Goal: Task Accomplishment & Management: Complete application form

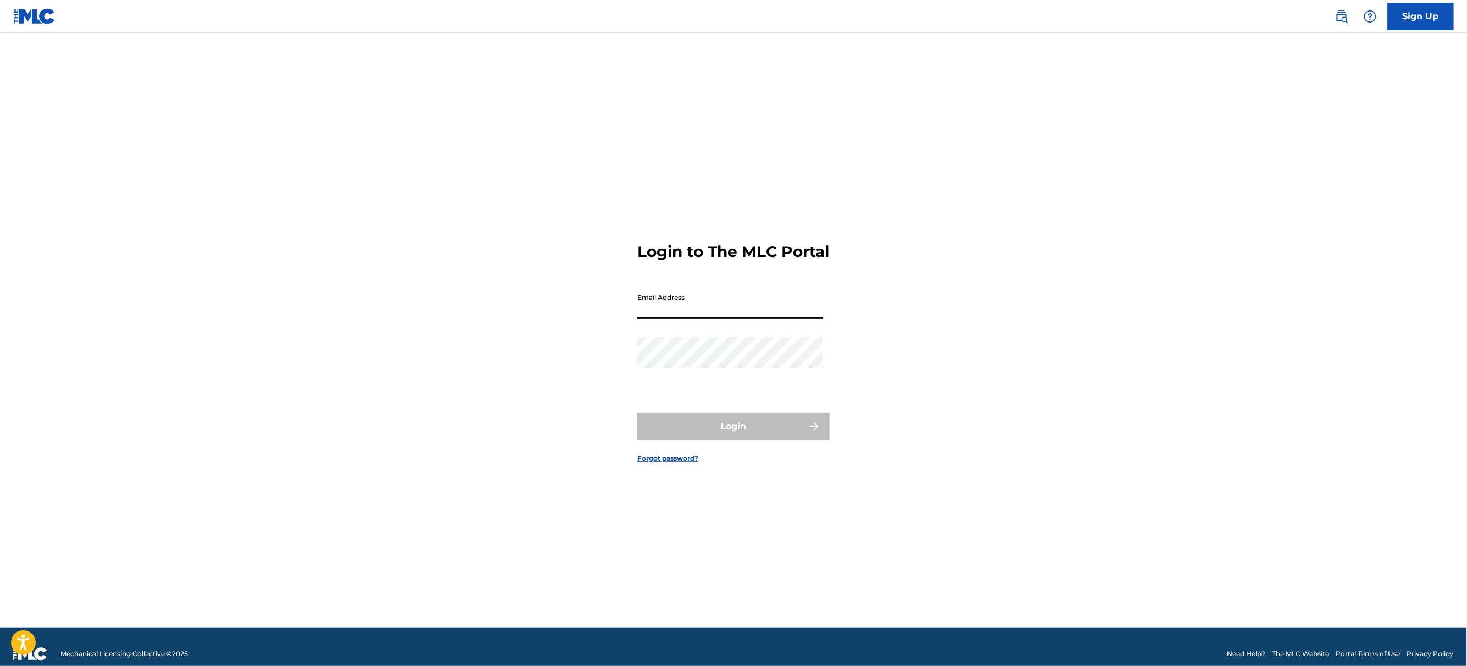
click at [712, 315] on input "Email Address" at bounding box center [730, 303] width 186 height 31
click at [0, 666] on nordpass-autofill-portal at bounding box center [0, 666] width 0 height 0
type input "[EMAIL_ADDRESS][DOMAIN_NAME]"
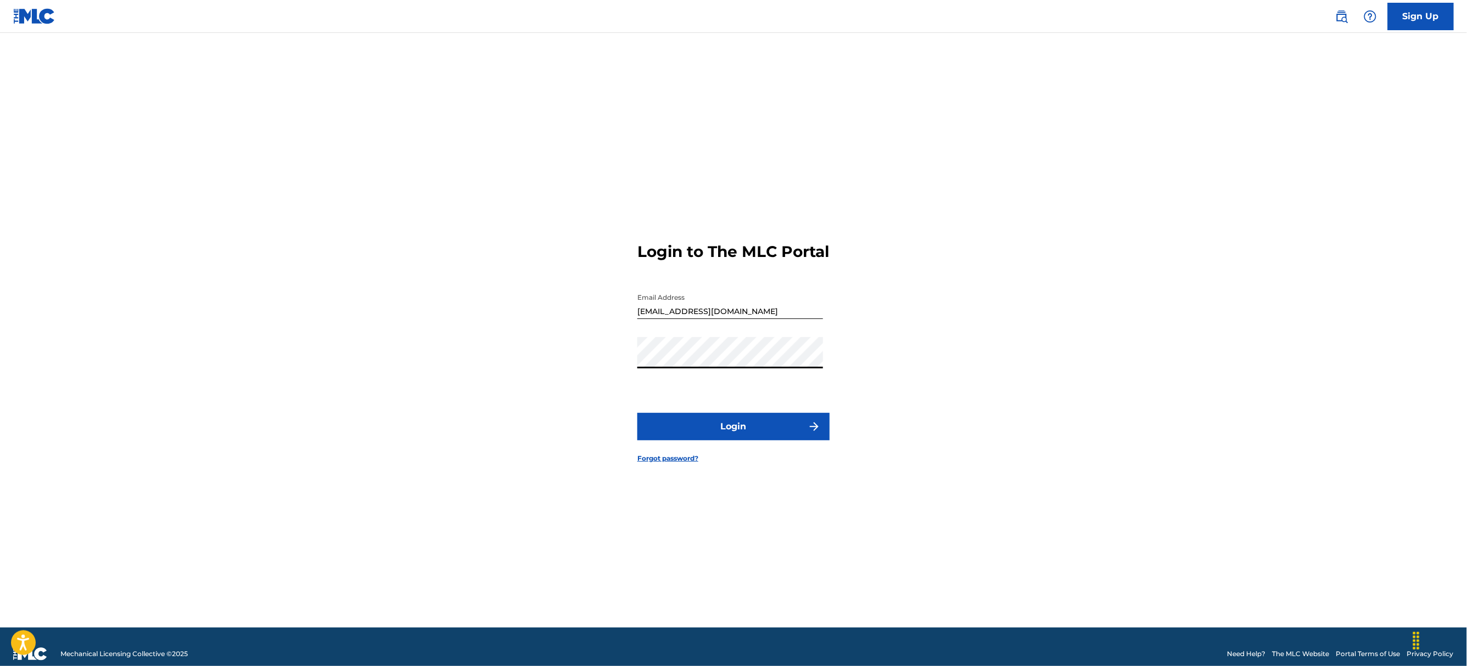
click at [720, 429] on button "Login" at bounding box center [733, 426] width 192 height 27
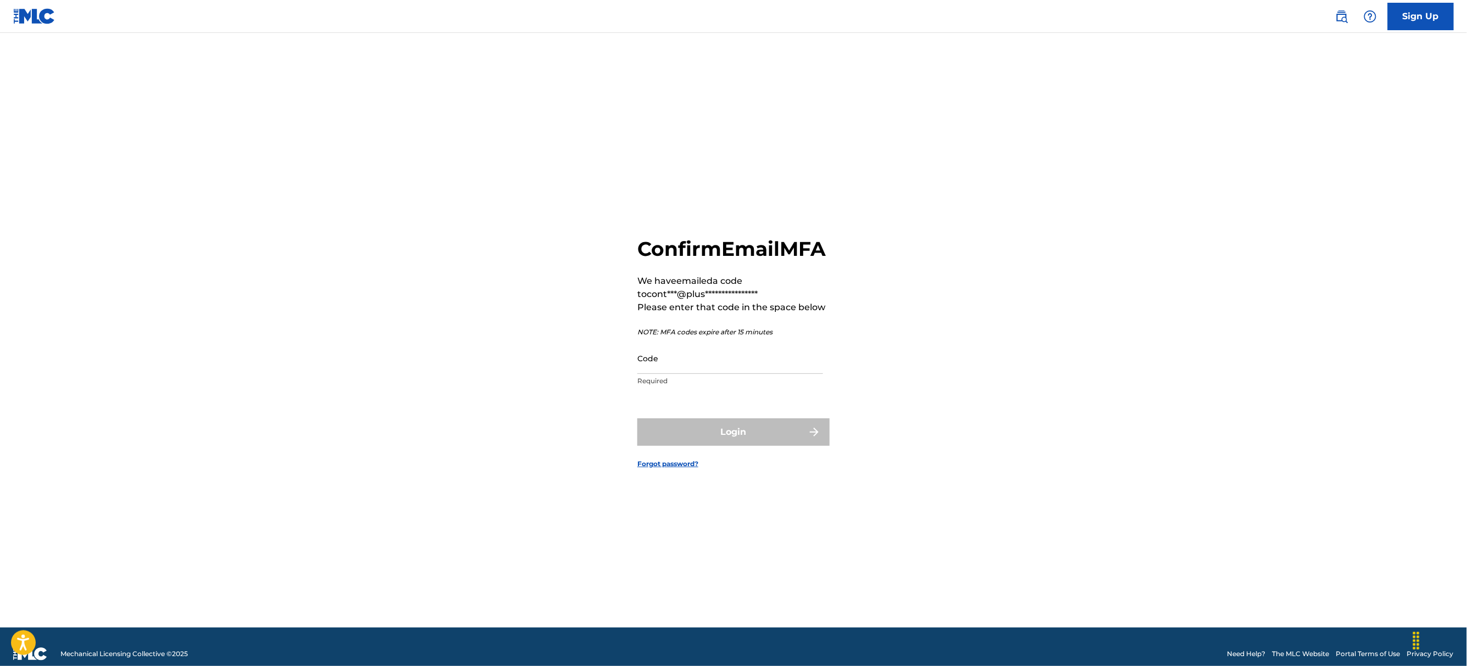
click at [714, 372] on input "Code" at bounding box center [730, 358] width 186 height 31
paste input "879005"
type input "879005"
click at [711, 446] on button "Login" at bounding box center [733, 432] width 192 height 27
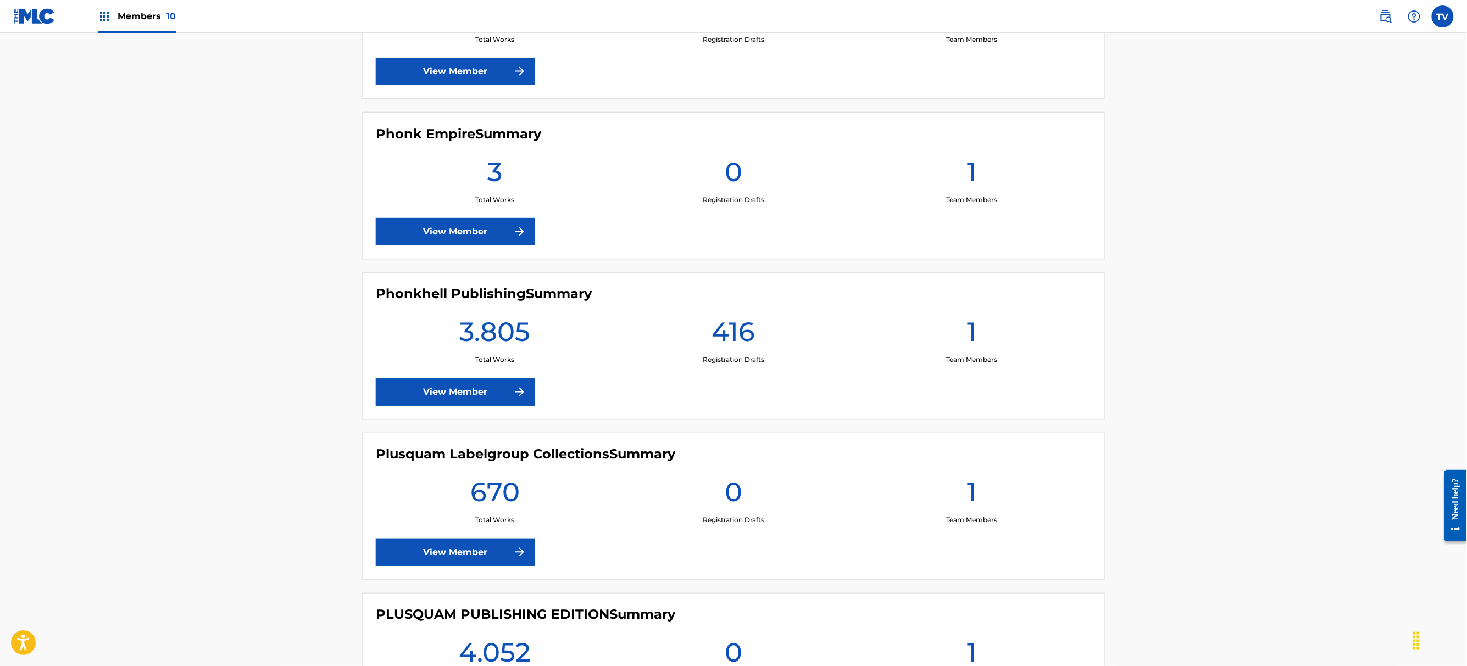
click at [484, 396] on link "View Member" at bounding box center [455, 391] width 159 height 27
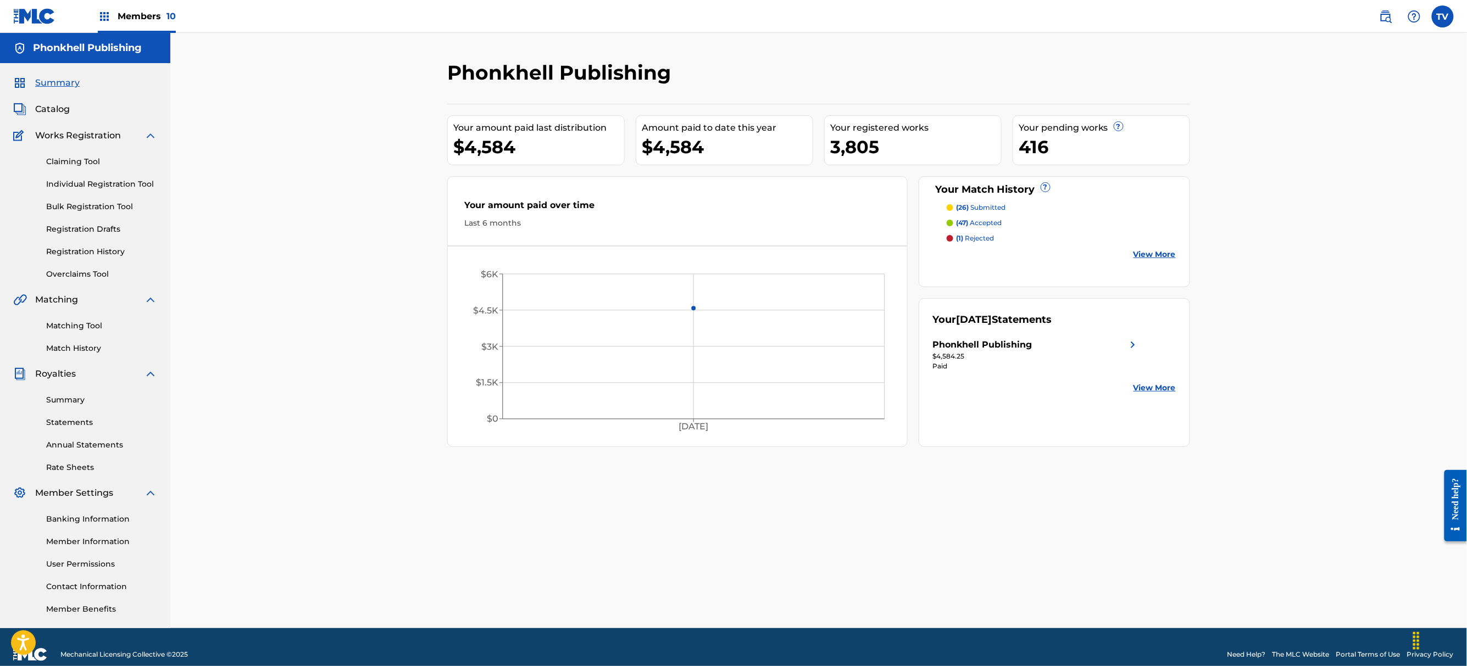
click at [99, 208] on link "Bulk Registration Tool" at bounding box center [101, 207] width 111 height 12
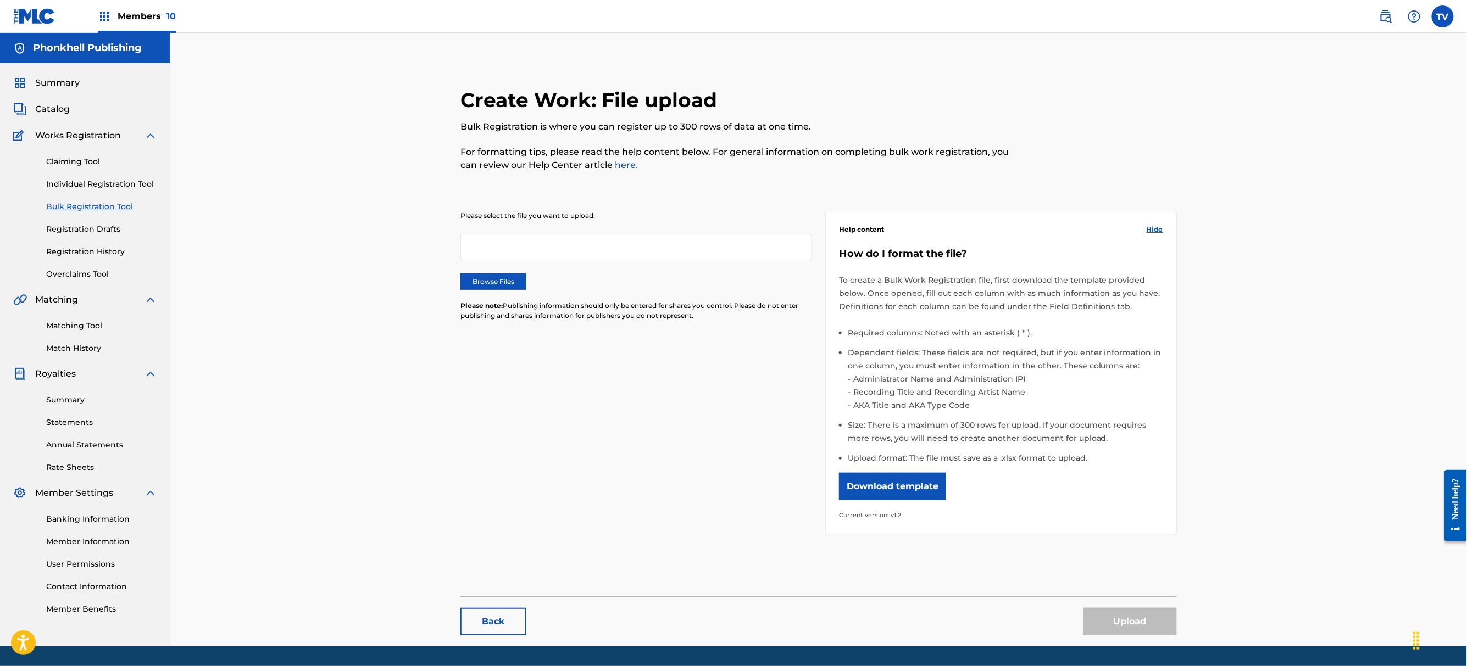
click at [565, 251] on div at bounding box center [636, 247] width 352 height 26
click at [519, 277] on label "Browse Files" at bounding box center [493, 282] width 66 height 16
click at [0, 0] on input "Browse Files" at bounding box center [0, 0] width 0 height 0
click at [1138, 610] on button "Upload" at bounding box center [1129, 621] width 93 height 27
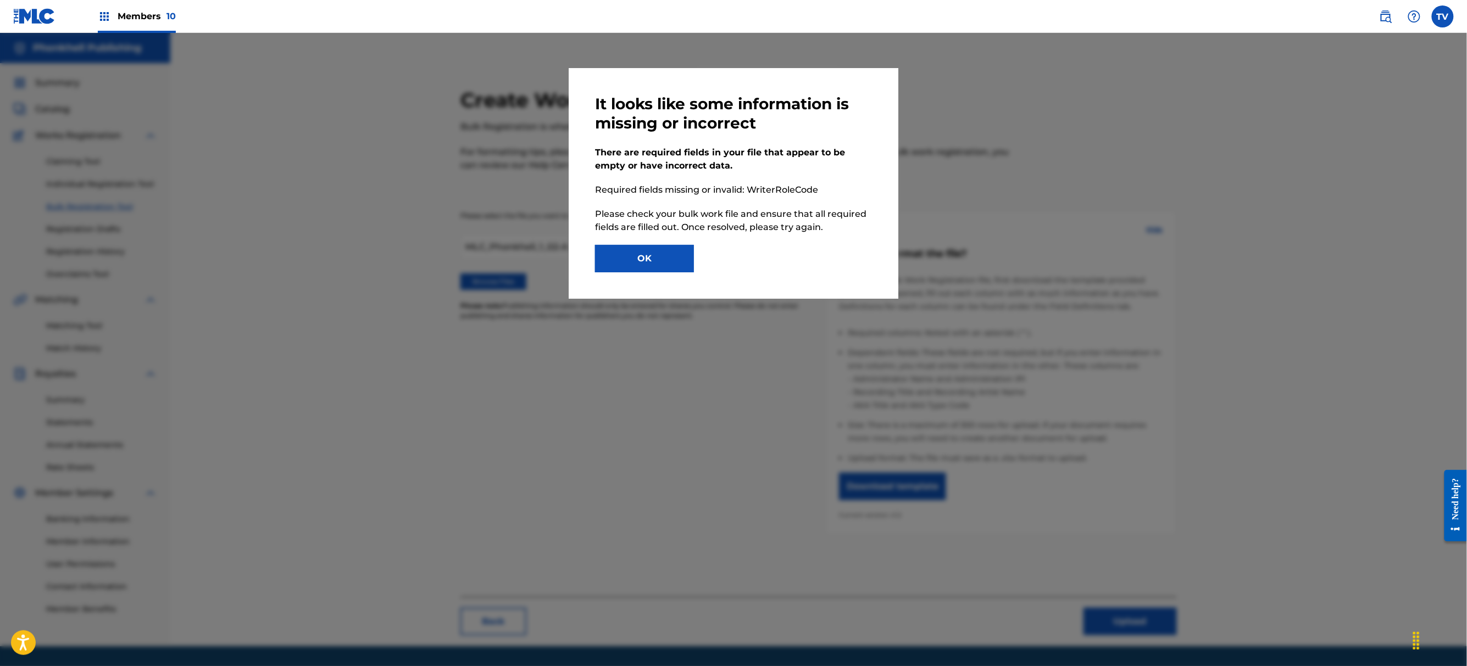
click at [677, 263] on button "OK" at bounding box center [644, 258] width 99 height 27
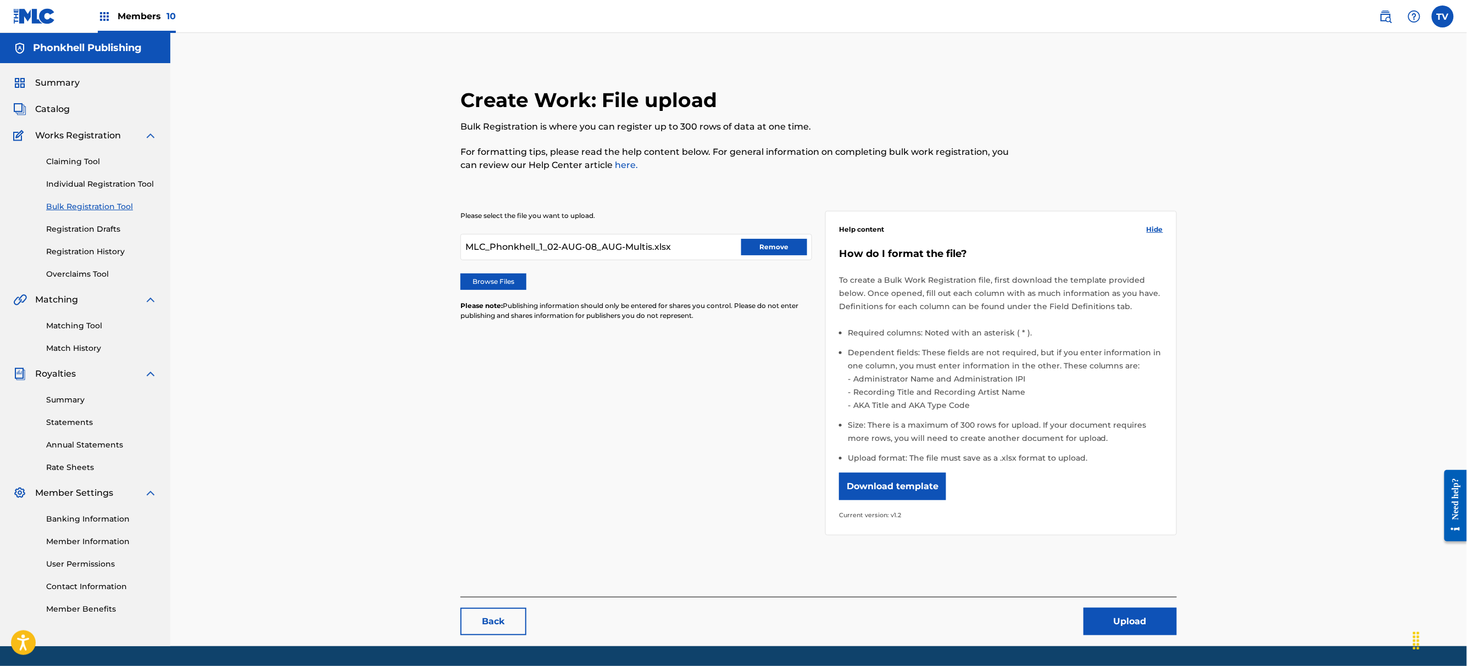
click at [782, 250] on button "Remove" at bounding box center [774, 247] width 66 height 16
click at [497, 282] on label "Browse Files" at bounding box center [493, 282] width 66 height 16
click at [0, 0] on input "Browse Files" at bounding box center [0, 0] width 0 height 0
click at [550, 254] on div at bounding box center [636, 247] width 352 height 26
click at [505, 288] on label "Browse Files" at bounding box center [493, 282] width 66 height 16
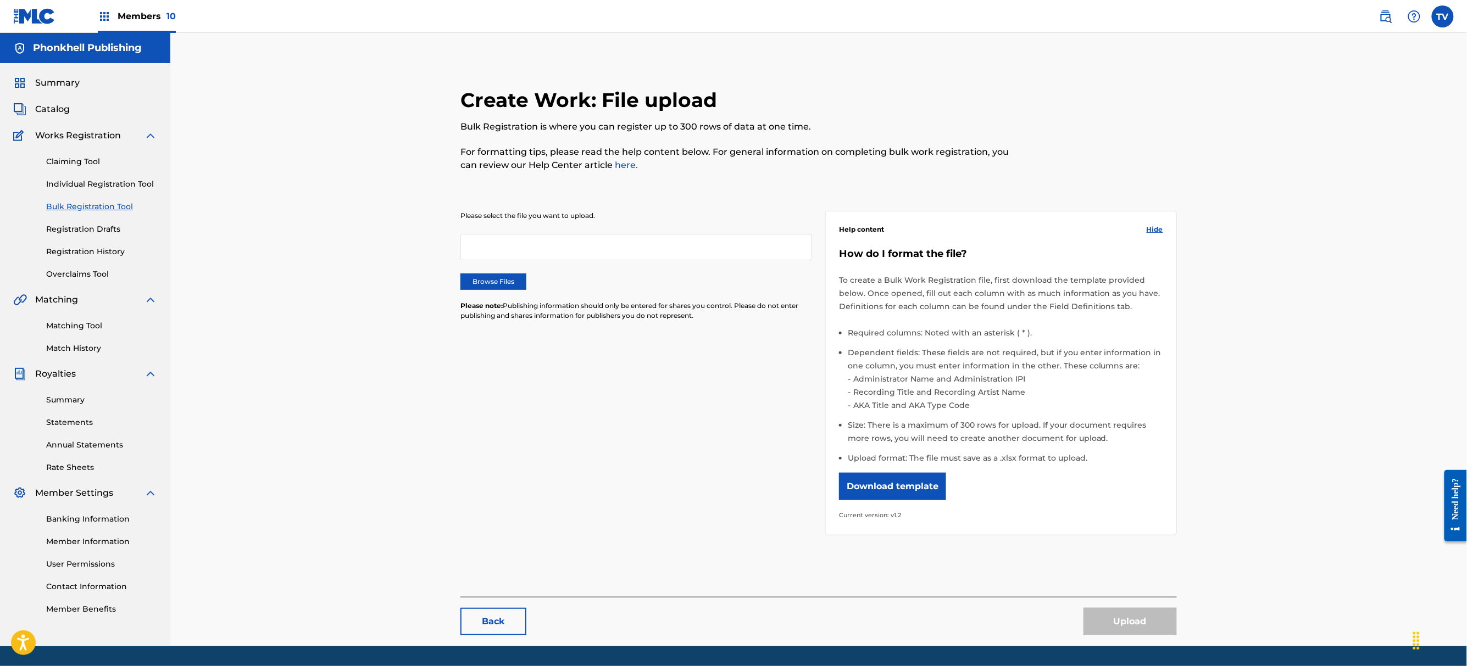
click at [0, 0] on input "Browse Files" at bounding box center [0, 0] width 0 height 0
click at [511, 255] on div at bounding box center [636, 247] width 352 height 26
click at [504, 277] on label "Browse Files" at bounding box center [493, 282] width 66 height 16
click at [0, 0] on input "Browse Files" at bounding box center [0, 0] width 0 height 0
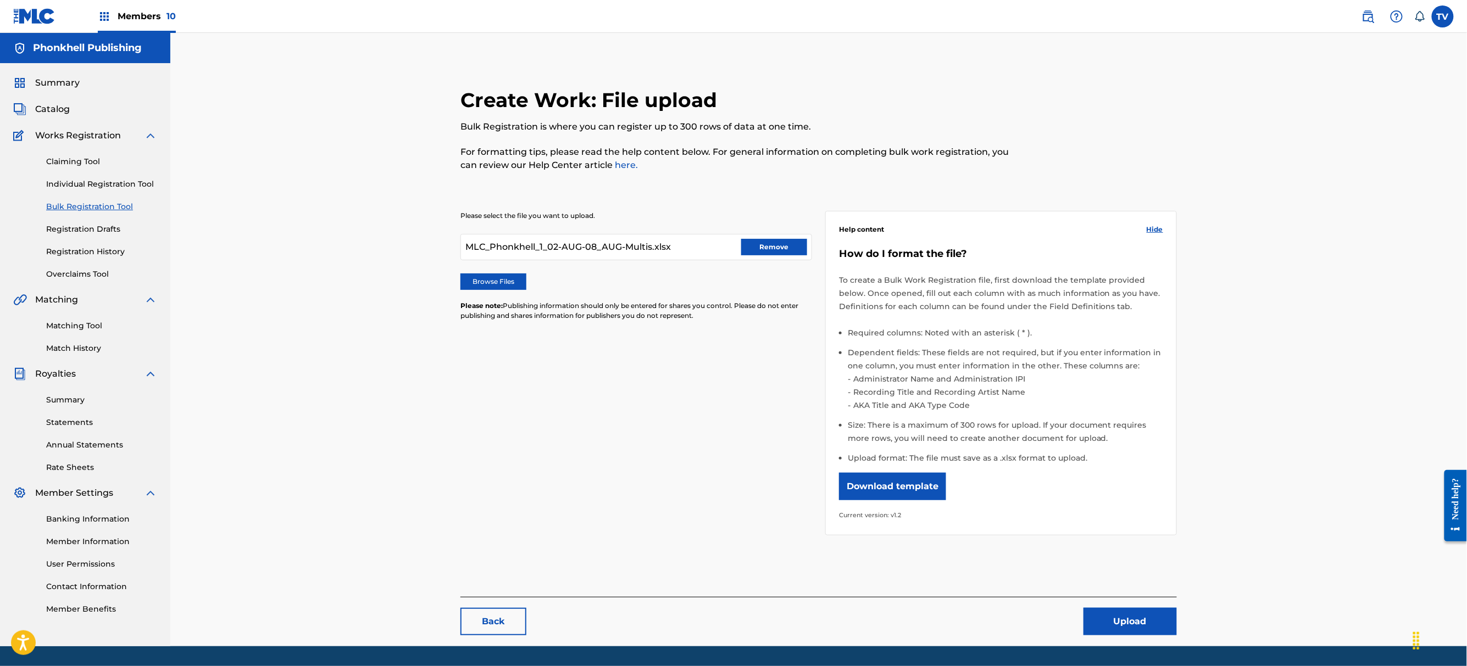
click at [1132, 616] on button "Upload" at bounding box center [1129, 621] width 93 height 27
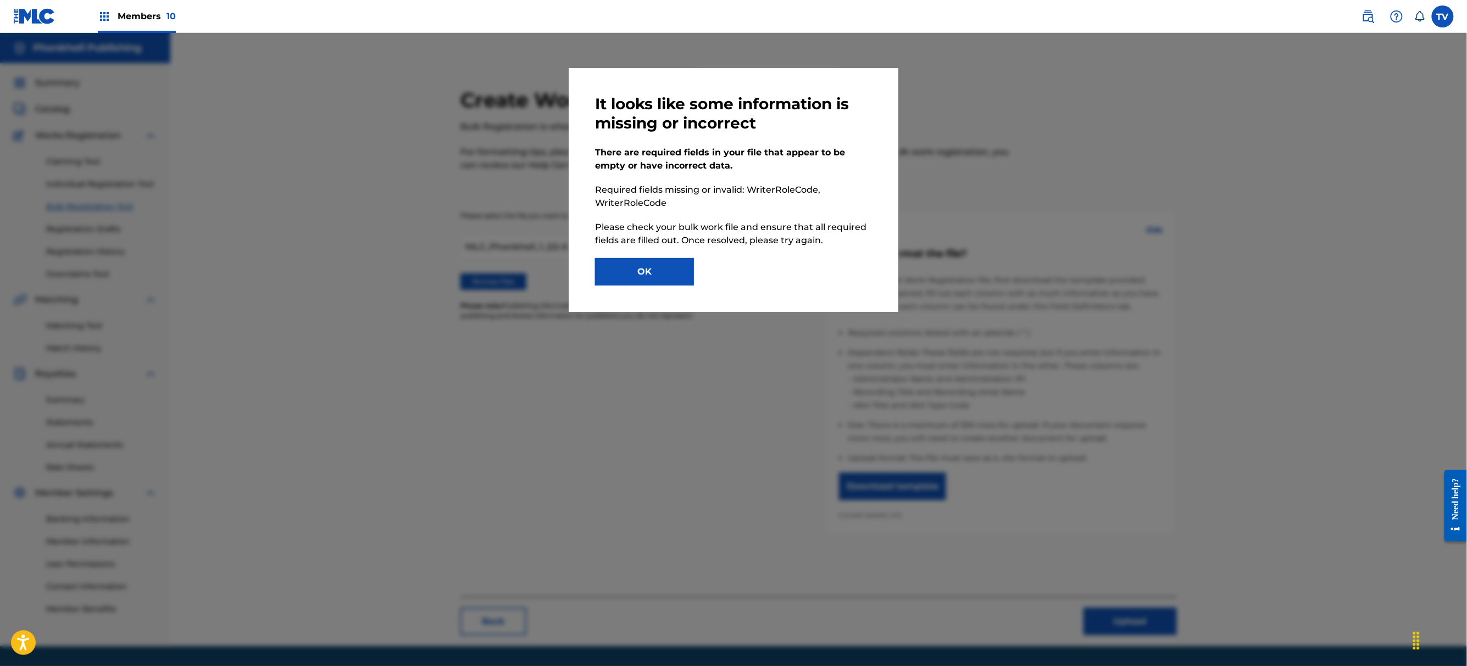
click at [649, 277] on button "OK" at bounding box center [644, 271] width 99 height 27
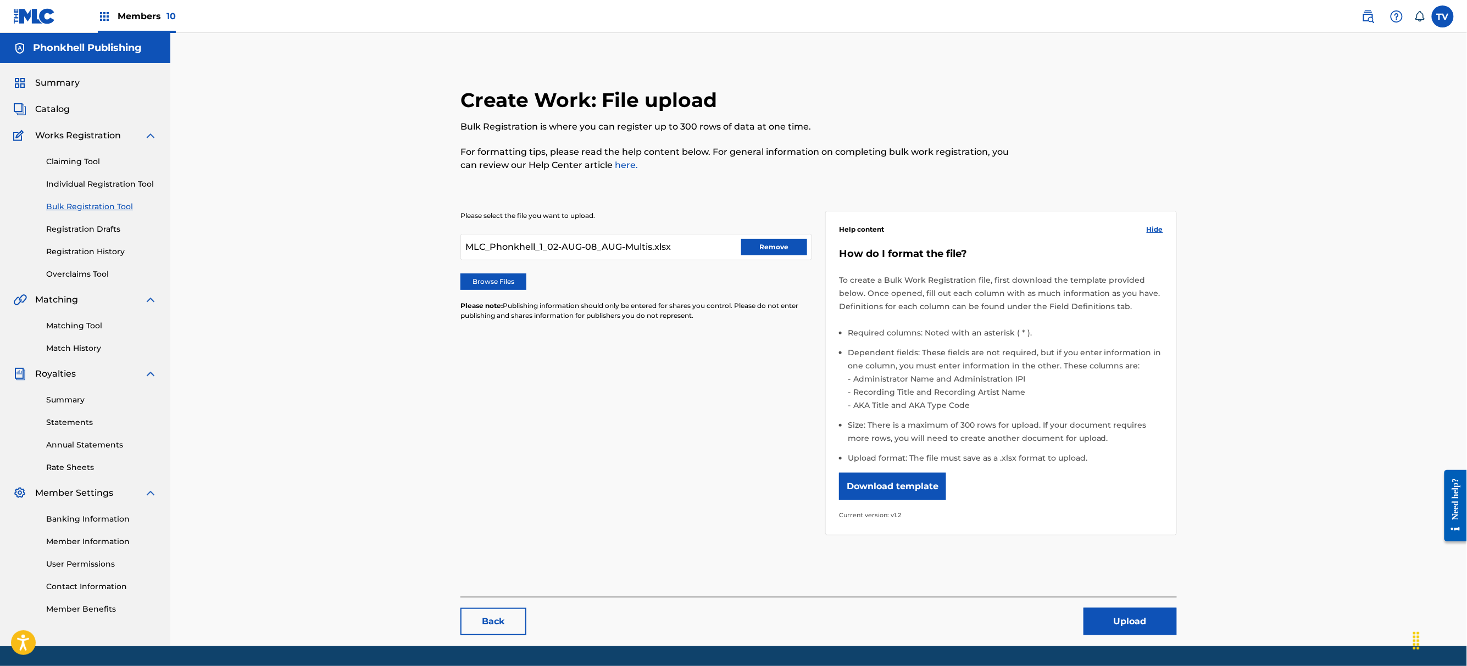
click at [792, 246] on button "Remove" at bounding box center [774, 247] width 66 height 16
click at [654, 473] on div "Please select the file you want to upload. Browse Files Please note: Publishing…" at bounding box center [818, 367] width 716 height 364
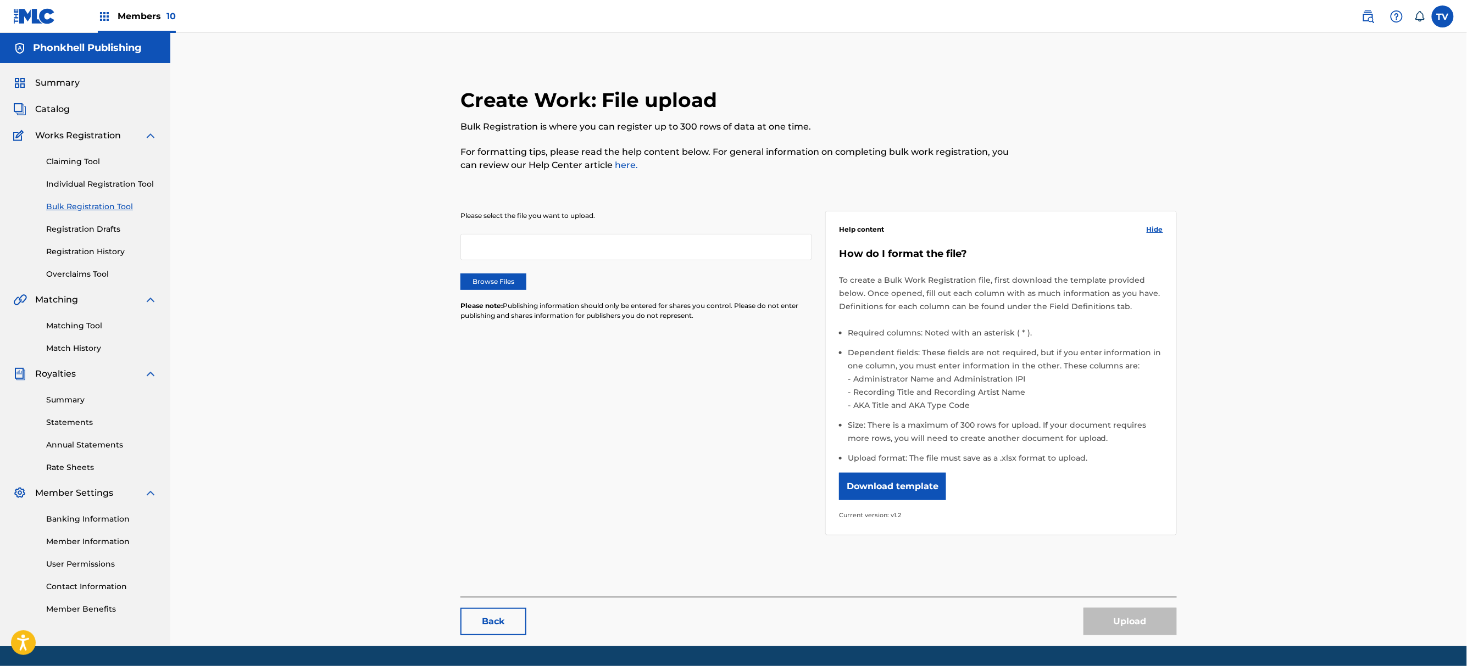
click at [506, 291] on div "Please select the file you want to upload. Browse Files Please note: Publishing…" at bounding box center [636, 272] width 352 height 123
click at [506, 287] on label "Browse Files" at bounding box center [493, 282] width 66 height 16
click at [0, 0] on input "Browse Files" at bounding box center [0, 0] width 0 height 0
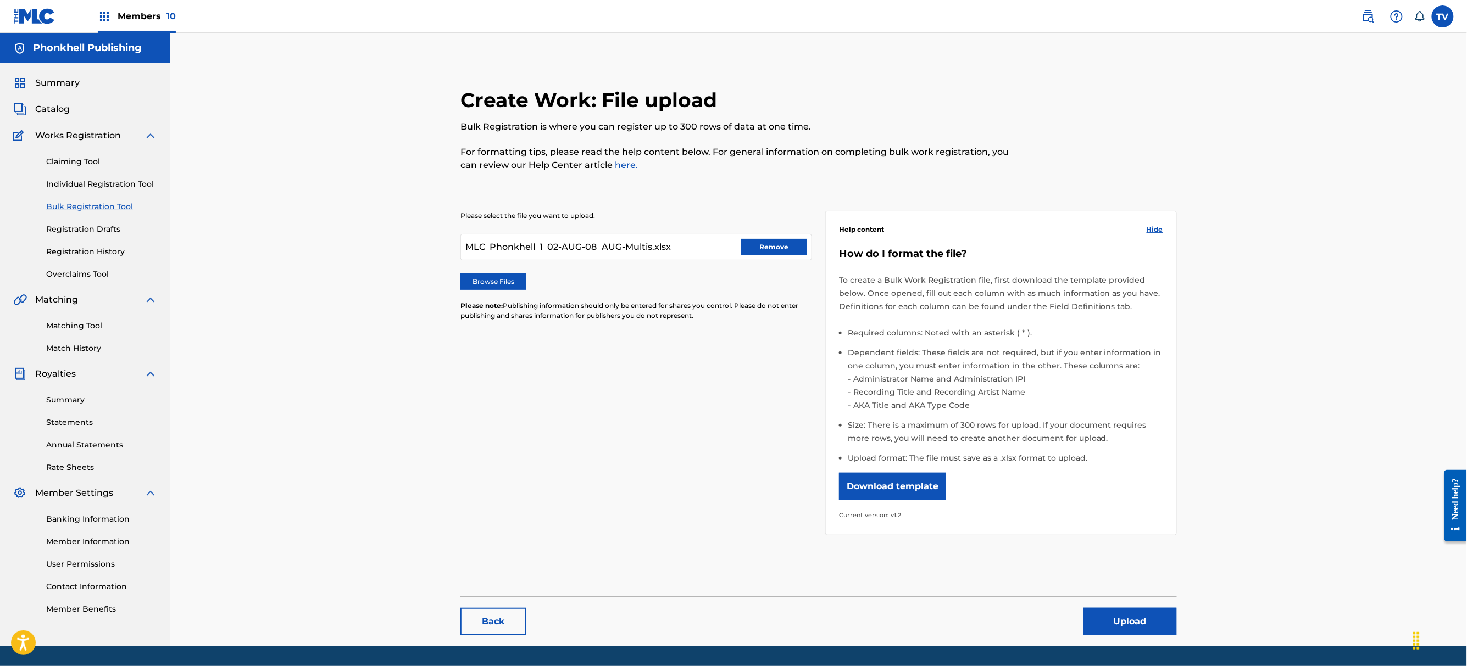
click at [1139, 622] on button "Upload" at bounding box center [1129, 621] width 93 height 27
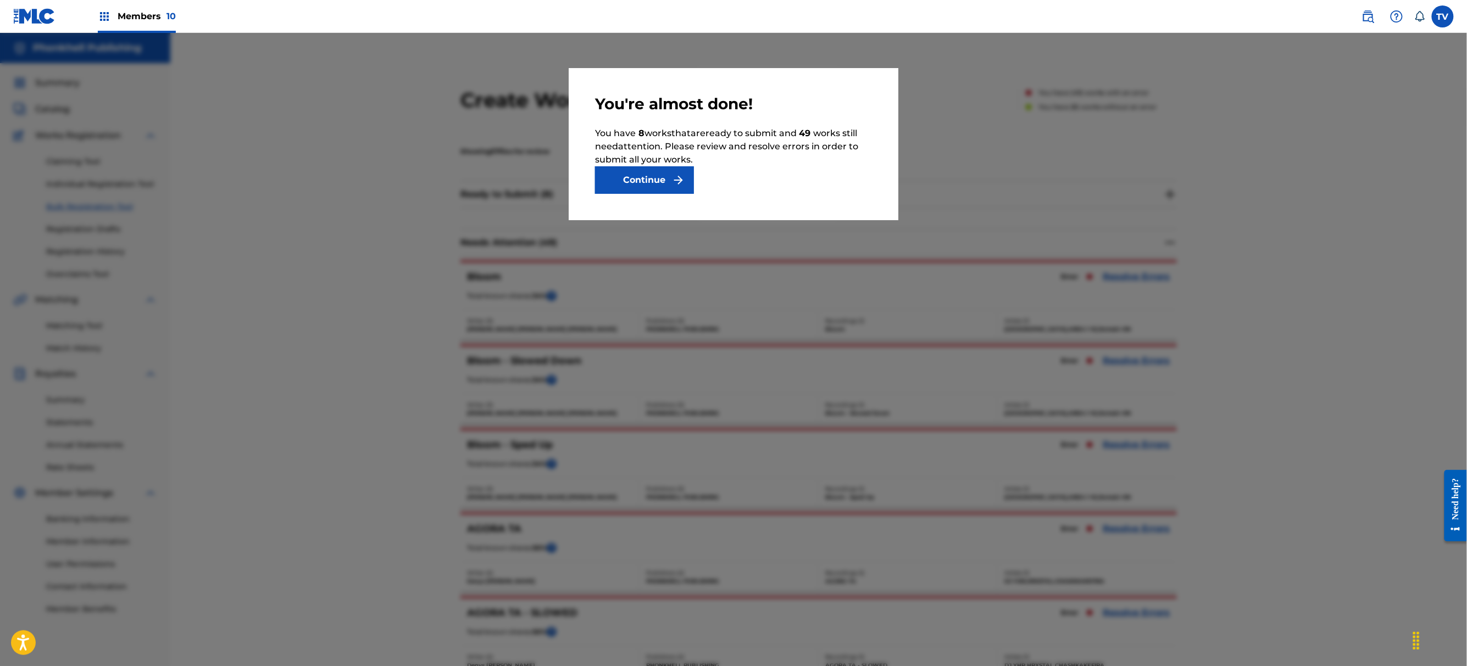
click at [667, 192] on button "Continue" at bounding box center [644, 179] width 99 height 27
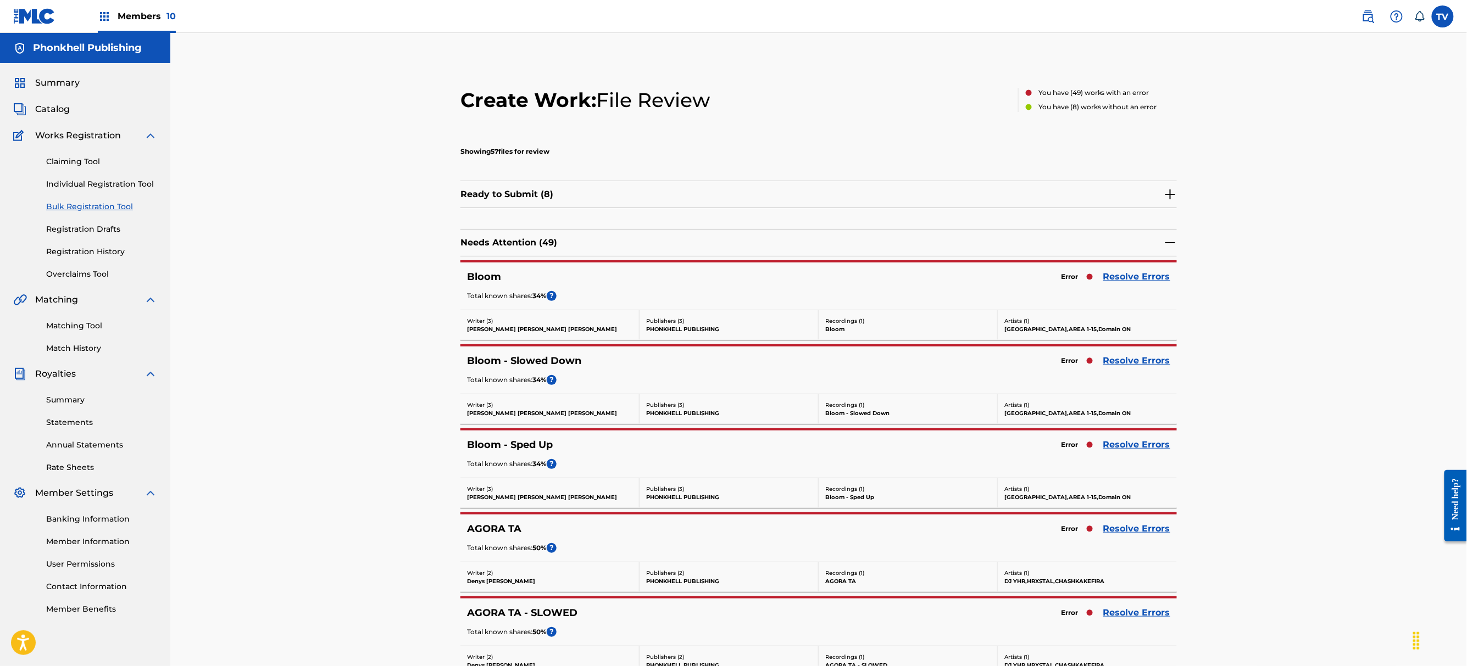
click at [1129, 271] on link "Resolve Errors" at bounding box center [1136, 276] width 67 height 13
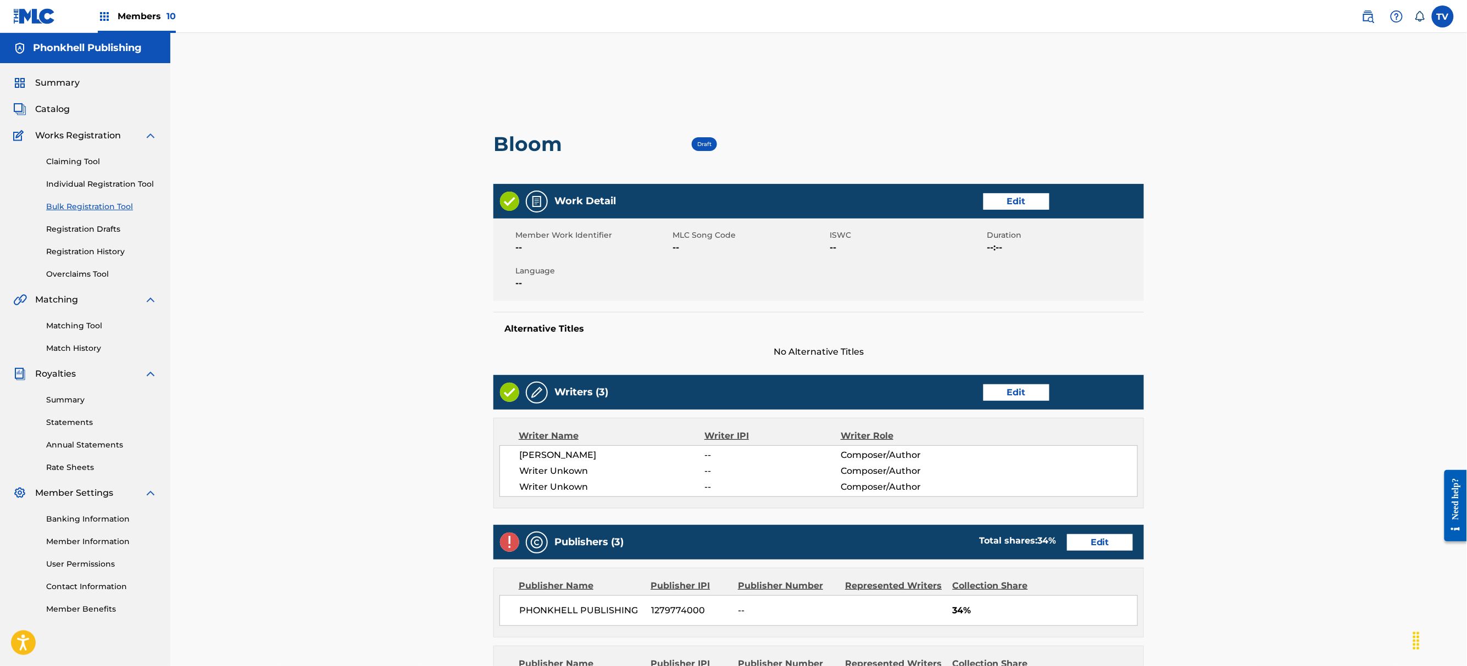
click at [1022, 396] on link "Edit" at bounding box center [1016, 393] width 66 height 16
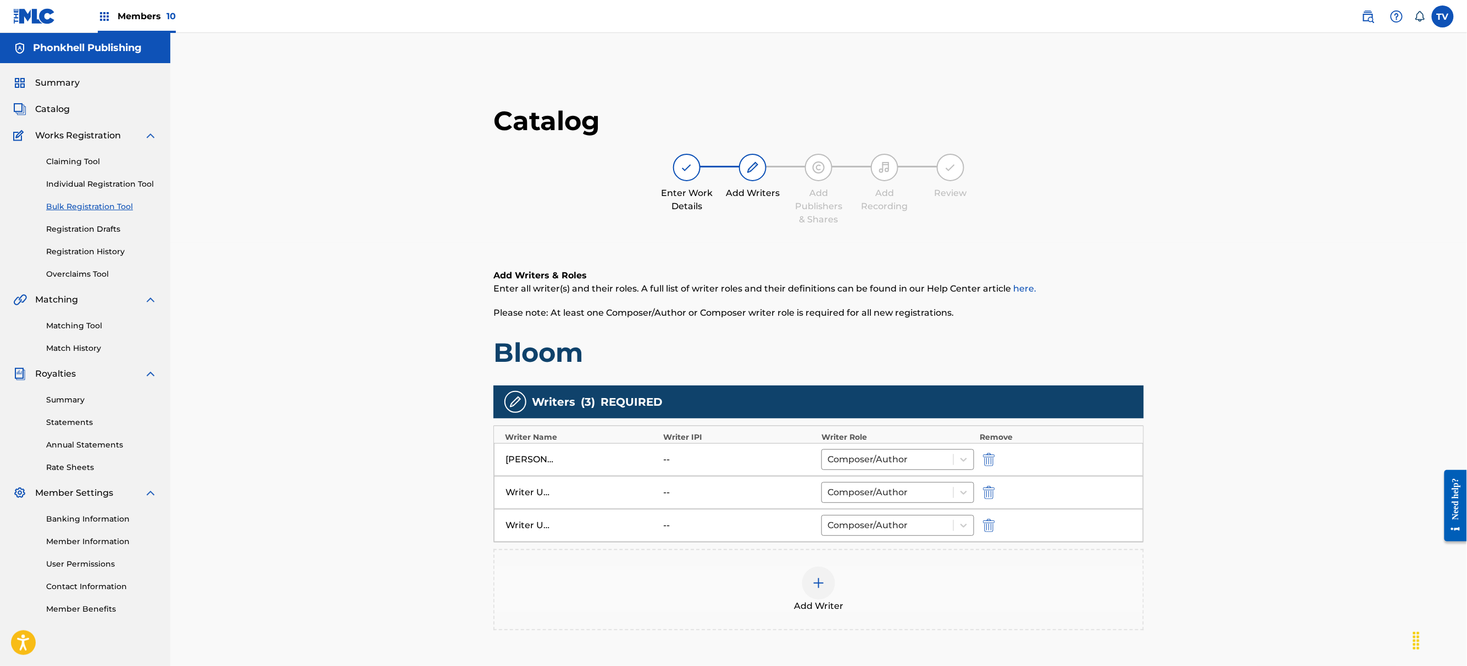
click at [985, 493] on img "submit" at bounding box center [989, 492] width 12 height 13
click at [985, 494] on img "submit" at bounding box center [989, 492] width 12 height 13
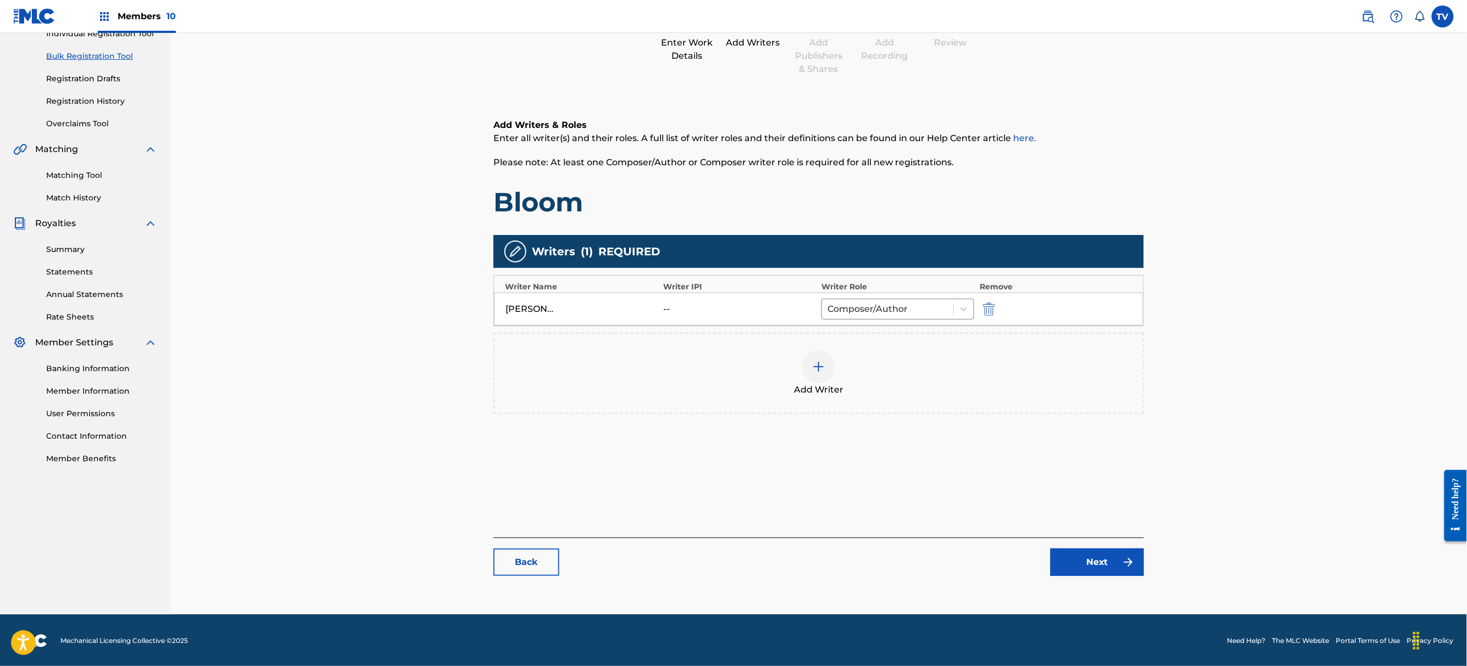
scroll to position [152, 0]
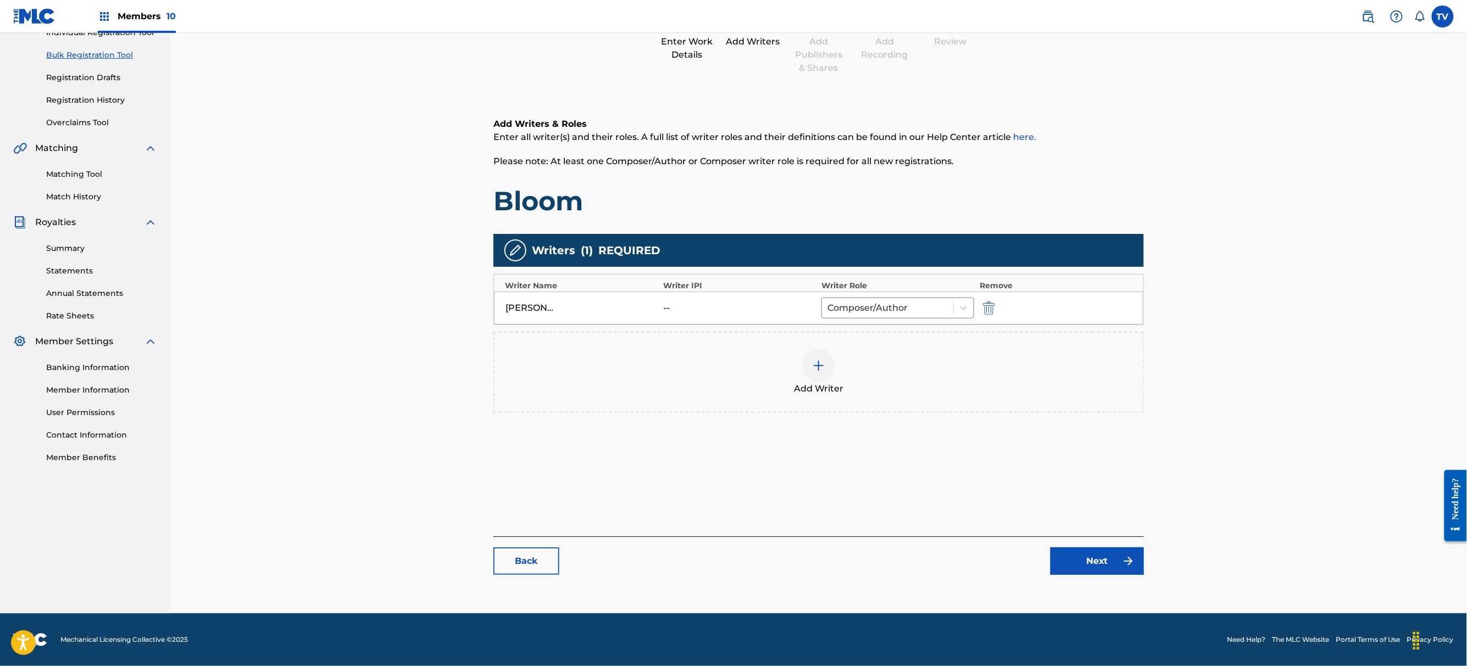
click at [1104, 570] on link "Next" at bounding box center [1096, 561] width 93 height 27
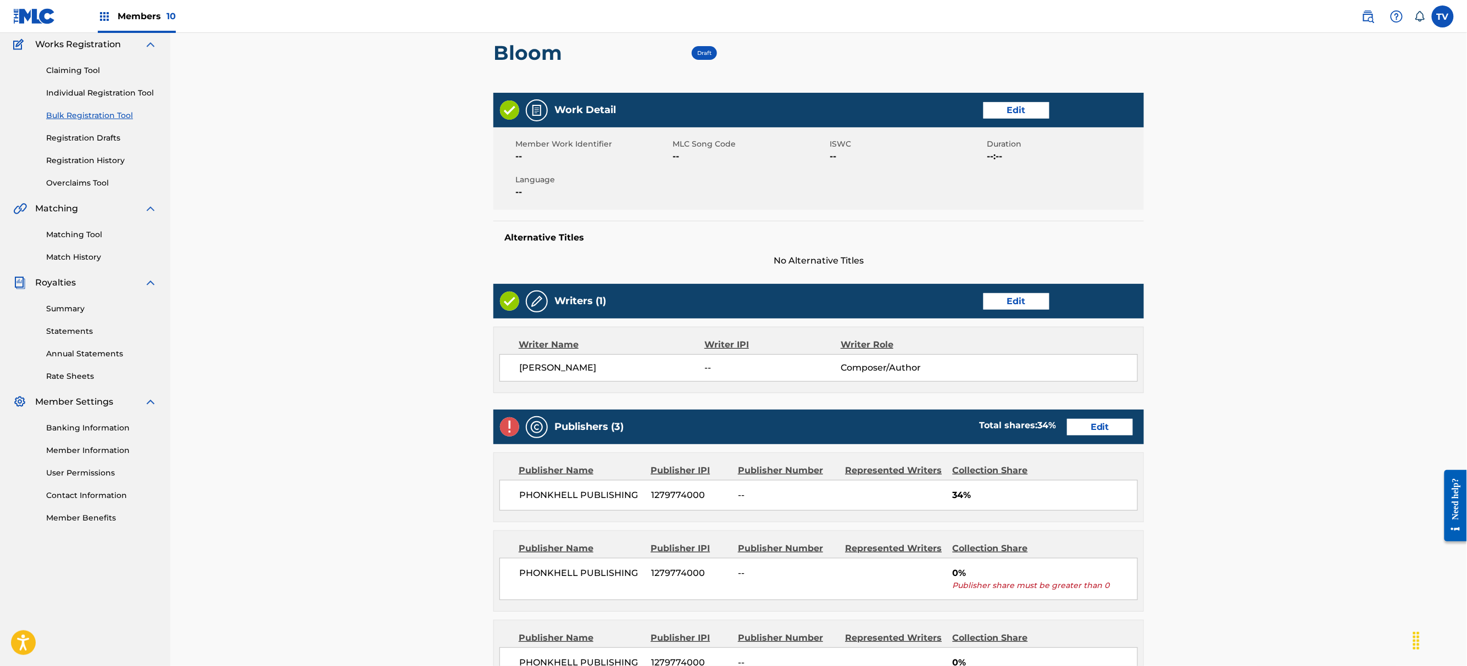
scroll to position [146, 0]
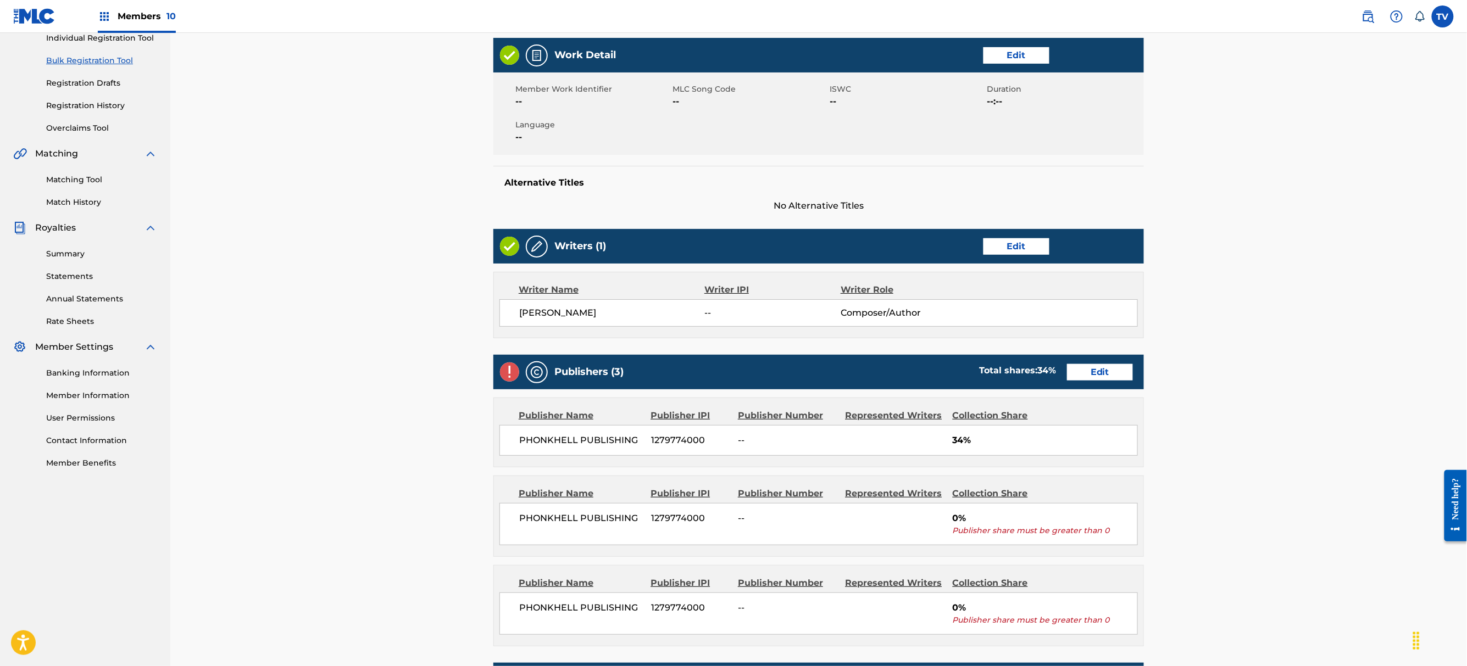
click at [1095, 385] on div "Publishers (3) Total shares: 34 % Edit" at bounding box center [818, 372] width 650 height 35
click at [1104, 374] on link "Edit" at bounding box center [1100, 372] width 66 height 16
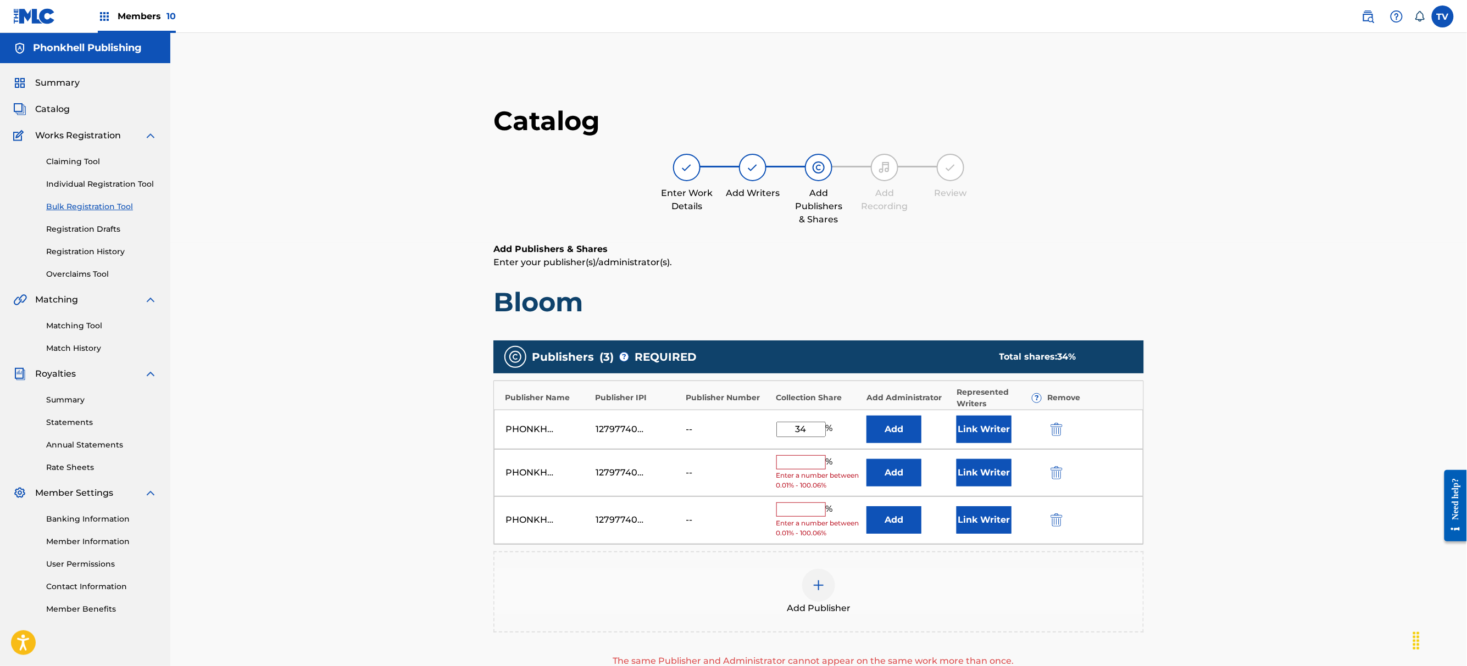
click at [1056, 474] on img "submit" at bounding box center [1056, 472] width 12 height 13
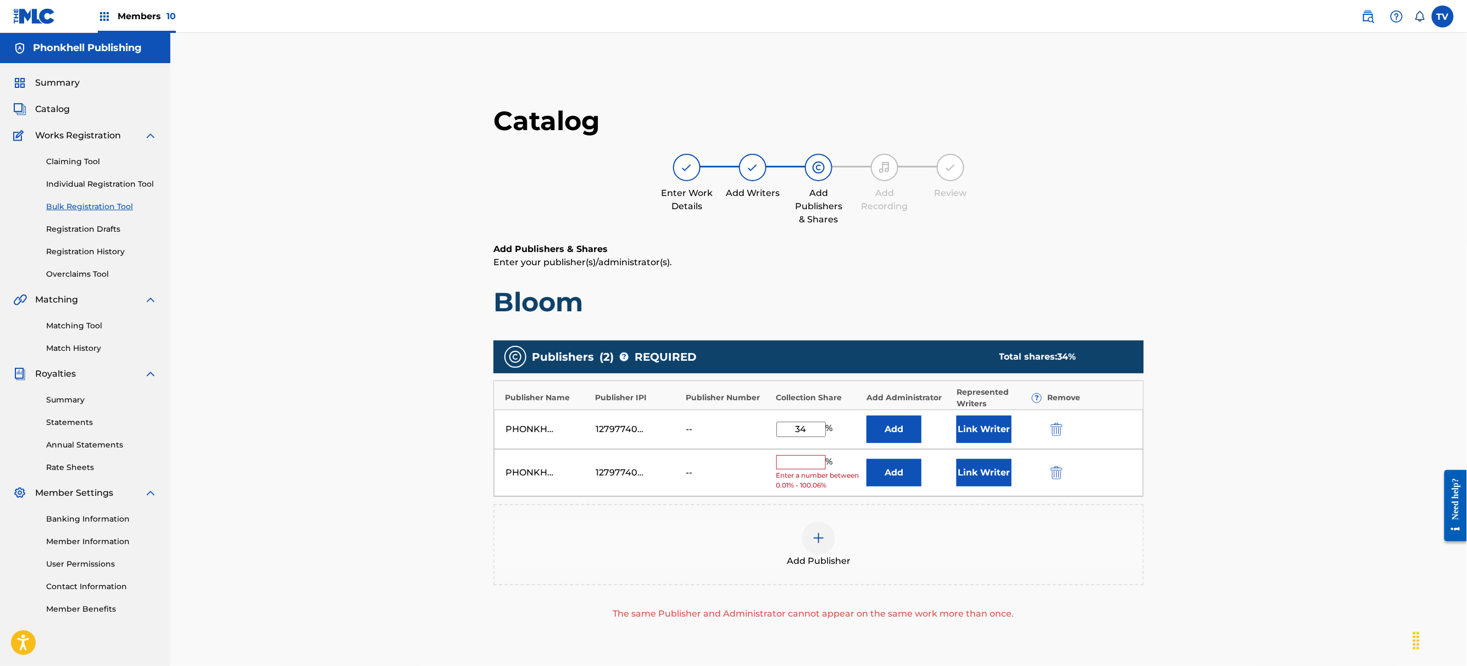
click at [1056, 473] on img "submit" at bounding box center [1056, 472] width 12 height 13
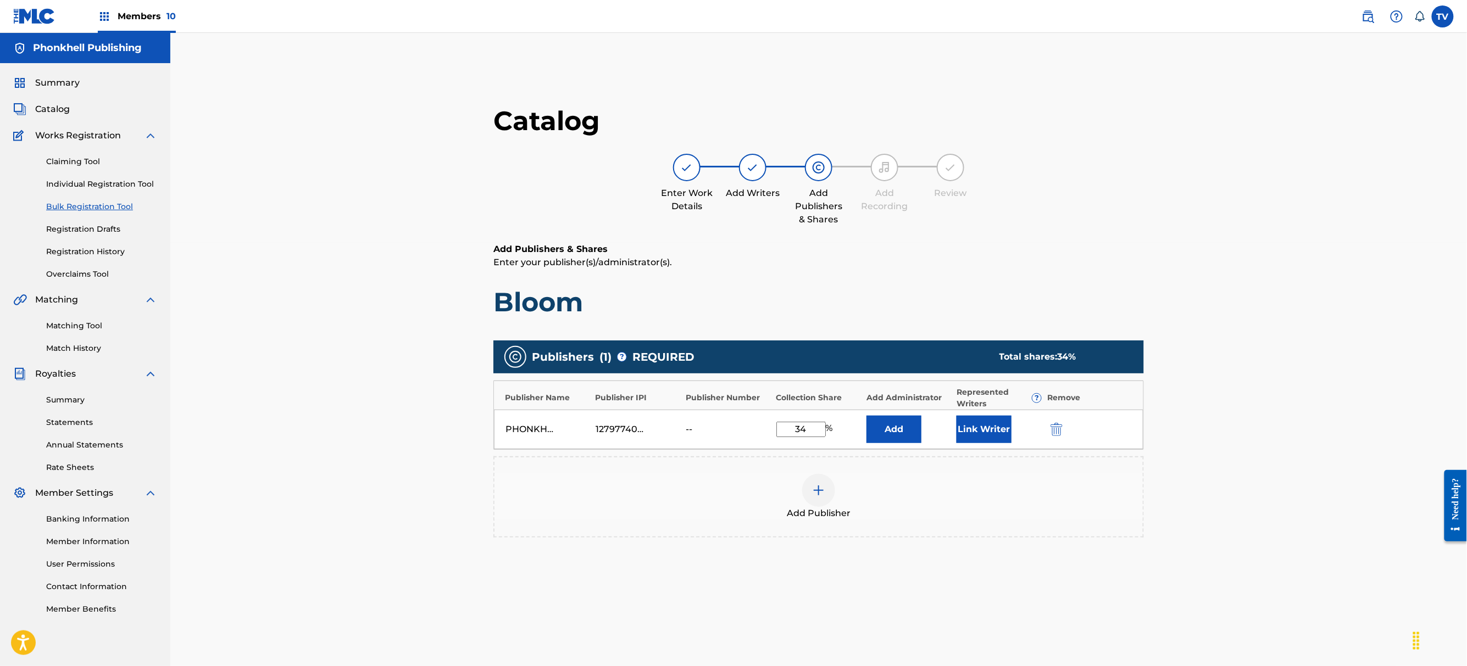
scroll to position [152, 0]
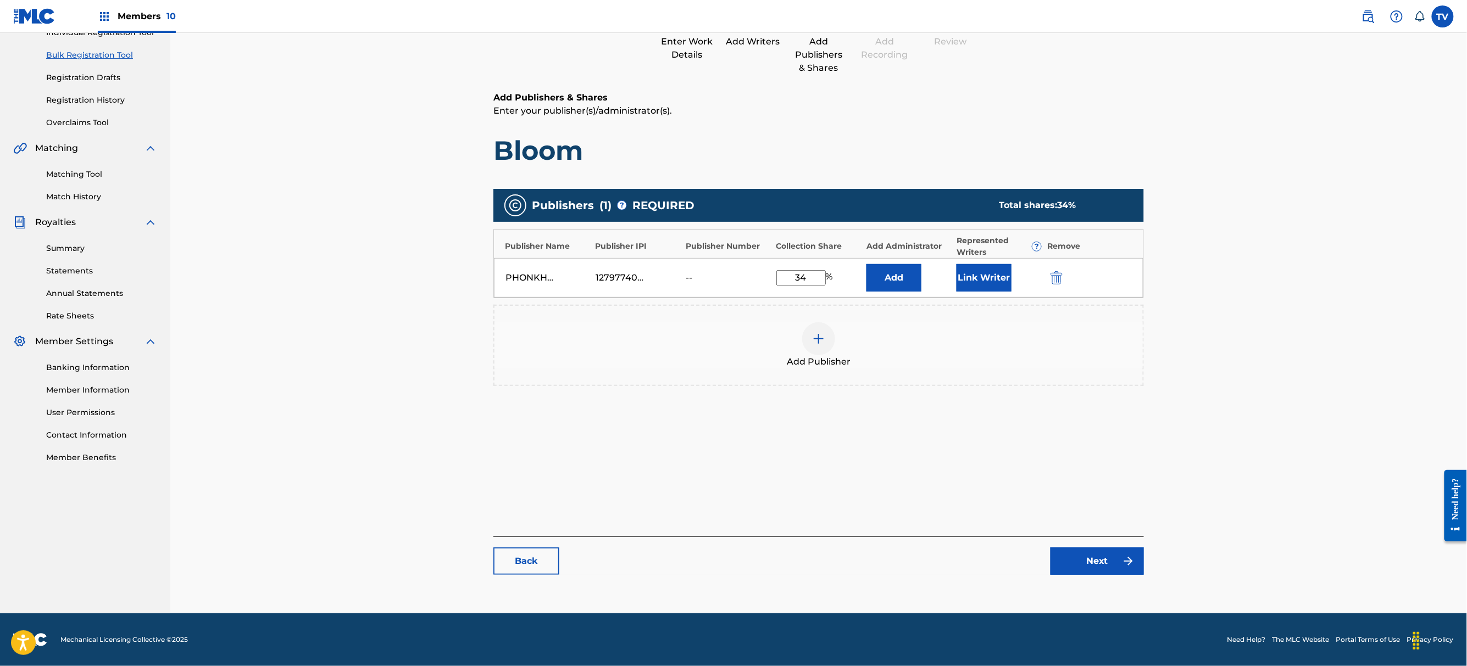
click at [1114, 559] on link "Next" at bounding box center [1096, 561] width 93 height 27
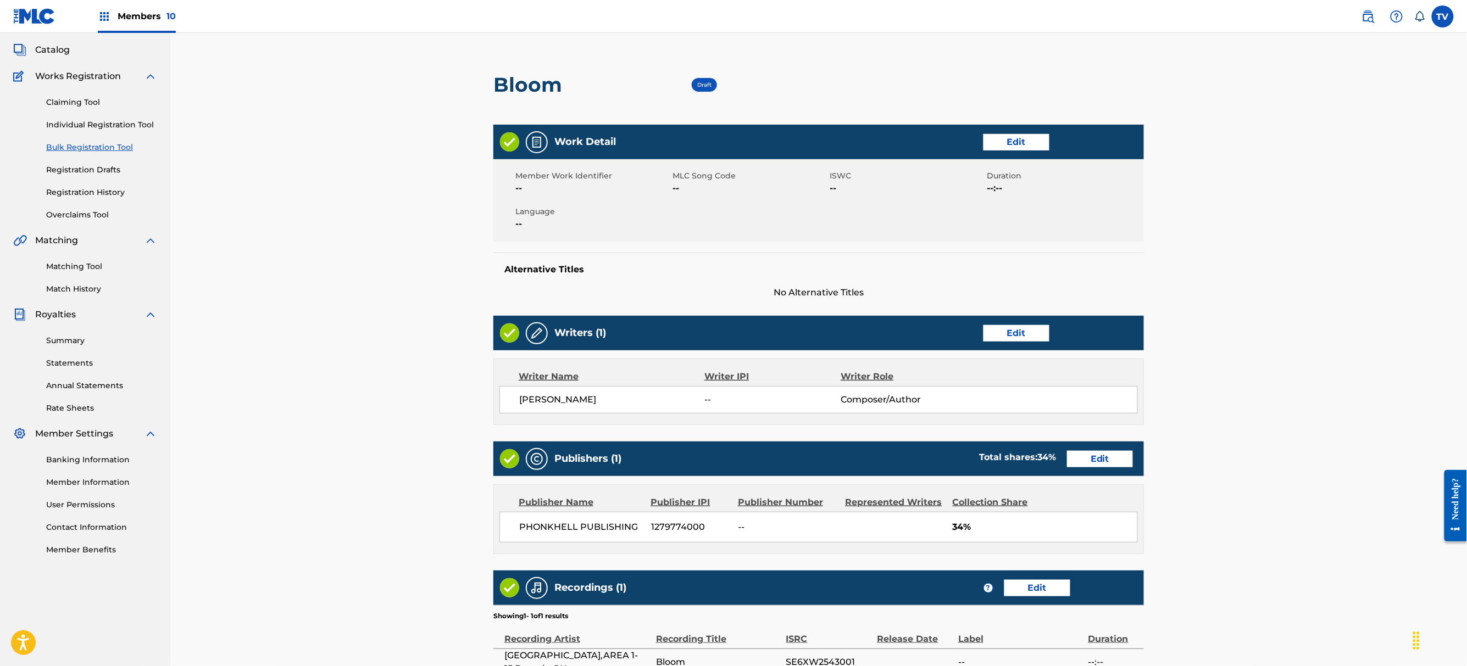
scroll to position [216, 0]
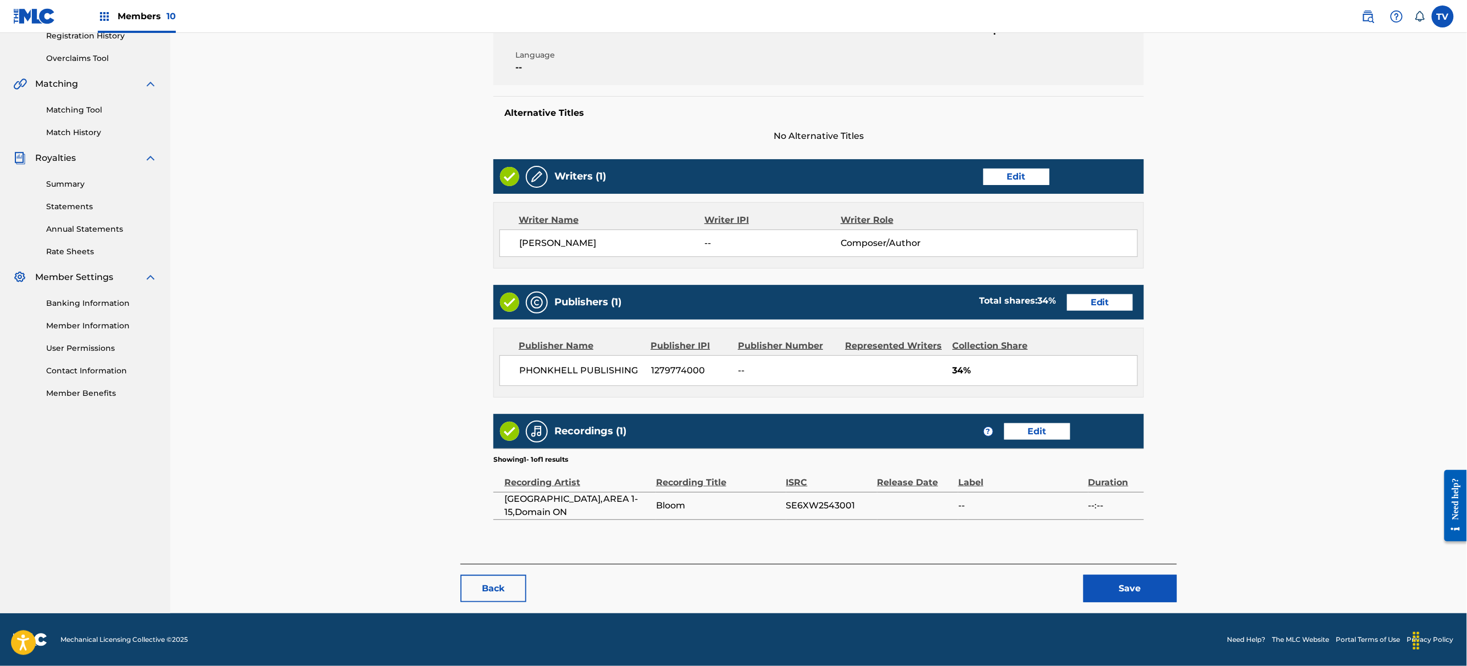
click at [1128, 588] on button "Save" at bounding box center [1129, 588] width 93 height 27
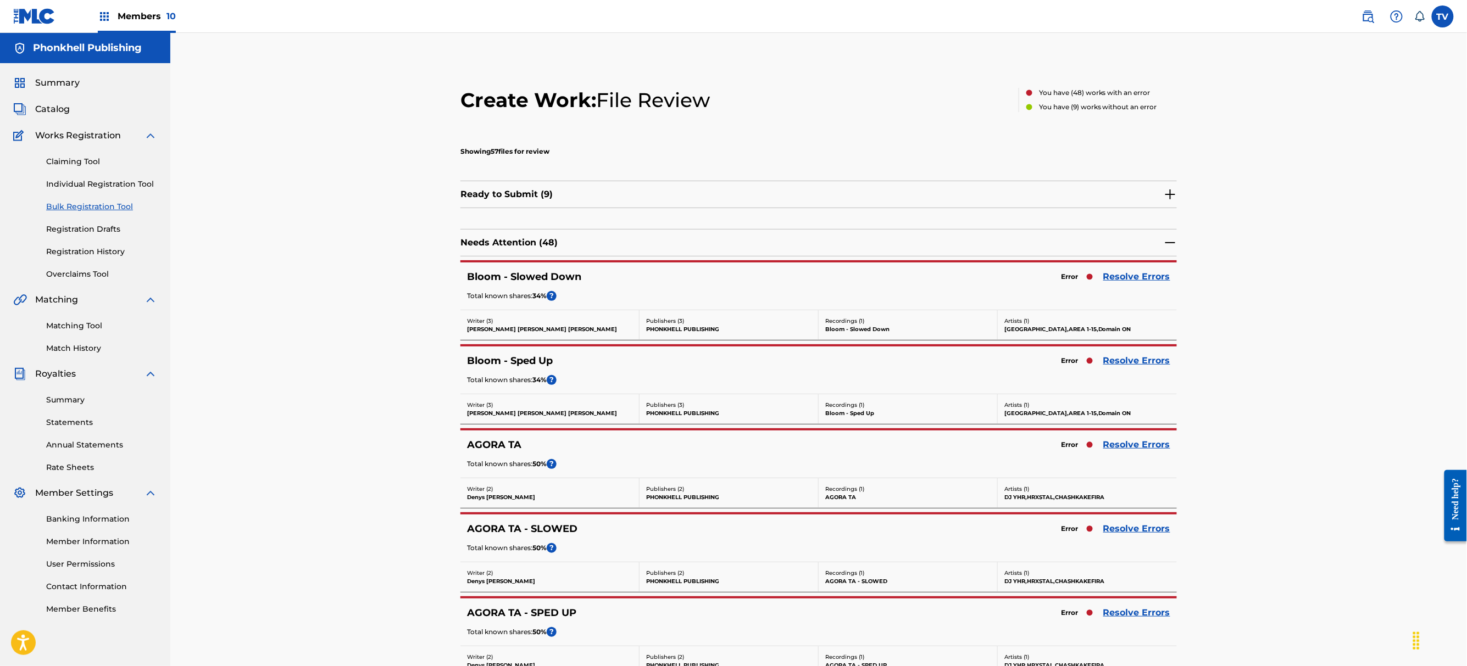
click at [1145, 535] on link "Resolve Errors" at bounding box center [1136, 528] width 67 height 13
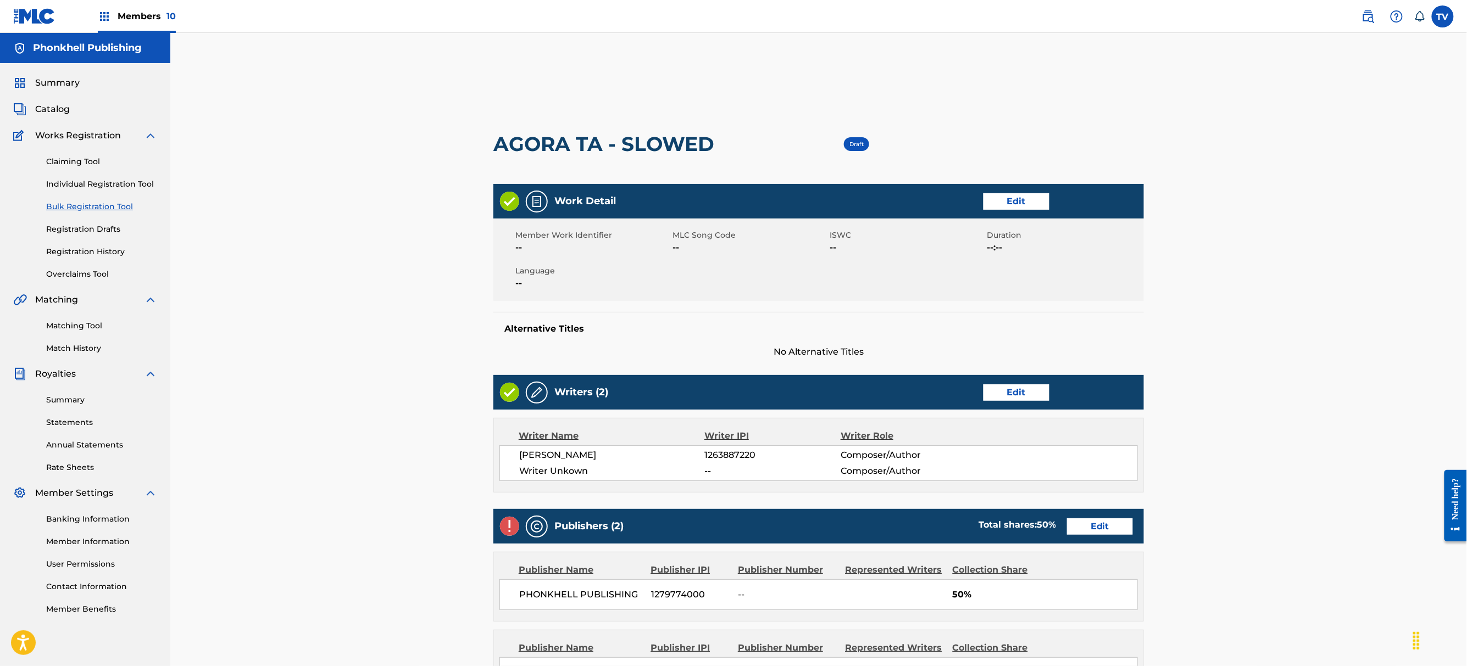
click at [1014, 391] on link "Edit" at bounding box center [1016, 393] width 66 height 16
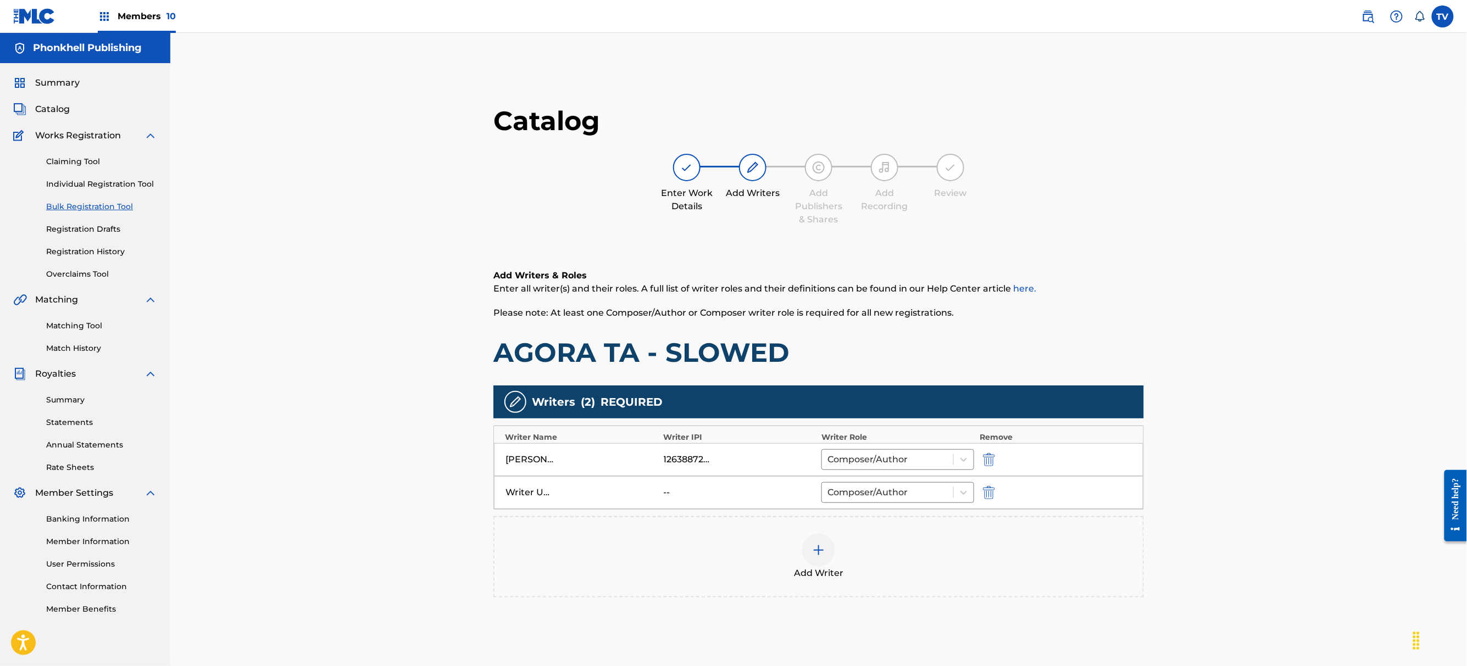
click at [985, 498] on img "submit" at bounding box center [989, 492] width 12 height 13
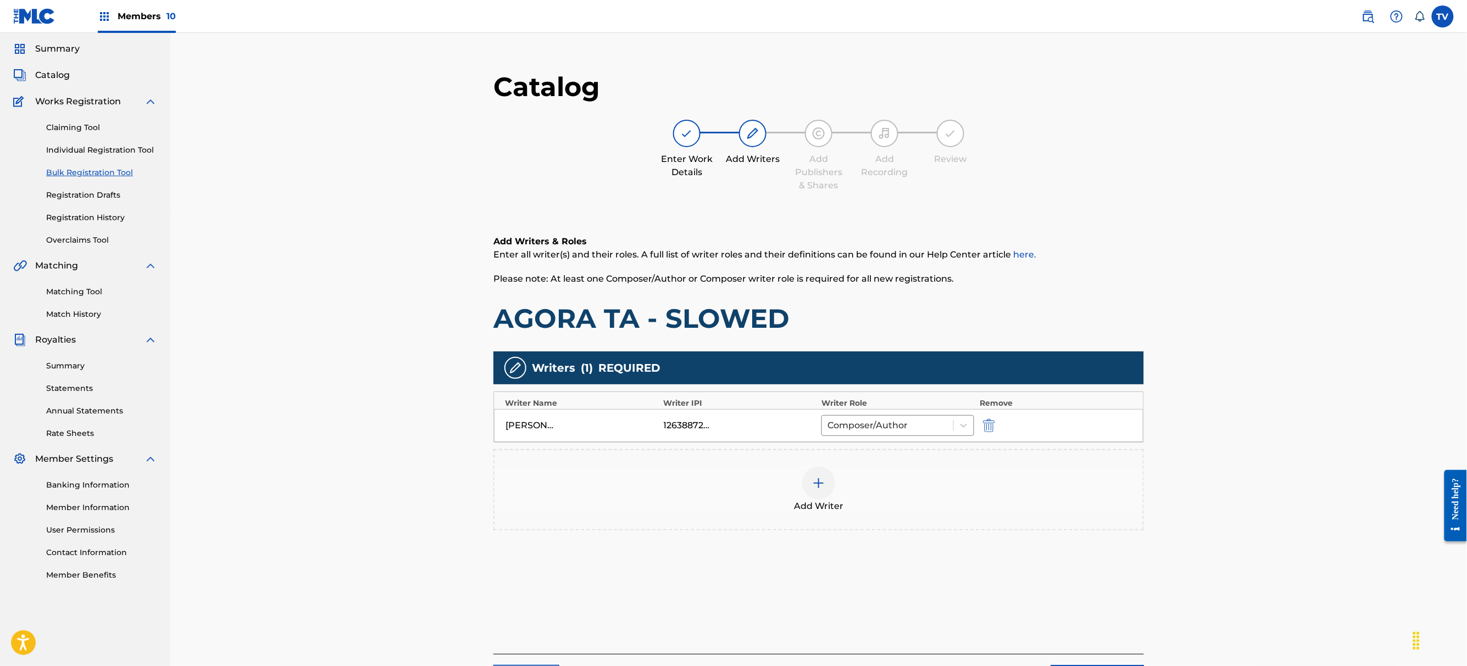
scroll to position [152, 0]
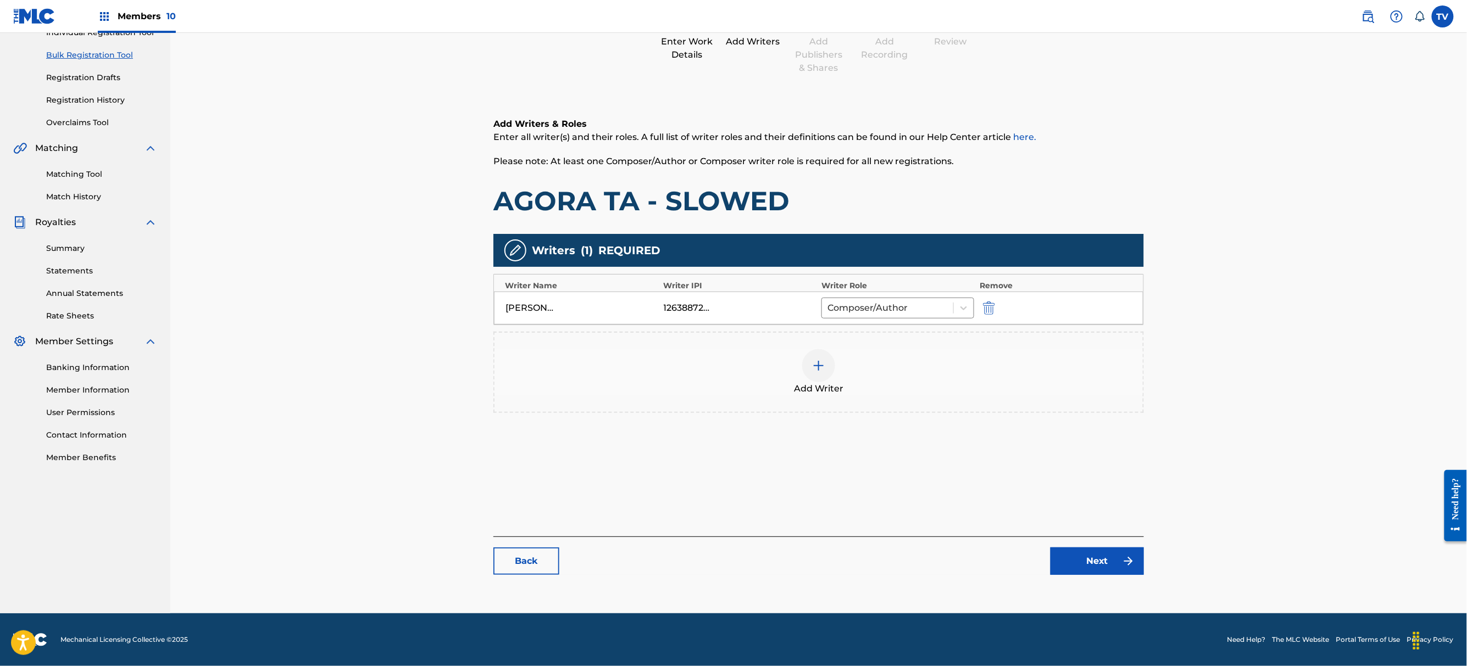
click at [1082, 569] on link "Next" at bounding box center [1096, 561] width 93 height 27
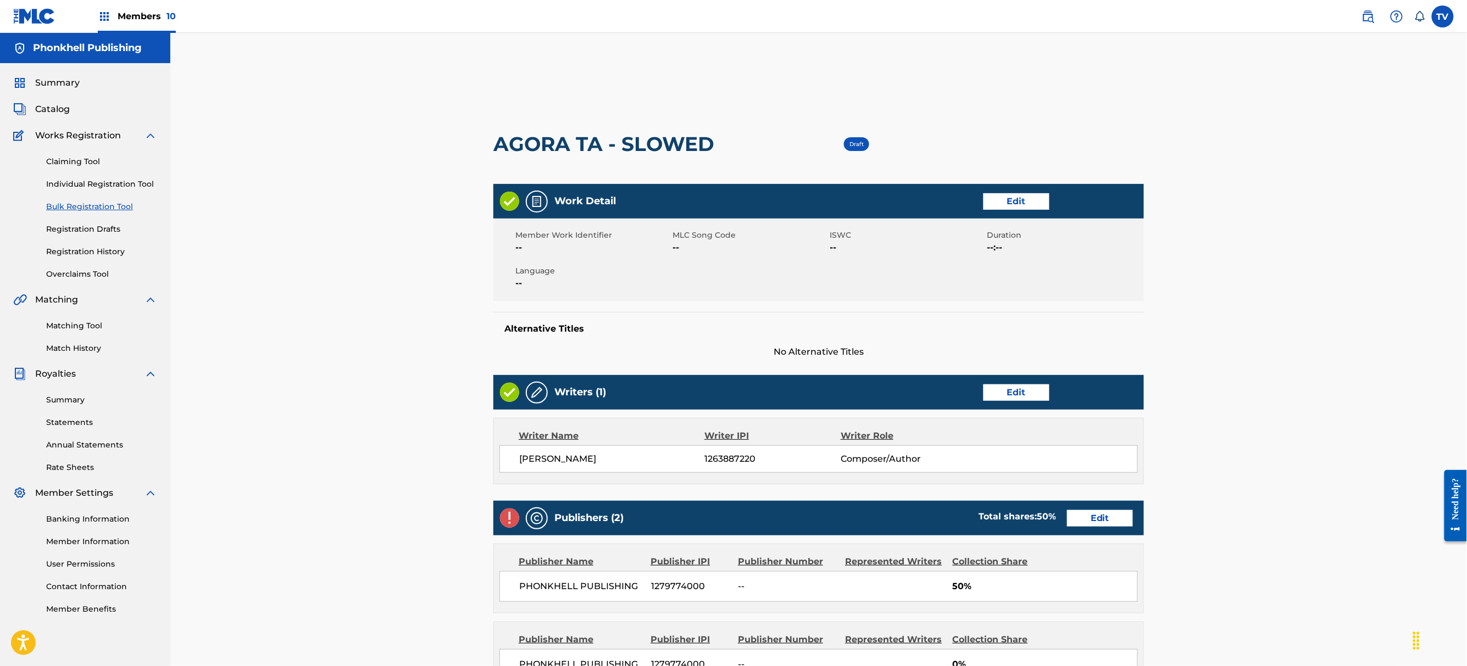
click at [1097, 526] on link "Edit" at bounding box center [1100, 518] width 66 height 16
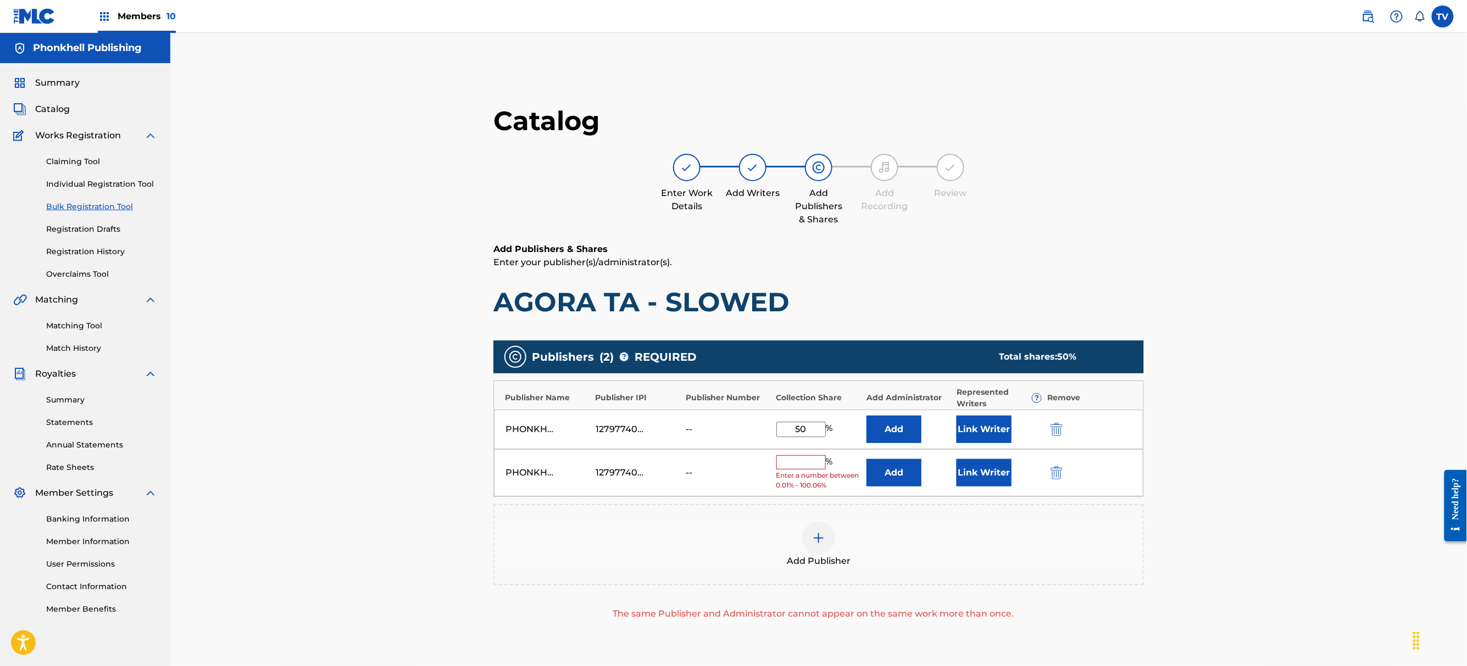
click at [1053, 470] on img "submit" at bounding box center [1056, 472] width 12 height 13
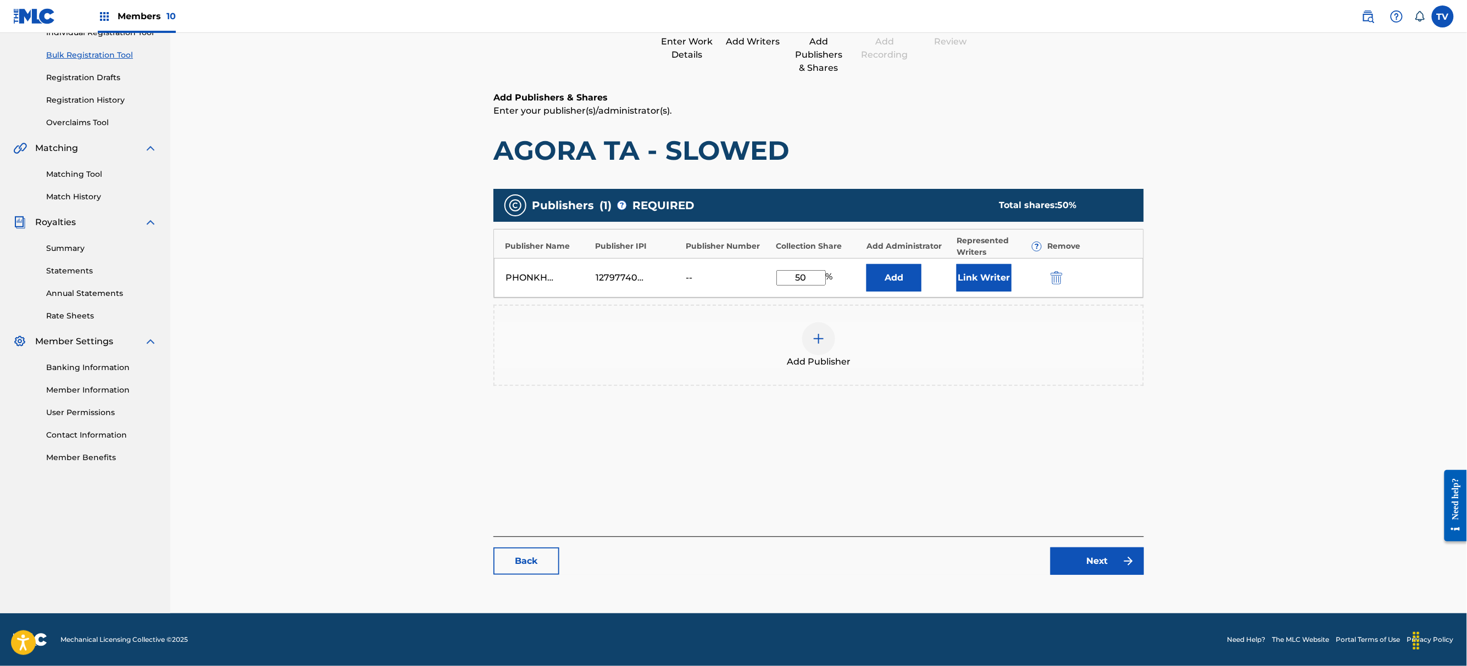
click at [1100, 552] on link "Next" at bounding box center [1096, 561] width 93 height 27
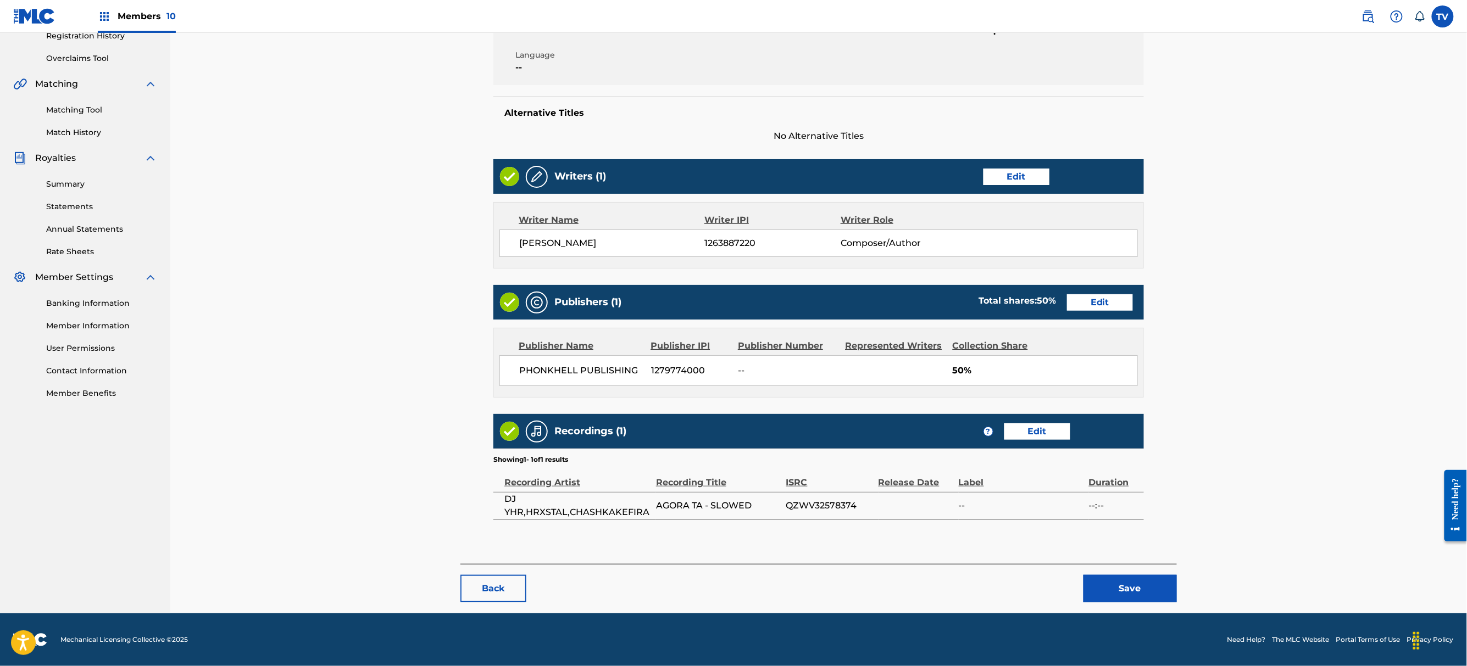
click at [1116, 584] on button "Save" at bounding box center [1129, 588] width 93 height 27
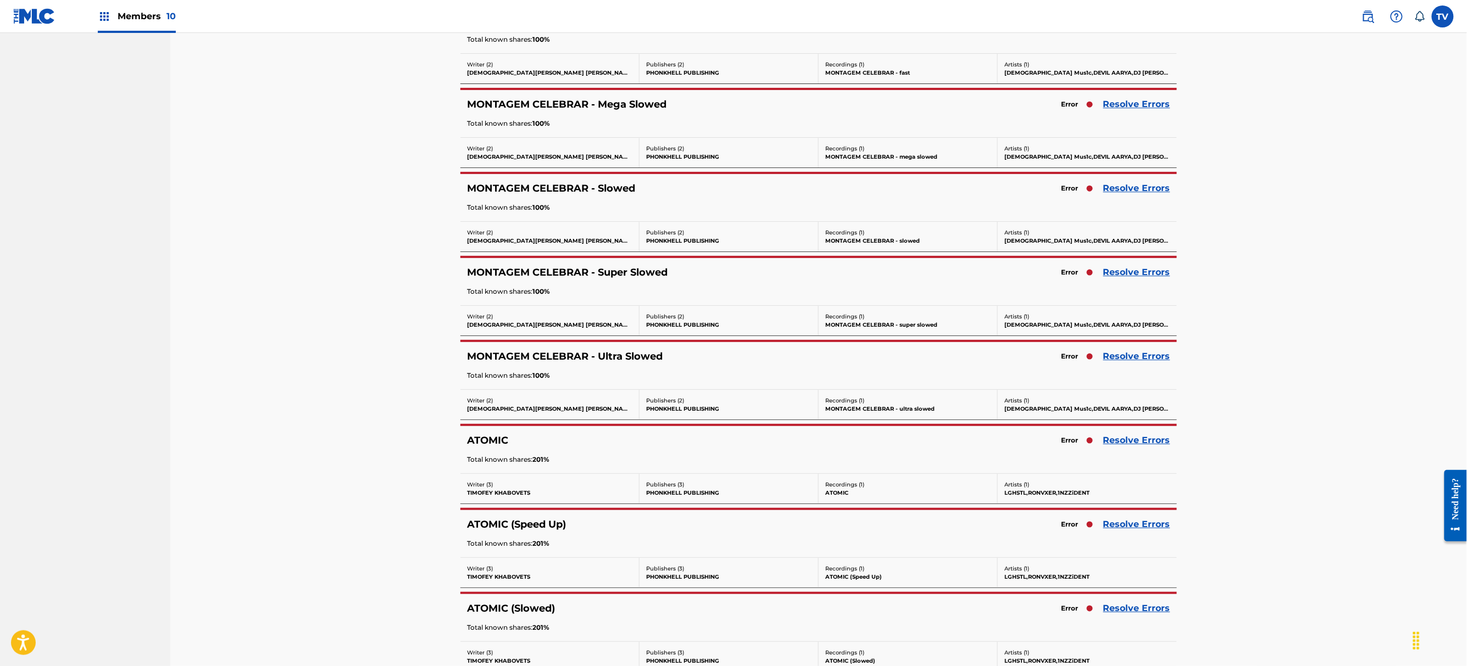
scroll to position [2051, 0]
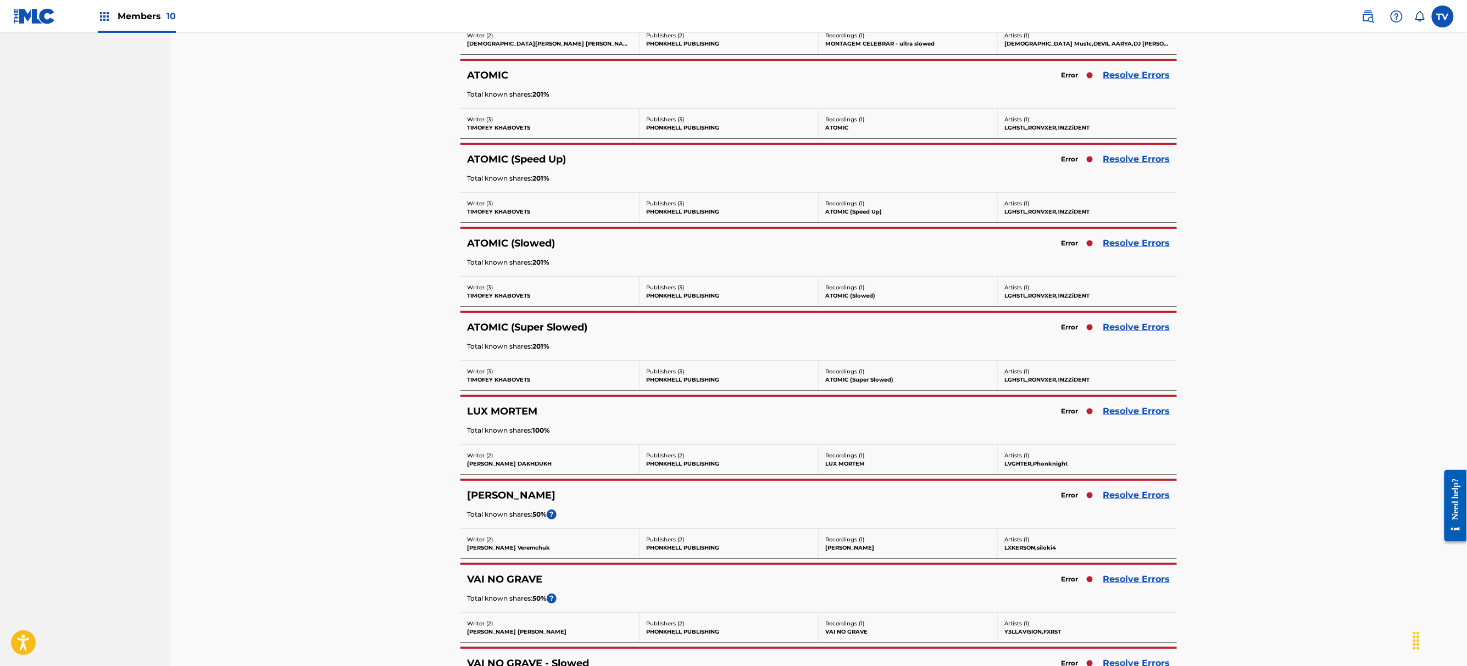
click at [1134, 502] on link "Resolve Errors" at bounding box center [1136, 495] width 67 height 13
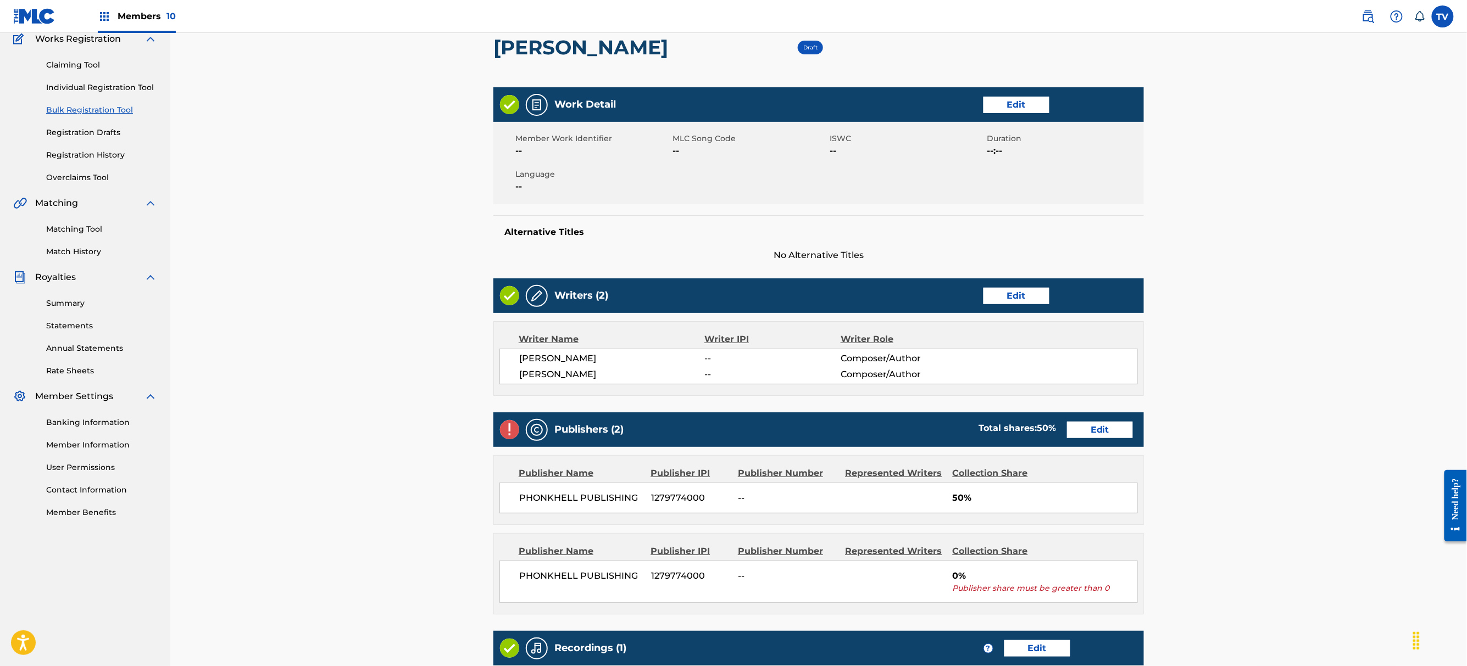
scroll to position [220, 0]
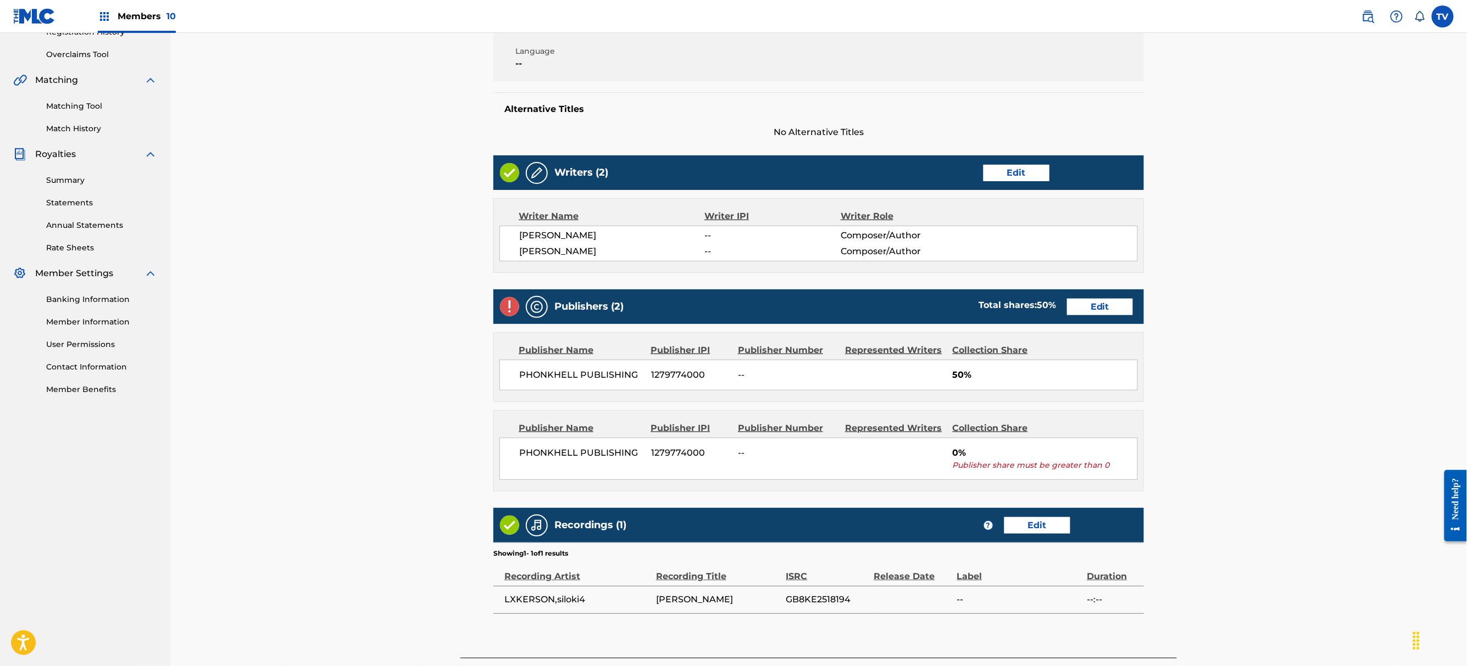
click at [1084, 293] on div "Publishers (2) Total shares: 50 % Edit" at bounding box center [818, 306] width 650 height 35
click at [1097, 304] on link "Edit" at bounding box center [1100, 307] width 66 height 16
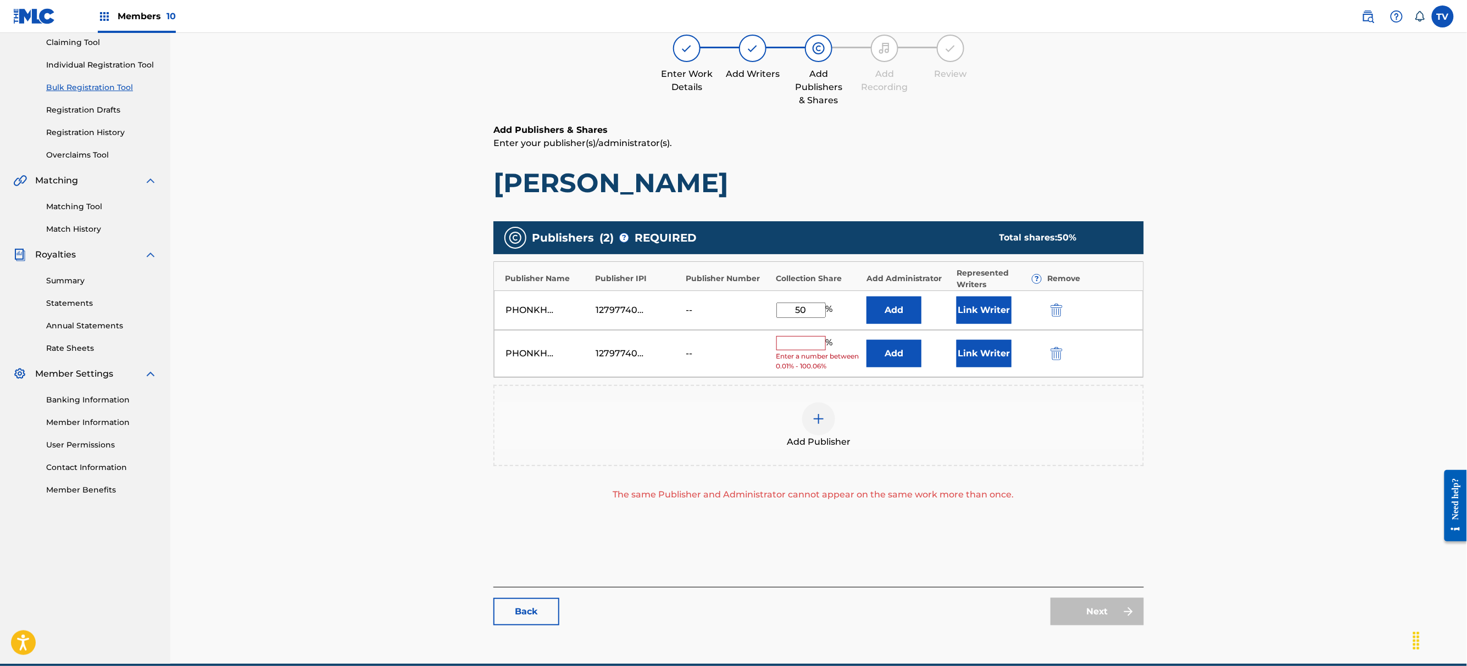
scroll to position [170, 0]
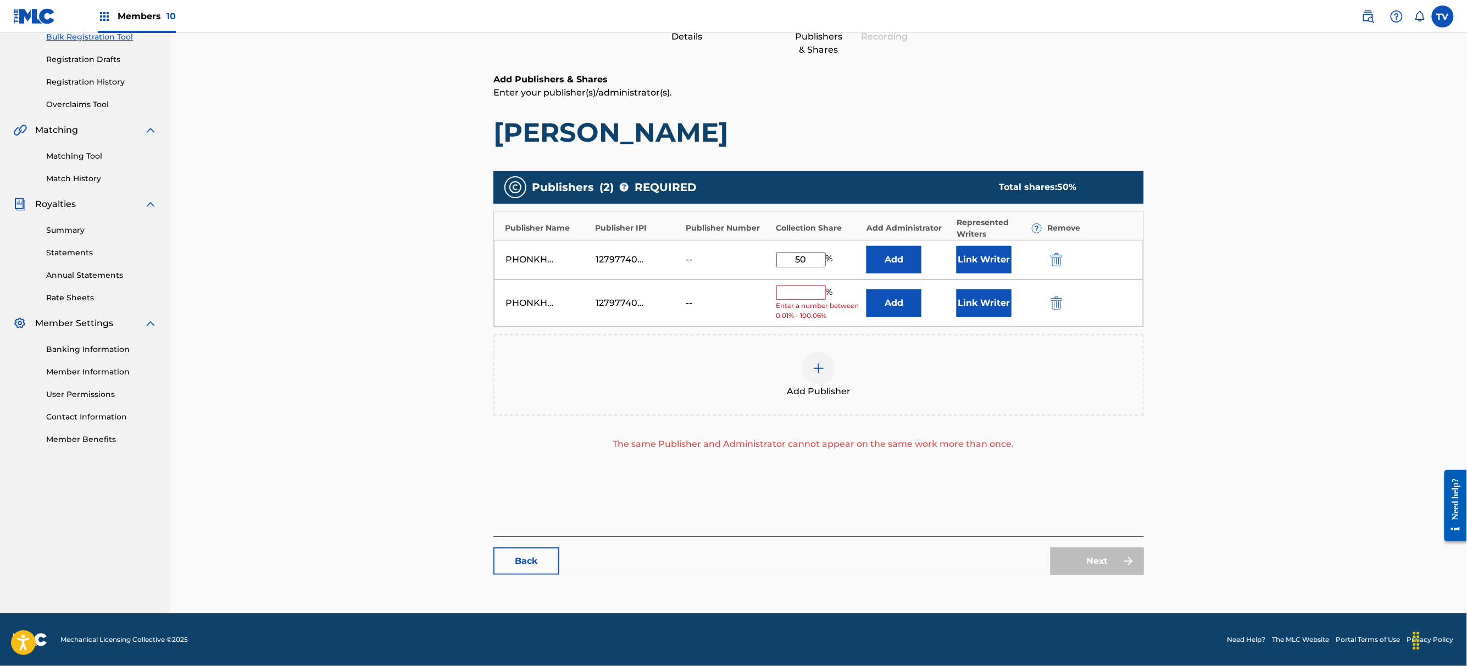
click at [526, 565] on link "Back" at bounding box center [526, 561] width 66 height 27
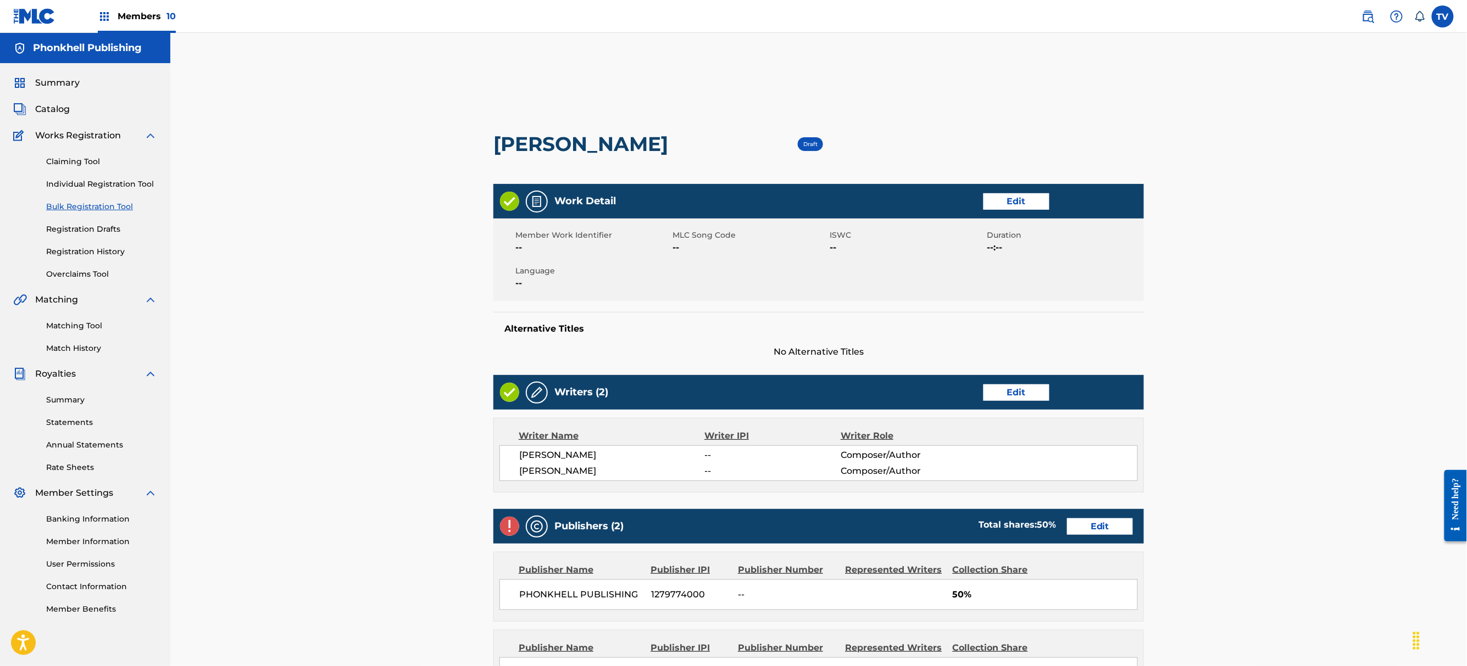
scroll to position [73, 0]
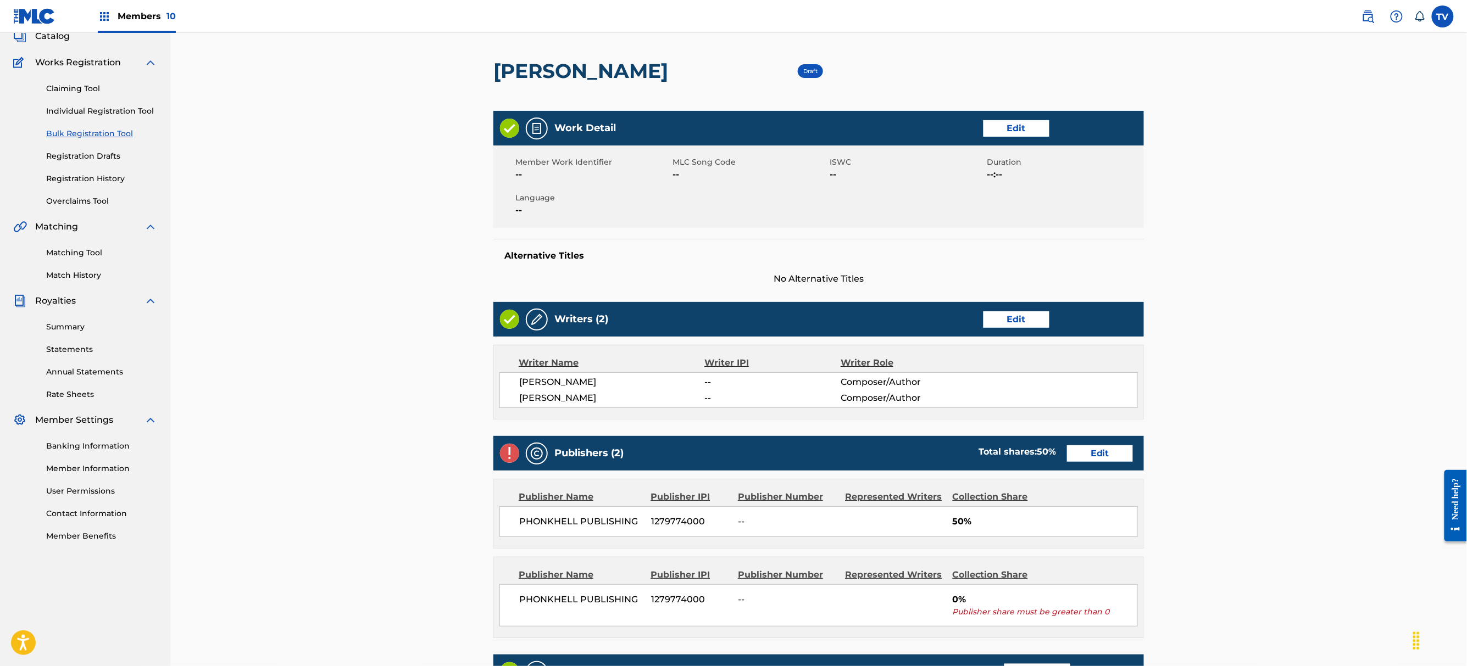
click at [1099, 456] on link "Edit" at bounding box center [1100, 453] width 66 height 16
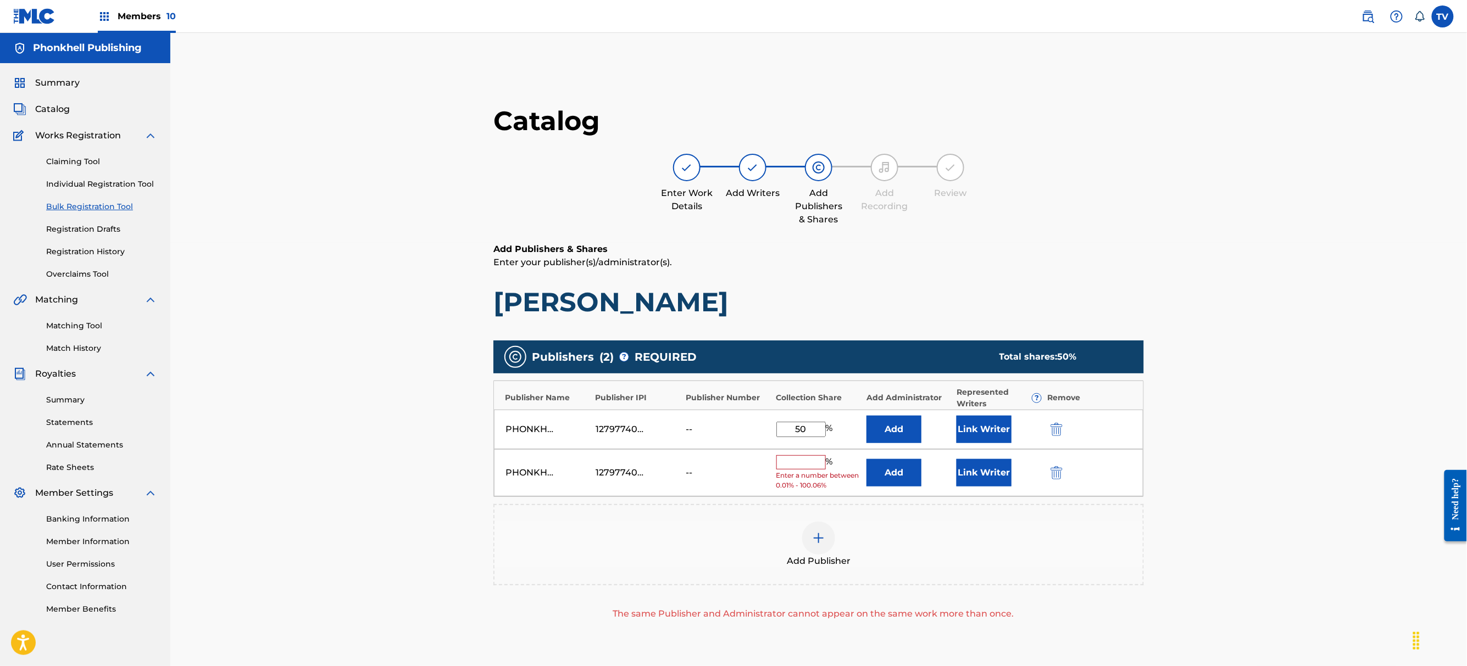
drag, startPoint x: 812, startPoint y: 431, endPoint x: 765, endPoint y: 427, distance: 46.9
click at [765, 427] on div "PHONKHELL PUBLISHING 1279774000 -- 50 % Add Link Writer" at bounding box center [818, 430] width 649 height 40
click at [1055, 474] on img "submit" at bounding box center [1056, 472] width 12 height 13
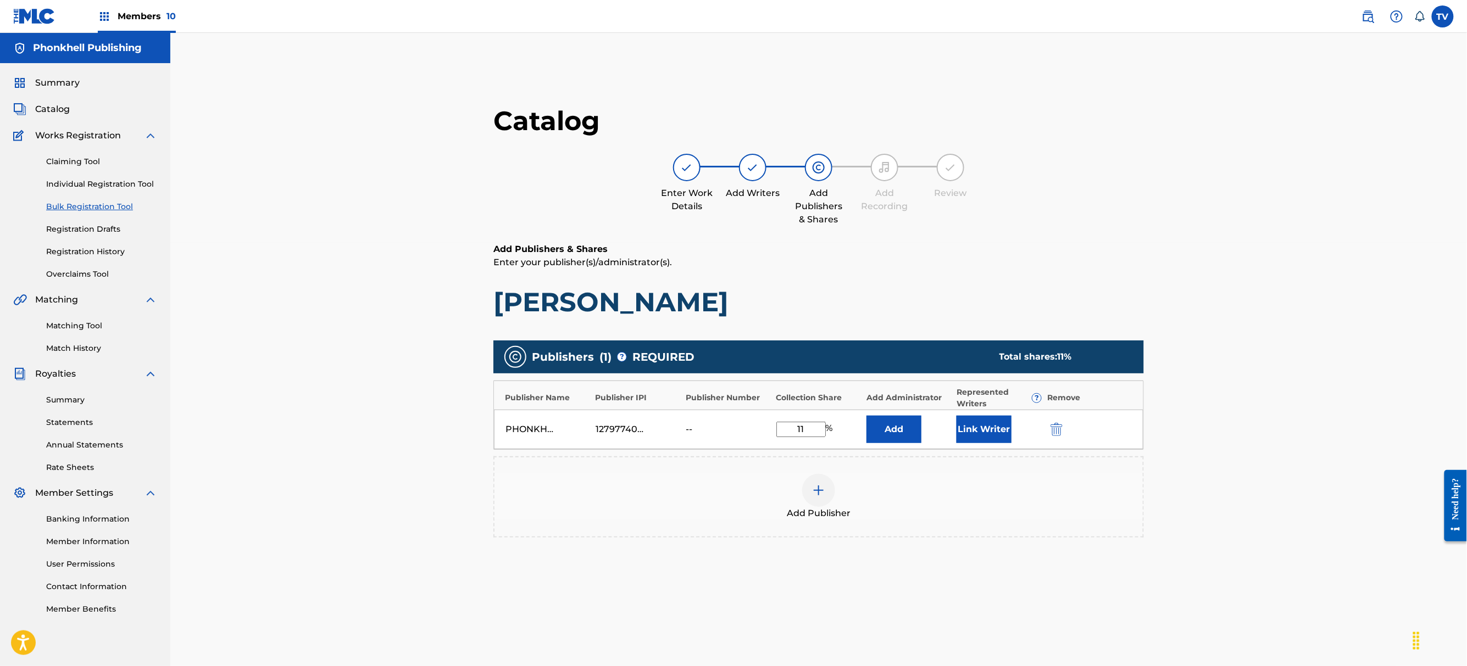
drag, startPoint x: 787, startPoint y: 430, endPoint x: 777, endPoint y: 431, distance: 9.9
click at [777, 431] on input "11" at bounding box center [800, 429] width 49 height 15
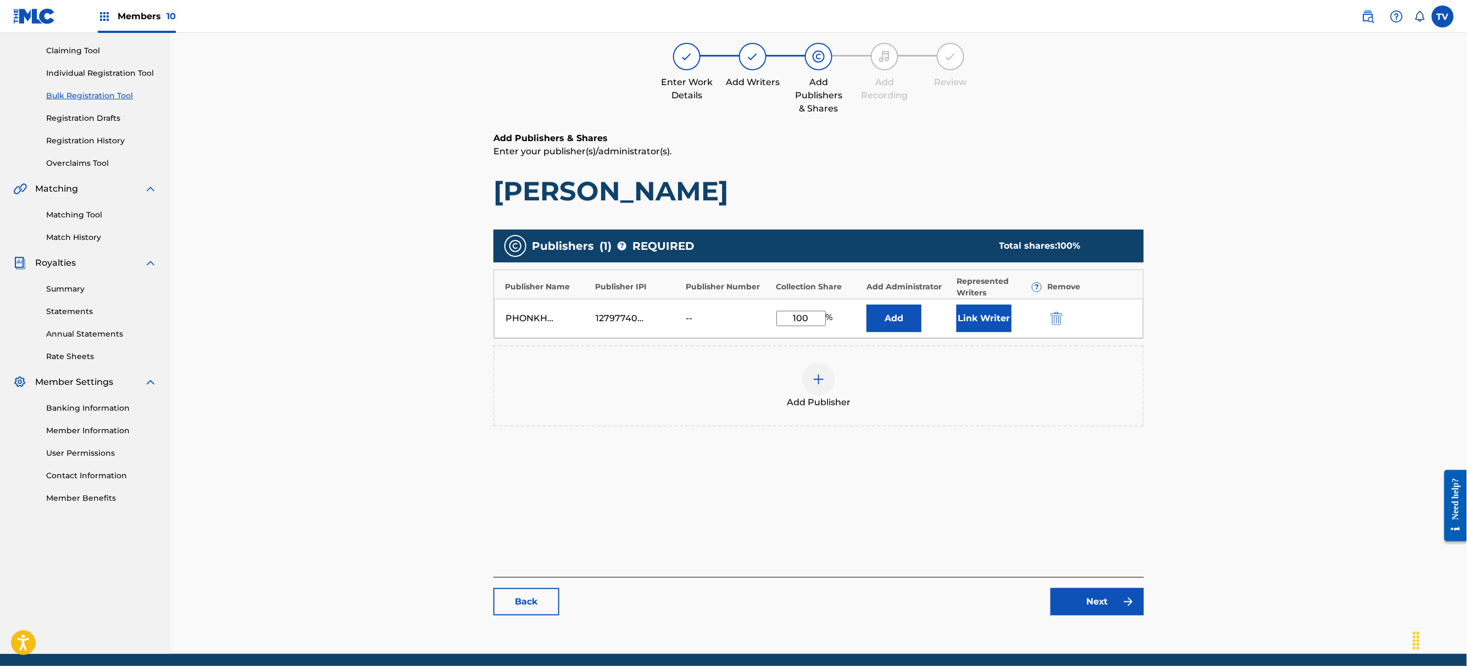
scroll to position [152, 0]
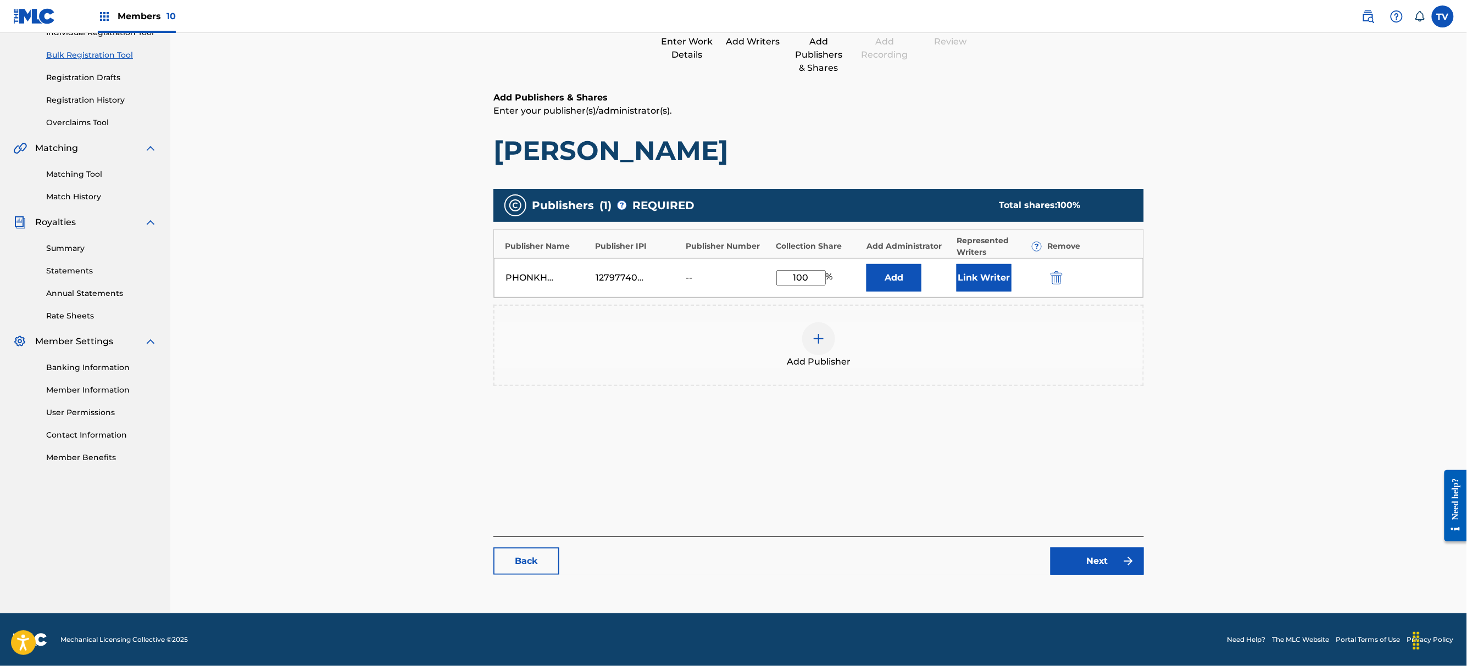
type input "100"
click at [1084, 547] on div "Back Next" at bounding box center [818, 556] width 650 height 38
click at [1104, 555] on link "Next" at bounding box center [1096, 561] width 93 height 27
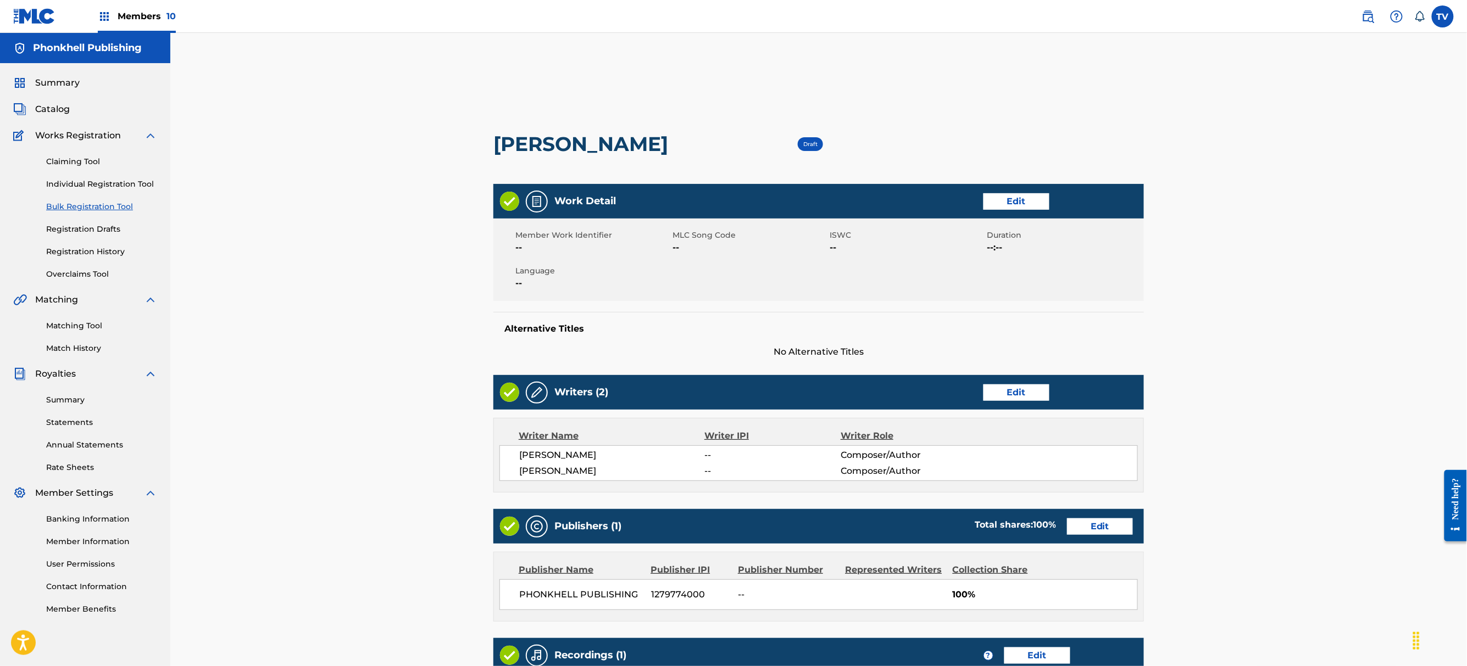
scroll to position [225, 0]
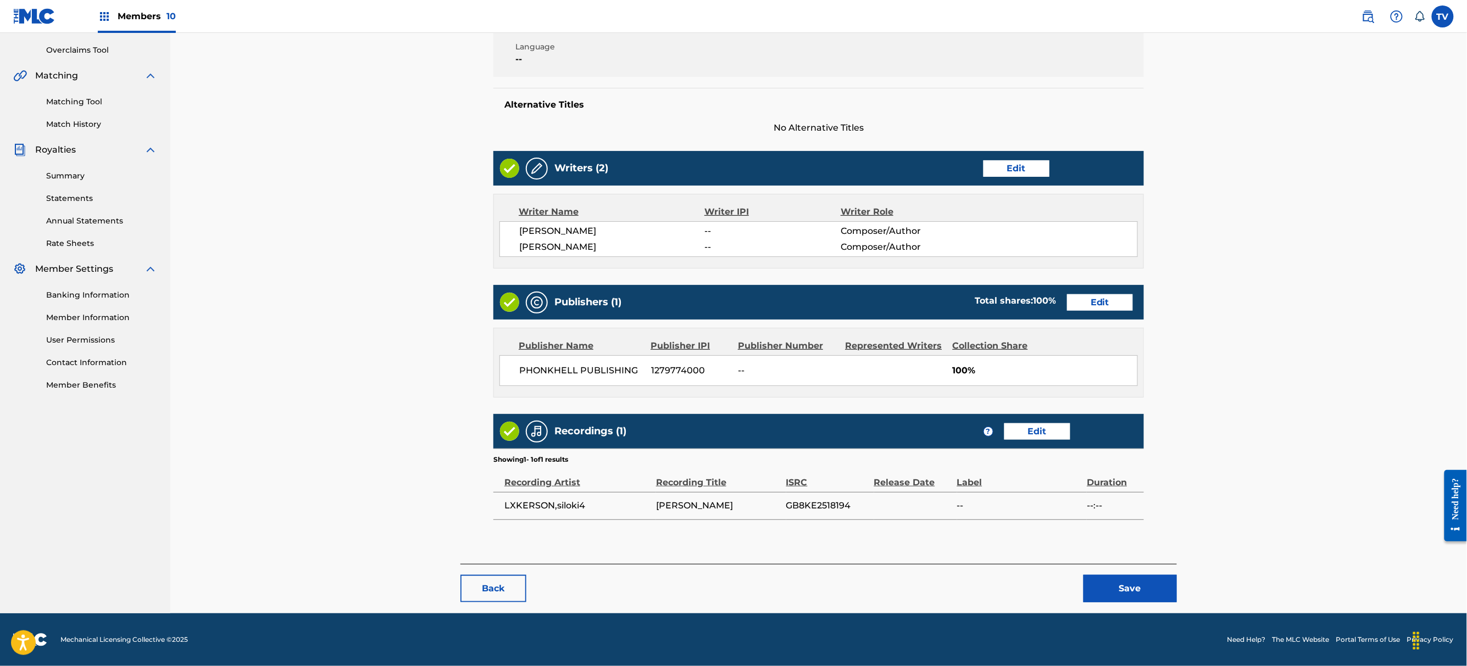
click at [1104, 594] on button "Save" at bounding box center [1129, 588] width 93 height 27
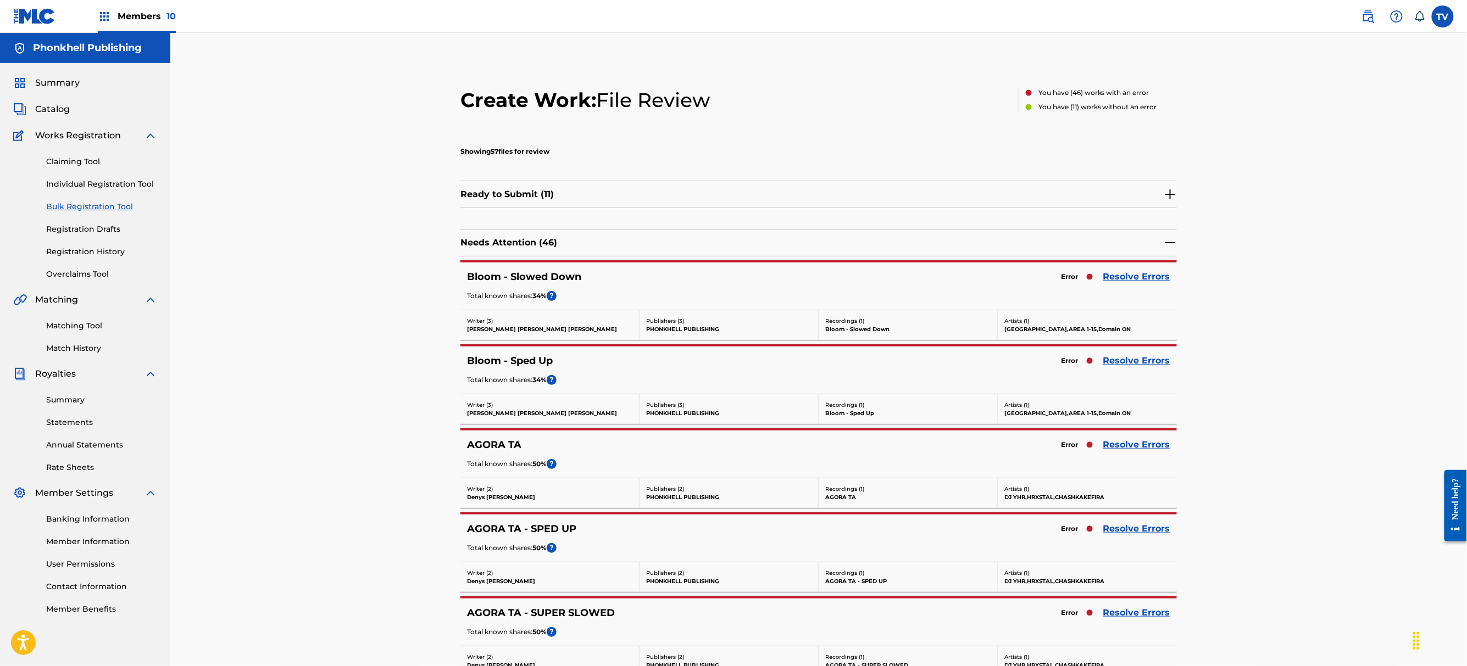
click at [1135, 526] on link "Resolve Errors" at bounding box center [1136, 528] width 67 height 13
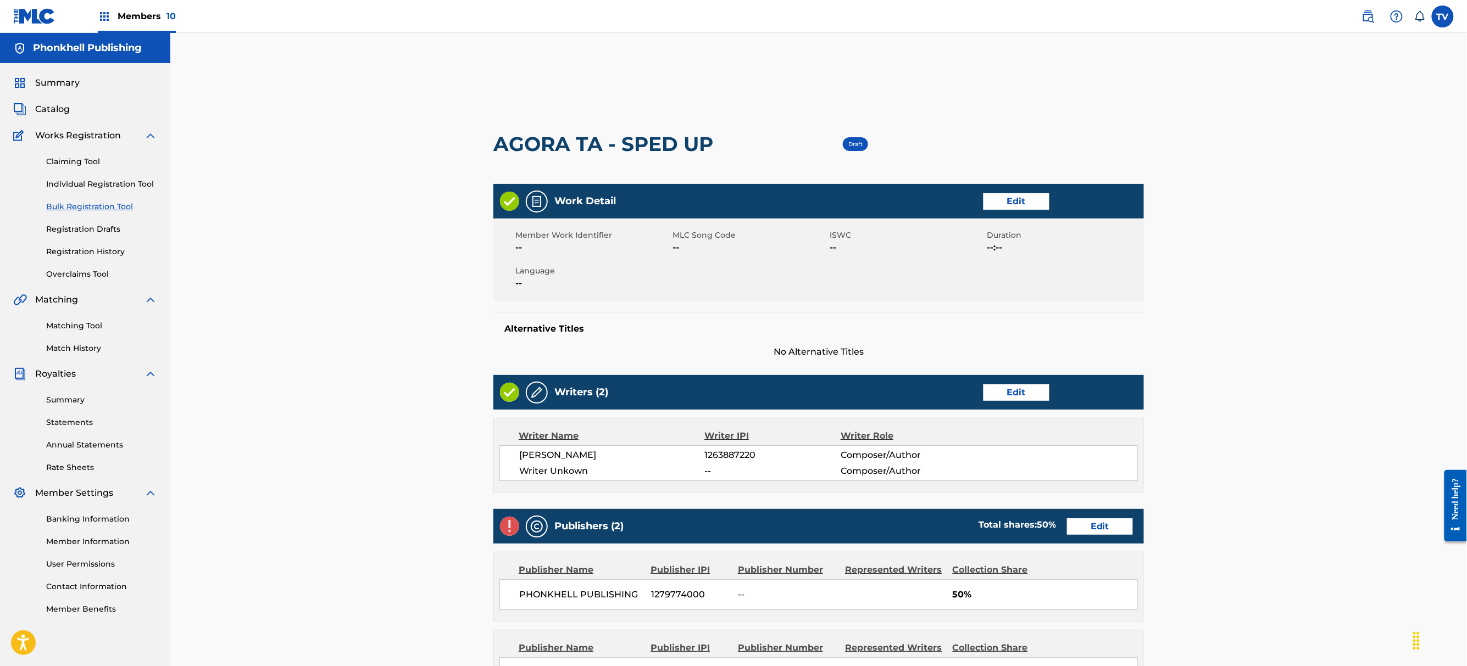
click at [1016, 385] on link "Edit" at bounding box center [1016, 393] width 66 height 16
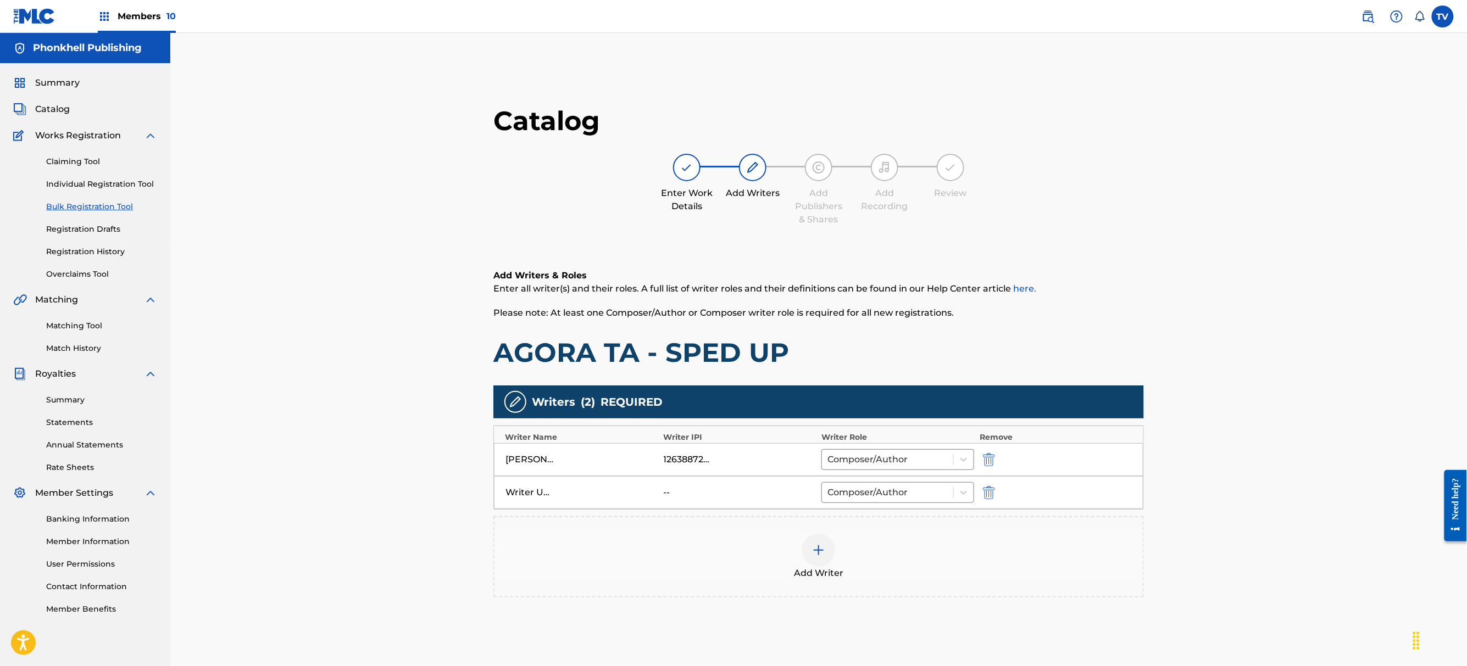
click at [985, 494] on img "submit" at bounding box center [989, 492] width 12 height 13
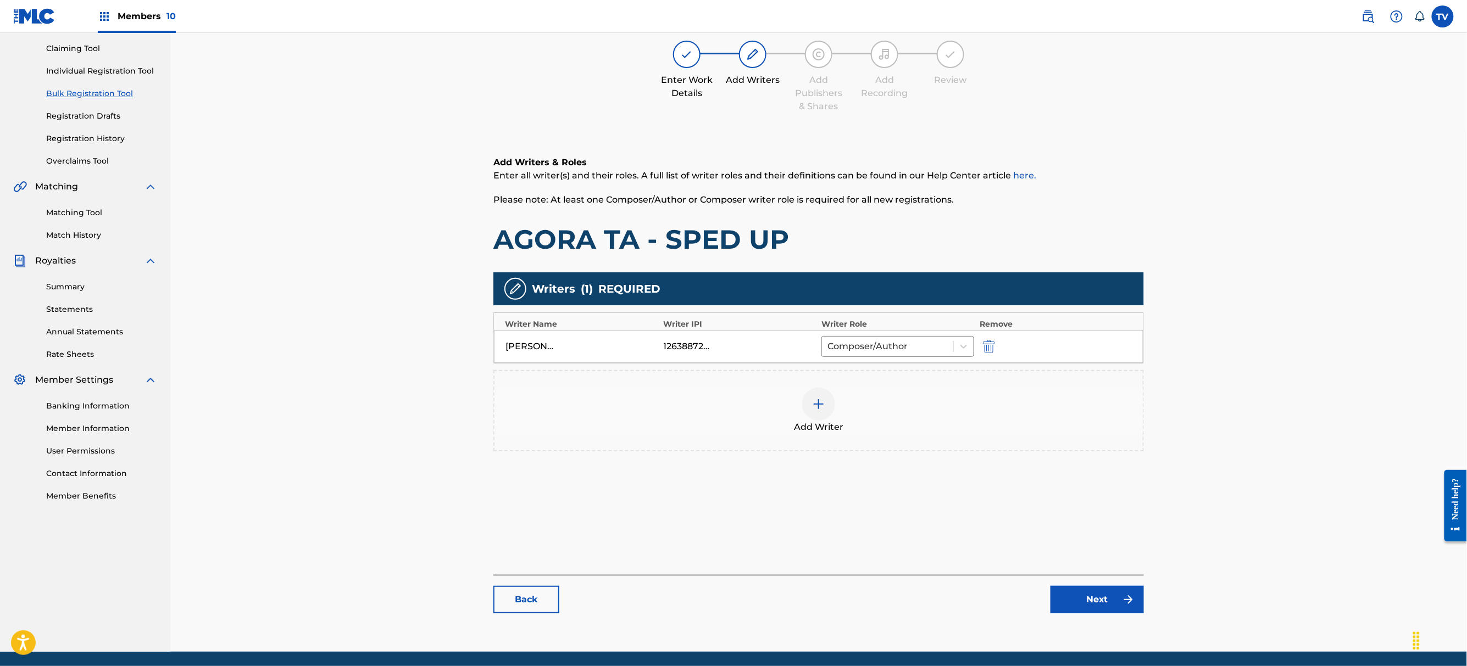
scroll to position [152, 0]
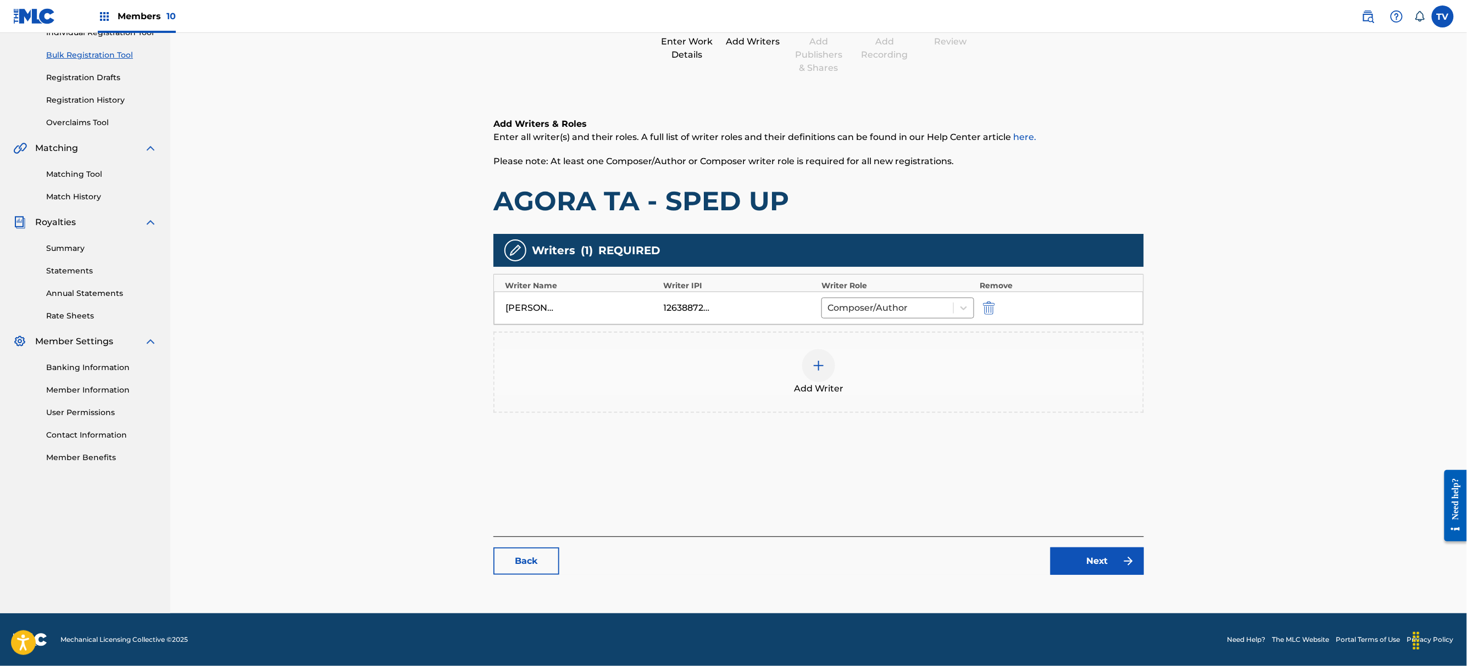
click at [1112, 563] on link "Next" at bounding box center [1096, 561] width 93 height 27
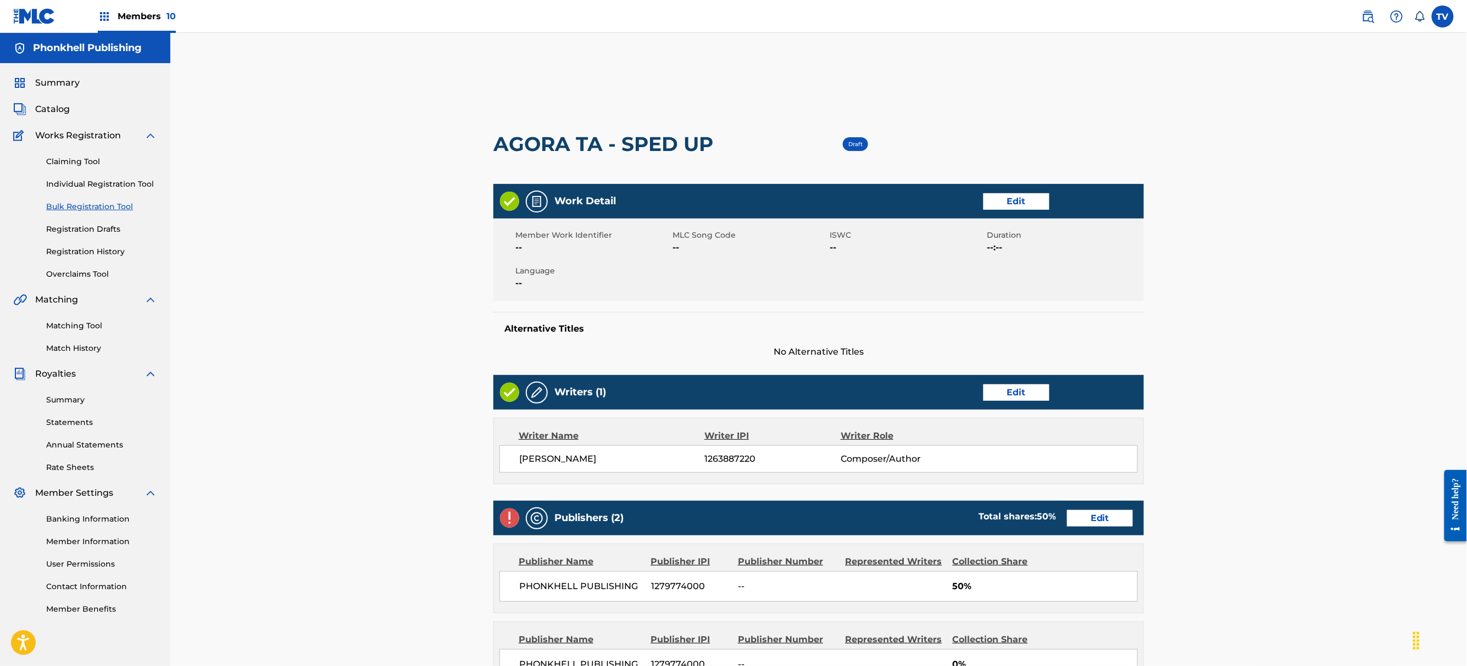
click at [1104, 523] on link "Edit" at bounding box center [1100, 518] width 66 height 16
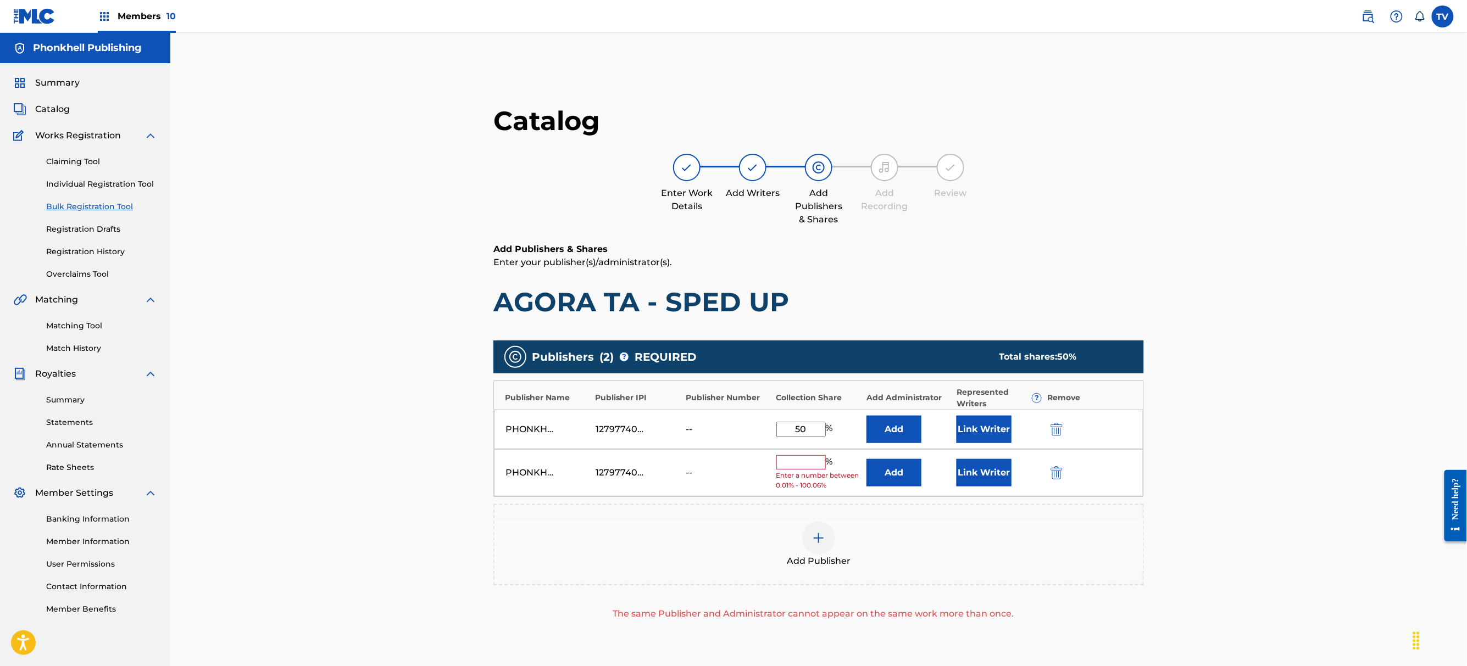
click at [1068, 477] on div at bounding box center [1071, 472] width 49 height 13
click at [1055, 475] on img "submit" at bounding box center [1056, 472] width 12 height 13
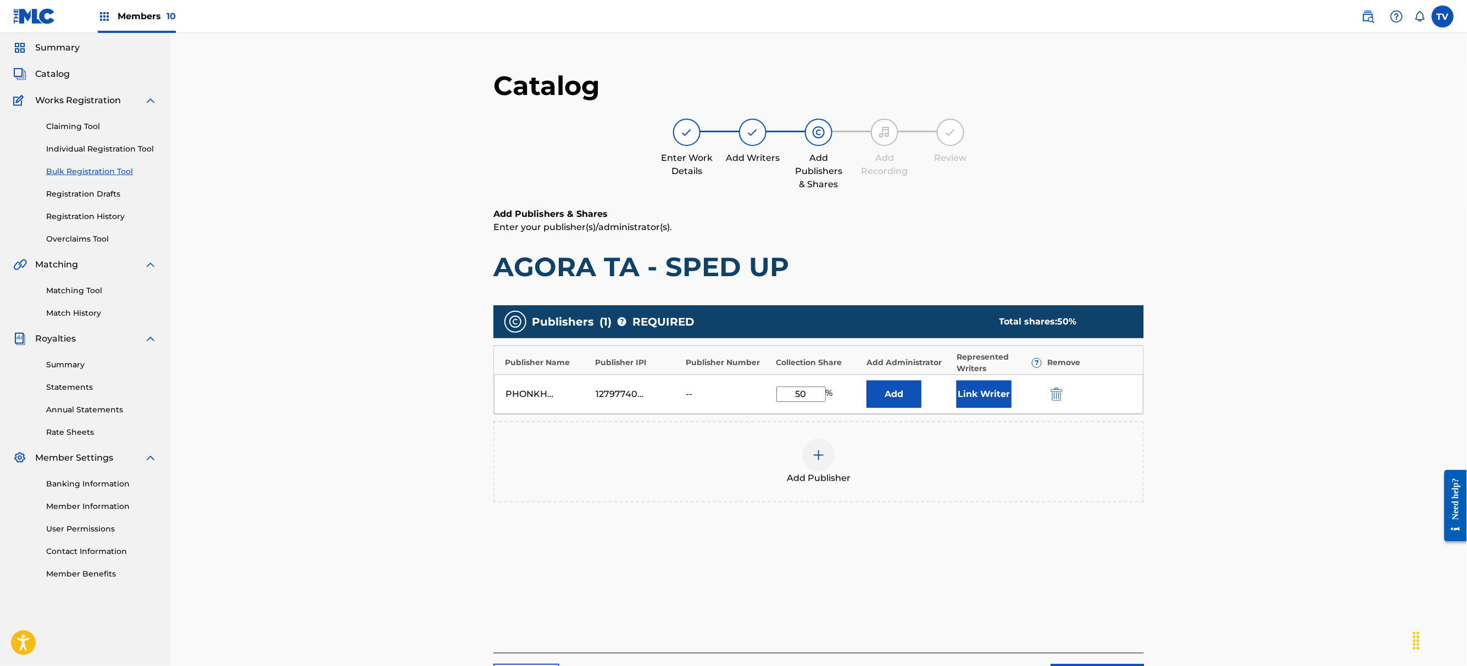
scroll to position [152, 0]
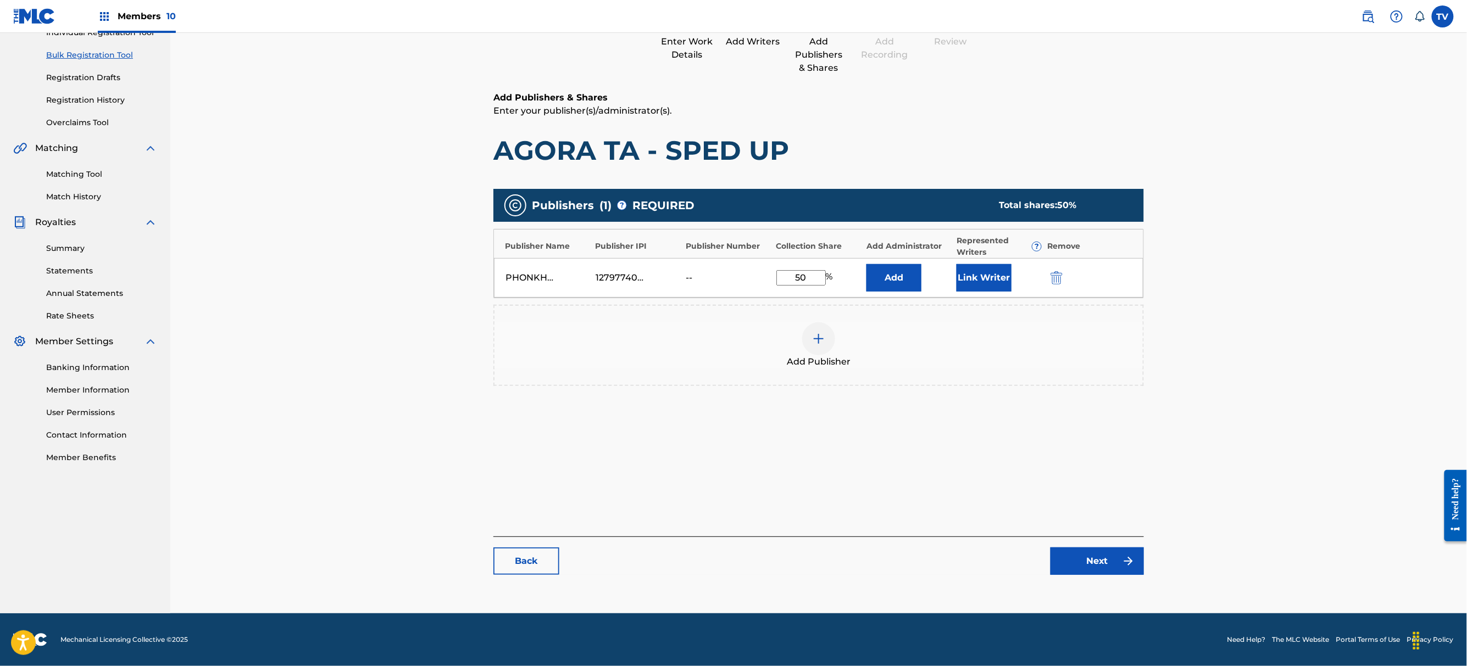
click at [1091, 554] on link "Next" at bounding box center [1096, 561] width 93 height 27
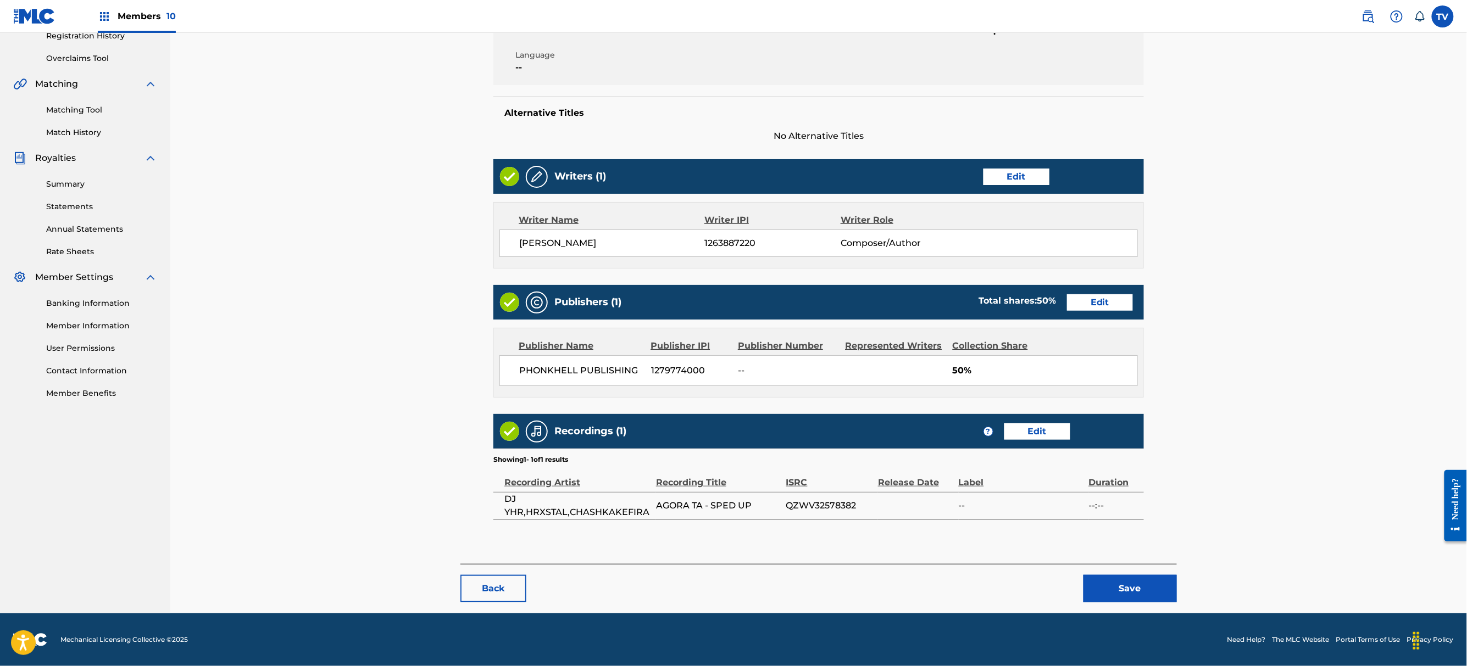
click at [1122, 596] on button "Save" at bounding box center [1129, 588] width 93 height 27
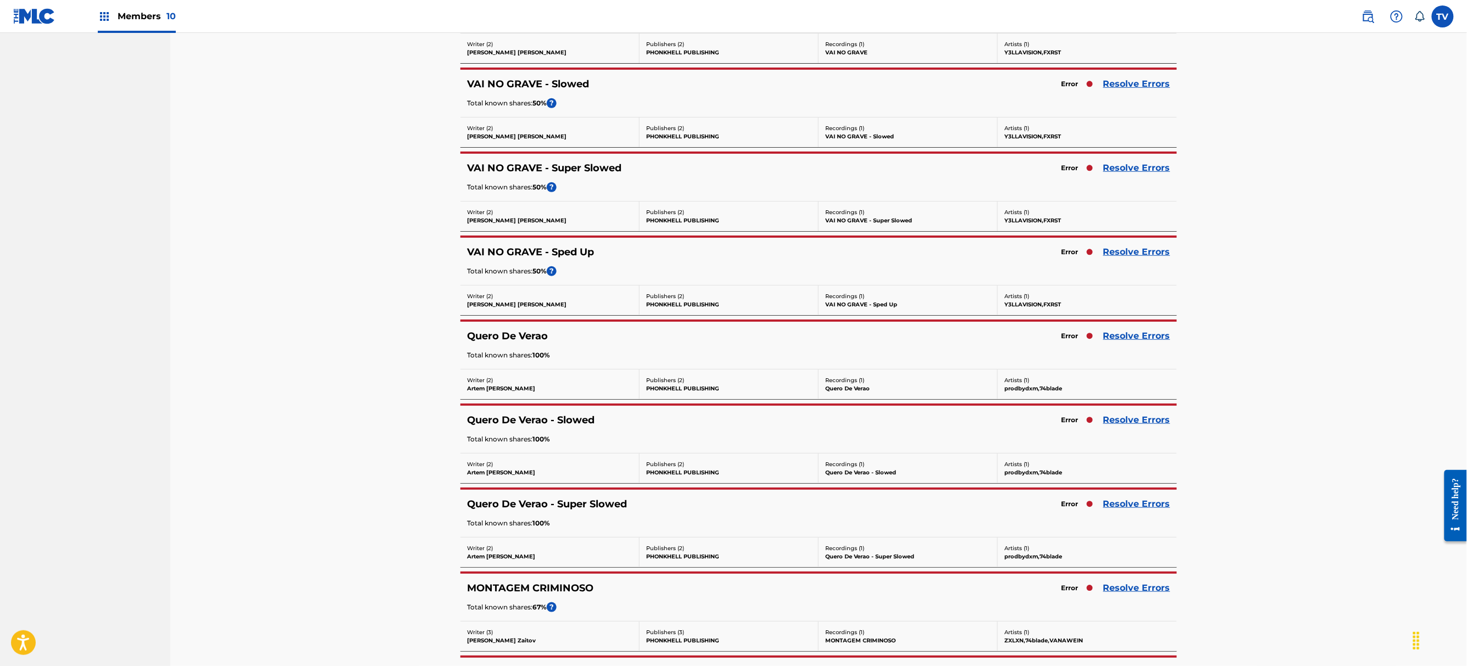
scroll to position [2490, 0]
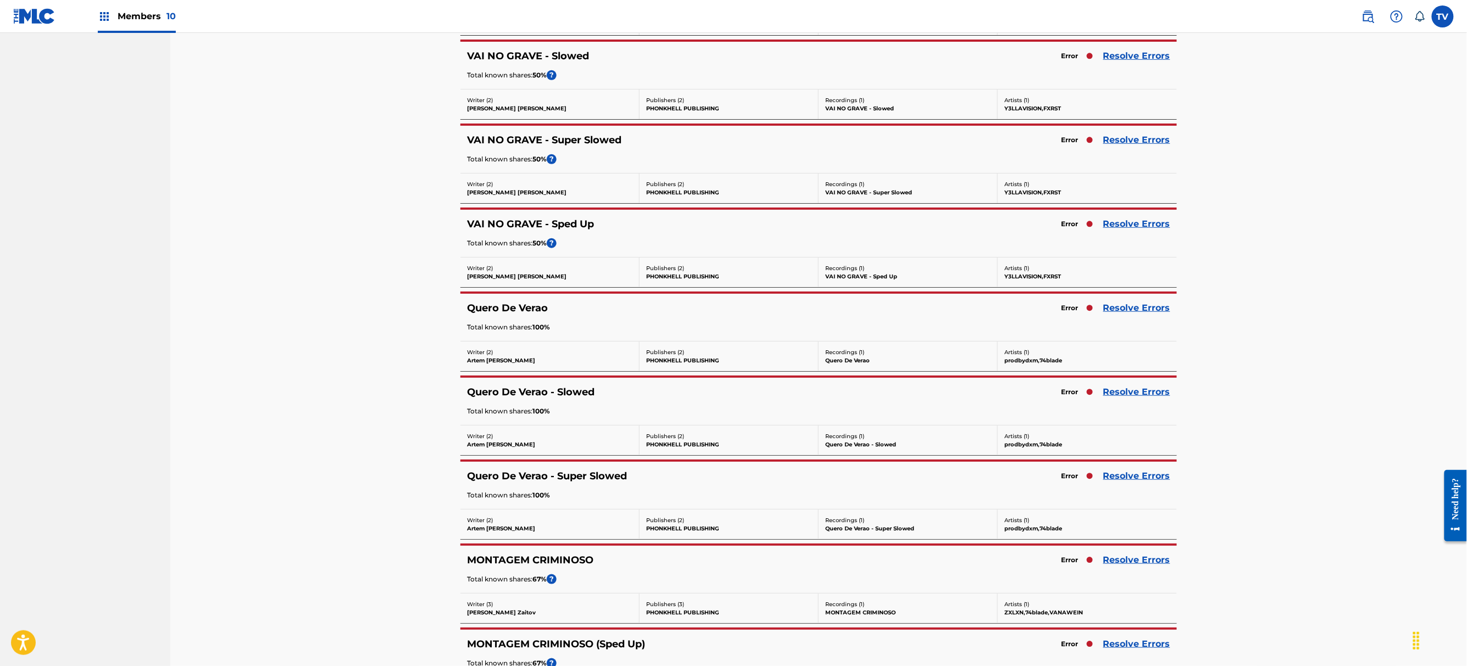
click at [1132, 414] on div "Quero De Verao - Slowed Error Resolve Errors Total known shares: 100 %" at bounding box center [818, 401] width 716 height 47
click at [1132, 399] on link "Resolve Errors" at bounding box center [1136, 392] width 67 height 13
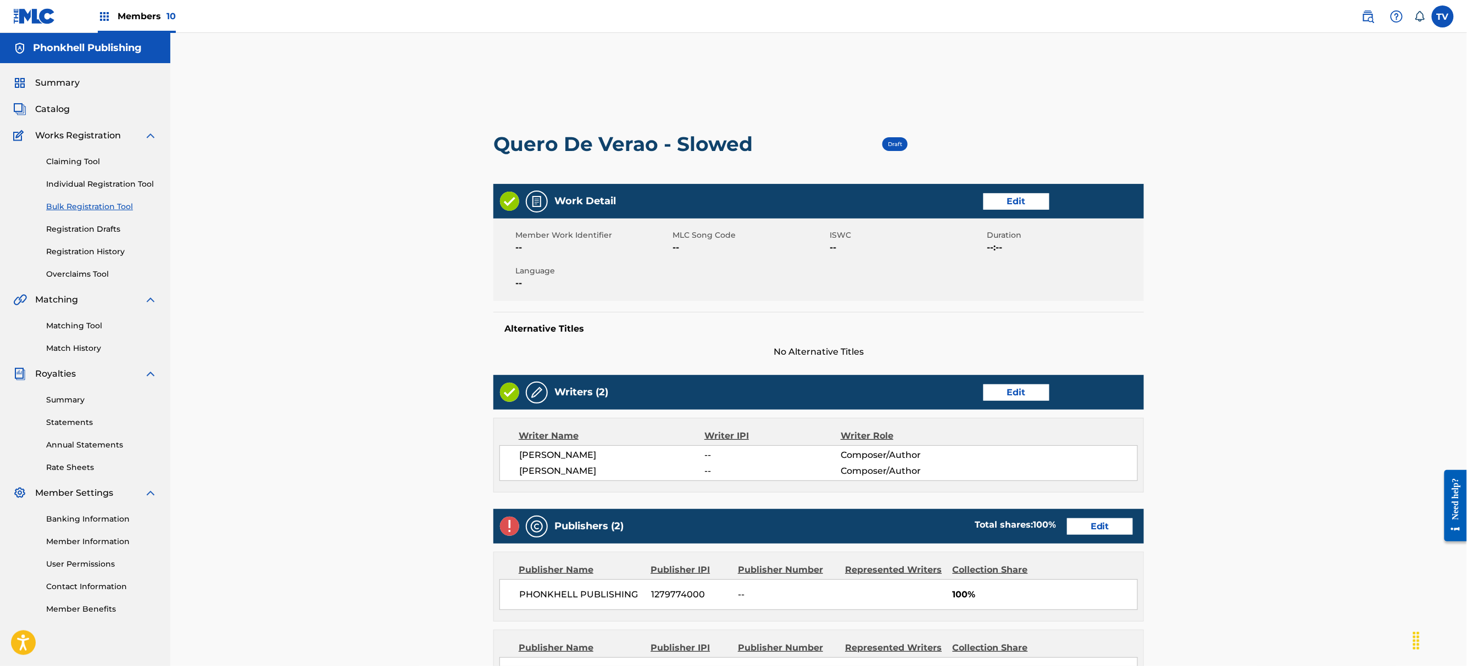
click at [1098, 528] on link "Edit" at bounding box center [1100, 527] width 66 height 16
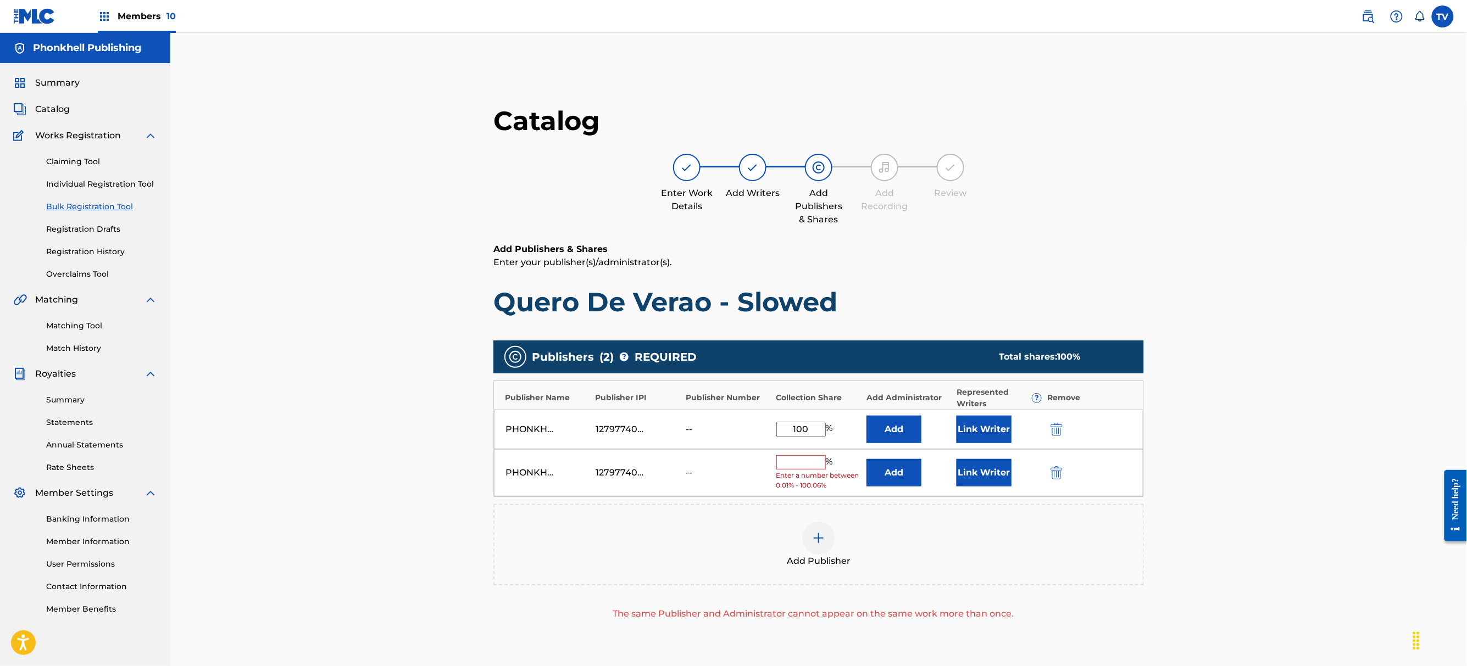
click at [1062, 475] on button "submit" at bounding box center [1055, 472] width 16 height 13
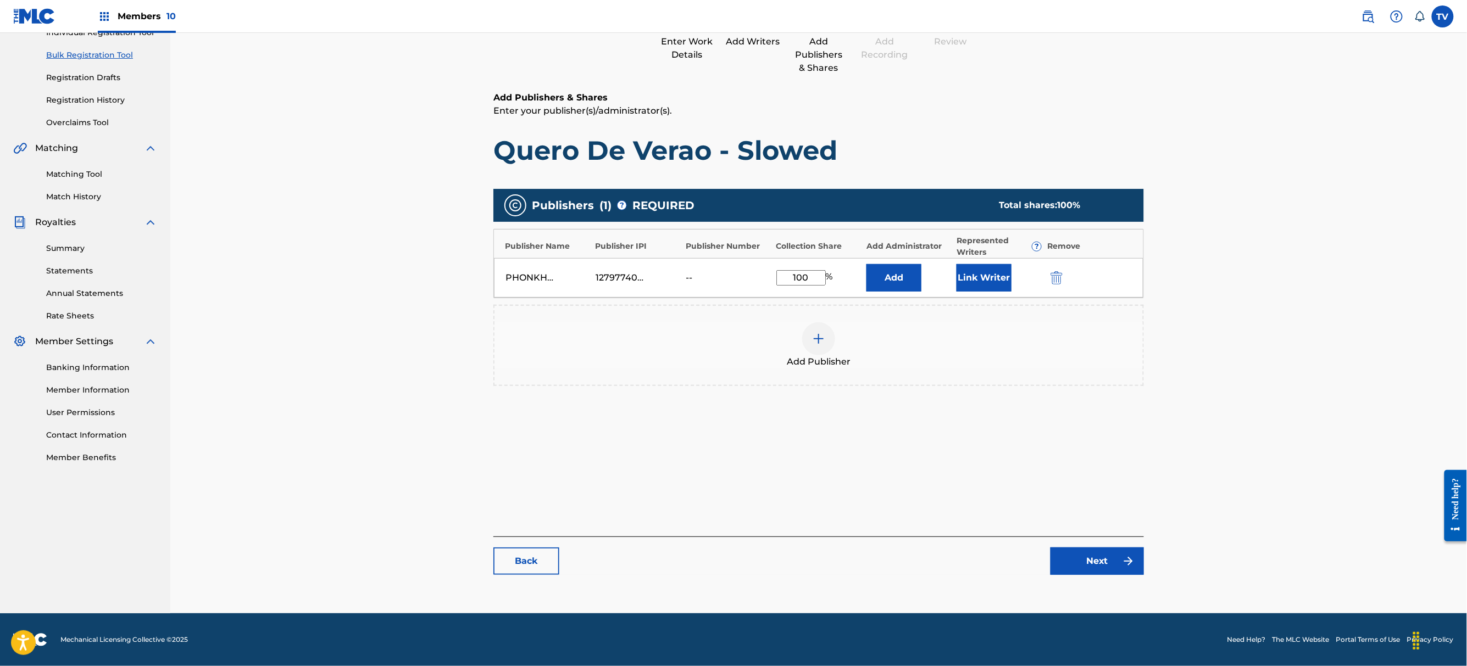
click at [1095, 566] on link "Next" at bounding box center [1096, 561] width 93 height 27
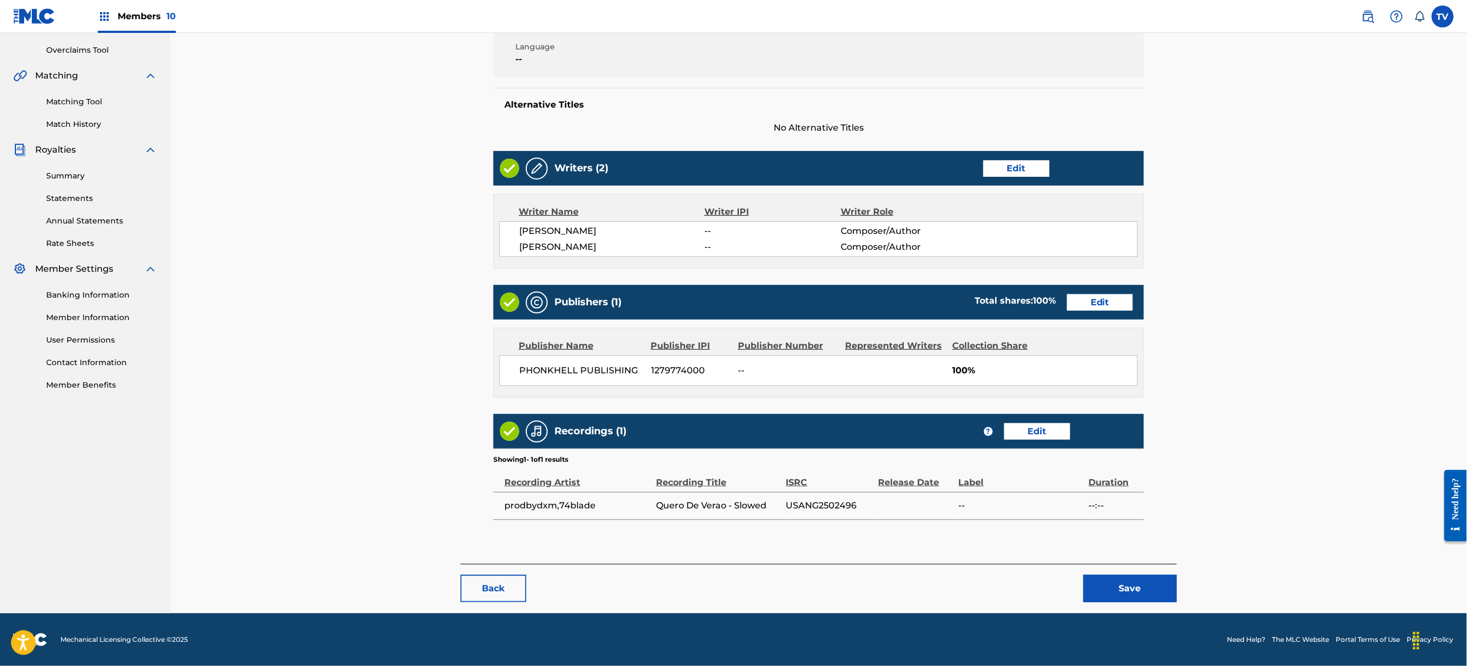
click at [1129, 589] on button "Save" at bounding box center [1129, 588] width 93 height 27
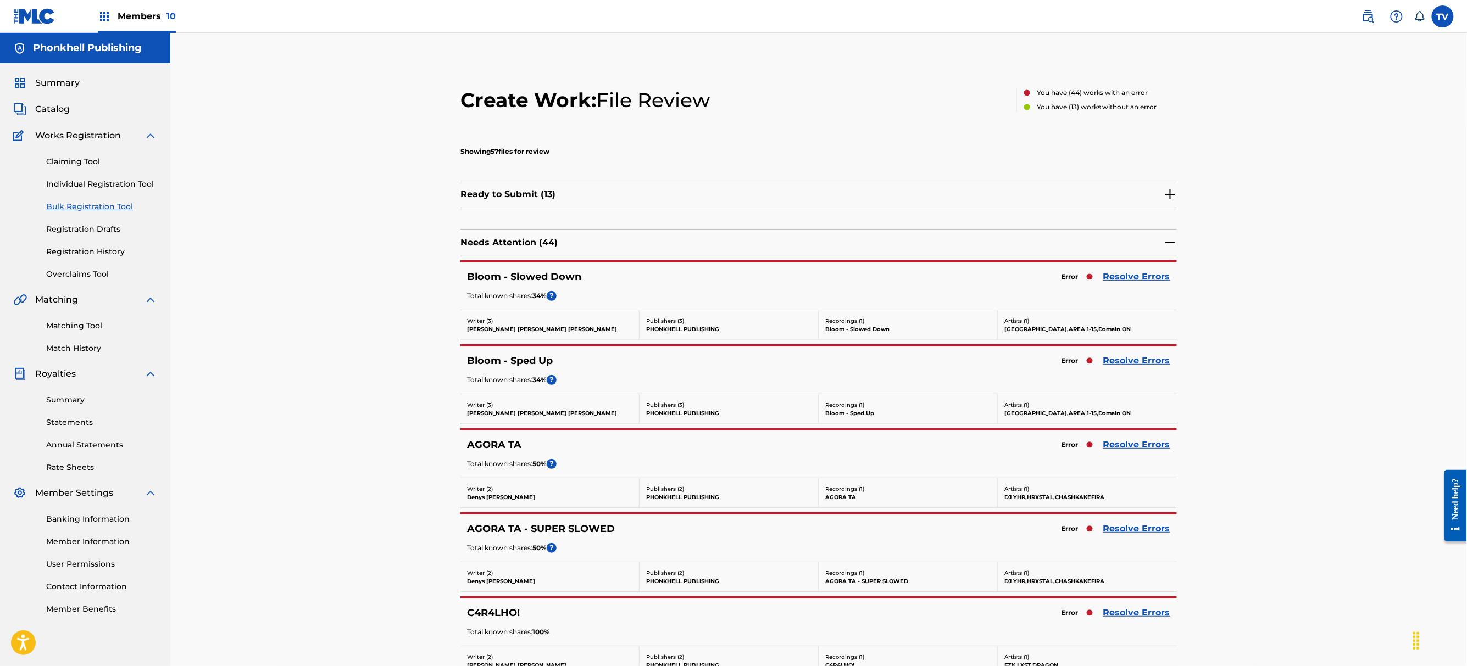
click at [1130, 525] on link "Resolve Errors" at bounding box center [1136, 528] width 67 height 13
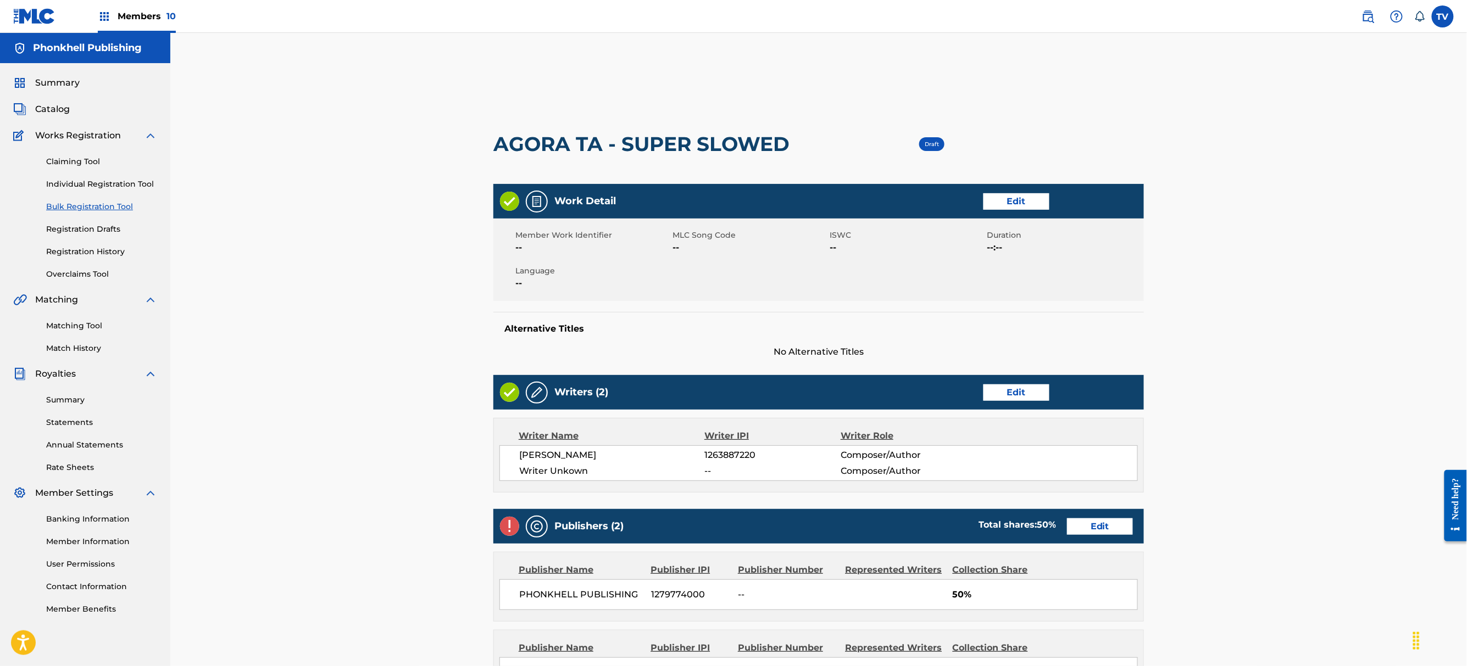
click at [1012, 389] on link "Edit" at bounding box center [1016, 393] width 66 height 16
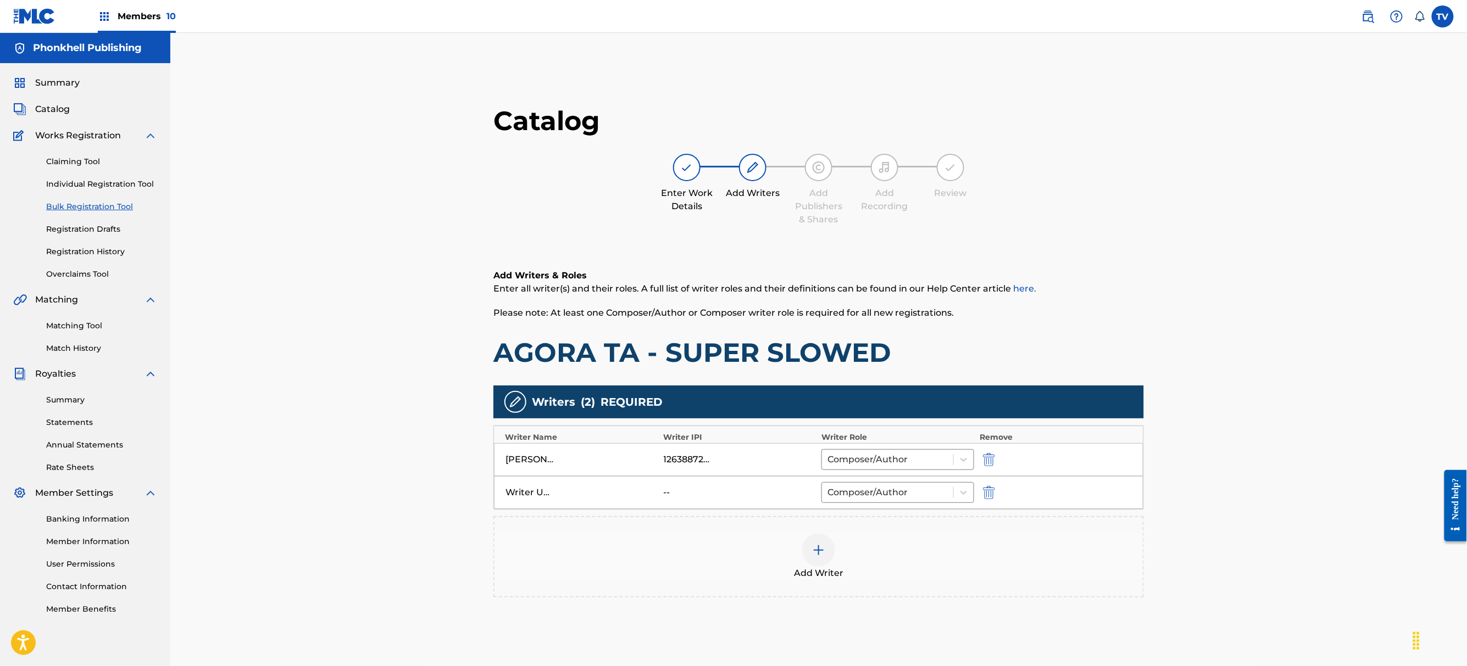
click at [981, 497] on button "submit" at bounding box center [987, 492] width 16 height 13
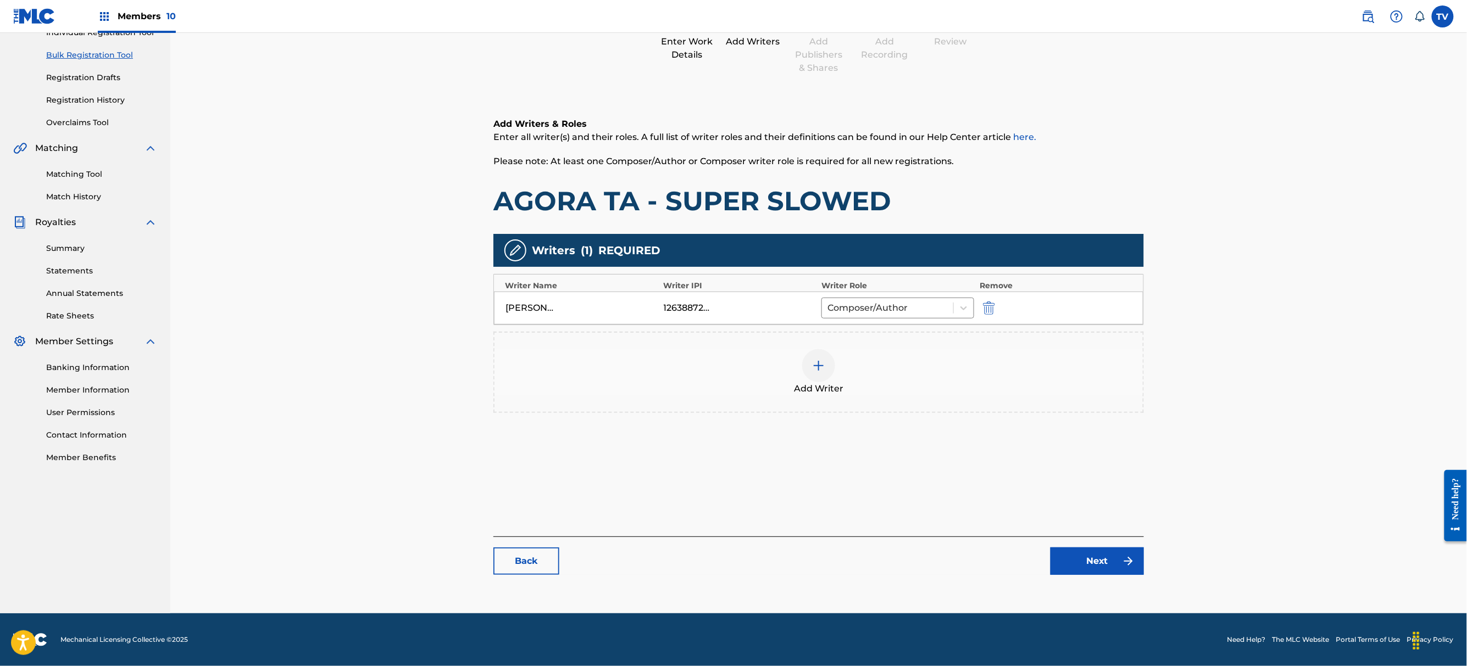
click at [1121, 576] on div "Catalog Enter Work Details Add Writers Add Publishers & Shares Add Recording Re…" at bounding box center [818, 269] width 650 height 633
click at [1117, 576] on div "Catalog Enter Work Details Add Writers Add Publishers & Shares Add Recording Re…" at bounding box center [818, 269] width 650 height 633
click at [1114, 567] on link "Next" at bounding box center [1096, 561] width 93 height 27
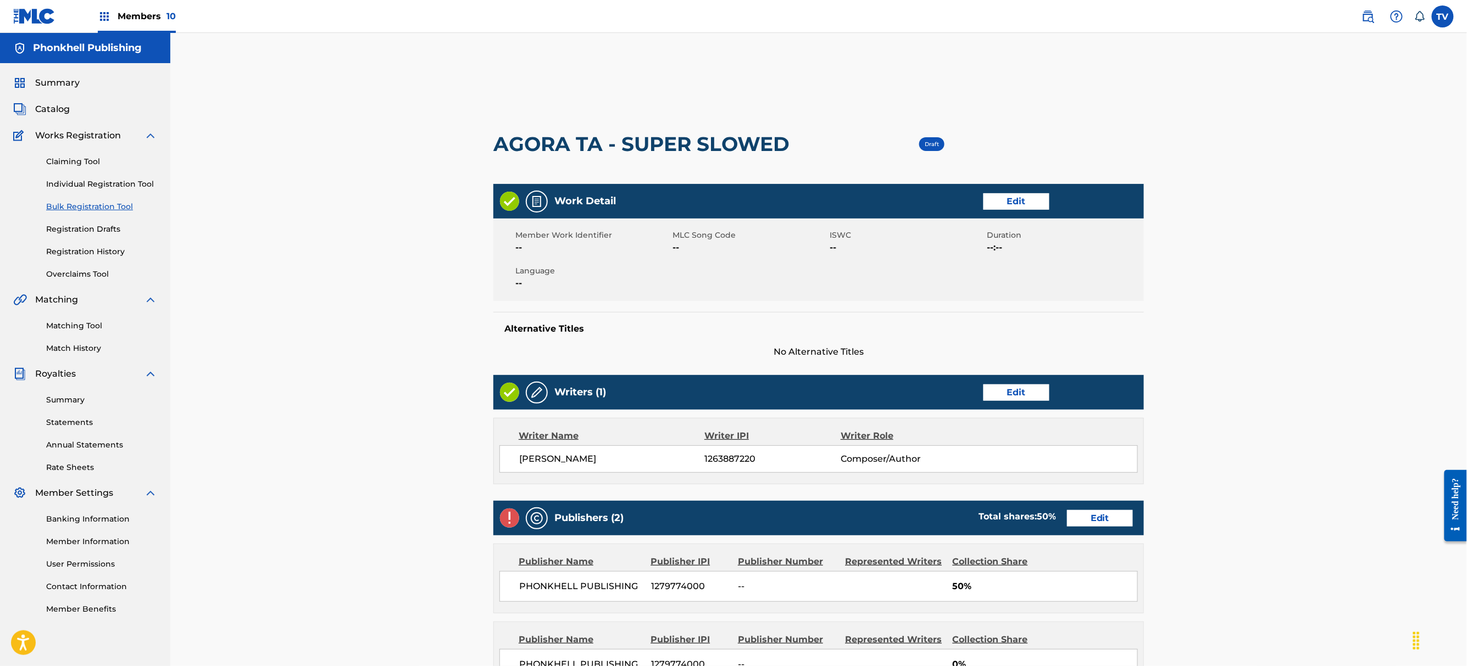
click at [1102, 523] on link "Edit" at bounding box center [1100, 518] width 66 height 16
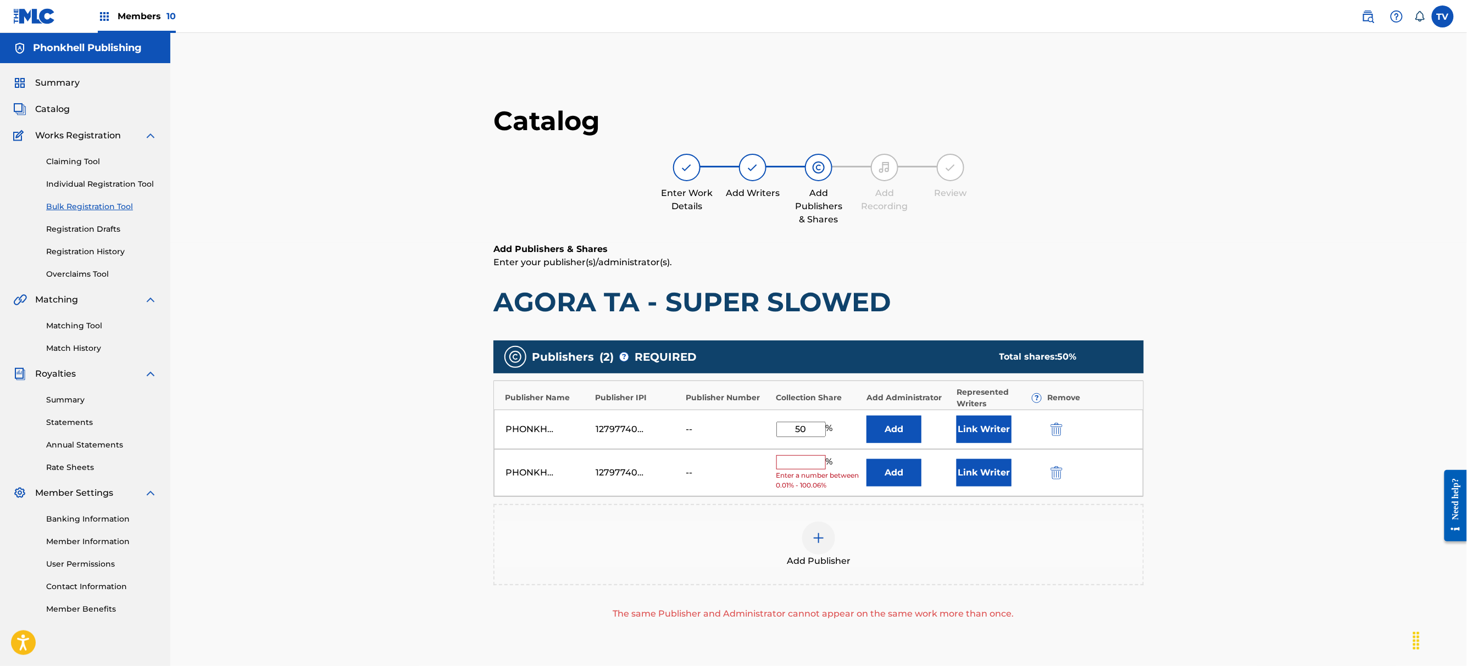
click at [1050, 472] on img "submit" at bounding box center [1056, 472] width 12 height 13
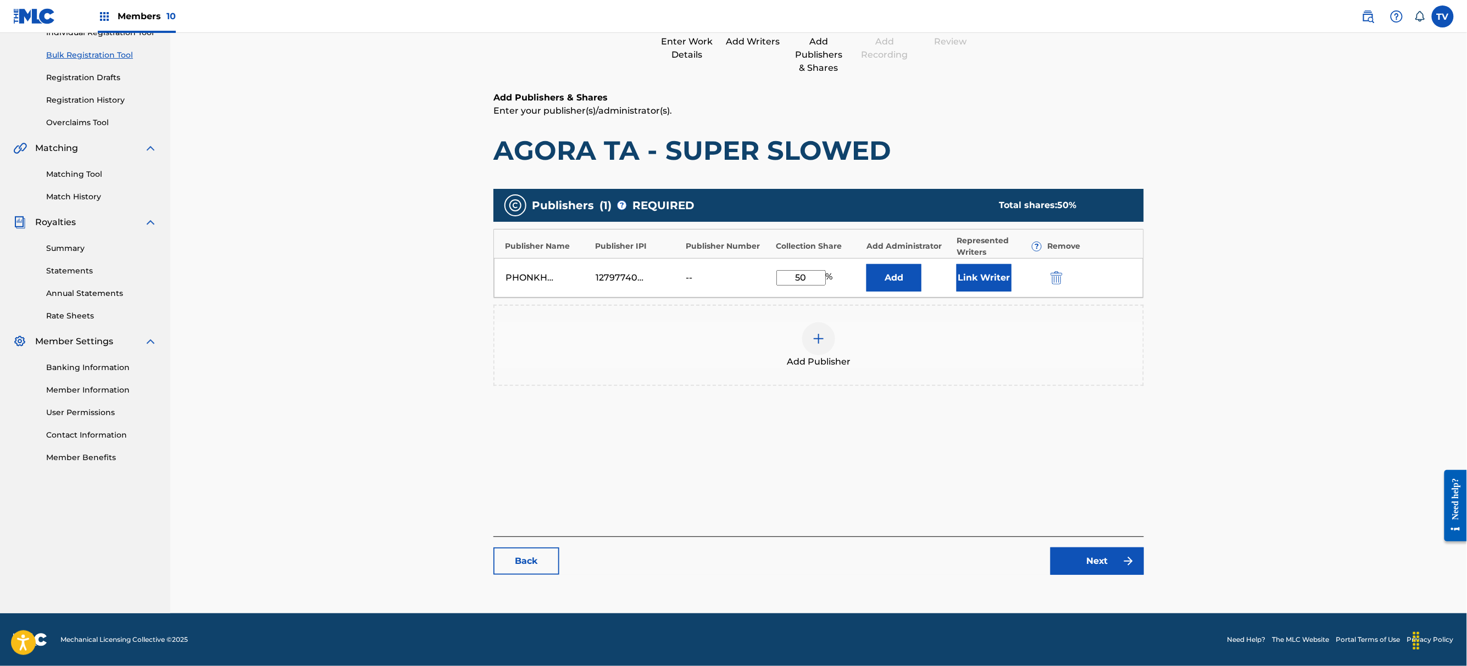
click at [1087, 581] on div "Catalog Enter Work Details Add Writers Add Publishers & Shares Add Recording Re…" at bounding box center [818, 269] width 650 height 633
click at [1084, 570] on link "Next" at bounding box center [1096, 561] width 93 height 27
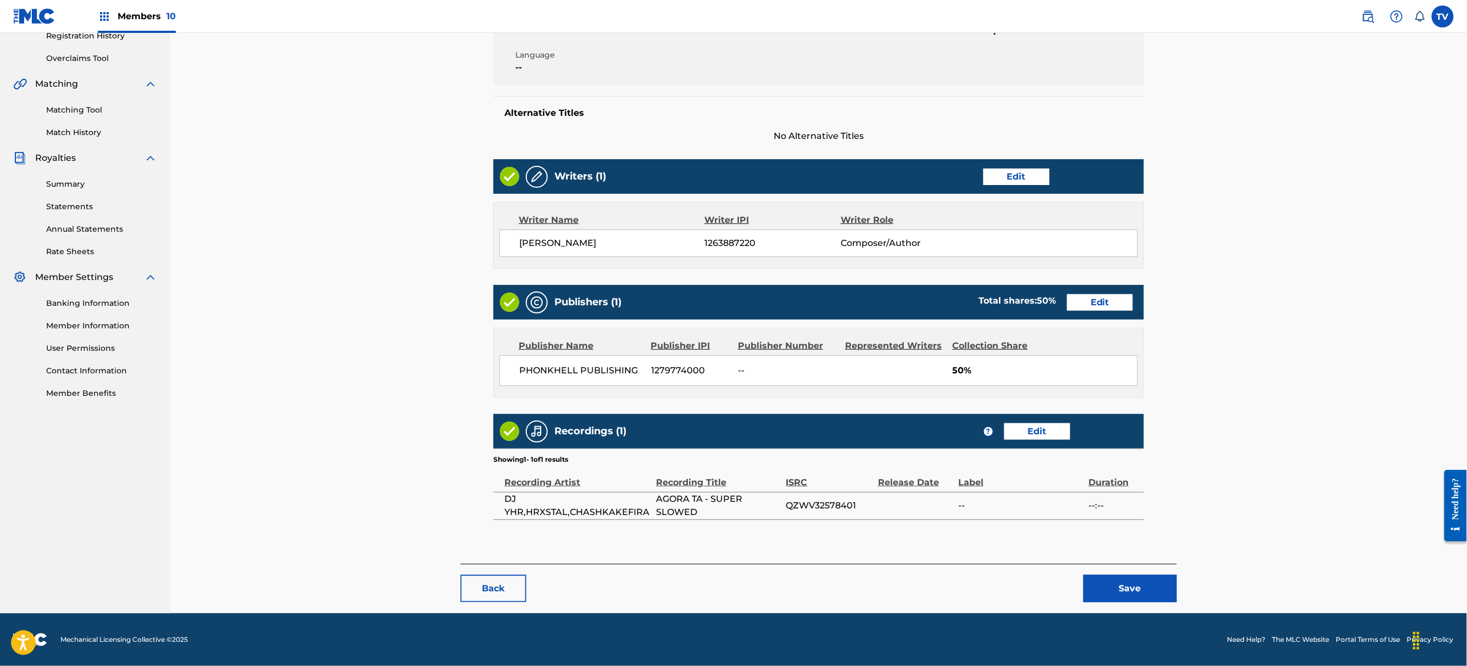
click at [1106, 576] on button "Save" at bounding box center [1129, 588] width 93 height 27
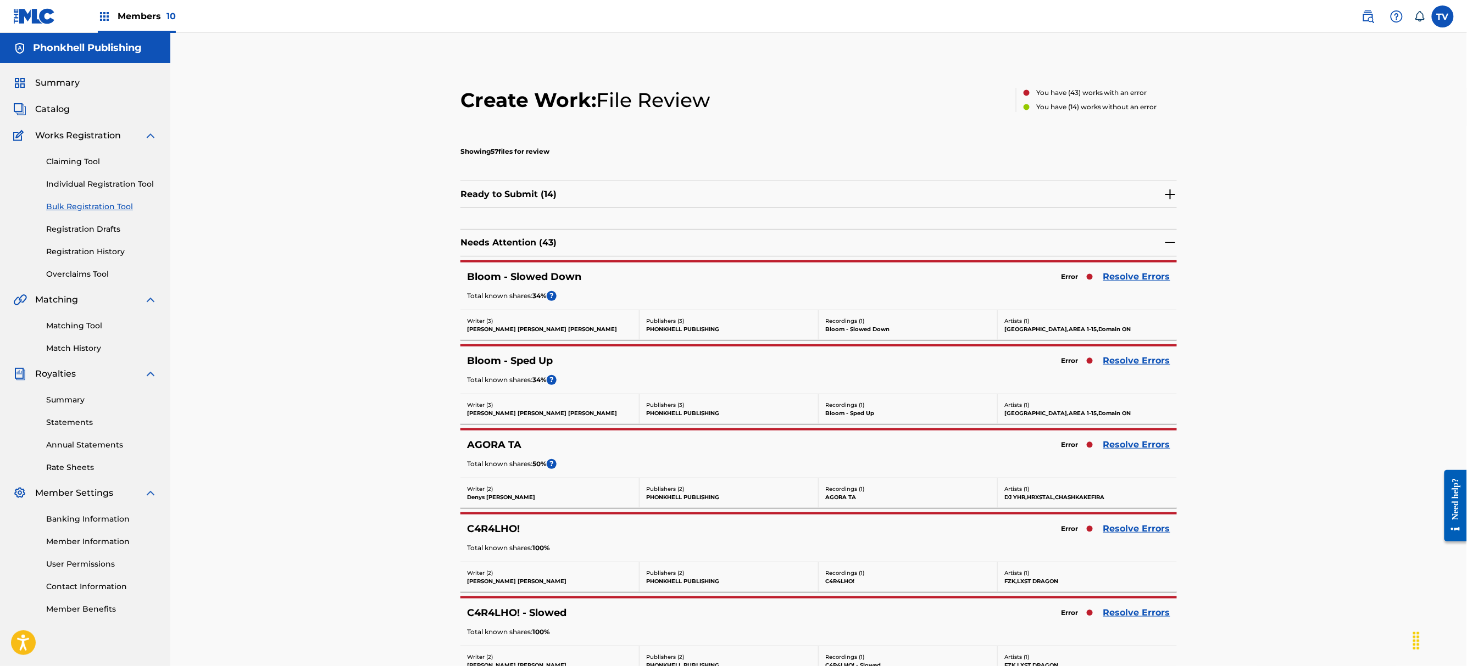
click at [1117, 531] on link "Resolve Errors" at bounding box center [1136, 528] width 67 height 13
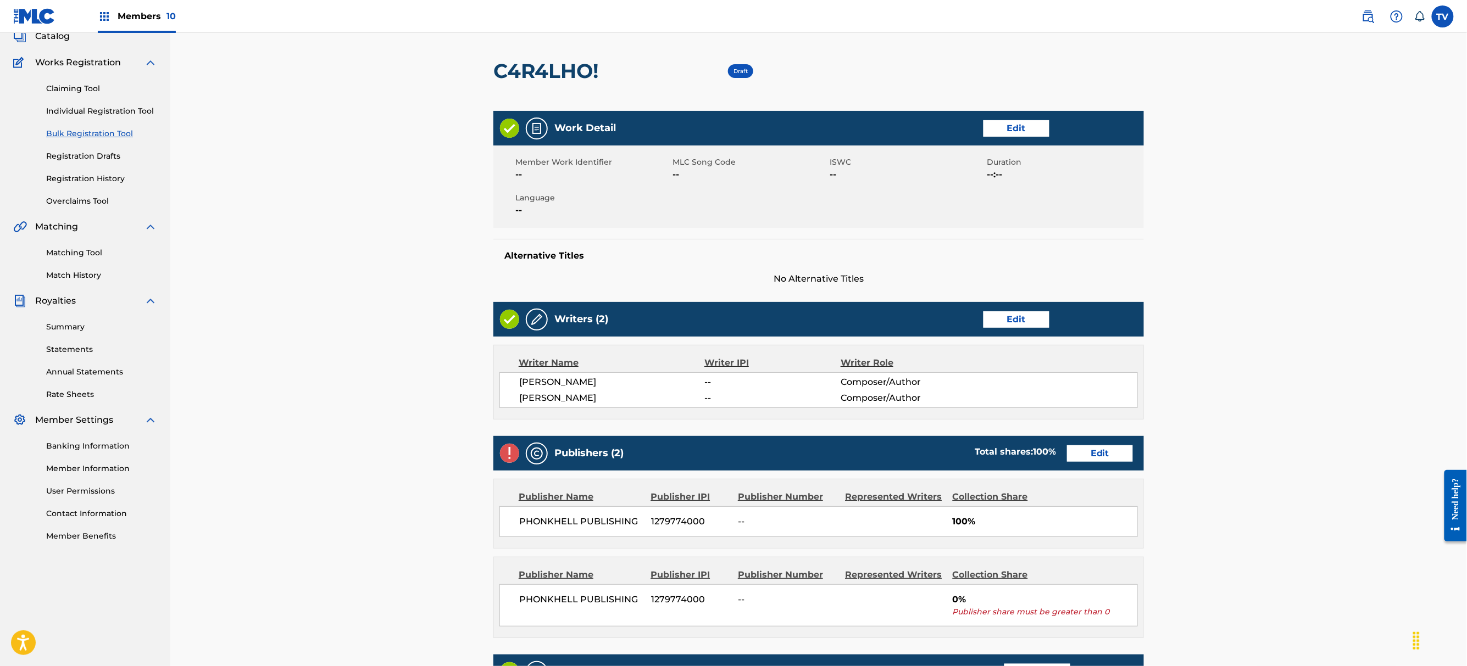
click at [1104, 440] on div "Publishers (2) Total shares: 100 % Edit" at bounding box center [818, 453] width 650 height 35
click at [1110, 456] on link "Edit" at bounding box center [1100, 453] width 66 height 16
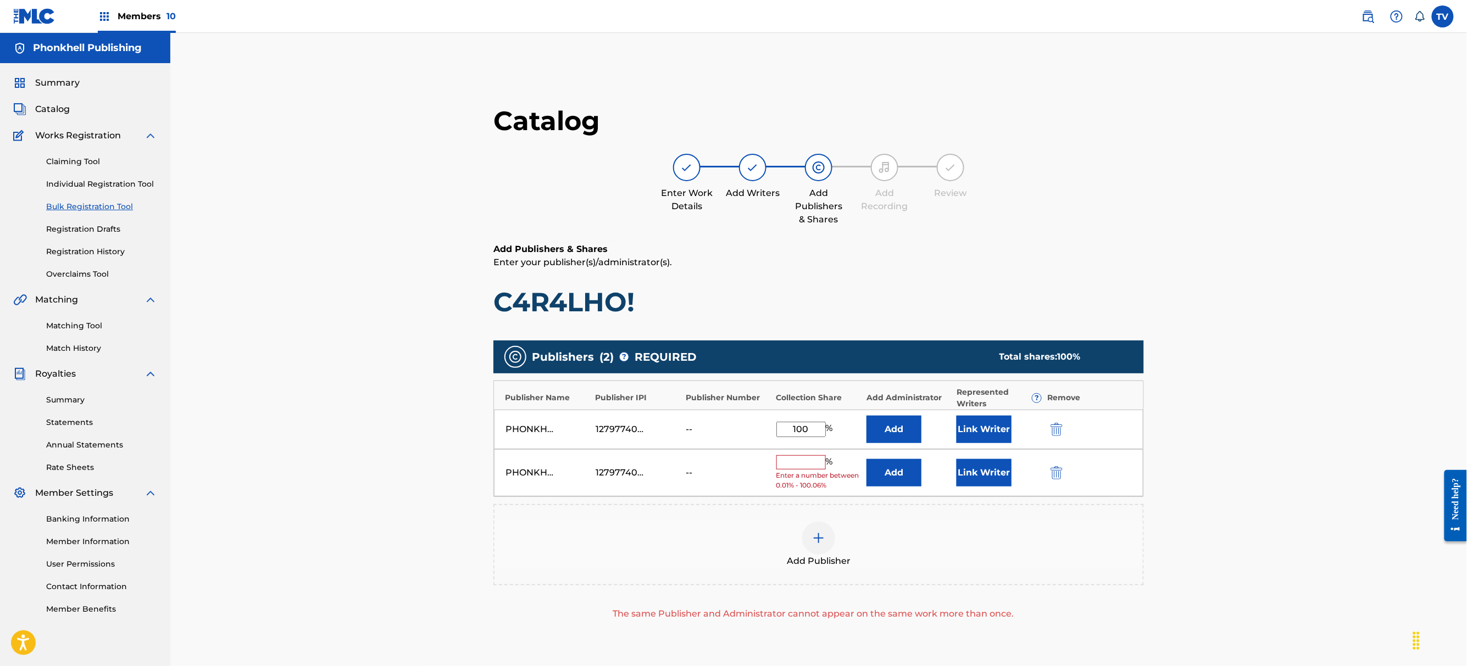
click at [1063, 475] on div at bounding box center [1071, 472] width 49 height 13
click at [1062, 475] on img "submit" at bounding box center [1056, 472] width 12 height 13
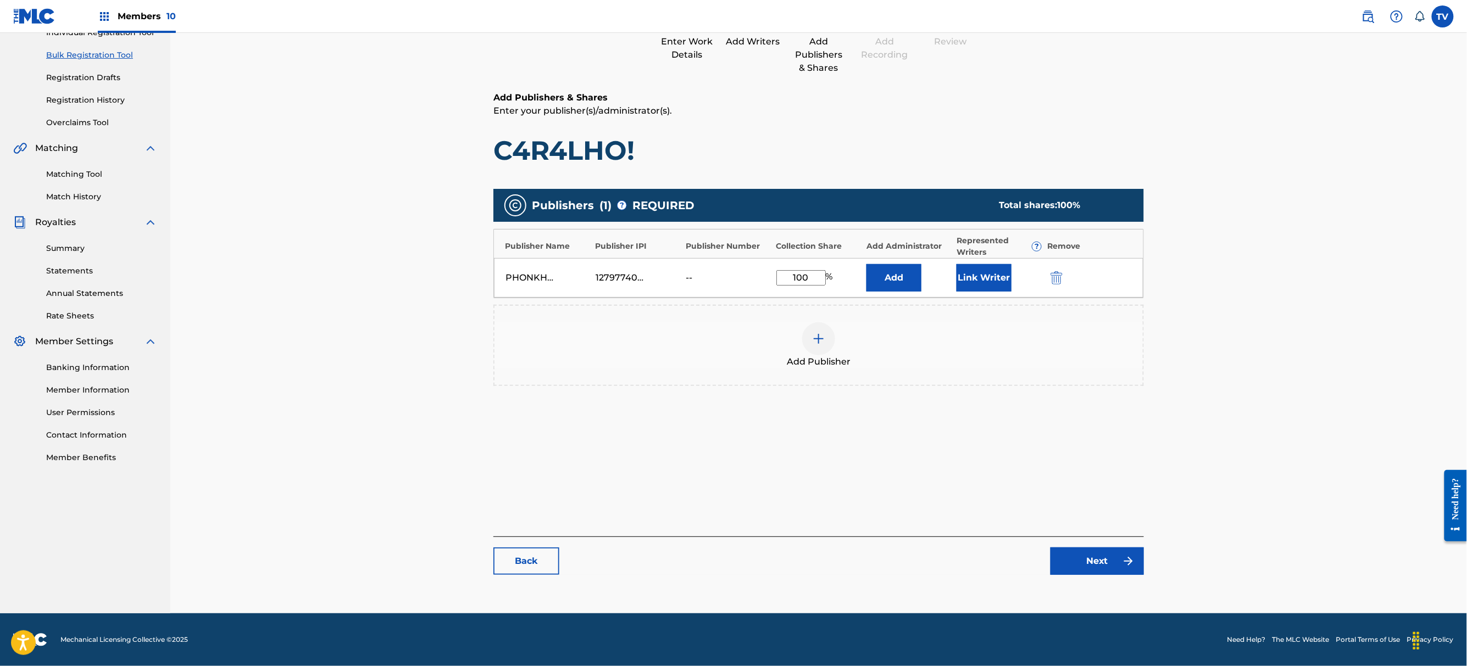
click at [1098, 571] on link "Next" at bounding box center [1096, 561] width 93 height 27
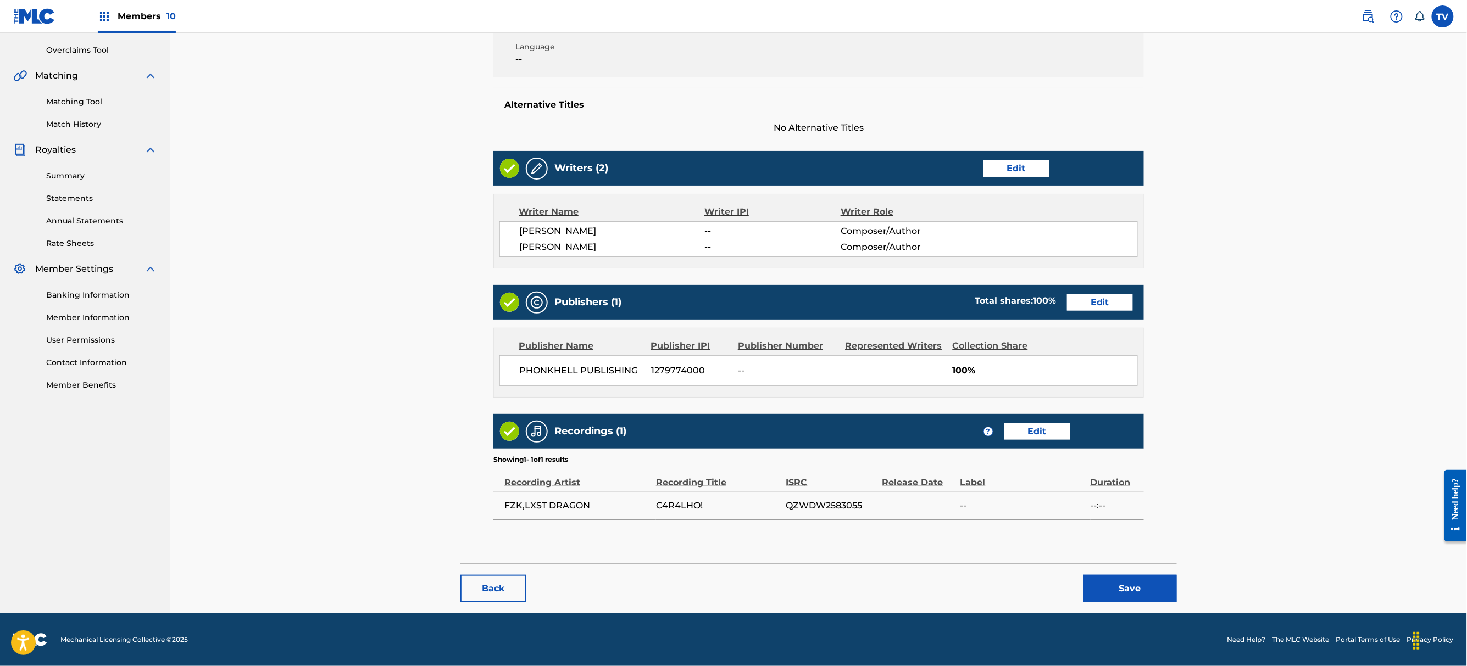
click at [1130, 587] on button "Save" at bounding box center [1129, 588] width 93 height 27
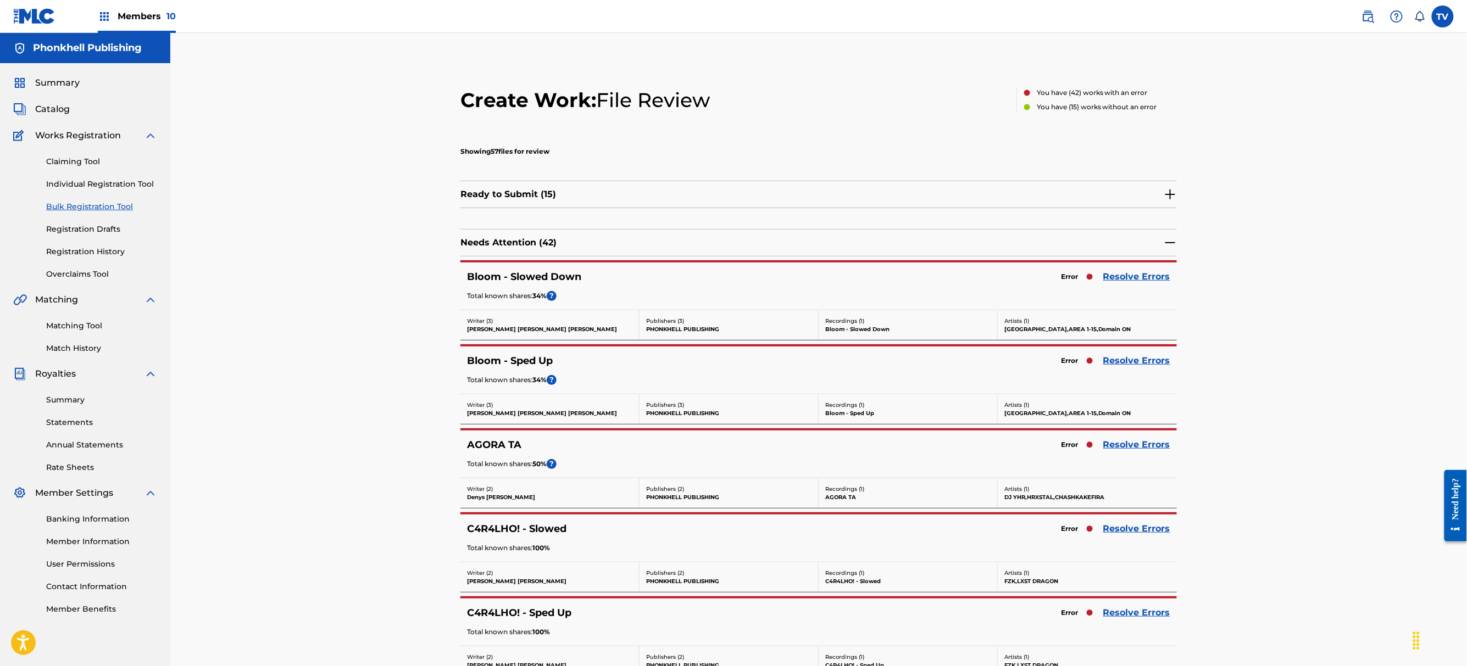
click at [1130, 445] on link "Resolve Errors" at bounding box center [1136, 444] width 67 height 13
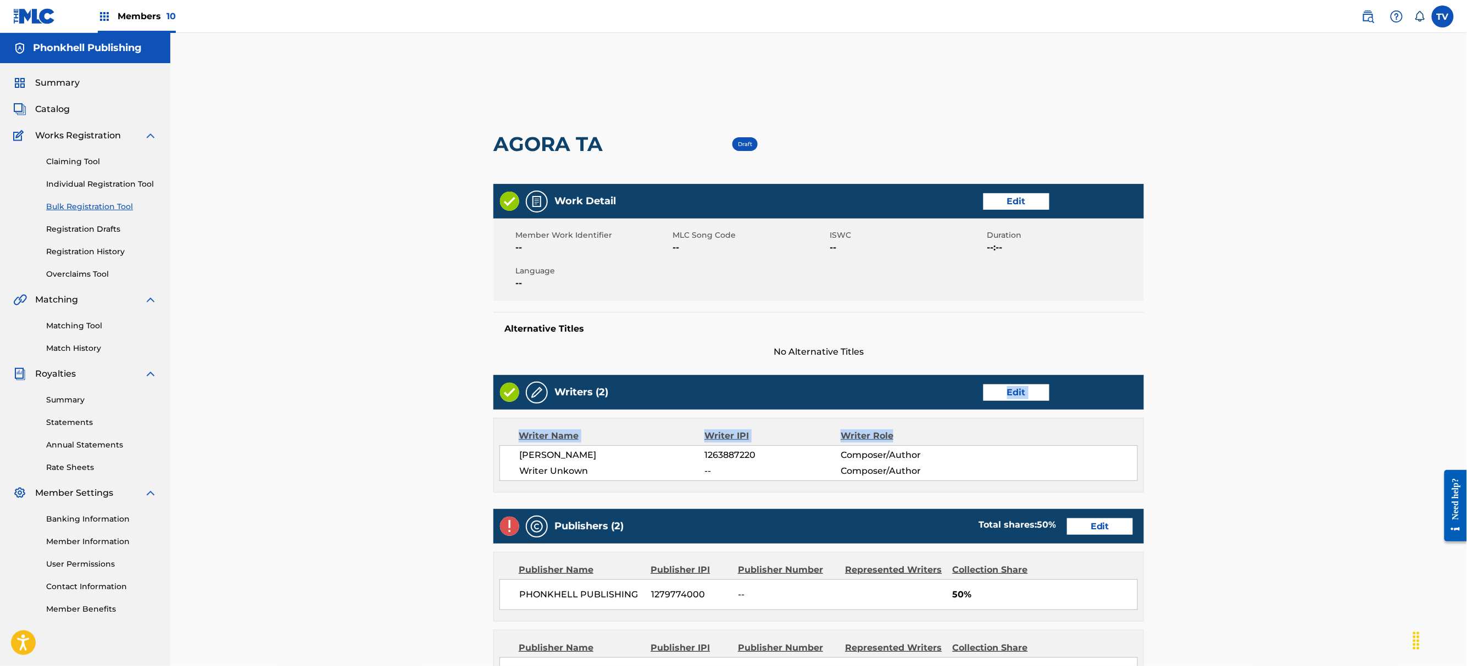
drag, startPoint x: 1009, startPoint y: 411, endPoint x: 1013, endPoint y: 394, distance: 17.7
click at [1009, 408] on div "Writers (2) Edit Writer Name Writer IPI Writer Role Denys Momot 1263887220 Comp…" at bounding box center [818, 434] width 650 height 118
click at [1012, 396] on link "Edit" at bounding box center [1016, 393] width 66 height 16
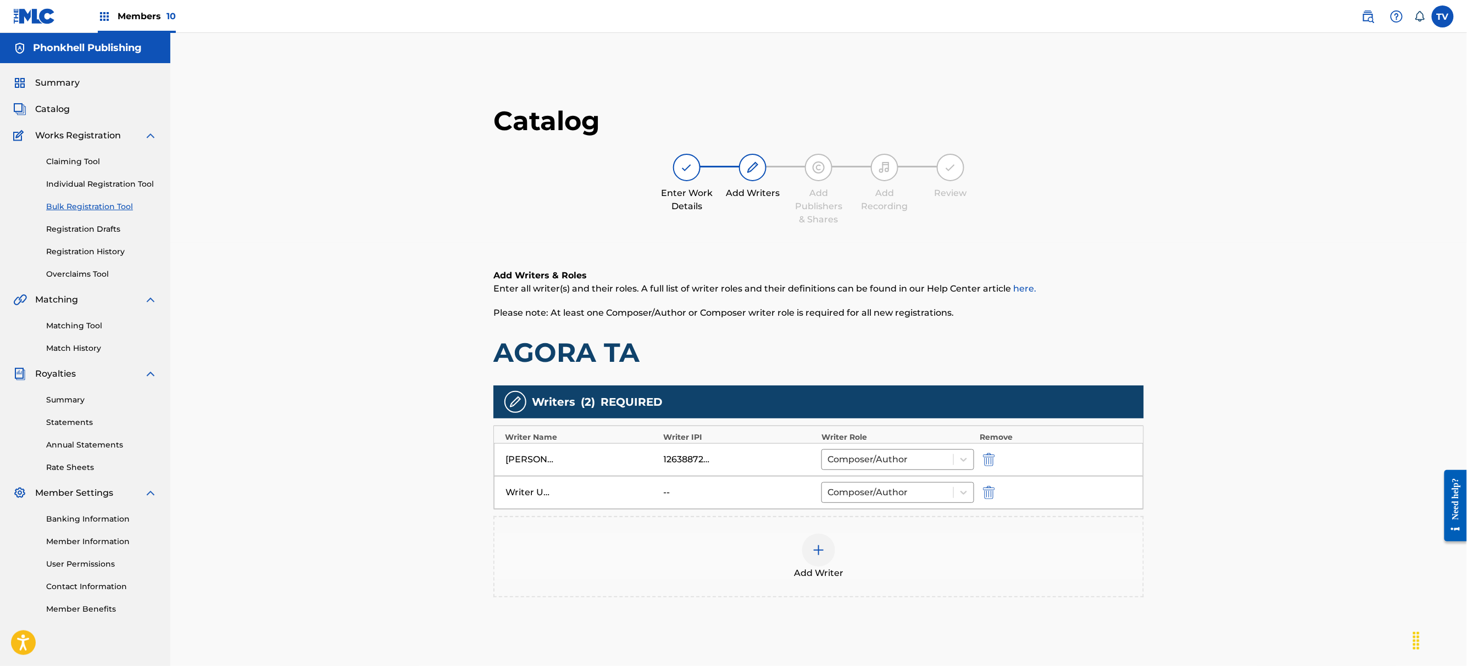
click at [989, 489] on img "submit" at bounding box center [989, 492] width 12 height 13
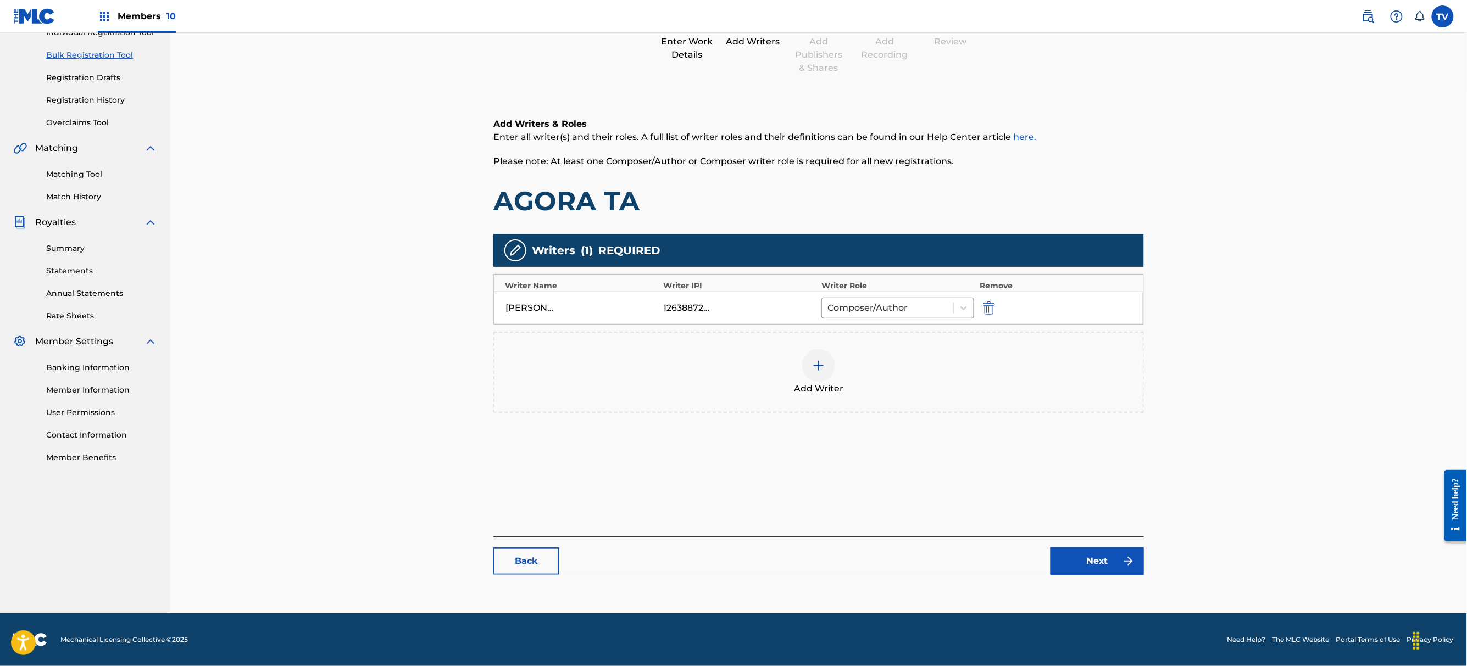
click at [1108, 561] on link "Next" at bounding box center [1096, 561] width 93 height 27
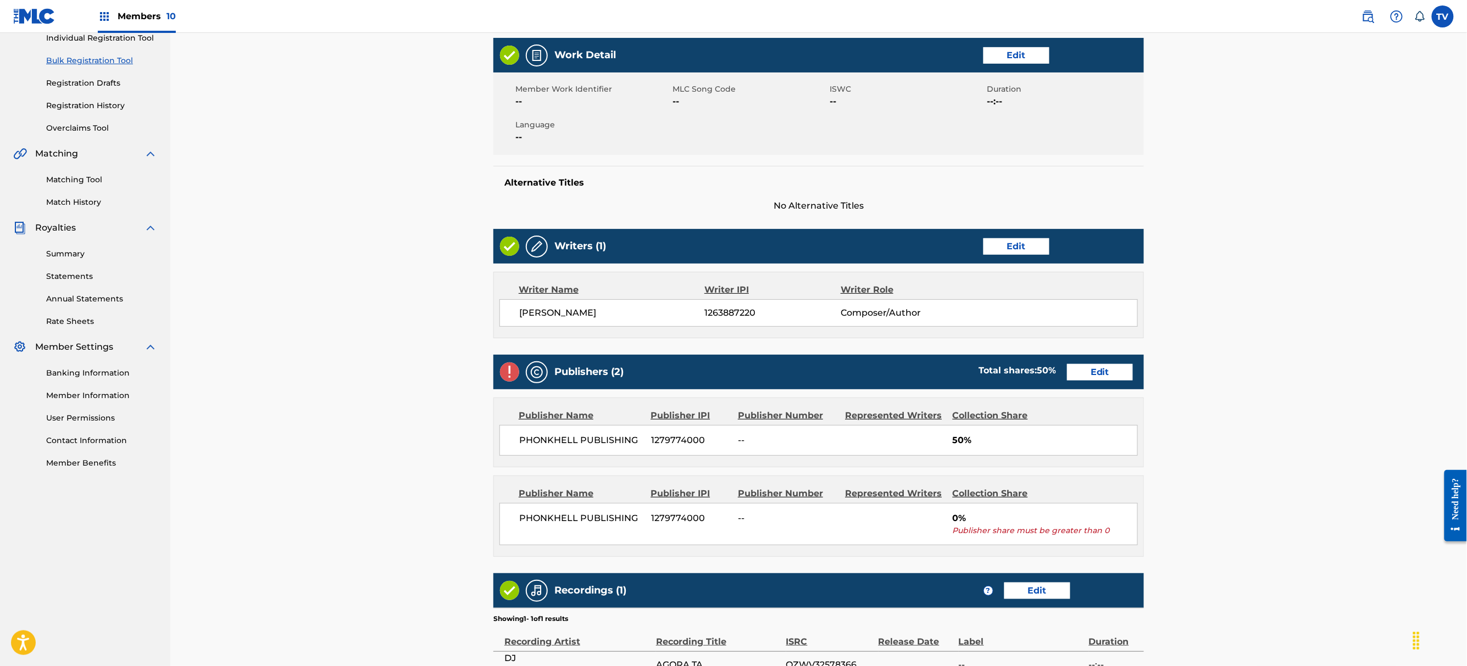
click at [1100, 367] on link "Edit" at bounding box center [1100, 372] width 66 height 16
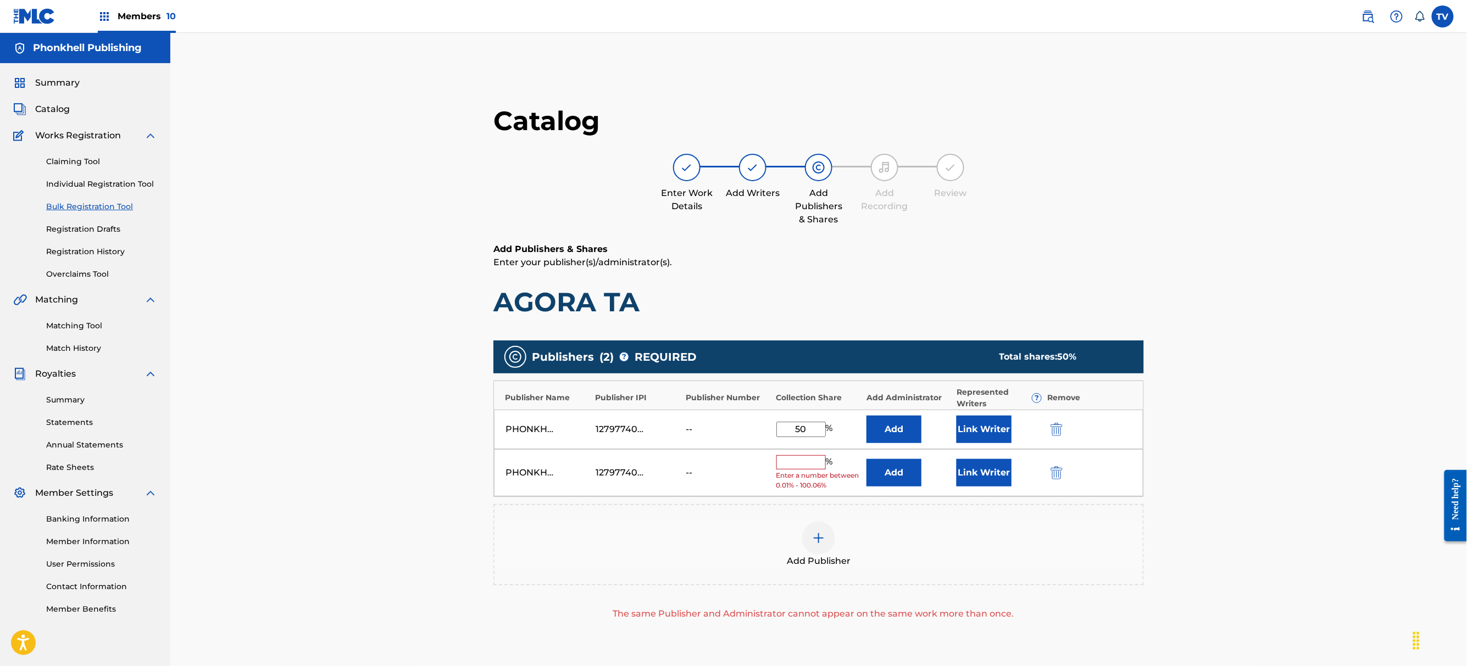
drag, startPoint x: 1059, startPoint y: 471, endPoint x: 1067, endPoint y: 491, distance: 20.7
click at [1058, 471] on img "submit" at bounding box center [1056, 472] width 12 height 13
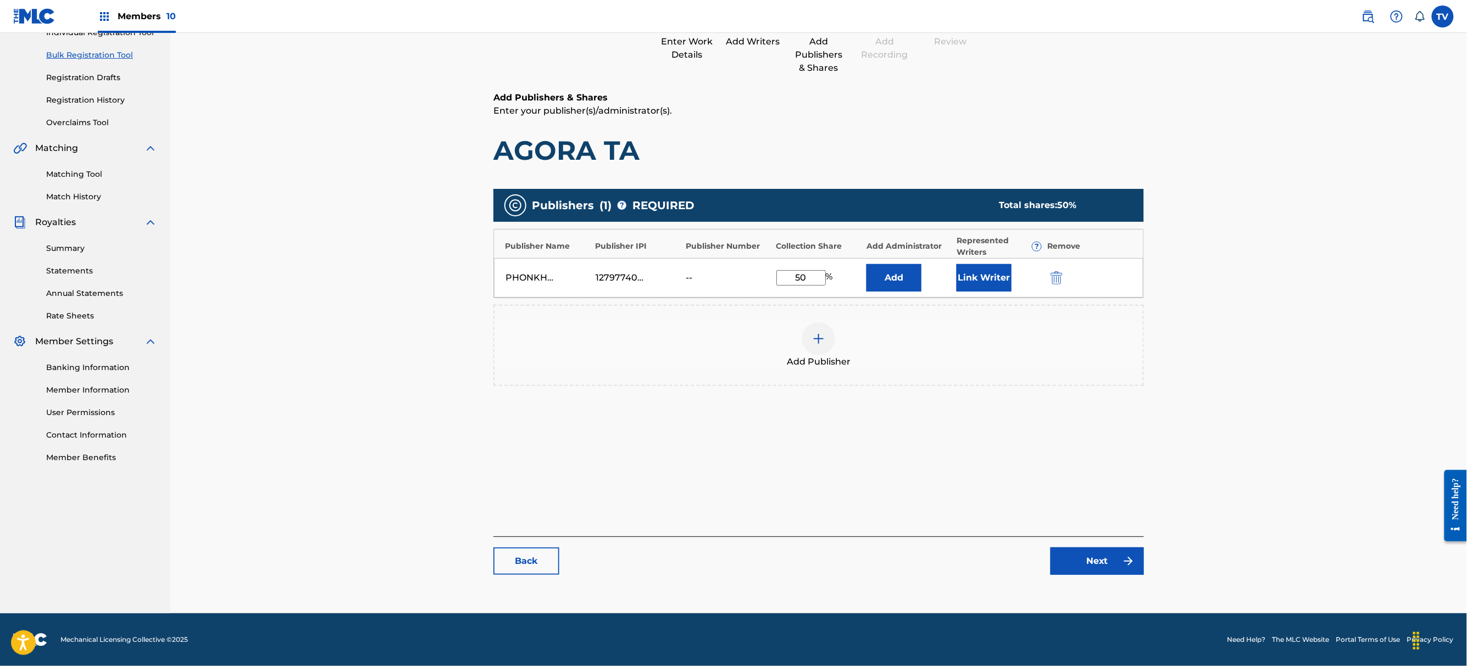
click at [1090, 553] on link "Next" at bounding box center [1096, 561] width 93 height 27
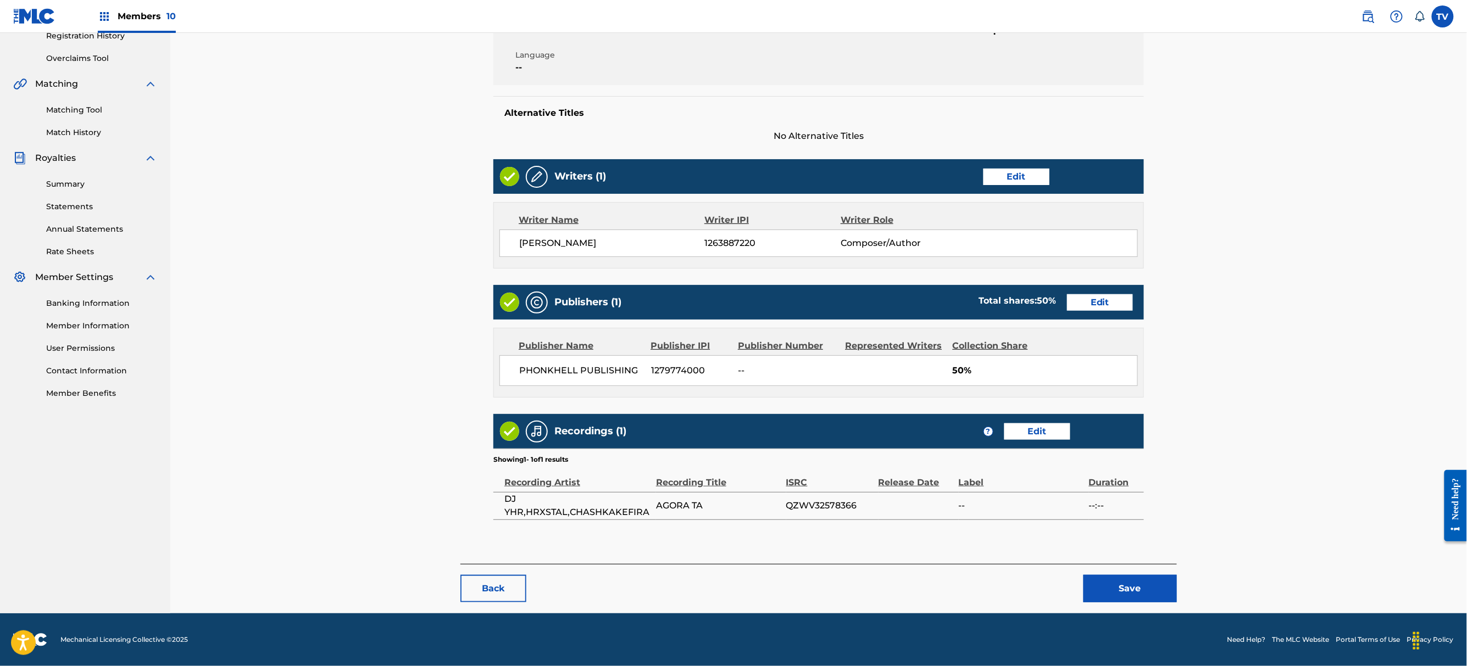
click at [1128, 580] on button "Save" at bounding box center [1129, 588] width 93 height 27
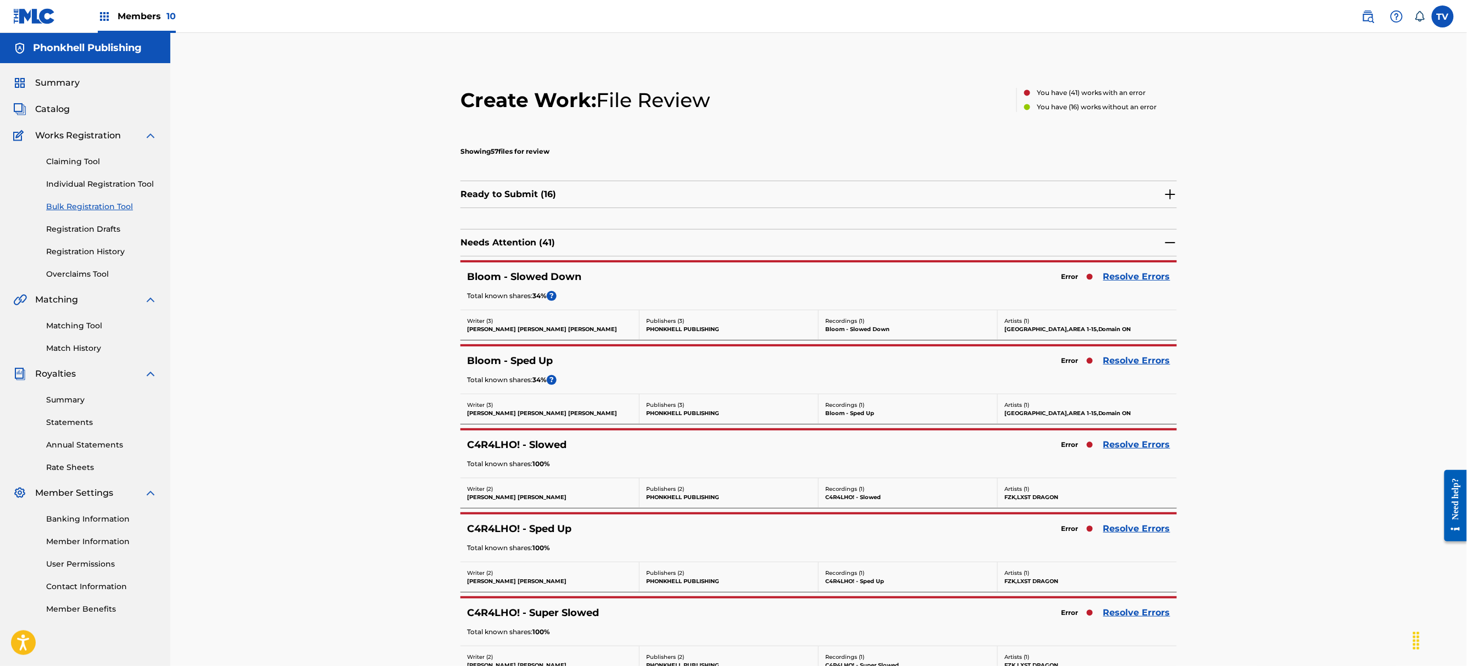
click at [1119, 280] on link "Resolve Errors" at bounding box center [1136, 276] width 67 height 13
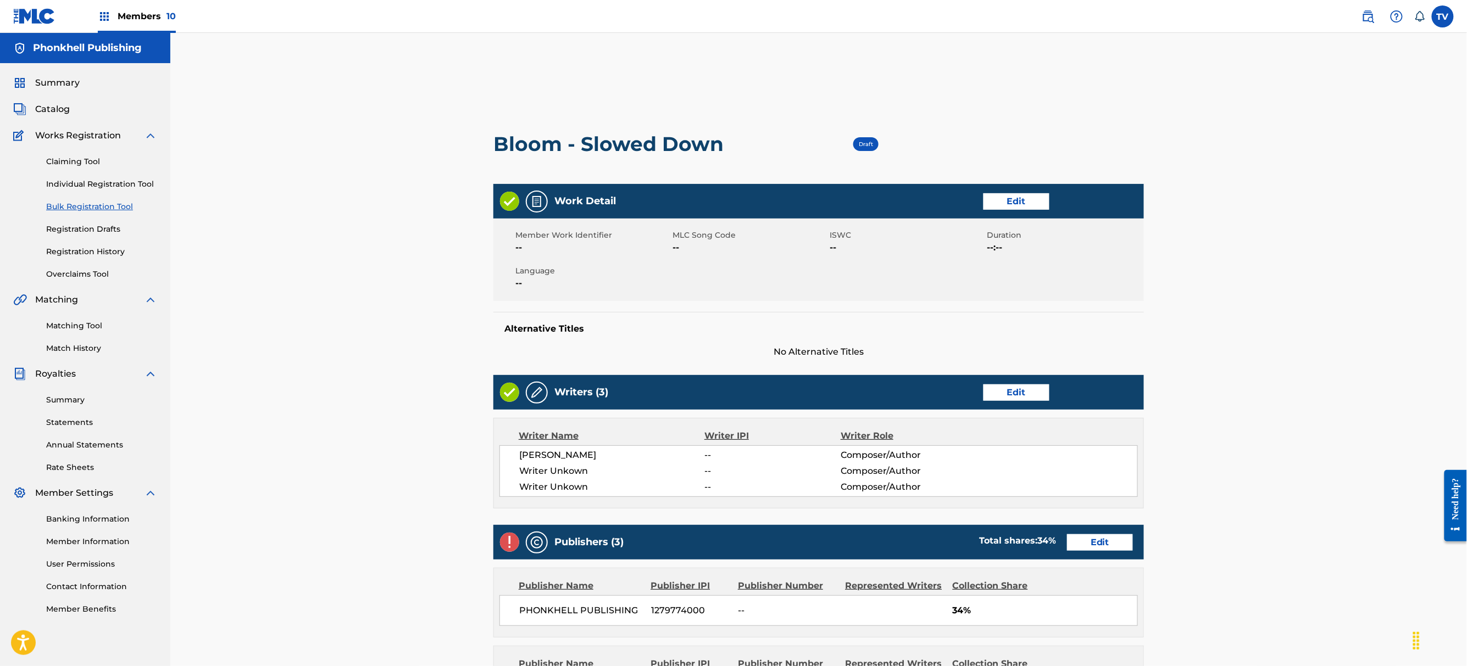
click at [1011, 399] on link "Edit" at bounding box center [1016, 393] width 66 height 16
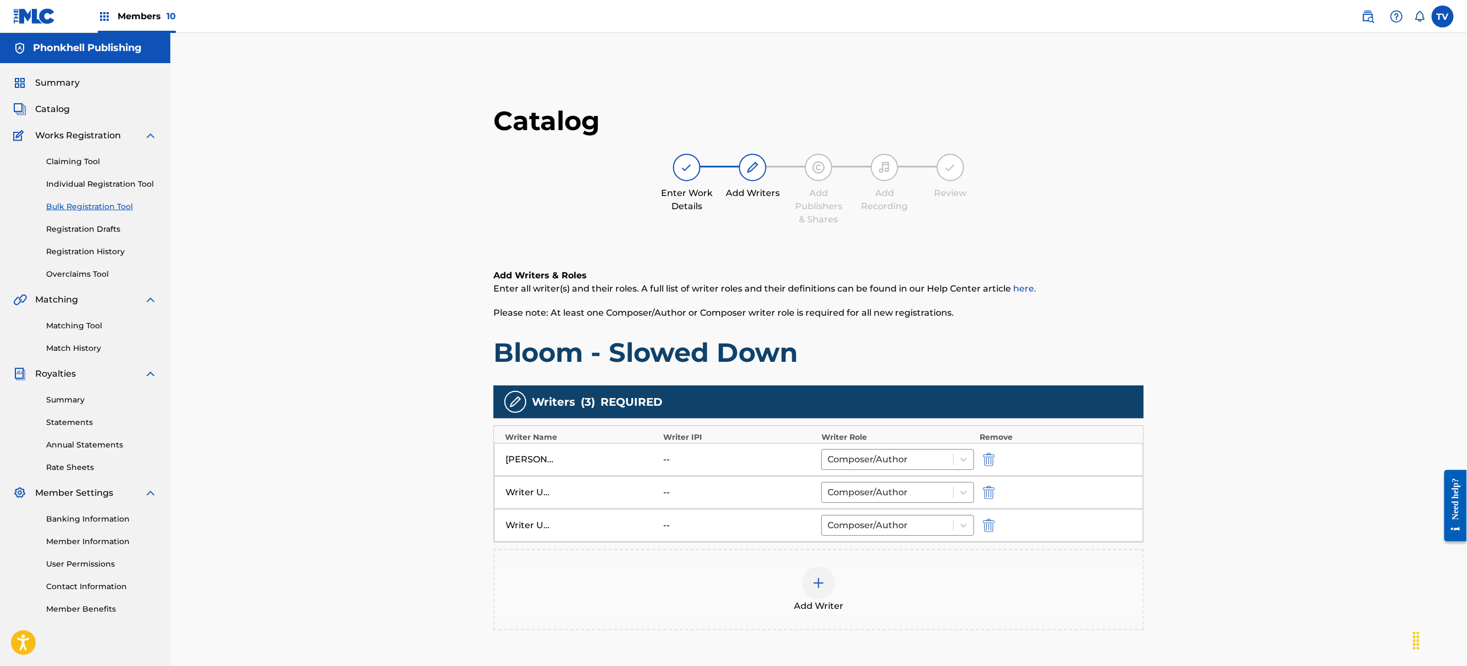
click at [985, 491] on img "submit" at bounding box center [989, 492] width 12 height 13
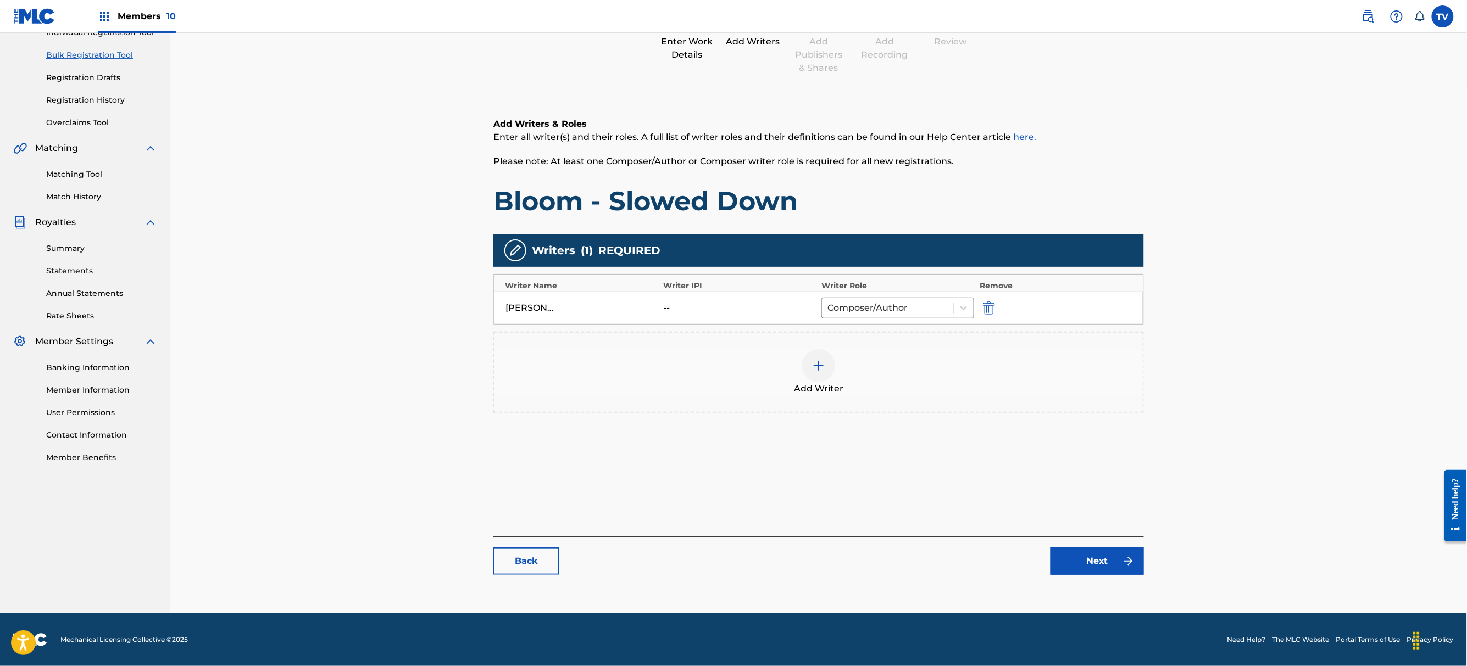
click at [1102, 561] on link "Next" at bounding box center [1096, 561] width 93 height 27
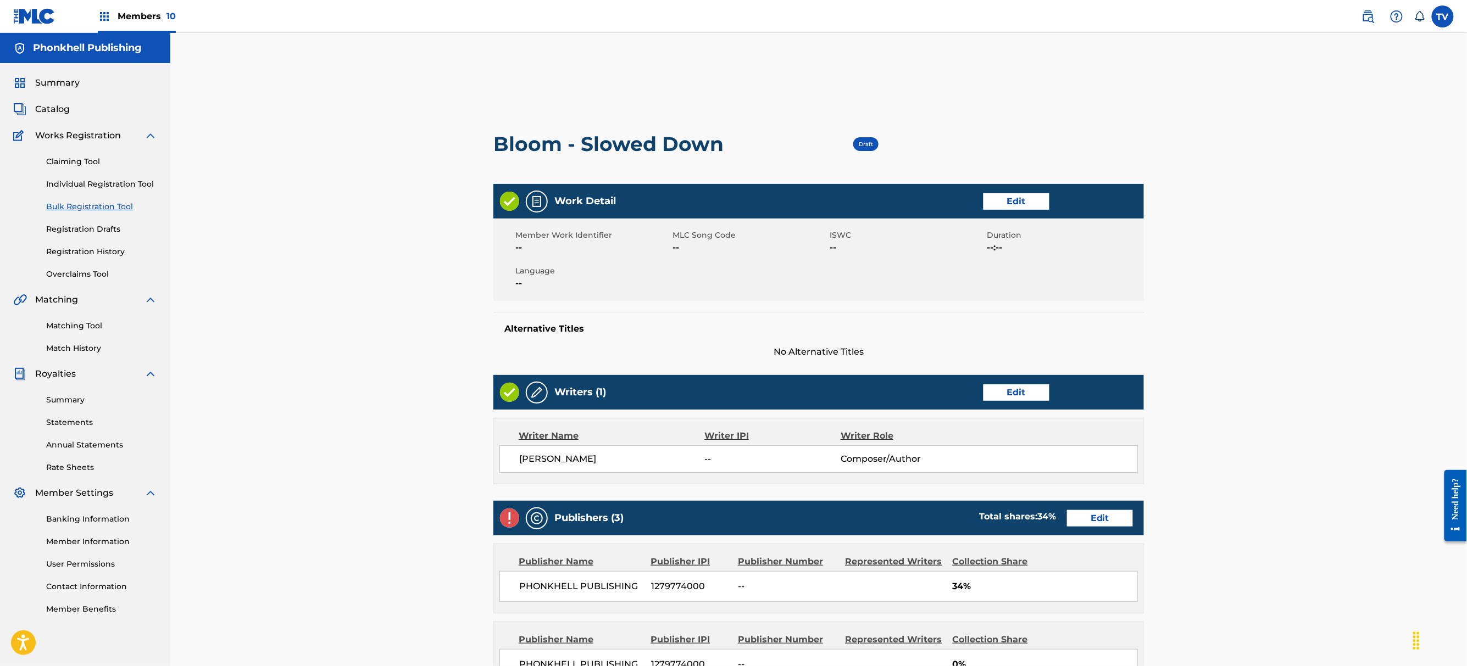
click at [1099, 526] on div "Publishers (3) Total shares: 34 % Edit" at bounding box center [818, 518] width 650 height 35
click at [1093, 514] on link "Edit" at bounding box center [1100, 518] width 66 height 16
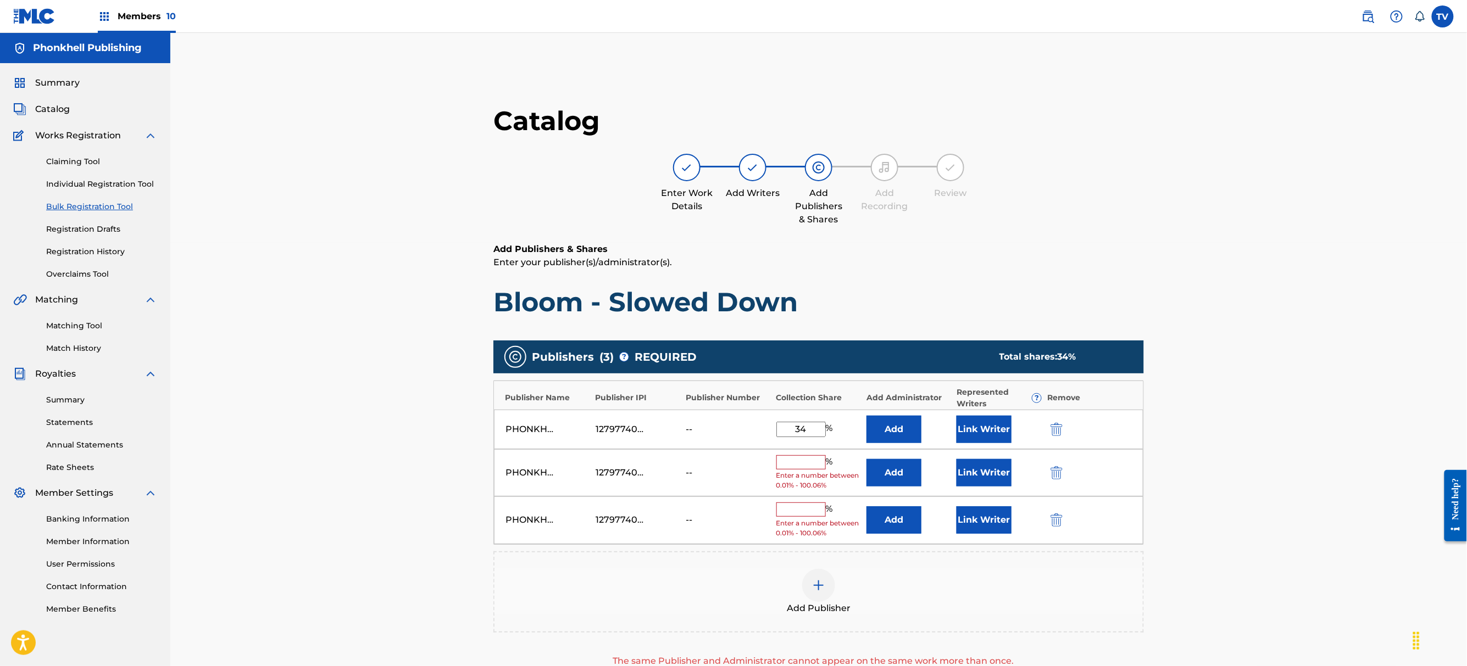
click at [1053, 472] on img "submit" at bounding box center [1056, 472] width 12 height 13
click at [1054, 472] on img "submit" at bounding box center [1056, 472] width 12 height 13
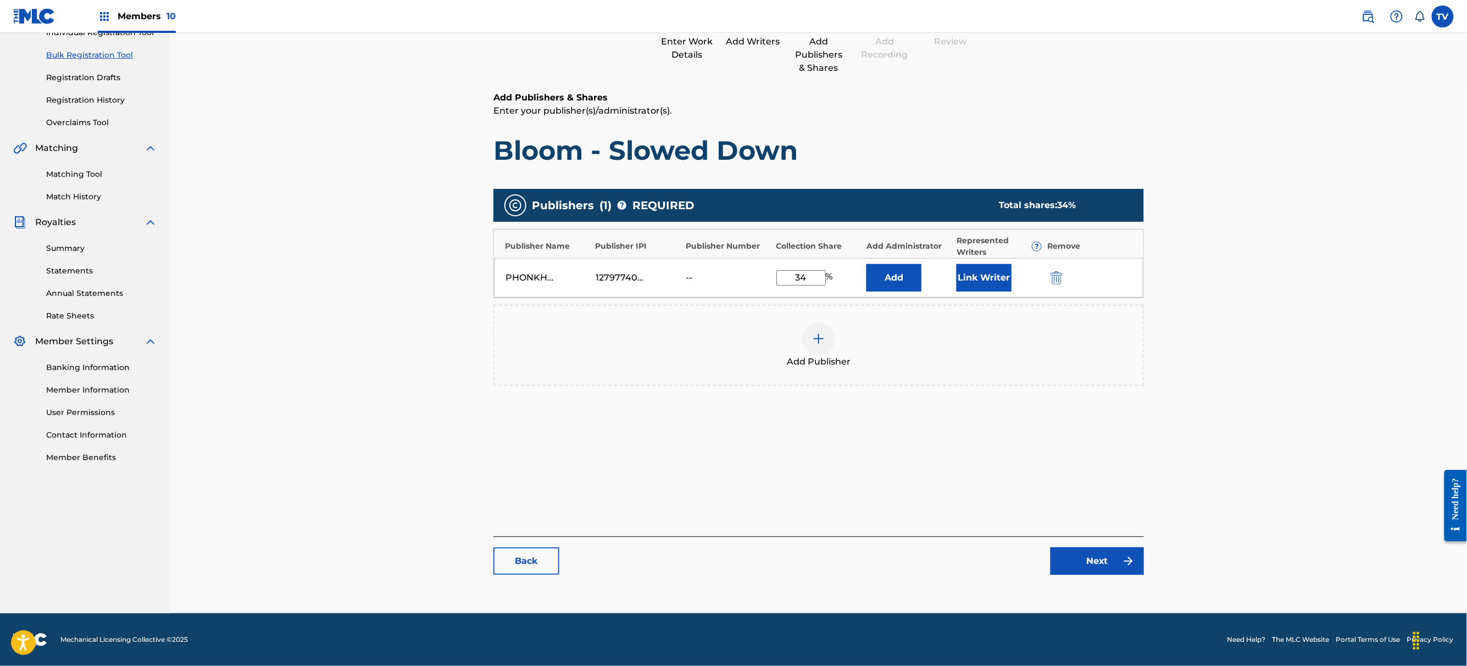
drag, startPoint x: 1099, startPoint y: 583, endPoint x: 1102, endPoint y: 566, distance: 17.8
click at [1100, 577] on div "Catalog Enter Work Details Add Writers Add Publishers & Shares Add Recording Re…" at bounding box center [818, 269] width 650 height 633
click at [1103, 563] on link "Next" at bounding box center [1096, 561] width 93 height 27
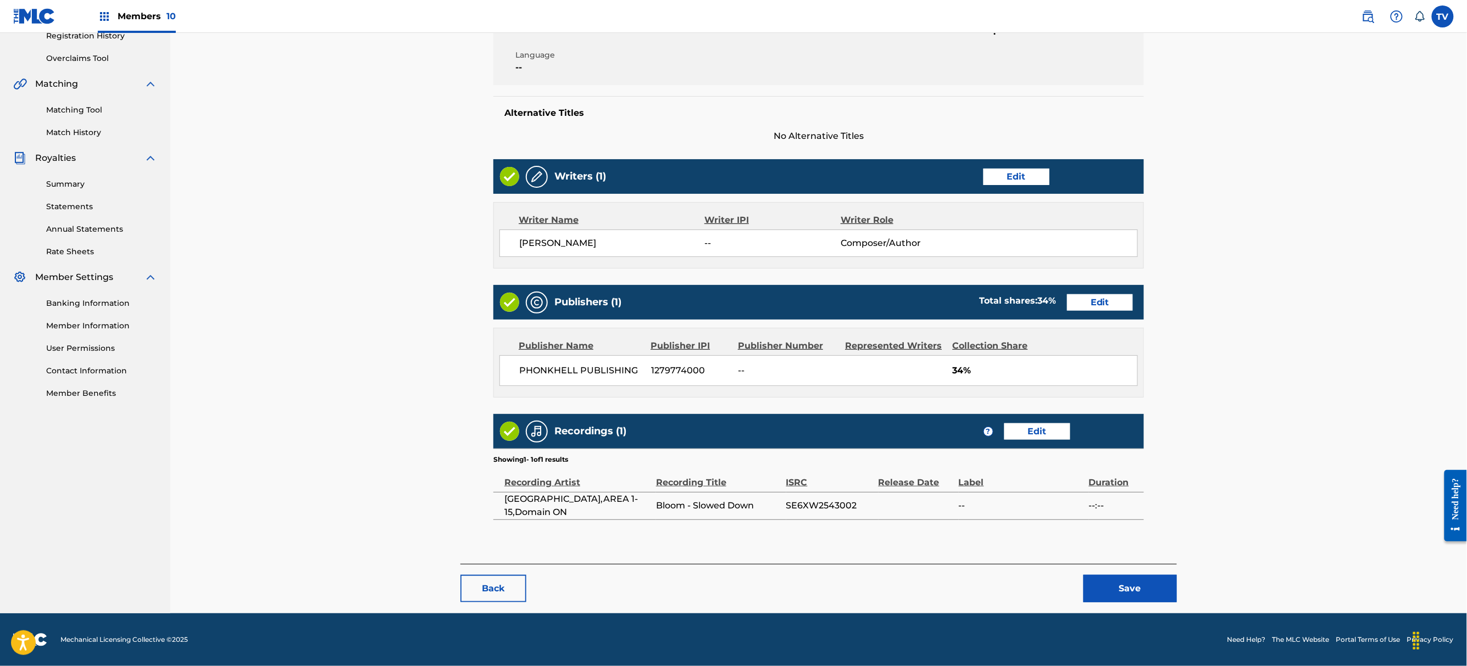
click at [1130, 584] on button "Save" at bounding box center [1129, 588] width 93 height 27
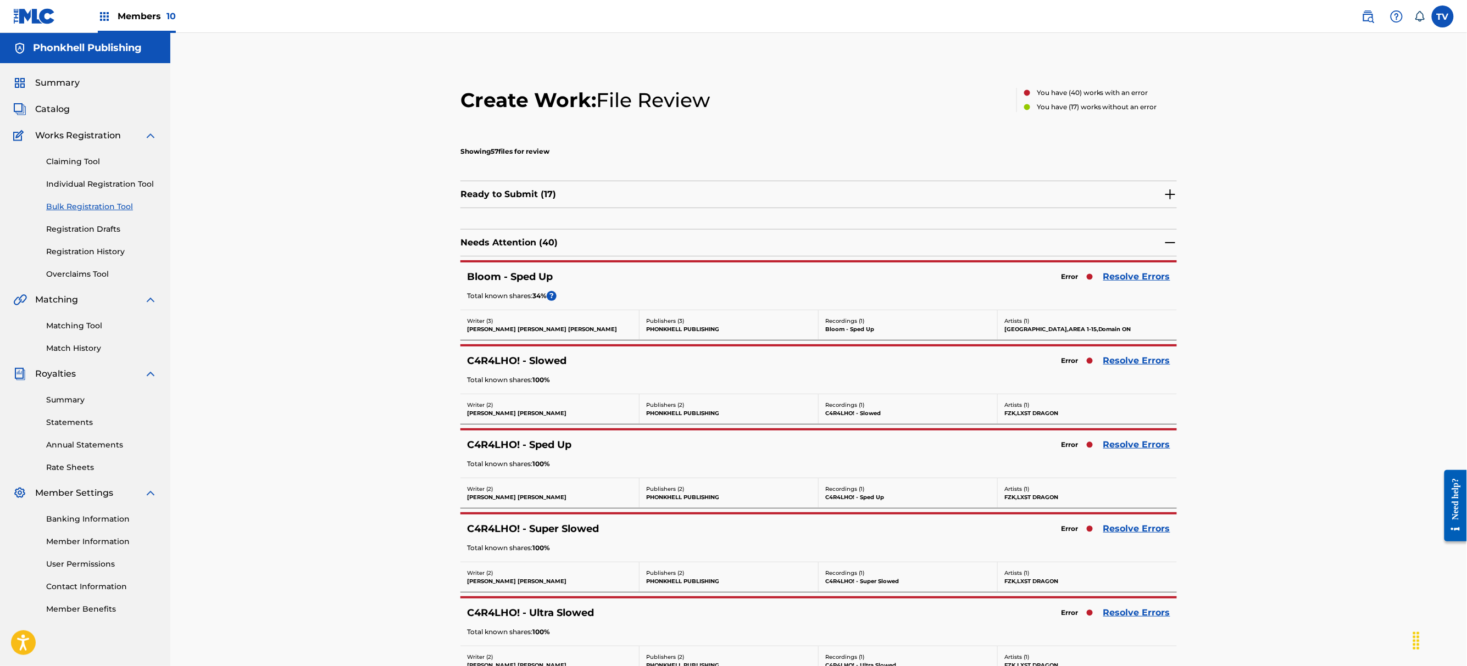
click at [1121, 358] on link "Resolve Errors" at bounding box center [1136, 360] width 67 height 13
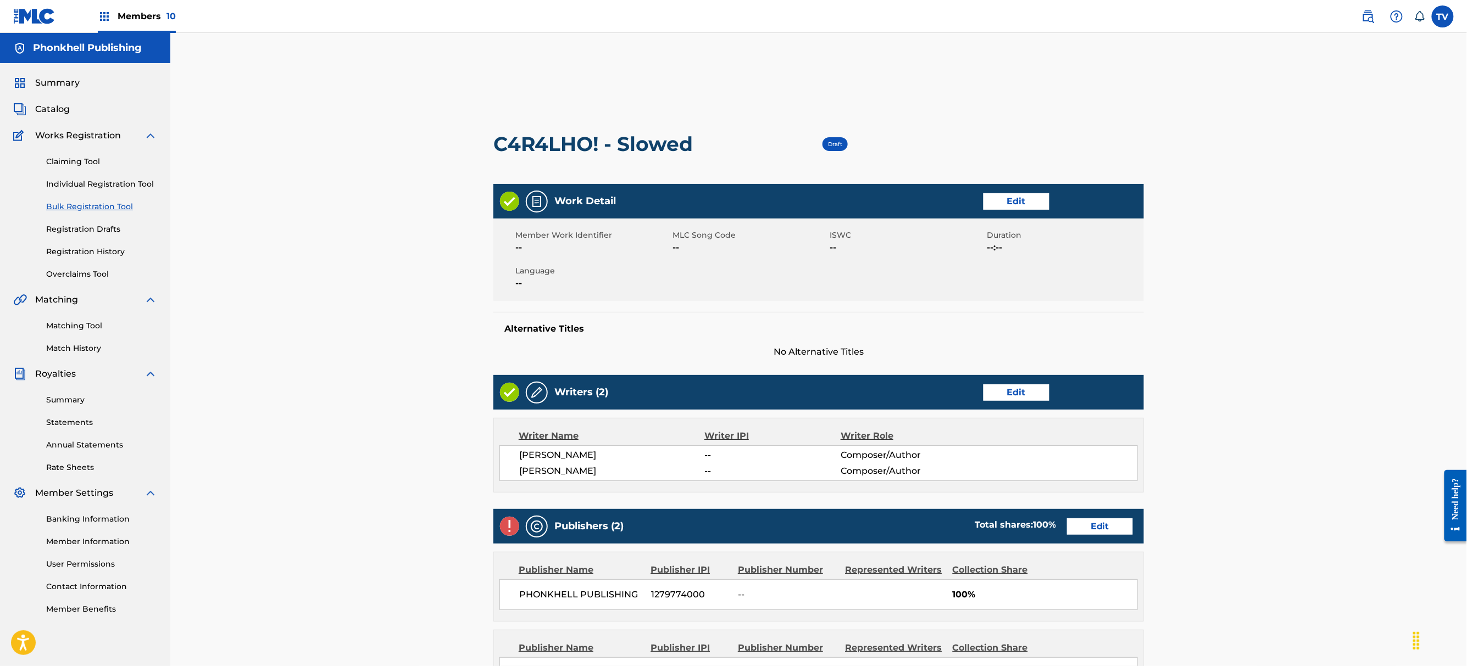
click at [1117, 532] on link "Edit" at bounding box center [1100, 527] width 66 height 16
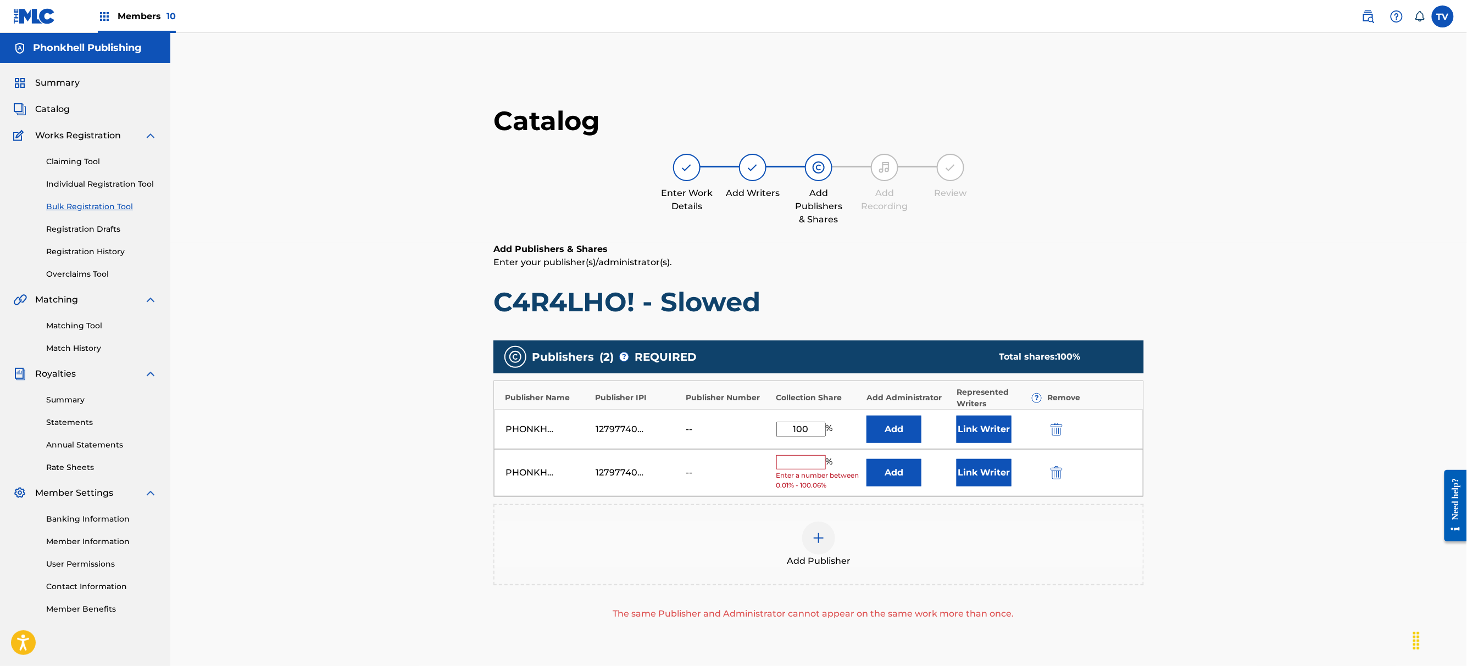
click at [1060, 473] on img "submit" at bounding box center [1056, 472] width 12 height 13
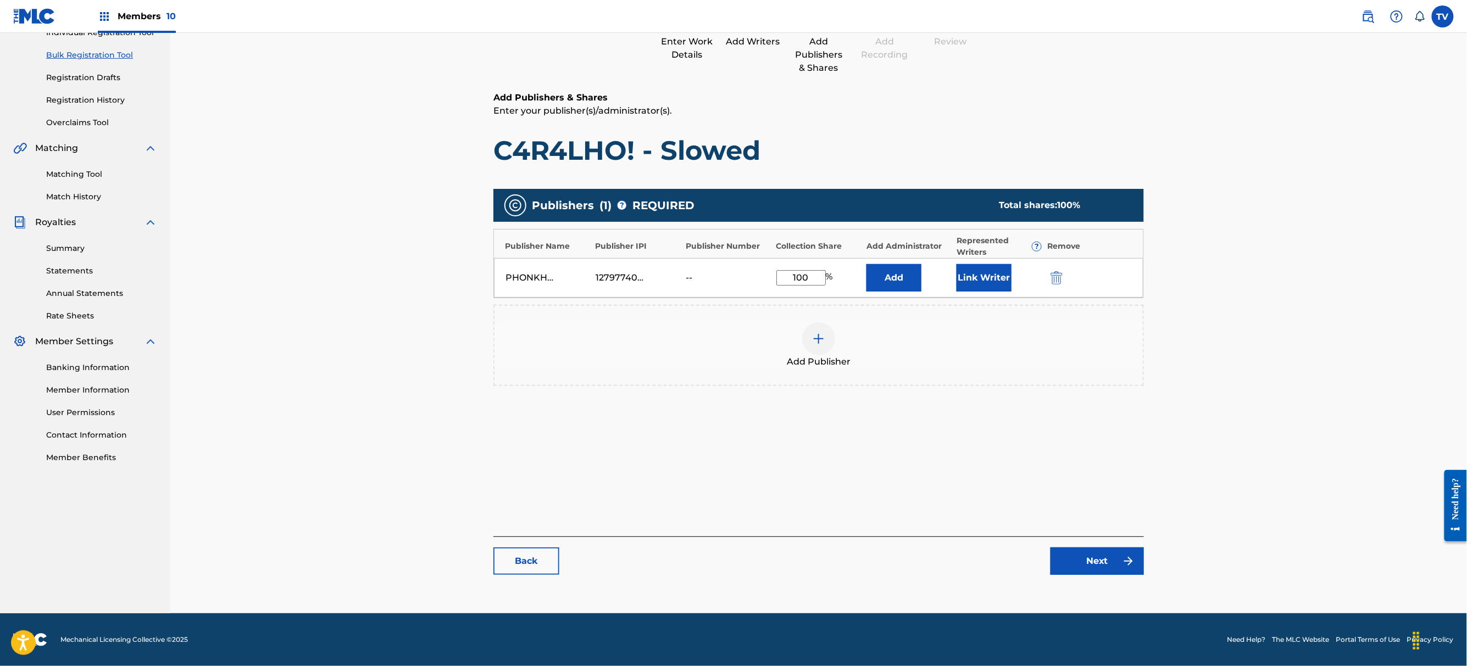
click at [1110, 567] on link "Next" at bounding box center [1096, 561] width 93 height 27
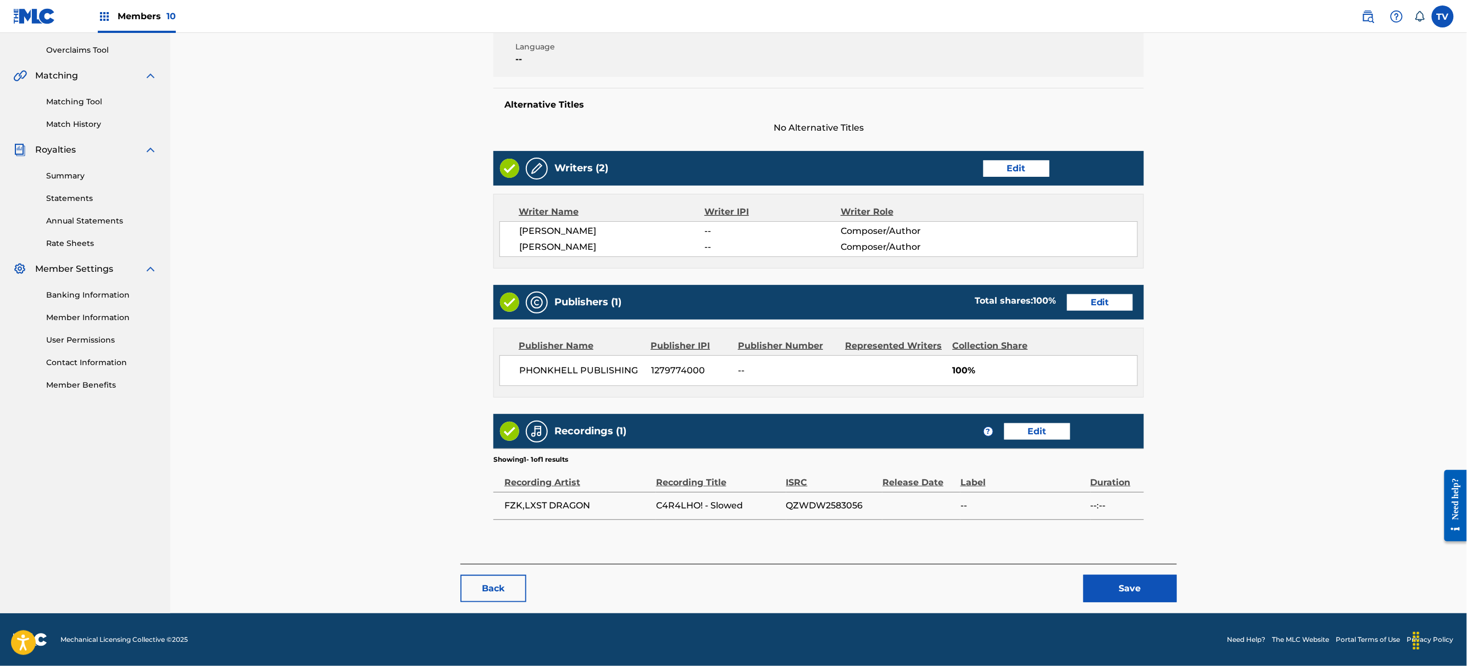
click at [1128, 584] on button "Save" at bounding box center [1129, 588] width 93 height 27
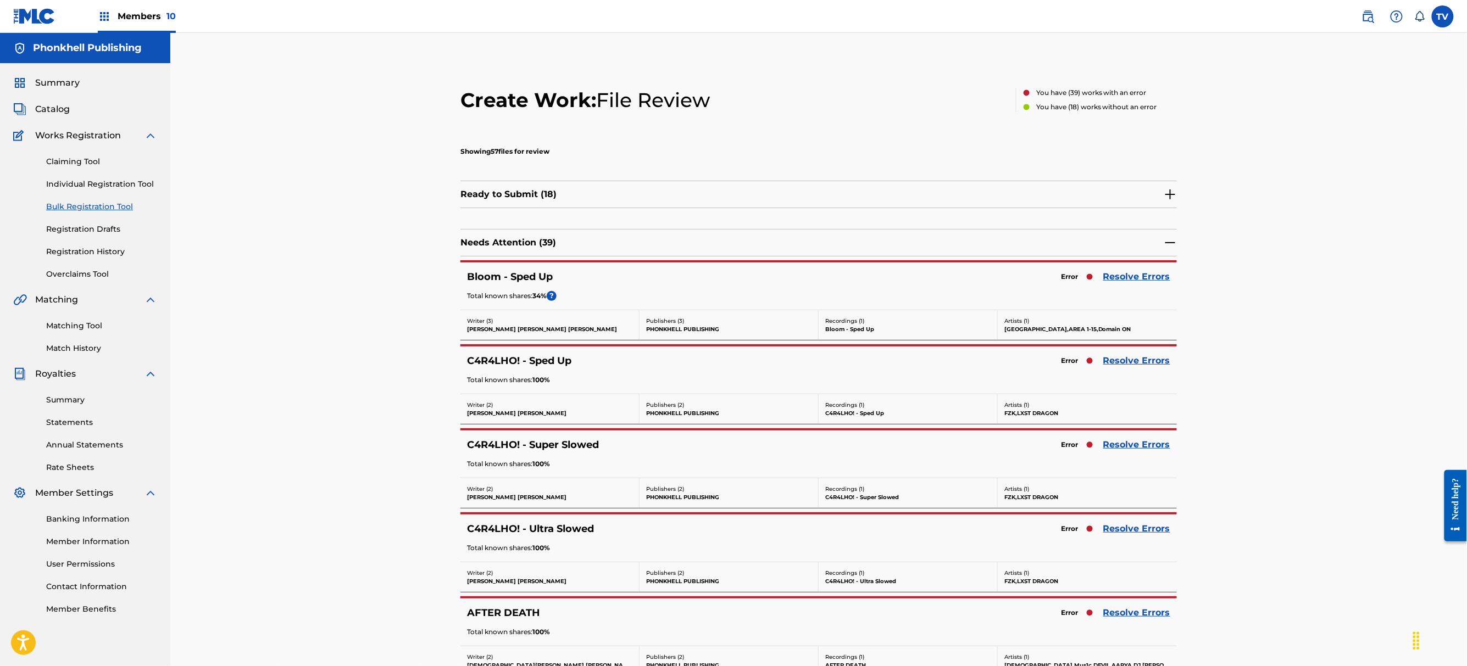
click at [1130, 442] on link "Resolve Errors" at bounding box center [1136, 444] width 67 height 13
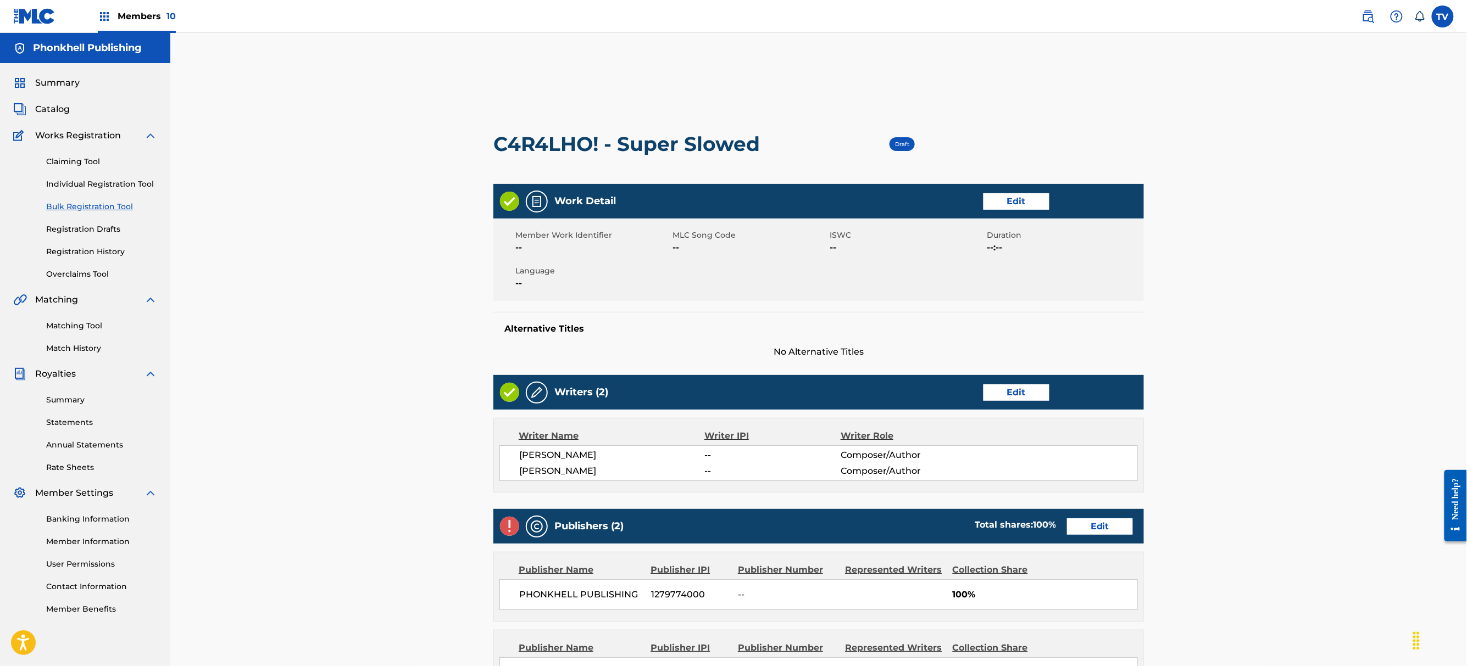
click at [1076, 514] on div "Publishers (2) Total shares: 100 % Edit" at bounding box center [818, 526] width 650 height 35
click at [1089, 519] on link "Edit" at bounding box center [1100, 527] width 66 height 16
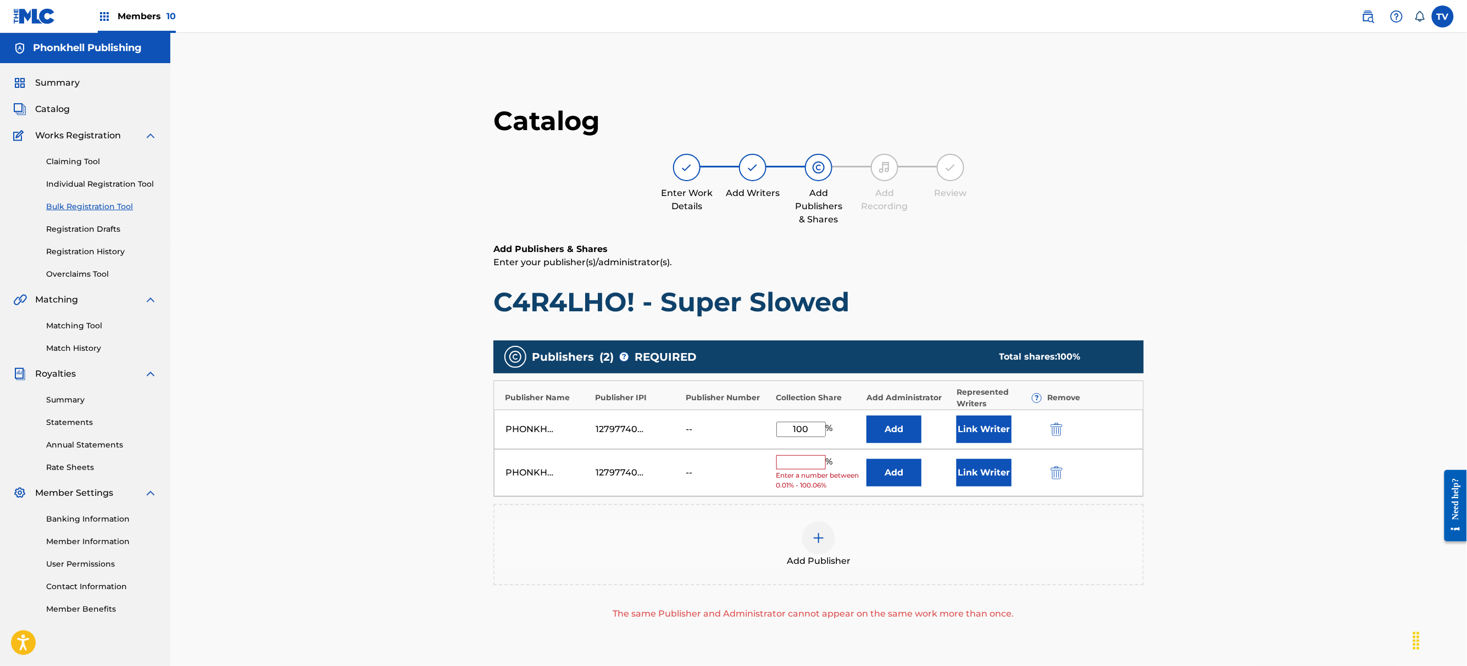
click at [1059, 471] on img "submit" at bounding box center [1056, 472] width 12 height 13
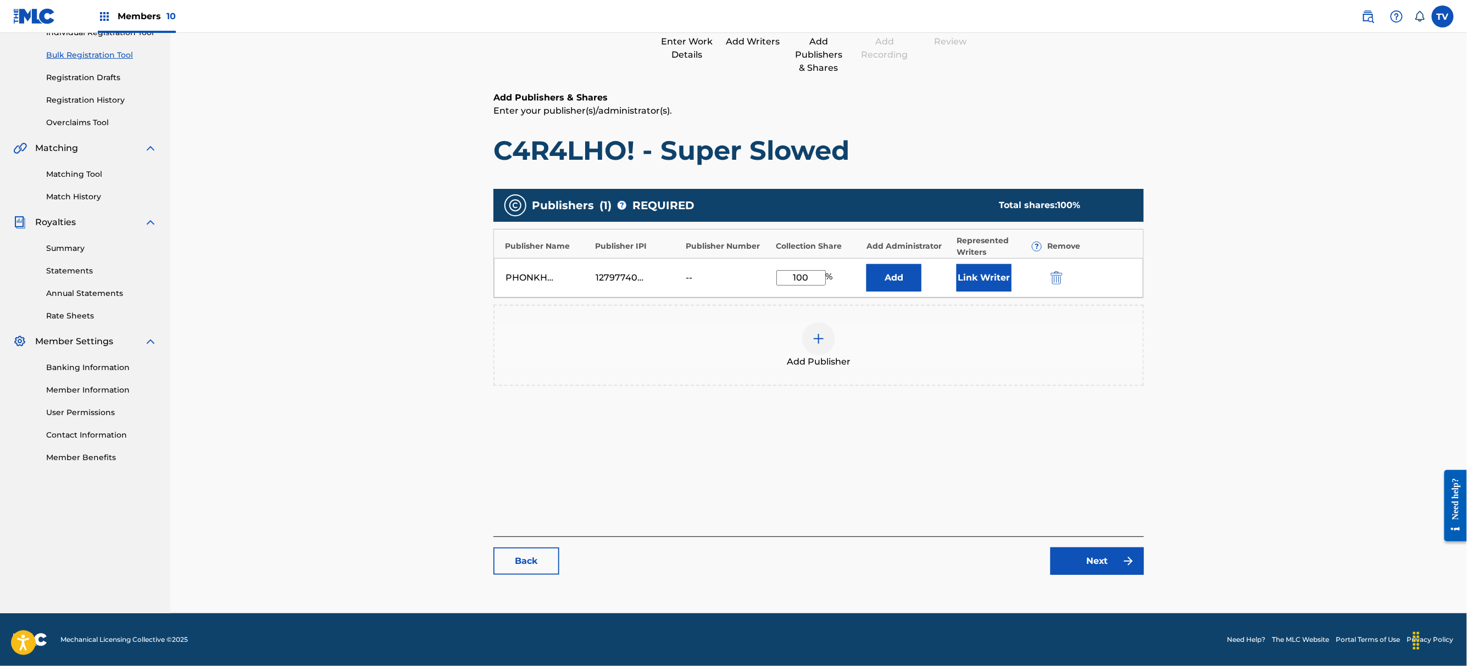
click at [1121, 559] on link "Next" at bounding box center [1096, 561] width 93 height 27
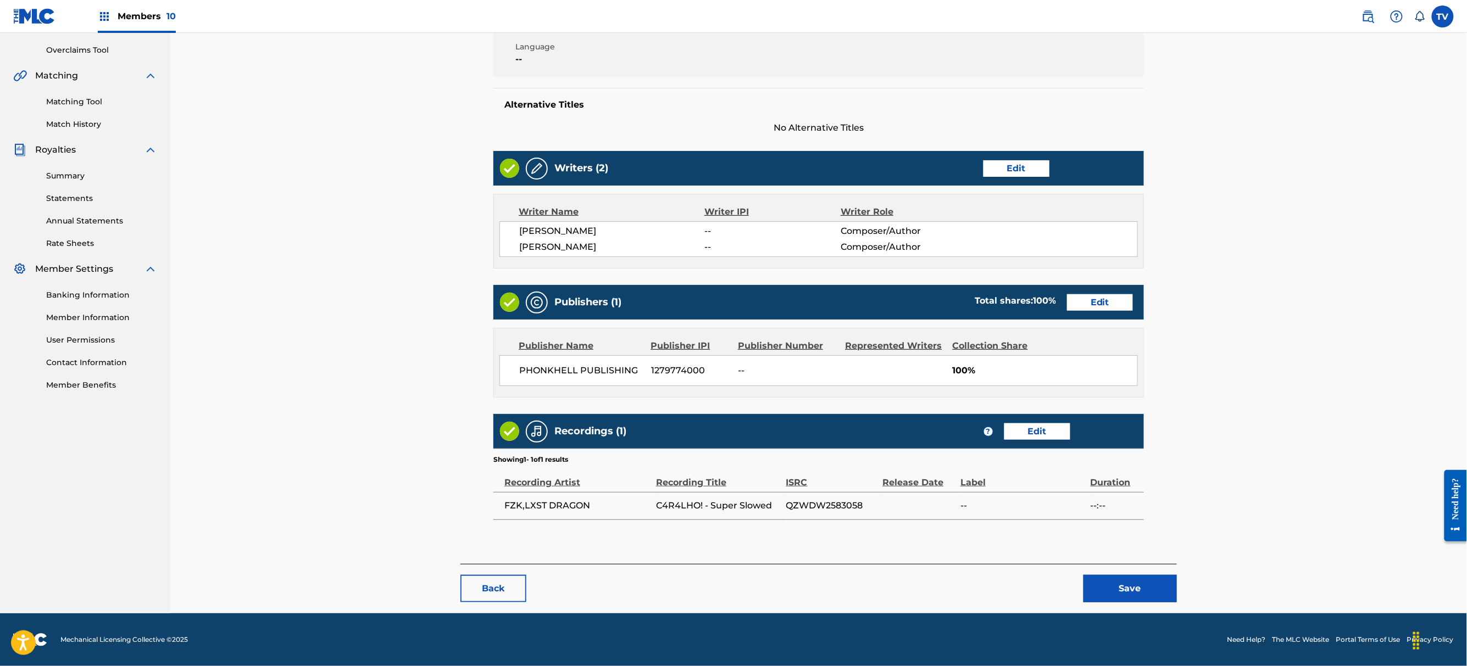
click at [1147, 583] on button "Save" at bounding box center [1129, 588] width 93 height 27
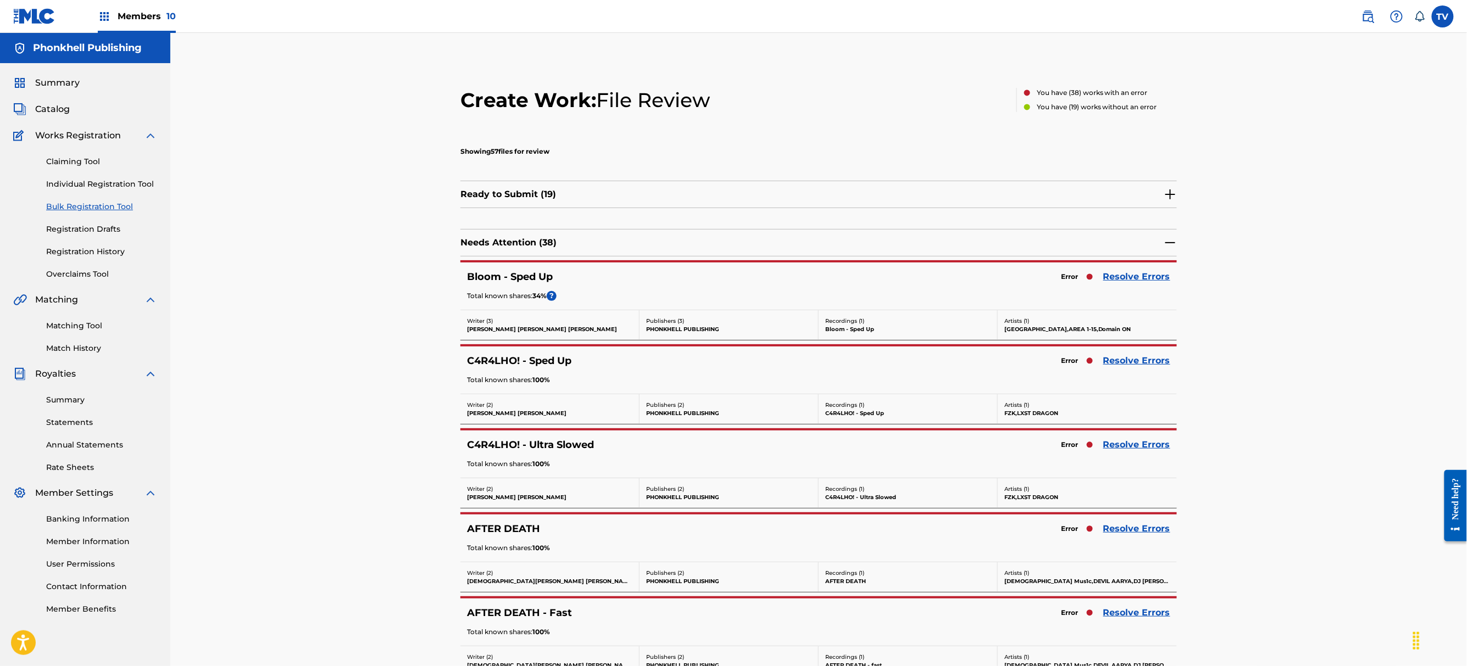
click at [1154, 360] on link "Resolve Errors" at bounding box center [1136, 360] width 67 height 13
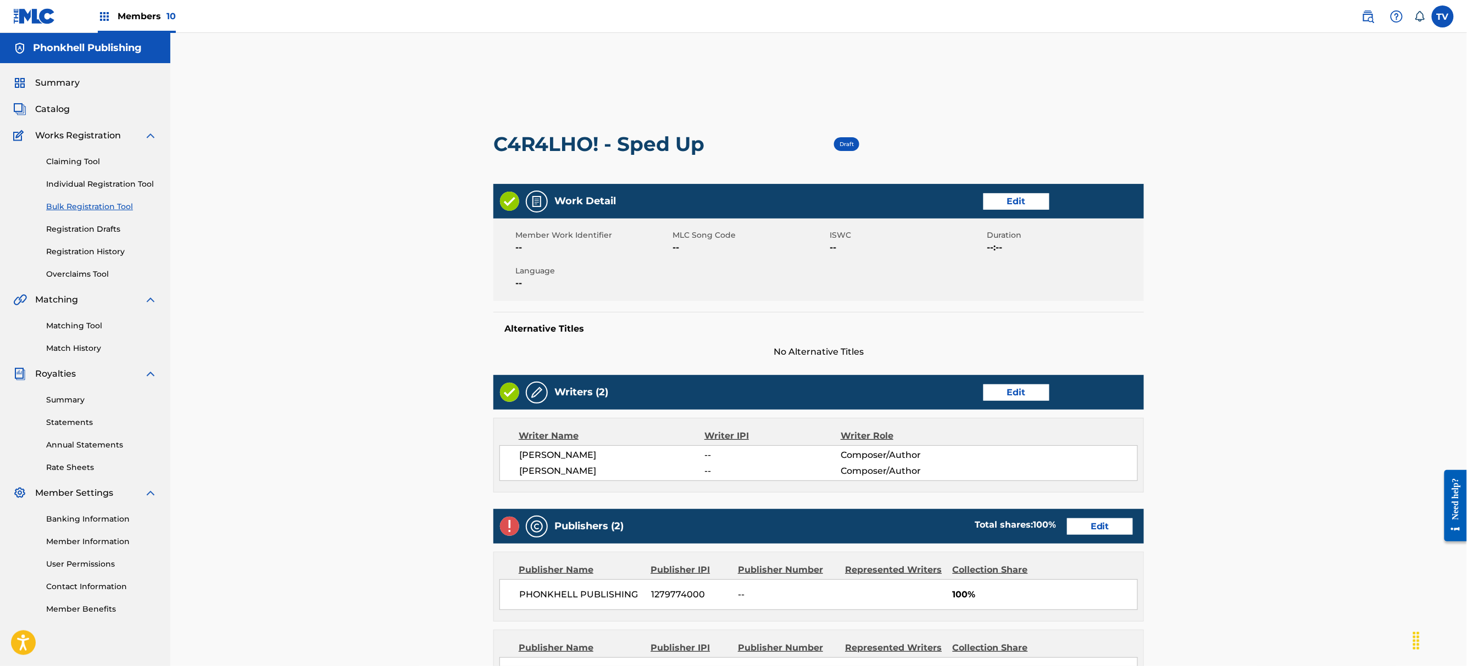
click at [1099, 533] on link "Edit" at bounding box center [1100, 527] width 66 height 16
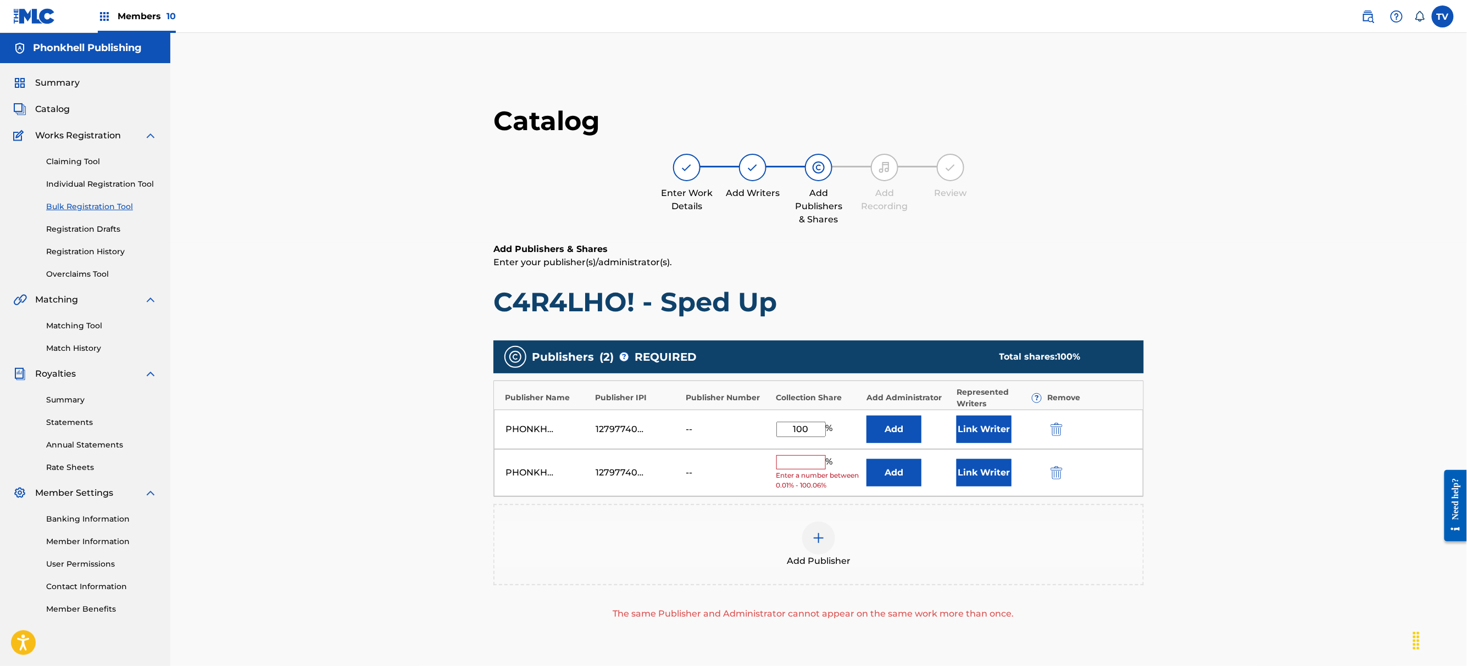
click at [1051, 472] on img "submit" at bounding box center [1056, 472] width 12 height 13
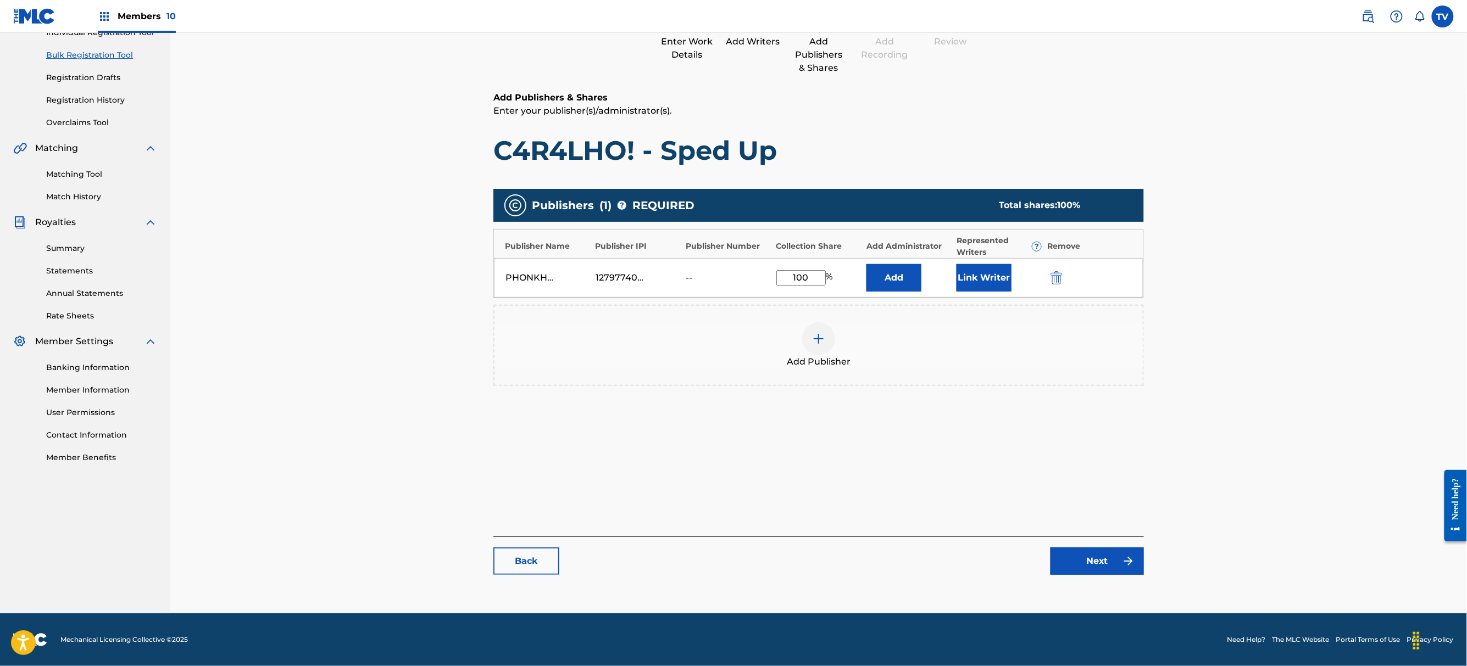
click at [1129, 576] on div "Catalog Enter Work Details Add Writers Add Publishers & Shares Add Recording Re…" at bounding box center [818, 269] width 650 height 633
click at [1111, 572] on link "Next" at bounding box center [1096, 561] width 93 height 27
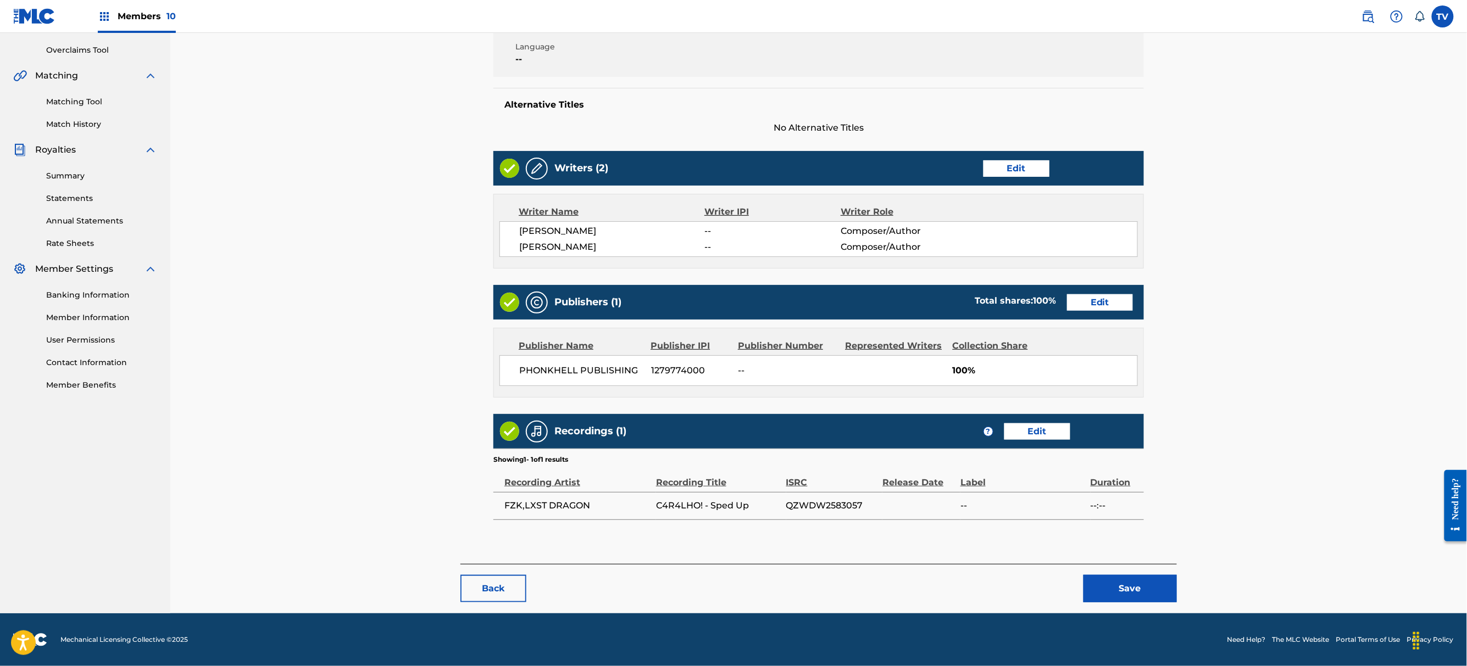
click at [1112, 578] on button "Save" at bounding box center [1129, 588] width 93 height 27
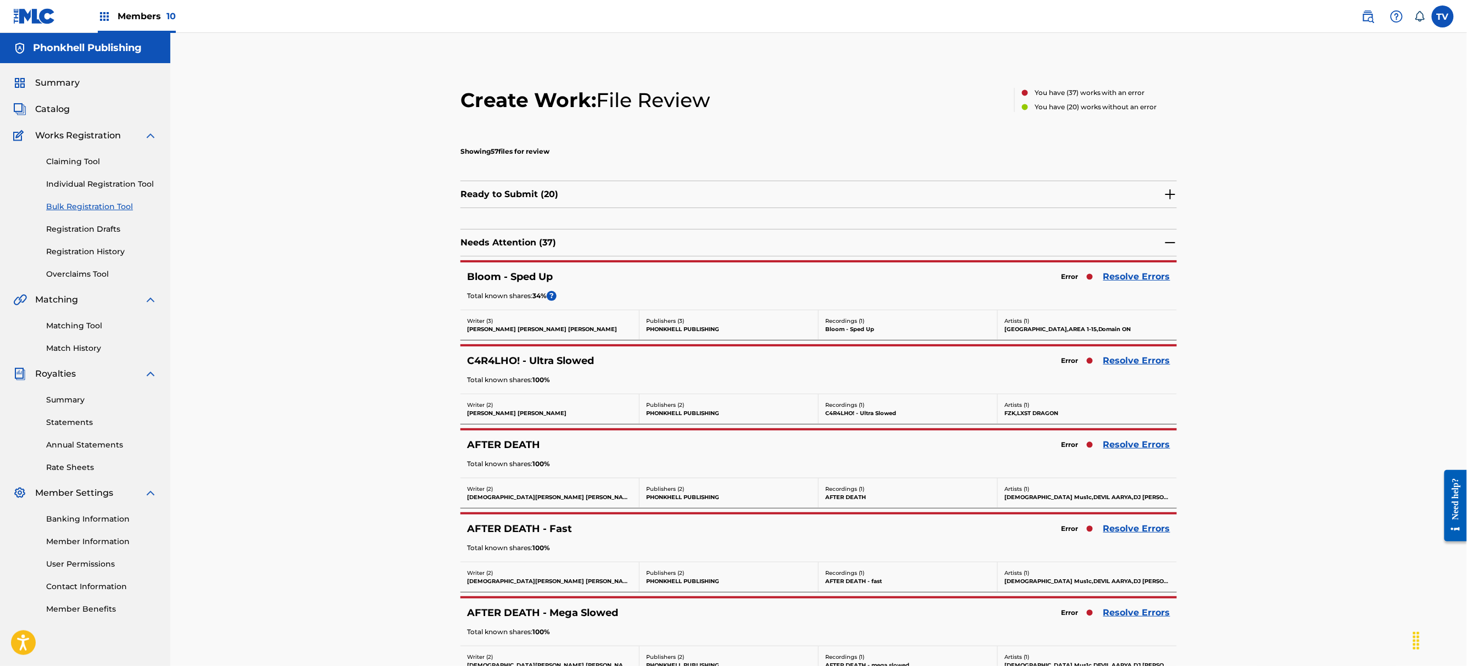
click at [1145, 370] on div "C4R4LHO! - Ultra Slowed Error Resolve Errors Total known shares: 100 %" at bounding box center [818, 370] width 716 height 47
click at [1145, 364] on link "Resolve Errors" at bounding box center [1136, 360] width 67 height 13
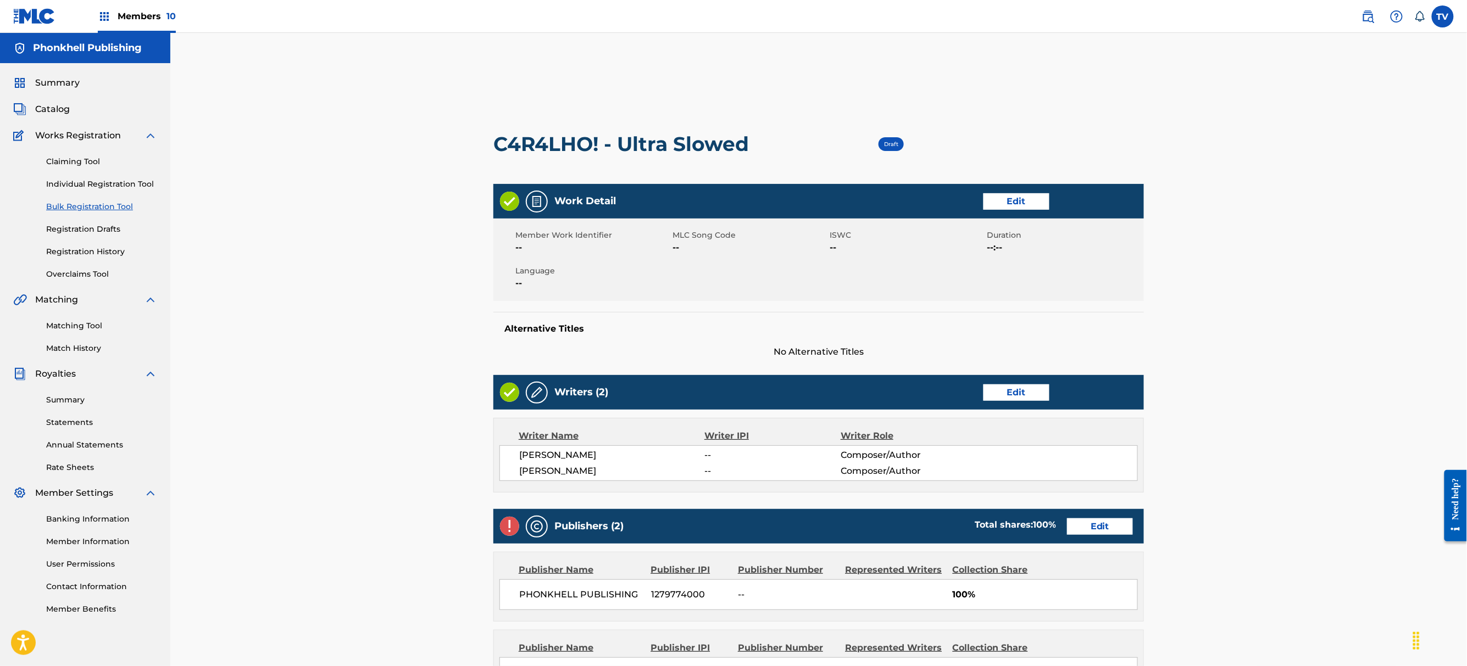
click at [1092, 521] on link "Edit" at bounding box center [1100, 527] width 66 height 16
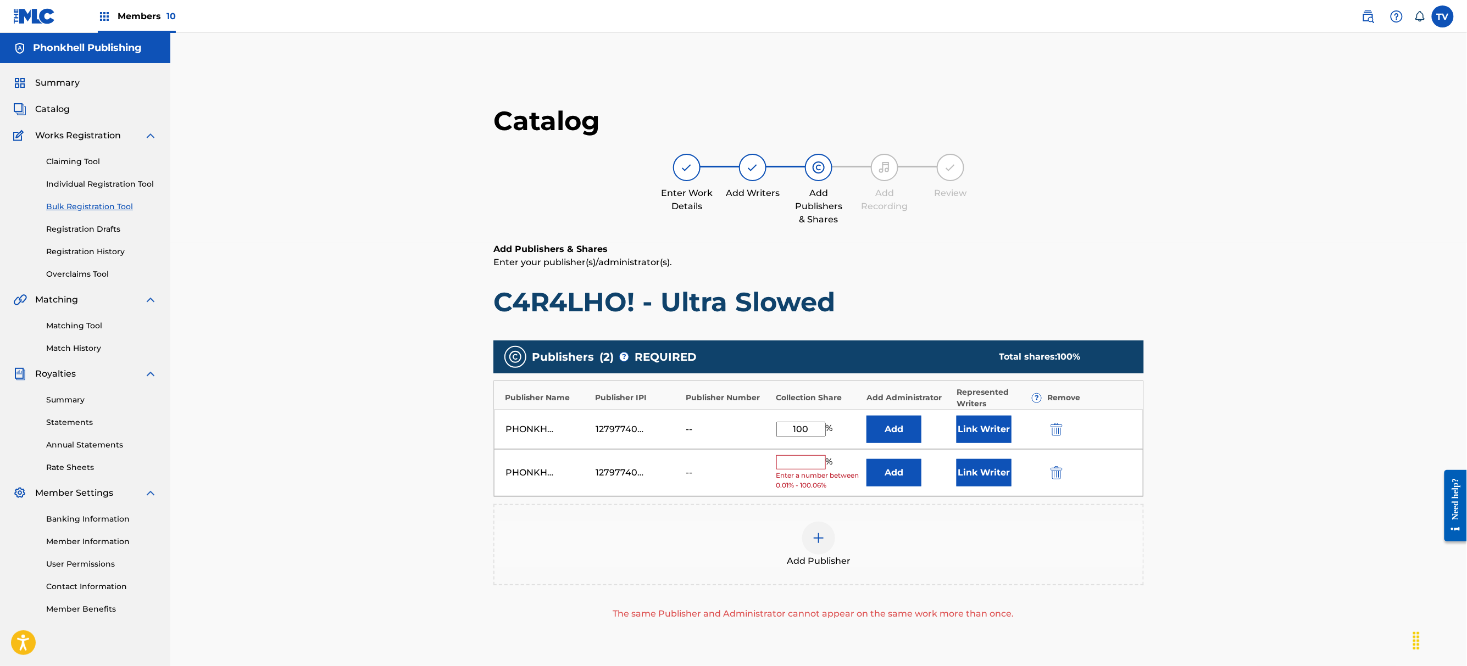
click at [1055, 475] on img "submit" at bounding box center [1056, 472] width 12 height 13
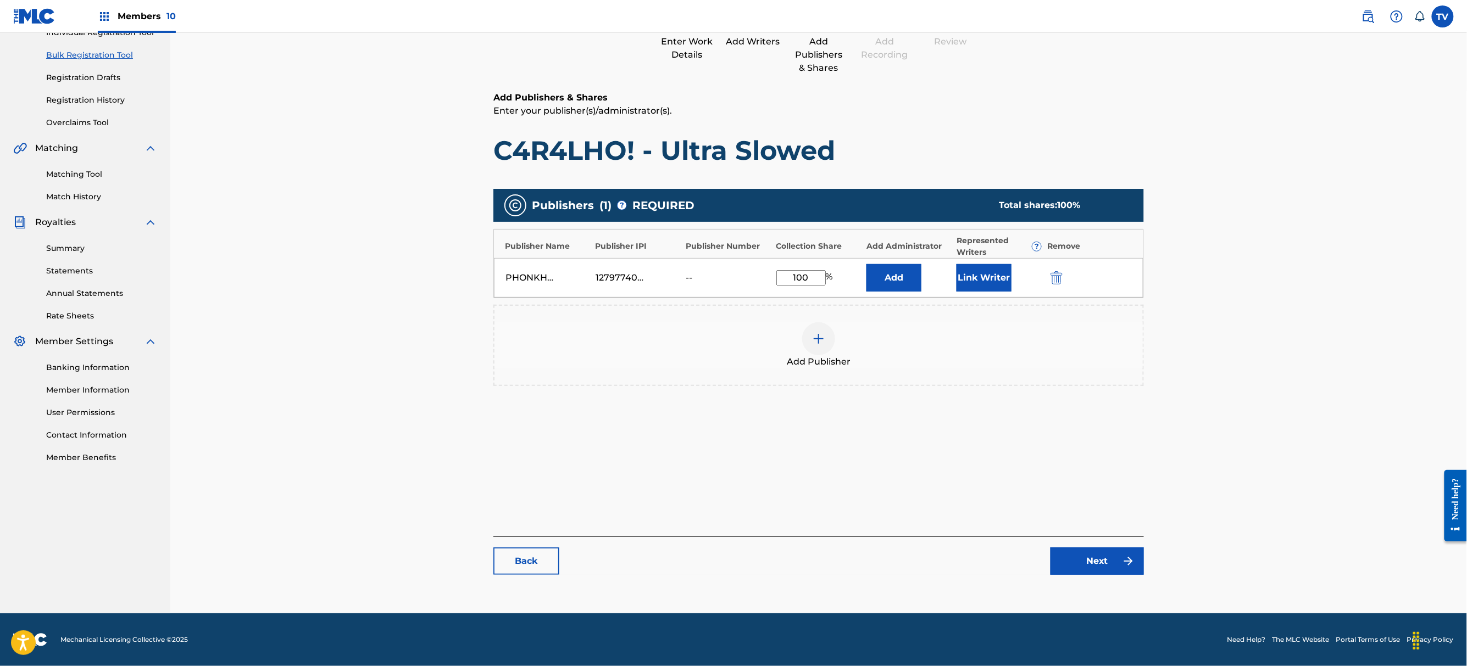
click at [1106, 568] on link "Next" at bounding box center [1096, 561] width 93 height 27
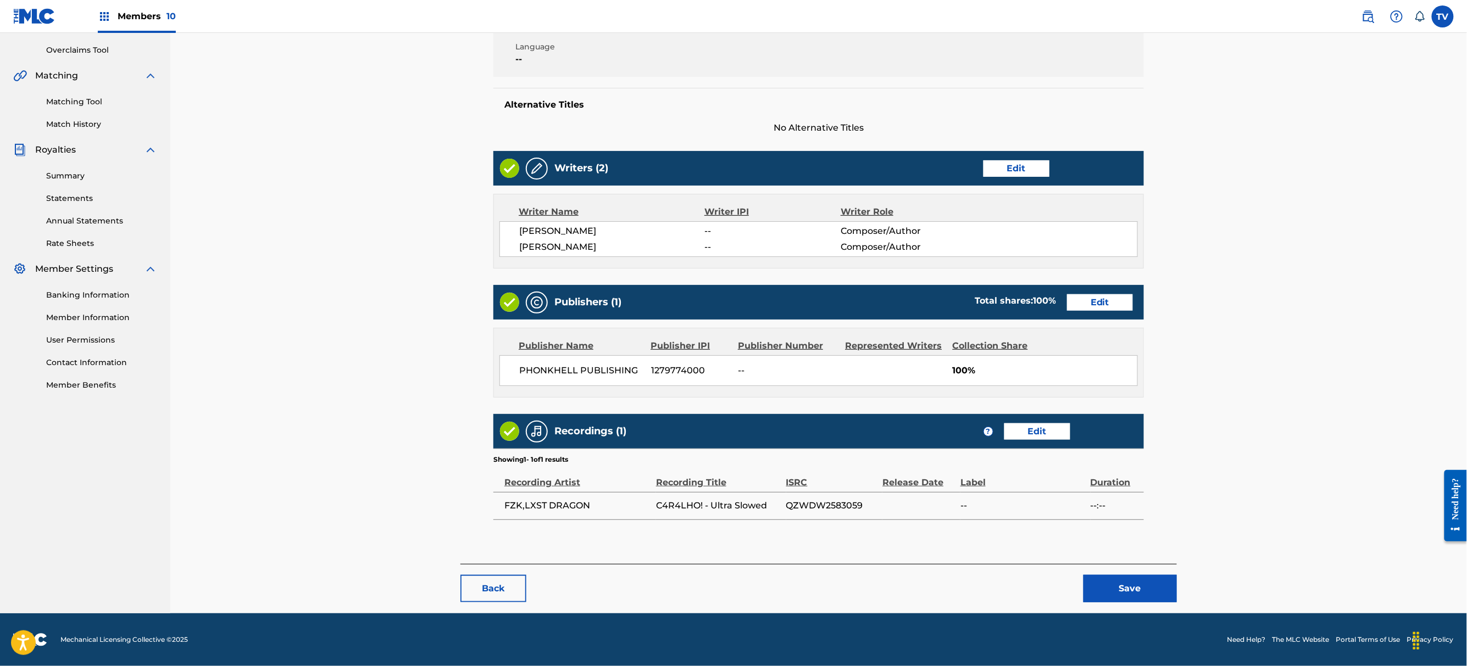
click at [1121, 576] on button "Save" at bounding box center [1129, 588] width 93 height 27
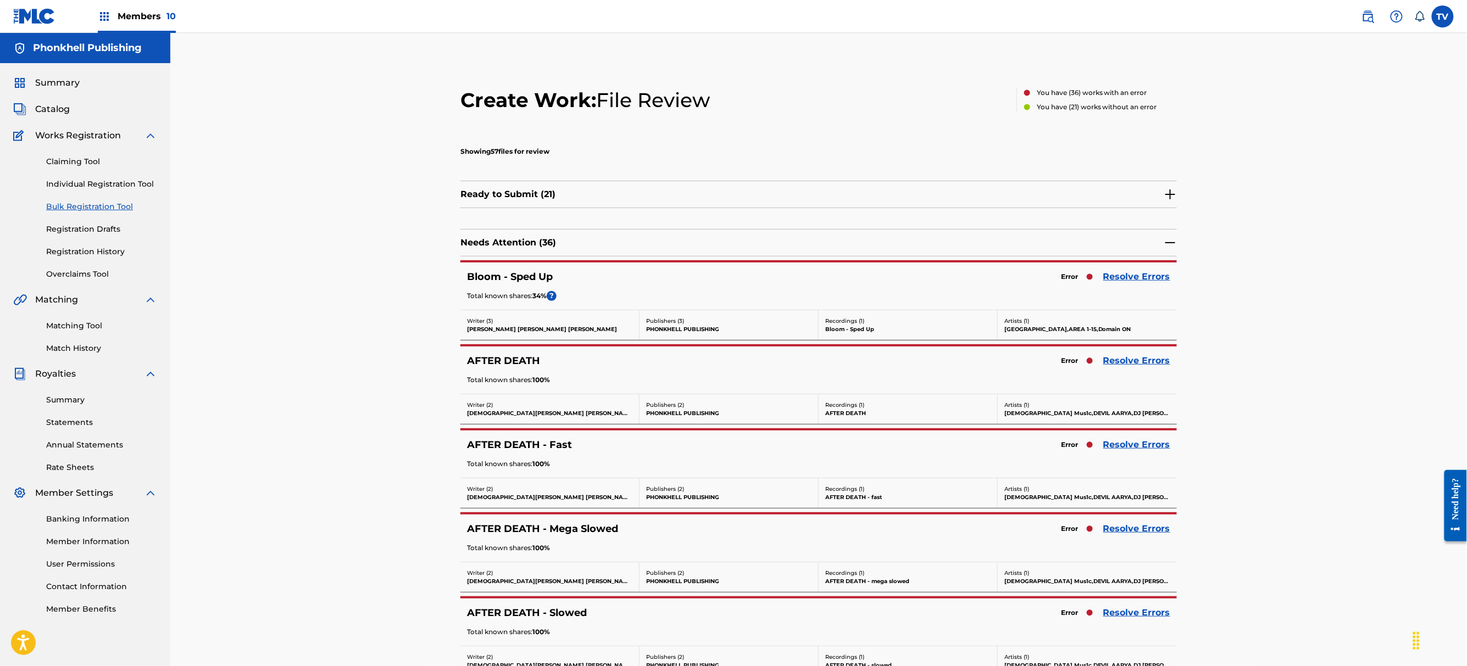
click at [1136, 276] on link "Resolve Errors" at bounding box center [1136, 276] width 67 height 13
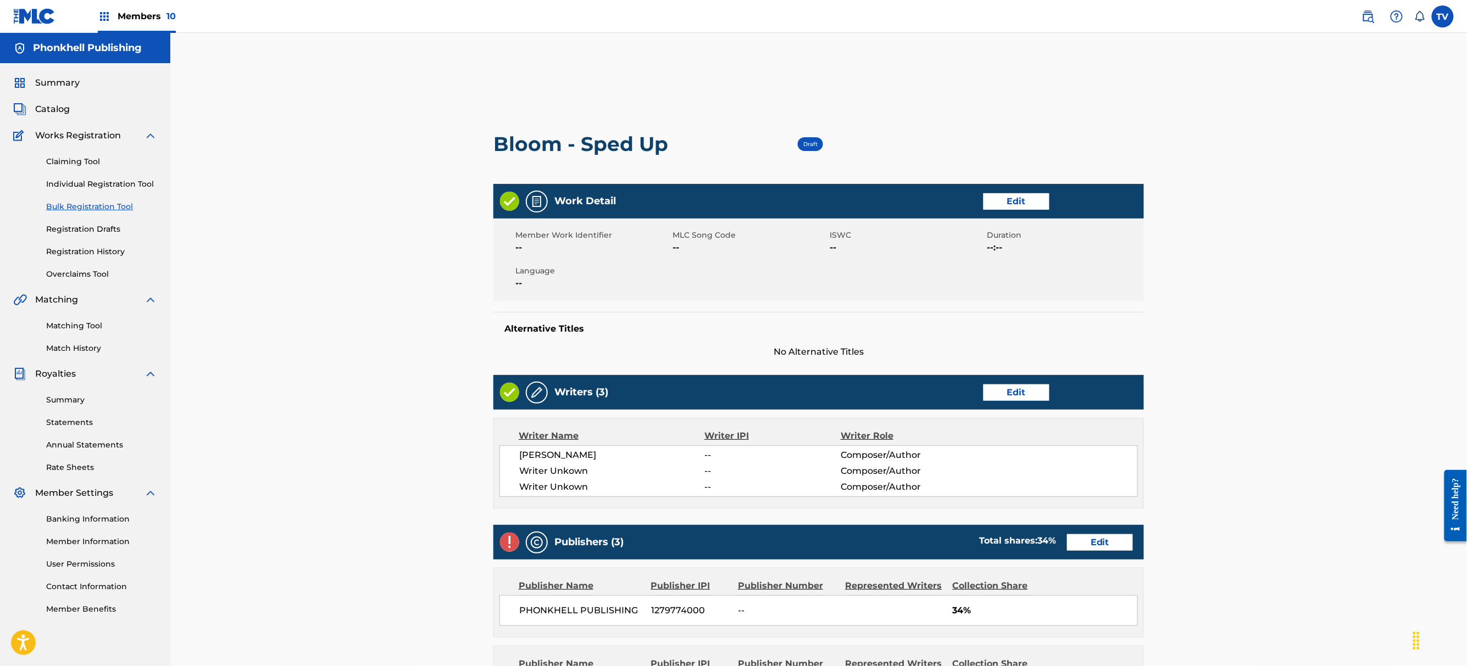
click at [1034, 394] on link "Edit" at bounding box center [1016, 393] width 66 height 16
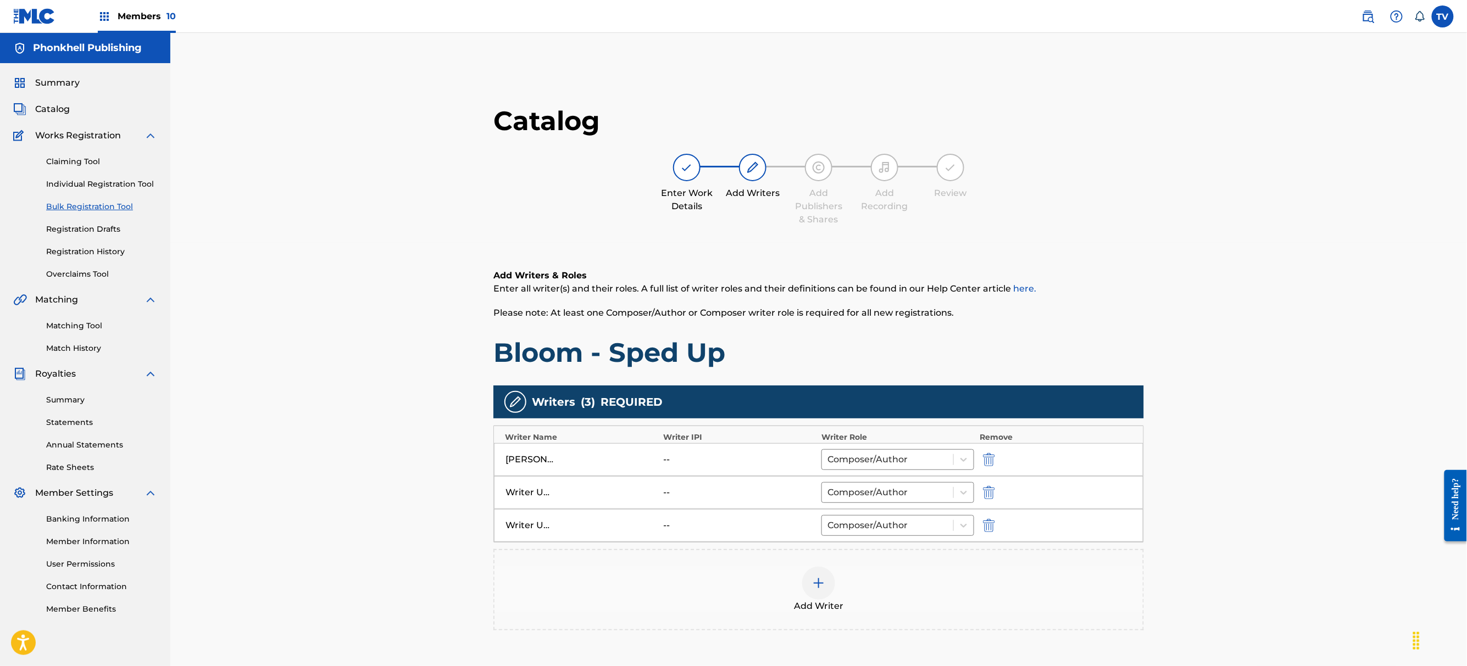
click at [989, 500] on div "Writer Unkown -- Composer/Author" at bounding box center [818, 492] width 649 height 33
click at [989, 499] on img "submit" at bounding box center [989, 492] width 12 height 13
click at [988, 499] on img "submit" at bounding box center [989, 492] width 12 height 13
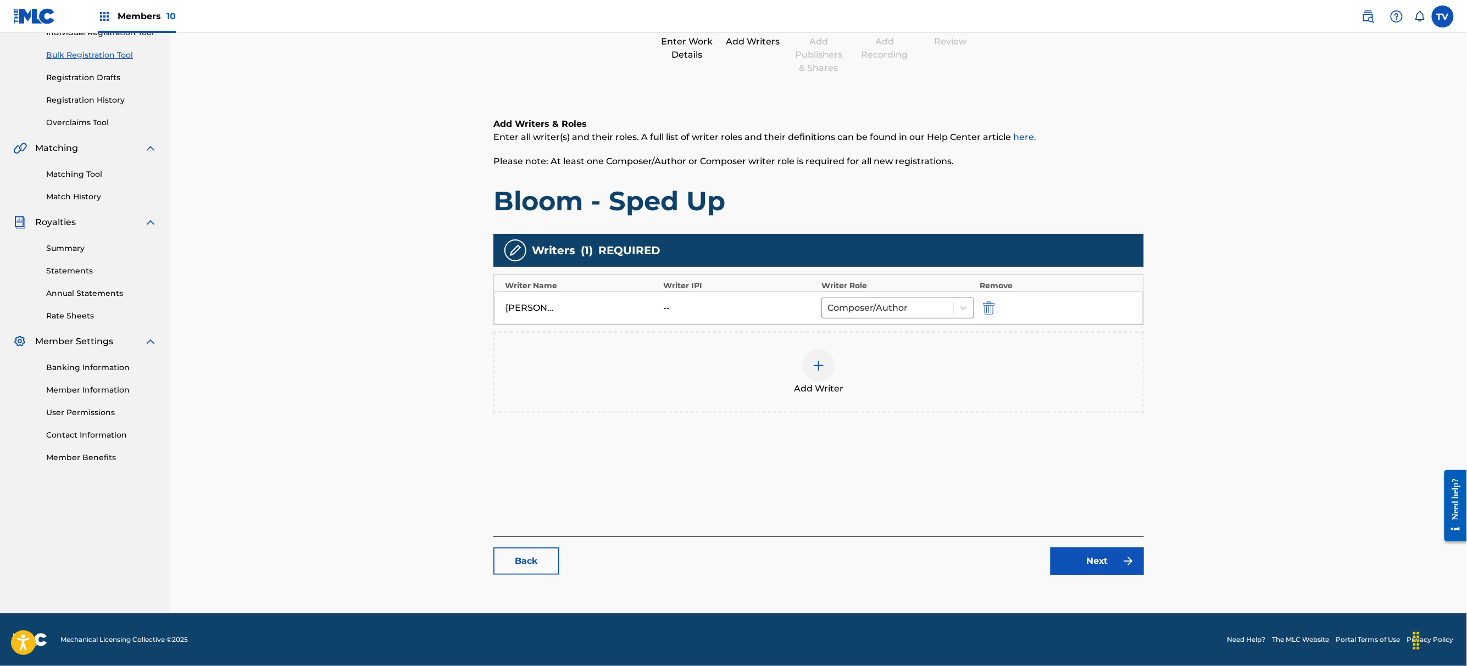
click at [1090, 570] on link "Next" at bounding box center [1096, 561] width 93 height 27
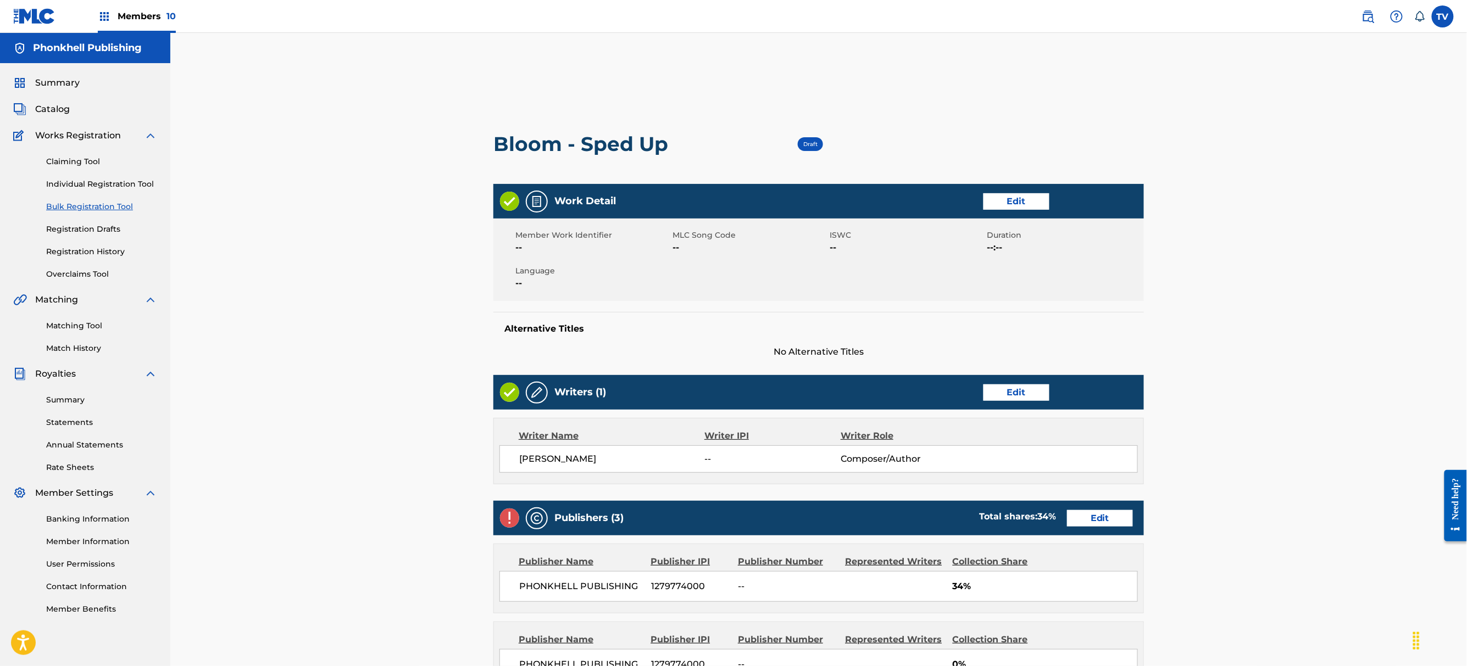
click at [1100, 521] on link "Edit" at bounding box center [1100, 518] width 66 height 16
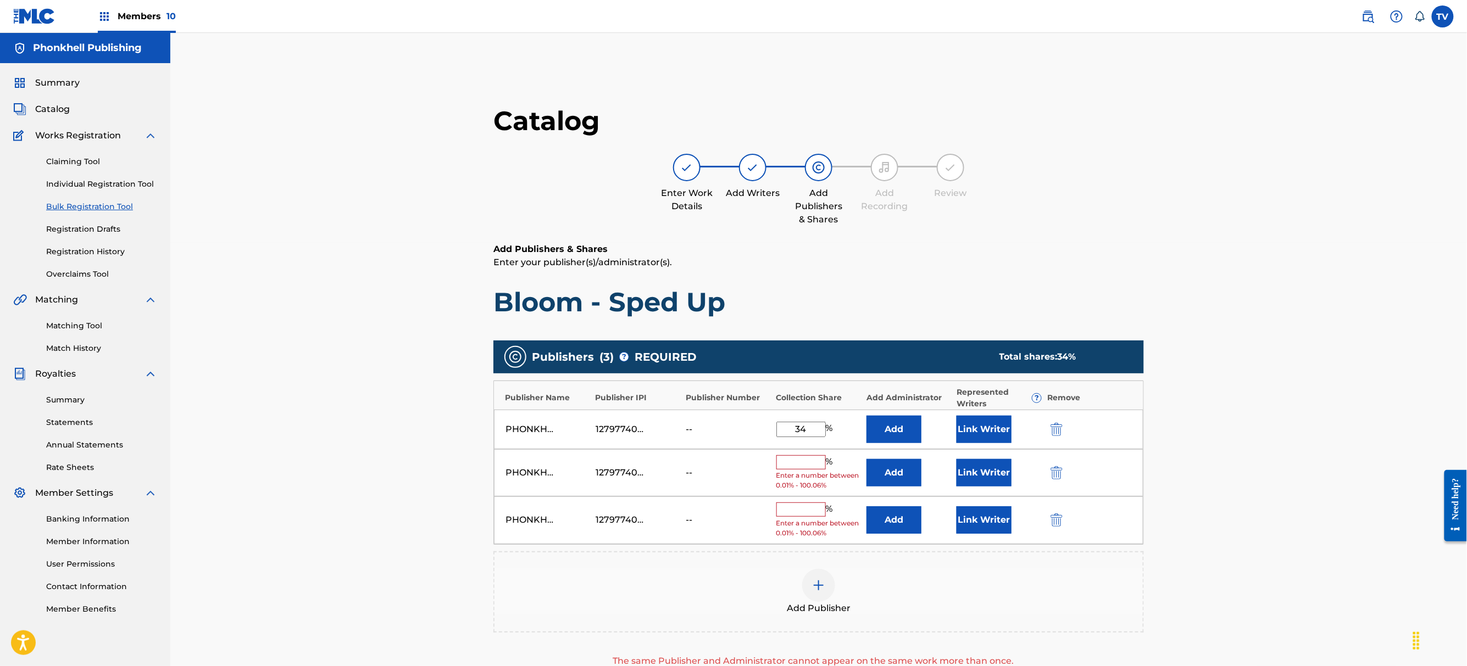
click at [1051, 473] on img "submit" at bounding box center [1056, 472] width 12 height 13
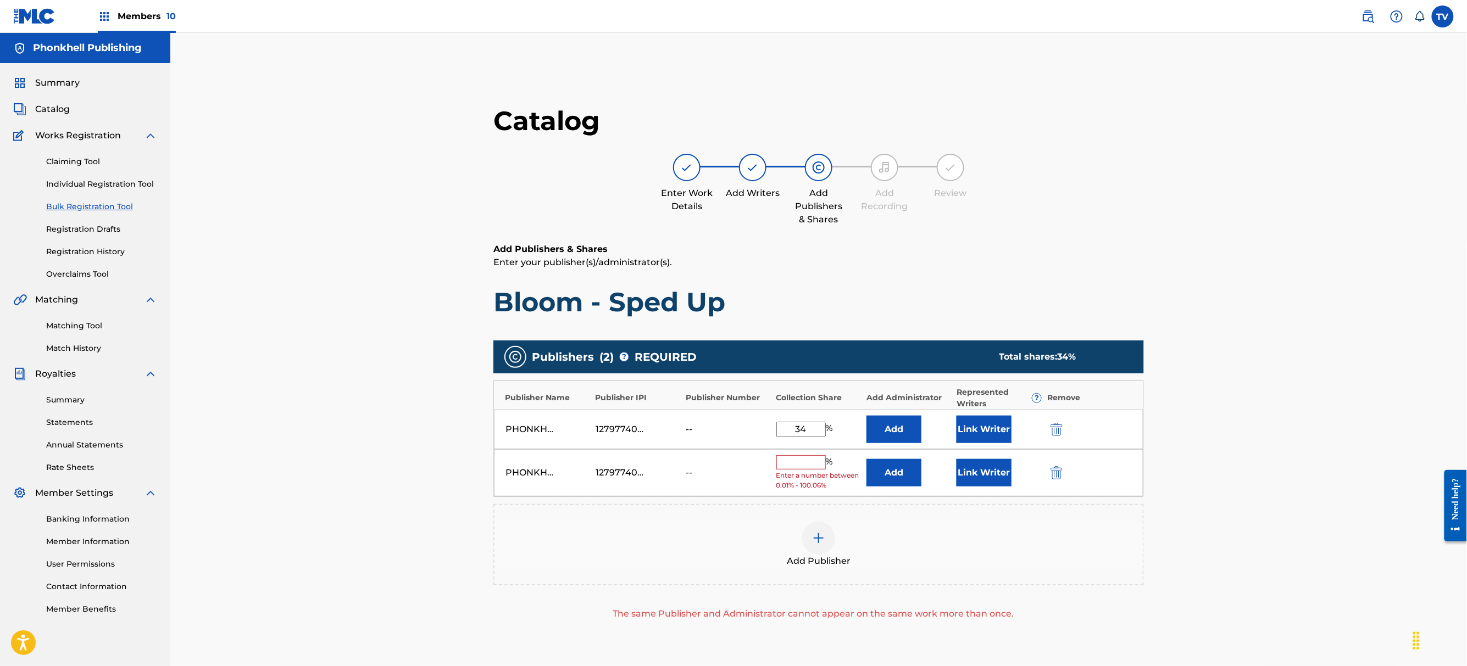
click at [1051, 471] on img "submit" at bounding box center [1056, 472] width 12 height 13
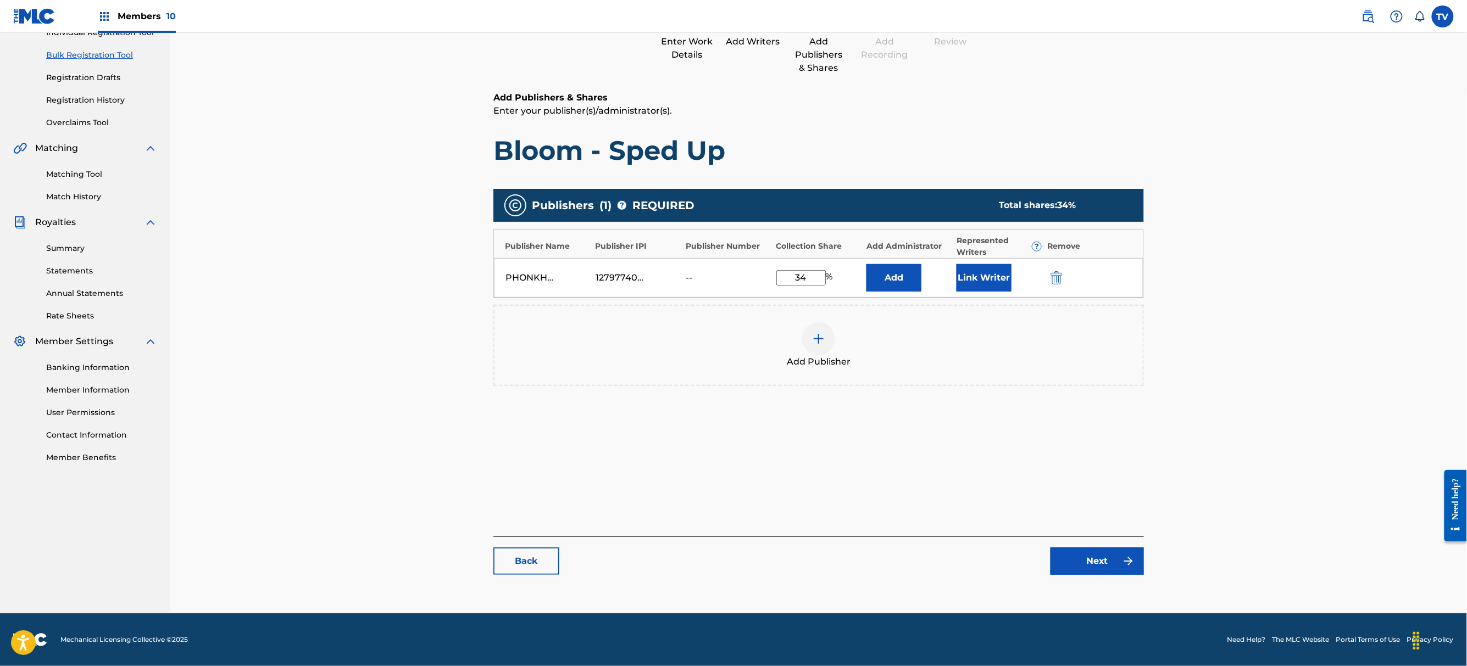
click at [1106, 576] on div "Catalog Enter Work Details Add Writers Add Publishers & Shares Add Recording Re…" at bounding box center [818, 269] width 650 height 633
click at [1106, 570] on link "Next" at bounding box center [1096, 561] width 93 height 27
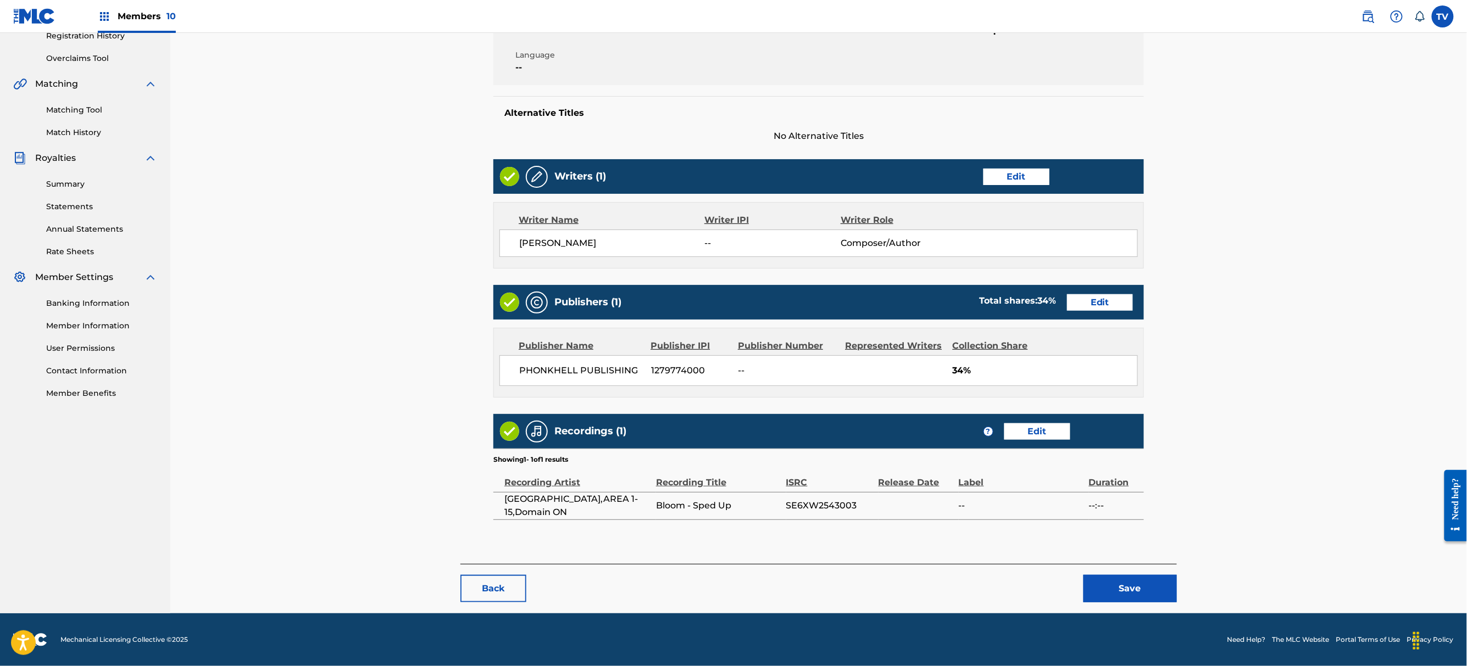
click at [1128, 590] on button "Save" at bounding box center [1129, 588] width 93 height 27
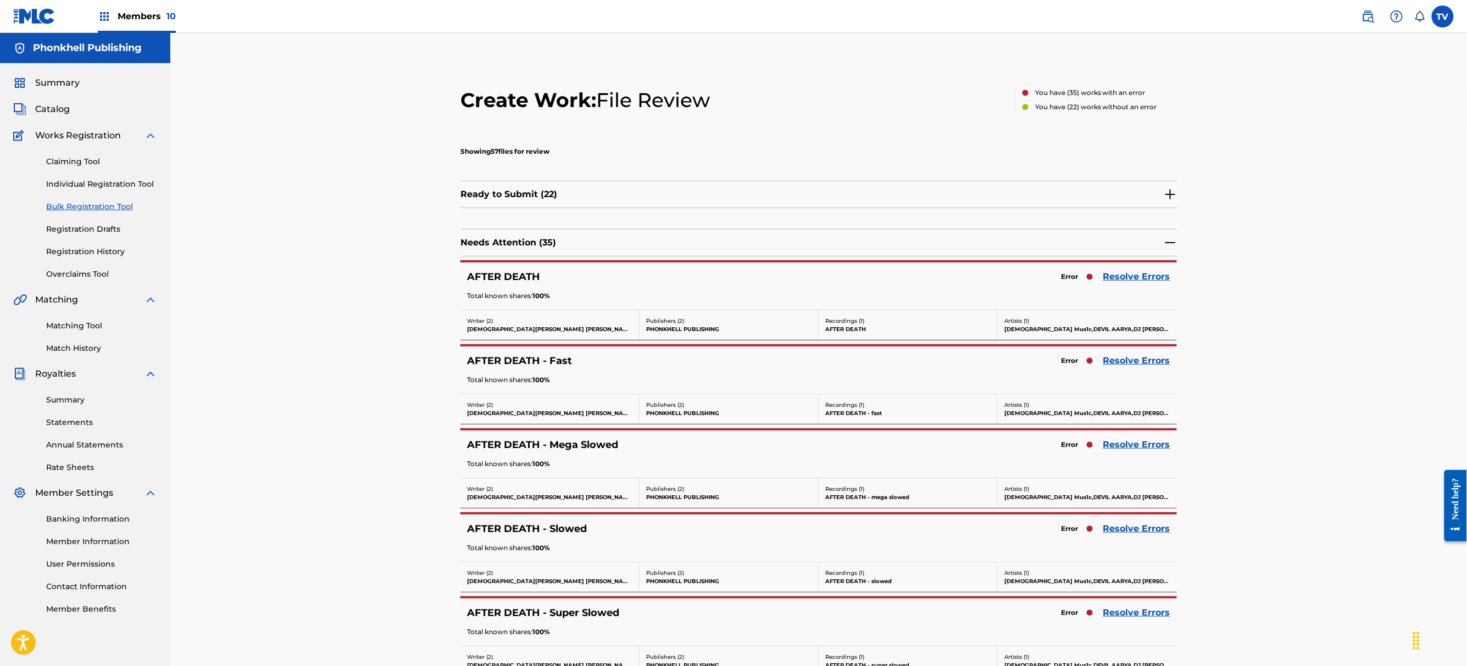
click at [1126, 442] on link "Resolve Errors" at bounding box center [1136, 444] width 67 height 13
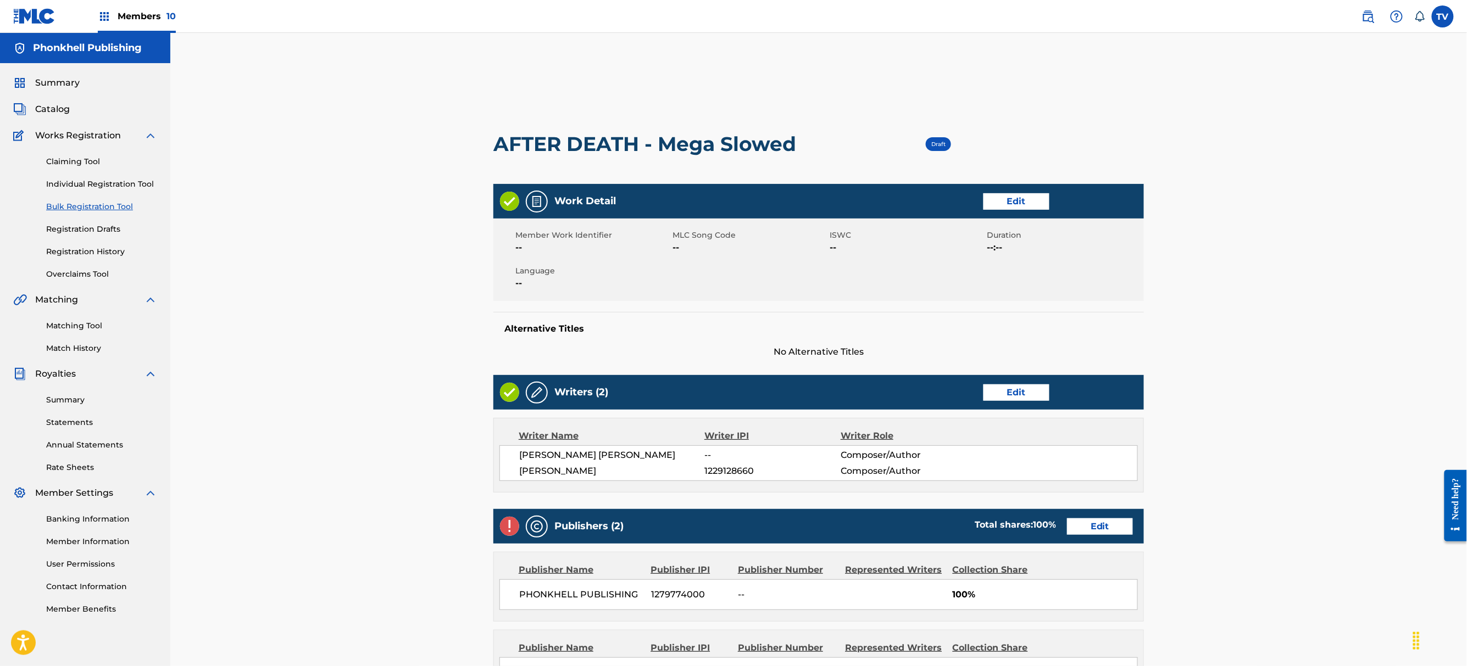
click at [1108, 519] on link "Edit" at bounding box center [1100, 527] width 66 height 16
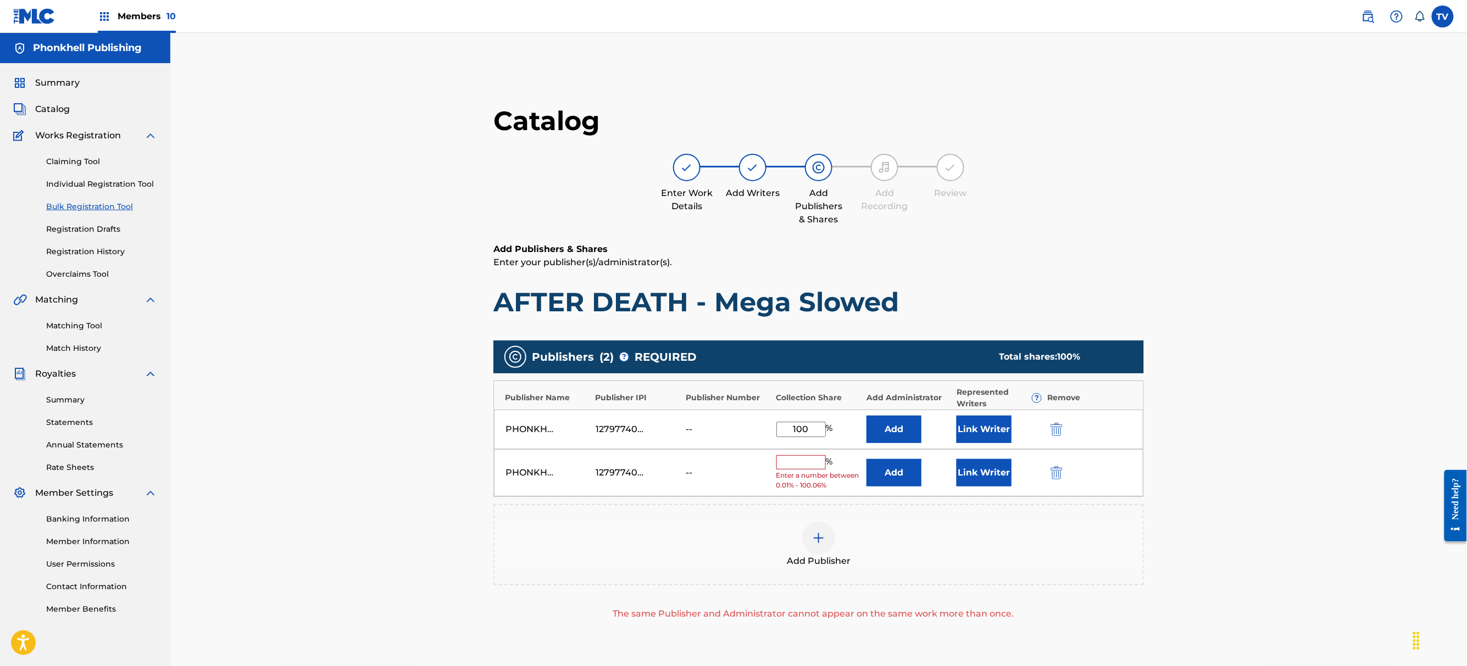
click at [1060, 471] on img "submit" at bounding box center [1056, 472] width 12 height 13
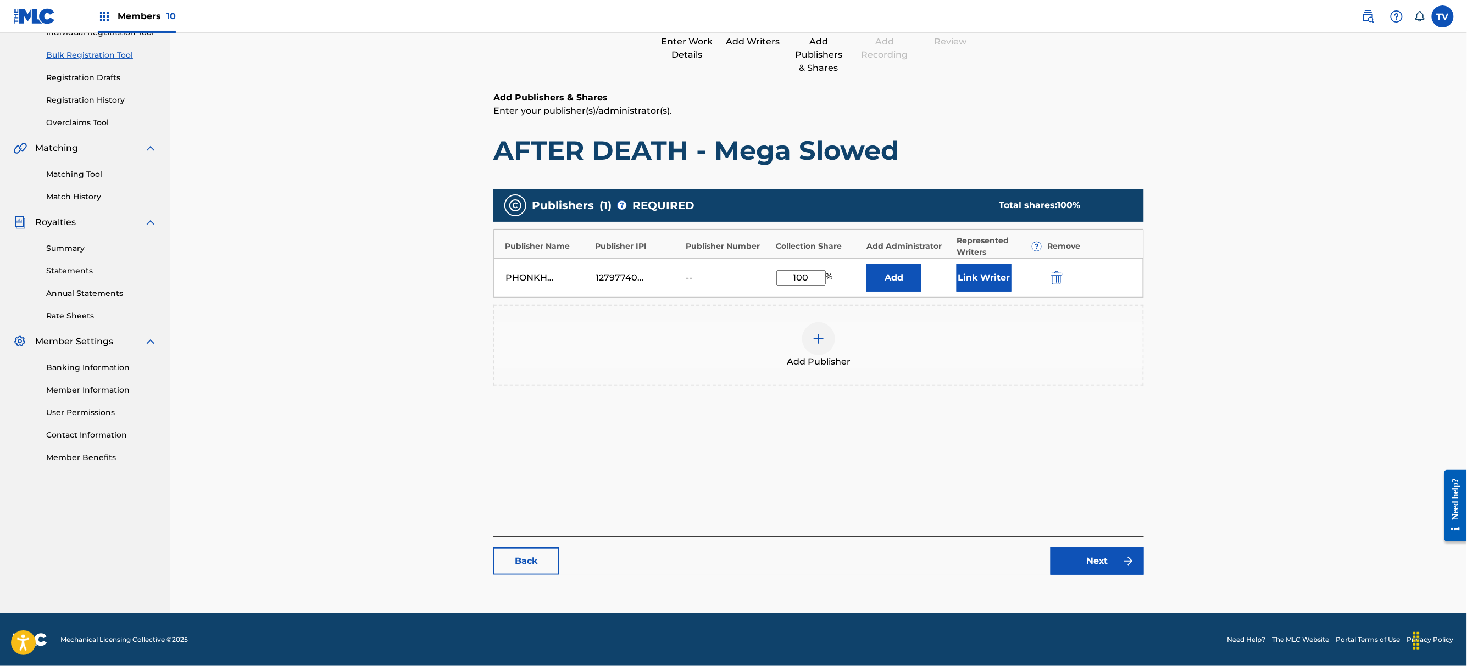
click at [1104, 561] on link "Next" at bounding box center [1096, 561] width 93 height 27
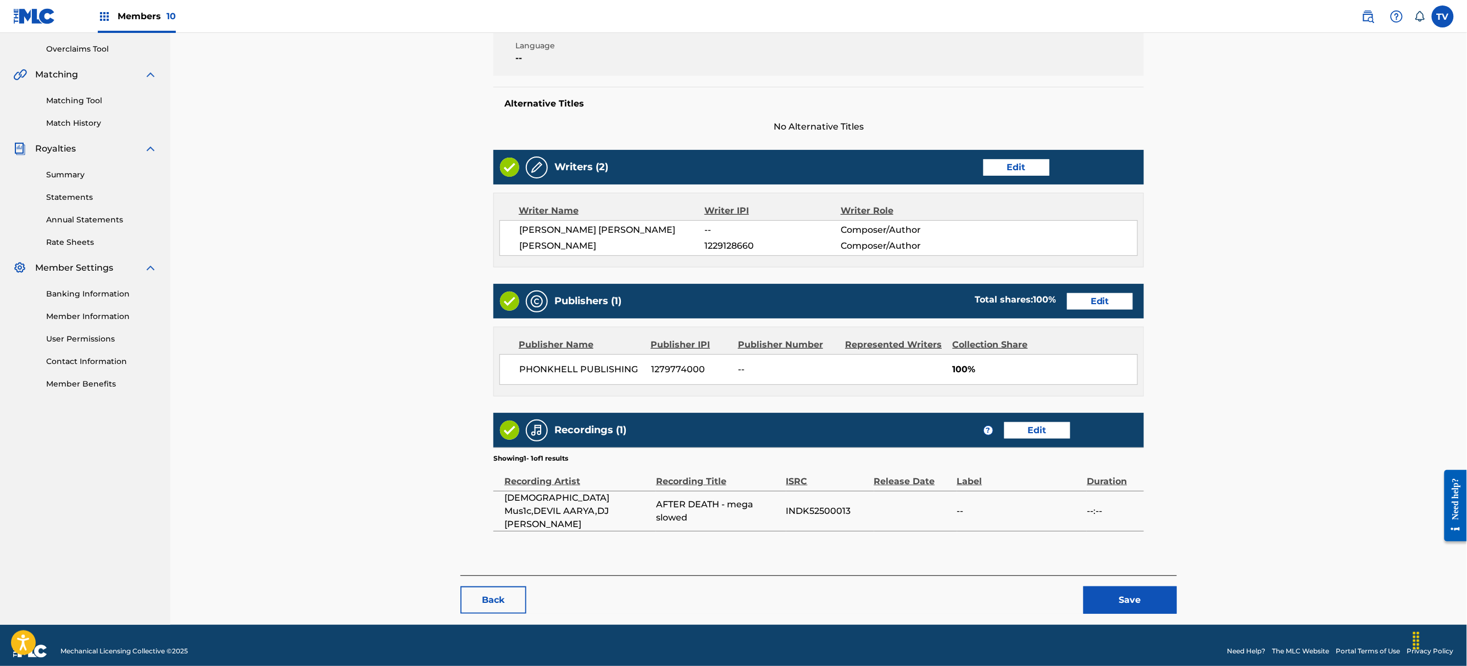
click at [1147, 589] on button "Save" at bounding box center [1129, 600] width 93 height 27
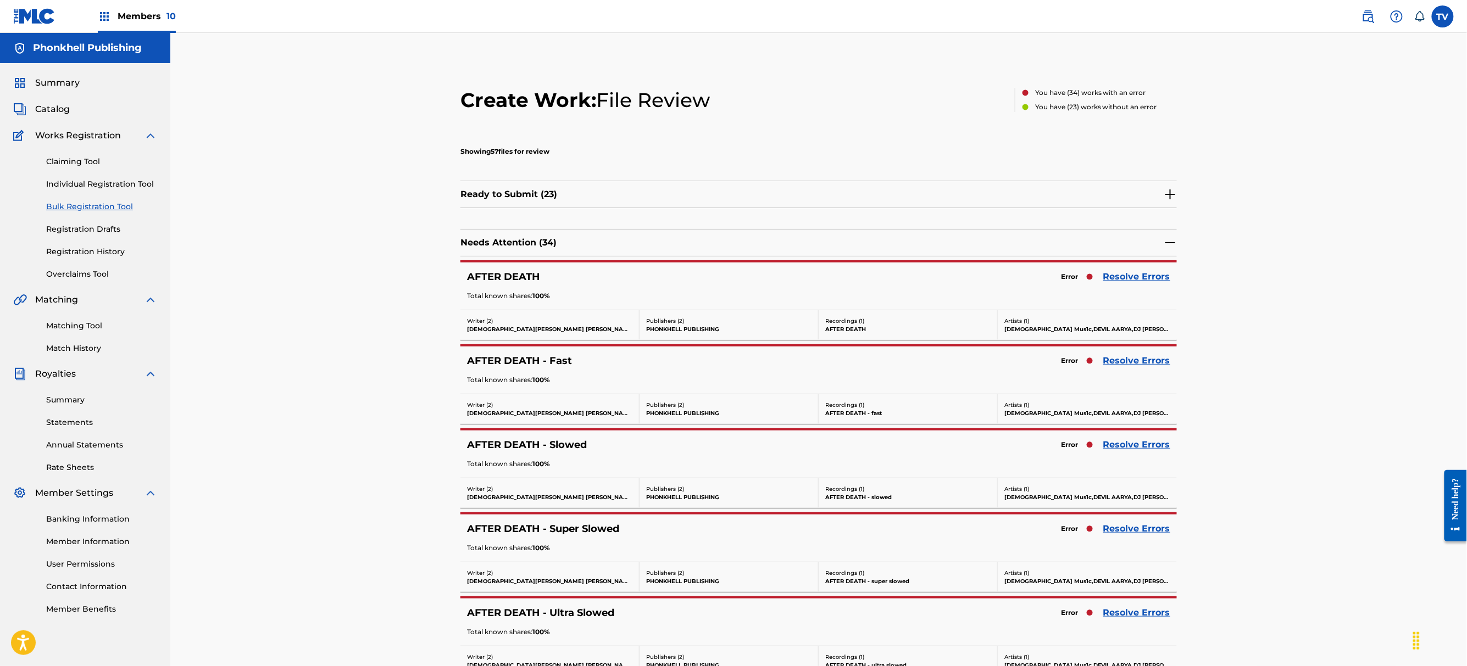
click at [1121, 442] on link "Resolve Errors" at bounding box center [1136, 444] width 67 height 13
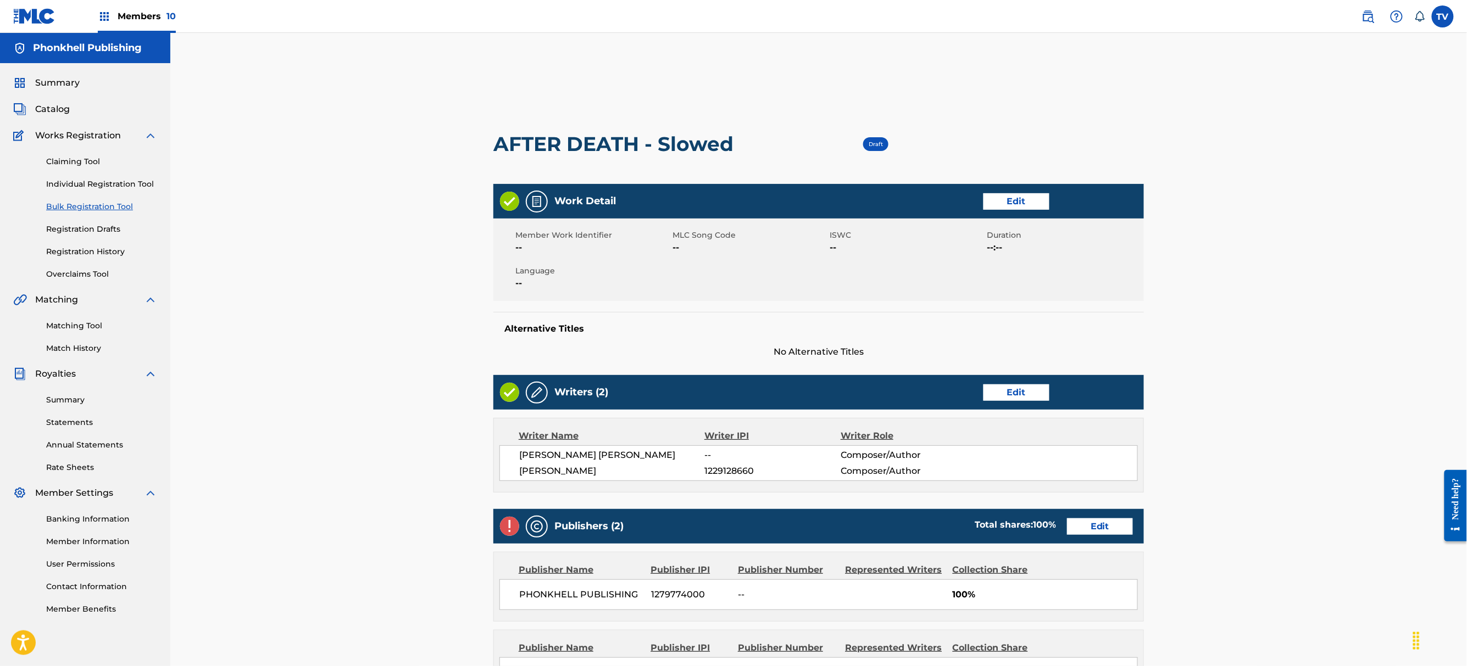
click at [1105, 526] on link "Edit" at bounding box center [1100, 527] width 66 height 16
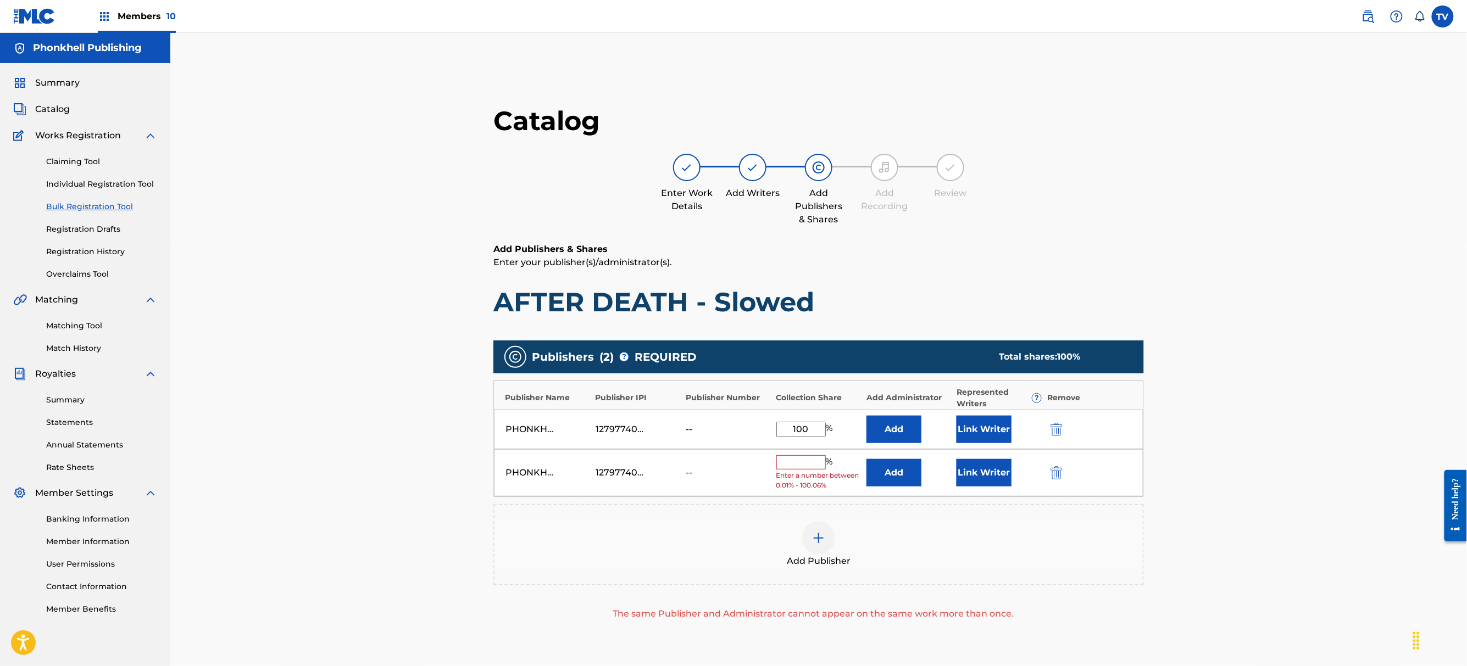
click at [1060, 474] on img "submit" at bounding box center [1056, 472] width 12 height 13
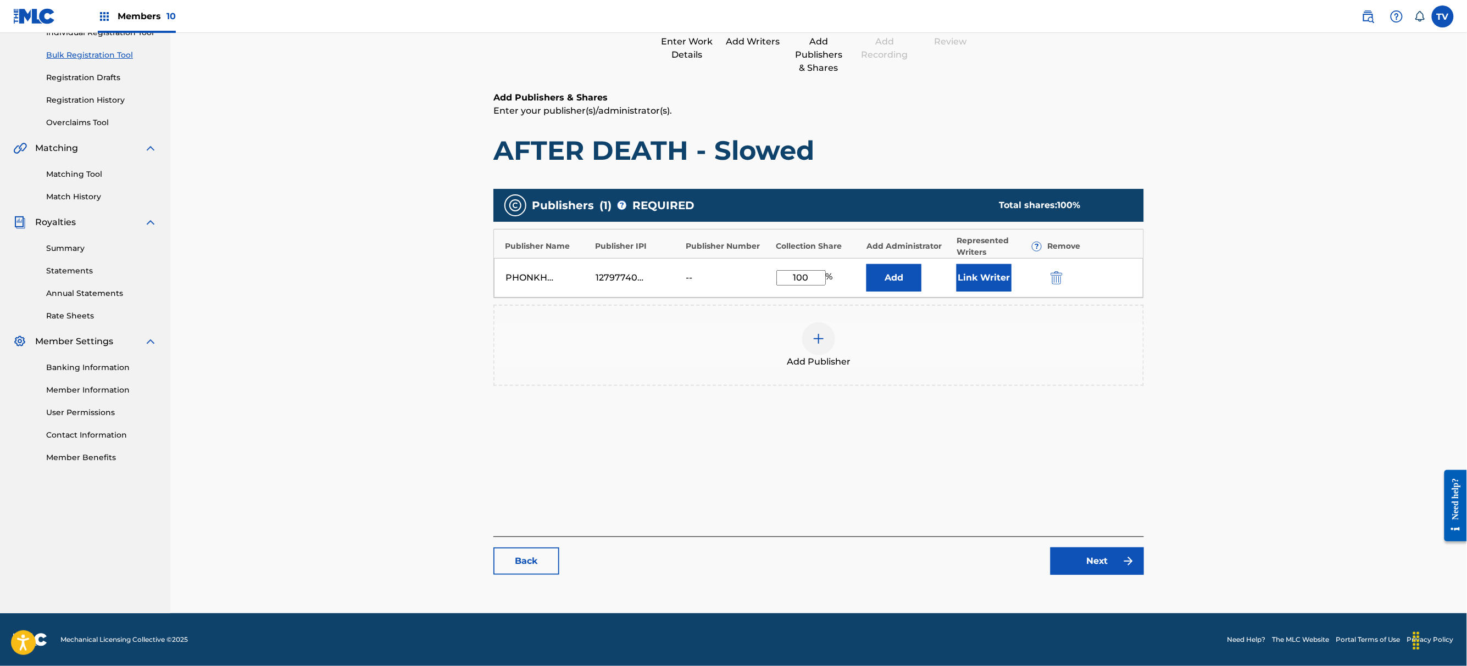
click at [1105, 561] on link "Next" at bounding box center [1096, 561] width 93 height 27
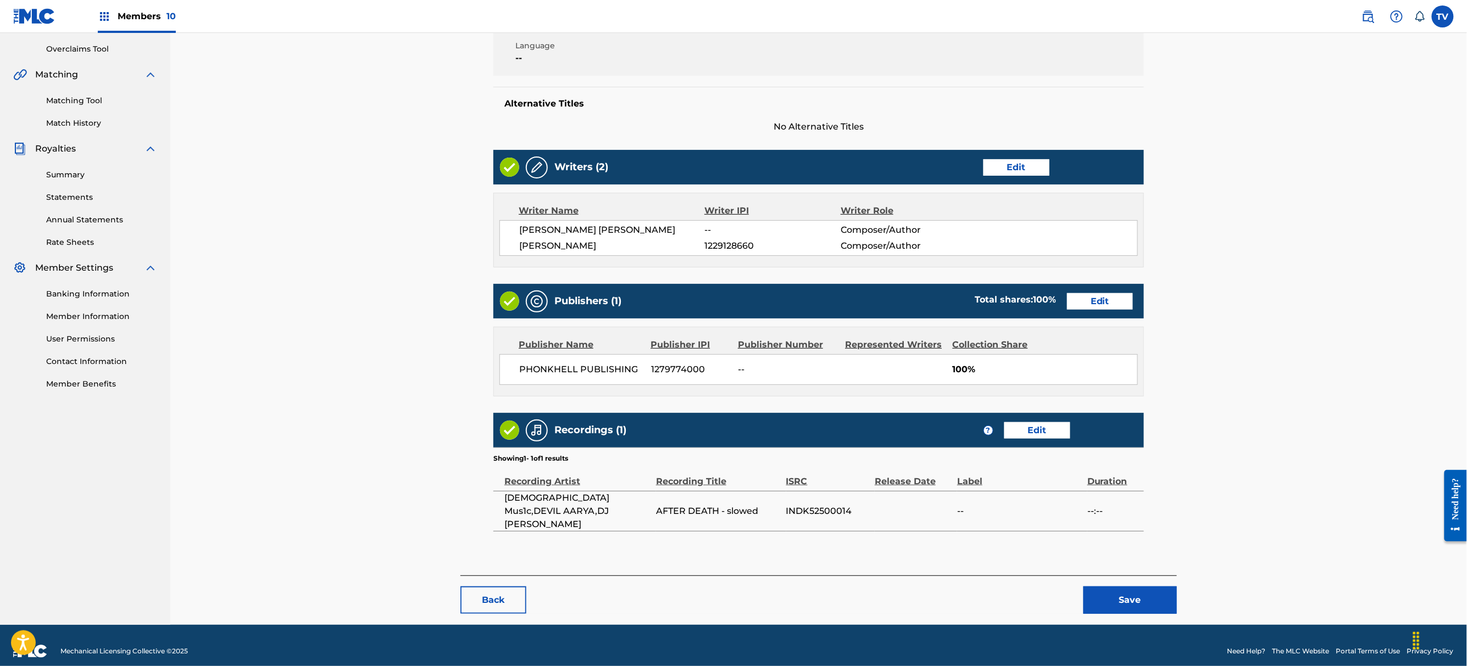
click at [1130, 587] on button "Save" at bounding box center [1129, 600] width 93 height 27
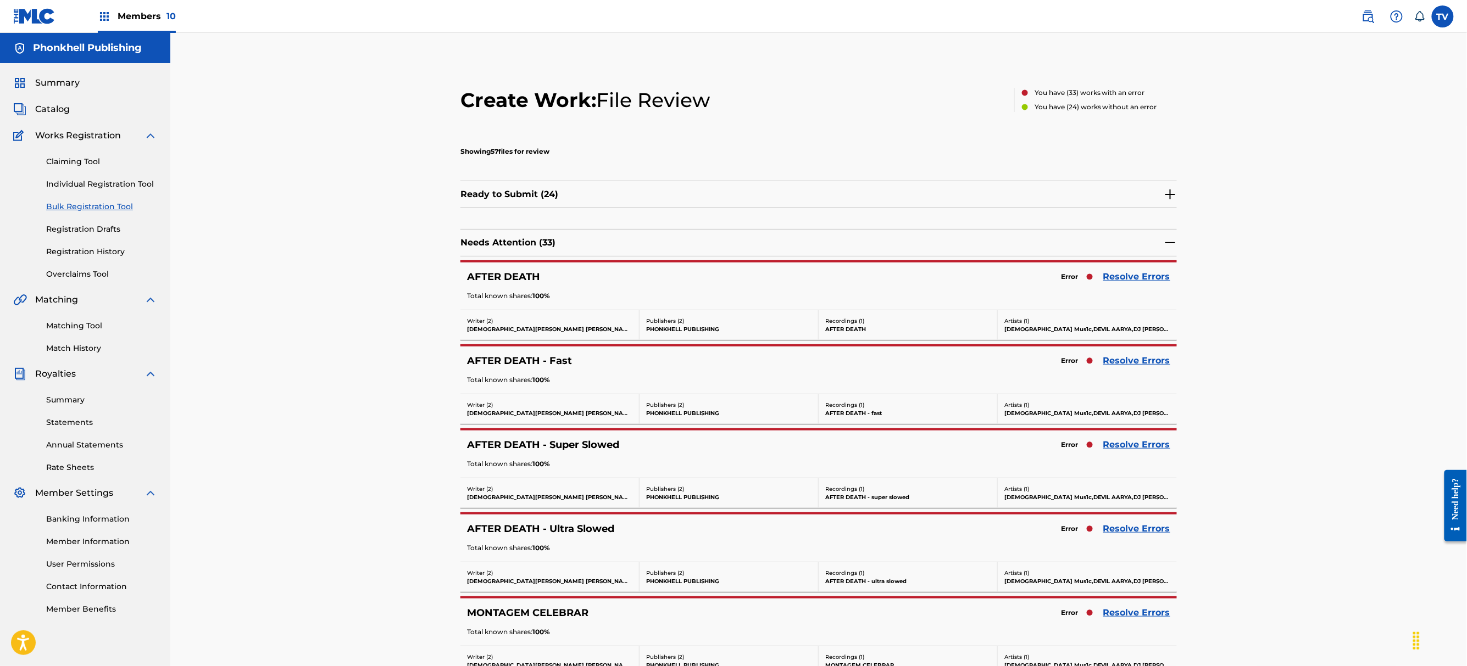
click at [1123, 438] on div "AFTER DEATH - Super Slowed Error Resolve Errors Total known shares: 100 %" at bounding box center [818, 454] width 716 height 47
click at [1129, 447] on link "Resolve Errors" at bounding box center [1136, 444] width 67 height 13
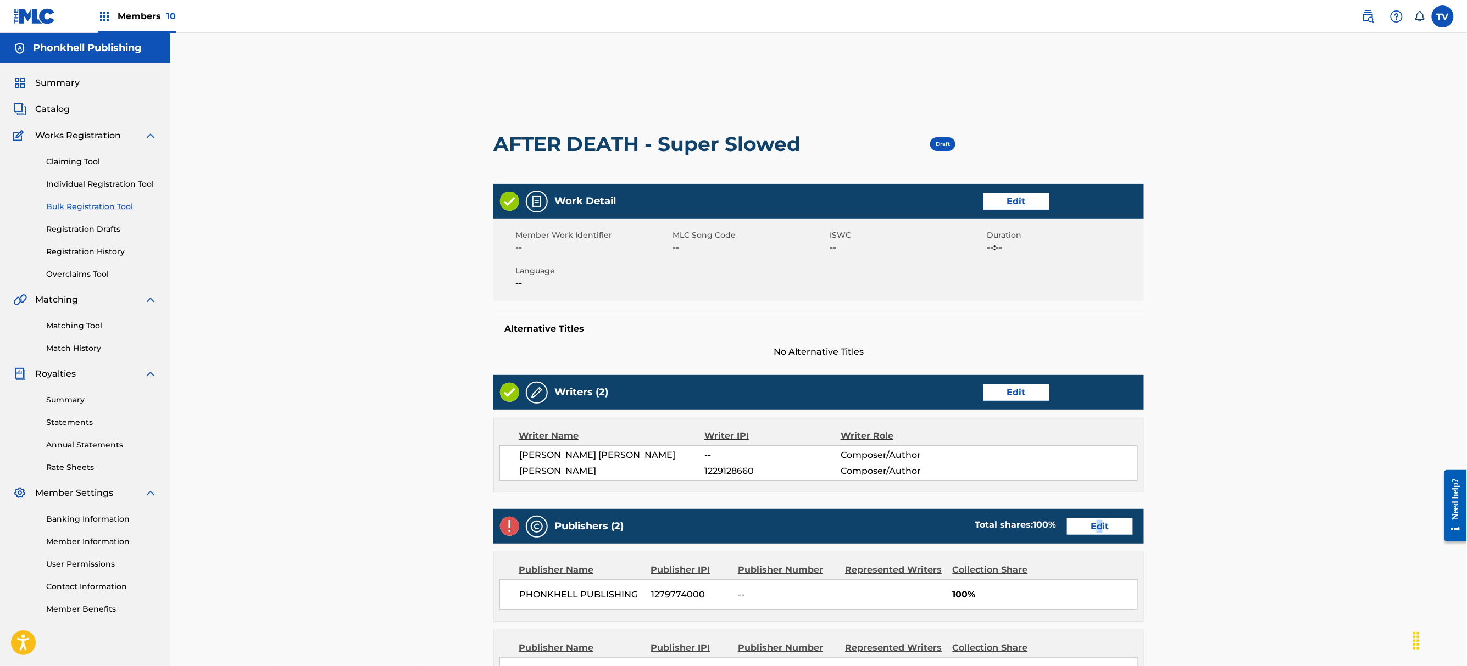
click at [1100, 521] on div "Publishers (2) Total shares: 100 % Edit" at bounding box center [818, 526] width 650 height 35
click at [1102, 526] on link "Edit" at bounding box center [1100, 527] width 66 height 16
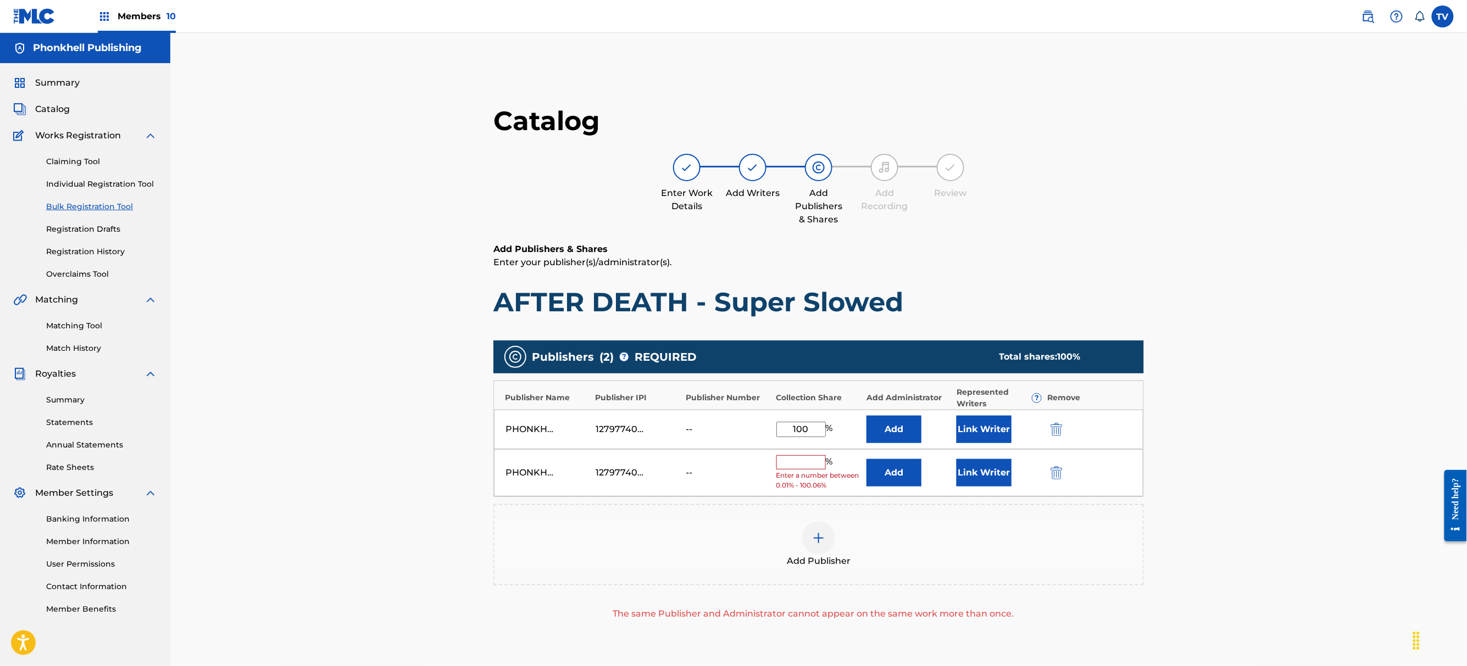
click at [1049, 474] on button "submit" at bounding box center [1055, 472] width 16 height 13
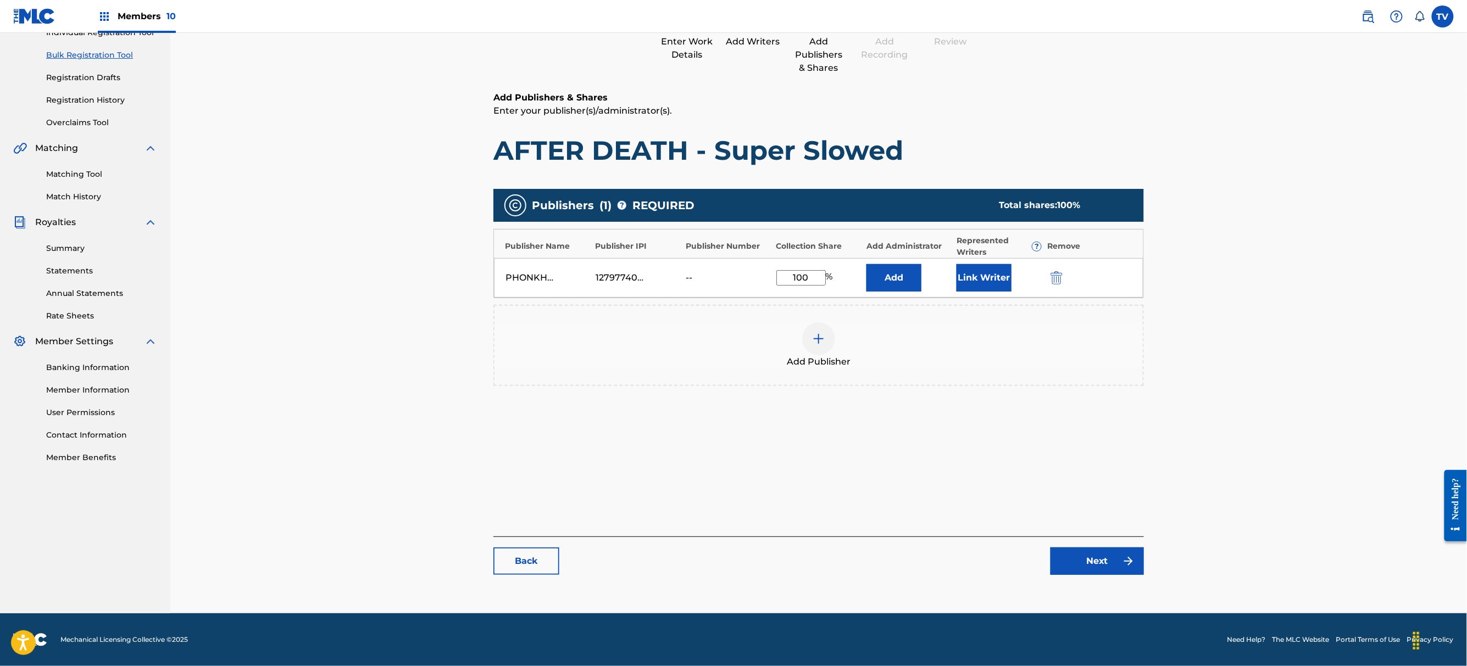
click at [1123, 570] on link "Next" at bounding box center [1096, 561] width 93 height 27
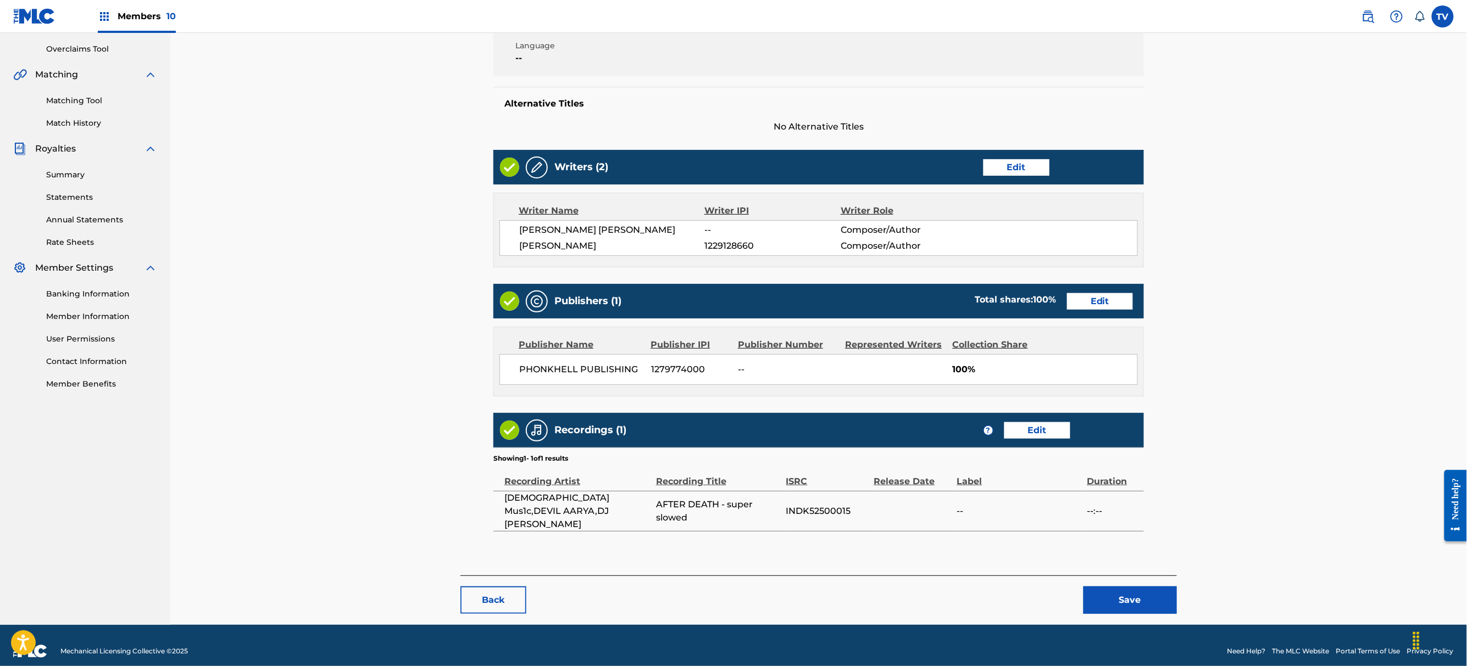
click at [1128, 589] on button "Save" at bounding box center [1129, 600] width 93 height 27
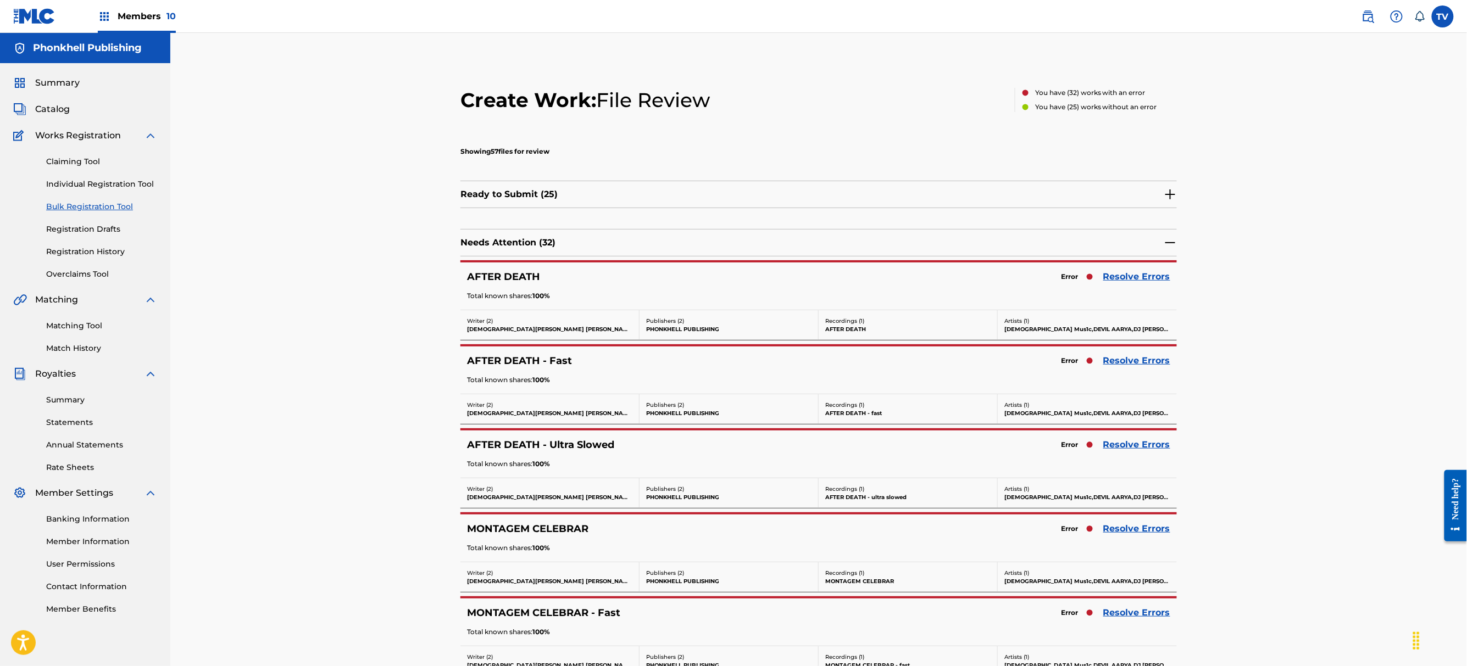
click at [1130, 442] on link "Resolve Errors" at bounding box center [1136, 444] width 67 height 13
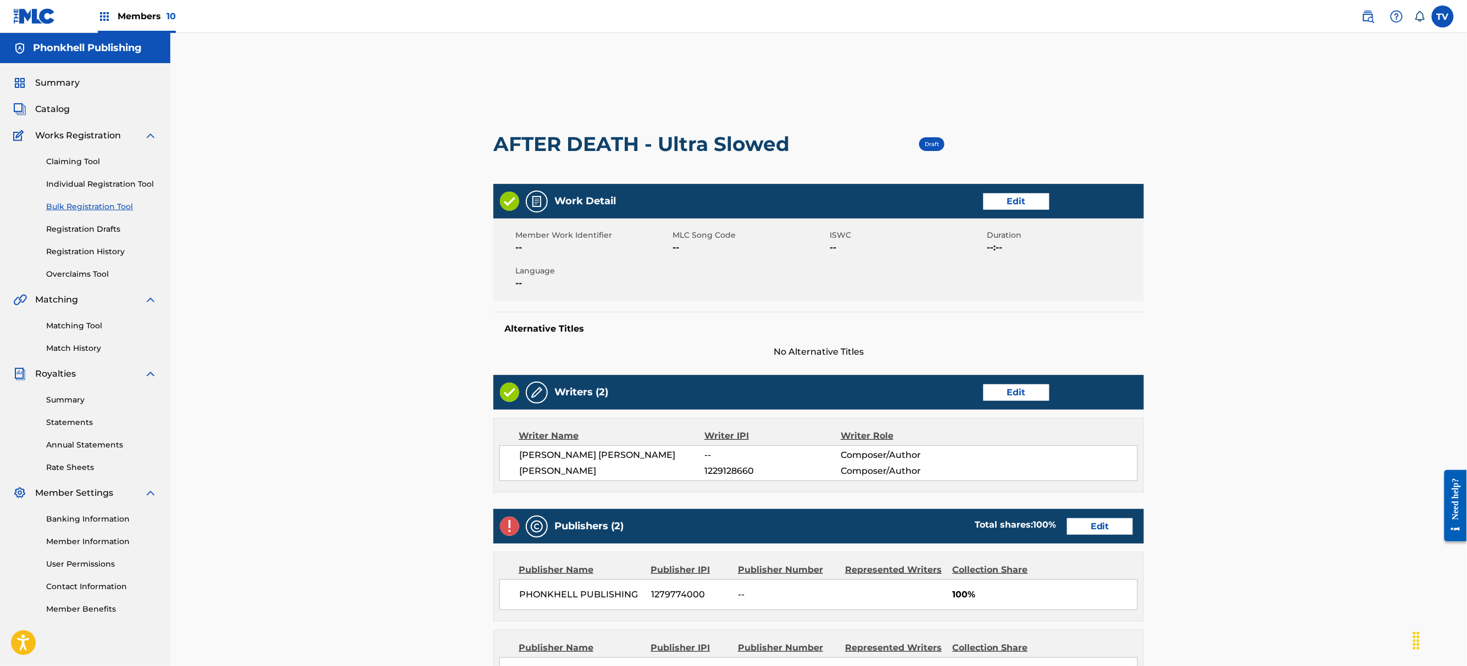
click at [1104, 528] on link "Edit" at bounding box center [1100, 527] width 66 height 16
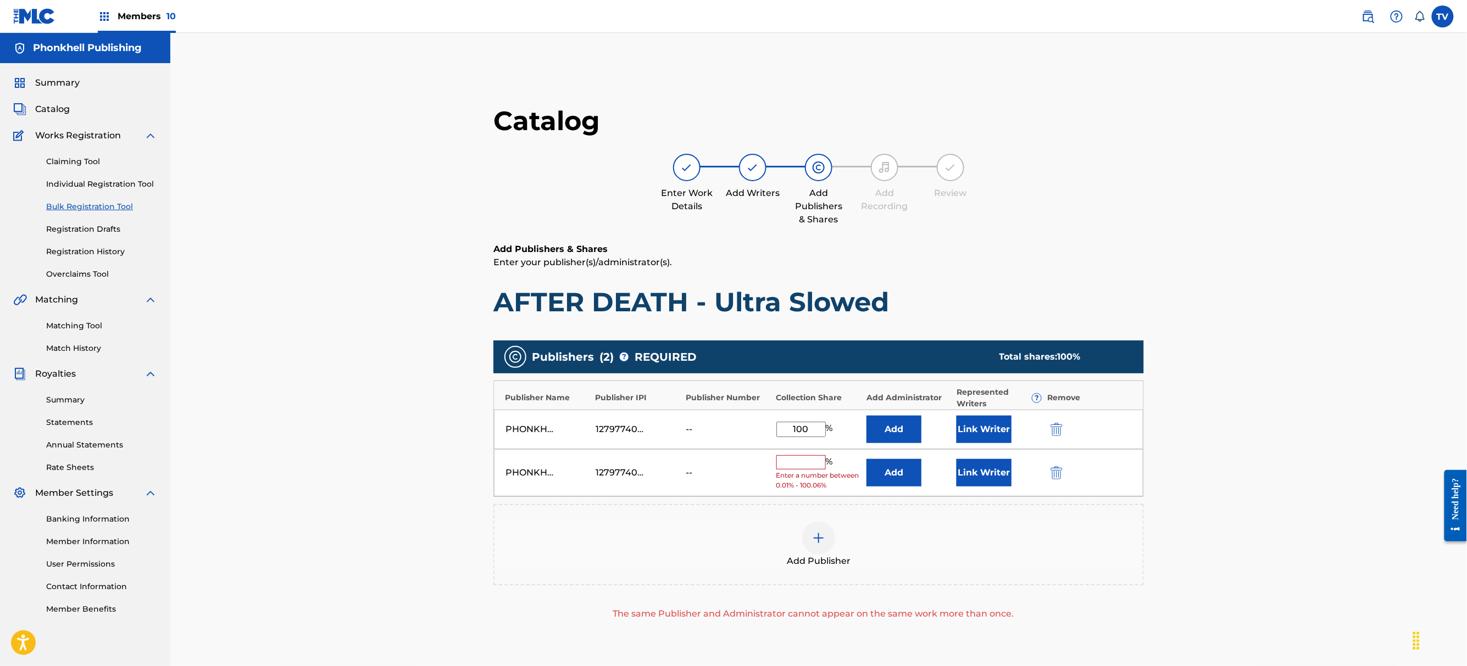
click at [1055, 468] on img "submit" at bounding box center [1056, 472] width 12 height 13
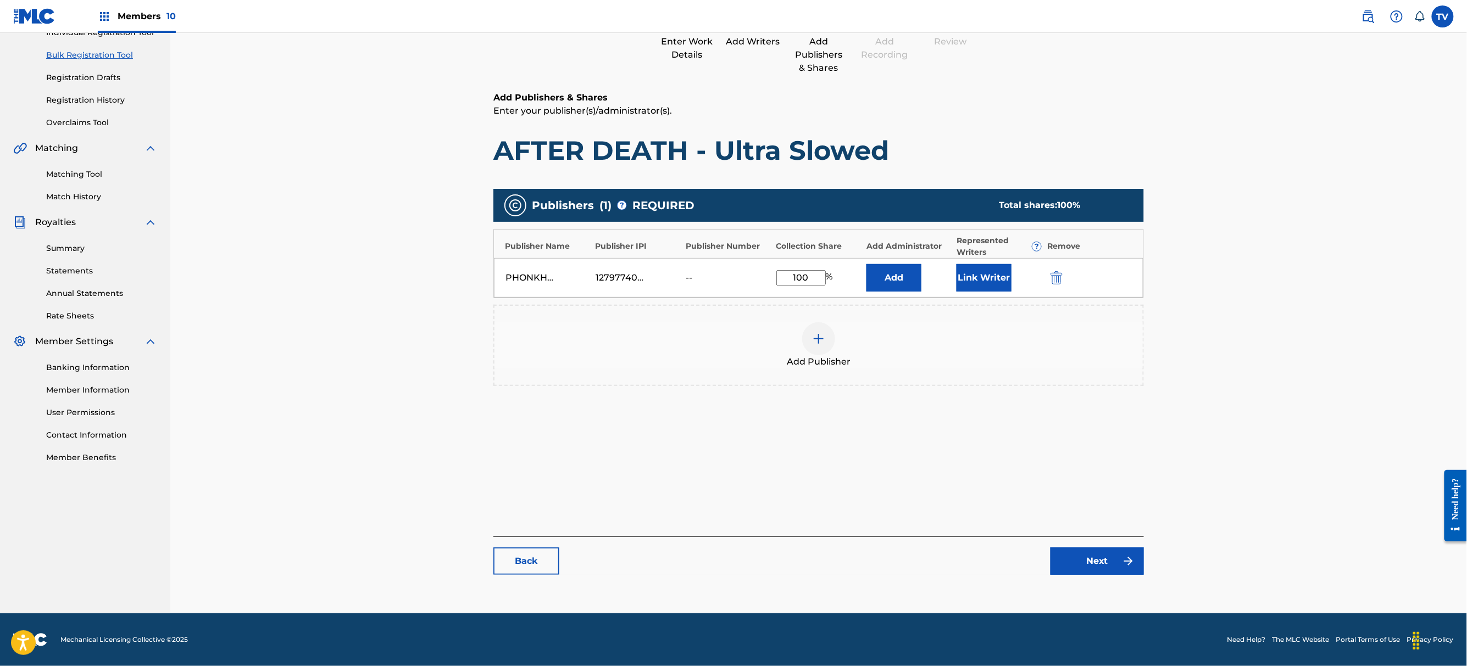
click at [1115, 564] on link "Next" at bounding box center [1096, 561] width 93 height 27
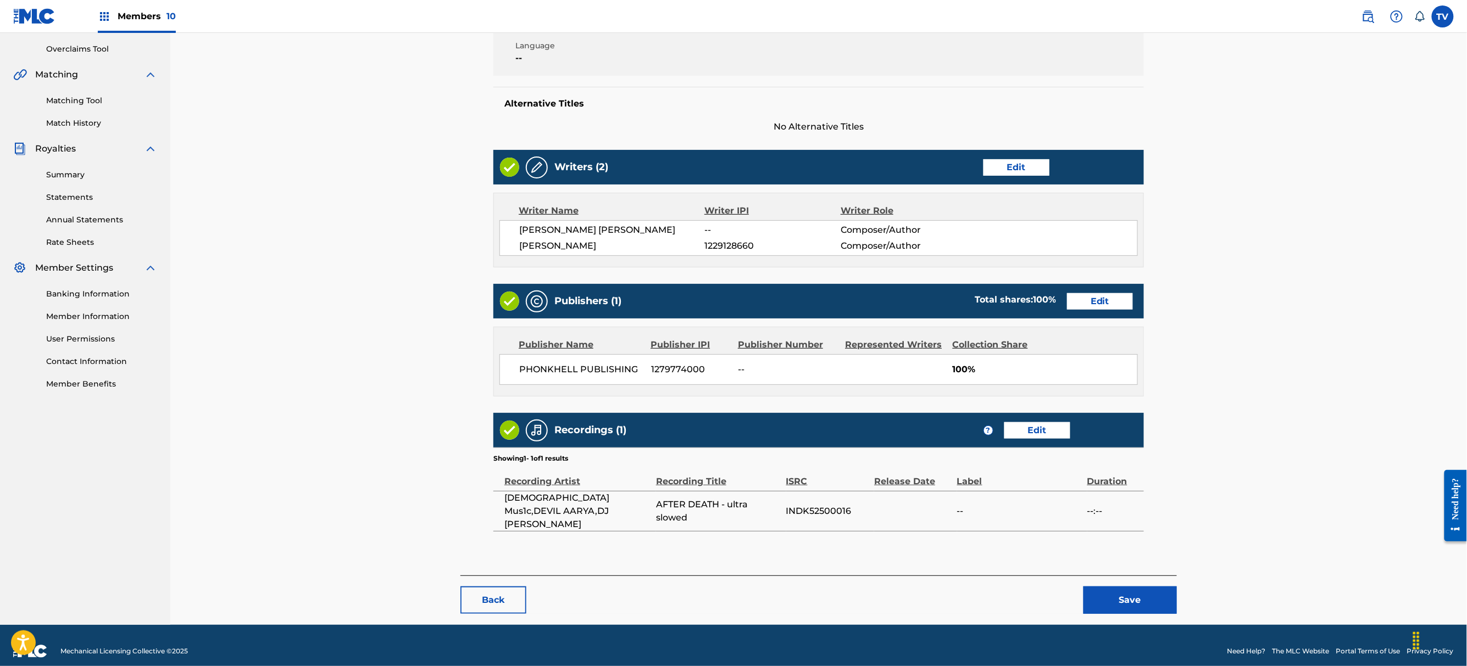
click at [1141, 587] on button "Save" at bounding box center [1129, 600] width 93 height 27
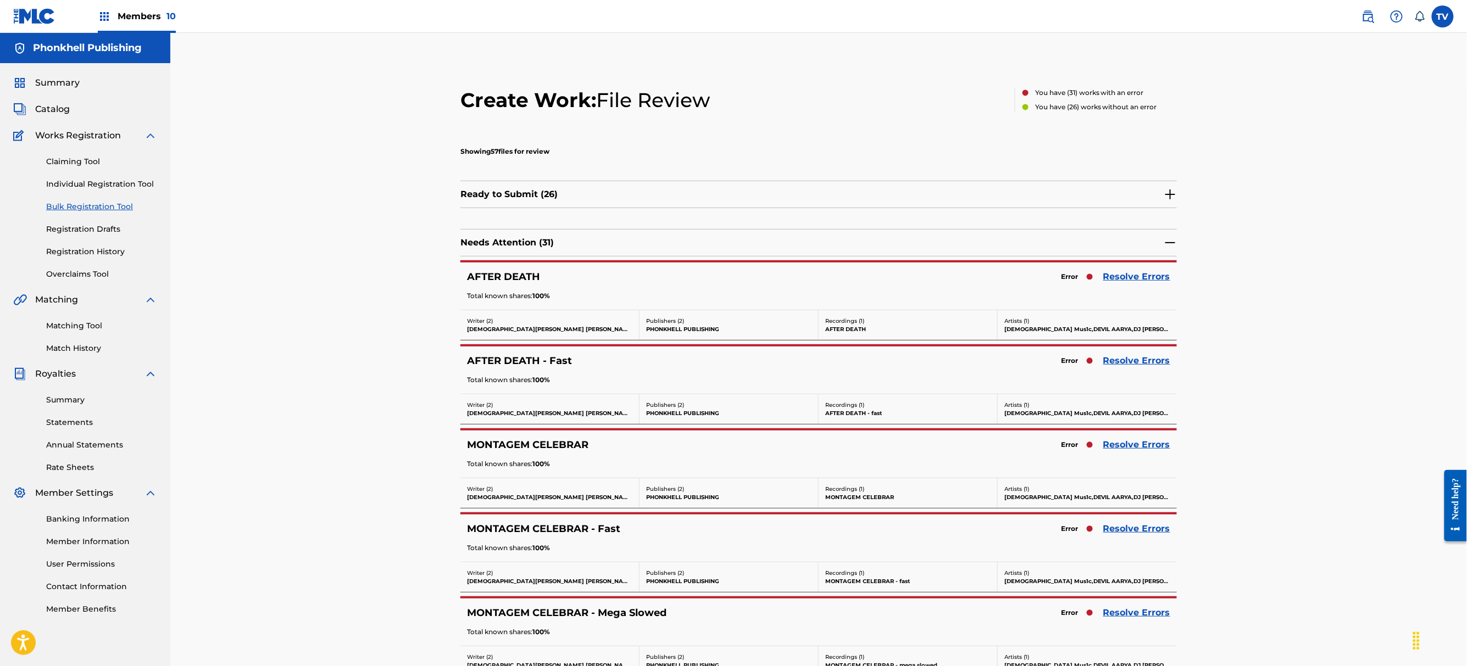
click at [1121, 446] on link "Resolve Errors" at bounding box center [1136, 444] width 67 height 13
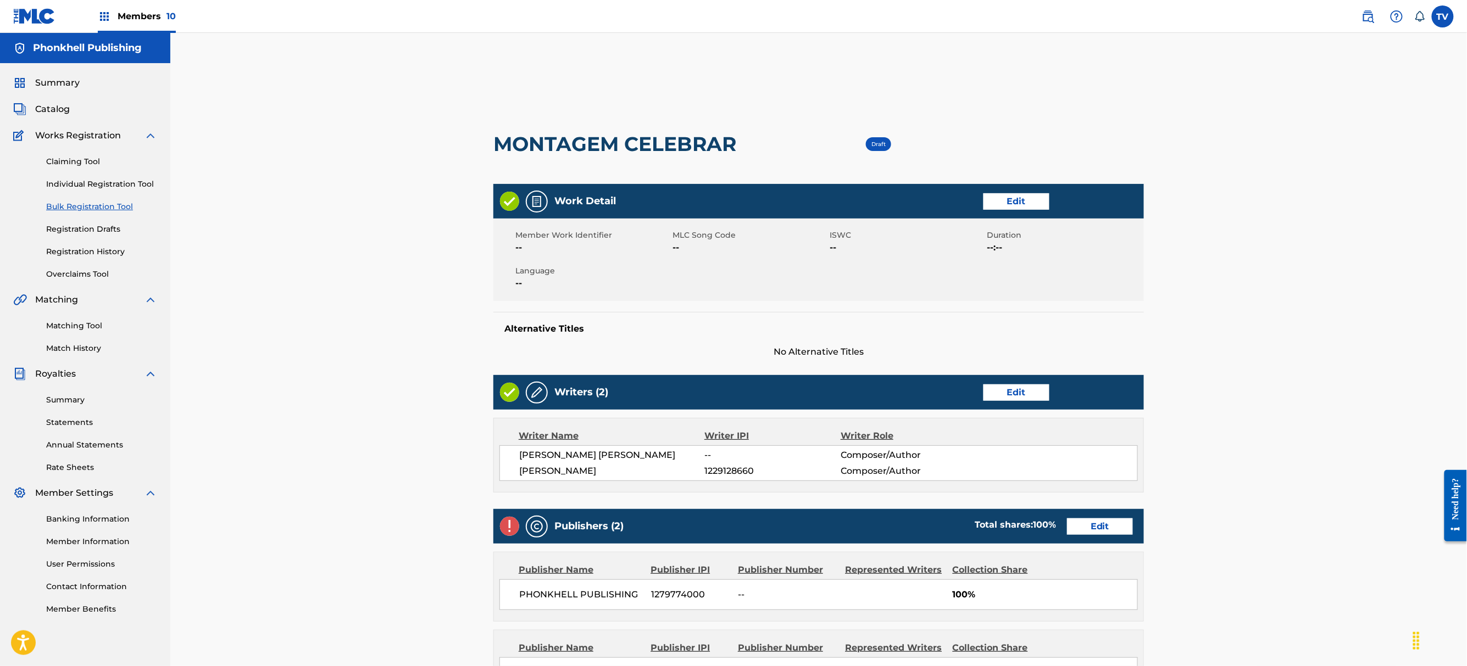
click at [1087, 527] on link "Edit" at bounding box center [1100, 527] width 66 height 16
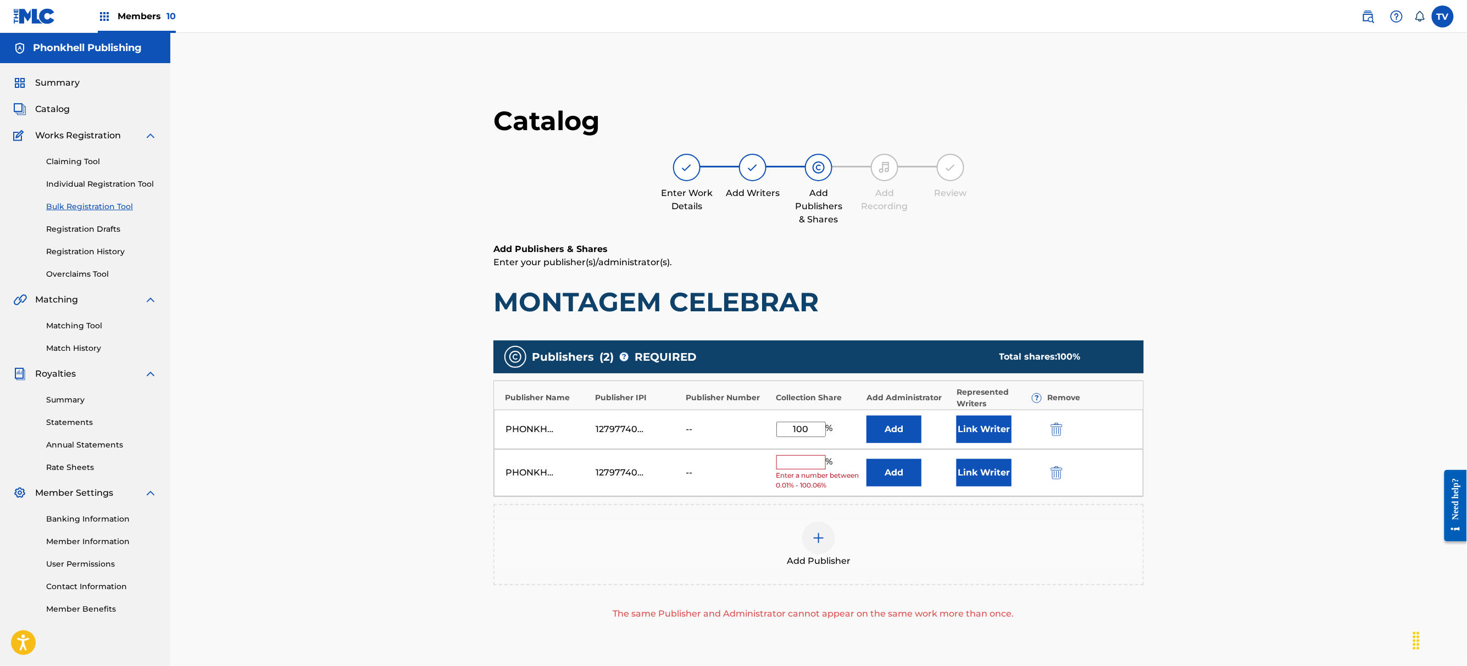
click at [1059, 472] on button "submit" at bounding box center [1055, 472] width 16 height 13
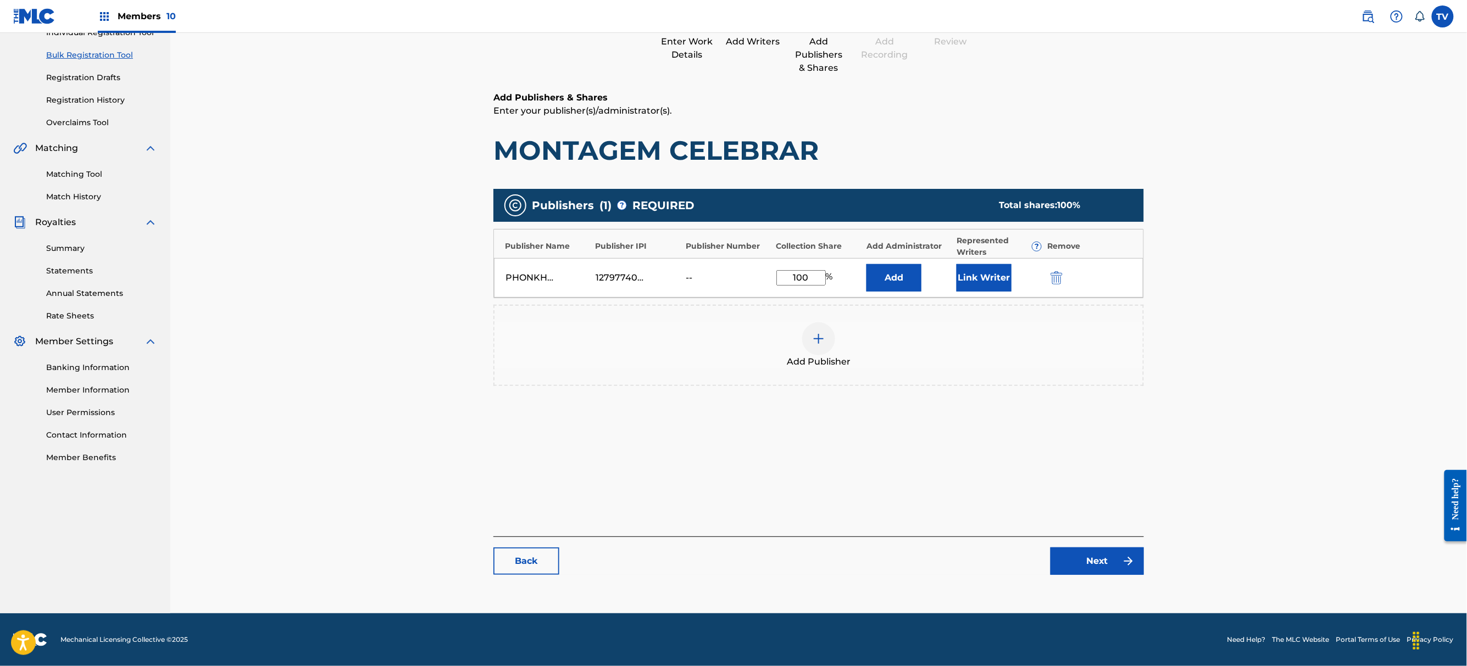
drag, startPoint x: 1115, startPoint y: 589, endPoint x: 1115, endPoint y: 573, distance: 15.4
click at [1115, 583] on main "Catalog Enter Work Details Add Writers Add Publishers & Shares Add Recording Re…" at bounding box center [818, 269] width 716 height 666
click at [1115, 573] on link "Next" at bounding box center [1096, 561] width 93 height 27
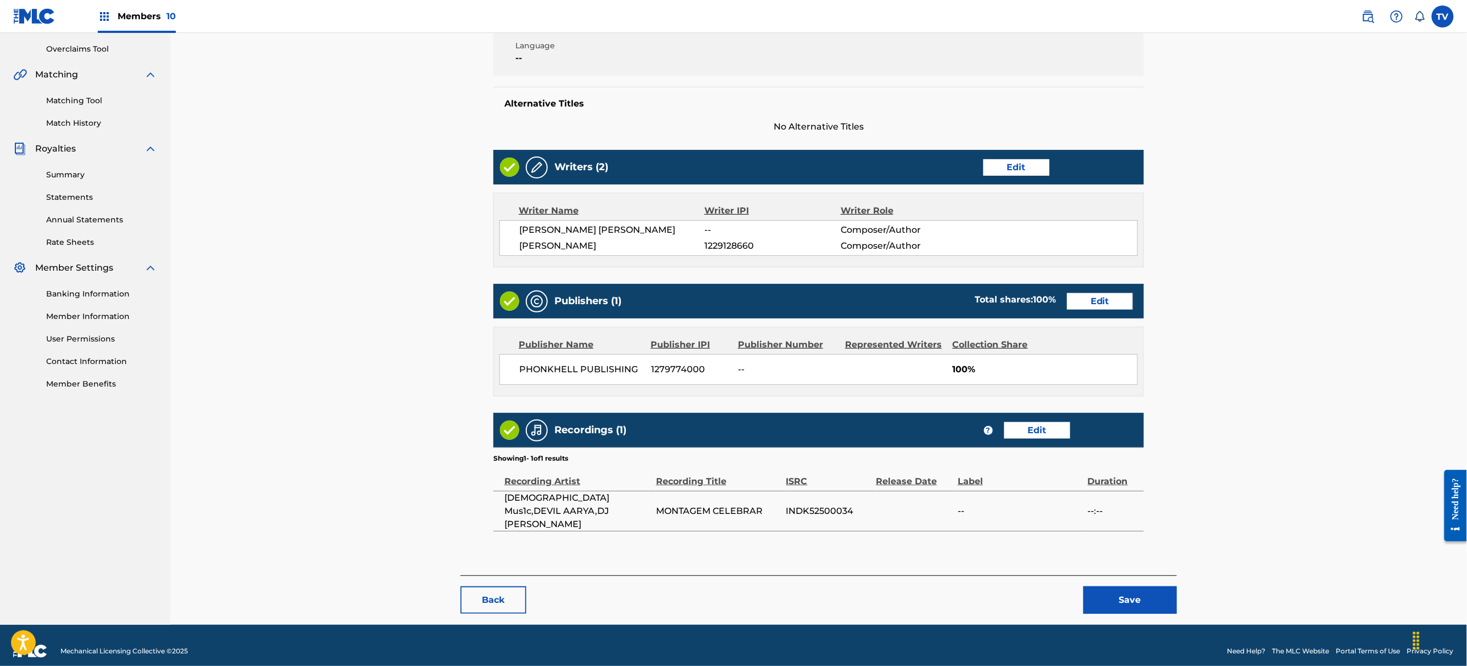
click at [1124, 587] on button "Save" at bounding box center [1129, 600] width 93 height 27
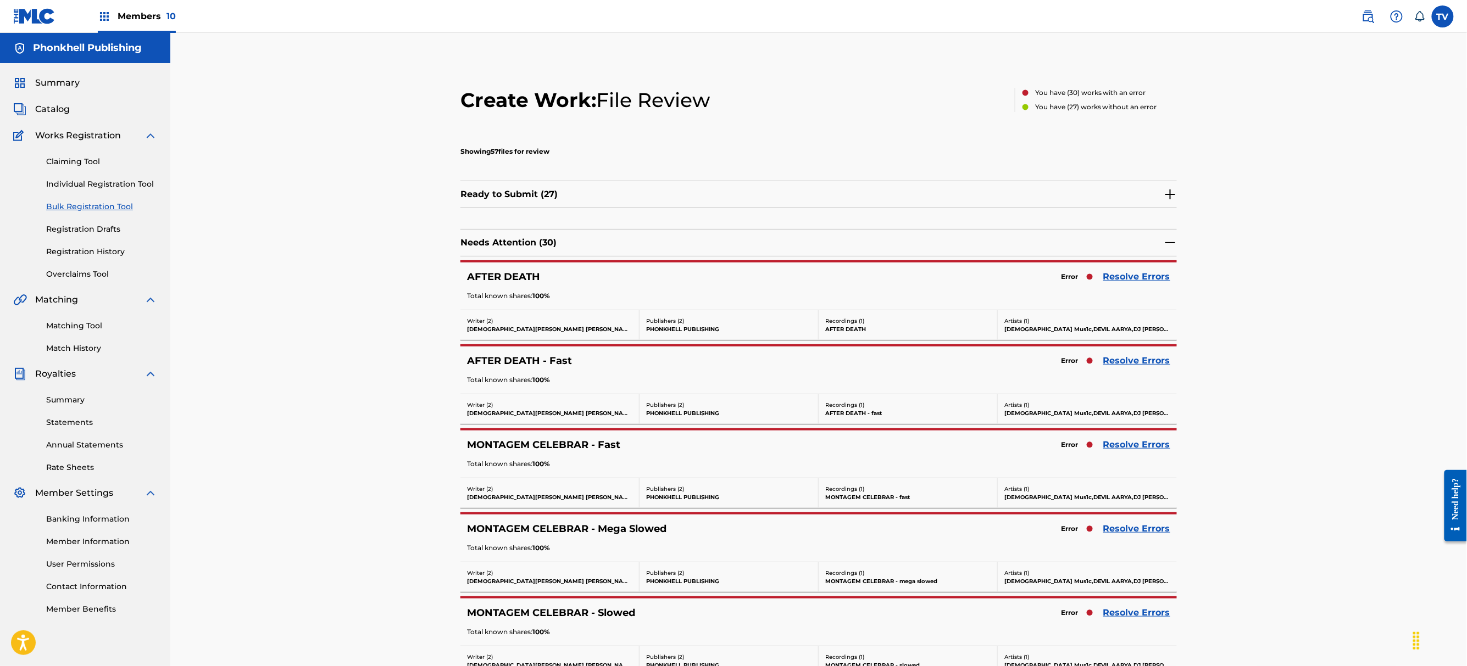
click at [1127, 446] on link "Resolve Errors" at bounding box center [1136, 444] width 67 height 13
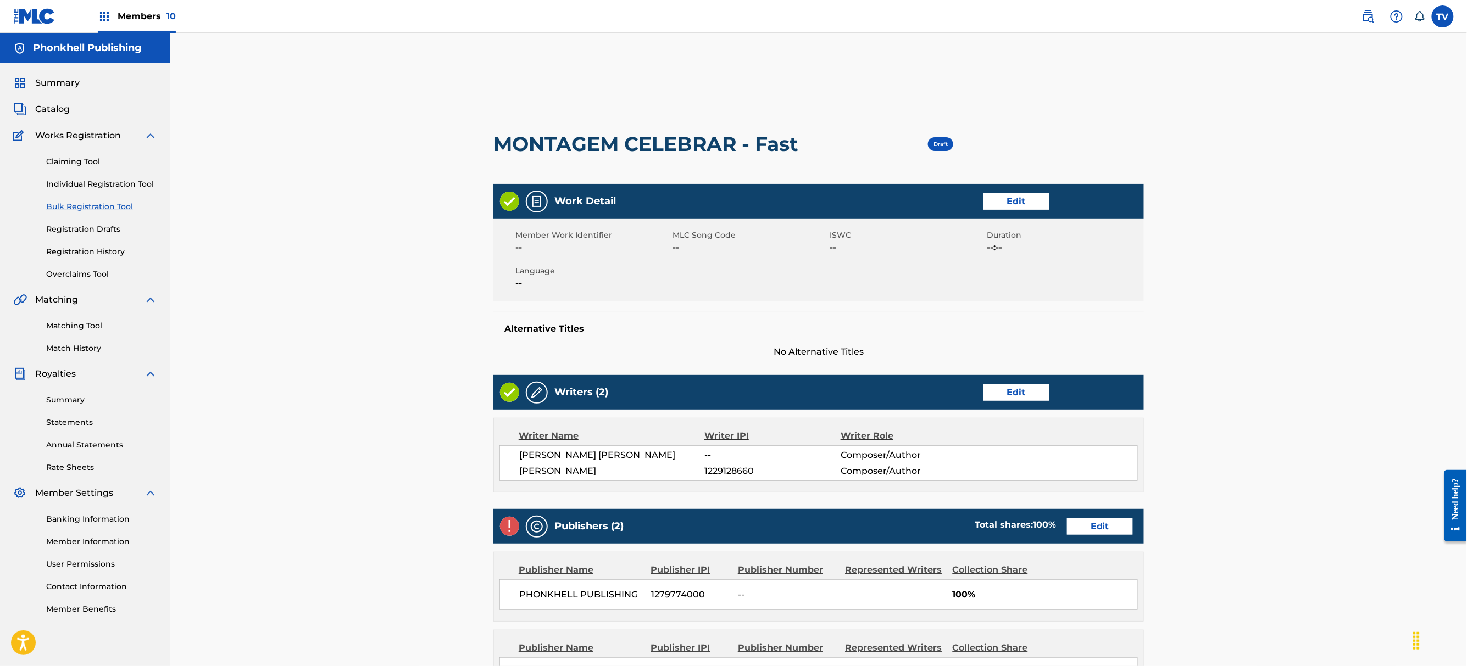
click at [1099, 512] on div "Publishers (2) Total shares: 100 % Edit" at bounding box center [818, 526] width 650 height 35
click at [1099, 526] on link "Edit" at bounding box center [1100, 527] width 66 height 16
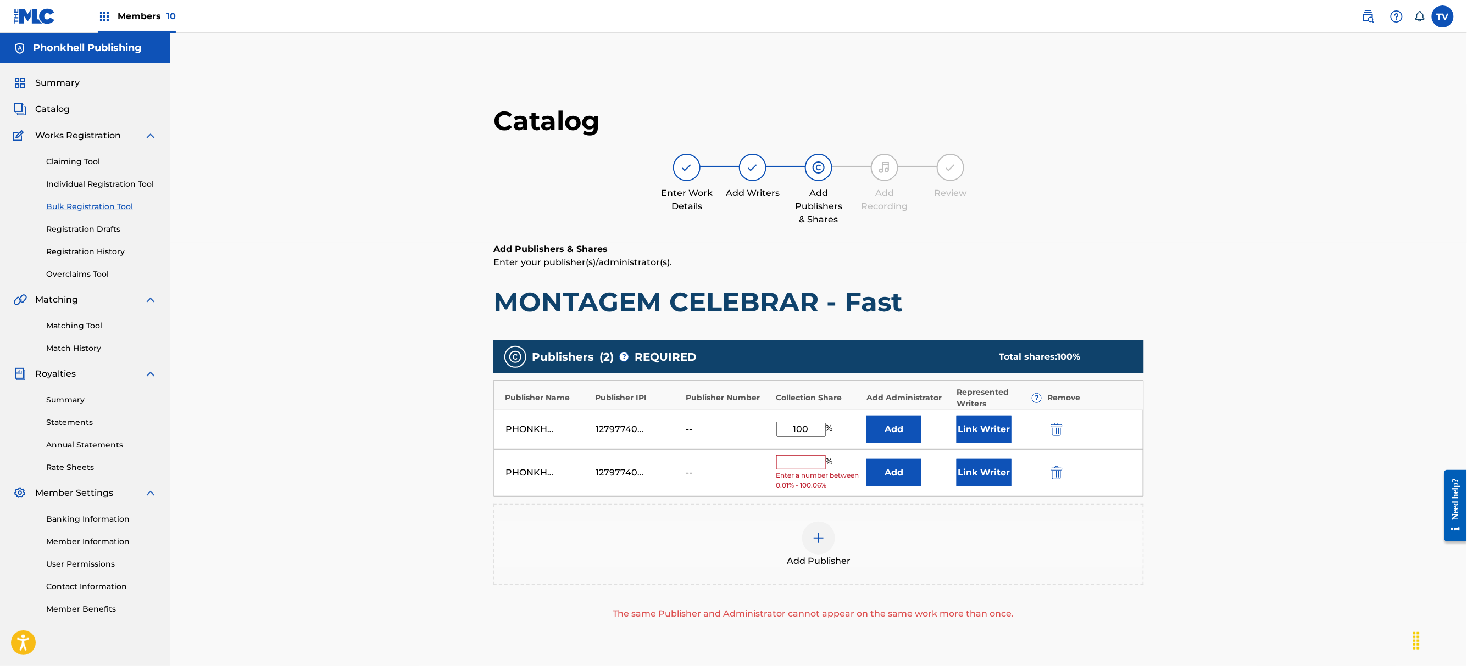
click at [1042, 464] on div "PHONKHELL PUBLISHING 1279774000 -- % Enter a number between 0.01% - 100.06% Add…" at bounding box center [818, 473] width 649 height 48
click at [1044, 468] on div "PHONKHELL PUBLISHING 1279774000 -- % Enter a number between 0.01% - 100.06% Add…" at bounding box center [818, 473] width 649 height 48
click at [1046, 478] on div "PHONKHELL PUBLISHING 1279774000 -- % Enter a number between 0.01% - 100.06% Add…" at bounding box center [818, 473] width 649 height 48
click at [1055, 474] on button "submit" at bounding box center [1055, 472] width 16 height 13
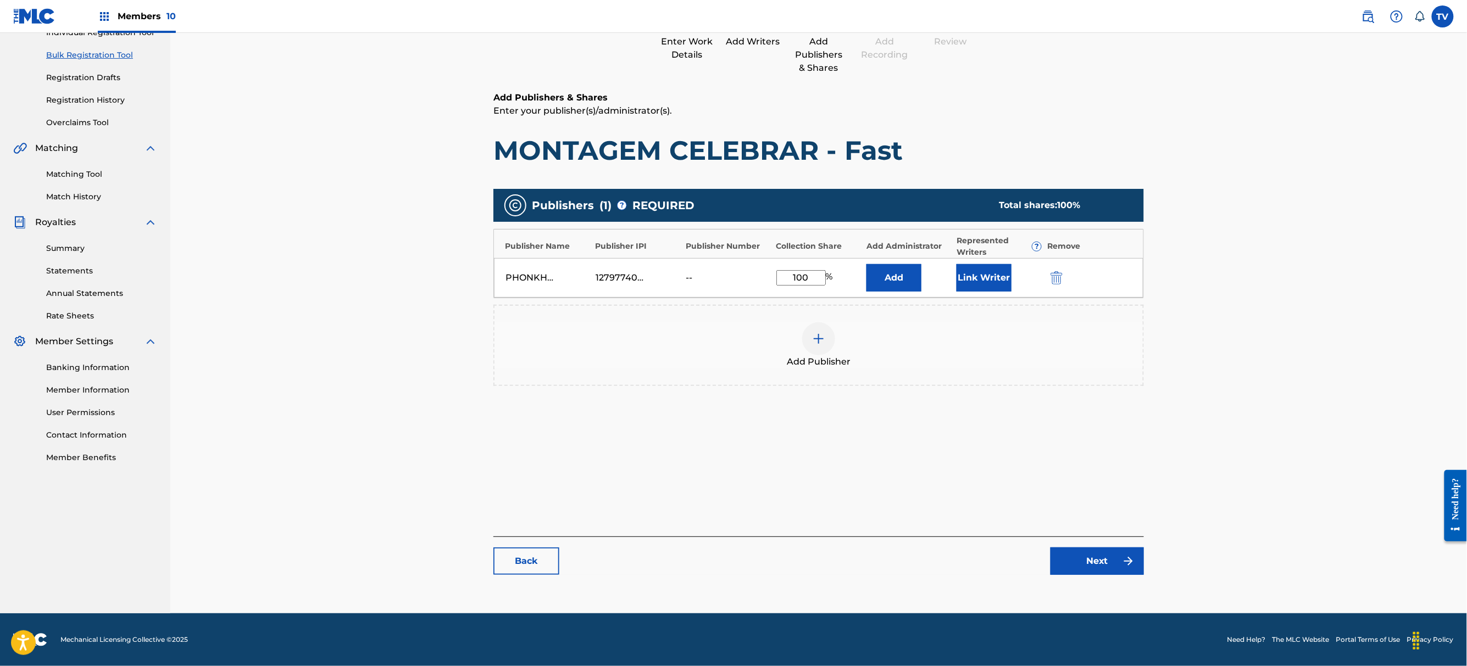
click at [1107, 553] on link "Next" at bounding box center [1096, 561] width 93 height 27
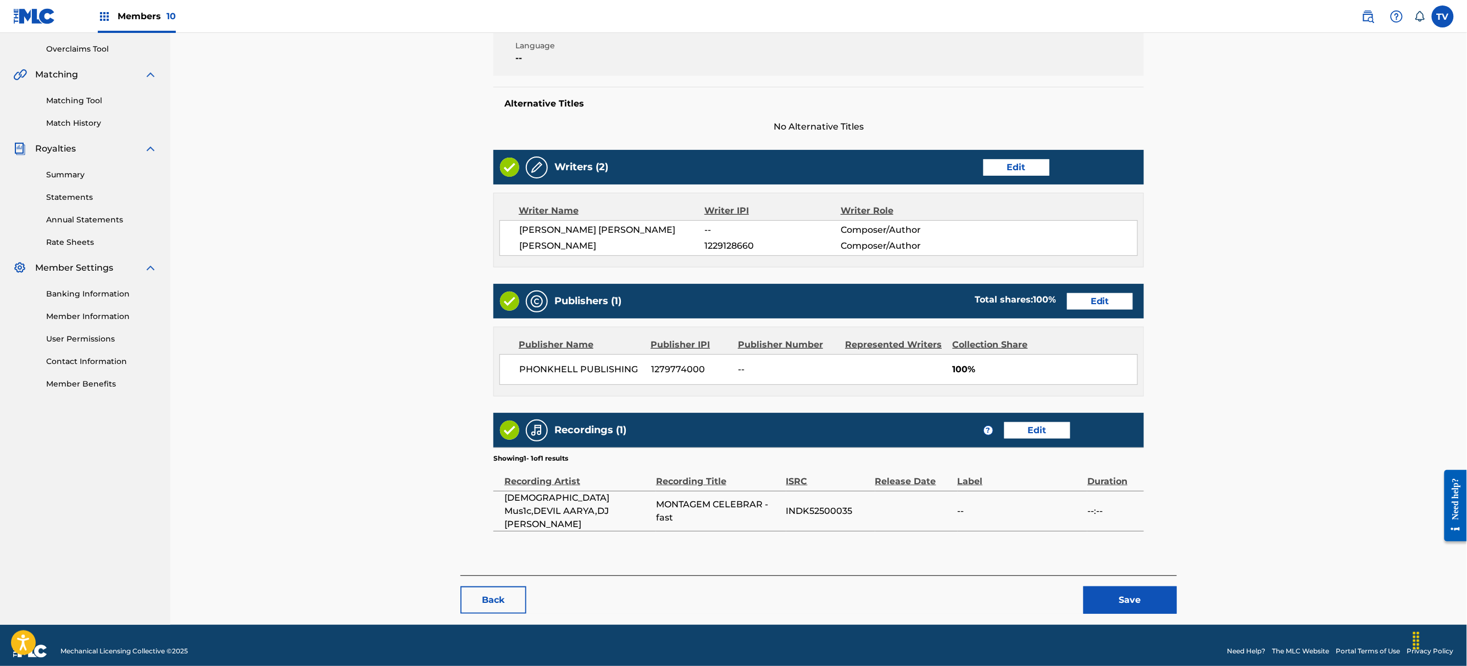
click at [1134, 587] on button "Save" at bounding box center [1129, 600] width 93 height 27
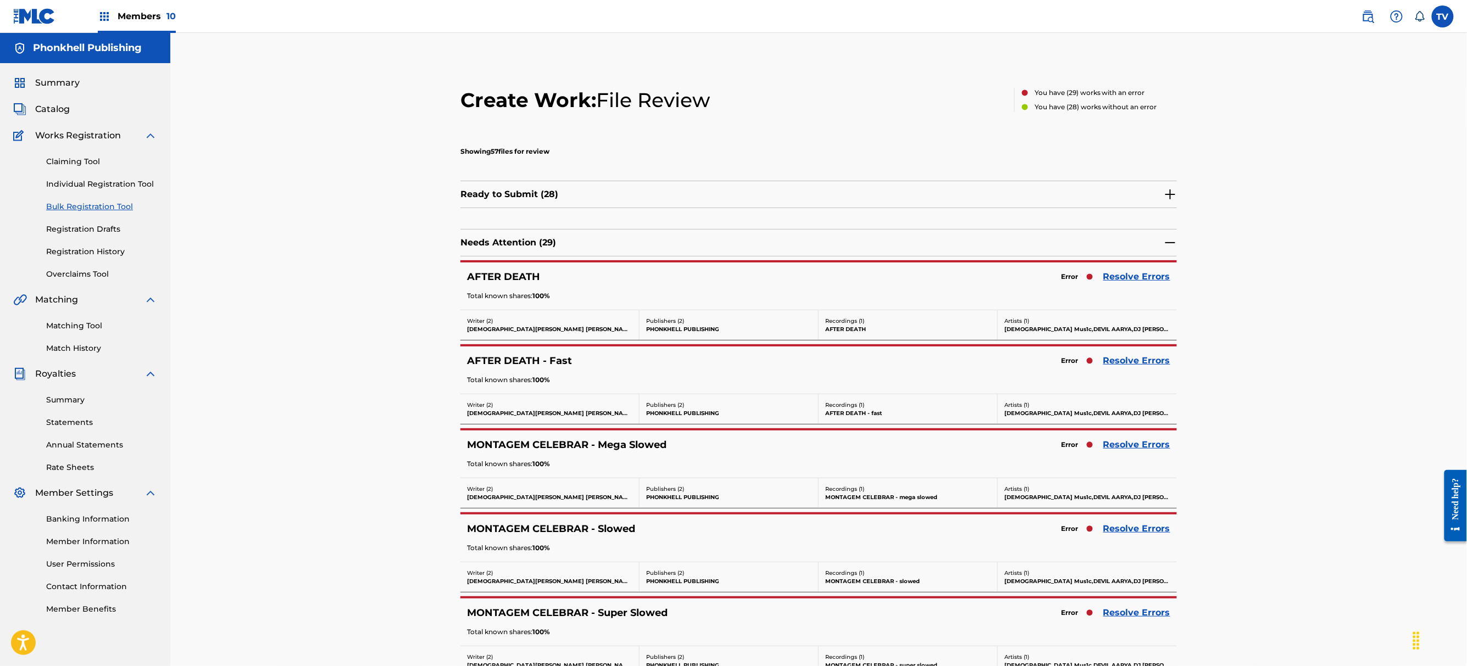
click at [1140, 444] on link "Resolve Errors" at bounding box center [1136, 444] width 67 height 13
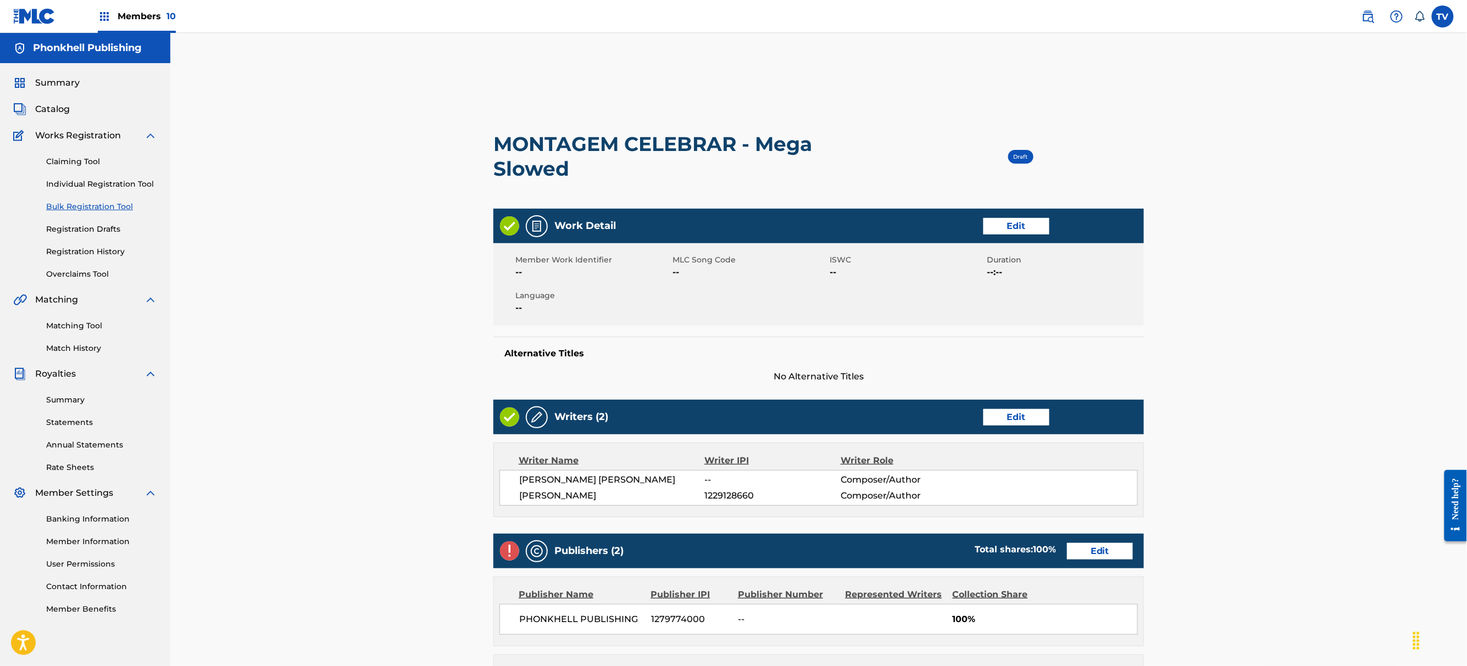
click at [1066, 497] on div "Gaurav Pandey 1229128660 Composer/Author" at bounding box center [828, 495] width 618 height 13
click at [1041, 497] on div "Gaurav Pandey 1229128660 Composer/Author" at bounding box center [828, 495] width 618 height 13
click at [1099, 554] on link "Edit" at bounding box center [1100, 551] width 66 height 16
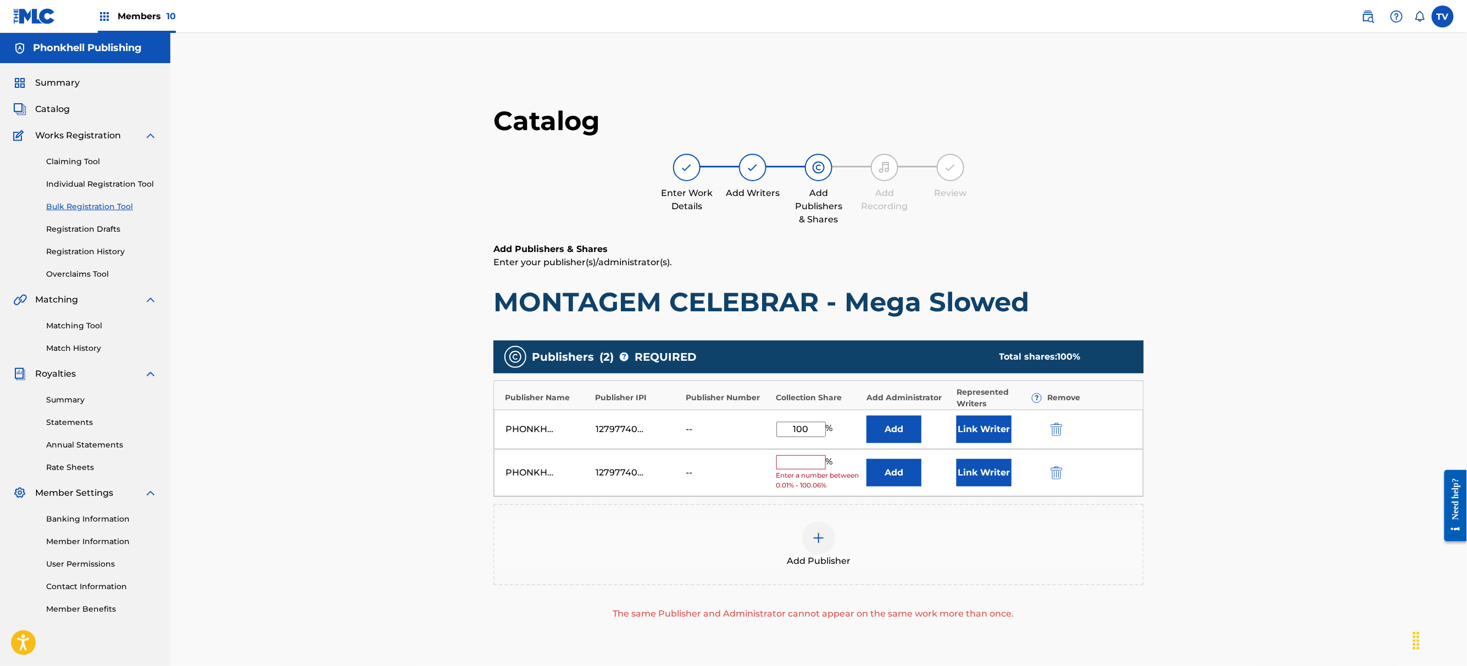
click at [1060, 479] on button "submit" at bounding box center [1055, 472] width 16 height 13
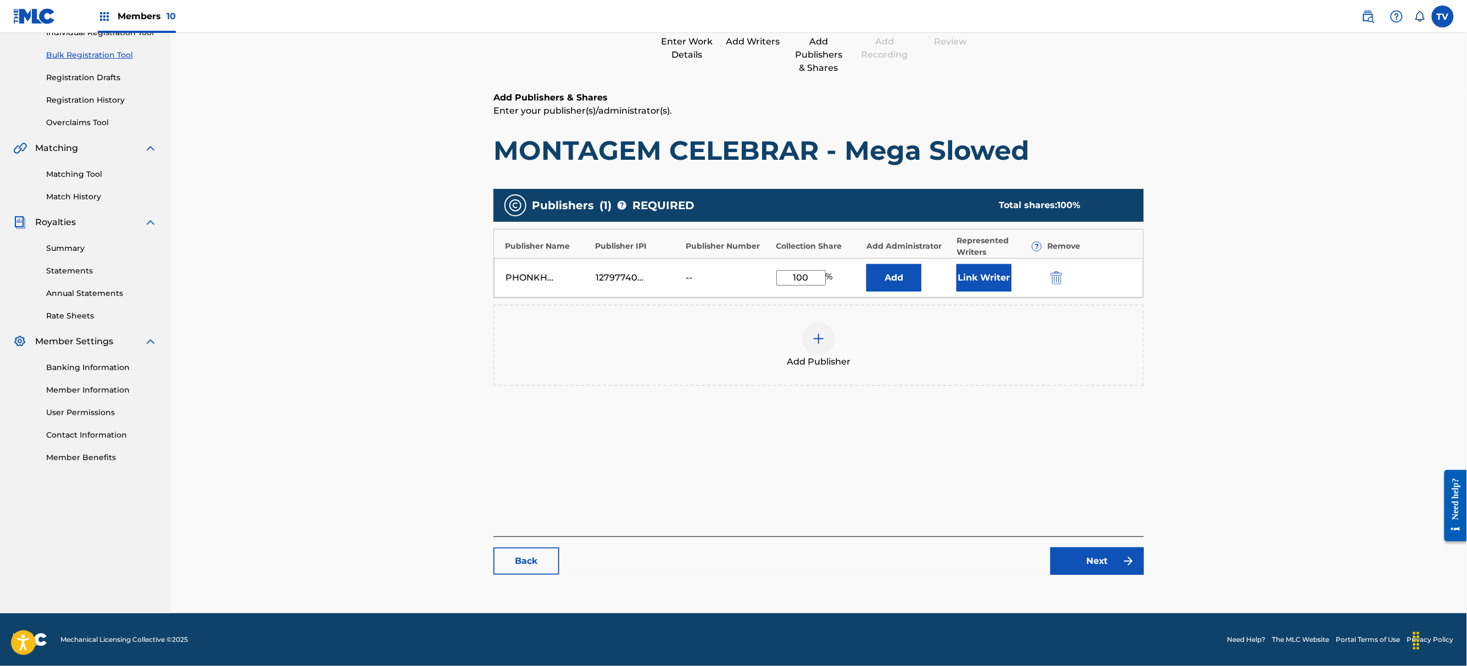
click at [1084, 564] on link "Next" at bounding box center [1096, 561] width 93 height 27
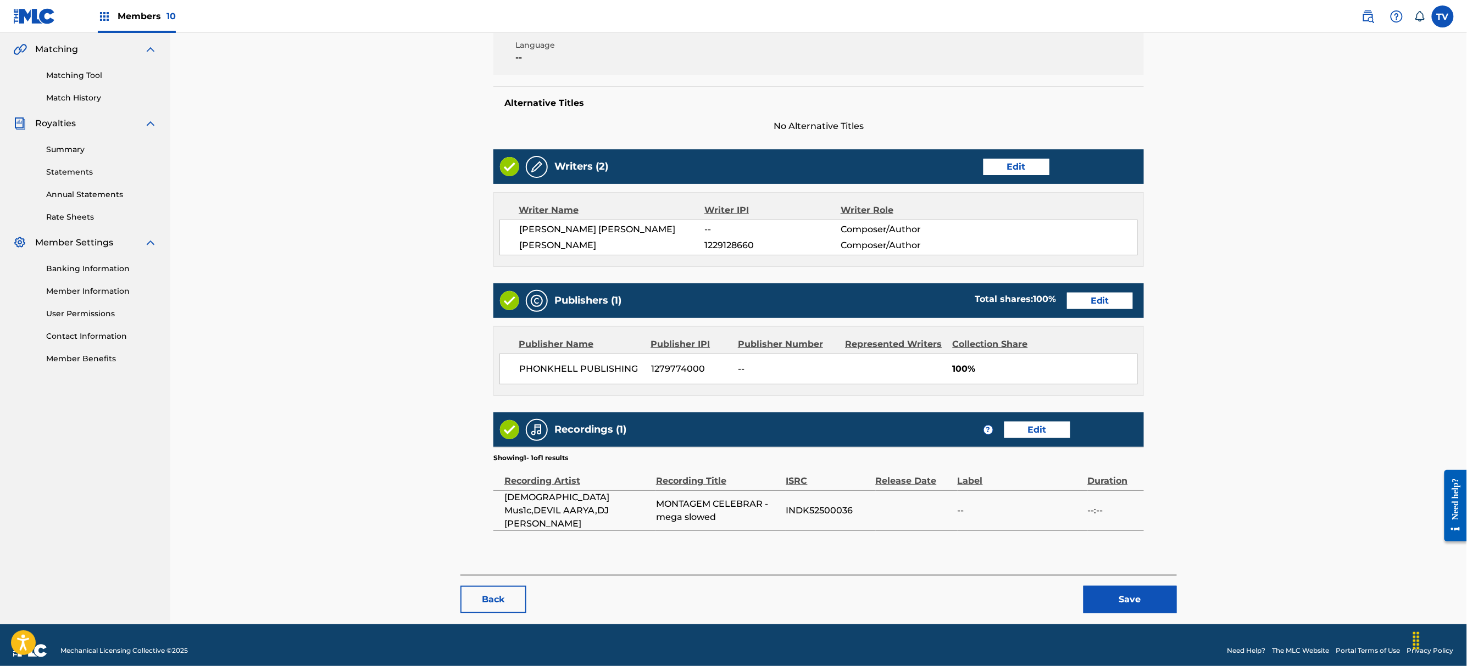
click at [1106, 586] on button "Save" at bounding box center [1129, 599] width 93 height 27
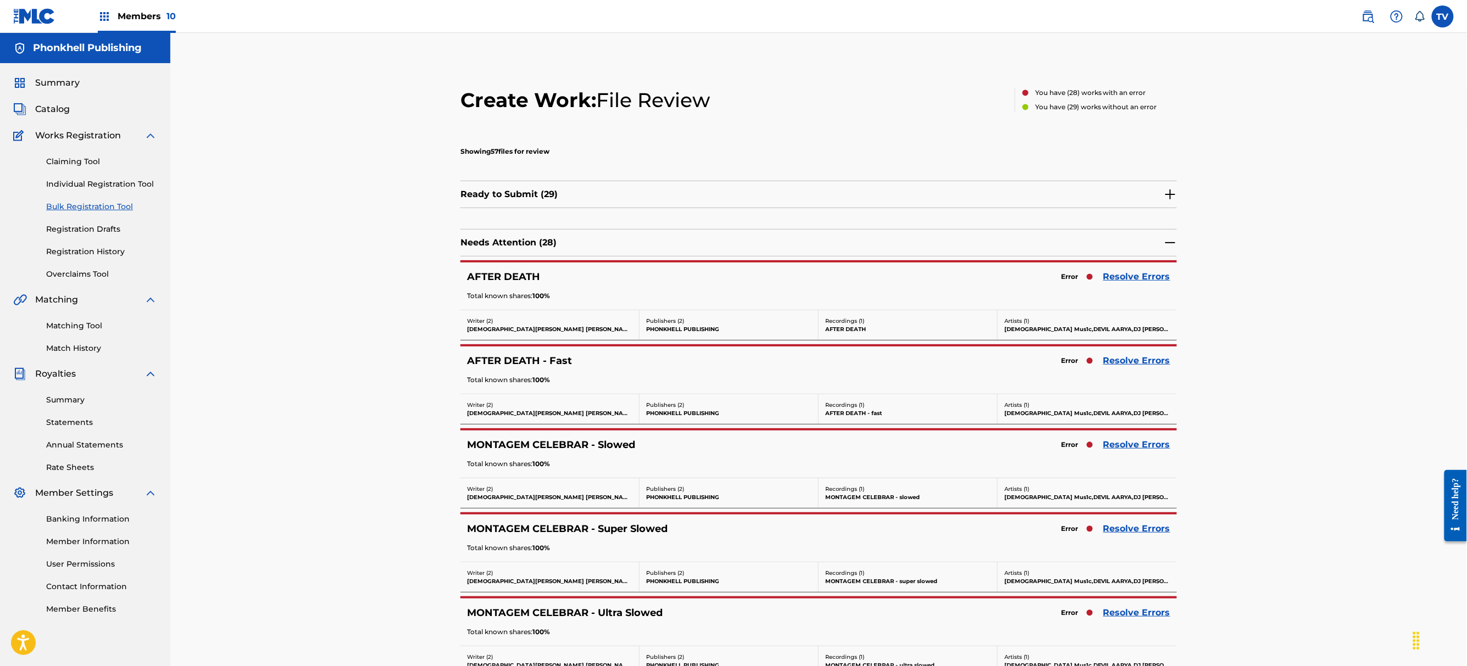
click at [1128, 280] on link "Resolve Errors" at bounding box center [1136, 276] width 67 height 13
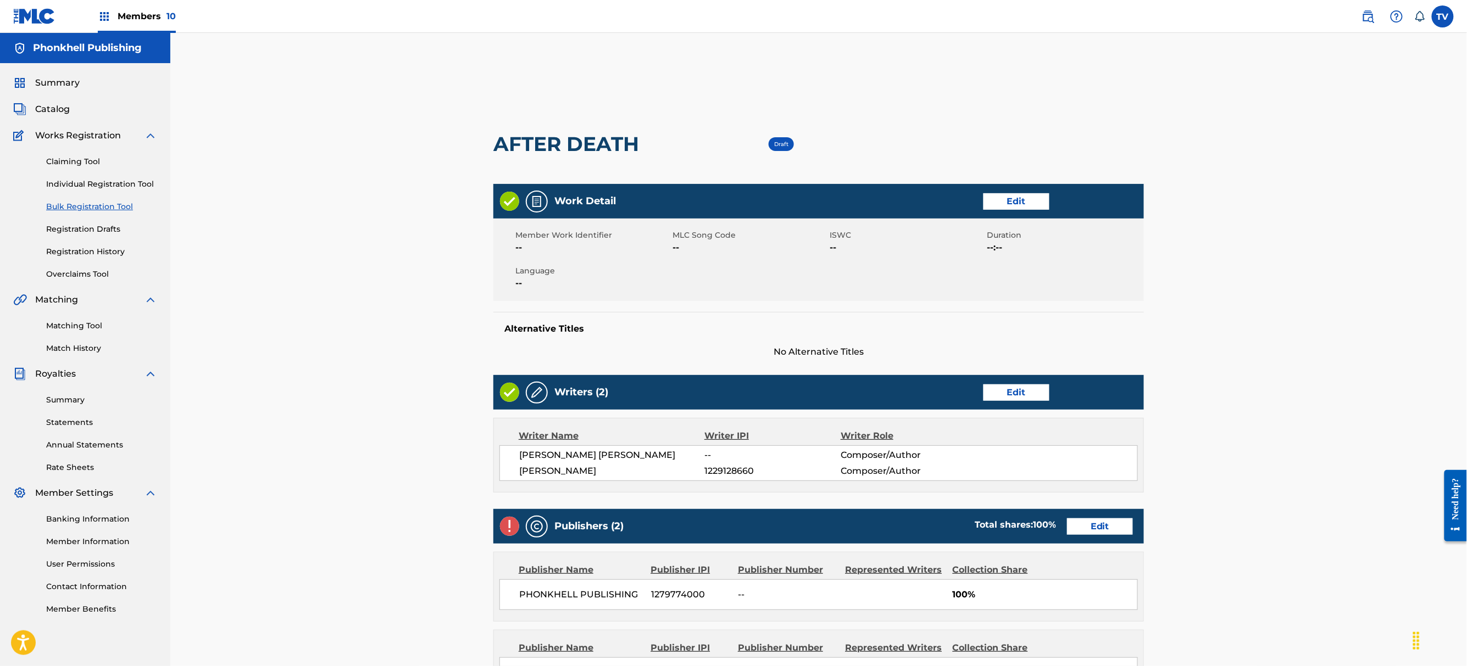
click at [1094, 539] on div "Publishers (2) Total shares: 100 % Edit" at bounding box center [818, 526] width 650 height 35
click at [1105, 538] on div "Publishers (2) Total shares: 100 % Edit" at bounding box center [818, 526] width 650 height 35
click at [1104, 522] on link "Edit" at bounding box center [1100, 527] width 66 height 16
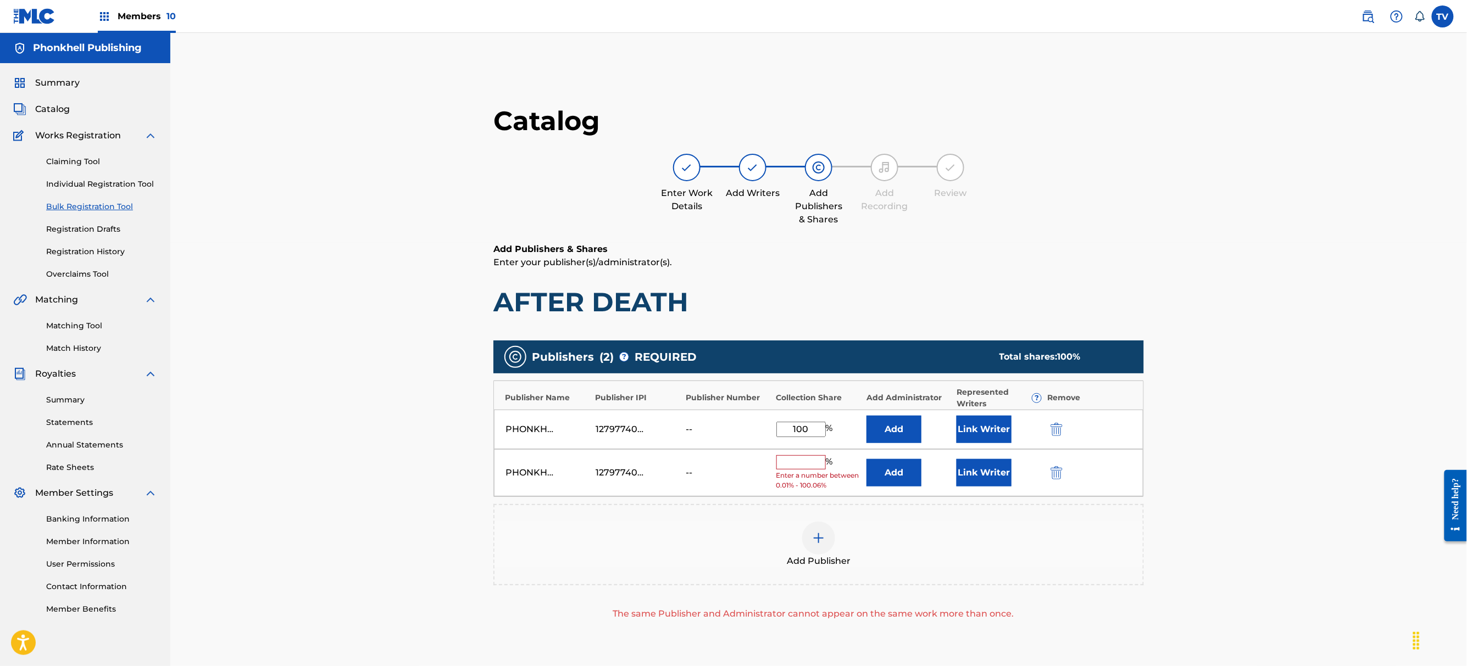
click at [1055, 469] on button "submit" at bounding box center [1055, 472] width 16 height 13
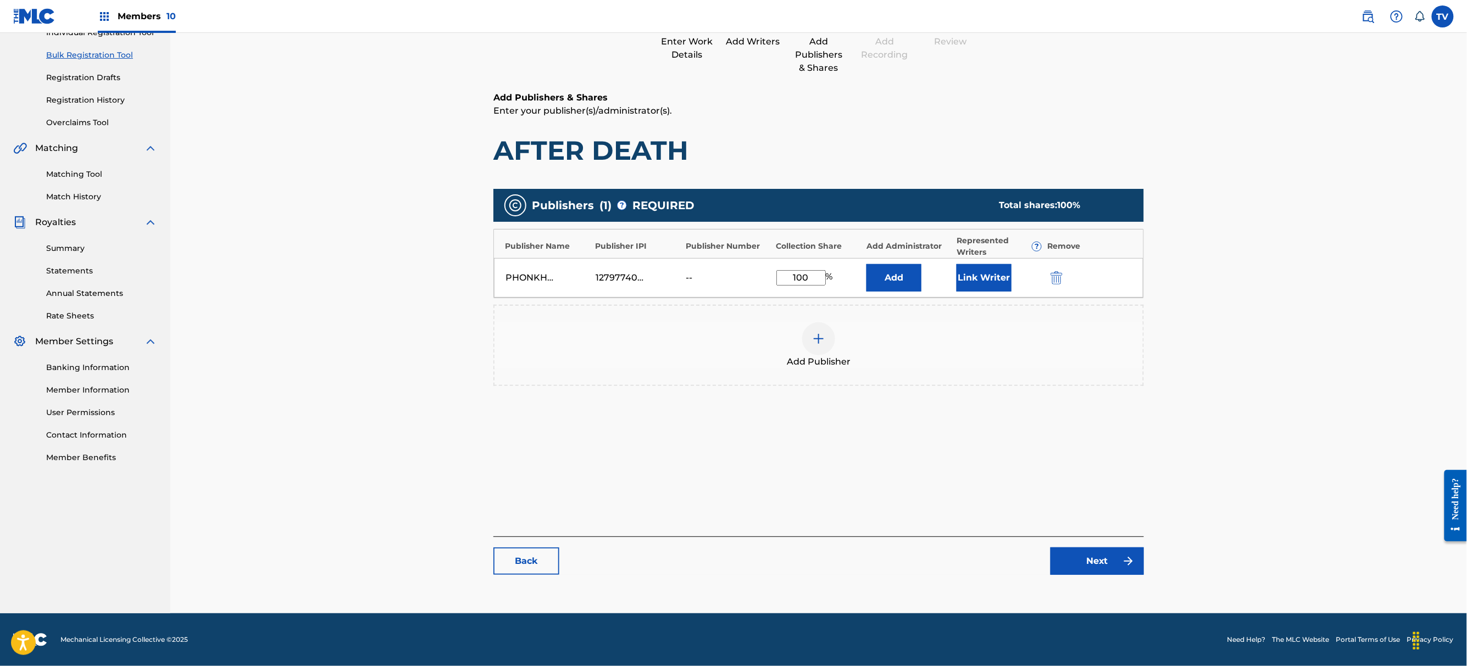
drag, startPoint x: 1095, startPoint y: 580, endPoint x: 1097, endPoint y: 575, distance: 5.9
click at [1095, 579] on div "Catalog Enter Work Details Add Writers Add Publishers & Shares Add Recording Re…" at bounding box center [818, 269] width 650 height 633
click at [1098, 572] on link "Next" at bounding box center [1096, 561] width 93 height 27
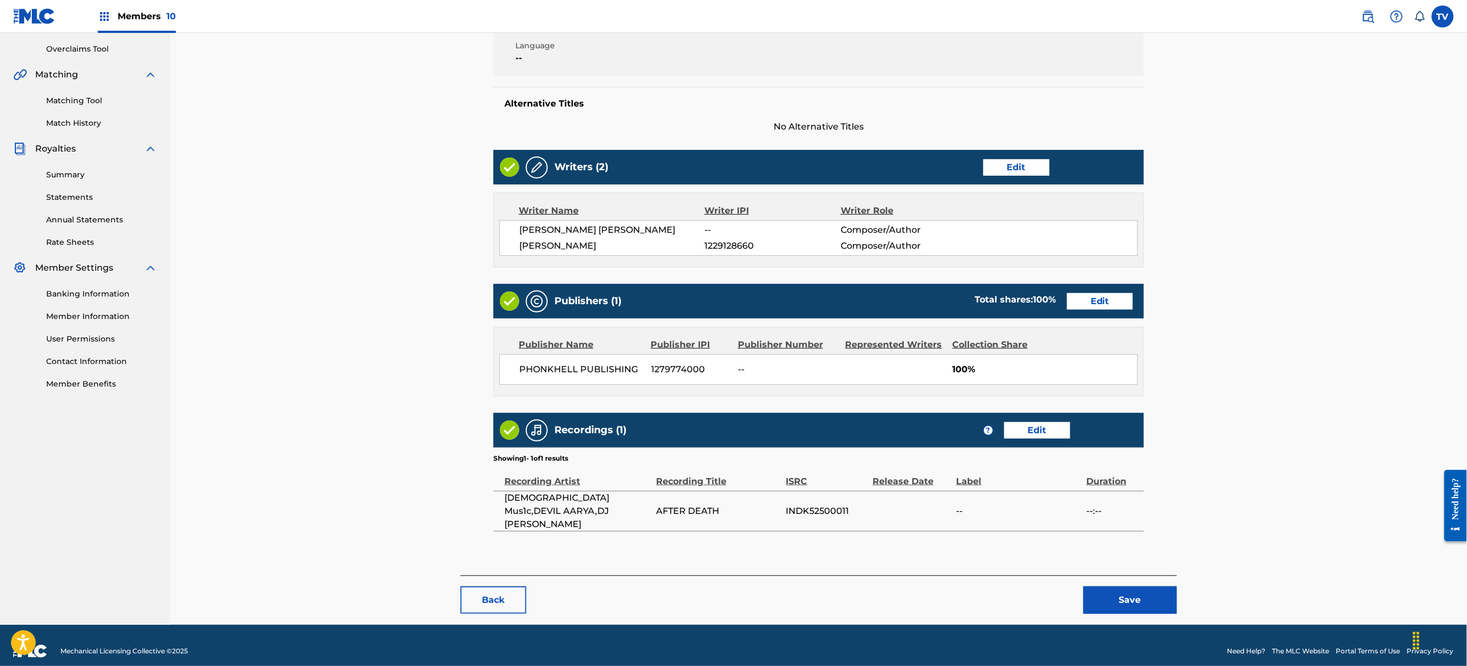
click at [1128, 587] on button "Save" at bounding box center [1129, 600] width 93 height 27
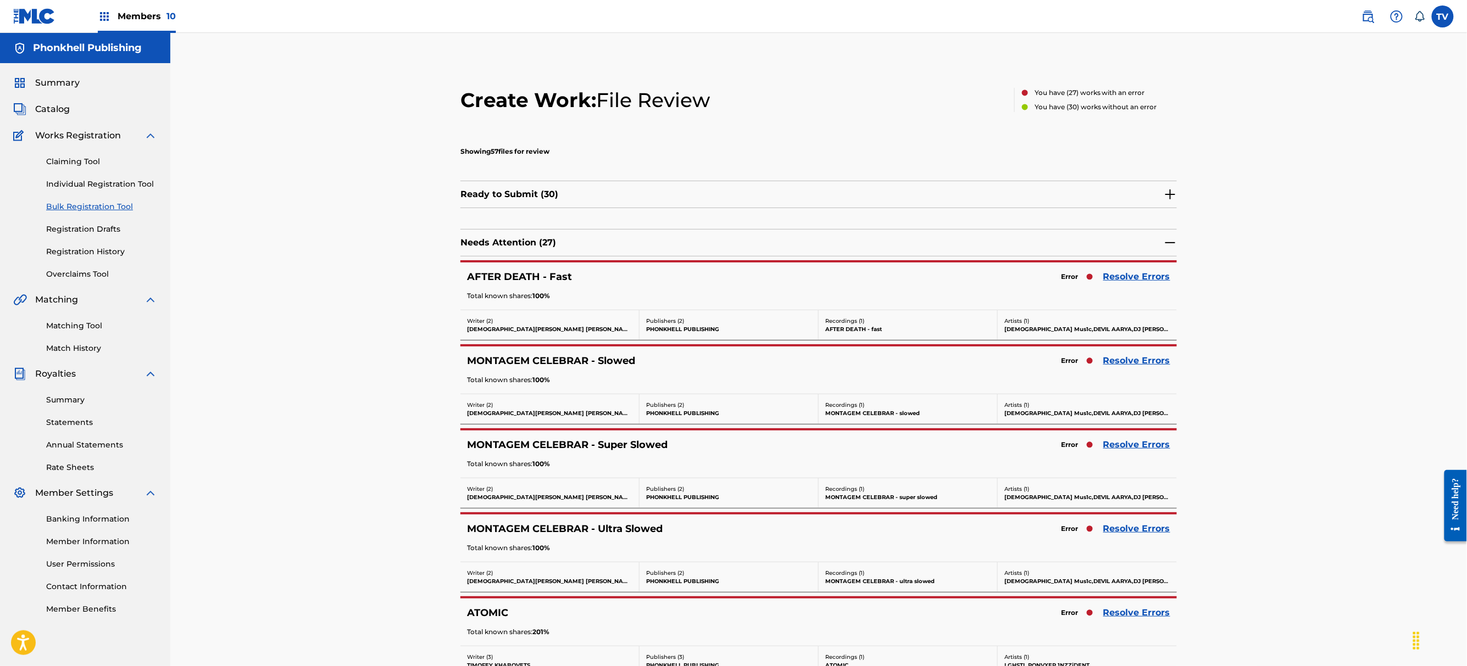
click at [1126, 521] on div "MONTAGEM CELEBRAR - Ultra Slowed Error Resolve Errors Total known shares: 100 %" at bounding box center [818, 538] width 716 height 47
click at [1152, 536] on link "Resolve Errors" at bounding box center [1136, 528] width 67 height 13
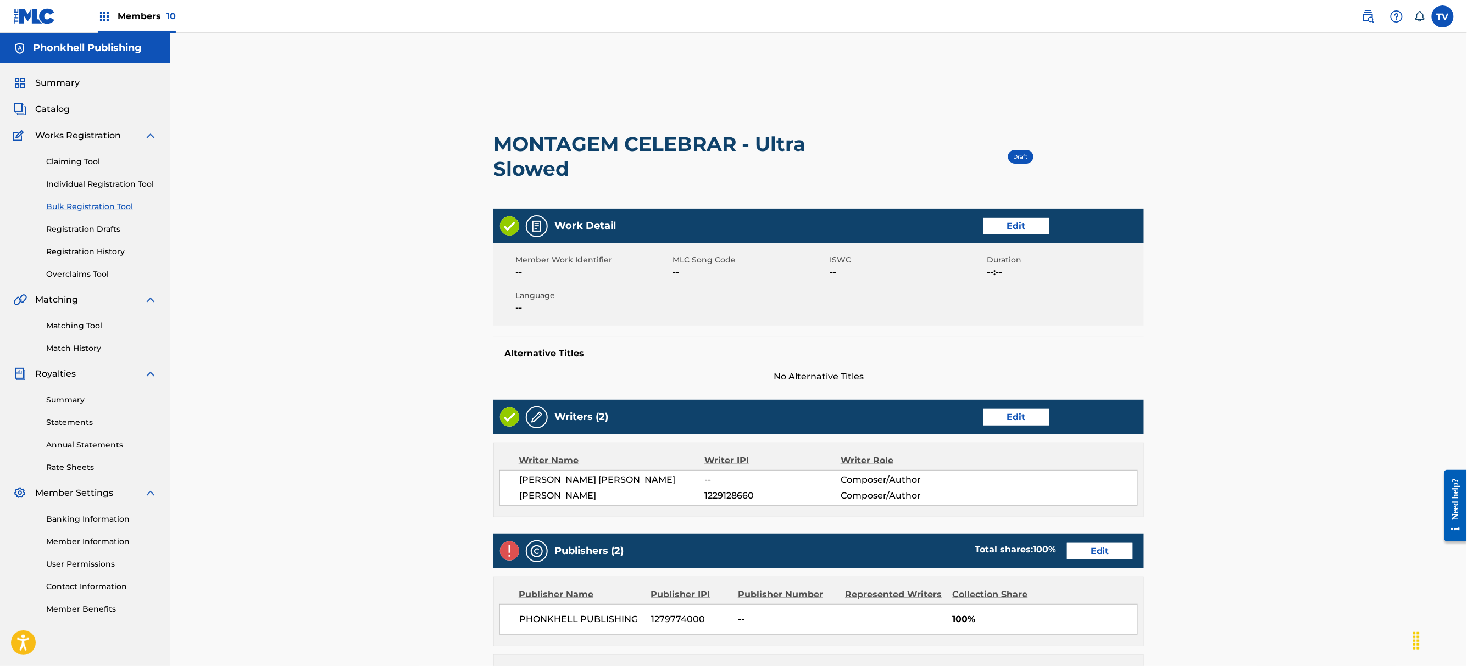
click at [1114, 552] on link "Edit" at bounding box center [1100, 551] width 66 height 16
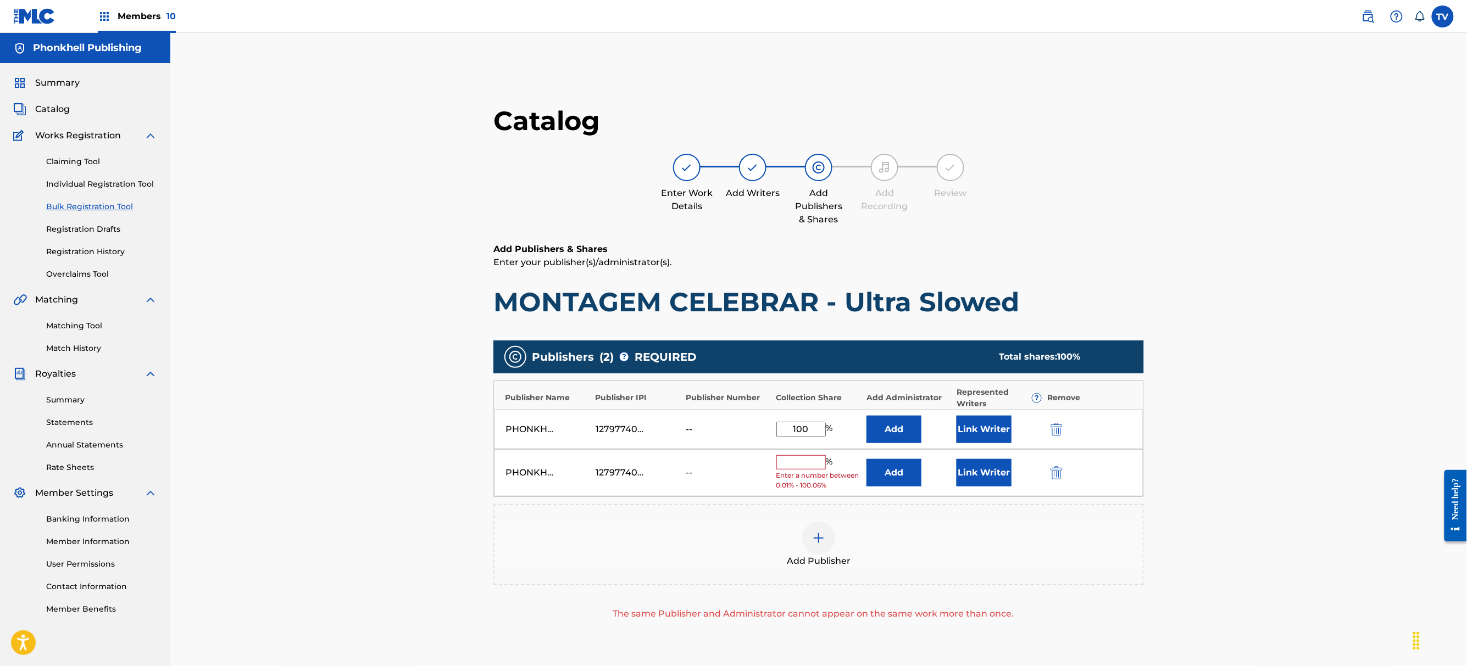
click at [1055, 473] on button "submit" at bounding box center [1055, 472] width 16 height 13
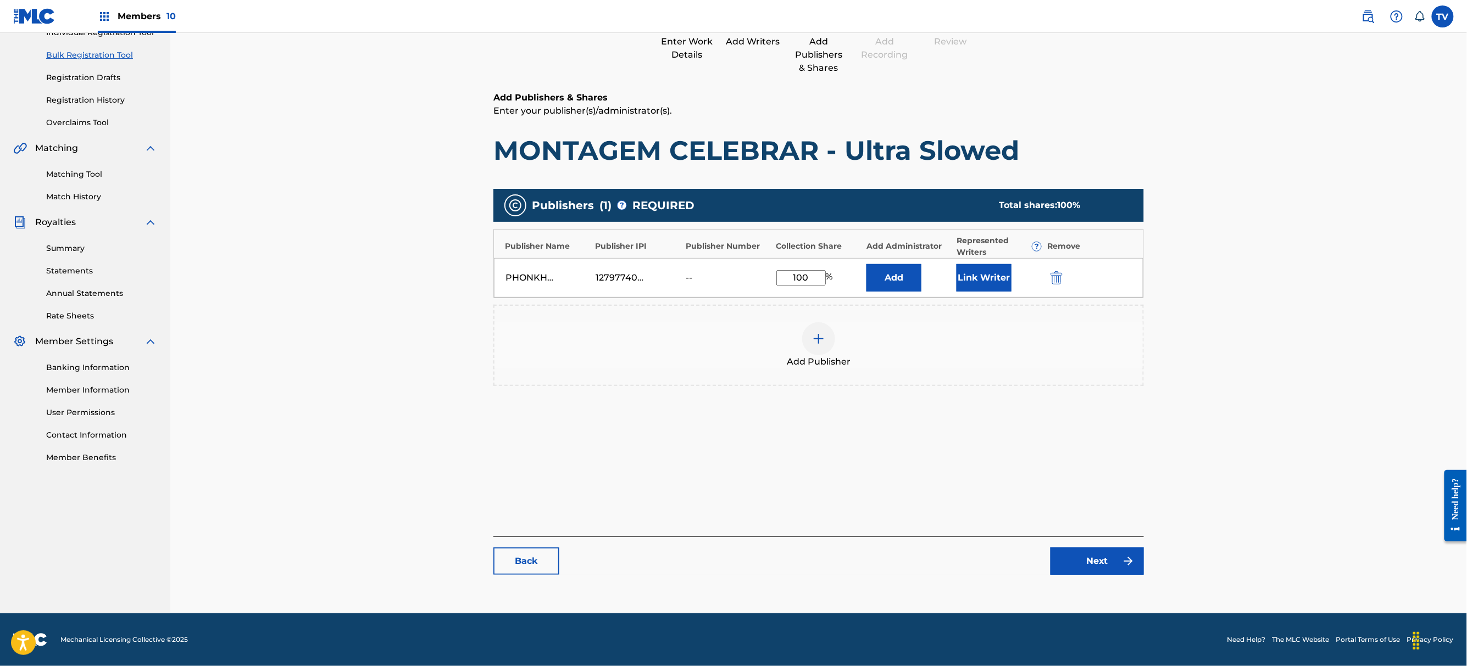
click at [1099, 563] on link "Next" at bounding box center [1096, 561] width 93 height 27
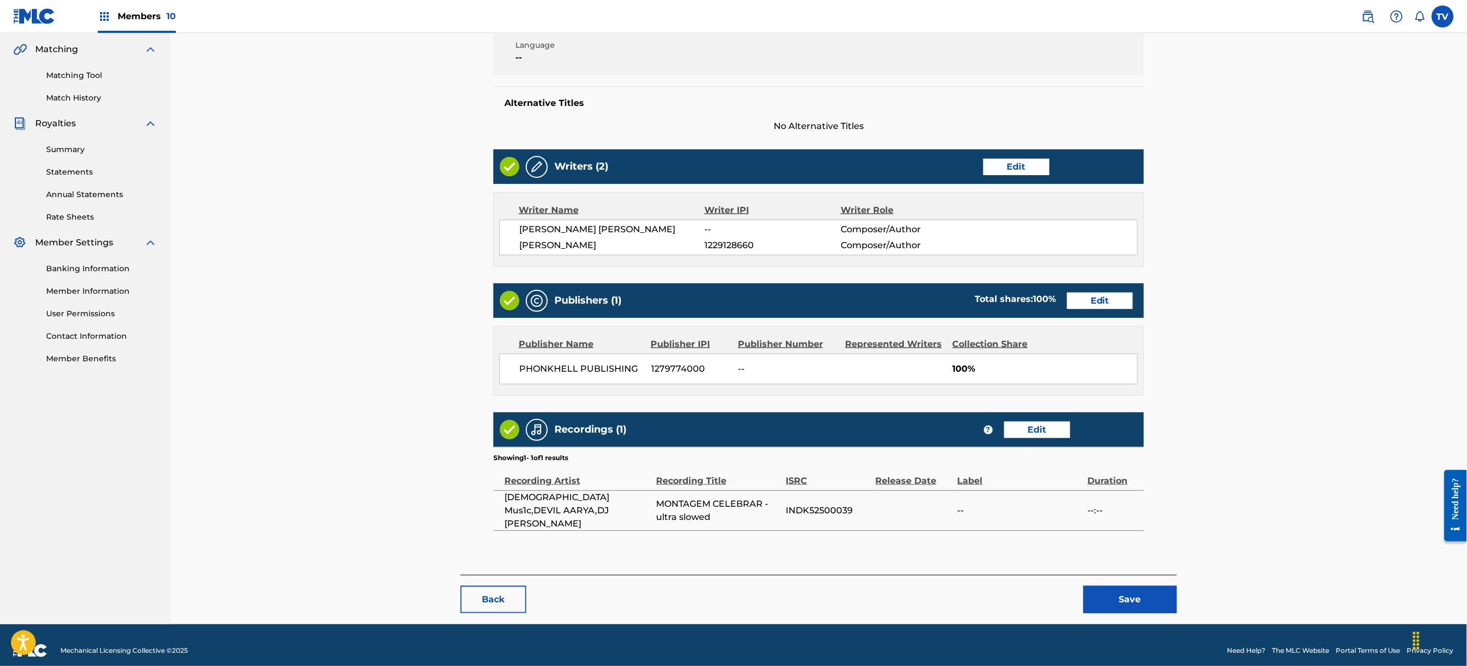
click at [1141, 586] on button "Save" at bounding box center [1129, 599] width 93 height 27
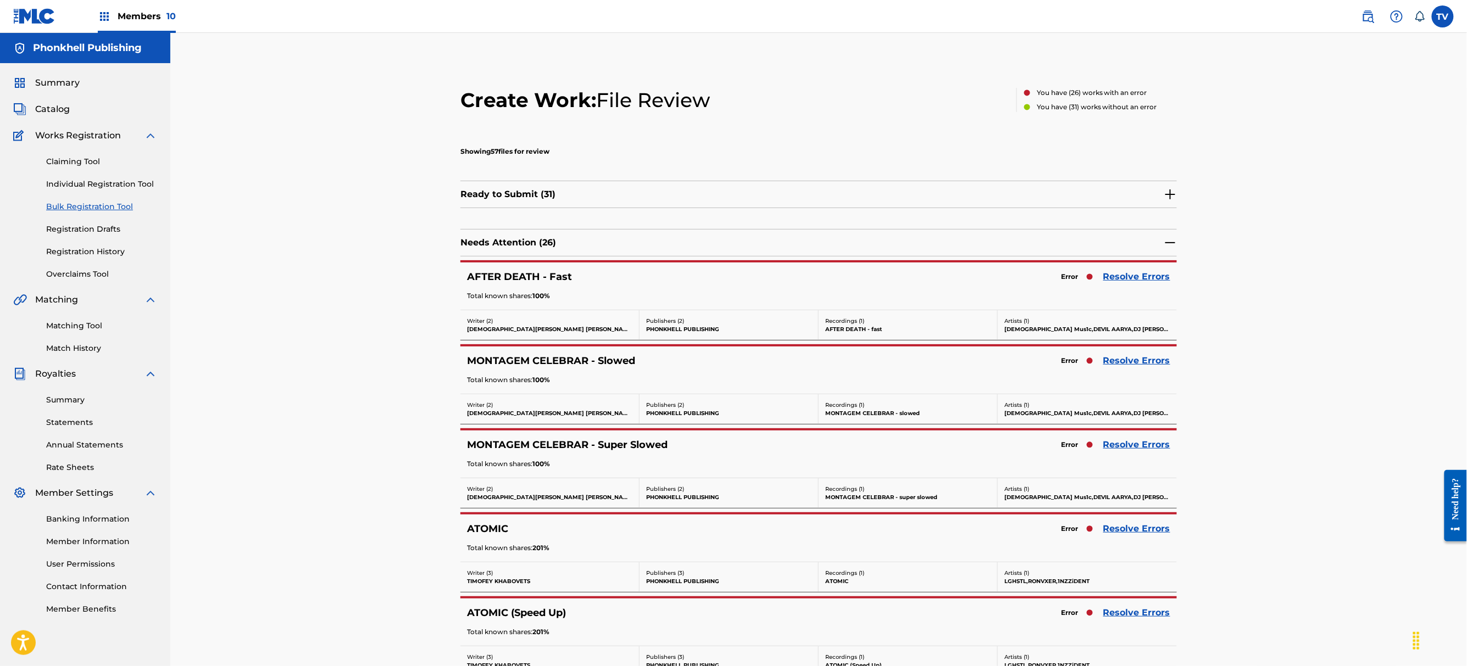
click at [1115, 531] on link "Resolve Errors" at bounding box center [1136, 528] width 67 height 13
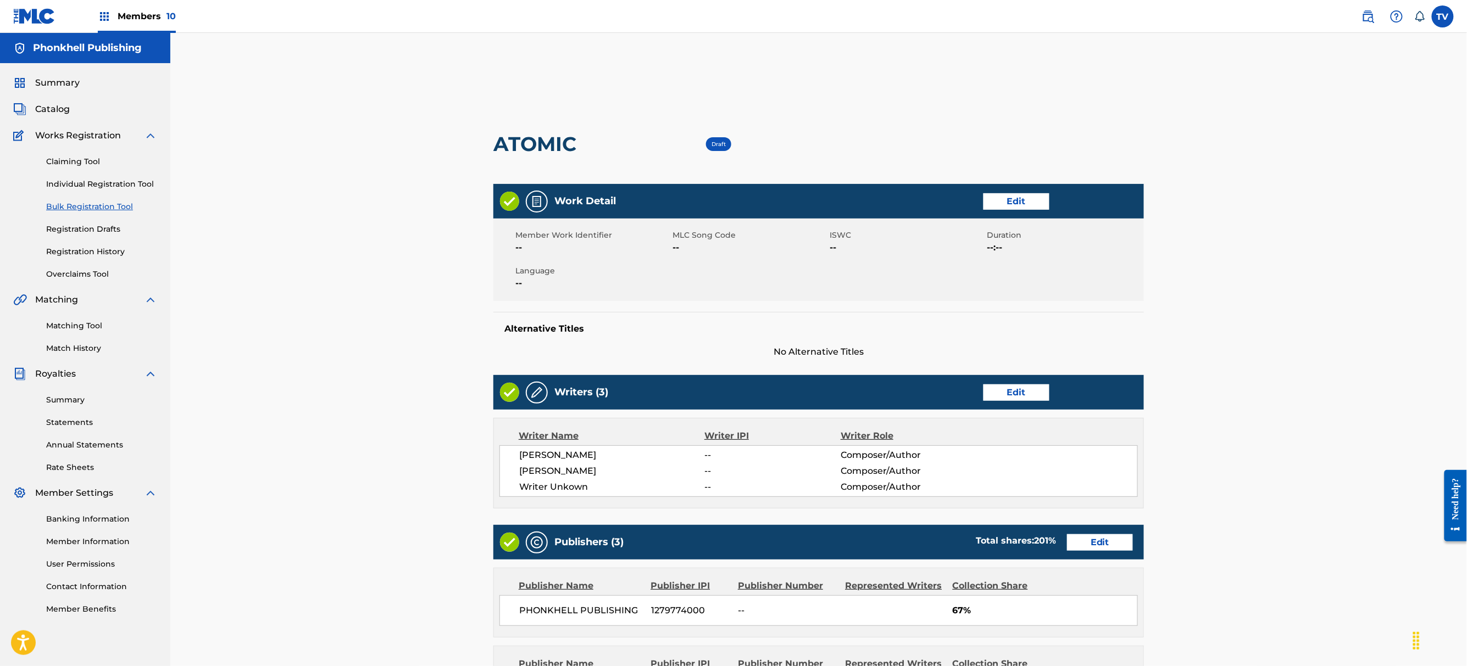
click at [1024, 391] on link "Edit" at bounding box center [1016, 393] width 66 height 16
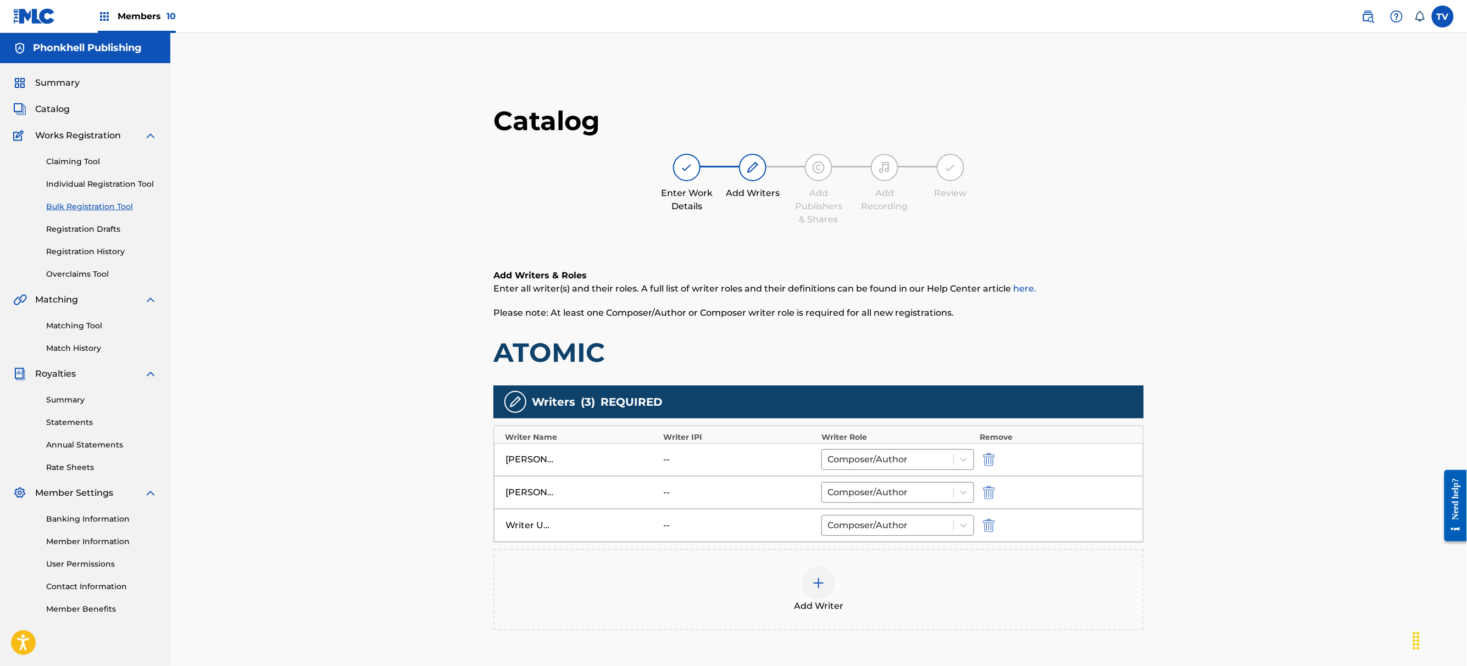
click at [1032, 530] on div "Writer Unkown -- Composer/Author" at bounding box center [818, 525] width 649 height 33
click at [1023, 522] on div at bounding box center [1003, 525] width 49 height 13
click at [1005, 528] on div at bounding box center [1003, 525] width 49 height 13
click at [1000, 528] on div at bounding box center [1003, 525] width 49 height 13
click at [1054, 534] on div "Writer Unkown -- Composer/Author" at bounding box center [818, 525] width 649 height 33
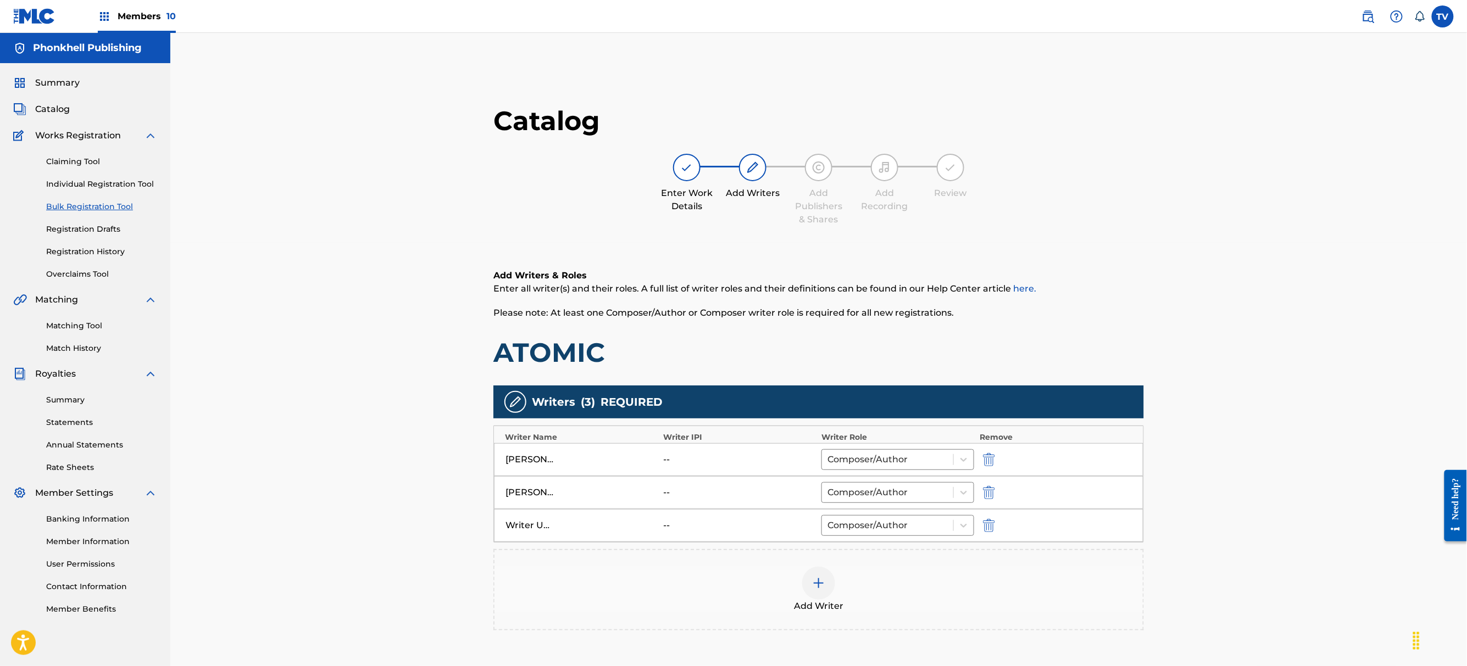
click at [1074, 533] on div "Writer Unkown -- Composer/Author" at bounding box center [818, 525] width 649 height 33
click at [988, 528] on img "submit" at bounding box center [989, 525] width 12 height 13
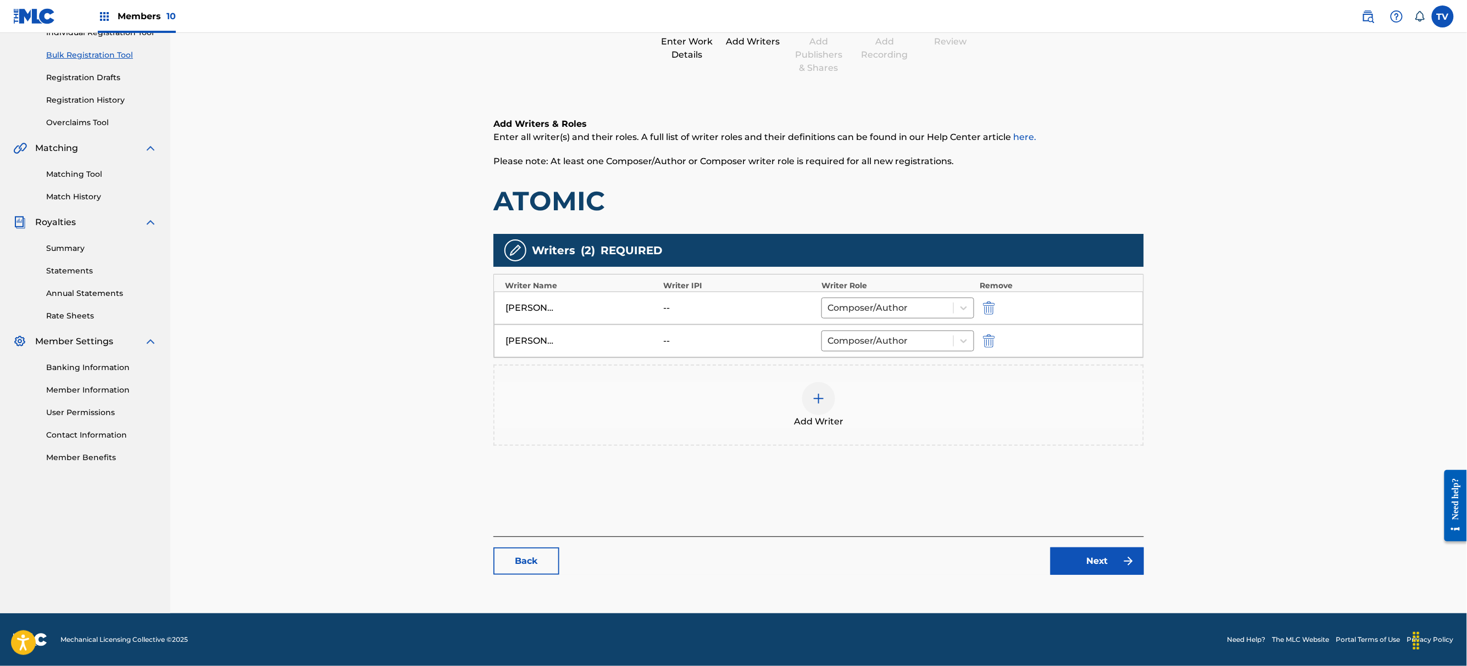
click at [1115, 573] on div "Catalog Enter Work Details Add Writers Add Publishers & Shares Add Recording Re…" at bounding box center [818, 269] width 650 height 633
click at [1112, 565] on button "Next" at bounding box center [1096, 561] width 93 height 27
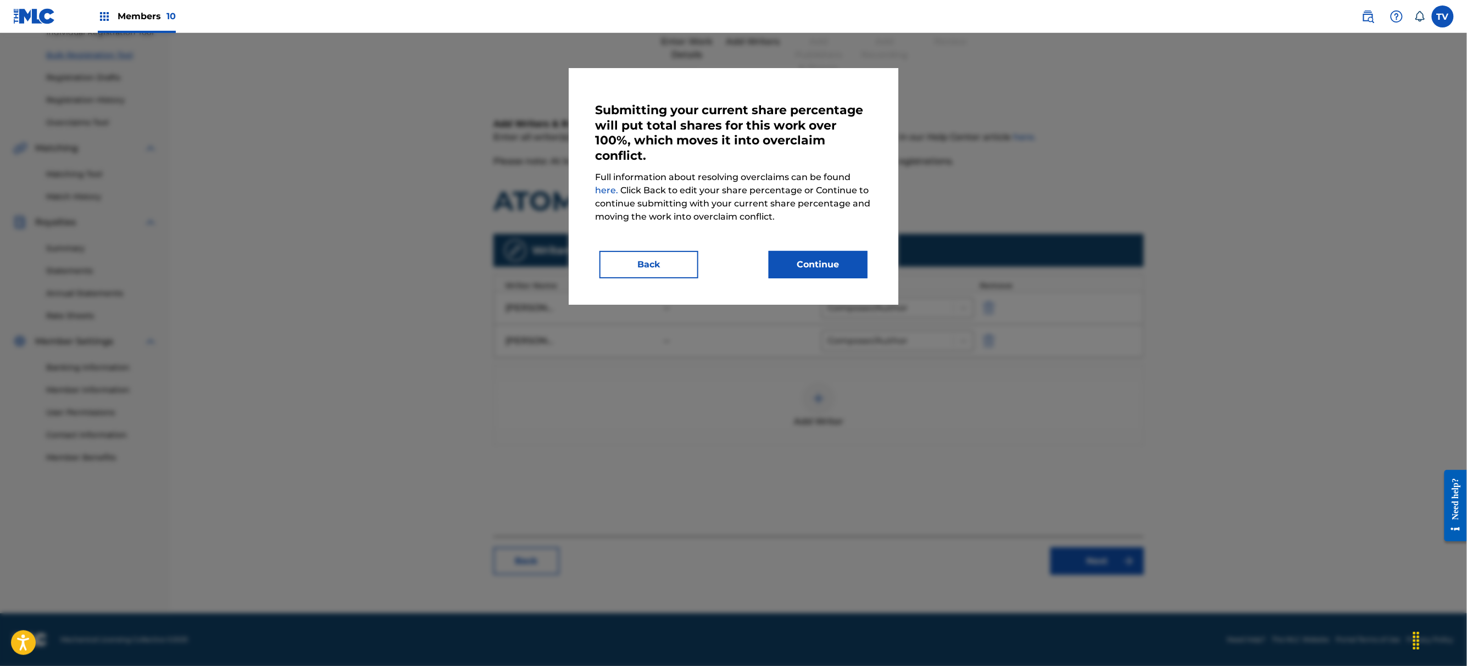
click at [662, 279] on div "Submitting your current share percentage will put total shares for this work ov…" at bounding box center [734, 186] width 330 height 237
click at [661, 264] on button "Back" at bounding box center [648, 264] width 99 height 27
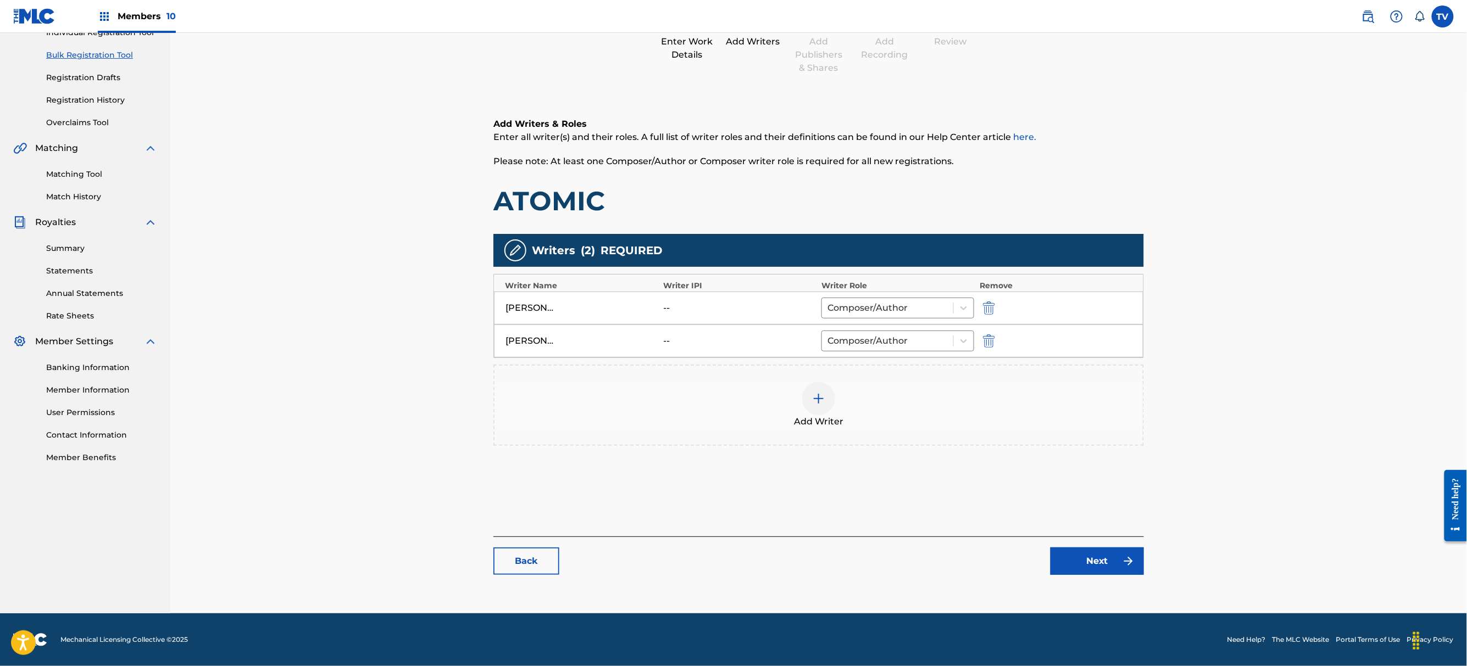
click at [1082, 556] on button "Next" at bounding box center [1096, 561] width 93 height 27
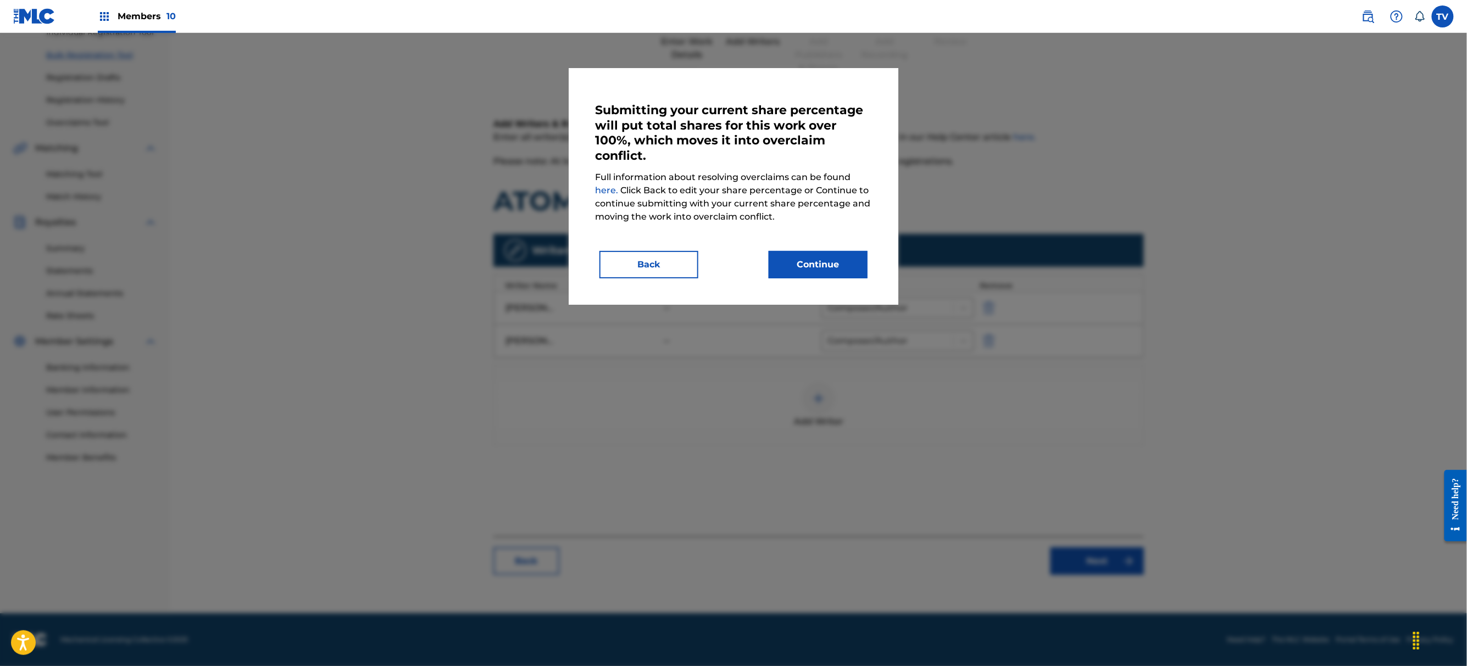
click at [656, 271] on button "Back" at bounding box center [648, 264] width 99 height 27
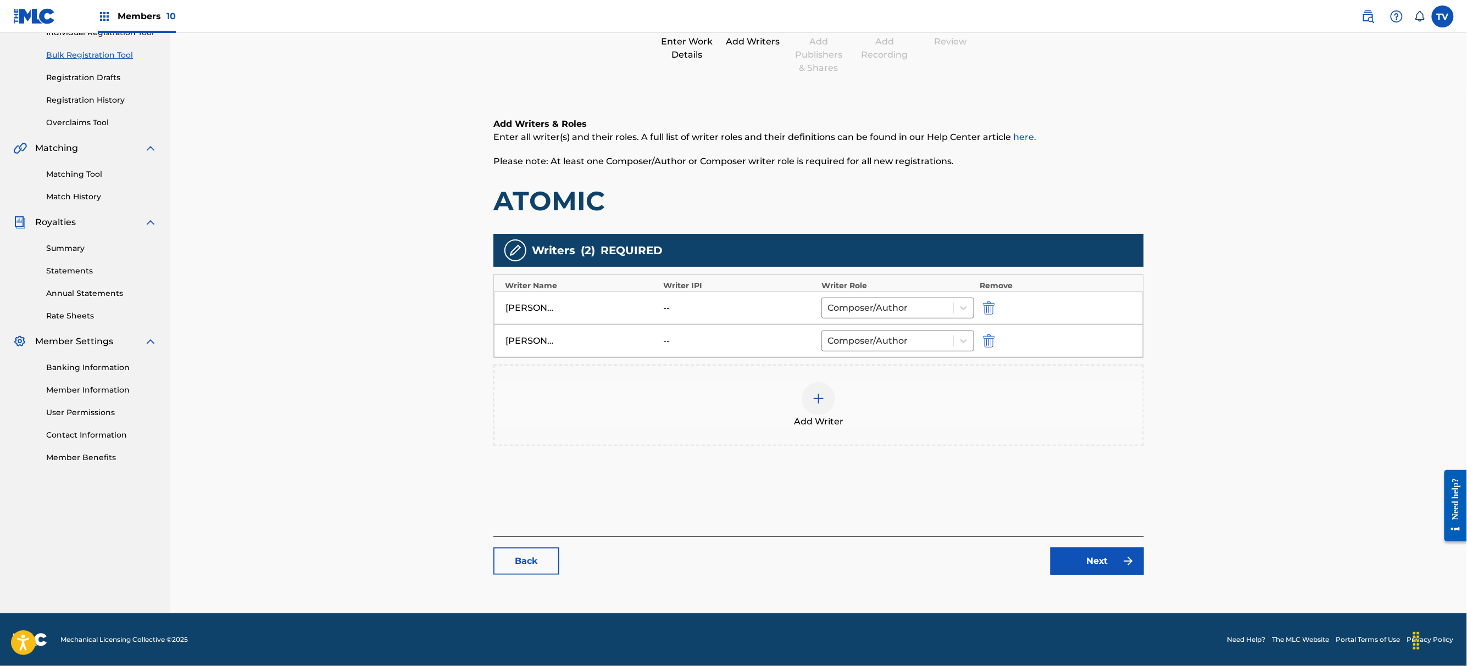
click at [1086, 561] on button "Next" at bounding box center [1096, 561] width 93 height 27
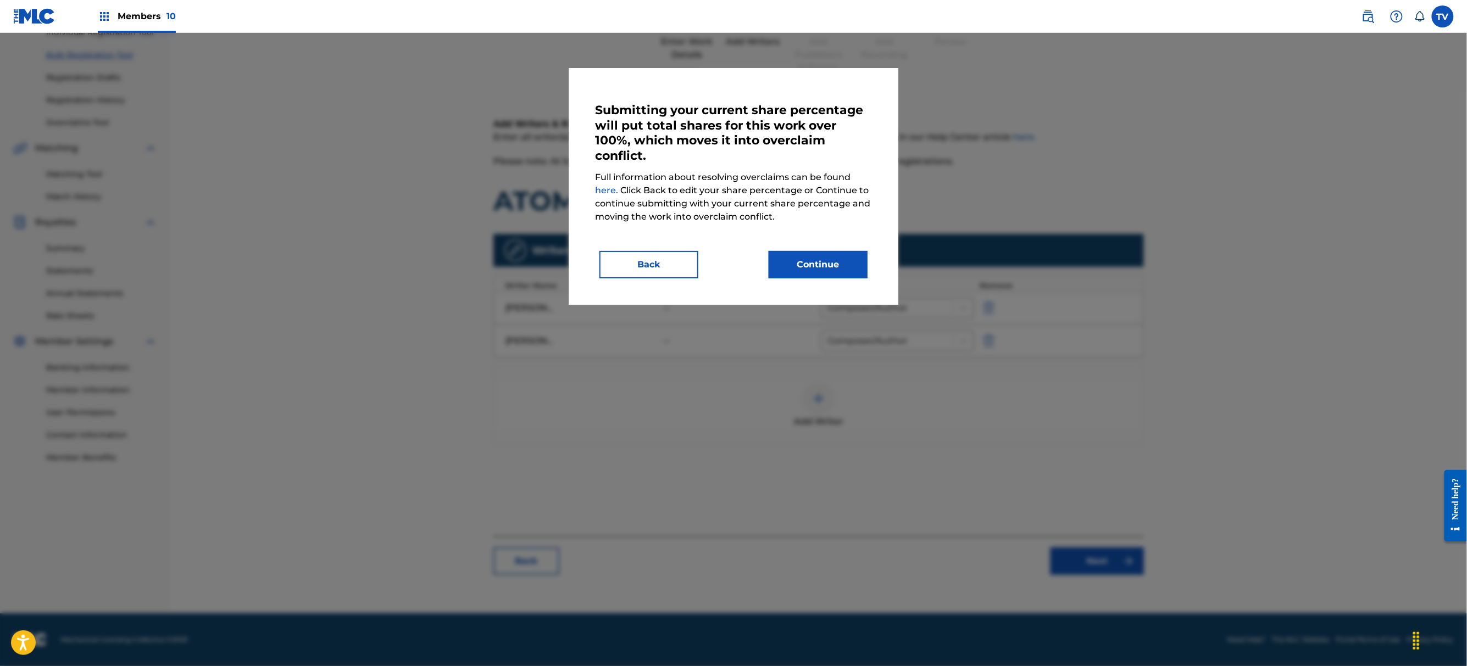
click at [837, 271] on button "Continue" at bounding box center [817, 264] width 99 height 27
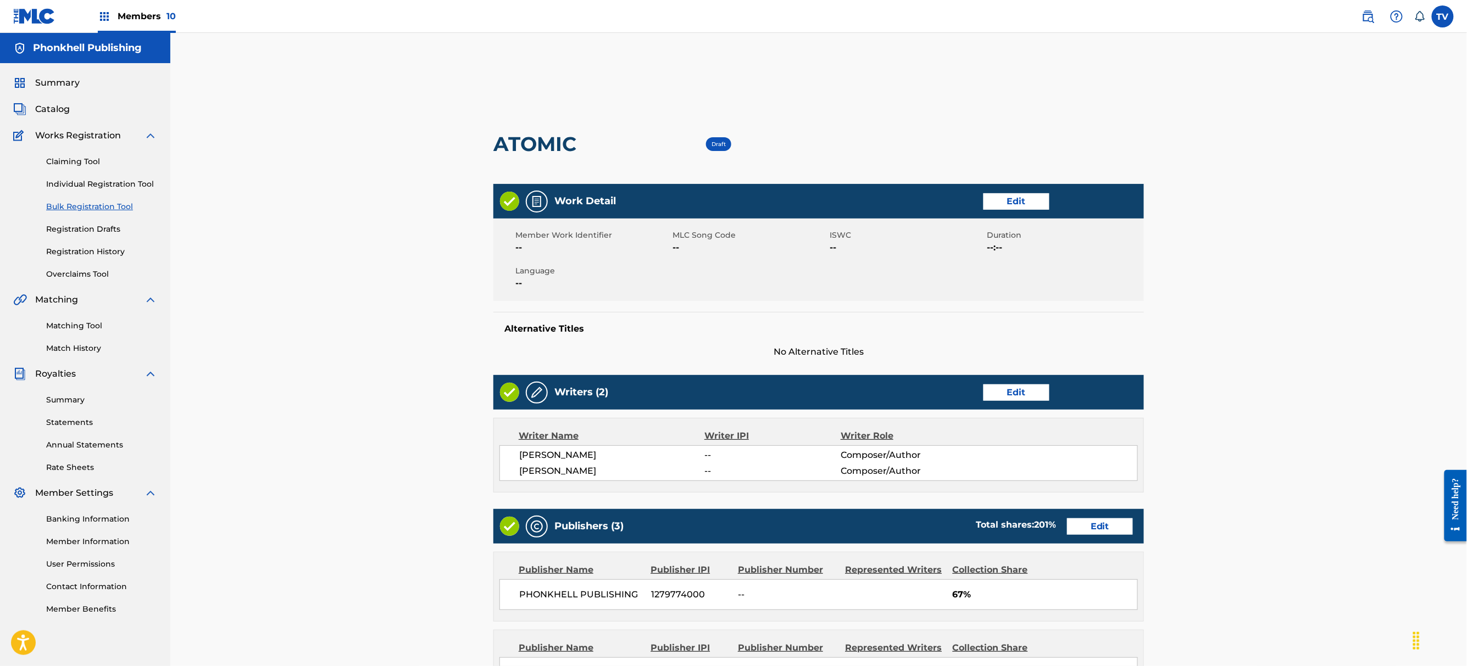
click at [1103, 532] on link "Edit" at bounding box center [1100, 527] width 66 height 16
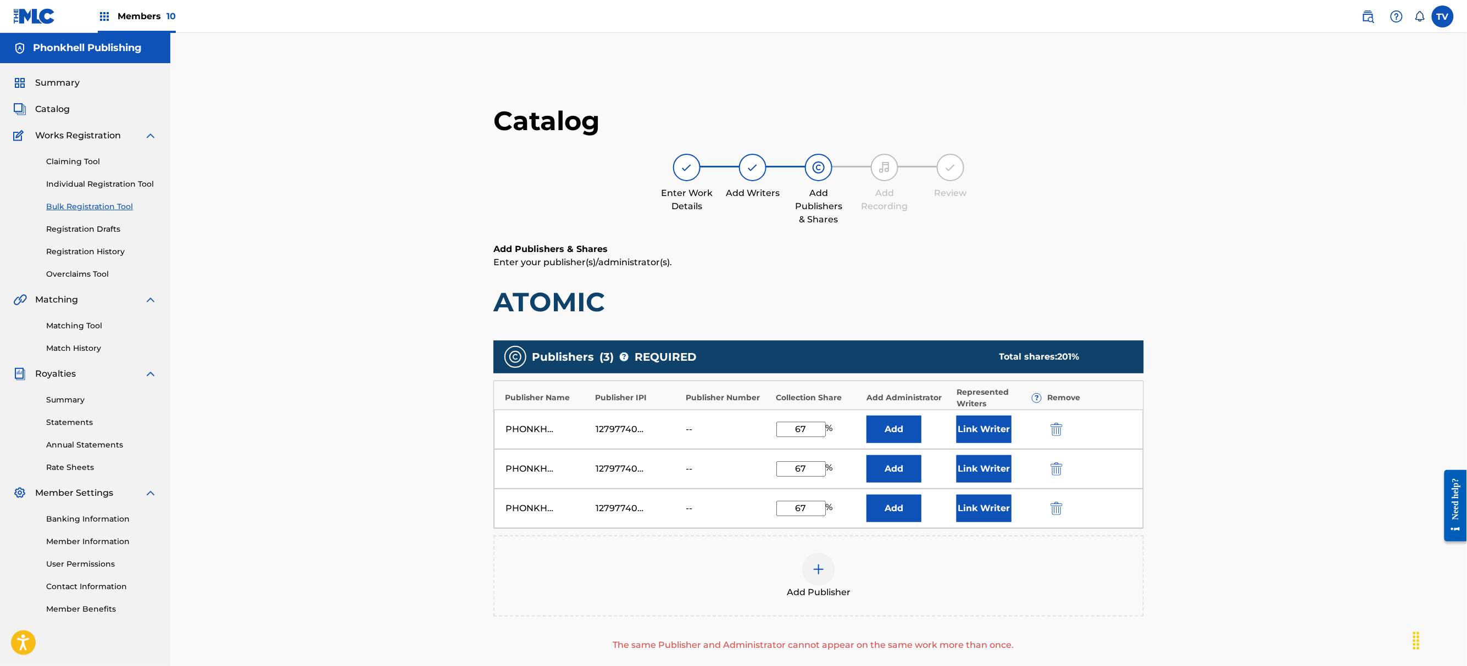
click at [1034, 470] on div "Link Writer" at bounding box center [998, 468] width 85 height 27
click at [1045, 469] on div "PHONKHELL PUBLISHING 1279774000 -- 67 % Add Link Writer" at bounding box center [818, 469] width 649 height 40
click at [1051, 469] on button "submit" at bounding box center [1055, 469] width 16 height 13
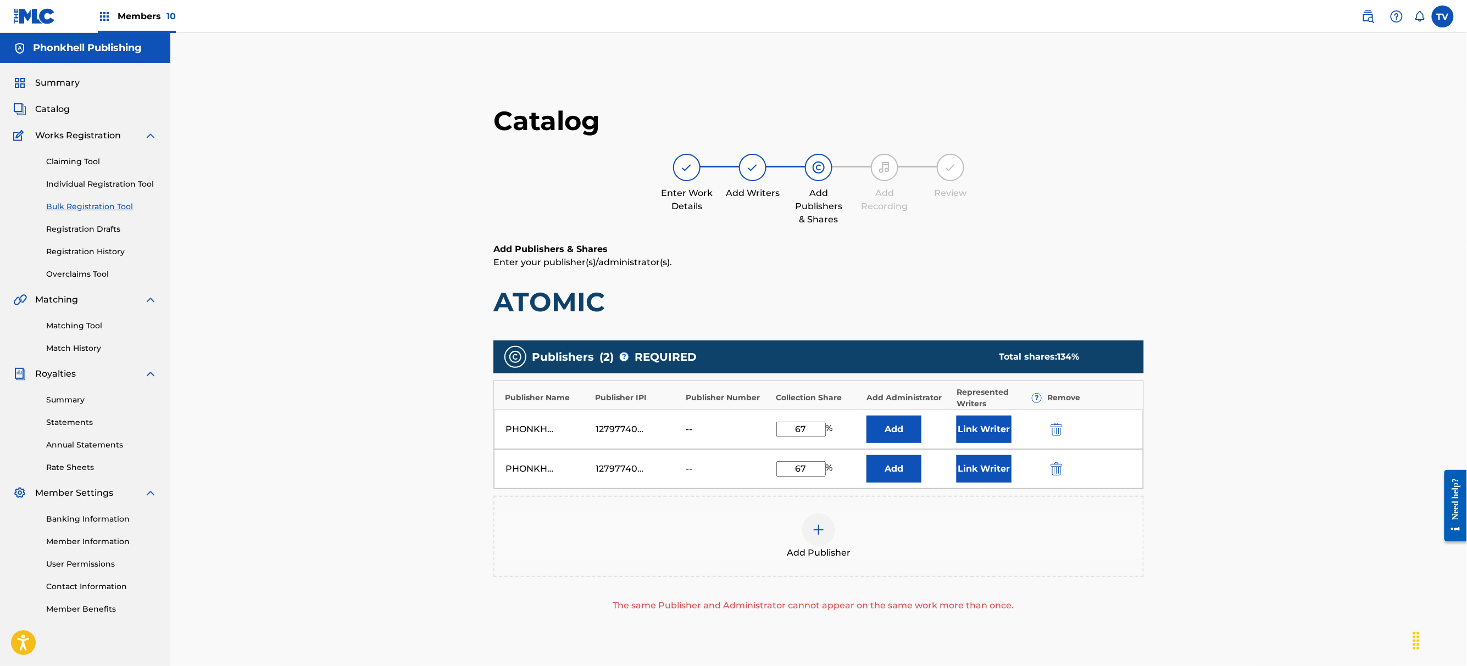
click at [1051, 469] on button "submit" at bounding box center [1055, 469] width 16 height 13
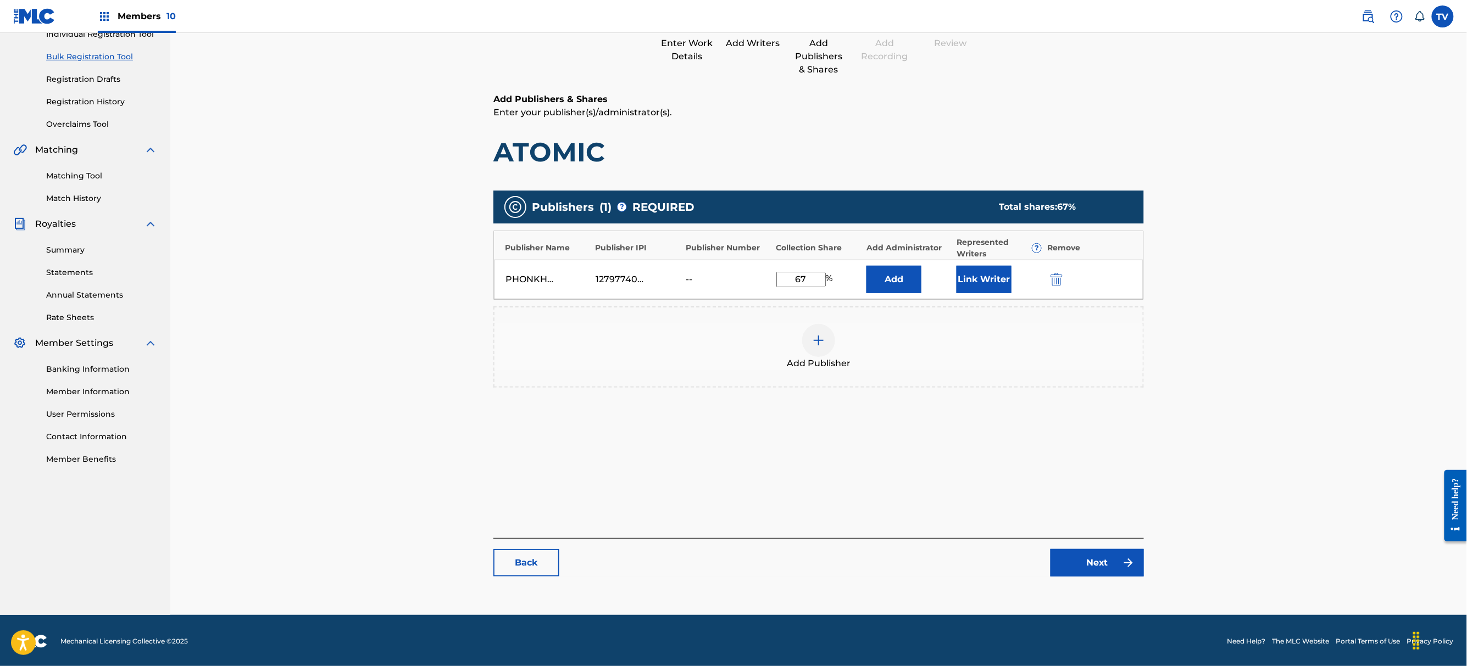
scroll to position [152, 0]
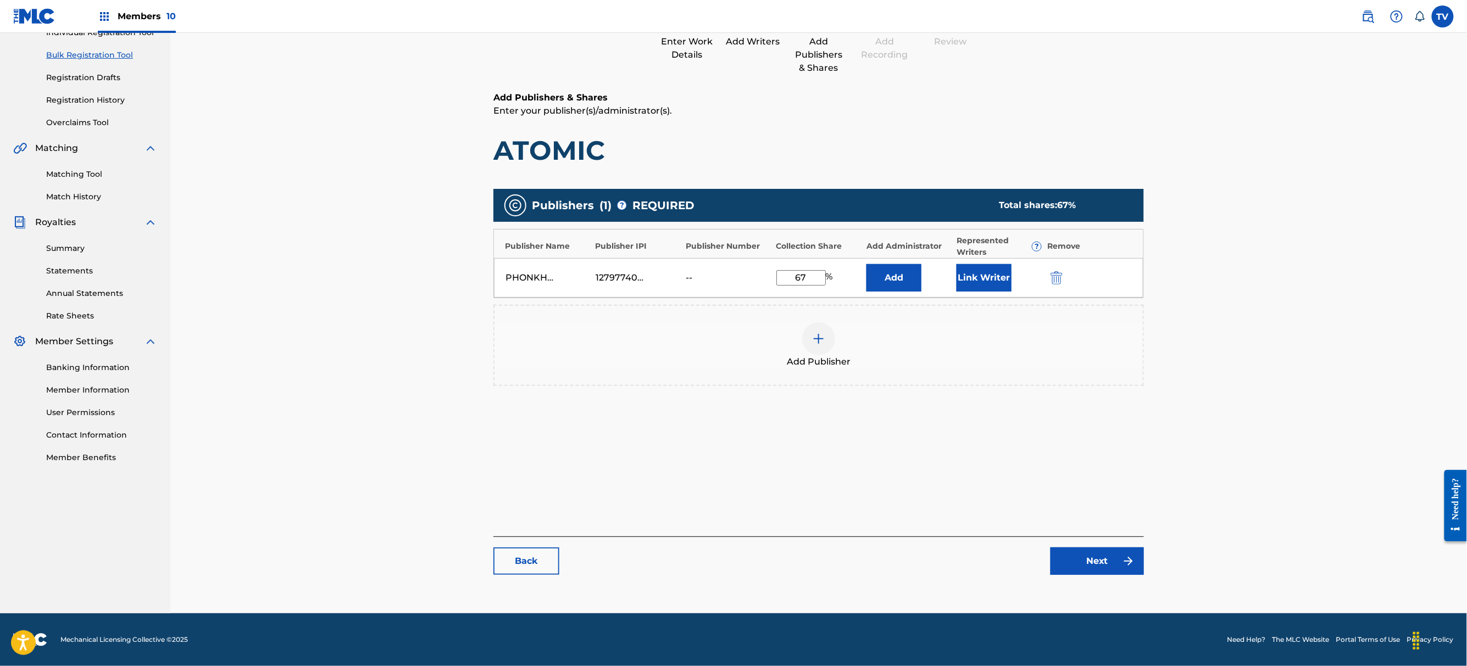
click at [1103, 565] on link "Next" at bounding box center [1096, 561] width 93 height 27
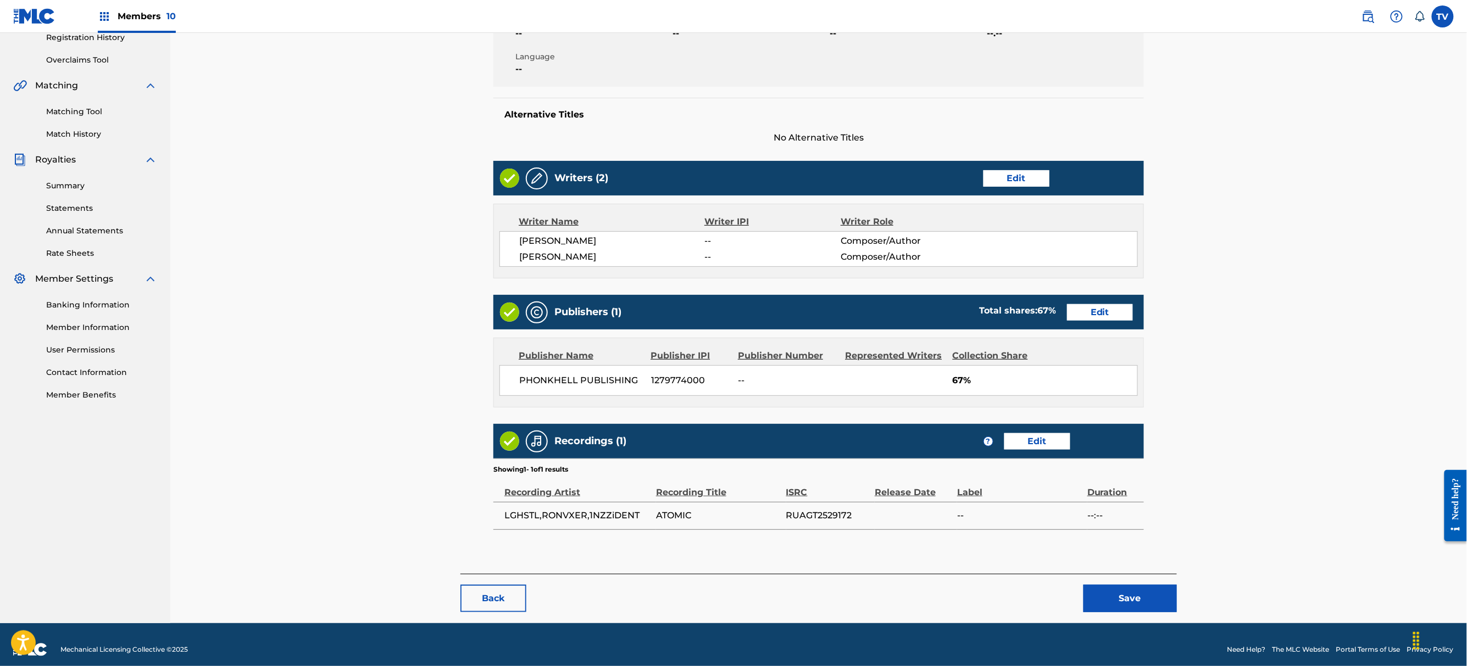
scroll to position [225, 0]
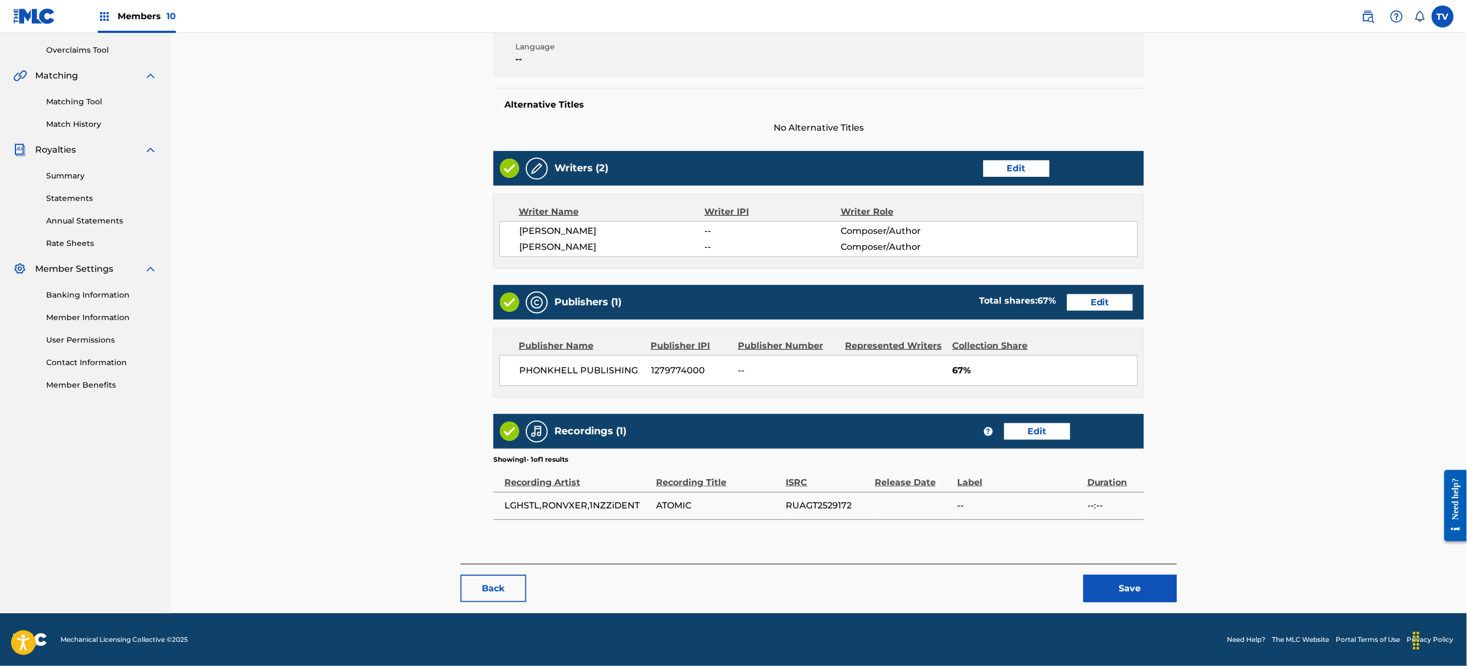
click at [1139, 590] on button "Save" at bounding box center [1129, 588] width 93 height 27
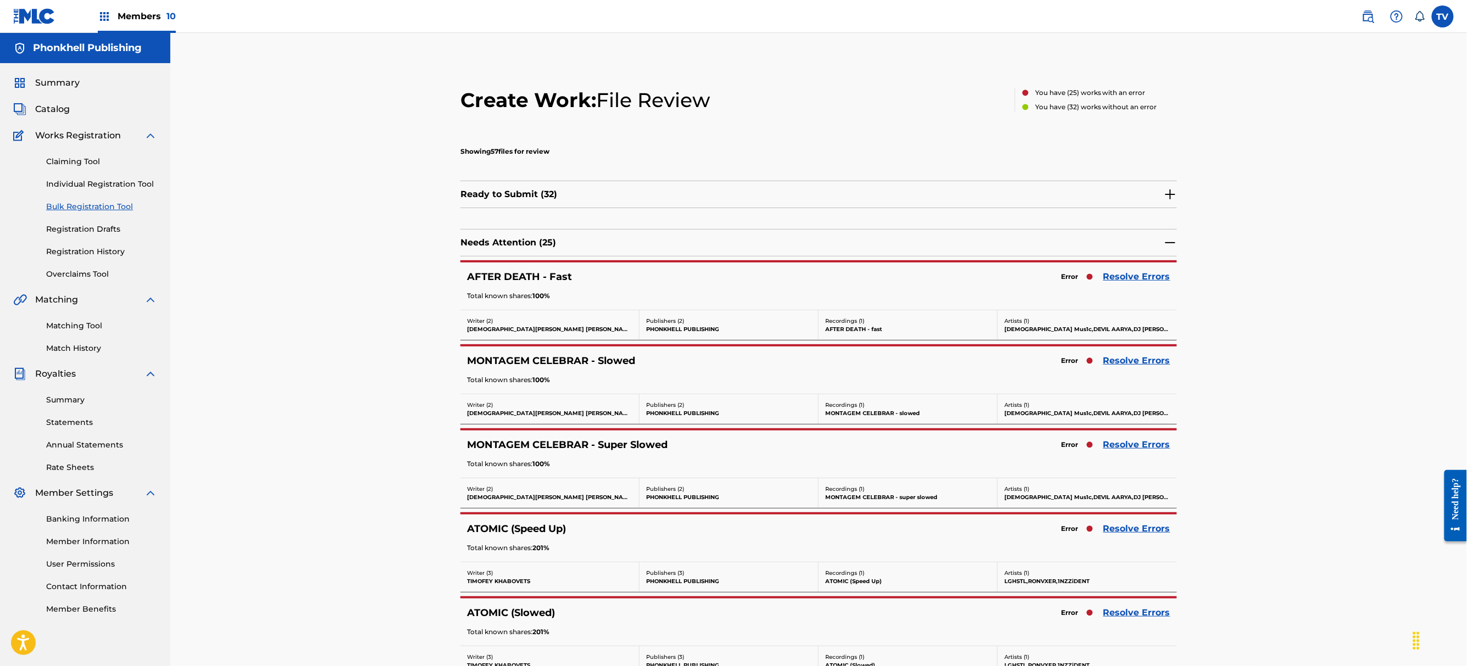
click at [1130, 532] on link "Resolve Errors" at bounding box center [1136, 528] width 67 height 13
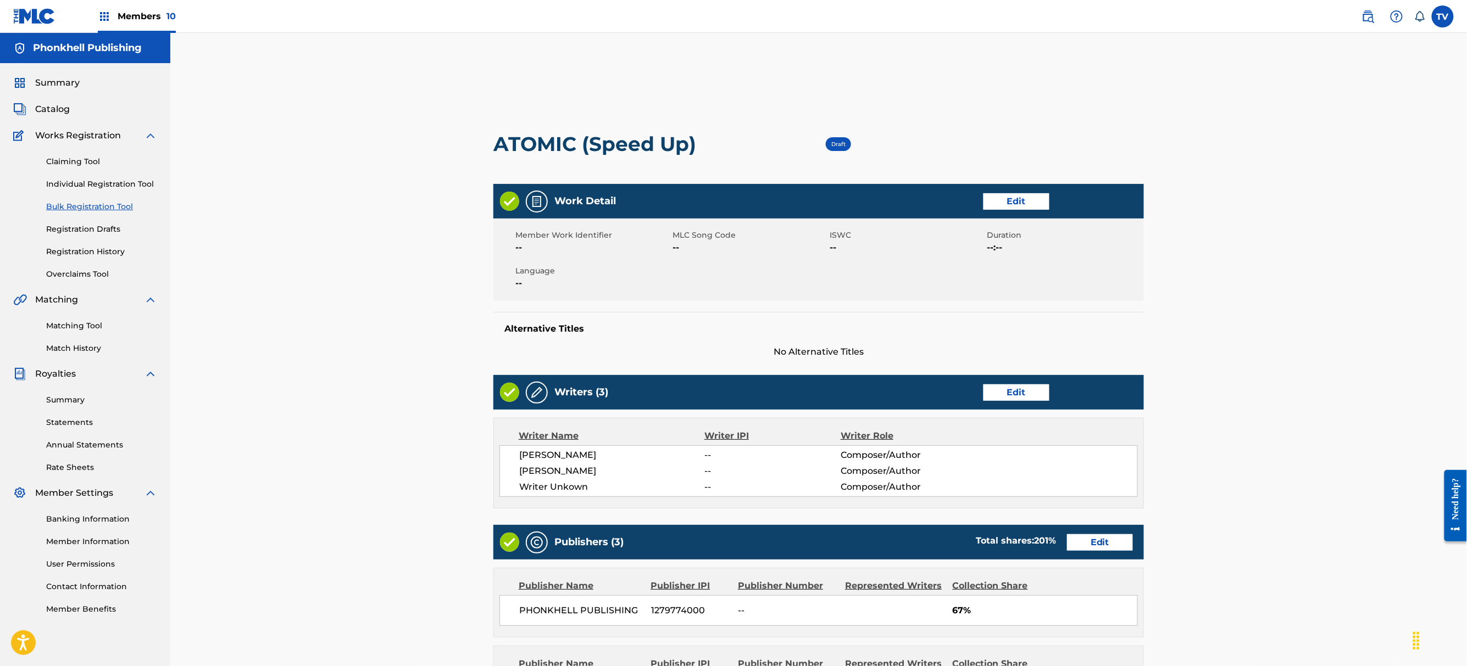
click at [1017, 391] on link "Edit" at bounding box center [1016, 393] width 66 height 16
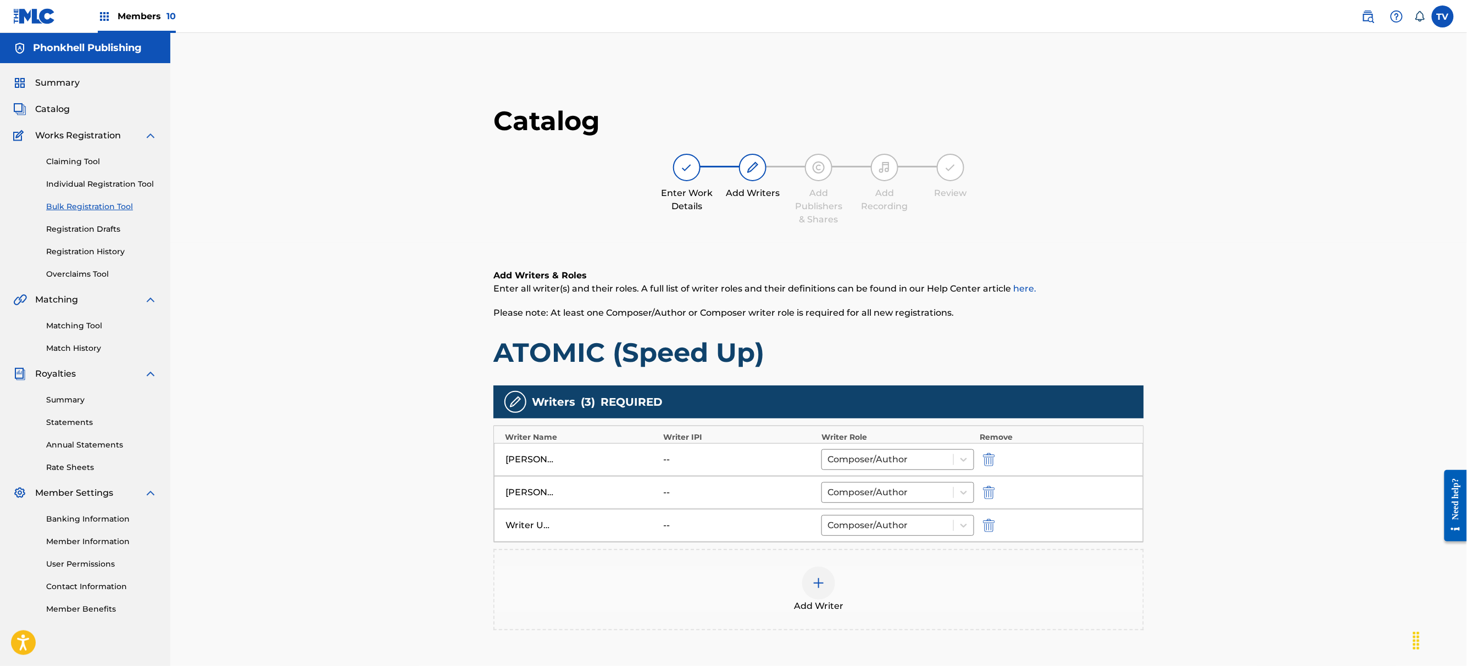
click at [1005, 524] on div at bounding box center [1003, 525] width 49 height 13
click at [998, 524] on div at bounding box center [1003, 525] width 49 height 13
click at [994, 525] on button "submit" at bounding box center [987, 525] width 16 height 13
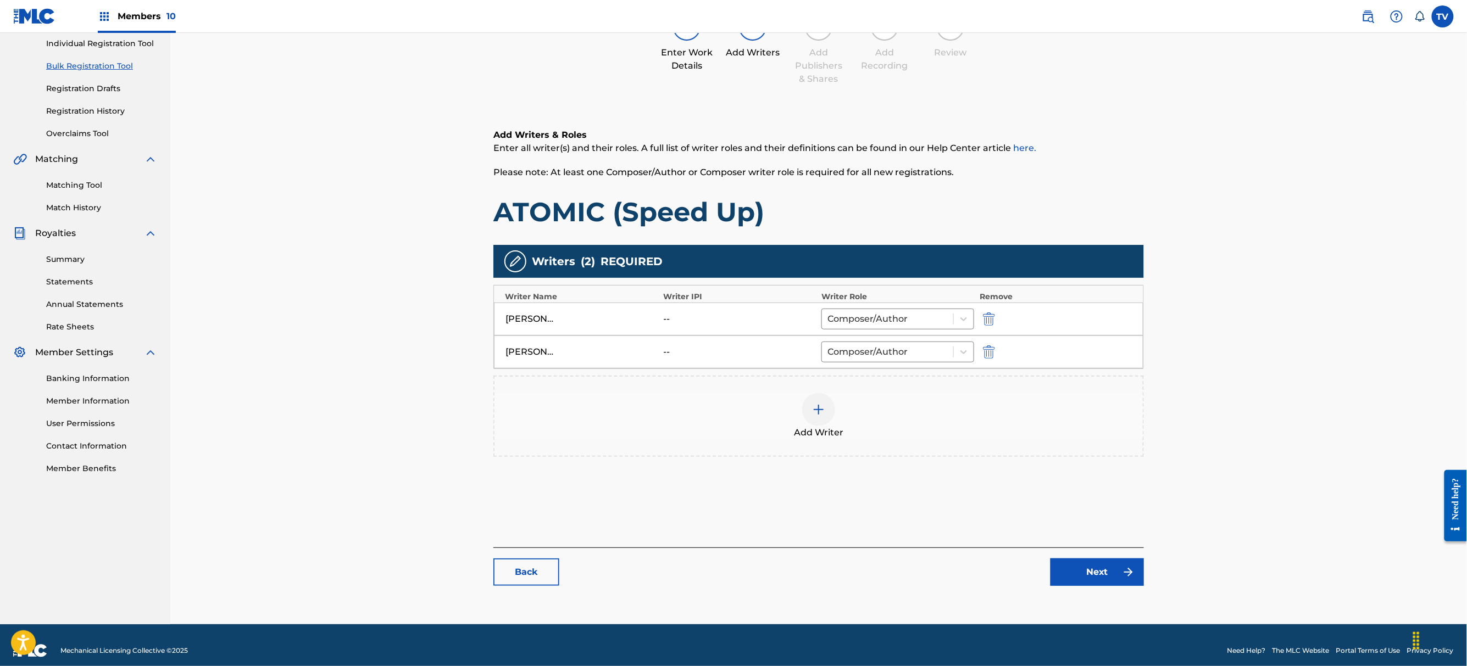
scroll to position [152, 0]
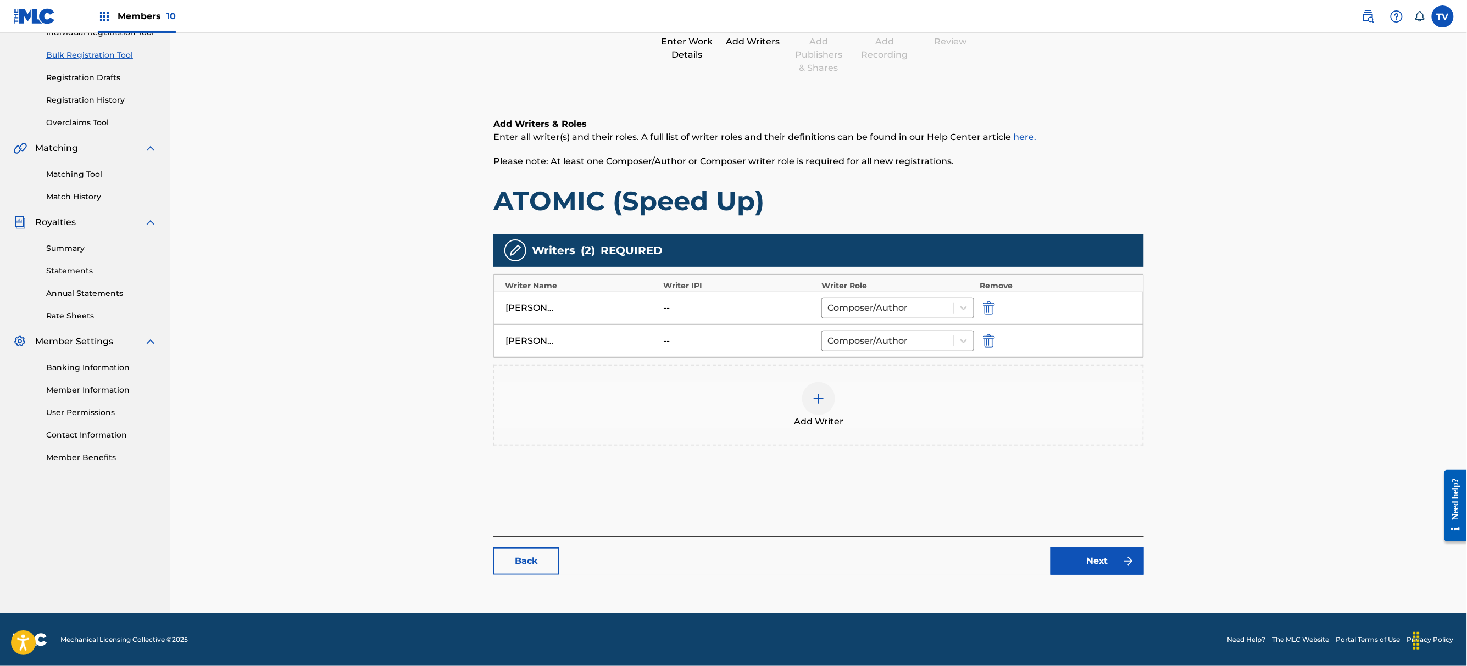
click at [1085, 568] on button "Next" at bounding box center [1096, 561] width 93 height 27
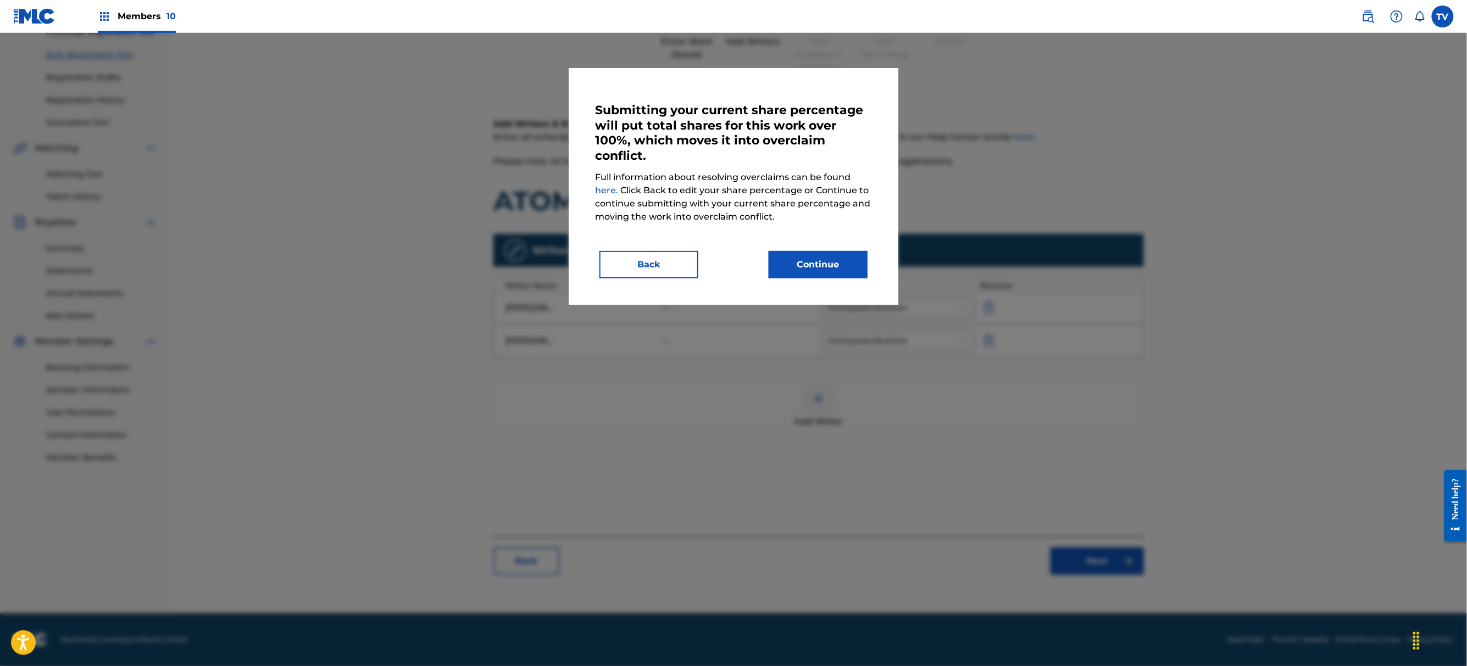
click at [824, 269] on button "Continue" at bounding box center [817, 264] width 99 height 27
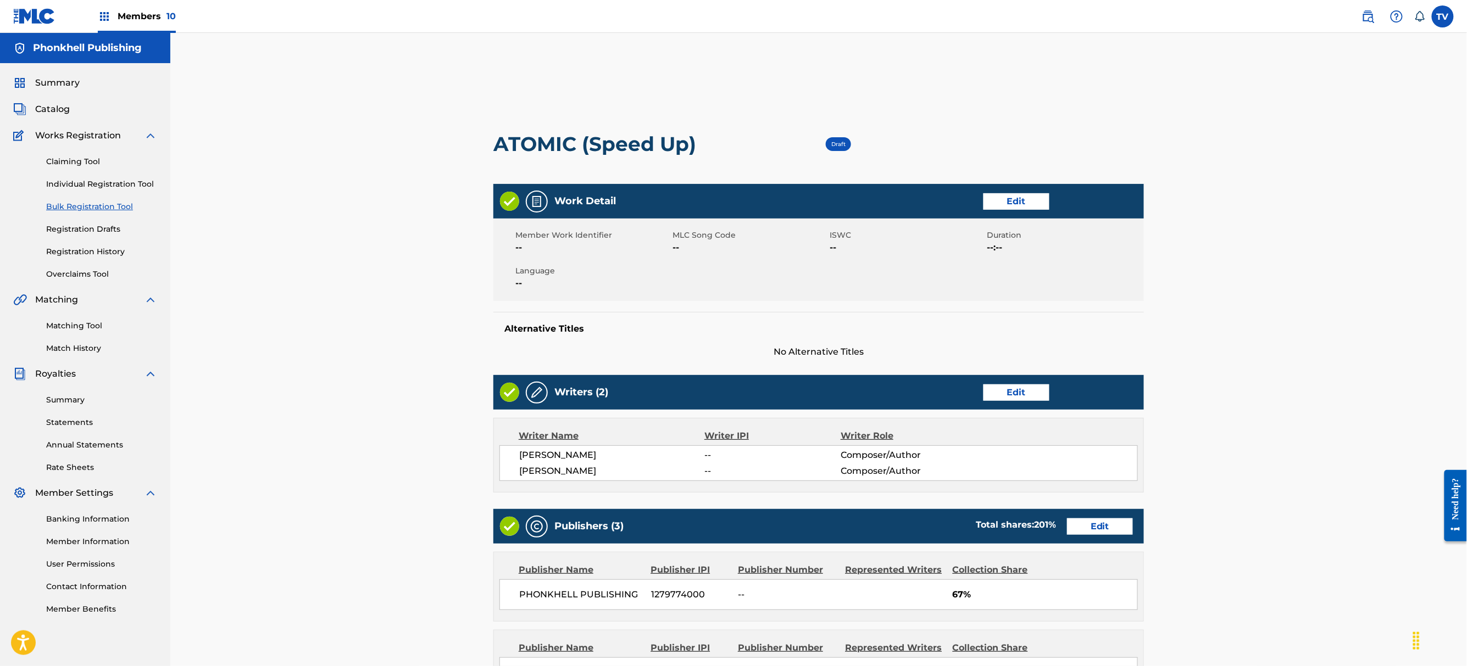
scroll to position [146, 0]
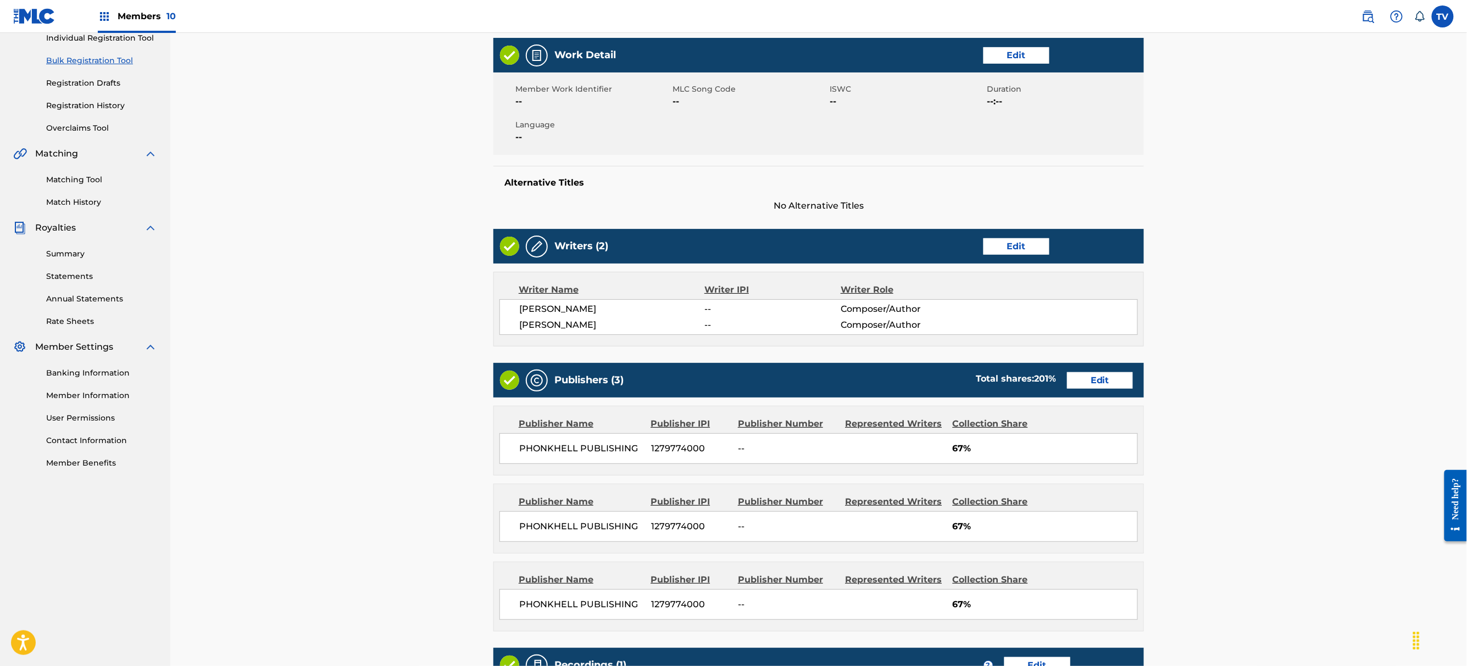
click at [1104, 385] on link "Edit" at bounding box center [1100, 380] width 66 height 16
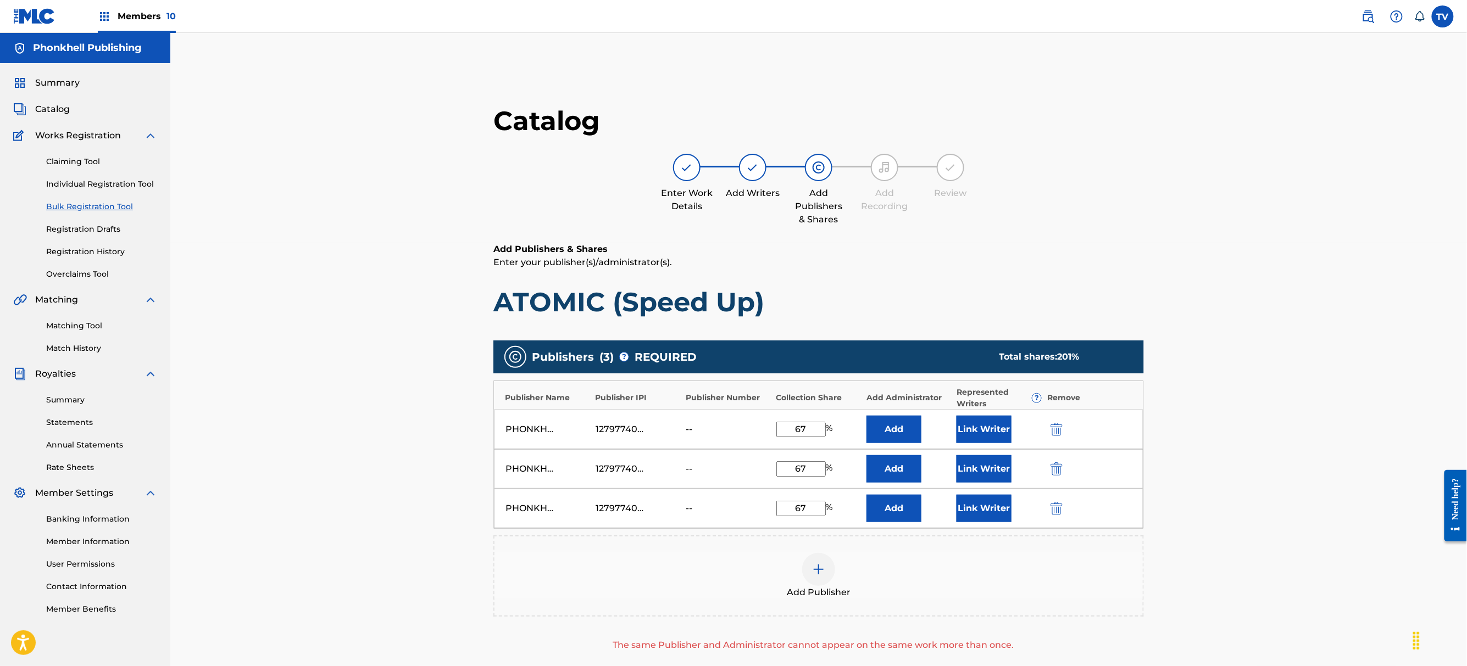
click at [1055, 466] on button "submit" at bounding box center [1055, 469] width 16 height 13
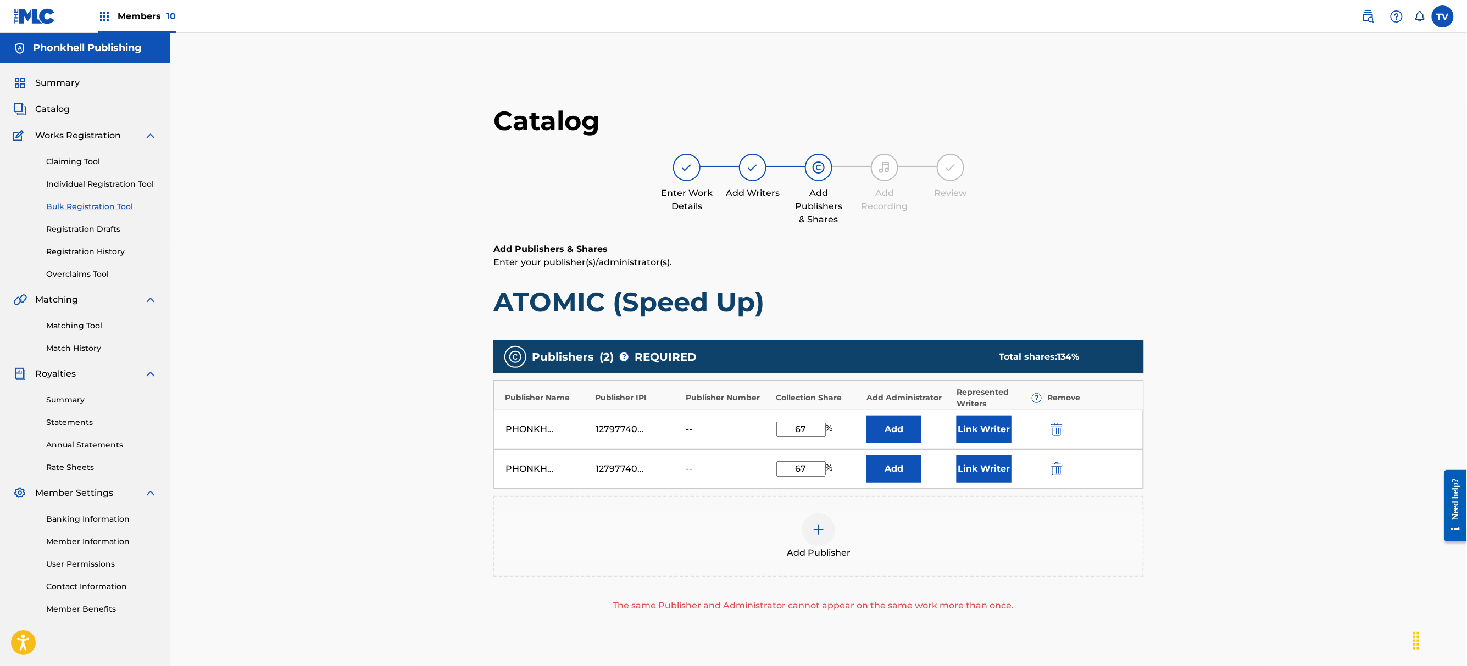
click at [1053, 468] on button "submit" at bounding box center [1055, 469] width 16 height 13
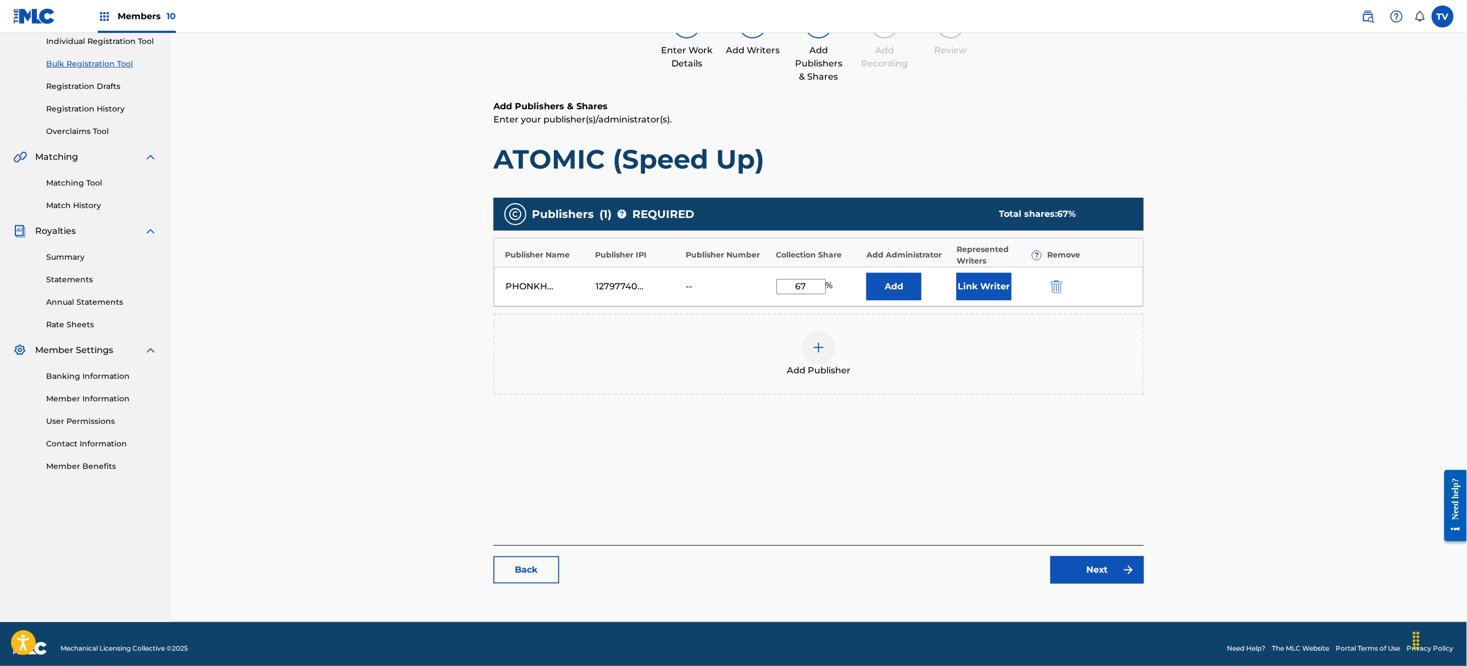
scroll to position [152, 0]
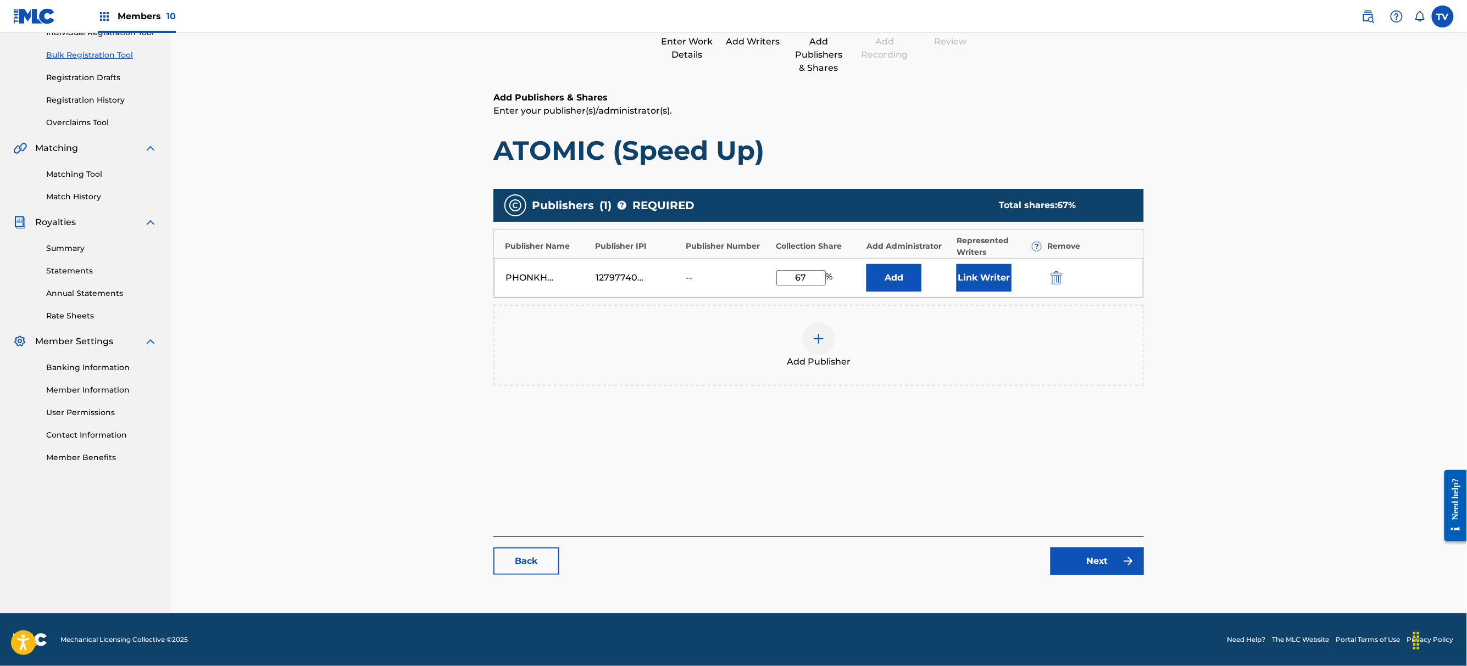
click at [1126, 563] on link "Next" at bounding box center [1096, 561] width 93 height 27
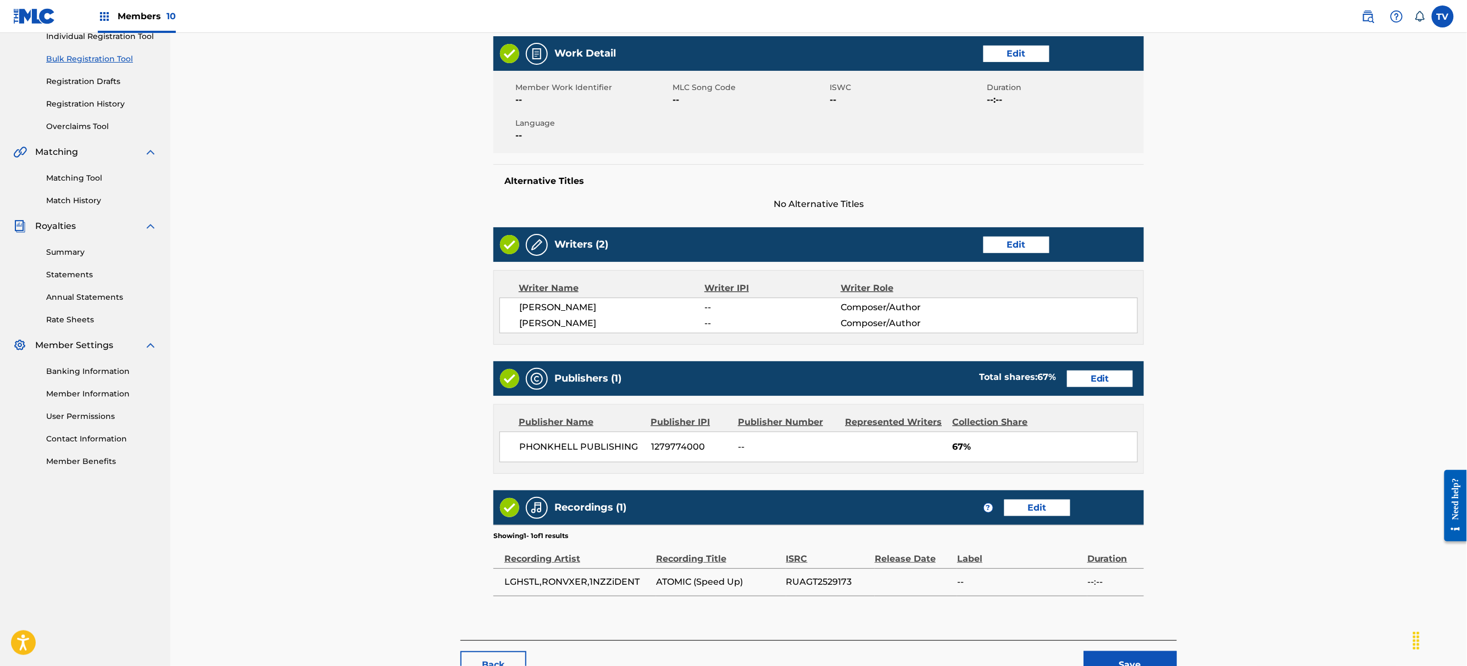
scroll to position [225, 0]
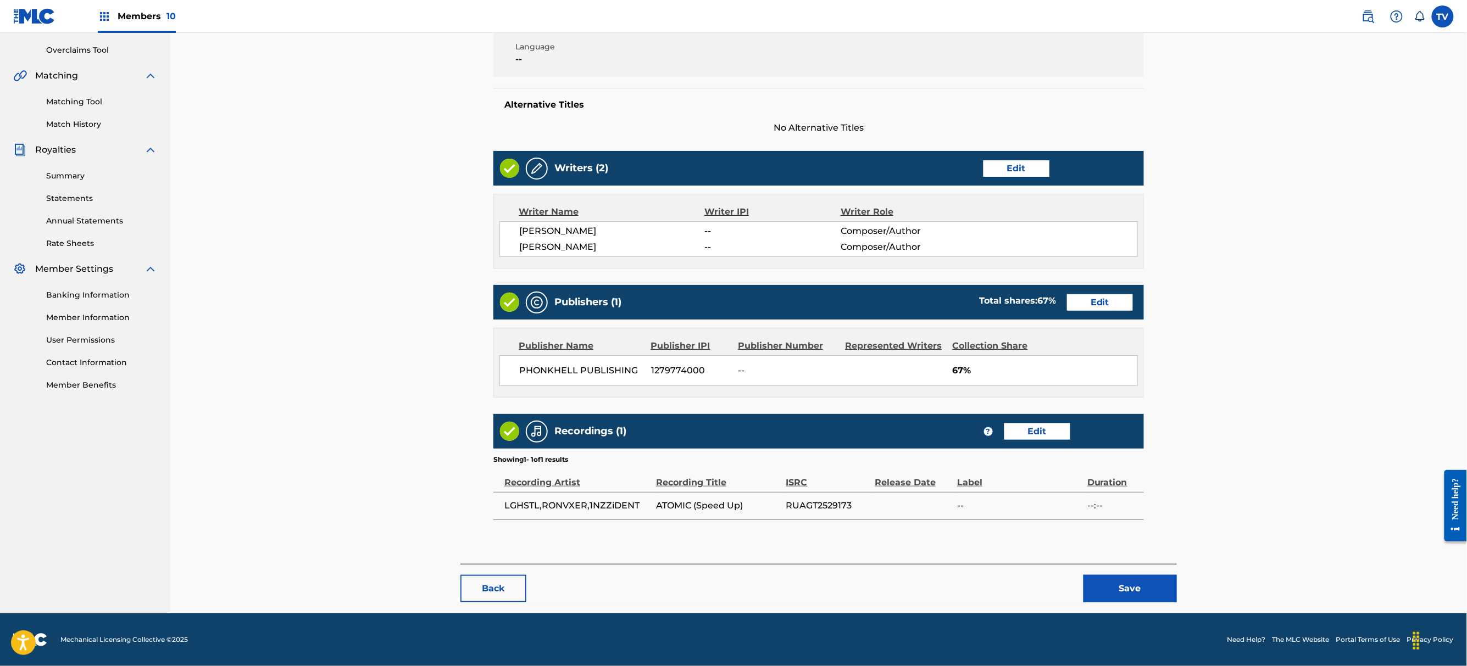
click at [1141, 589] on button "Save" at bounding box center [1129, 588] width 93 height 27
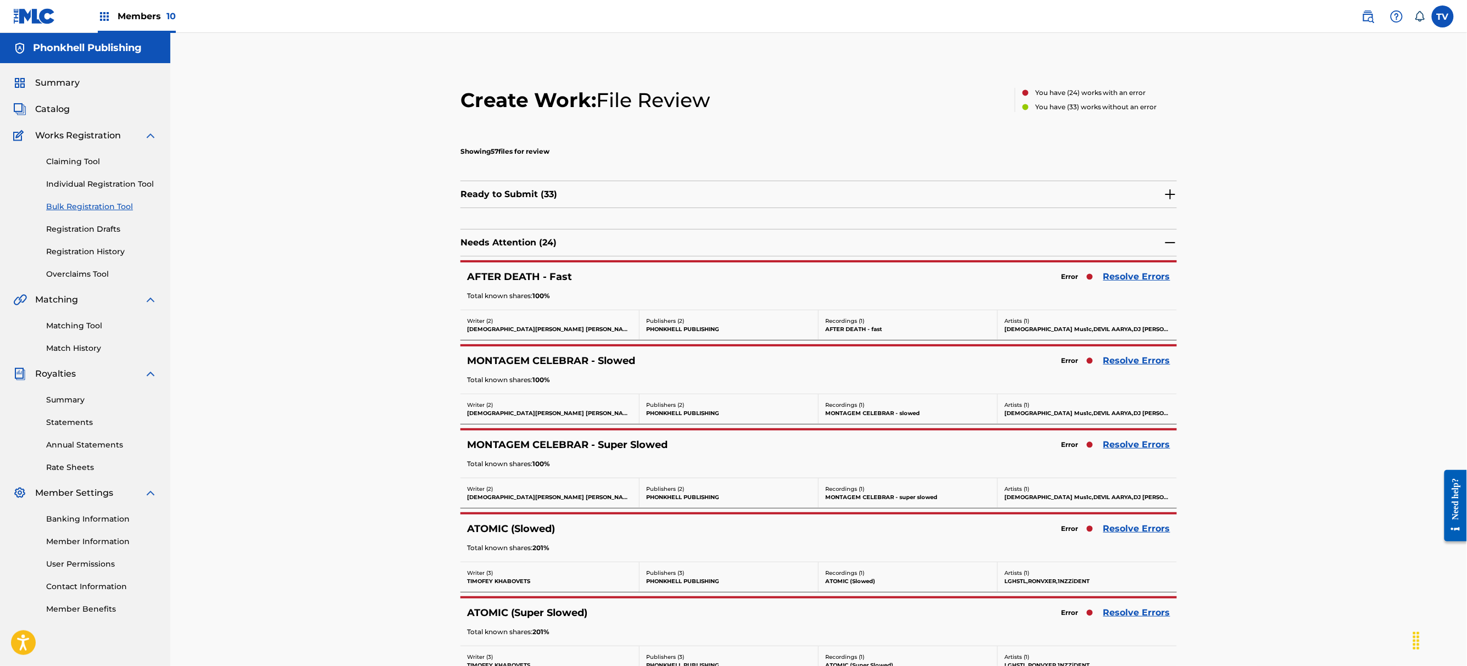
click at [1138, 528] on link "Resolve Errors" at bounding box center [1136, 528] width 67 height 13
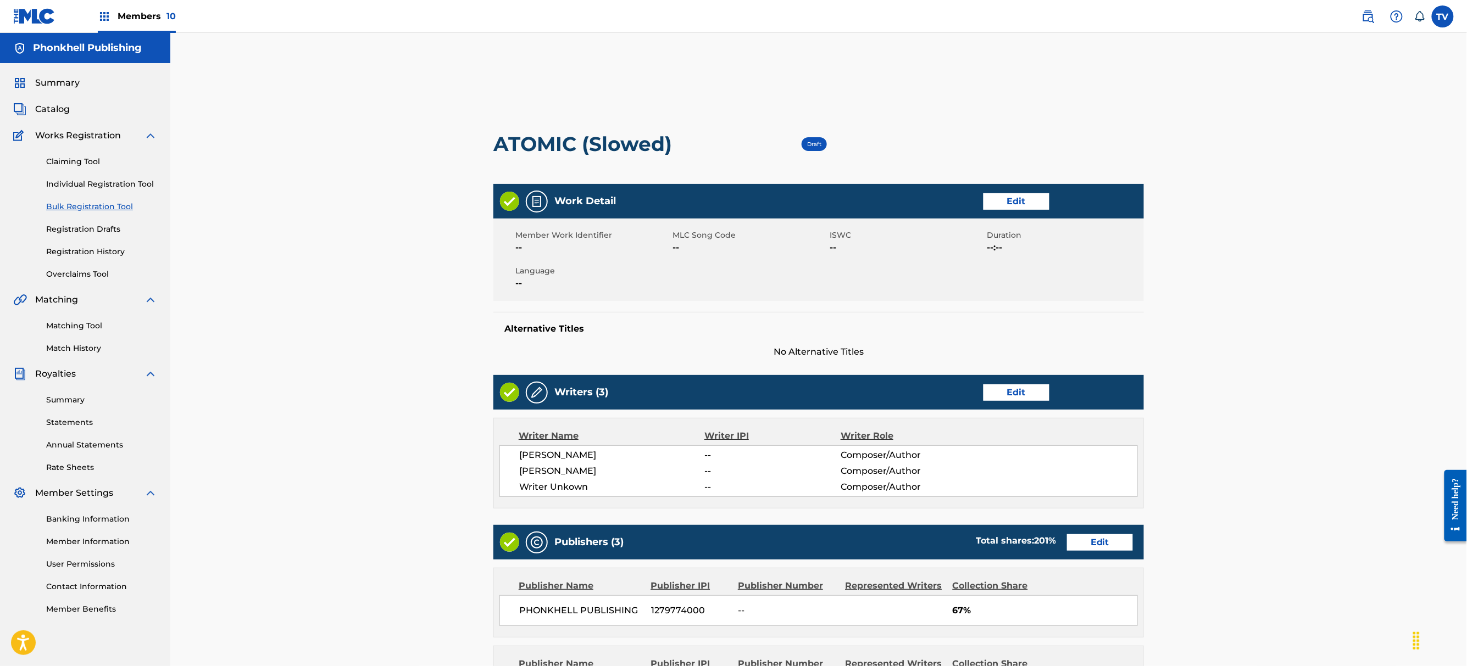
click at [1017, 394] on link "Edit" at bounding box center [1016, 393] width 66 height 16
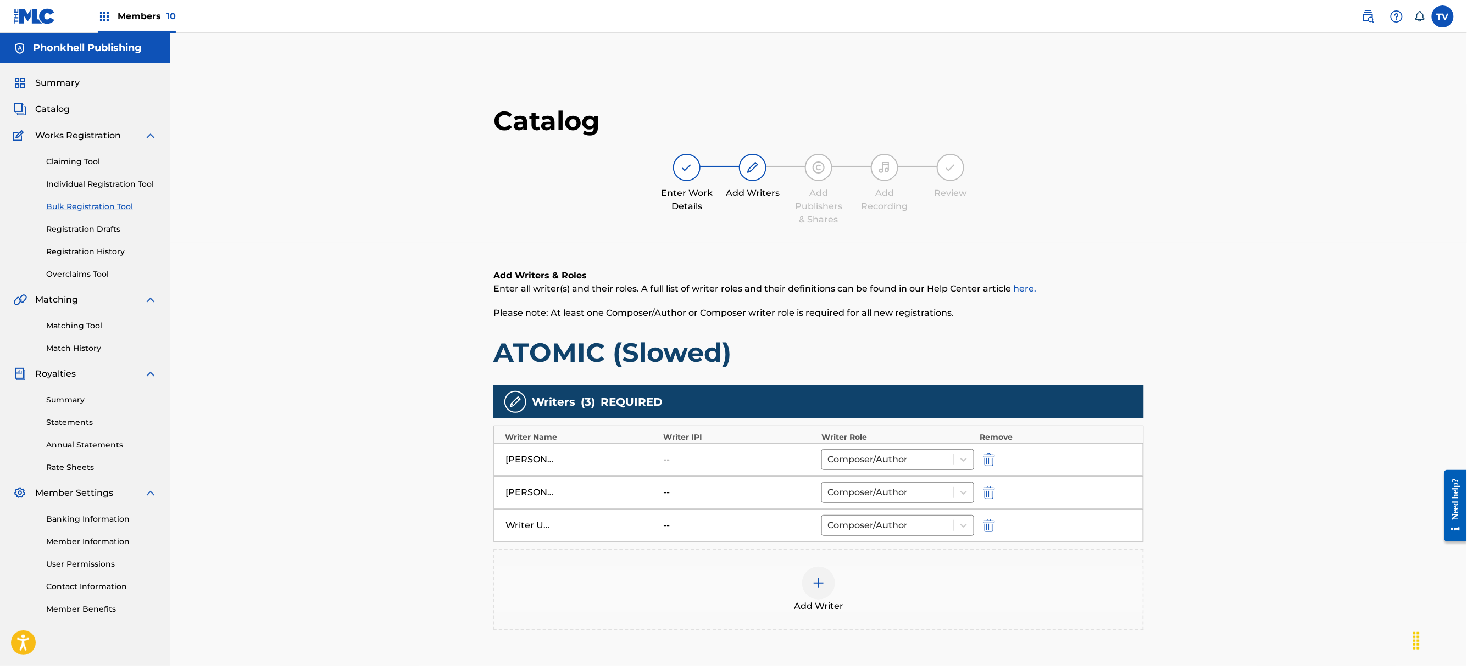
click at [1000, 525] on div at bounding box center [1003, 525] width 49 height 13
click at [994, 525] on button "submit" at bounding box center [987, 525] width 16 height 13
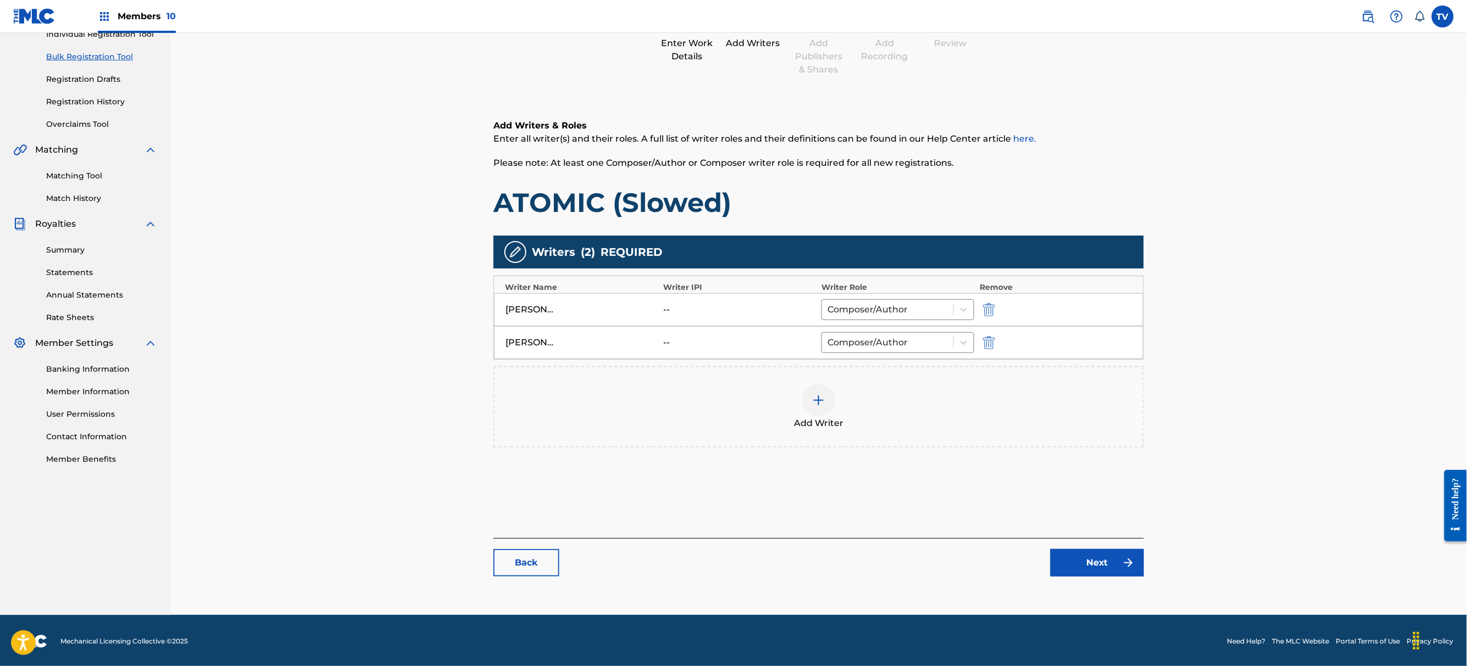
scroll to position [152, 0]
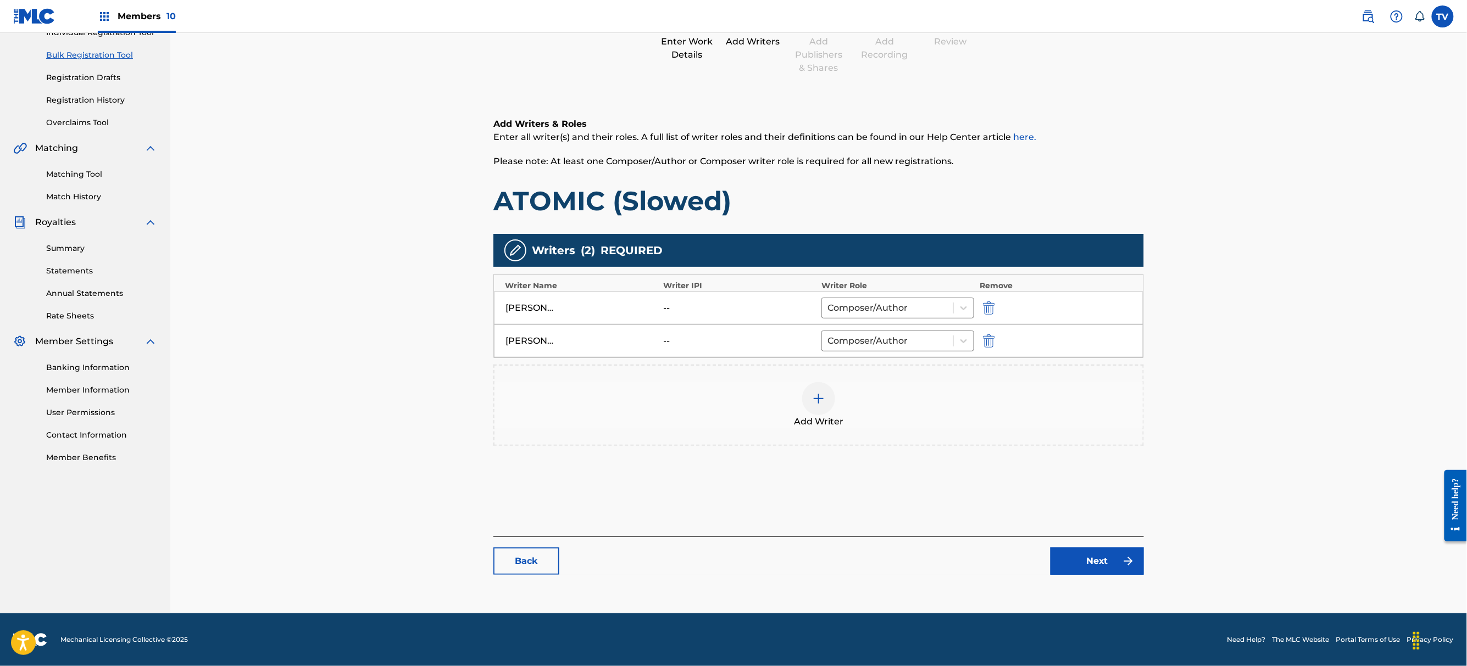
click at [1092, 560] on button "Next" at bounding box center [1096, 561] width 93 height 27
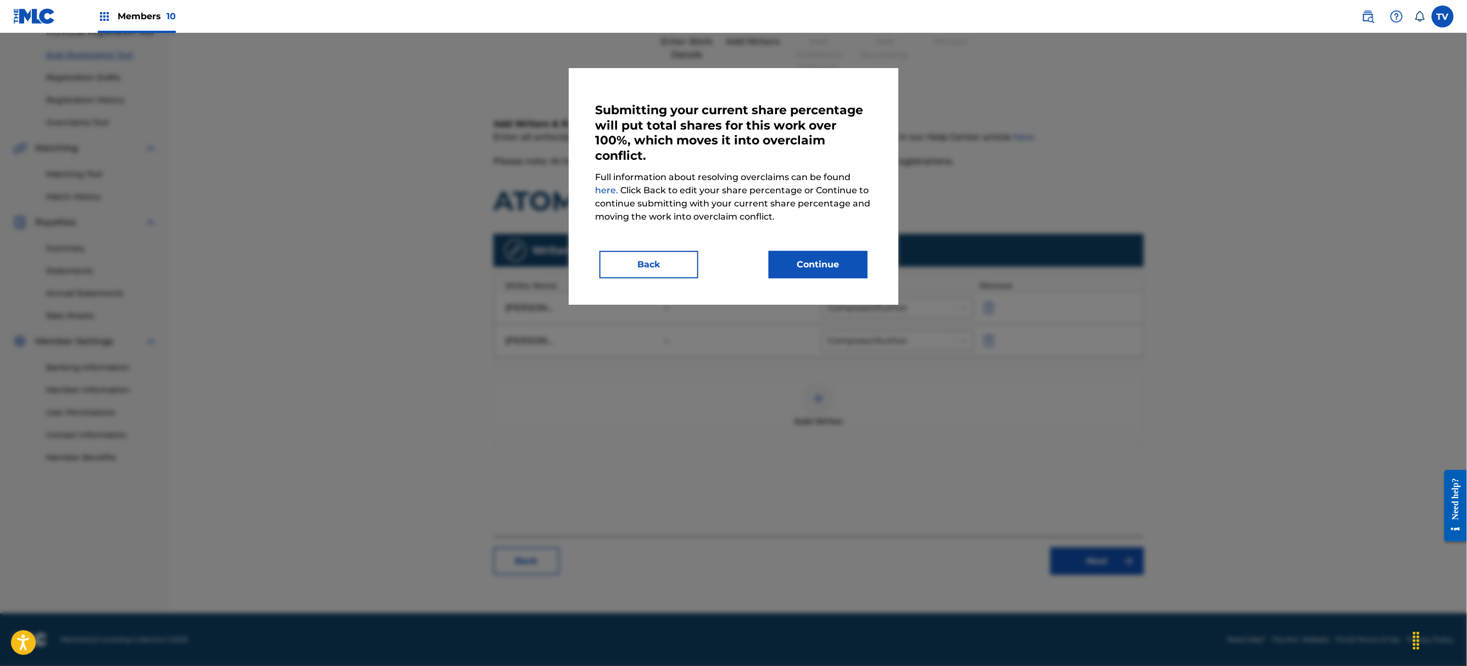
click at [850, 271] on button "Continue" at bounding box center [817, 264] width 99 height 27
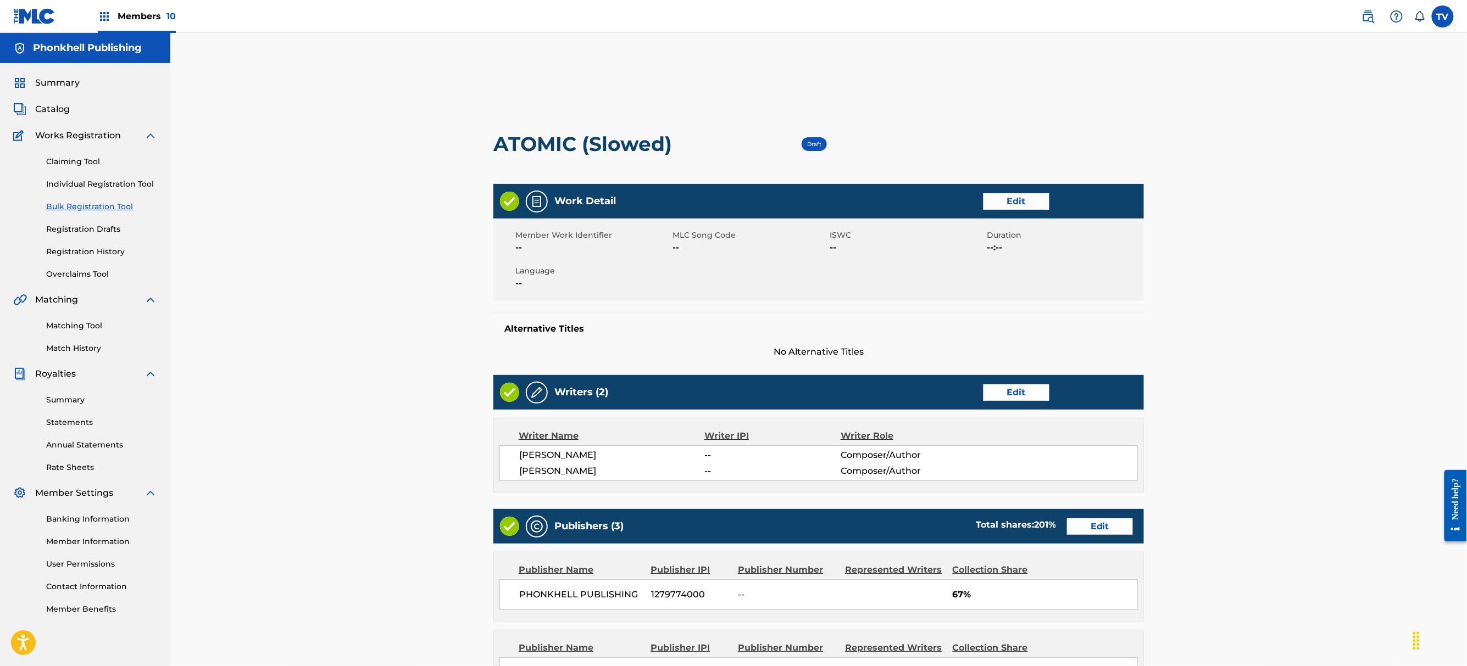
click at [1106, 532] on link "Edit" at bounding box center [1100, 527] width 66 height 16
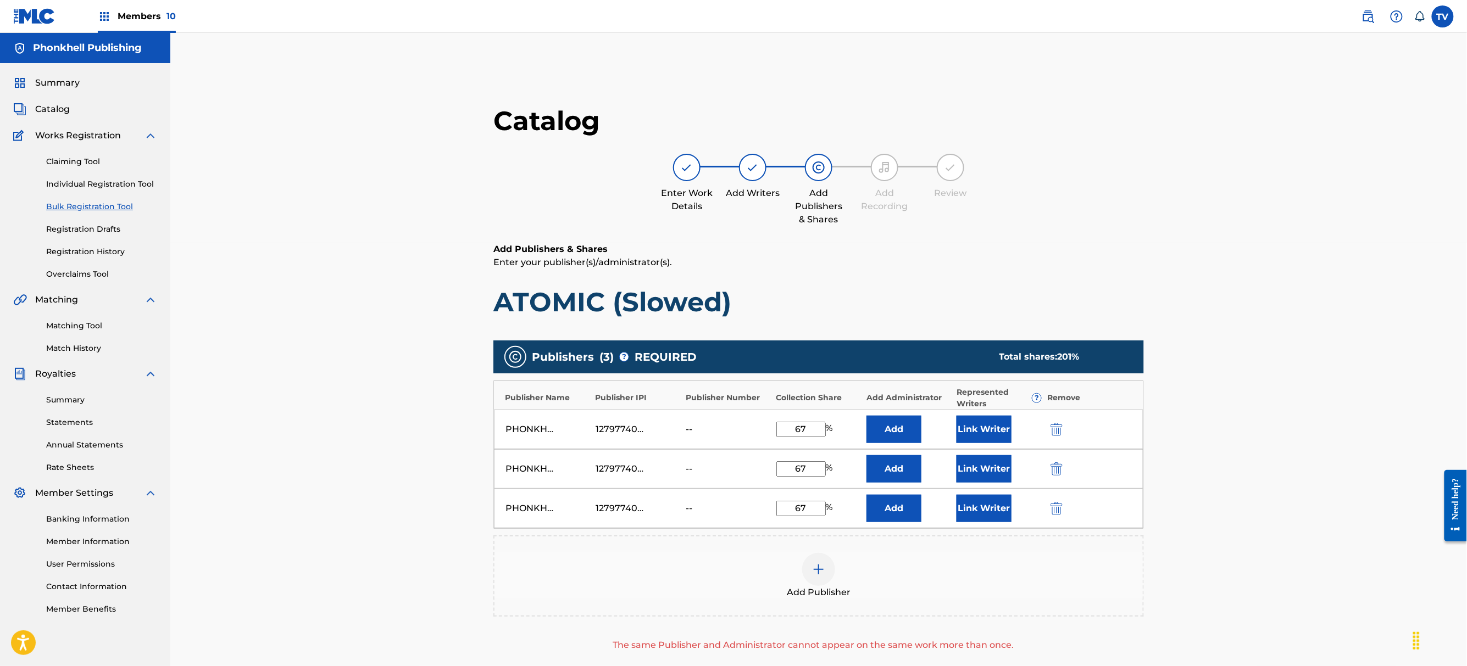
click at [1047, 472] on button "submit" at bounding box center [1055, 469] width 16 height 13
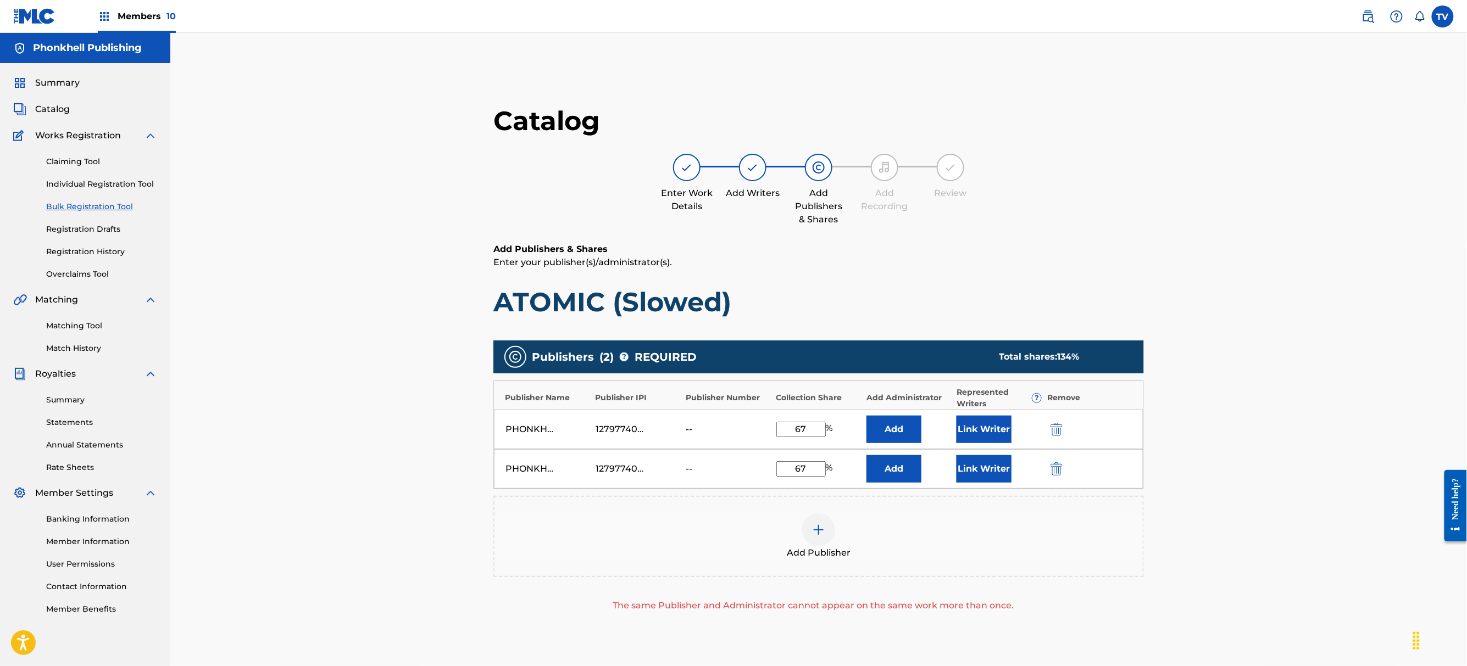
click at [1047, 471] on button "submit" at bounding box center [1055, 469] width 16 height 13
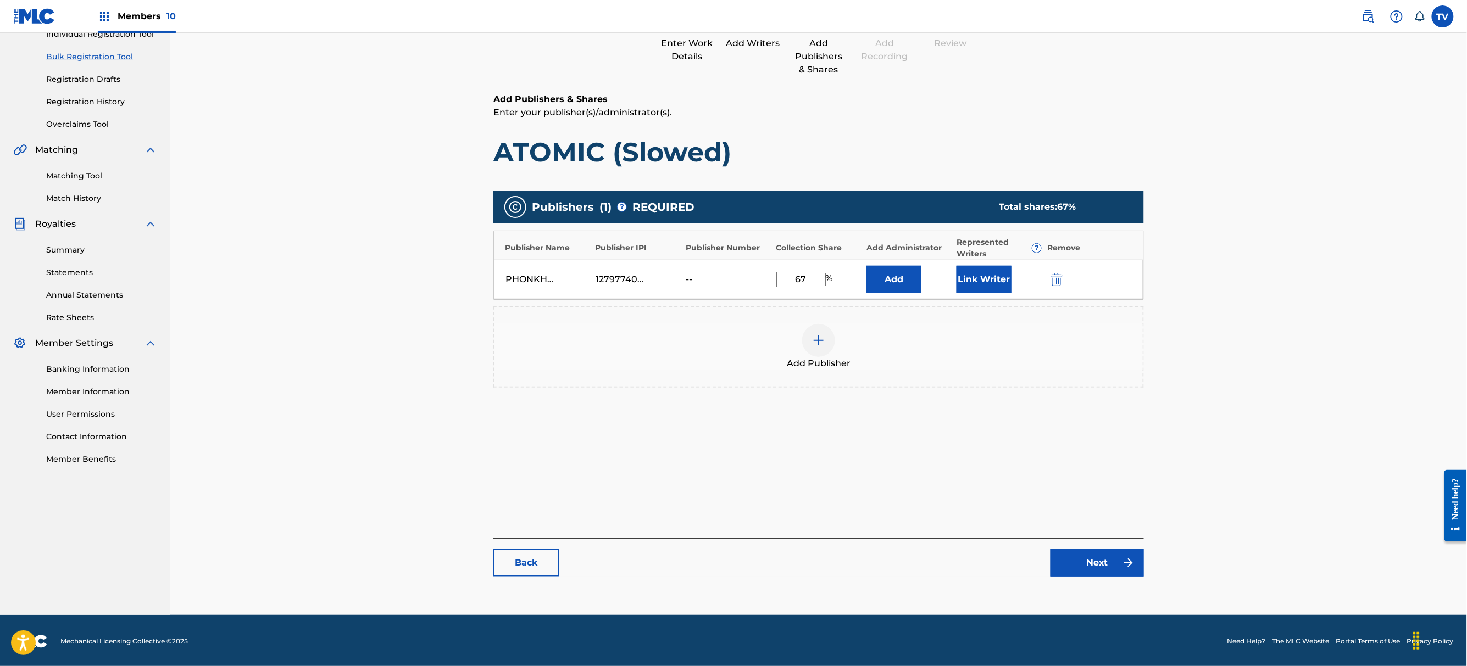
scroll to position [152, 0]
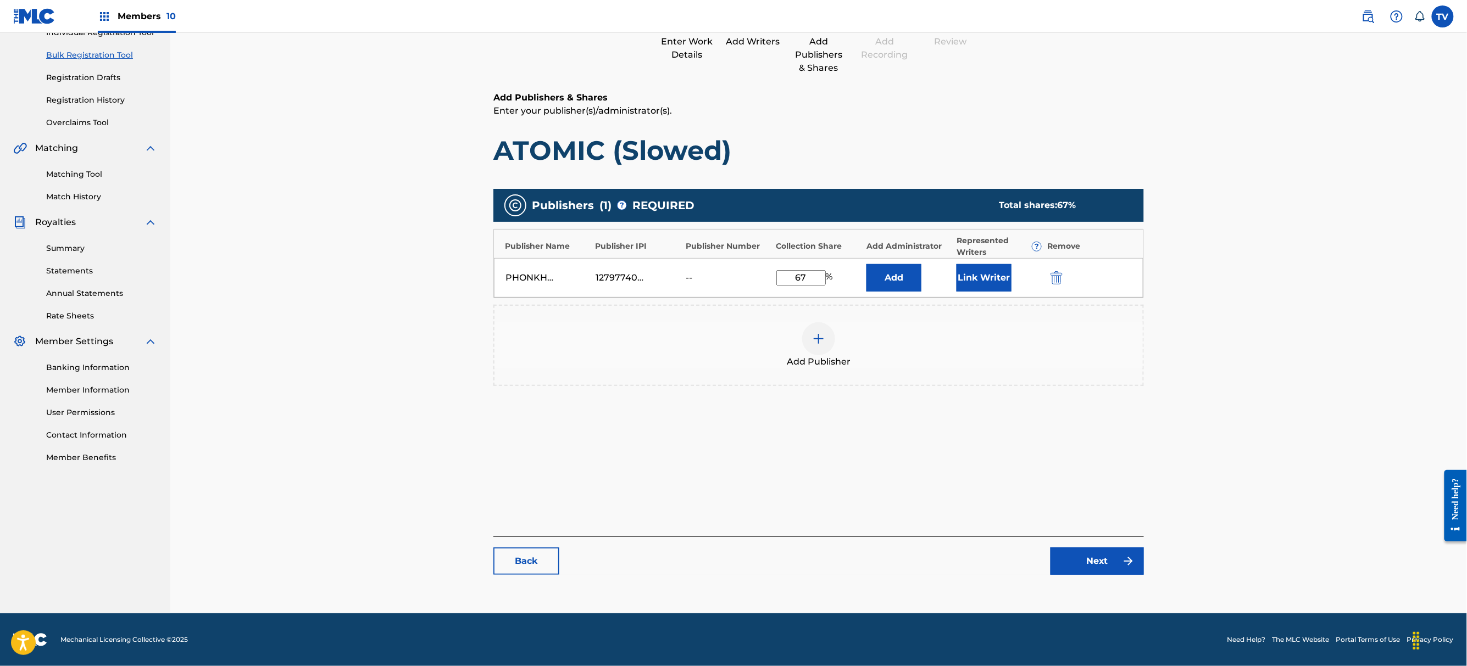
click at [1093, 561] on link "Next" at bounding box center [1096, 561] width 93 height 27
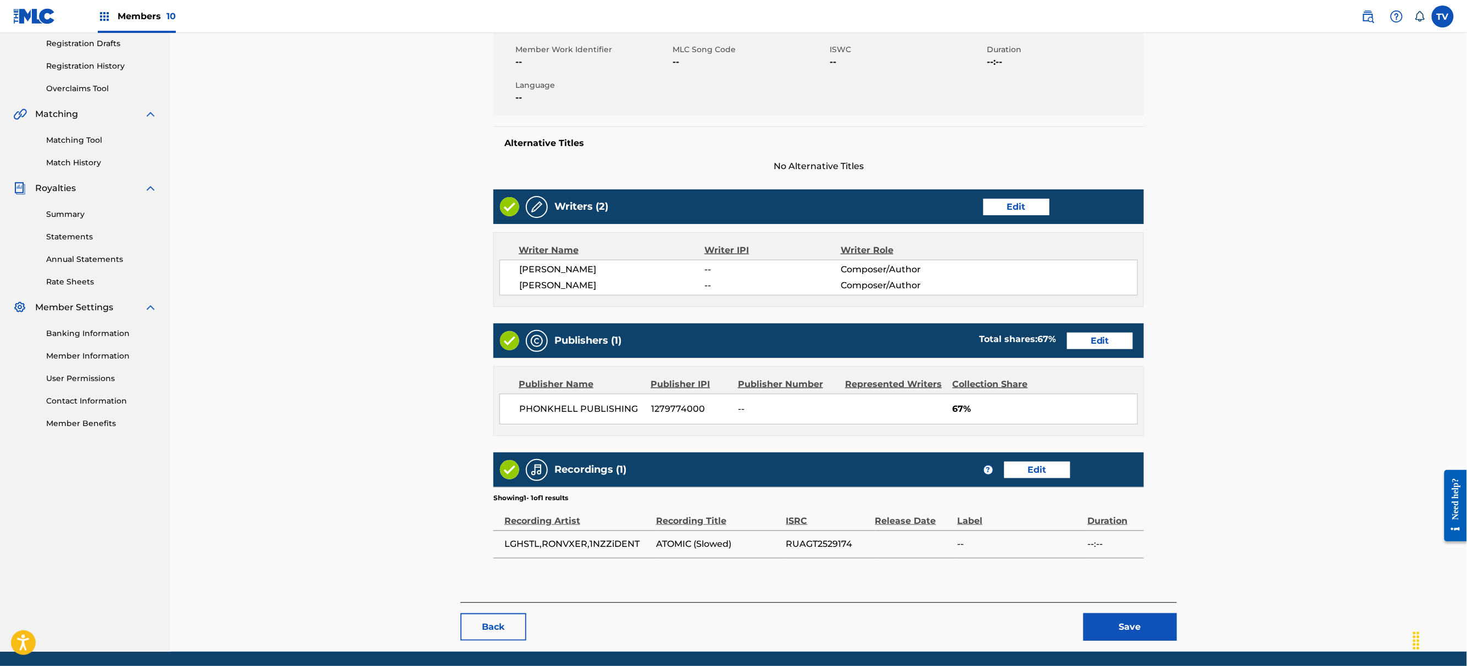
scroll to position [225, 0]
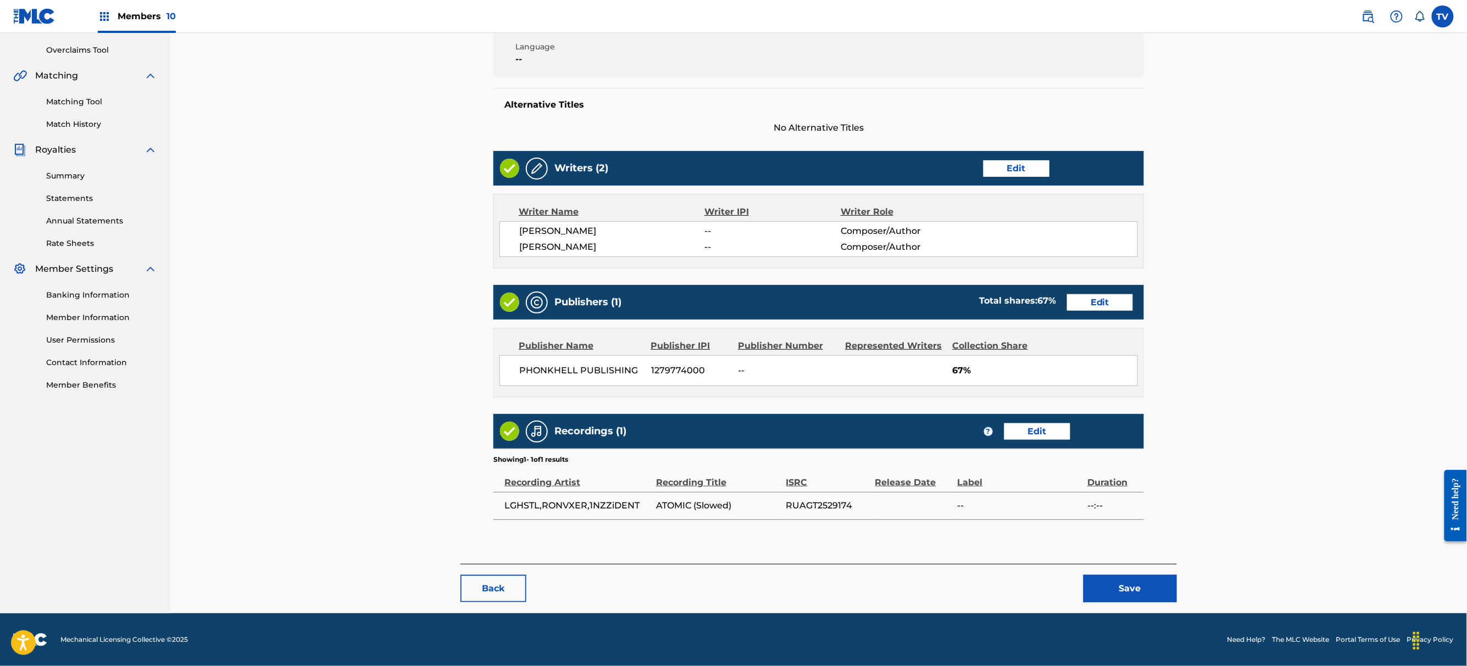
click at [1133, 595] on button "Save" at bounding box center [1129, 588] width 93 height 27
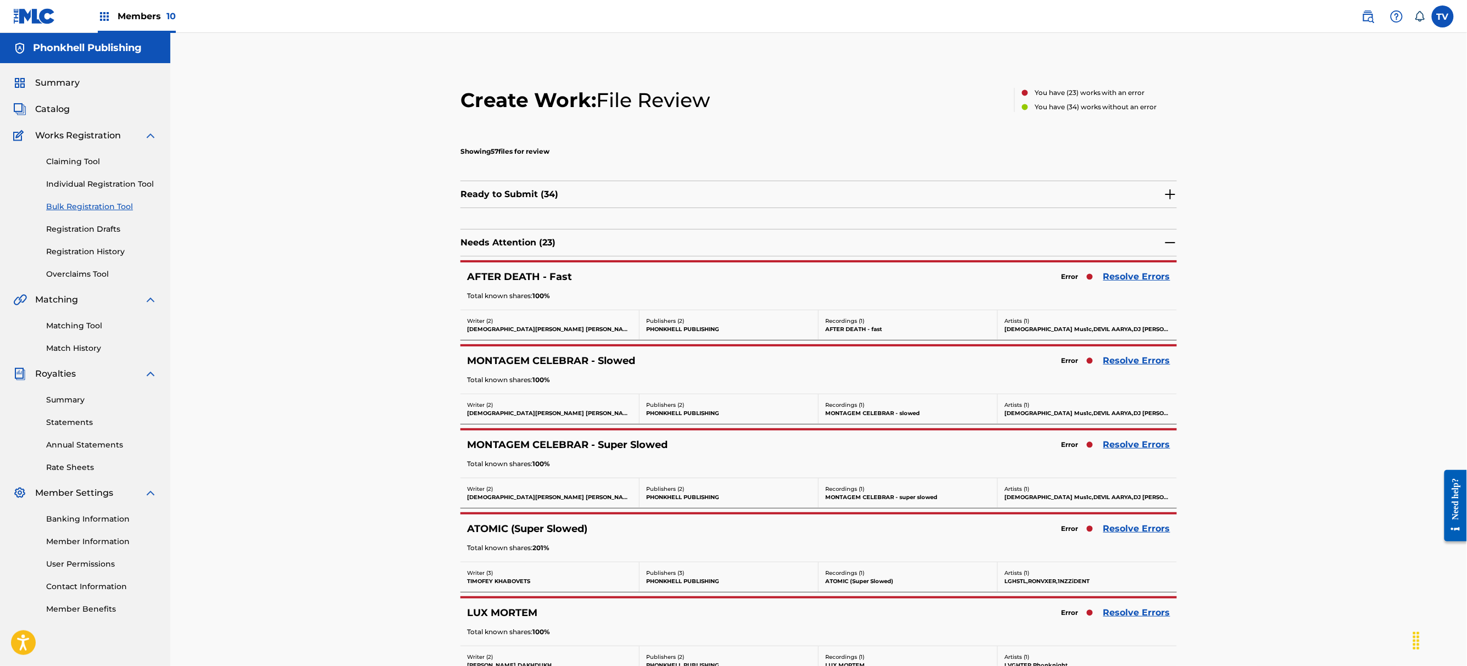
click at [1138, 531] on link "Resolve Errors" at bounding box center [1136, 528] width 67 height 13
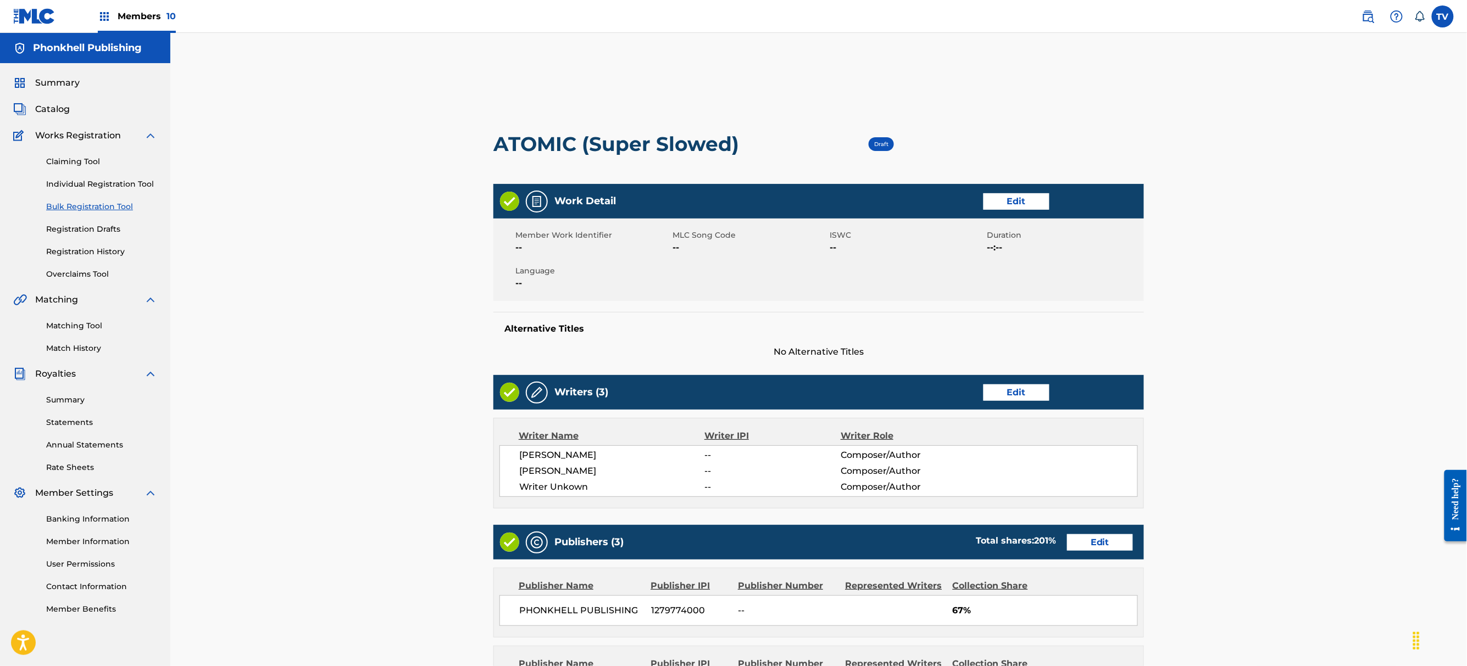
click at [999, 393] on link "Edit" at bounding box center [1016, 393] width 66 height 16
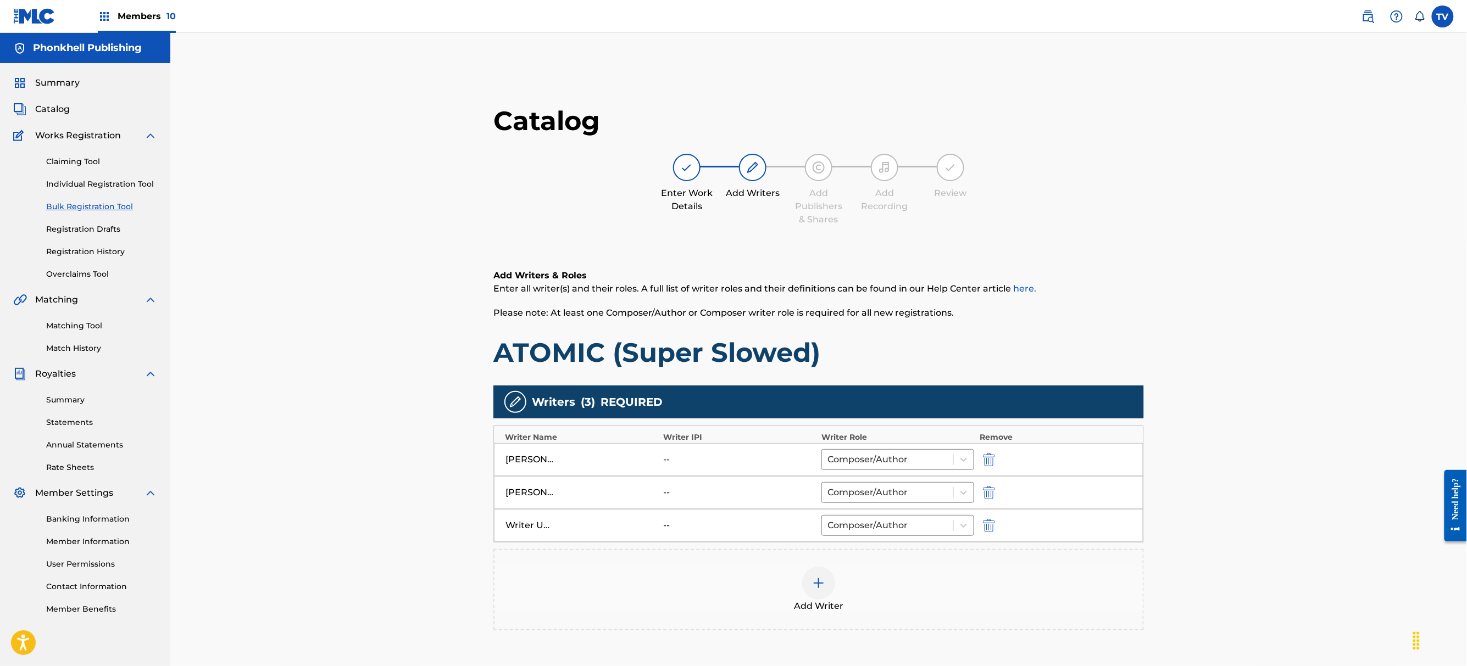
click at [1001, 531] on div at bounding box center [1003, 525] width 49 height 13
click at [992, 528] on button "submit" at bounding box center [987, 525] width 16 height 13
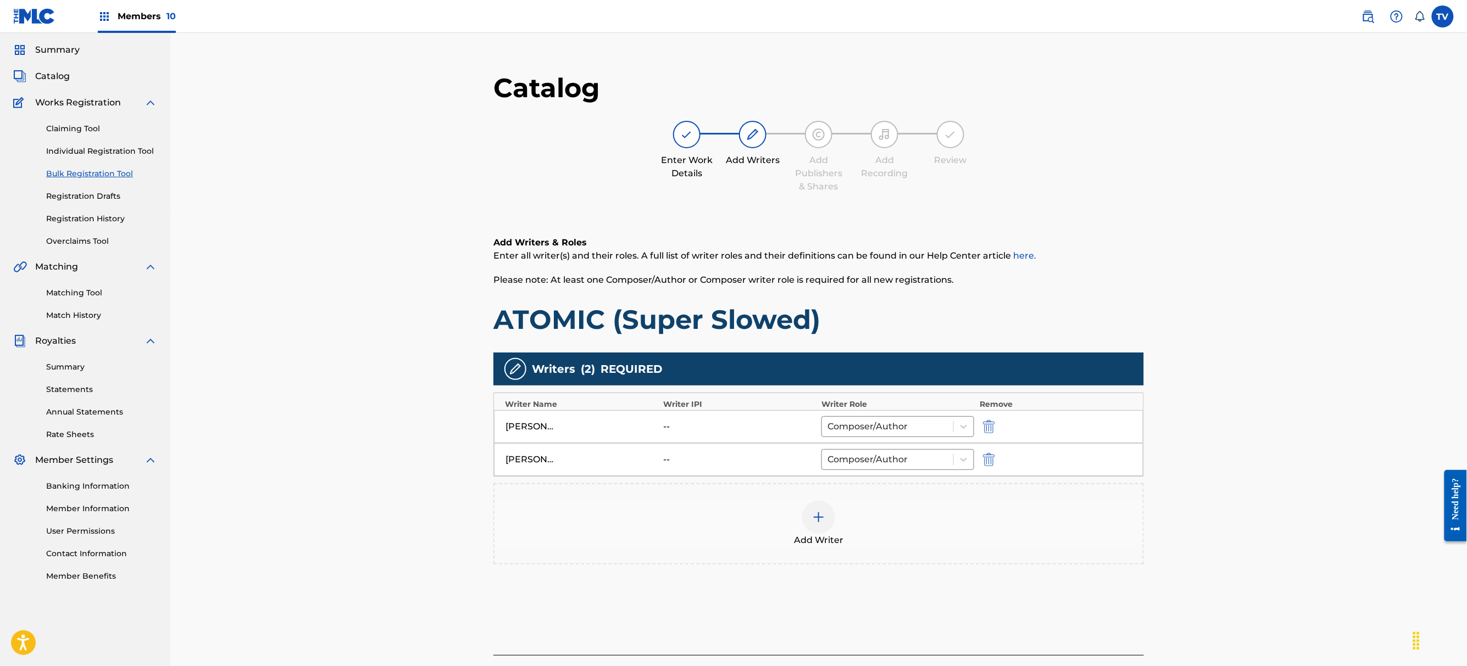
scroll to position [152, 0]
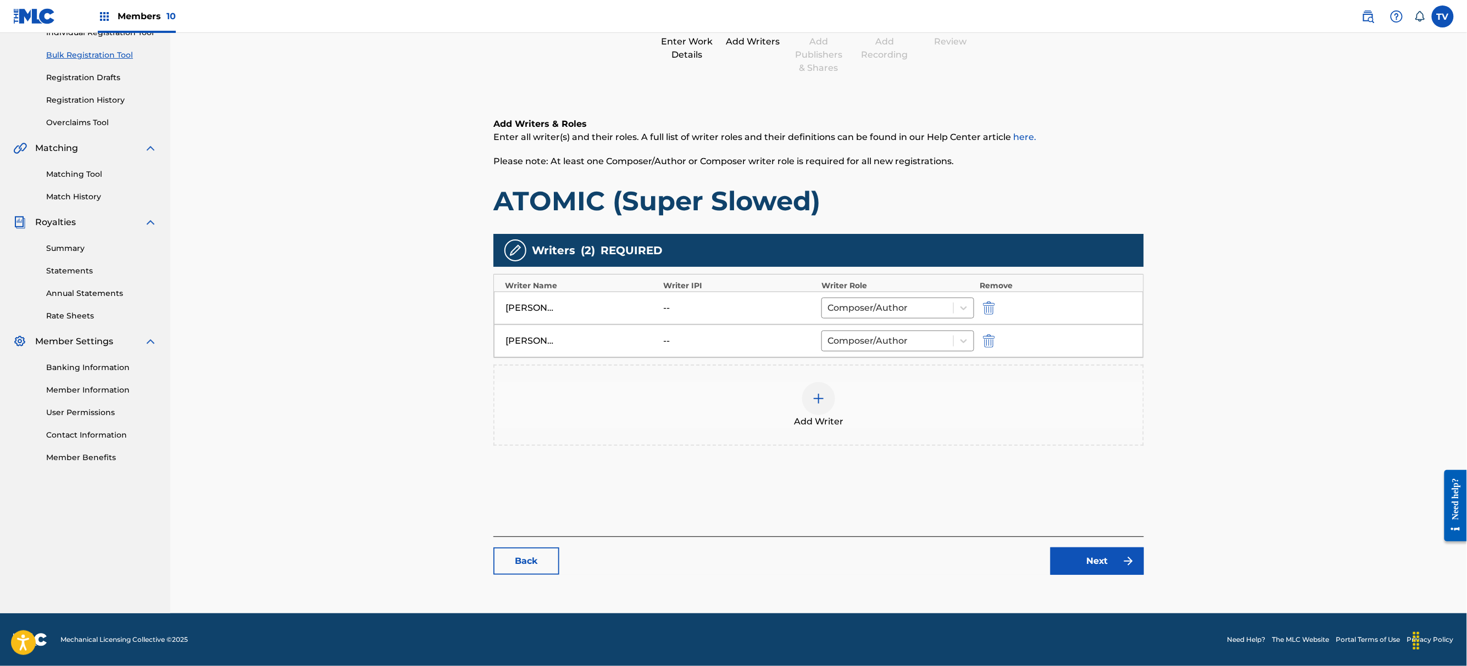
click at [1066, 572] on button "Next" at bounding box center [1096, 561] width 93 height 27
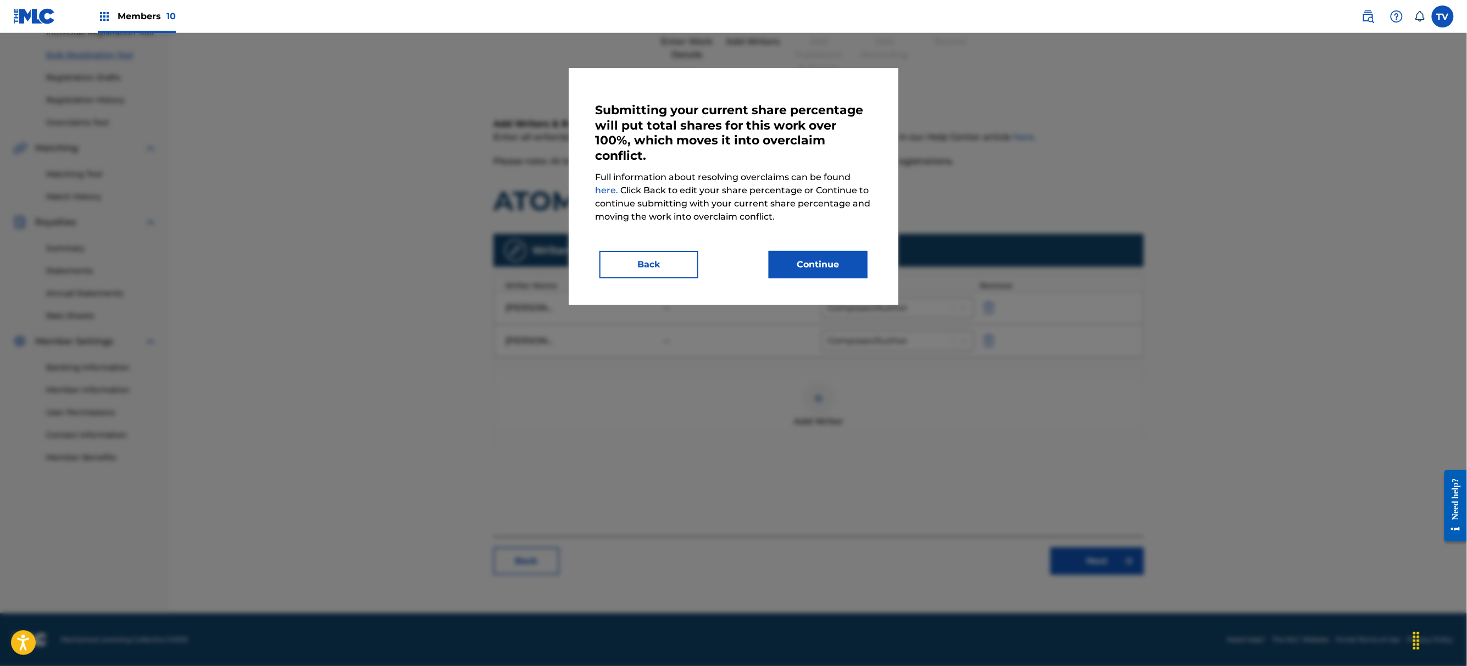
click at [854, 280] on div "Submitting your current share percentage will put total shares for this work ov…" at bounding box center [734, 186] width 330 height 237
click at [855, 264] on button "Continue" at bounding box center [817, 264] width 99 height 27
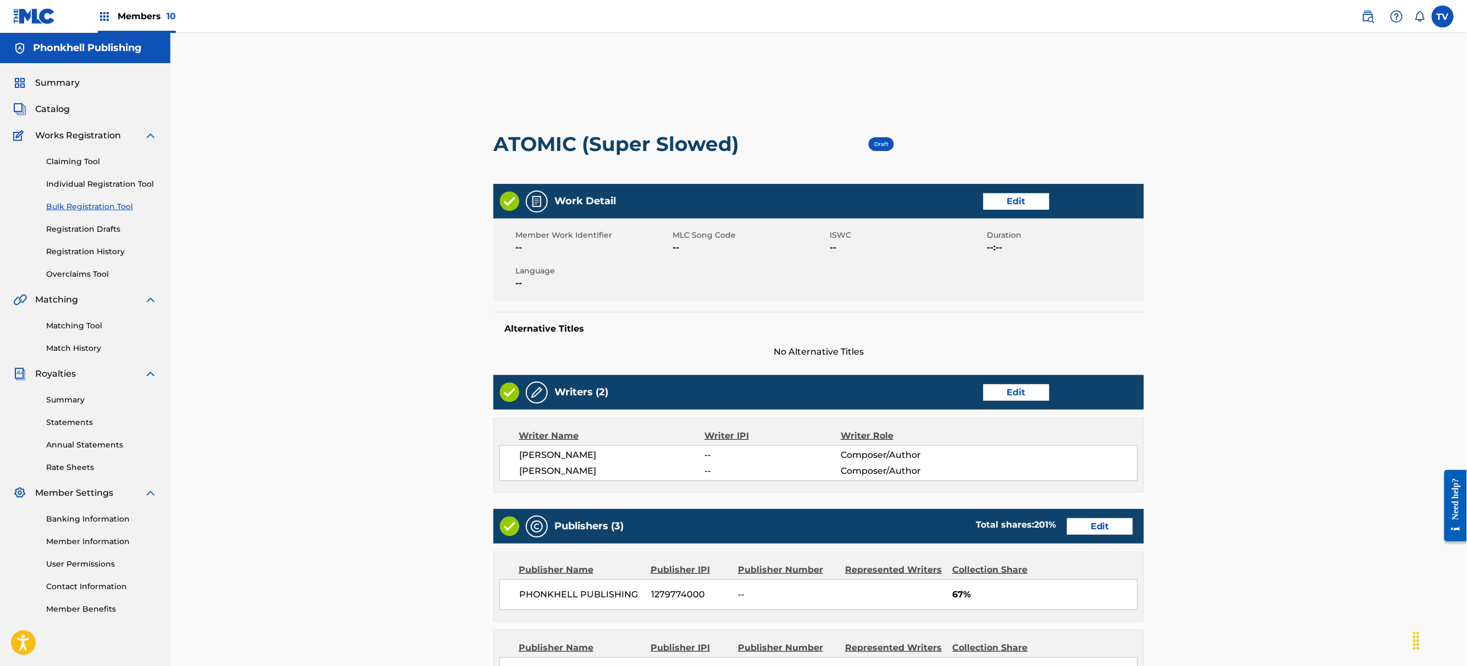
click at [1117, 525] on link "Edit" at bounding box center [1100, 527] width 66 height 16
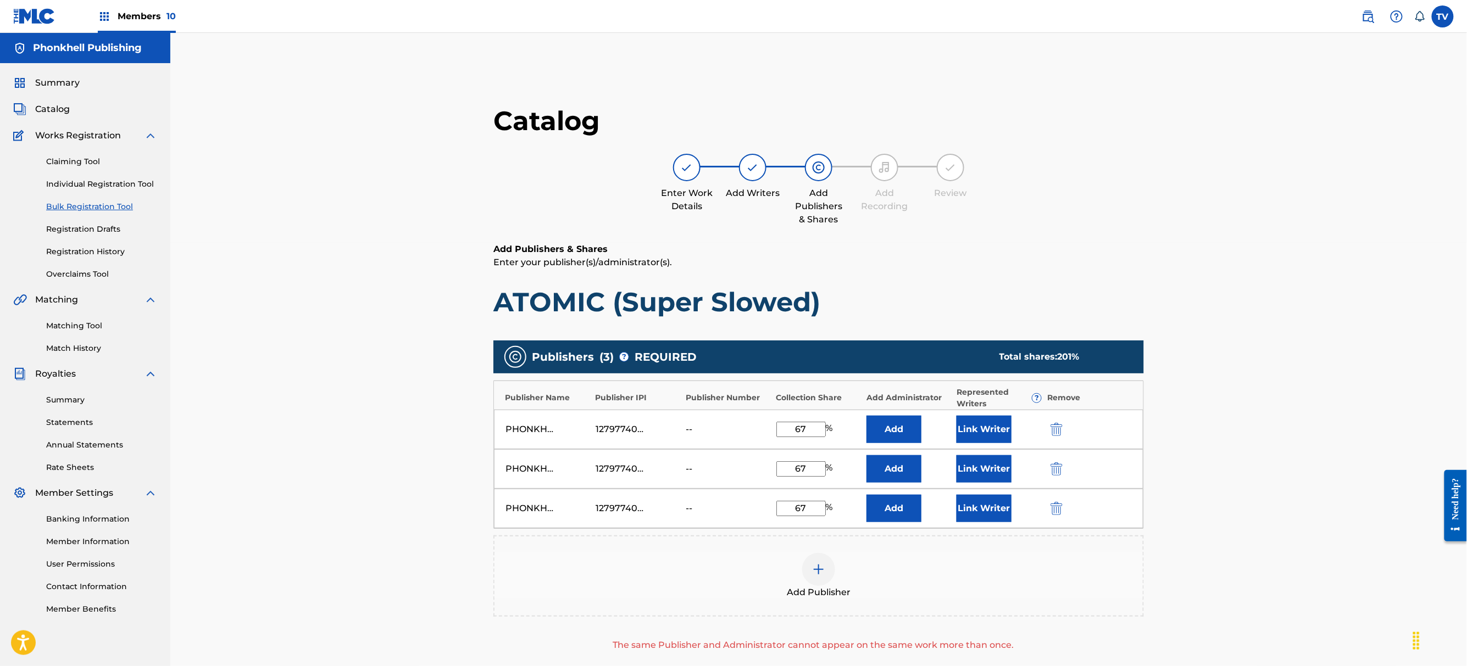
click at [1045, 466] on div "PHONKHELL PUBLISHING 1279774000 -- 67 % Add Link Writer" at bounding box center [818, 469] width 649 height 40
click at [974, 477] on button "Link Writer" at bounding box center [983, 468] width 55 height 27
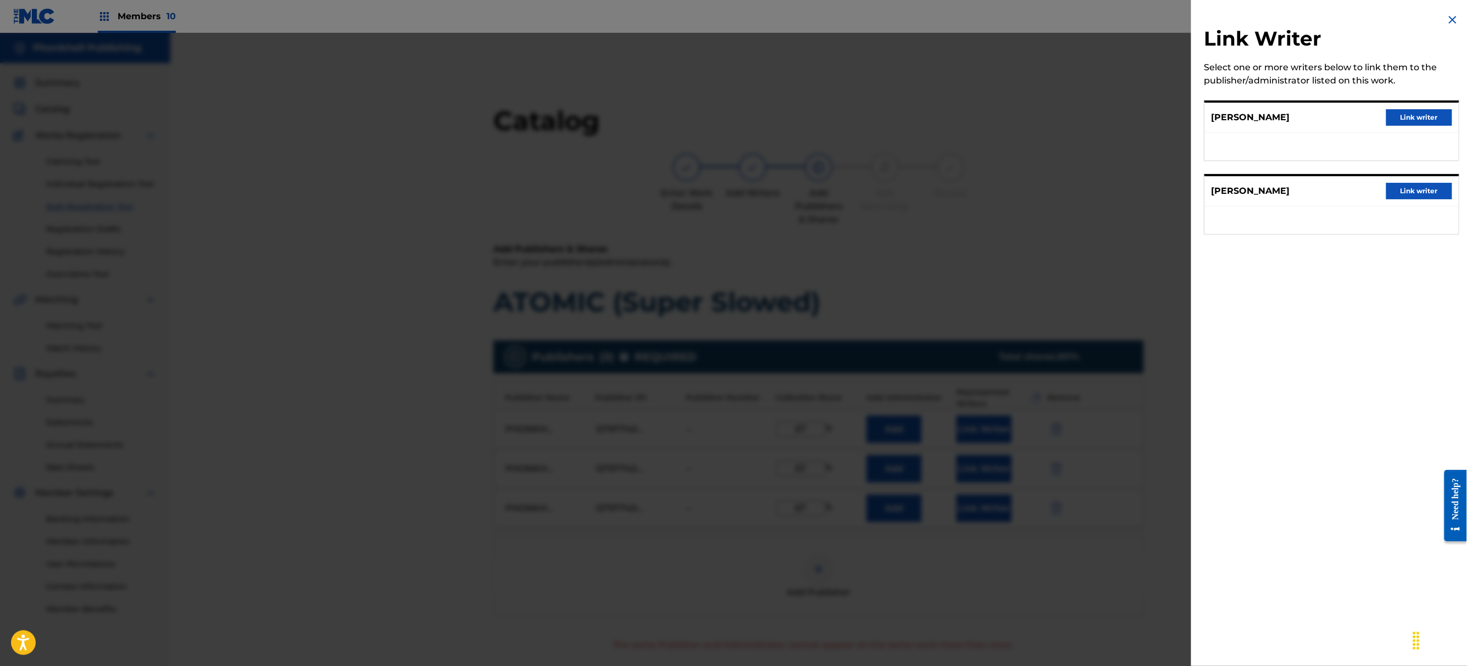
click at [1108, 535] on div at bounding box center [733, 366] width 1467 height 666
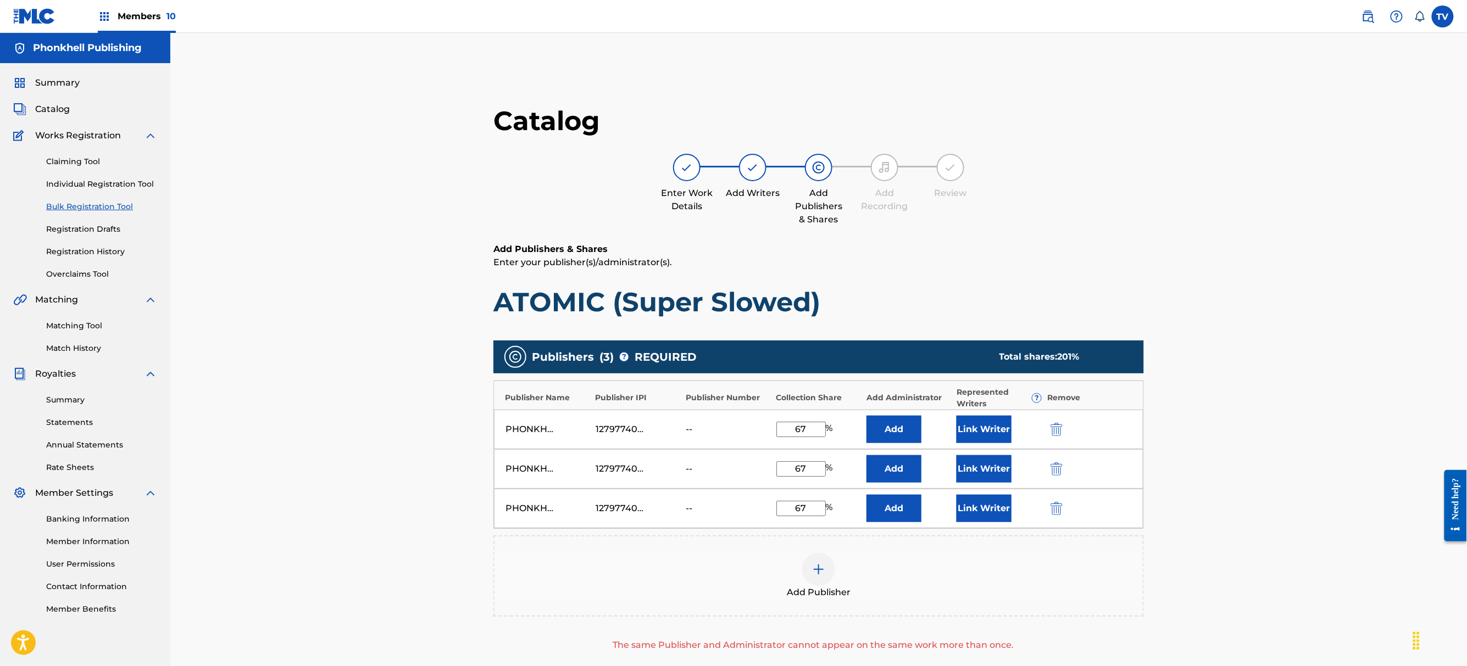
click at [1051, 468] on button "submit" at bounding box center [1055, 469] width 16 height 13
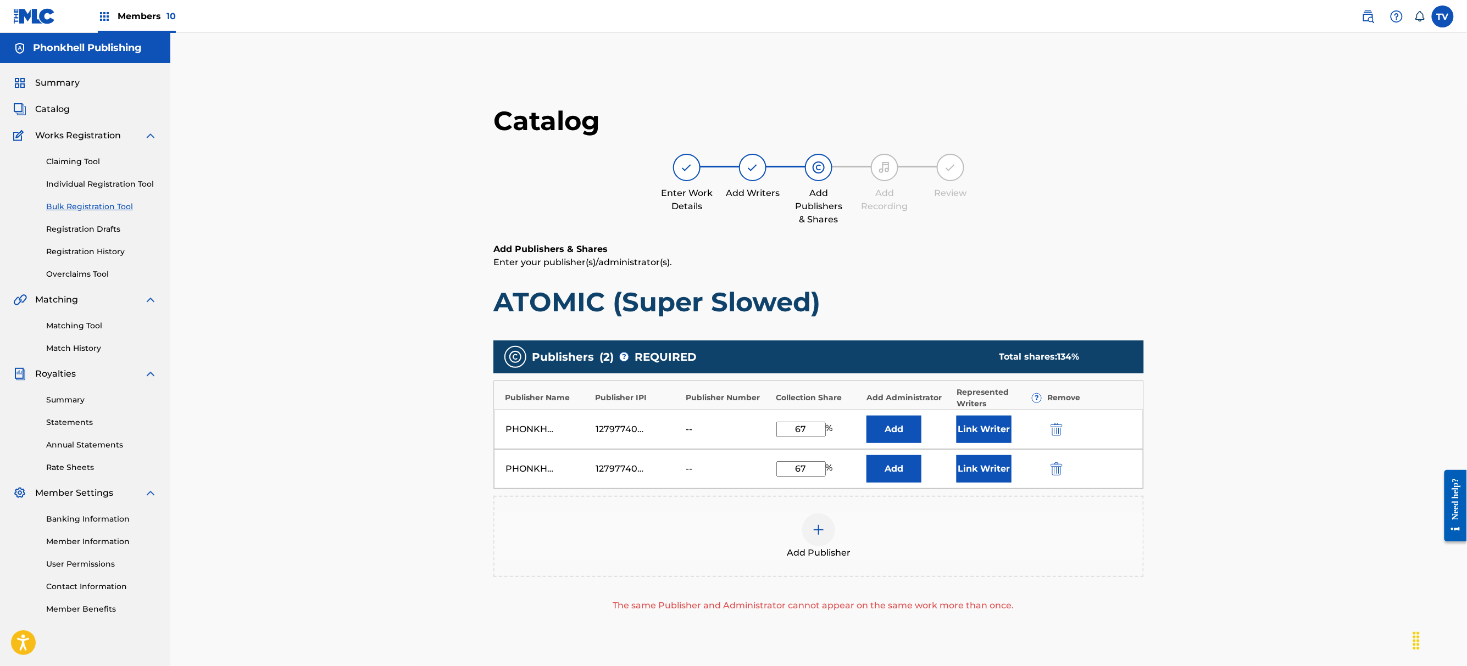
click at [1051, 468] on button "submit" at bounding box center [1055, 469] width 16 height 13
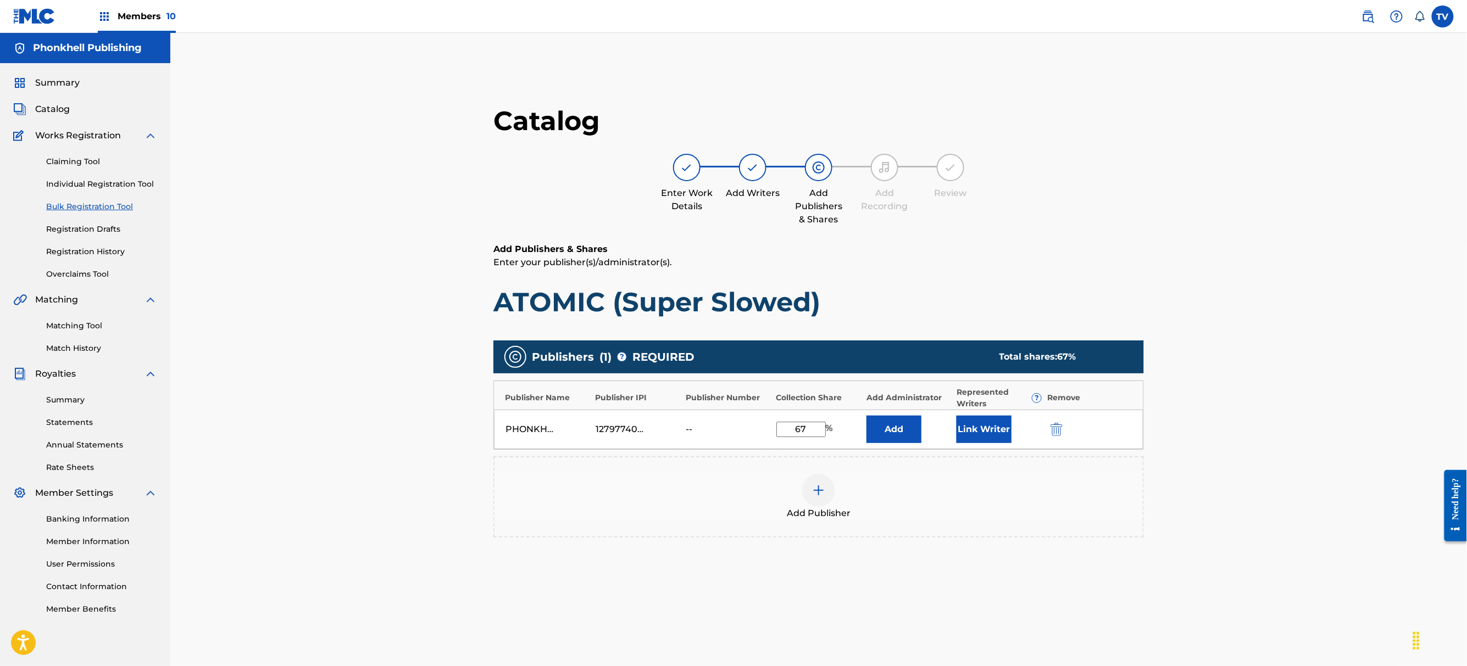
click at [1112, 567] on div "Publishers ( 1 ) ? REQUIRED Total shares: 67 % Publisher Name Publisher IPI Pub…" at bounding box center [818, 455] width 650 height 240
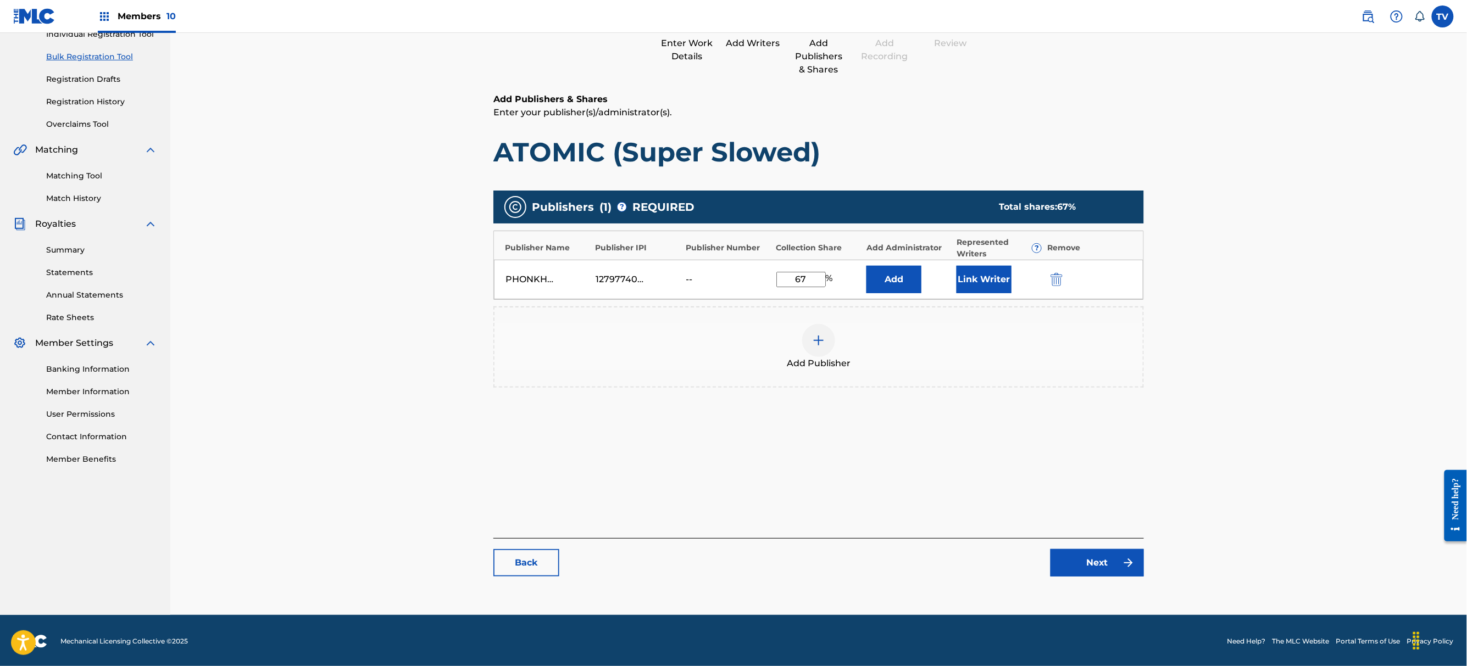
scroll to position [152, 0]
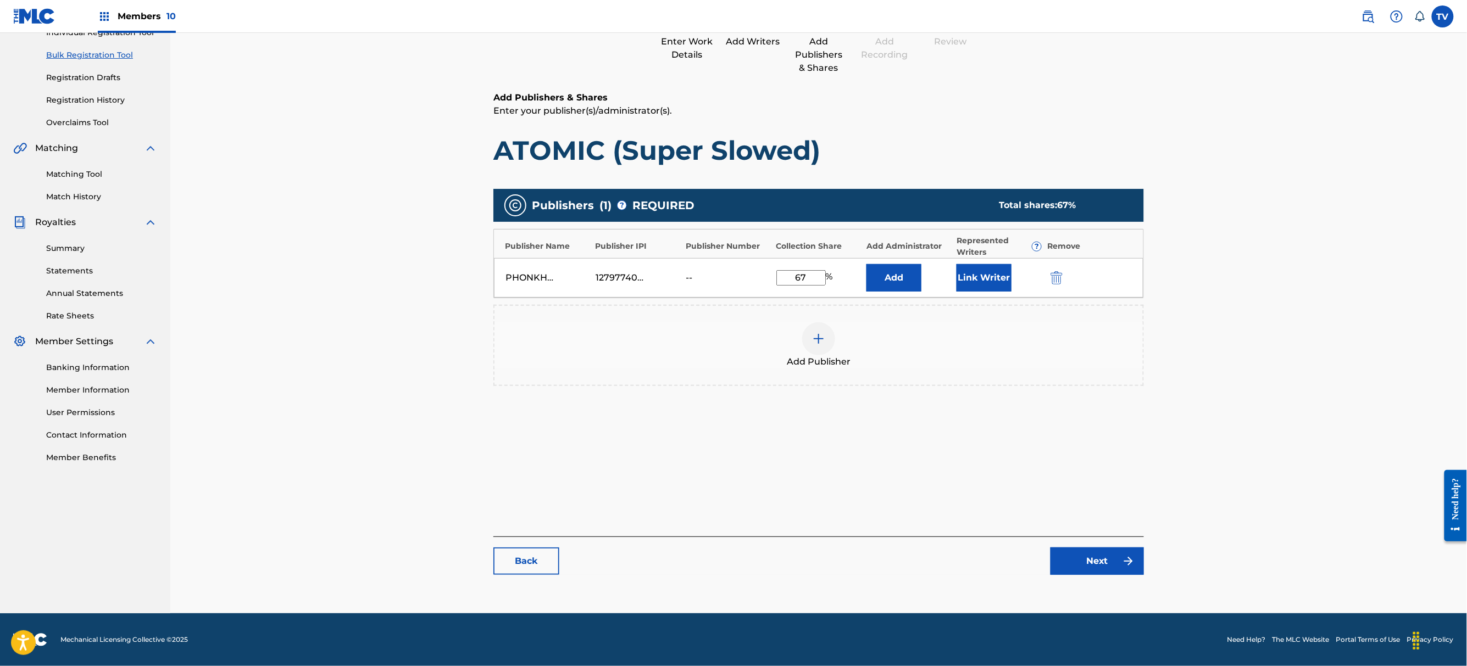
click at [1105, 568] on link "Next" at bounding box center [1096, 561] width 93 height 27
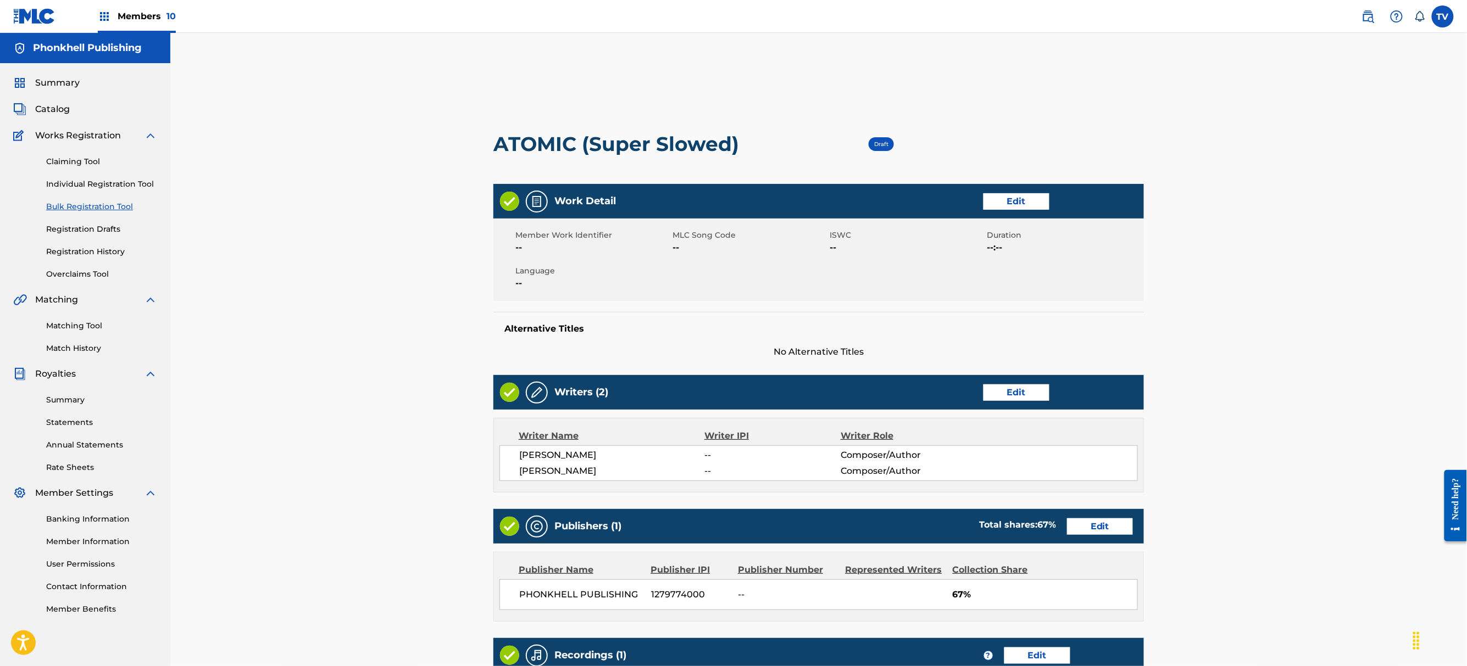
scroll to position [225, 0]
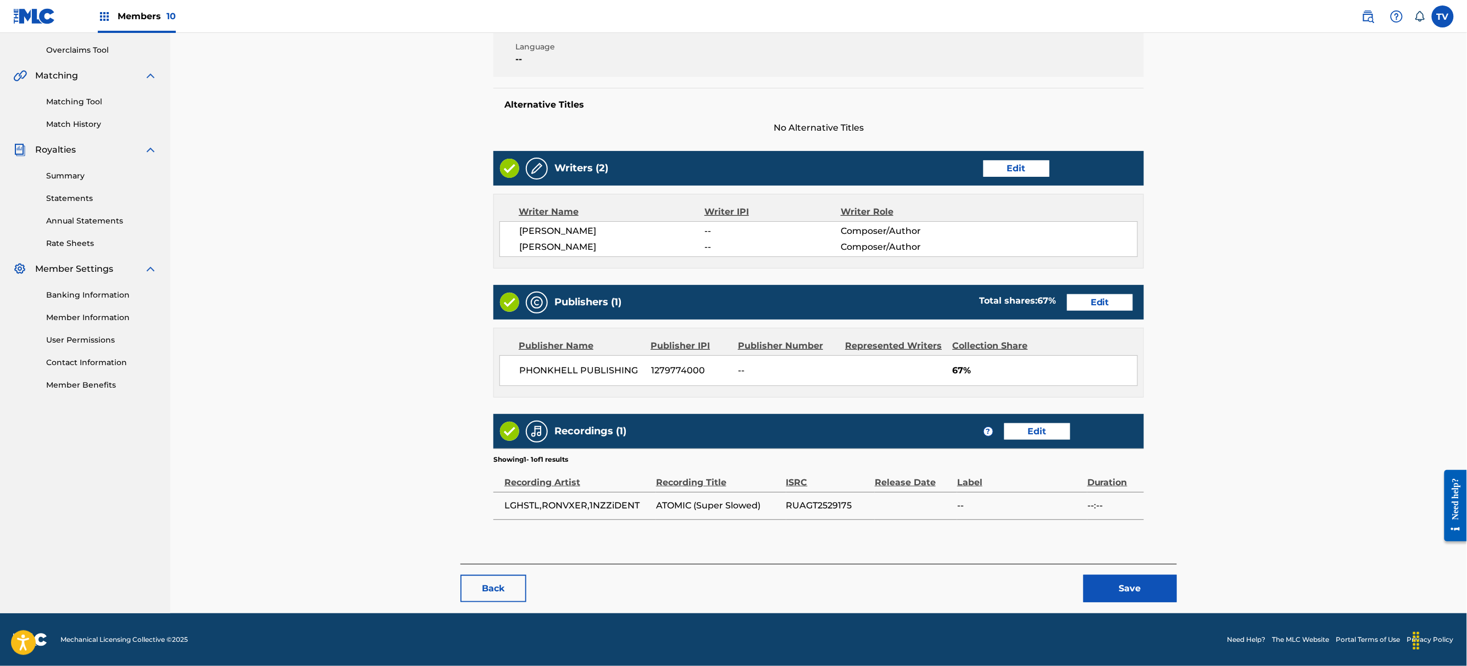
click at [1138, 604] on div "< Back ATOMIC (Super Slowed) Draft Work Detail Edit Member Work Identifier -- M…" at bounding box center [818, 239] width 716 height 750
click at [1137, 594] on button "Save" at bounding box center [1129, 588] width 93 height 27
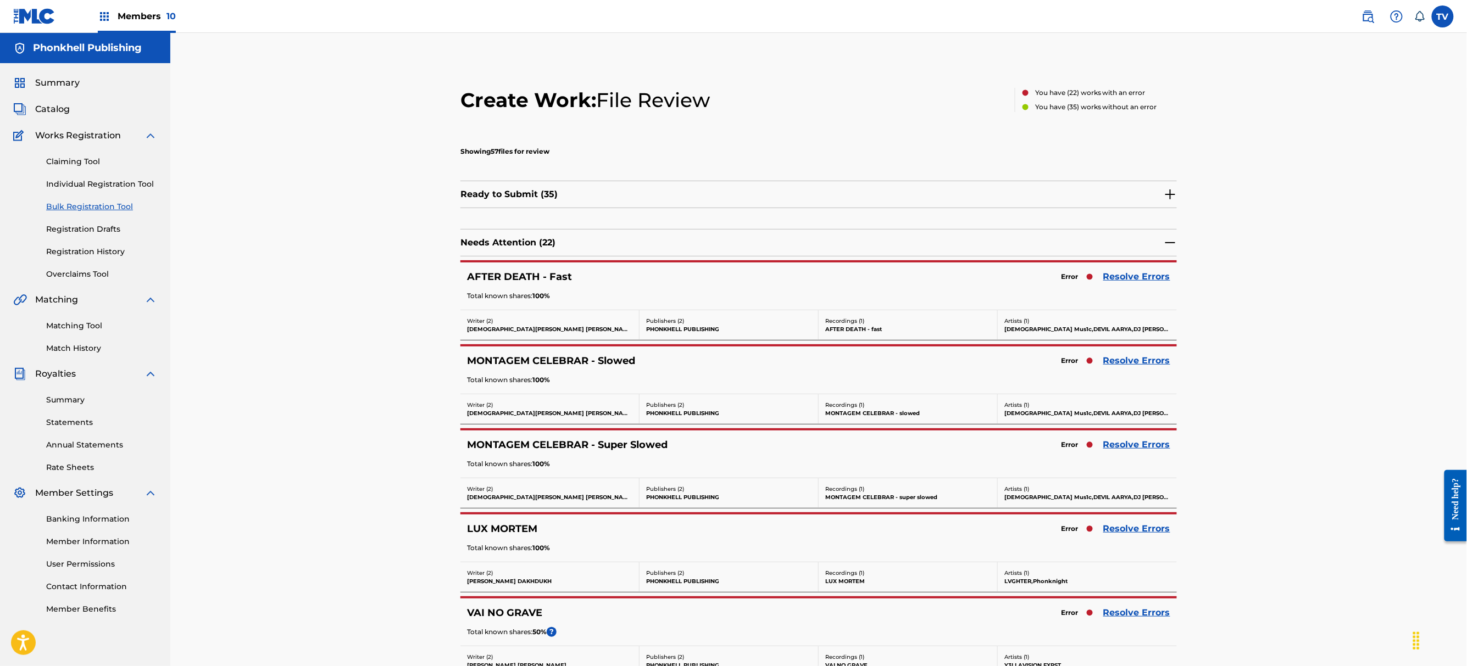
click at [1133, 277] on link "Resolve Errors" at bounding box center [1136, 276] width 67 height 13
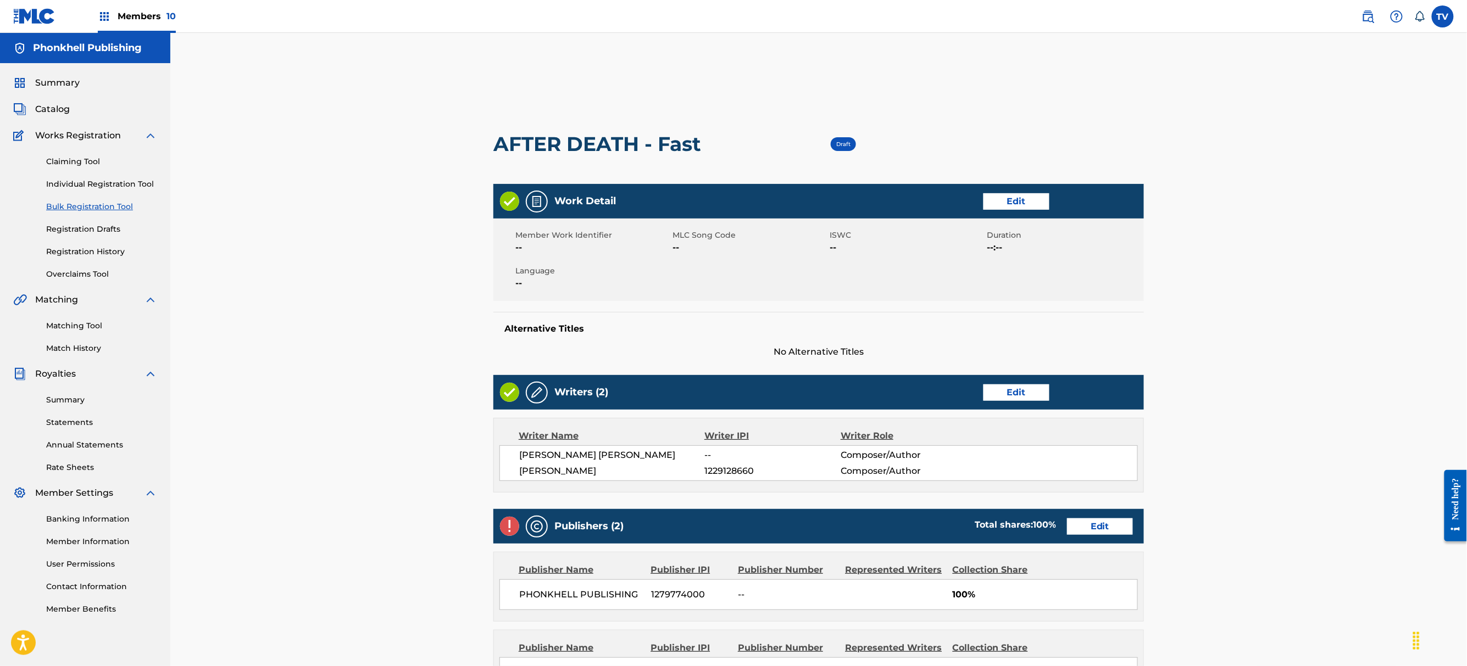
click at [1093, 532] on link "Edit" at bounding box center [1100, 527] width 66 height 16
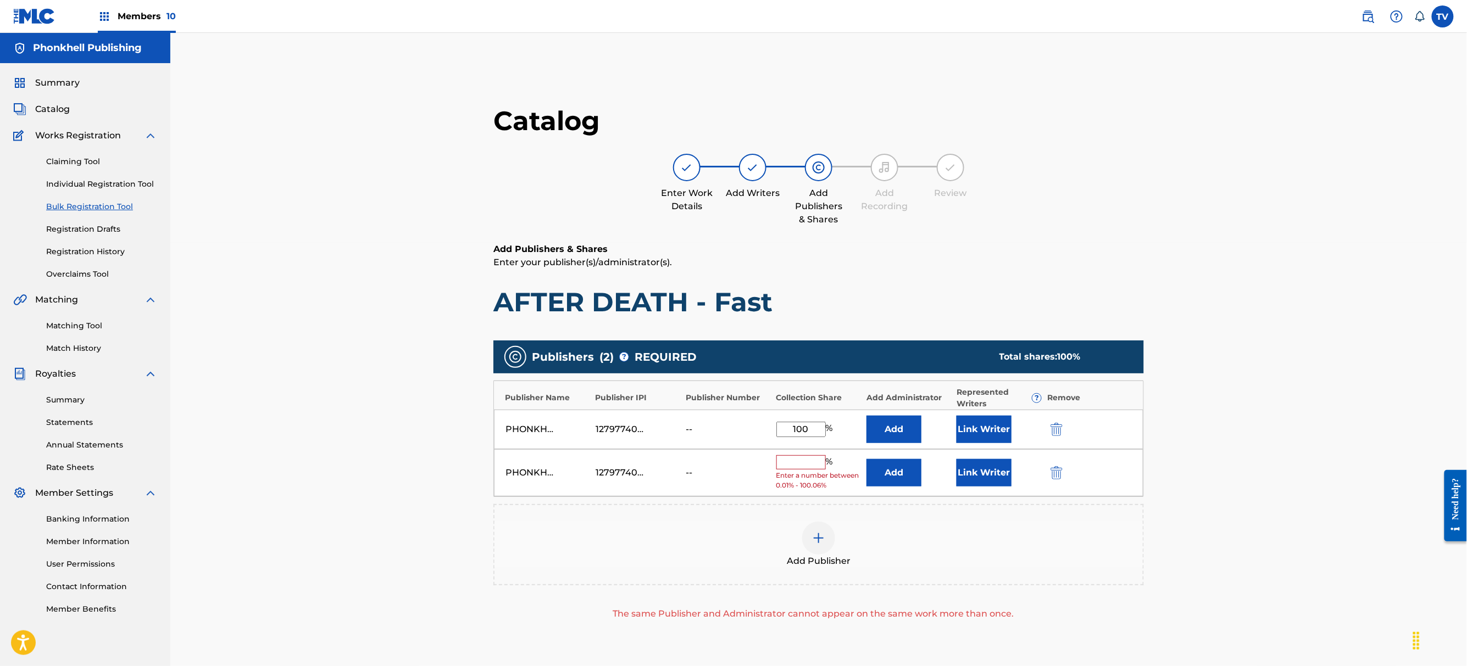
click at [1049, 471] on button "submit" at bounding box center [1055, 472] width 16 height 13
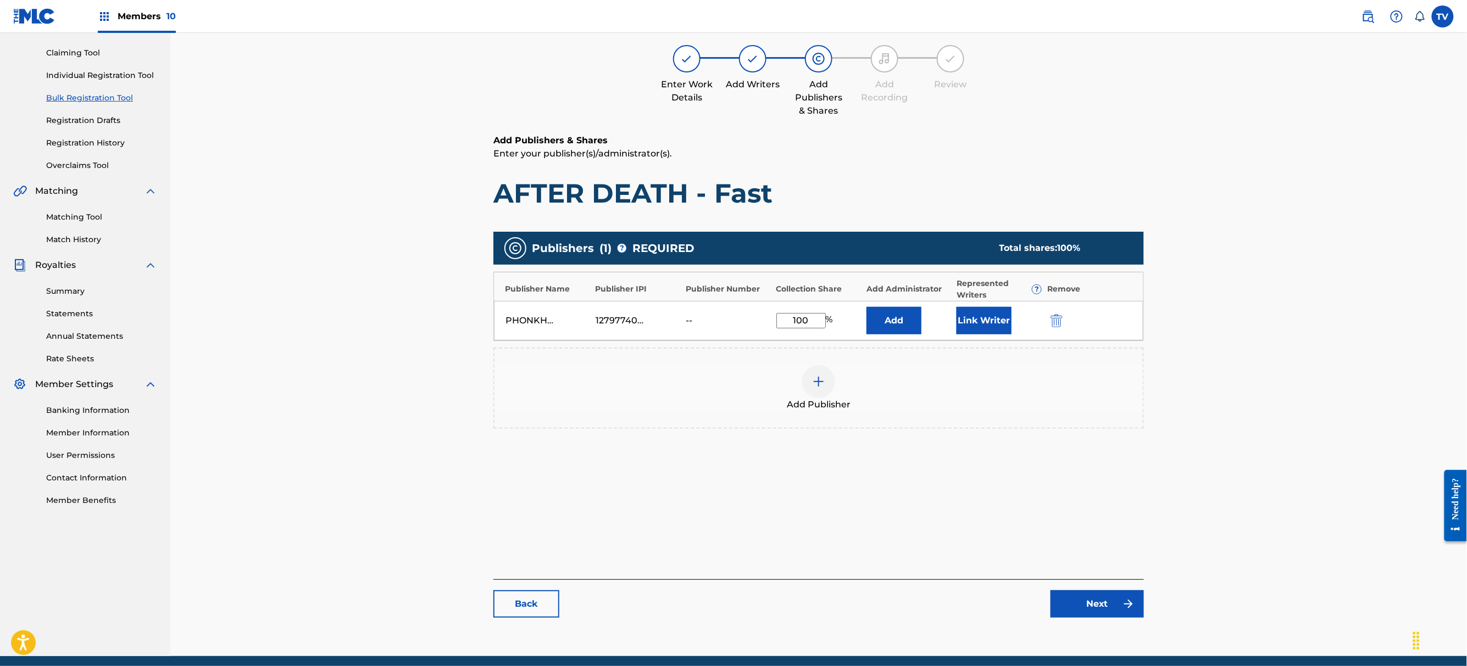
scroll to position [152, 0]
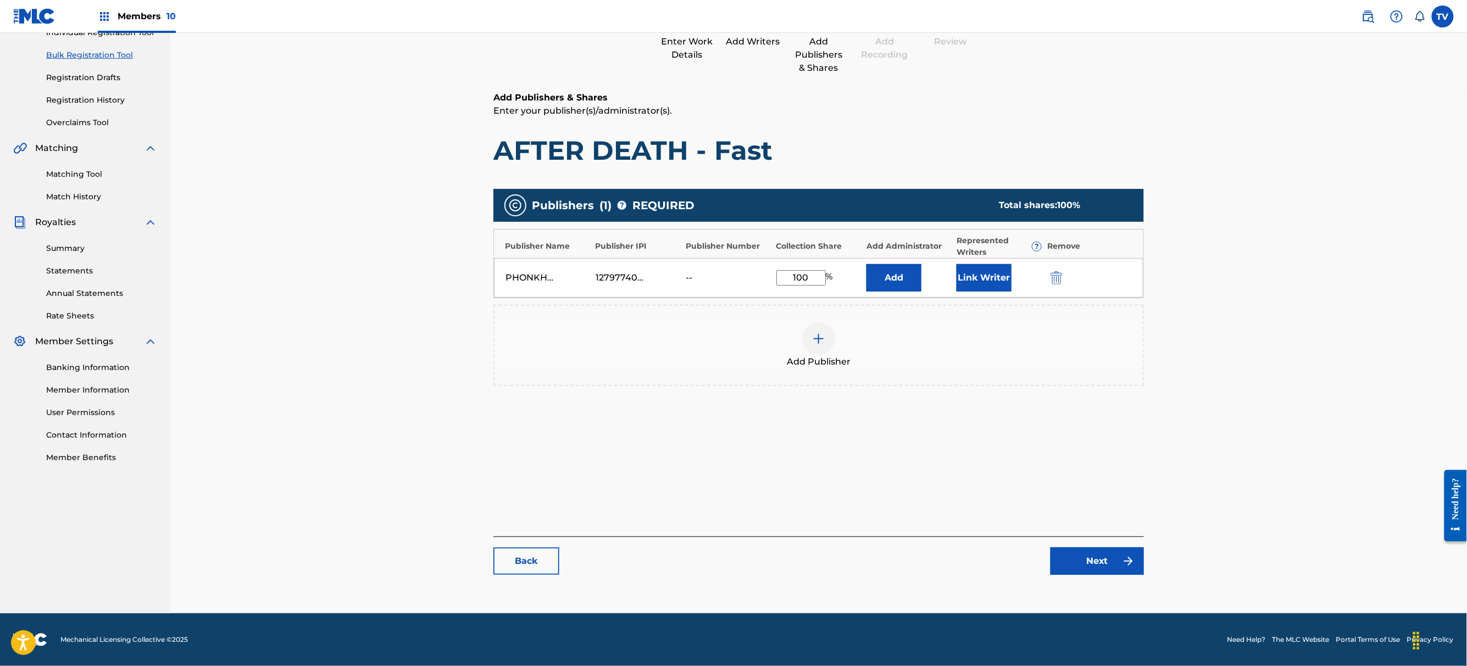
click at [1110, 565] on link "Next" at bounding box center [1096, 561] width 93 height 27
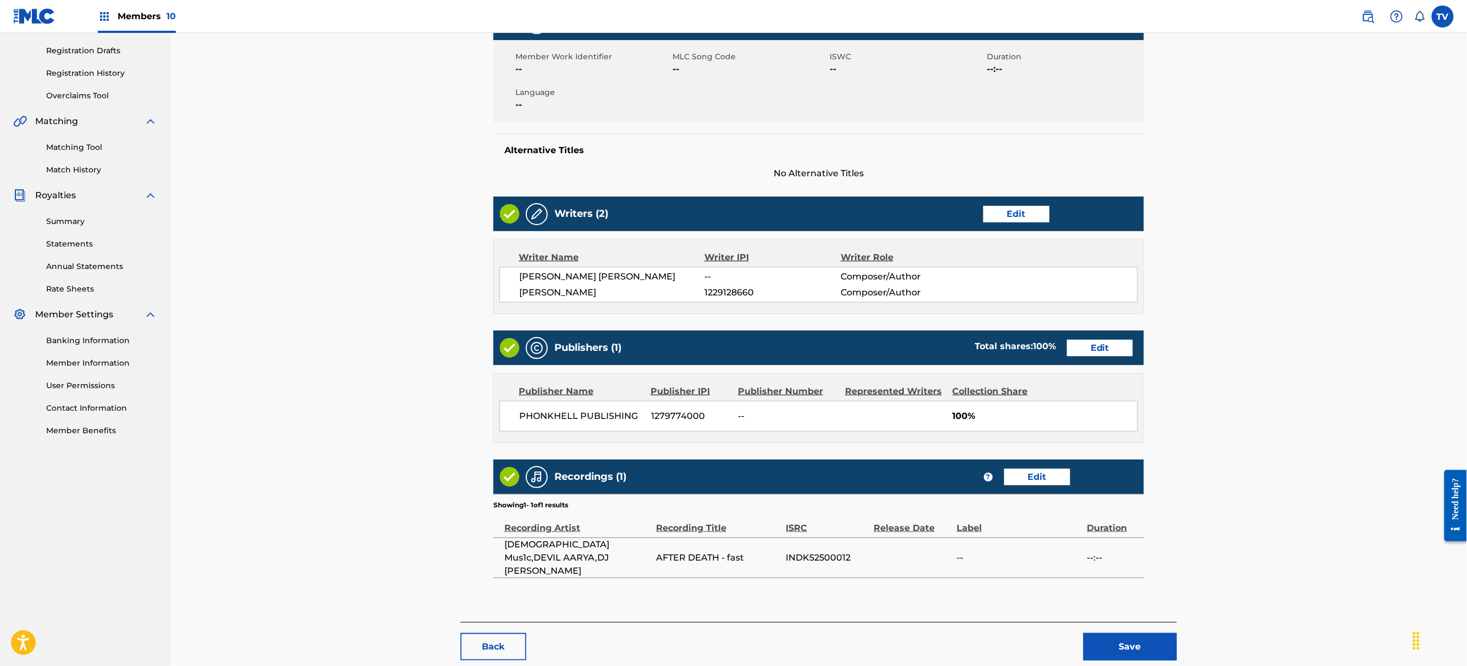
scroll to position [225, 0]
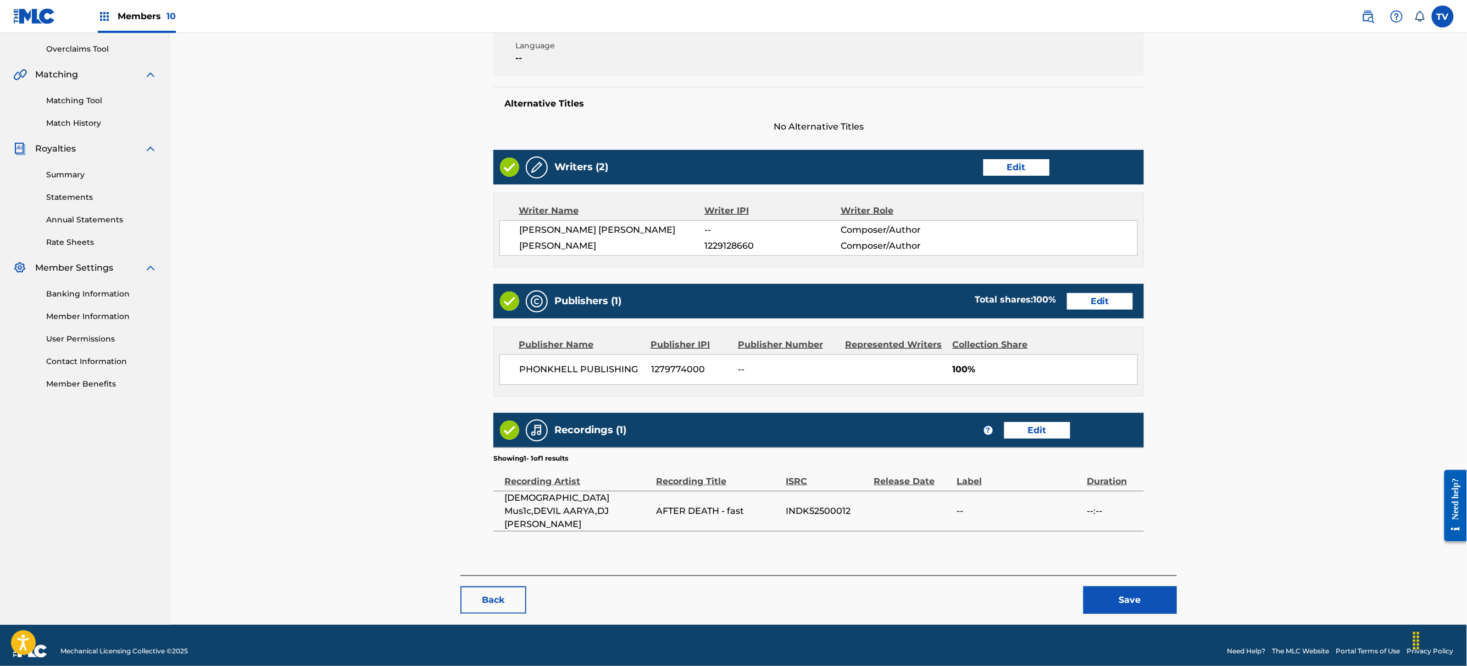
click at [1125, 587] on button "Save" at bounding box center [1129, 600] width 93 height 27
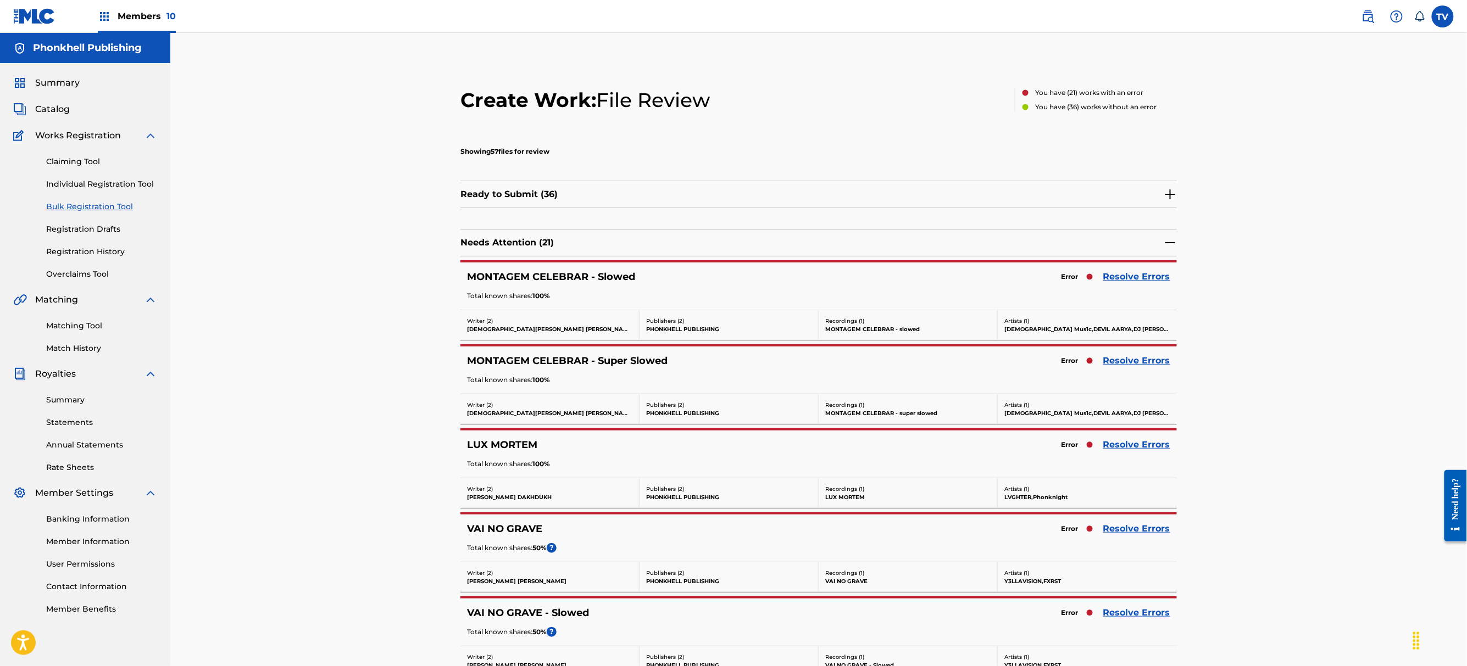
click at [1139, 445] on link "Resolve Errors" at bounding box center [1136, 444] width 67 height 13
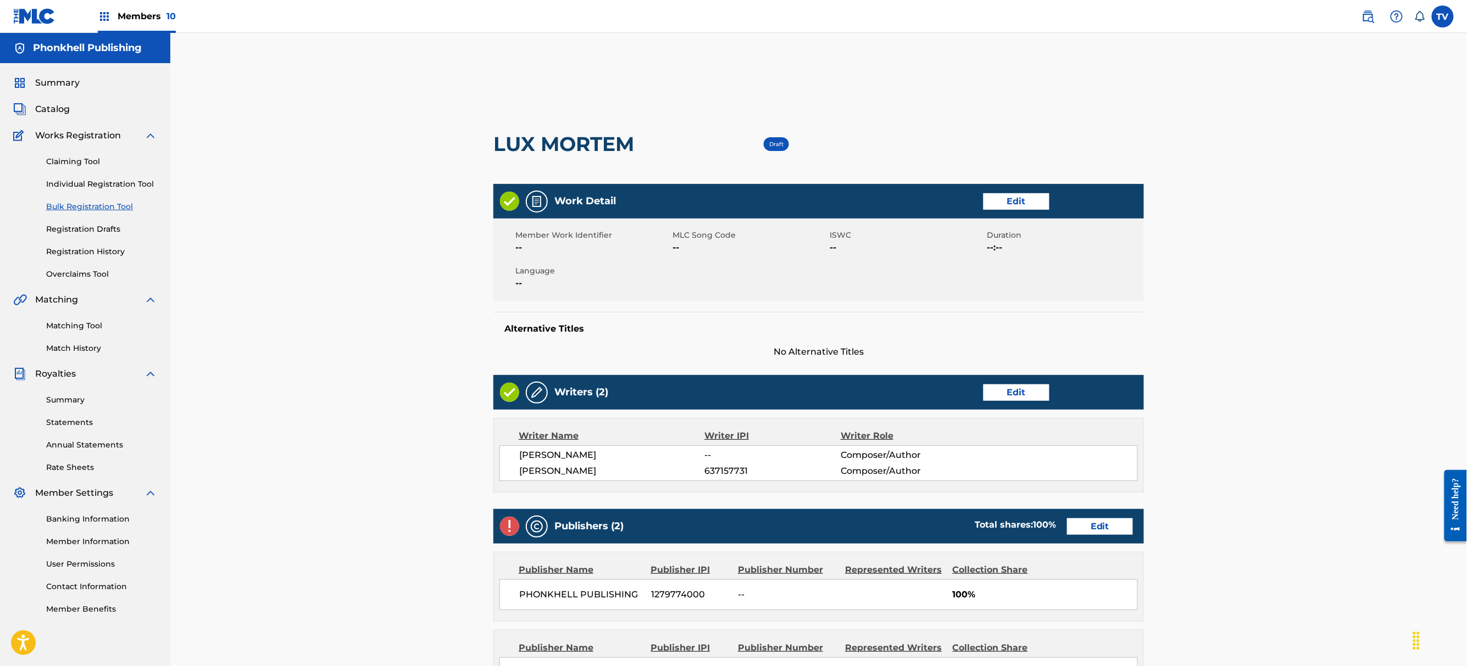
click at [1106, 534] on link "Edit" at bounding box center [1100, 527] width 66 height 16
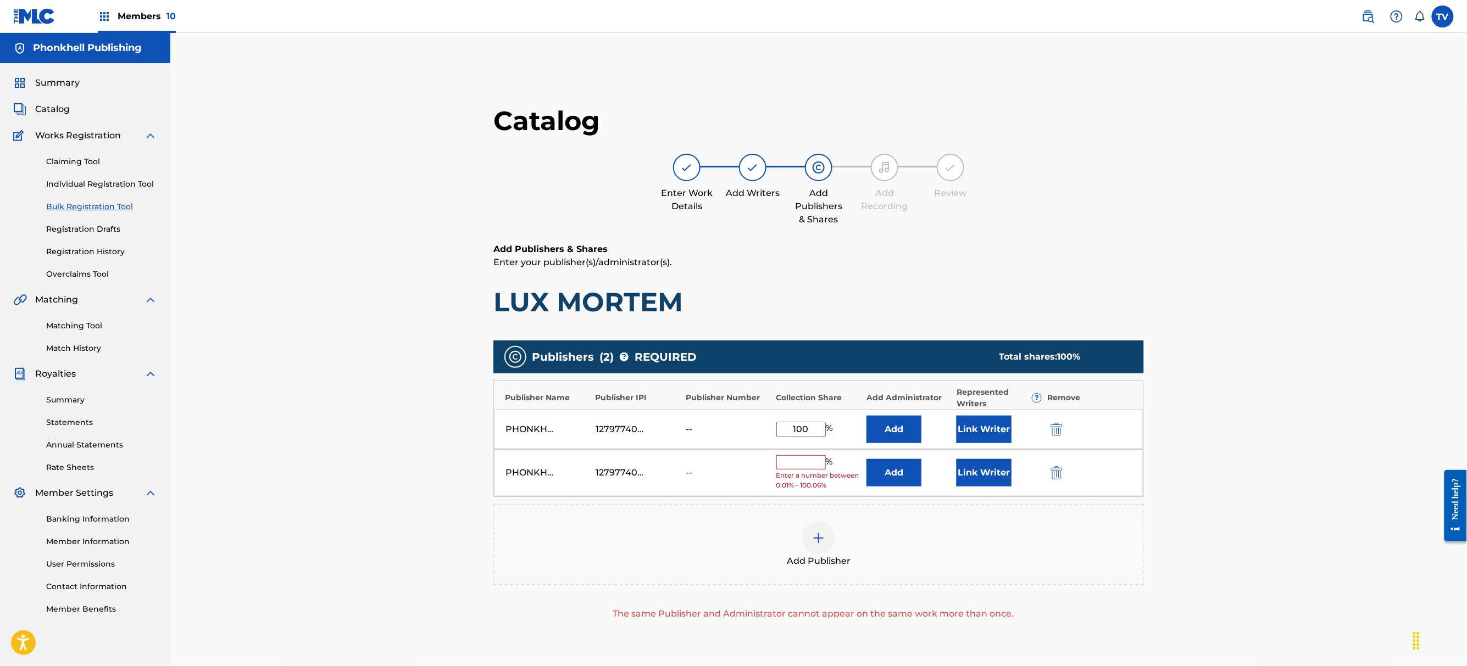
click at [1082, 473] on div at bounding box center [1071, 472] width 49 height 13
click at [1058, 474] on button "submit" at bounding box center [1055, 472] width 16 height 13
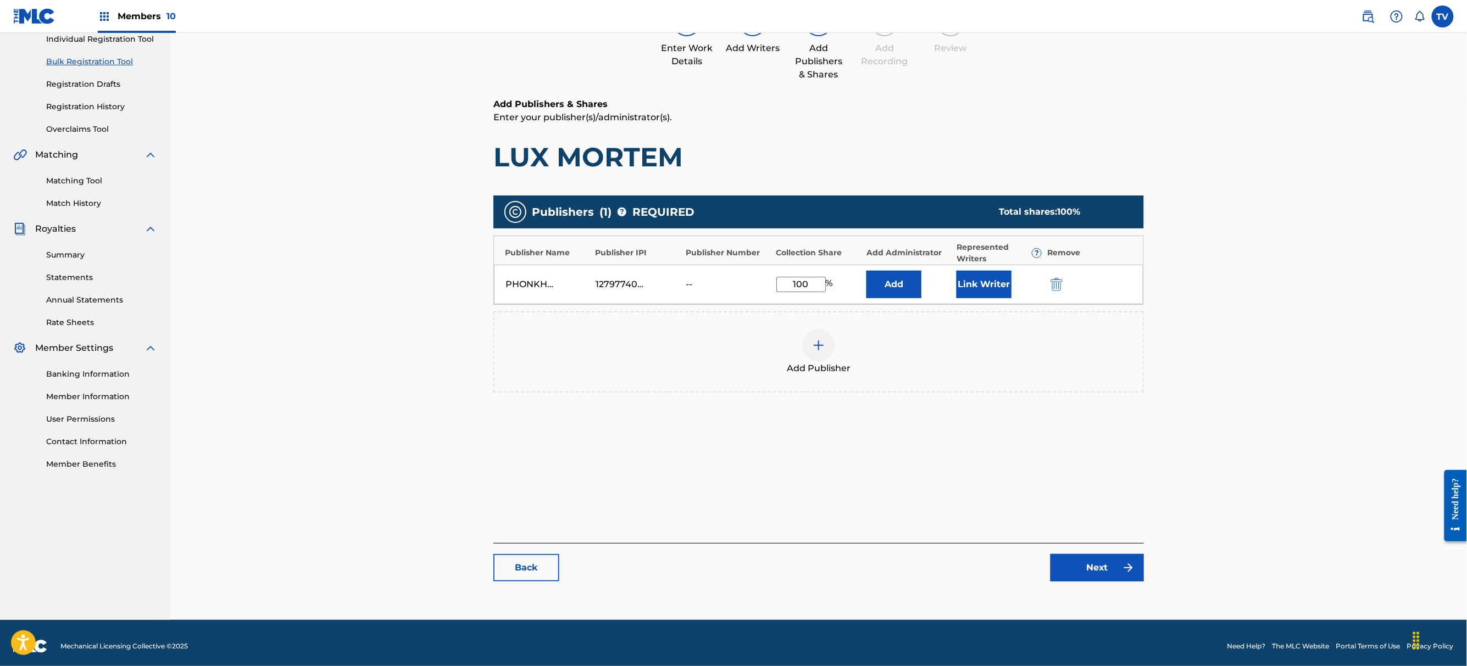
scroll to position [152, 0]
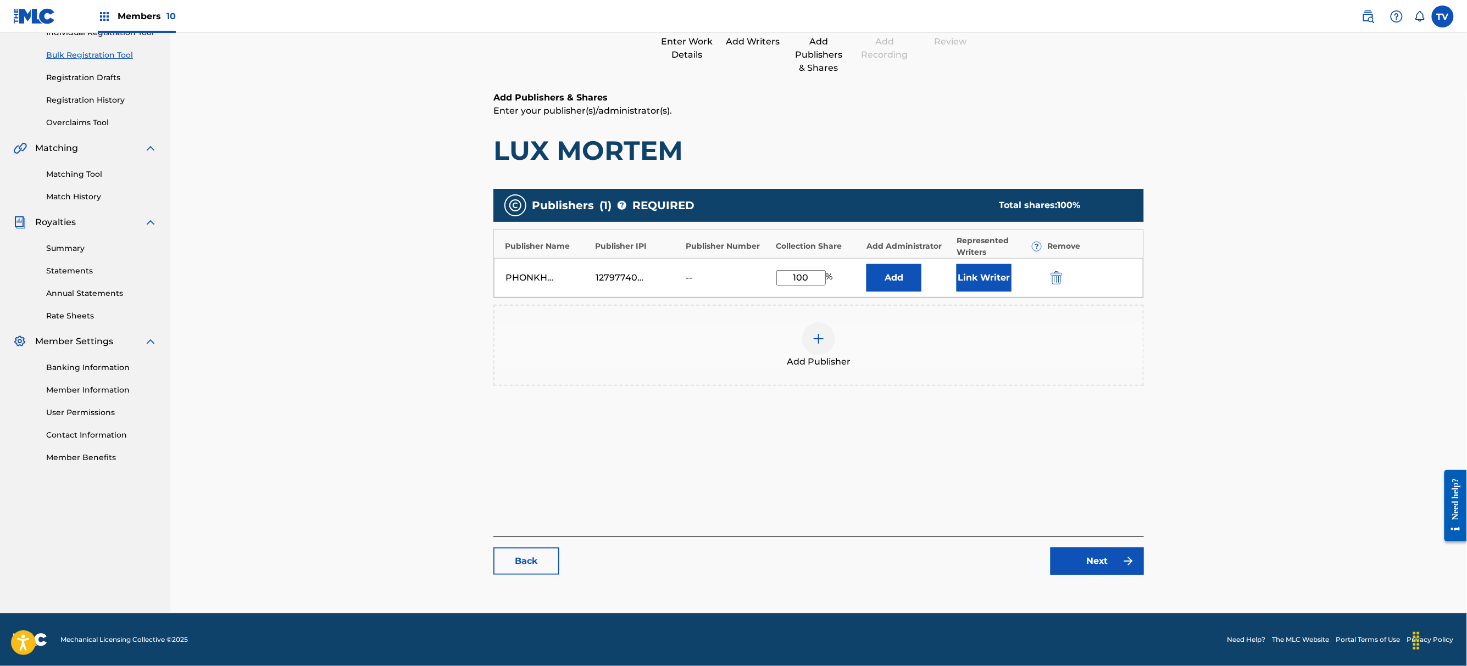
click at [1087, 570] on link "Next" at bounding box center [1096, 561] width 93 height 27
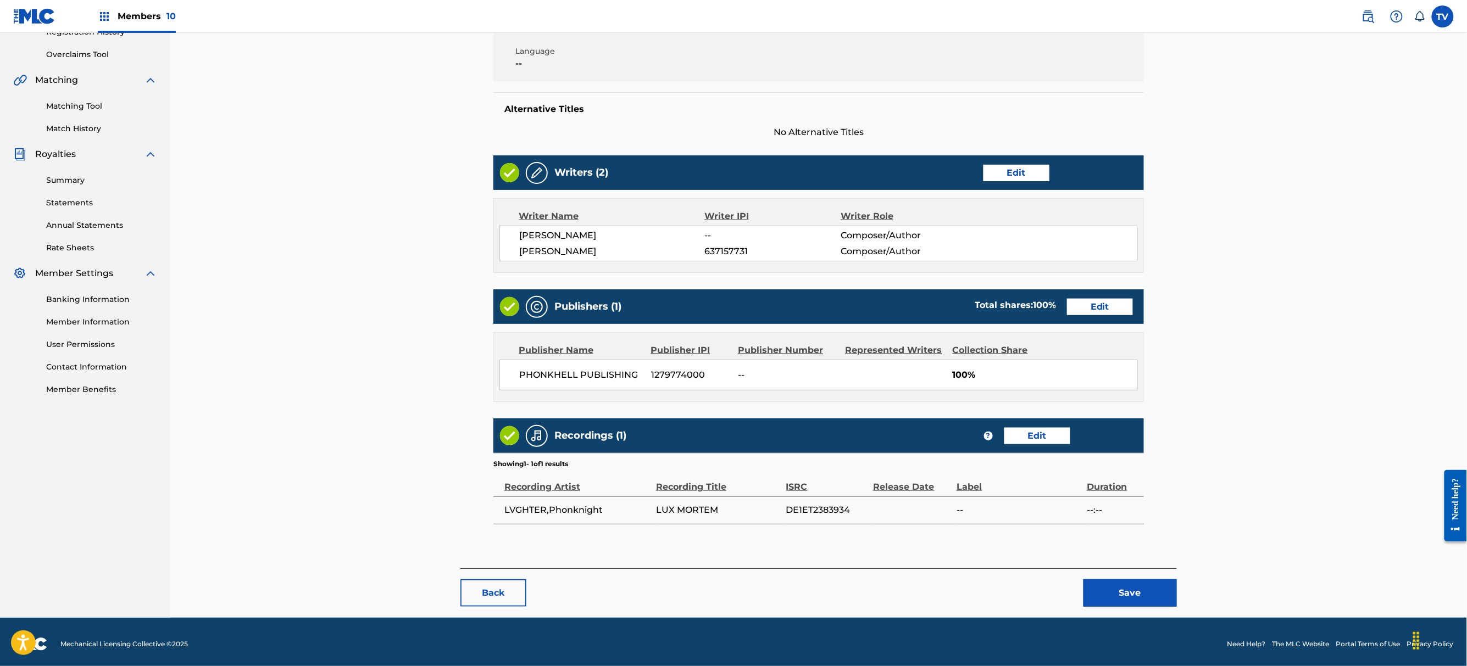
click at [1102, 589] on button "Save" at bounding box center [1129, 593] width 93 height 27
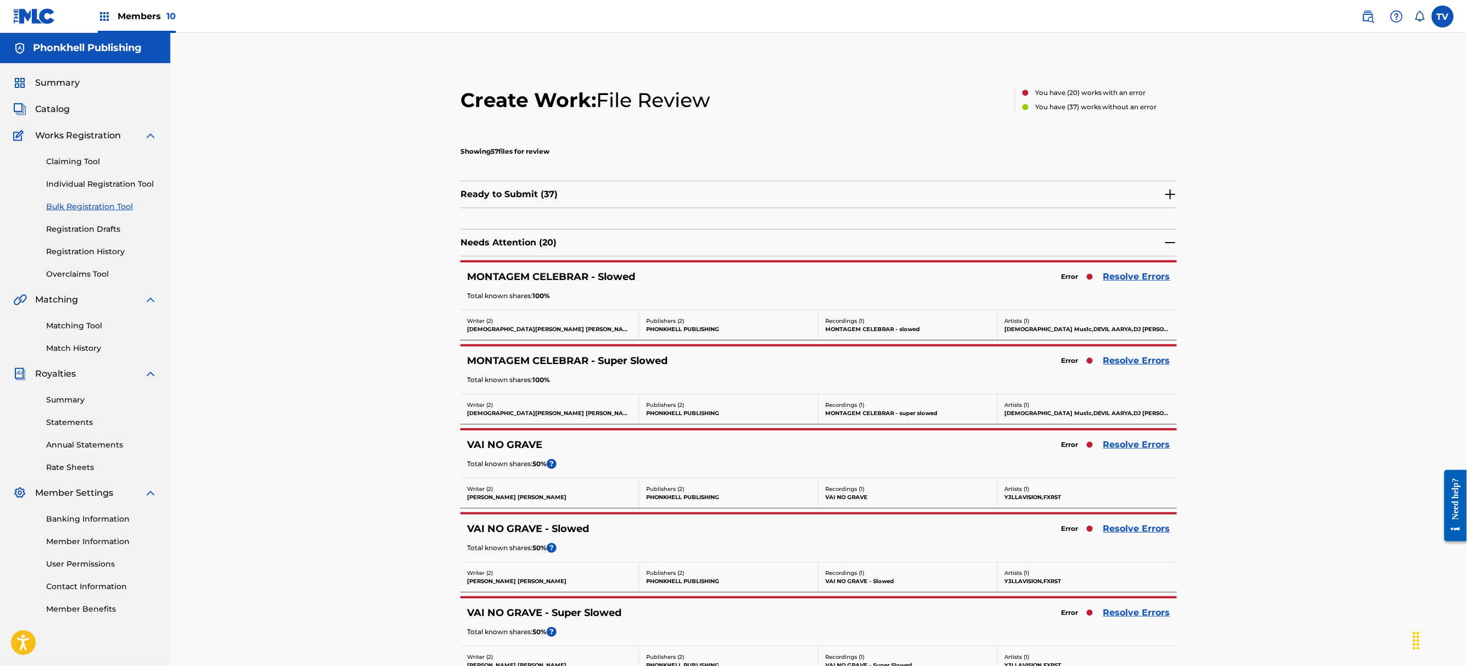
click at [1141, 536] on link "Resolve Errors" at bounding box center [1136, 528] width 67 height 13
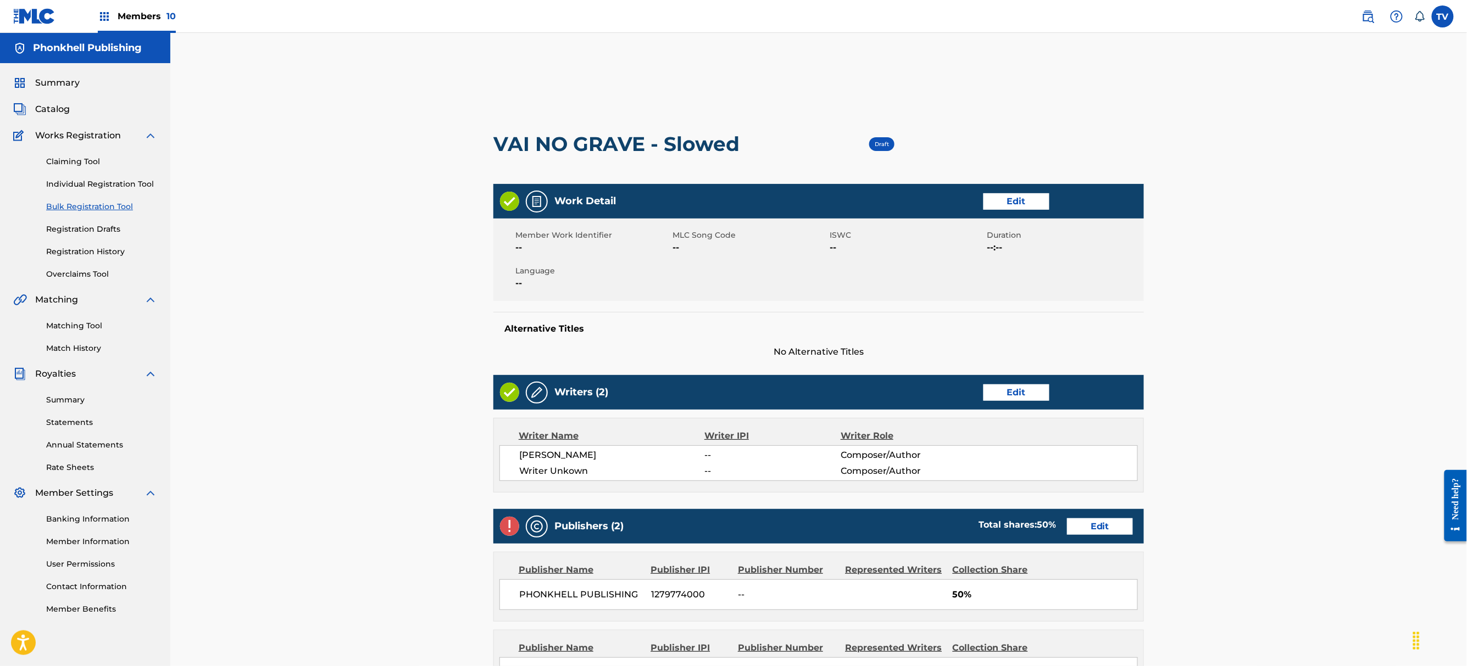
click at [1024, 396] on link "Edit" at bounding box center [1016, 393] width 66 height 16
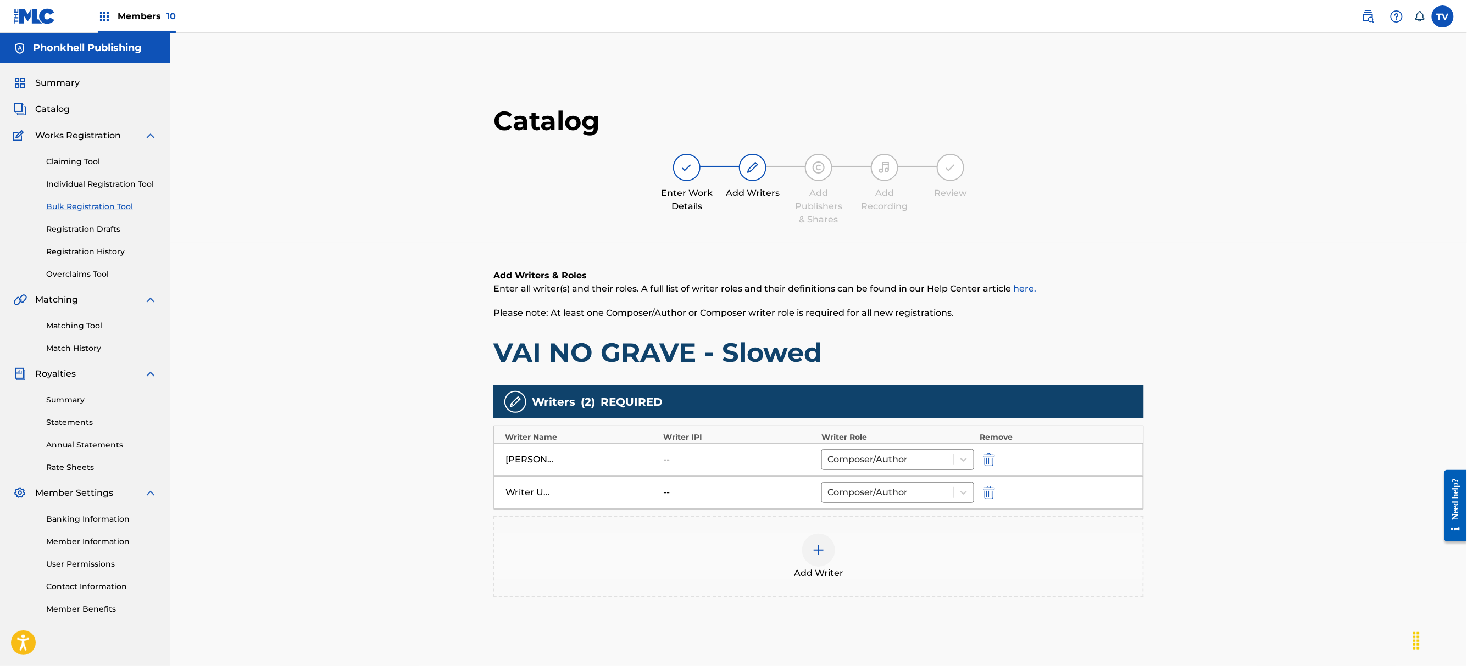
click at [992, 494] on button "submit" at bounding box center [987, 492] width 16 height 13
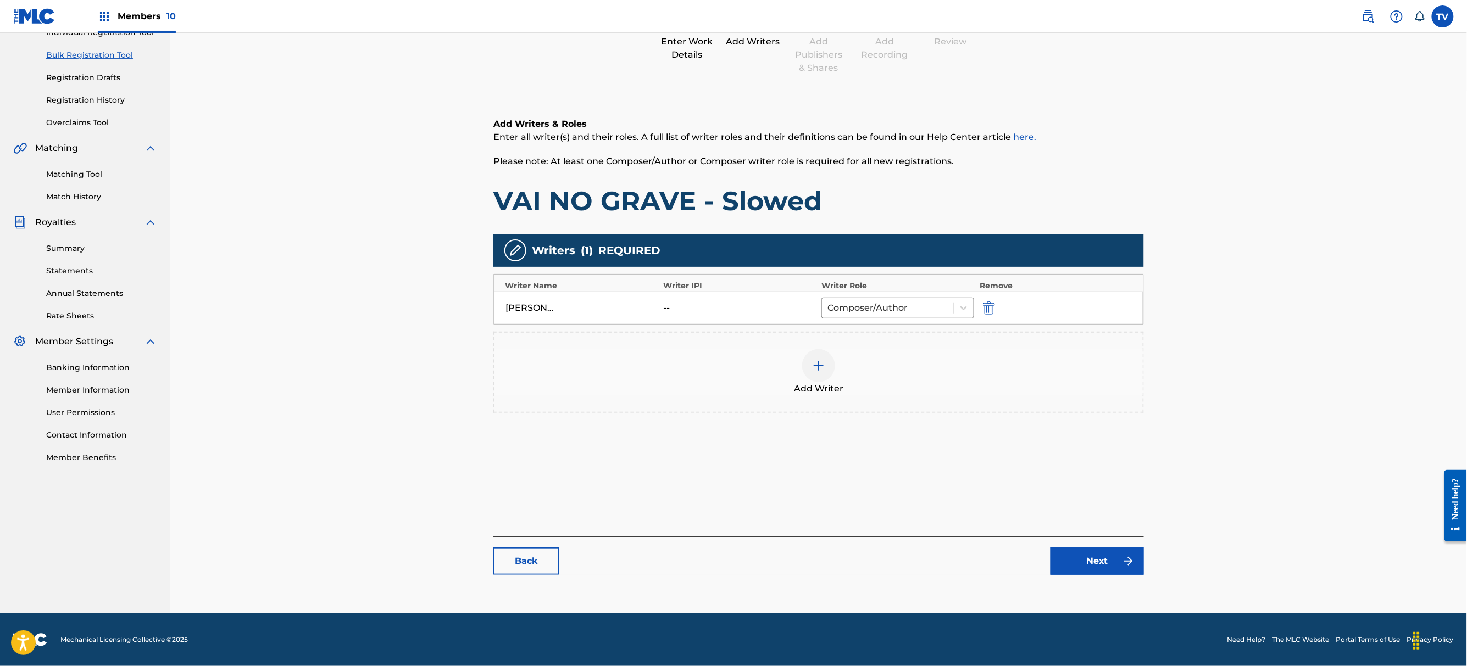
click at [1106, 573] on link "Next" at bounding box center [1096, 561] width 93 height 27
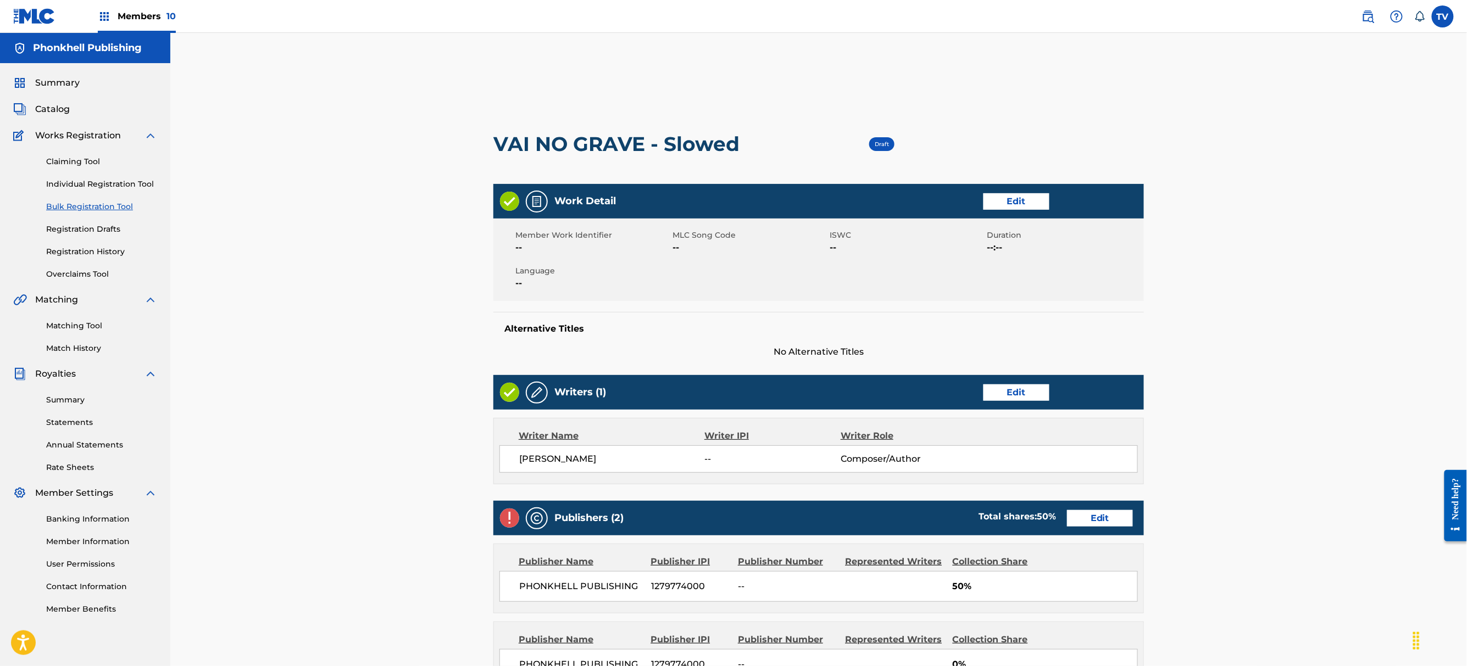
click at [1097, 515] on link "Edit" at bounding box center [1100, 518] width 66 height 16
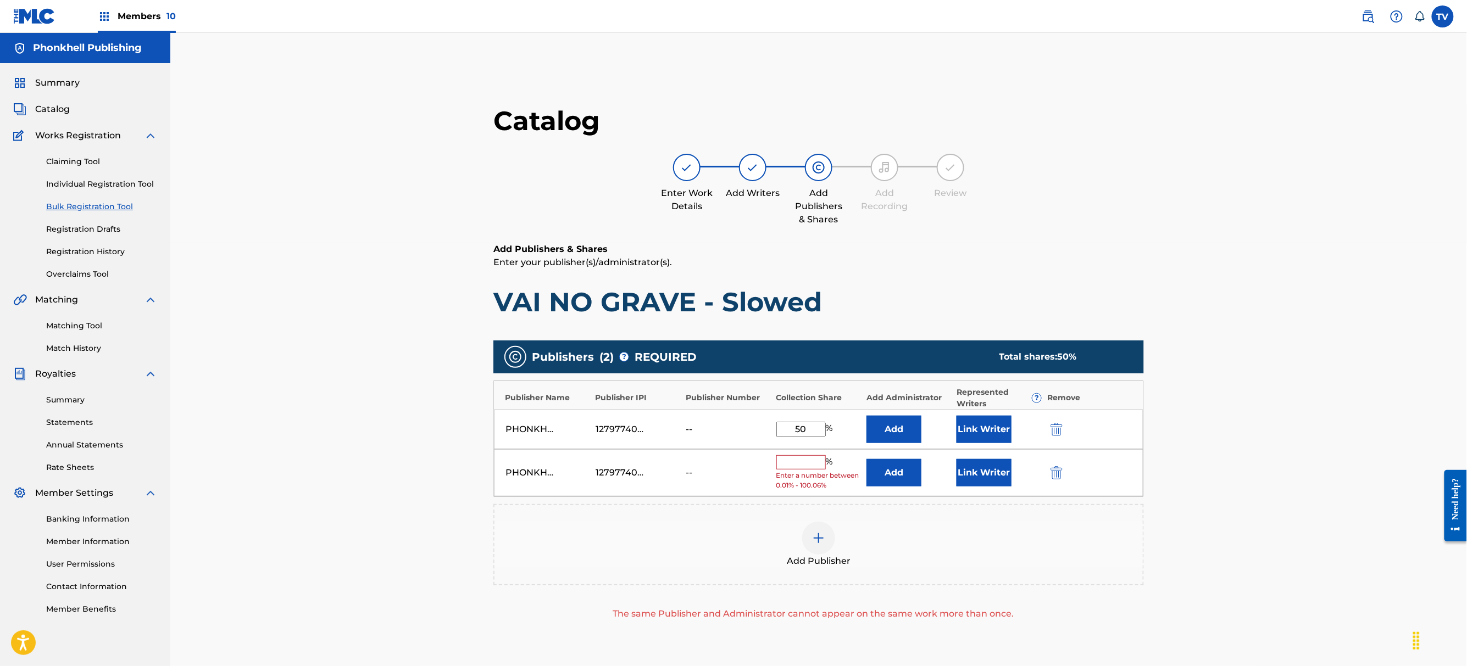
click at [1044, 470] on div "PHONKHELL PUBLISHING 1279774000 -- % Enter a number between 0.01% - 100.06% Add…" at bounding box center [818, 473] width 649 height 48
click at [1046, 475] on div "PHONKHELL PUBLISHING 1279774000 -- % Enter a number between 0.01% - 100.06% Add…" at bounding box center [818, 473] width 649 height 48
click at [1055, 475] on button "submit" at bounding box center [1055, 472] width 16 height 13
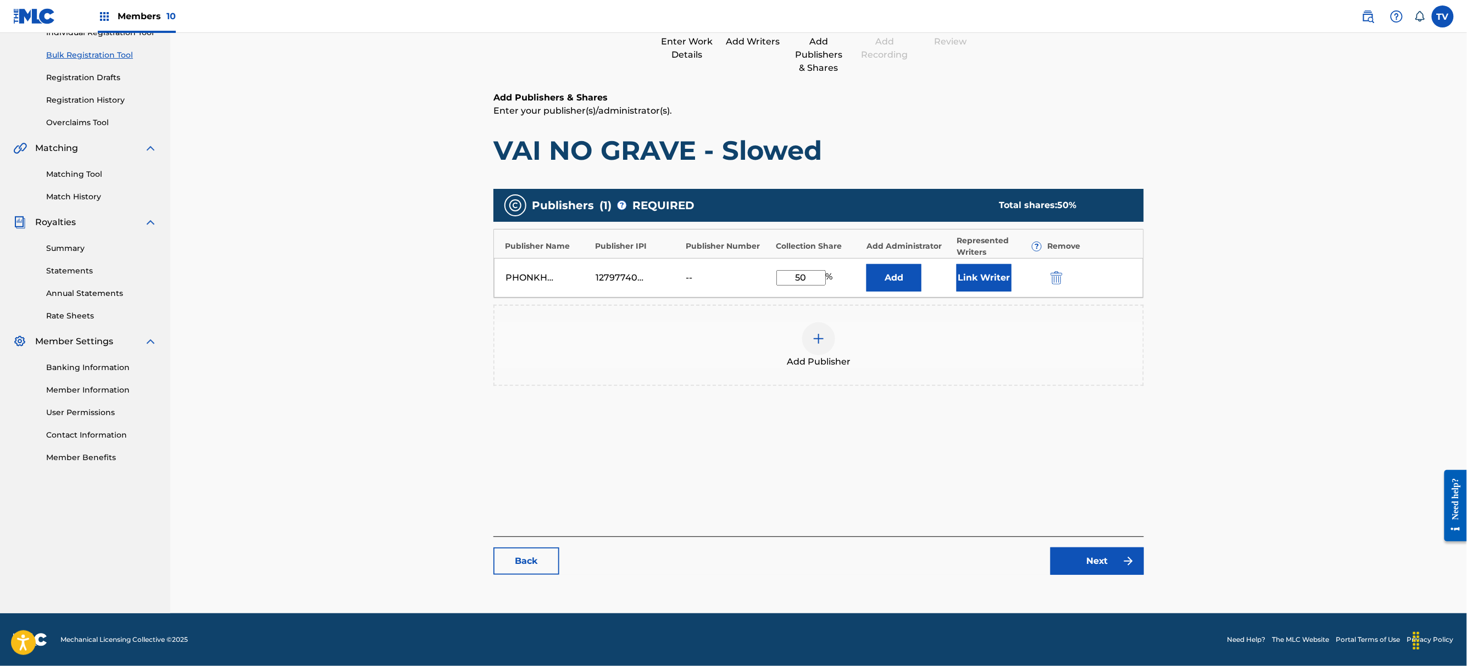
click at [1097, 578] on div "Catalog Enter Work Details Add Writers Add Publishers & Shares Add Recording Re…" at bounding box center [818, 269] width 650 height 633
click at [1096, 568] on link "Next" at bounding box center [1096, 561] width 93 height 27
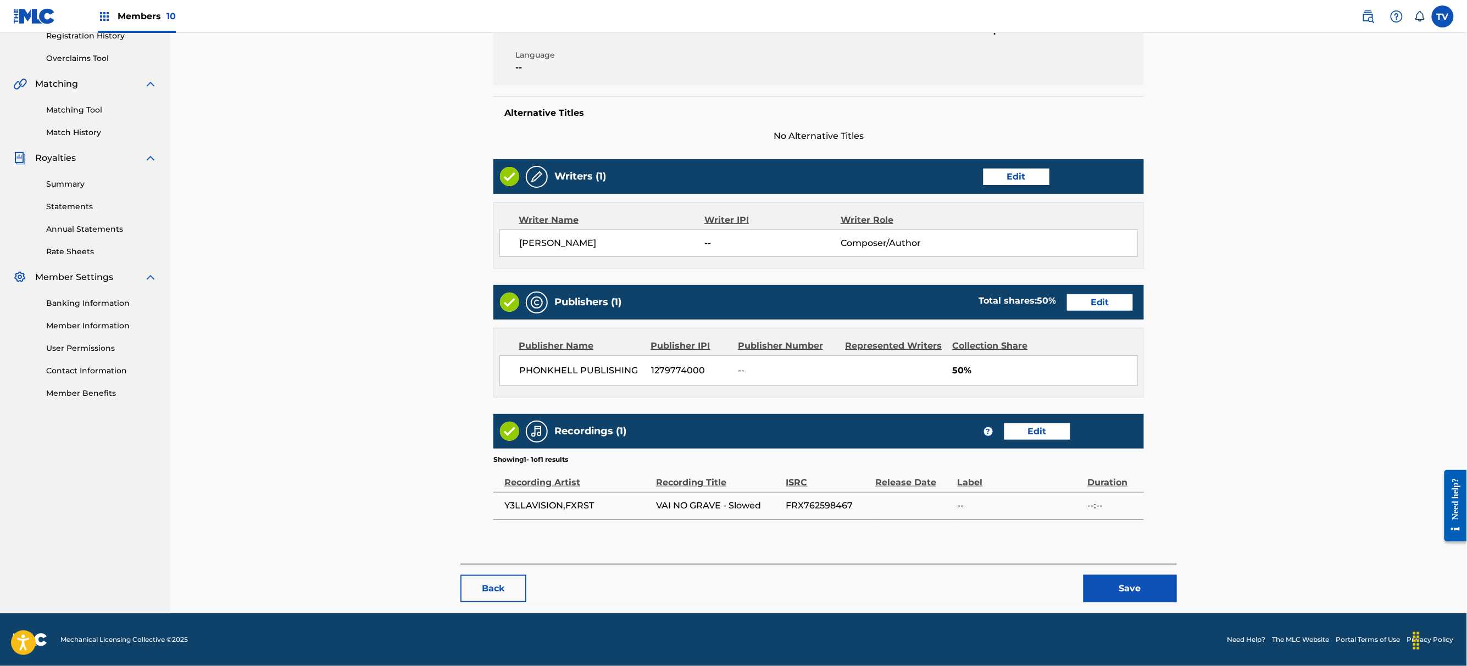
click at [1122, 589] on button "Save" at bounding box center [1129, 588] width 93 height 27
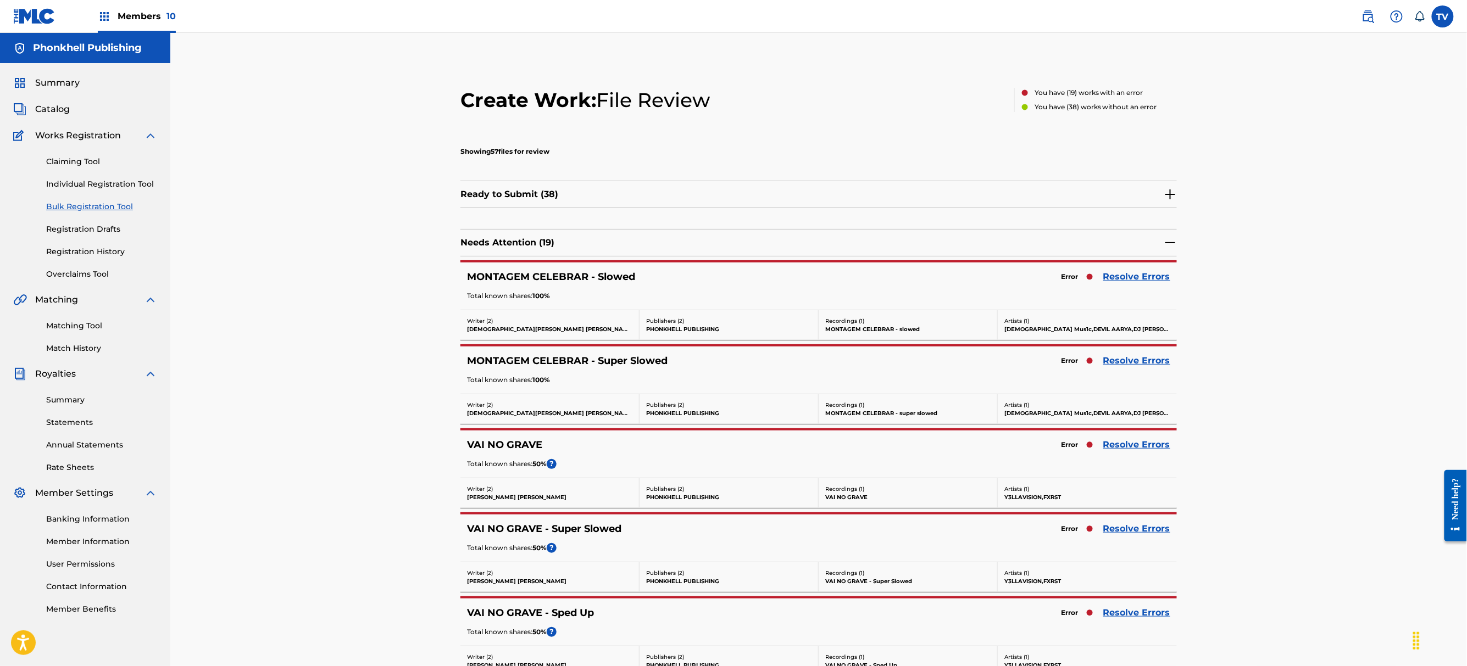
click at [1119, 534] on link "Resolve Errors" at bounding box center [1136, 528] width 67 height 13
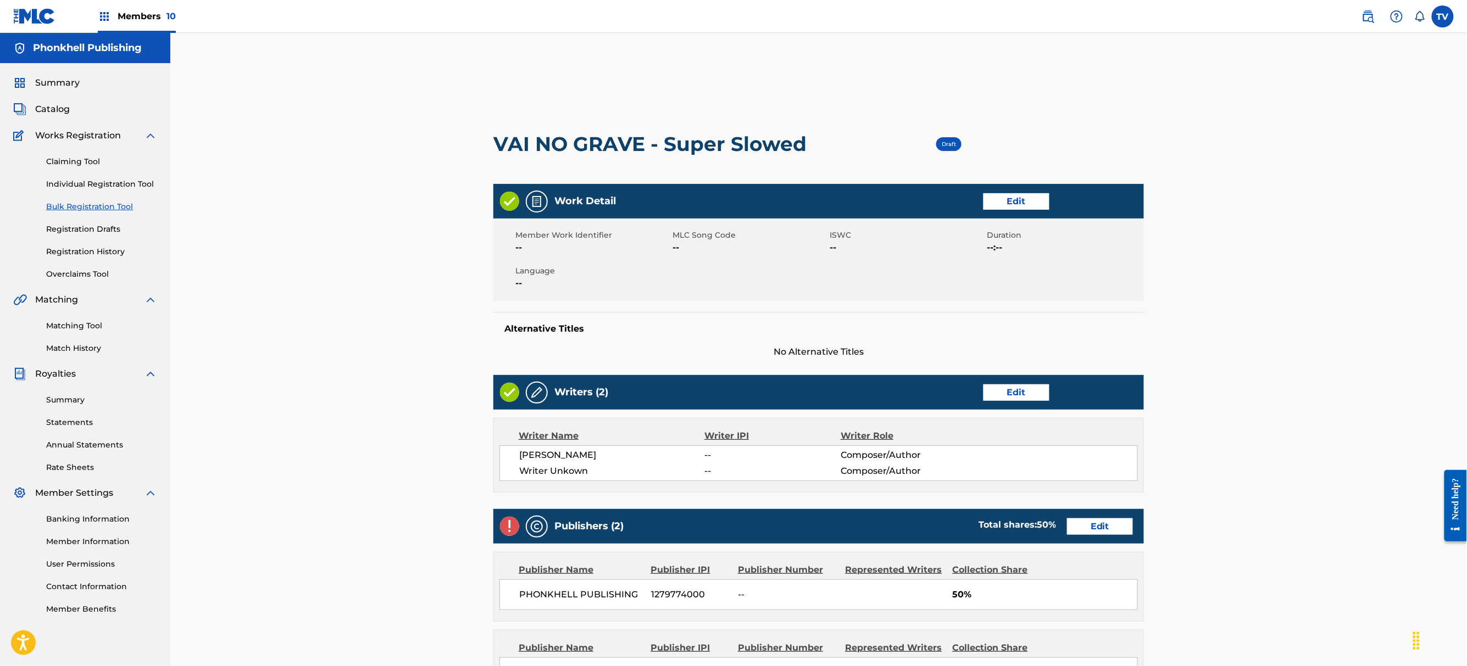
click at [1025, 396] on link "Edit" at bounding box center [1016, 393] width 66 height 16
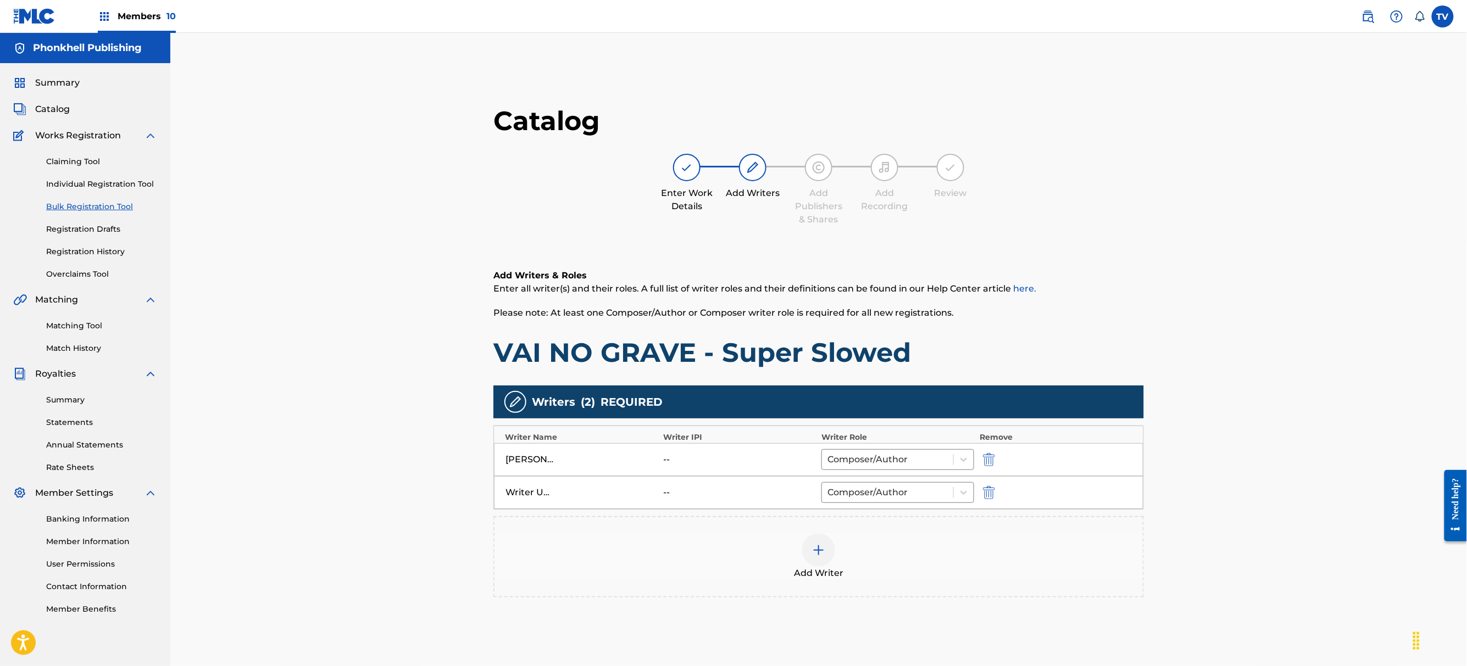
click at [994, 491] on button "submit" at bounding box center [987, 492] width 16 height 13
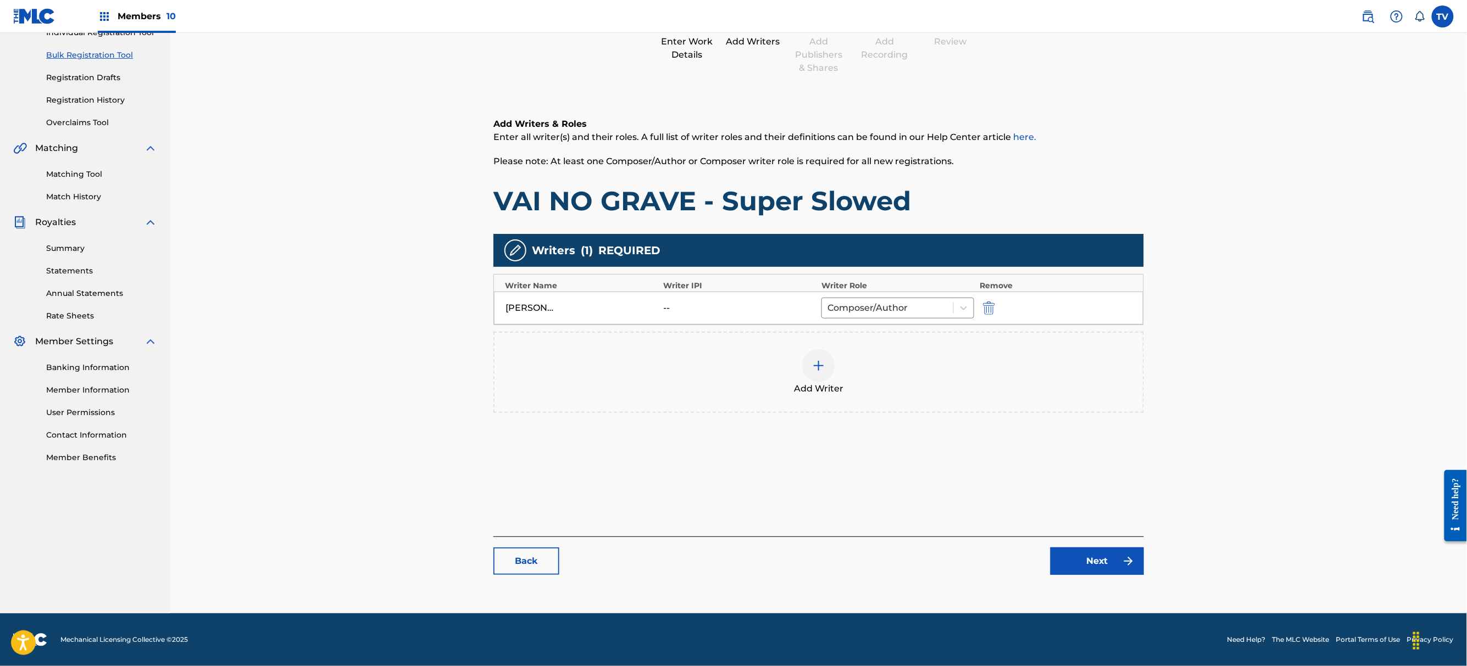
click at [1070, 547] on div "Back Next" at bounding box center [818, 556] width 650 height 38
click at [1088, 558] on link "Next" at bounding box center [1096, 561] width 93 height 27
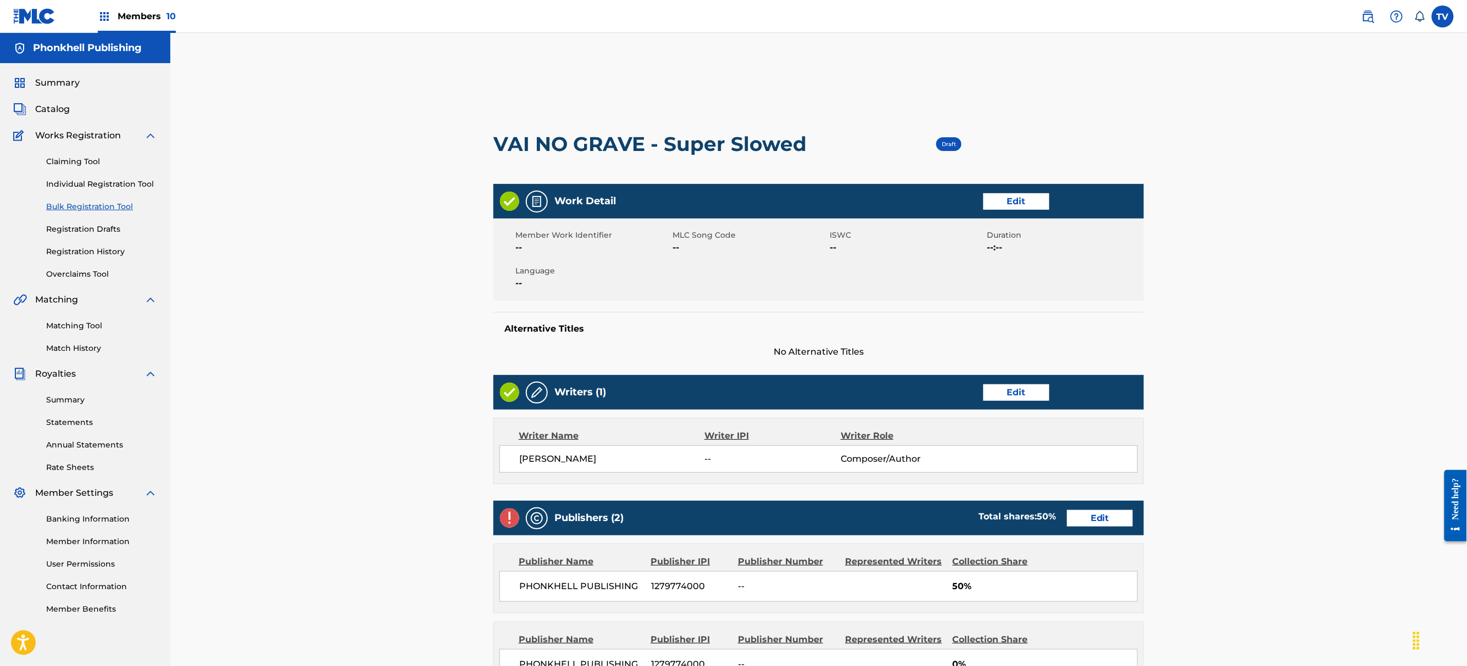
click at [1088, 500] on div "Work Detail Edit Member Work Identifier -- MLC Song Code -- ISWC -- Duration --…" at bounding box center [818, 513] width 650 height 658
click at [1114, 525] on div "Publishers (2) Total shares: 50 % Edit" at bounding box center [818, 518] width 650 height 35
click at [1099, 515] on link "Edit" at bounding box center [1100, 518] width 66 height 16
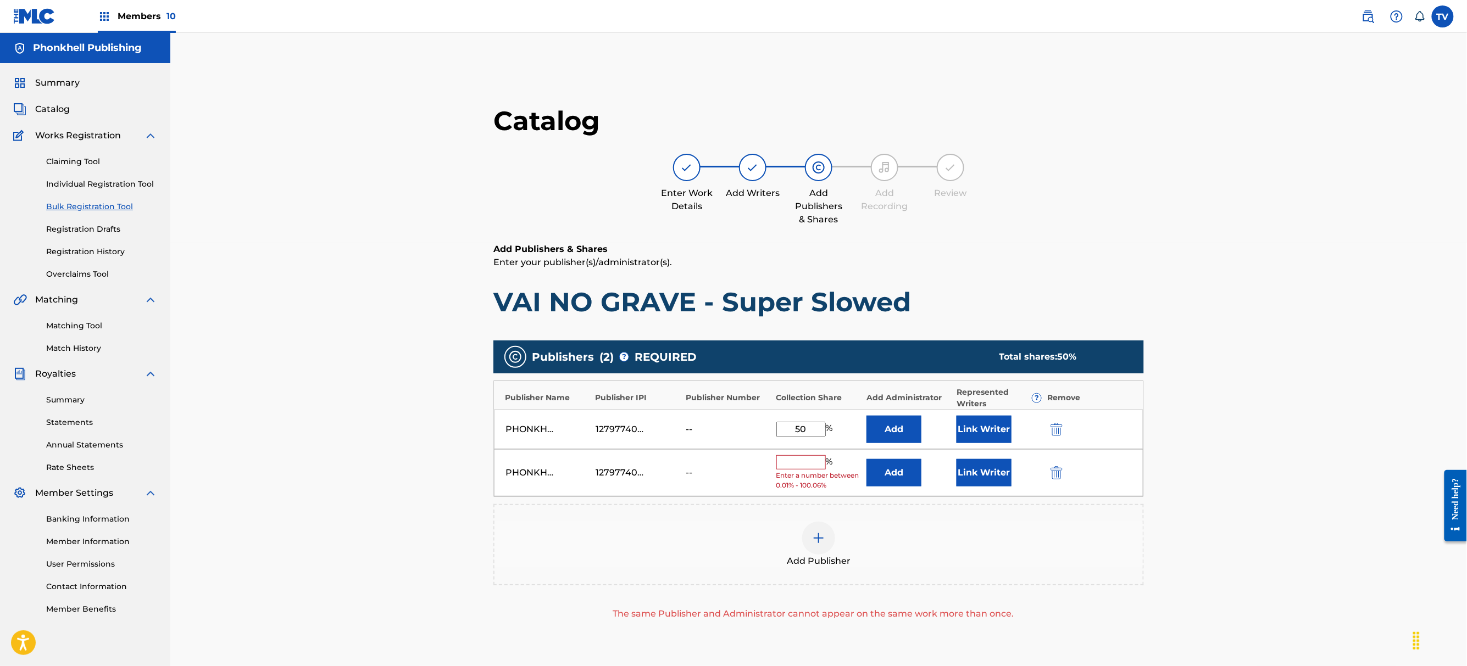
click at [1044, 469] on div "PHONKHELL PUBLISHING 1279774000 -- % Enter a number between 0.01% - 100.06% Add…" at bounding box center [818, 473] width 649 height 48
click at [1050, 476] on button "submit" at bounding box center [1055, 472] width 16 height 13
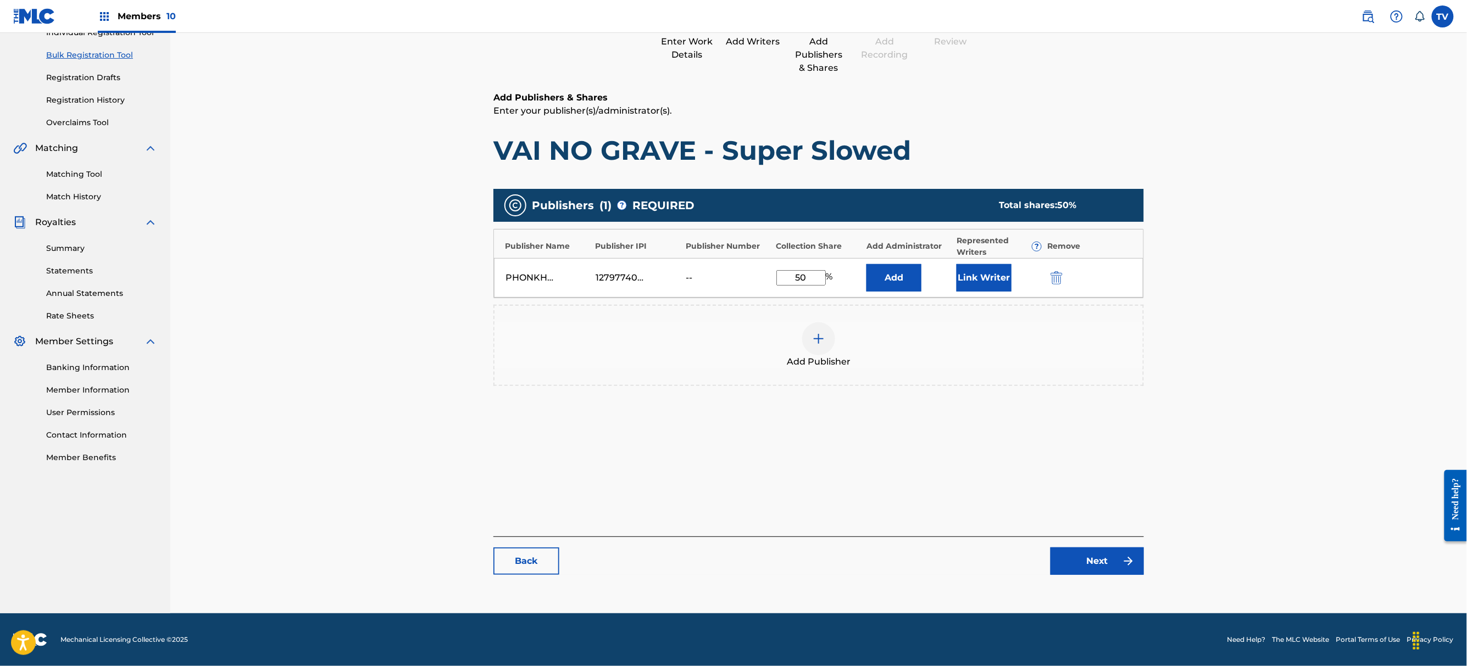
click at [1106, 559] on link "Next" at bounding box center [1096, 561] width 93 height 27
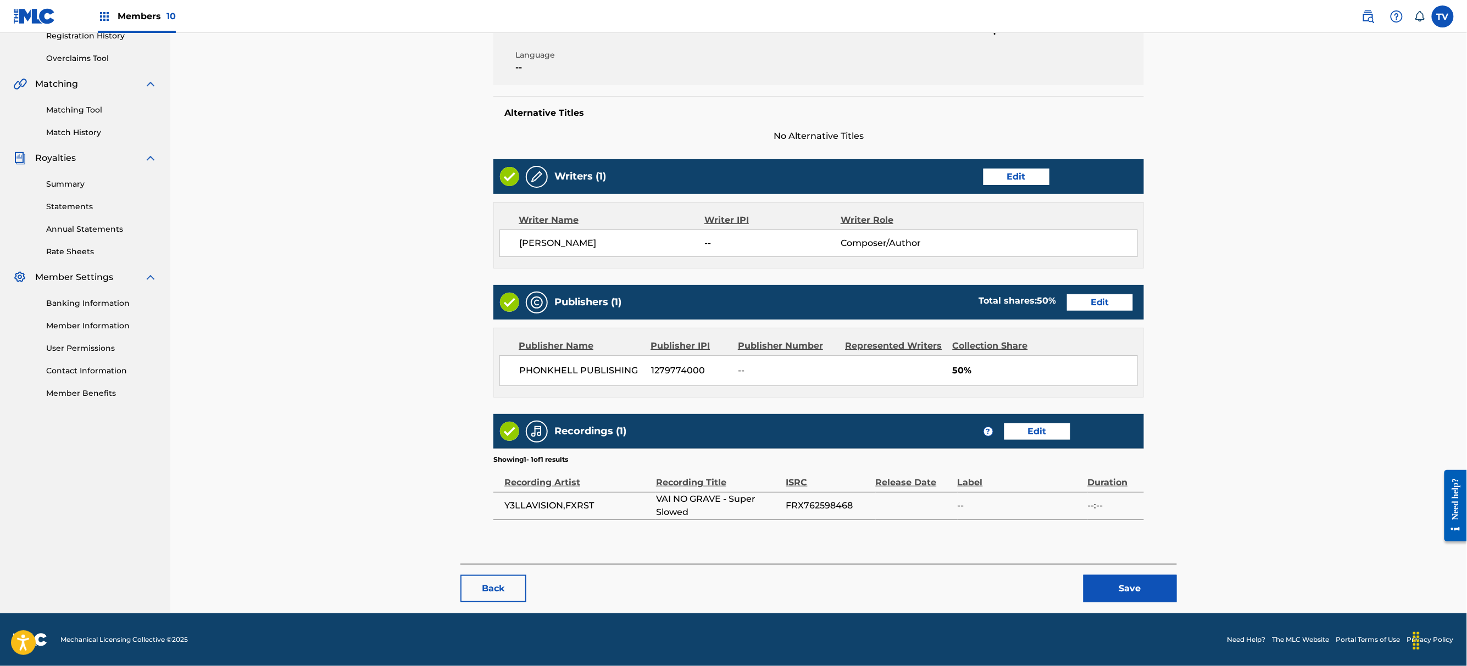
click at [1167, 588] on button "Save" at bounding box center [1129, 588] width 93 height 27
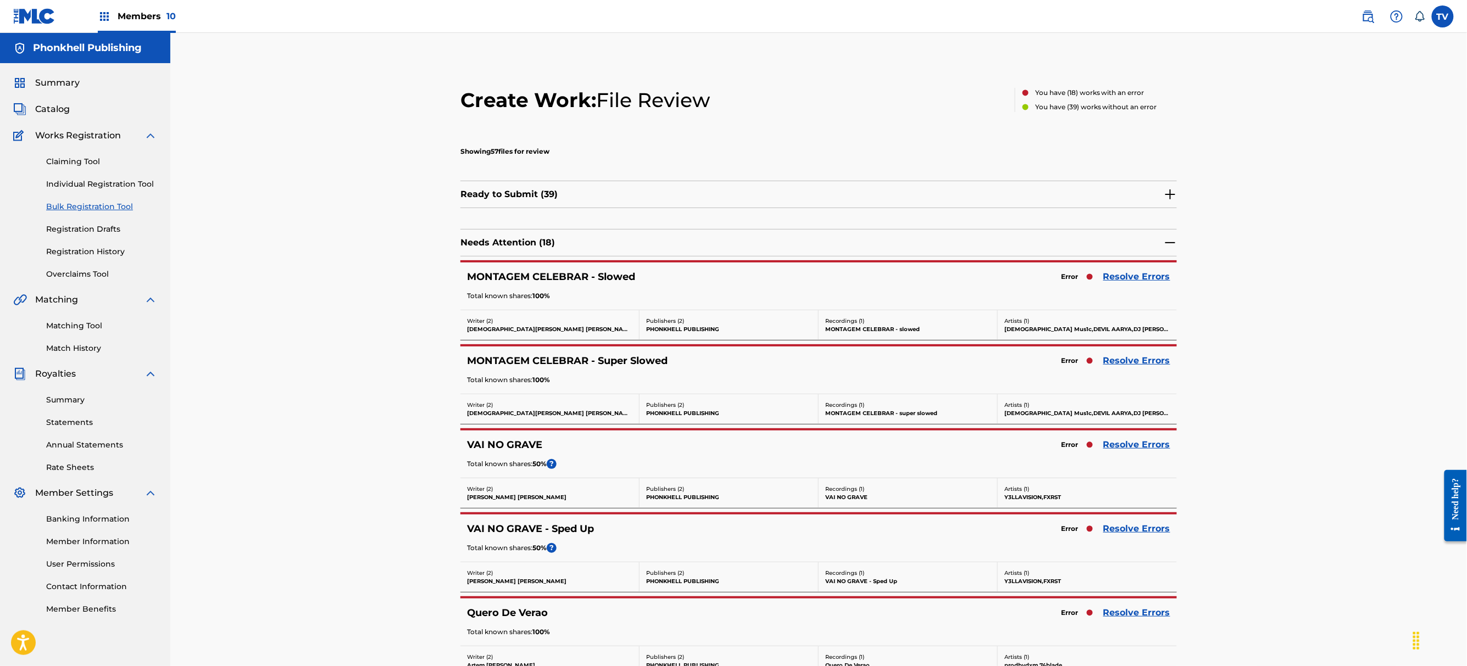
click at [1133, 272] on link "Resolve Errors" at bounding box center [1136, 276] width 67 height 13
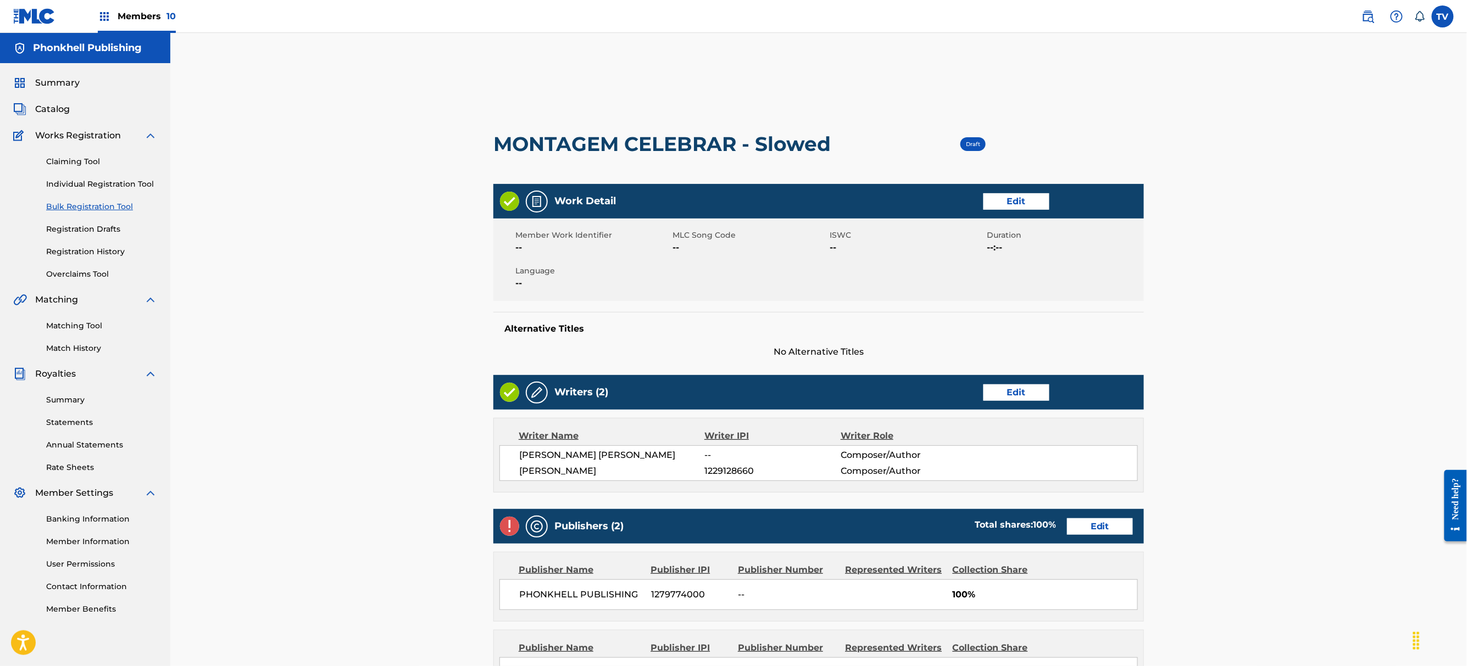
click at [1130, 531] on link "Edit" at bounding box center [1100, 527] width 66 height 16
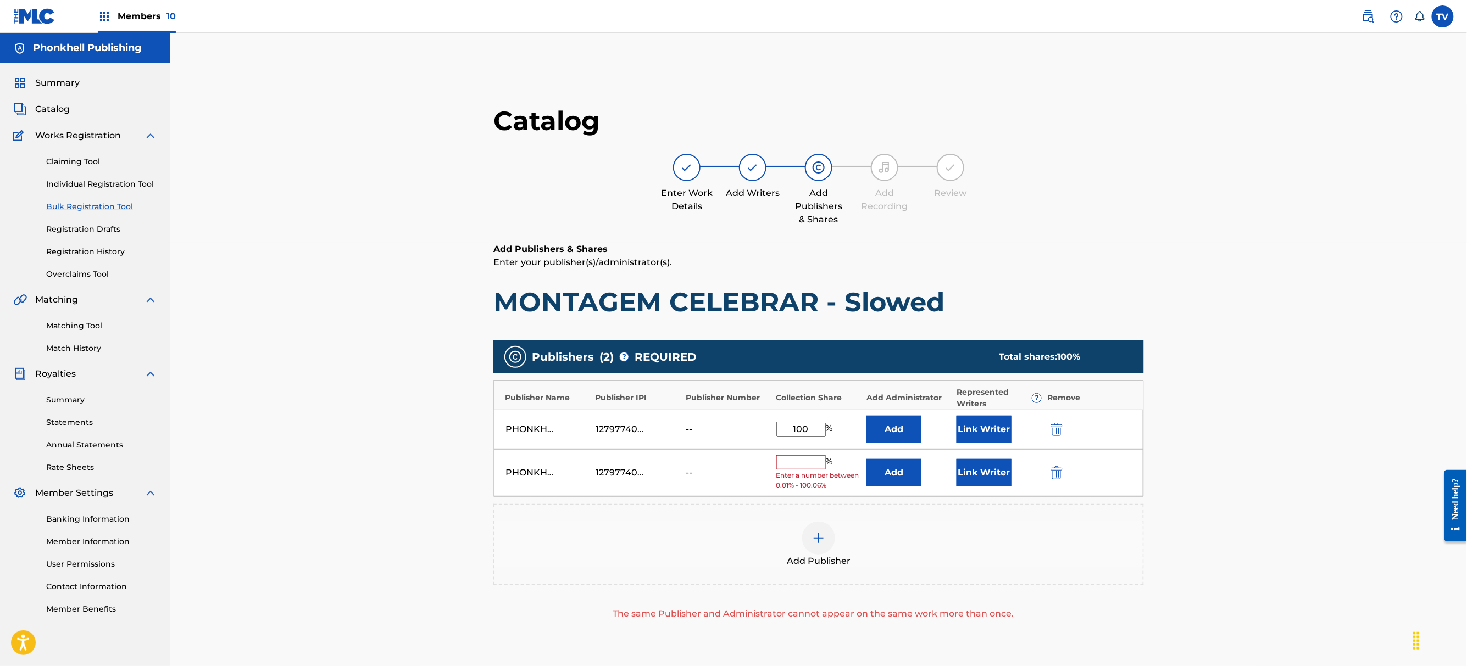
click at [1055, 477] on img "submit" at bounding box center [1056, 472] width 12 height 13
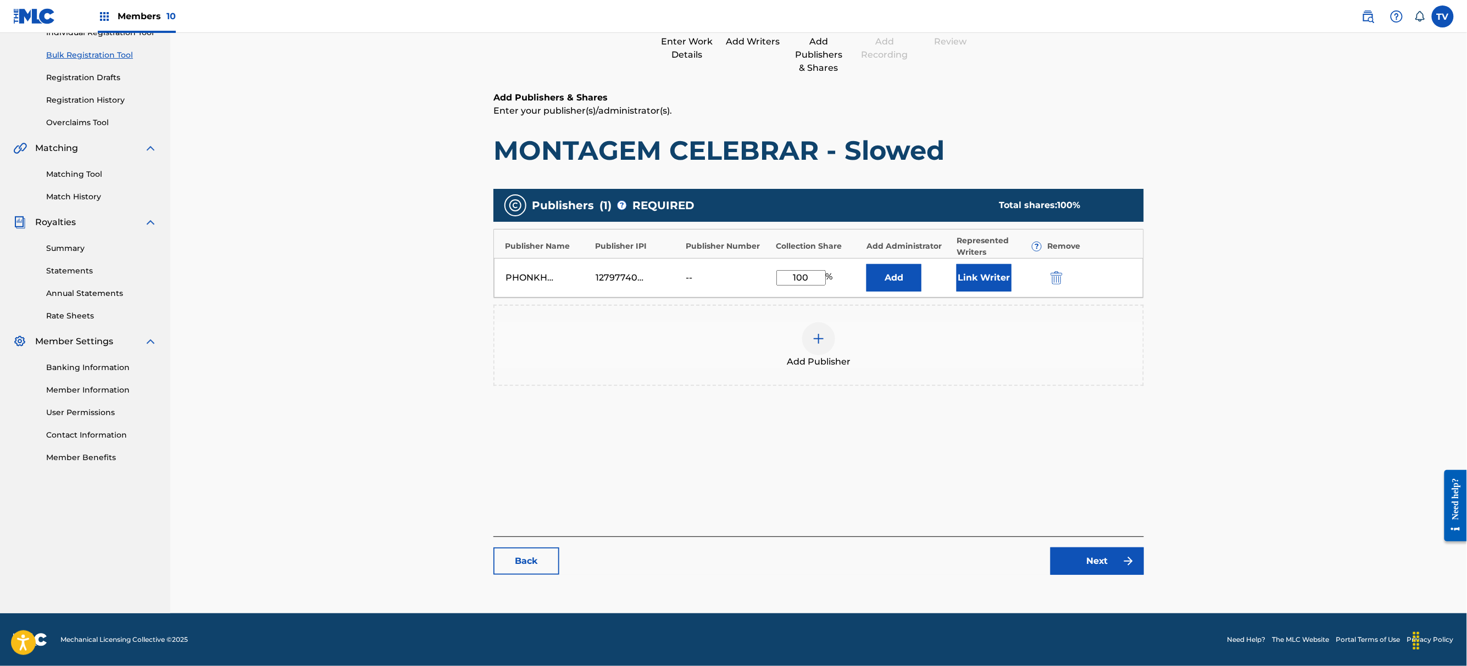
click at [1095, 568] on link "Next" at bounding box center [1096, 561] width 93 height 27
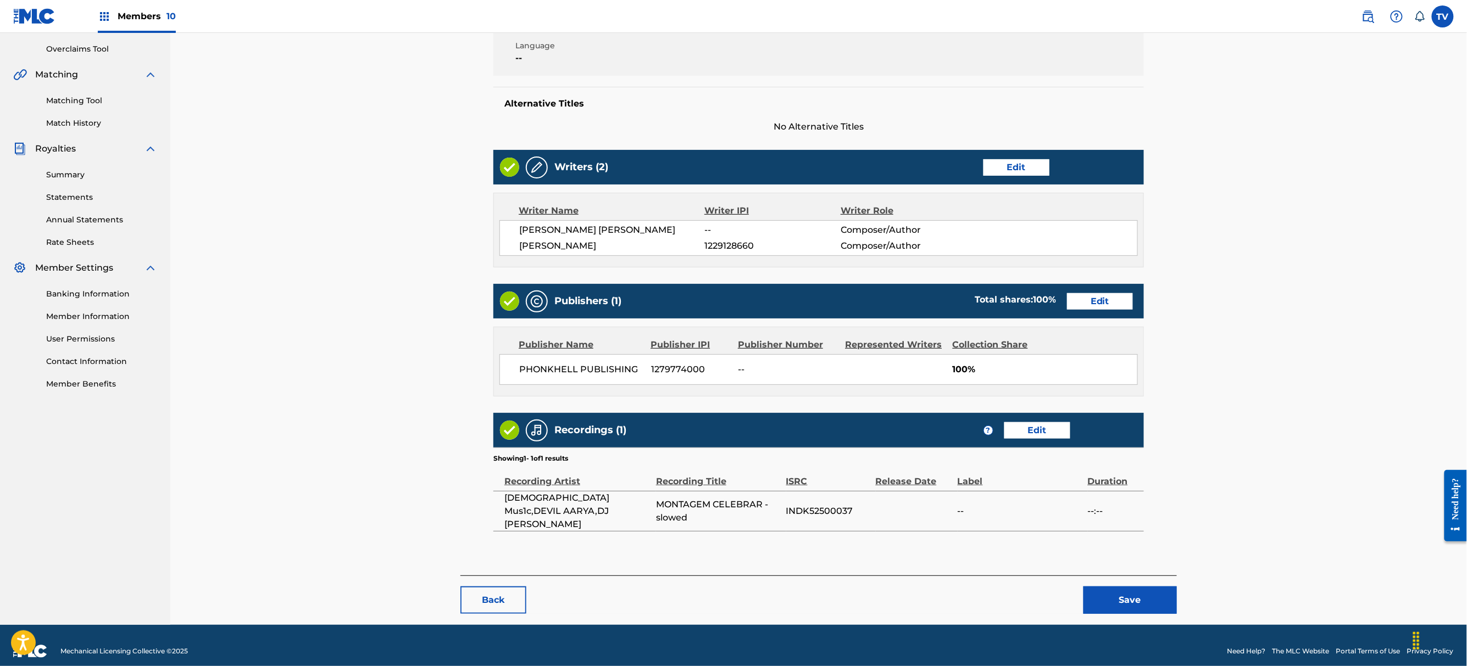
click at [1132, 587] on button "Save" at bounding box center [1129, 600] width 93 height 27
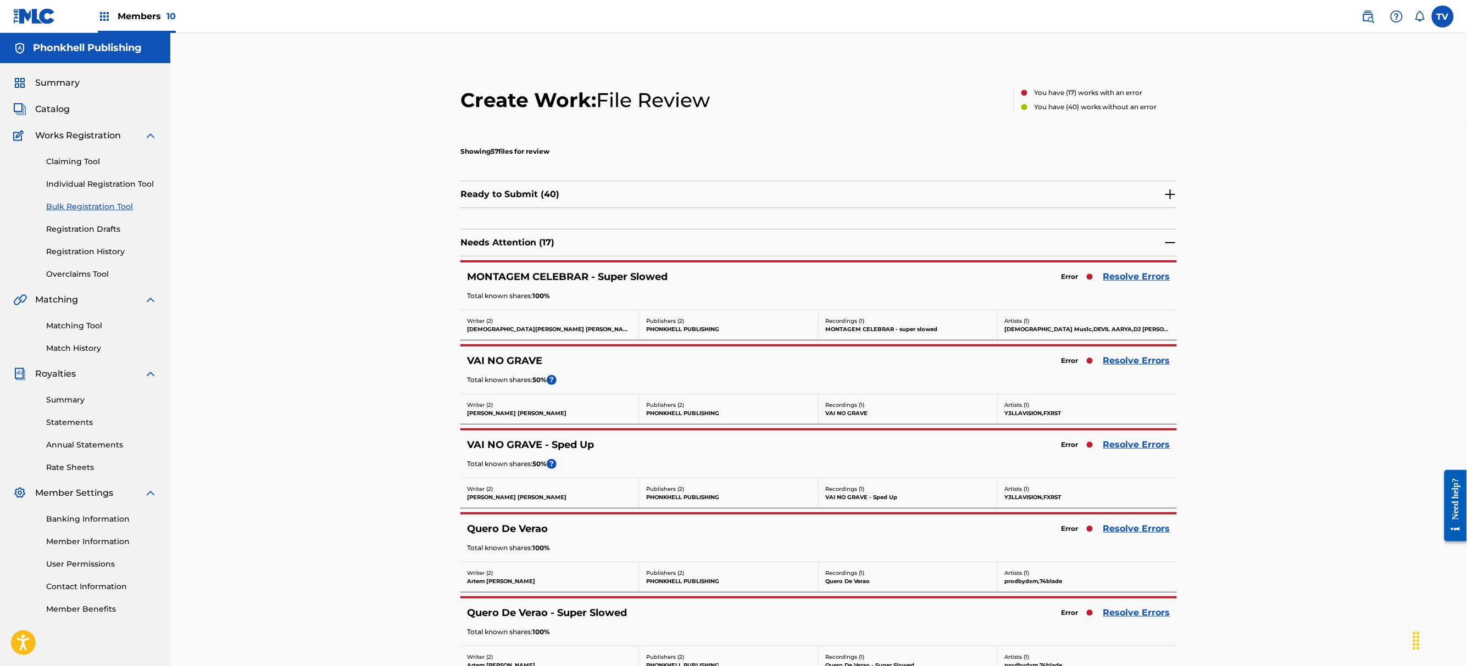
click at [1143, 539] on div "Quero De Verao Error Resolve Errors Total known shares: 100 %" at bounding box center [818, 538] width 716 height 47
click at [1138, 530] on link "Resolve Errors" at bounding box center [1136, 528] width 67 height 13
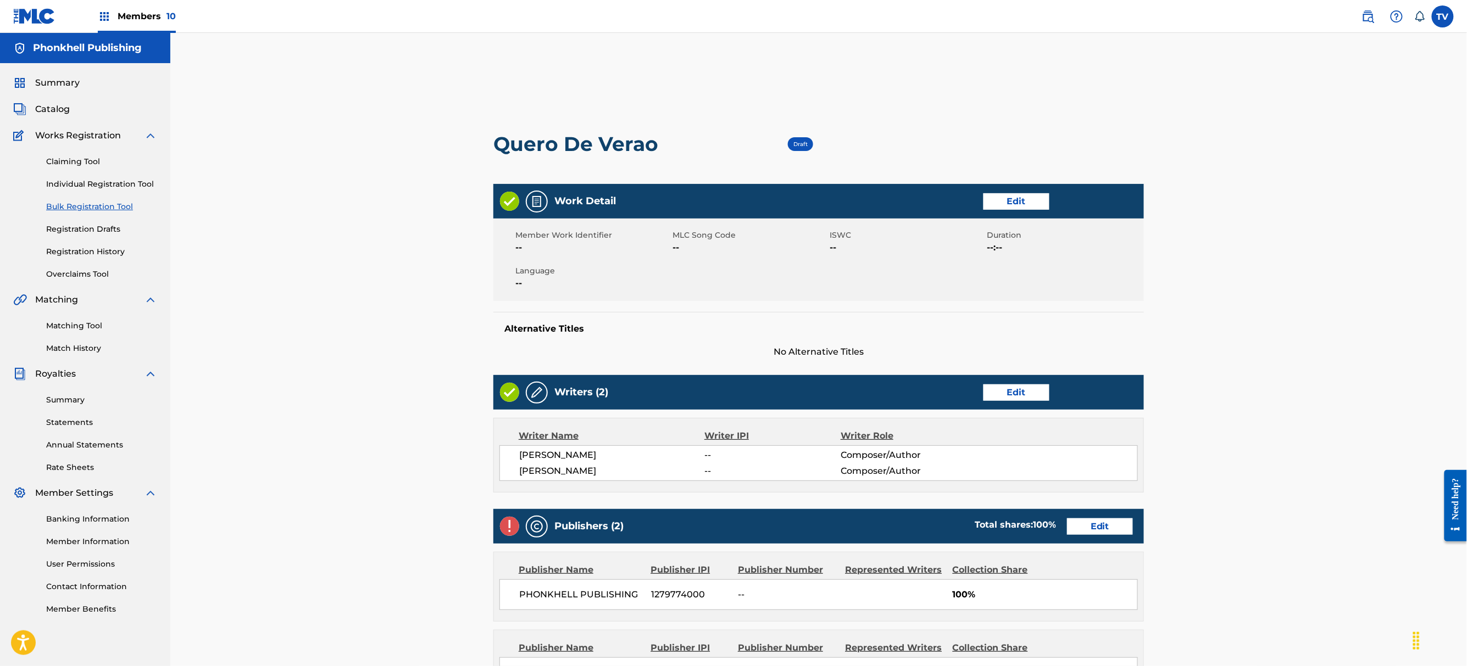
click at [1117, 528] on link "Edit" at bounding box center [1100, 527] width 66 height 16
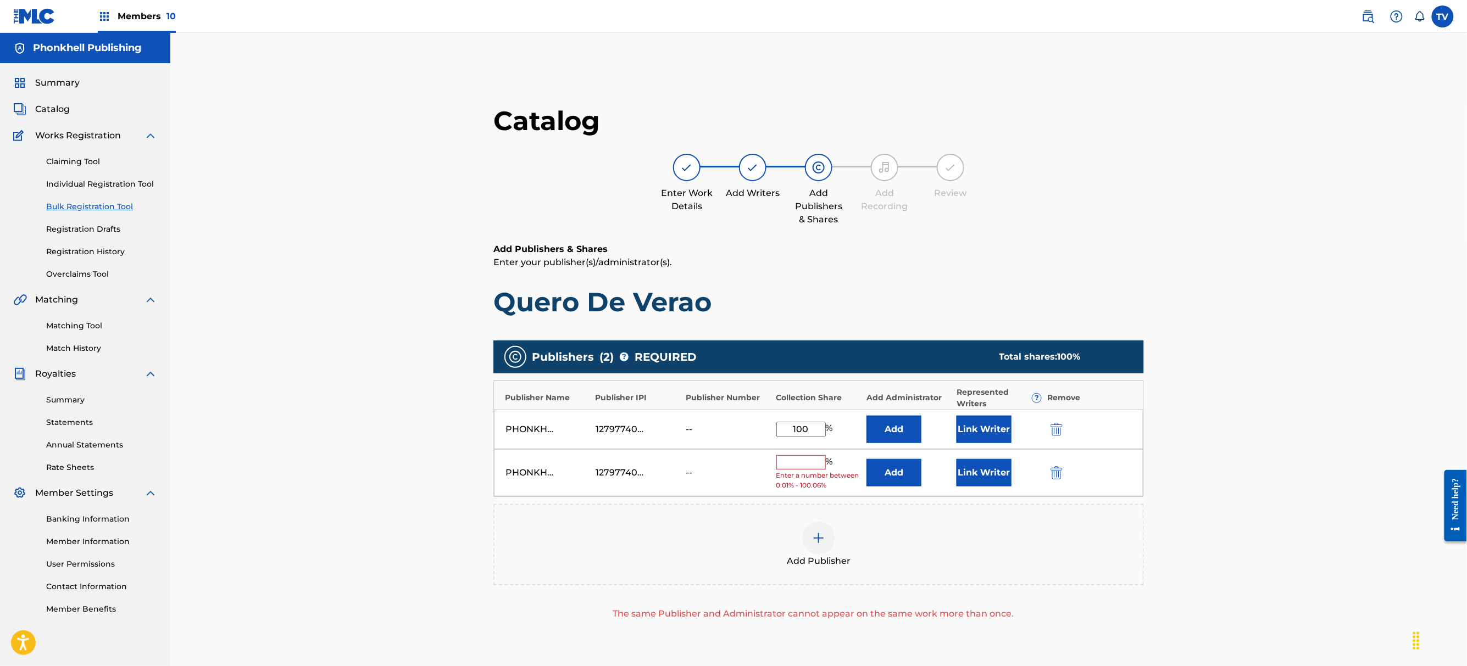
click at [1062, 477] on button "submit" at bounding box center [1055, 472] width 16 height 13
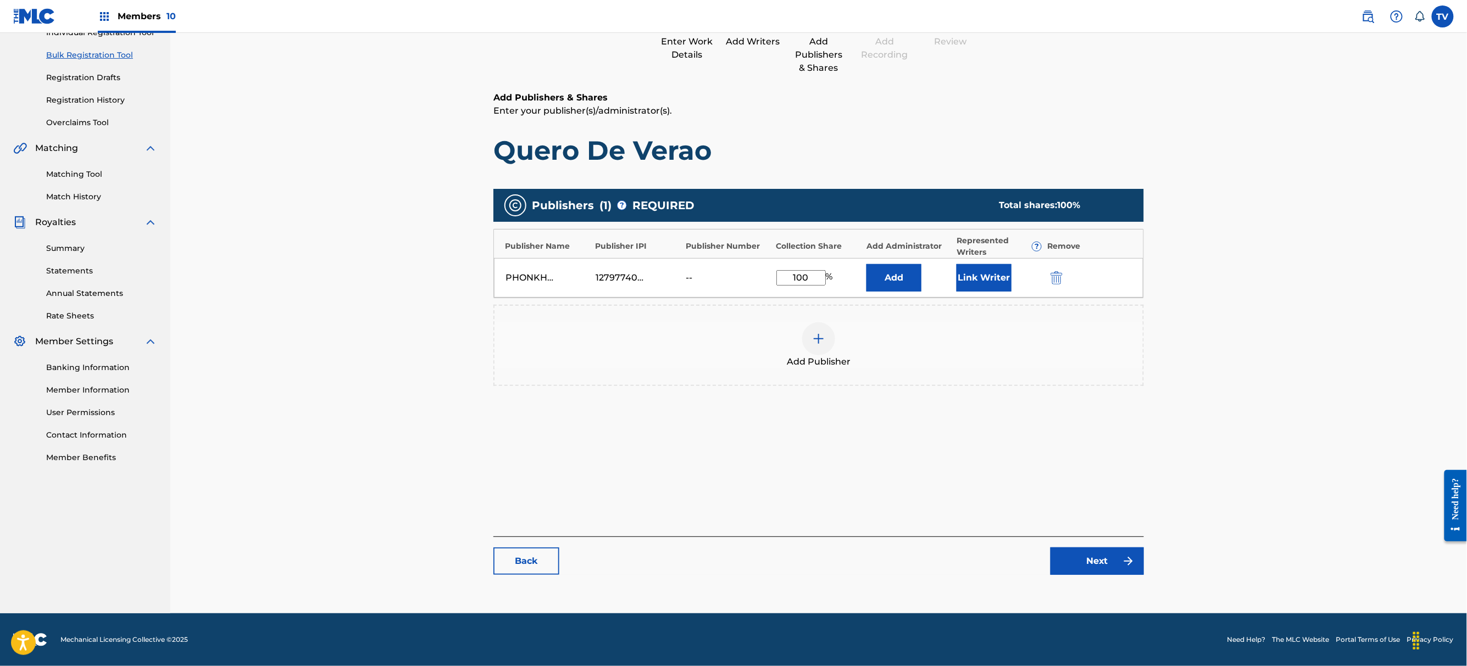
click at [1086, 549] on link "Next" at bounding box center [1096, 561] width 93 height 27
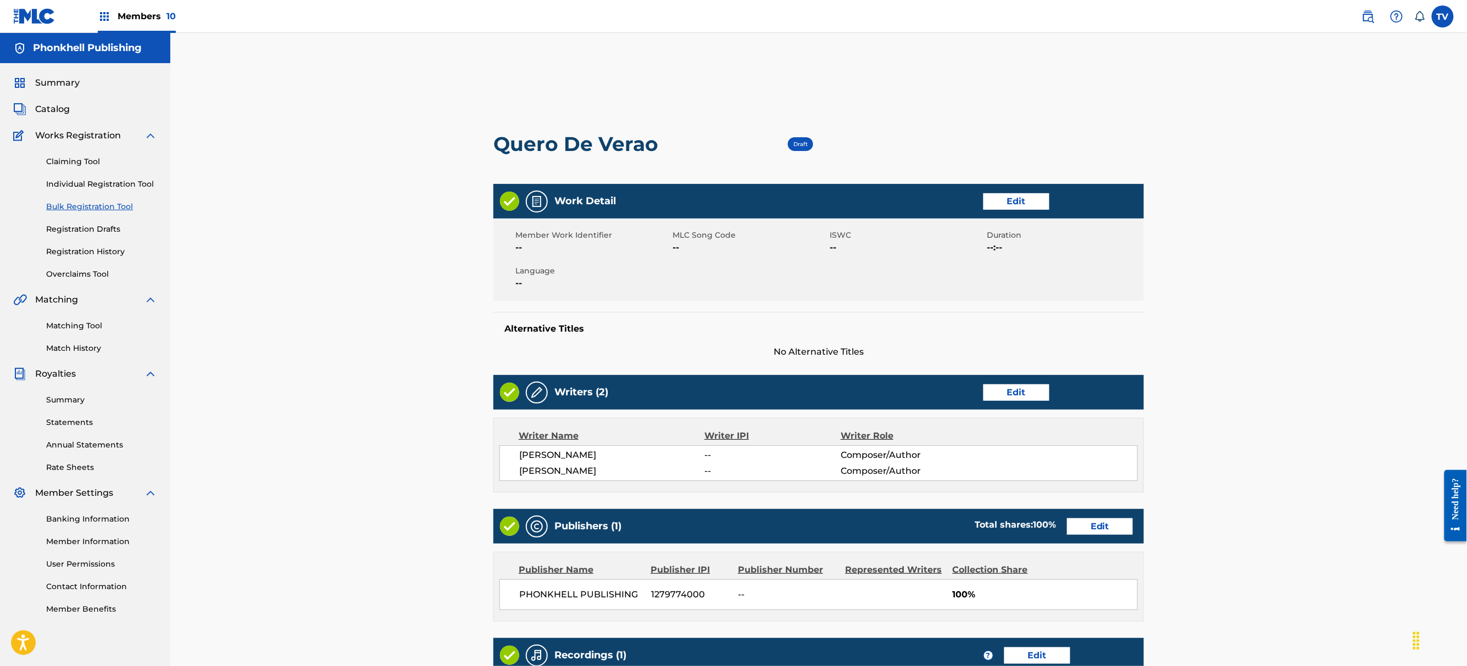
click at [1097, 563] on div "Publisher Name Publisher IPI Publisher Number Represented Writers Collection Sh…" at bounding box center [818, 587] width 649 height 69
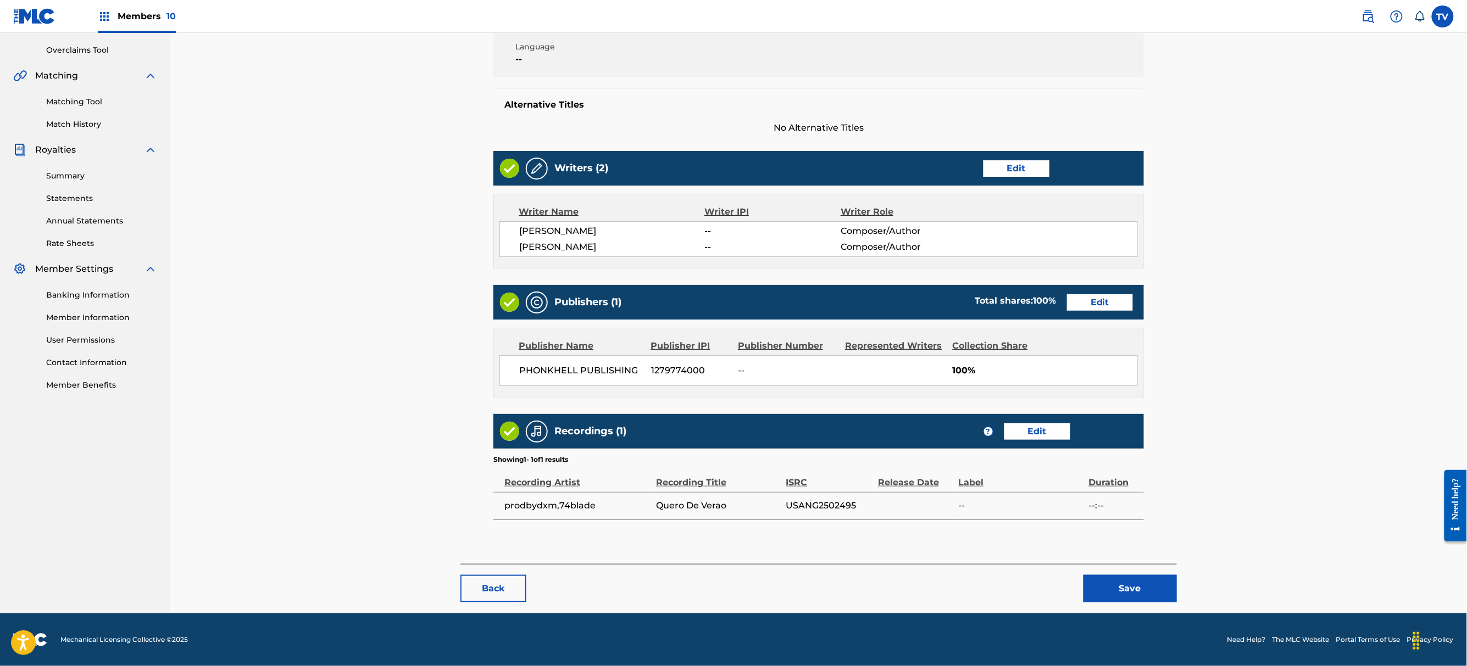
click at [1107, 590] on button "Save" at bounding box center [1129, 588] width 93 height 27
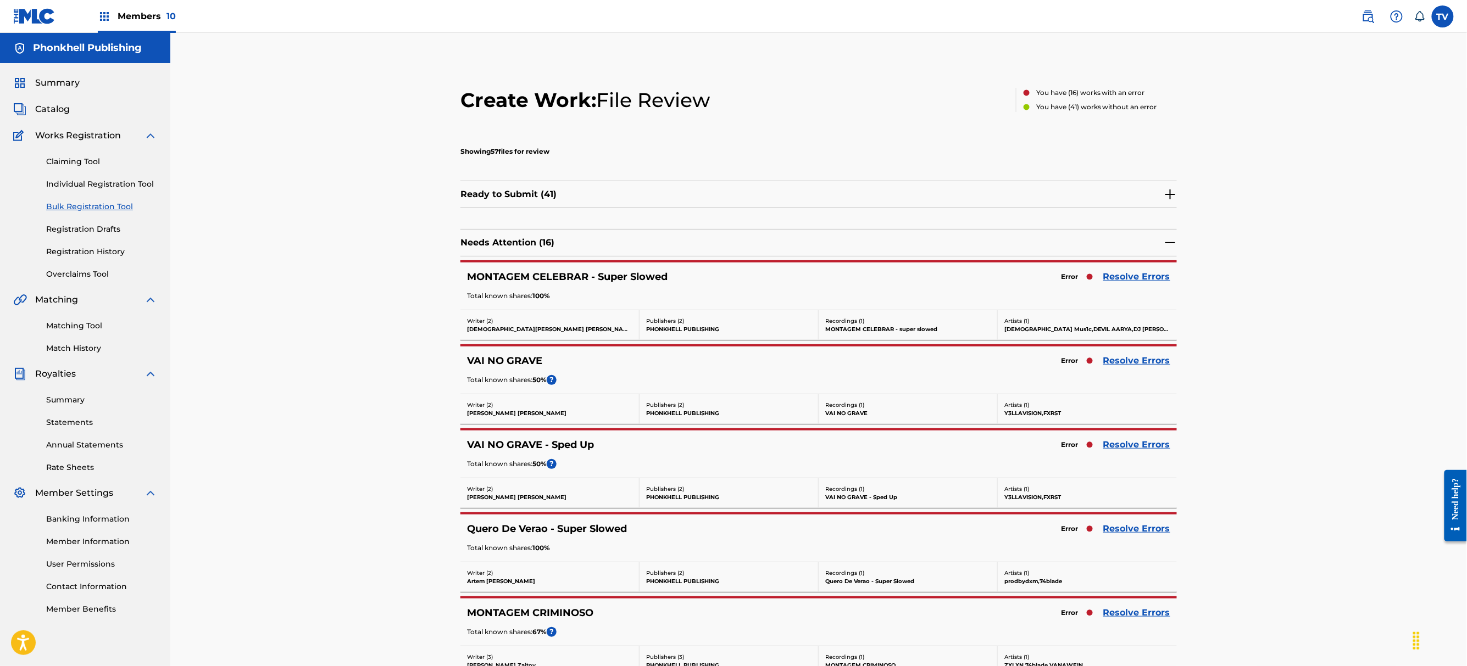
click at [1128, 618] on link "Resolve Errors" at bounding box center [1136, 612] width 67 height 13
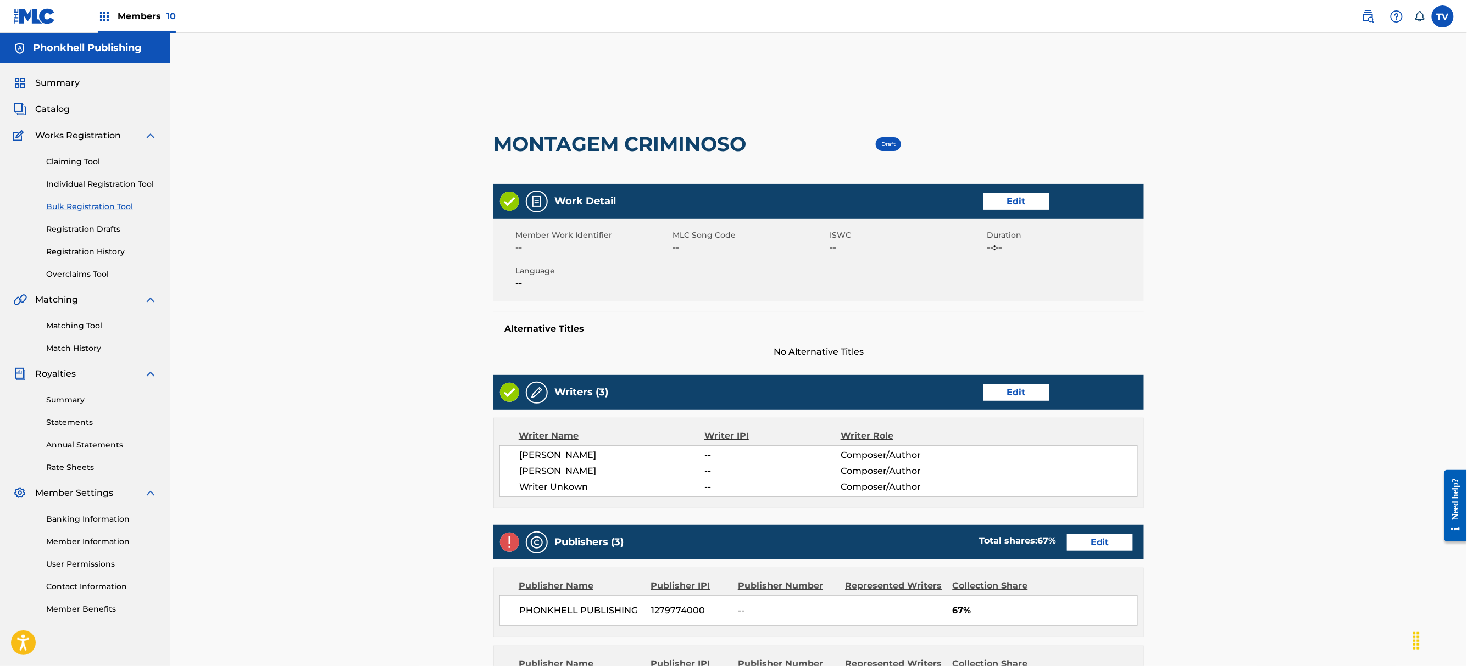
click at [1027, 397] on link "Edit" at bounding box center [1016, 393] width 66 height 16
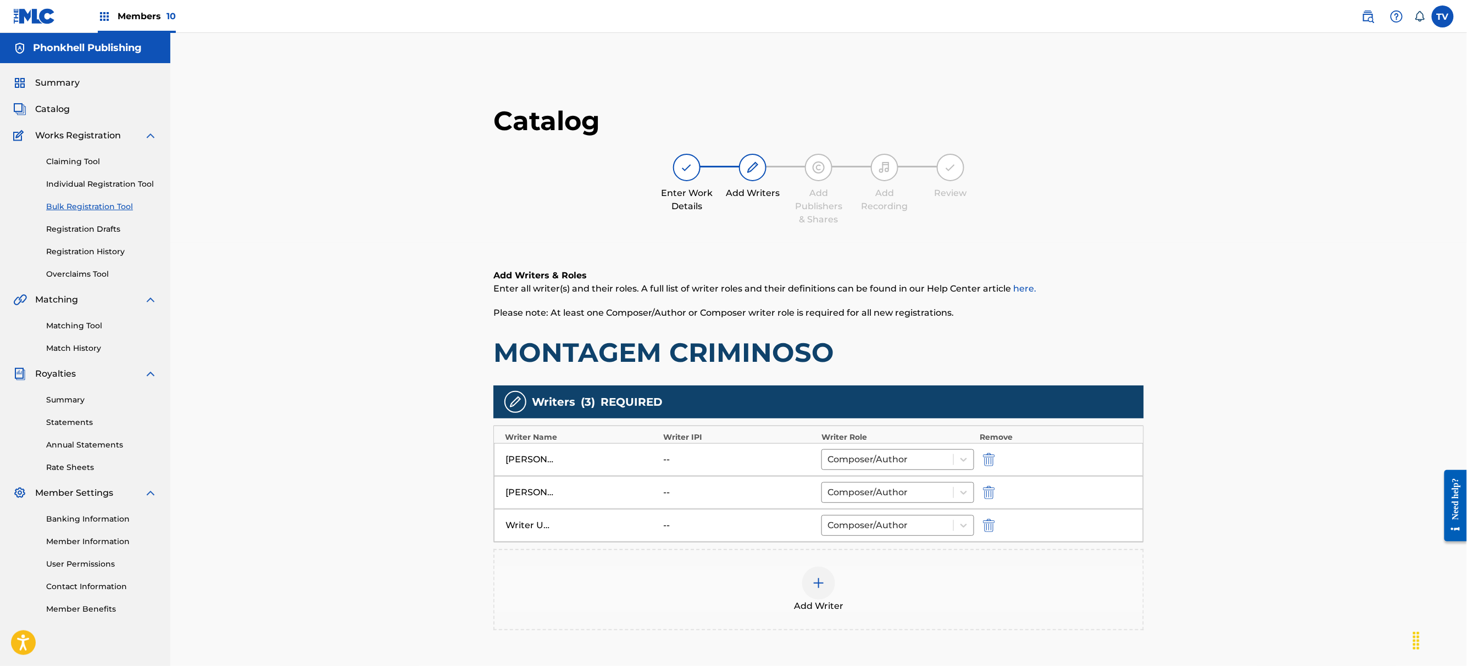
click at [989, 522] on button "submit" at bounding box center [987, 525] width 16 height 13
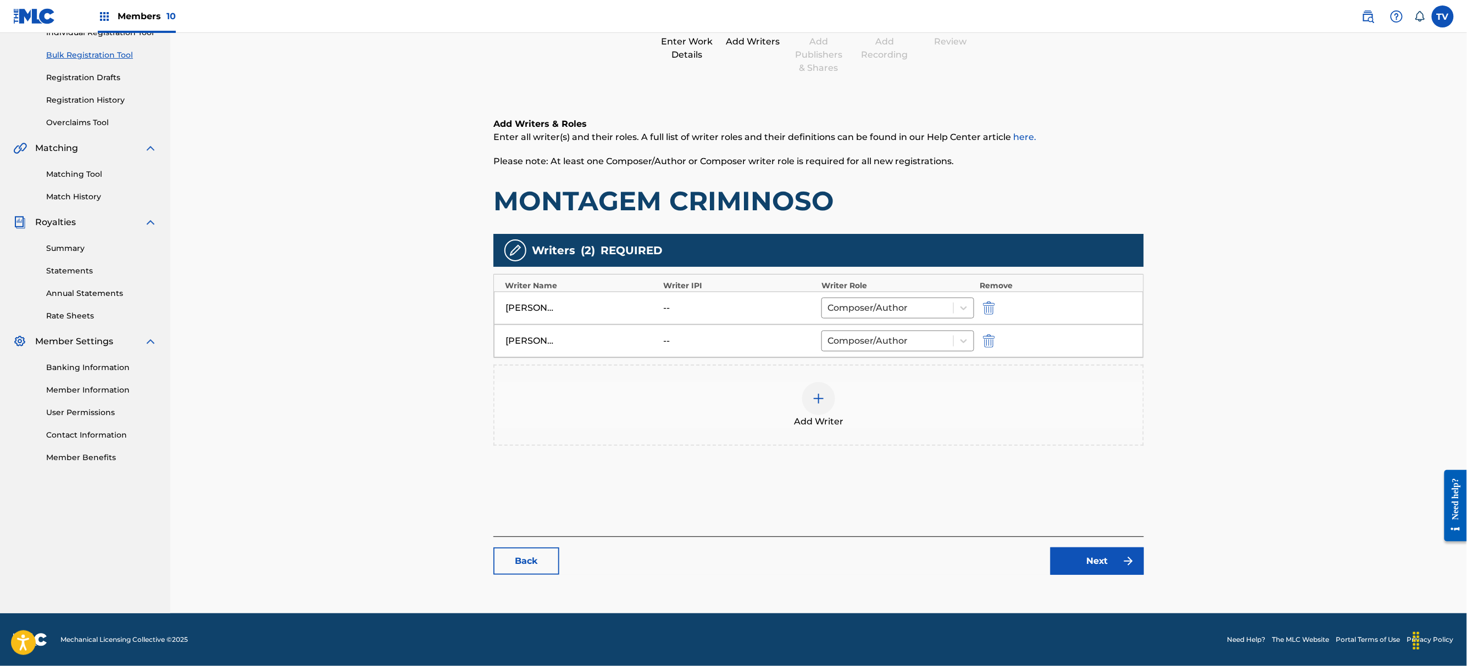
click at [1086, 564] on link "Next" at bounding box center [1096, 561] width 93 height 27
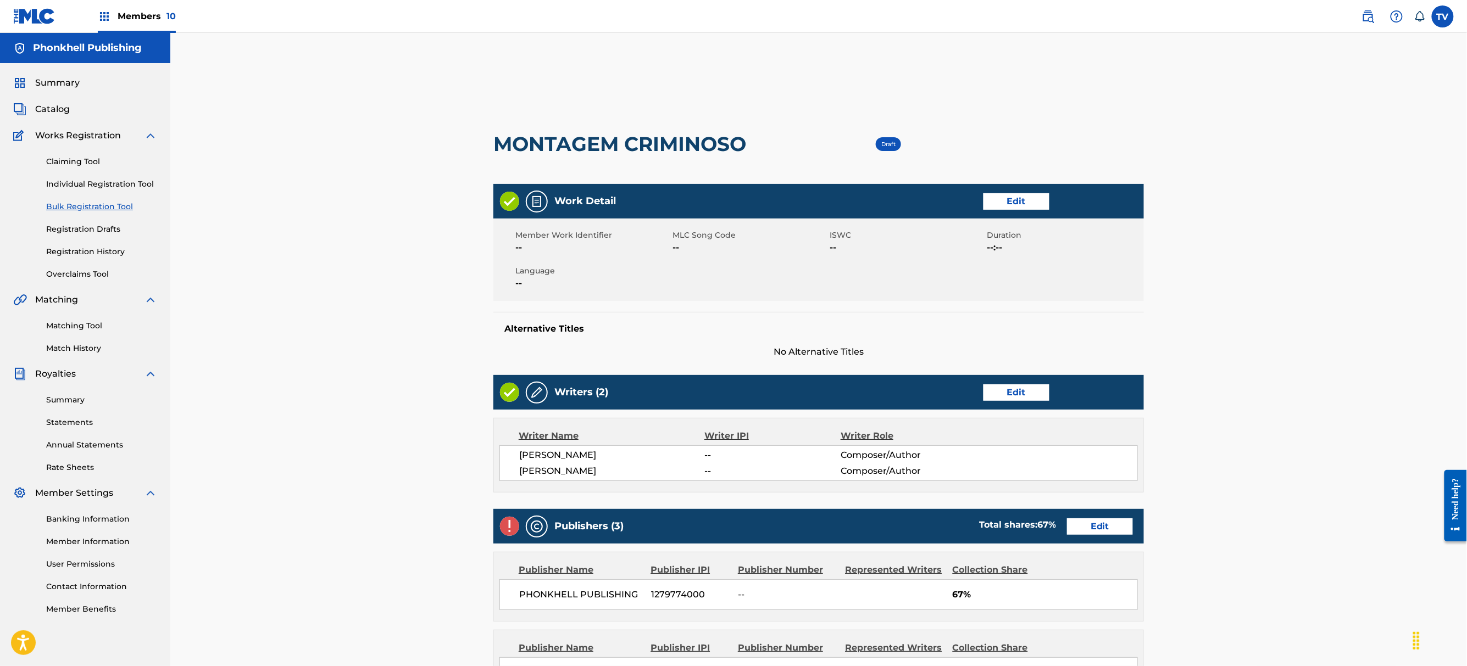
click at [1134, 528] on div "Publishers (3) Total shares: 67 % Edit" at bounding box center [818, 526] width 650 height 35
click at [1112, 527] on link "Edit" at bounding box center [1100, 527] width 66 height 16
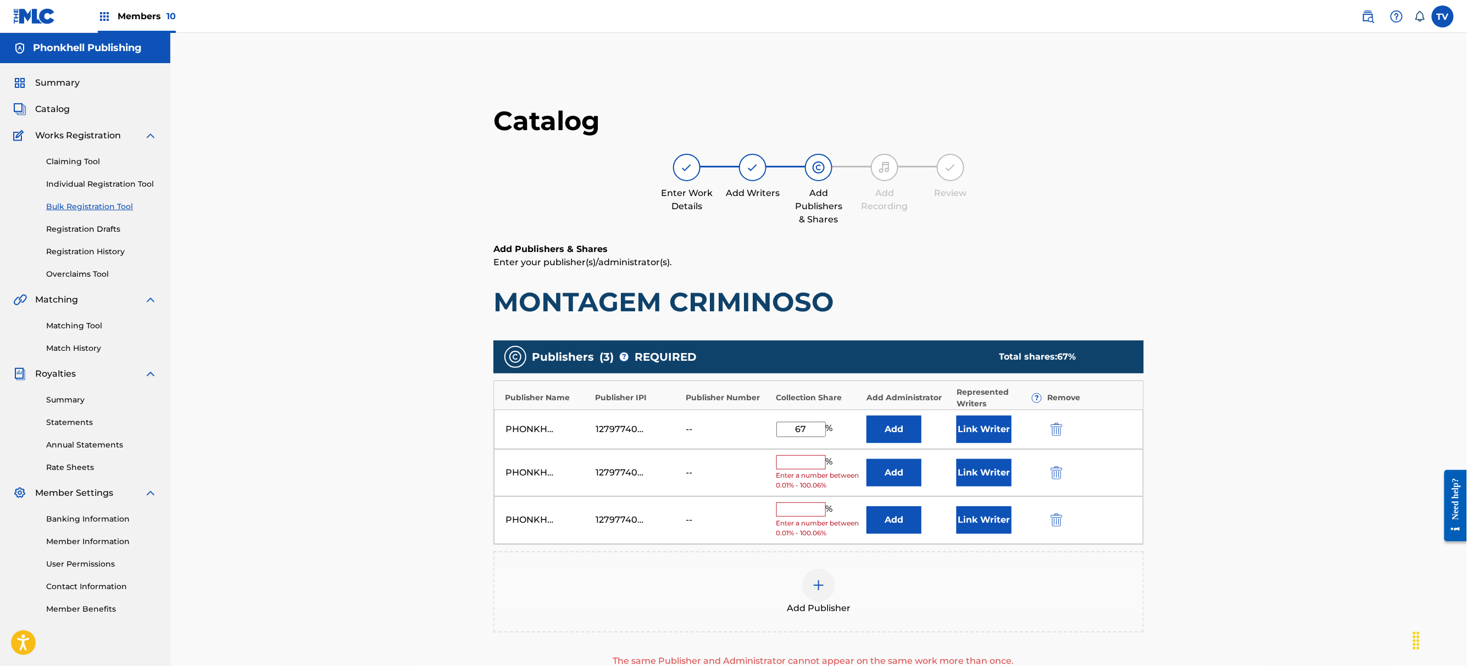
click at [1045, 471] on div "PHONKHELL PUBLISHING 1279774000 -- % Enter a number between 0.01% - 100.06% Add…" at bounding box center [818, 473] width 649 height 48
click at [1055, 472] on button "submit" at bounding box center [1055, 472] width 16 height 13
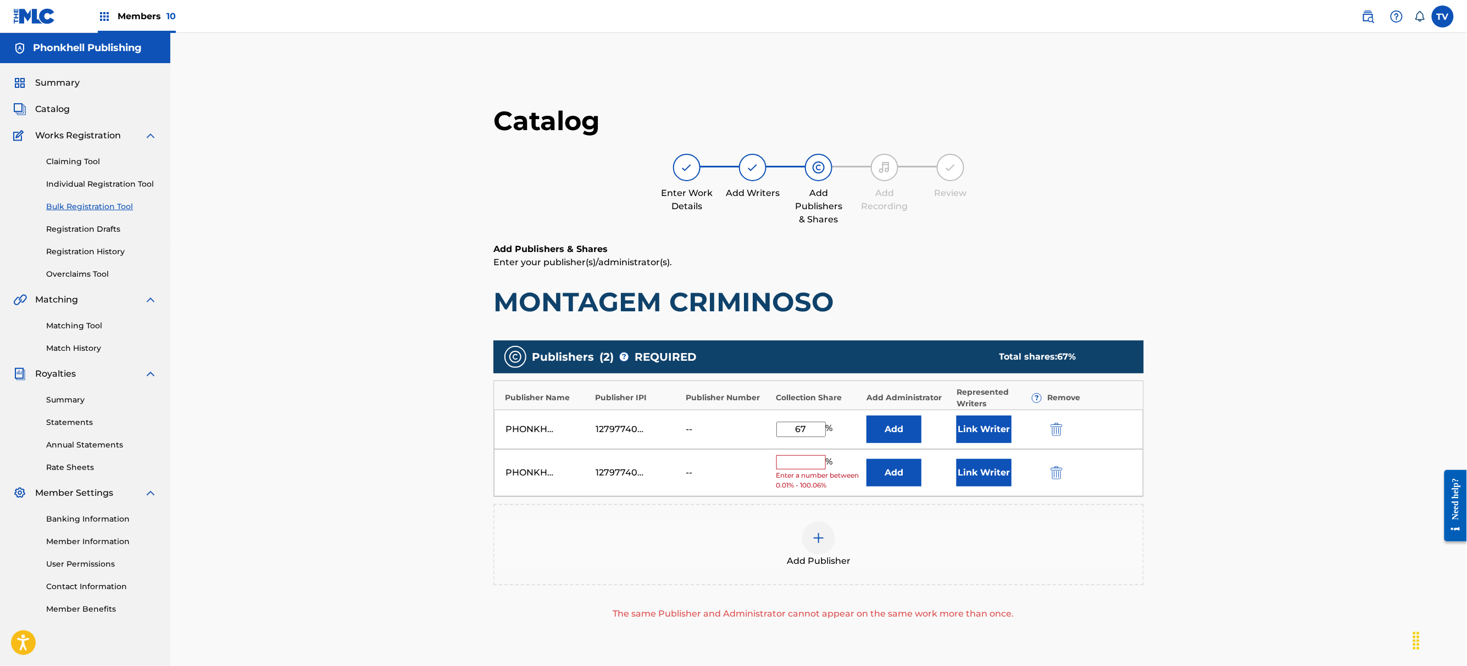
click at [1055, 472] on button "submit" at bounding box center [1055, 472] width 16 height 13
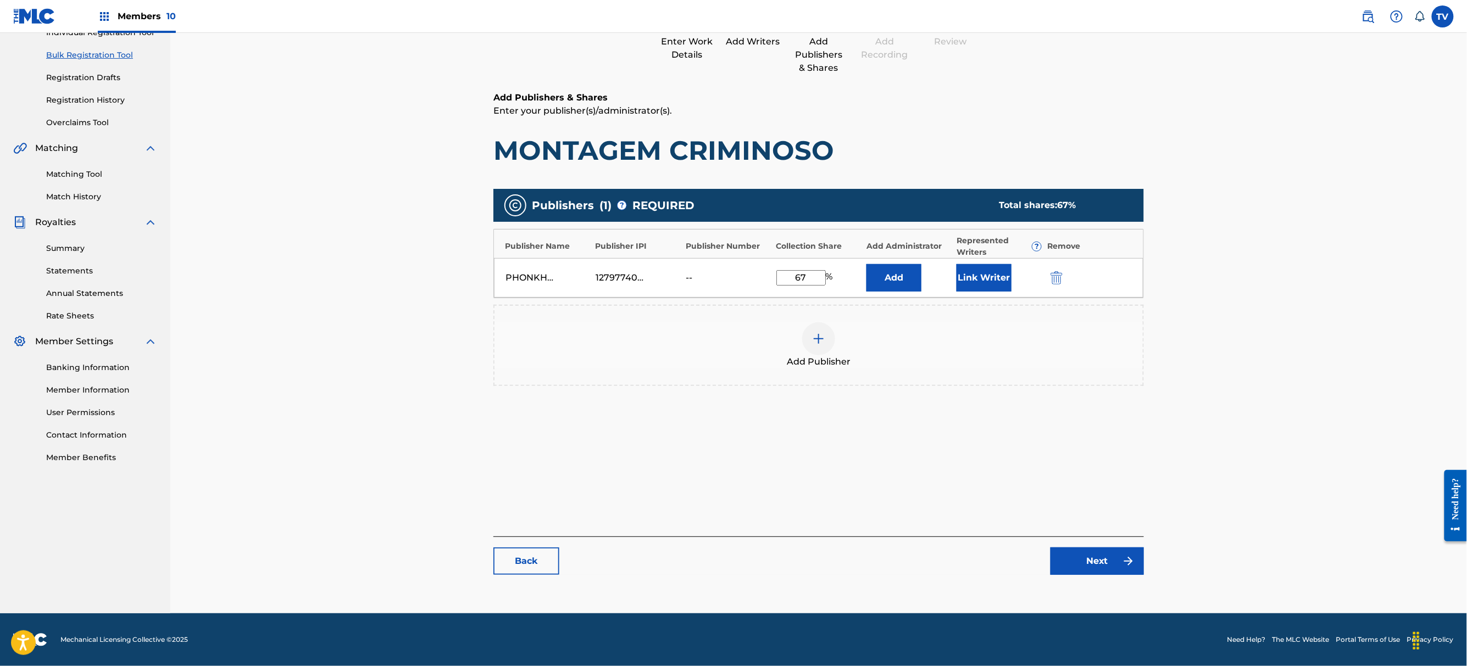
click at [1097, 576] on div "Catalog Enter Work Details Add Writers Add Publishers & Shares Add Recording Re…" at bounding box center [818, 269] width 650 height 633
click at [1096, 565] on link "Next" at bounding box center [1096, 561] width 93 height 27
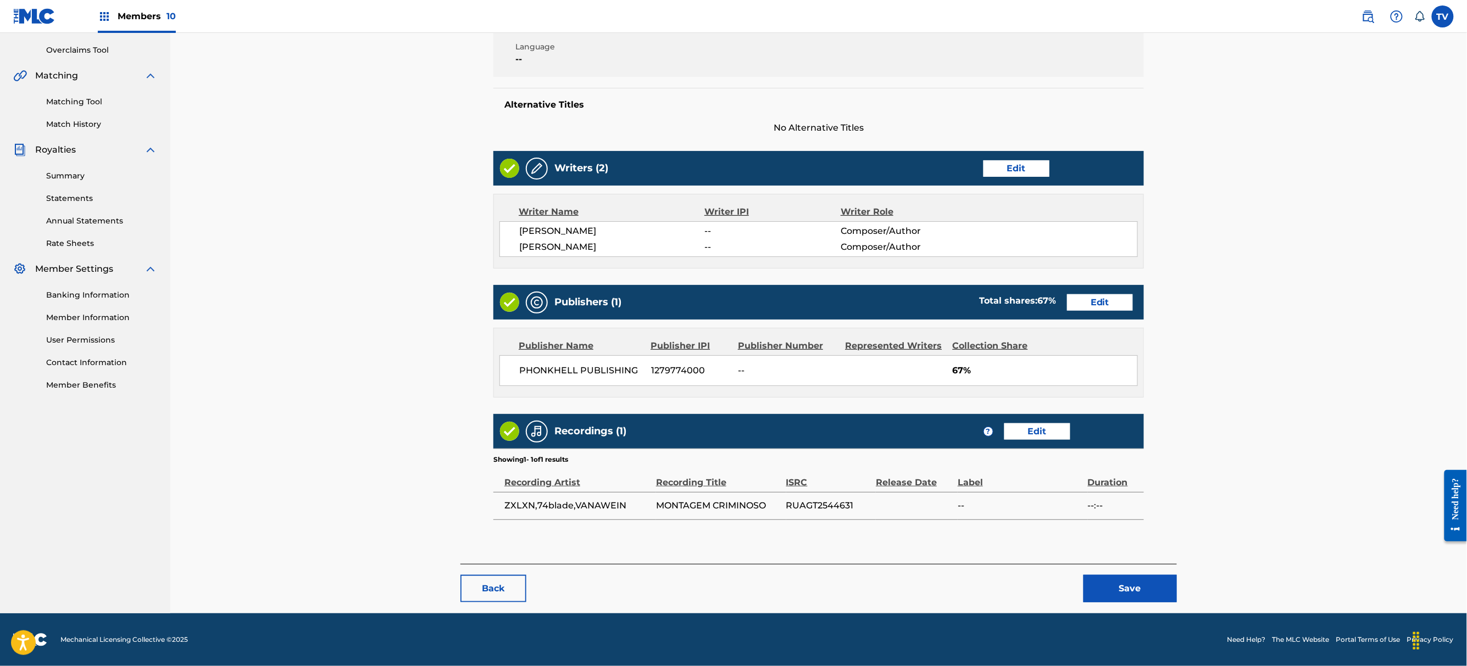
click at [1112, 576] on button "Save" at bounding box center [1129, 588] width 93 height 27
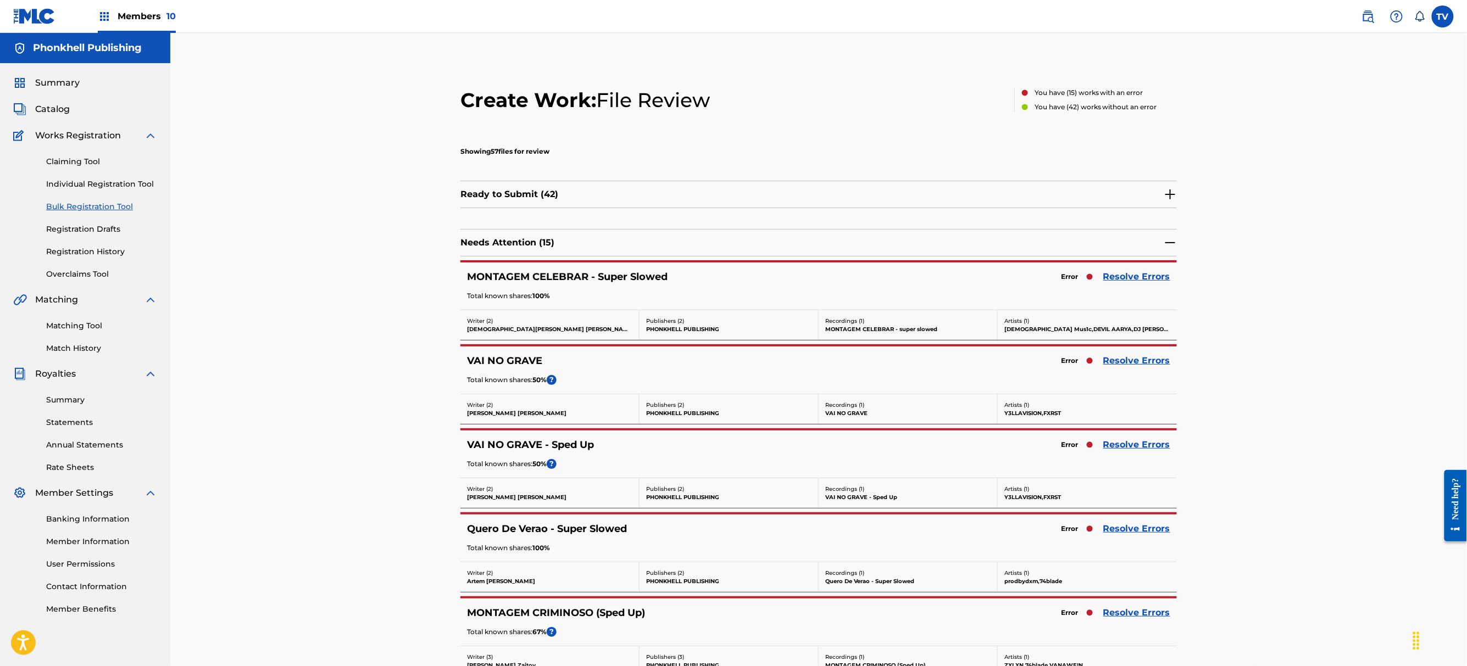
click at [1128, 530] on link "Resolve Errors" at bounding box center [1136, 528] width 67 height 13
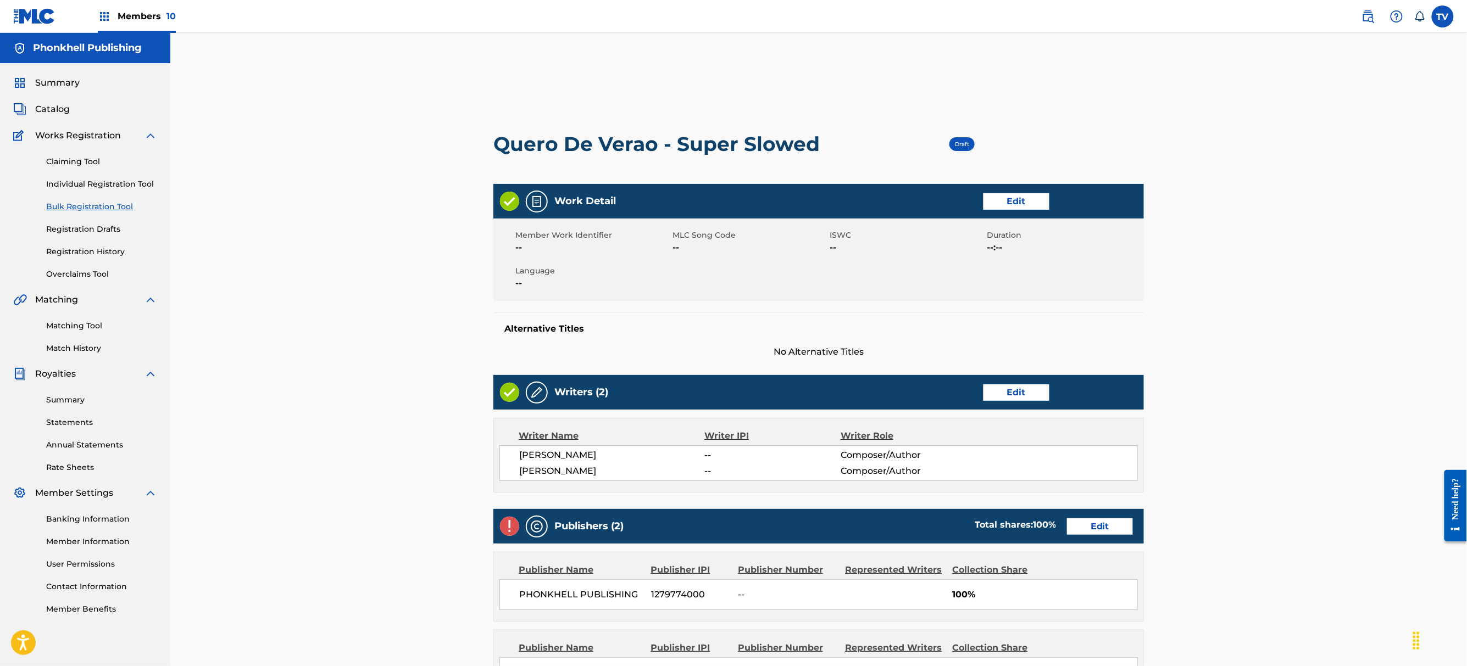
click at [1094, 523] on link "Edit" at bounding box center [1100, 527] width 66 height 16
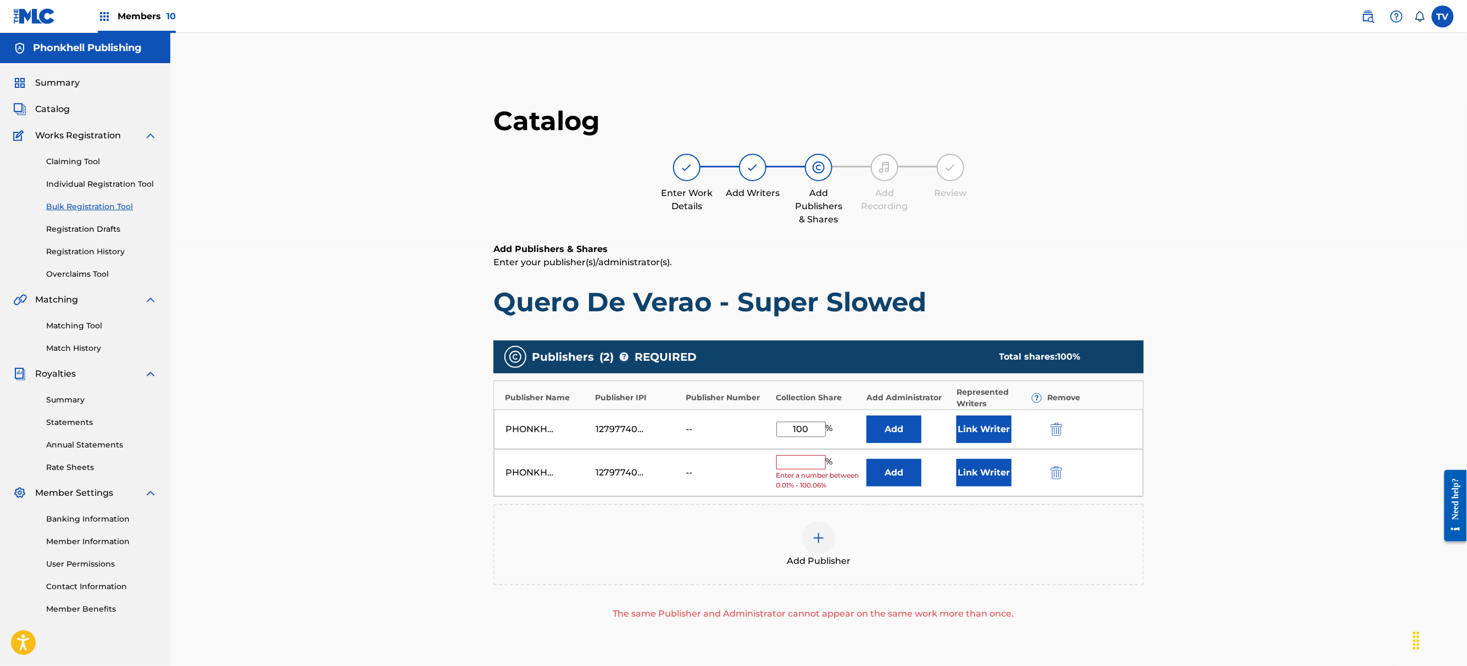
click at [1068, 473] on div at bounding box center [1071, 472] width 49 height 13
click at [1060, 471] on button "submit" at bounding box center [1055, 472] width 16 height 13
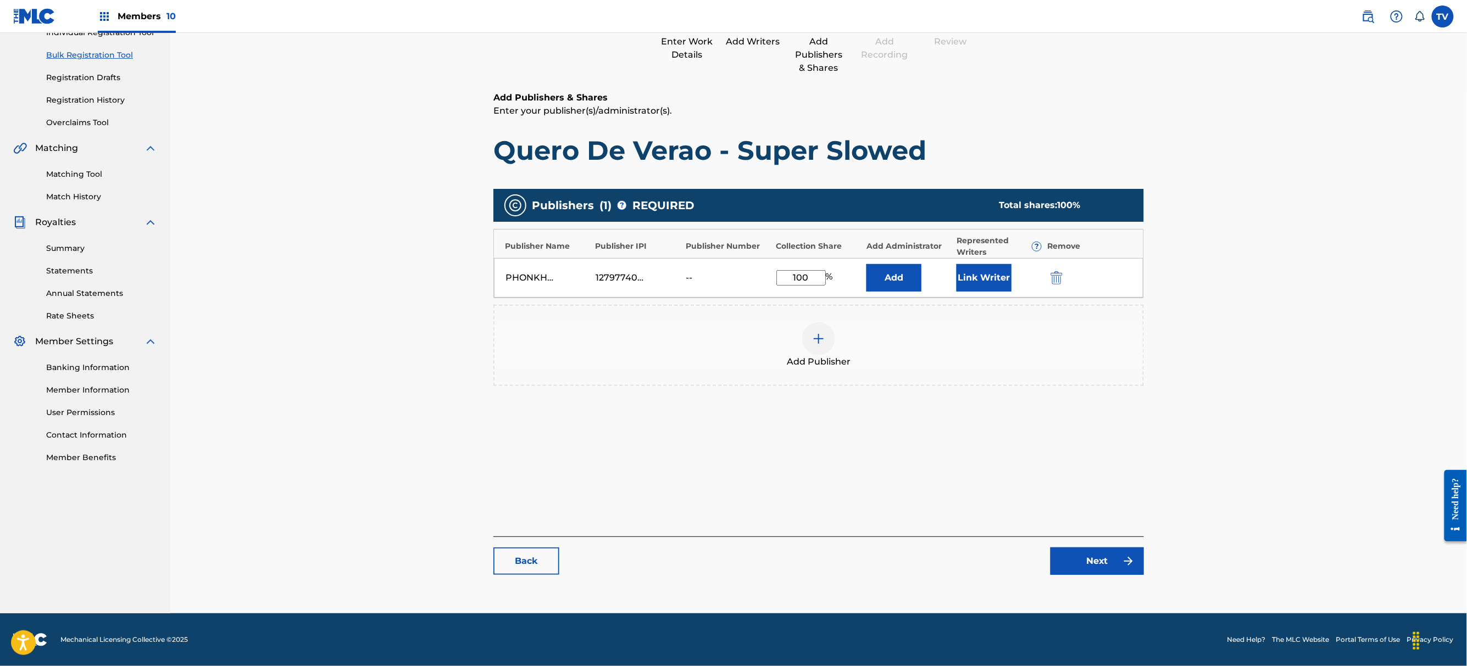
click at [1086, 567] on link "Next" at bounding box center [1096, 561] width 93 height 27
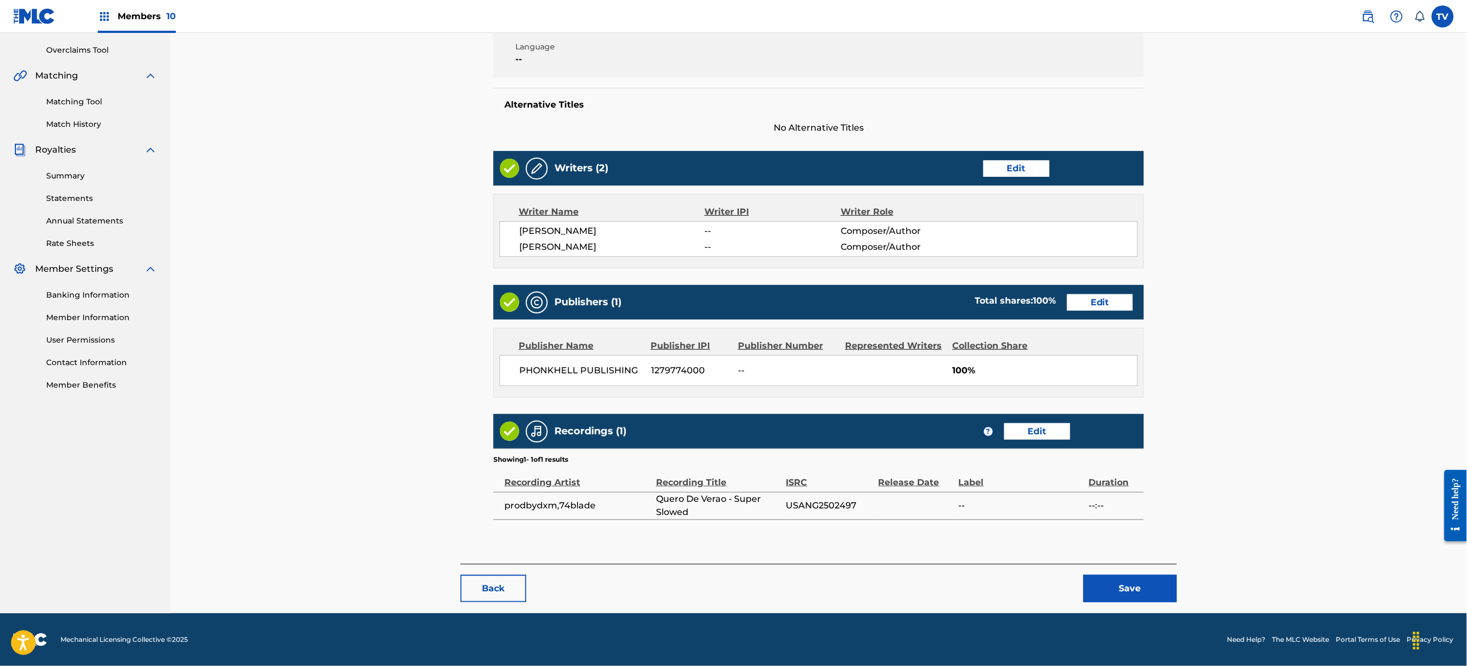
click at [1105, 589] on button "Save" at bounding box center [1129, 588] width 93 height 27
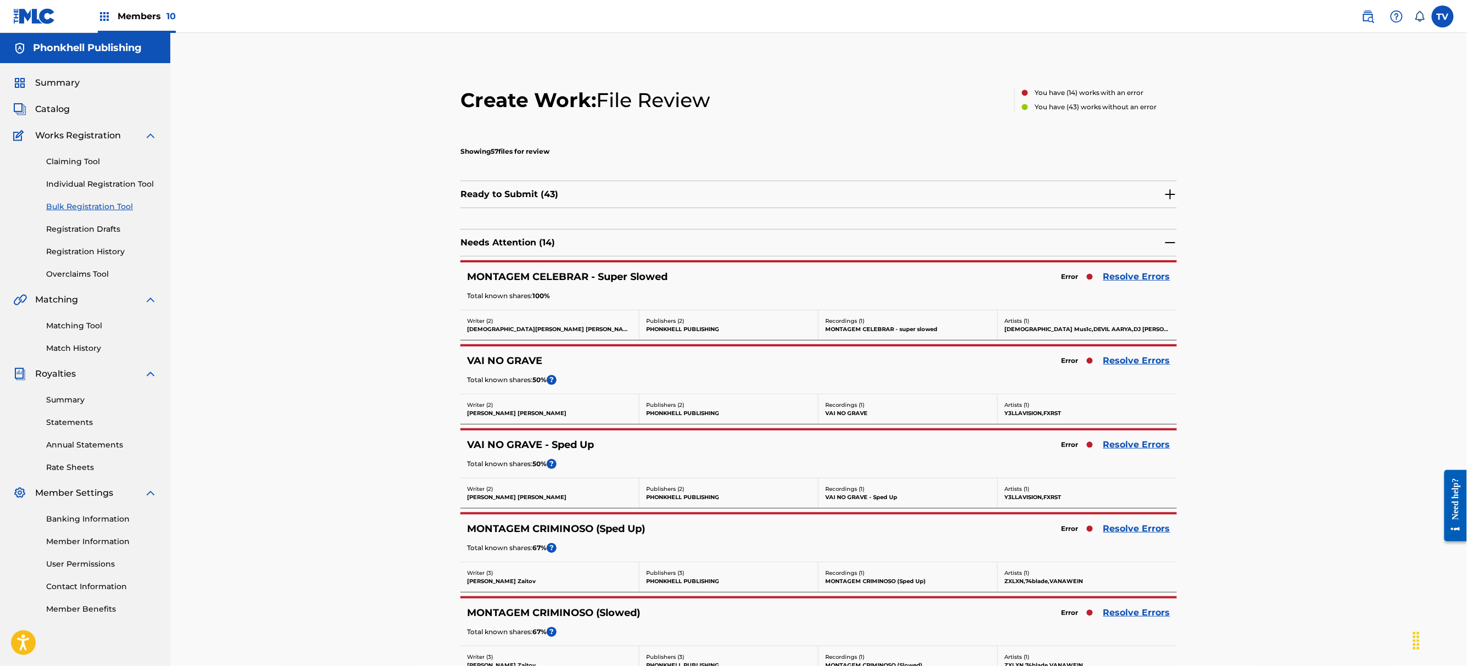
click at [1128, 530] on link "Resolve Errors" at bounding box center [1136, 528] width 67 height 13
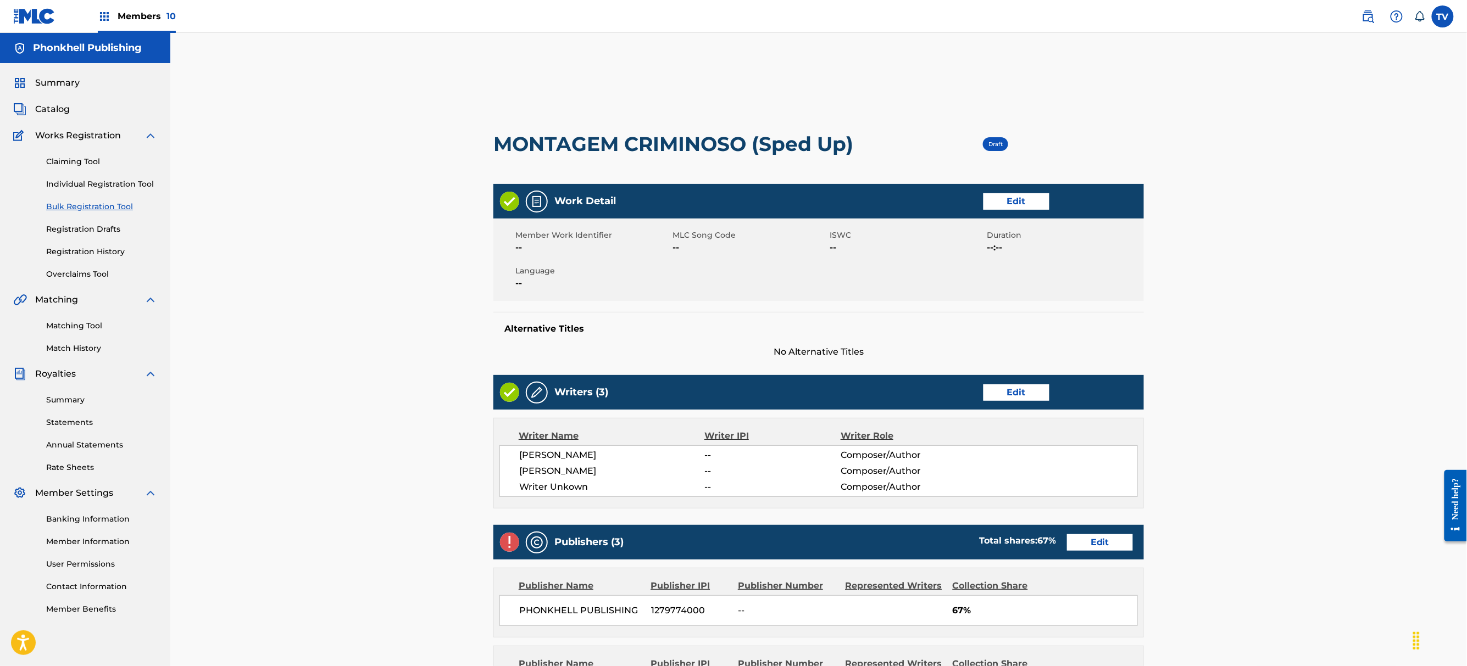
click at [1001, 392] on link "Edit" at bounding box center [1016, 393] width 66 height 16
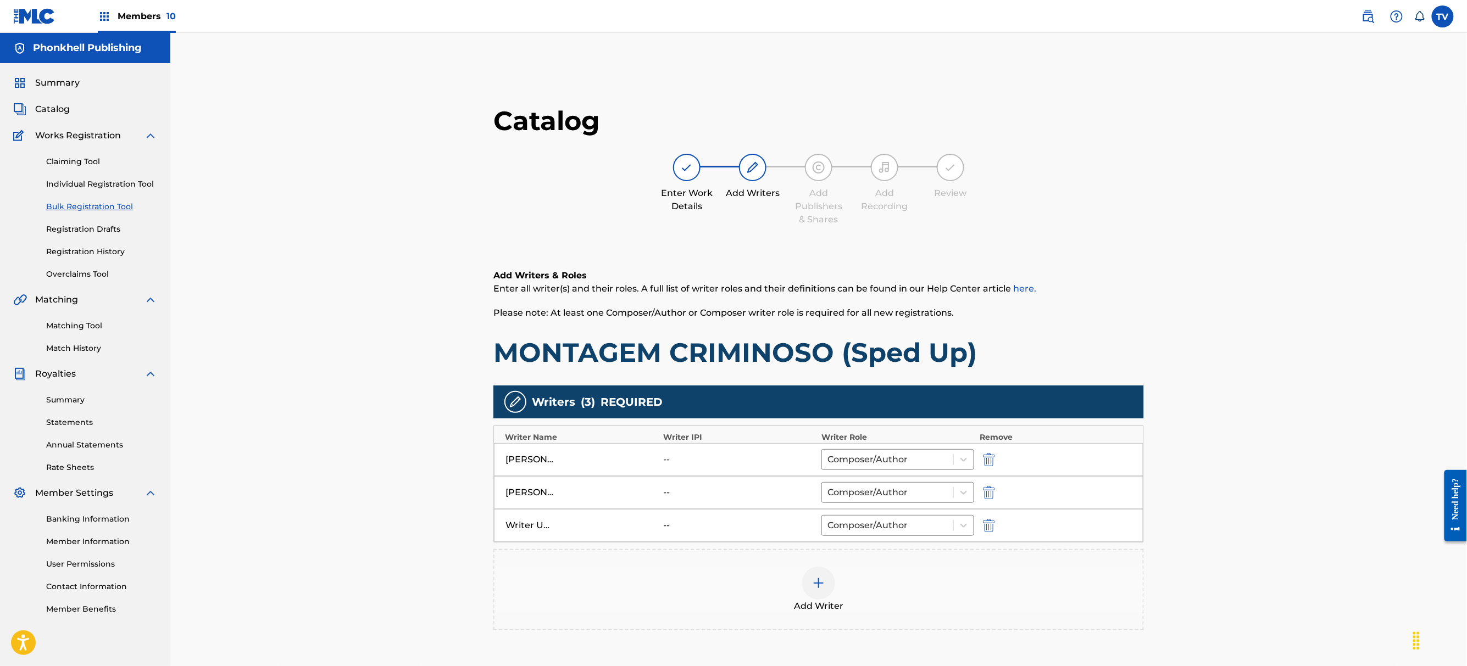
click at [994, 526] on button "submit" at bounding box center [987, 525] width 16 height 13
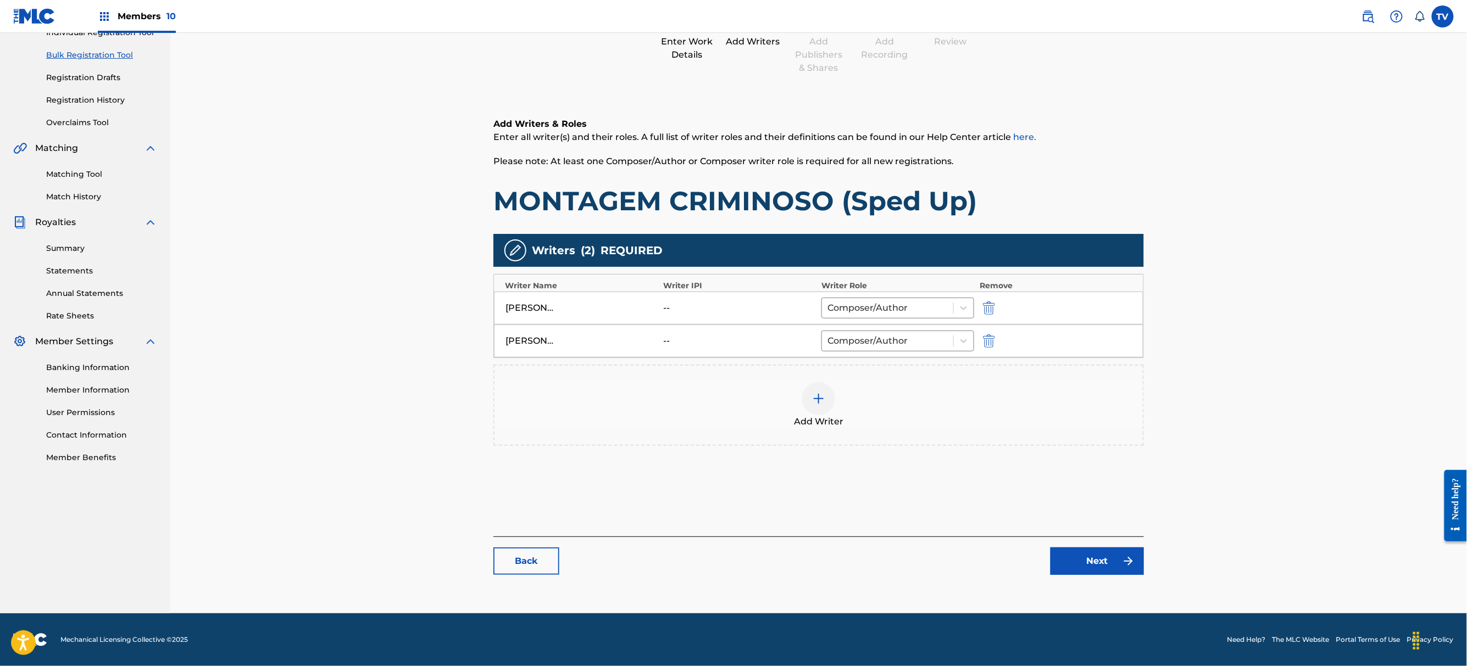
click at [1095, 570] on link "Next" at bounding box center [1096, 561] width 93 height 27
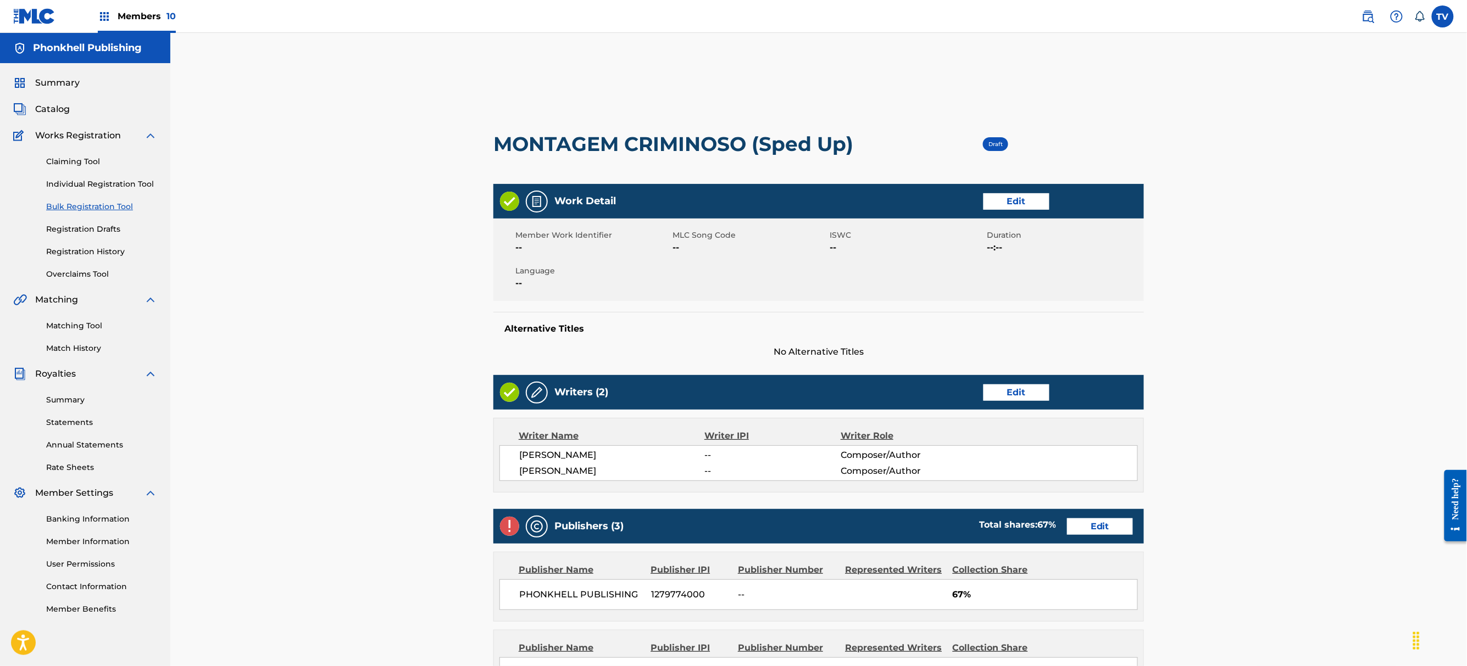
click at [1089, 527] on link "Edit" at bounding box center [1100, 527] width 66 height 16
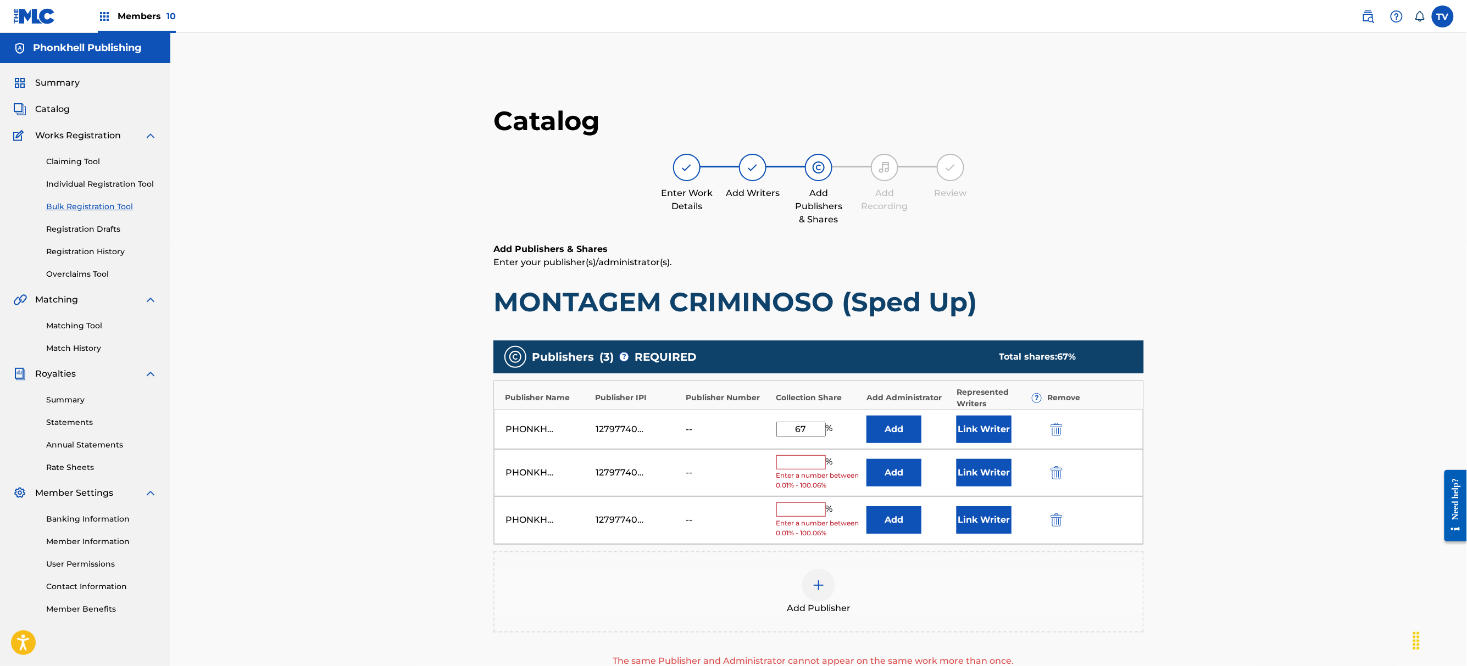
click at [1057, 475] on button "submit" at bounding box center [1055, 472] width 16 height 13
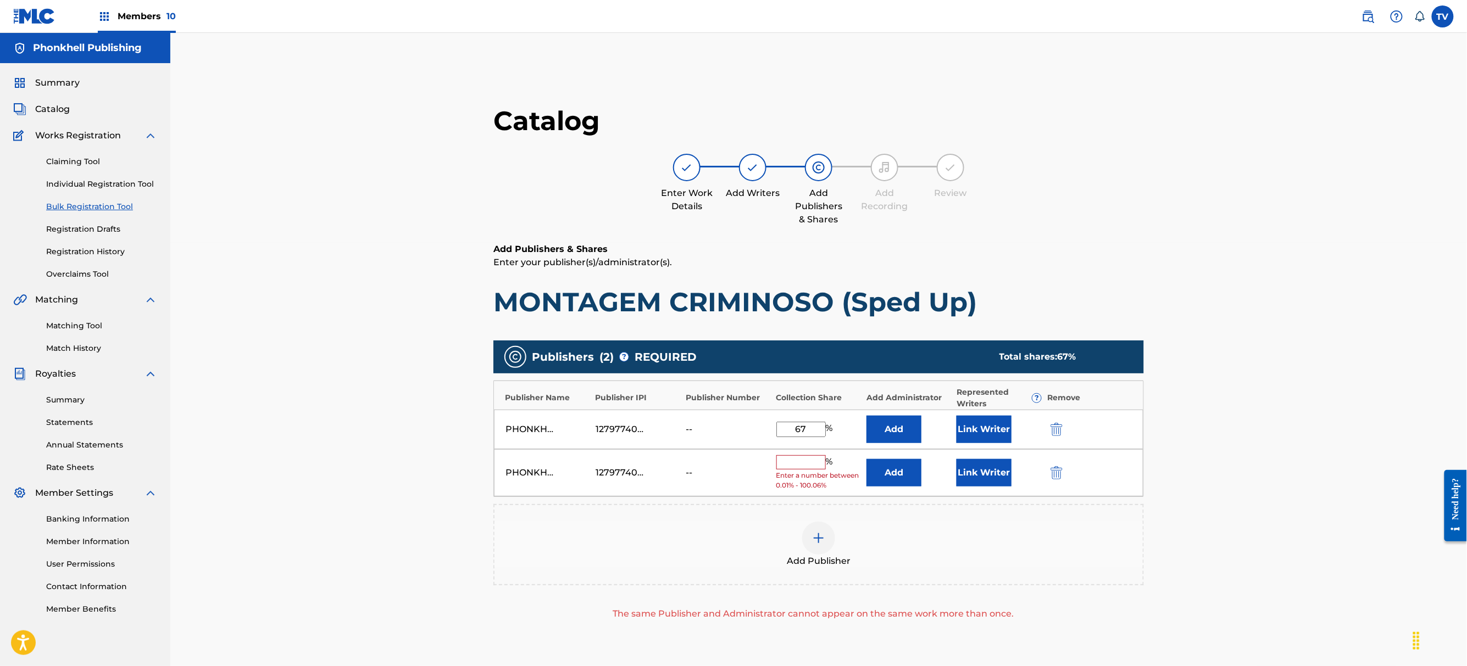
click at [1057, 474] on button "submit" at bounding box center [1055, 472] width 16 height 13
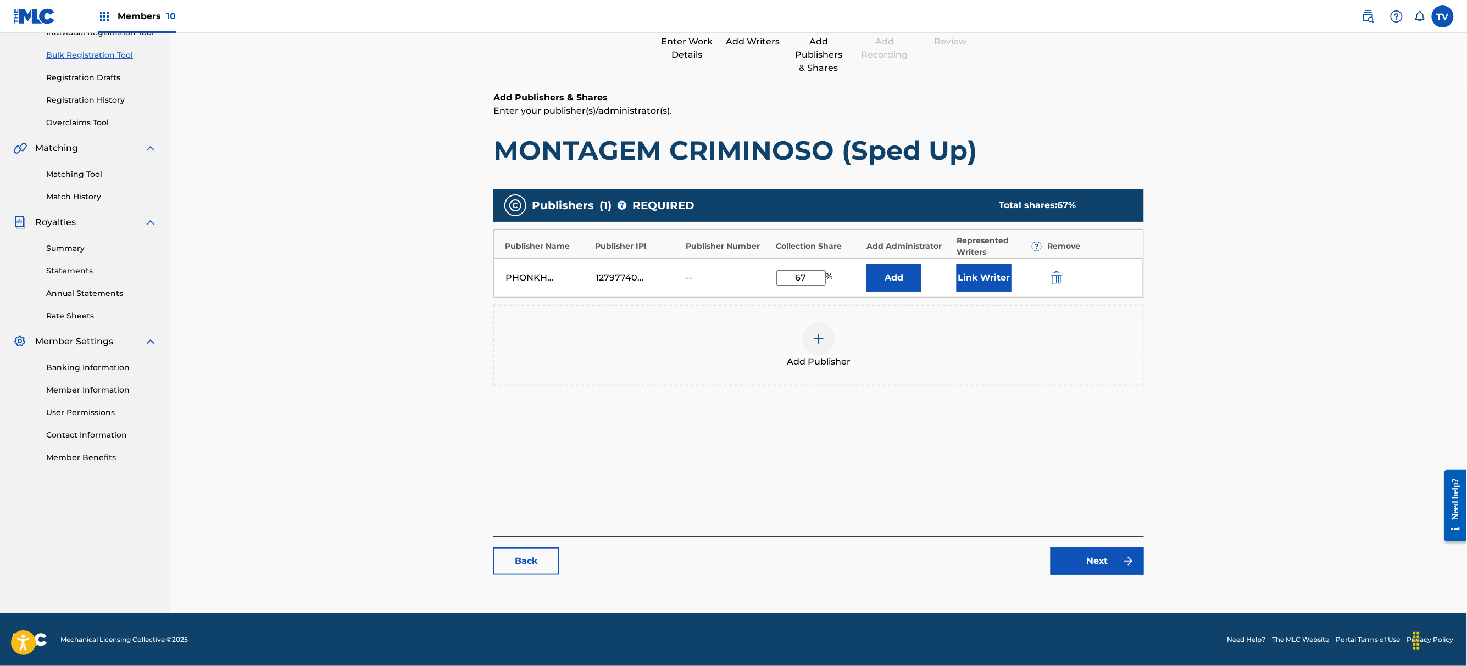
click at [1097, 565] on link "Next" at bounding box center [1096, 561] width 93 height 27
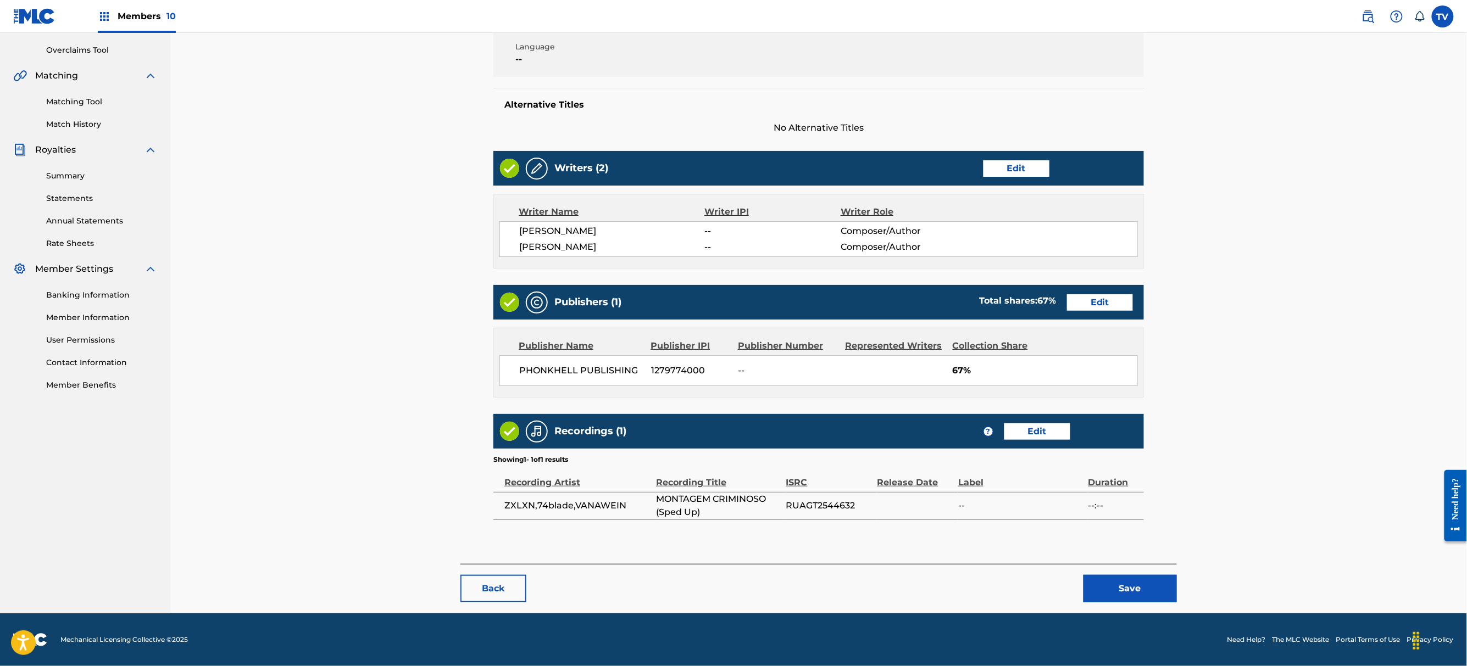
click at [1110, 592] on button "Save" at bounding box center [1129, 588] width 93 height 27
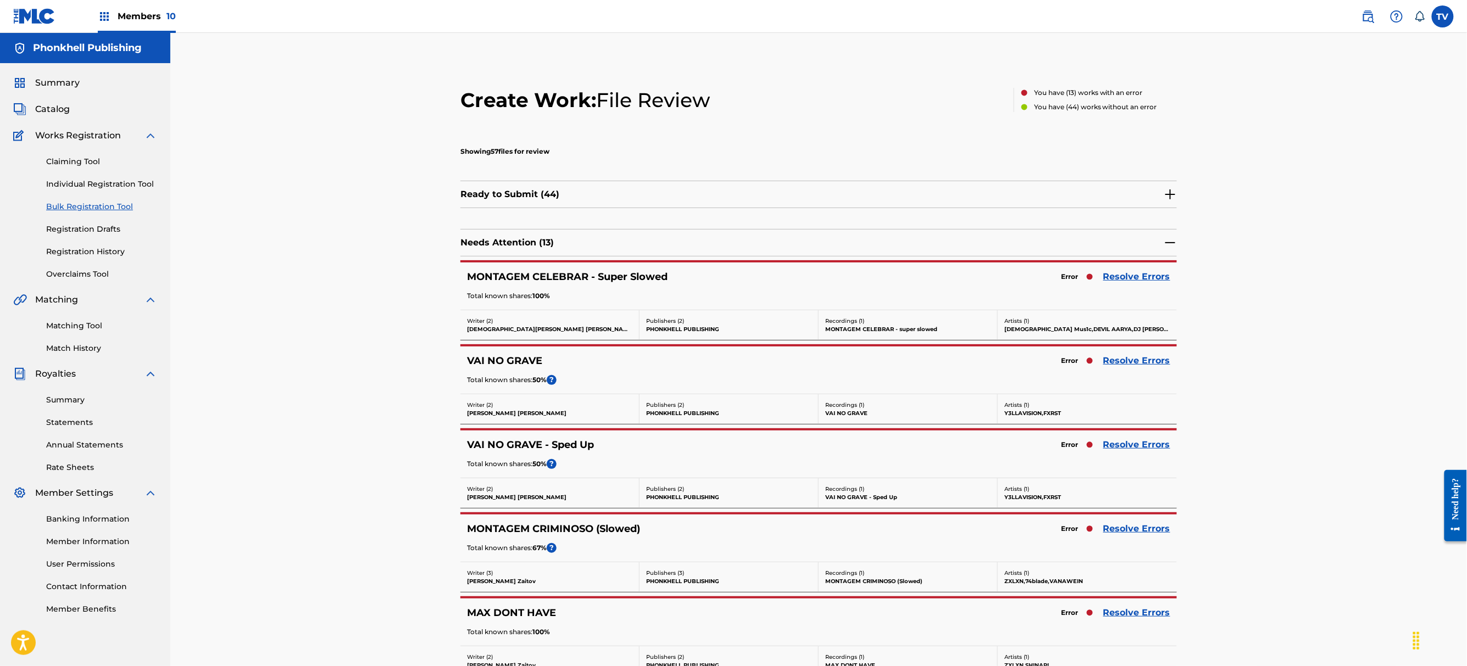
click at [1133, 272] on link "Resolve Errors" at bounding box center [1136, 276] width 67 height 13
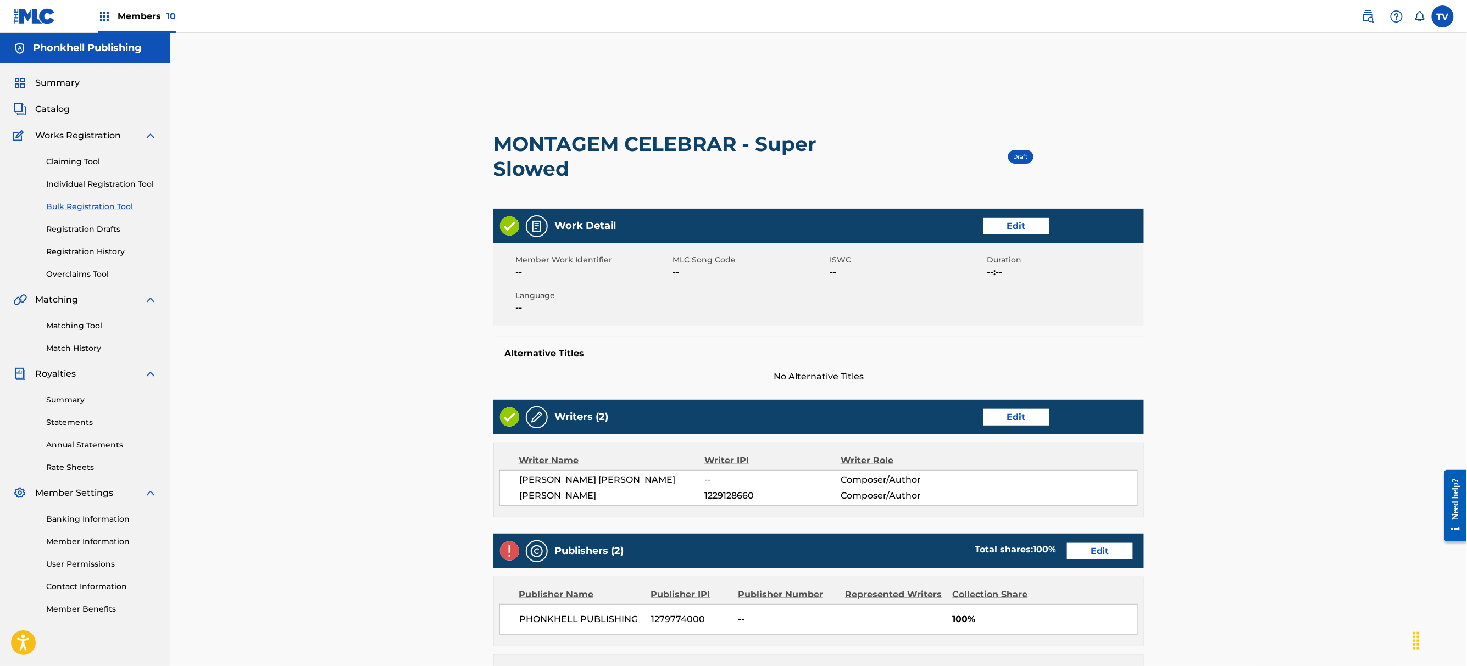
click at [1101, 557] on link "Edit" at bounding box center [1100, 551] width 66 height 16
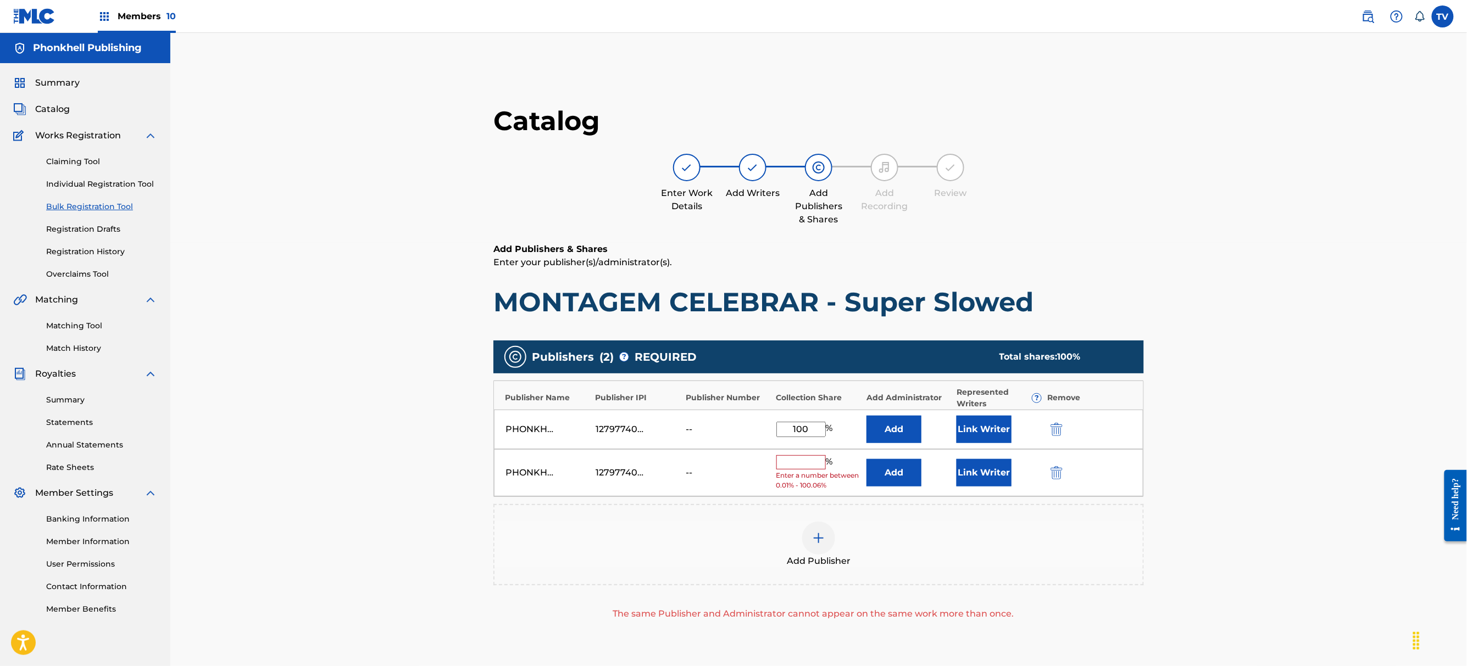
click at [1047, 469] on button "submit" at bounding box center [1055, 472] width 16 height 13
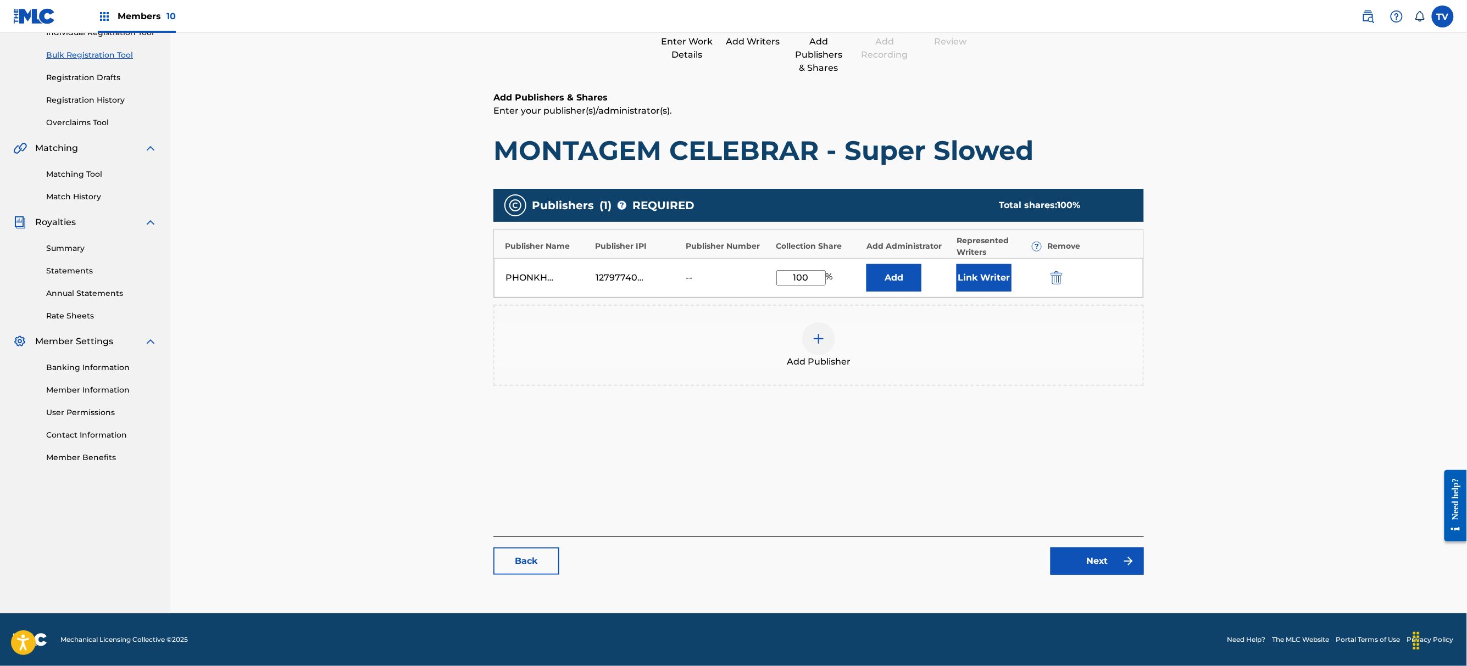
click at [1093, 549] on link "Next" at bounding box center [1096, 561] width 93 height 27
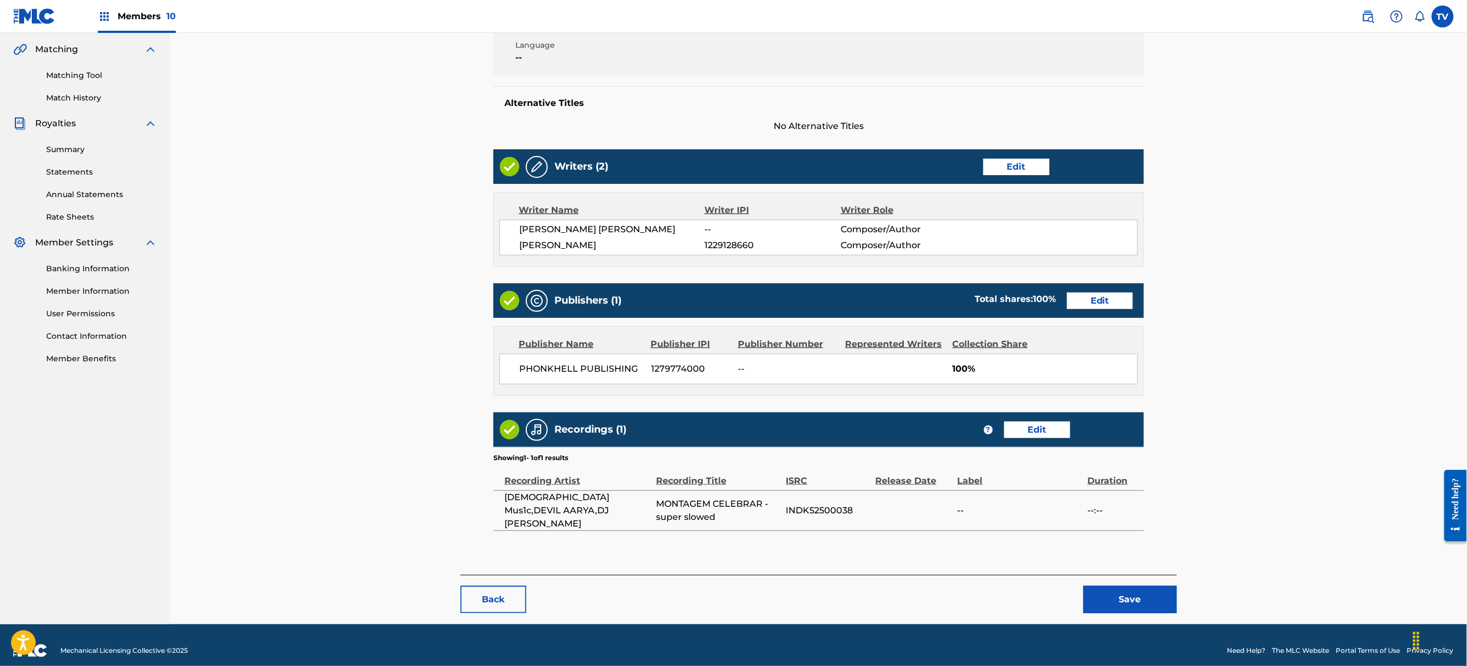
click at [1134, 589] on button "Save" at bounding box center [1129, 599] width 93 height 27
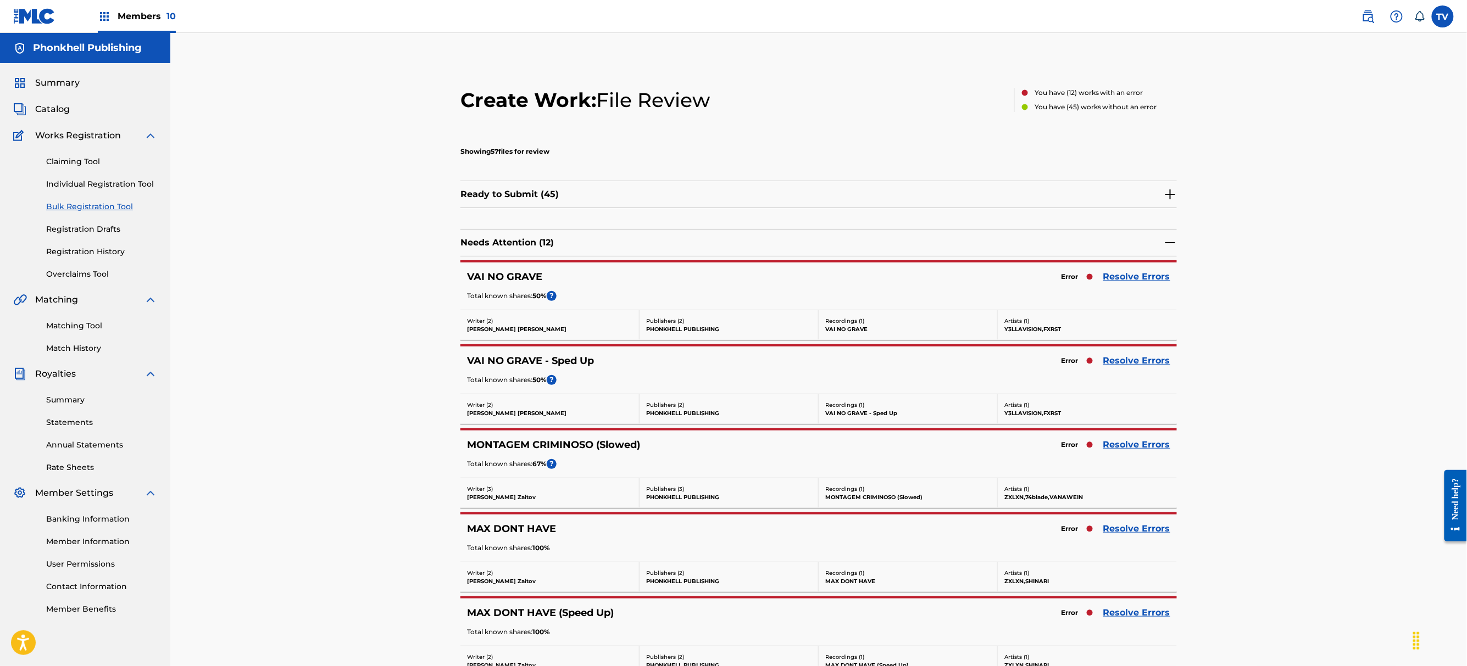
click at [1129, 440] on link "Resolve Errors" at bounding box center [1136, 444] width 67 height 13
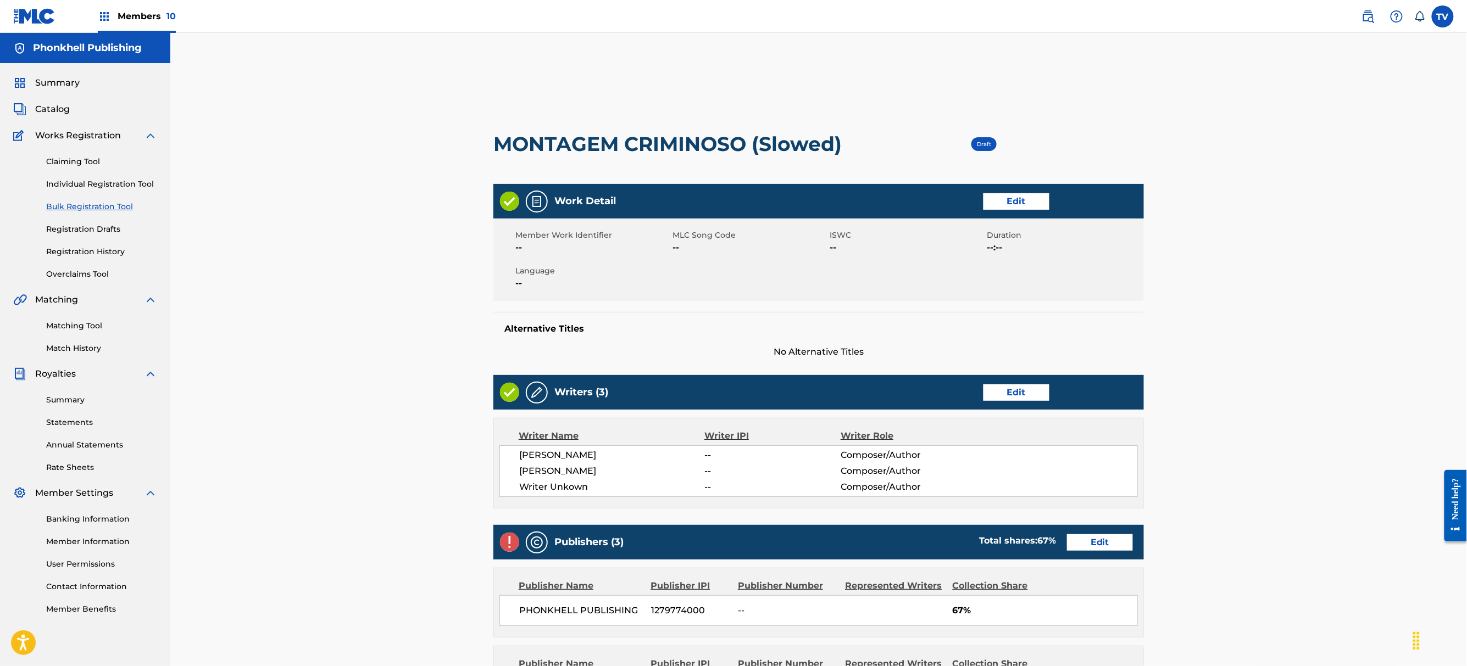
click at [1037, 393] on link "Edit" at bounding box center [1016, 393] width 66 height 16
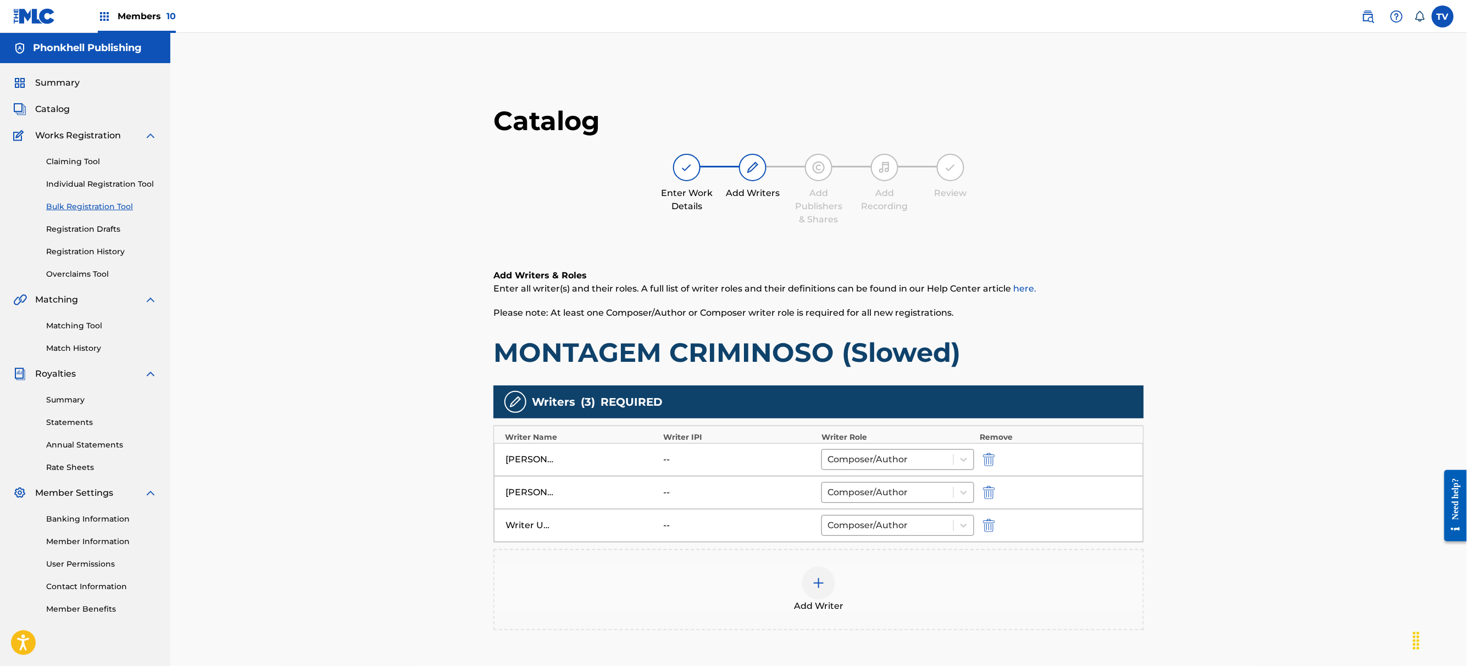
click at [991, 532] on button "submit" at bounding box center [987, 525] width 16 height 13
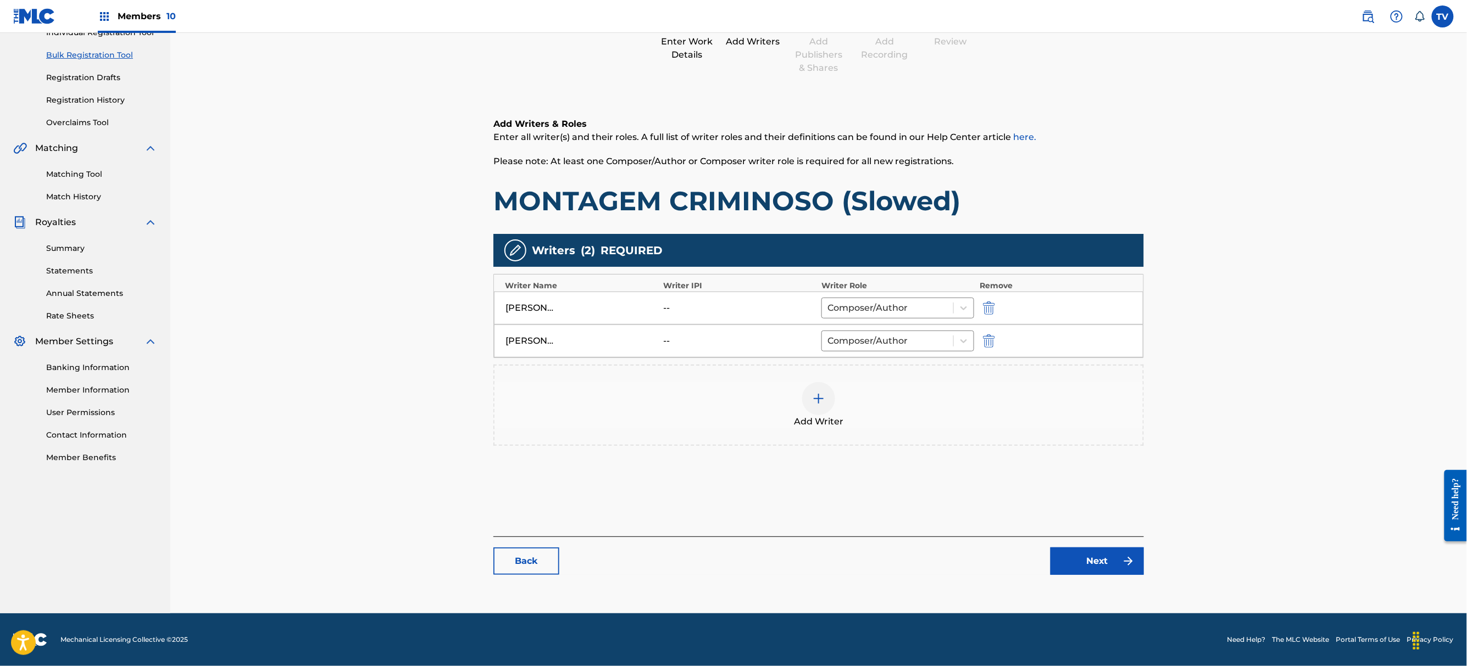
click at [1084, 556] on link "Next" at bounding box center [1096, 561] width 93 height 27
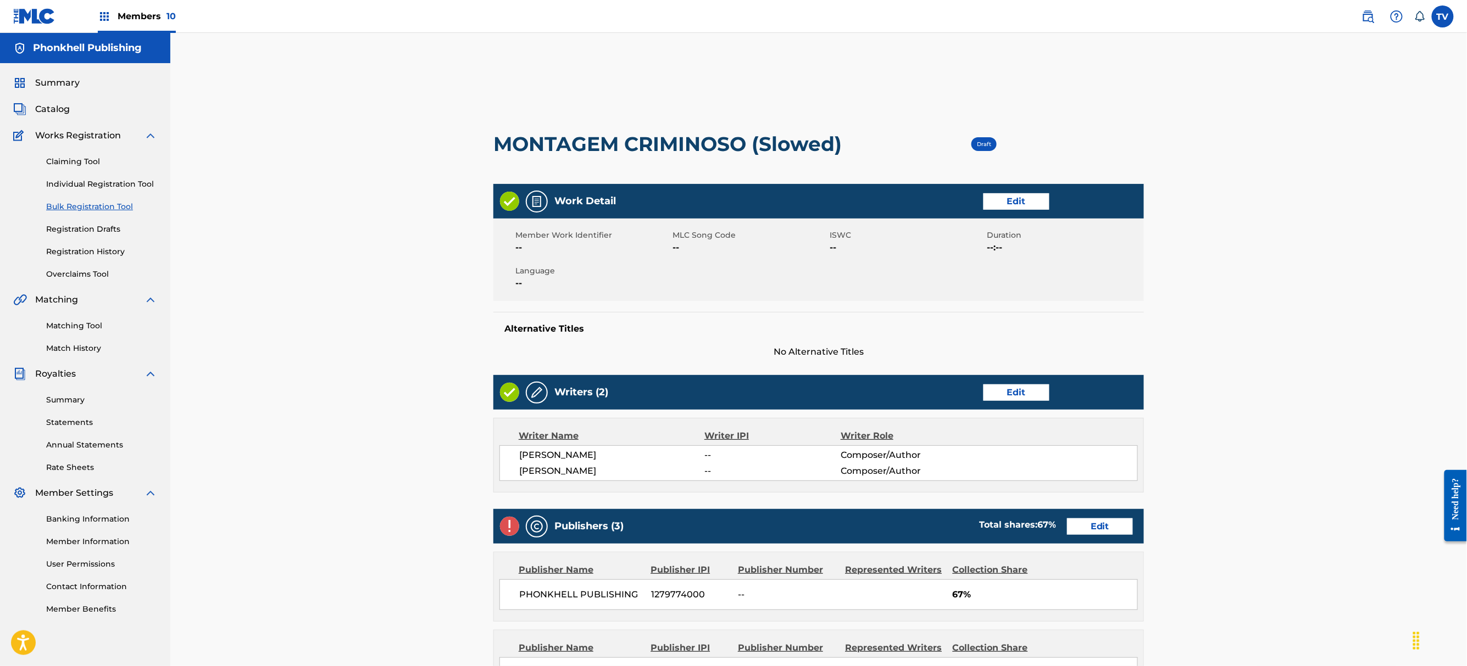
click at [1088, 524] on link "Edit" at bounding box center [1100, 527] width 66 height 16
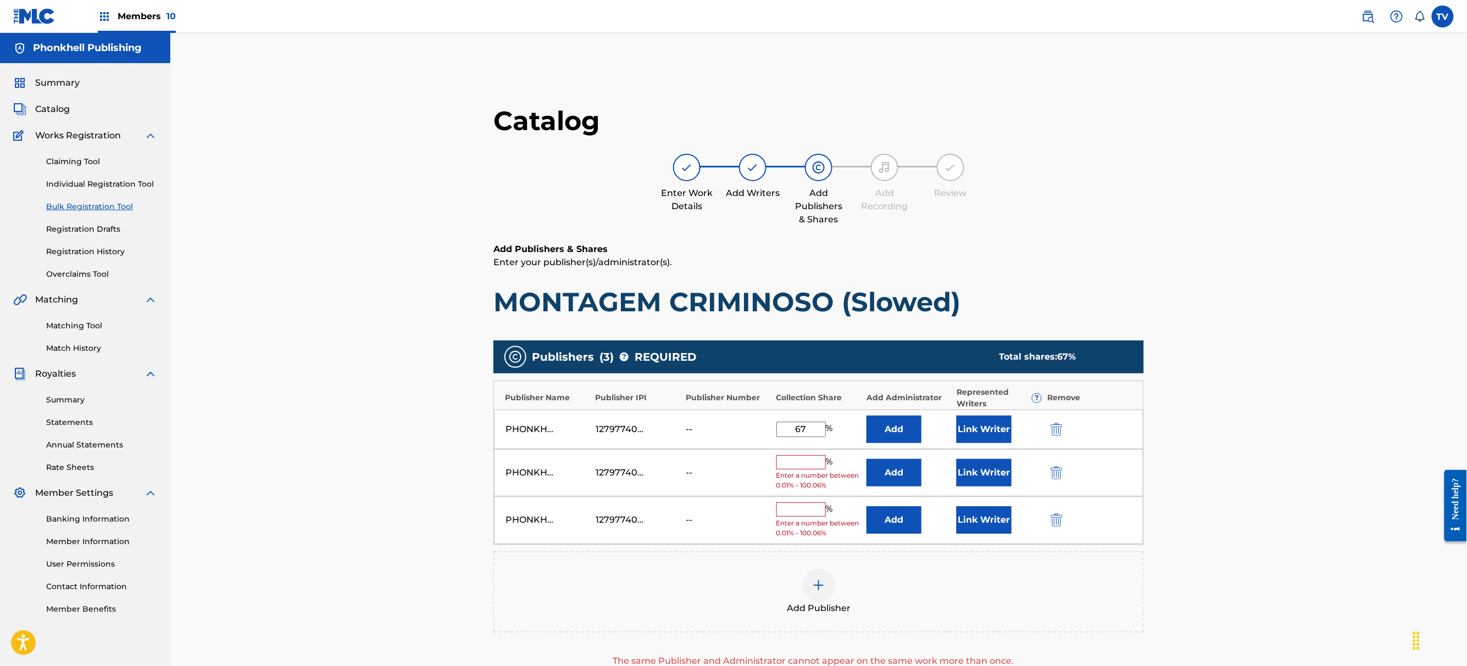
click at [1059, 478] on button "submit" at bounding box center [1055, 472] width 16 height 13
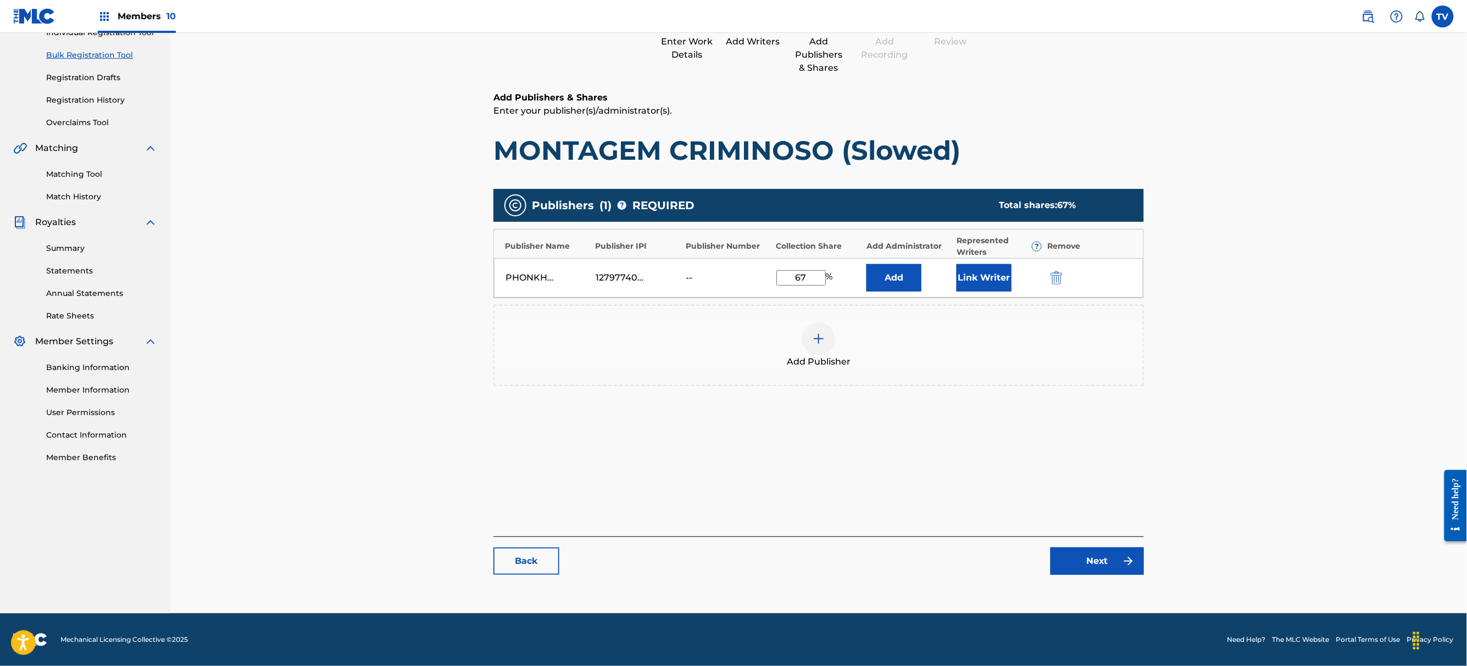
click at [1107, 573] on link "Next" at bounding box center [1096, 561] width 93 height 27
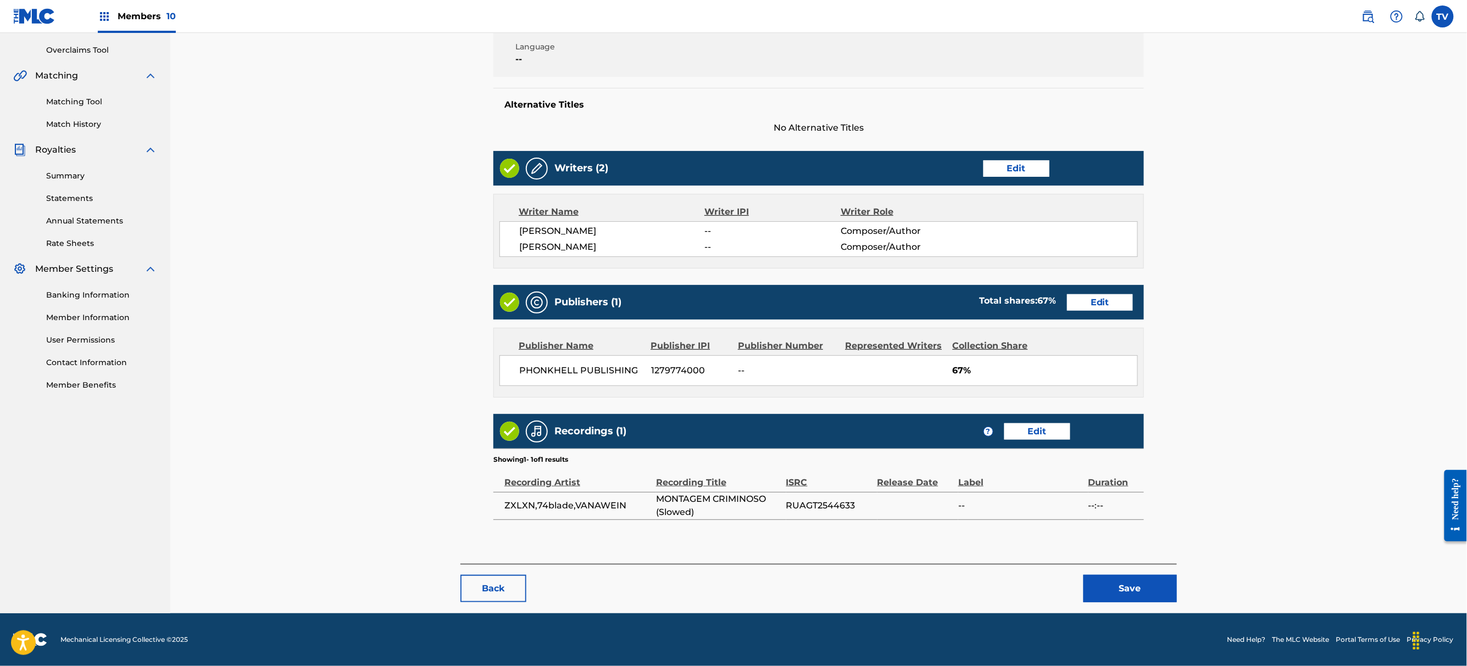
click at [1143, 576] on button "Save" at bounding box center [1129, 588] width 93 height 27
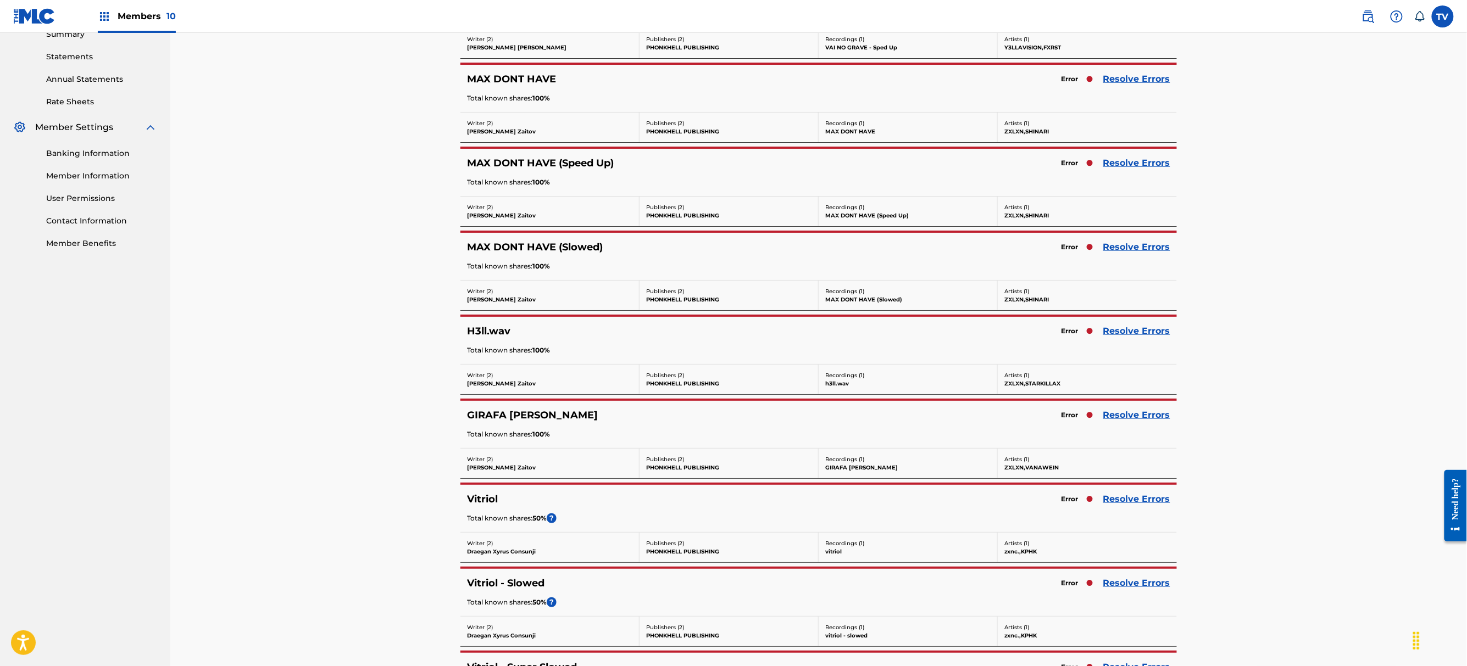
click at [1123, 587] on link "Resolve Errors" at bounding box center [1136, 583] width 67 height 13
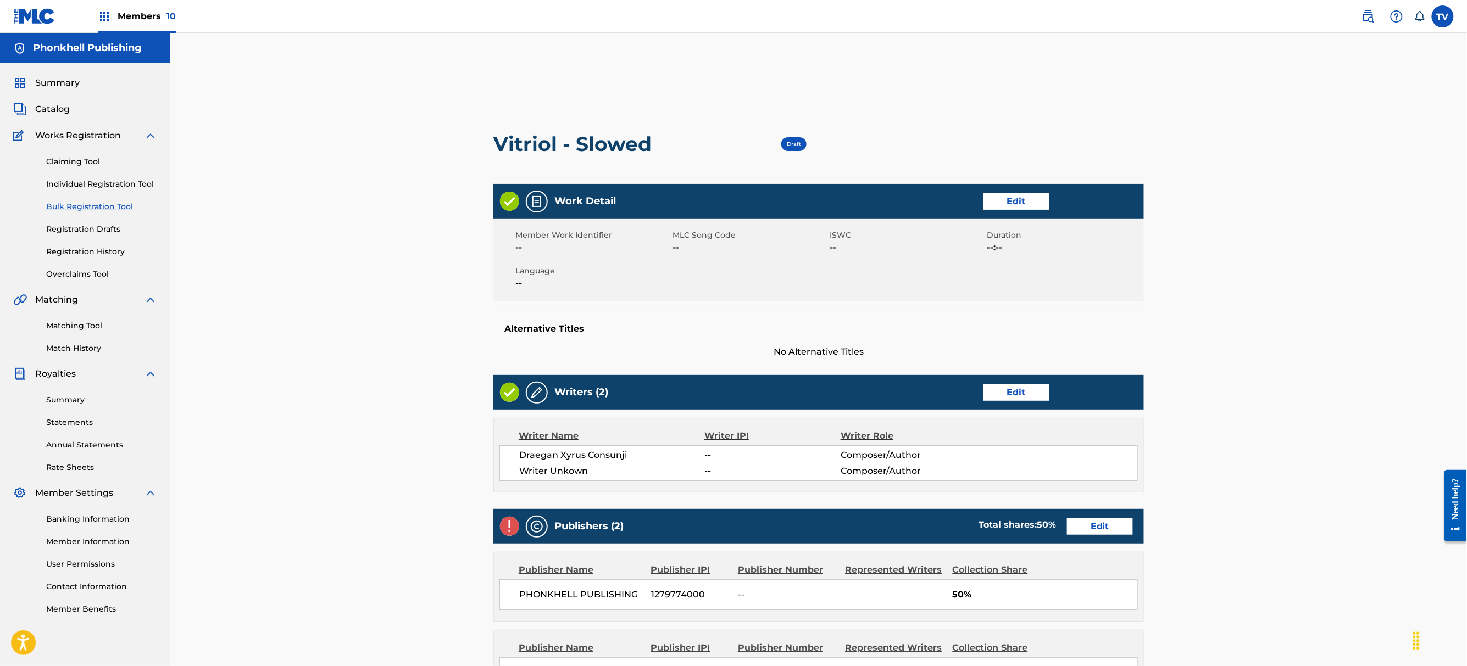
click at [1025, 398] on link "Edit" at bounding box center [1016, 393] width 66 height 16
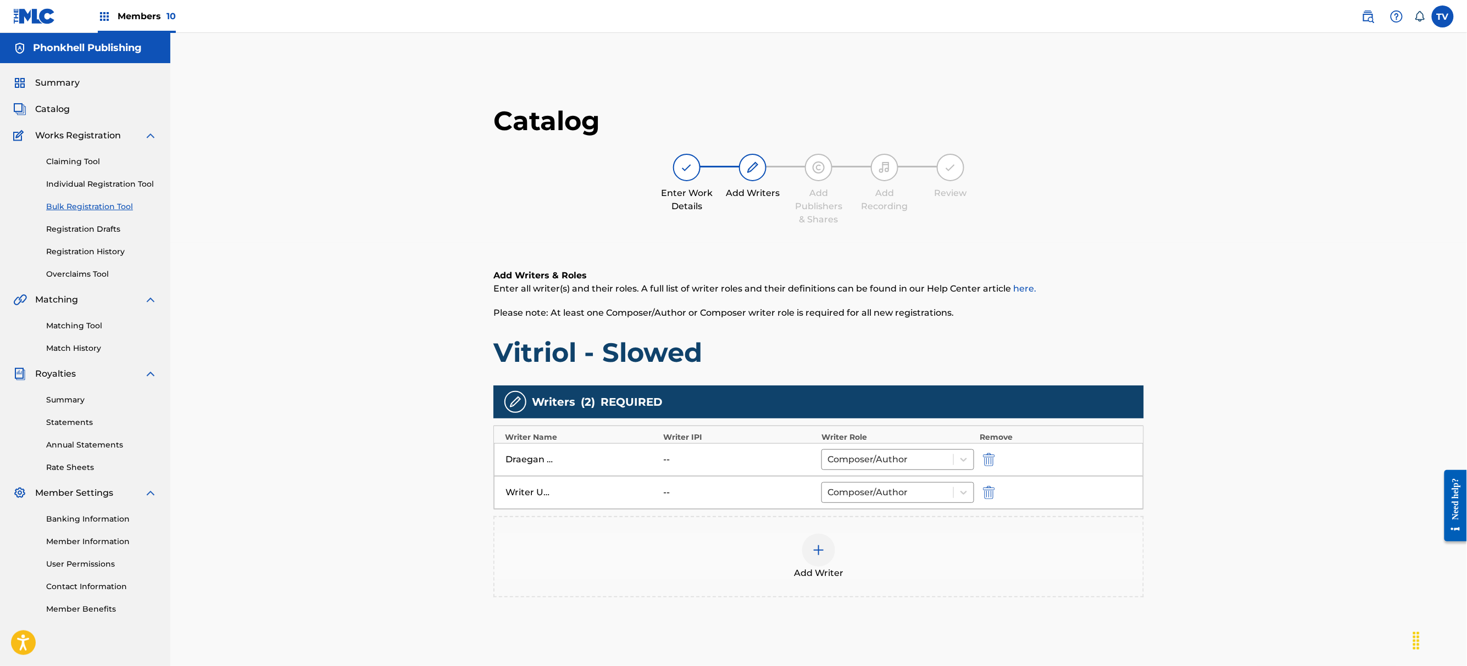
click at [1002, 493] on div at bounding box center [1003, 492] width 49 height 13
click at [998, 488] on div at bounding box center [1003, 492] width 49 height 13
click at [994, 487] on button "submit" at bounding box center [987, 492] width 16 height 13
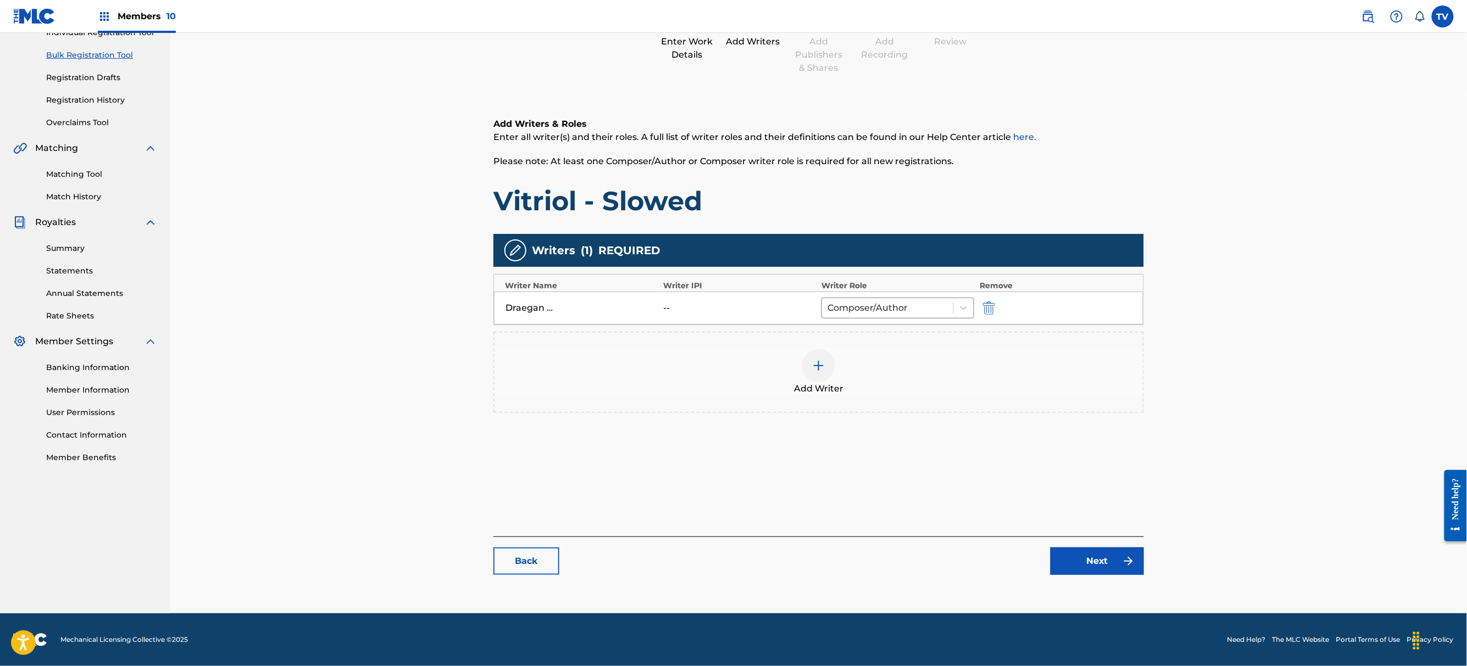
click at [1082, 561] on link "Next" at bounding box center [1096, 561] width 93 height 27
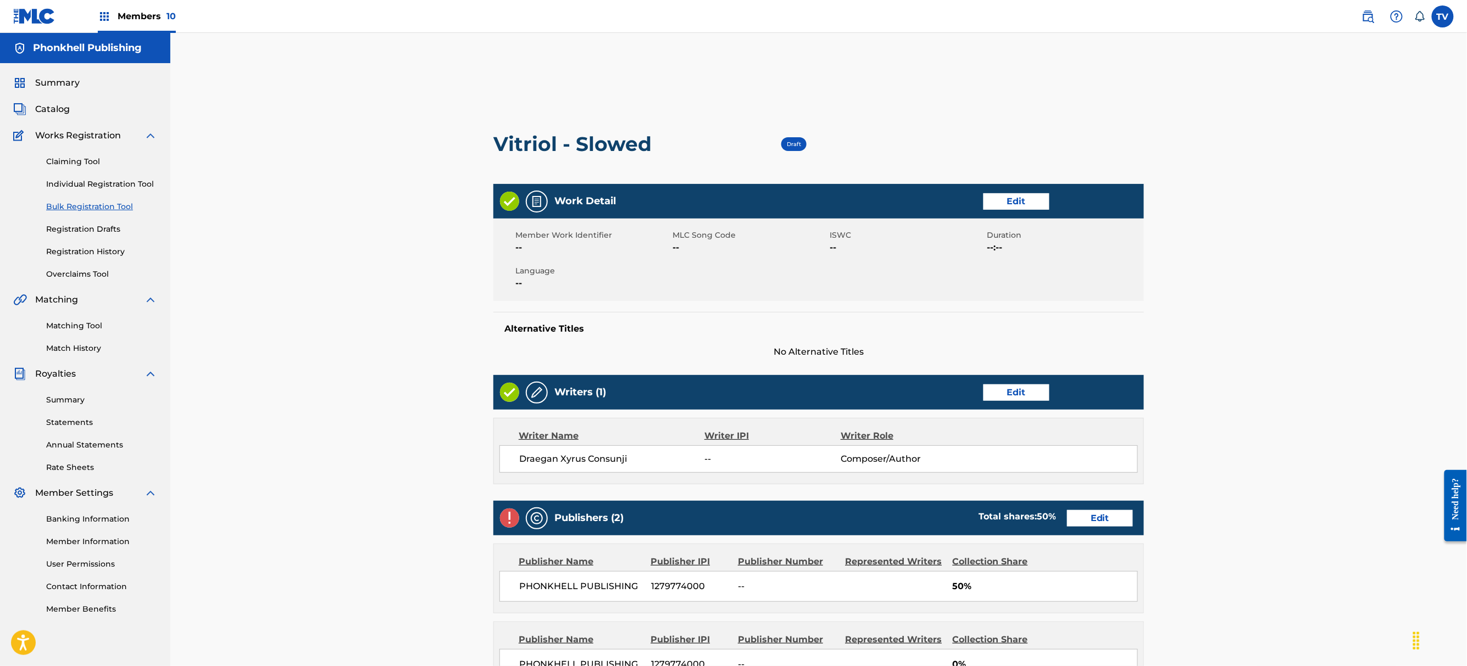
click at [1089, 519] on link "Edit" at bounding box center [1100, 518] width 66 height 16
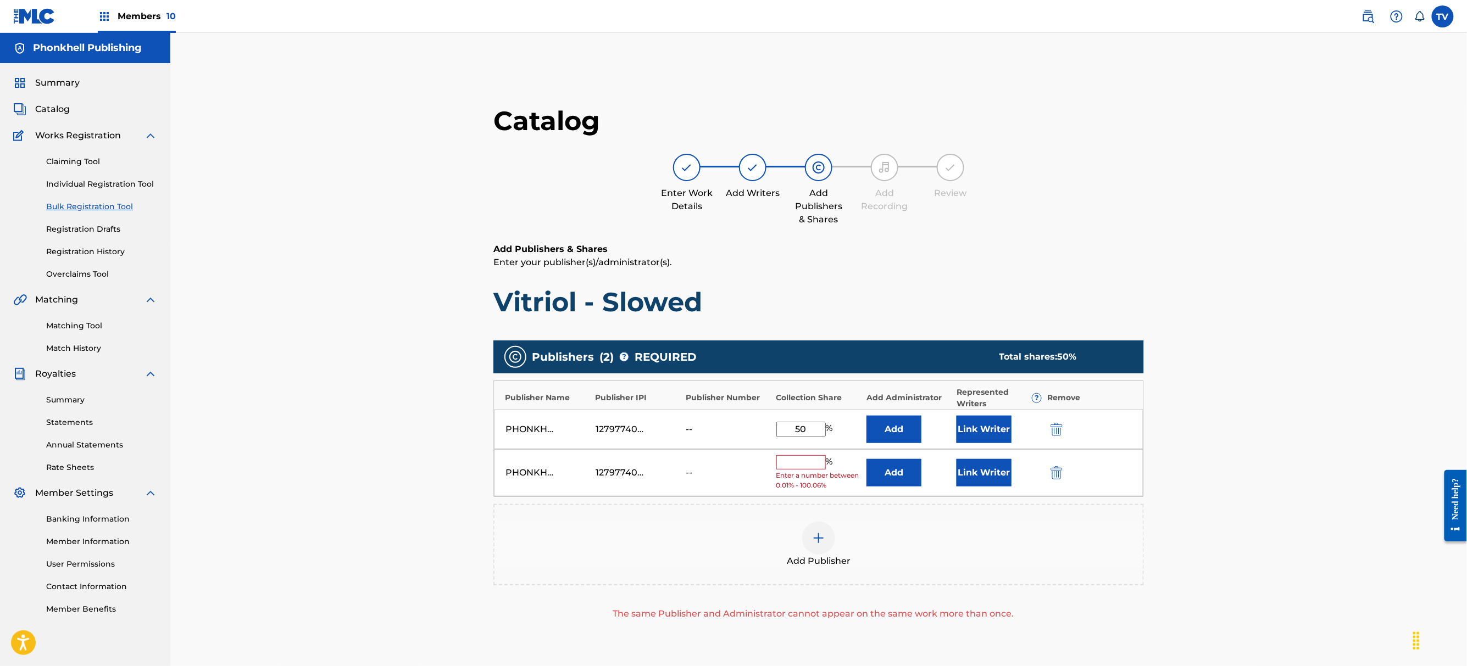
click at [1067, 475] on div at bounding box center [1071, 472] width 49 height 13
click at [1058, 475] on button "submit" at bounding box center [1055, 472] width 16 height 13
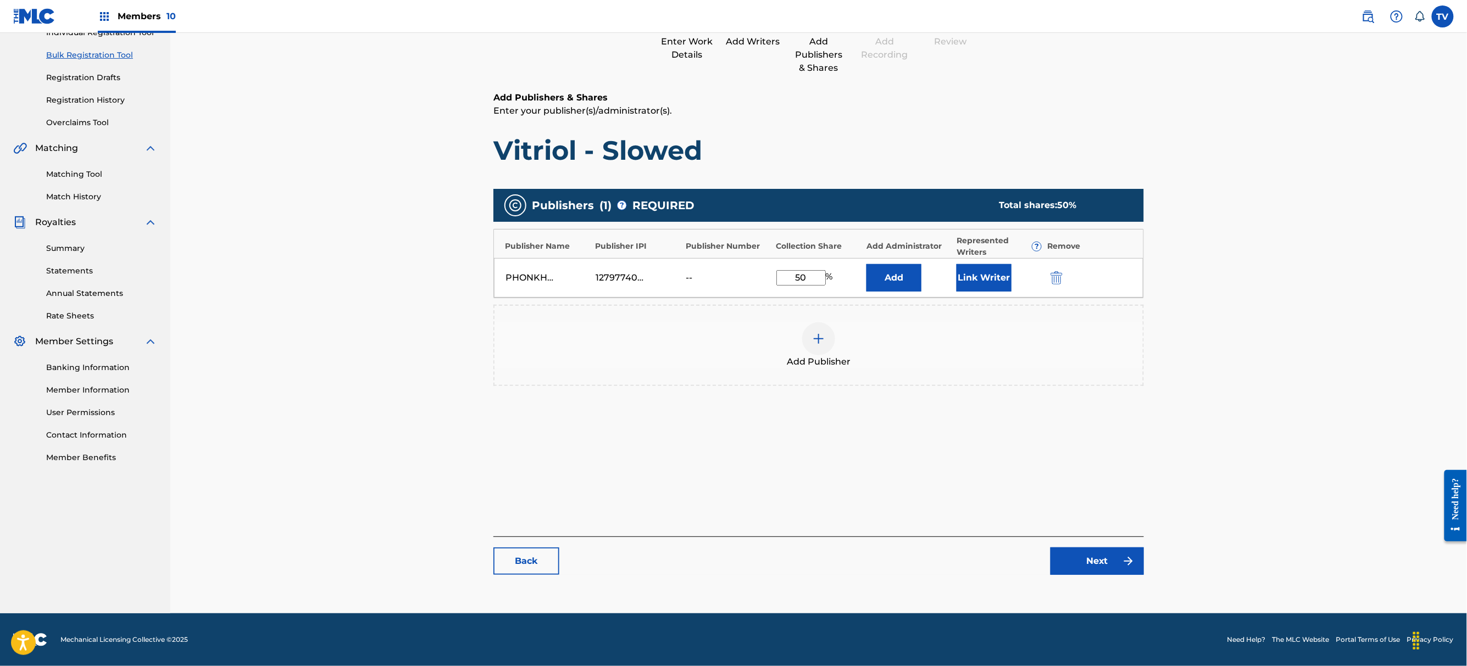
click at [1105, 567] on link "Next" at bounding box center [1096, 561] width 93 height 27
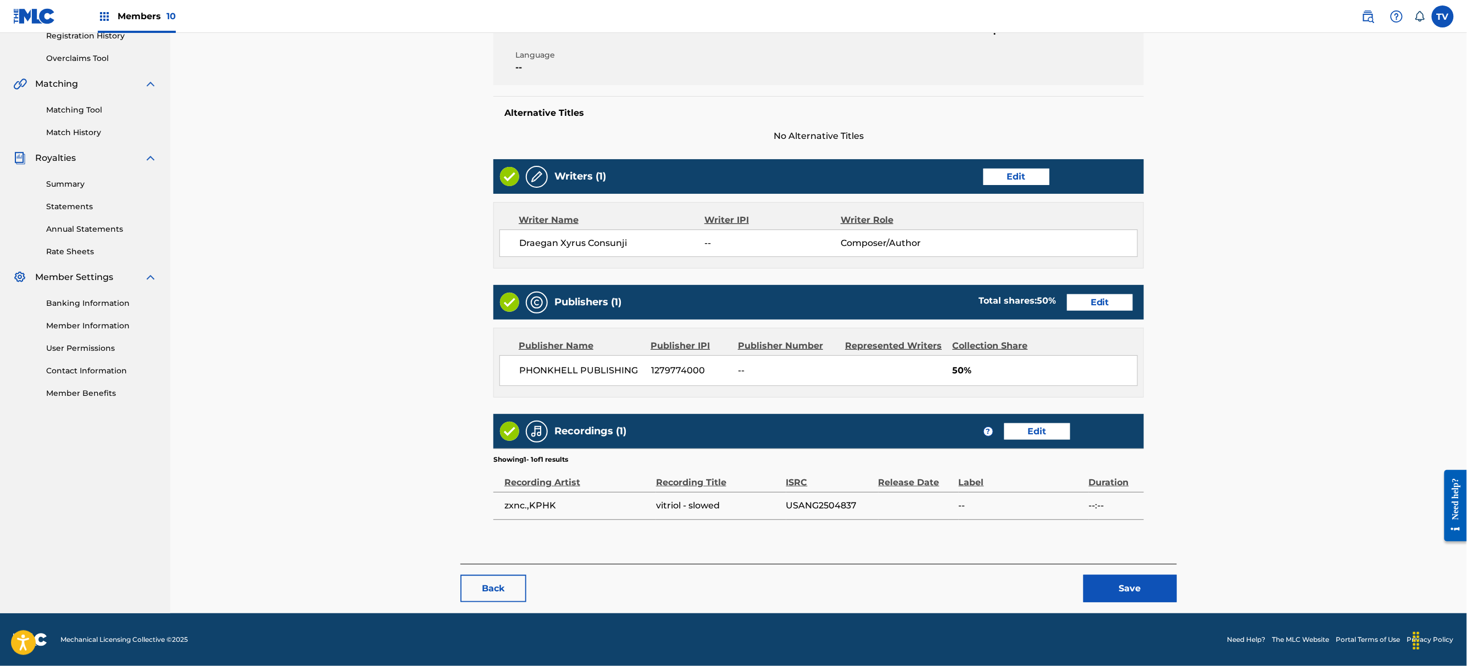
click at [1121, 594] on button "Save" at bounding box center [1129, 588] width 93 height 27
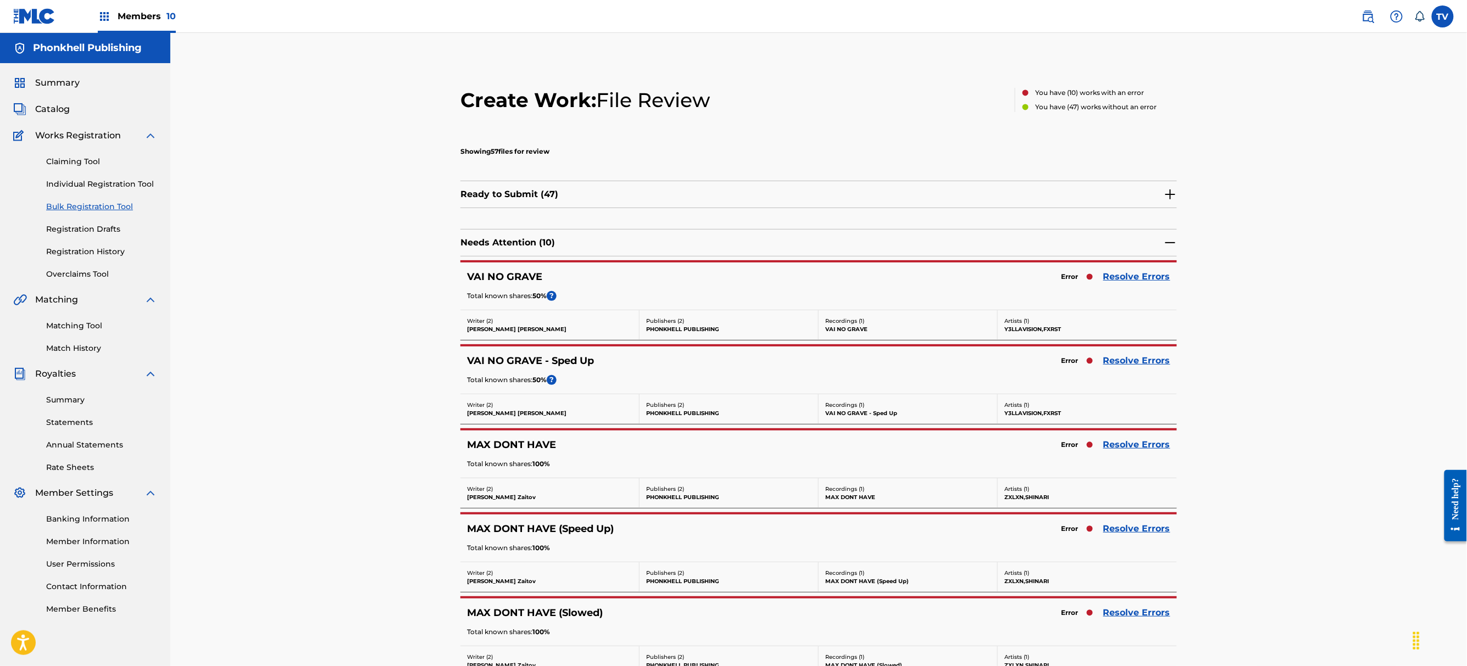
click at [1154, 278] on link "Resolve Errors" at bounding box center [1136, 276] width 67 height 13
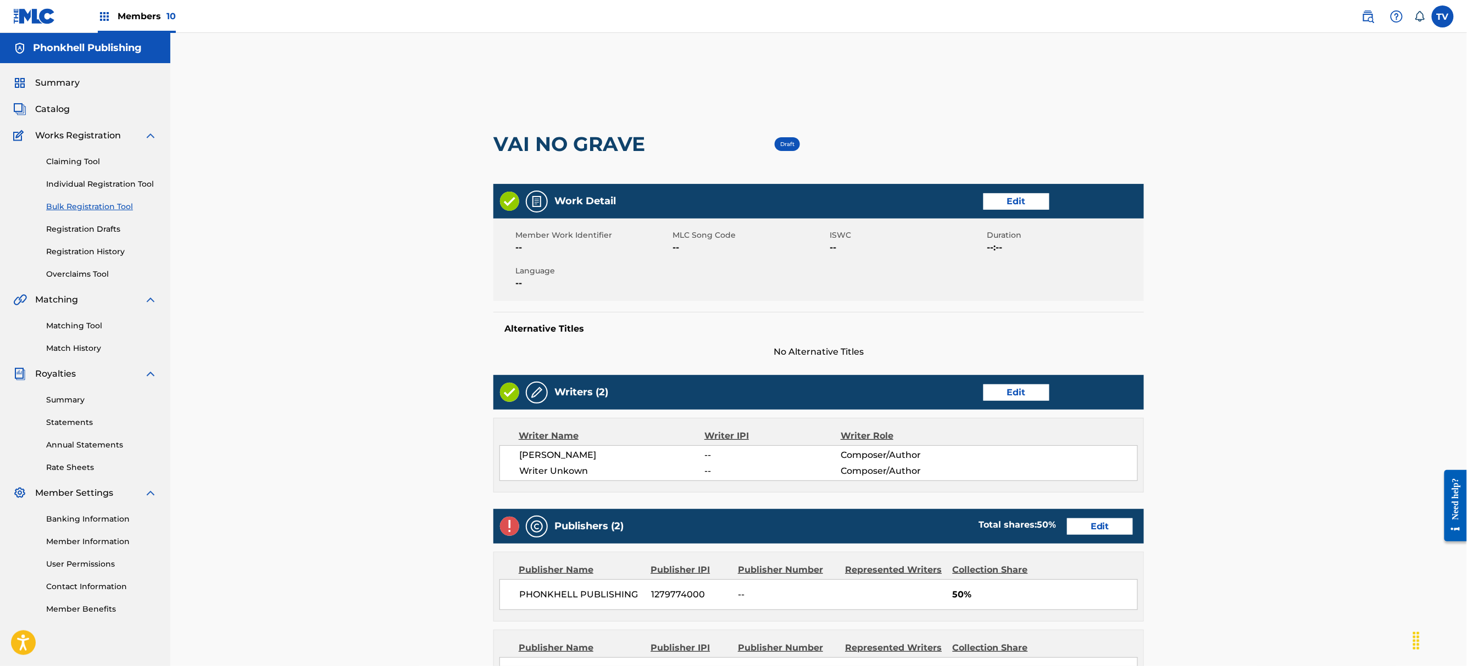
click at [989, 394] on link "Edit" at bounding box center [1016, 393] width 66 height 16
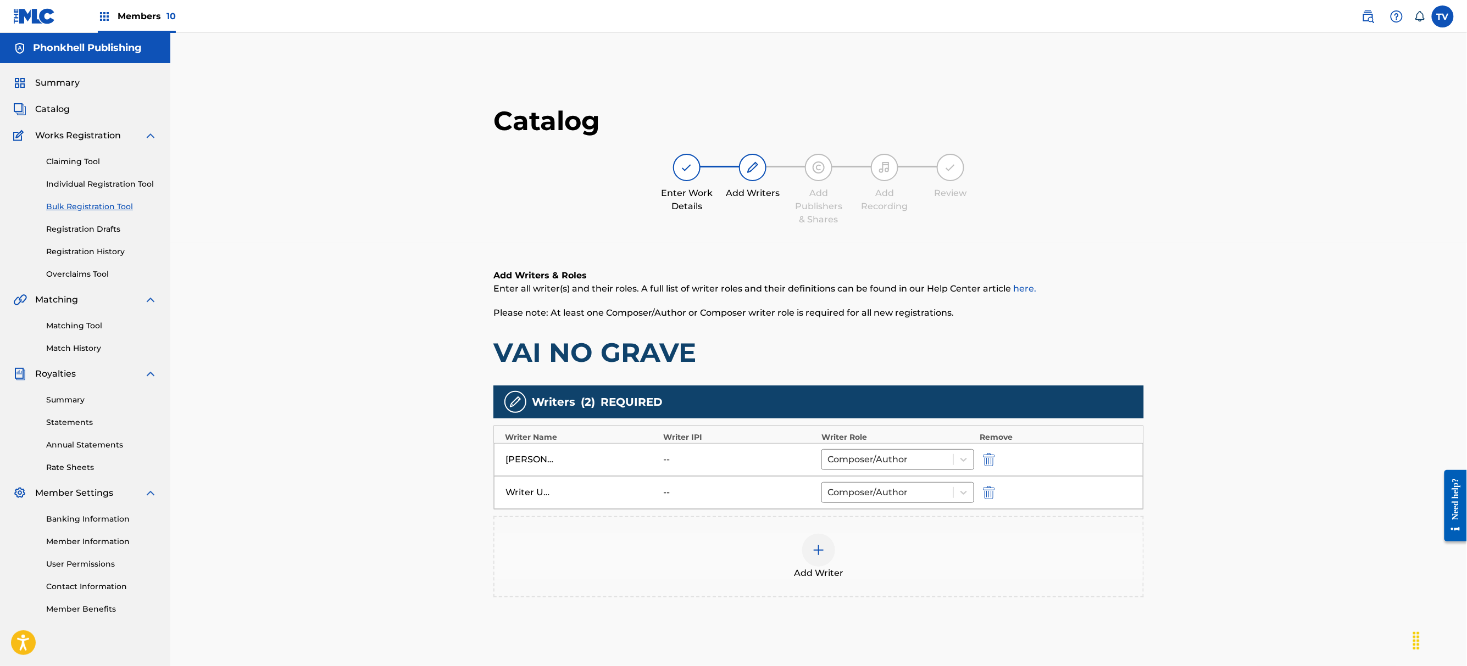
click at [1004, 492] on div at bounding box center [1003, 492] width 49 height 13
click at [993, 492] on button "submit" at bounding box center [987, 492] width 16 height 13
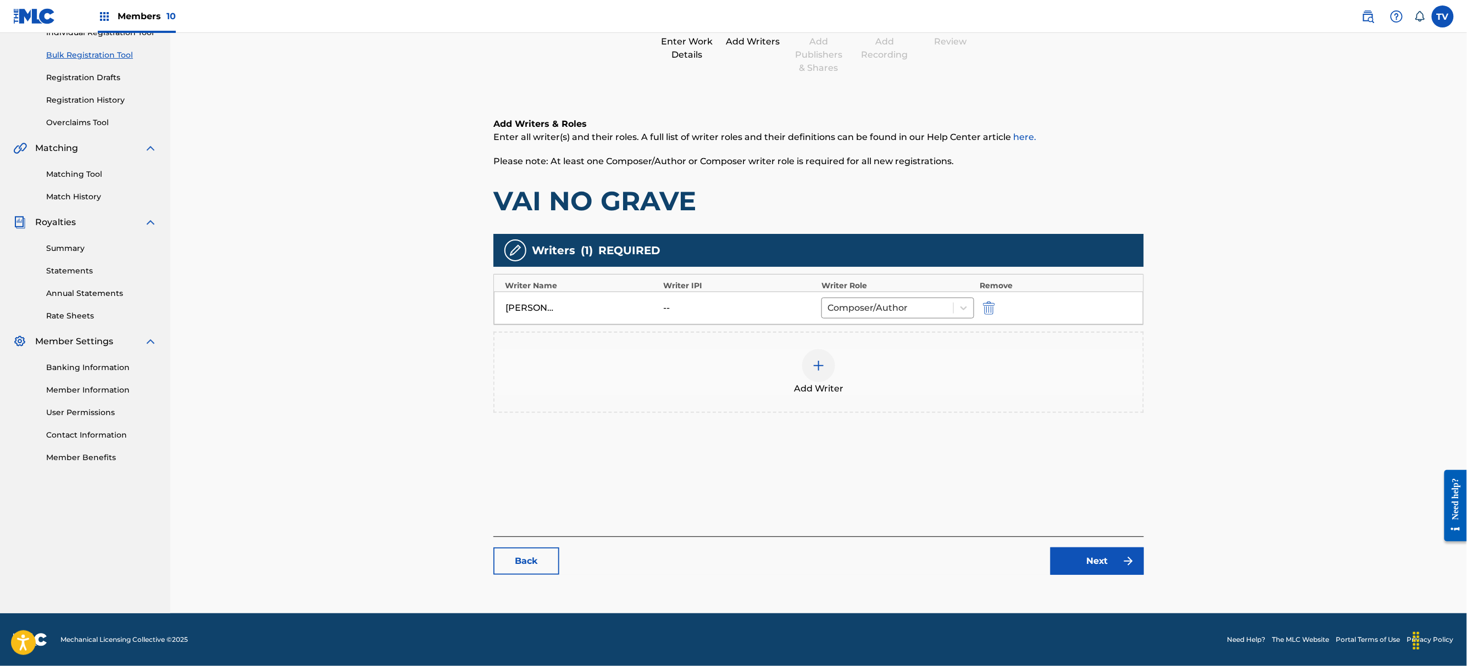
click at [1085, 565] on link "Next" at bounding box center [1096, 561] width 93 height 27
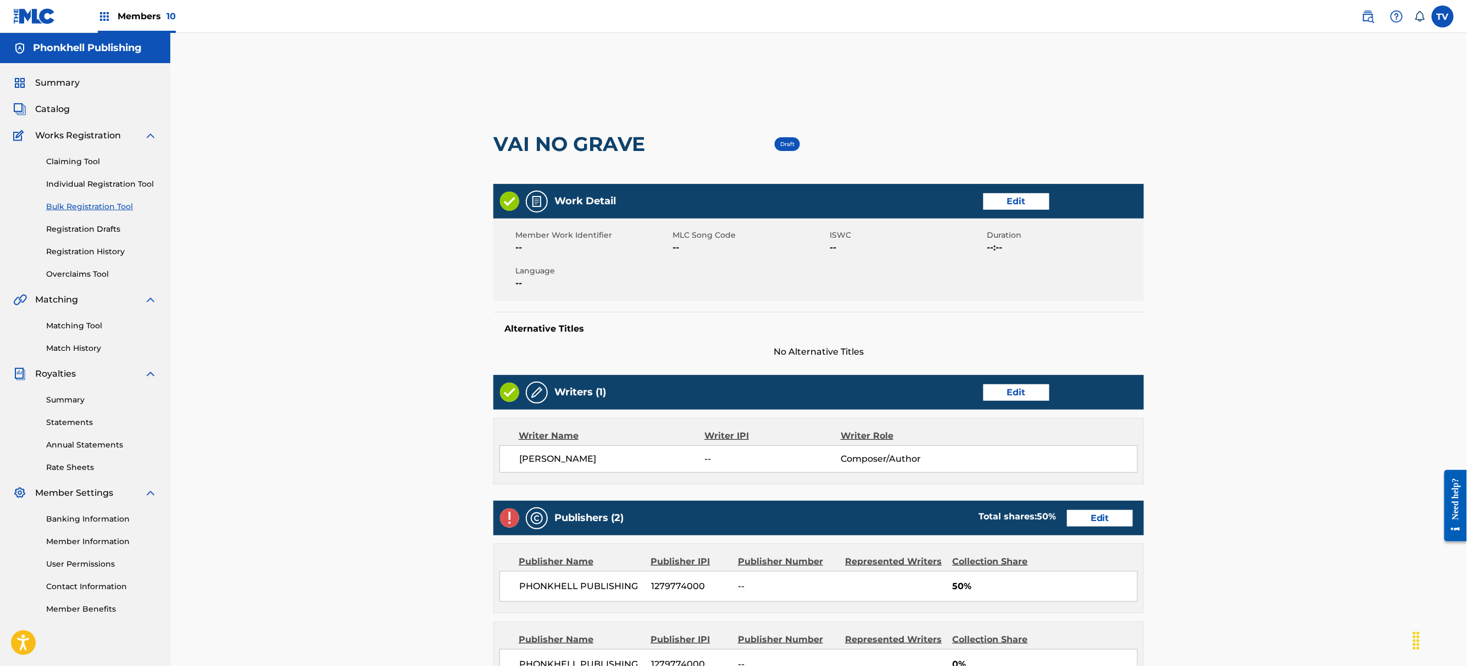
click at [1097, 520] on link "Edit" at bounding box center [1100, 518] width 66 height 16
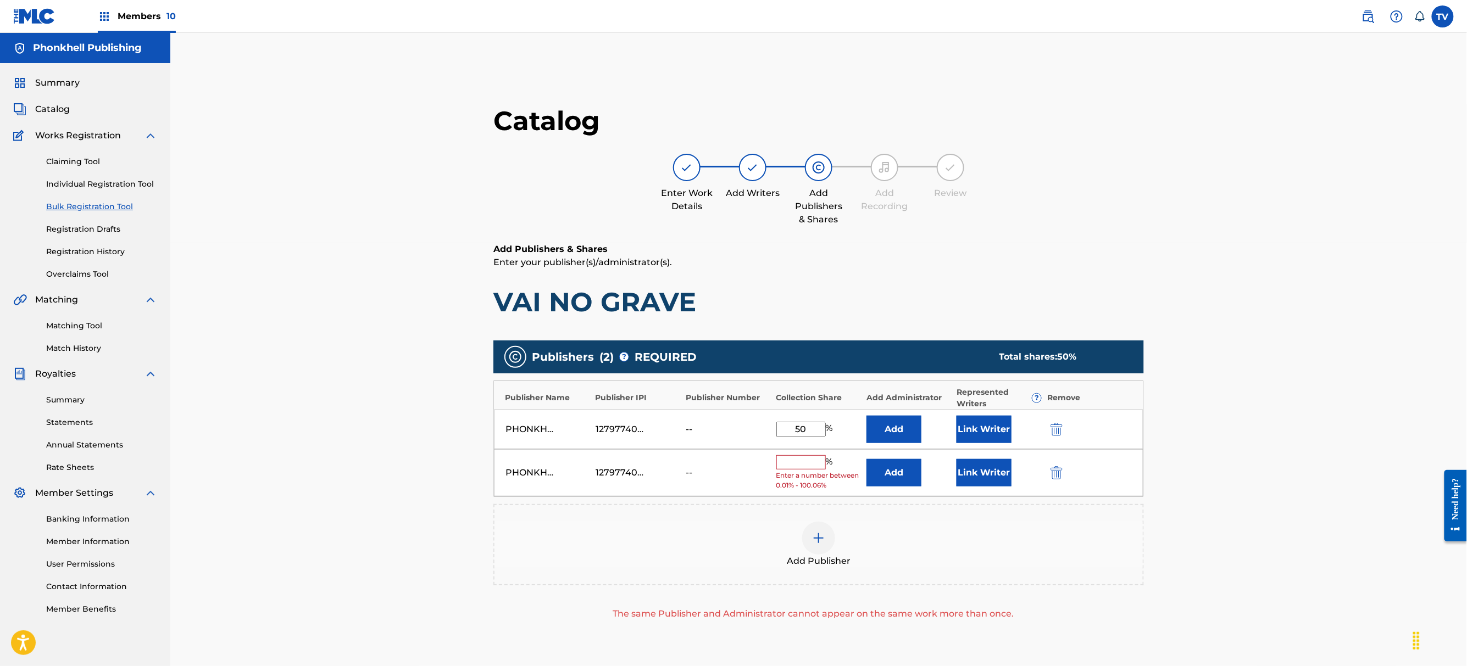
click at [1048, 469] on button "submit" at bounding box center [1055, 472] width 16 height 13
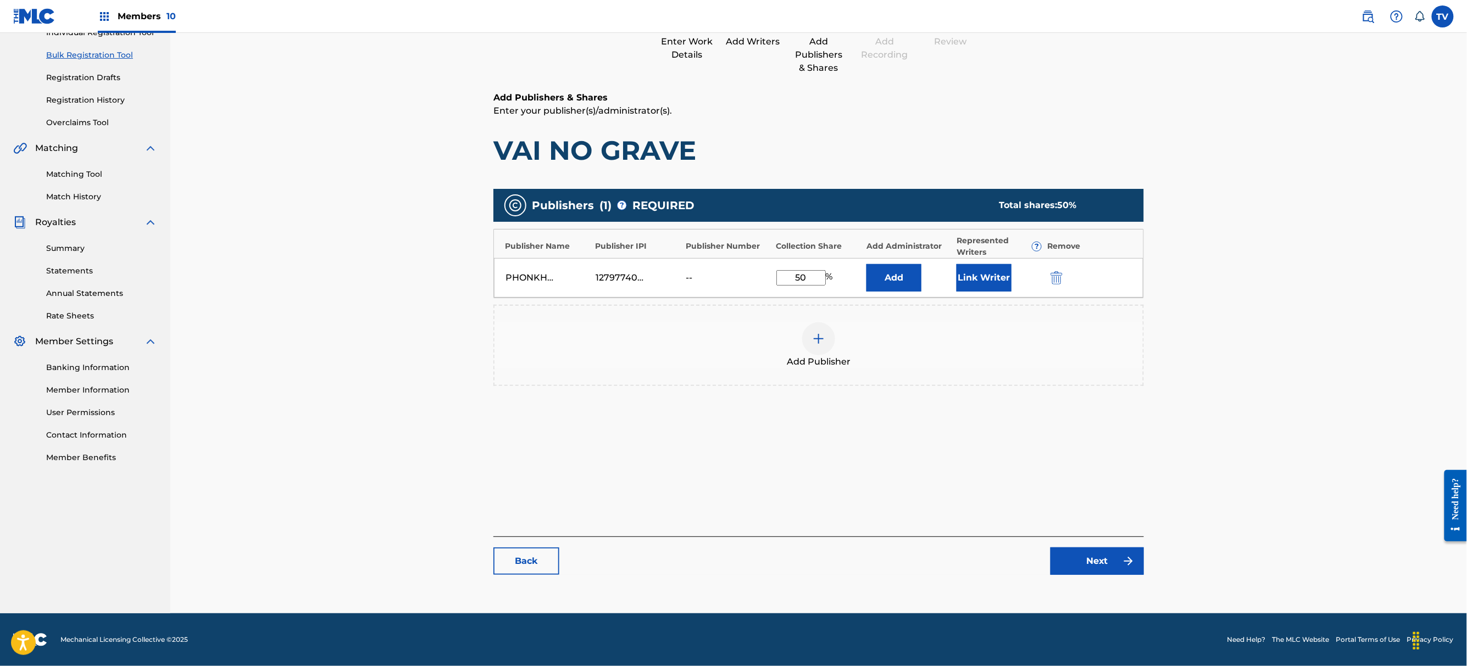
click at [1106, 559] on link "Next" at bounding box center [1096, 561] width 93 height 27
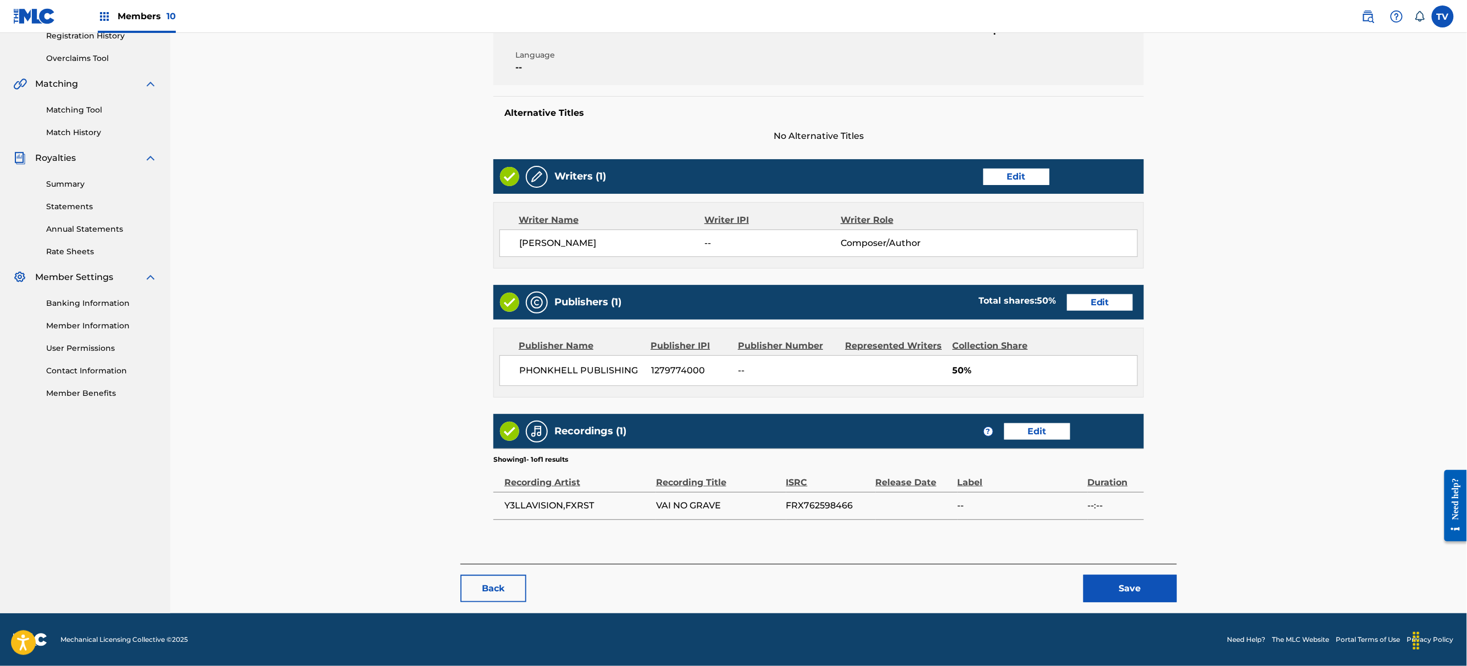
click at [1132, 582] on button "Save" at bounding box center [1129, 588] width 93 height 27
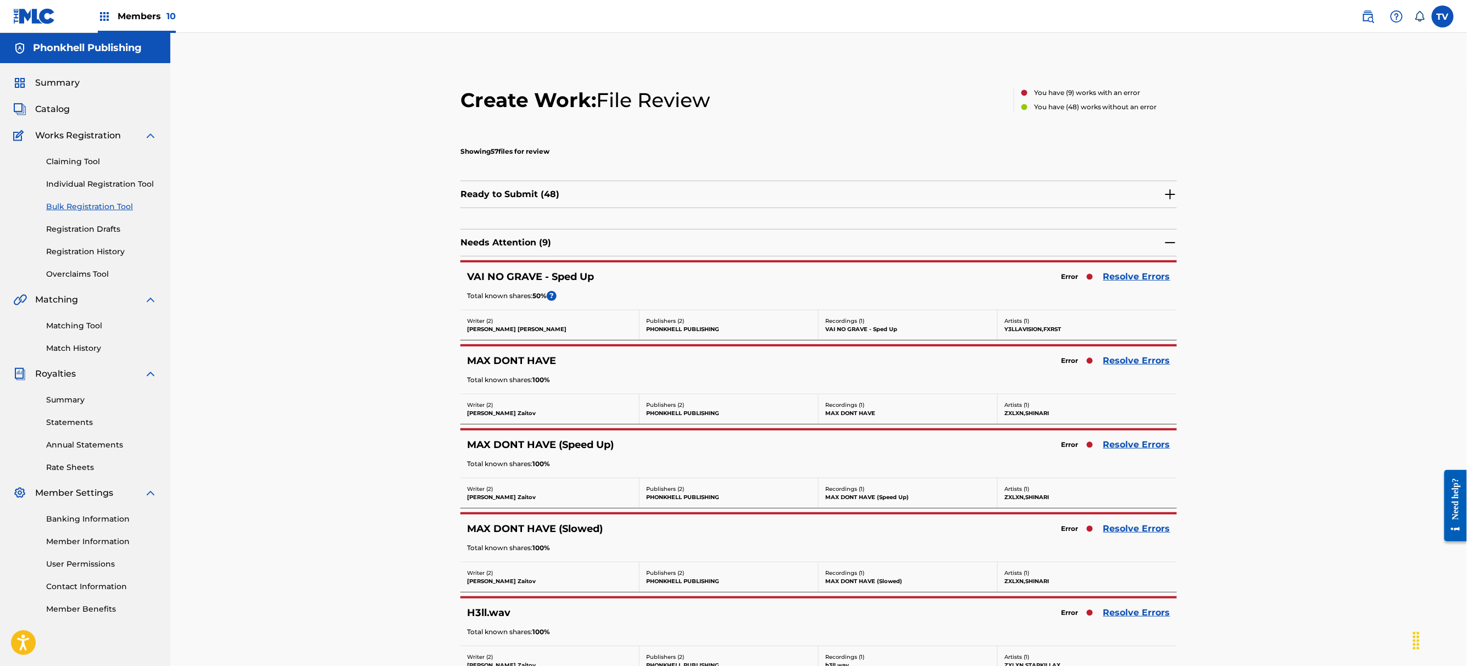
click at [1126, 534] on link "Resolve Errors" at bounding box center [1136, 528] width 67 height 13
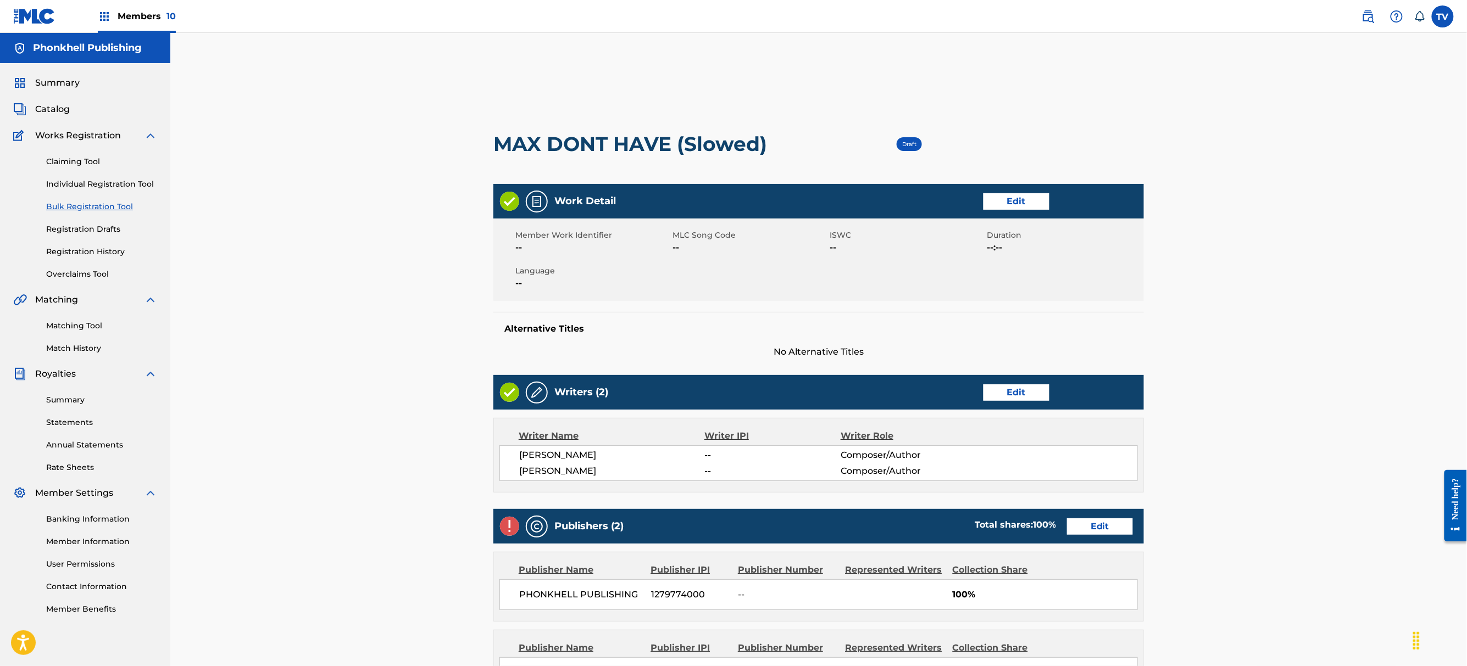
click at [1106, 533] on link "Edit" at bounding box center [1100, 527] width 66 height 16
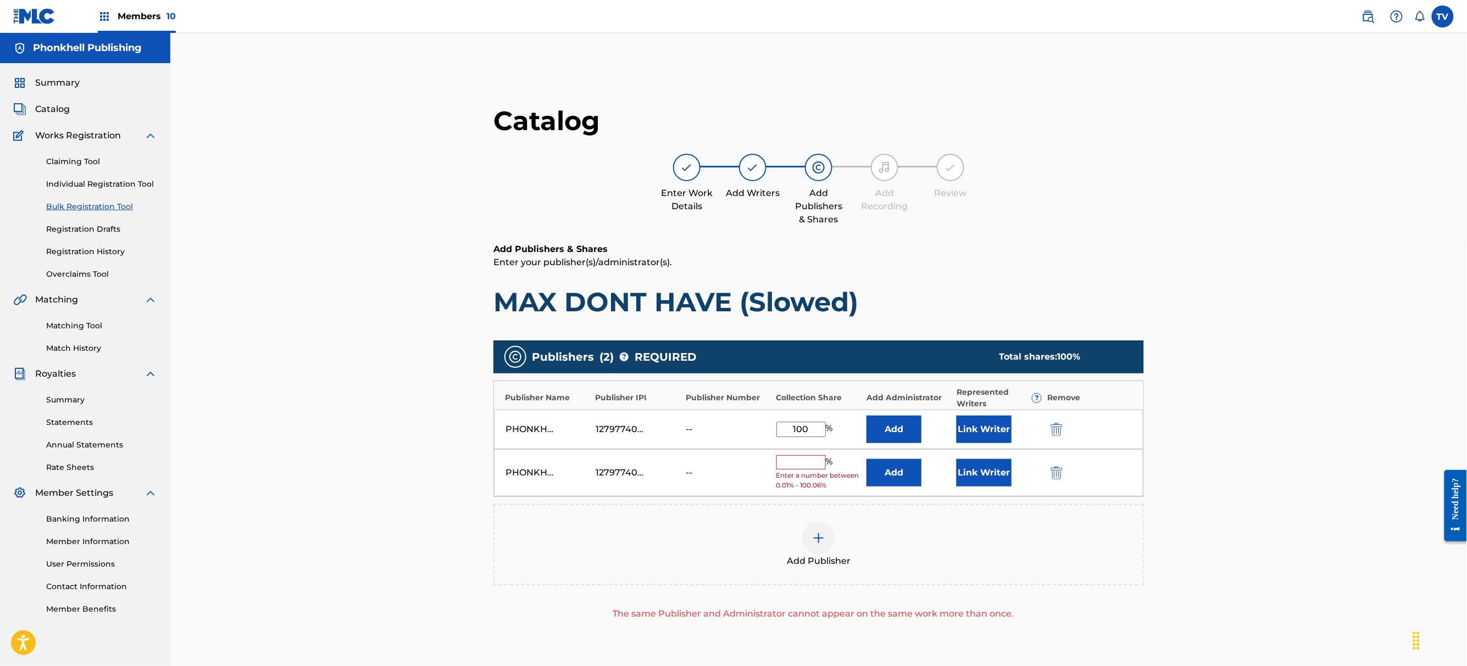
click at [1048, 469] on button "submit" at bounding box center [1055, 472] width 16 height 13
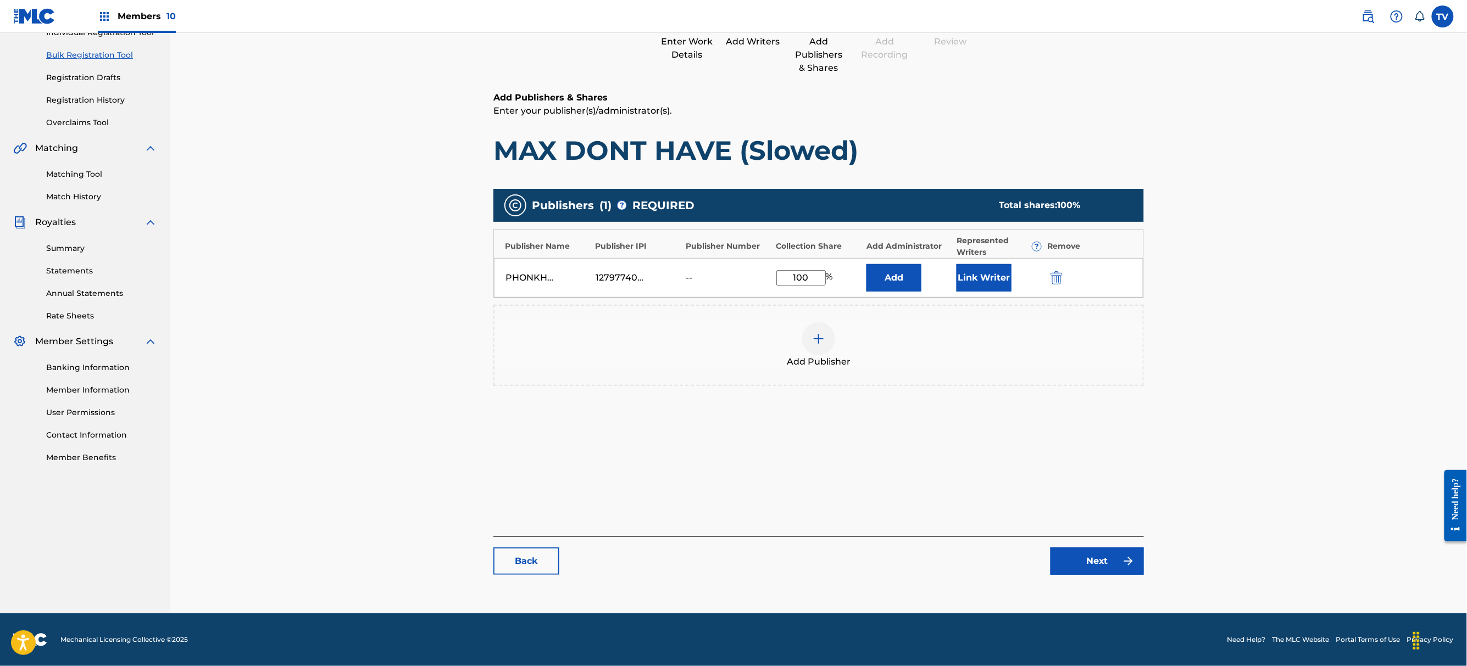
click at [1099, 554] on link "Next" at bounding box center [1096, 561] width 93 height 27
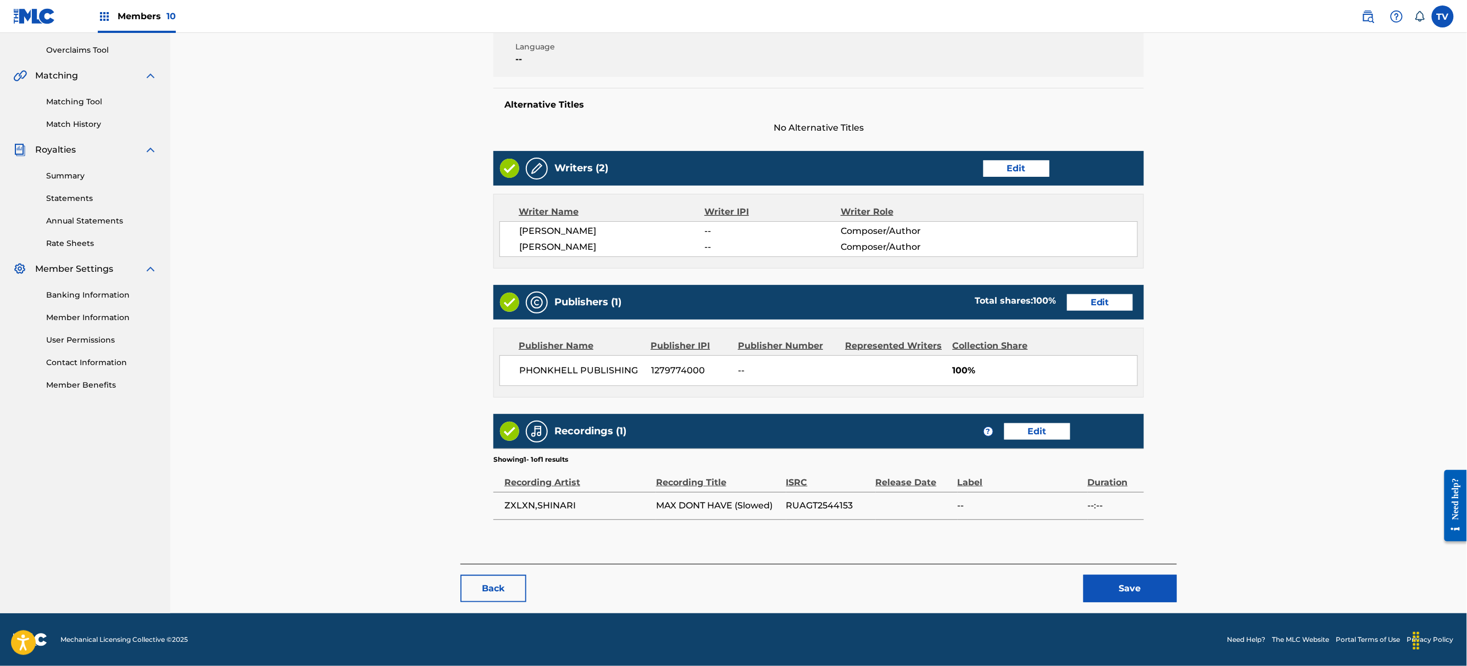
click at [1134, 593] on button "Save" at bounding box center [1129, 588] width 93 height 27
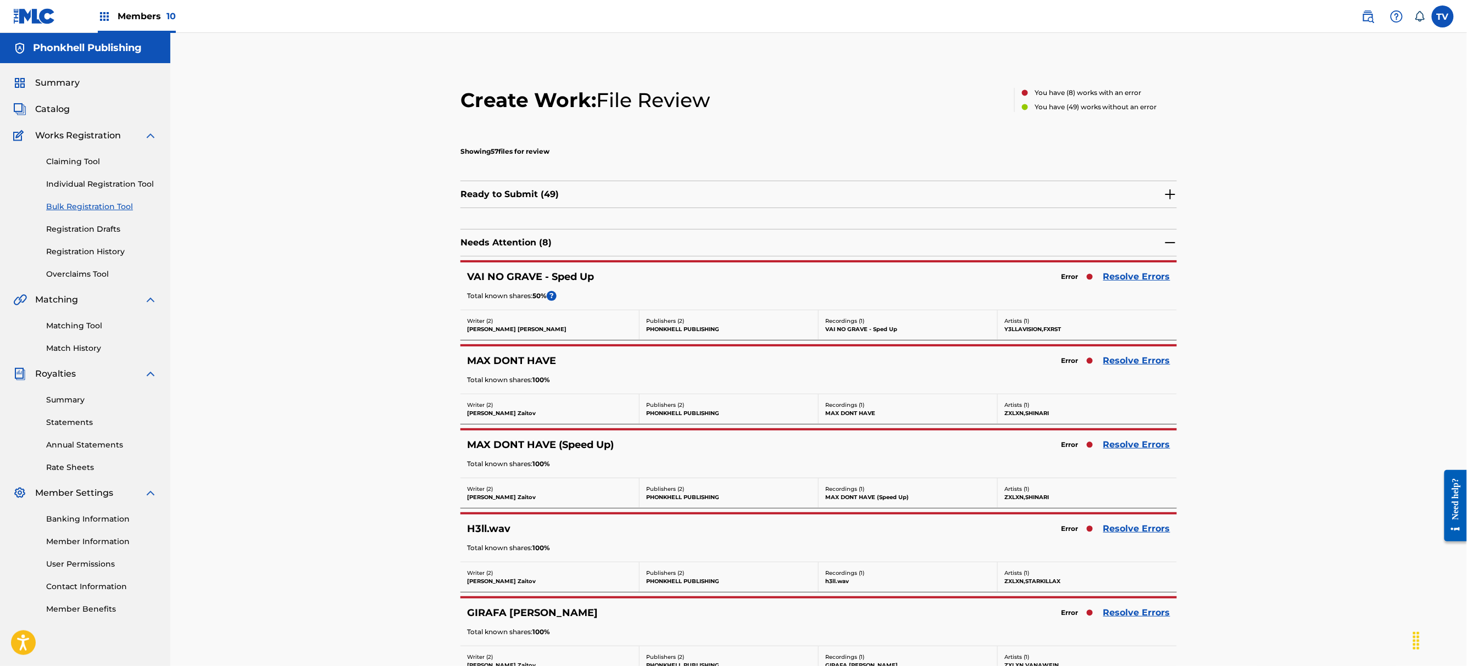
click at [1149, 442] on link "Resolve Errors" at bounding box center [1136, 444] width 67 height 13
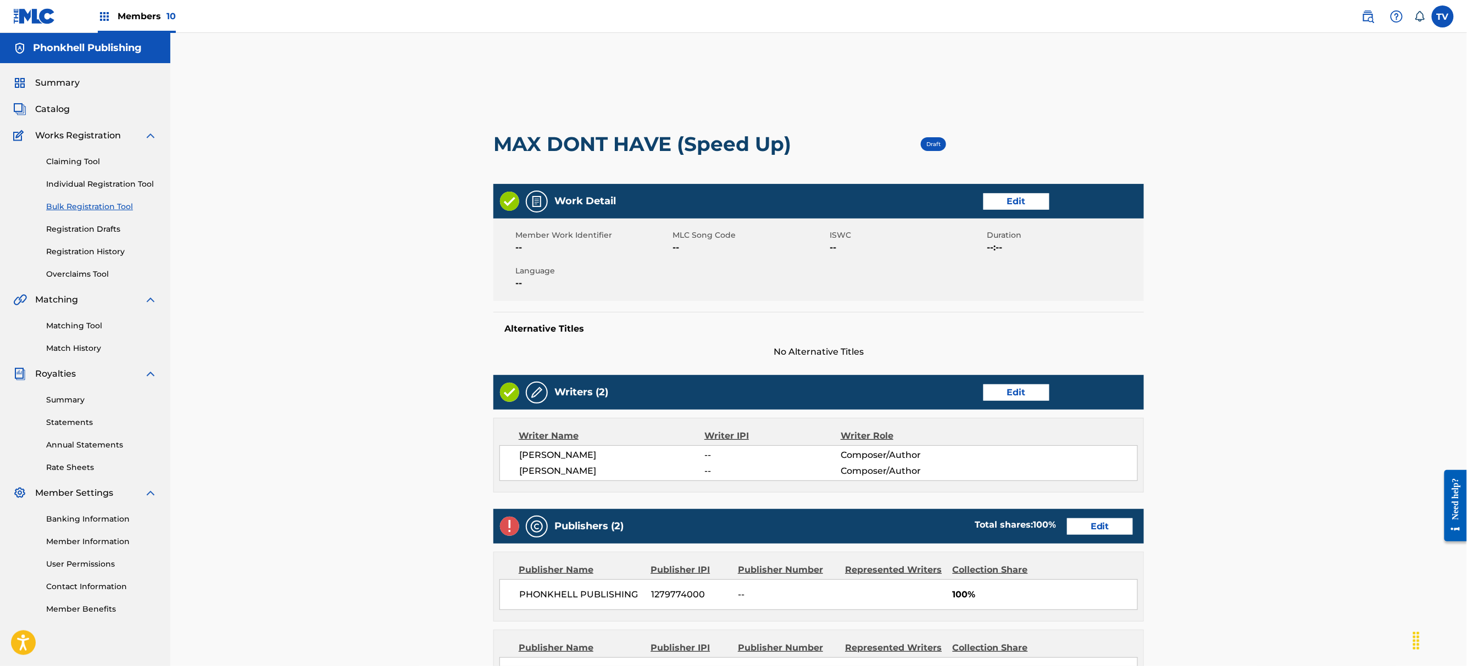
click at [1099, 530] on link "Edit" at bounding box center [1100, 527] width 66 height 16
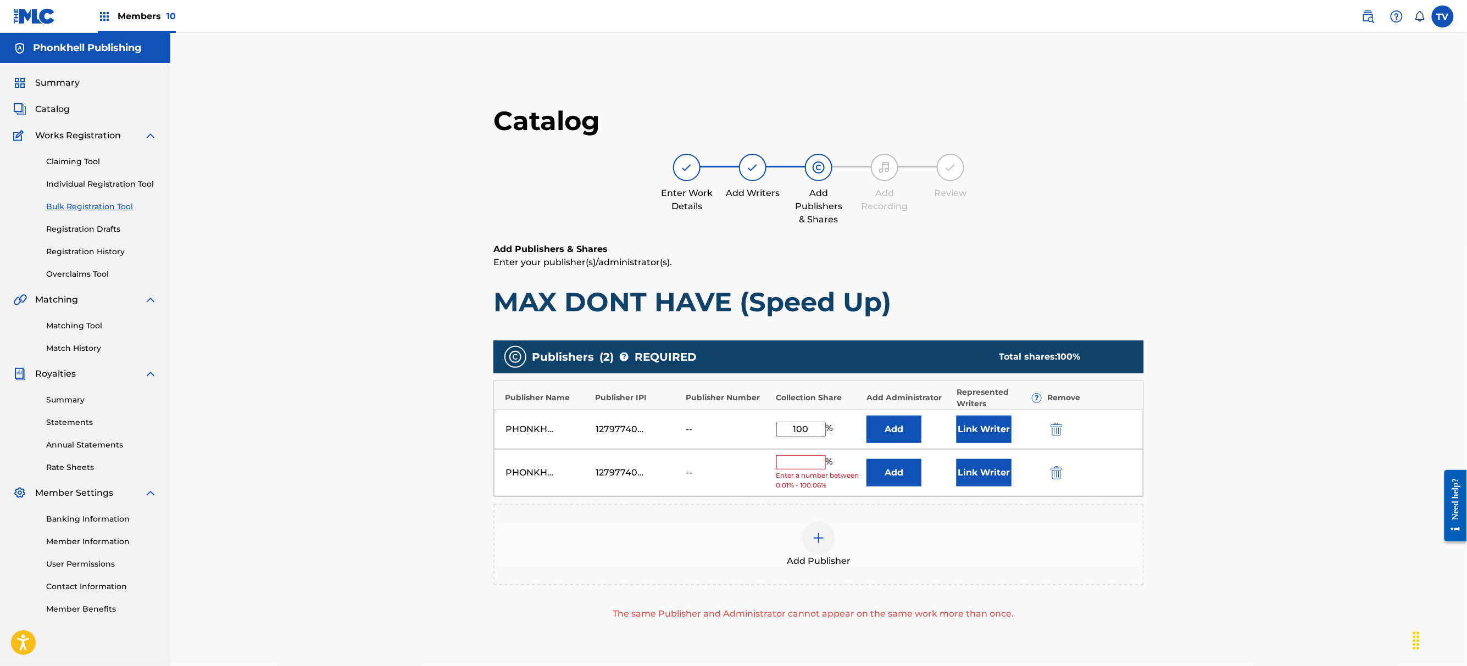
click at [1051, 468] on button "submit" at bounding box center [1055, 472] width 16 height 13
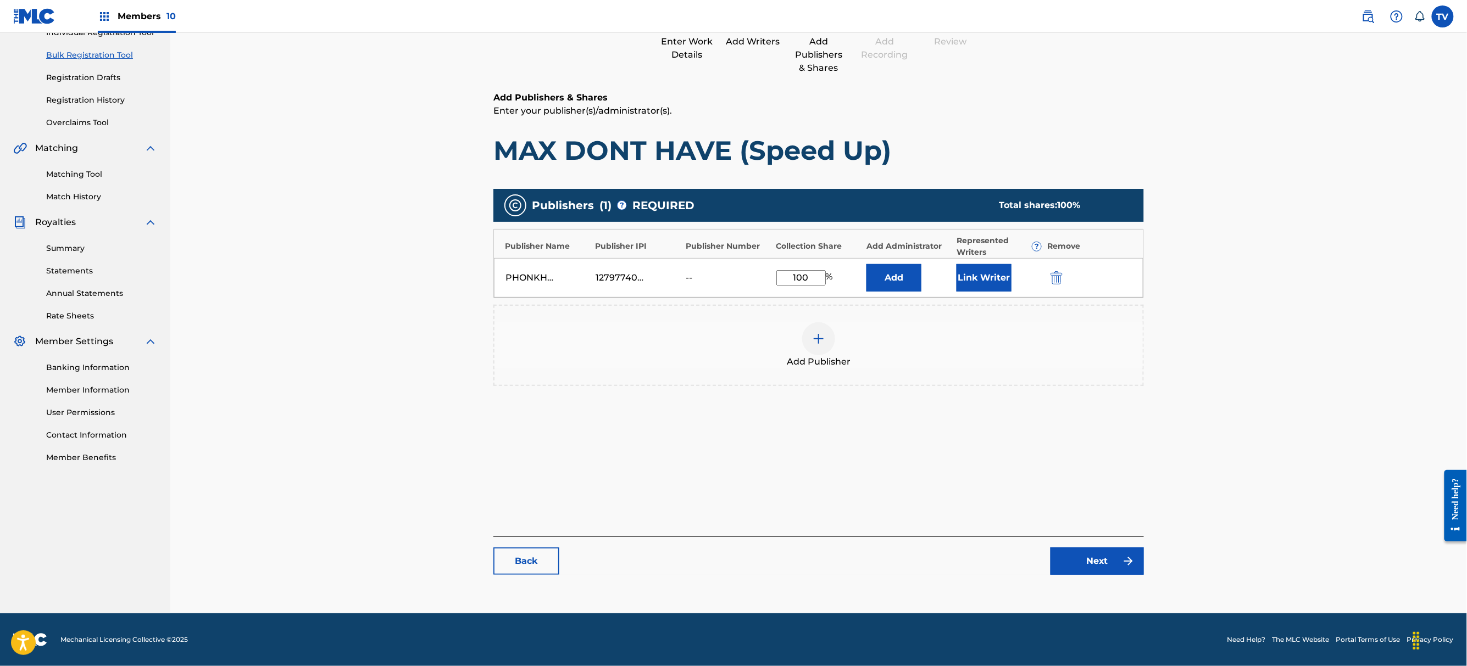
click at [1108, 561] on link "Next" at bounding box center [1096, 561] width 93 height 27
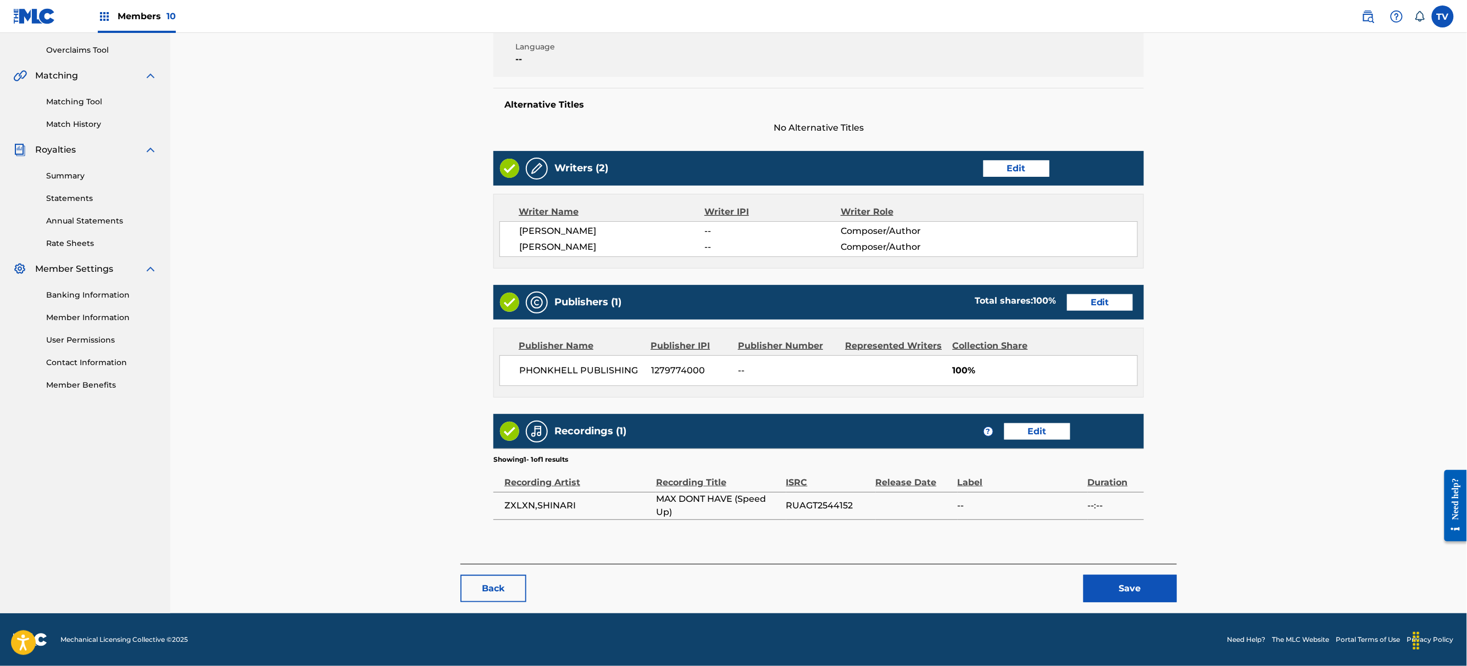
click at [1145, 589] on button "Save" at bounding box center [1129, 588] width 93 height 27
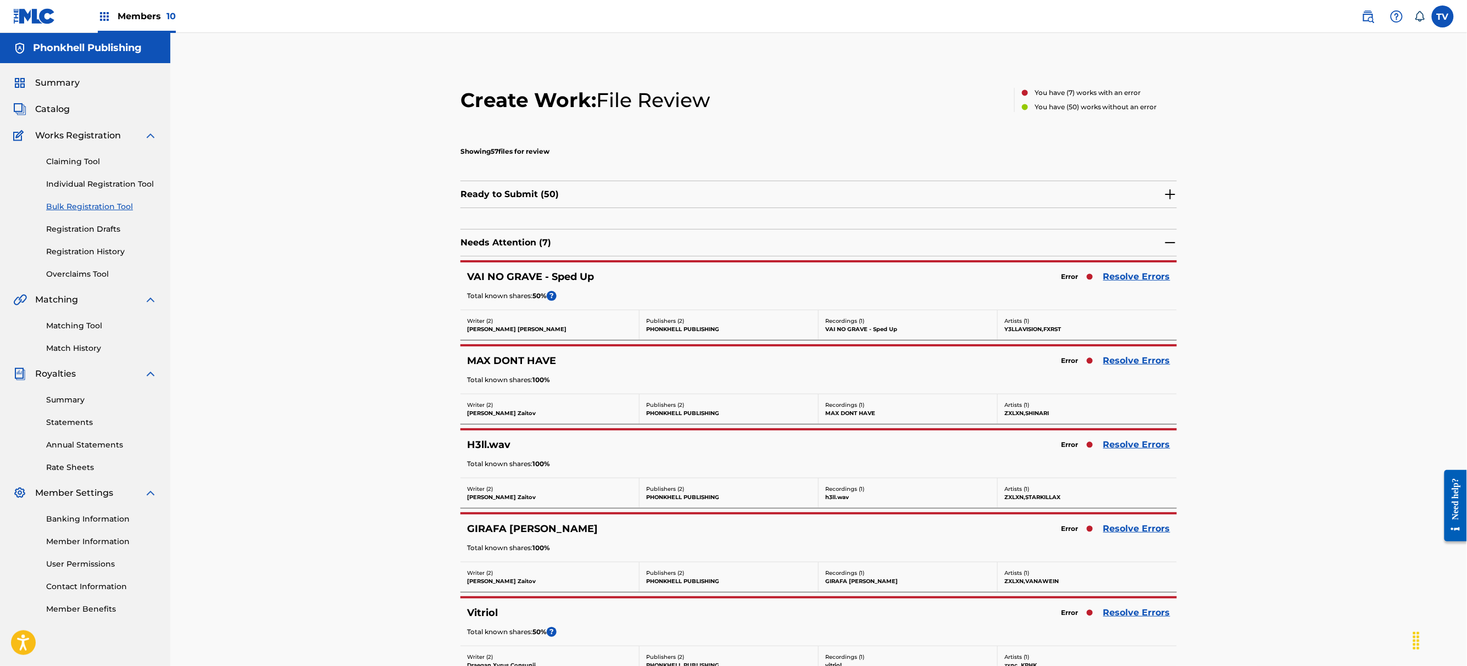
click at [1135, 533] on link "Resolve Errors" at bounding box center [1136, 528] width 67 height 13
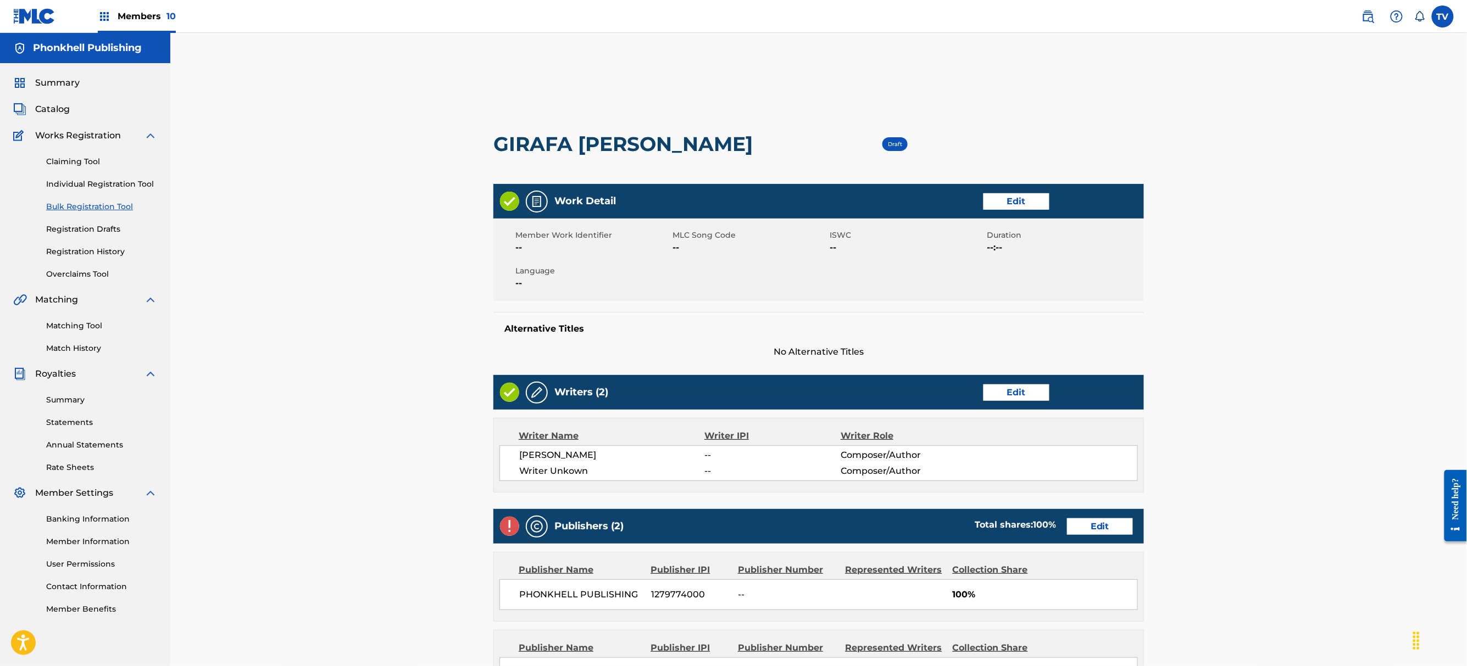
click at [1038, 394] on link "Edit" at bounding box center [1016, 393] width 66 height 16
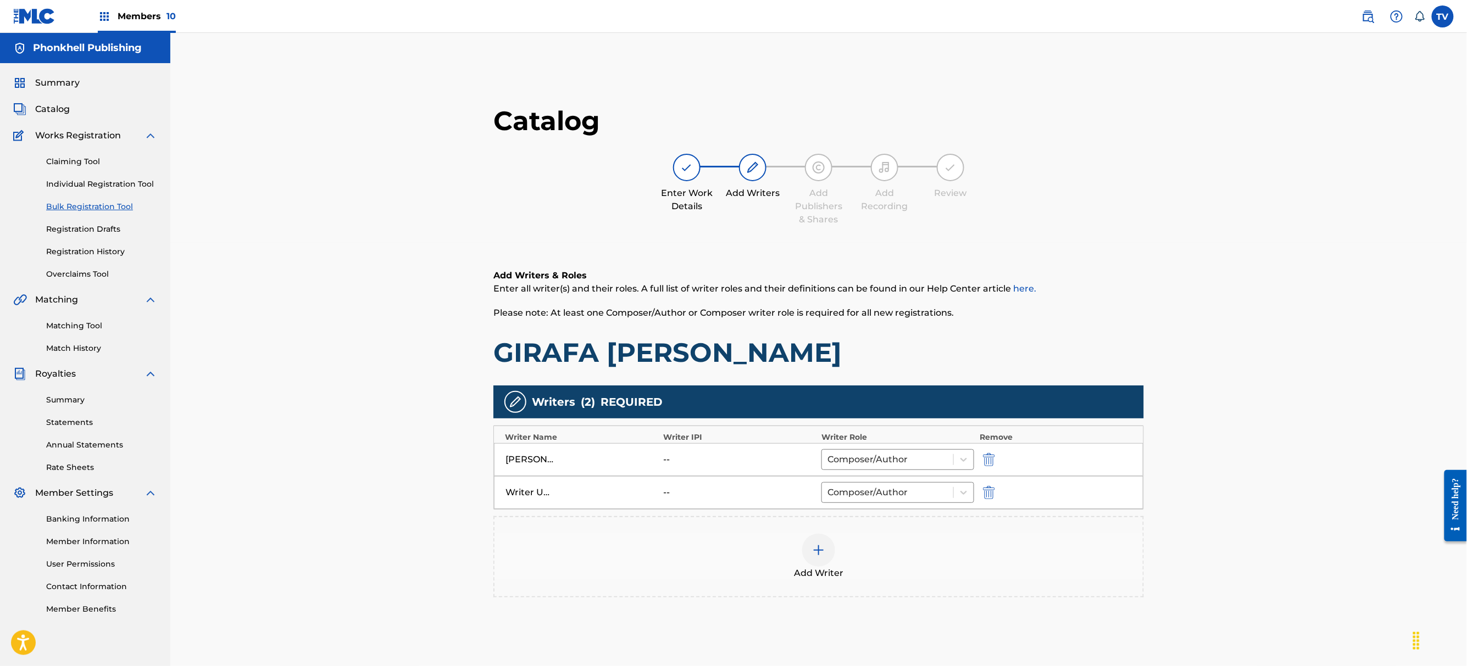
click at [1003, 487] on div at bounding box center [1003, 492] width 49 height 13
drag, startPoint x: 1001, startPoint y: 487, endPoint x: 989, endPoint y: 488, distance: 11.6
click at [989, 488] on div at bounding box center [1003, 492] width 49 height 13
click at [989, 488] on button "submit" at bounding box center [987, 492] width 16 height 13
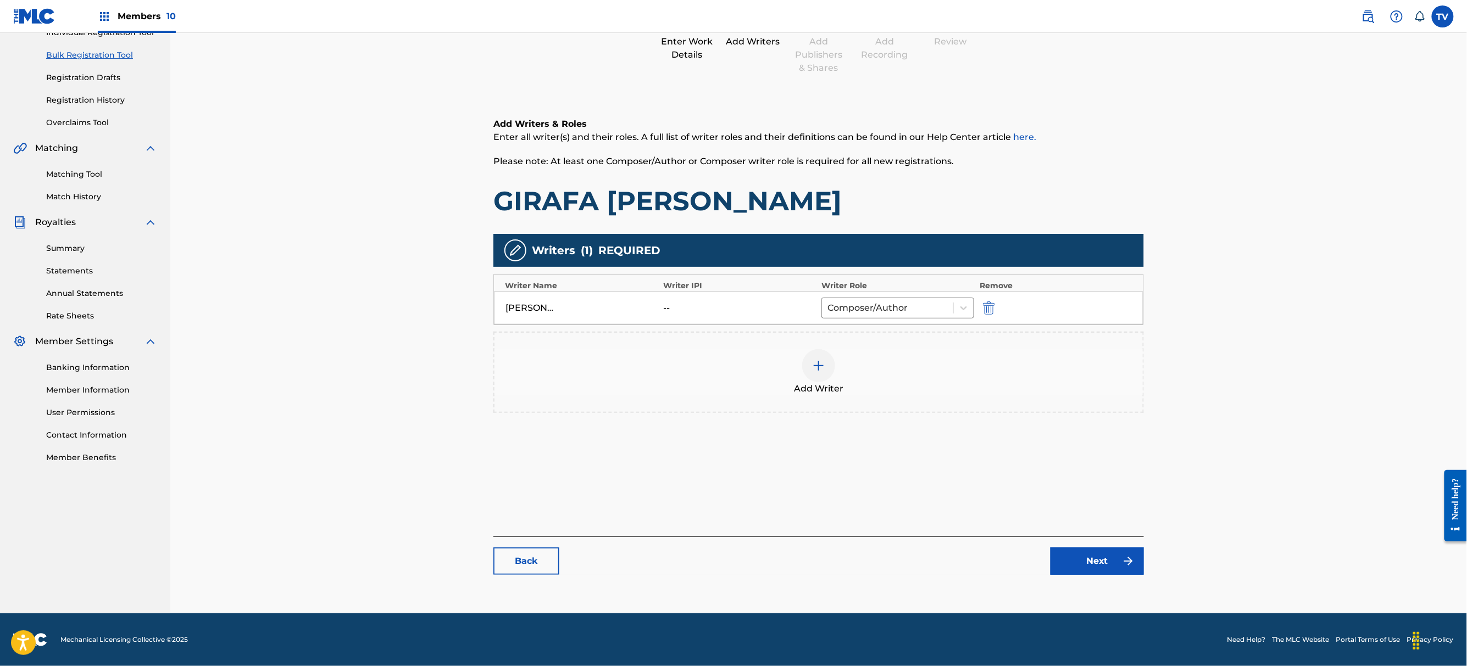
click at [1090, 564] on link "Next" at bounding box center [1096, 561] width 93 height 27
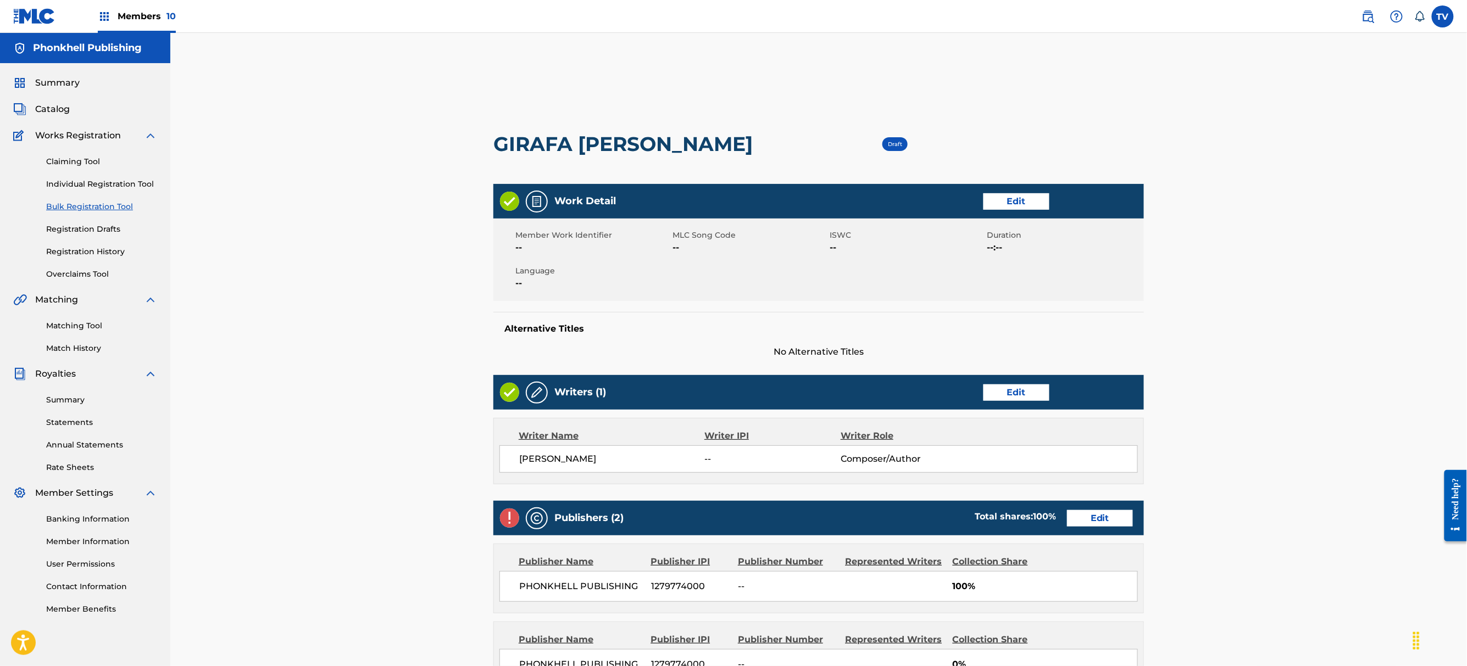
click at [1081, 521] on link "Edit" at bounding box center [1100, 518] width 66 height 16
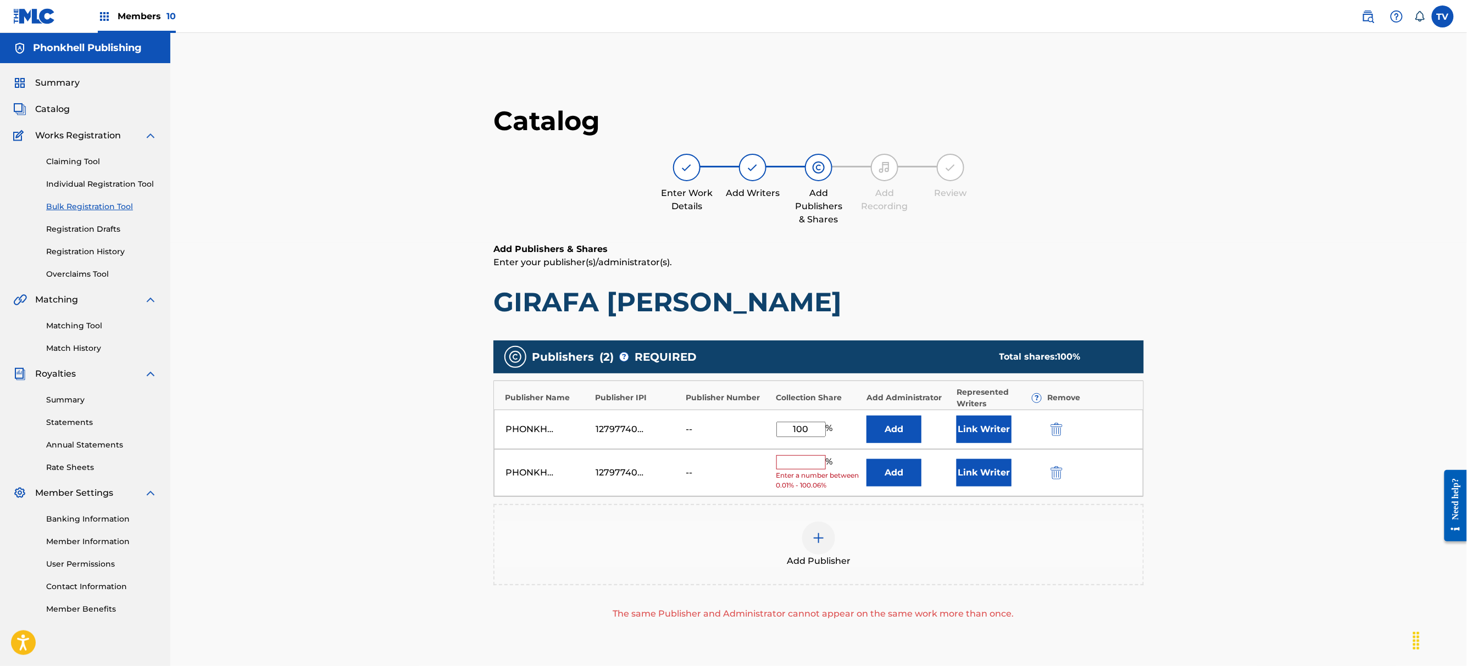
click at [1059, 471] on button "submit" at bounding box center [1055, 472] width 16 height 13
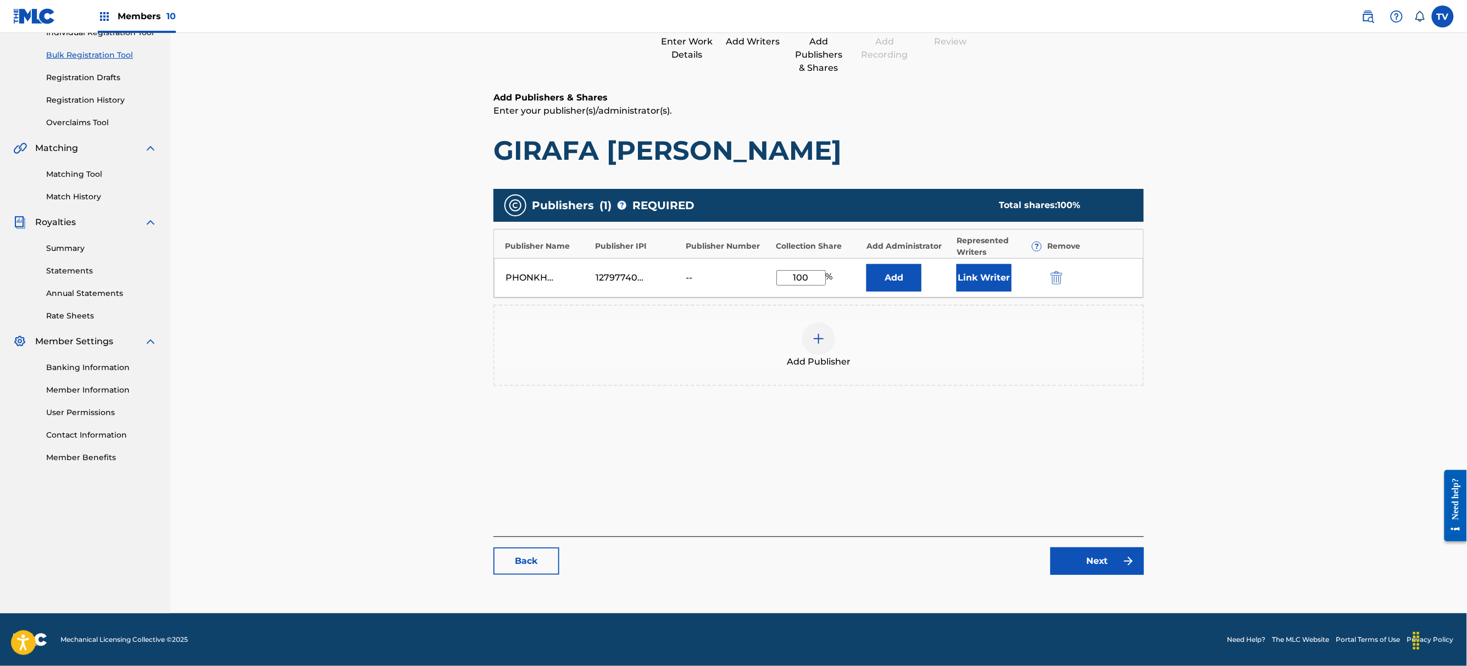
click at [1084, 567] on link "Next" at bounding box center [1096, 561] width 93 height 27
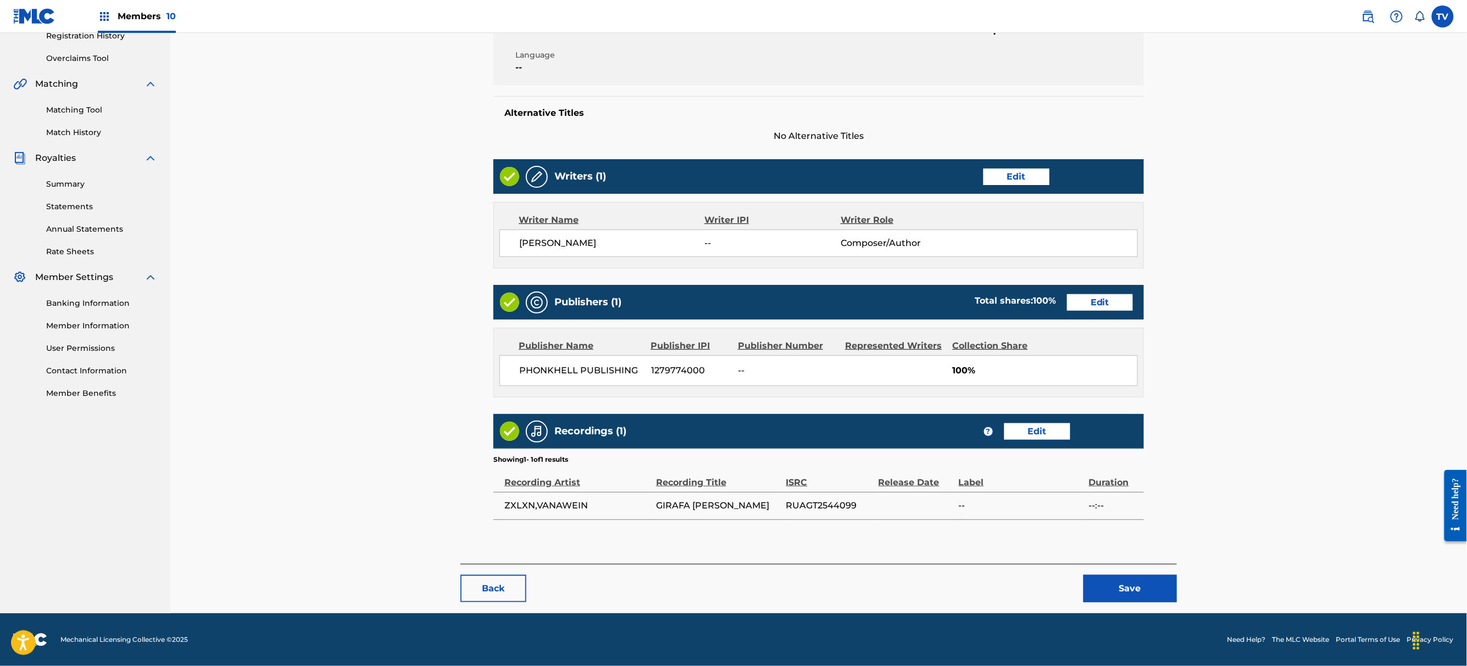
click at [1129, 584] on button "Save" at bounding box center [1129, 588] width 93 height 27
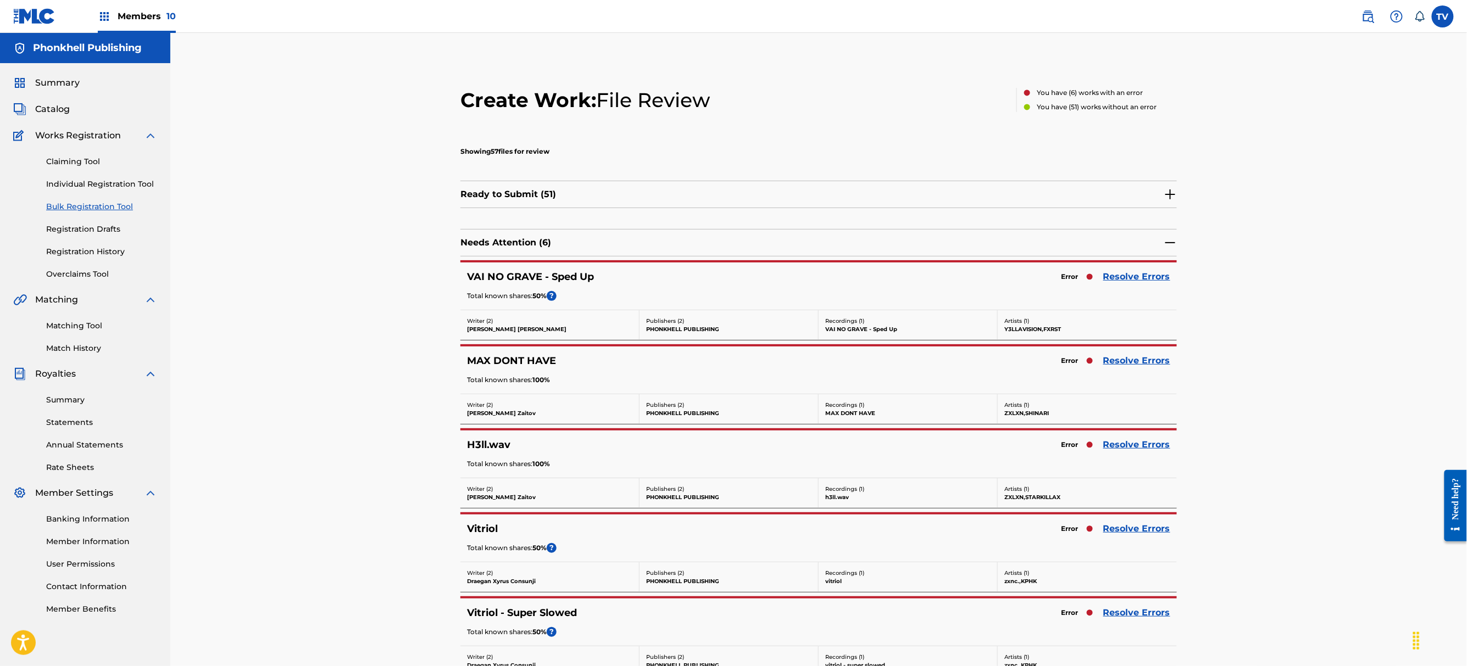
click at [1121, 532] on link "Resolve Errors" at bounding box center [1136, 528] width 67 height 13
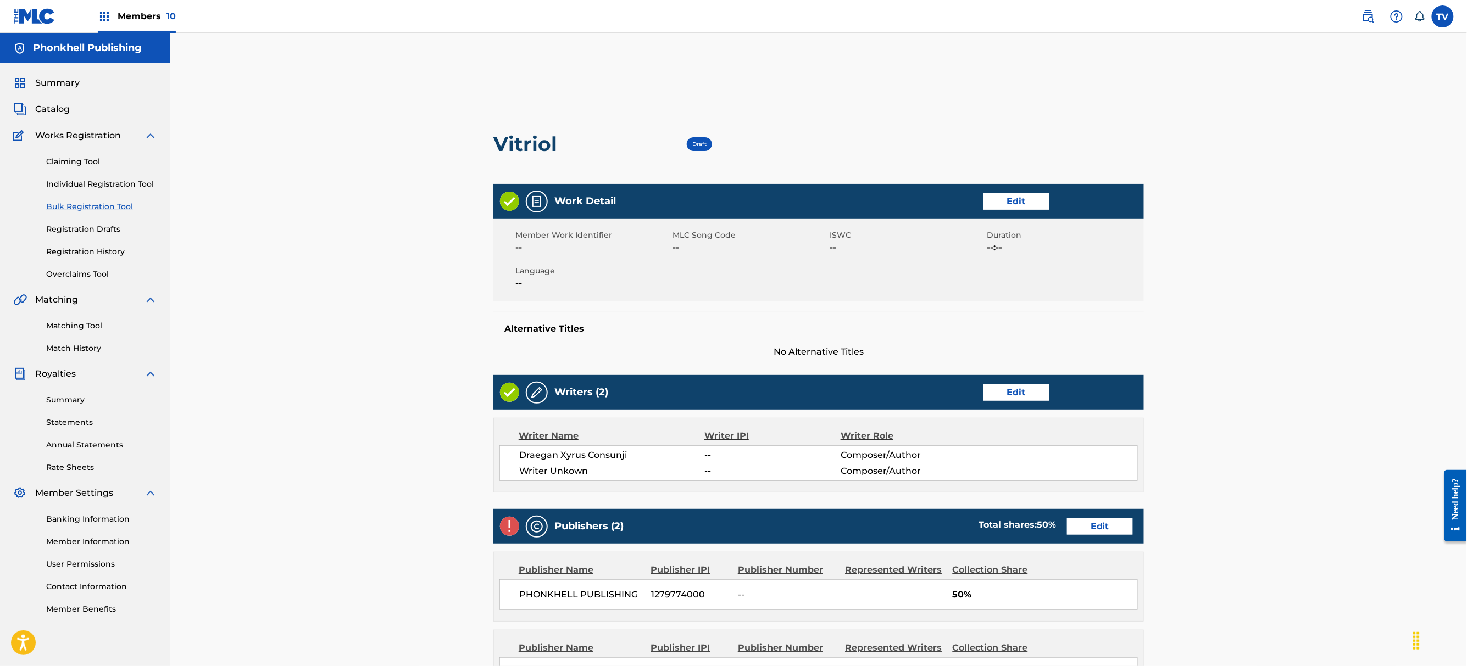
click at [1000, 398] on link "Edit" at bounding box center [1016, 393] width 66 height 16
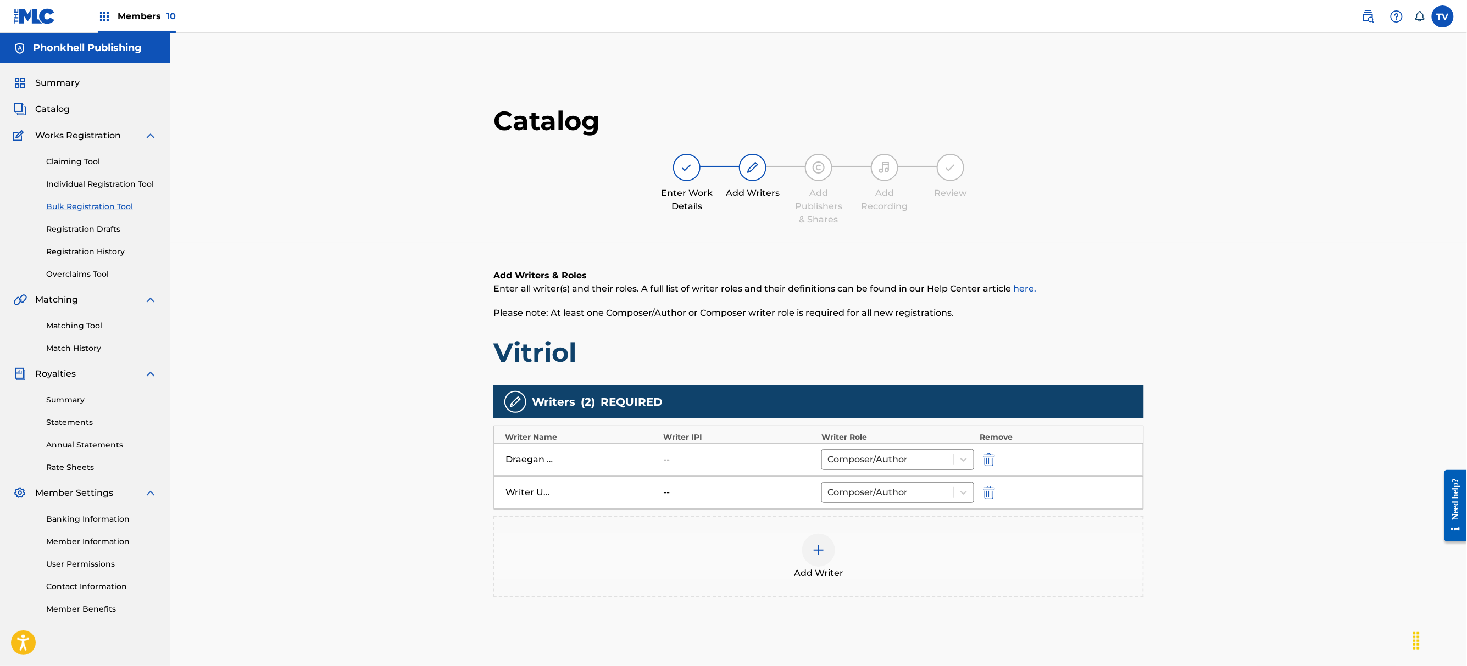
click at [992, 499] on button "submit" at bounding box center [987, 492] width 16 height 13
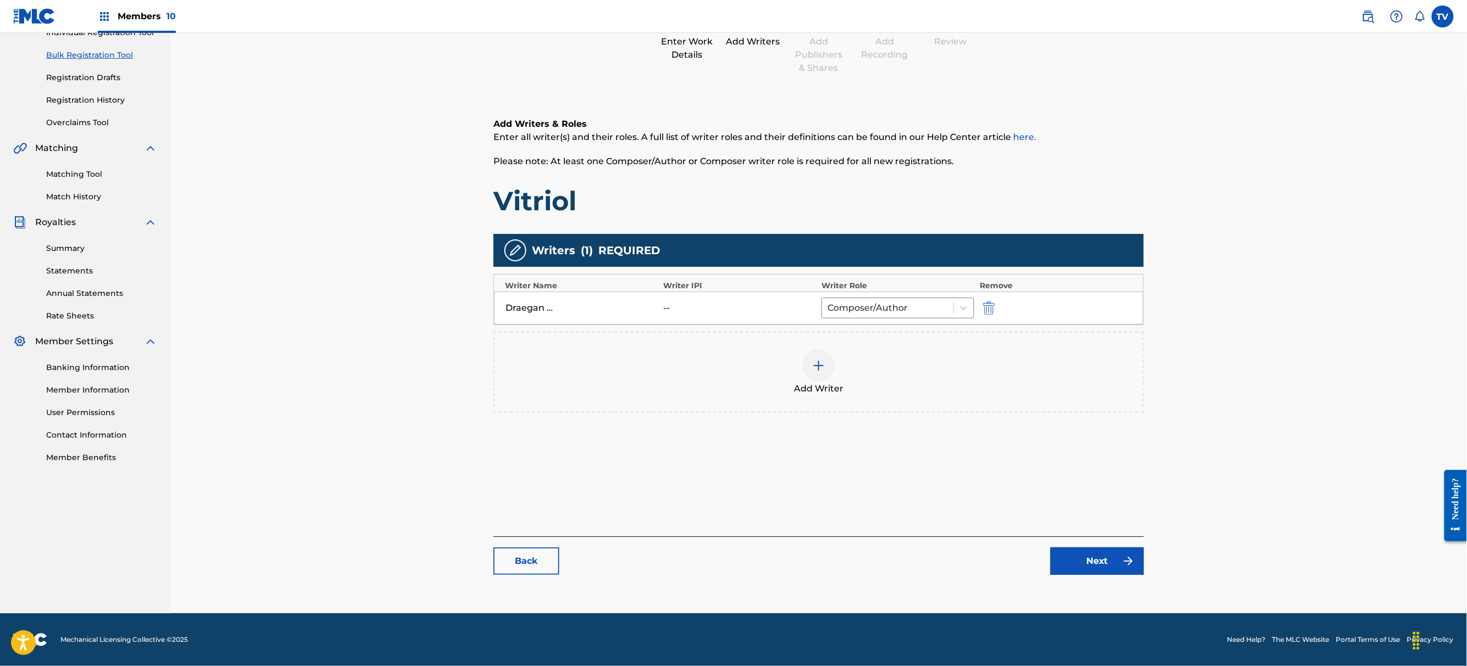
click at [1112, 567] on link "Next" at bounding box center [1096, 561] width 93 height 27
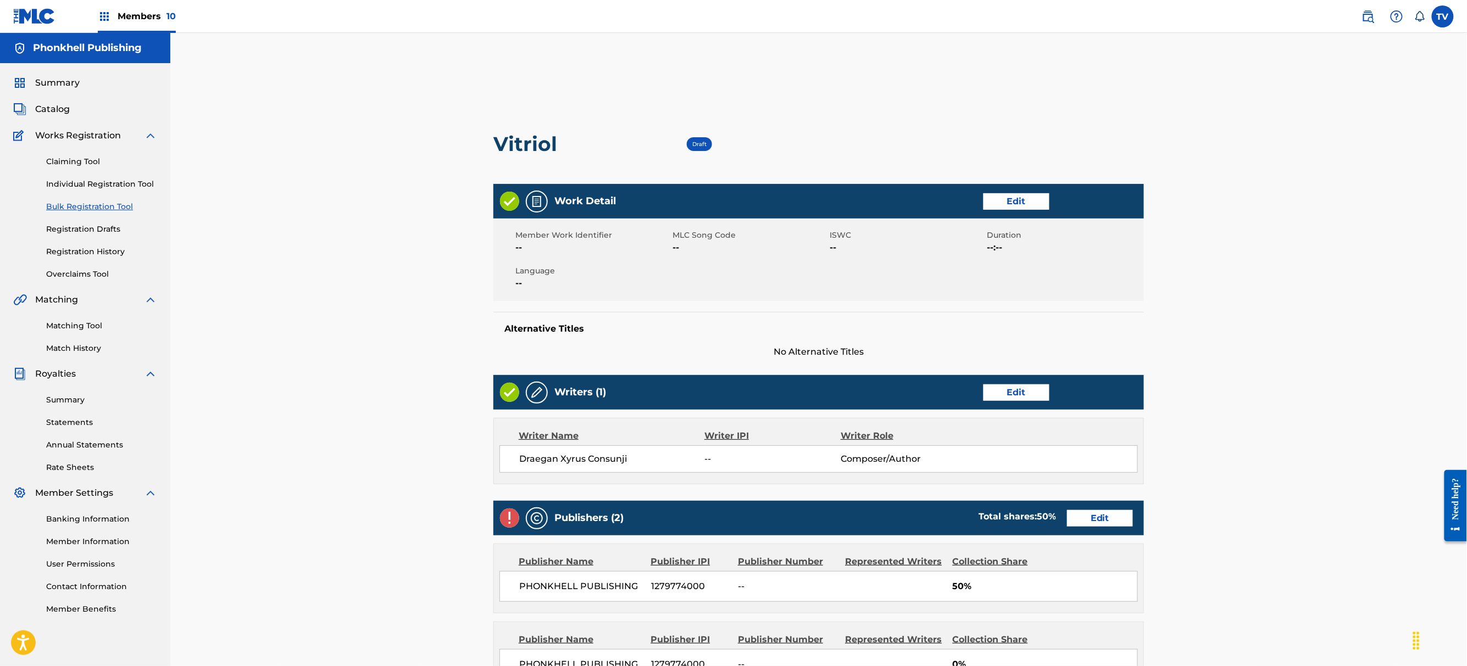
click at [1100, 515] on link "Edit" at bounding box center [1100, 518] width 66 height 16
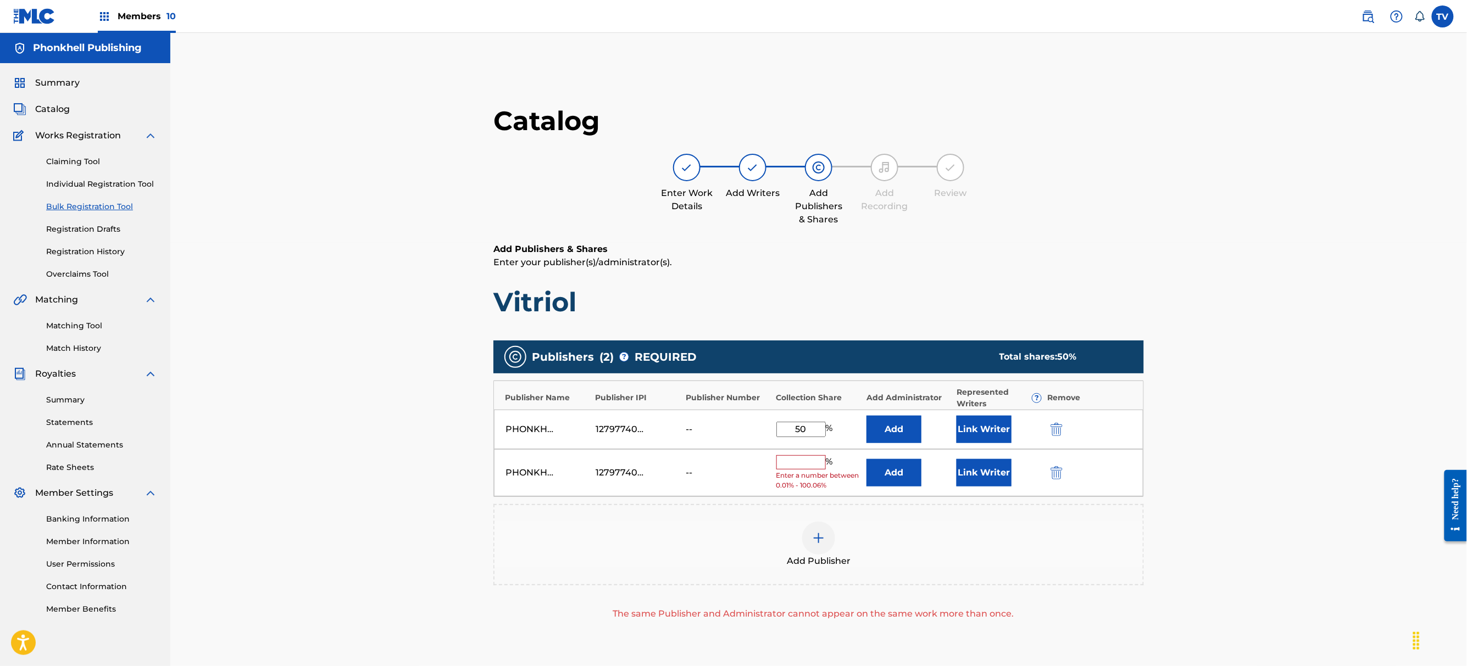
click at [1051, 471] on button "submit" at bounding box center [1055, 472] width 16 height 13
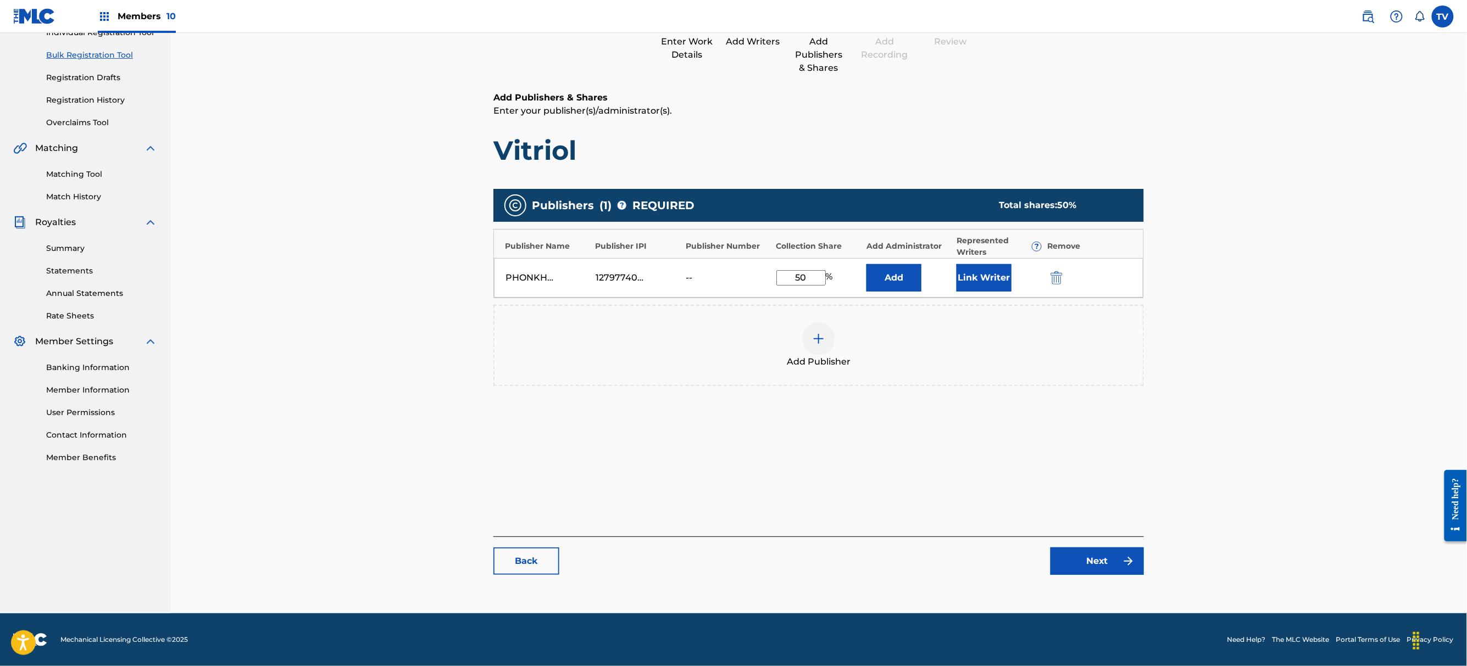
click at [1117, 560] on link "Next" at bounding box center [1096, 561] width 93 height 27
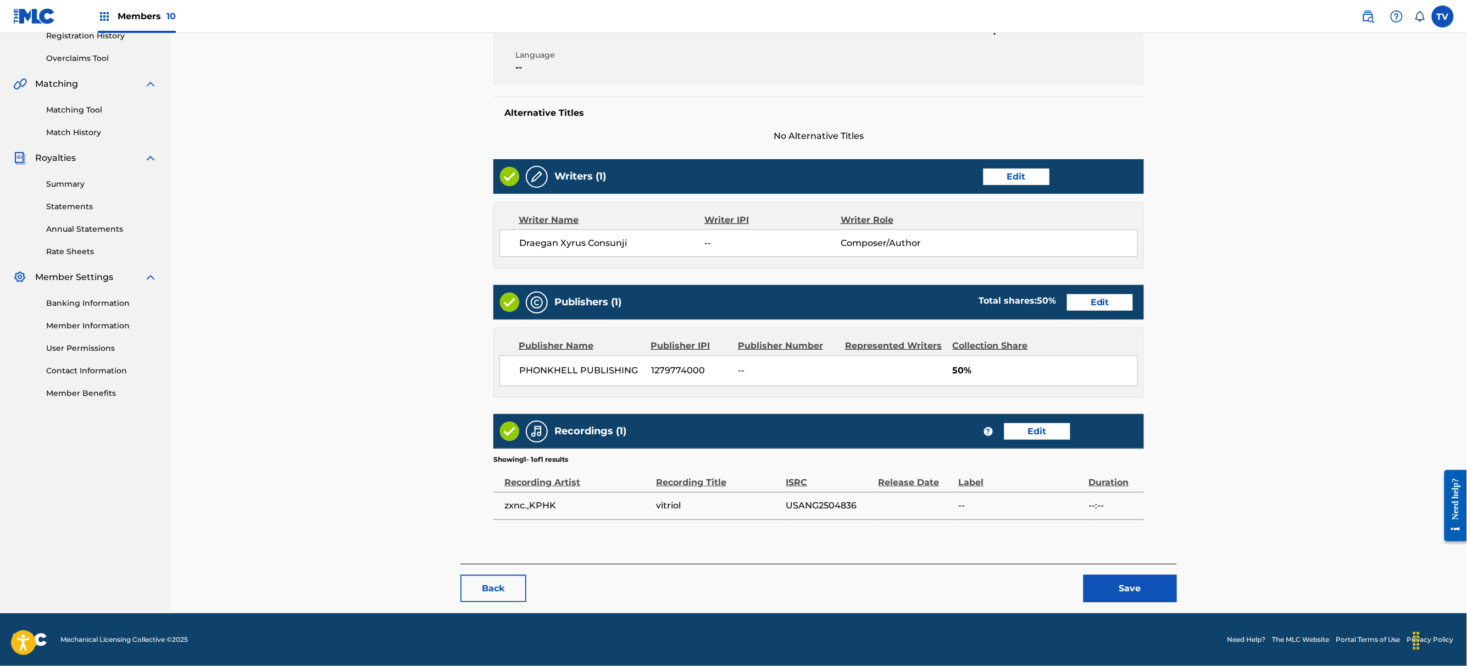
click at [1141, 583] on button "Save" at bounding box center [1129, 588] width 93 height 27
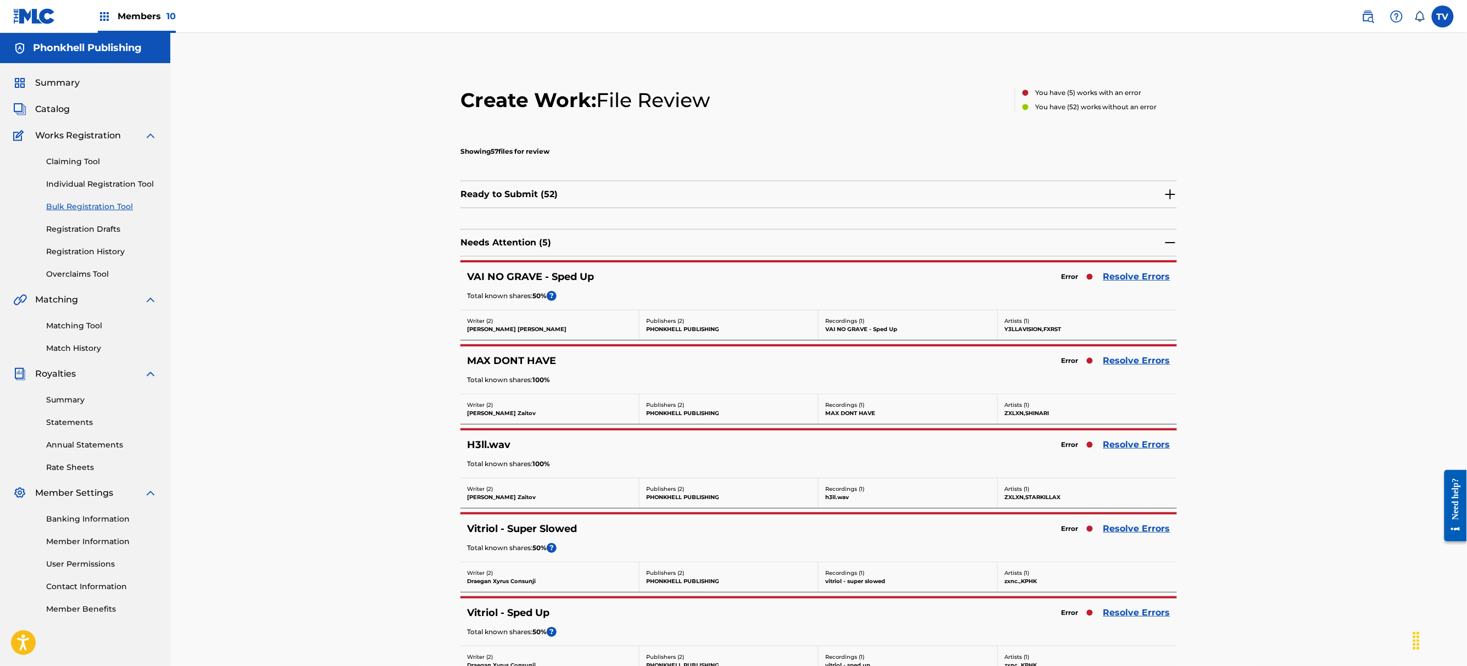
click at [1139, 532] on link "Resolve Errors" at bounding box center [1136, 528] width 67 height 13
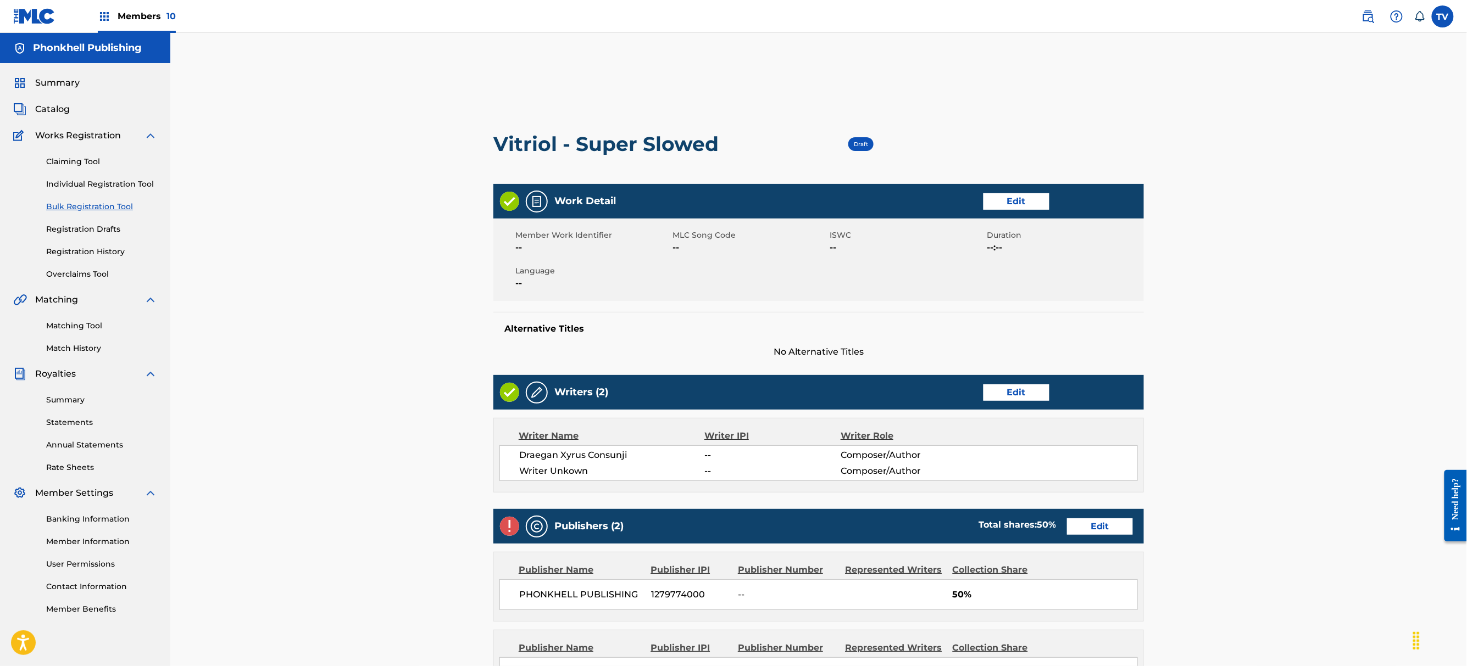
click at [1025, 389] on link "Edit" at bounding box center [1016, 393] width 66 height 16
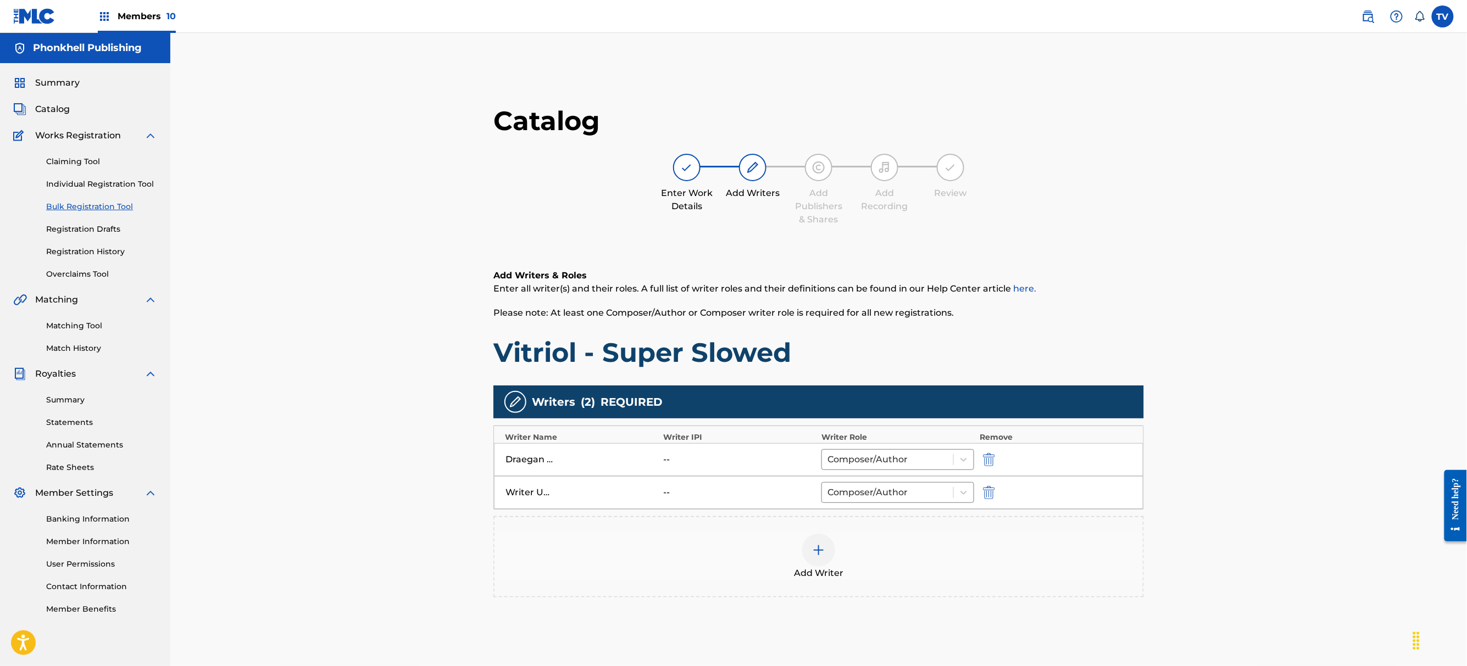
click at [998, 493] on div at bounding box center [1003, 492] width 49 height 13
click at [990, 497] on button "submit" at bounding box center [987, 492] width 16 height 13
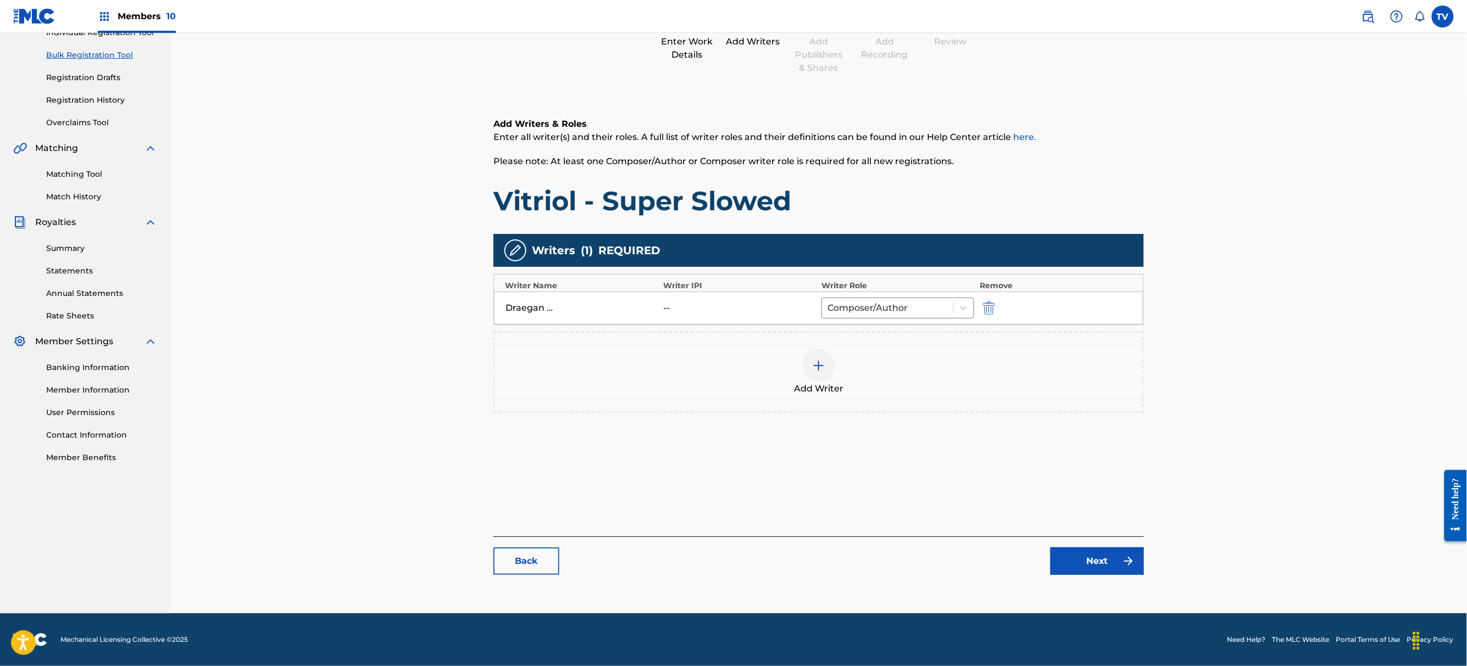
click at [1104, 577] on div "Catalog Enter Work Details Add Writers Add Publishers & Shares Add Recording Re…" at bounding box center [818, 269] width 650 height 633
click at [1104, 570] on link "Next" at bounding box center [1096, 561] width 93 height 27
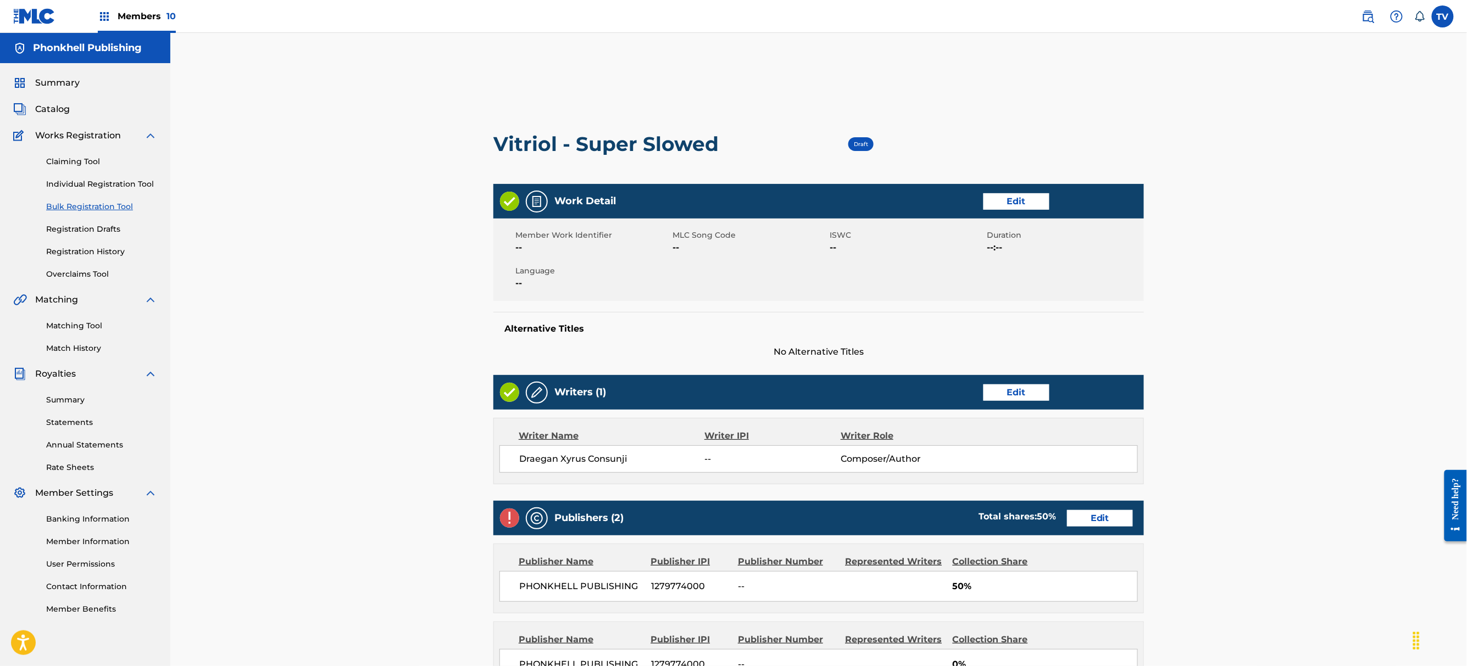
click at [1096, 514] on link "Edit" at bounding box center [1100, 518] width 66 height 16
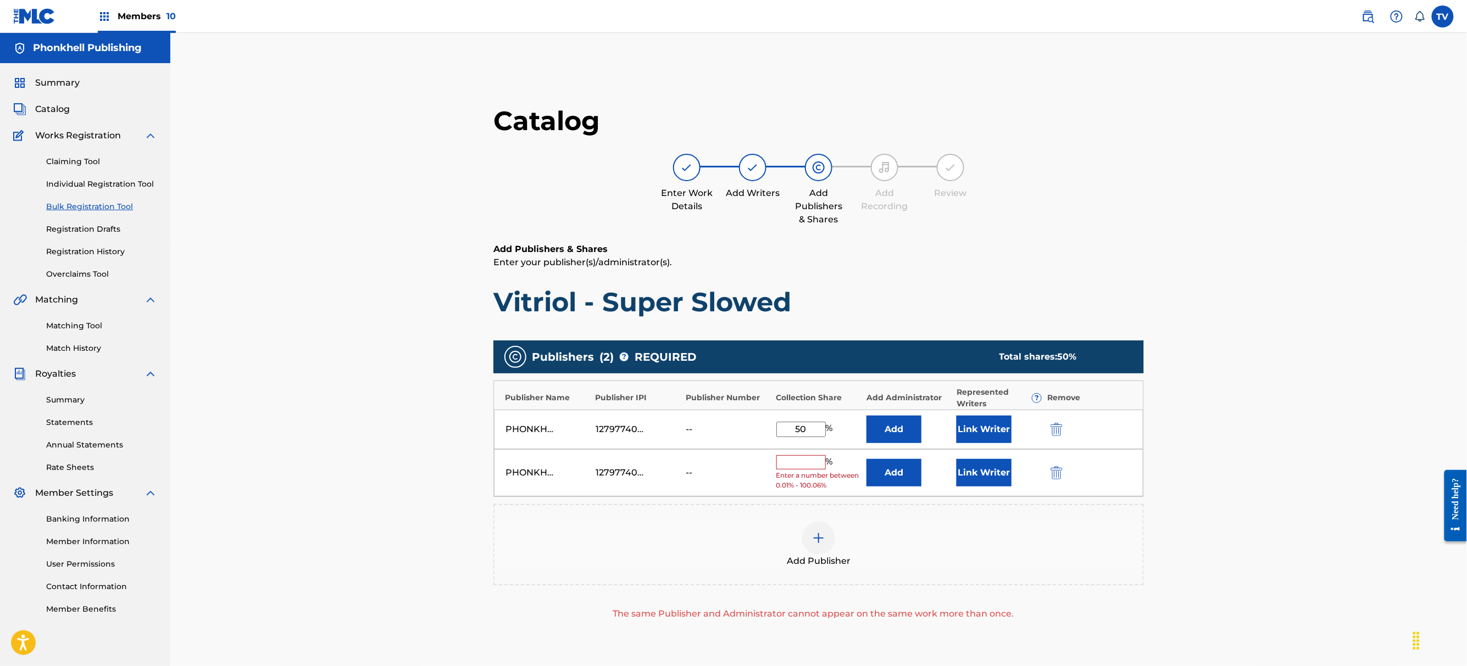
click at [1060, 470] on button "submit" at bounding box center [1055, 472] width 16 height 13
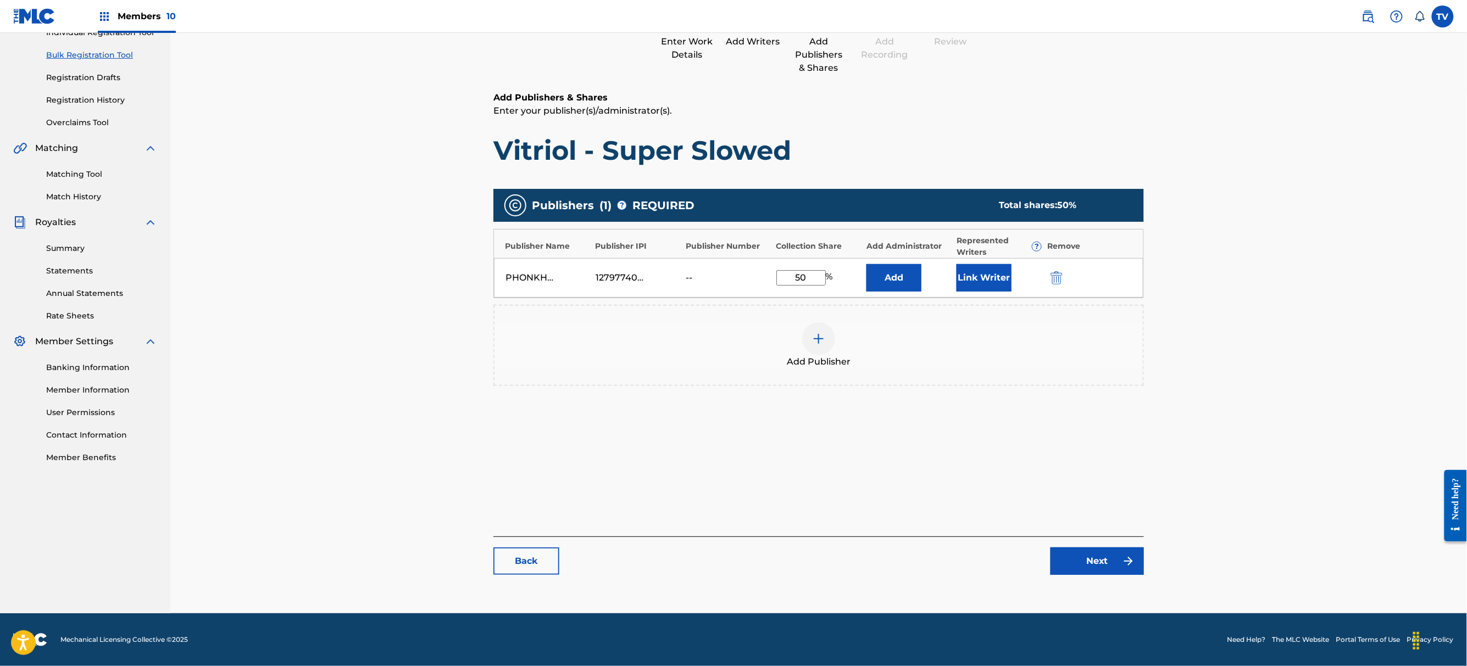
click at [1103, 566] on link "Next" at bounding box center [1096, 561] width 93 height 27
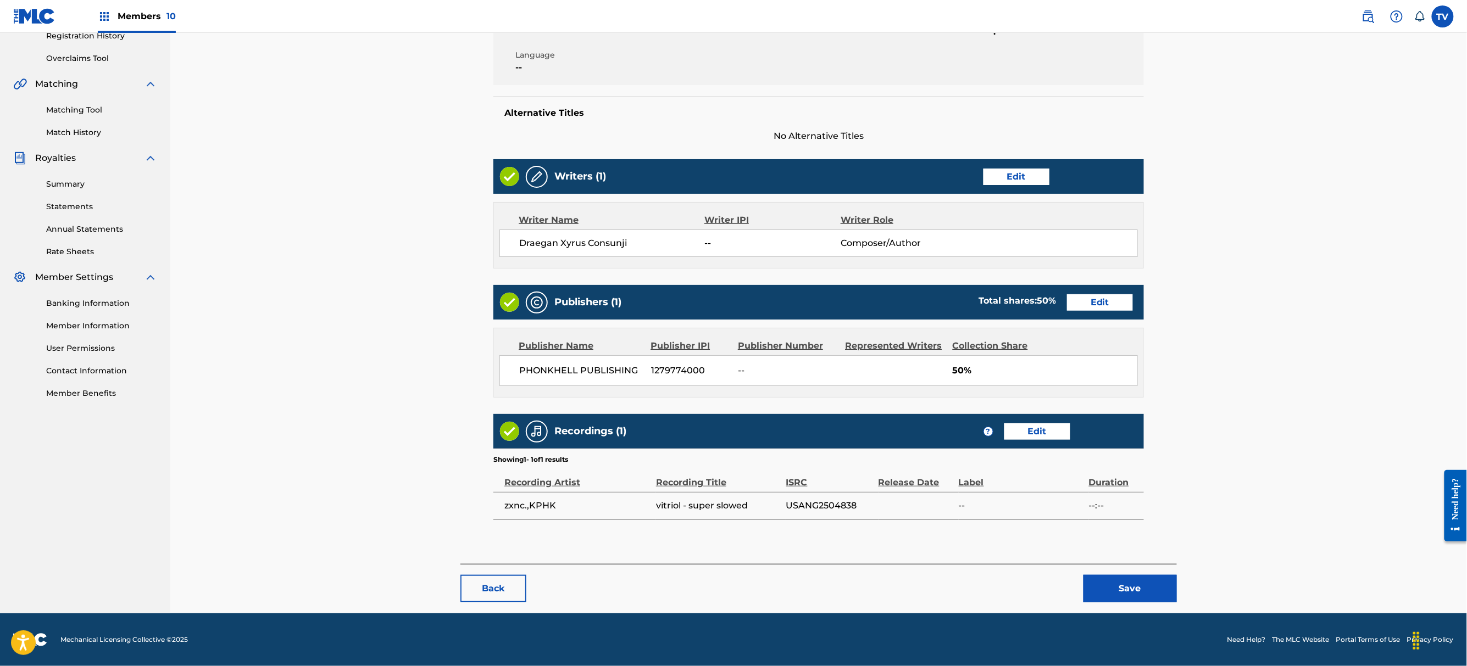
click at [1150, 588] on button "Save" at bounding box center [1129, 588] width 93 height 27
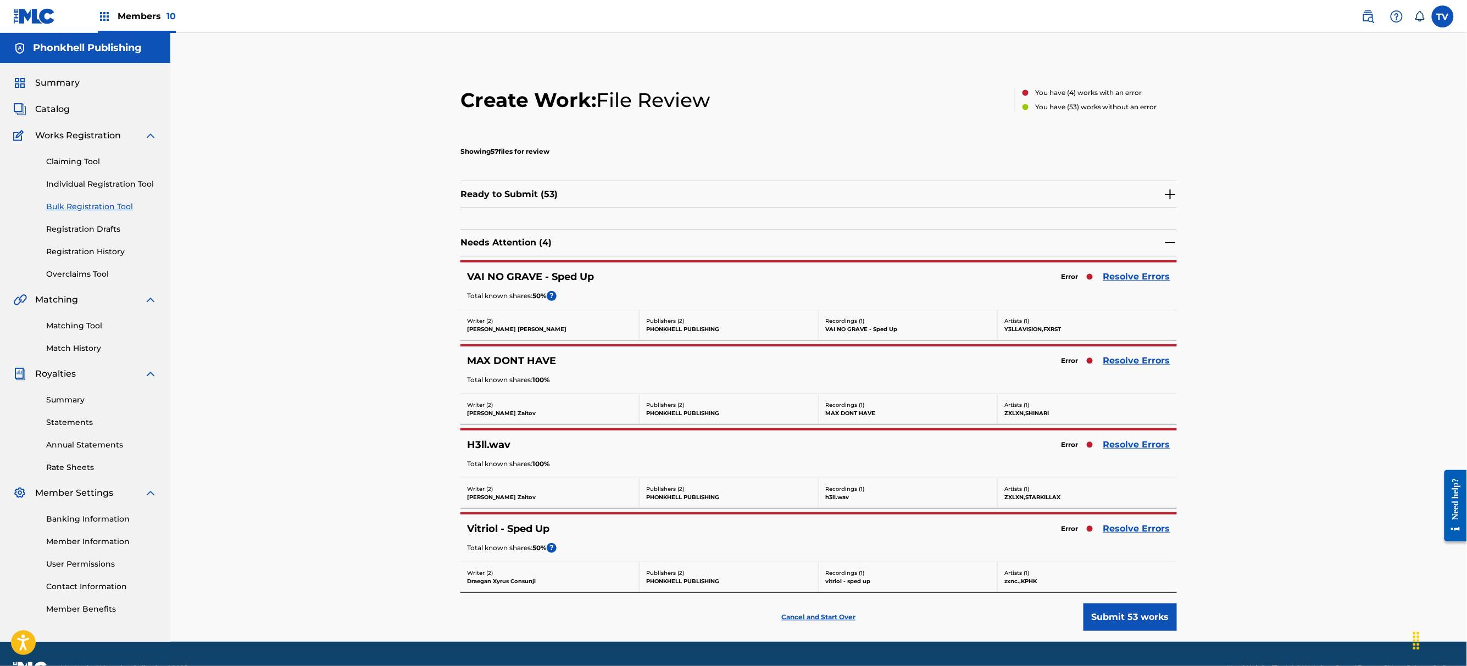
click at [1138, 448] on link "Resolve Errors" at bounding box center [1136, 444] width 67 height 13
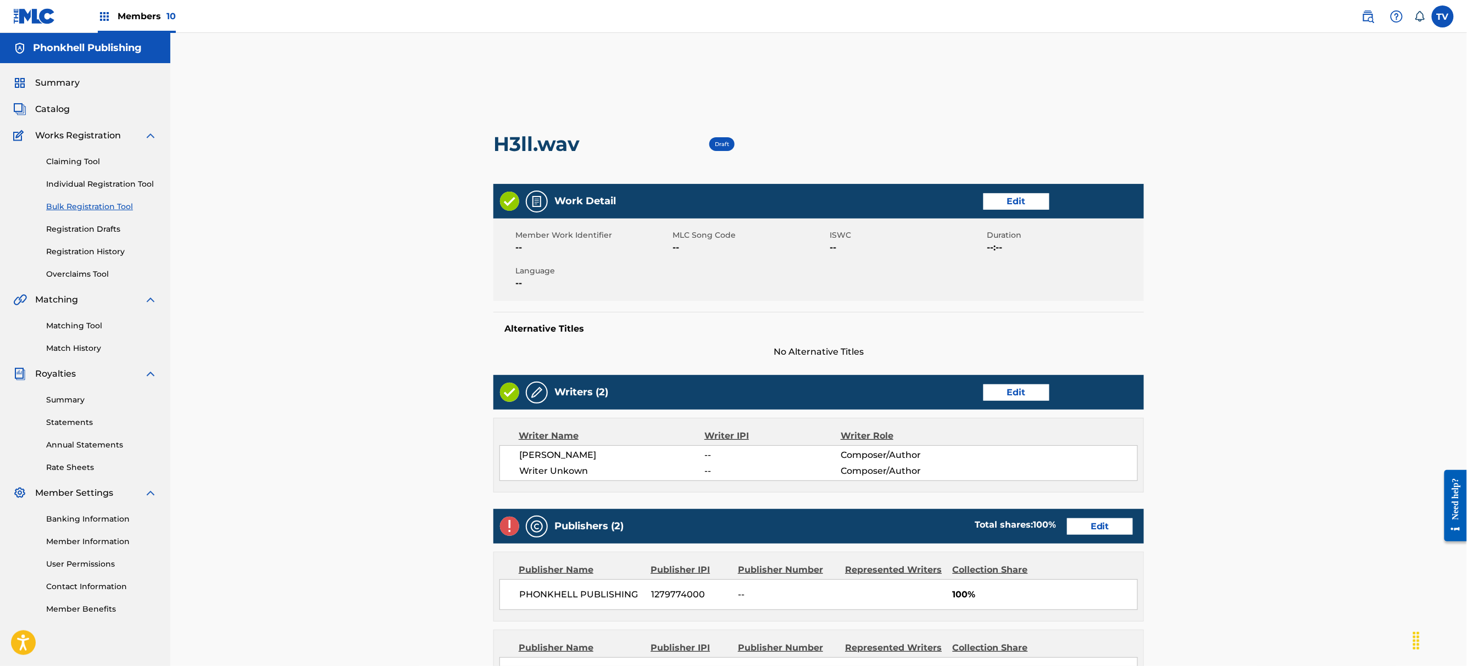
click at [1029, 396] on link "Edit" at bounding box center [1016, 393] width 66 height 16
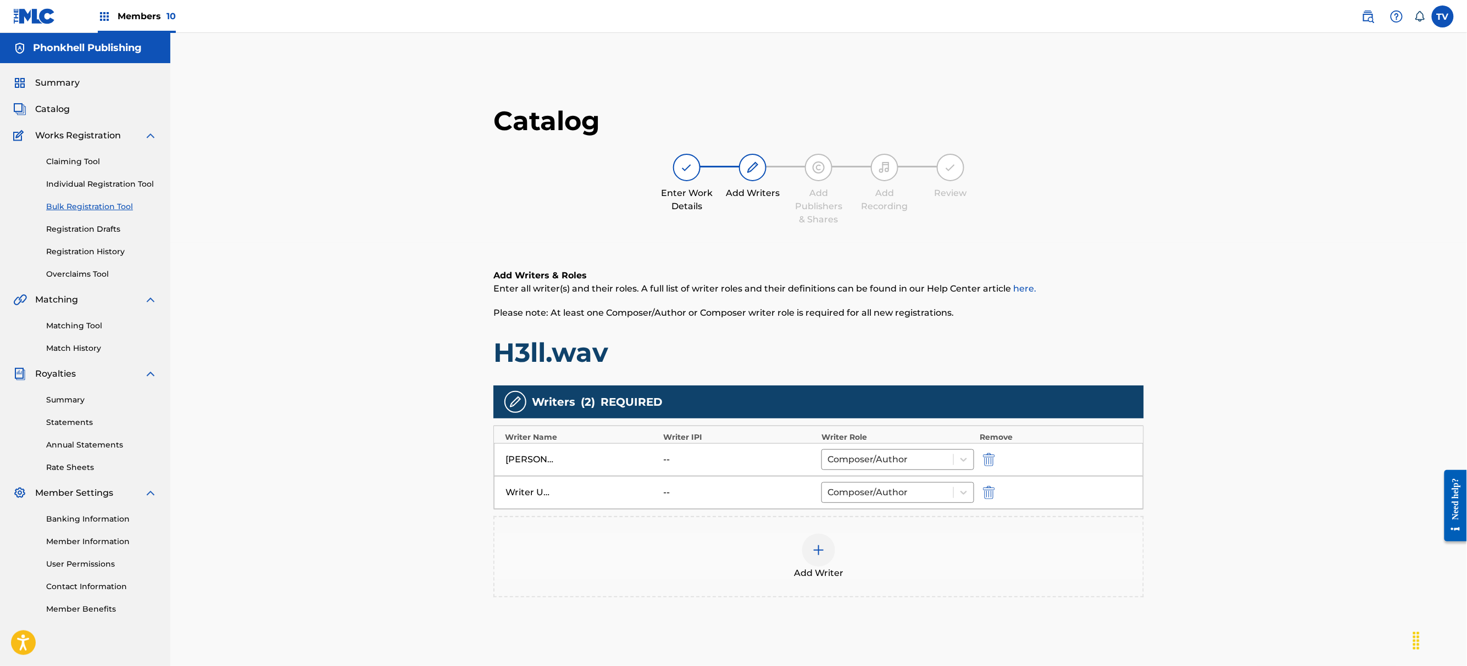
click at [993, 493] on button "submit" at bounding box center [987, 492] width 16 height 13
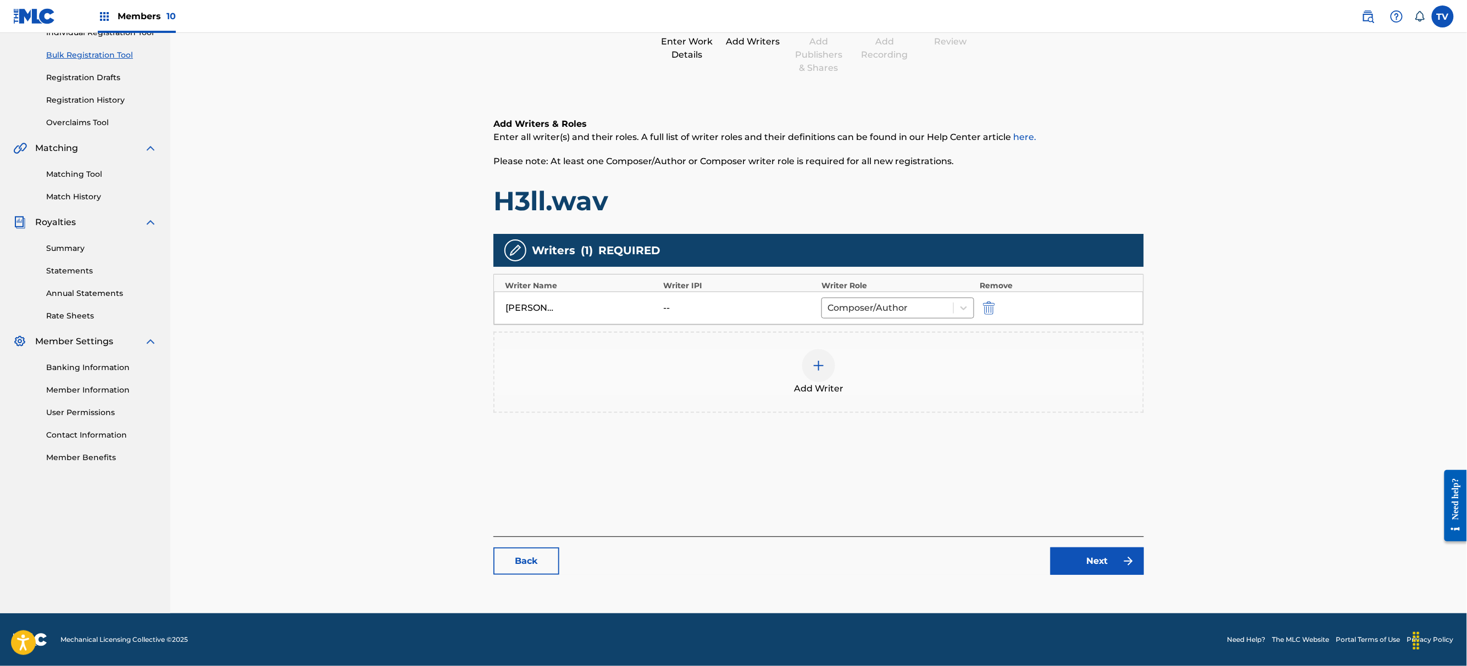
click at [1084, 549] on link "Next" at bounding box center [1096, 561] width 93 height 27
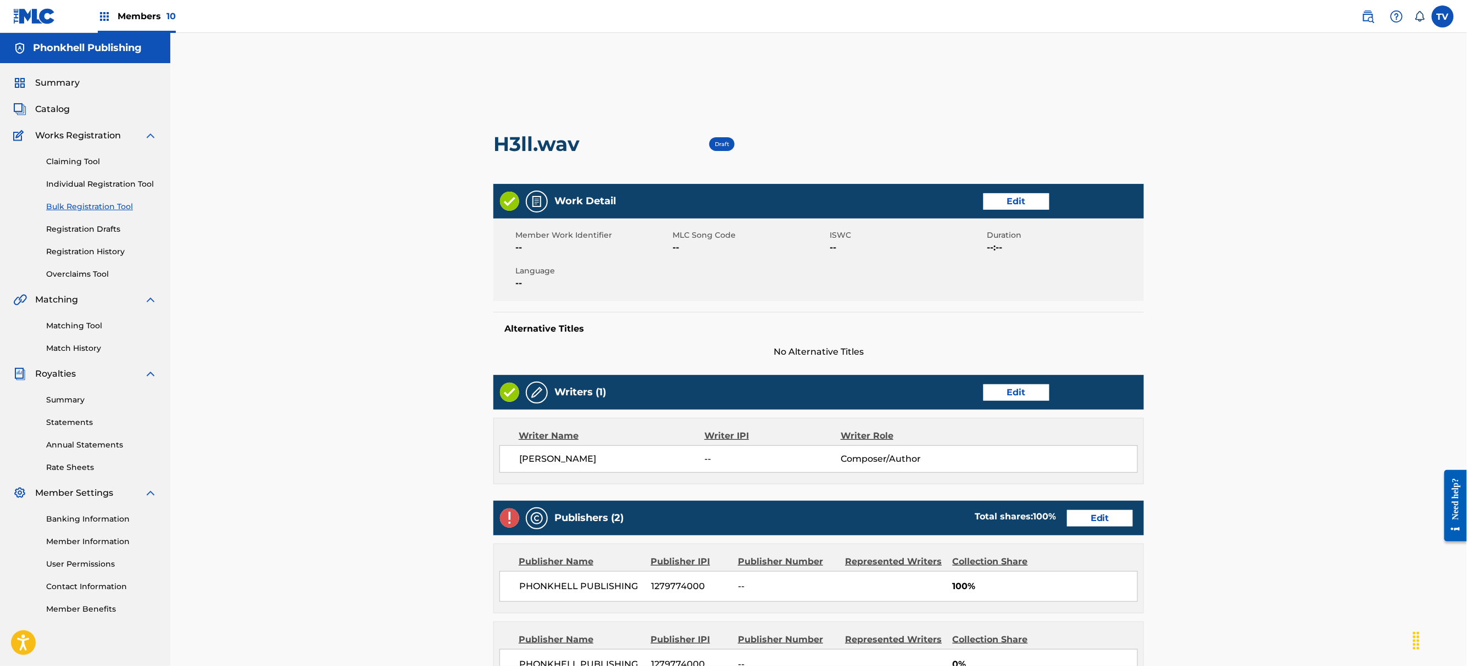
click at [1081, 524] on link "Edit" at bounding box center [1100, 518] width 66 height 16
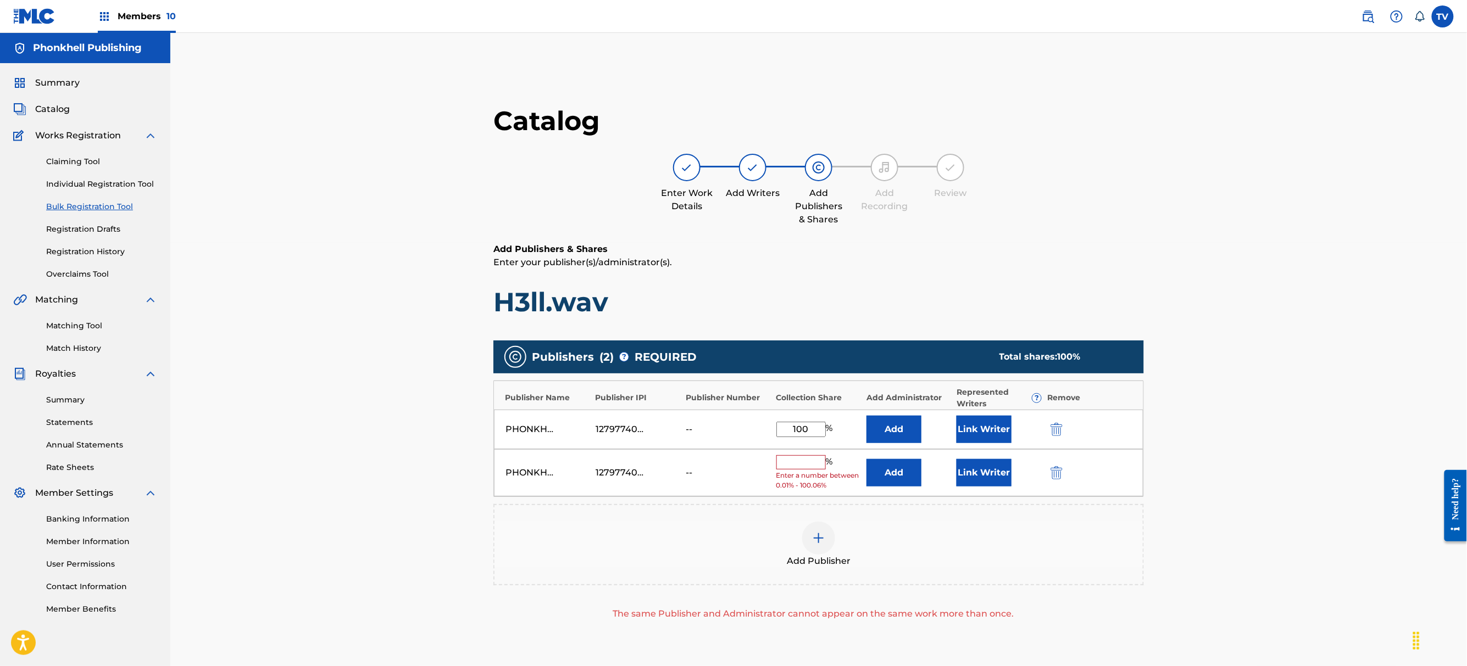
click at [1059, 471] on button "submit" at bounding box center [1055, 472] width 16 height 13
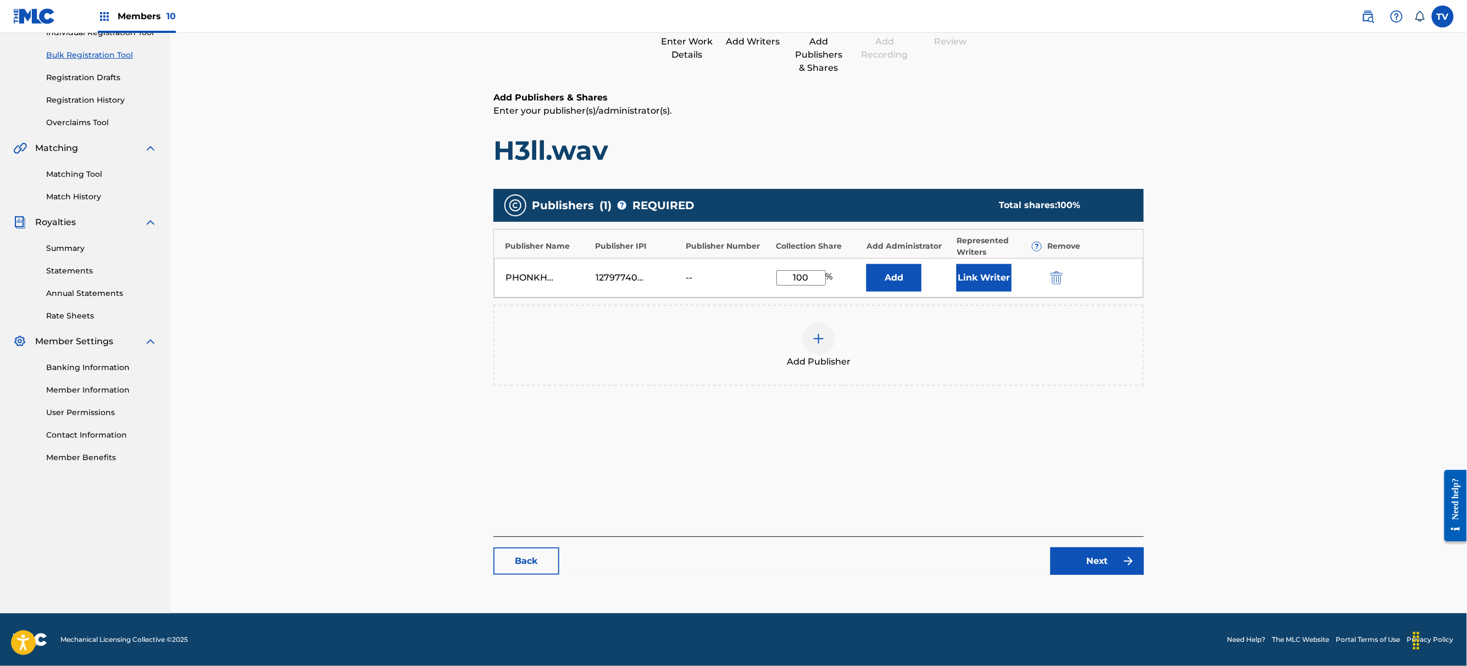
click at [1108, 572] on link "Next" at bounding box center [1096, 561] width 93 height 27
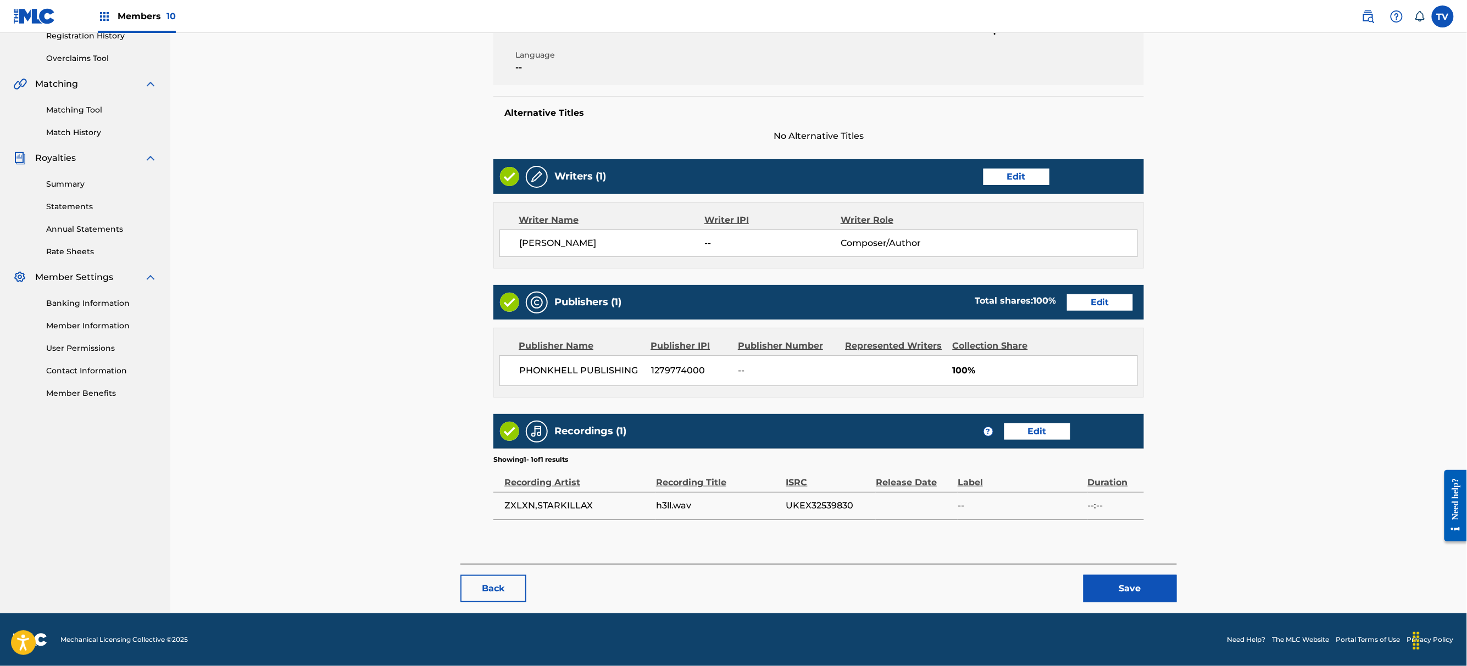
click at [1106, 583] on button "Save" at bounding box center [1129, 588] width 93 height 27
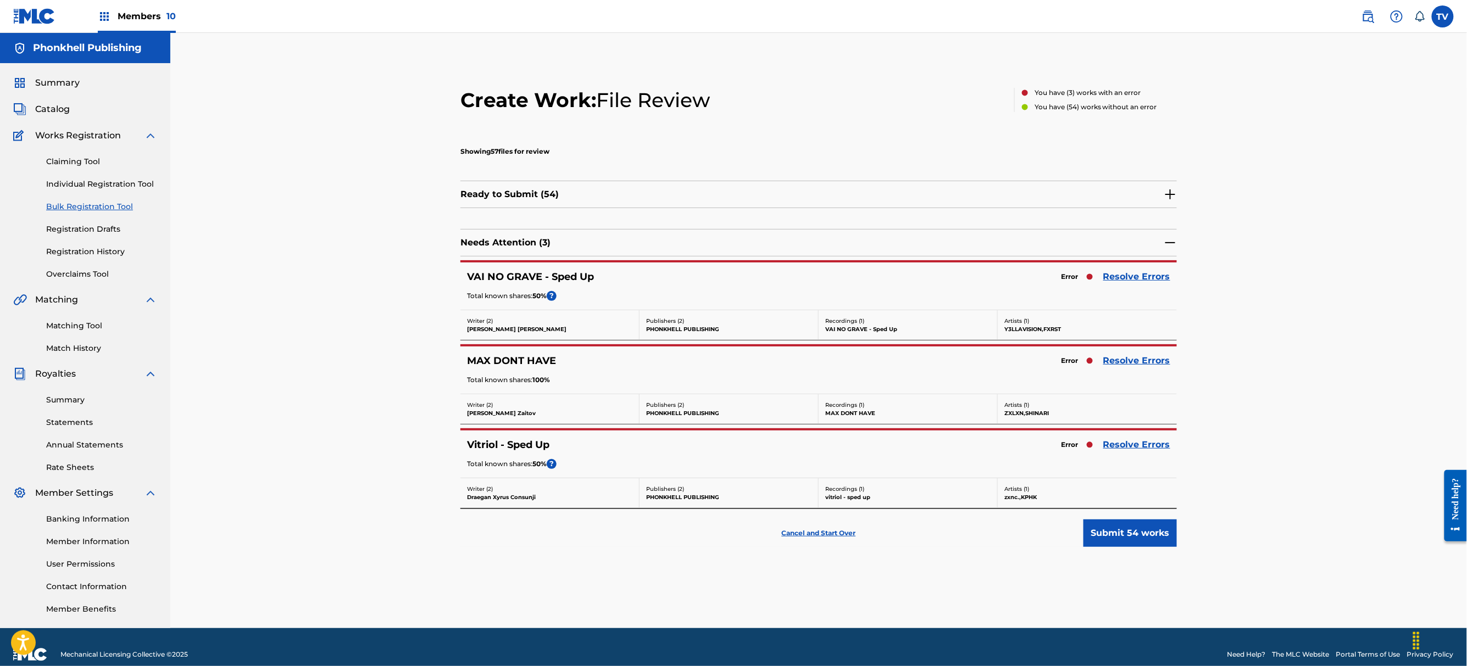
click at [1157, 448] on link "Resolve Errors" at bounding box center [1136, 444] width 67 height 13
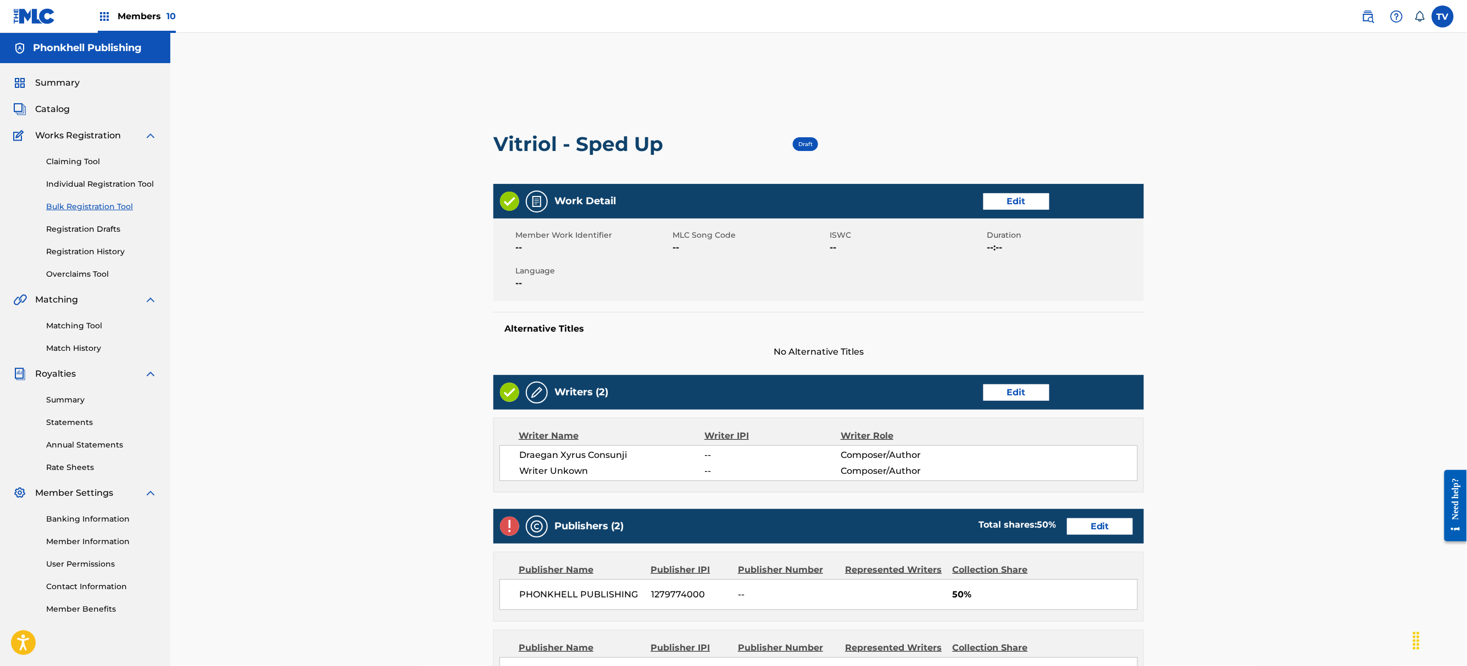
click at [973, 325] on h5 "Alternative Titles" at bounding box center [818, 329] width 628 height 11
click at [1020, 394] on link "Edit" at bounding box center [1016, 393] width 66 height 16
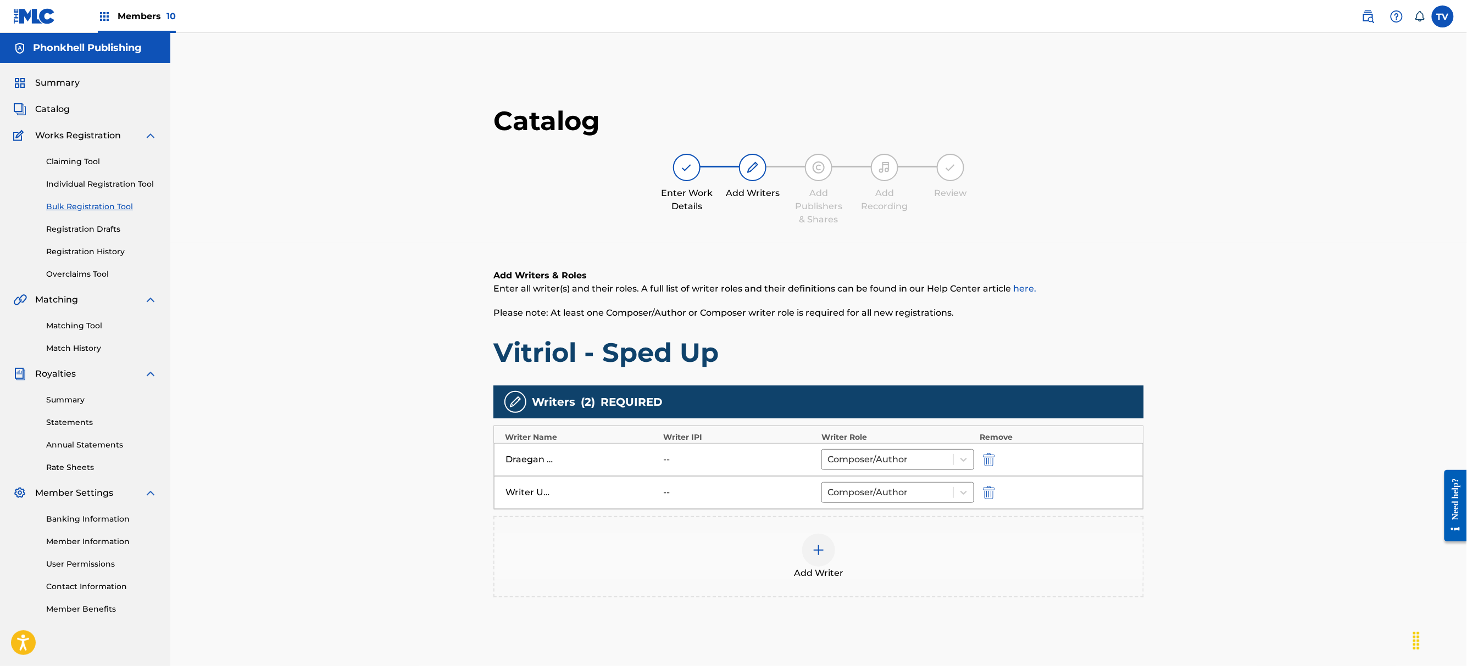
click at [994, 490] on button "submit" at bounding box center [987, 492] width 16 height 13
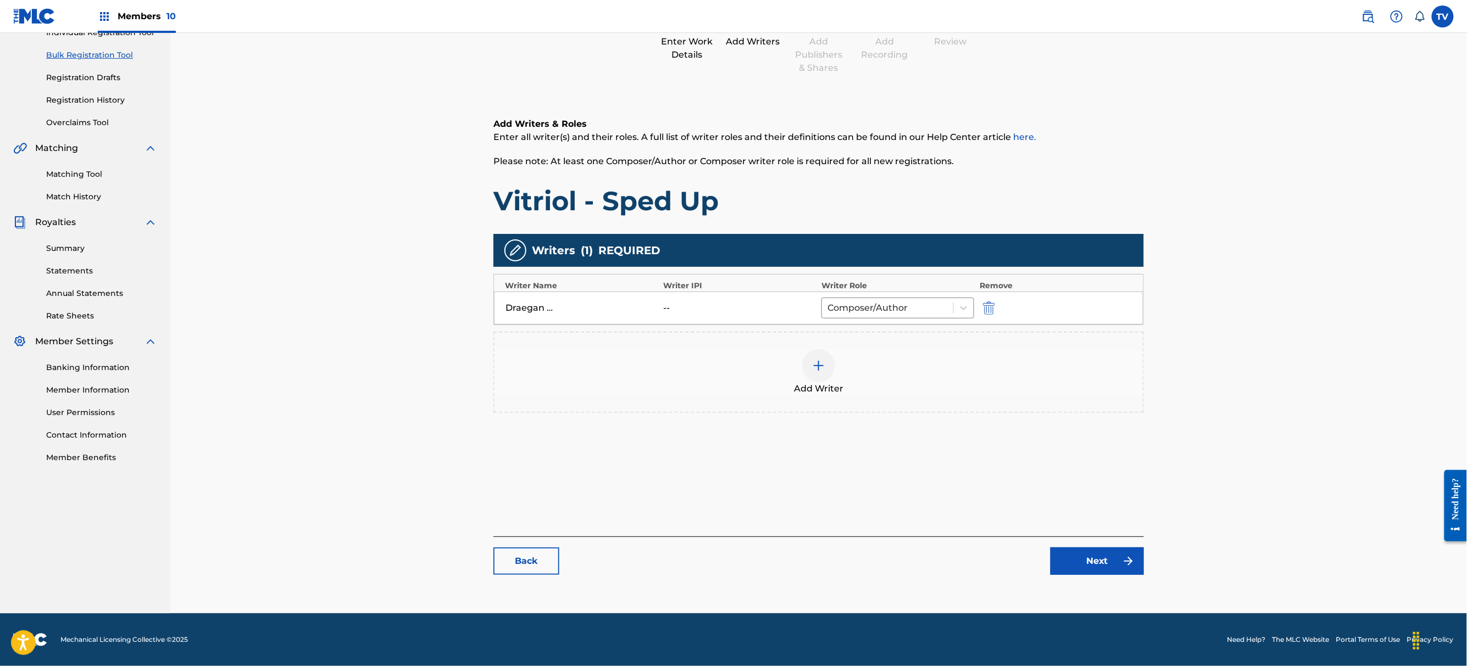
click at [1074, 562] on link "Next" at bounding box center [1096, 561] width 93 height 27
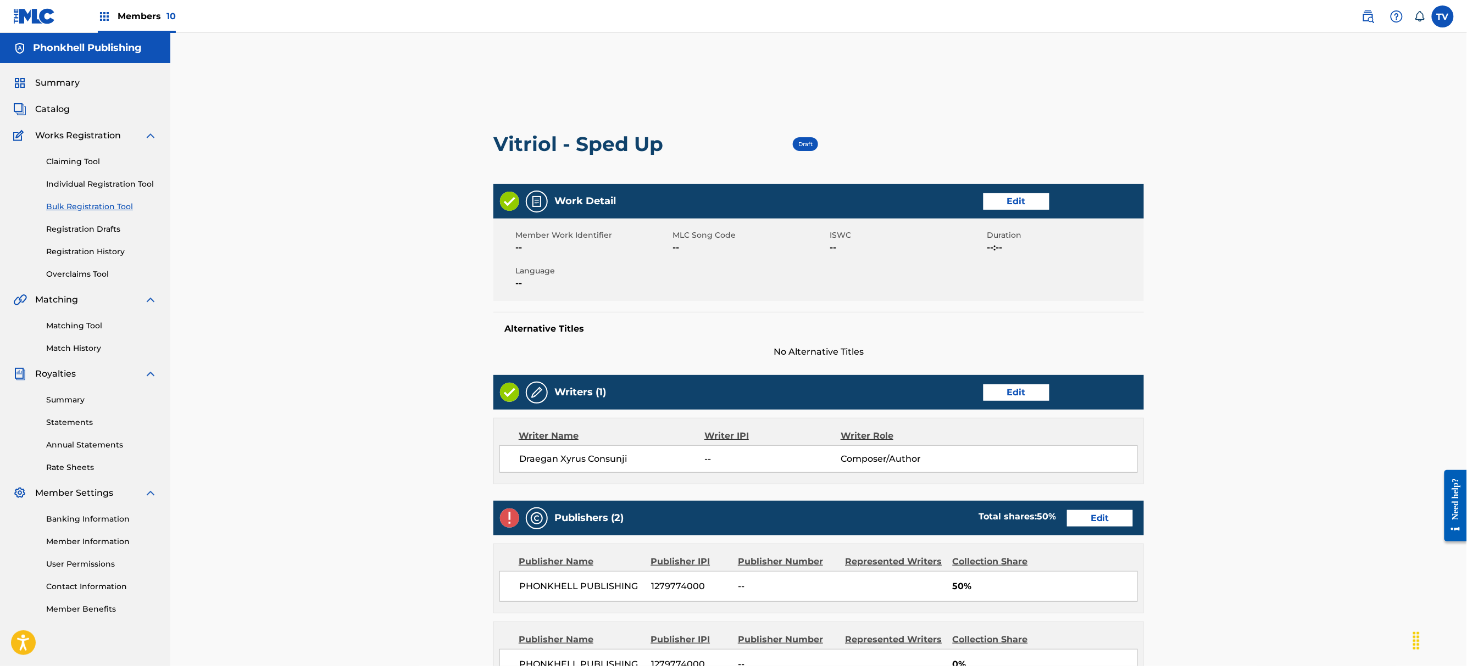
click at [1098, 519] on link "Edit" at bounding box center [1100, 518] width 66 height 16
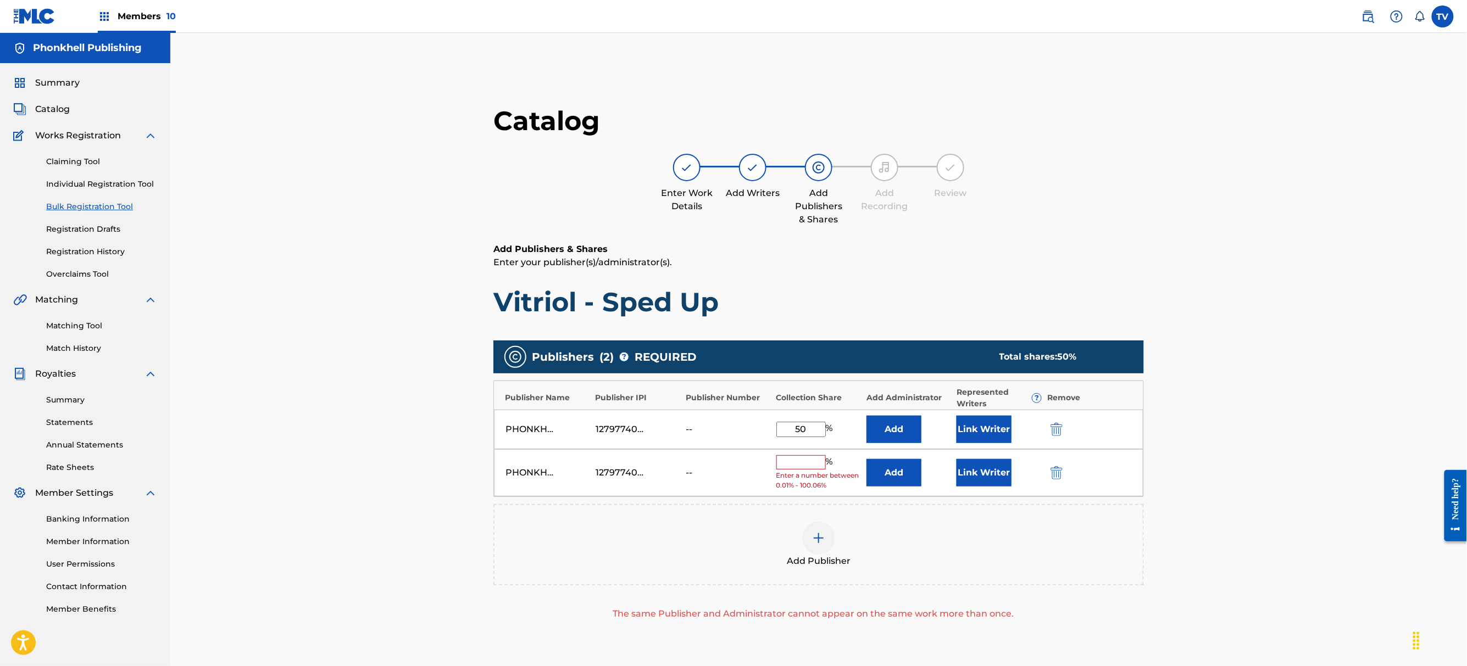
click at [1055, 473] on button "submit" at bounding box center [1055, 472] width 16 height 13
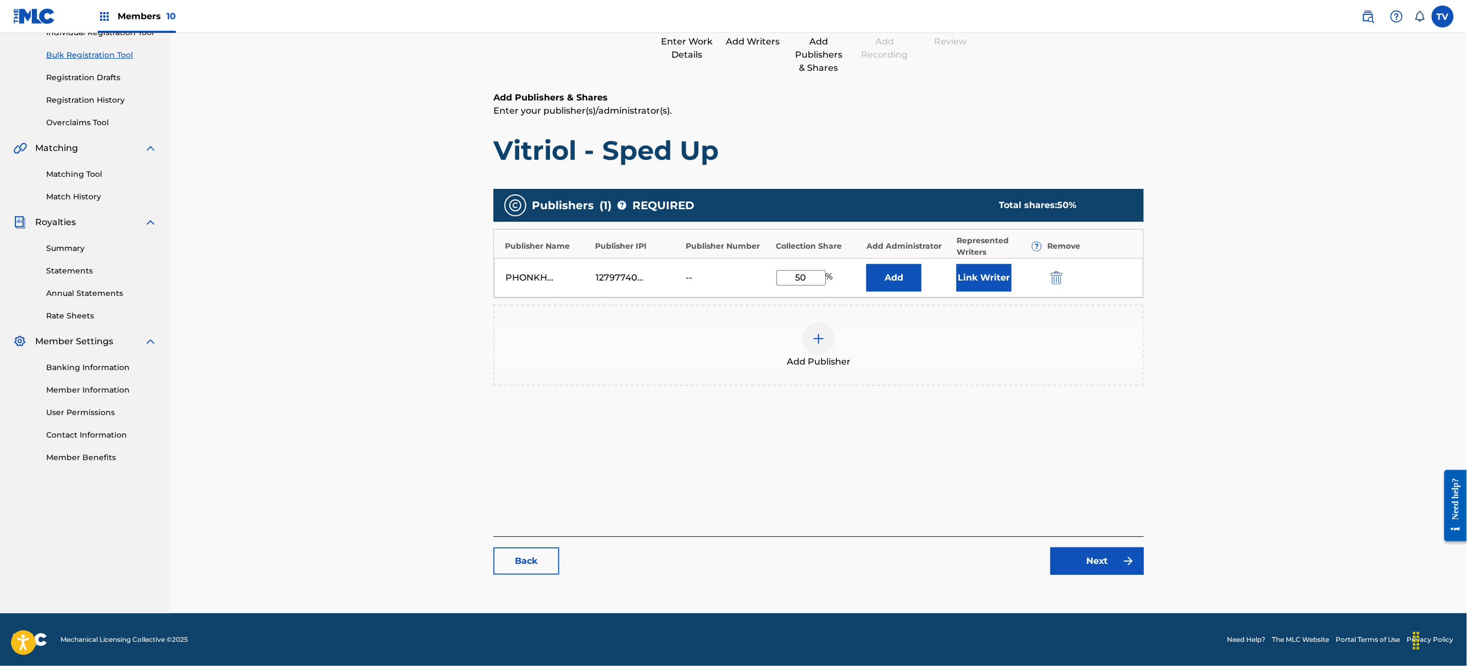
click at [1108, 565] on link "Next" at bounding box center [1096, 561] width 93 height 27
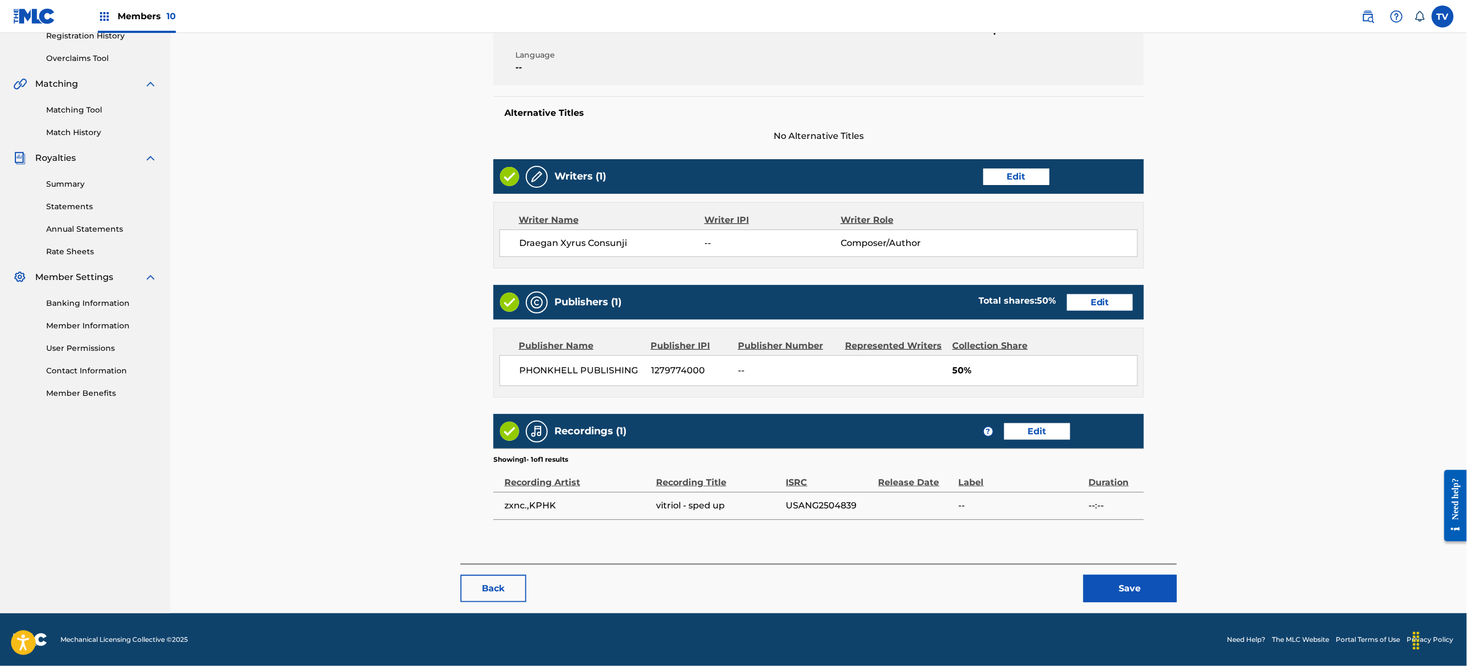
drag, startPoint x: 1137, startPoint y: 582, endPoint x: 1141, endPoint y: 598, distance: 16.2
click at [1137, 582] on button "Save" at bounding box center [1129, 588] width 93 height 27
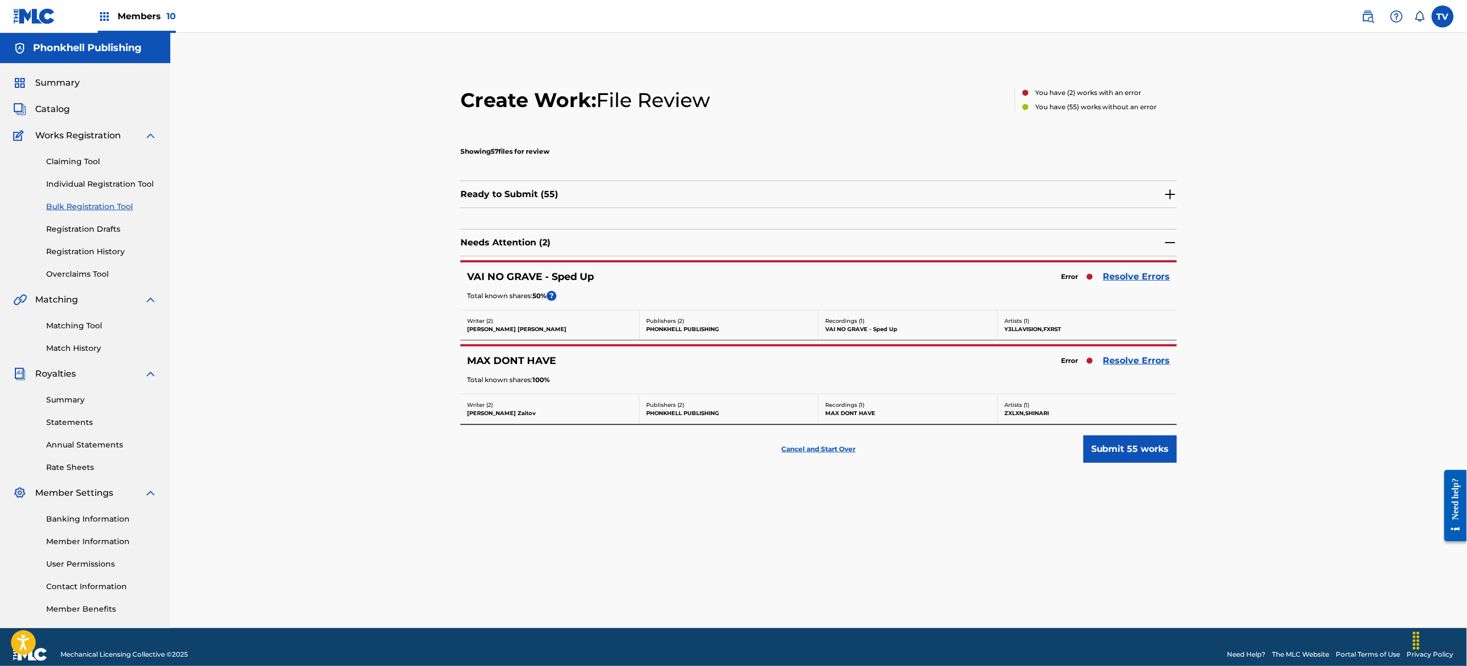
click at [1141, 356] on link "Resolve Errors" at bounding box center [1136, 360] width 67 height 13
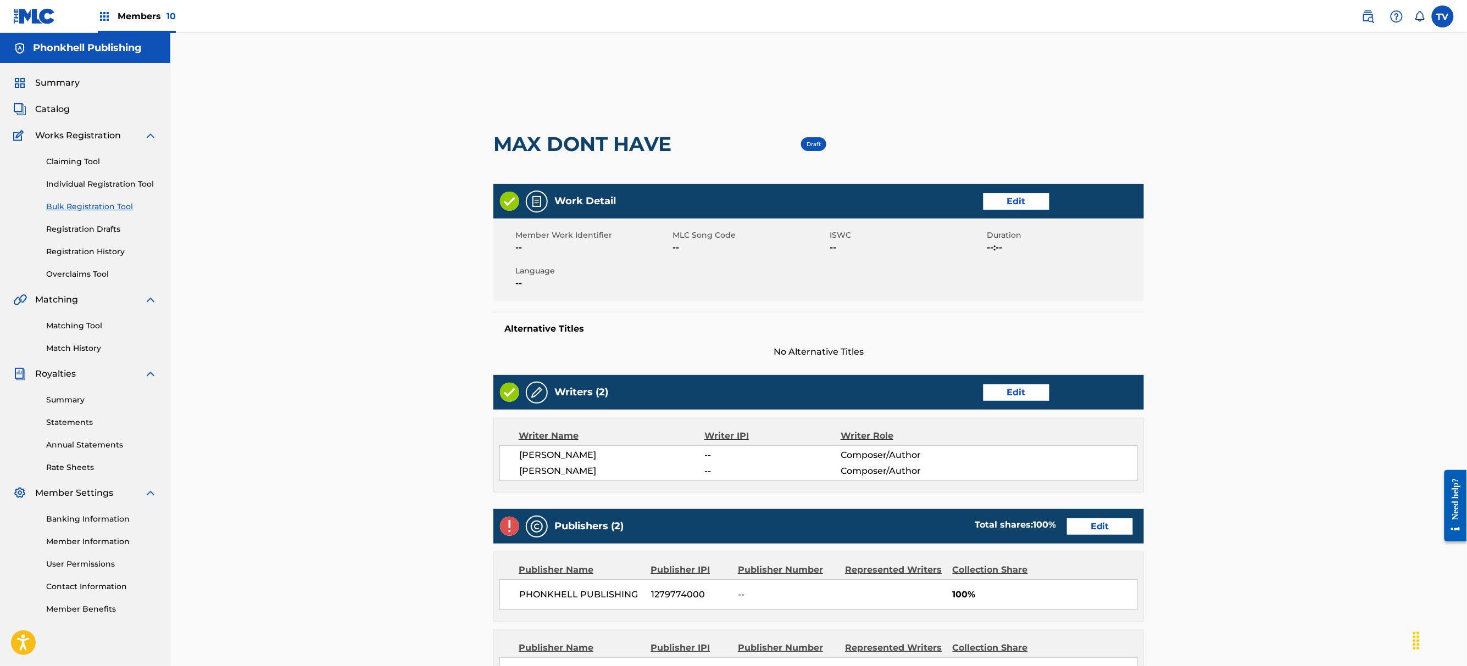
click at [1009, 396] on link "Edit" at bounding box center [1016, 393] width 66 height 16
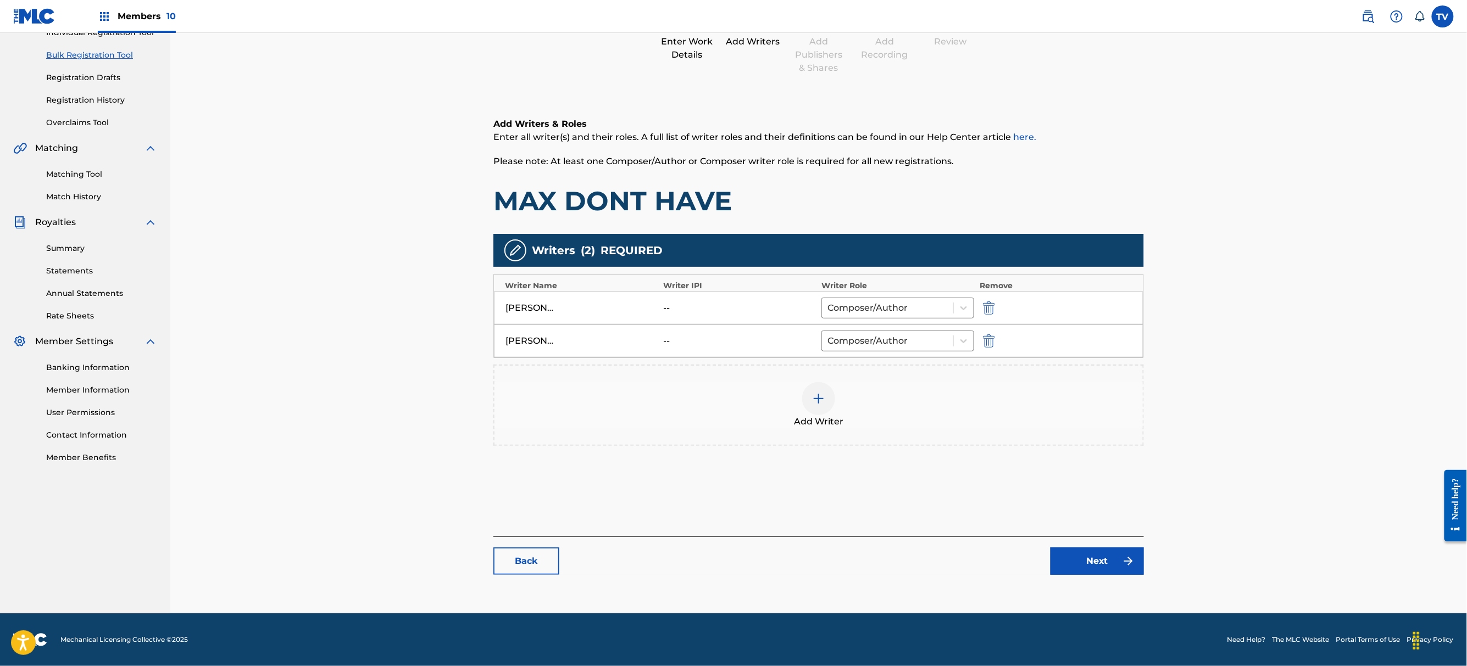
click at [1111, 573] on link "Next" at bounding box center [1096, 561] width 93 height 27
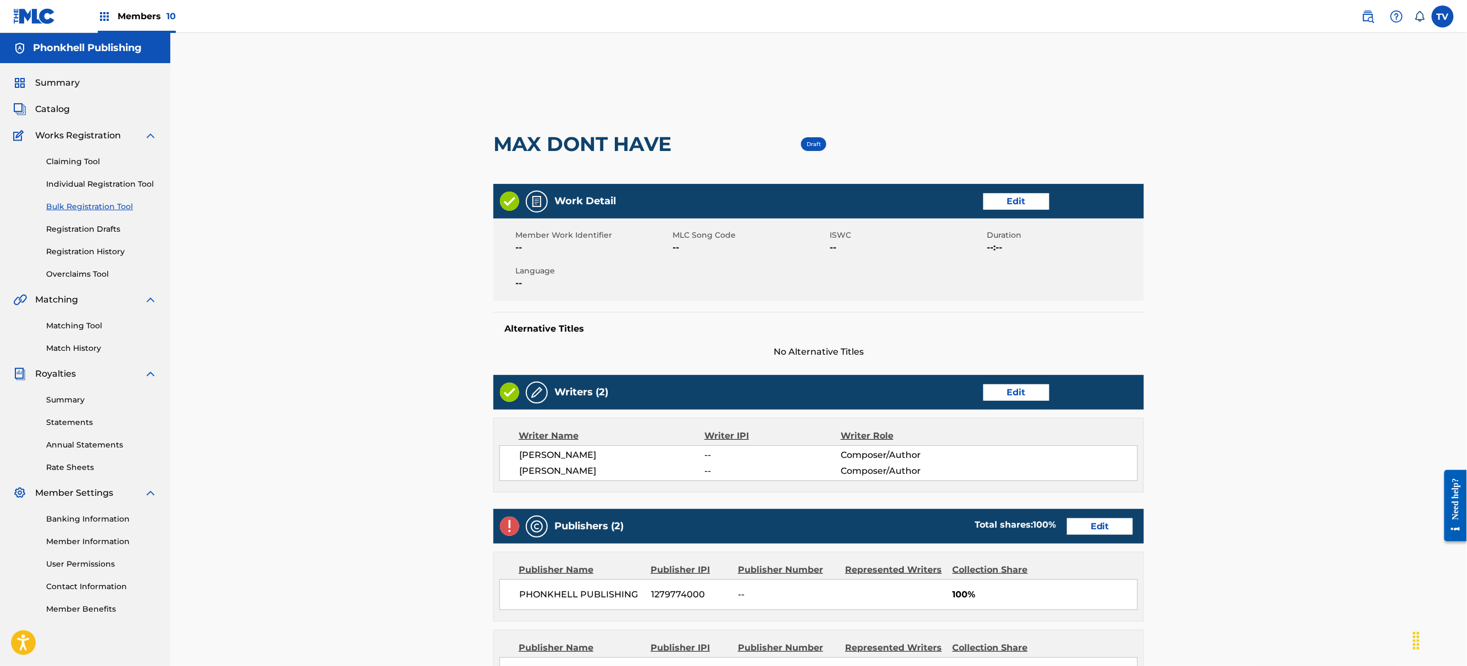
click at [1101, 523] on link "Edit" at bounding box center [1100, 527] width 66 height 16
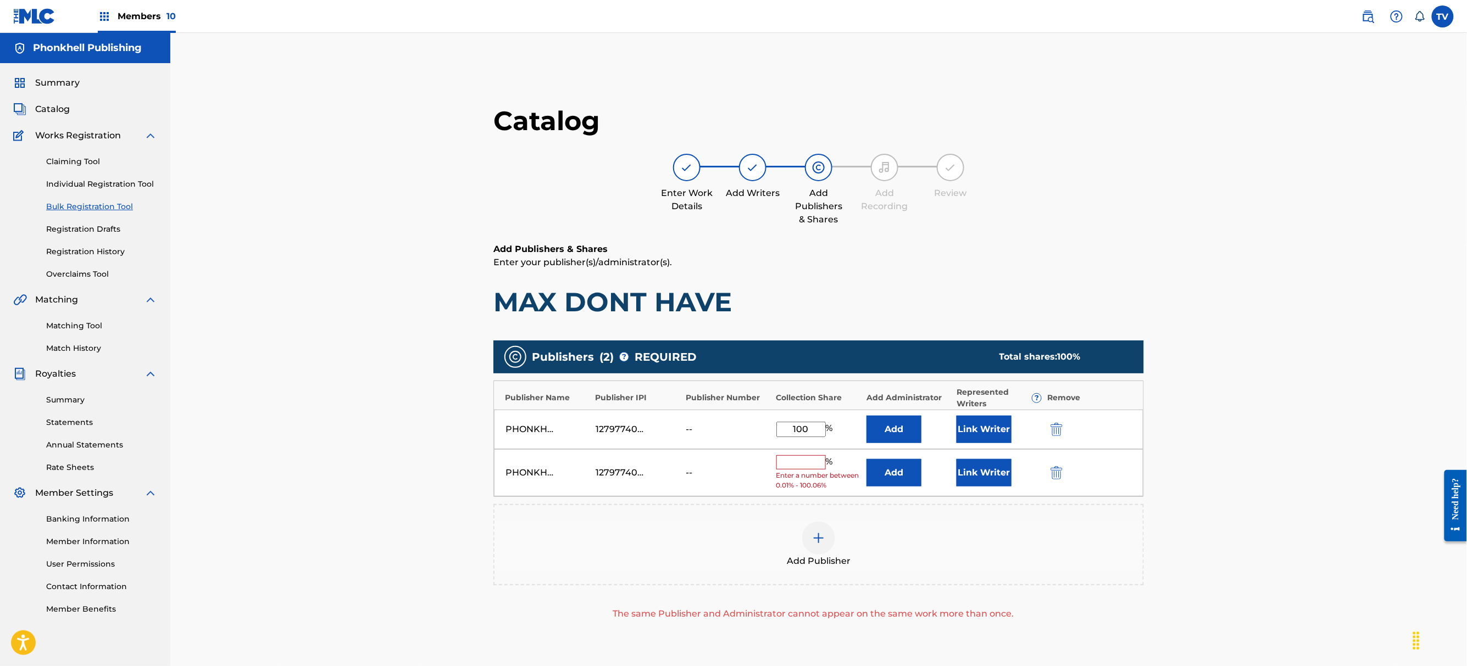
click at [1046, 474] on div "PHONKHELL PUBLISHING 1279774000 -- % Enter a number between 0.01% - 100.06% Add…" at bounding box center [818, 473] width 649 height 48
click at [1038, 471] on div "Link Writer" at bounding box center [998, 472] width 85 height 27
click at [1046, 471] on div "PHONKHELL PUBLISHING 1279774000 -- % Enter a number between 0.01% - 100.06% Add…" at bounding box center [818, 473] width 649 height 48
click at [1056, 477] on button "submit" at bounding box center [1055, 472] width 16 height 13
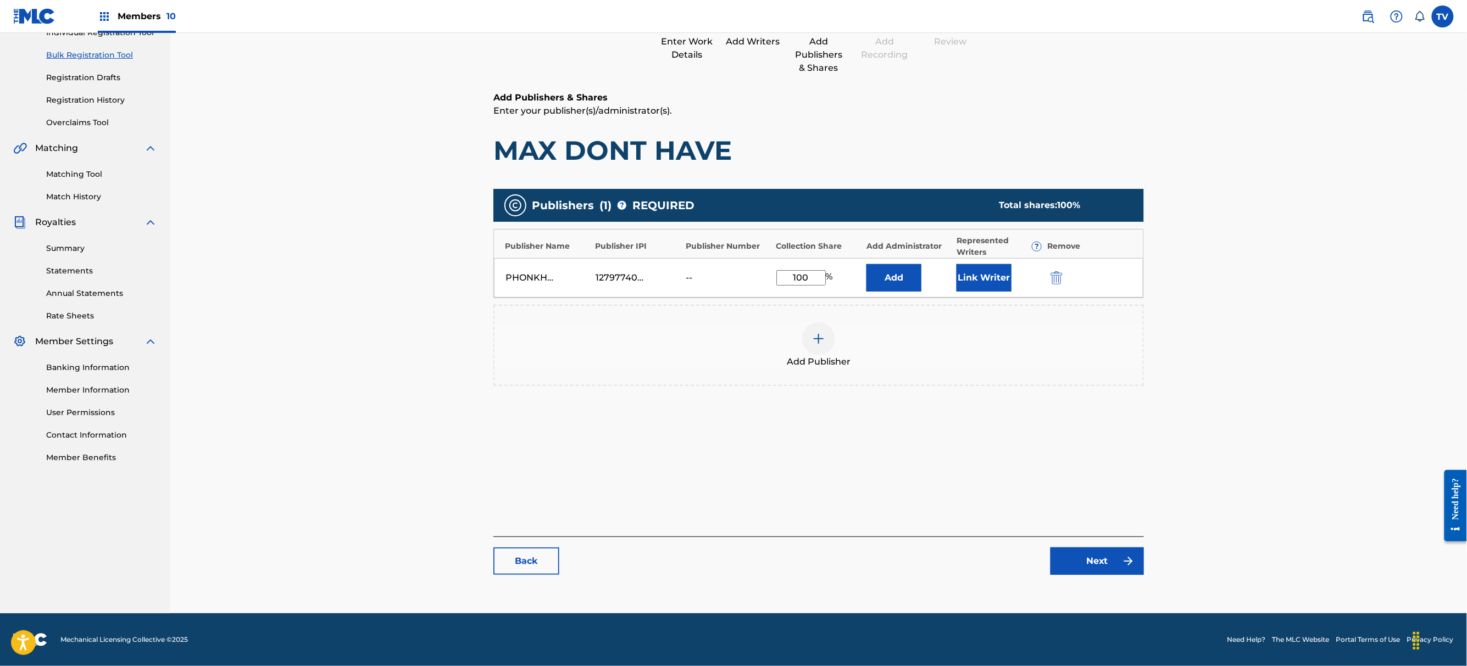
click at [1090, 569] on link "Next" at bounding box center [1096, 561] width 93 height 27
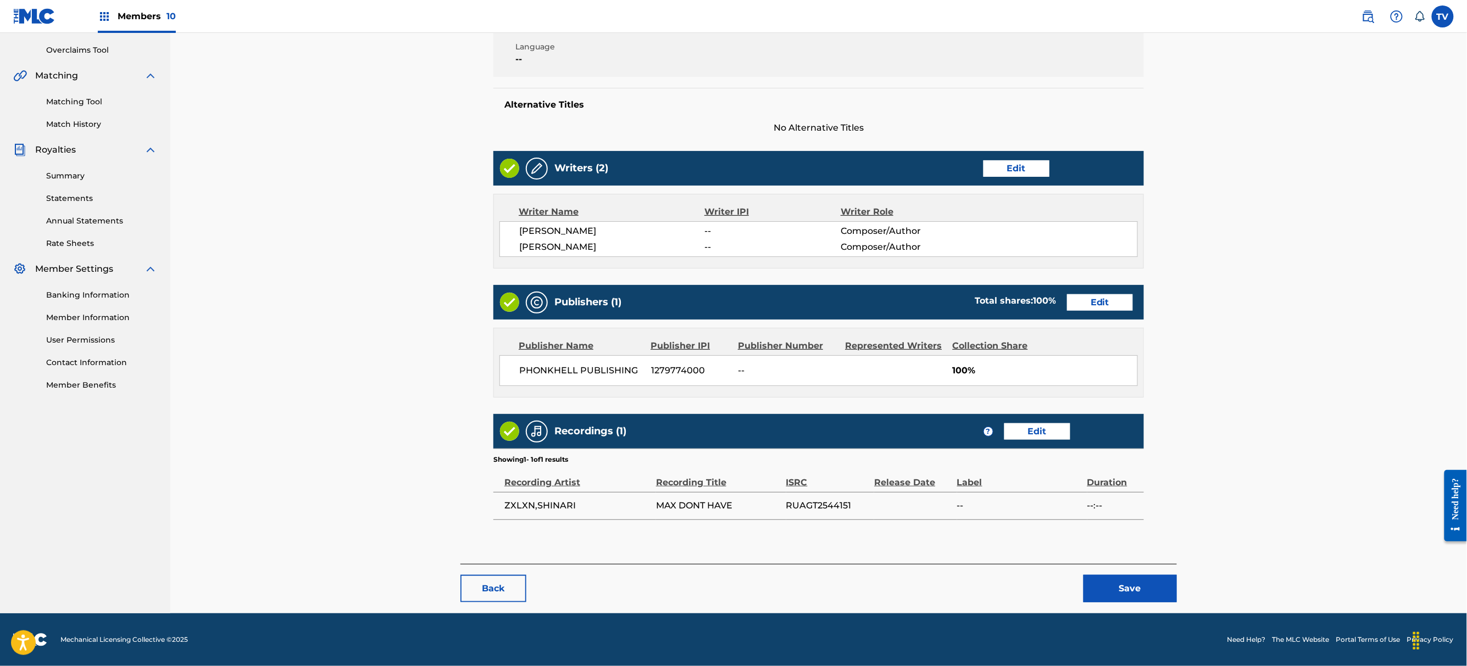
click at [1123, 588] on button "Save" at bounding box center [1129, 588] width 93 height 27
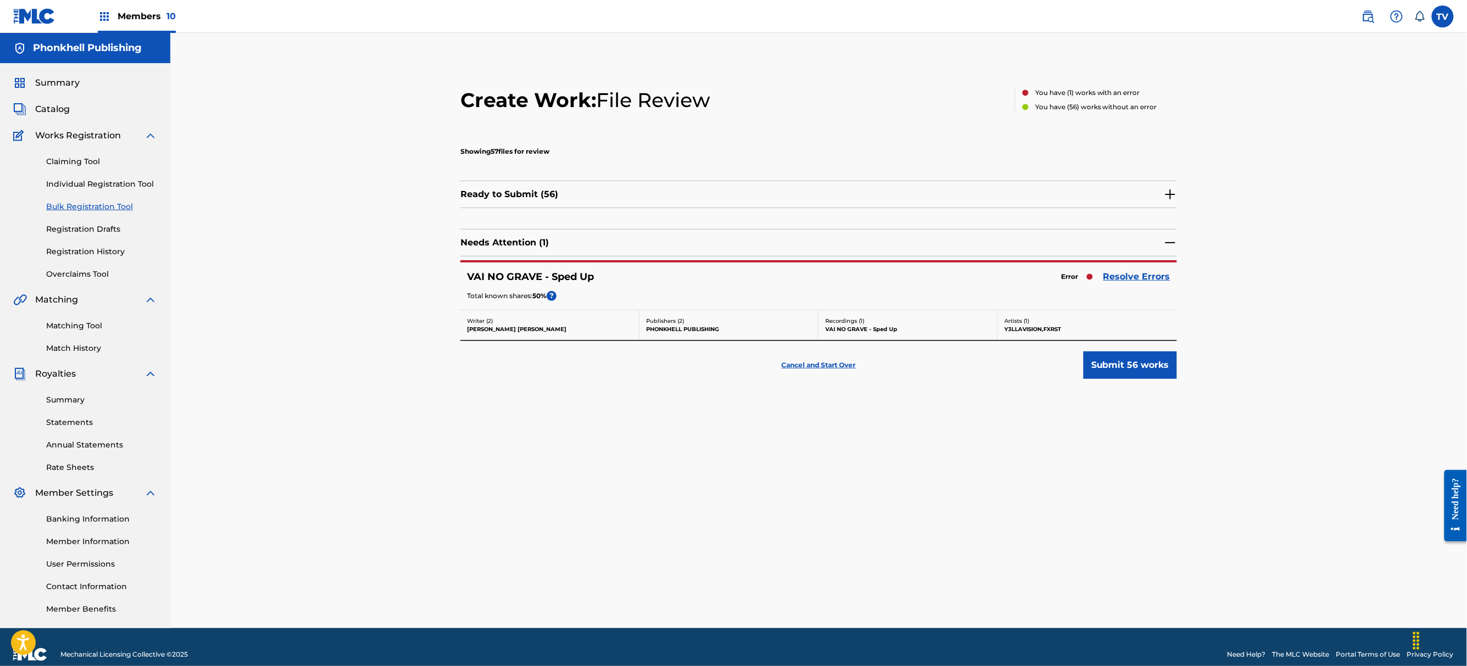
click at [1132, 275] on link "Resolve Errors" at bounding box center [1136, 276] width 67 height 13
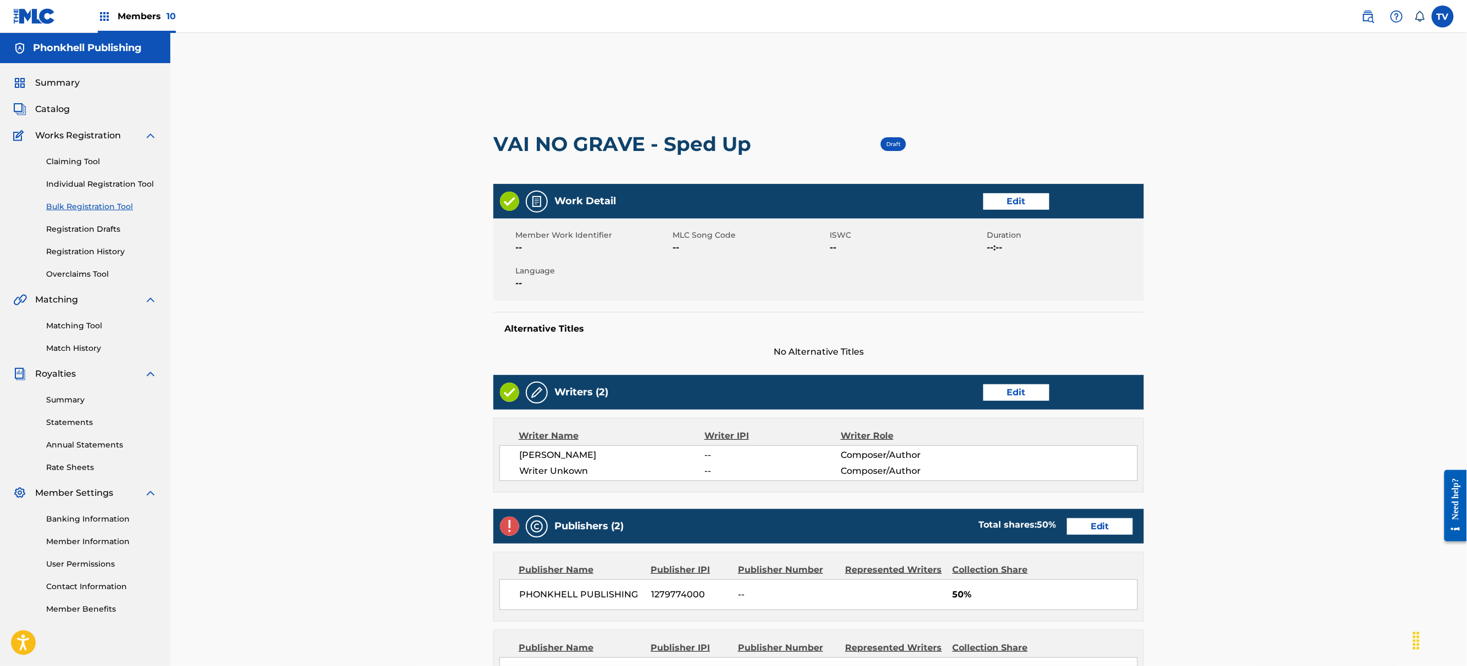
click at [1018, 389] on link "Edit" at bounding box center [1016, 393] width 66 height 16
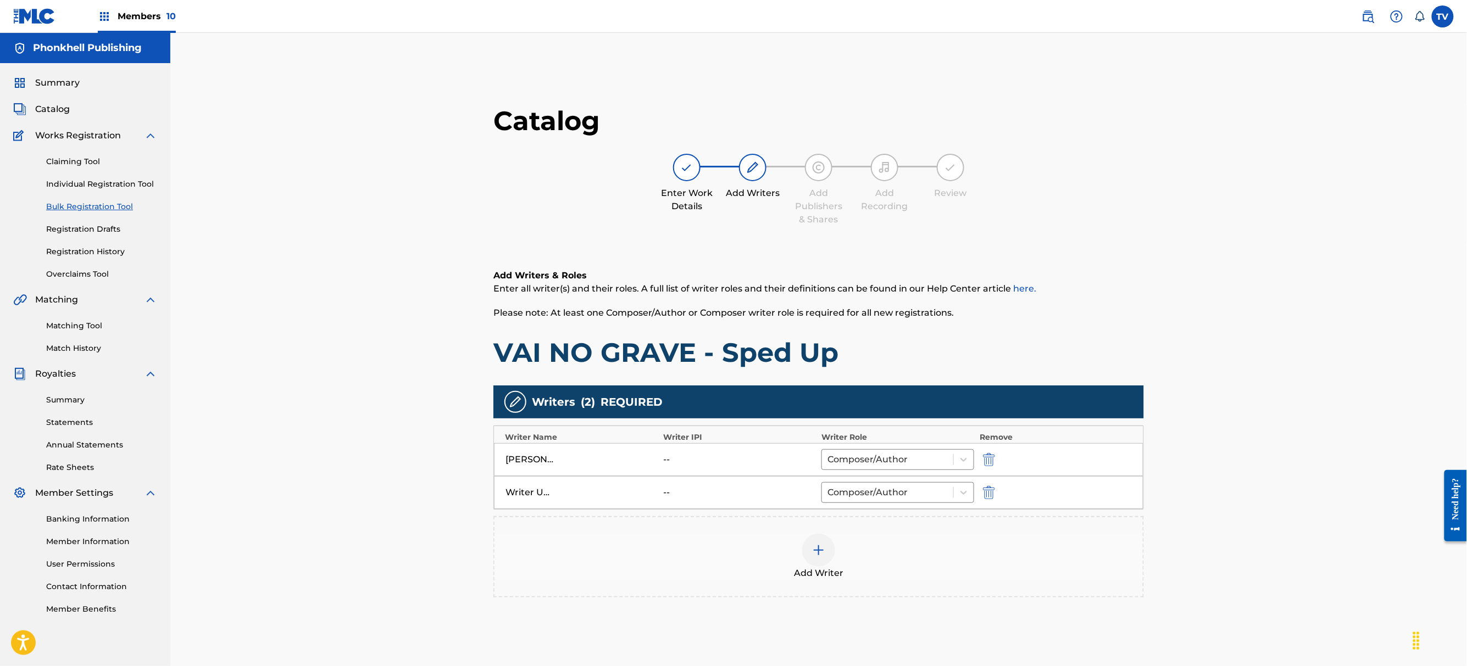
drag, startPoint x: 988, startPoint y: 482, endPoint x: 989, endPoint y: 488, distance: 5.6
click at [988, 484] on div "Writer Unkown -- Composer/Author" at bounding box center [818, 492] width 649 height 33
click at [990, 490] on button "submit" at bounding box center [987, 492] width 16 height 13
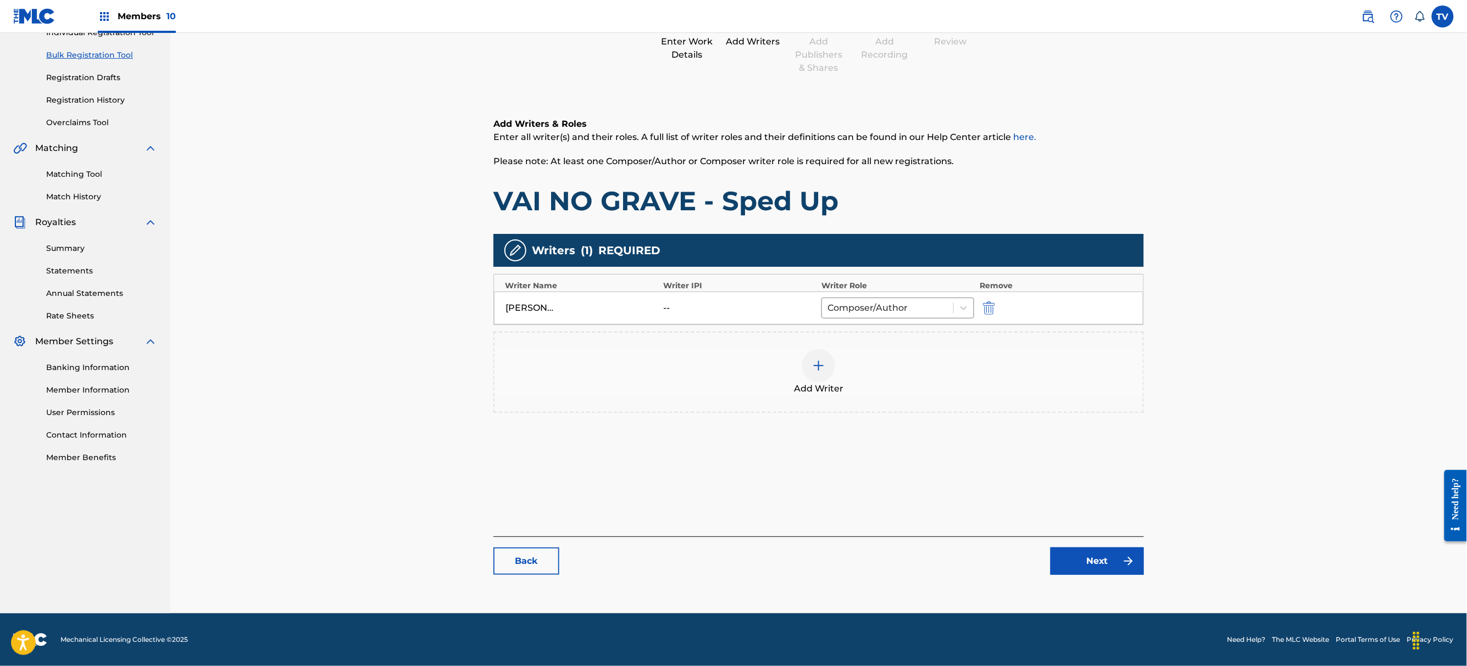
click at [1107, 568] on link "Next" at bounding box center [1096, 561] width 93 height 27
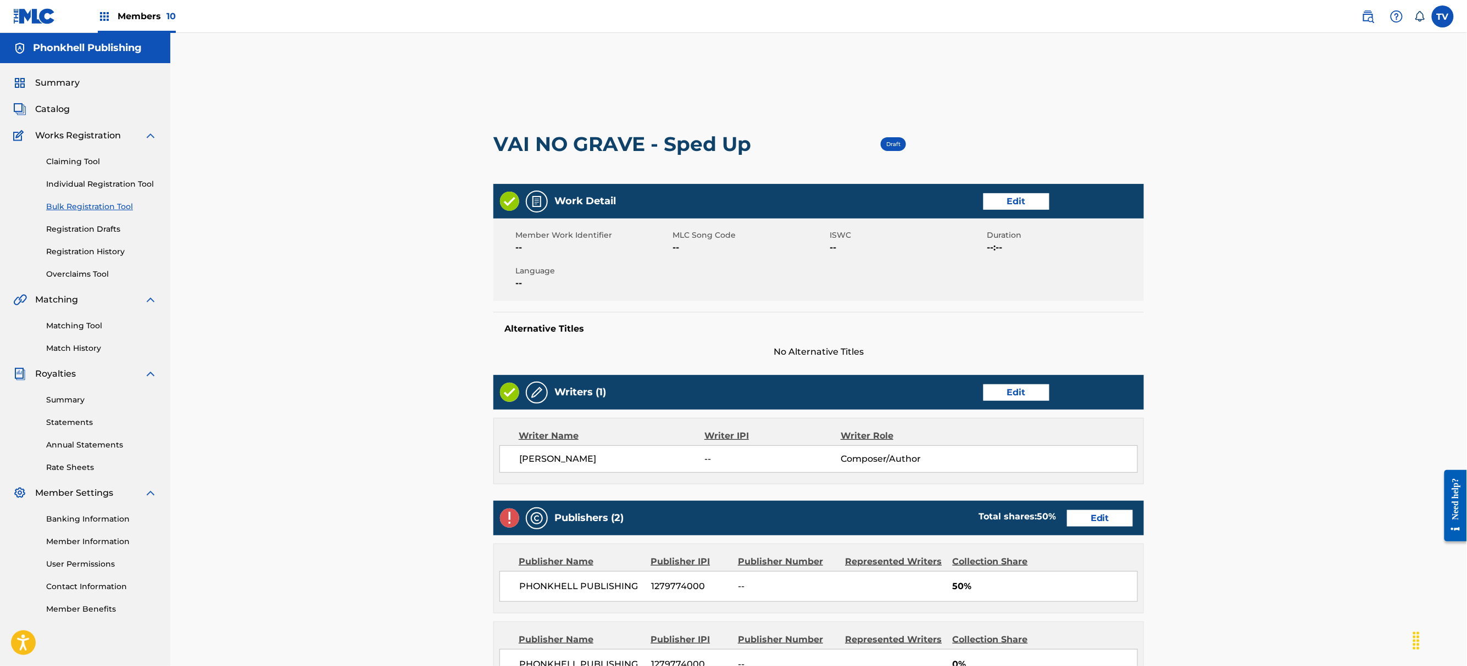
click at [1103, 525] on link "Edit" at bounding box center [1100, 518] width 66 height 16
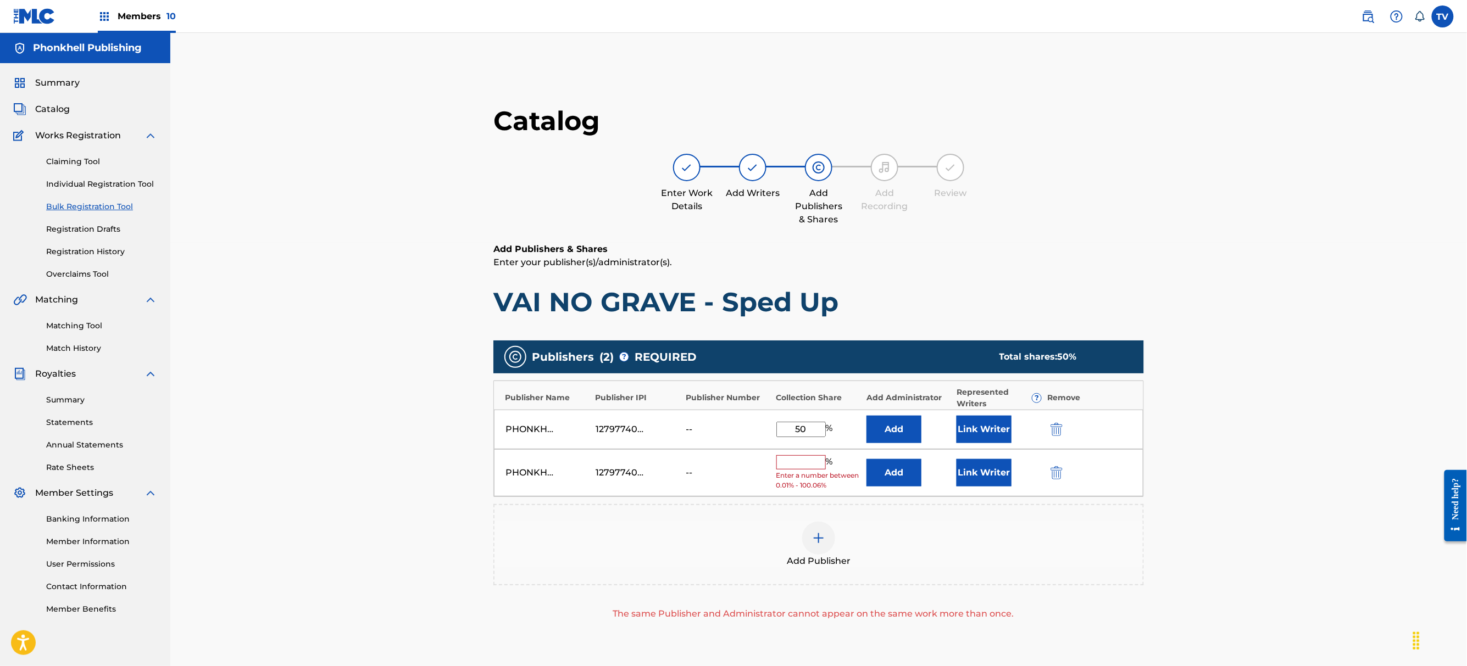
click at [1049, 468] on button "submit" at bounding box center [1055, 472] width 16 height 13
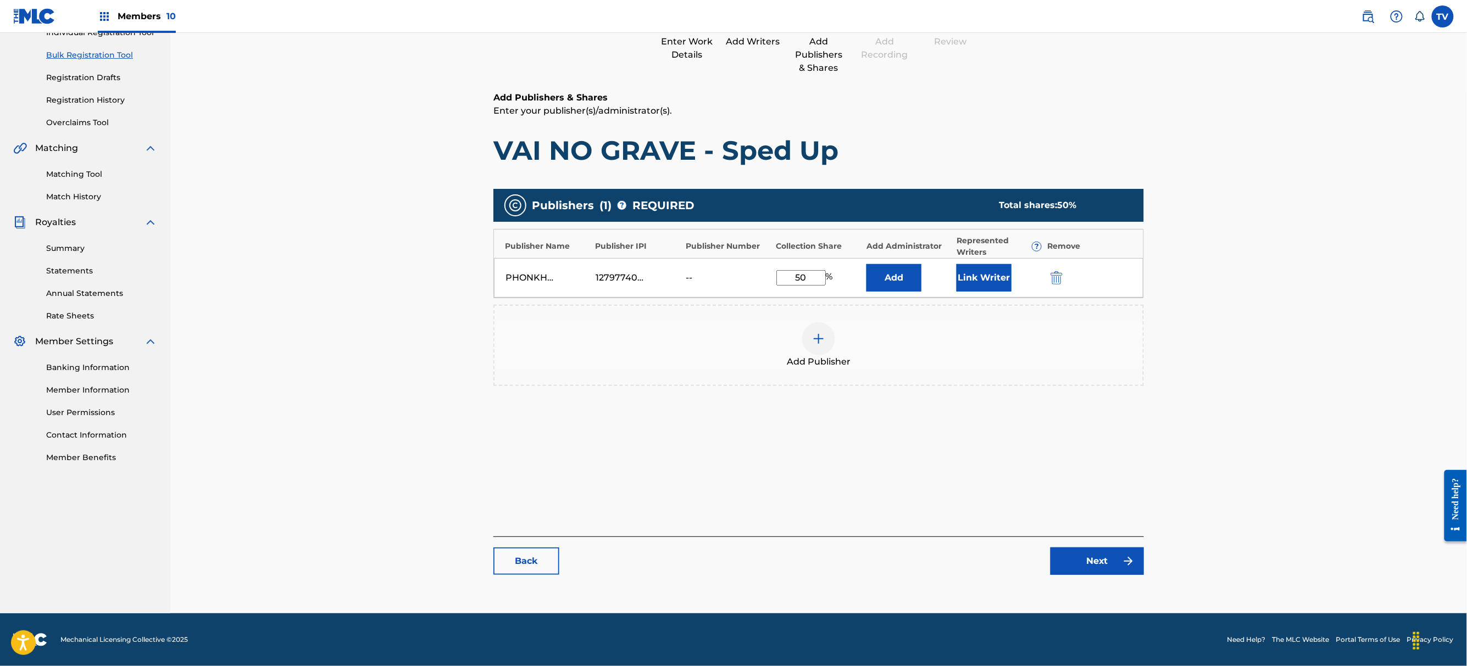
click at [1104, 557] on link "Next" at bounding box center [1096, 561] width 93 height 27
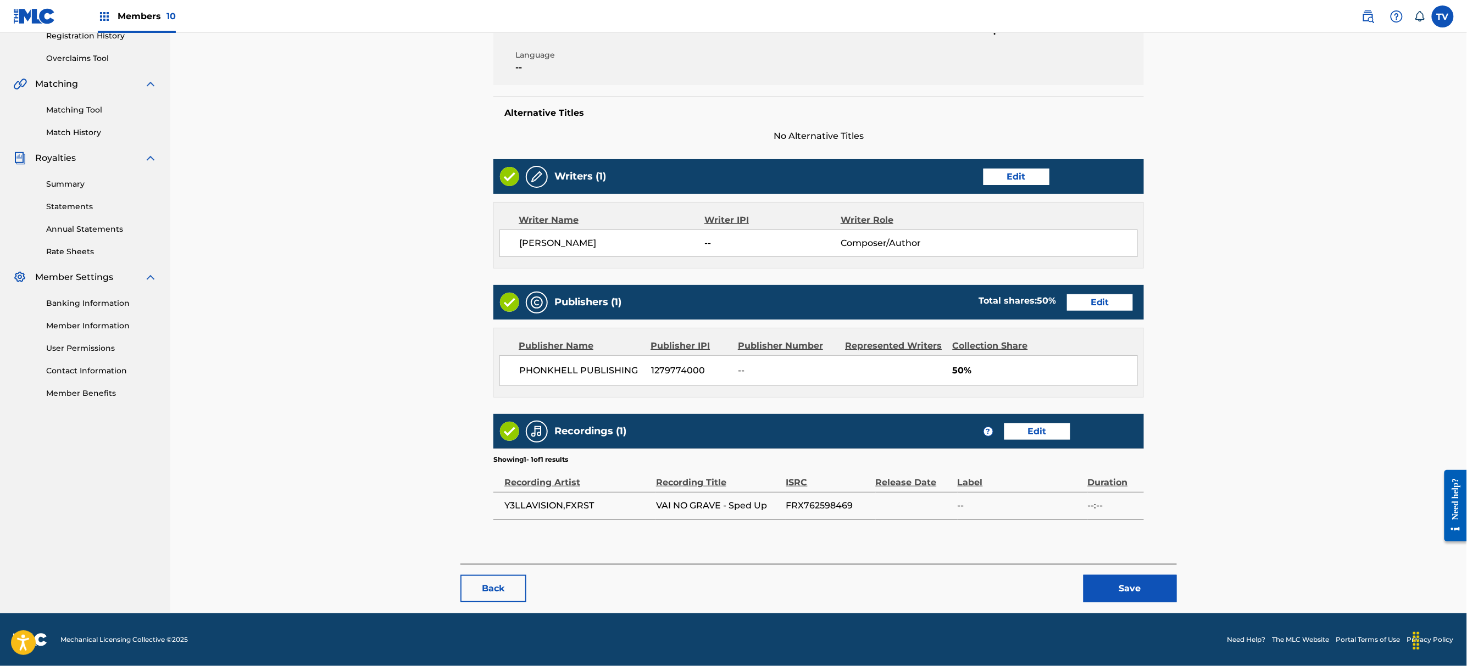
click at [1108, 589] on button "Save" at bounding box center [1129, 588] width 93 height 27
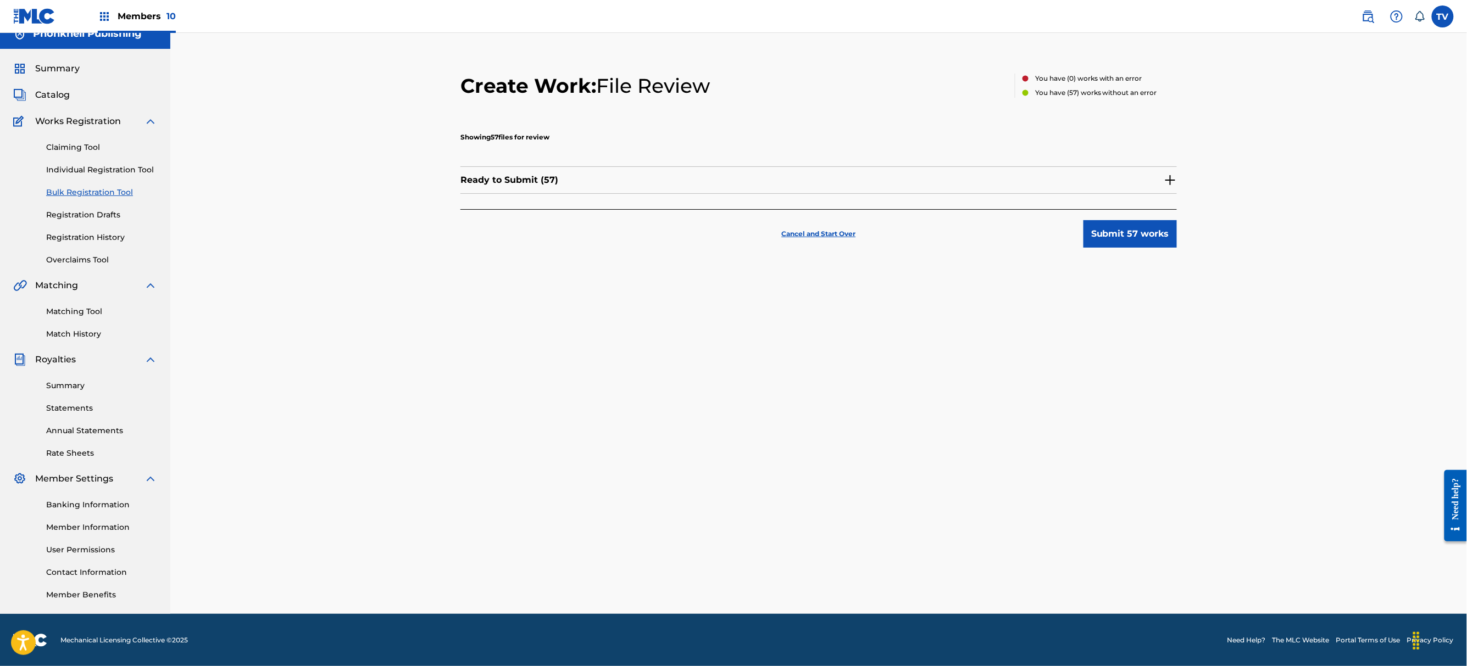
click at [1138, 271] on div "Create Work: File Review You have ( 0 ) works with an error You have ( 57 ) wor…" at bounding box center [818, 330] width 769 height 568
click at [1141, 247] on button "Submit 57 works" at bounding box center [1129, 233] width 93 height 27
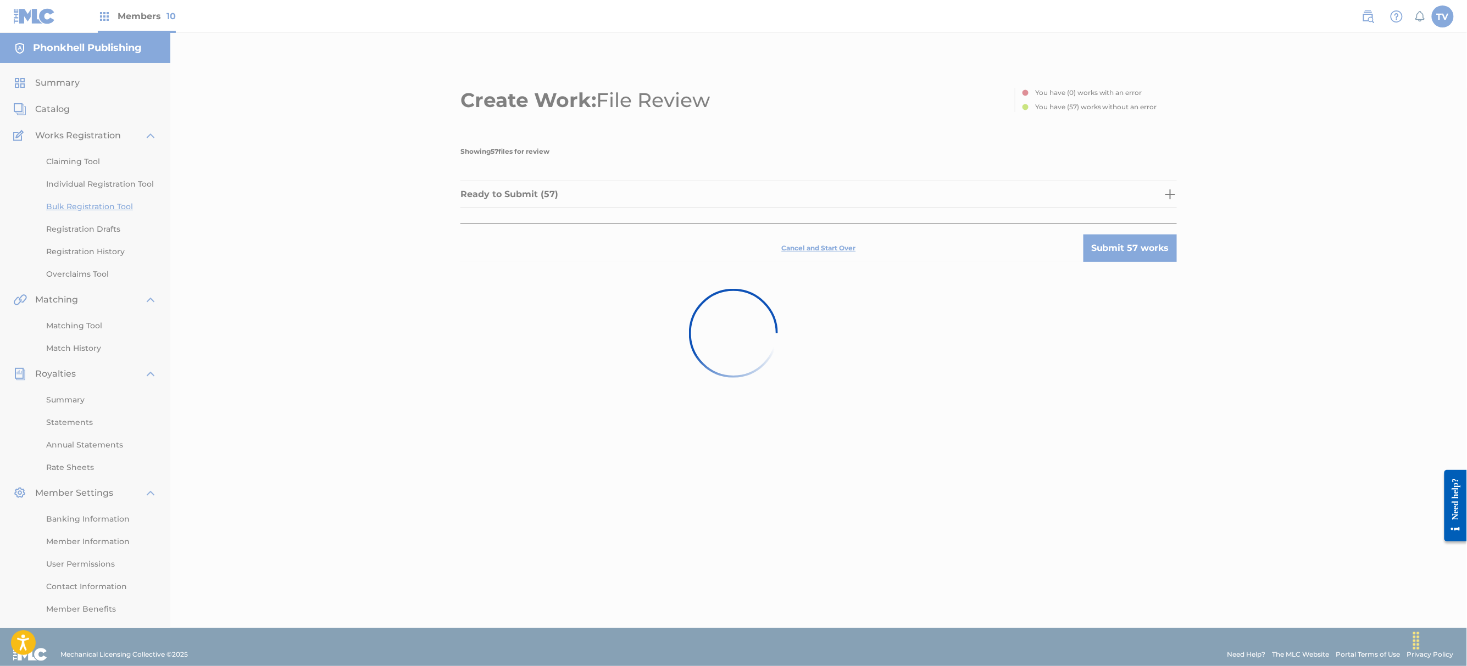
click at [991, 415] on div at bounding box center [733, 333] width 1467 height 666
click at [1132, 253] on div at bounding box center [733, 333] width 1467 height 666
click at [893, 414] on div at bounding box center [733, 333] width 1467 height 666
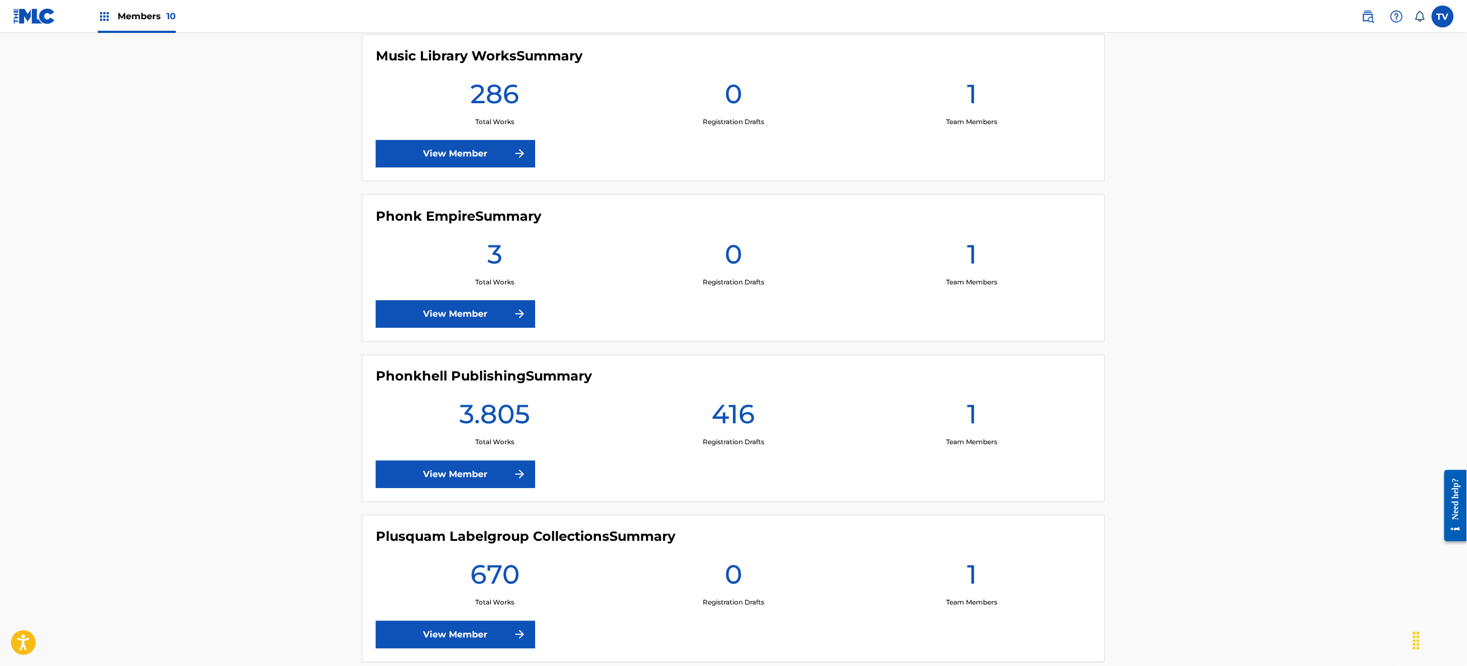
scroll to position [805, 0]
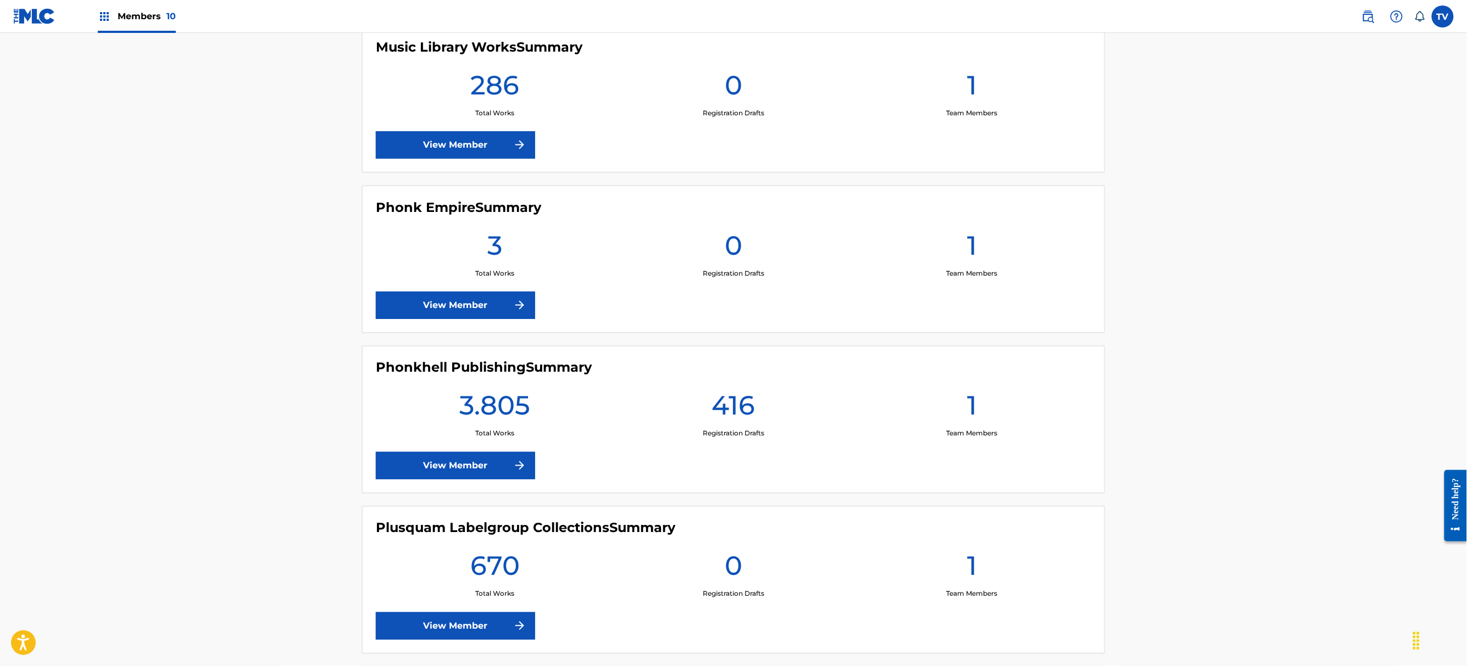
click at [490, 469] on link "View Member" at bounding box center [455, 465] width 159 height 27
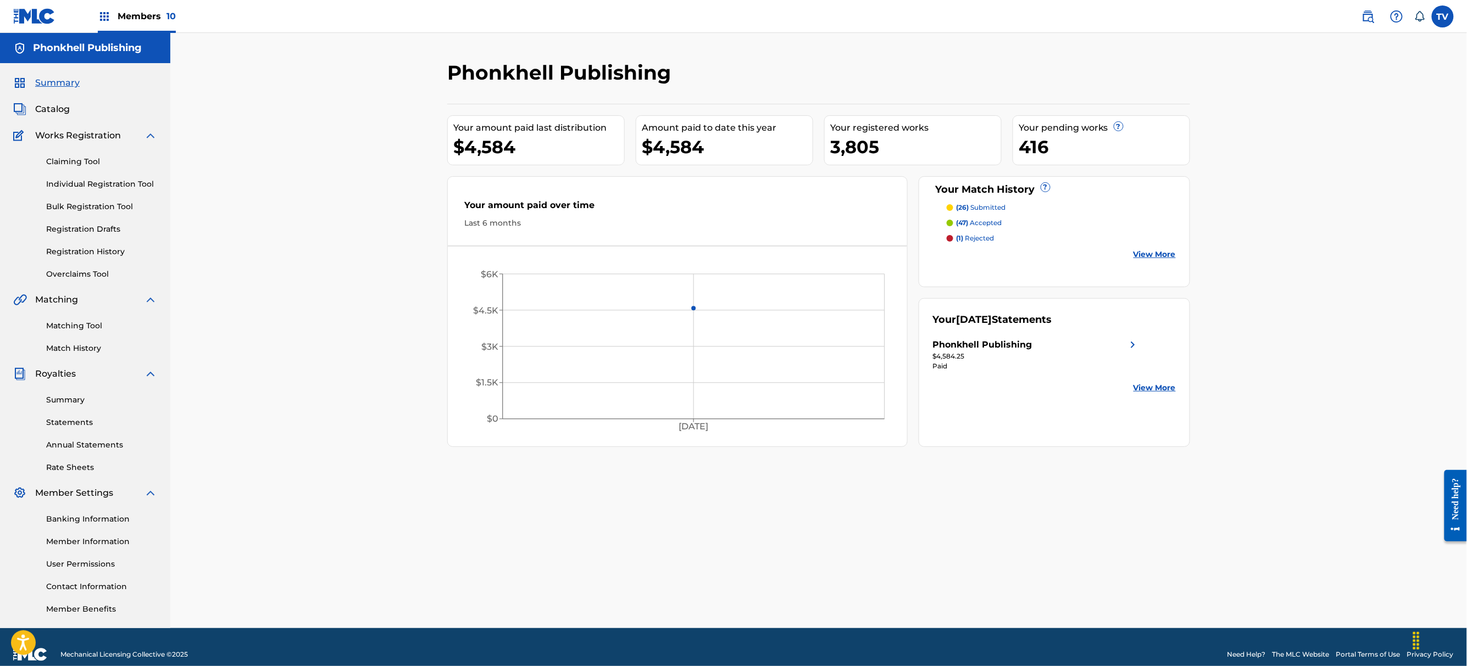
click at [90, 204] on link "Bulk Registration Tool" at bounding box center [101, 207] width 111 height 12
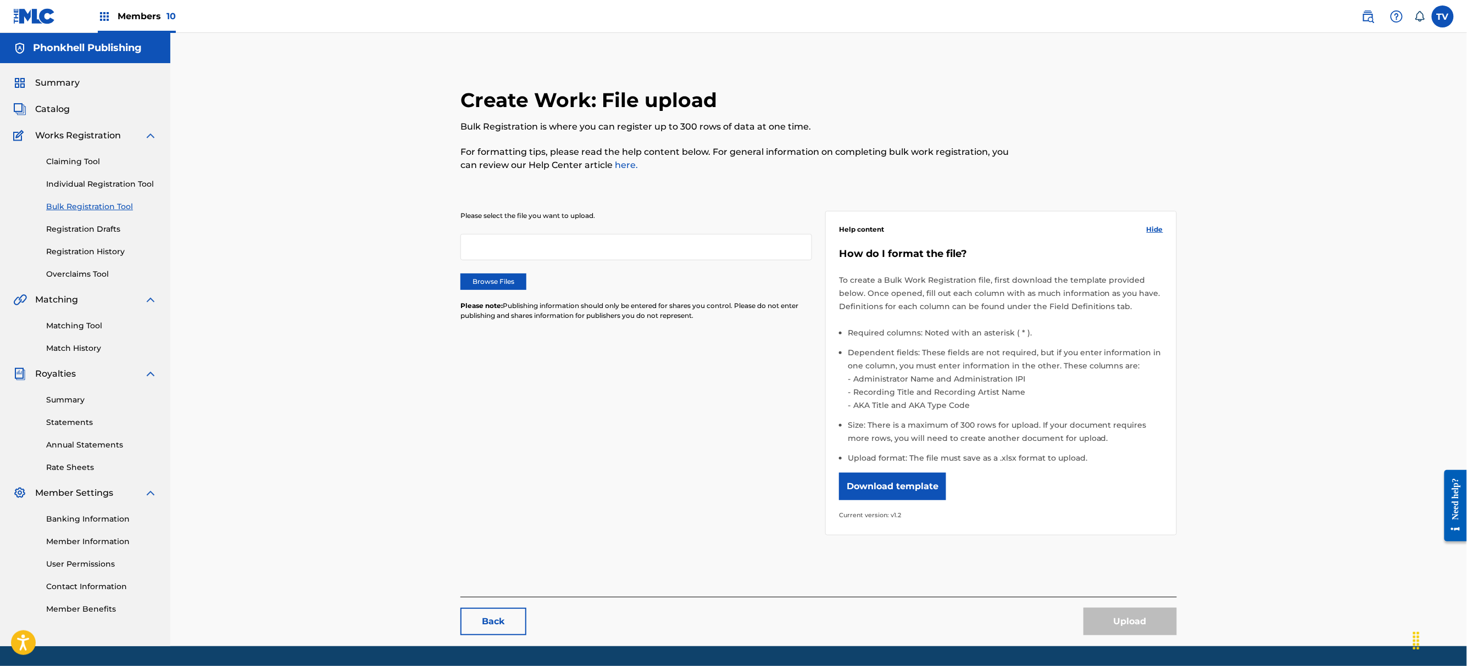
click at [504, 280] on label "Browse Files" at bounding box center [493, 282] width 66 height 16
click at [0, 0] on input "Browse Files" at bounding box center [0, 0] width 0 height 0
click at [1116, 609] on button "Upload" at bounding box center [1129, 621] width 93 height 27
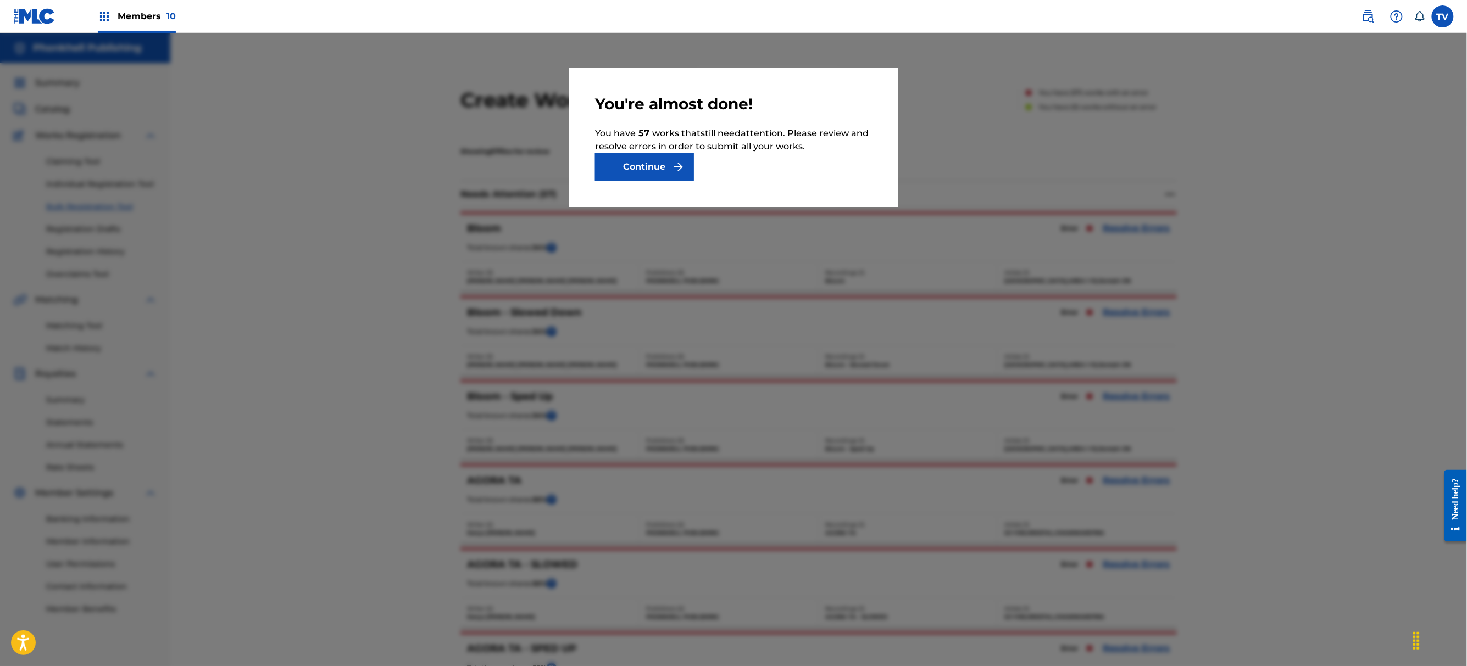
click at [661, 169] on button "Continue" at bounding box center [644, 166] width 99 height 27
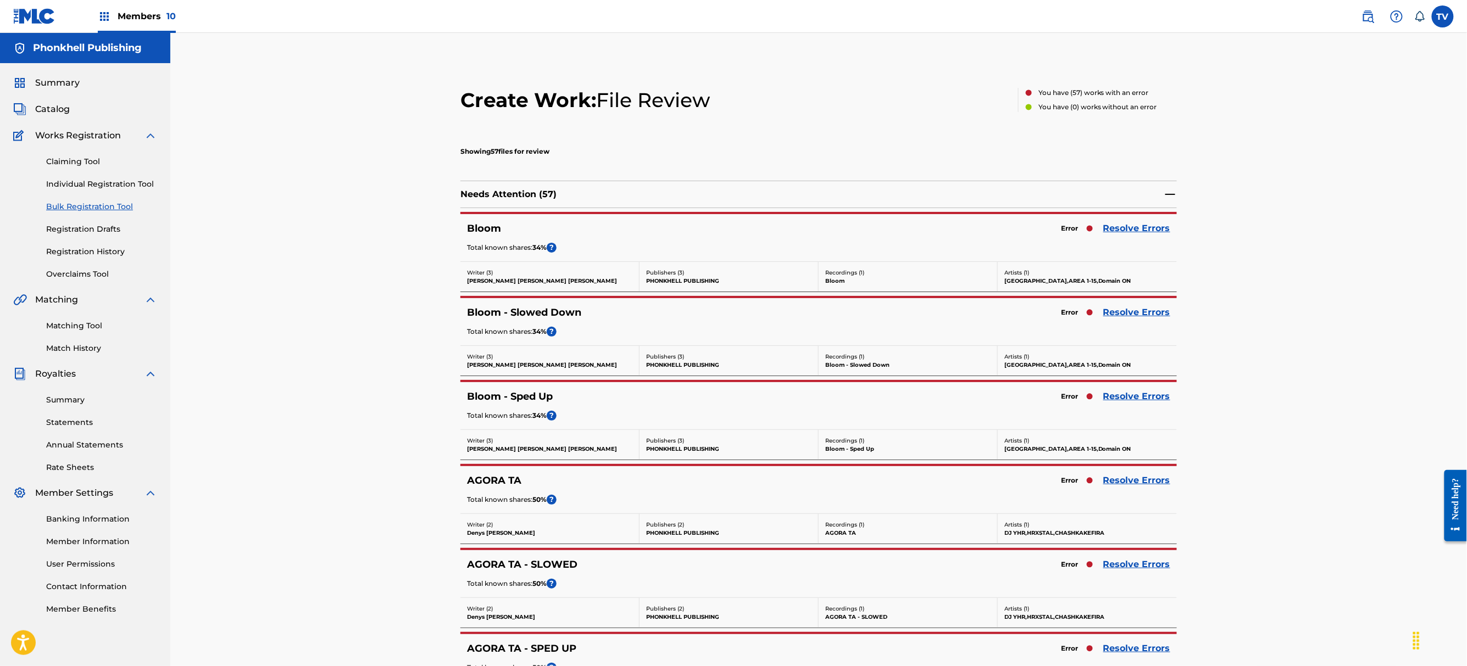
click at [1144, 233] on link "Resolve Errors" at bounding box center [1136, 228] width 67 height 13
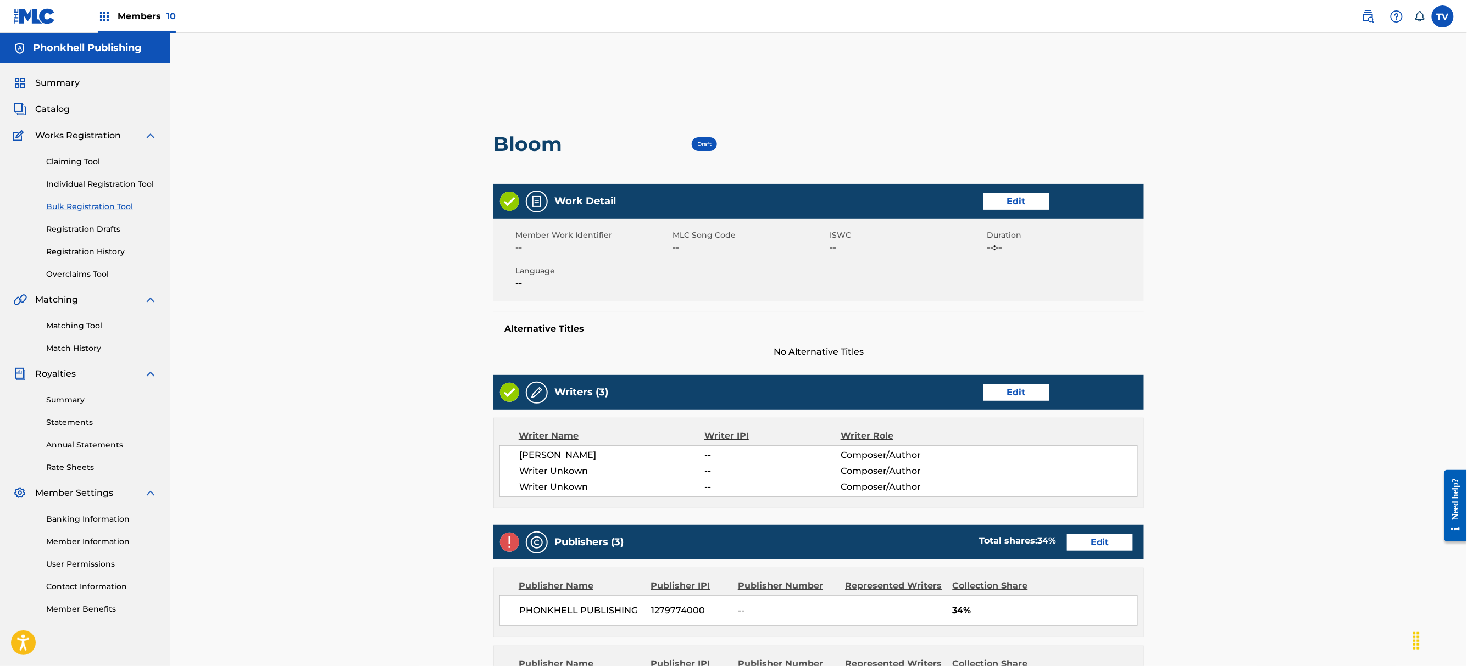
click at [1013, 394] on link "Edit" at bounding box center [1016, 393] width 66 height 16
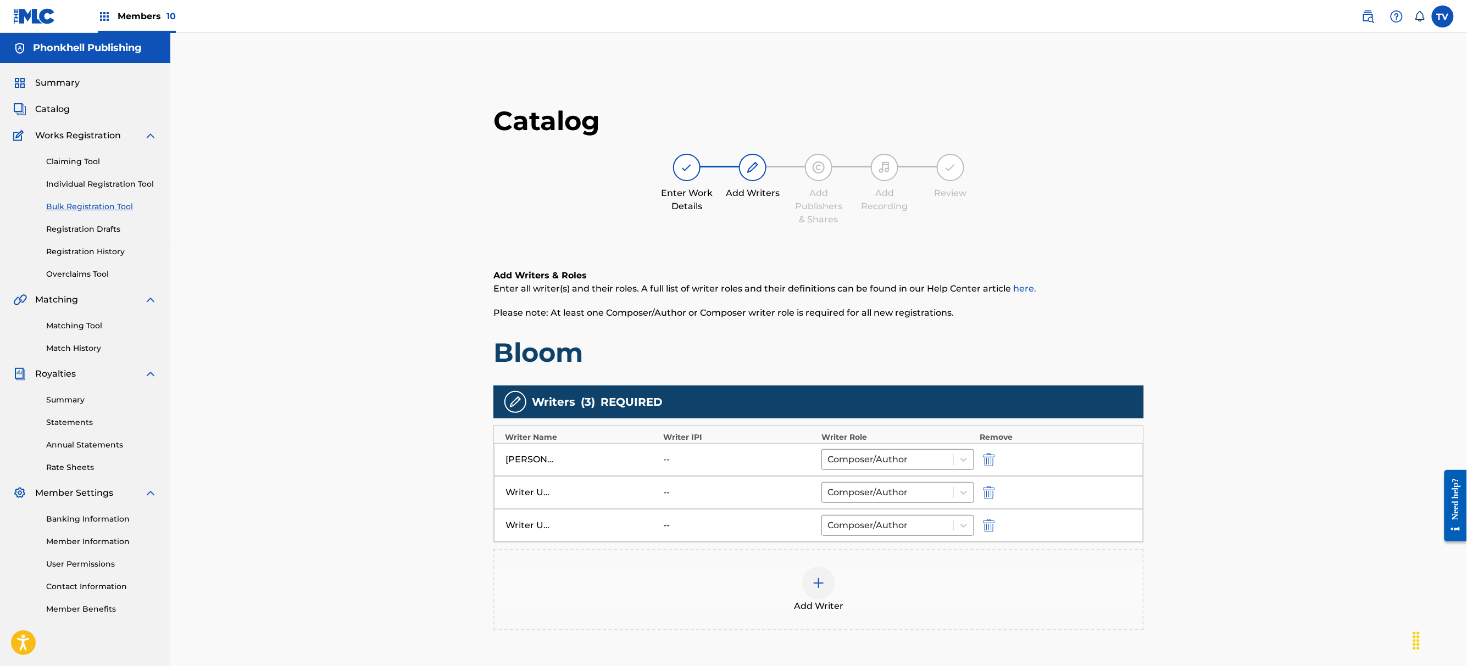
click at [987, 497] on img "submit" at bounding box center [989, 492] width 12 height 13
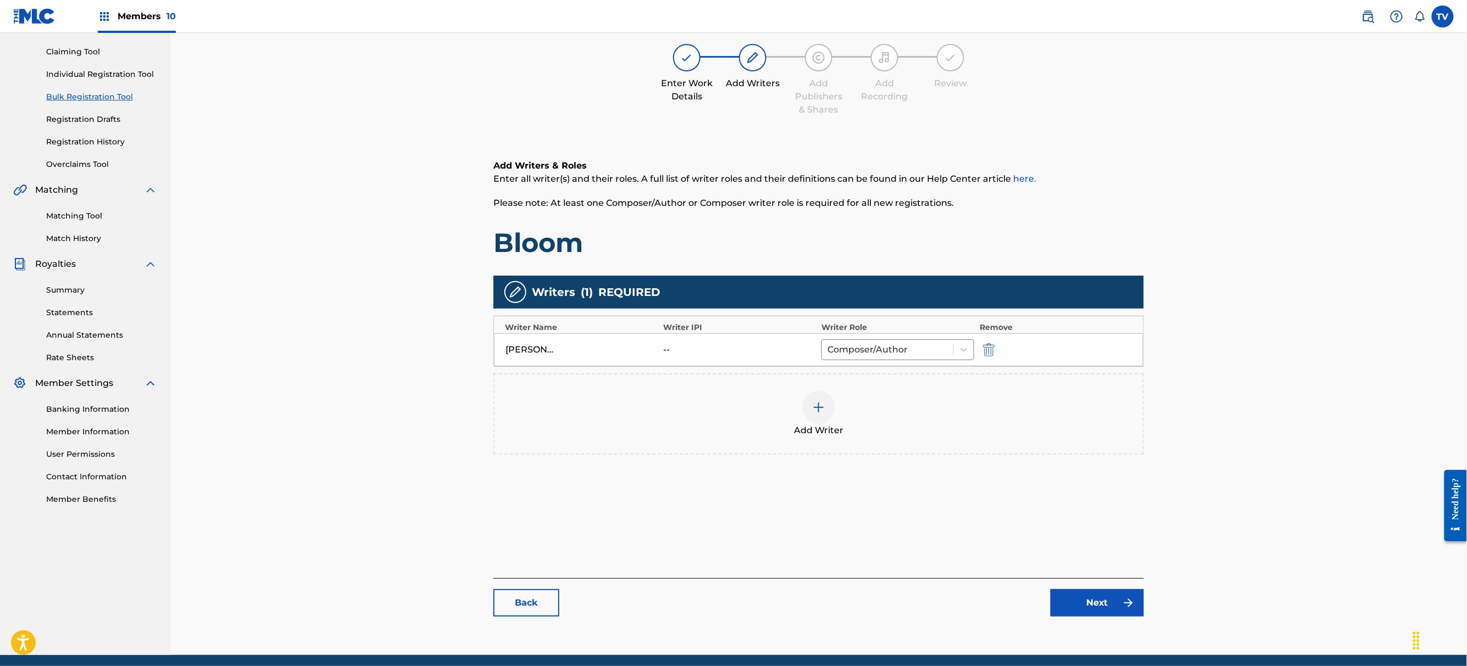
scroll to position [152, 0]
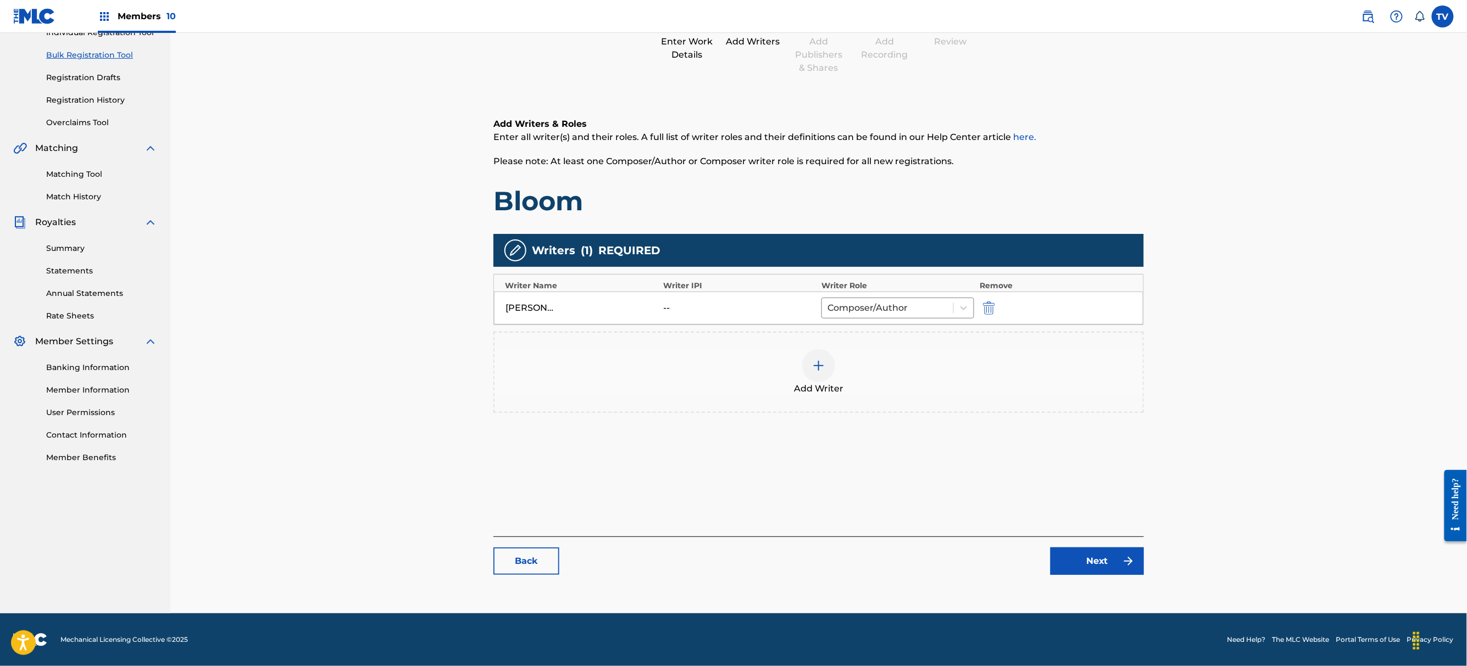
click at [1105, 566] on link "Next" at bounding box center [1096, 561] width 93 height 27
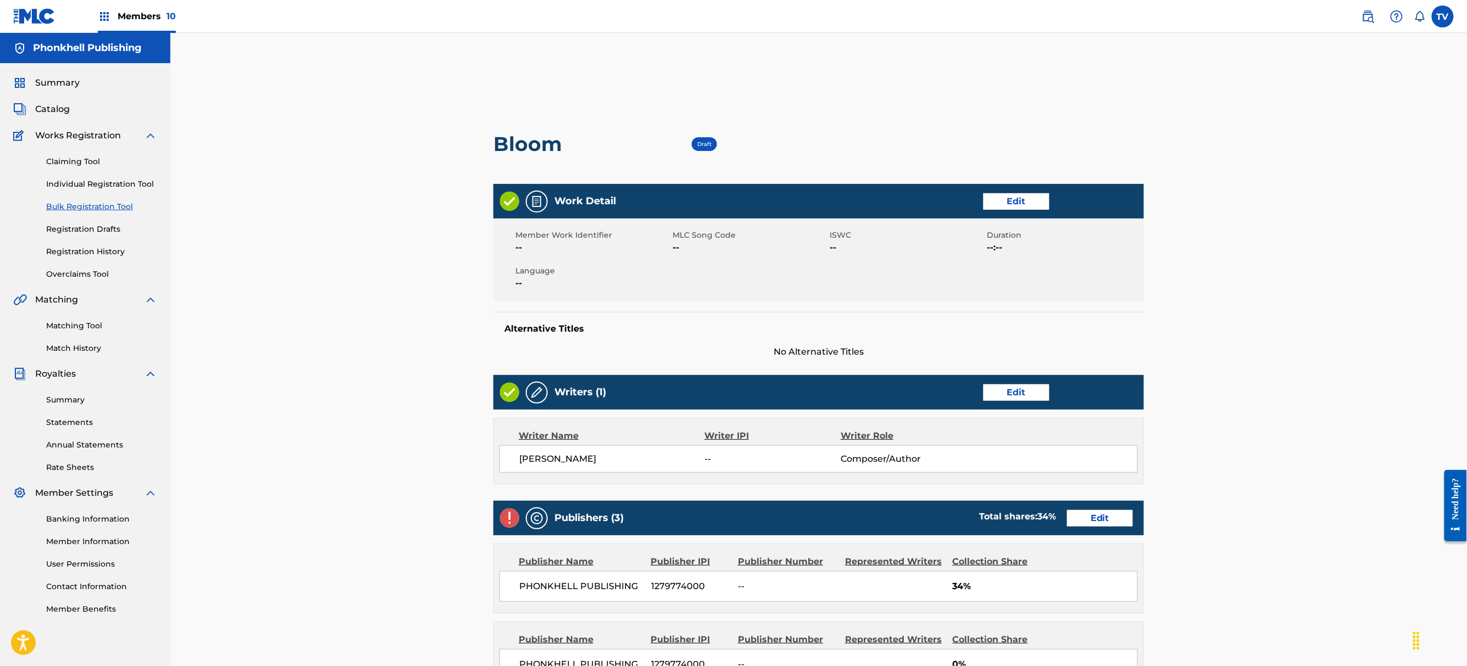
click at [1090, 516] on link "Edit" at bounding box center [1100, 518] width 66 height 16
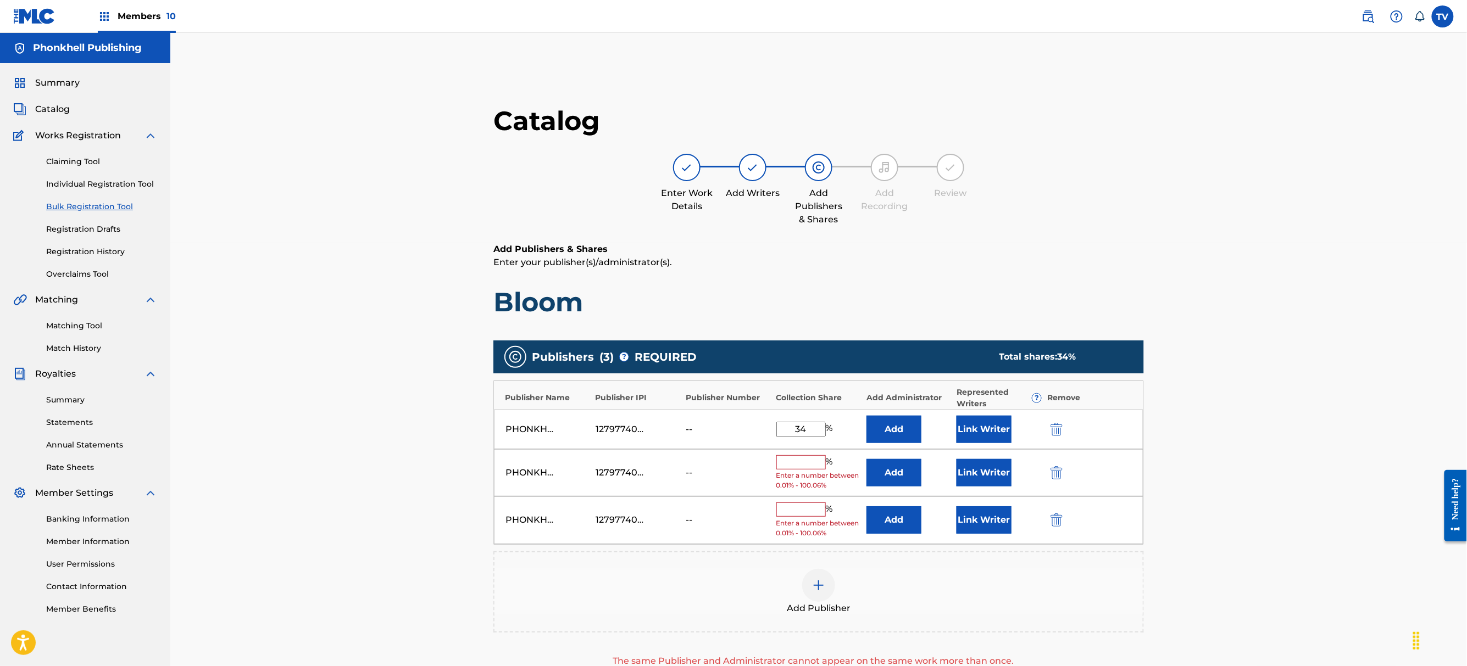
click at [1061, 478] on img "submit" at bounding box center [1056, 472] width 12 height 13
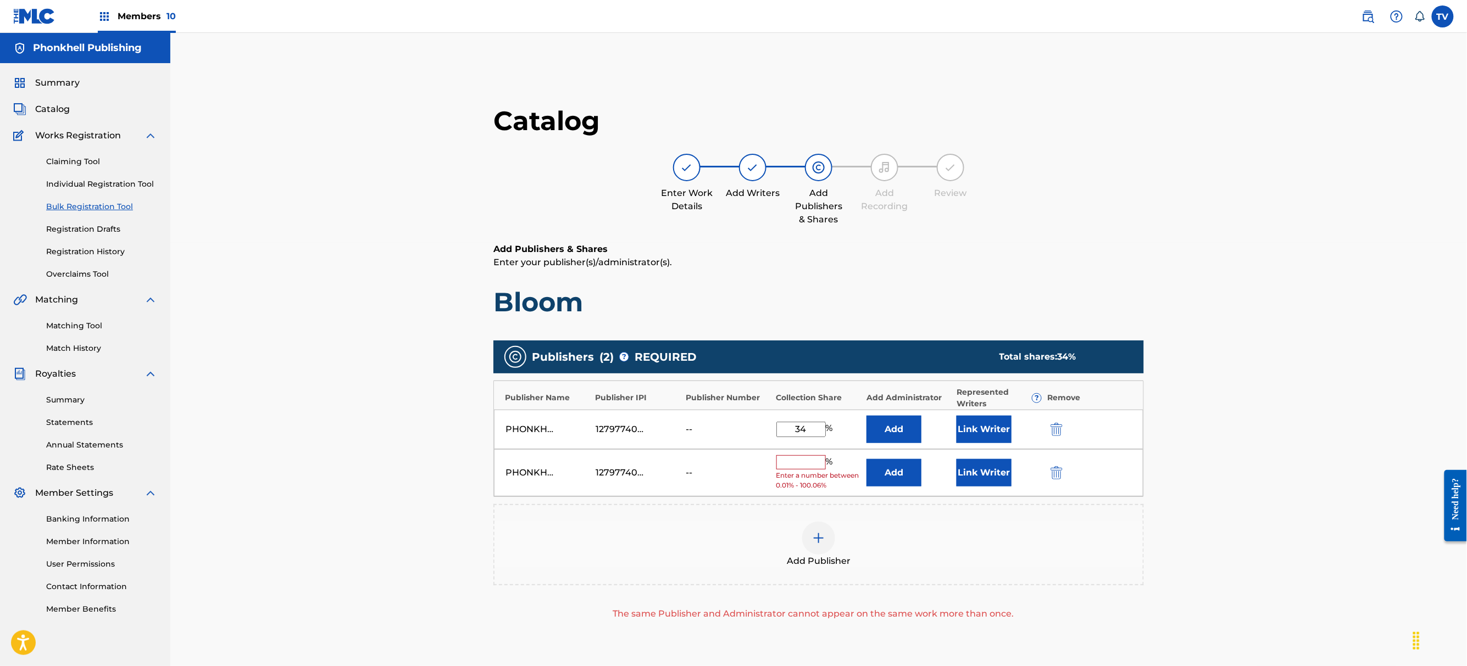
click at [1061, 478] on img "submit" at bounding box center [1056, 472] width 12 height 13
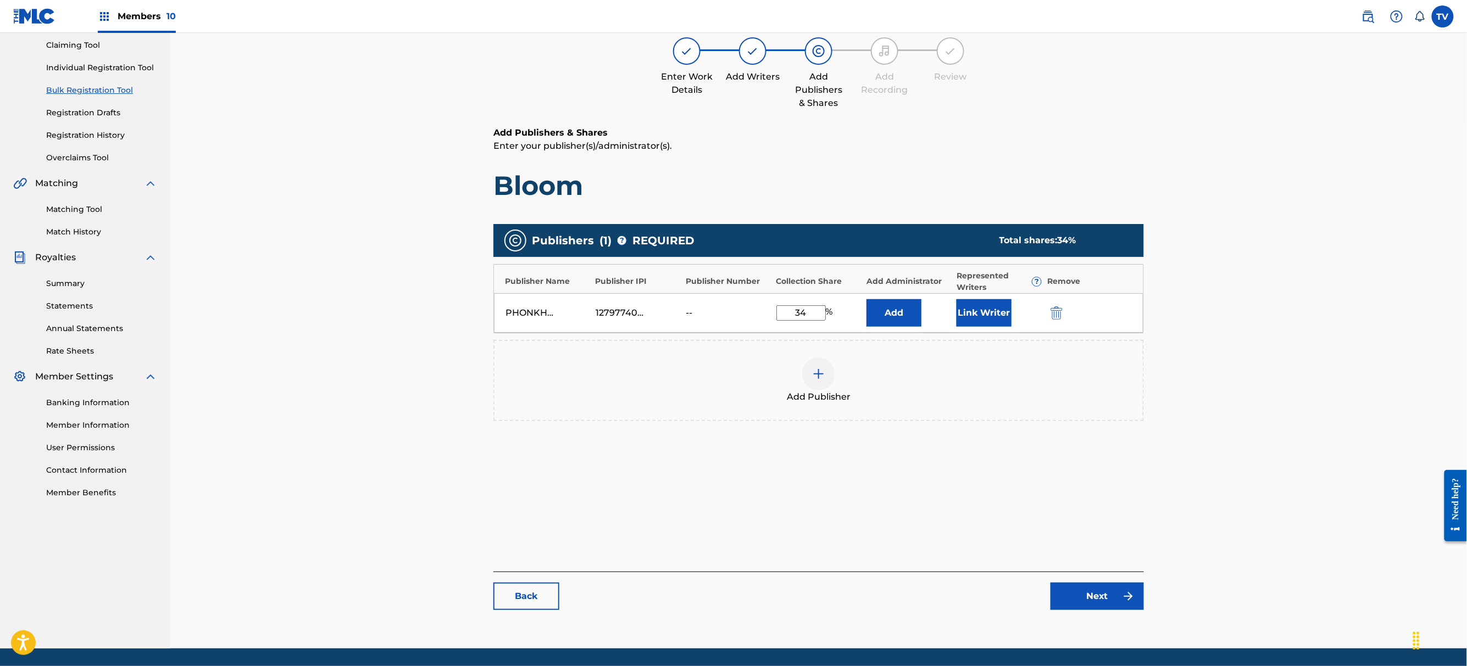
scroll to position [152, 0]
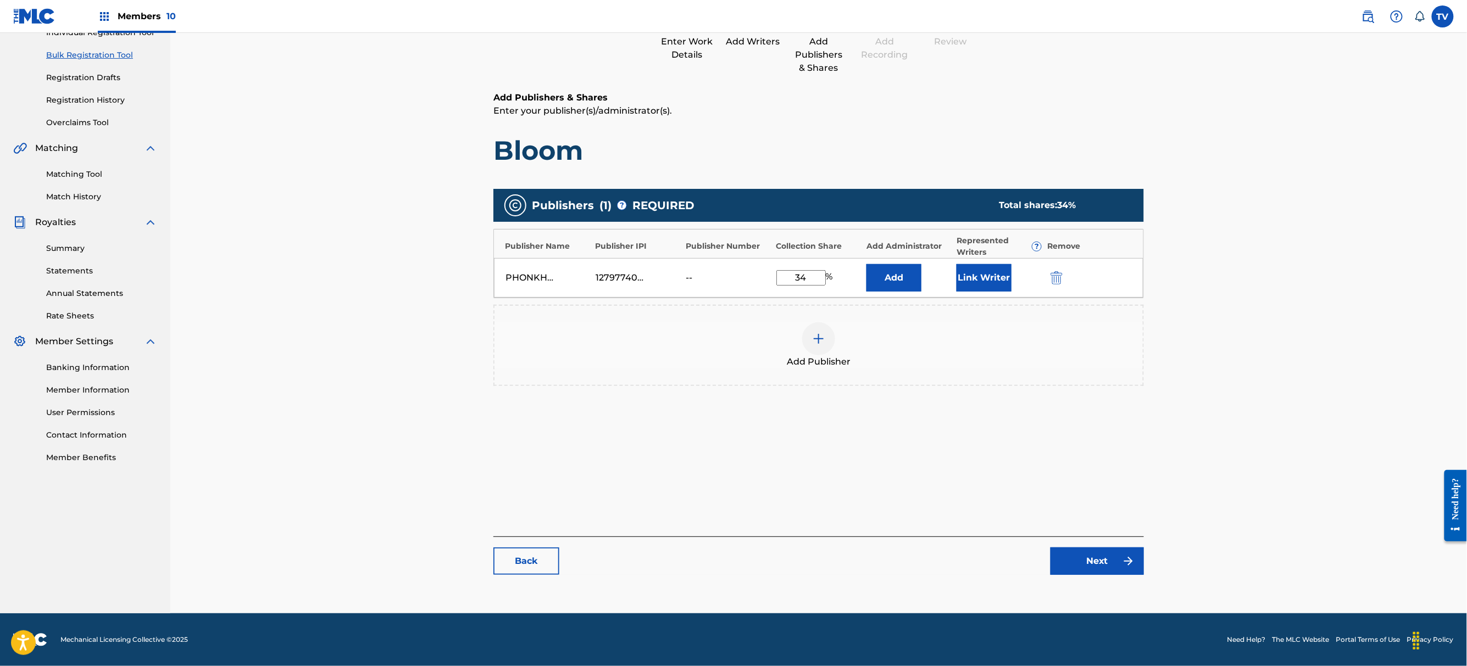
drag, startPoint x: 1118, startPoint y: 597, endPoint x: 1104, endPoint y: 568, distance: 32.2
click at [1118, 596] on main "Catalog Enter Work Details Add Writers Add Publishers & Shares Add Recording Re…" at bounding box center [818, 269] width 716 height 666
click at [1104, 568] on link "Next" at bounding box center [1096, 561] width 93 height 27
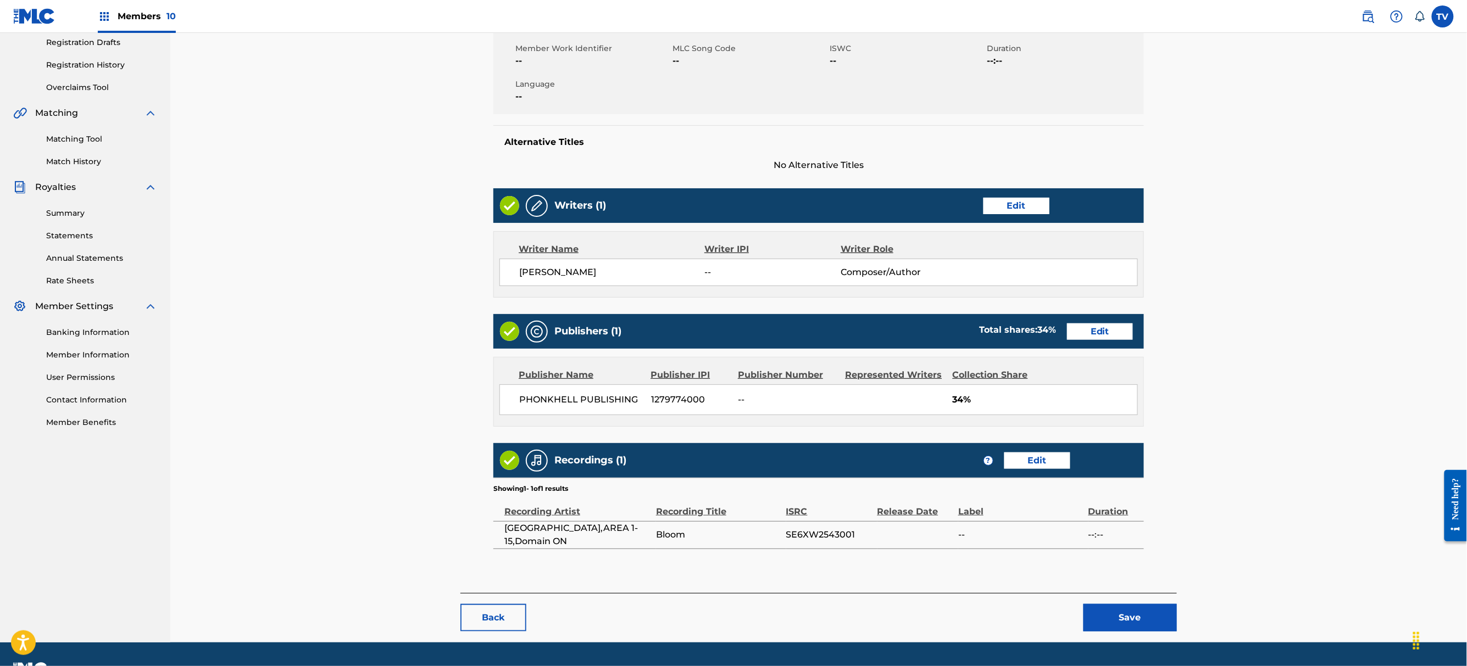
scroll to position [216, 0]
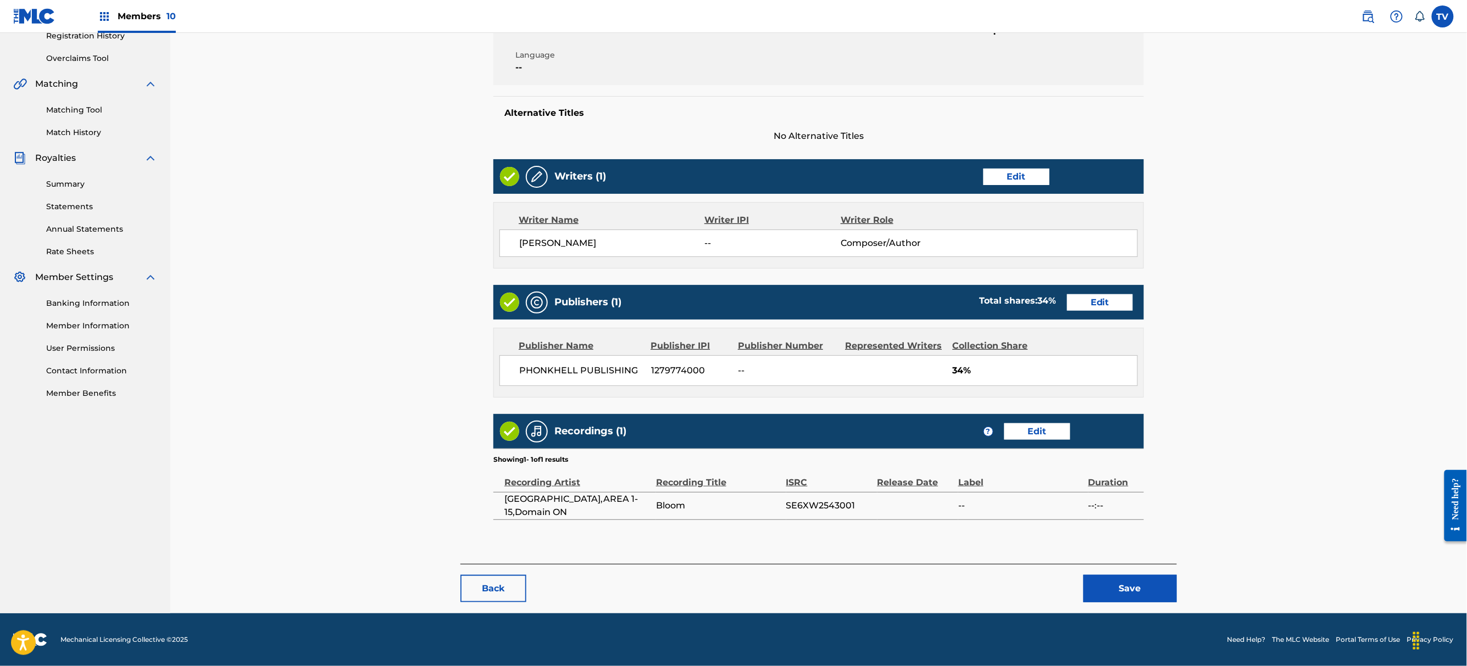
click at [1128, 582] on button "Save" at bounding box center [1129, 588] width 93 height 27
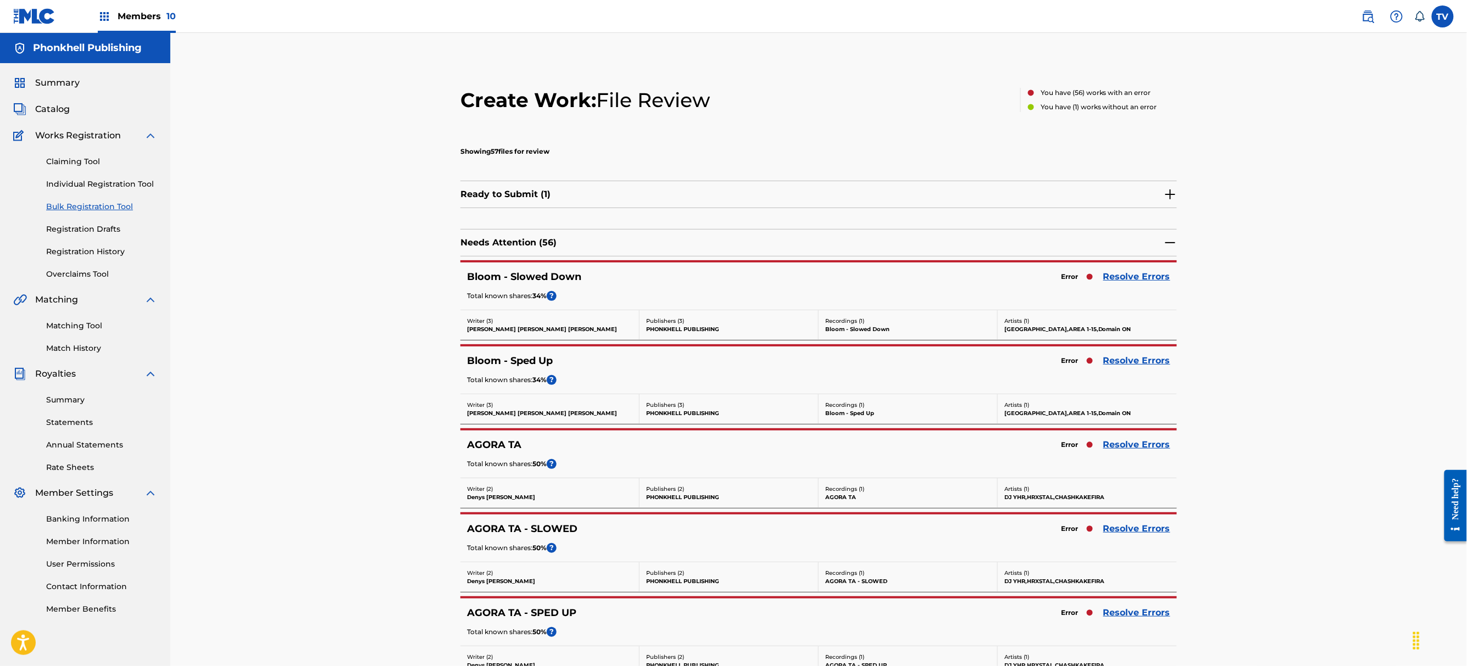
click at [1128, 280] on link "Resolve Errors" at bounding box center [1136, 276] width 67 height 13
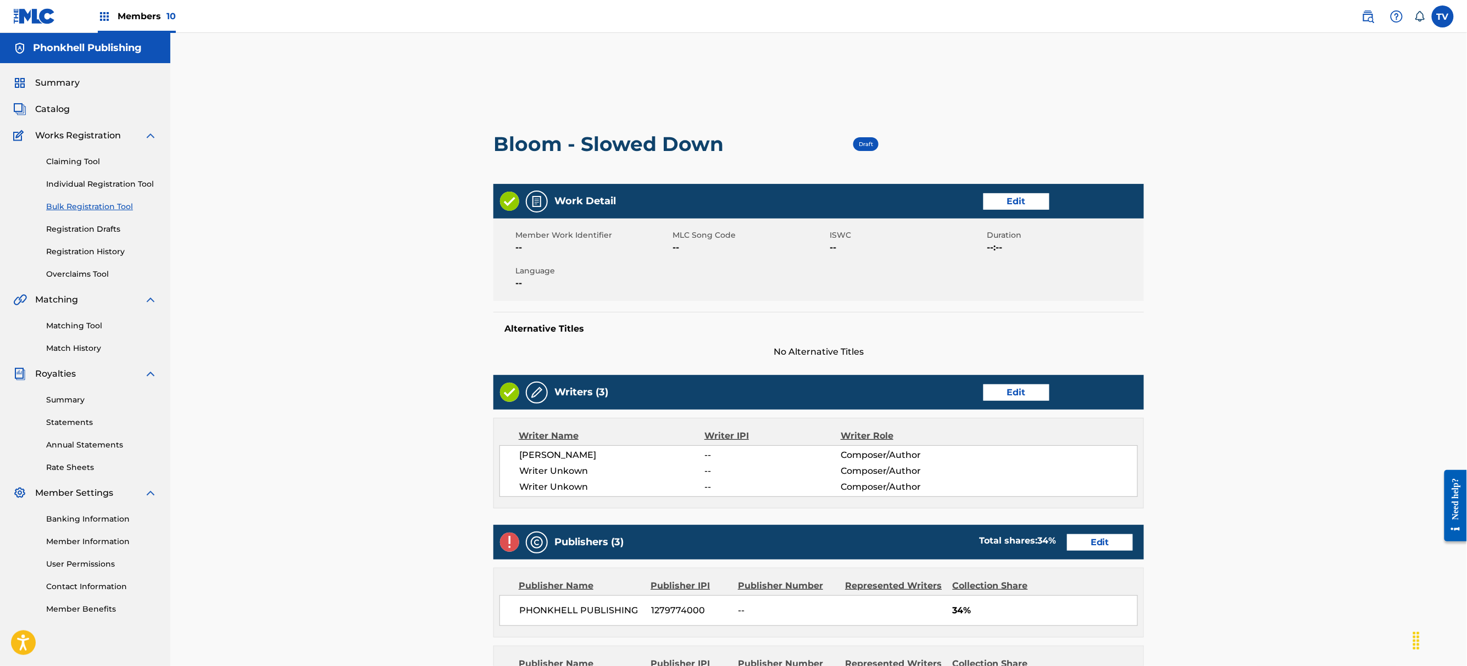
click at [1010, 389] on link "Edit" at bounding box center [1016, 393] width 66 height 16
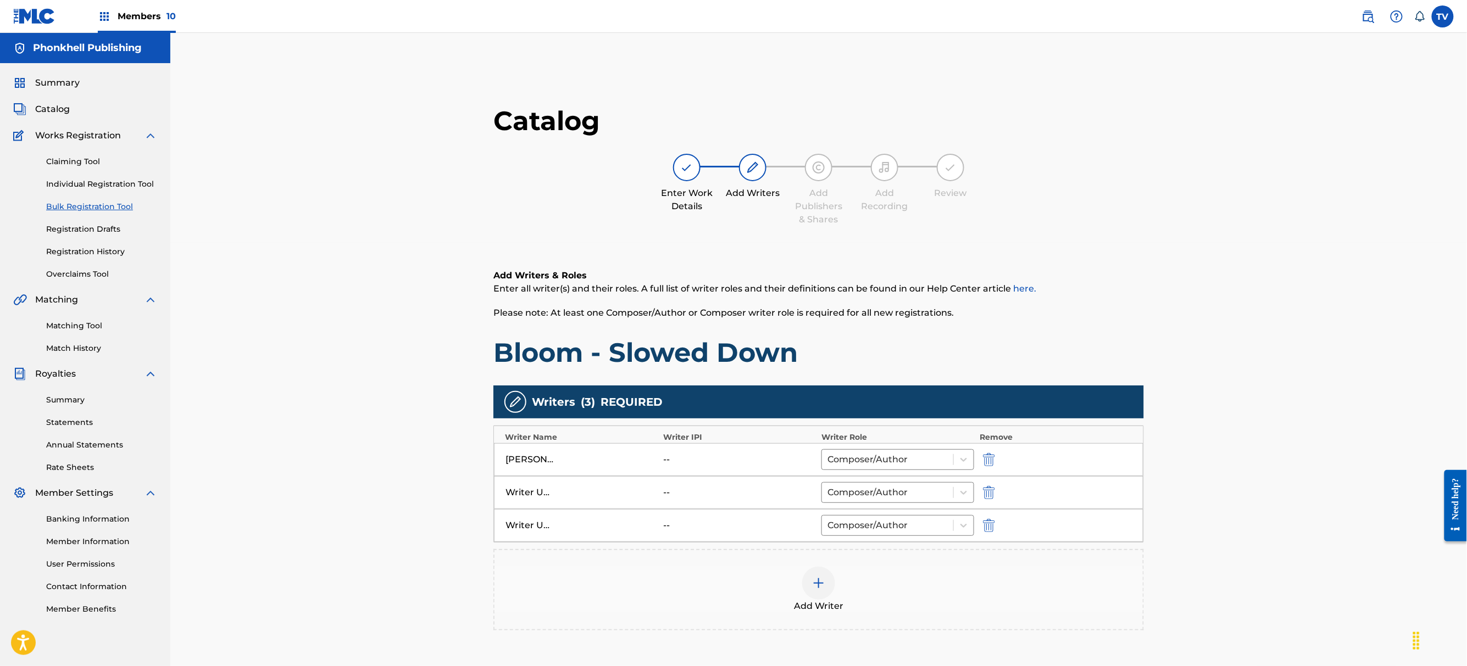
click at [996, 494] on div at bounding box center [1003, 492] width 49 height 13
click at [995, 493] on button "submit" at bounding box center [987, 492] width 16 height 13
click at [993, 493] on img "submit" at bounding box center [989, 492] width 12 height 13
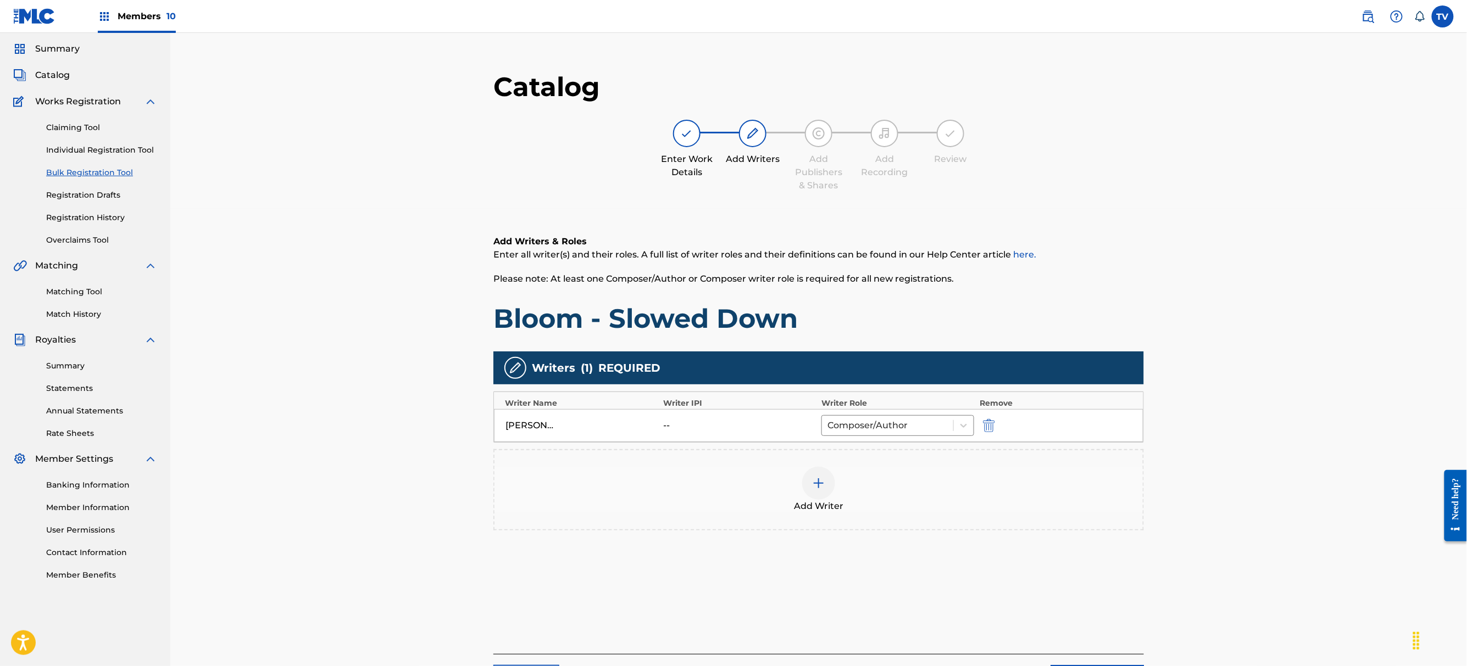
scroll to position [152, 0]
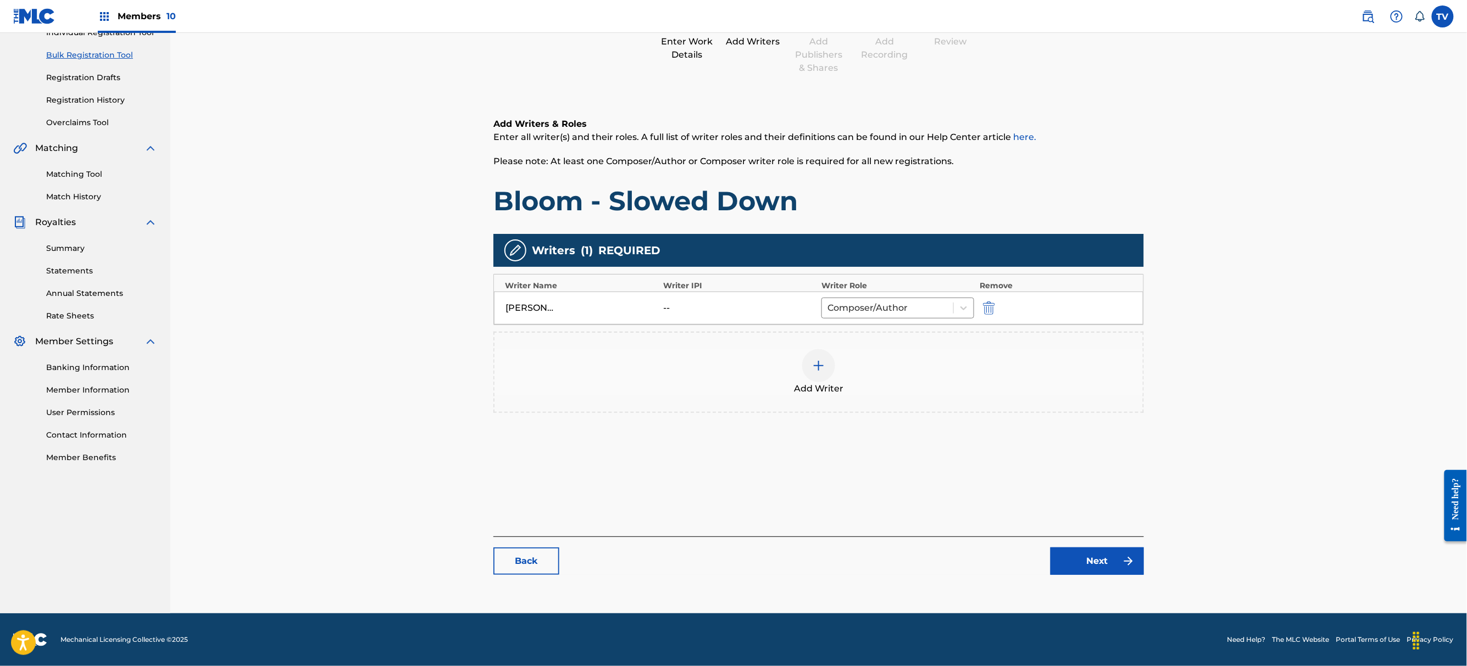
click at [1098, 552] on link "Next" at bounding box center [1096, 561] width 93 height 27
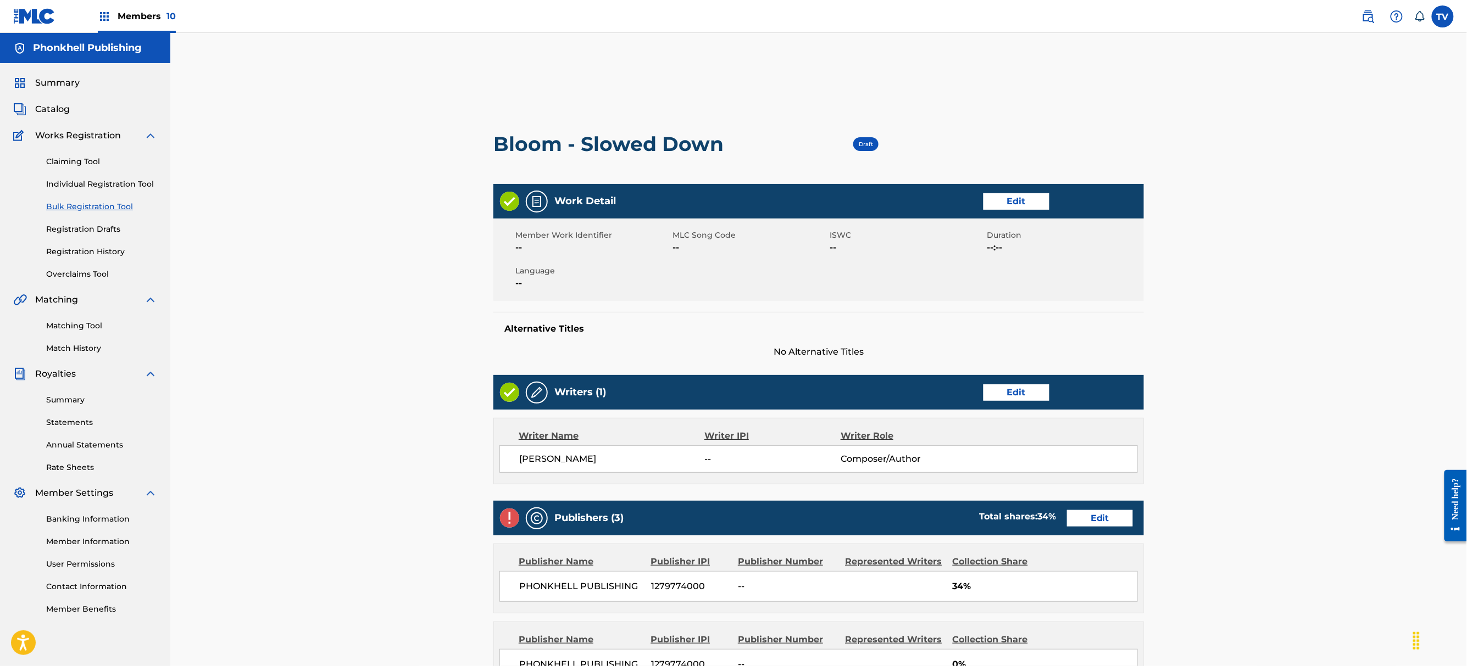
click at [1108, 521] on link "Edit" at bounding box center [1100, 518] width 66 height 16
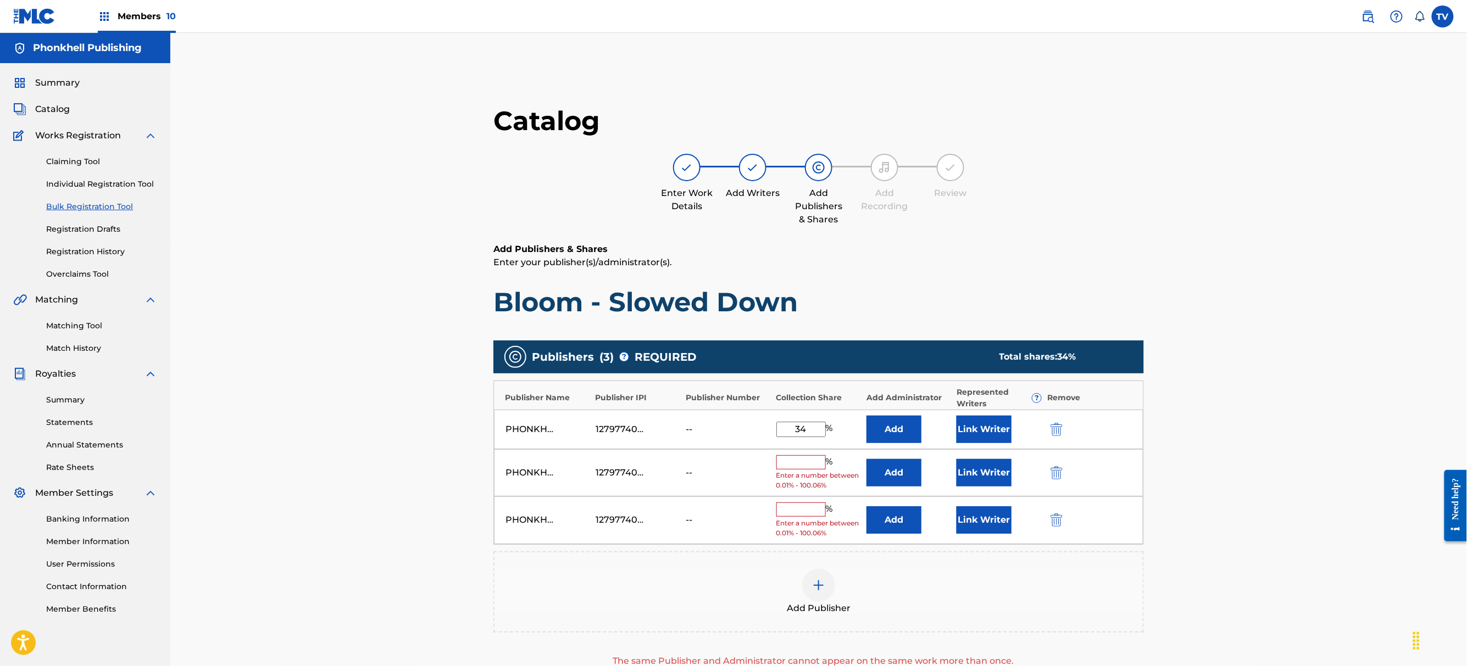
click at [1055, 474] on img "submit" at bounding box center [1056, 472] width 12 height 13
click at [1055, 471] on img "submit" at bounding box center [1056, 472] width 12 height 13
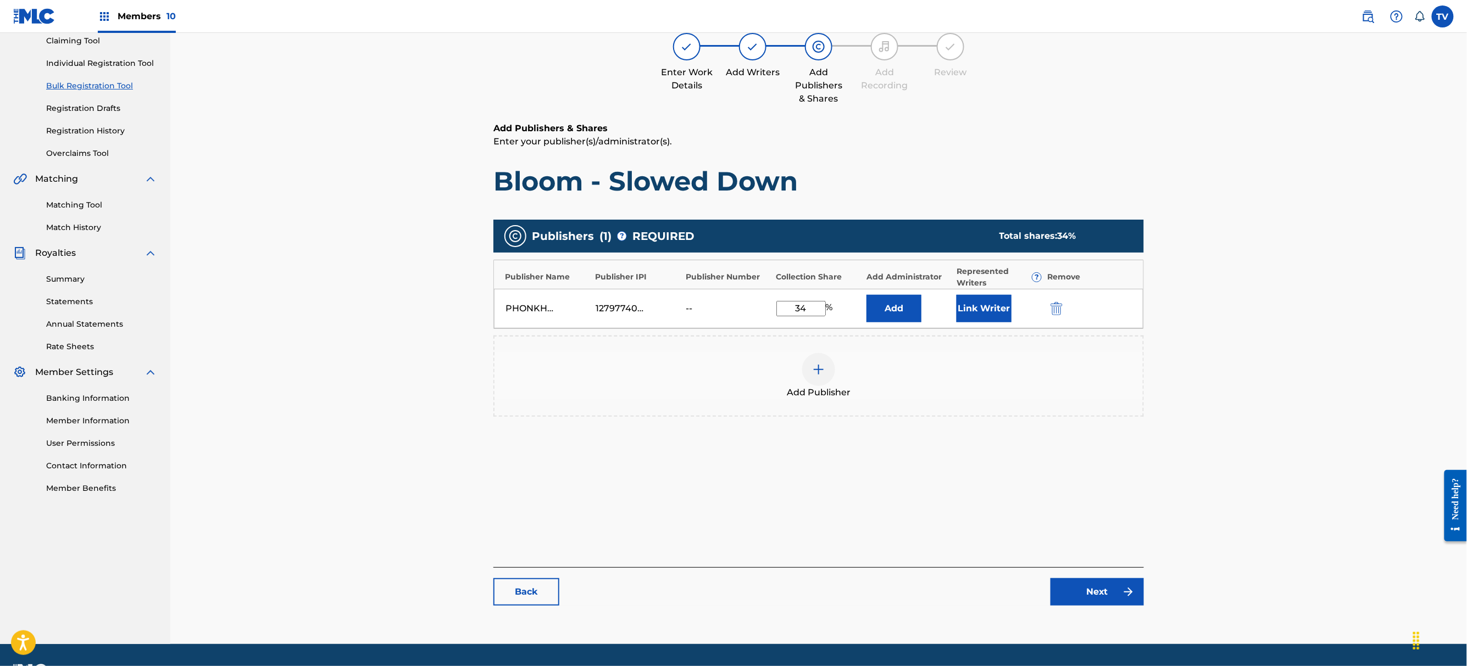
scroll to position [152, 0]
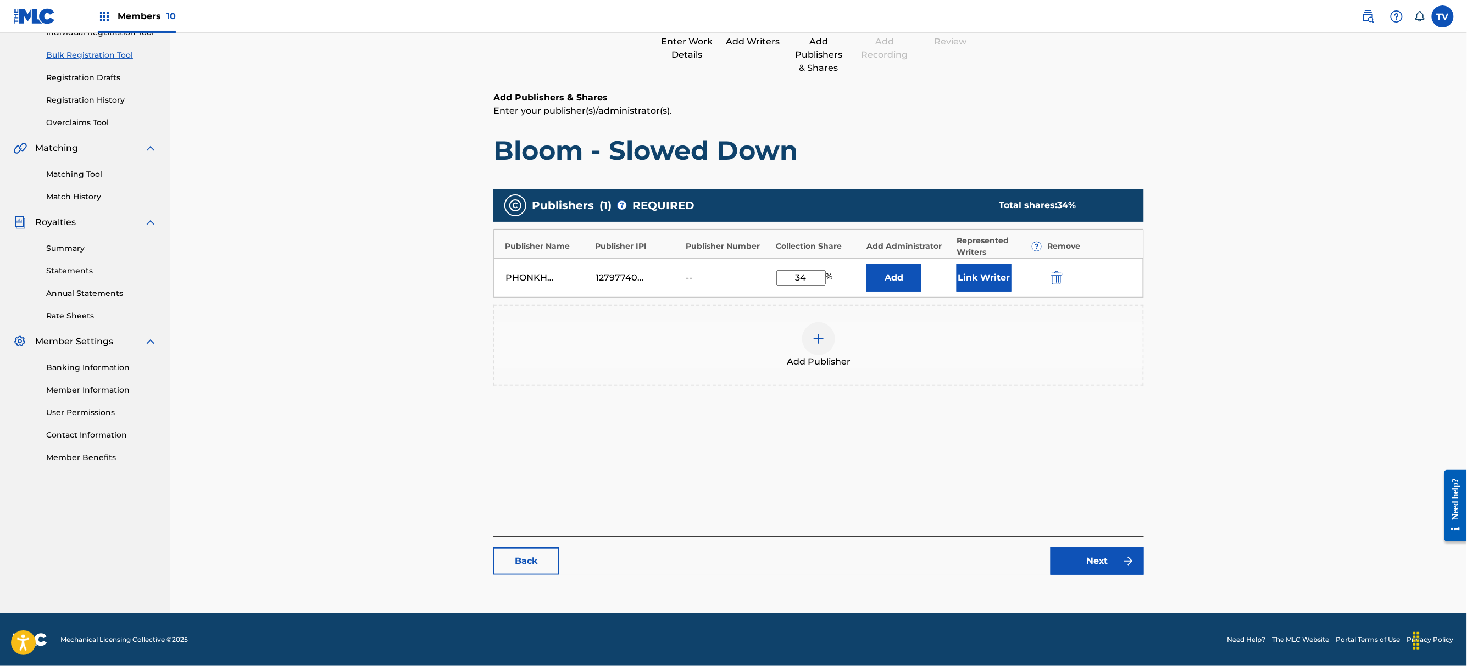
click at [1104, 573] on link "Next" at bounding box center [1096, 561] width 93 height 27
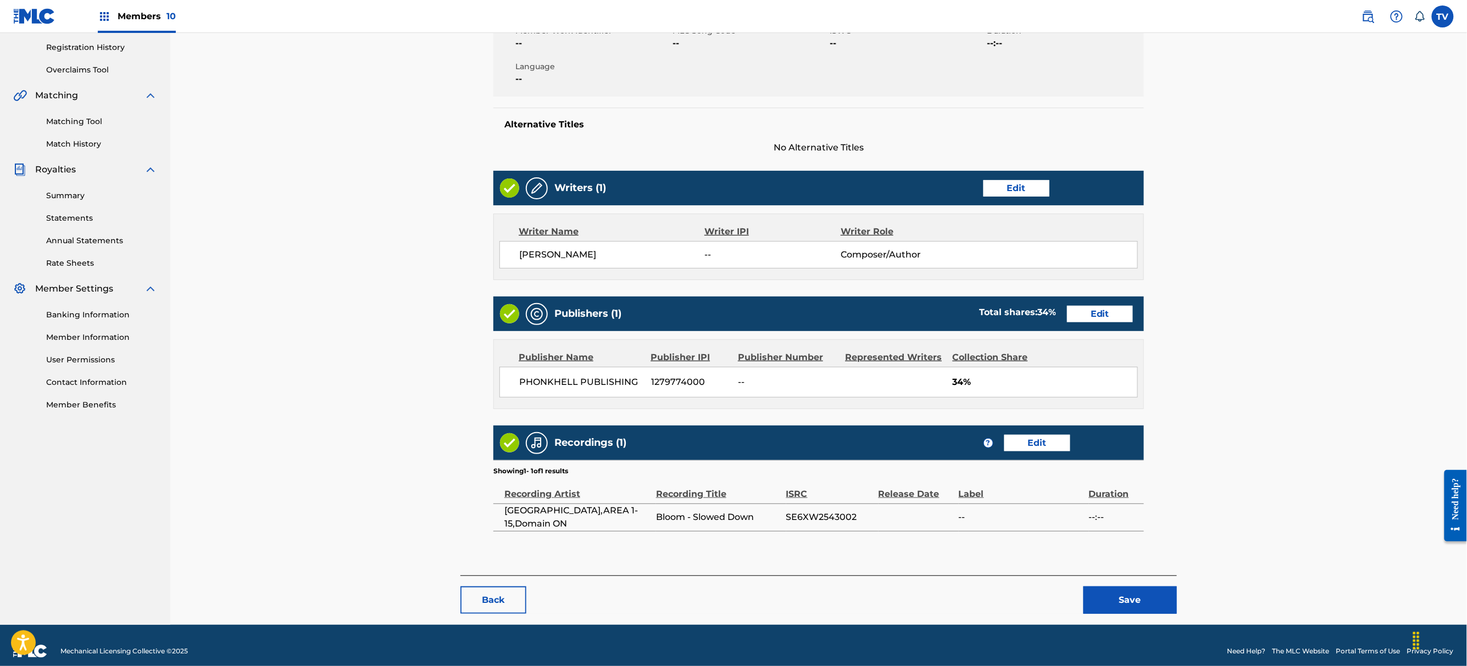
scroll to position [216, 0]
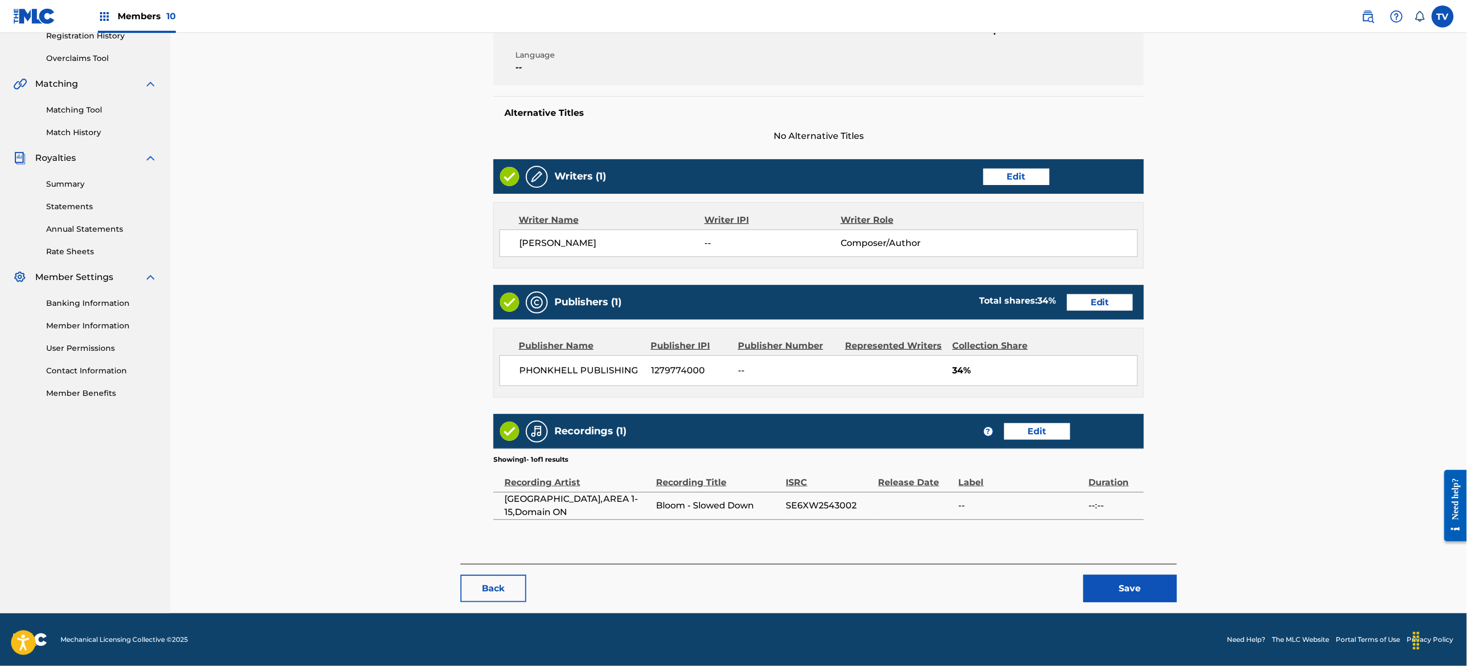
click at [1127, 592] on button "Save" at bounding box center [1129, 588] width 93 height 27
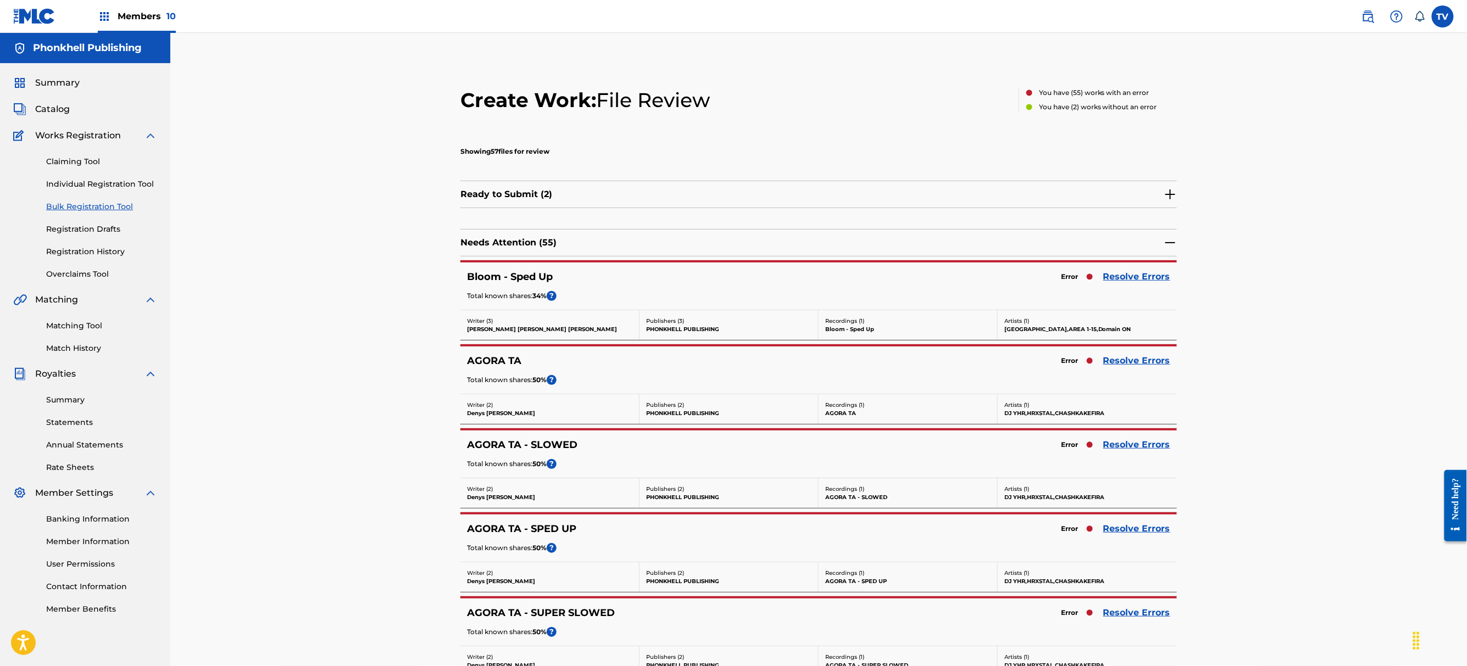
click at [1128, 449] on link "Resolve Errors" at bounding box center [1136, 444] width 67 height 13
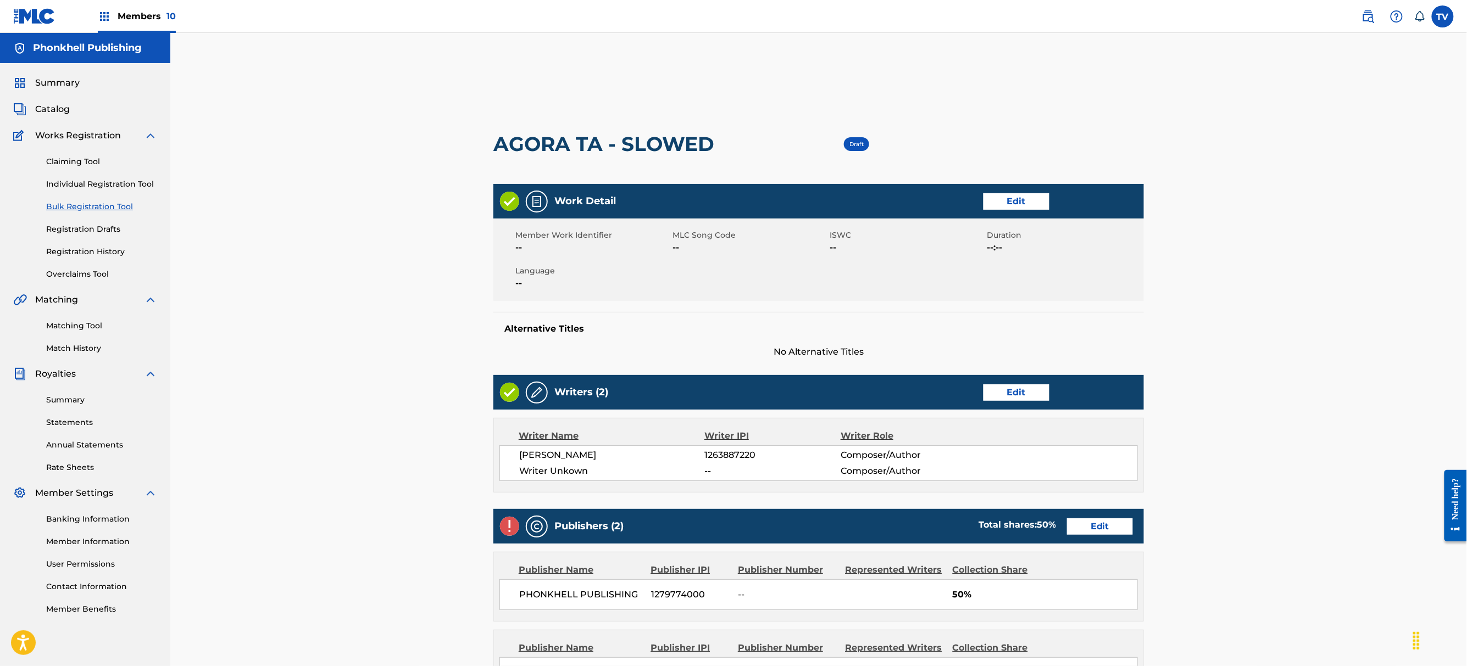
click at [1022, 392] on link "Edit" at bounding box center [1016, 393] width 66 height 16
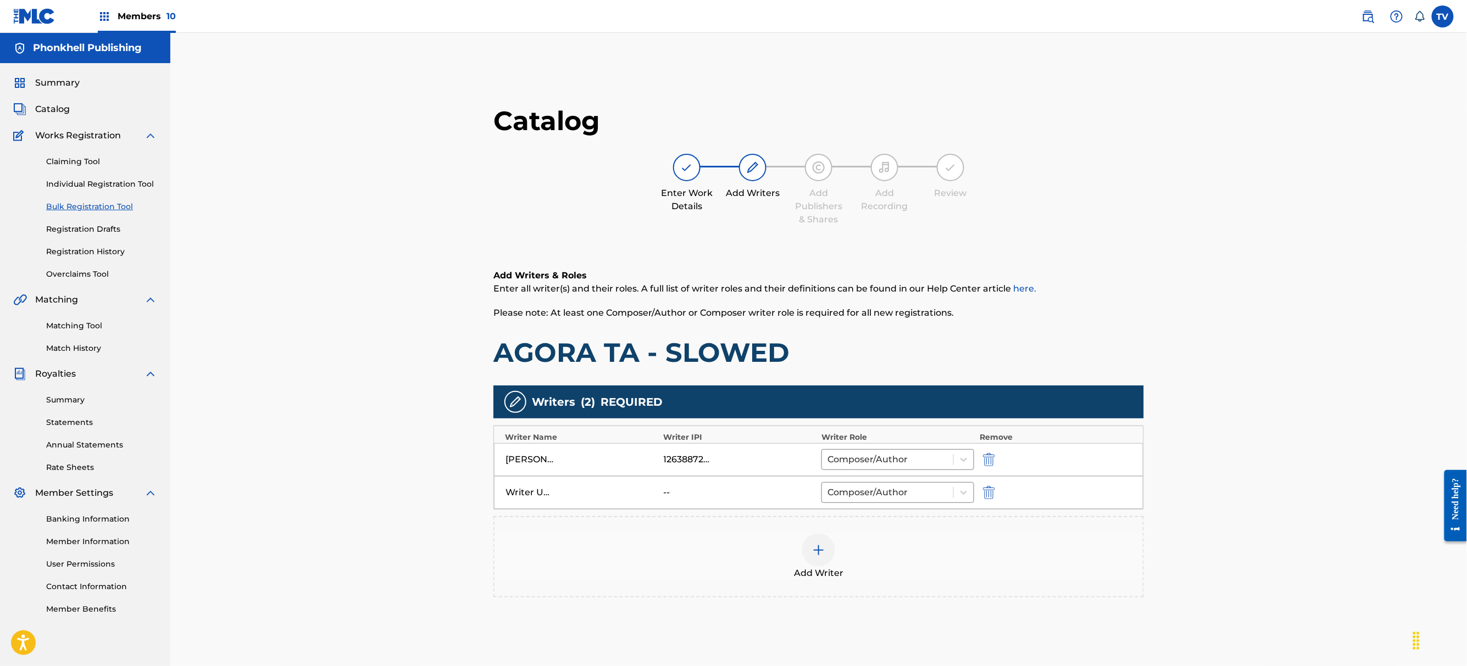
click at [984, 494] on img "submit" at bounding box center [989, 492] width 12 height 13
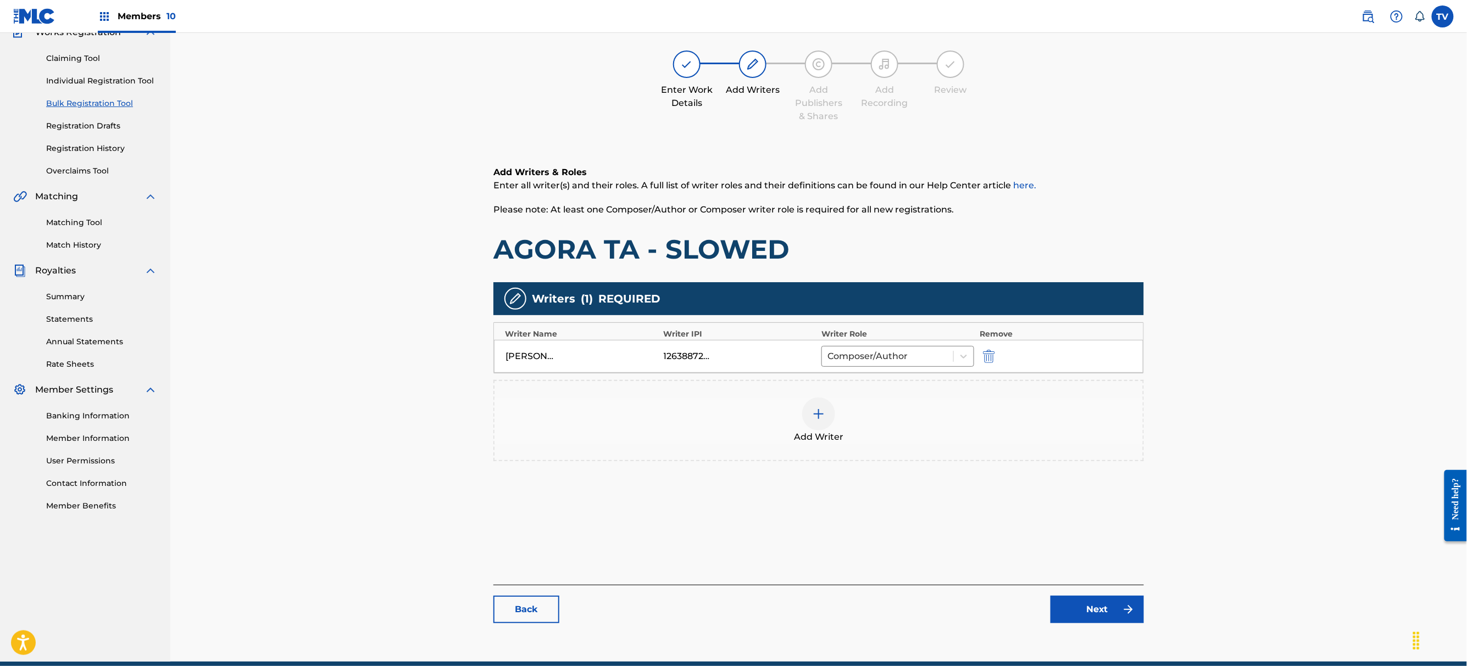
scroll to position [152, 0]
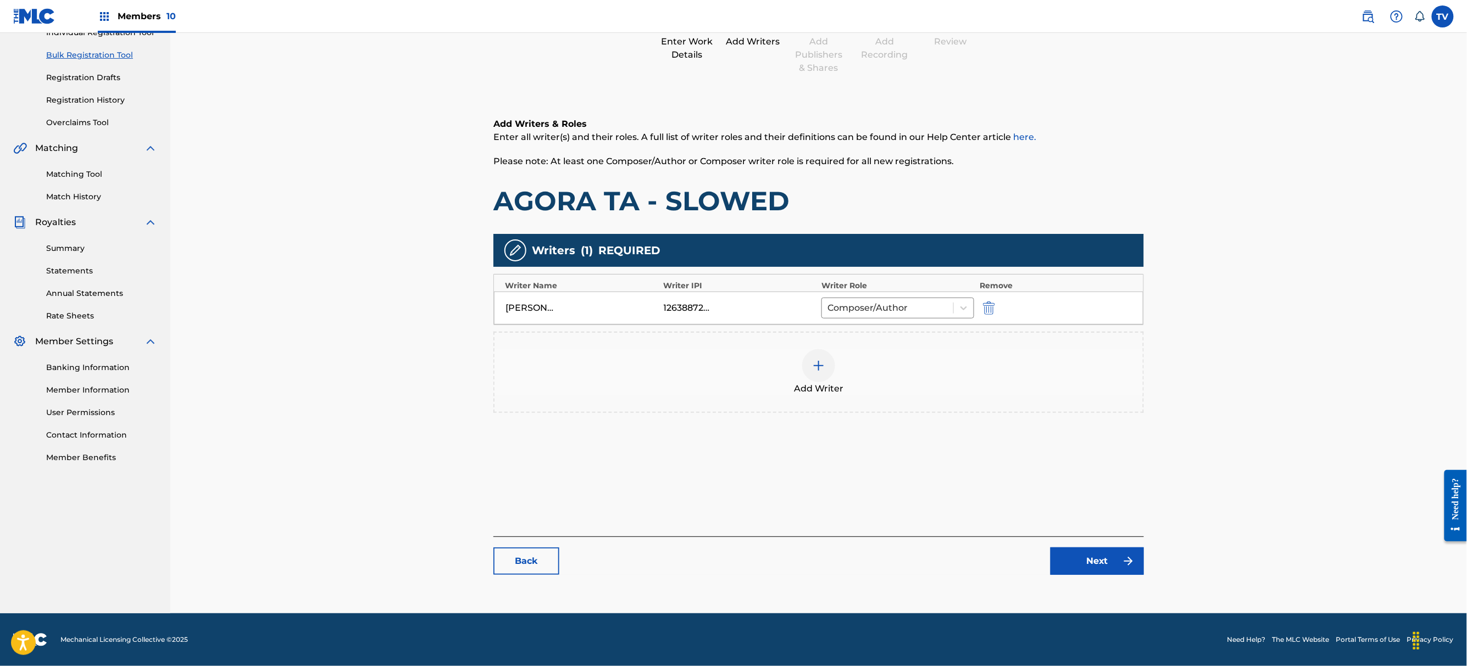
click at [1116, 568] on link "Next" at bounding box center [1096, 561] width 93 height 27
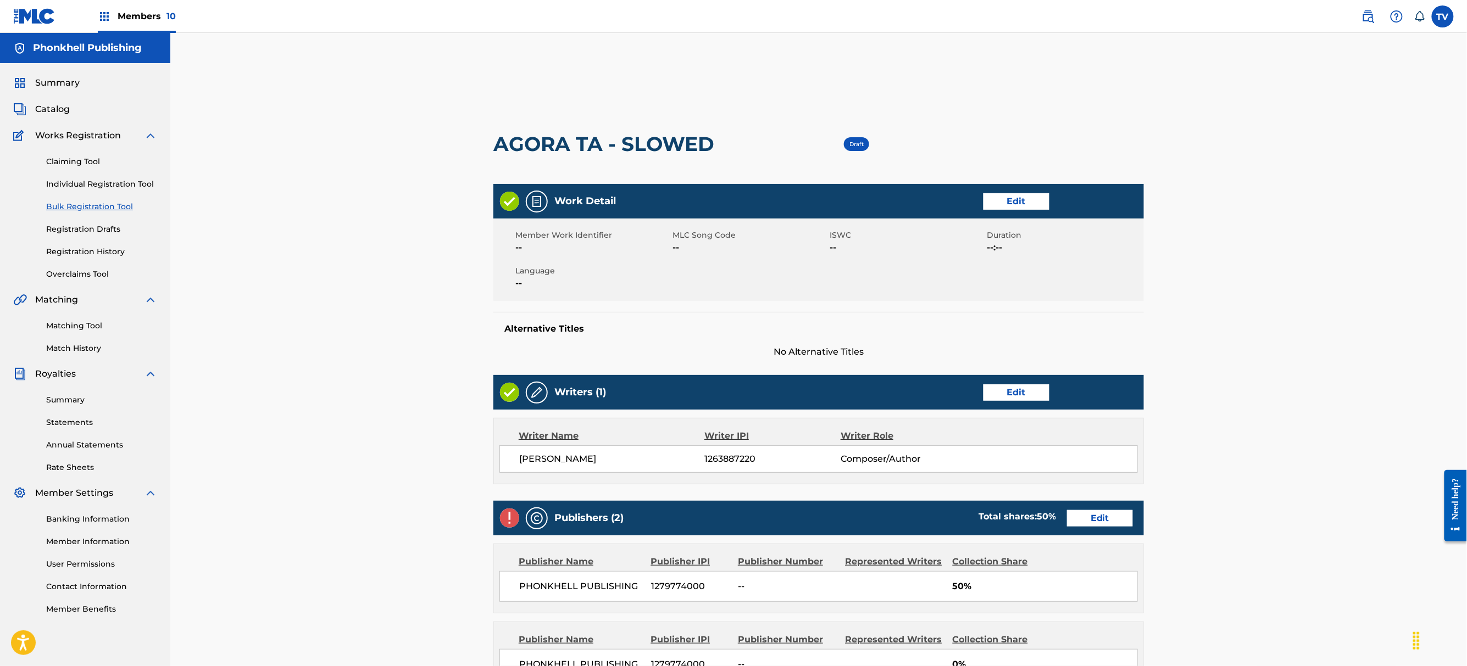
click at [1085, 516] on link "Edit" at bounding box center [1100, 518] width 66 height 16
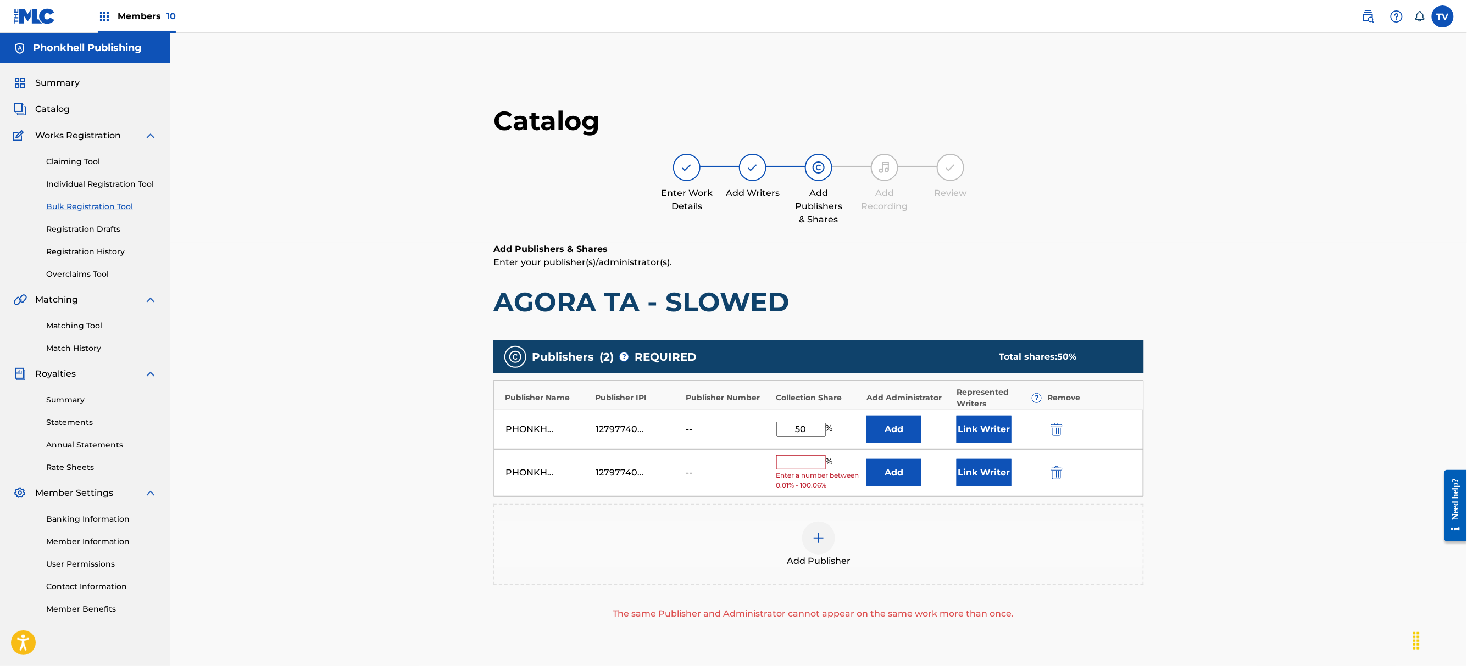
click at [1053, 468] on img "submit" at bounding box center [1056, 472] width 12 height 13
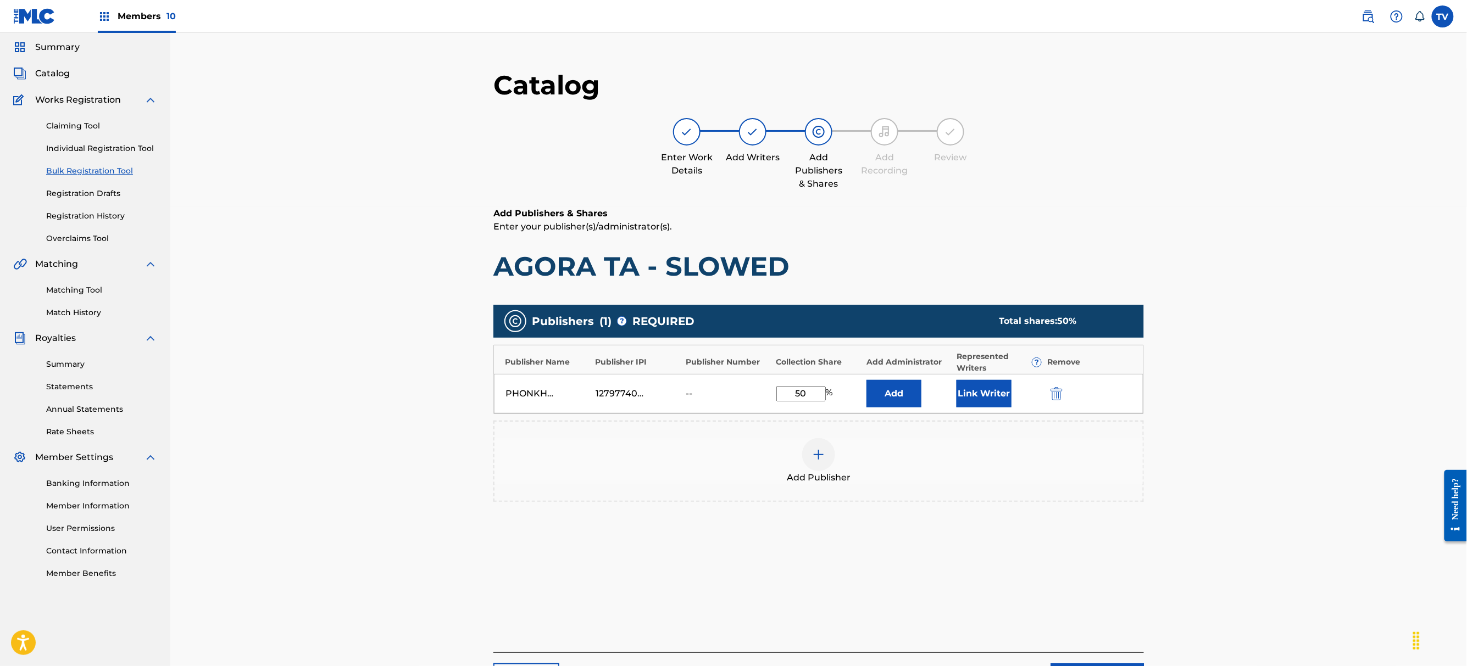
scroll to position [152, 0]
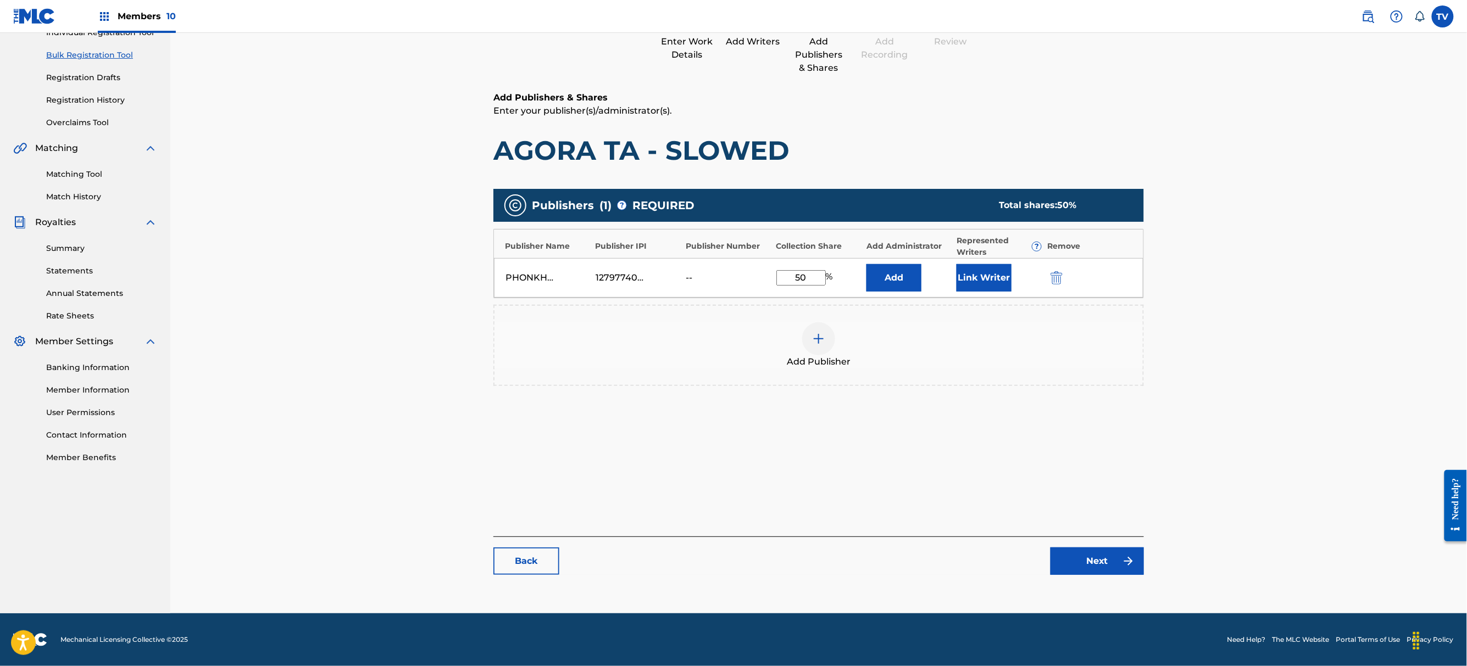
click at [1108, 552] on link "Next" at bounding box center [1096, 561] width 93 height 27
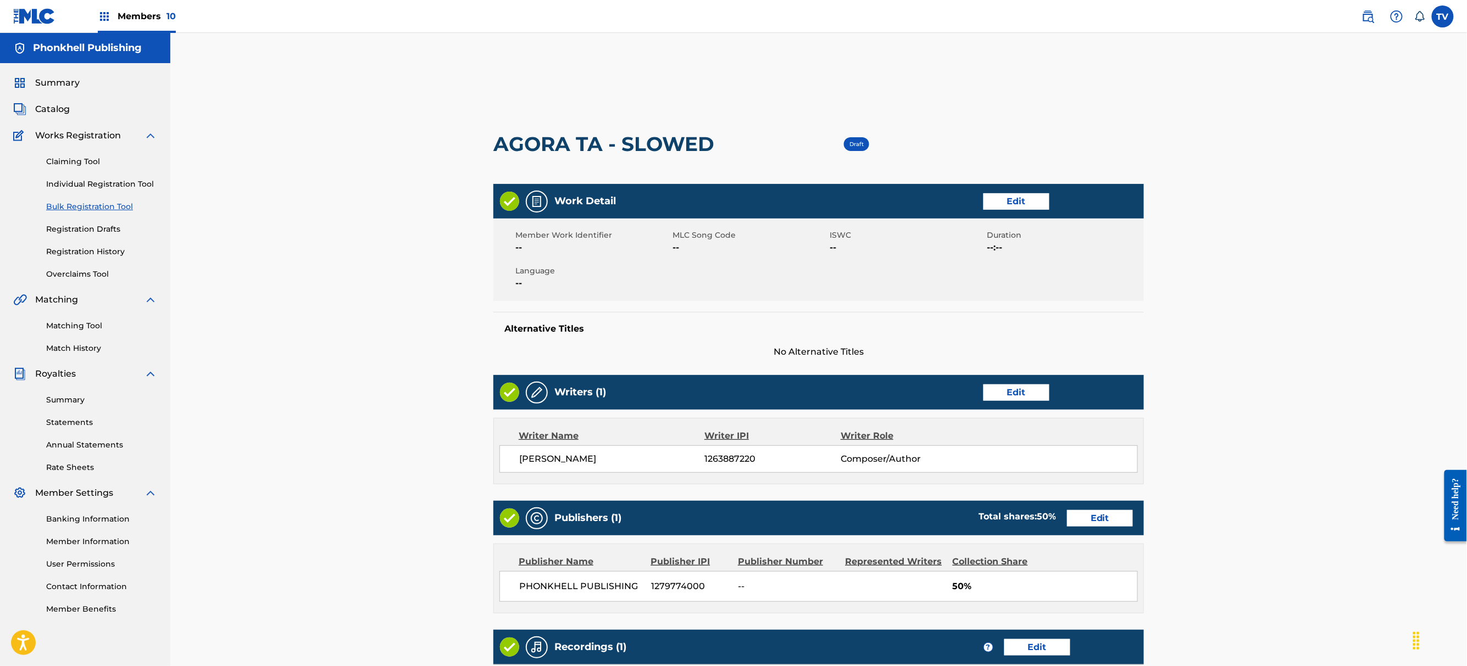
scroll to position [216, 0]
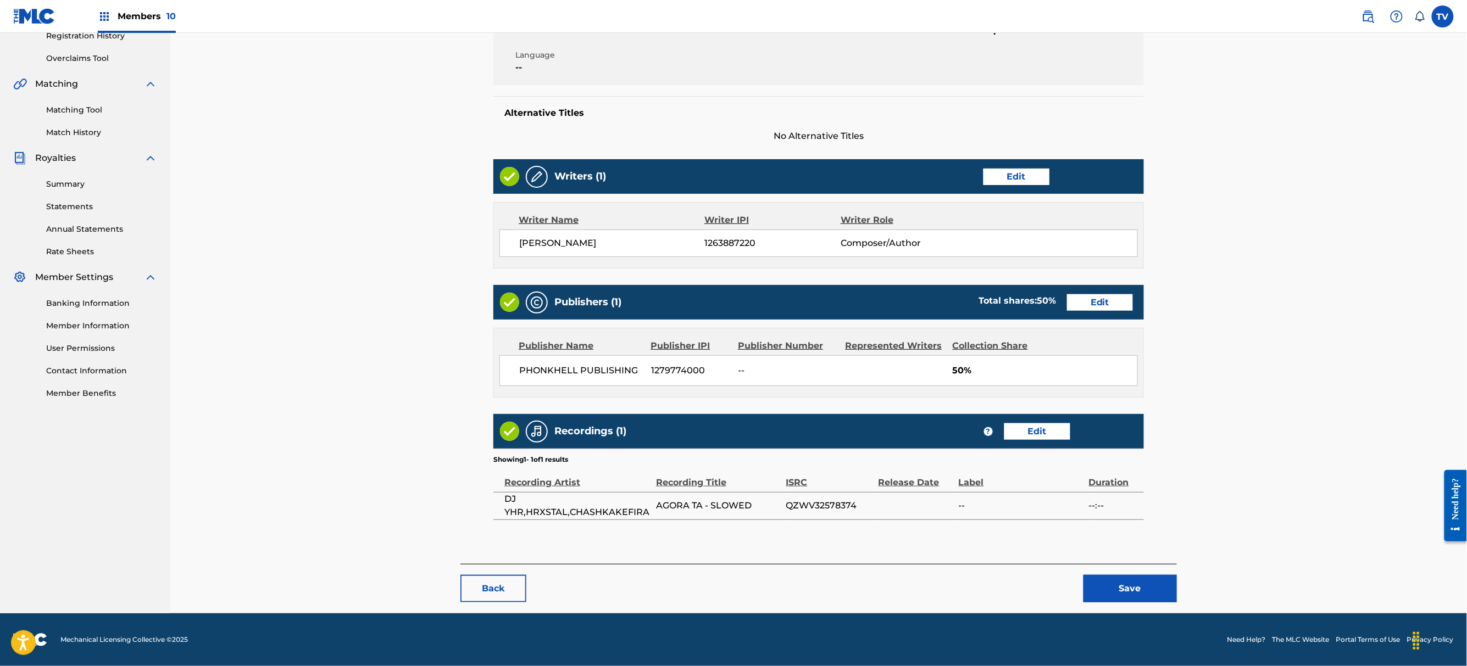
click at [1124, 587] on button "Save" at bounding box center [1129, 588] width 93 height 27
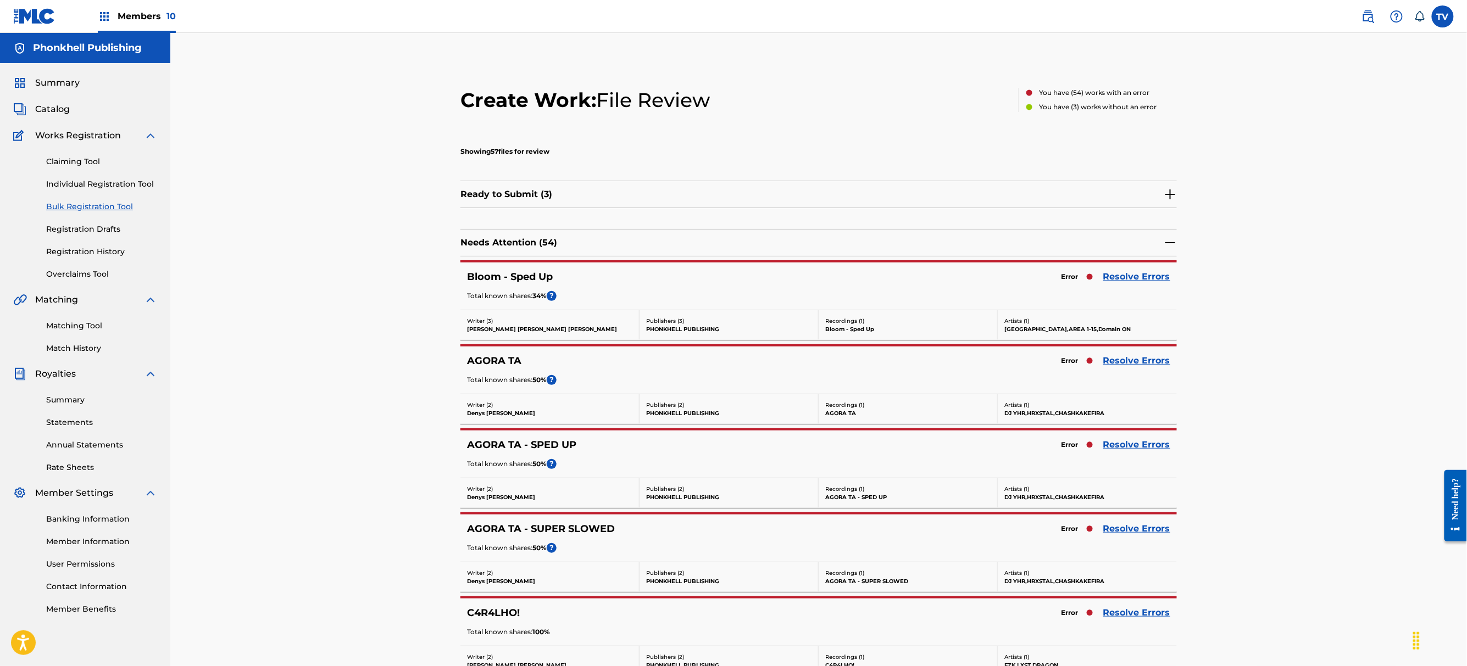
click at [1132, 359] on link "Resolve Errors" at bounding box center [1136, 360] width 67 height 13
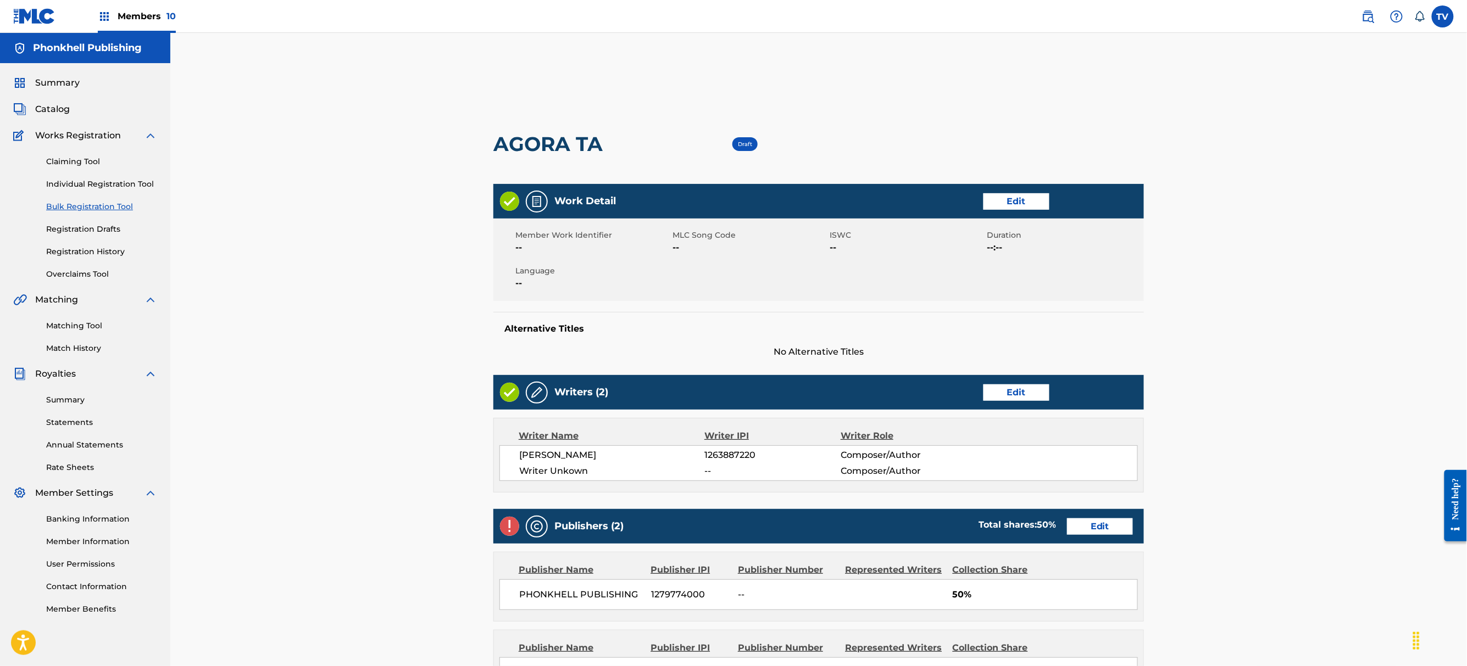
click at [1031, 406] on div "Writers (2) Edit" at bounding box center [818, 392] width 650 height 35
click at [1029, 400] on link "Edit" at bounding box center [1016, 393] width 66 height 16
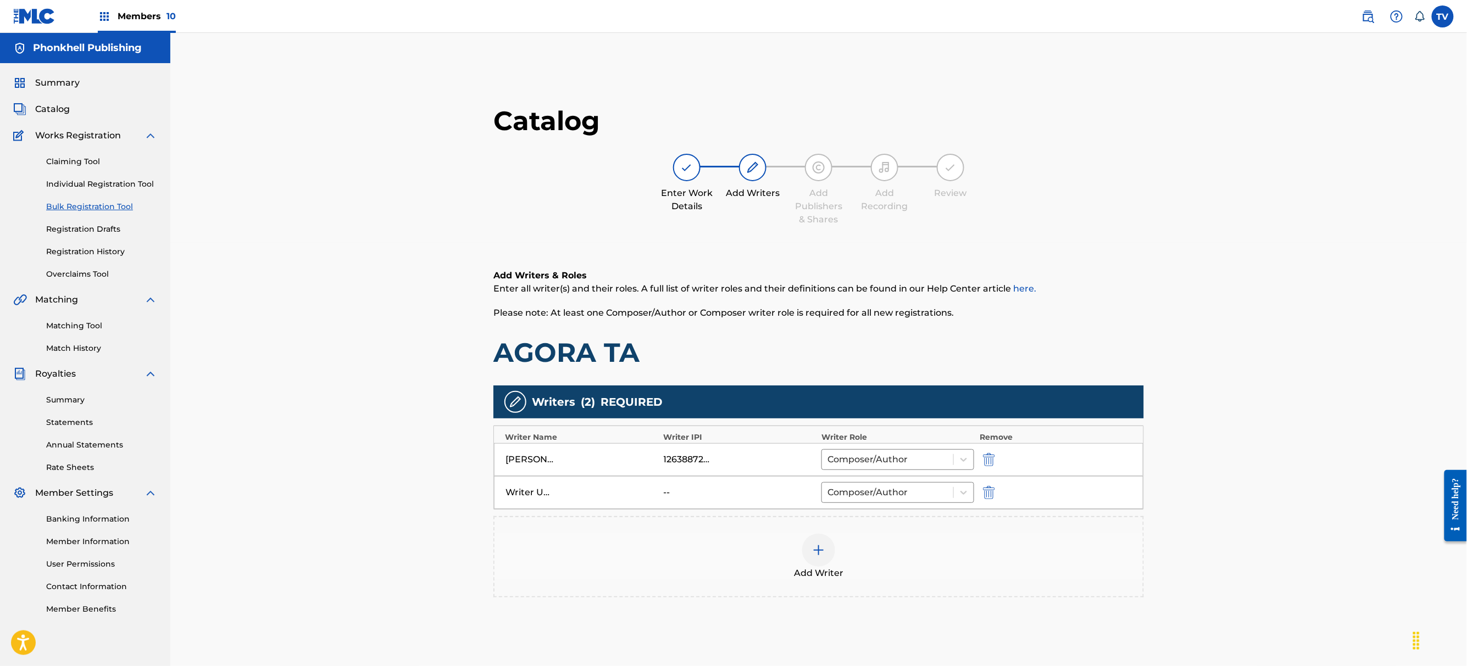
click at [987, 499] on img "submit" at bounding box center [989, 492] width 12 height 13
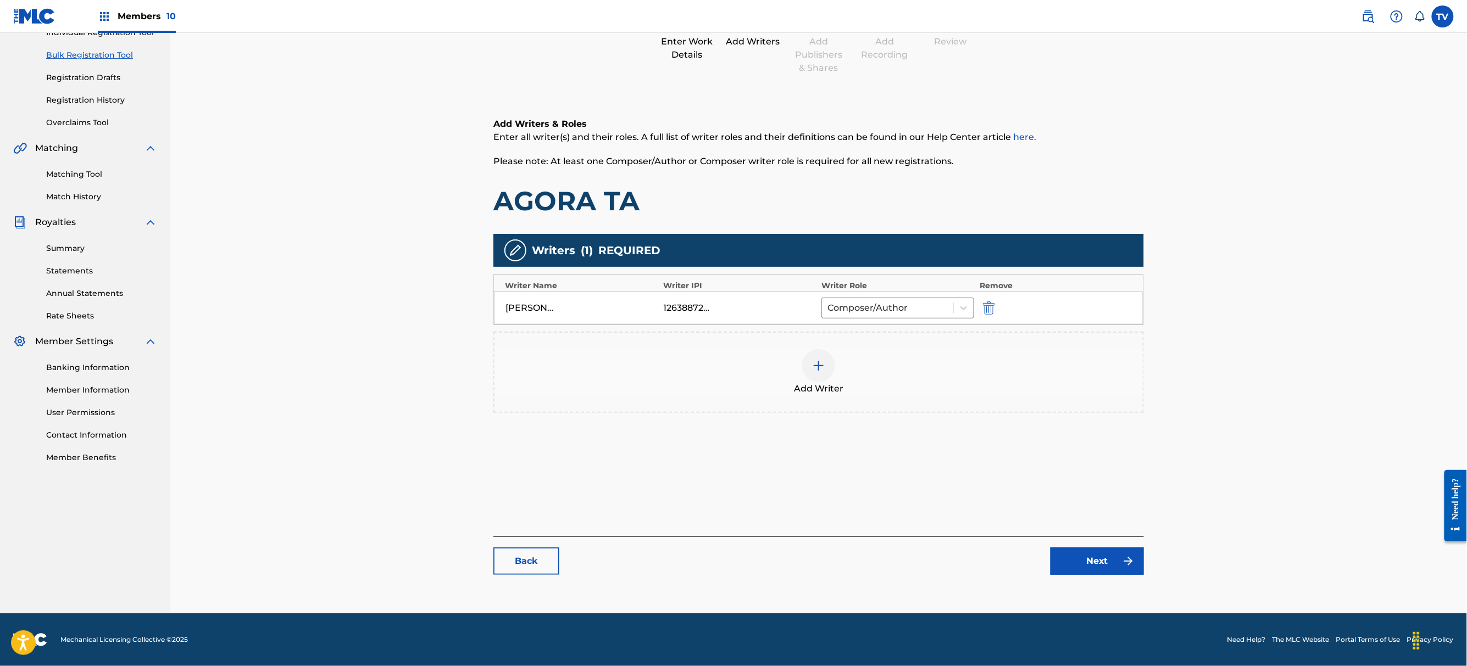
click at [1115, 561] on link "Next" at bounding box center [1096, 561] width 93 height 27
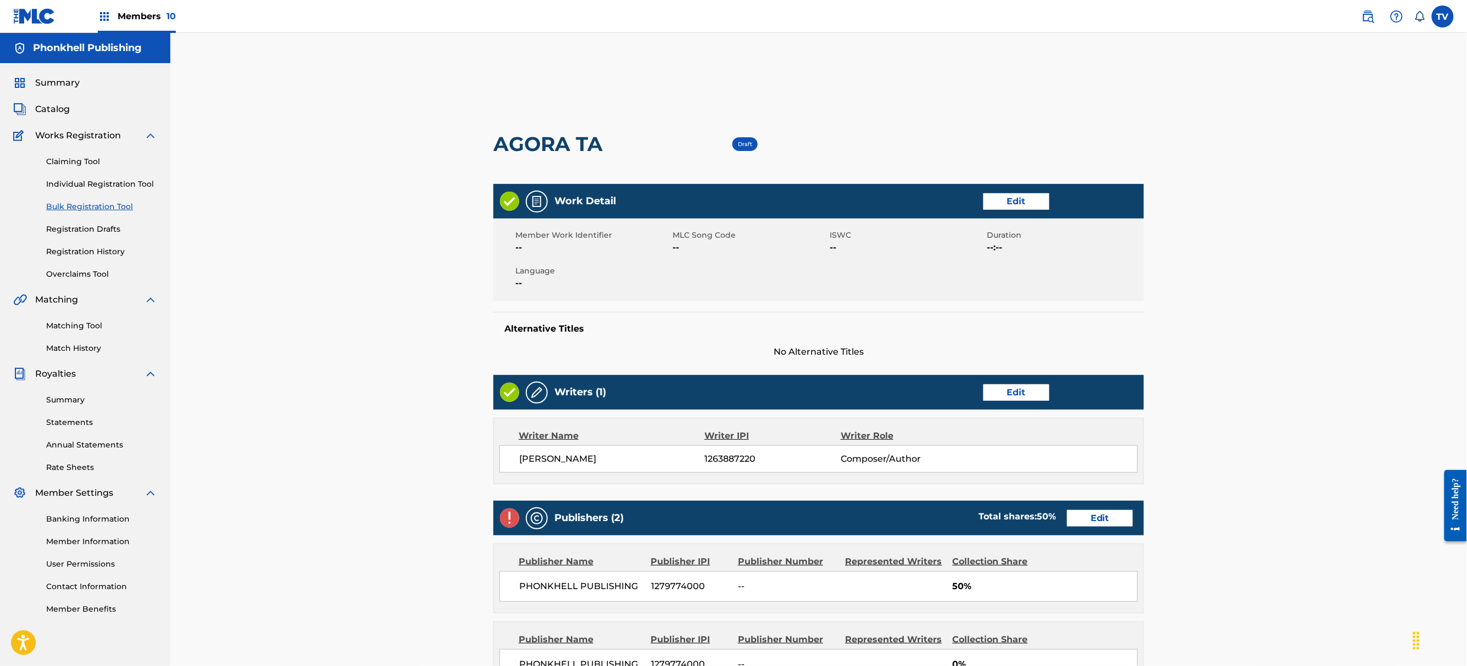
click at [1098, 517] on link "Edit" at bounding box center [1100, 518] width 66 height 16
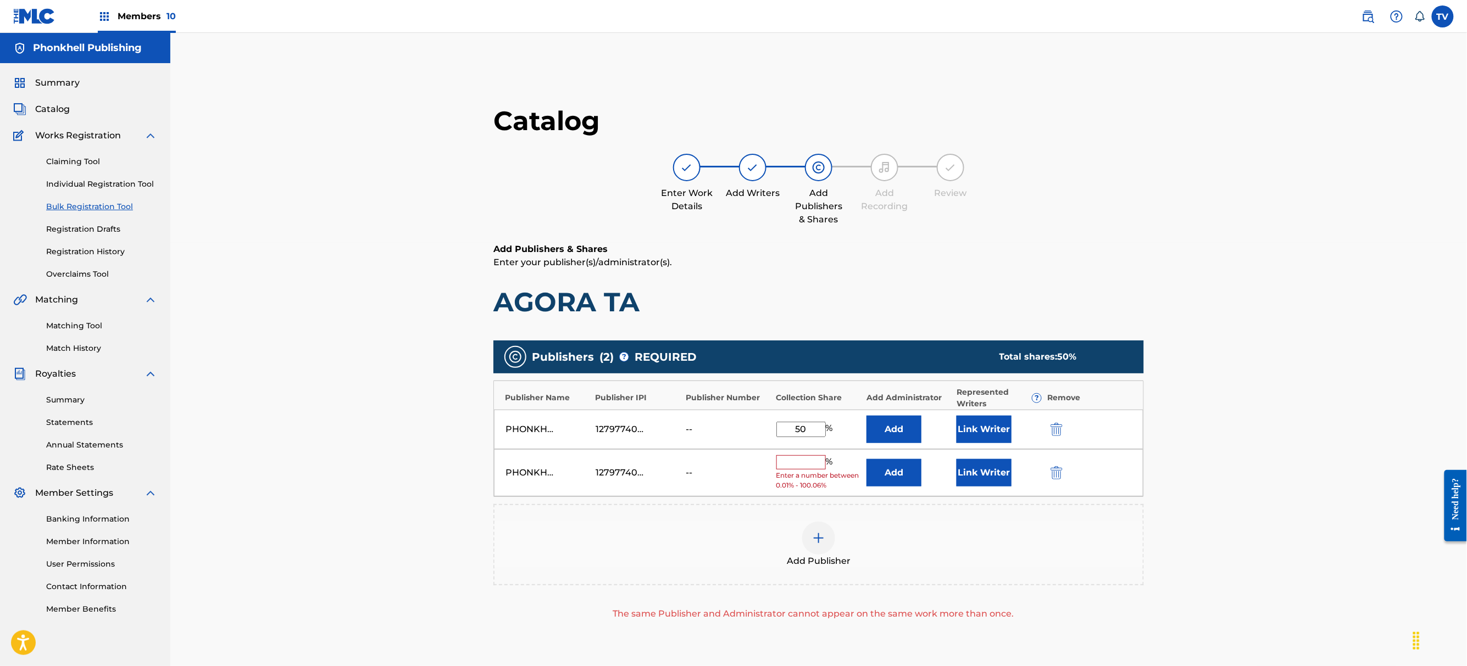
click at [1044, 473] on div "PHONKHELL PUBLISHING 1279774000 -- % Enter a number between 0.01% - 100.06% Add…" at bounding box center [818, 473] width 649 height 48
click at [1055, 475] on img "submit" at bounding box center [1056, 472] width 12 height 13
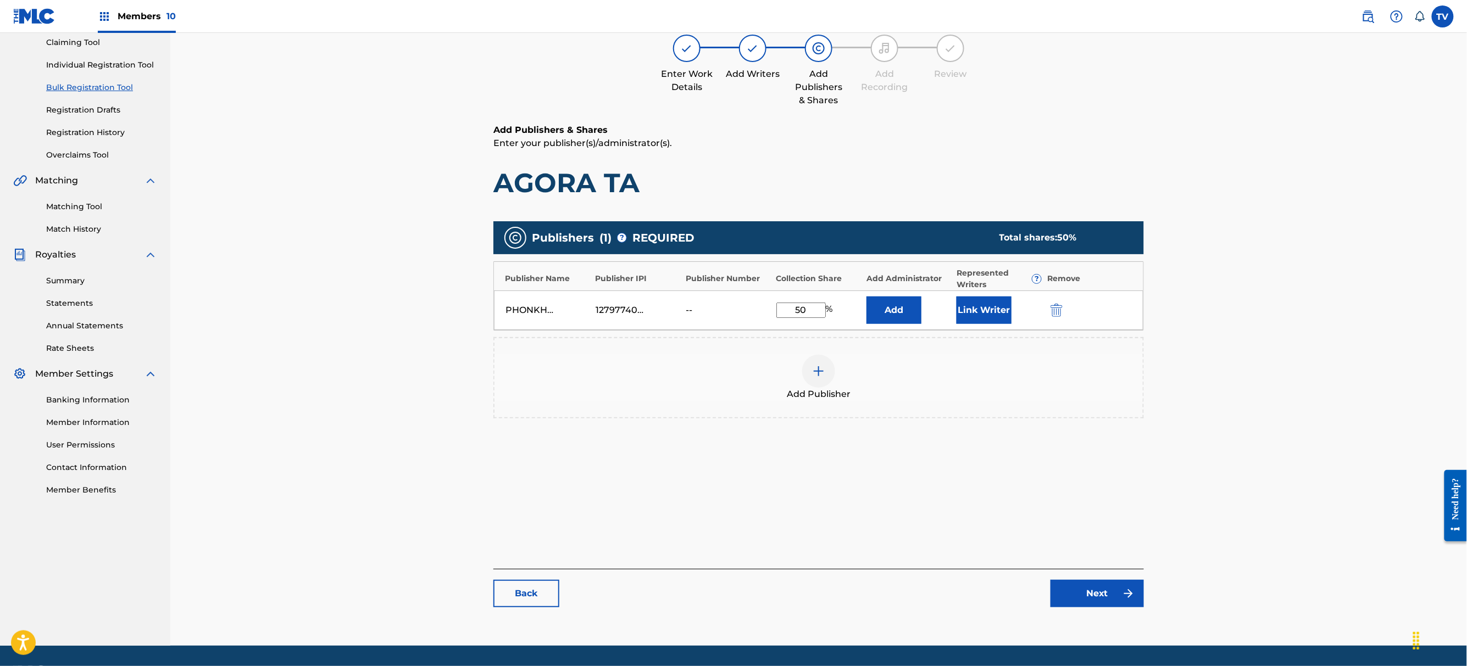
scroll to position [152, 0]
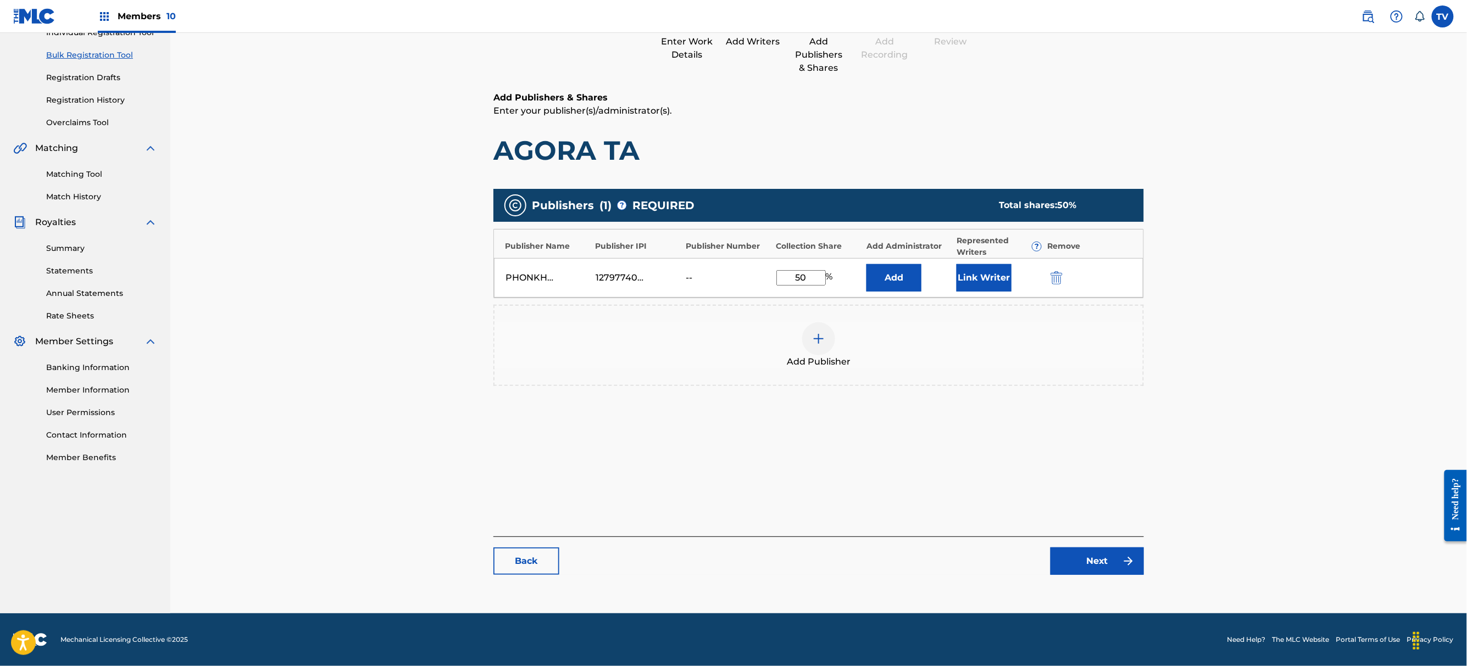
click at [1091, 565] on link "Next" at bounding box center [1096, 561] width 93 height 27
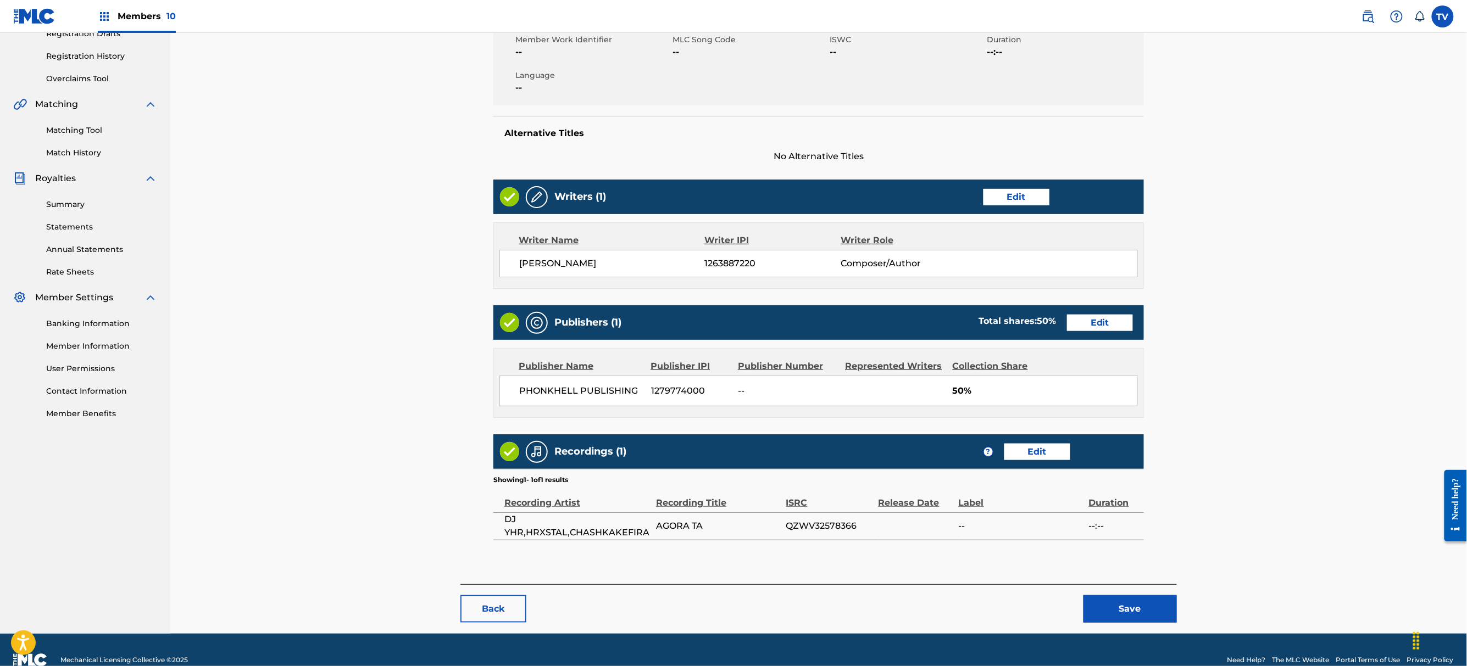
scroll to position [216, 0]
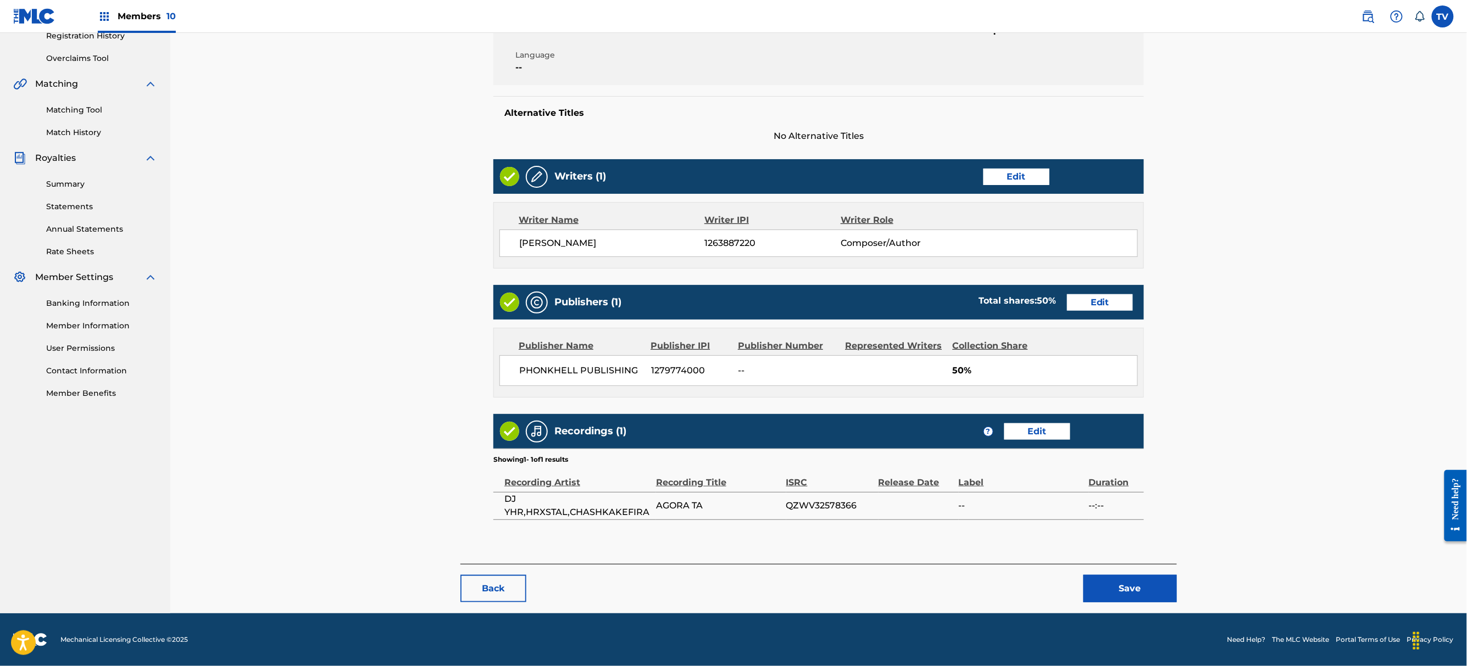
click at [1134, 579] on button "Save" at bounding box center [1129, 588] width 93 height 27
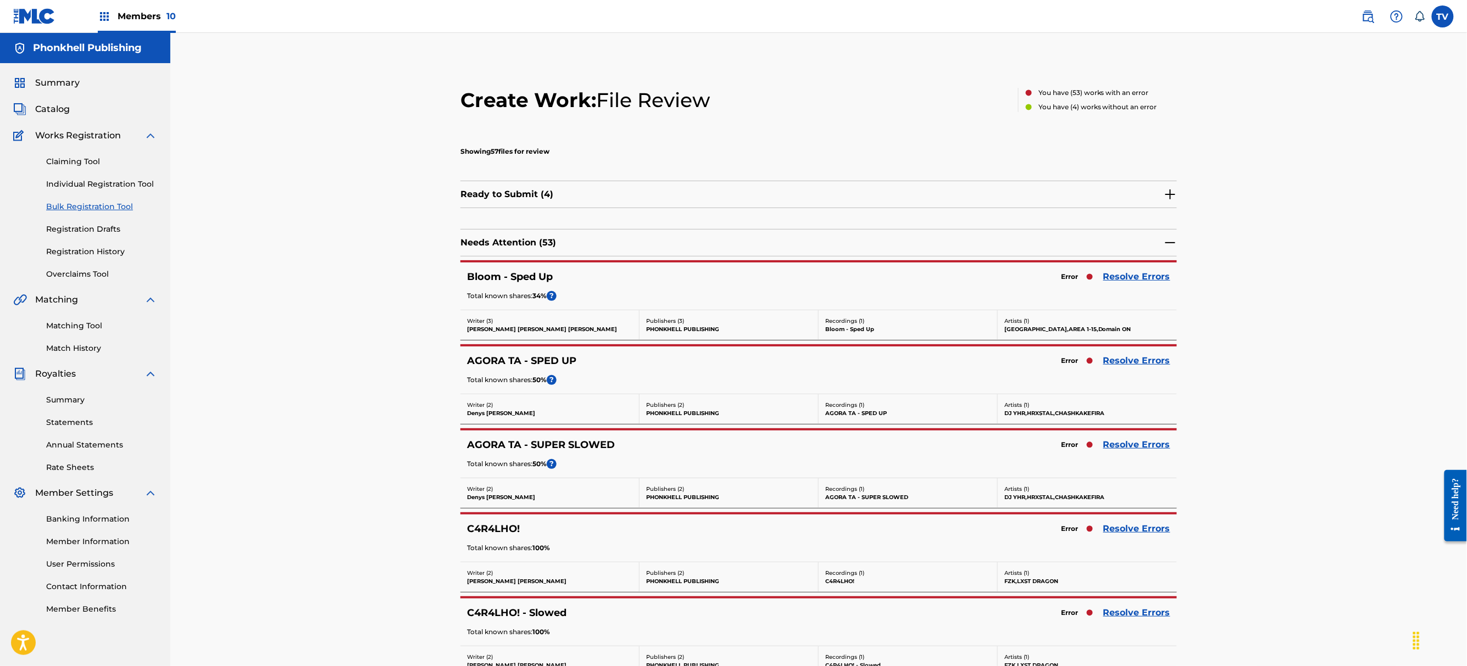
click at [1171, 361] on div "AGORA TA - SPED UP Error Resolve Errors Total known shares: 50 % ?" at bounding box center [818, 370] width 716 height 47
click at [1152, 359] on link "Resolve Errors" at bounding box center [1136, 360] width 67 height 13
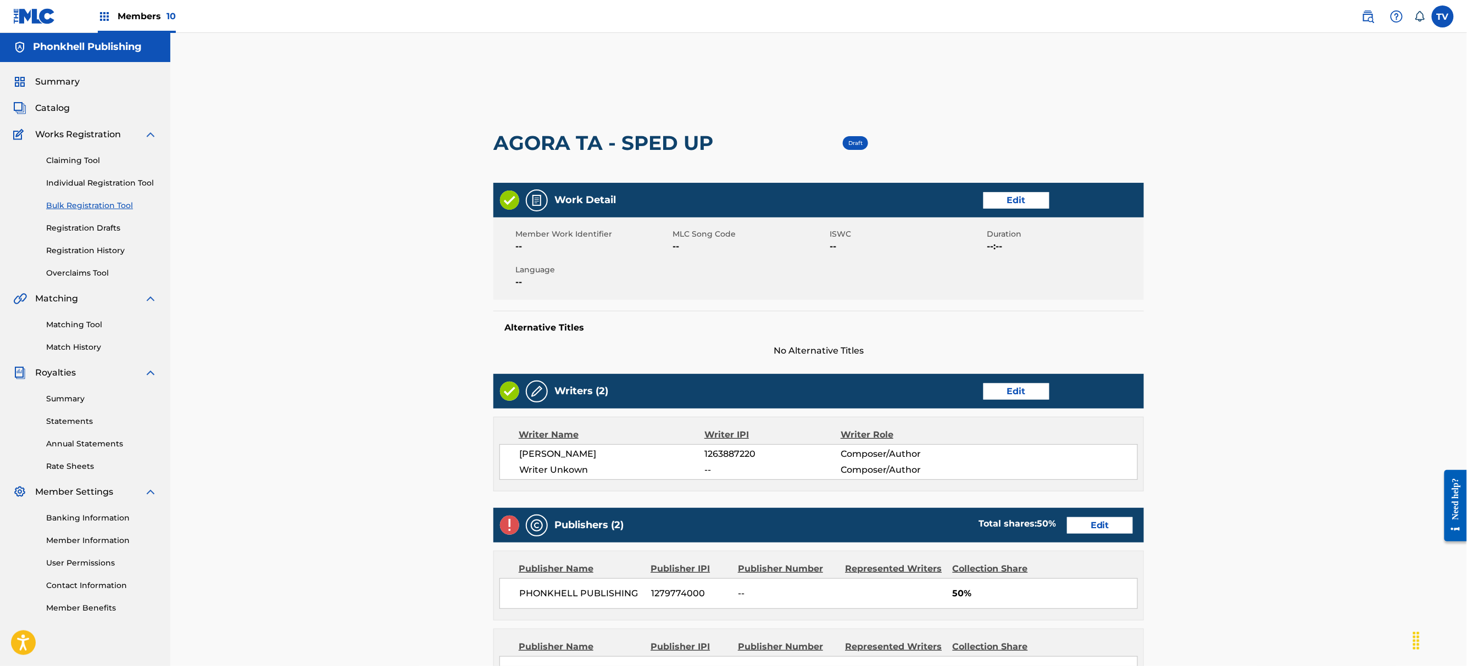
scroll to position [315, 0]
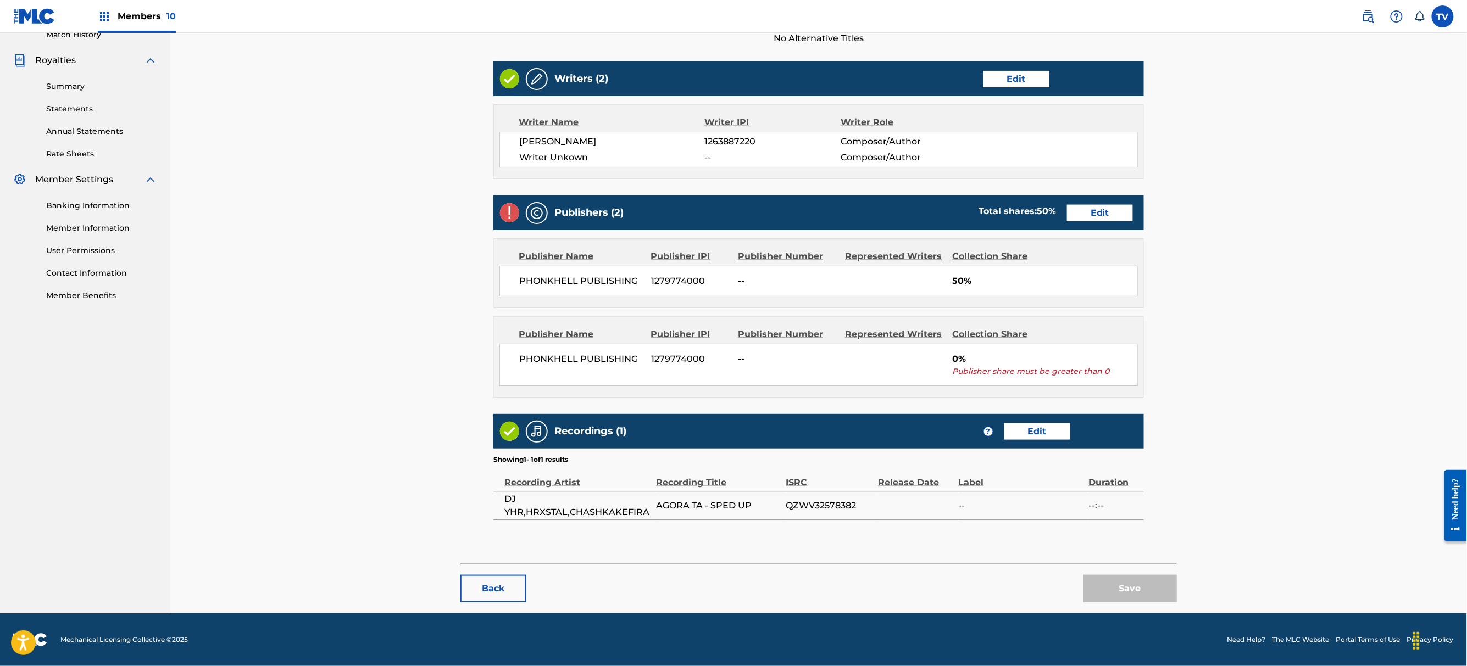
click at [1112, 205] on link "Edit" at bounding box center [1100, 213] width 66 height 16
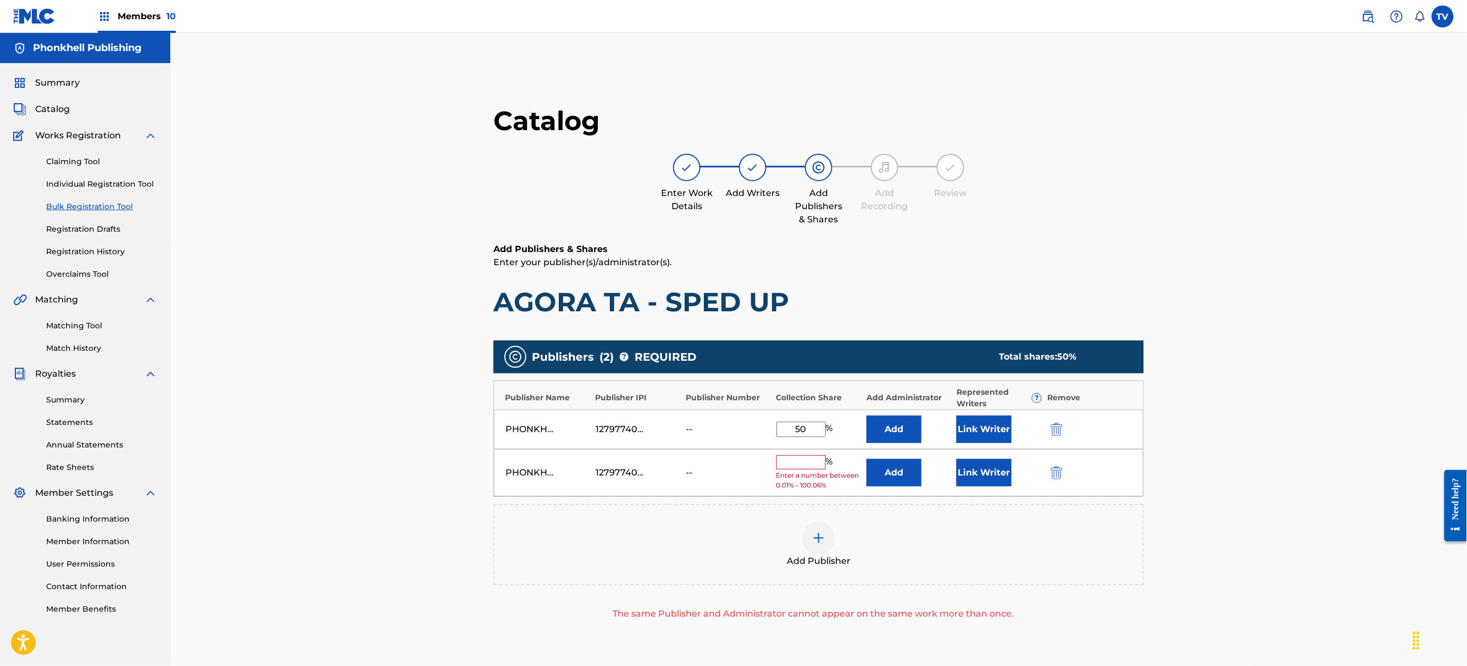
click at [1055, 469] on img "submit" at bounding box center [1056, 472] width 12 height 13
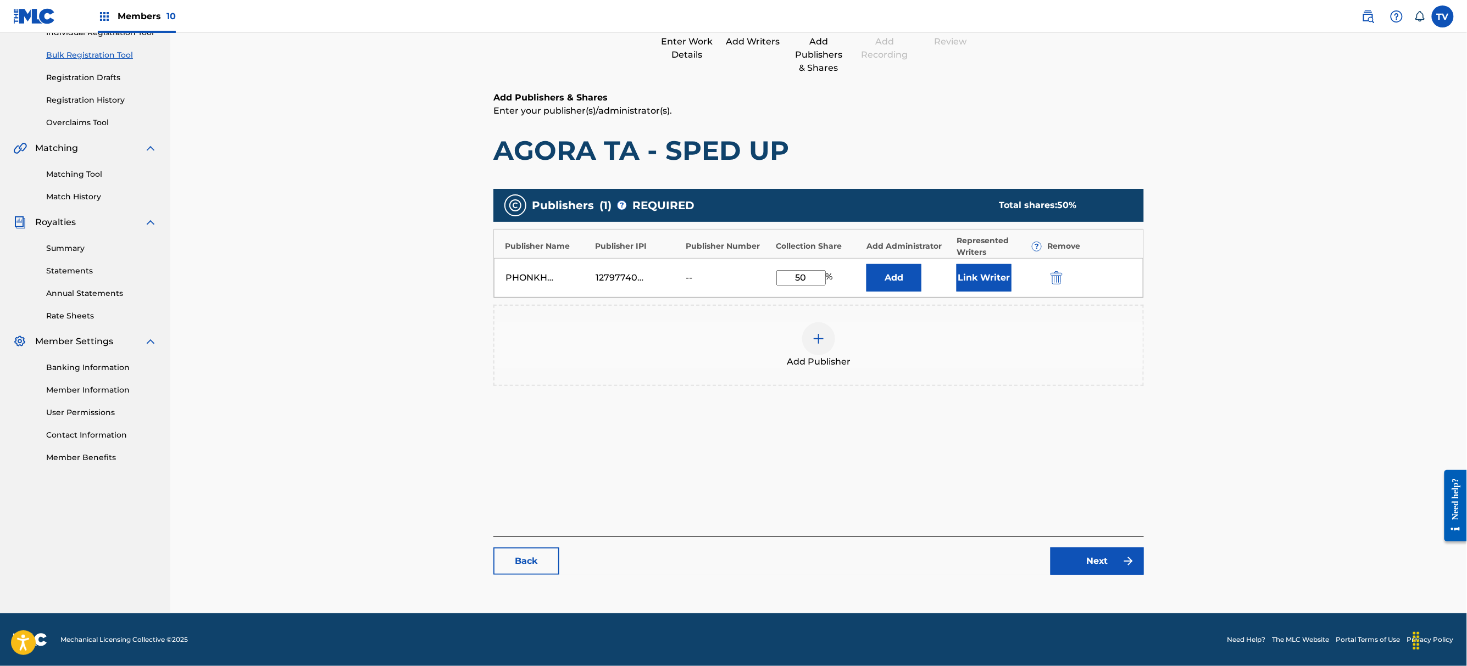
click at [1100, 569] on link "Next" at bounding box center [1096, 561] width 93 height 27
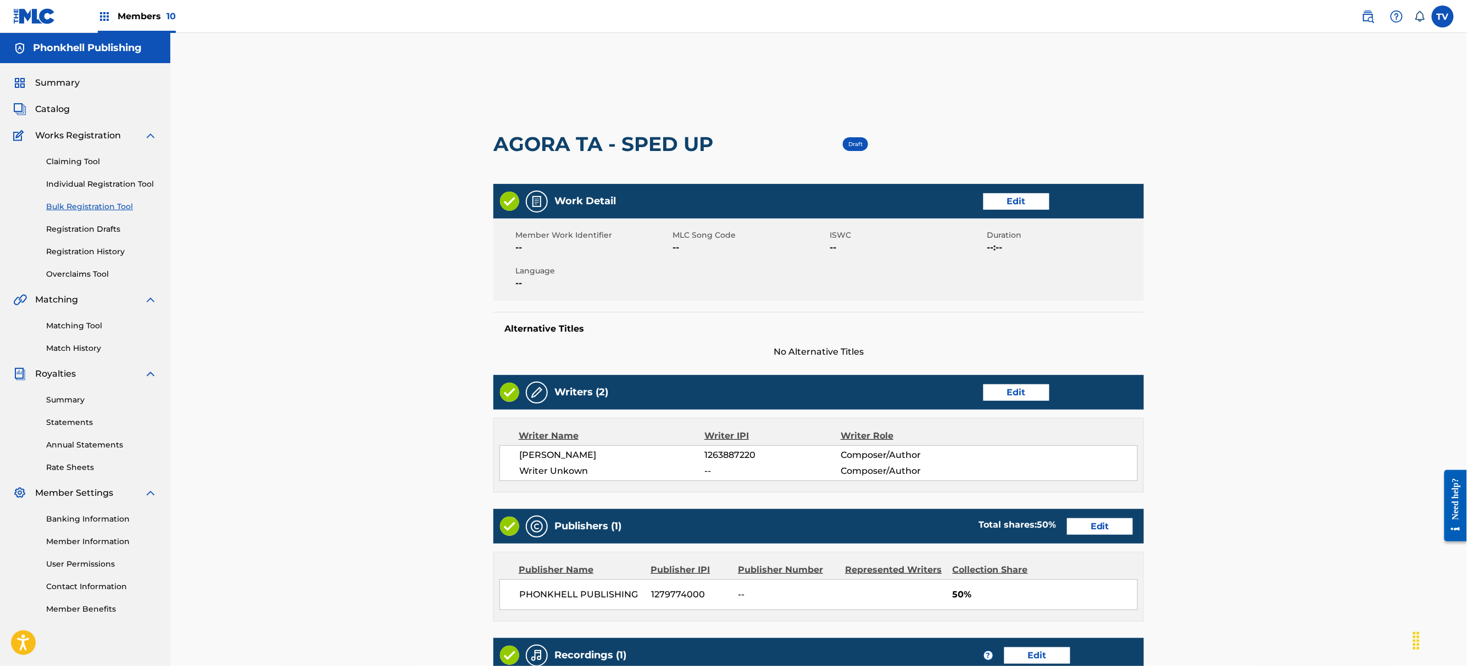
click at [1016, 399] on link "Edit" at bounding box center [1016, 393] width 66 height 16
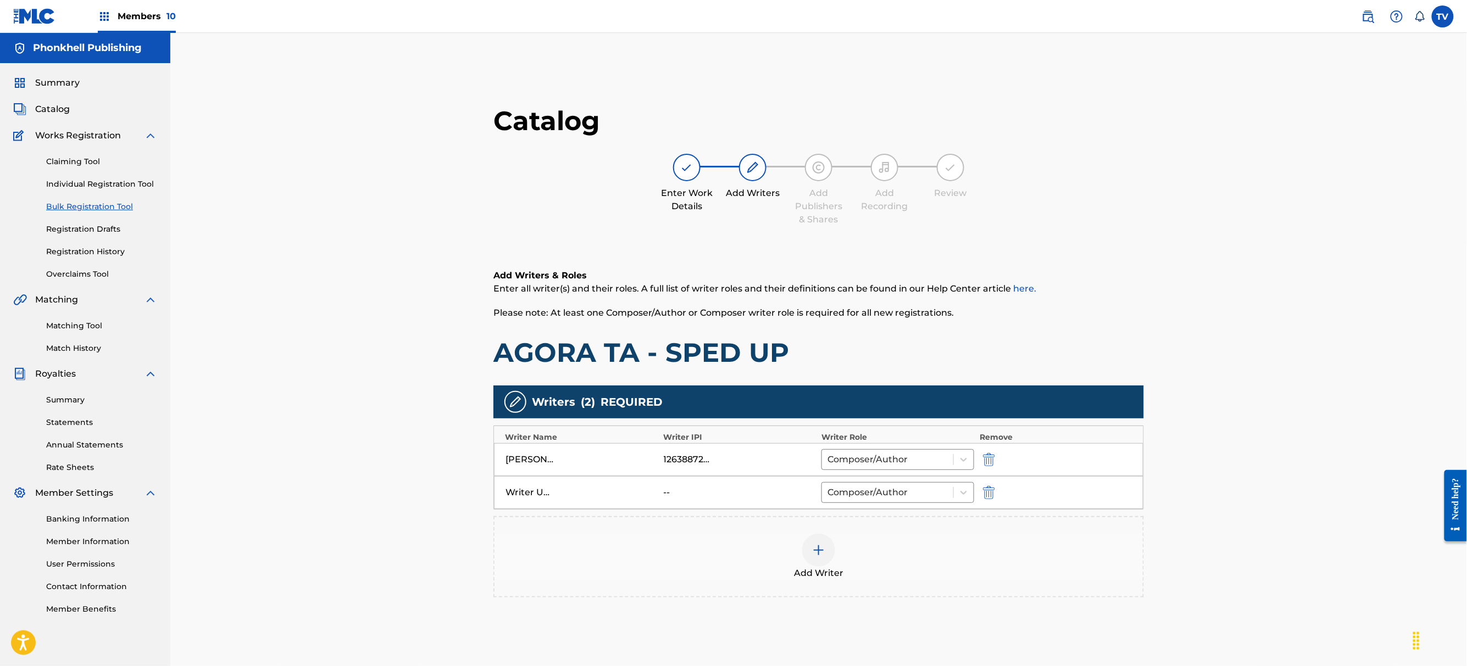
click at [993, 495] on img "submit" at bounding box center [989, 492] width 12 height 13
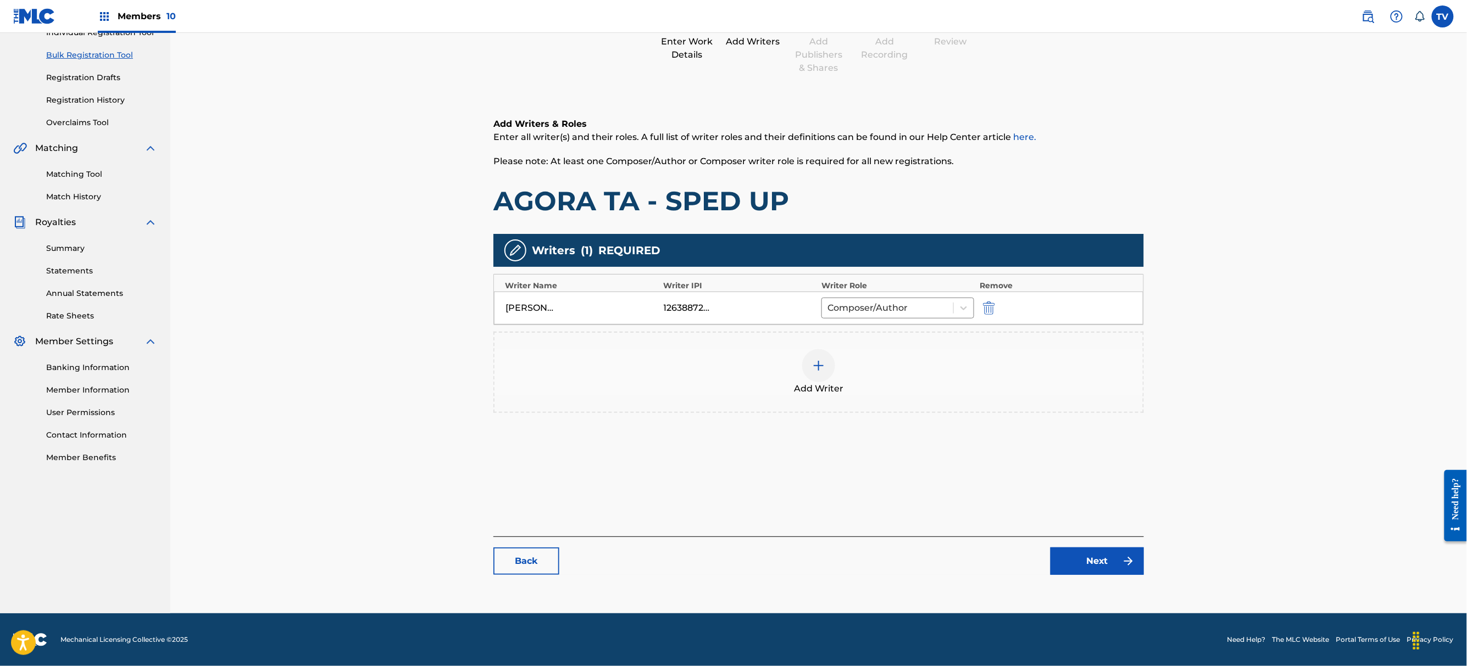
click at [1087, 565] on link "Next" at bounding box center [1096, 561] width 93 height 27
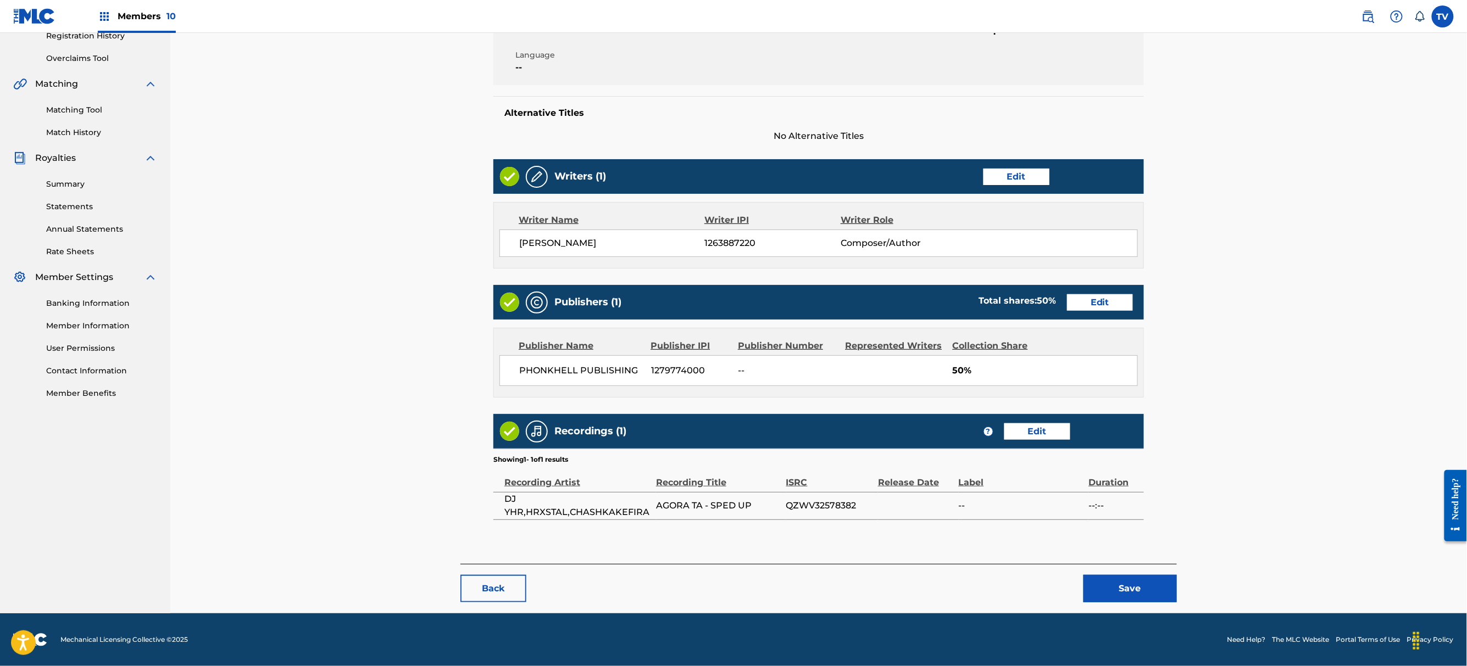
click at [1117, 604] on div "< Back AGORA TA - SPED UP Draft Work Detail Edit Member Work Identifier -- MLC …" at bounding box center [818, 243] width 716 height 742
click at [1117, 603] on button "Save" at bounding box center [1129, 588] width 93 height 27
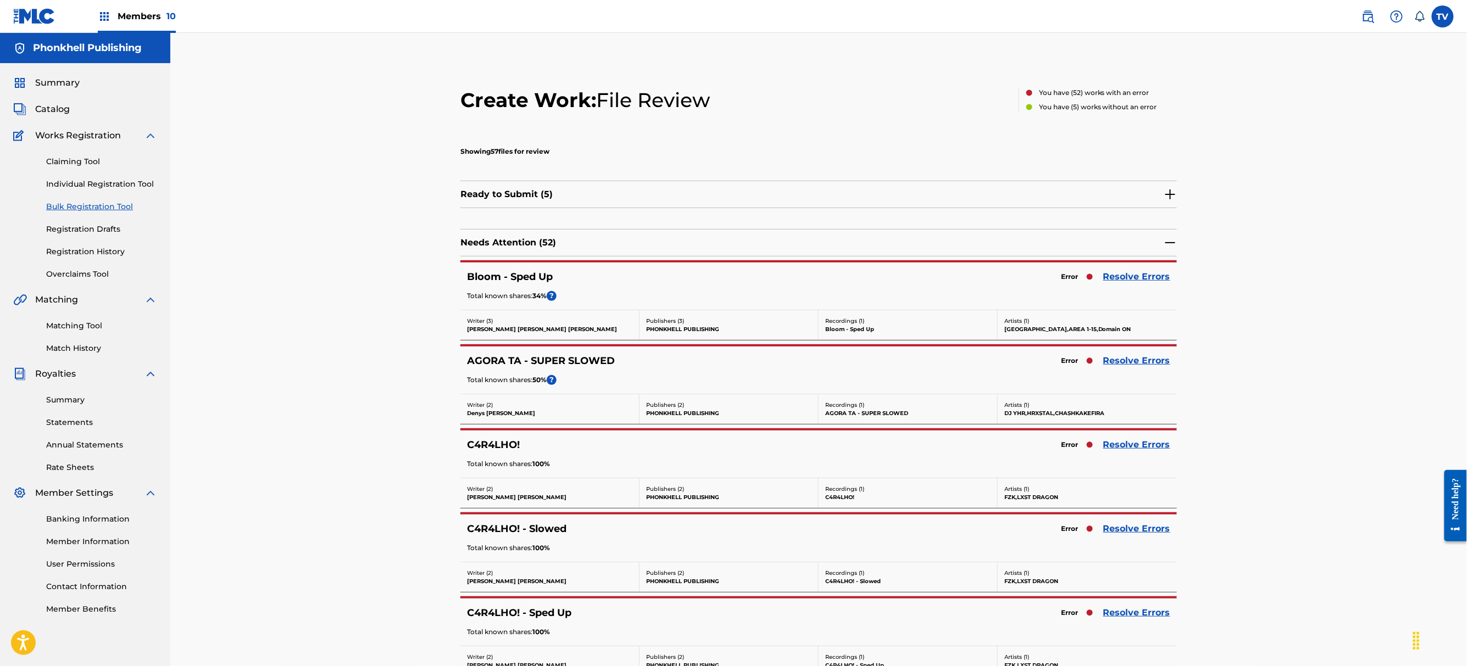
click at [1139, 449] on link "Resolve Errors" at bounding box center [1136, 444] width 67 height 13
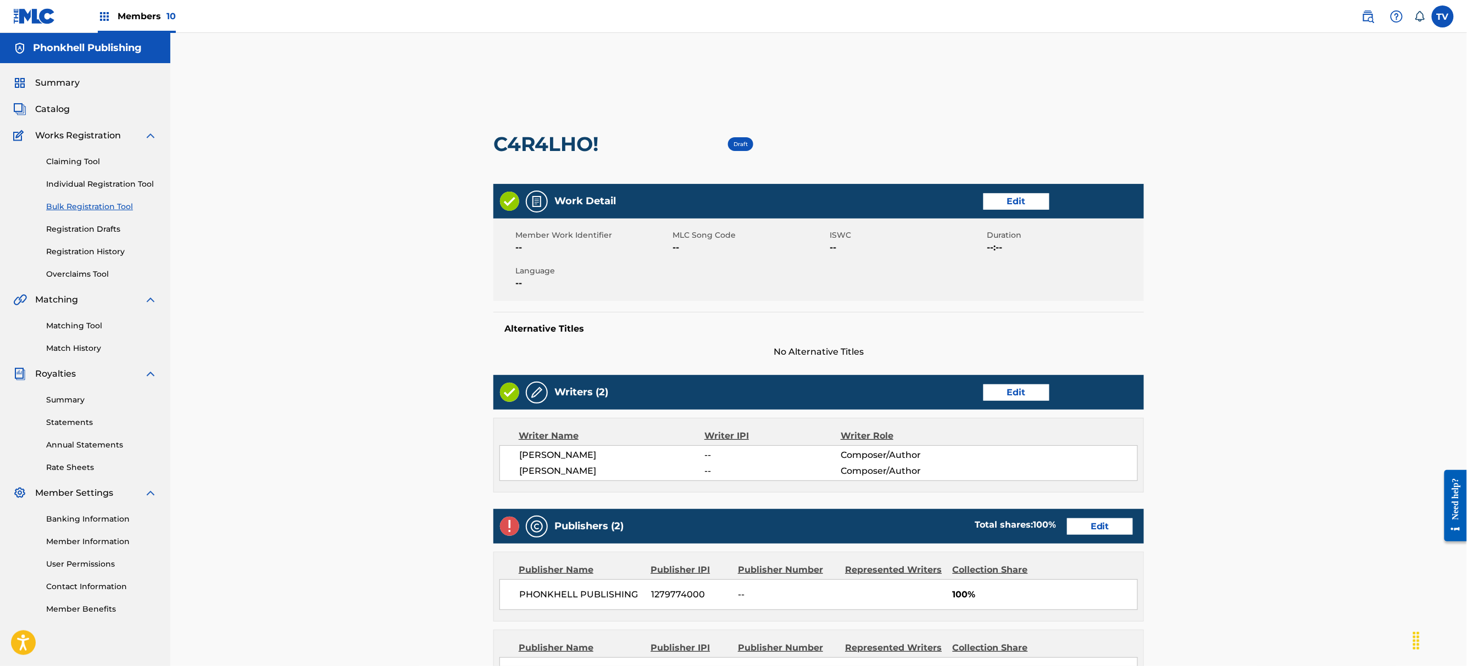
click at [1013, 379] on div "Writers (2) Edit" at bounding box center [818, 392] width 650 height 35
click at [1086, 523] on link "Edit" at bounding box center [1100, 527] width 66 height 16
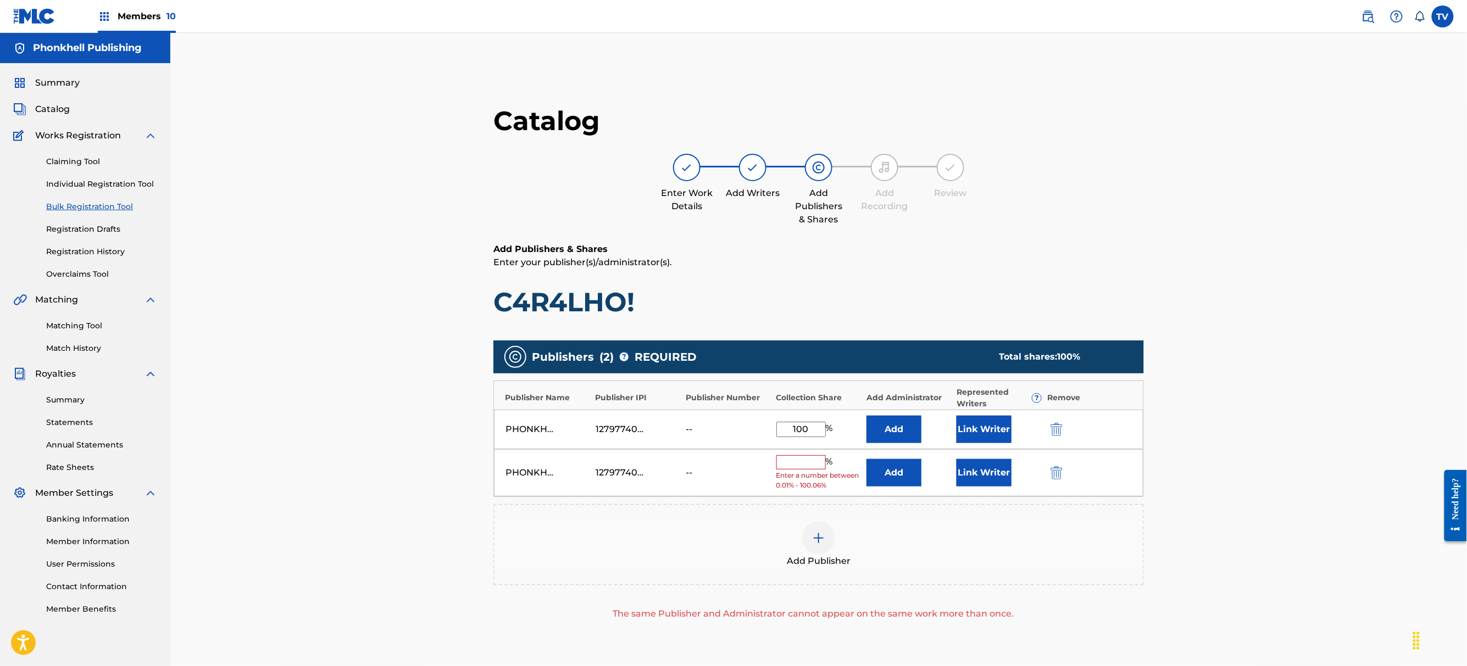
click at [1051, 469] on img "submit" at bounding box center [1056, 472] width 12 height 13
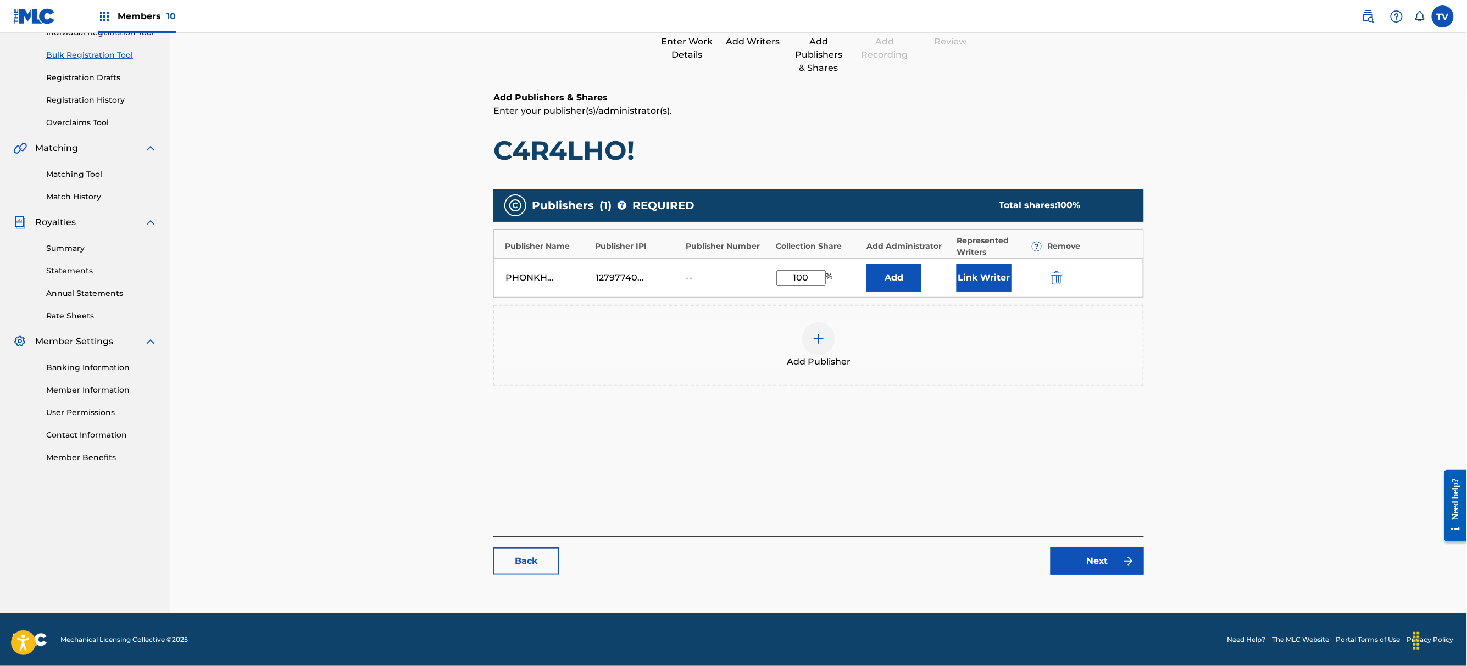
click at [1107, 561] on link "Next" at bounding box center [1096, 561] width 93 height 27
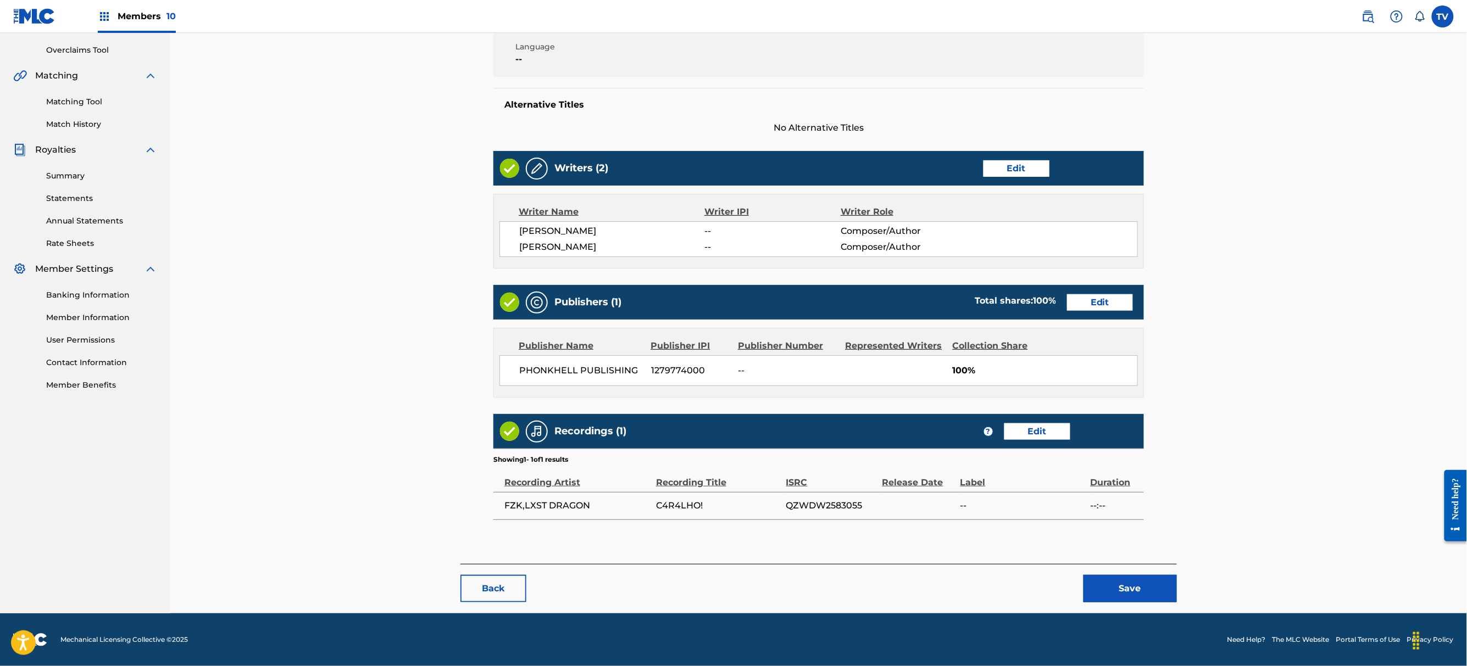
click at [1125, 591] on button "Save" at bounding box center [1129, 588] width 93 height 27
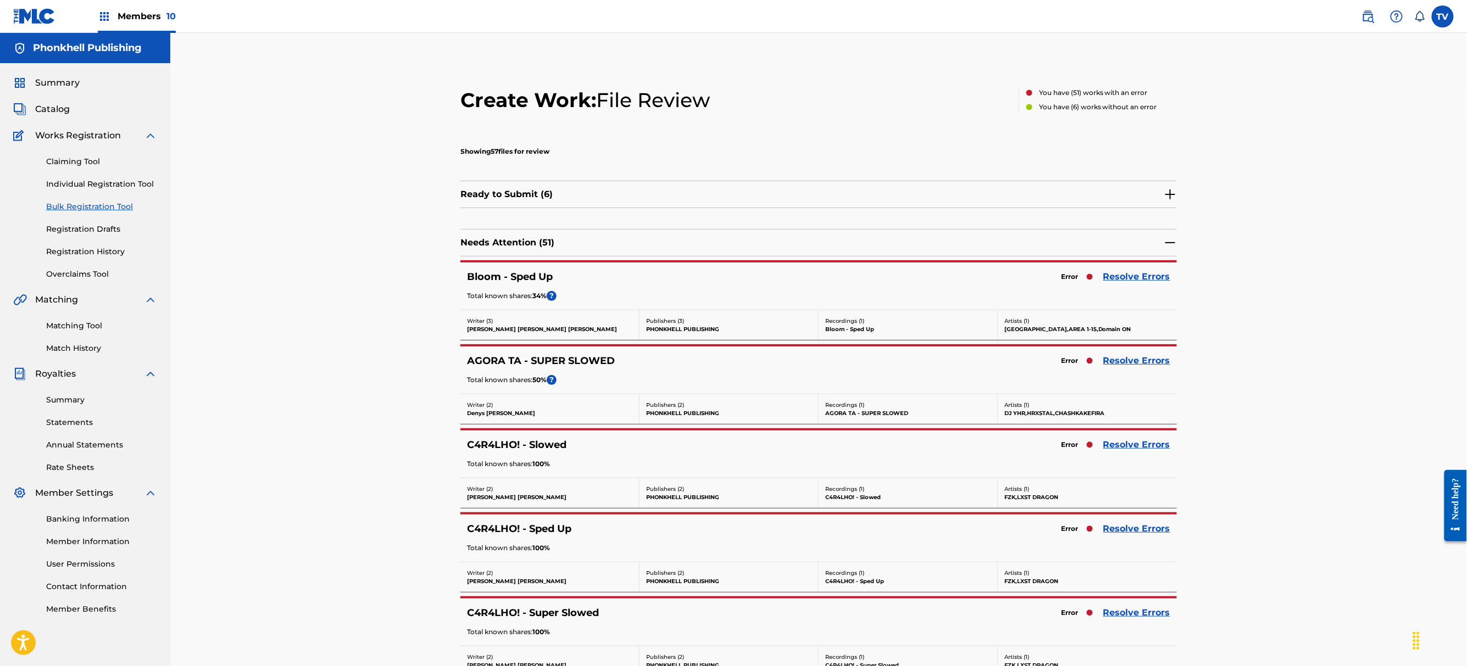
click at [1132, 530] on link "Resolve Errors" at bounding box center [1136, 528] width 67 height 13
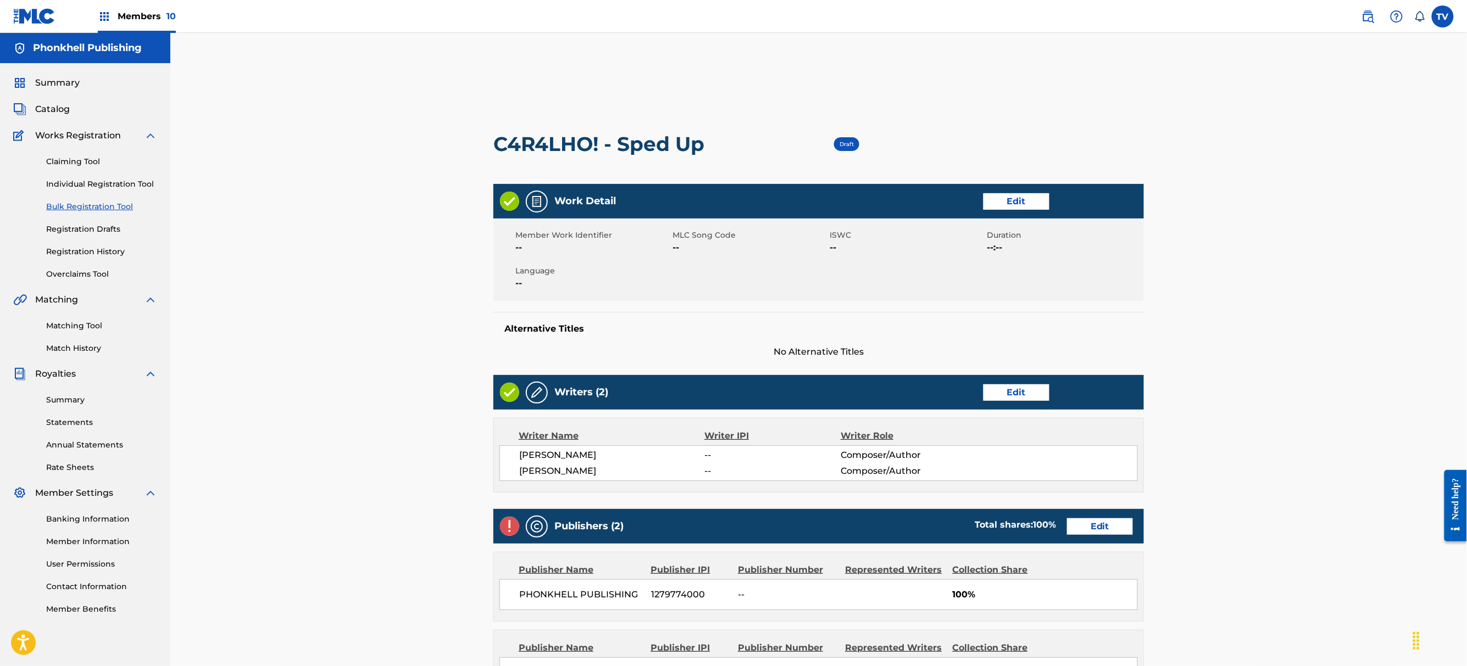
click at [1102, 521] on link "Edit" at bounding box center [1100, 527] width 66 height 16
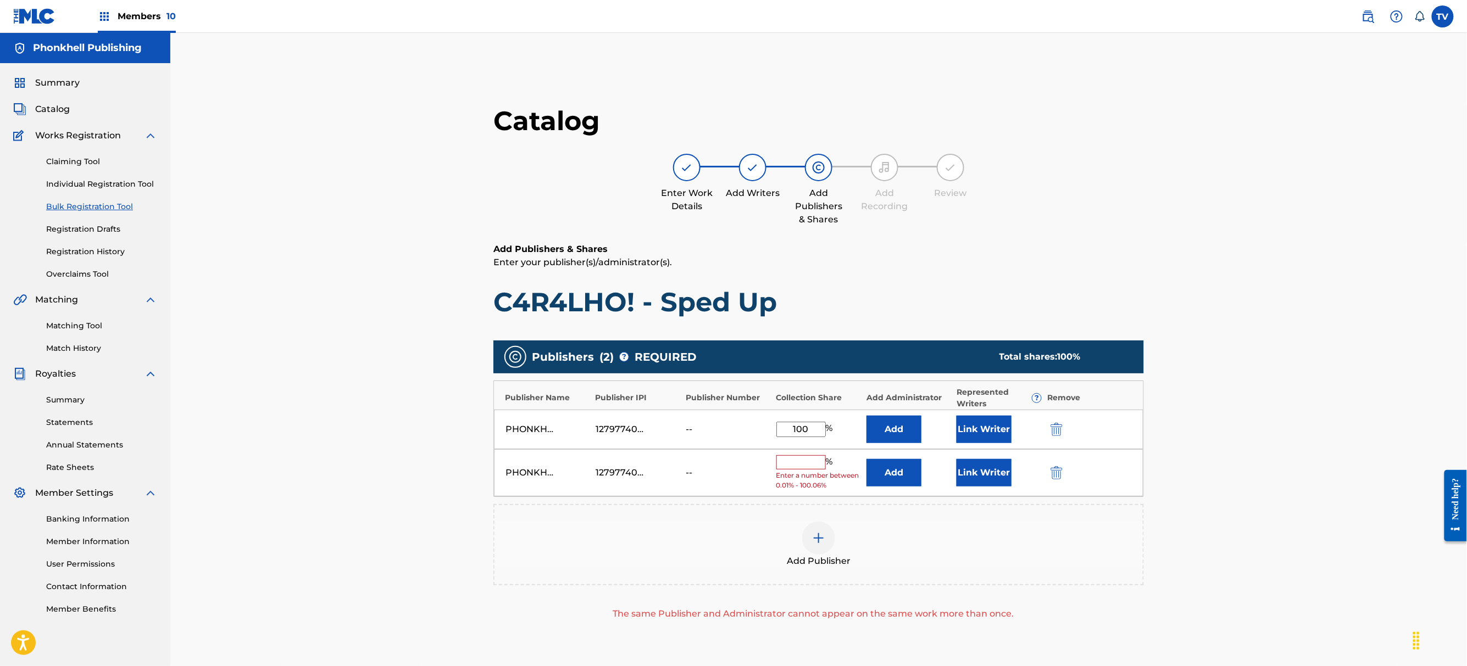
click at [1055, 472] on img "submit" at bounding box center [1056, 472] width 12 height 13
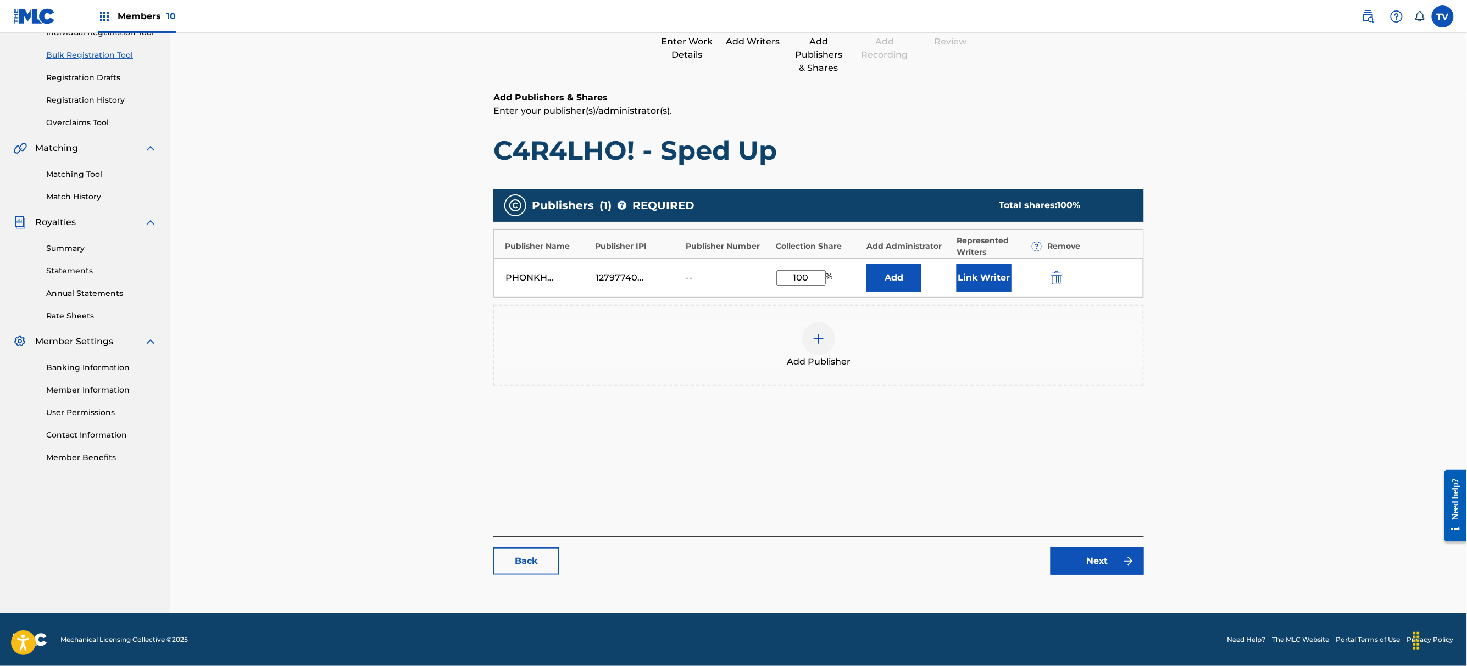
click at [1096, 561] on link "Next" at bounding box center [1096, 561] width 93 height 27
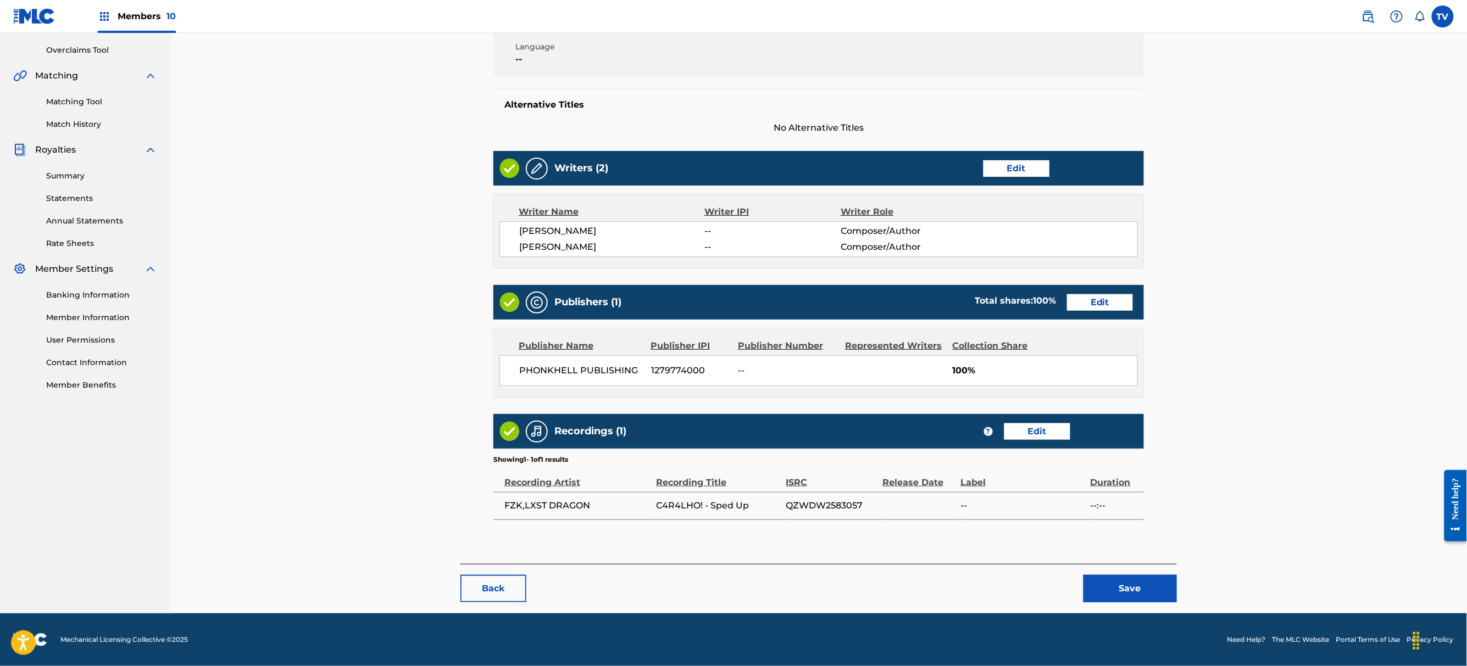
click at [1145, 586] on button "Save" at bounding box center [1129, 588] width 93 height 27
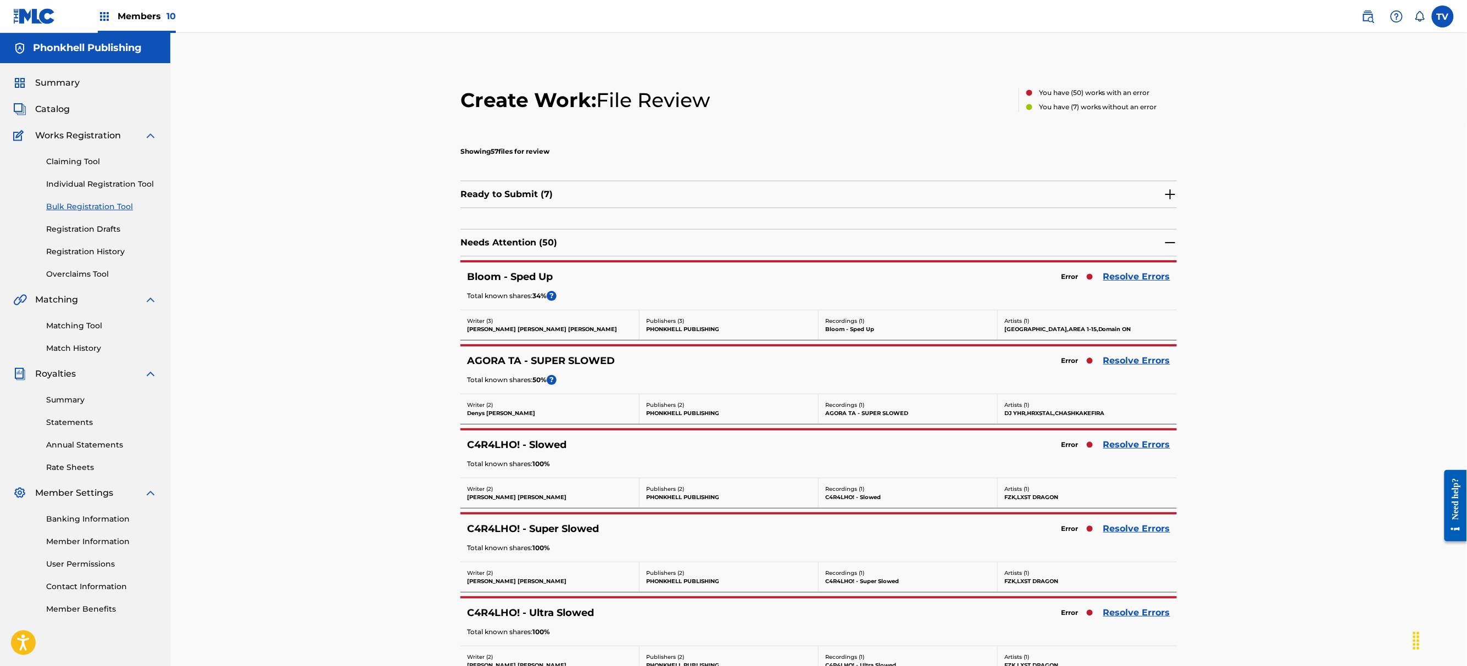
click at [1141, 445] on link "Resolve Errors" at bounding box center [1136, 444] width 67 height 13
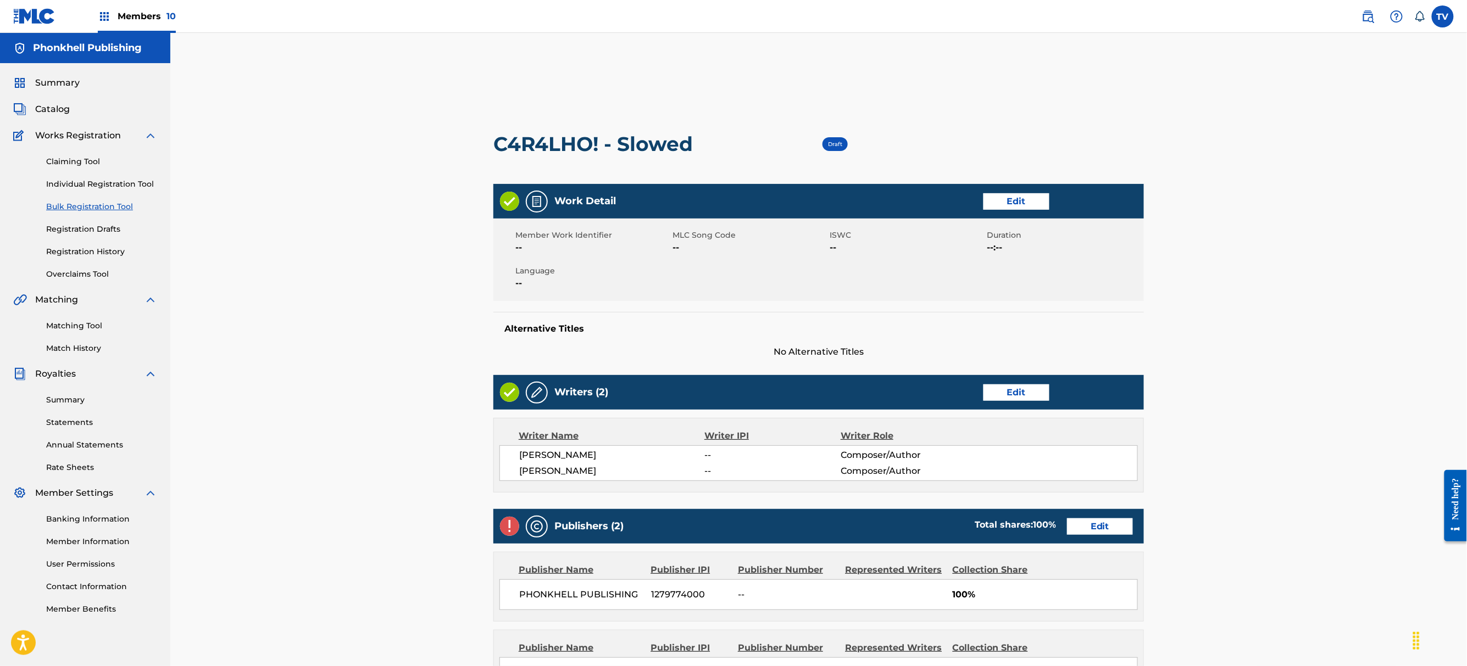
click at [1111, 525] on link "Edit" at bounding box center [1100, 527] width 66 height 16
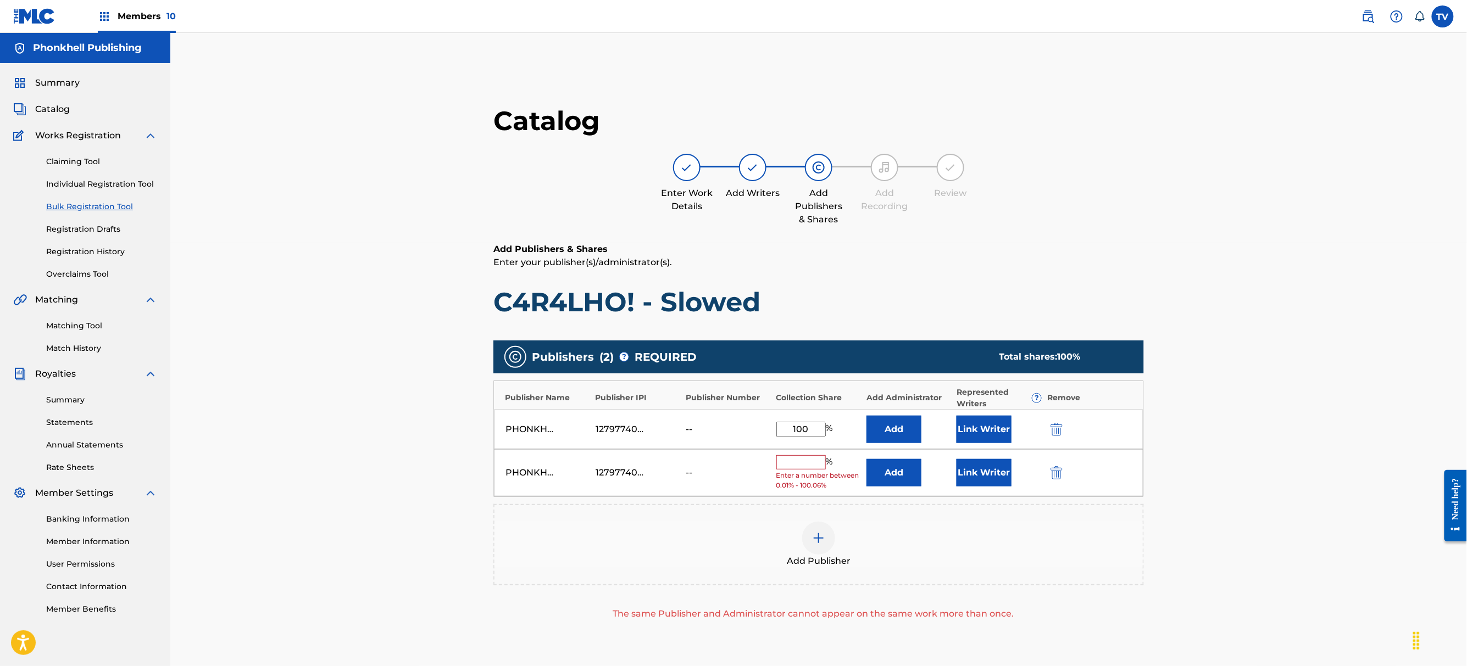
click at [1052, 480] on img "submit" at bounding box center [1056, 472] width 12 height 13
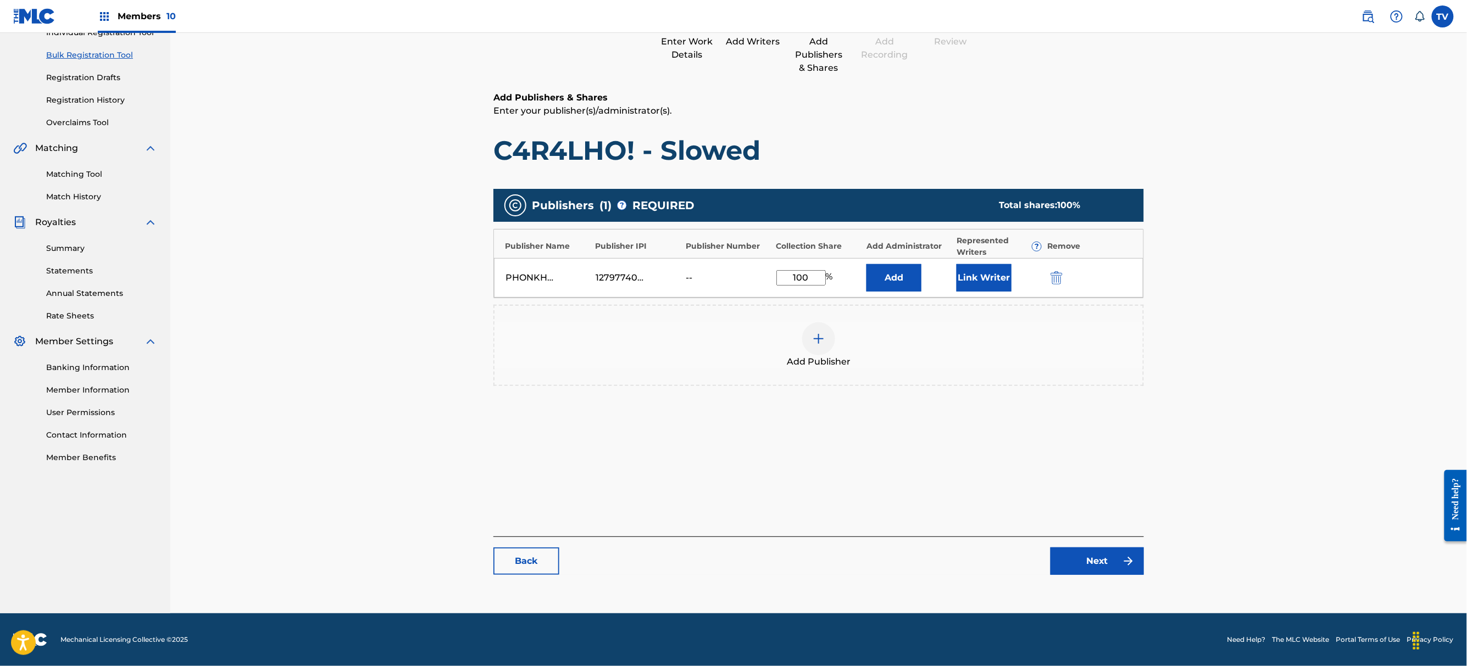
click at [1094, 553] on link "Next" at bounding box center [1096, 561] width 93 height 27
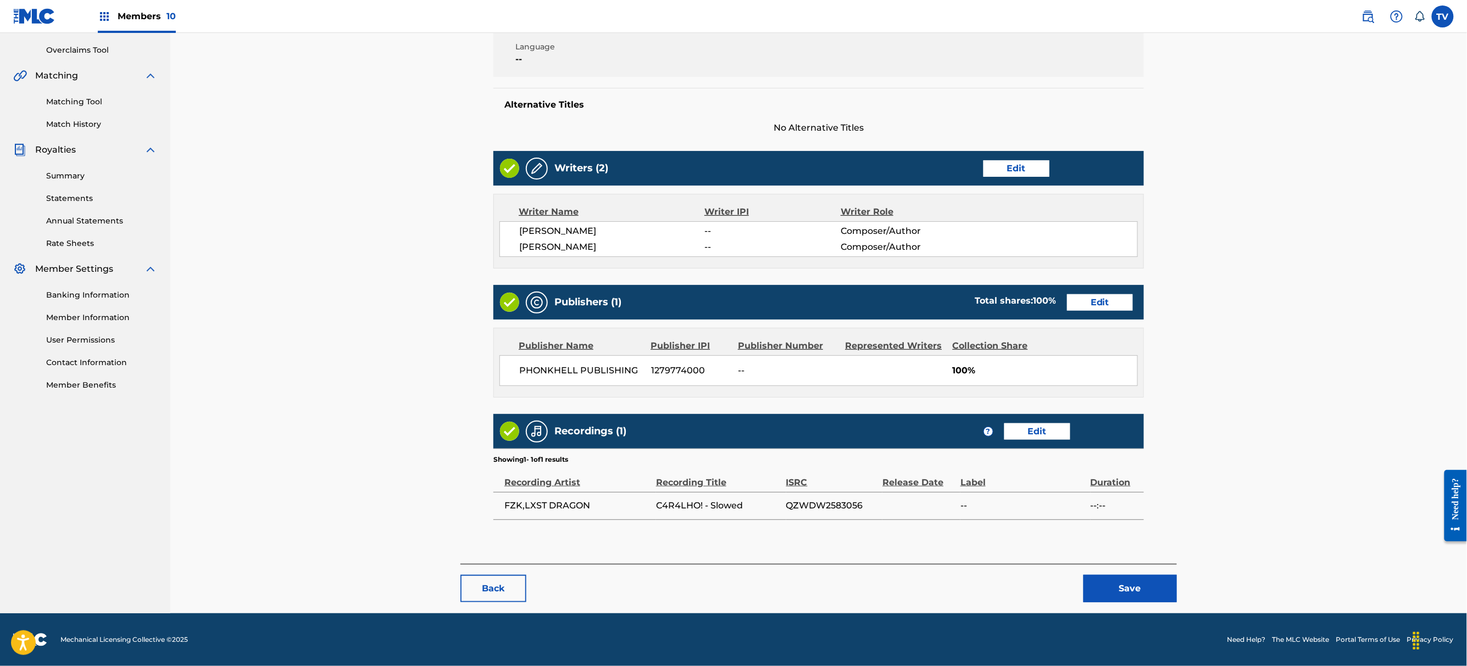
click at [1110, 590] on button "Save" at bounding box center [1129, 588] width 93 height 27
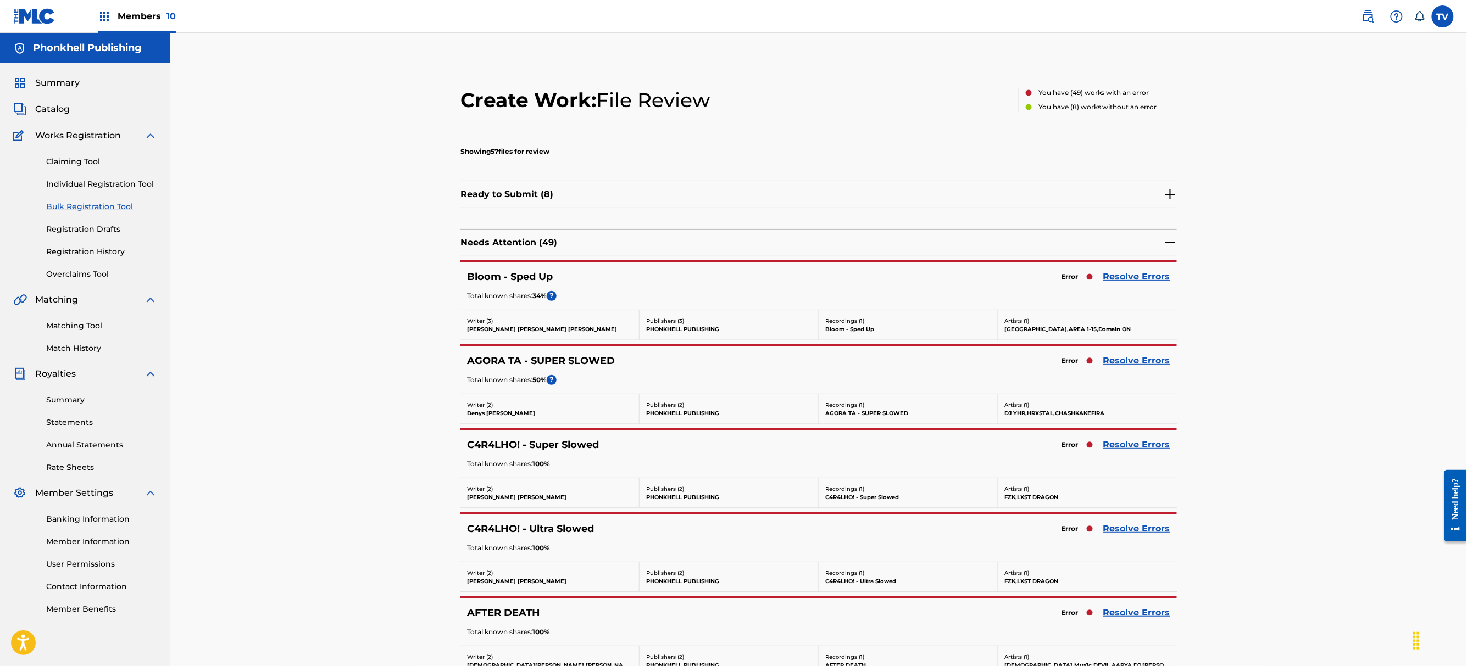
click at [1110, 534] on link "Resolve Errors" at bounding box center [1136, 528] width 67 height 13
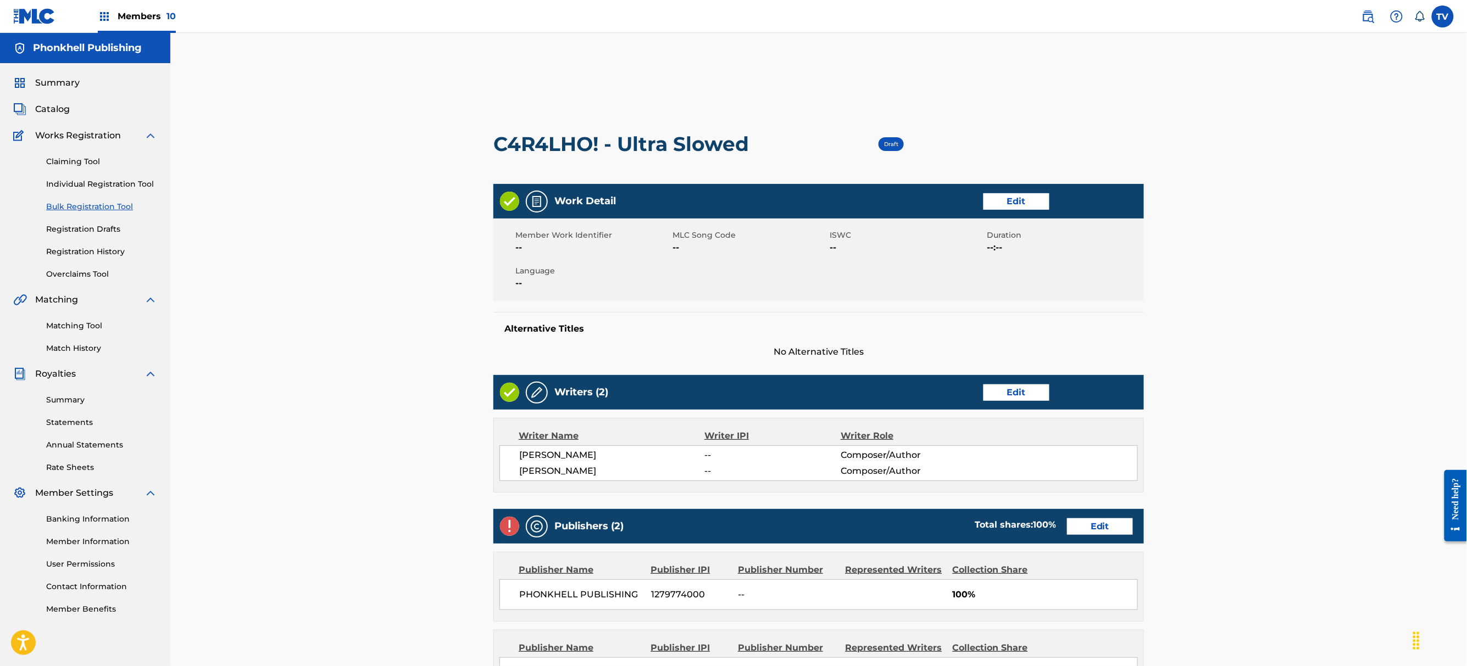
click at [1092, 531] on link "Edit" at bounding box center [1100, 527] width 66 height 16
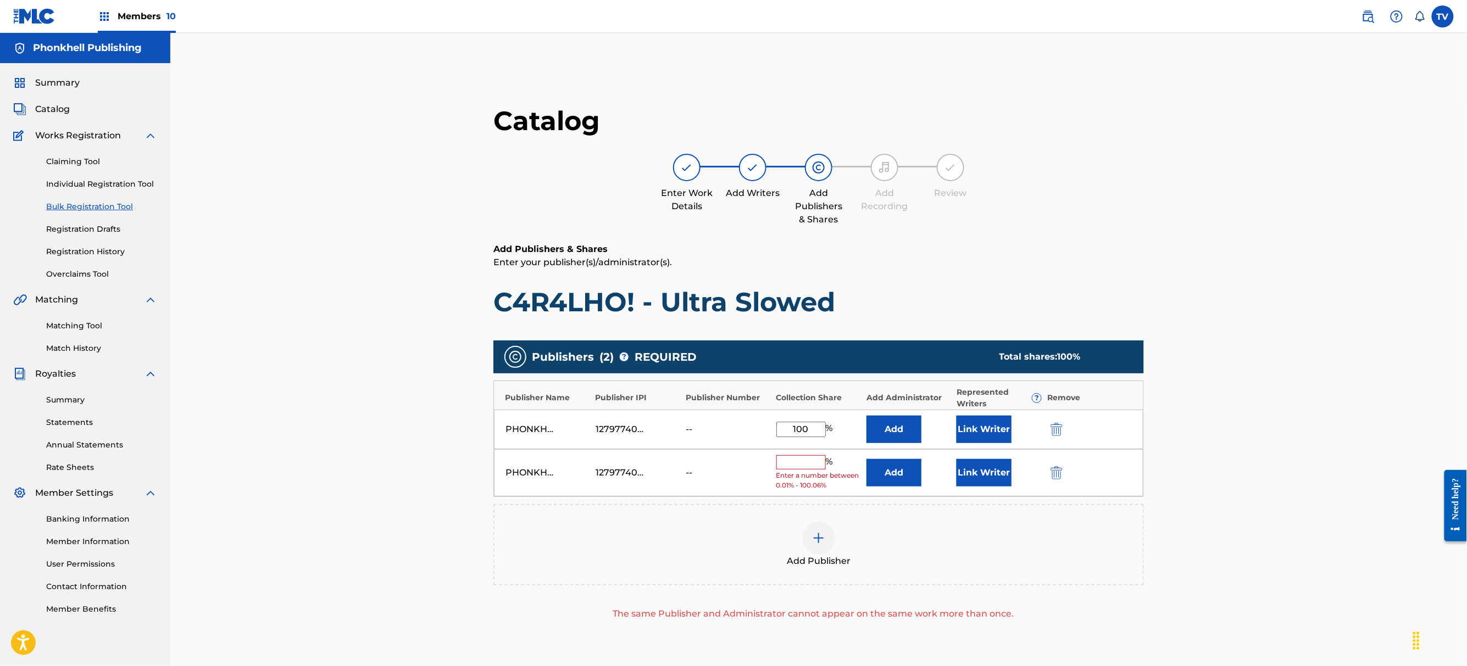
click at [1061, 471] on img "submit" at bounding box center [1056, 472] width 12 height 13
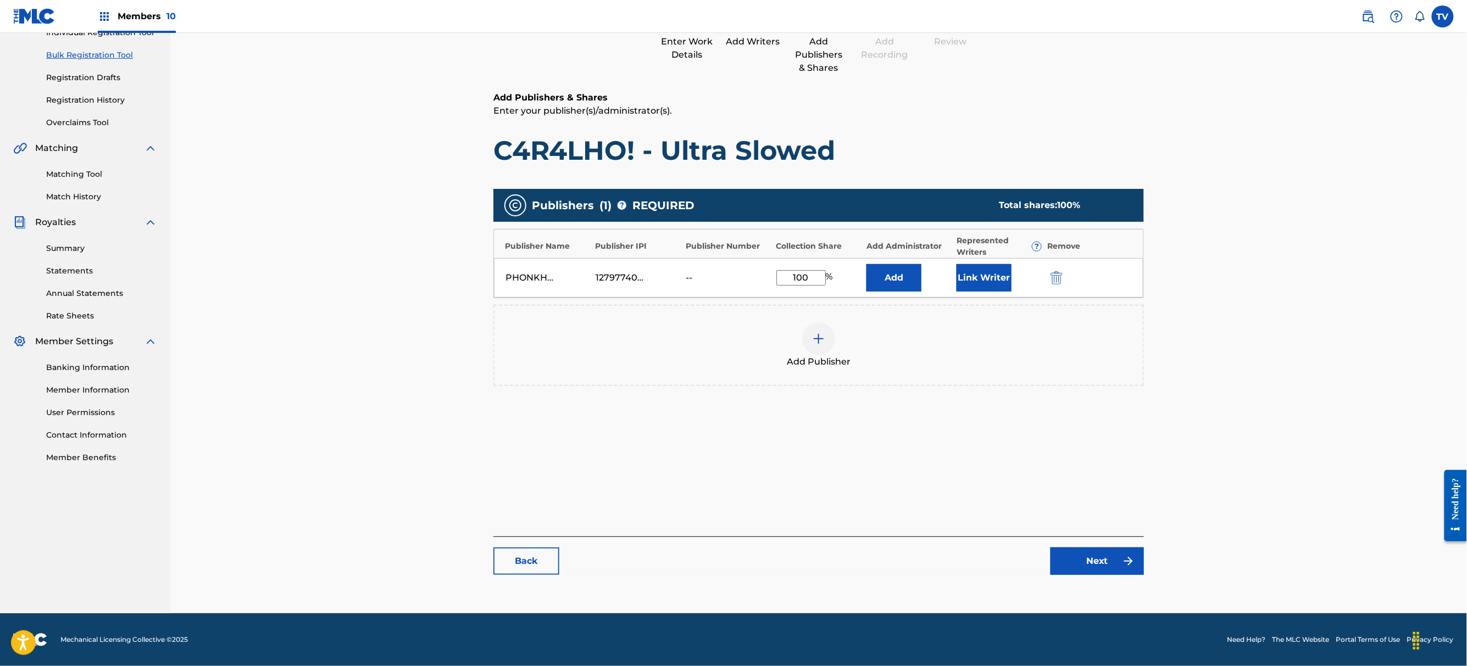
click at [1096, 581] on div "Catalog Enter Work Details Add Writers Add Publishers & Shares Add Recording Re…" at bounding box center [818, 269] width 650 height 633
click at [1095, 574] on link "Next" at bounding box center [1096, 561] width 93 height 27
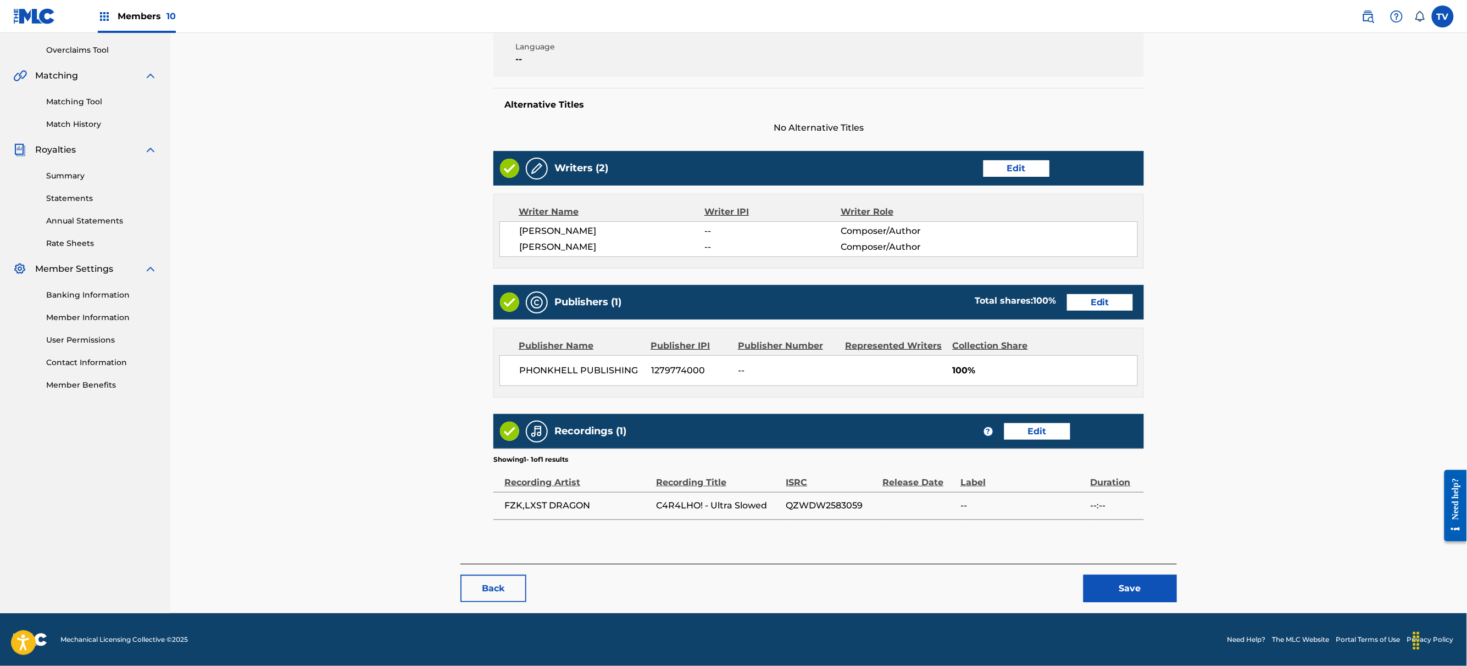
click at [1104, 576] on button "Save" at bounding box center [1129, 588] width 93 height 27
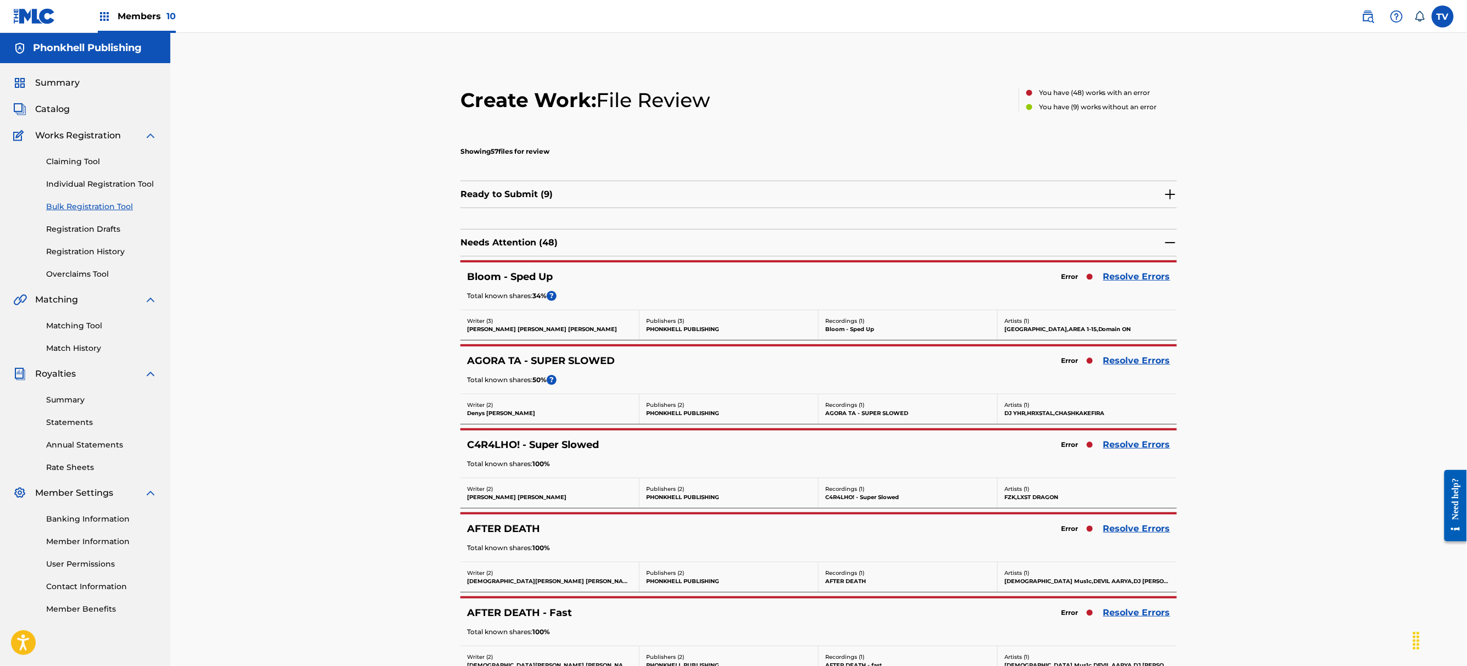
click at [1127, 523] on link "Resolve Errors" at bounding box center [1136, 528] width 67 height 13
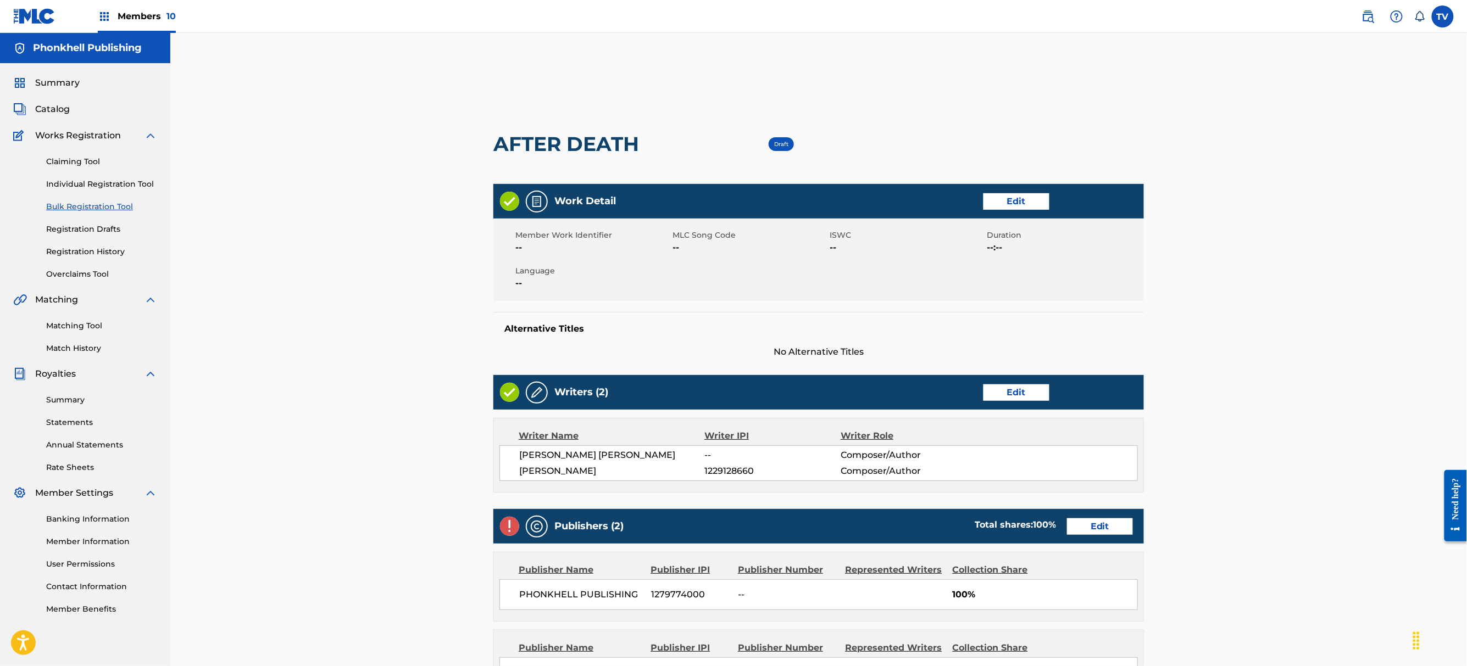
click at [1094, 522] on link "Edit" at bounding box center [1100, 527] width 66 height 16
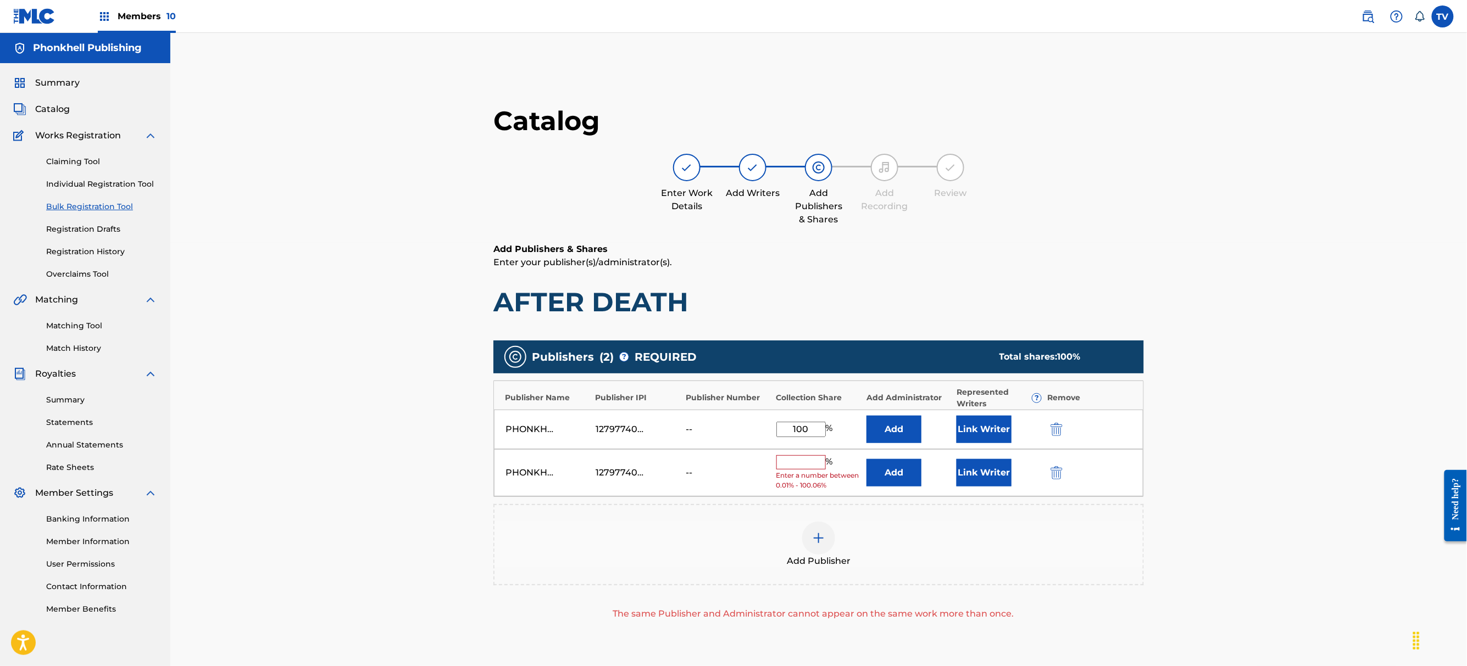
click at [1064, 471] on div at bounding box center [1071, 472] width 49 height 13
click at [1060, 477] on img "submit" at bounding box center [1056, 472] width 12 height 13
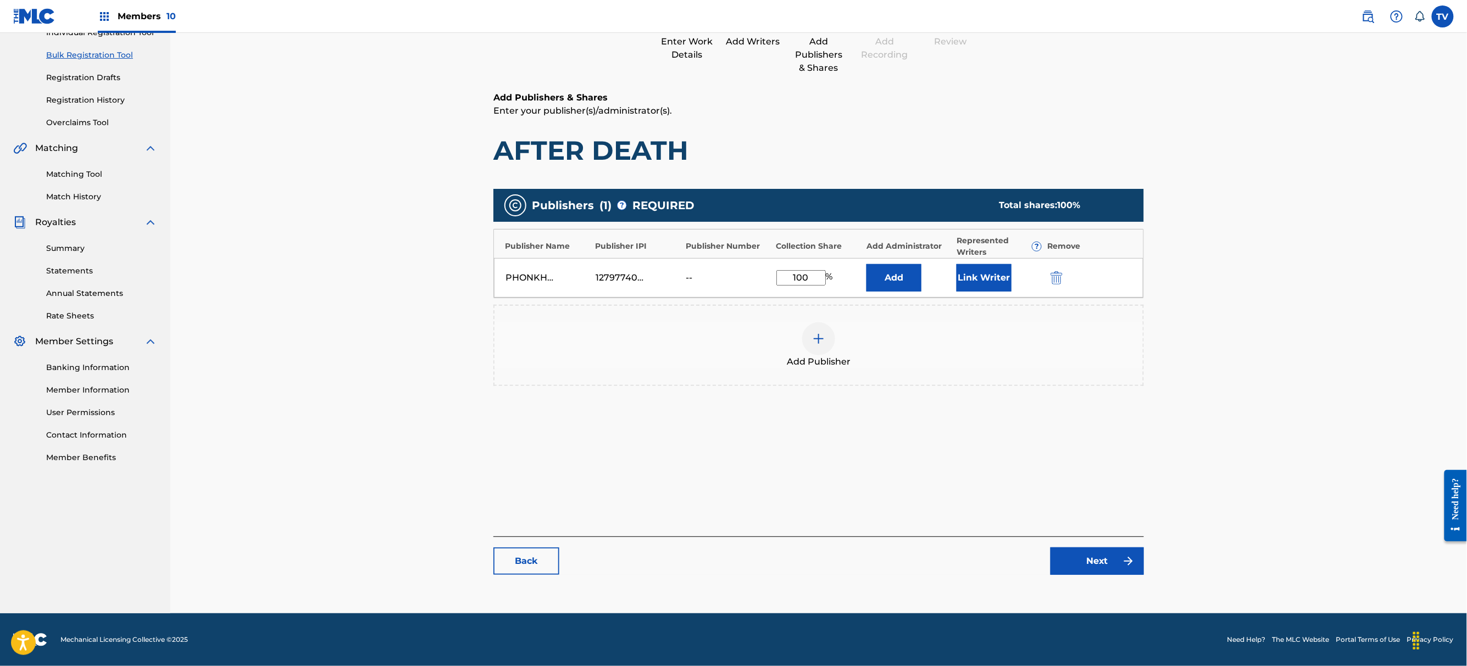
click at [1123, 576] on div "Catalog Enter Work Details Add Writers Add Publishers & Shares Add Recording Re…" at bounding box center [818, 269] width 650 height 633
click at [1116, 573] on link "Next" at bounding box center [1096, 561] width 93 height 27
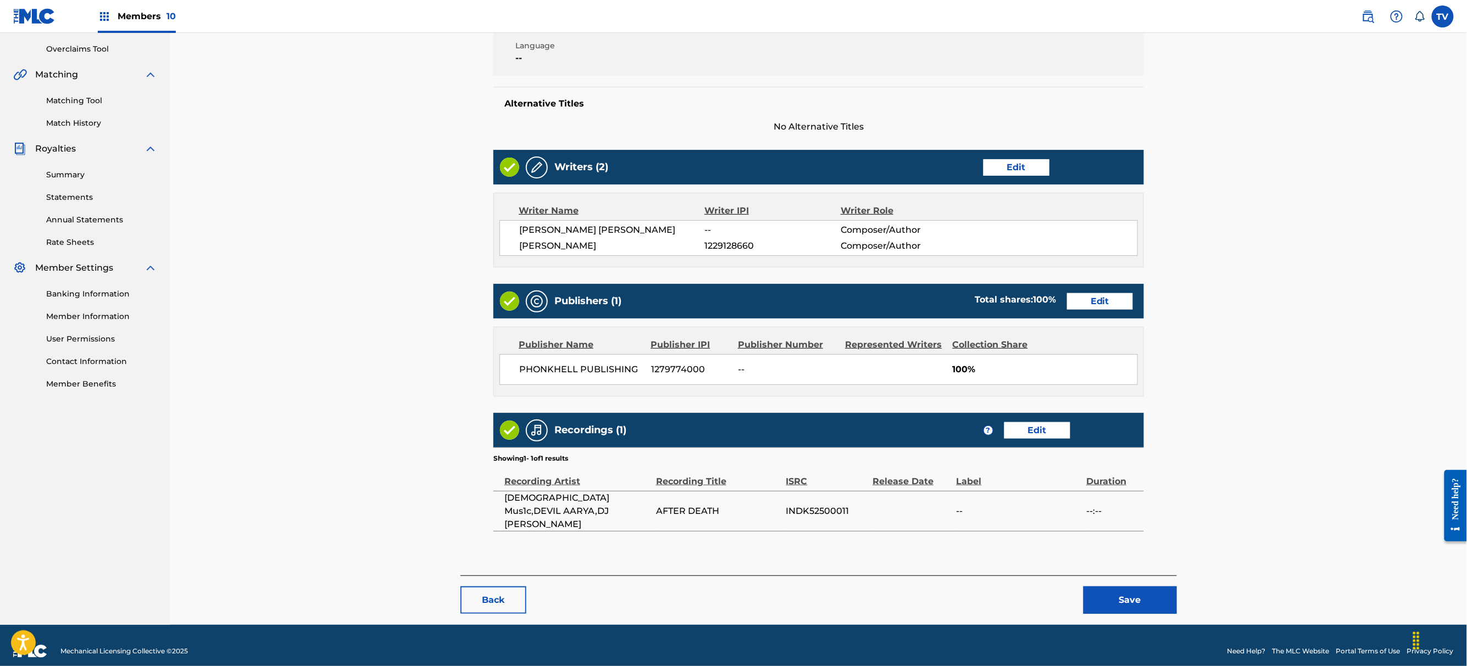
click at [1118, 590] on button "Save" at bounding box center [1129, 600] width 93 height 27
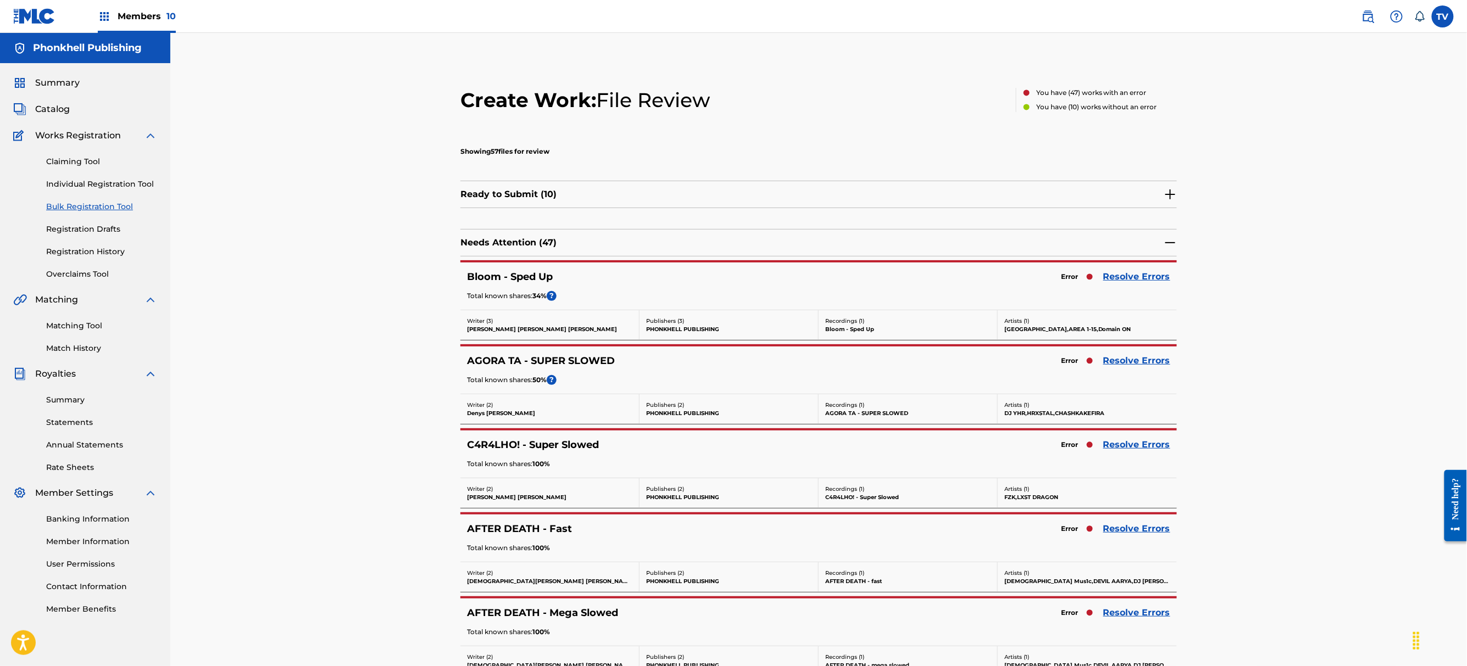
click at [1110, 532] on link "Resolve Errors" at bounding box center [1136, 528] width 67 height 13
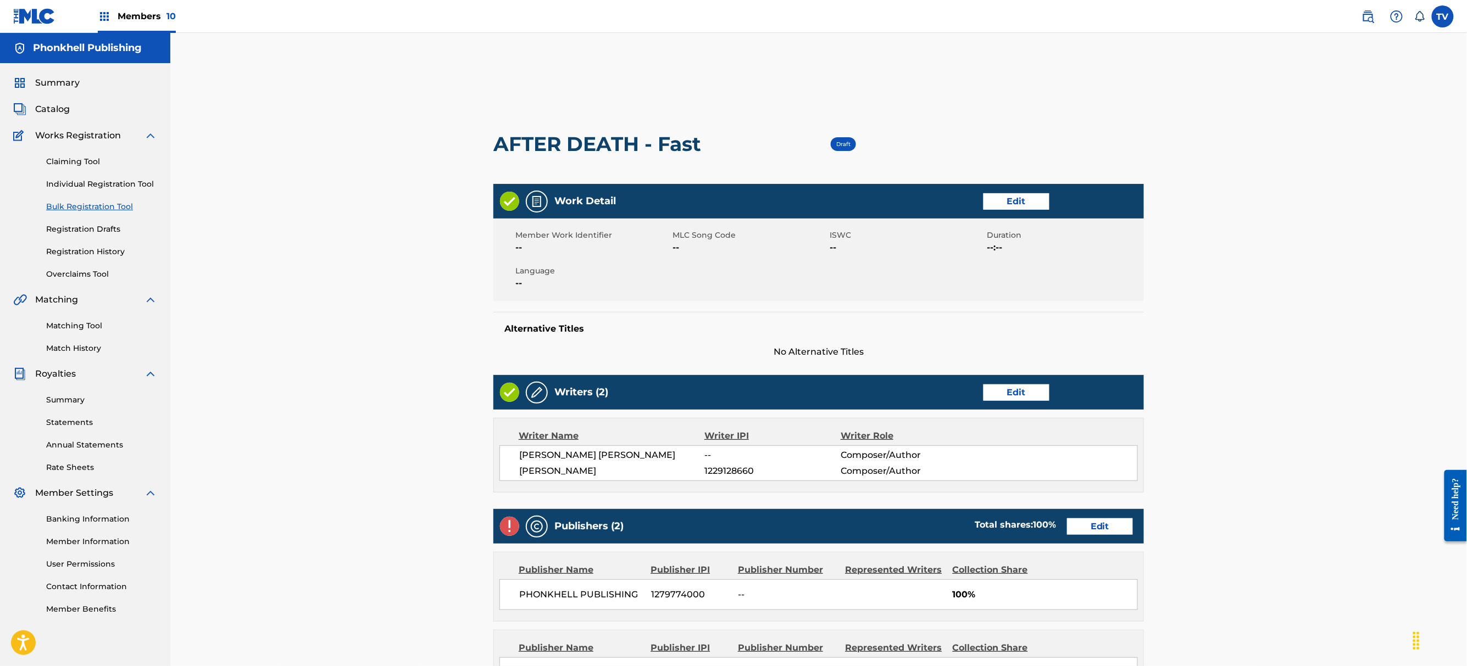
click at [1104, 532] on link "Edit" at bounding box center [1100, 527] width 66 height 16
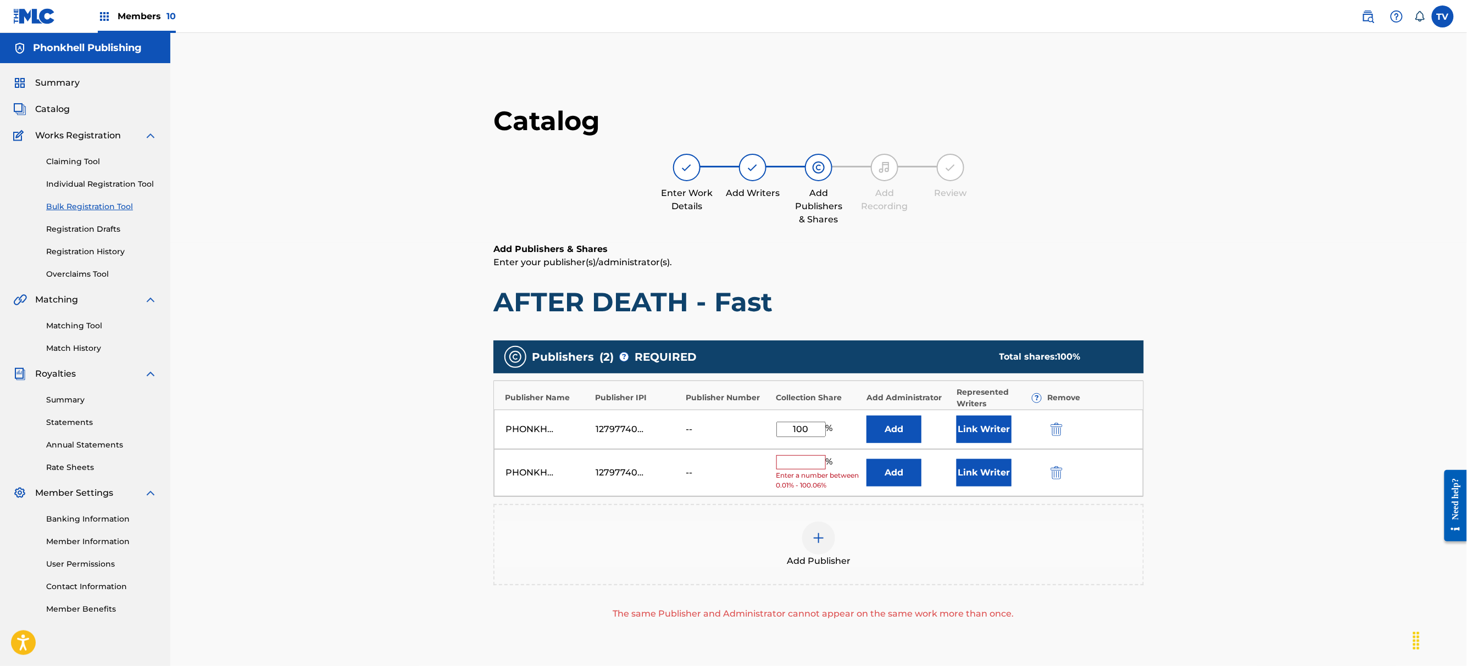
click at [1054, 473] on img "submit" at bounding box center [1056, 472] width 12 height 13
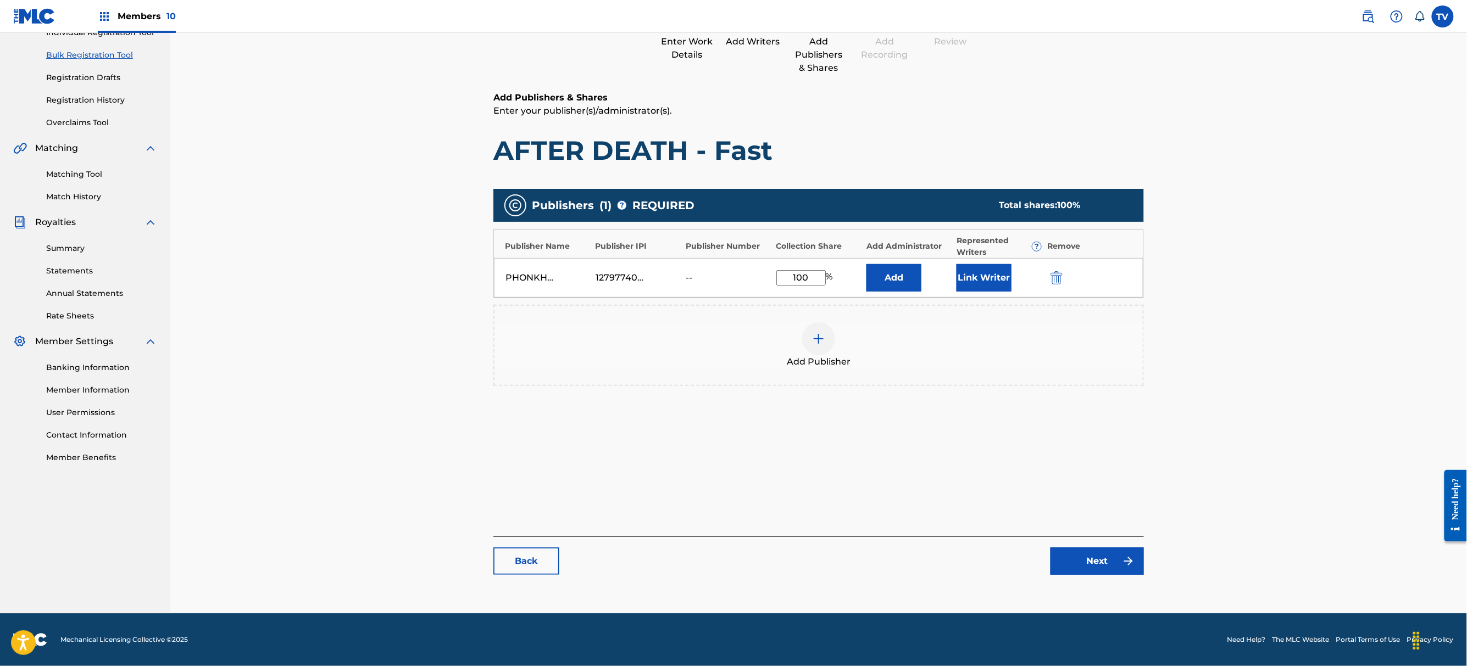
click at [1090, 568] on link "Next" at bounding box center [1096, 561] width 93 height 27
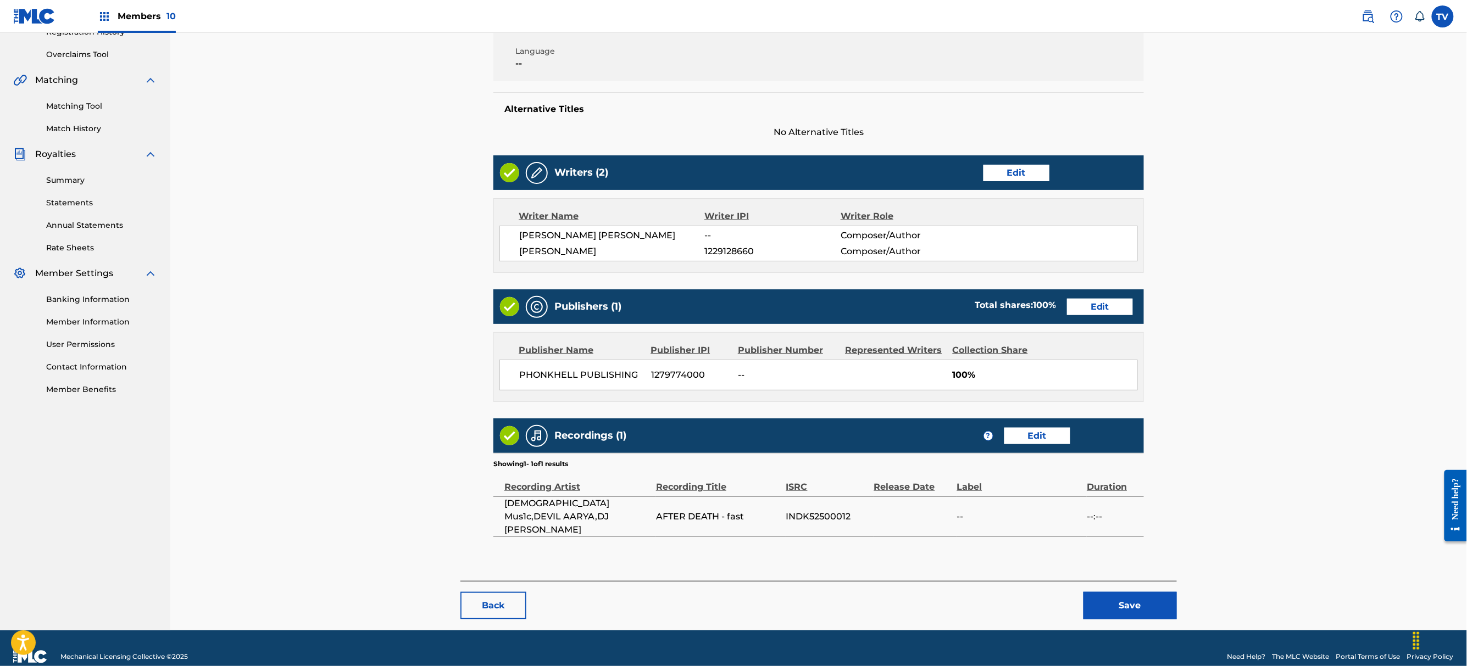
click at [1116, 592] on button "Save" at bounding box center [1129, 605] width 93 height 27
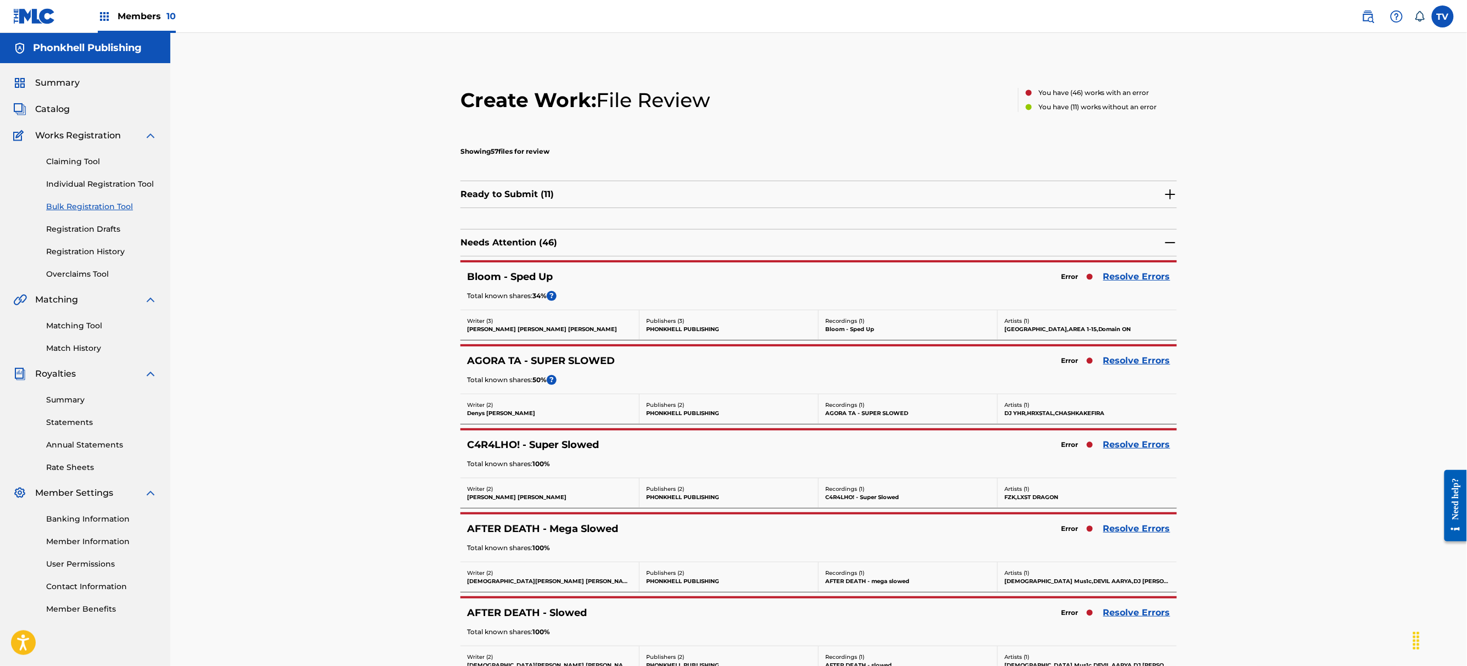
click at [1123, 536] on div "Error Resolve Errors" at bounding box center [1112, 528] width 115 height 15
click at [1141, 528] on link "Resolve Errors" at bounding box center [1136, 528] width 67 height 13
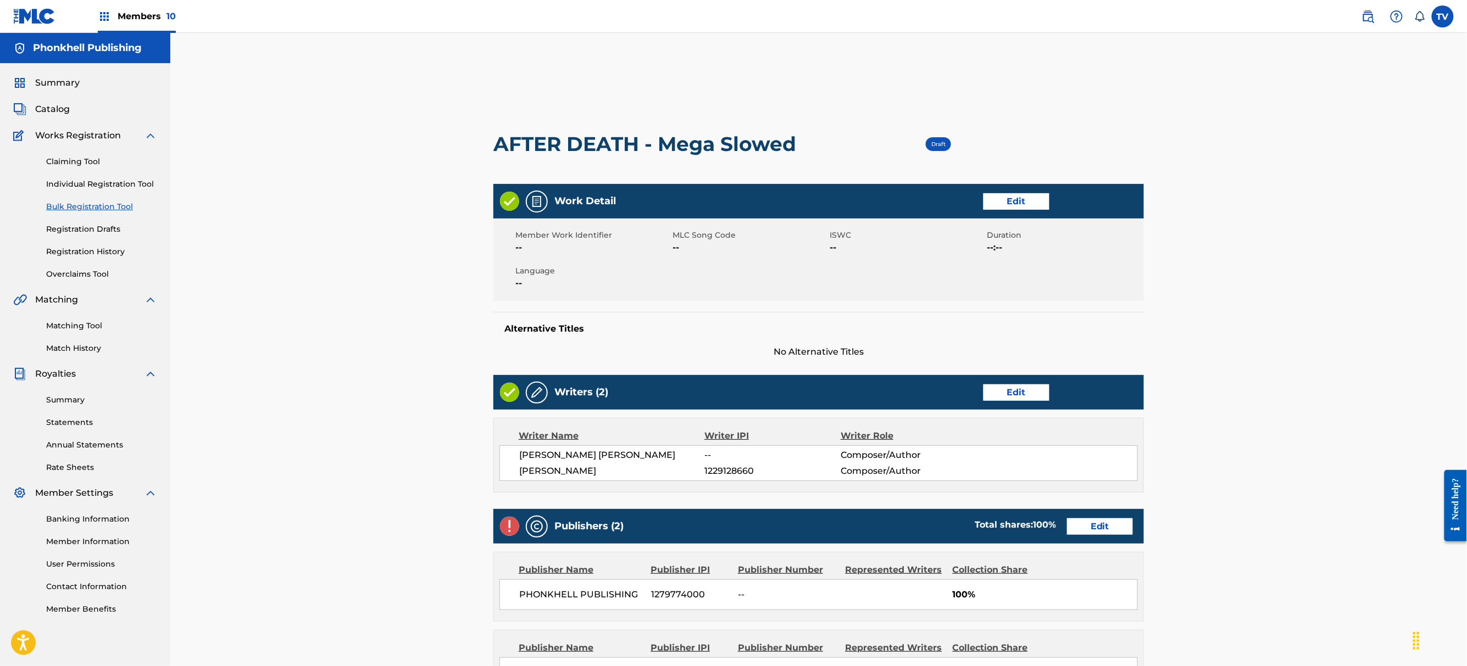
click at [1117, 543] on div "Publishers (2) Total shares: 100 % Edit" at bounding box center [818, 526] width 650 height 35
click at [1113, 528] on link "Edit" at bounding box center [1100, 527] width 66 height 16
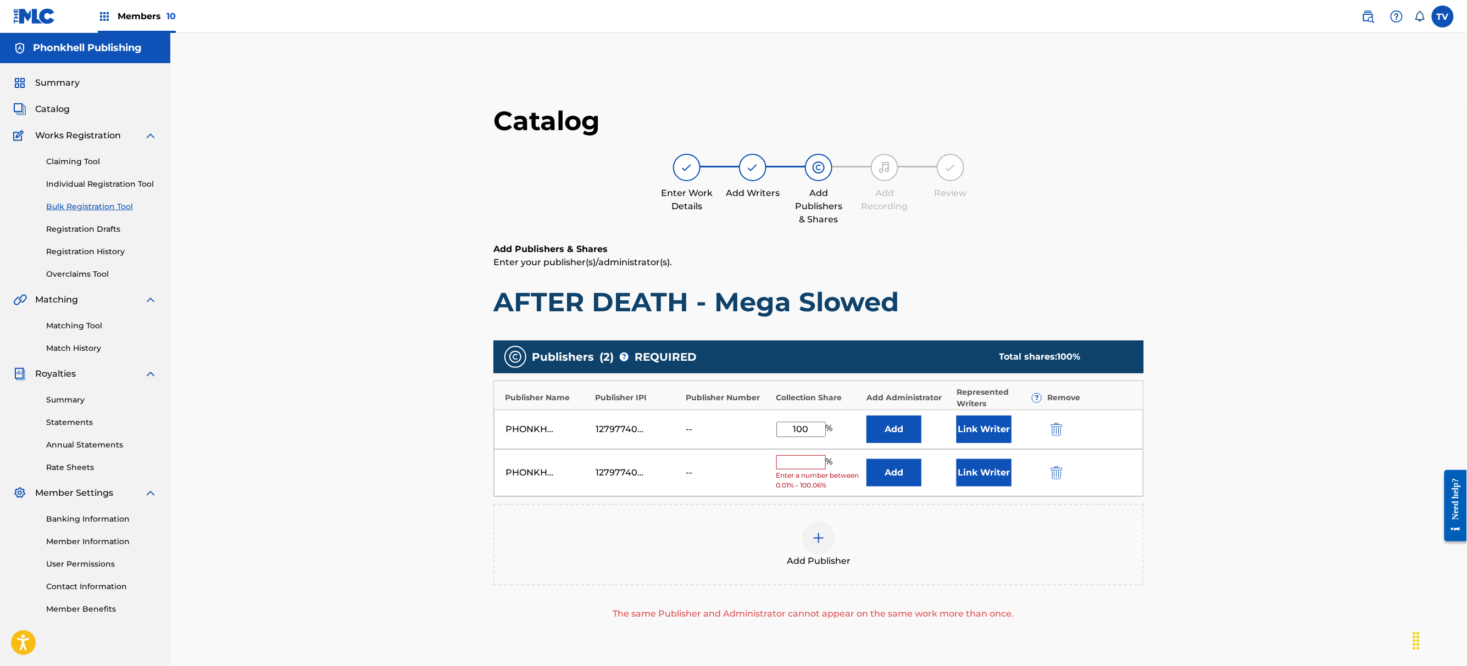
click at [1059, 481] on div "PHONKHELL PUBLISHING 1279774000 -- % Enter a number between 0.01% - 100.06% Add…" at bounding box center [818, 473] width 649 height 48
click at [1054, 477] on img "submit" at bounding box center [1056, 472] width 12 height 13
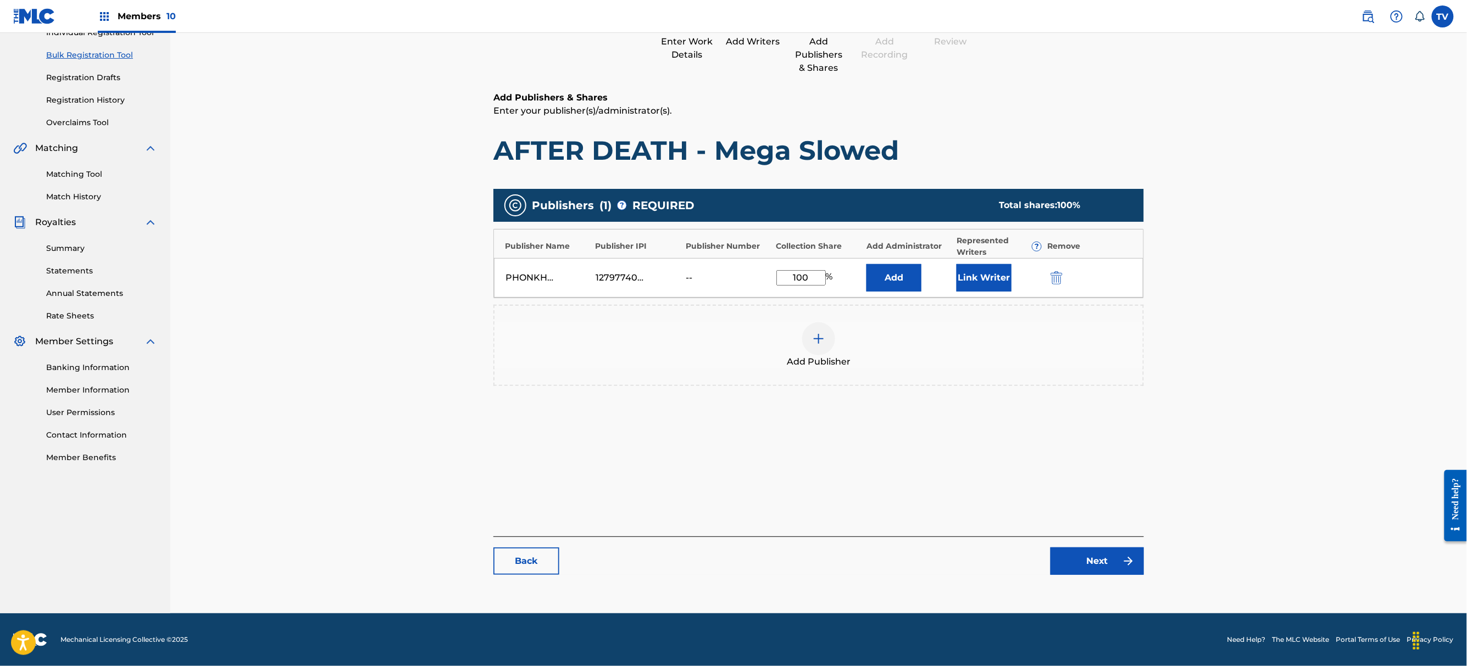
click at [1075, 549] on link "Next" at bounding box center [1096, 561] width 93 height 27
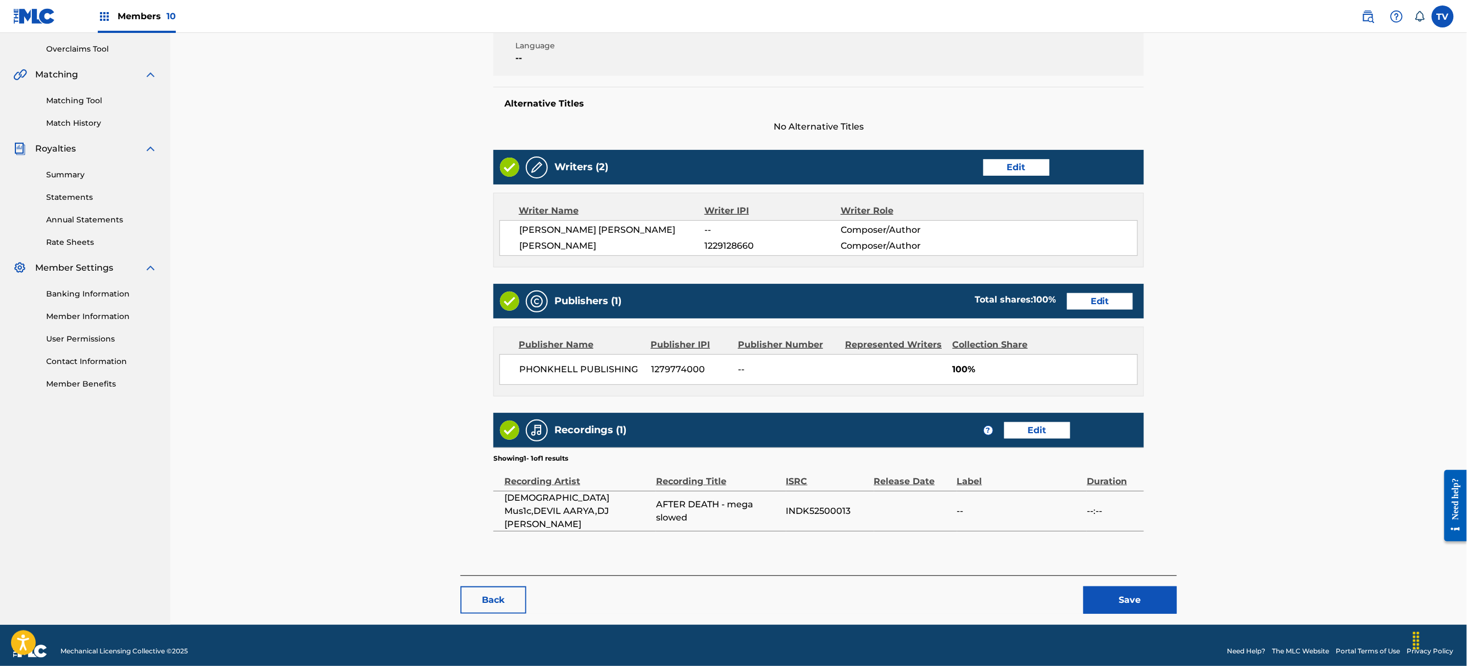
click at [1125, 588] on button "Save" at bounding box center [1129, 600] width 93 height 27
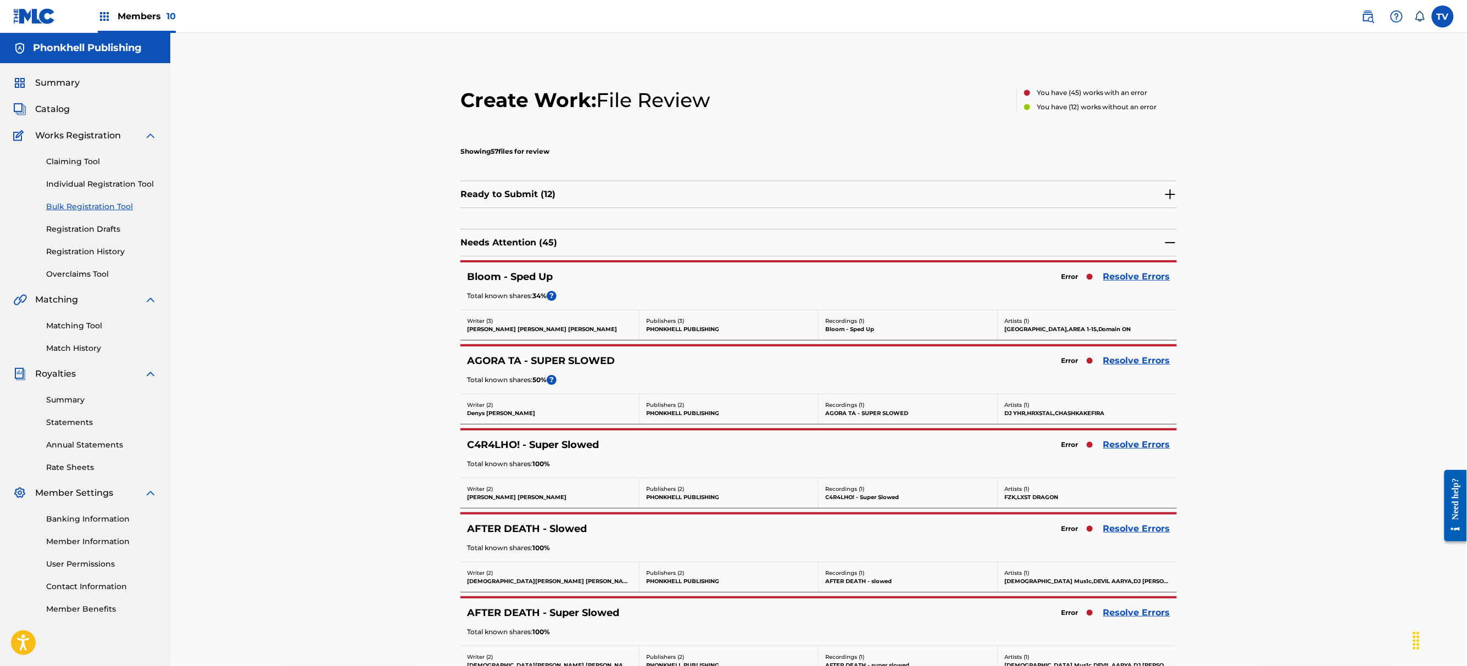
click at [1149, 612] on link "Resolve Errors" at bounding box center [1136, 612] width 67 height 13
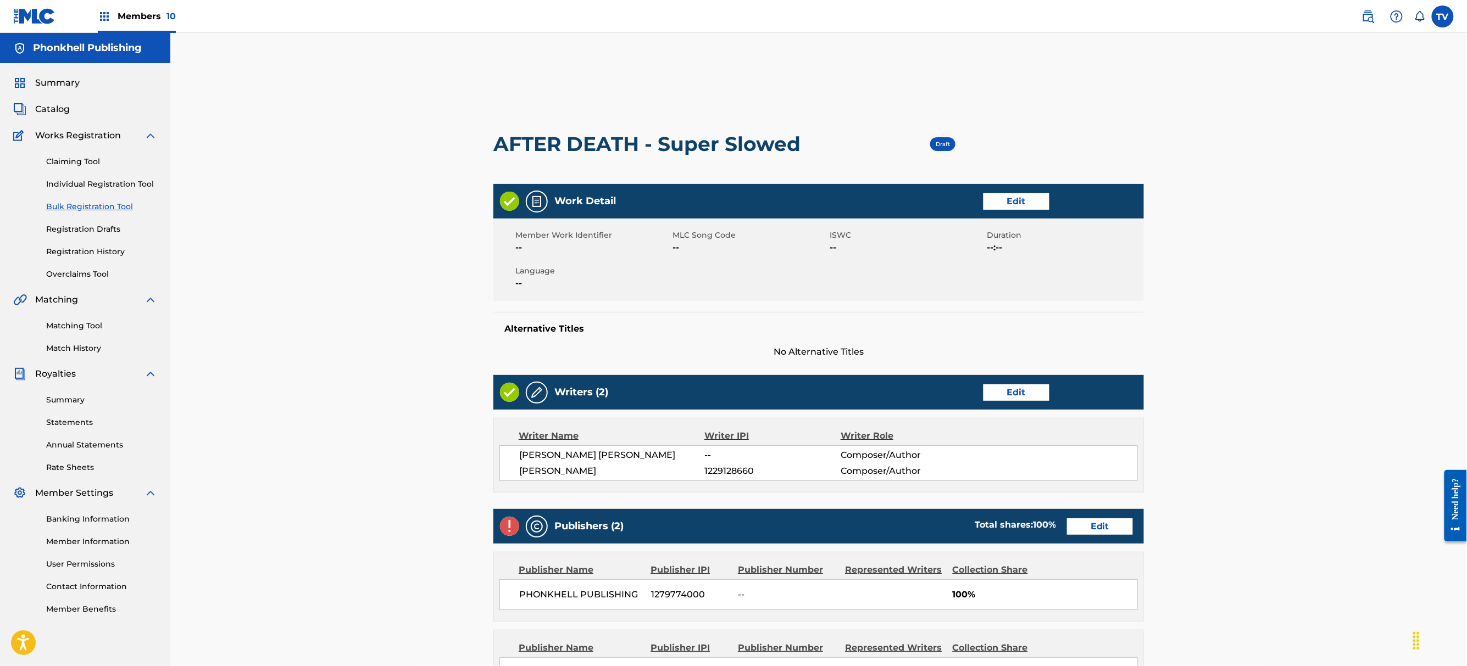
click at [1099, 526] on link "Edit" at bounding box center [1100, 527] width 66 height 16
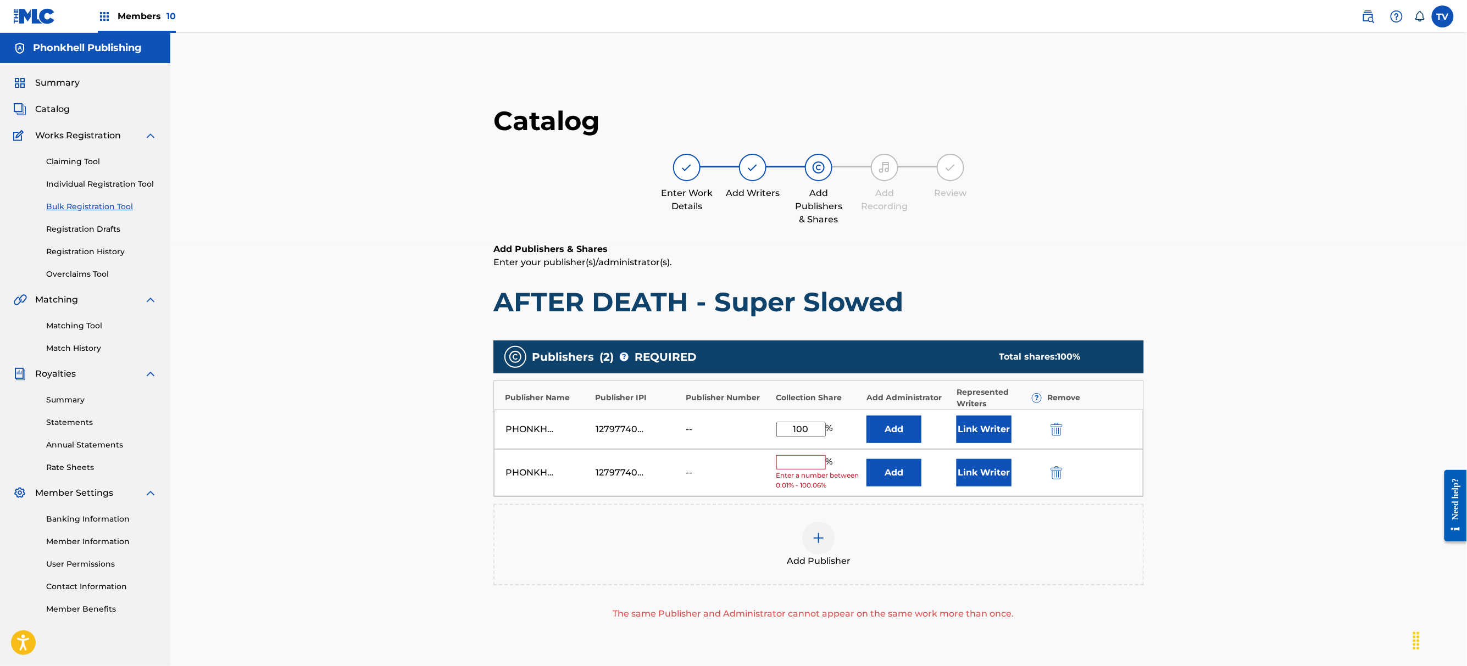
click at [1060, 471] on img "submit" at bounding box center [1056, 472] width 12 height 13
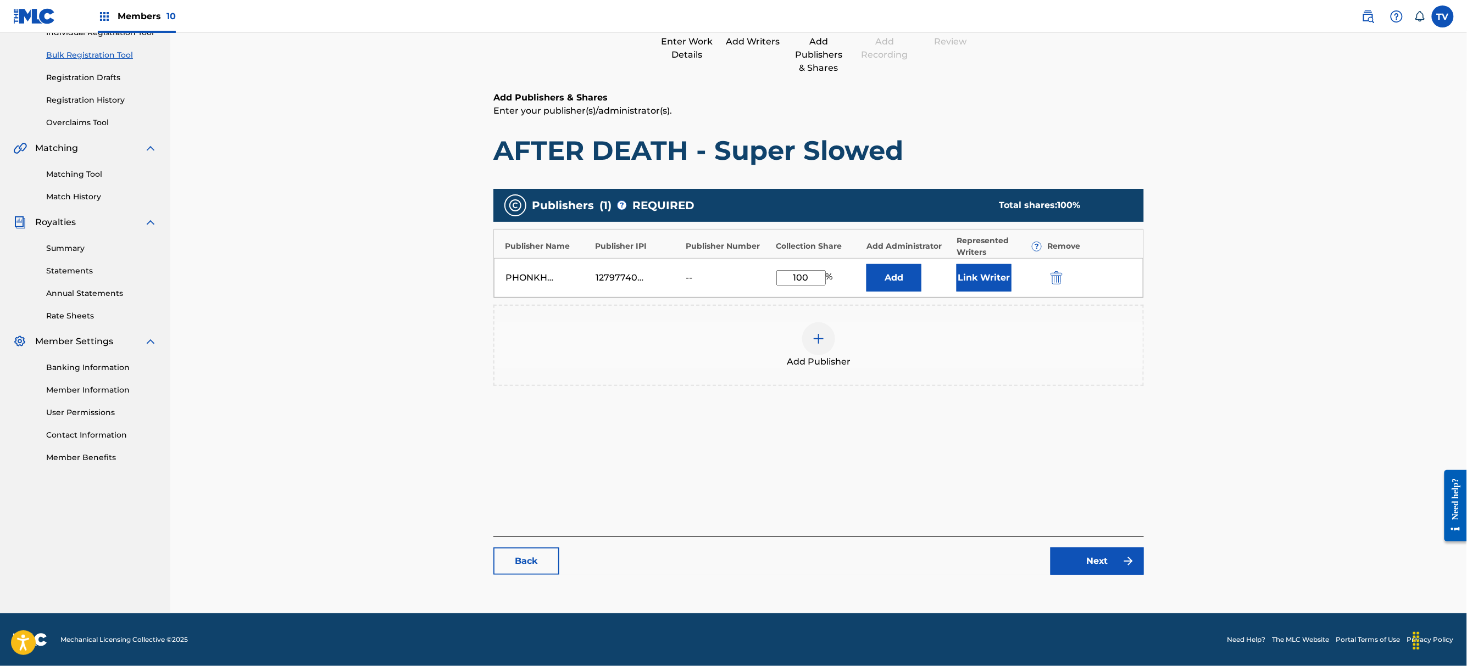
click at [1104, 572] on link "Next" at bounding box center [1096, 561] width 93 height 27
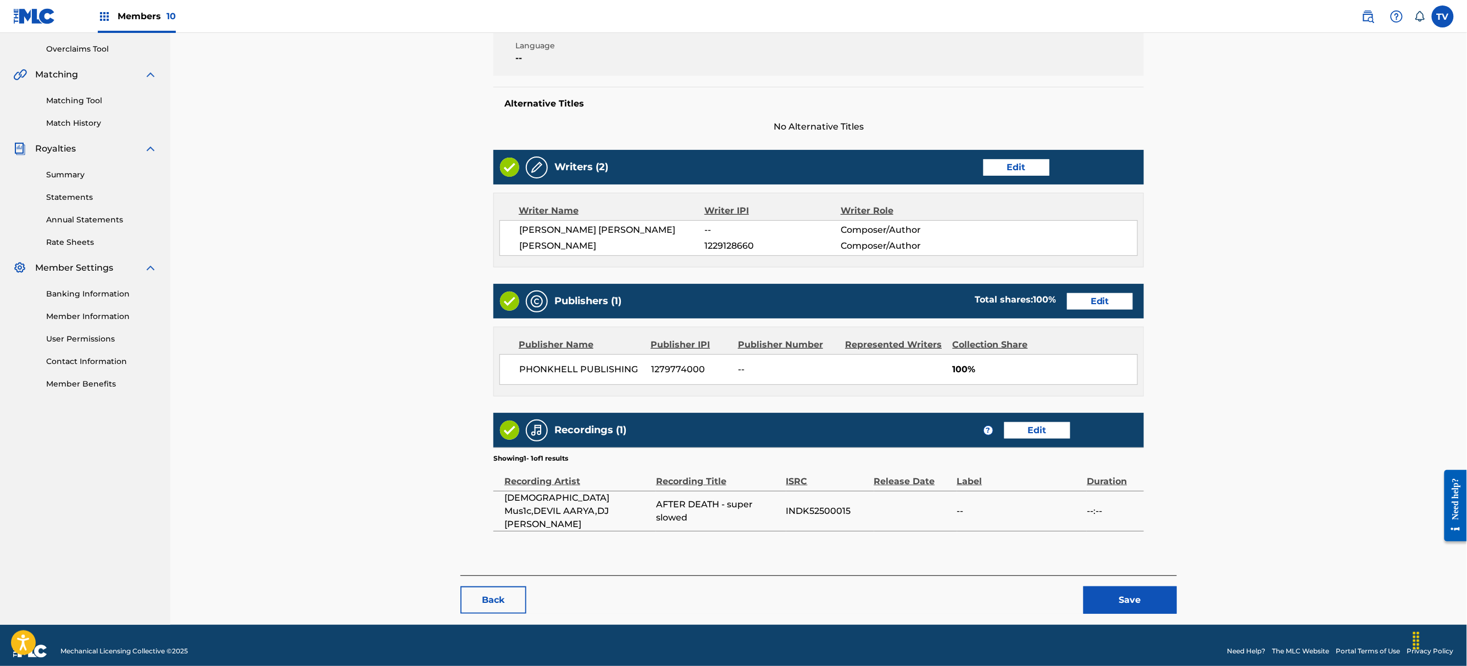
click at [1112, 587] on button "Save" at bounding box center [1129, 600] width 93 height 27
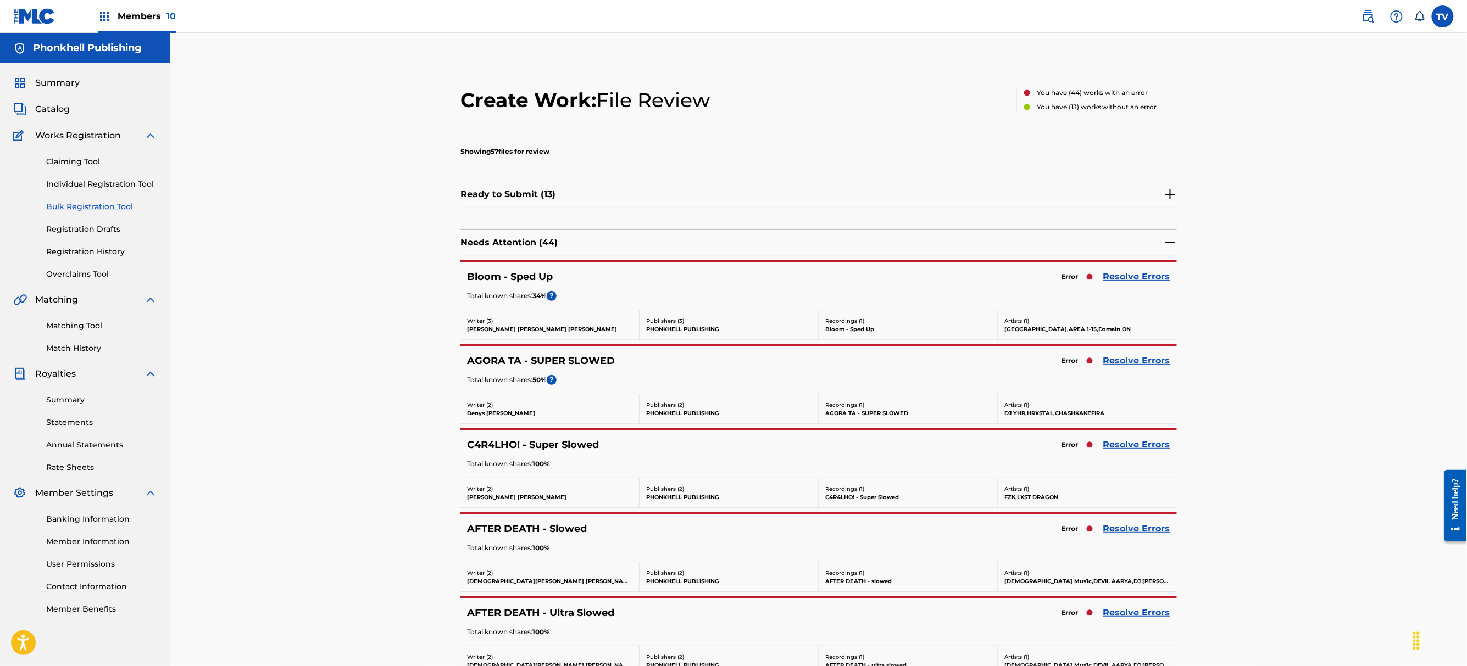
click at [1121, 527] on link "Resolve Errors" at bounding box center [1136, 528] width 67 height 13
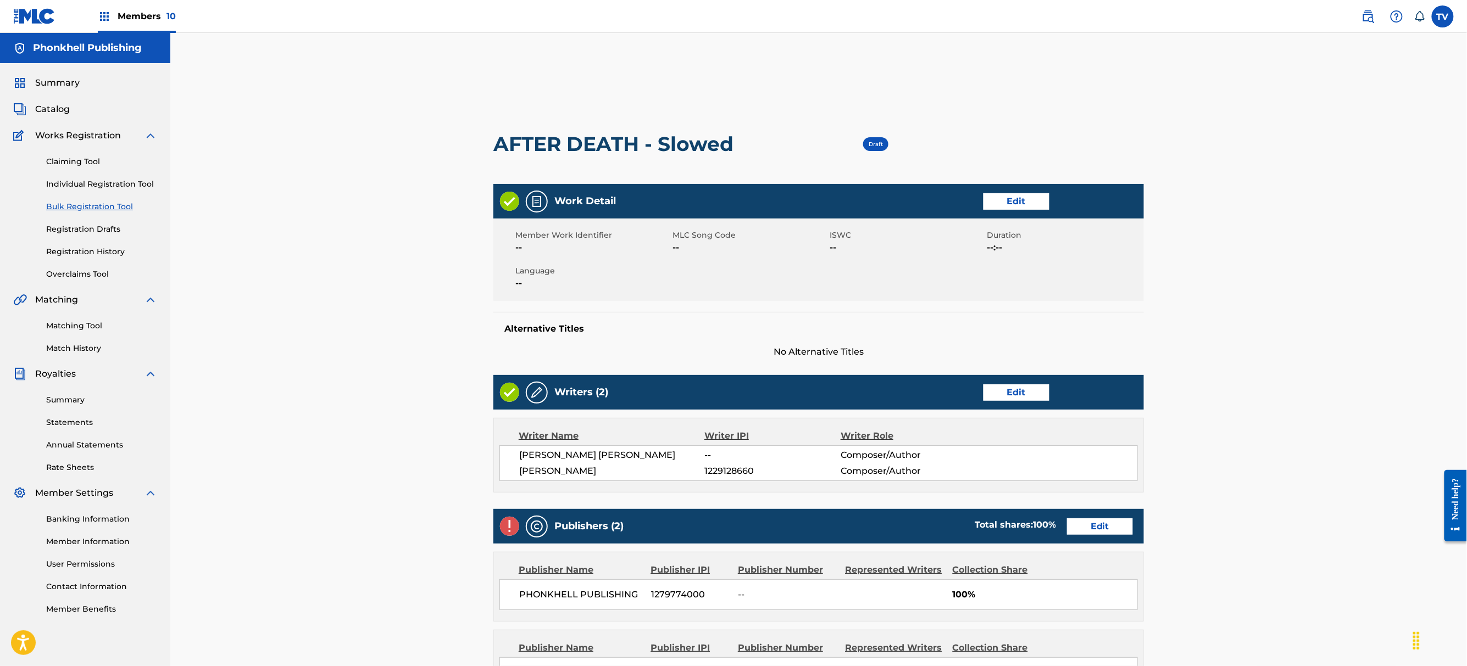
click at [1095, 532] on link "Edit" at bounding box center [1100, 527] width 66 height 16
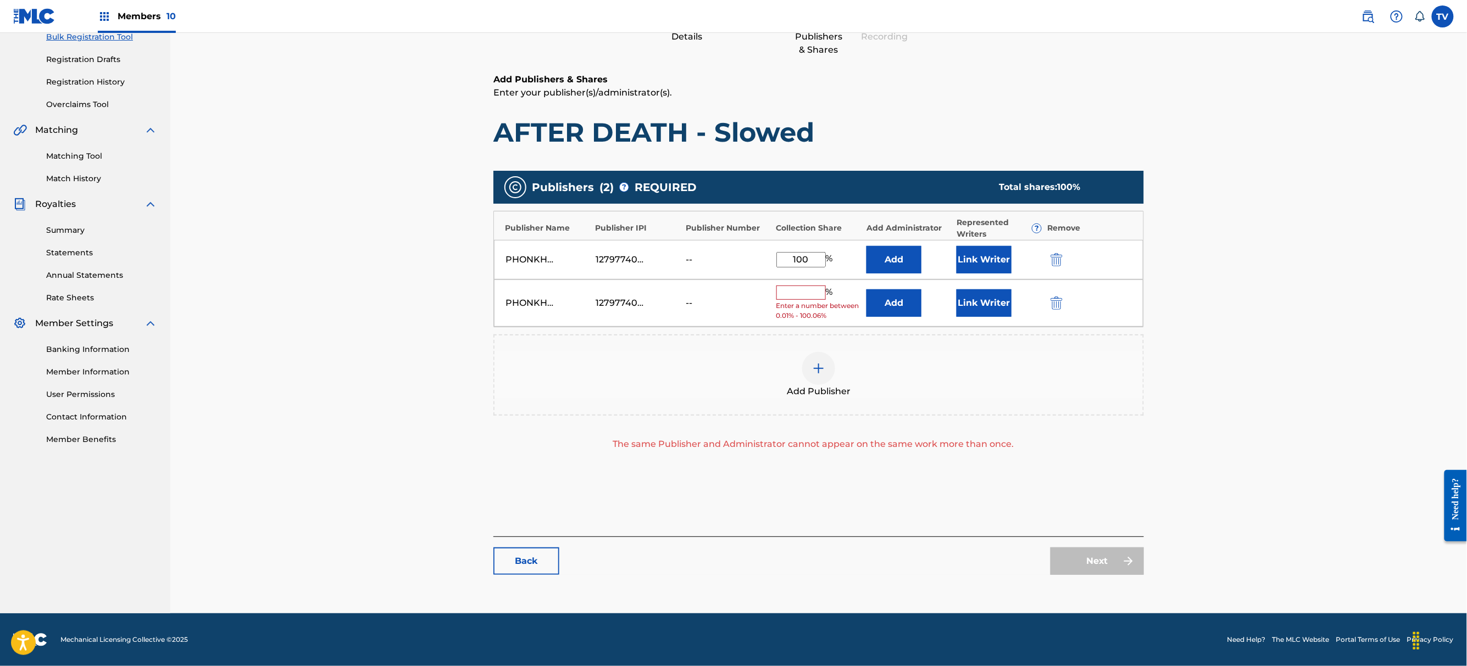
click at [1060, 305] on img "submit" at bounding box center [1056, 303] width 12 height 13
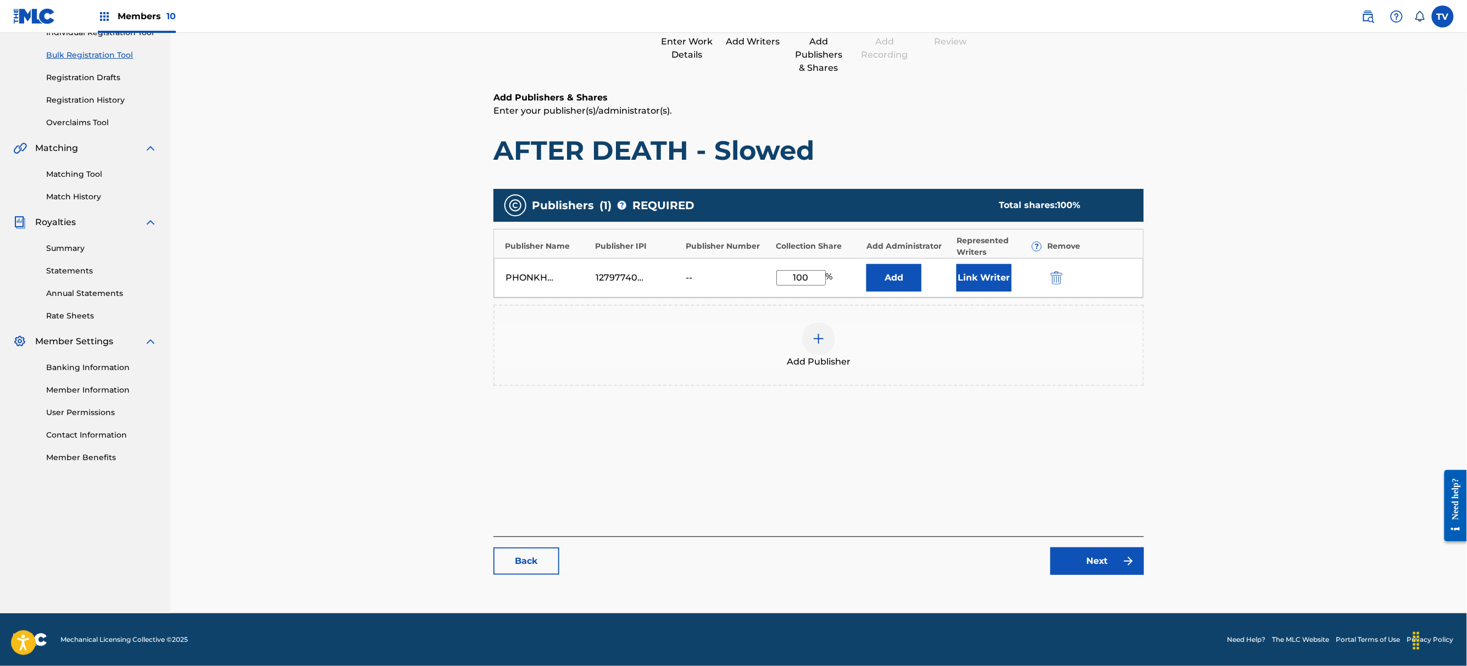
click at [1123, 558] on img at bounding box center [1128, 561] width 13 height 13
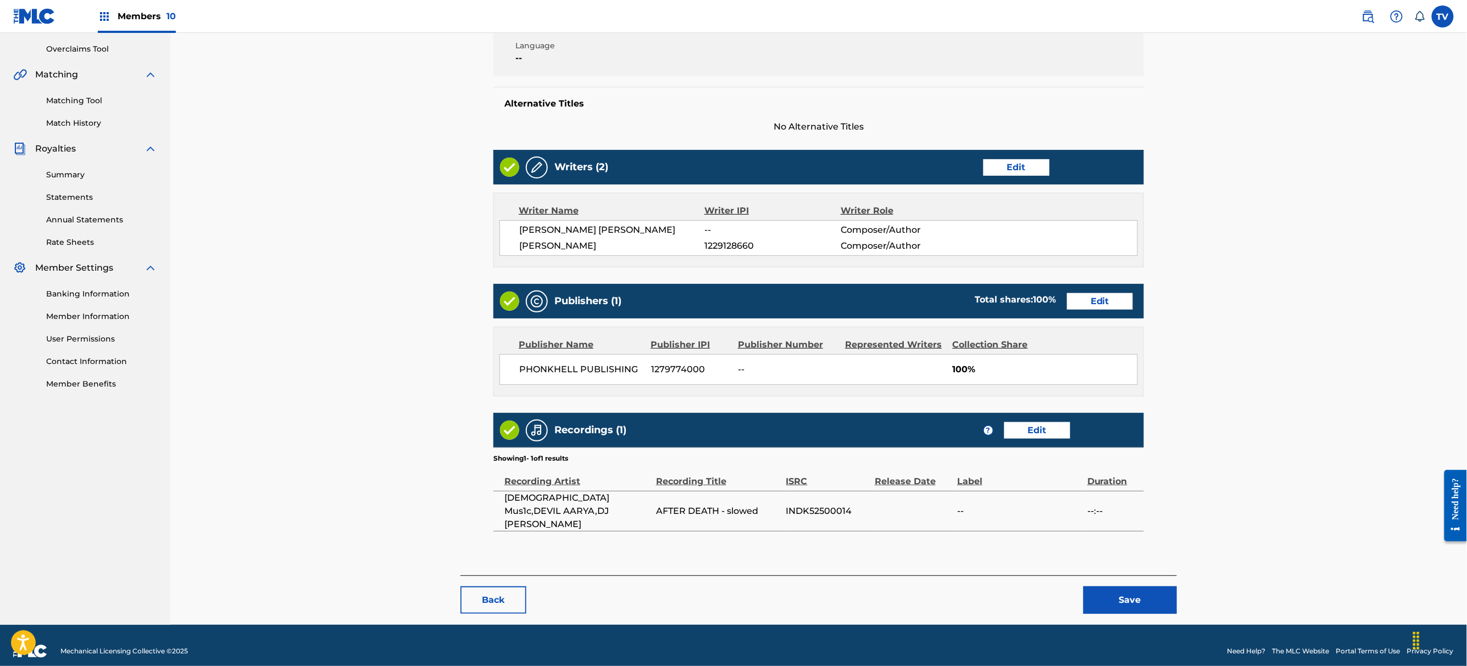
click at [1122, 576] on div "Back Save" at bounding box center [818, 595] width 716 height 38
click at [1132, 587] on button "Save" at bounding box center [1129, 600] width 93 height 27
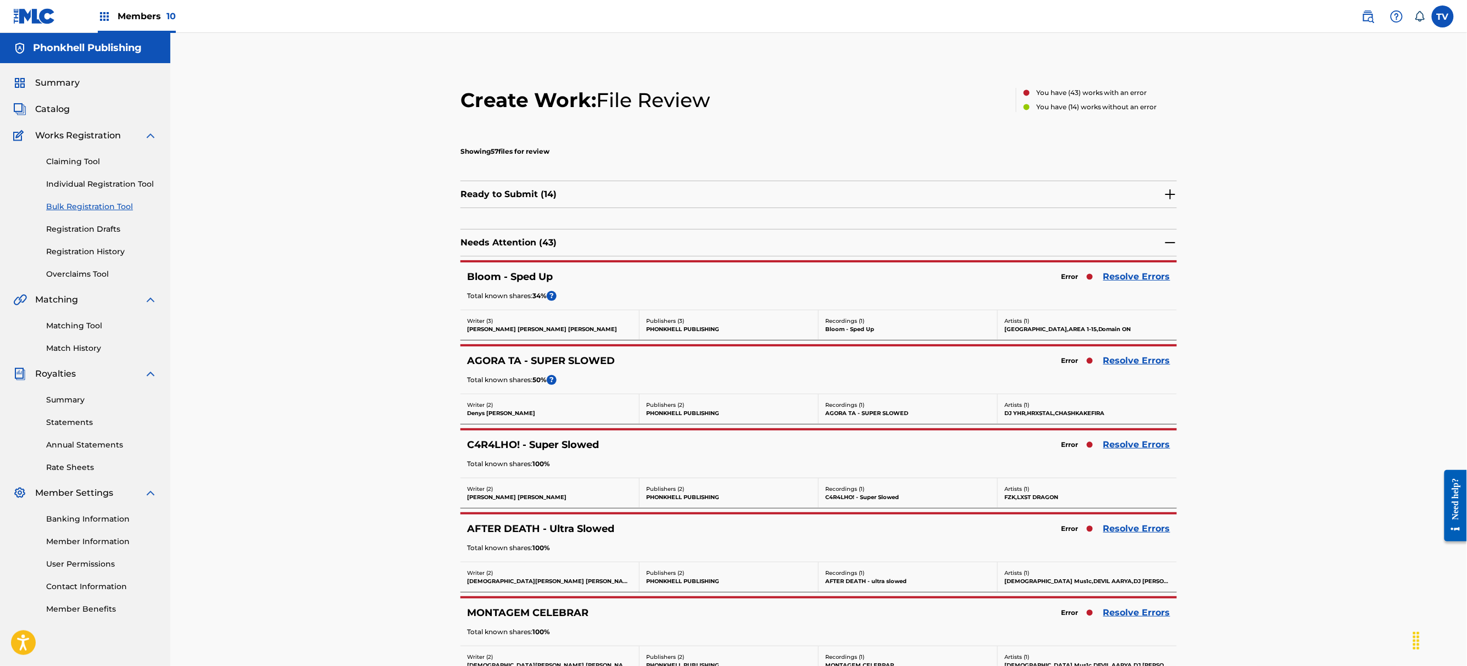
click at [1138, 524] on link "Resolve Errors" at bounding box center [1136, 528] width 67 height 13
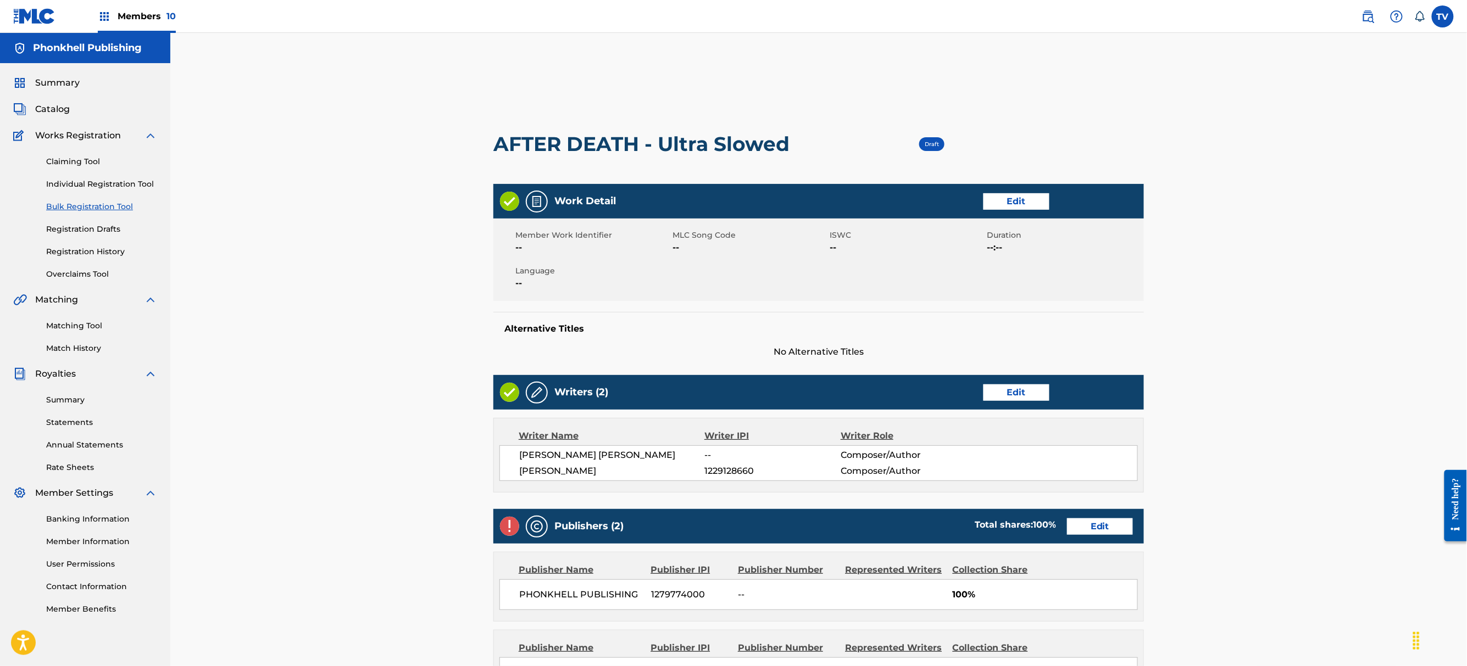
click at [1087, 527] on link "Edit" at bounding box center [1100, 527] width 66 height 16
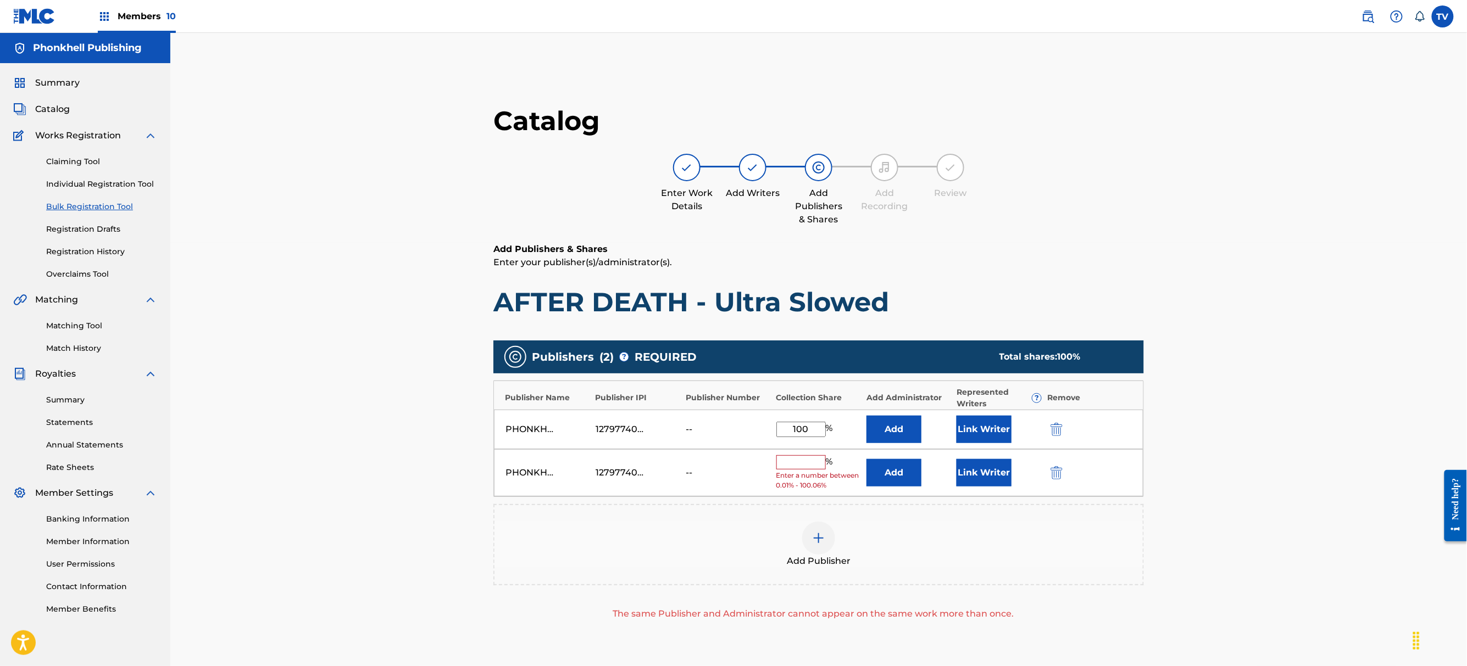
click at [1064, 473] on div at bounding box center [1071, 472] width 49 height 13
click at [1061, 472] on img "submit" at bounding box center [1056, 472] width 12 height 13
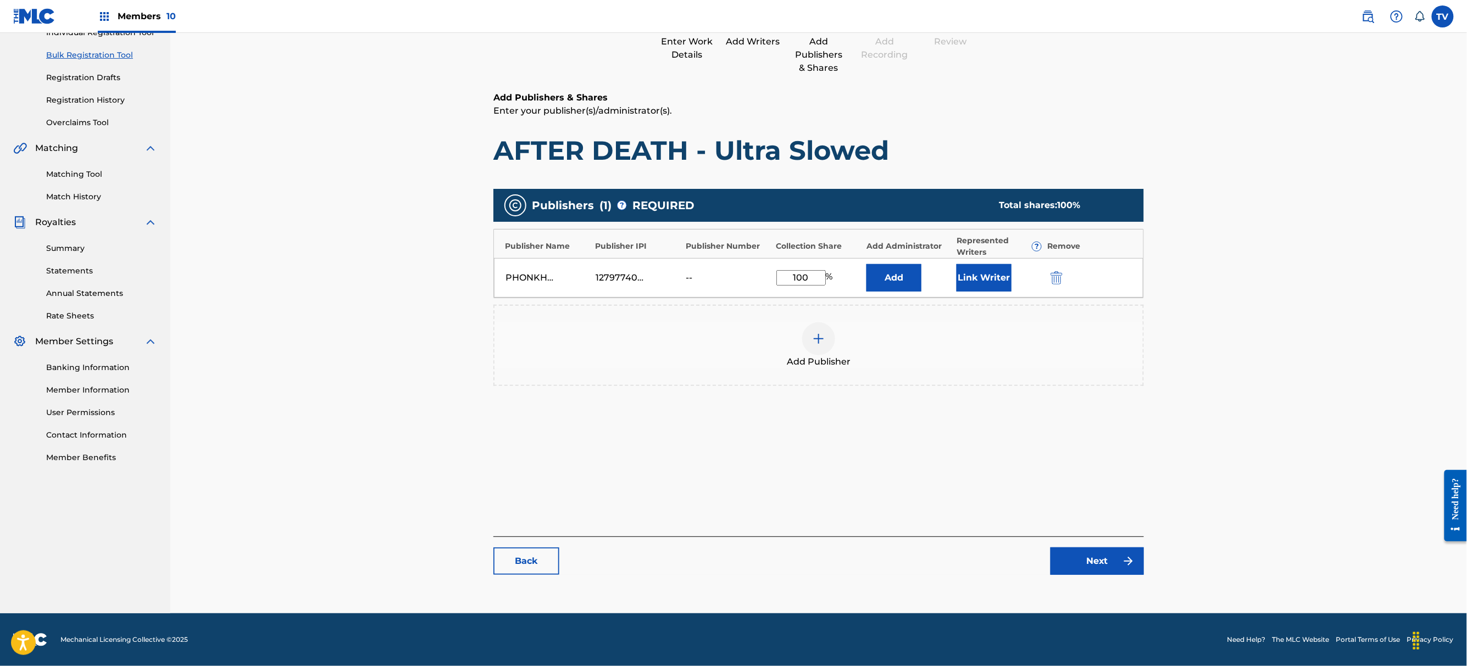
click at [1091, 567] on link "Next" at bounding box center [1096, 561] width 93 height 27
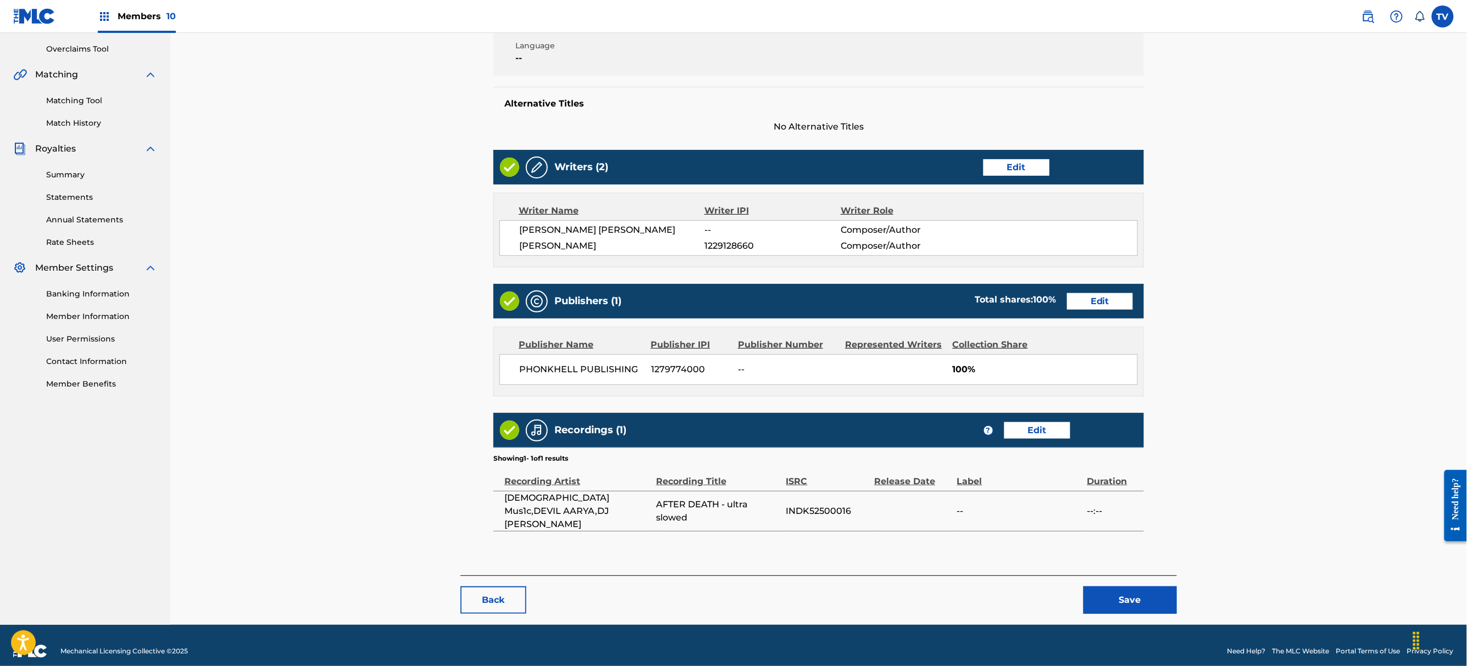
click at [1119, 587] on button "Save" at bounding box center [1129, 600] width 93 height 27
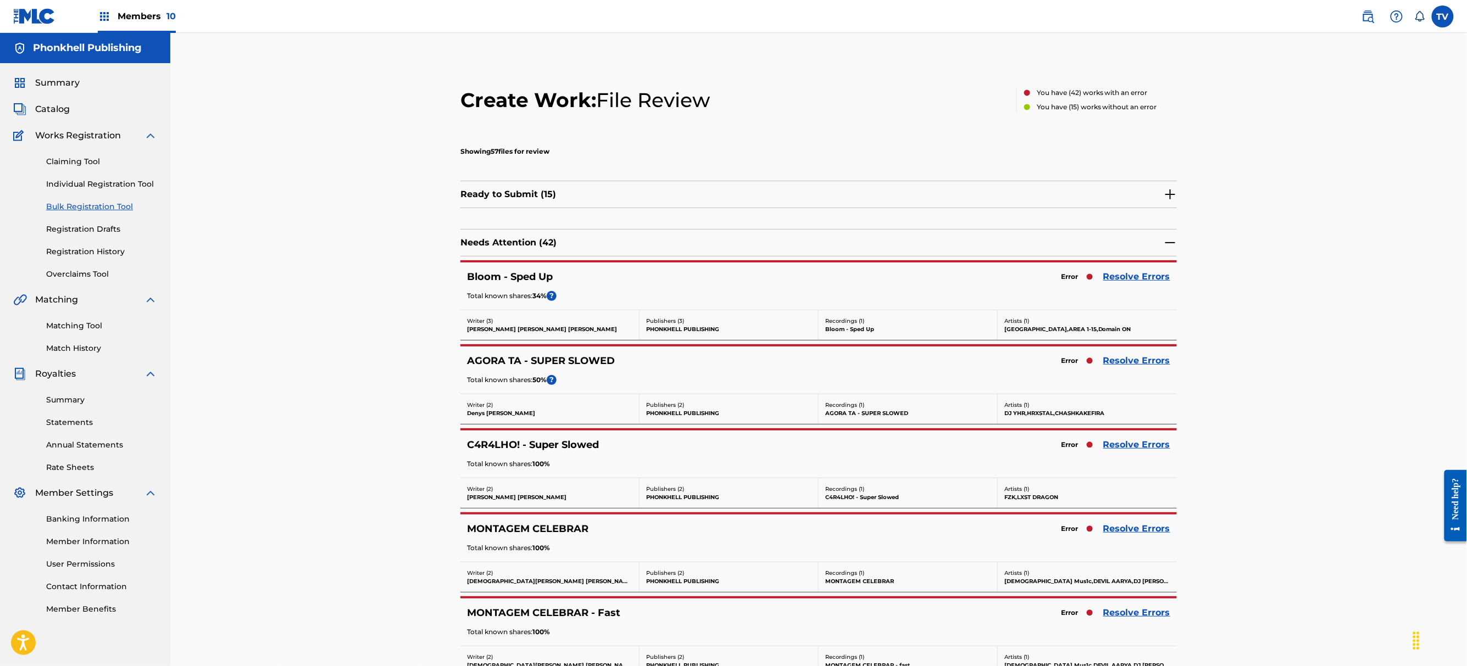
drag, startPoint x: 1119, startPoint y: 576, endPoint x: 1139, endPoint y: 539, distance: 41.3
click at [1128, 583] on p "[DEMOGRAPHIC_DATA] Mus1c,DEVIL AARYA,DJ [PERSON_NAME]" at bounding box center [1087, 581] width 166 height 8
click at [1139, 539] on div "MONTAGEM CELEBRAR Error Resolve Errors Total known shares: 100 %" at bounding box center [818, 538] width 716 height 47
click at [1139, 535] on link "Resolve Errors" at bounding box center [1136, 528] width 67 height 13
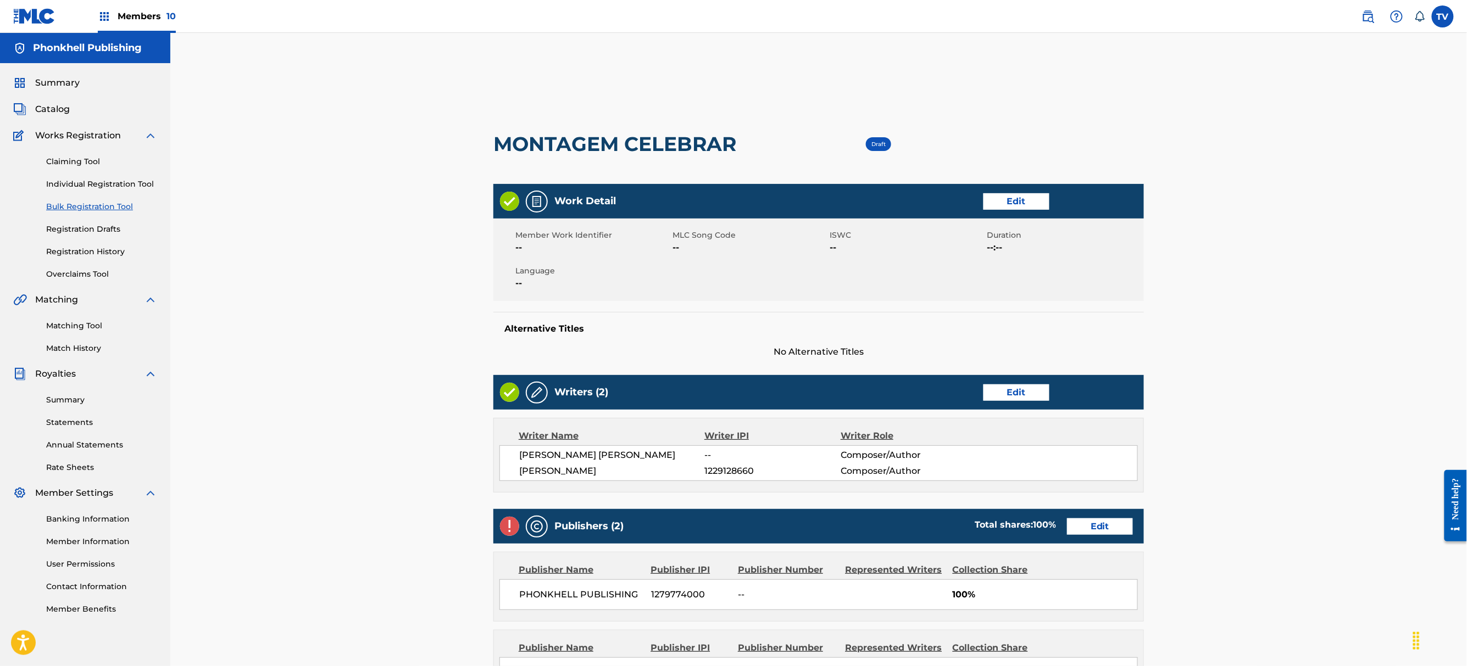
click at [1093, 523] on link "Edit" at bounding box center [1100, 527] width 66 height 16
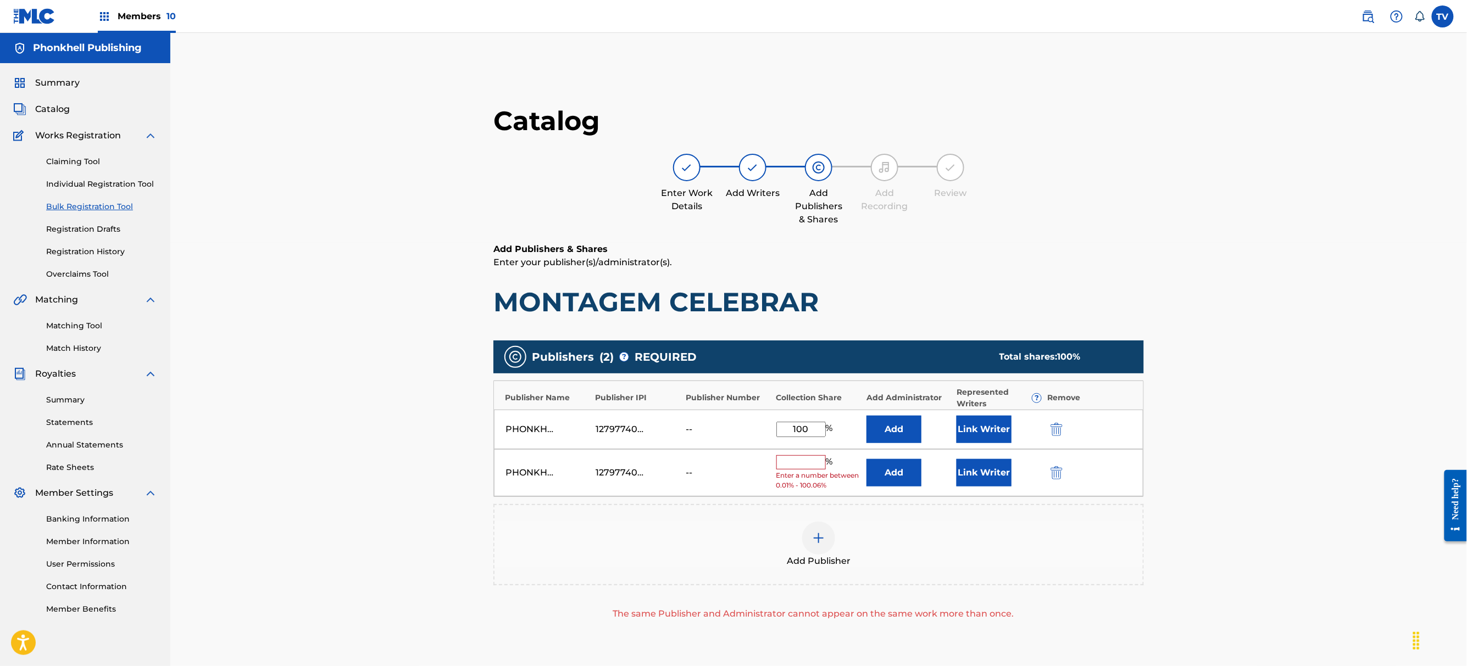
click at [1055, 465] on div "PHONKHELL PUBLISHING 1279774000 -- % Enter a number between 0.01% - 100.06% Add…" at bounding box center [818, 473] width 649 height 48
click at [1056, 476] on img "submit" at bounding box center [1056, 472] width 12 height 13
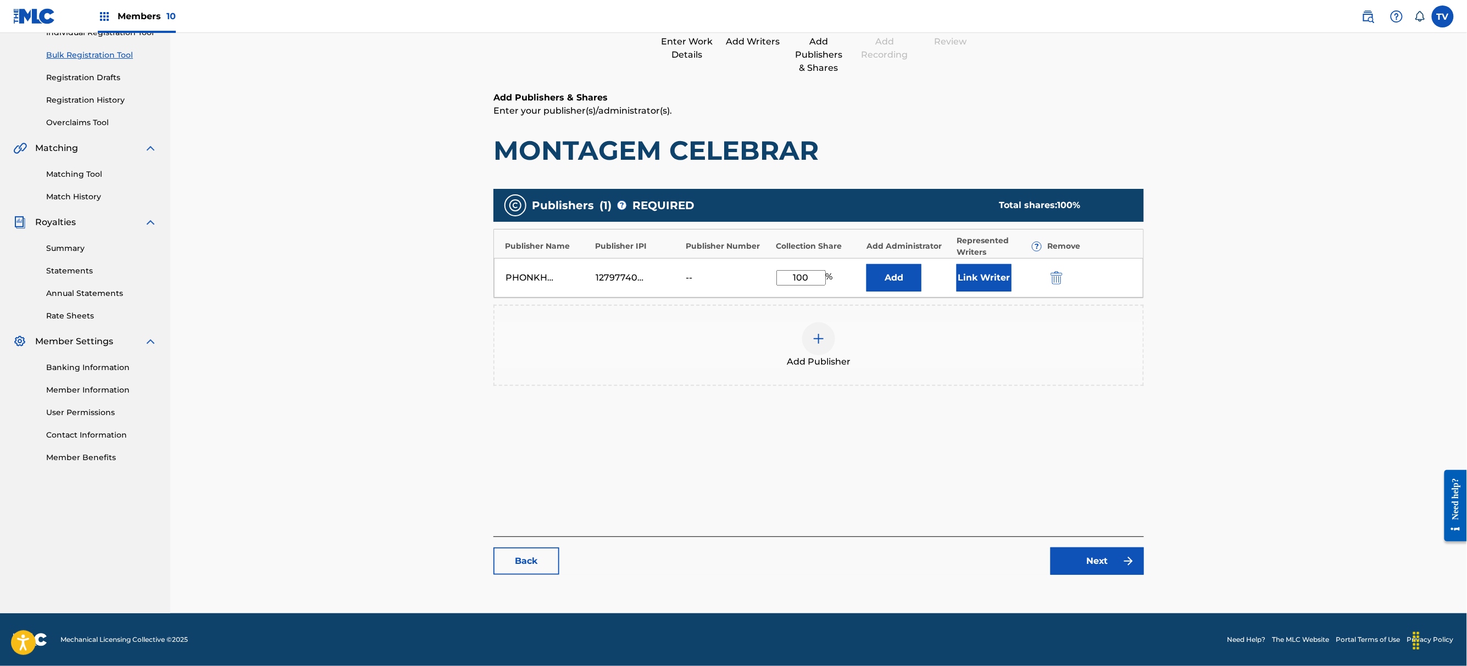
click at [1111, 570] on link "Next" at bounding box center [1096, 561] width 93 height 27
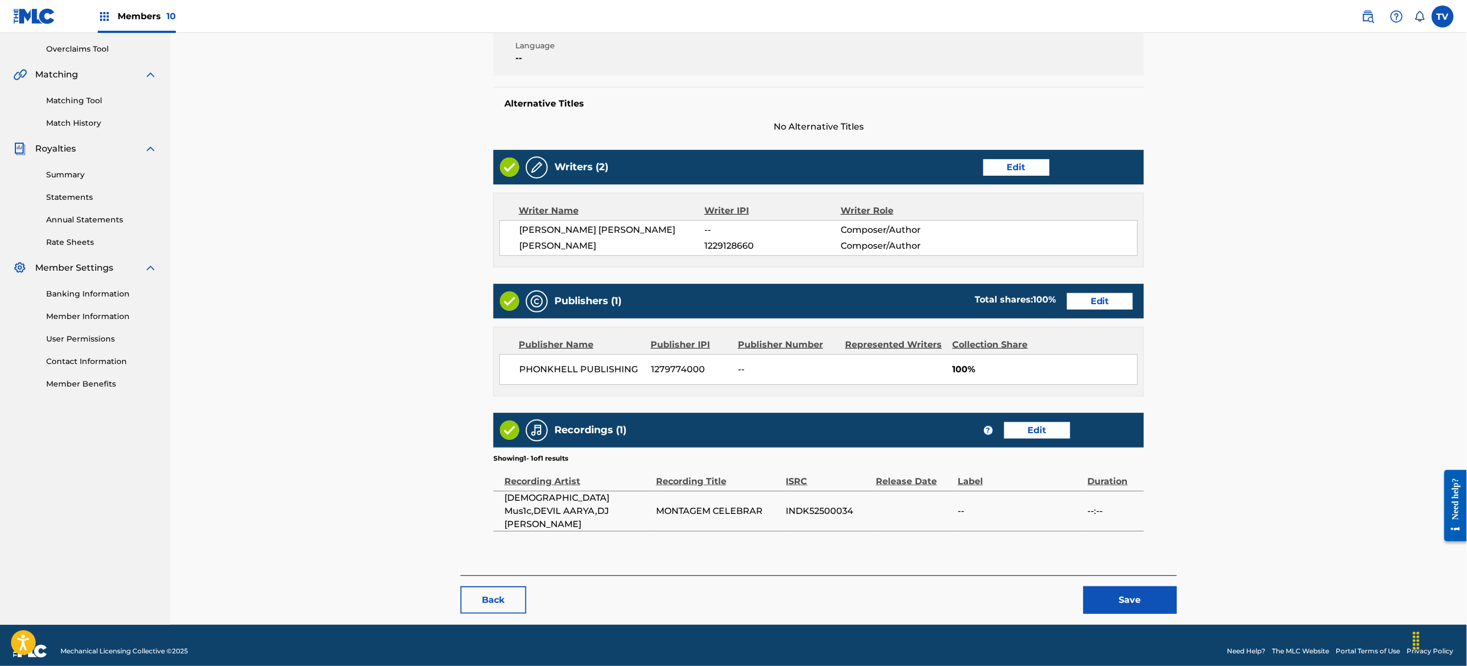
click at [1105, 588] on button "Save" at bounding box center [1129, 600] width 93 height 27
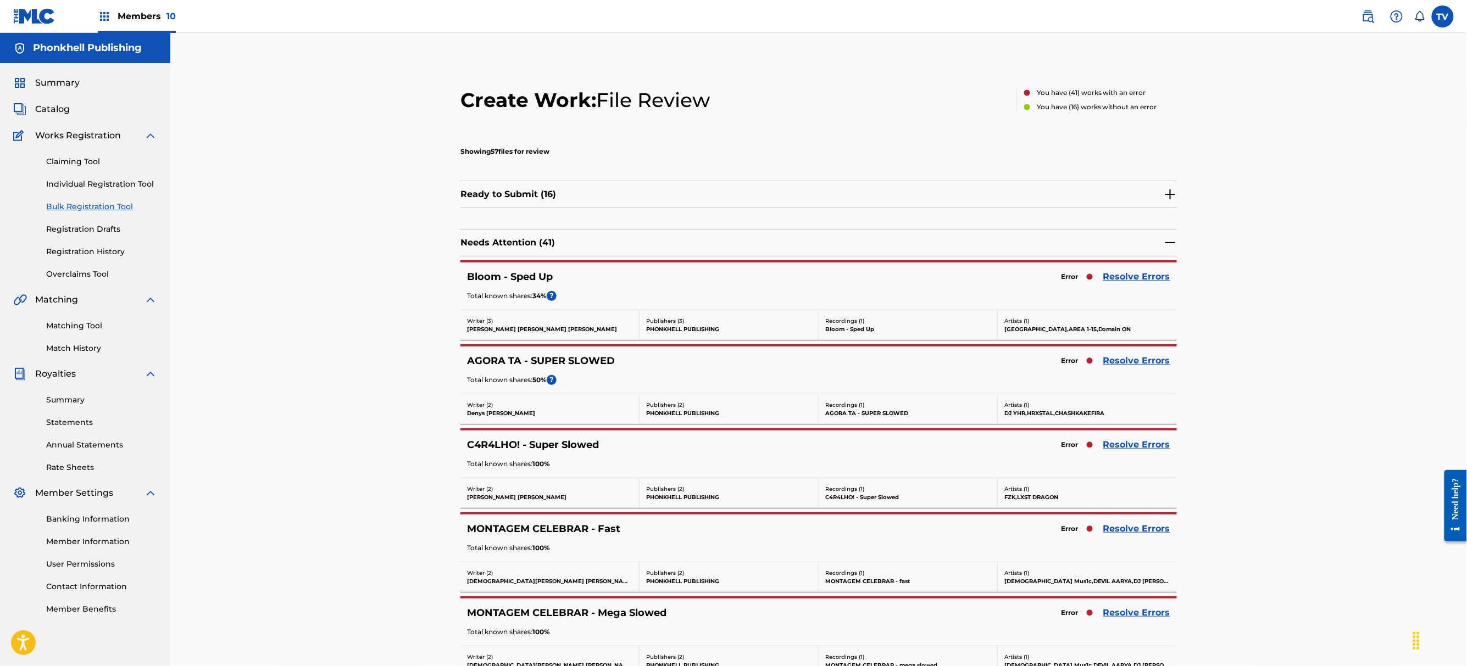
click at [1114, 537] on div "Error Resolve Errors" at bounding box center [1112, 528] width 115 height 15
click at [1118, 526] on link "Resolve Errors" at bounding box center [1136, 528] width 67 height 13
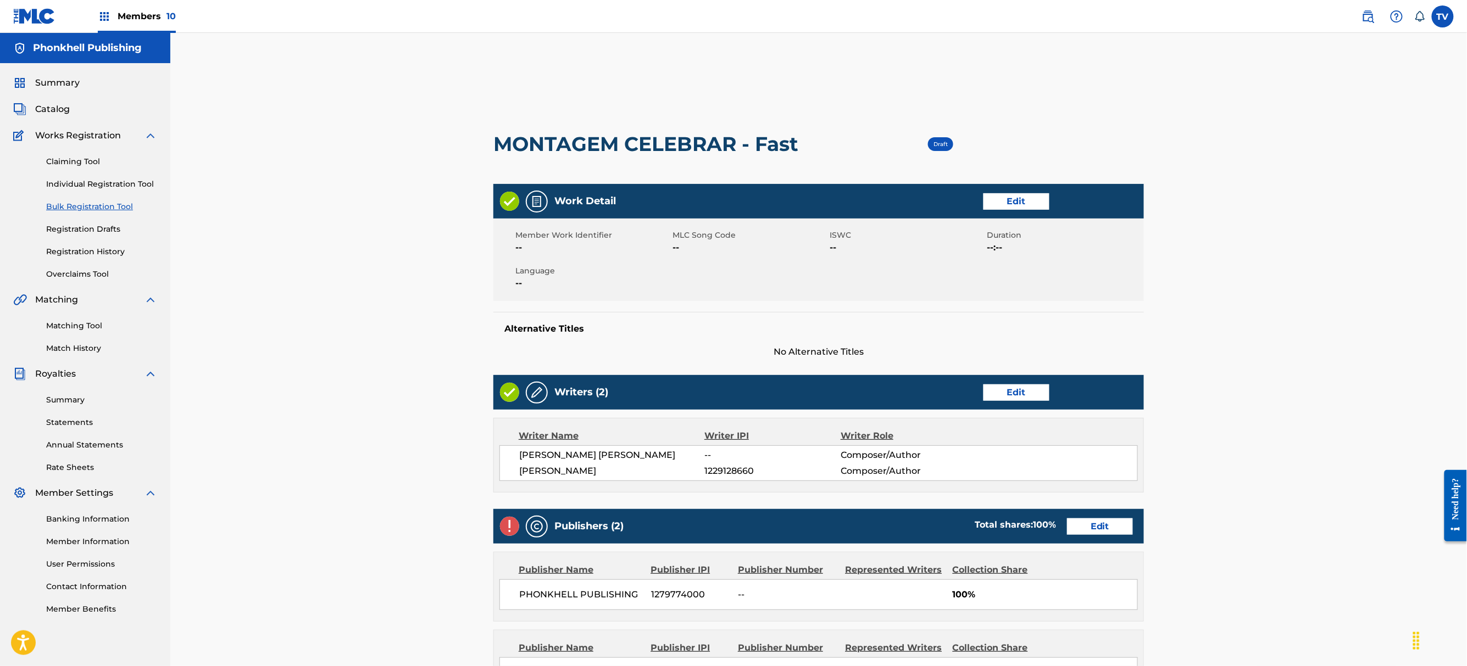
click at [1076, 530] on link "Edit" at bounding box center [1100, 527] width 66 height 16
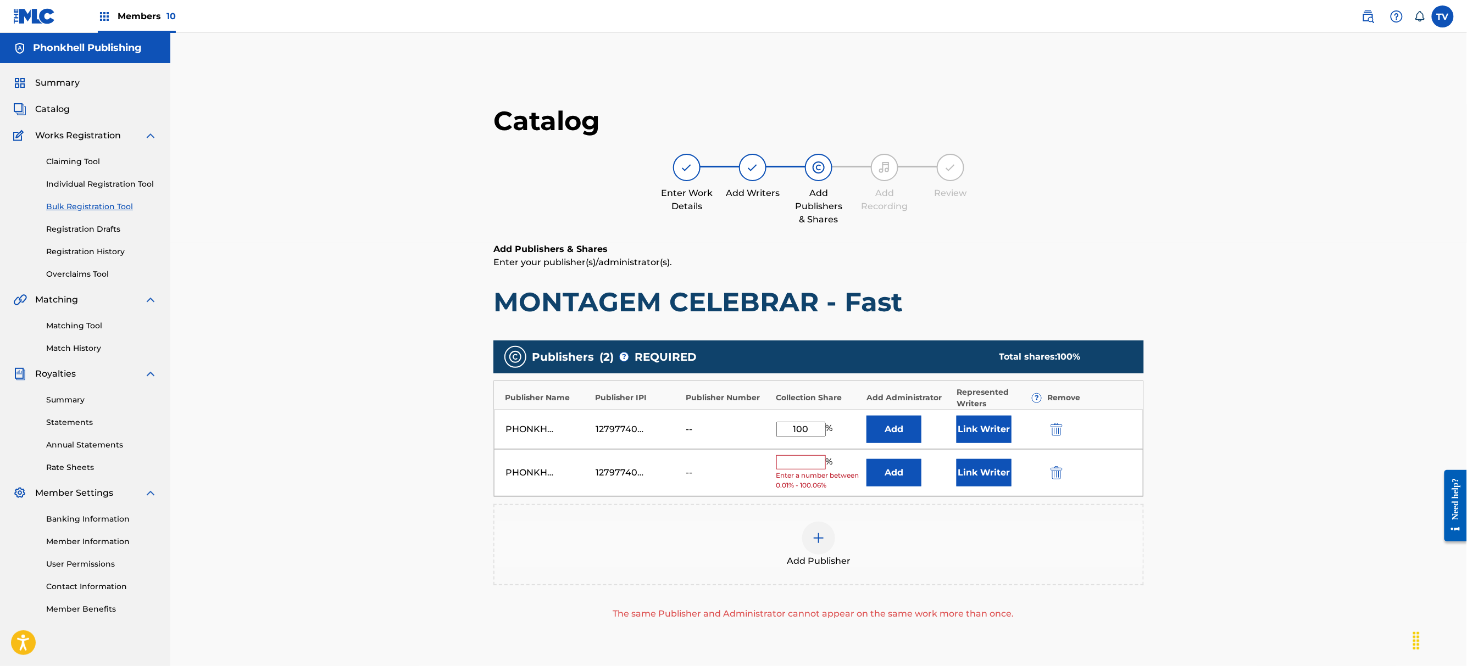
click at [1057, 476] on img "submit" at bounding box center [1056, 472] width 12 height 13
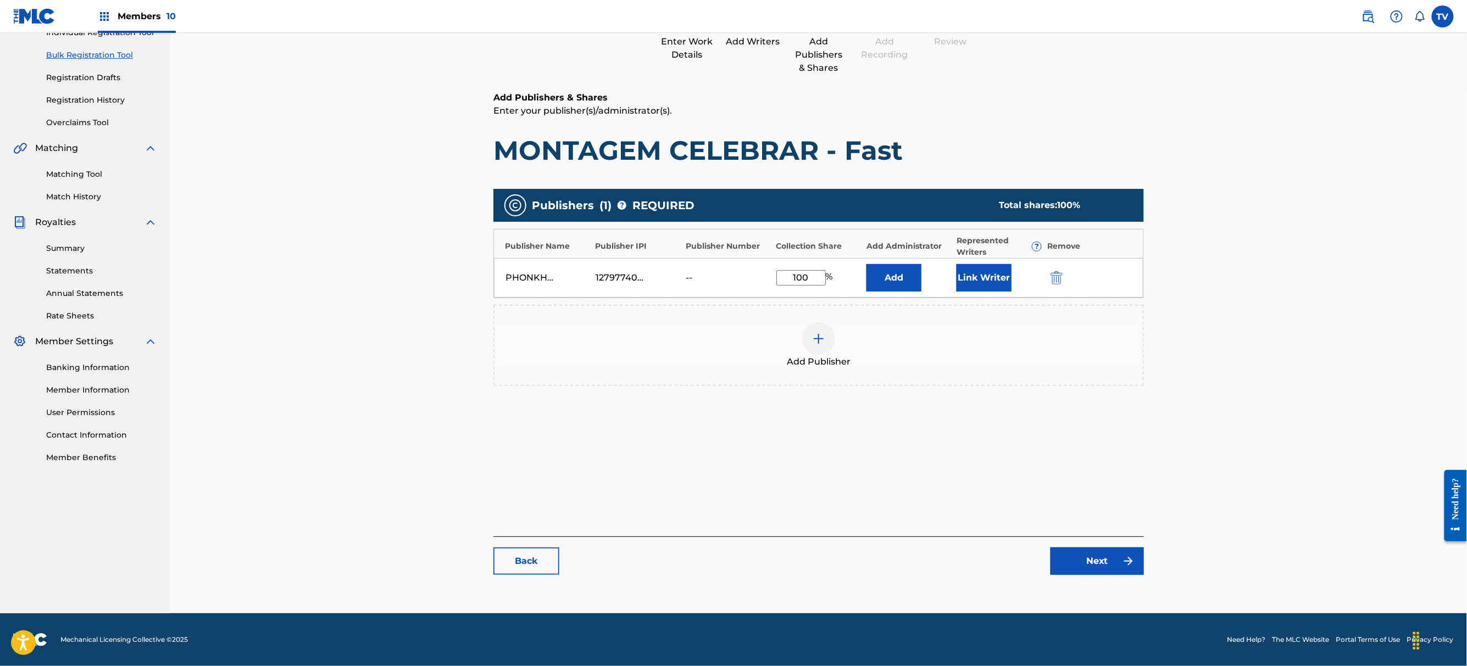
click at [1103, 572] on link "Next" at bounding box center [1096, 561] width 93 height 27
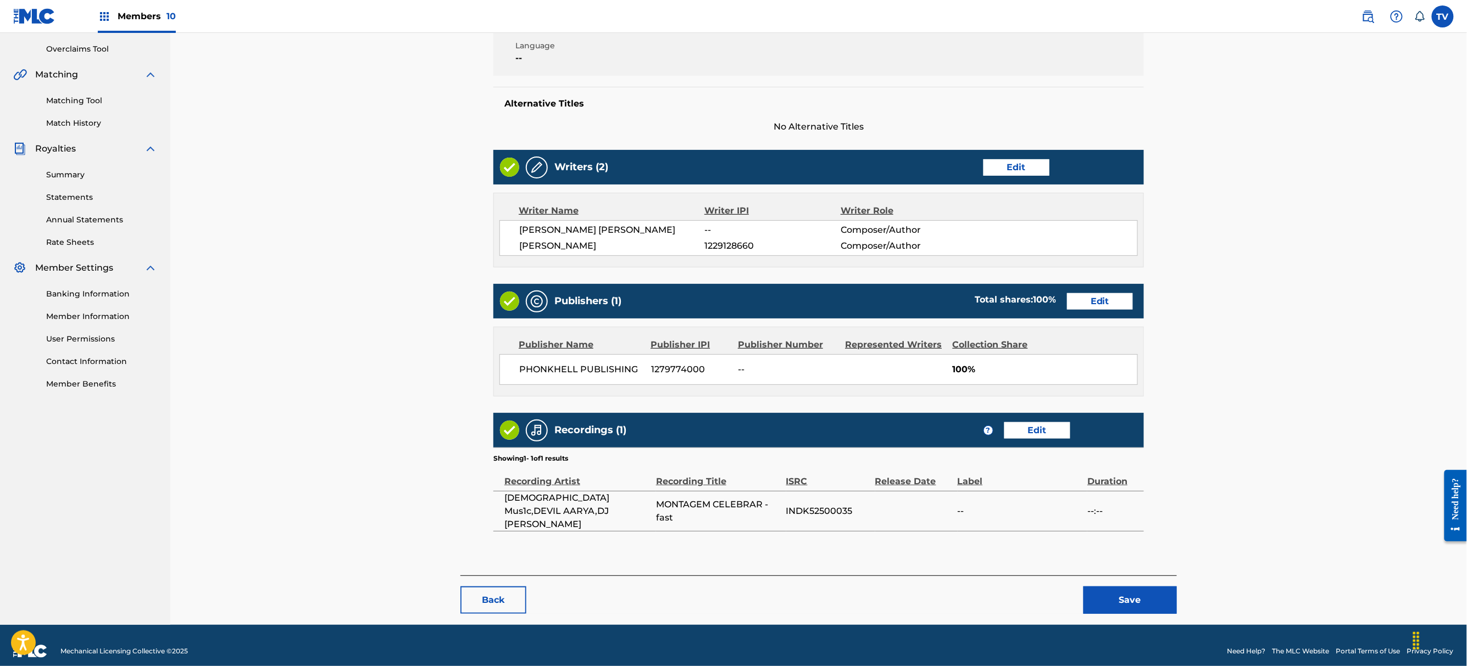
click at [1115, 593] on button "Save" at bounding box center [1129, 600] width 93 height 27
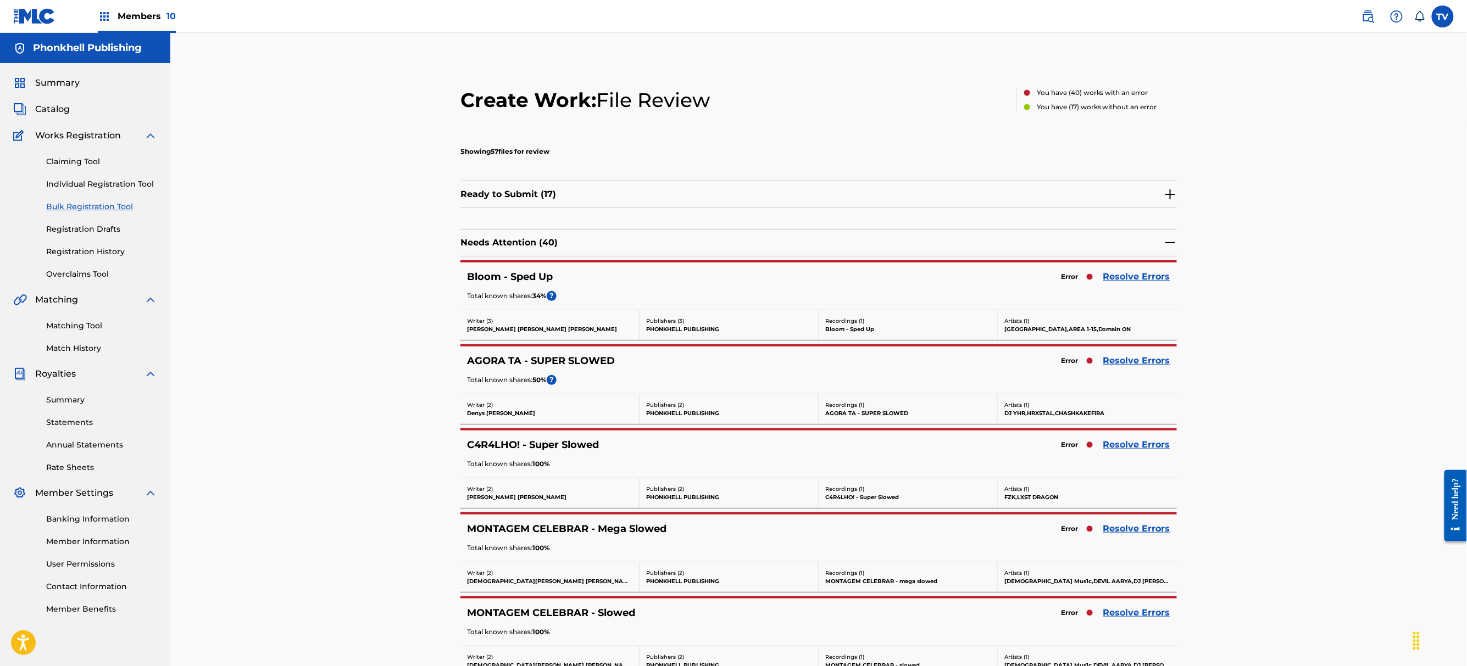
click at [1117, 450] on link "Resolve Errors" at bounding box center [1136, 444] width 67 height 13
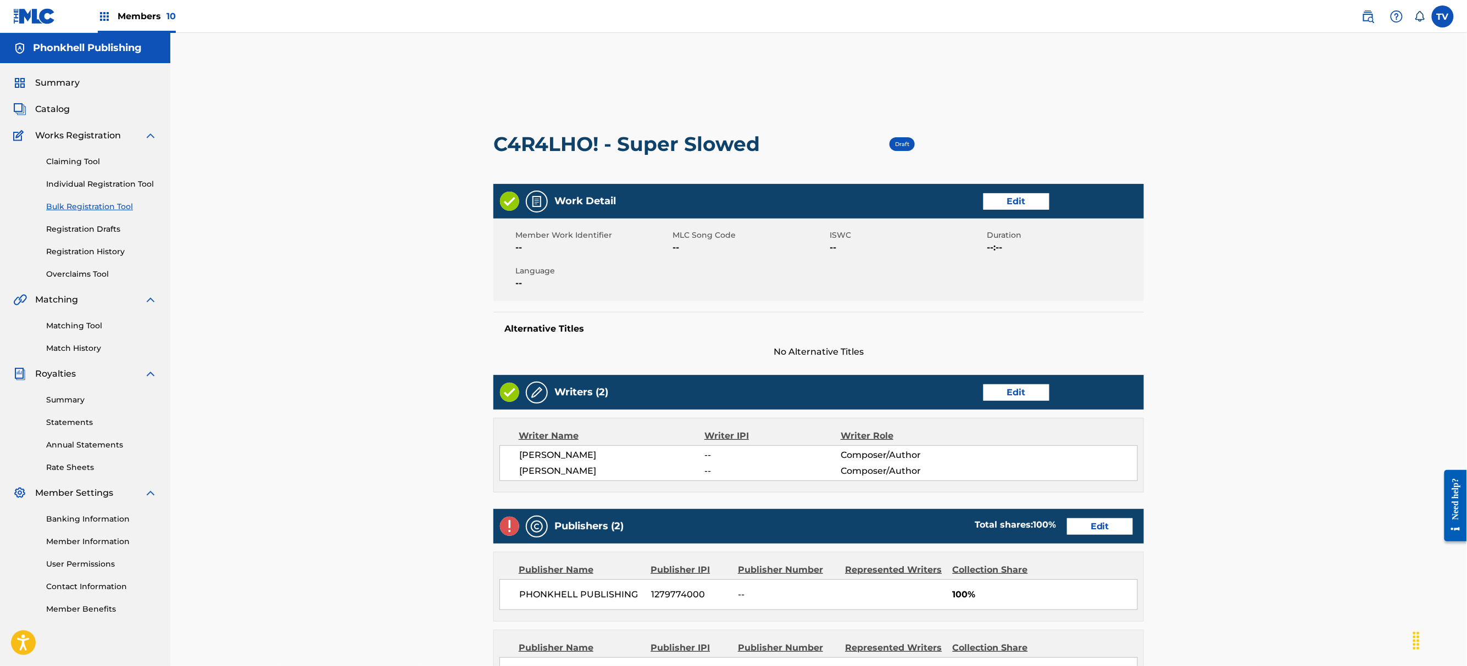
click at [1111, 520] on link "Edit" at bounding box center [1100, 527] width 66 height 16
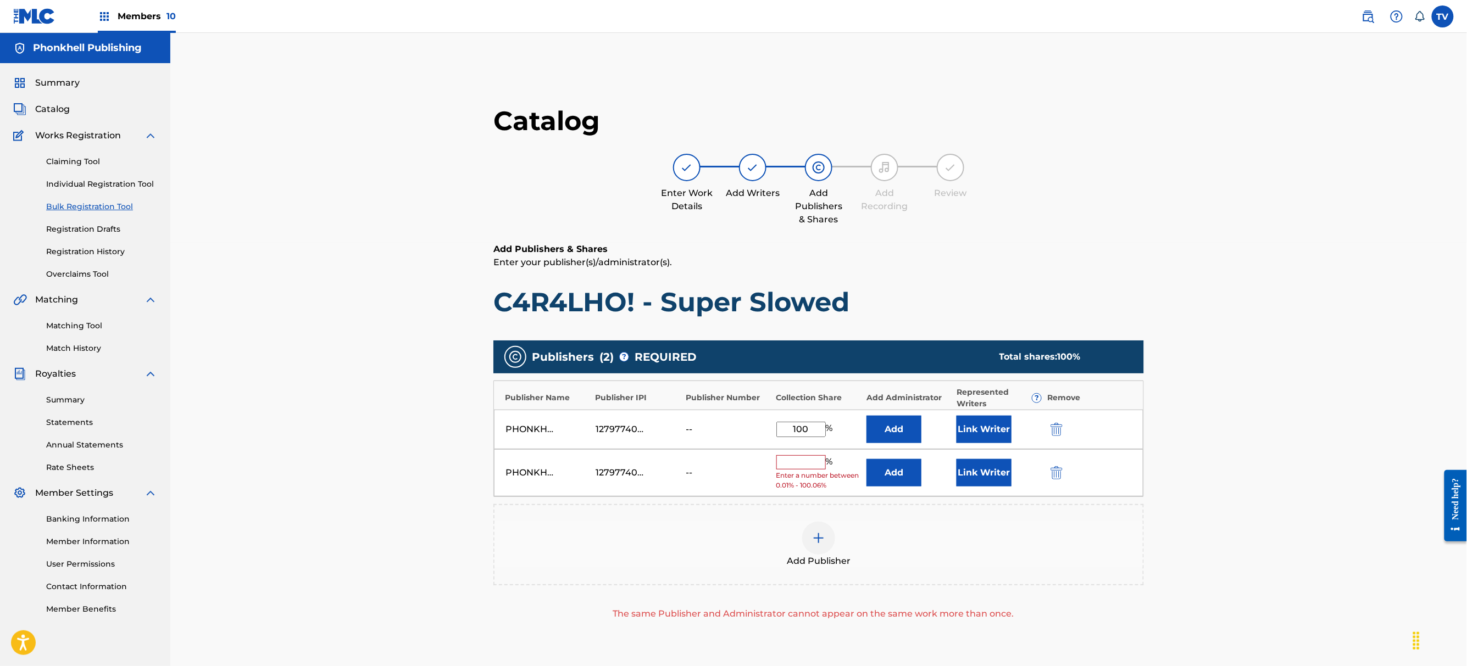
click at [1062, 470] on button "submit" at bounding box center [1055, 472] width 16 height 13
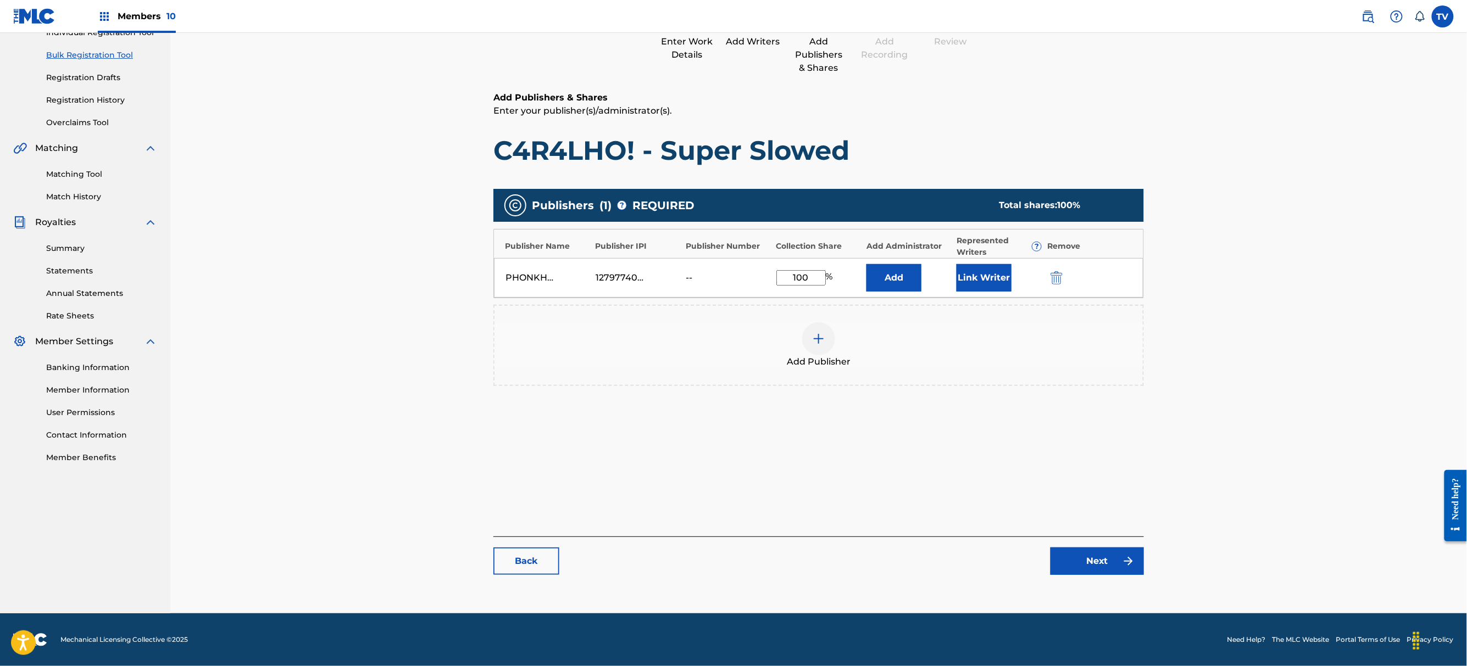
click at [1088, 575] on link "Next" at bounding box center [1096, 561] width 93 height 27
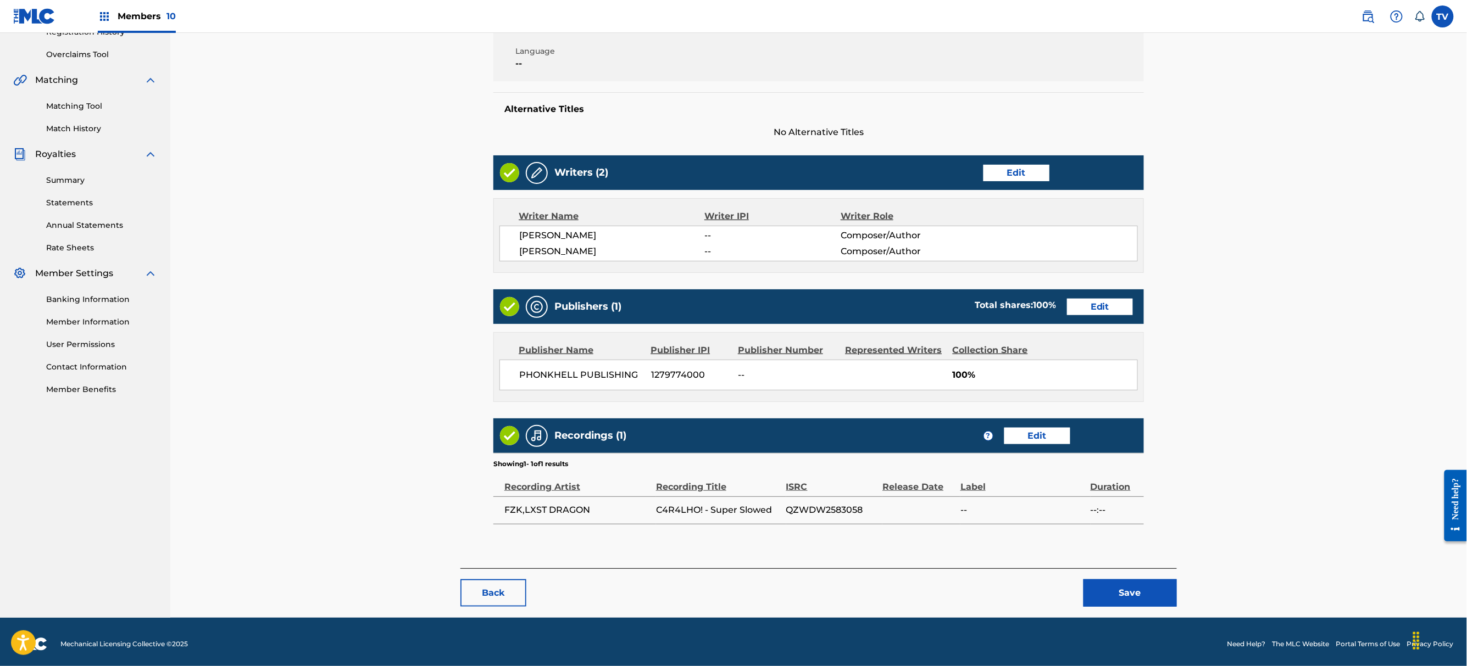
click at [1117, 598] on button "Save" at bounding box center [1129, 593] width 93 height 27
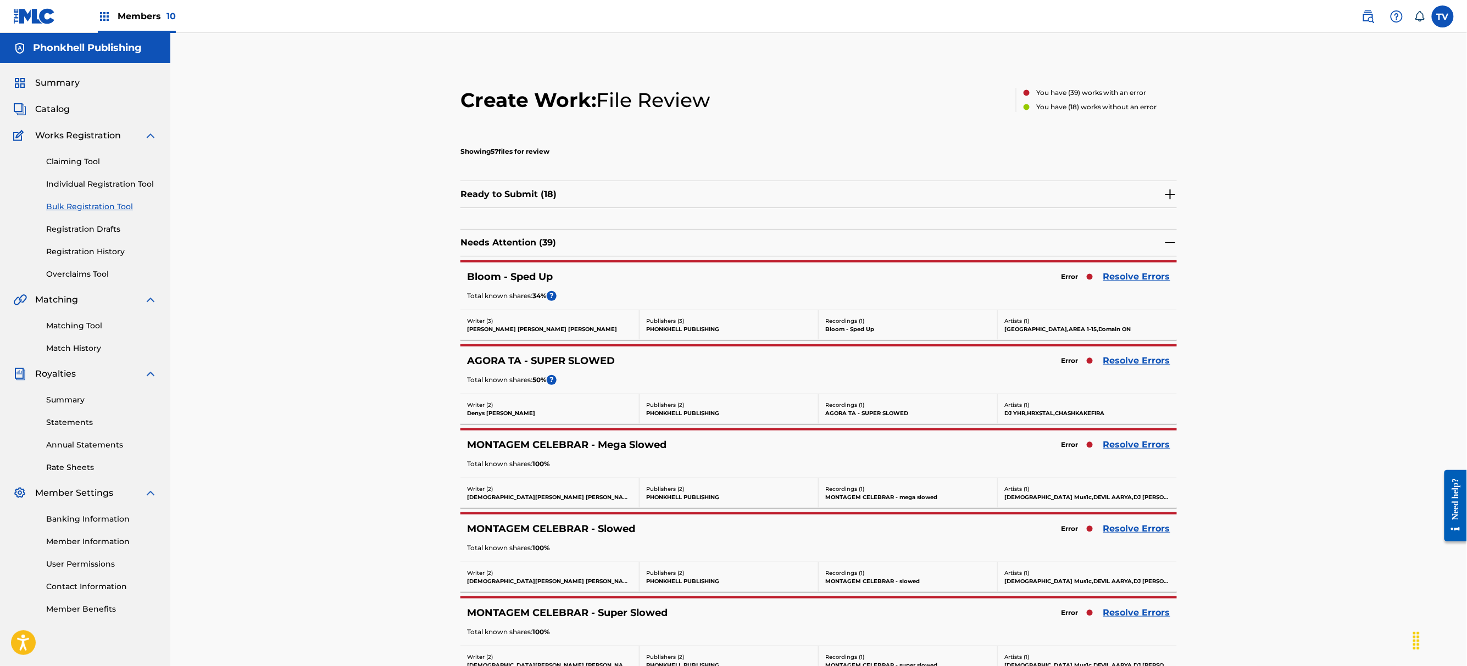
click at [1116, 524] on link "Resolve Errors" at bounding box center [1136, 528] width 67 height 13
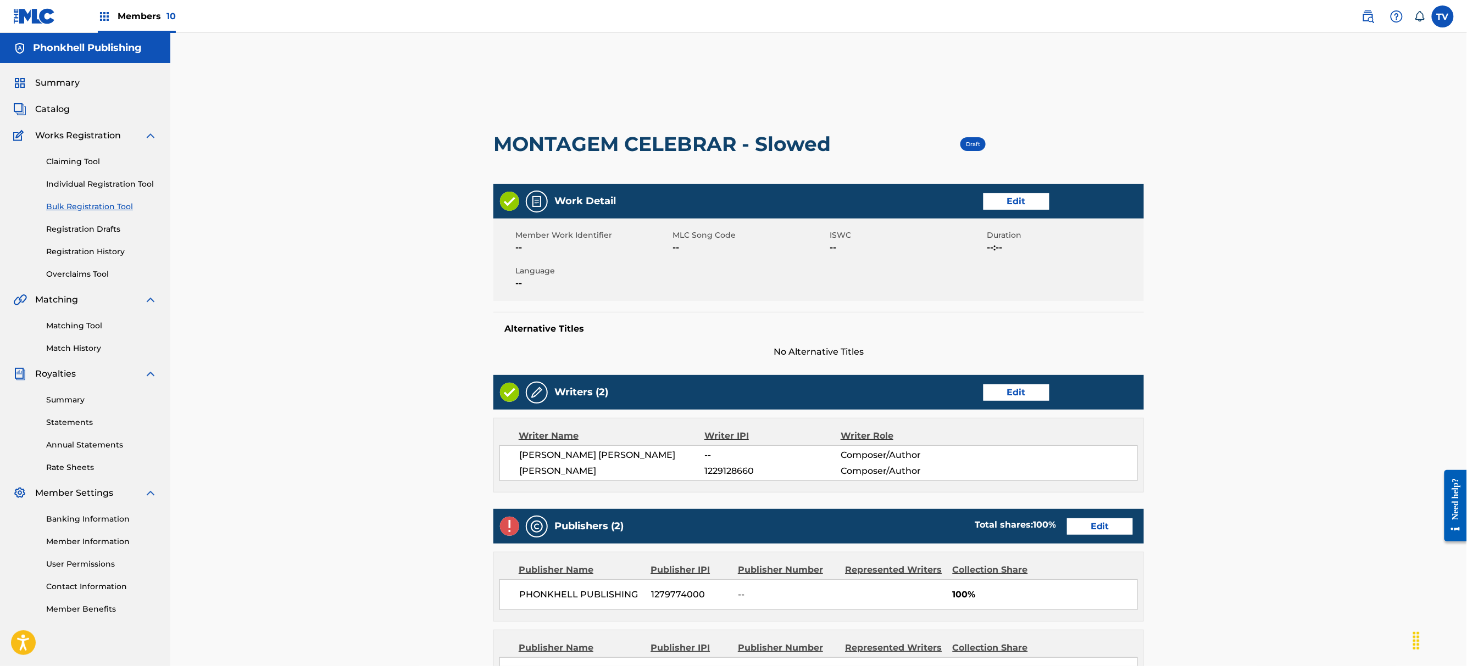
click at [1090, 525] on link "Edit" at bounding box center [1100, 527] width 66 height 16
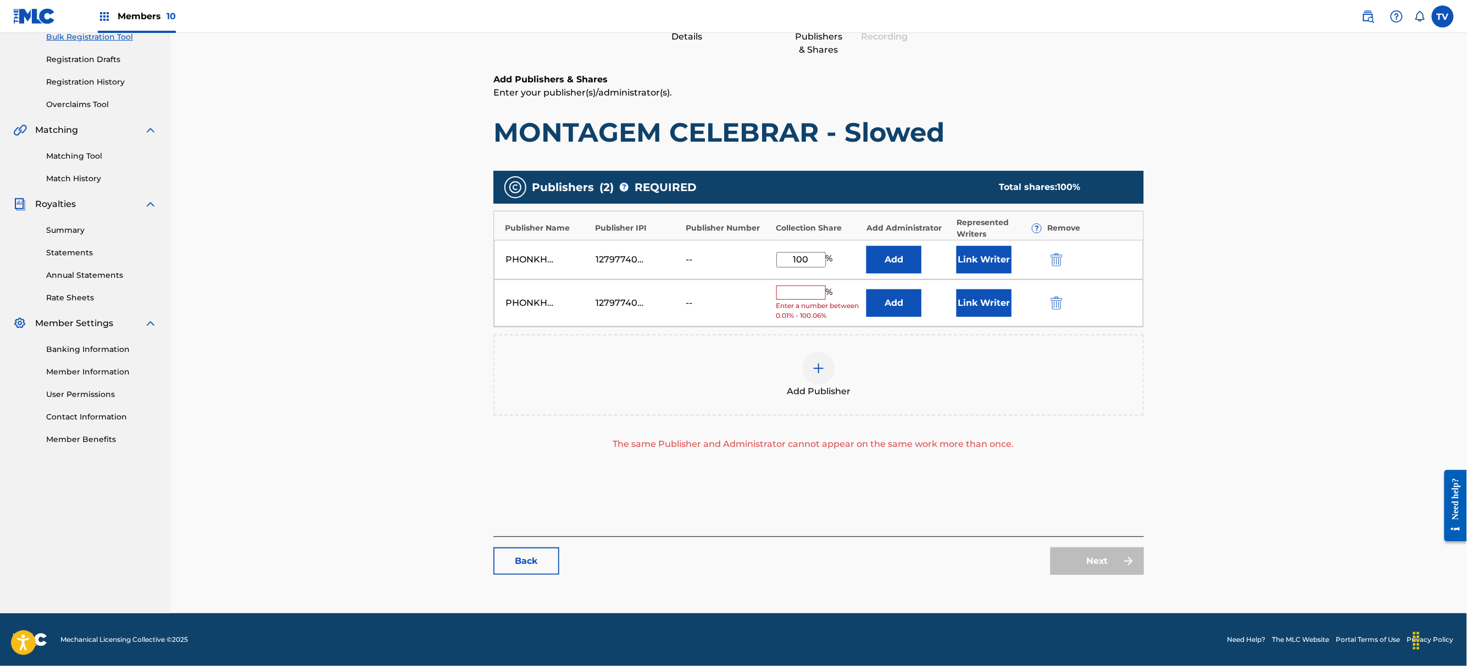
click at [1060, 301] on img "submit" at bounding box center [1056, 303] width 12 height 13
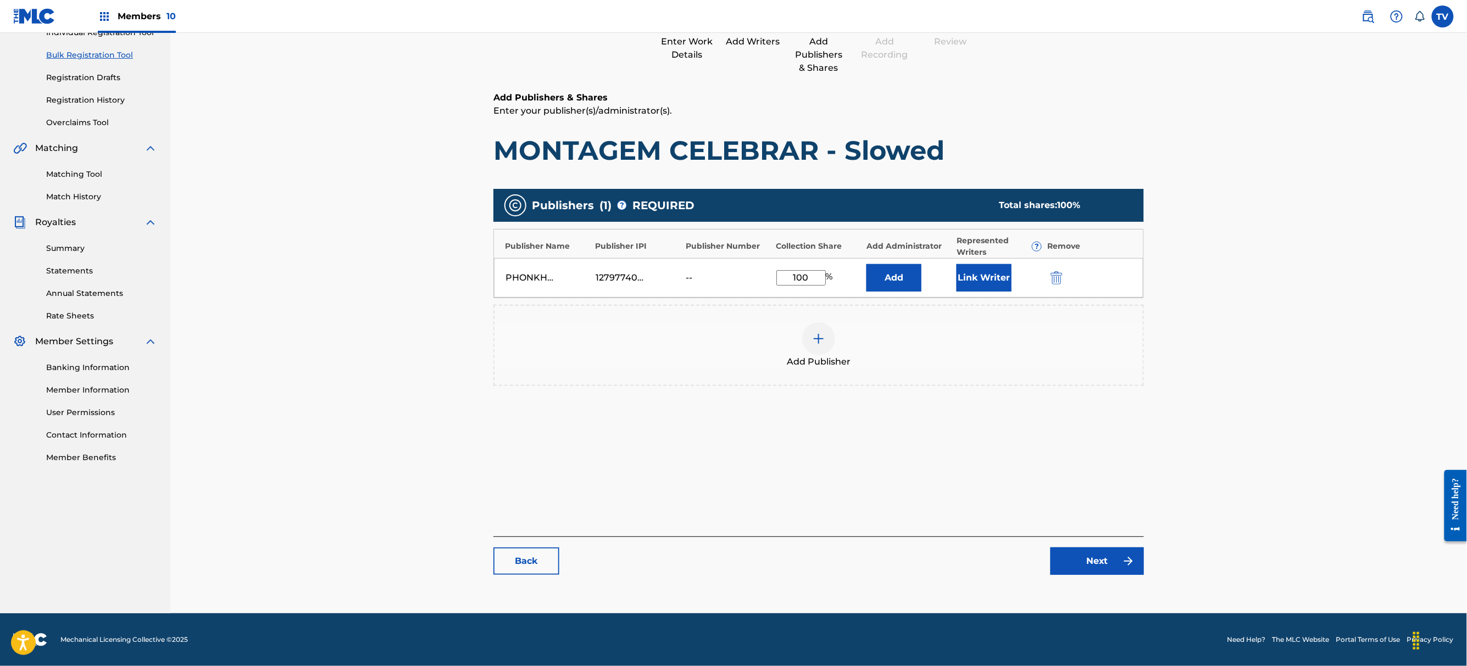
click at [1112, 566] on link "Next" at bounding box center [1096, 561] width 93 height 27
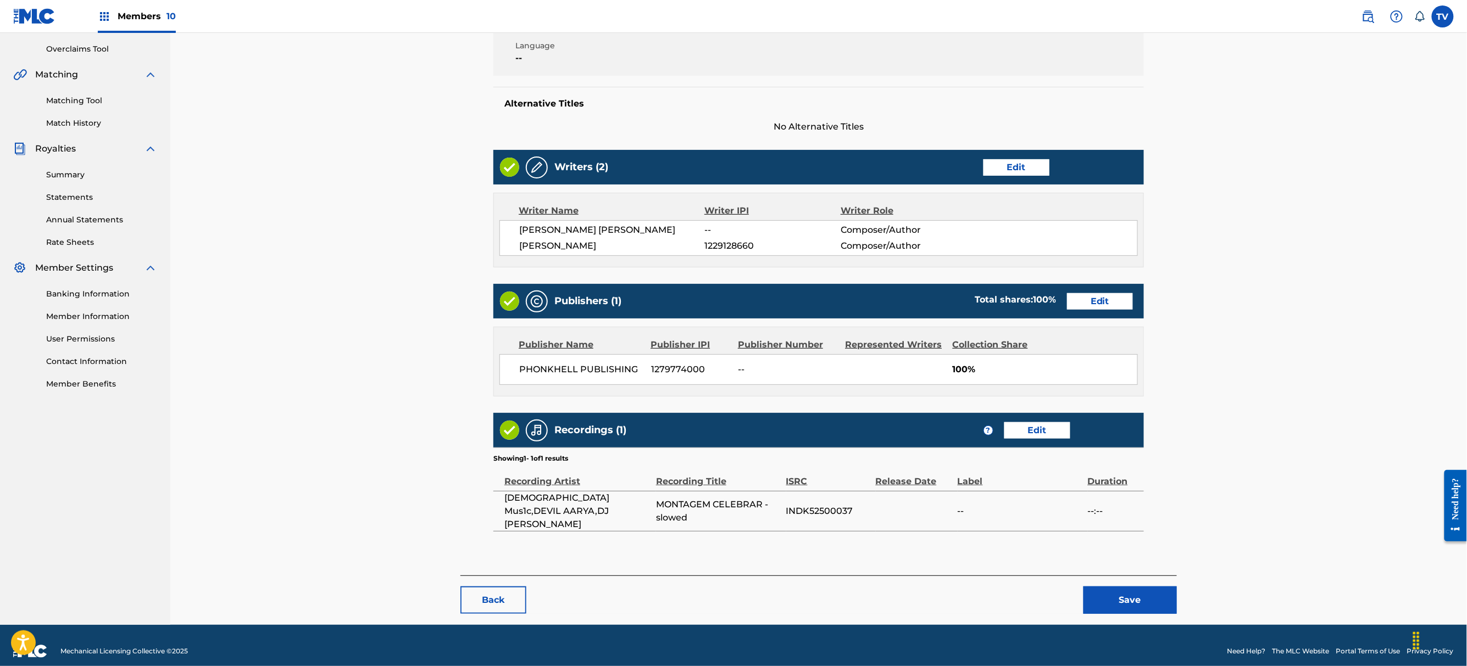
click at [1122, 587] on button "Save" at bounding box center [1129, 600] width 93 height 27
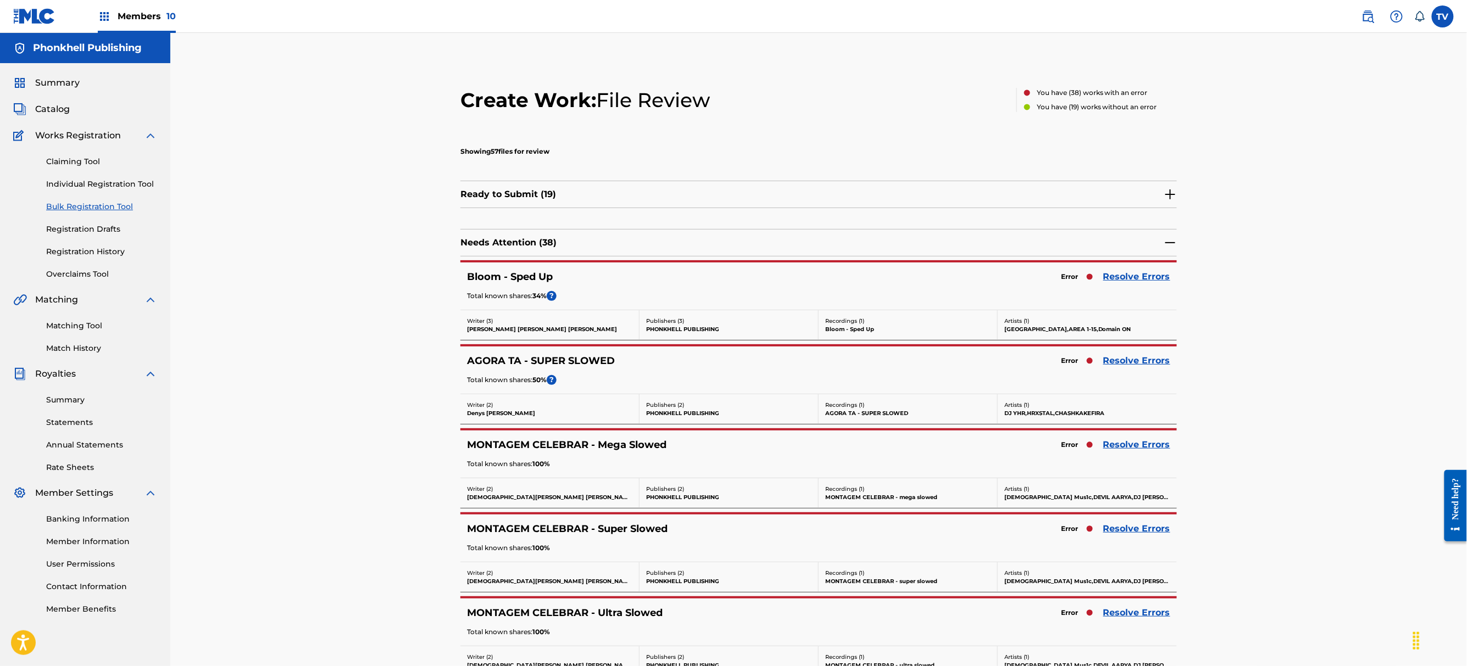
click at [1121, 521] on div "MONTAGEM CELEBRAR - Super Slowed Error Resolve Errors Total known shares: 100 %" at bounding box center [818, 538] width 716 height 47
click at [1122, 524] on link "Resolve Errors" at bounding box center [1136, 528] width 67 height 13
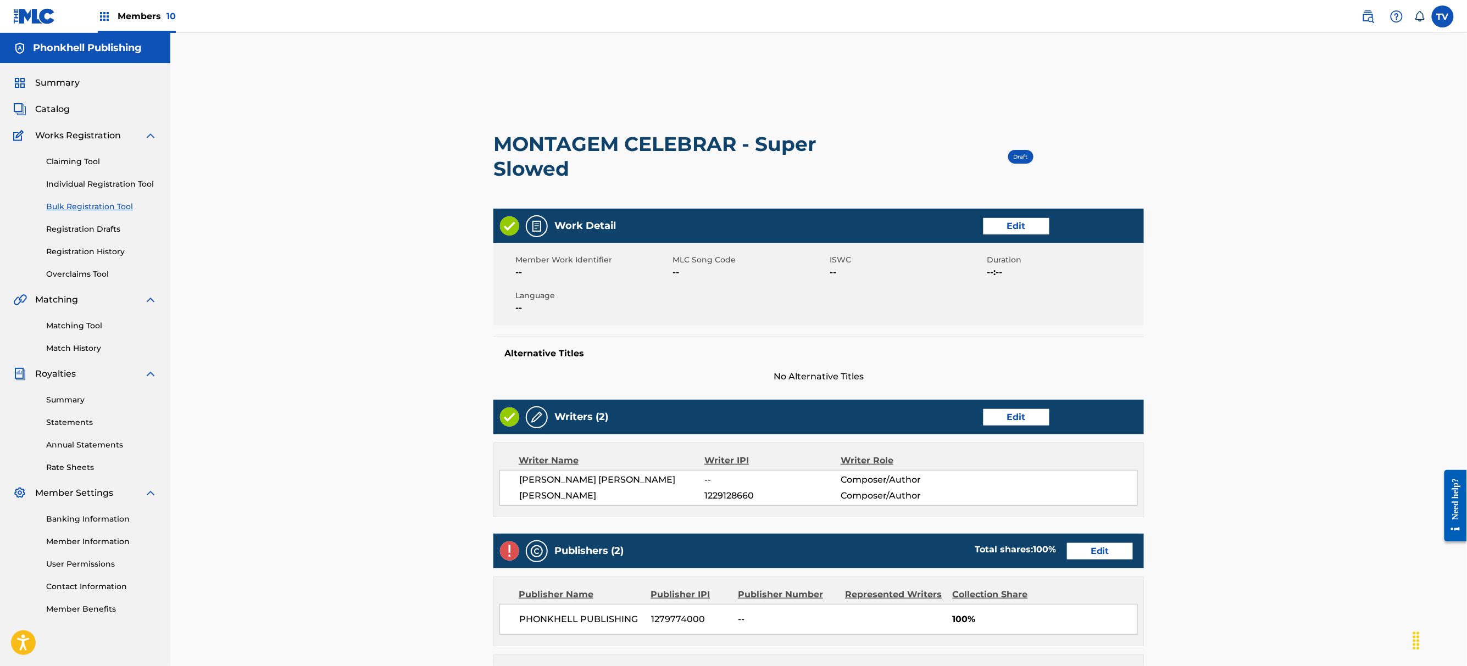
click at [1106, 543] on link "Edit" at bounding box center [1100, 551] width 66 height 16
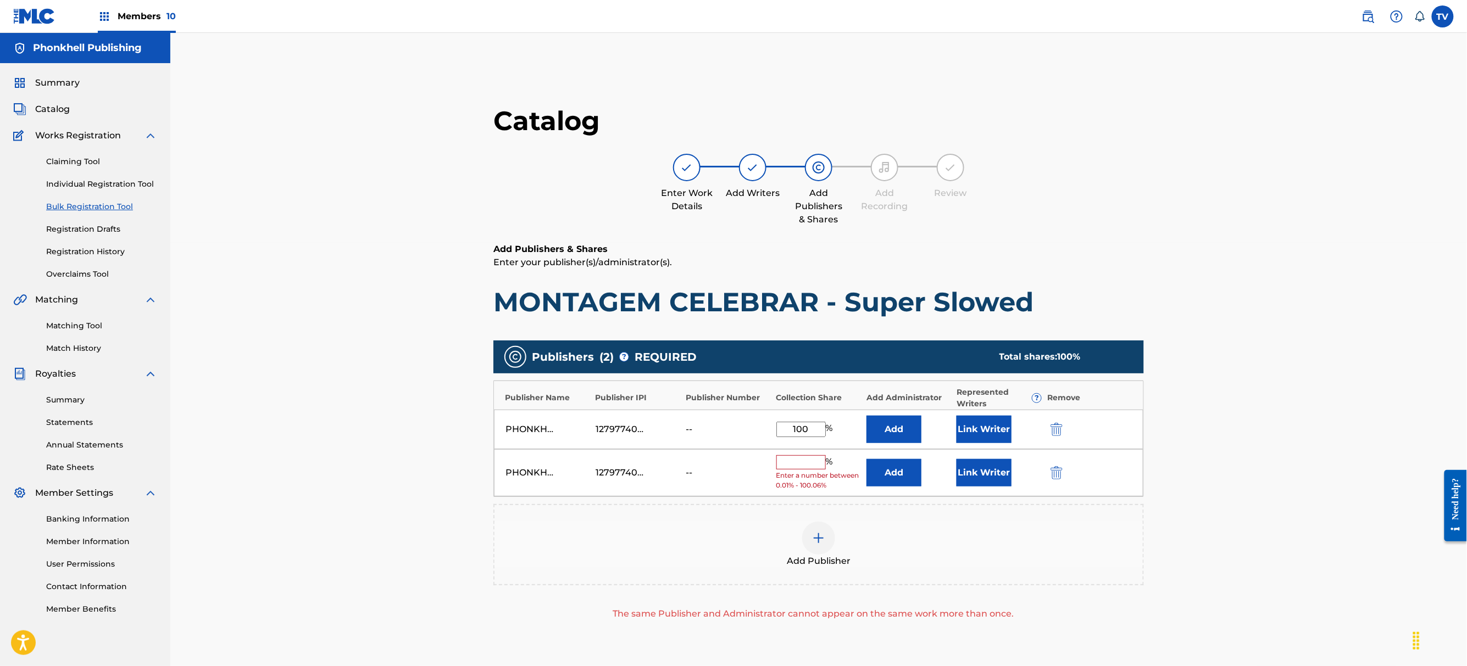
click at [1055, 473] on img "submit" at bounding box center [1056, 472] width 12 height 13
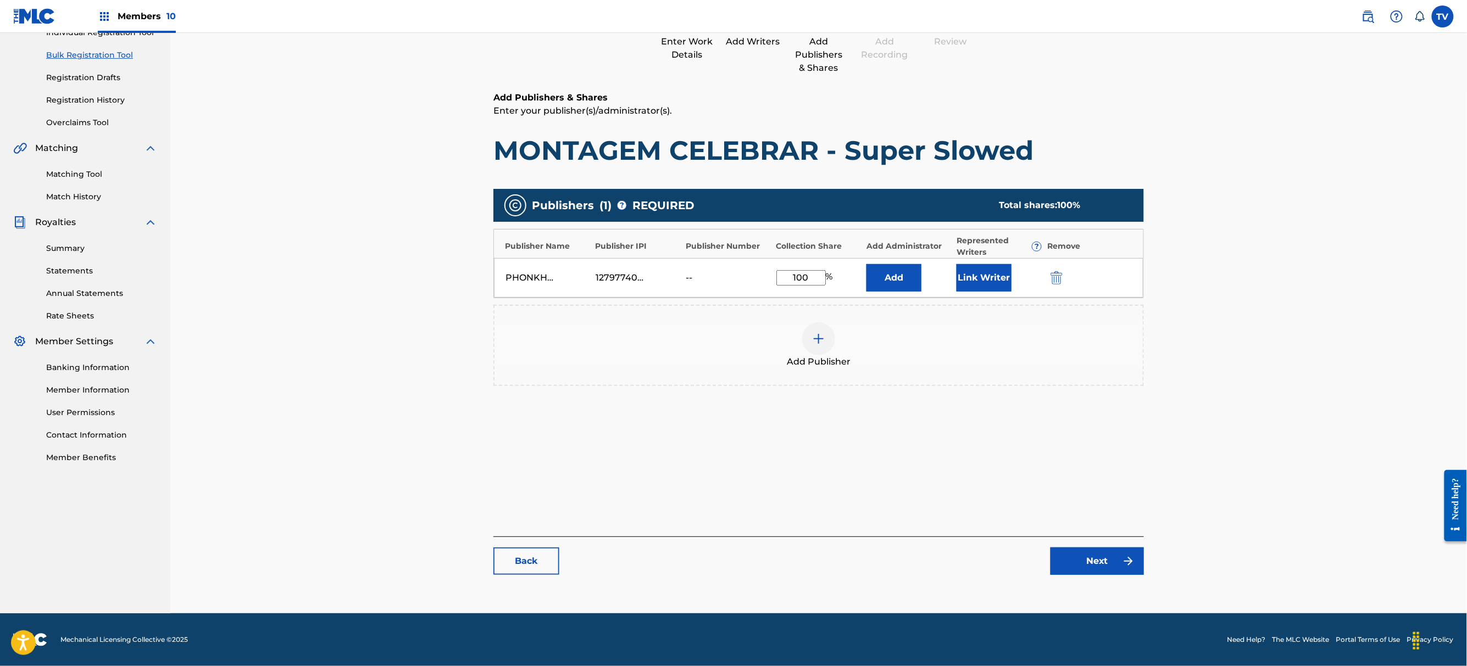
click at [1082, 564] on link "Next" at bounding box center [1096, 561] width 93 height 27
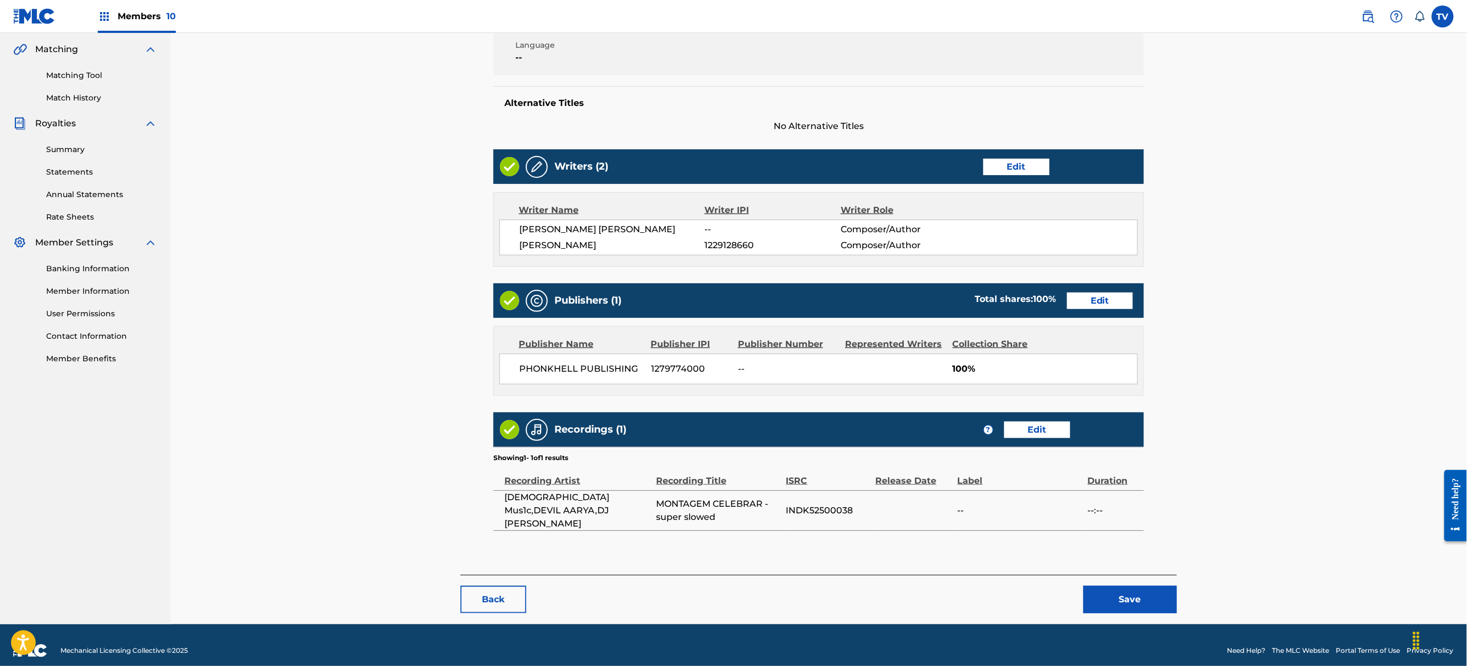
click at [1115, 586] on button "Save" at bounding box center [1129, 599] width 93 height 27
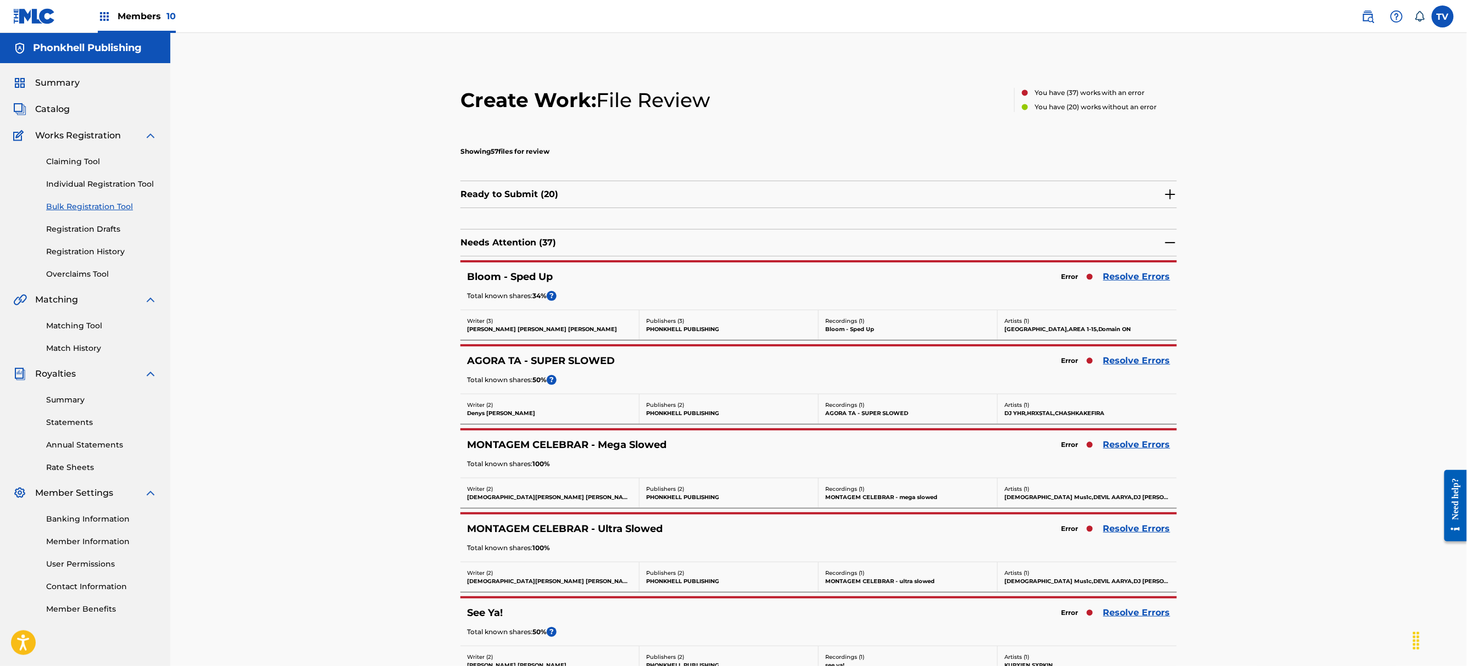
click at [1137, 532] on link "Resolve Errors" at bounding box center [1136, 528] width 67 height 13
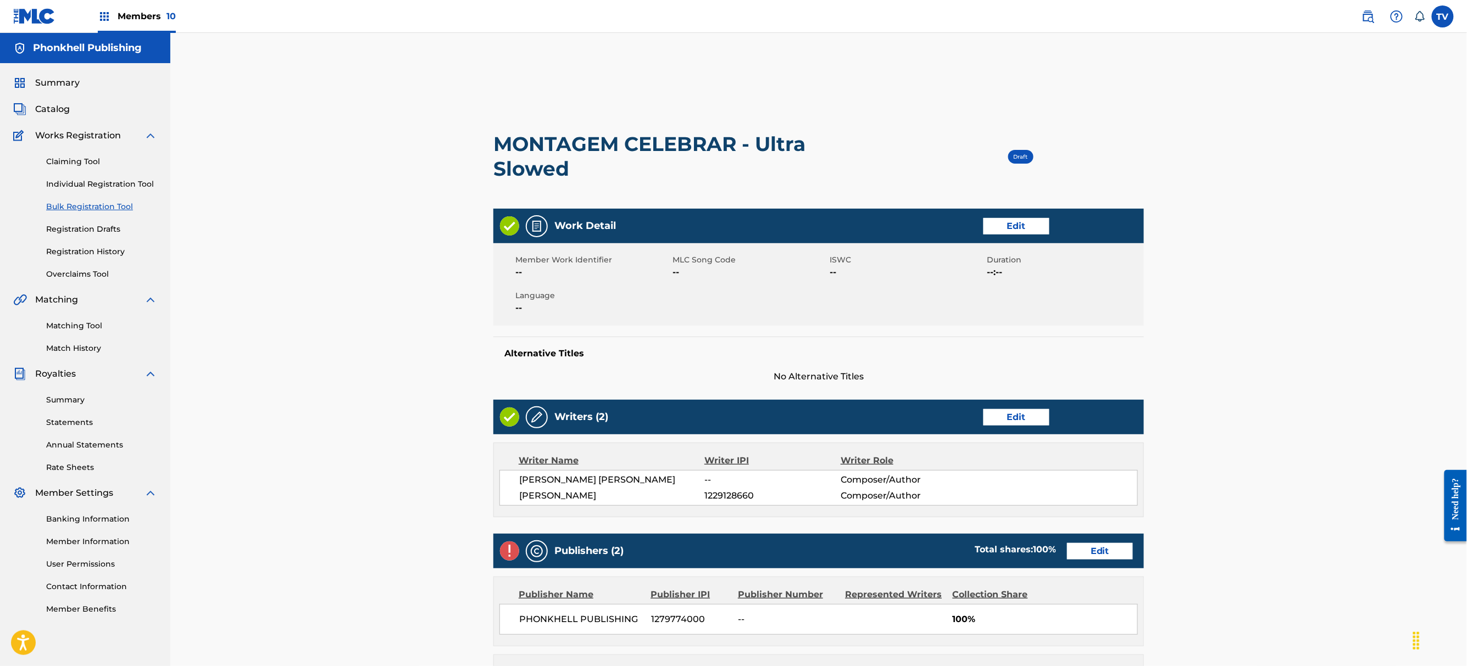
click at [1090, 546] on link "Edit" at bounding box center [1100, 551] width 66 height 16
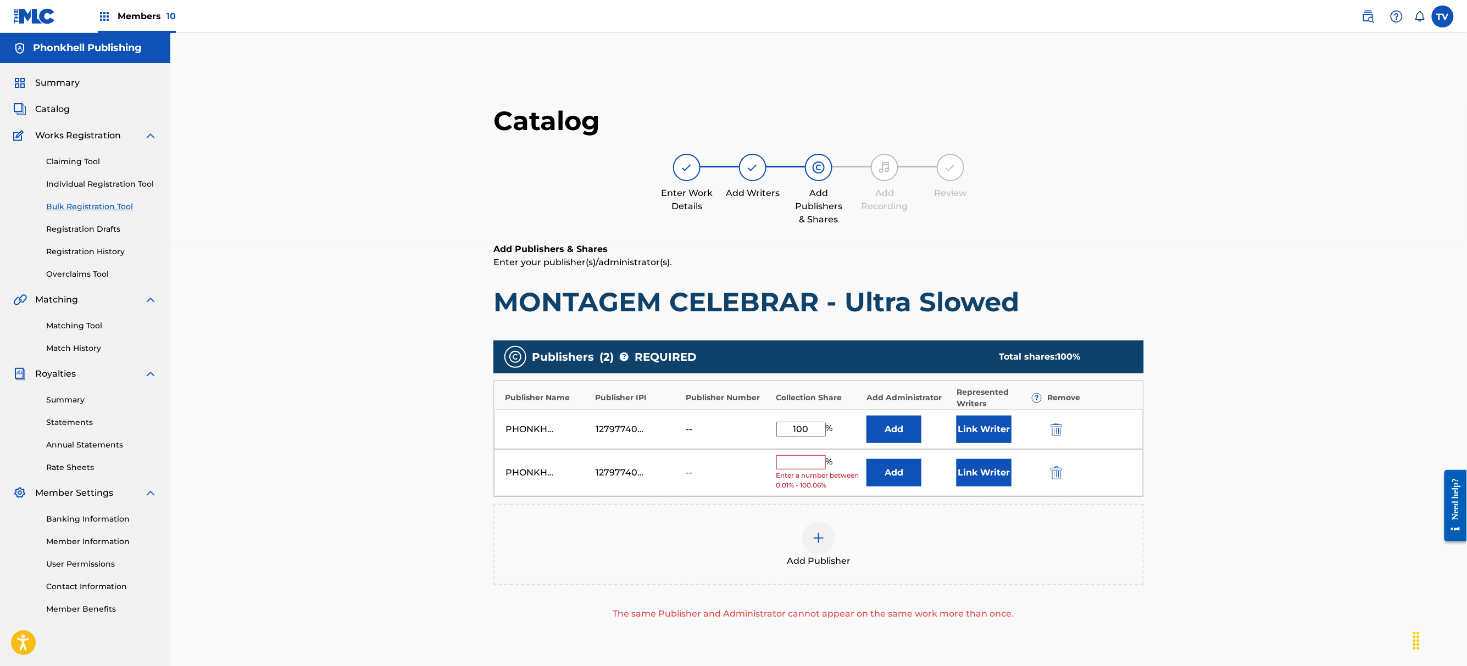
click at [1059, 473] on img "submit" at bounding box center [1056, 472] width 12 height 13
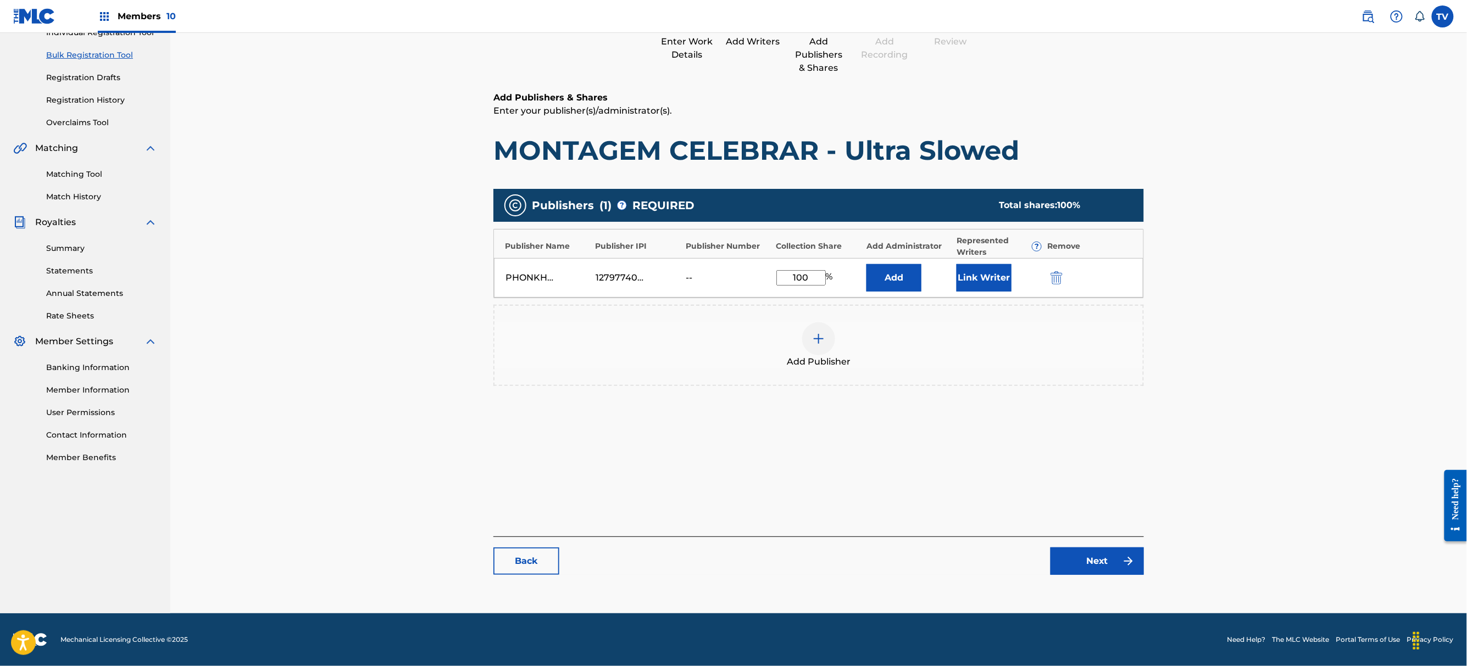
click at [1112, 558] on link "Next" at bounding box center [1096, 561] width 93 height 27
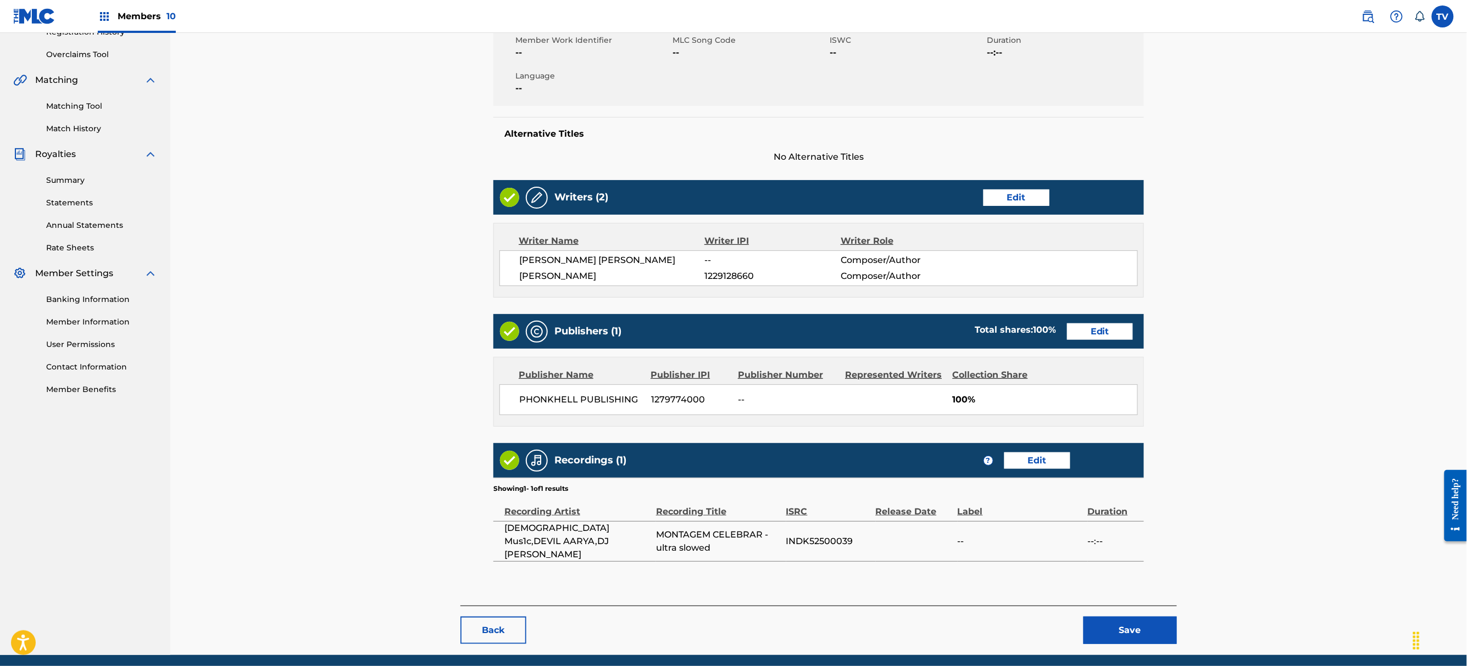
click at [1134, 617] on button "Save" at bounding box center [1129, 630] width 93 height 27
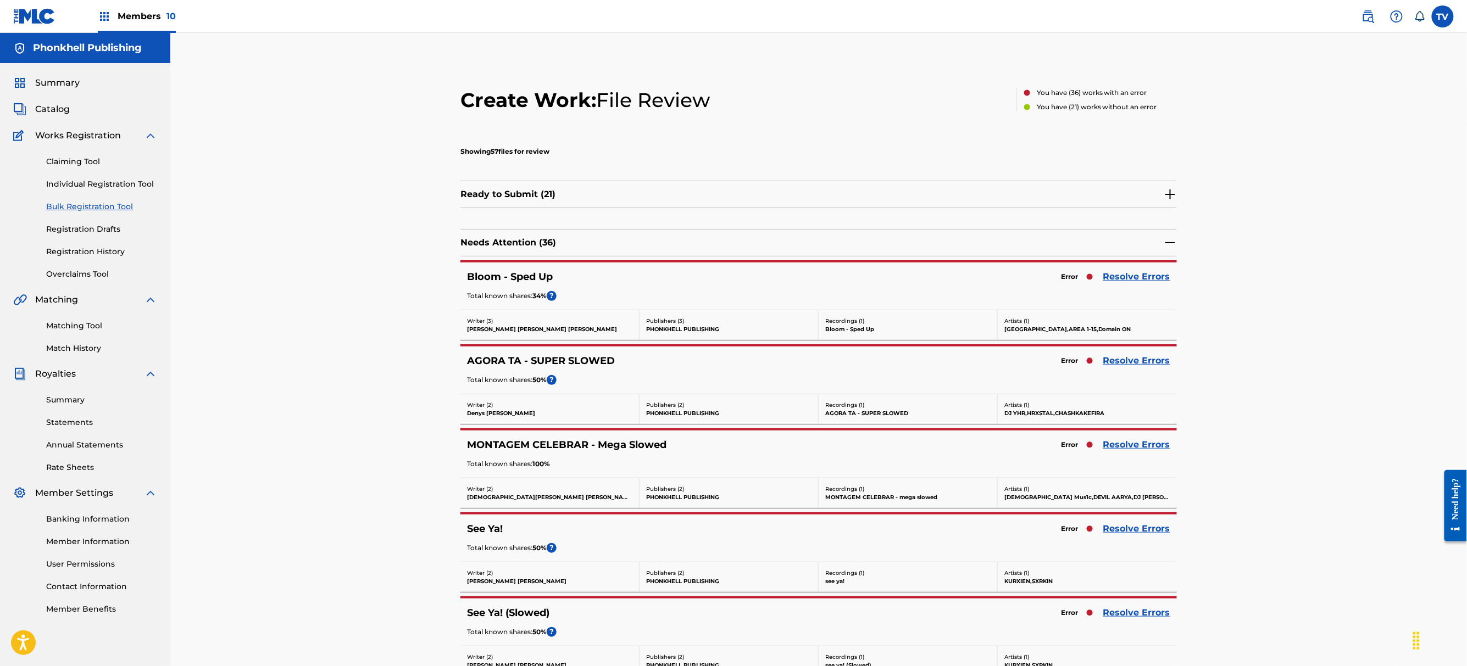
click at [1152, 521] on div "See Ya! Error Resolve Errors Total known shares: 50 % ?" at bounding box center [818, 538] width 716 height 47
click at [1154, 530] on link "Resolve Errors" at bounding box center [1136, 528] width 67 height 13
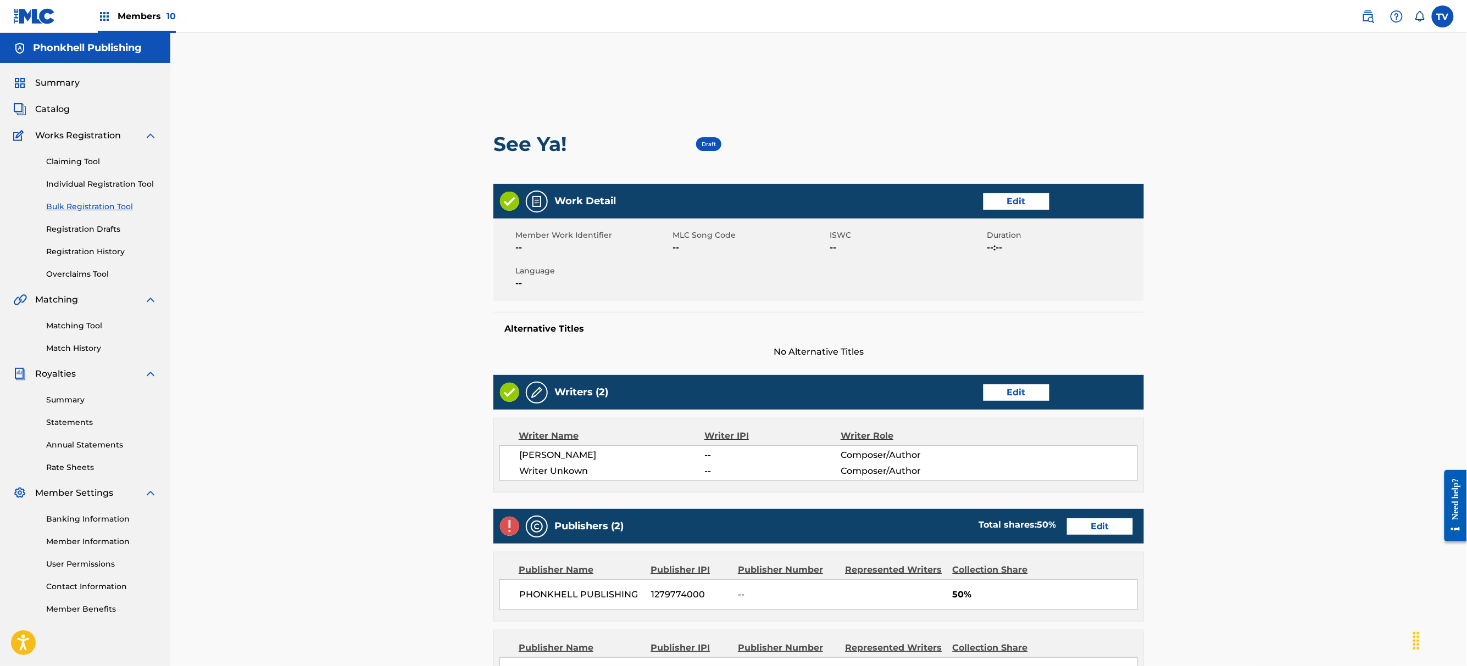
click at [1014, 390] on link "Edit" at bounding box center [1016, 393] width 66 height 16
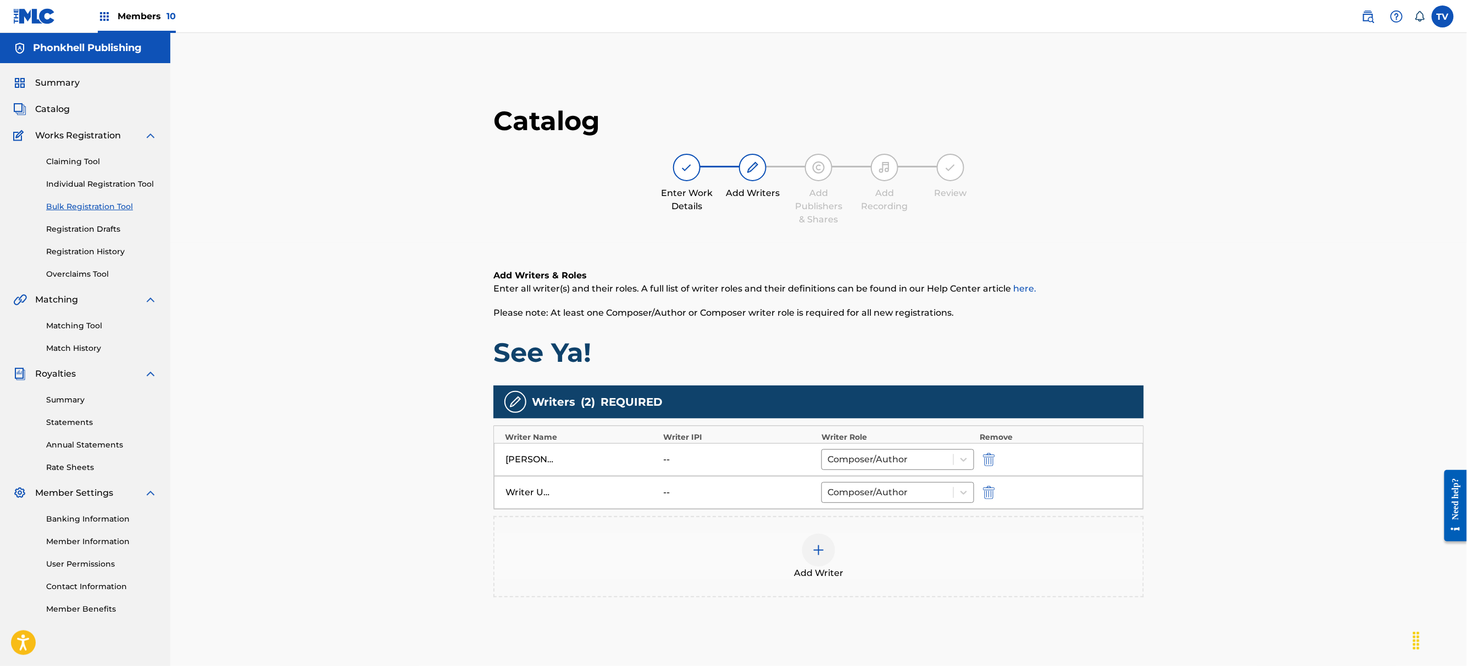
click at [991, 493] on img "submit" at bounding box center [989, 492] width 12 height 13
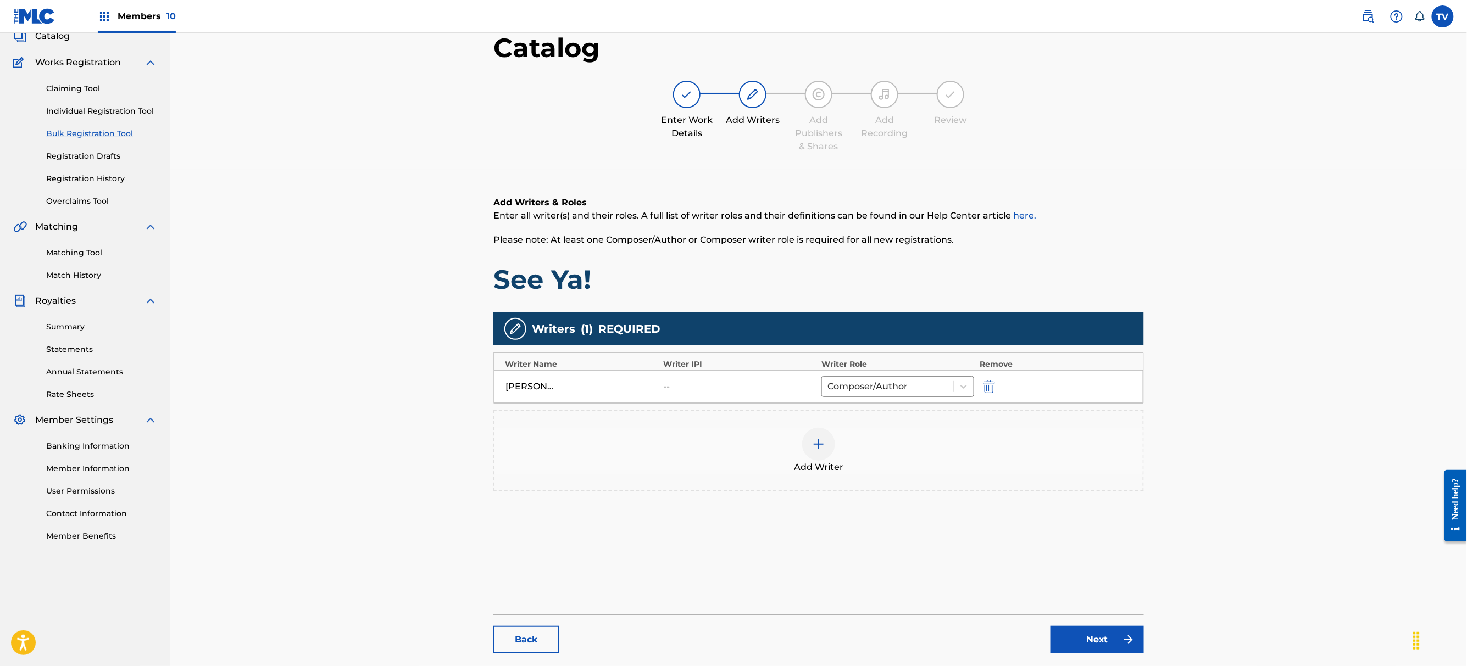
click at [1100, 634] on link "Next" at bounding box center [1096, 639] width 93 height 27
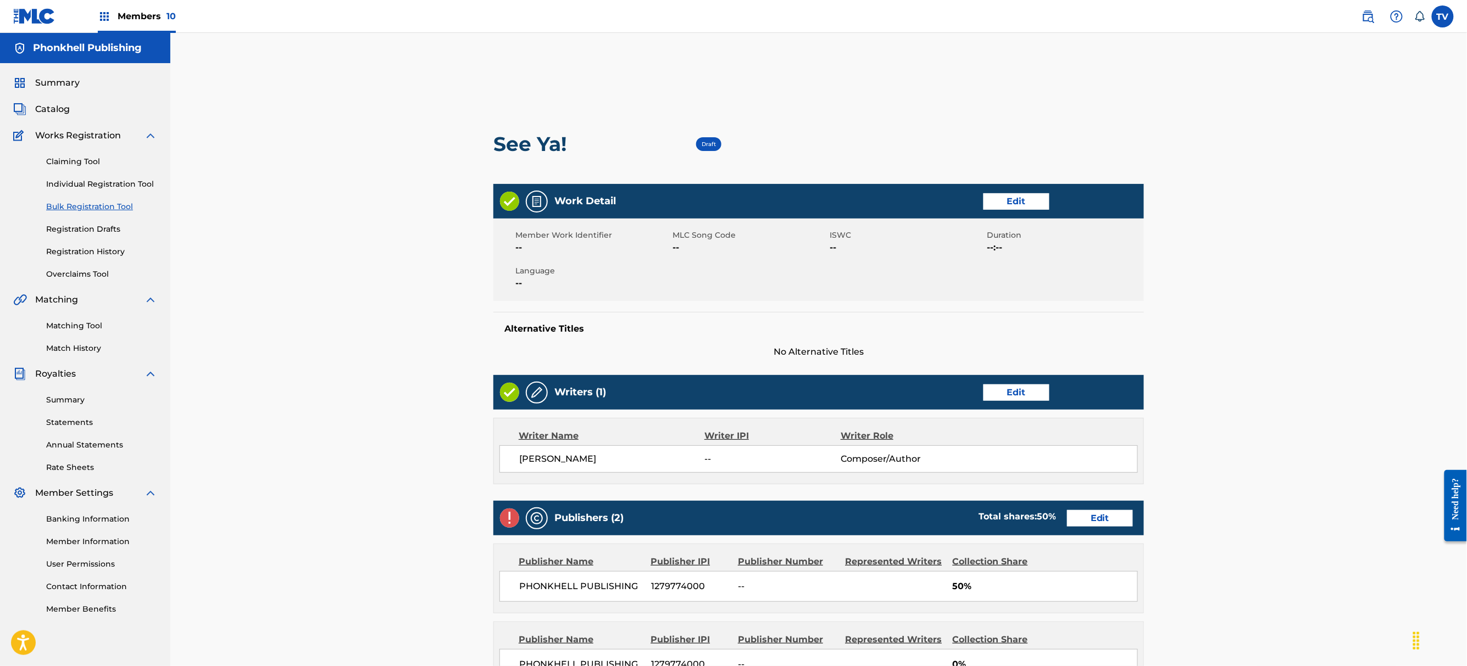
click at [1102, 521] on link "Edit" at bounding box center [1100, 518] width 66 height 16
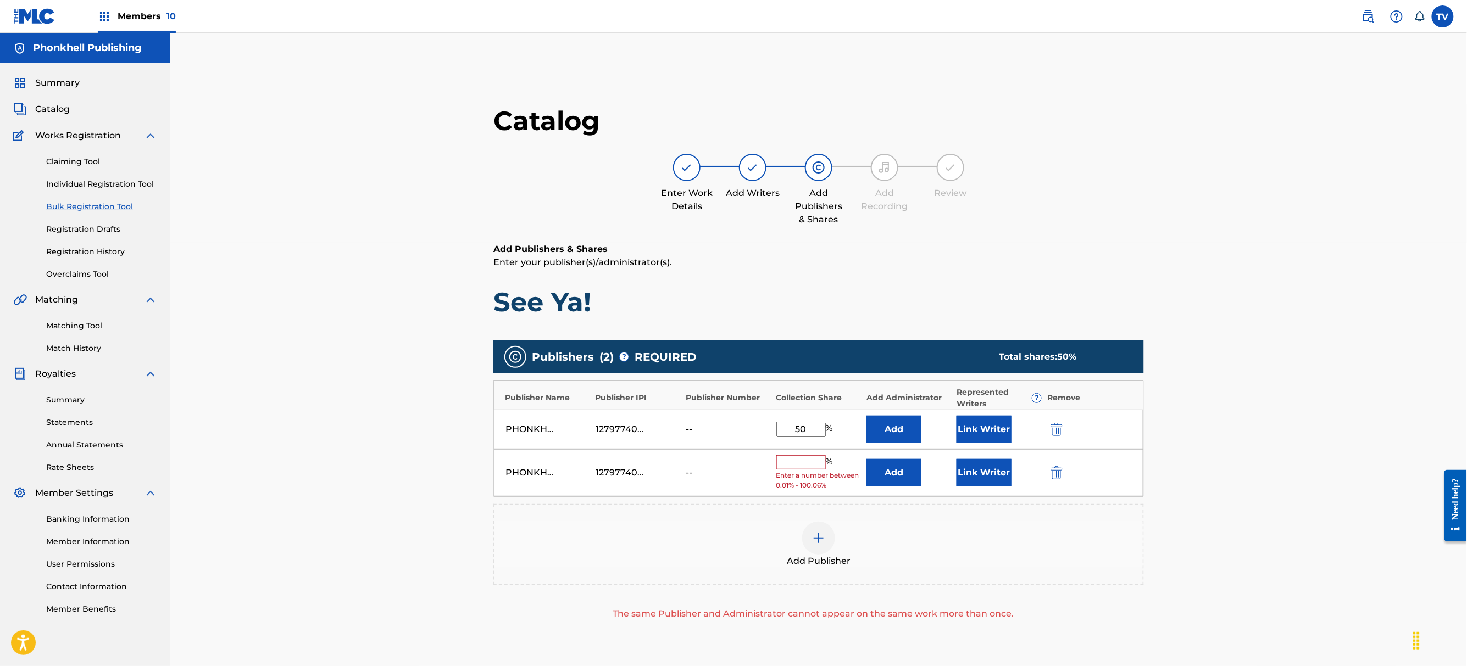
click at [1058, 470] on img "submit" at bounding box center [1056, 472] width 12 height 13
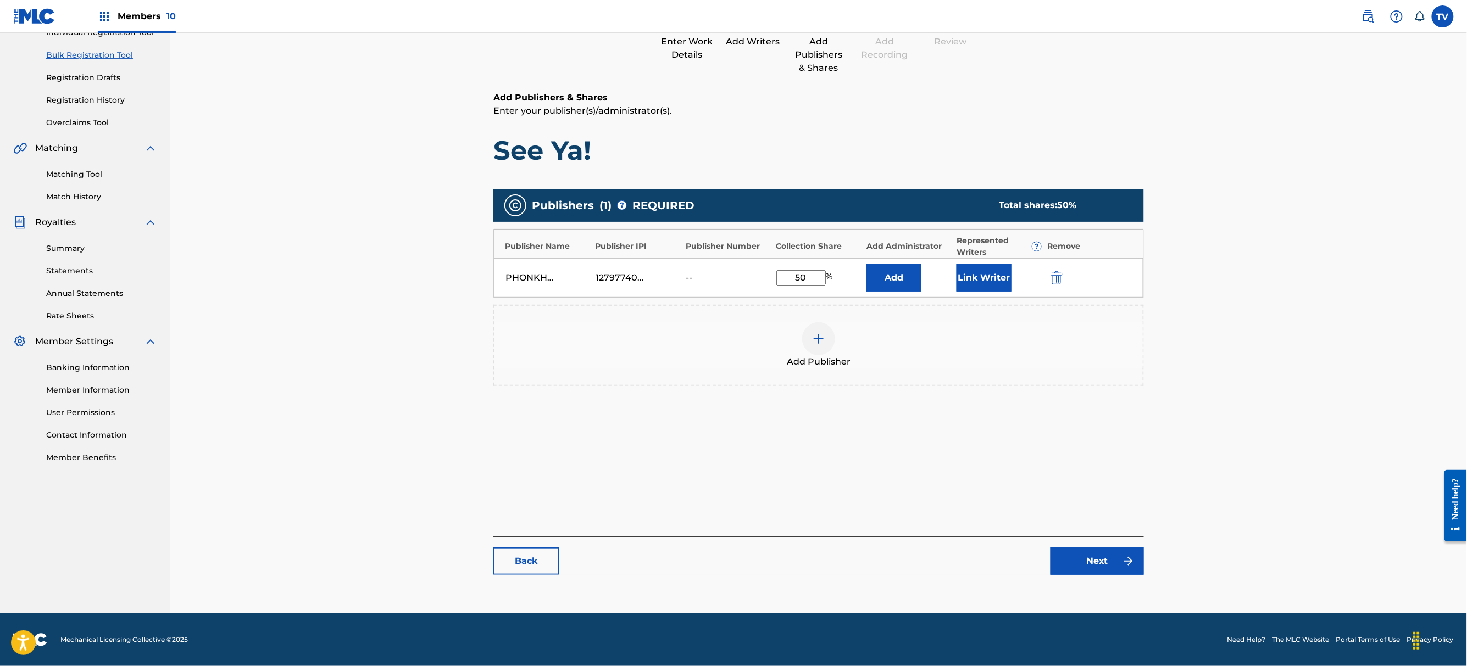
click at [1108, 560] on link "Next" at bounding box center [1096, 561] width 93 height 27
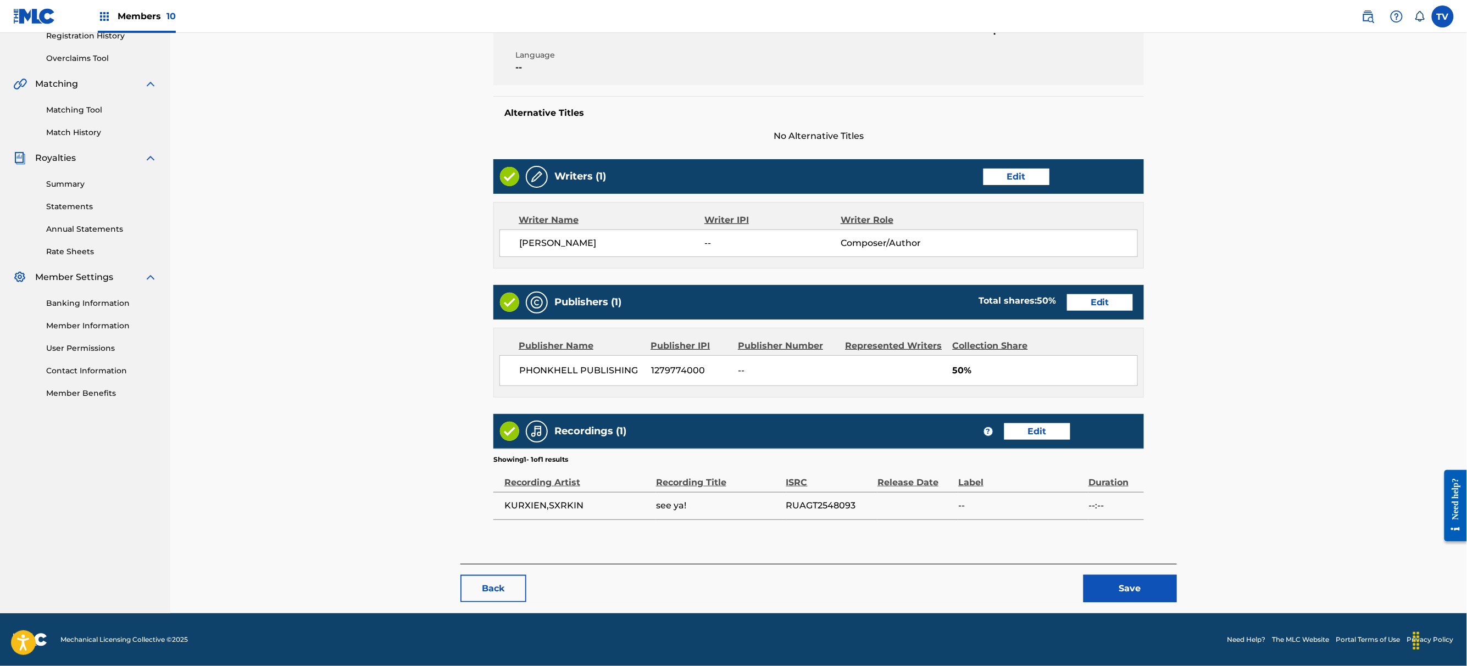
click at [1115, 585] on button "Save" at bounding box center [1129, 588] width 93 height 27
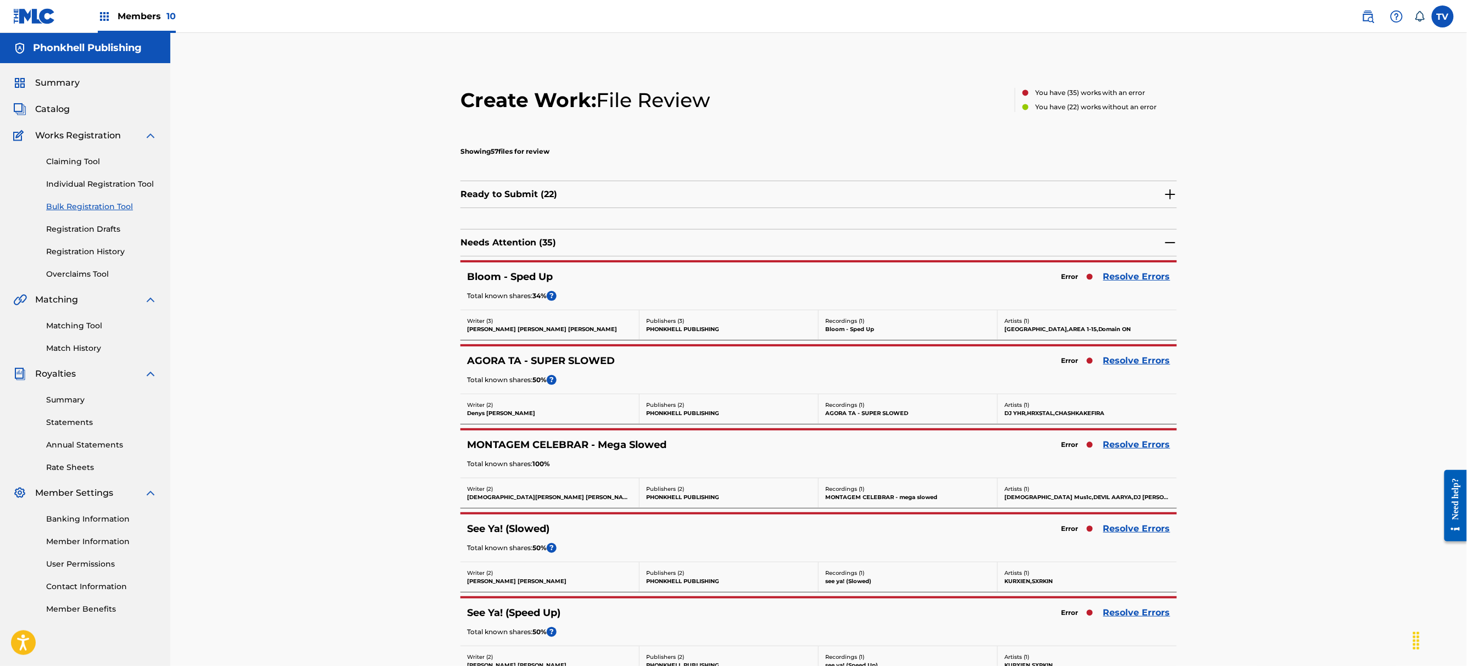
click at [1114, 453] on div "MONTAGEM CELEBRAR - Mega Slowed Error Resolve Errors Total known shares: 100 %" at bounding box center [818, 454] width 716 height 47
click at [1115, 451] on link "Resolve Errors" at bounding box center [1136, 444] width 67 height 13
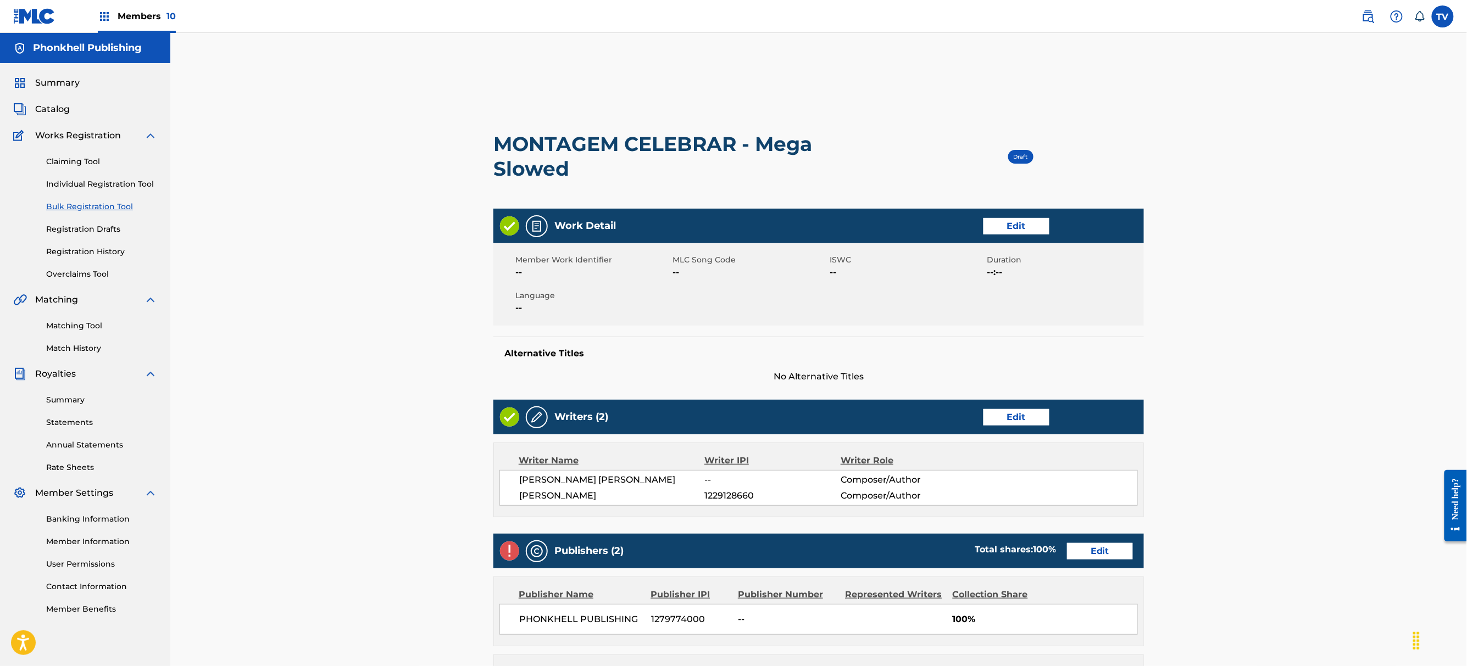
click at [1034, 420] on link "Edit" at bounding box center [1016, 417] width 66 height 16
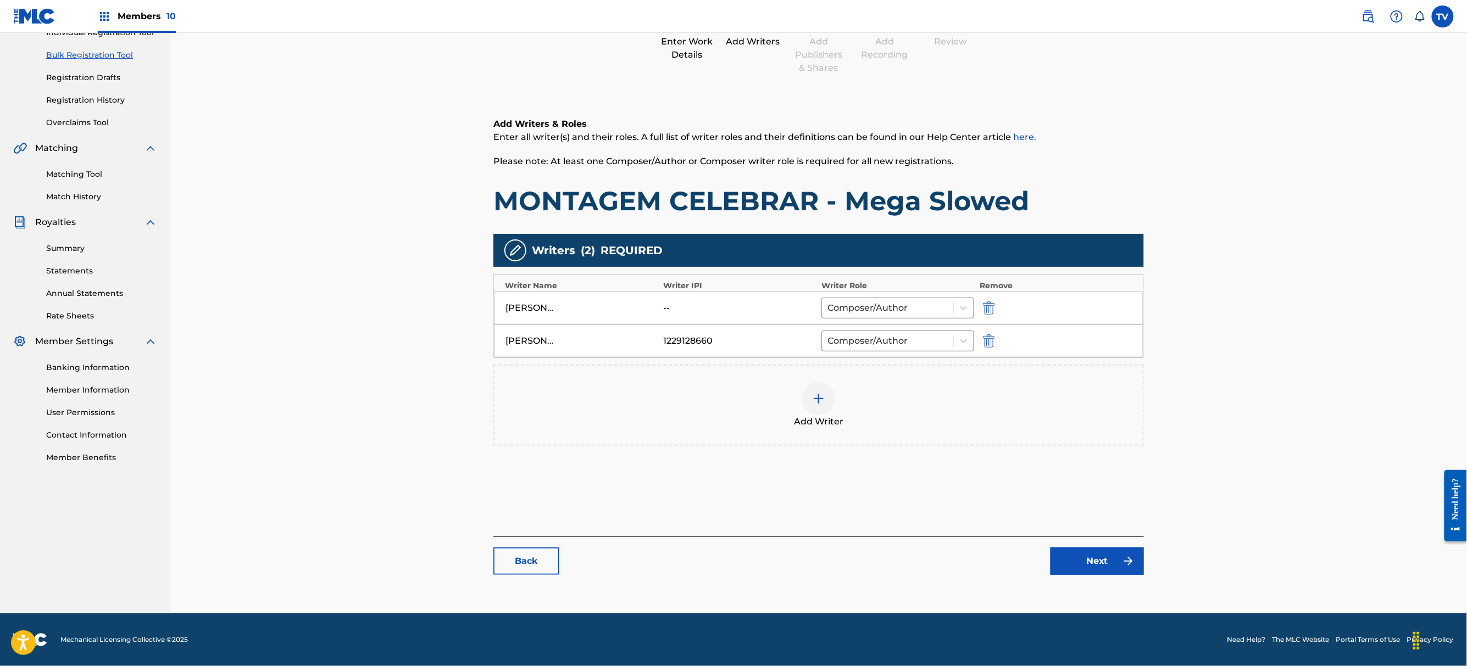
click at [1084, 572] on link "Next" at bounding box center [1096, 561] width 93 height 27
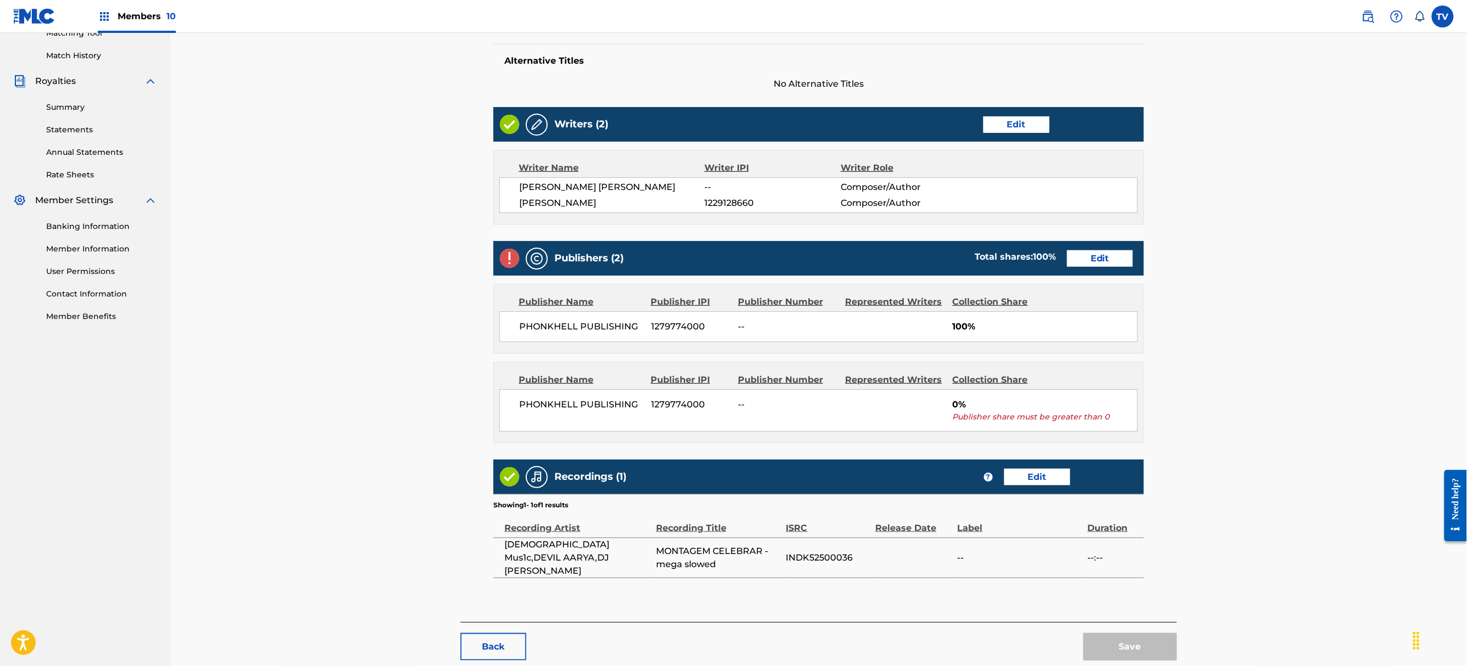
click at [1093, 255] on link "Edit" at bounding box center [1100, 258] width 66 height 16
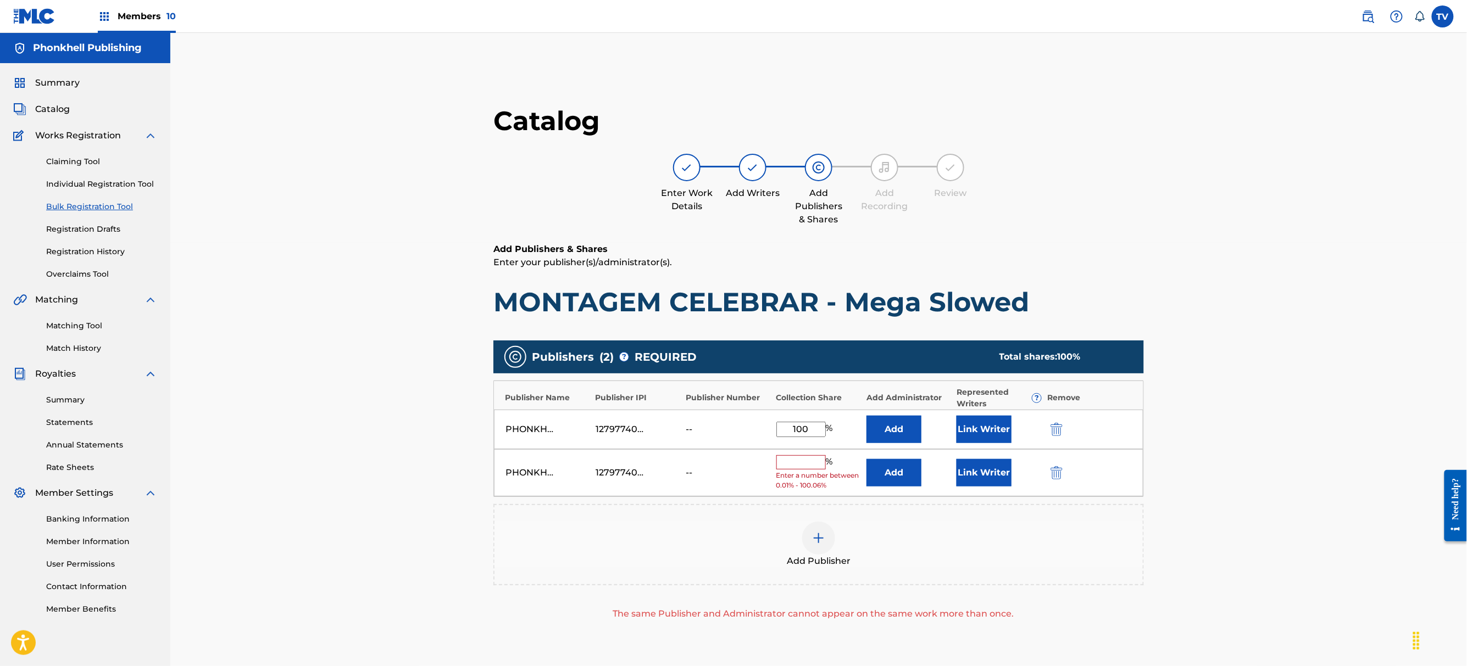
click at [1057, 461] on div "PHONKHELL PUBLISHING 1279774000 -- % Enter a number between 0.01% - 100.06% Add…" at bounding box center [818, 473] width 649 height 48
click at [1057, 469] on div "PHONKHELL PUBLISHING 1279774000 -- % Enter a number between 0.01% - 100.06% Add…" at bounding box center [818, 473] width 649 height 48
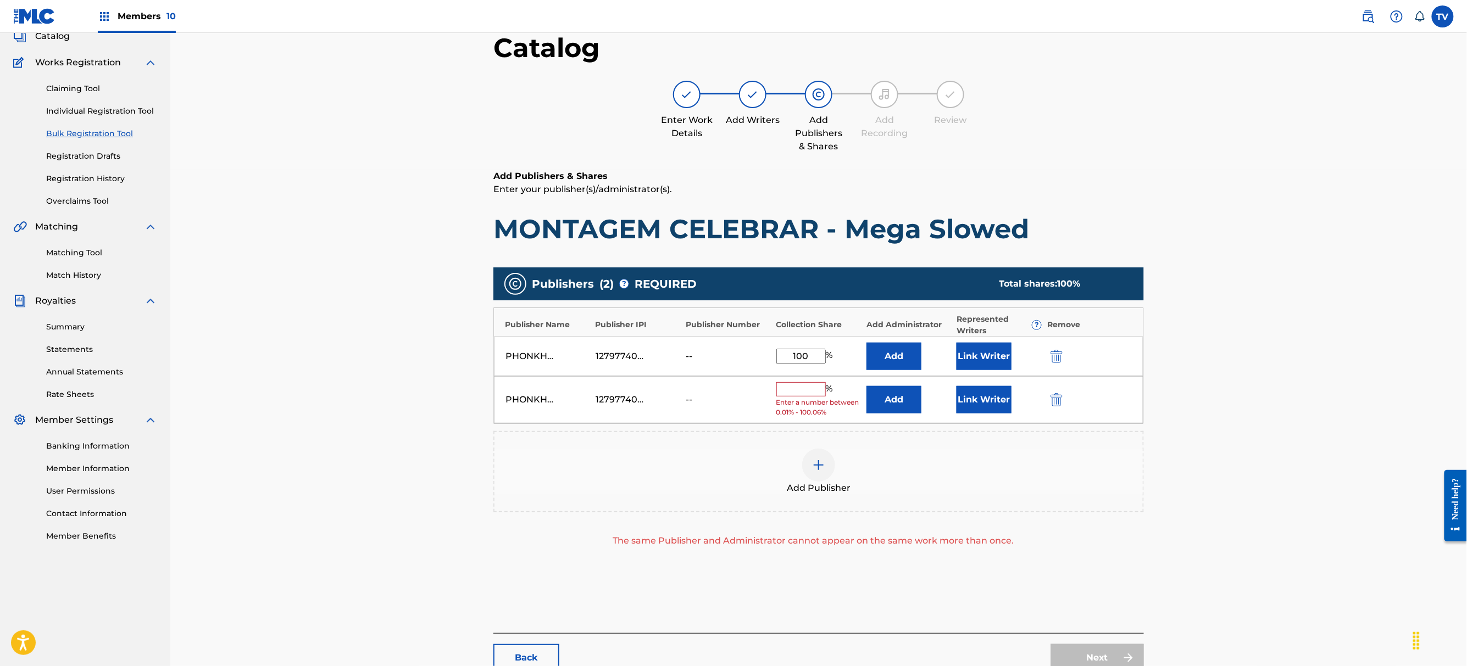
click at [1057, 419] on div "PHONKHELL PUBLISHING 1279774000 -- % Enter a number between 0.01% - 100.06% Add…" at bounding box center [818, 400] width 649 height 48
click at [1058, 411] on div "PHONKHELL PUBLISHING 1279774000 -- % Enter a number between 0.01% - 100.06% Add…" at bounding box center [818, 400] width 649 height 48
click at [1064, 398] on div at bounding box center [1071, 399] width 49 height 13
click at [1060, 403] on div at bounding box center [1071, 399] width 49 height 13
click at [1056, 400] on img "submit" at bounding box center [1056, 399] width 12 height 13
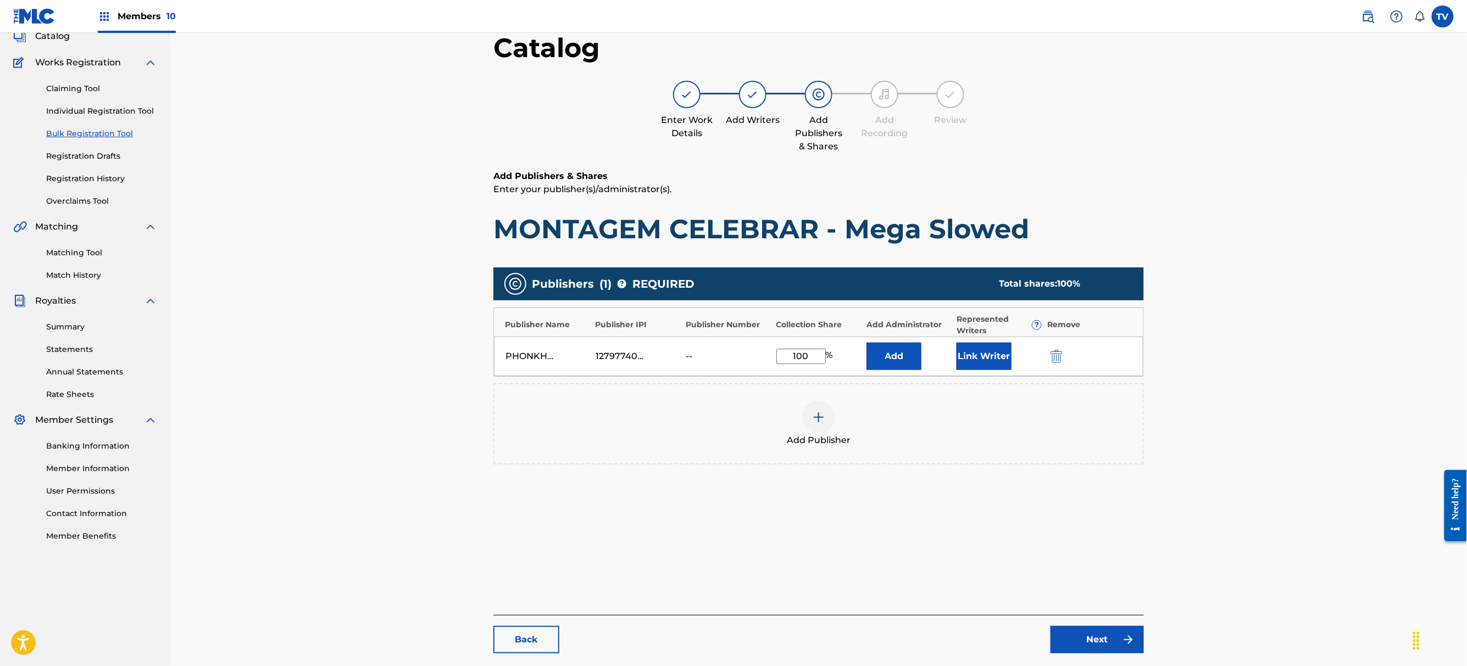
click at [1096, 626] on link "Next" at bounding box center [1096, 639] width 93 height 27
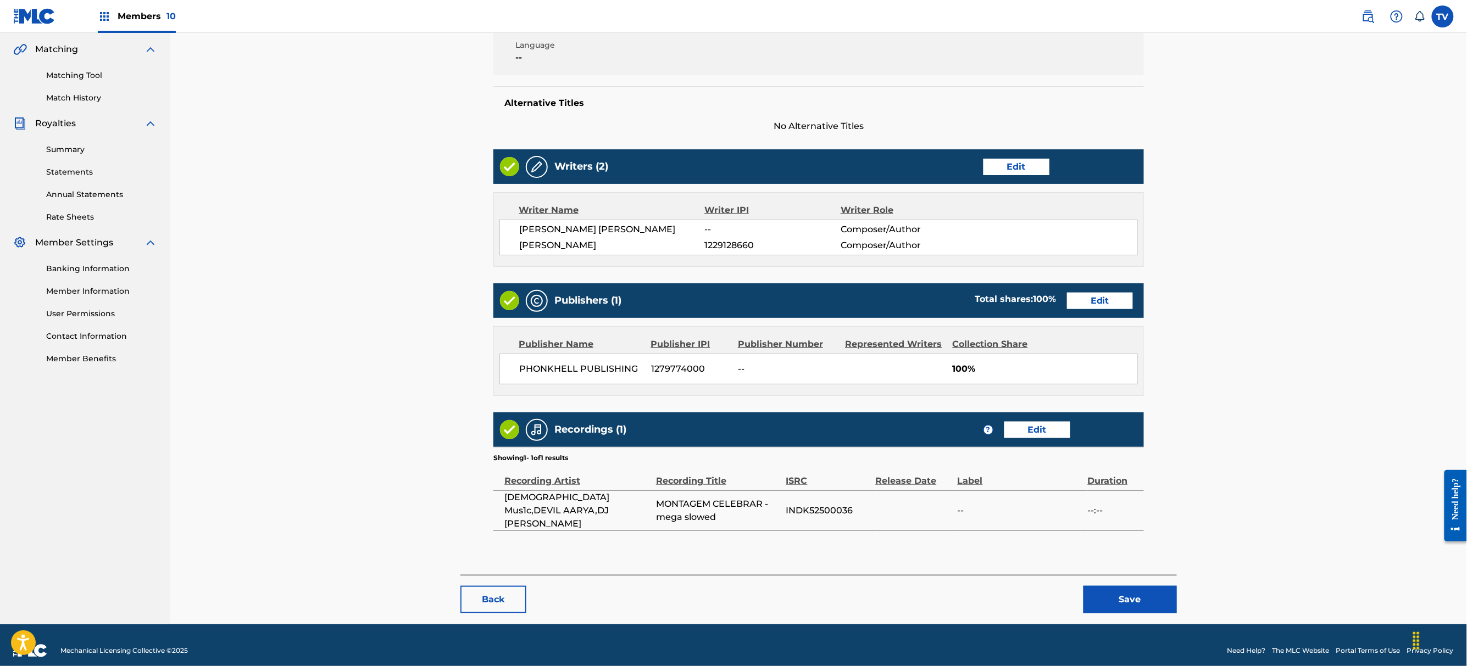
click at [1124, 598] on button "Save" at bounding box center [1129, 599] width 93 height 27
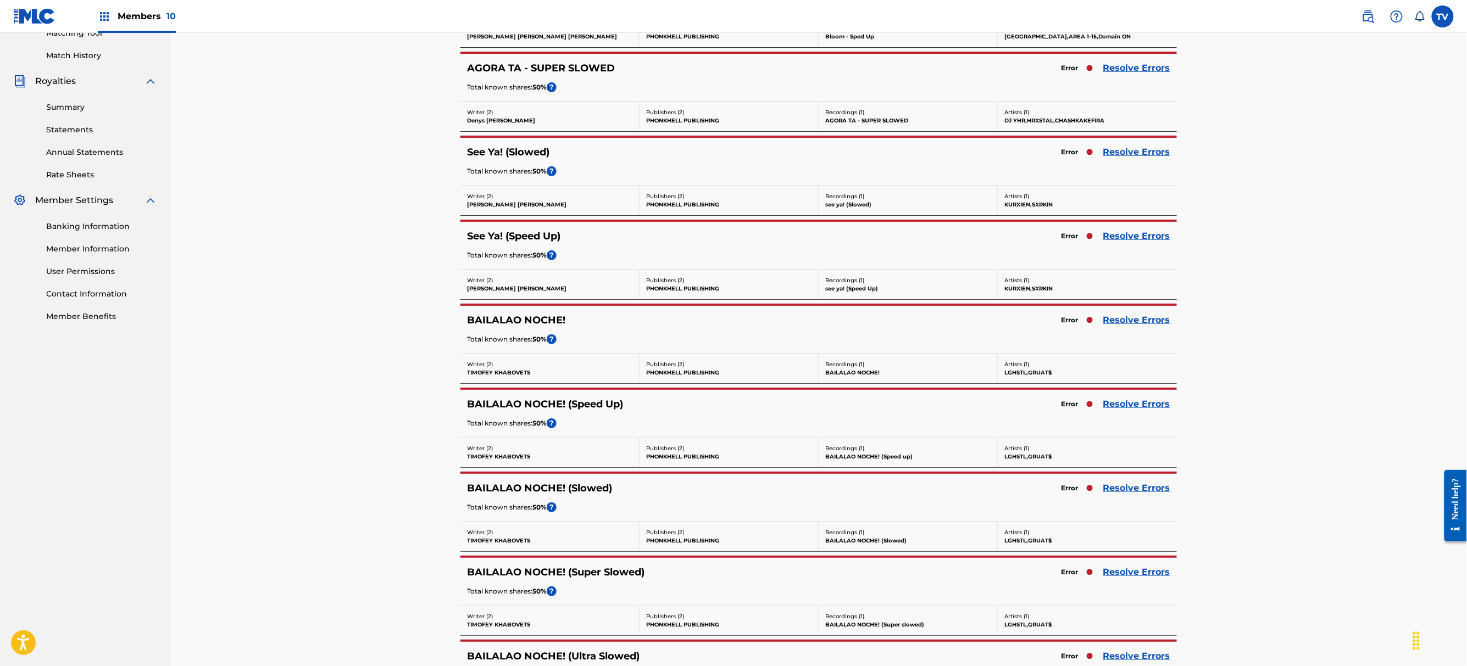
click at [1140, 492] on link "Resolve Errors" at bounding box center [1136, 488] width 67 height 13
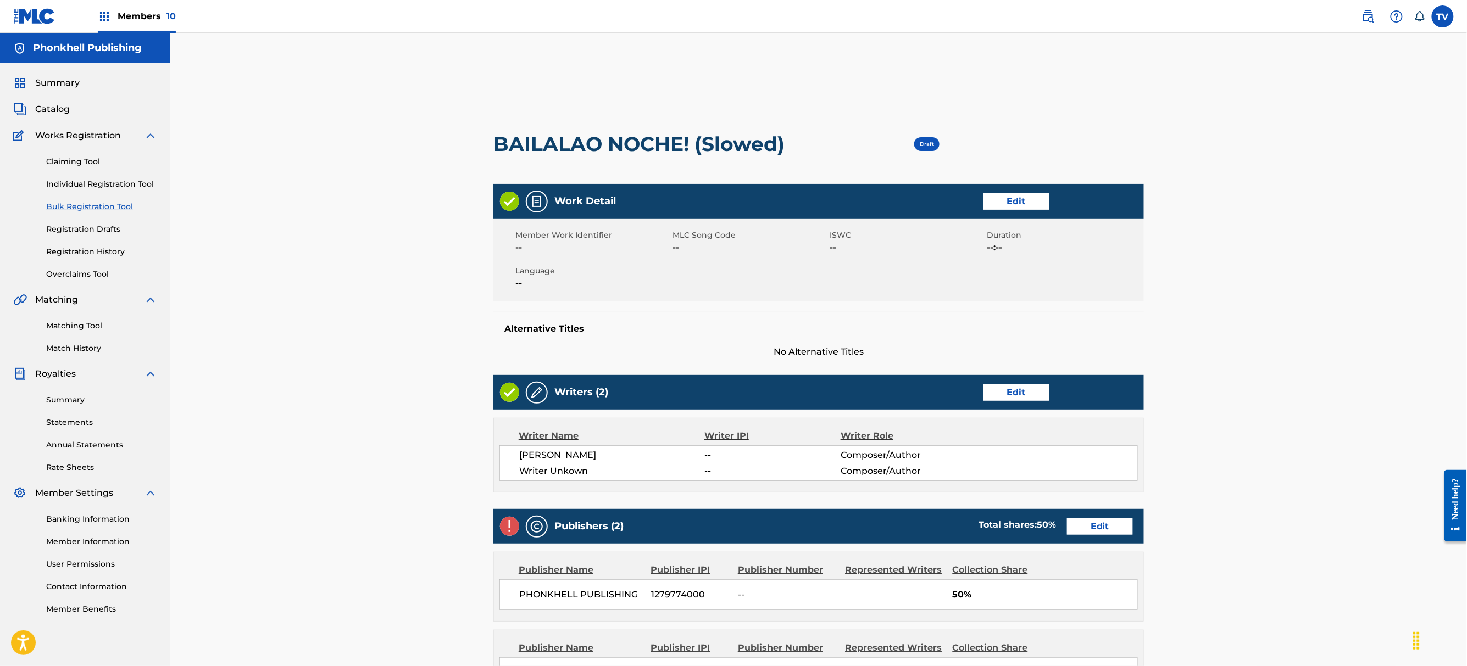
click at [1022, 399] on link "Edit" at bounding box center [1016, 393] width 66 height 16
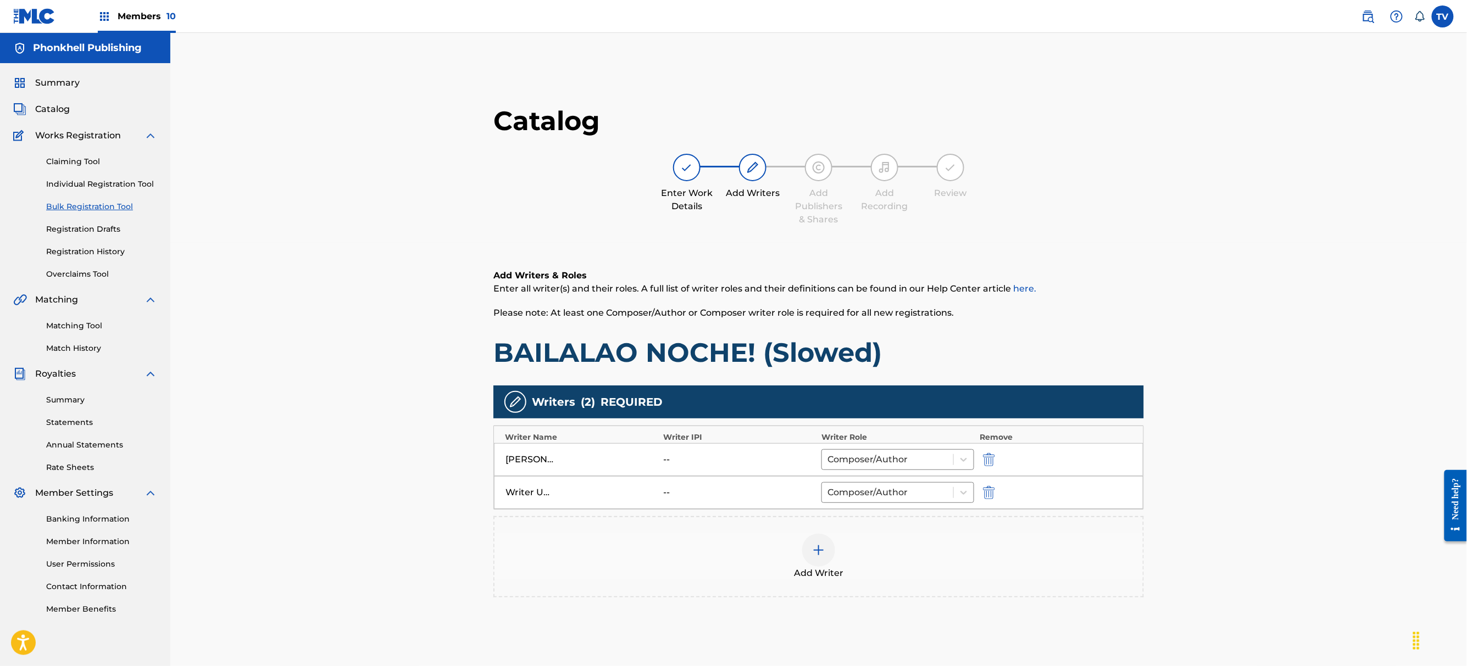
click at [984, 488] on img "submit" at bounding box center [989, 492] width 12 height 13
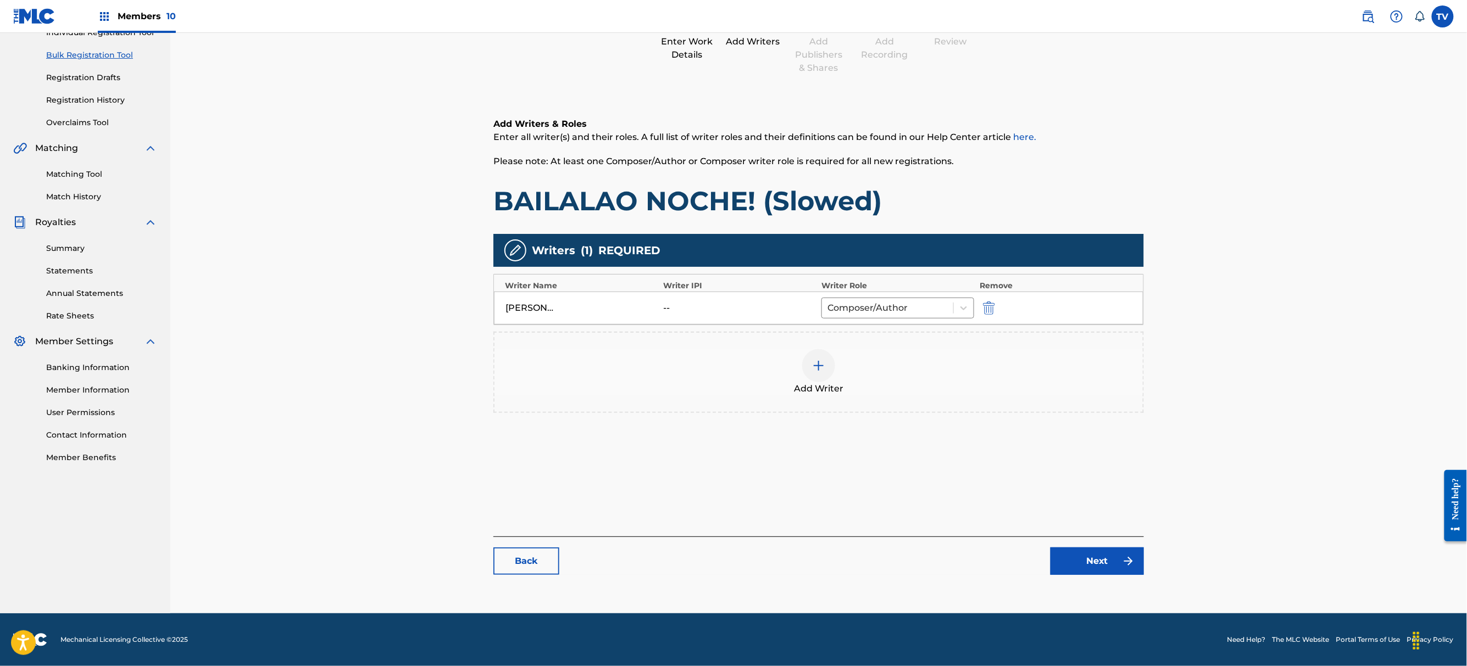
click at [1102, 552] on link "Next" at bounding box center [1096, 561] width 93 height 27
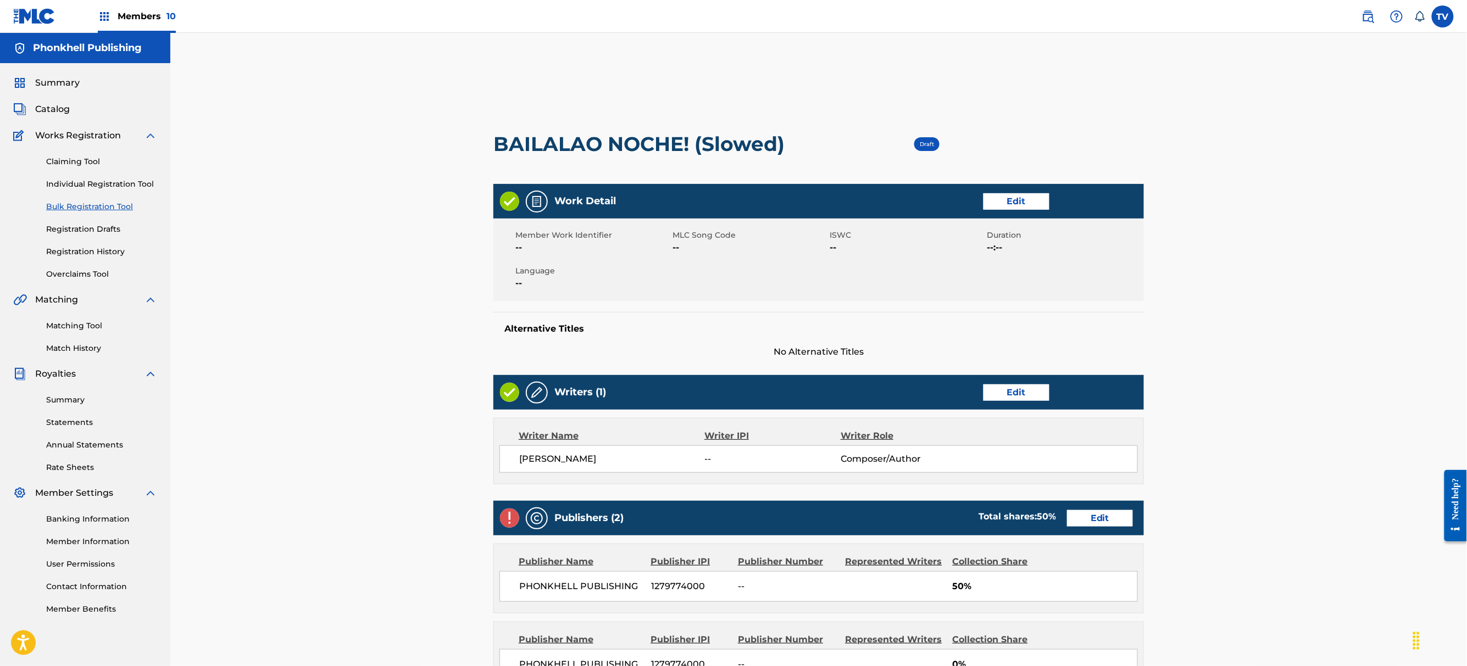
click at [1095, 521] on link "Edit" at bounding box center [1100, 518] width 66 height 16
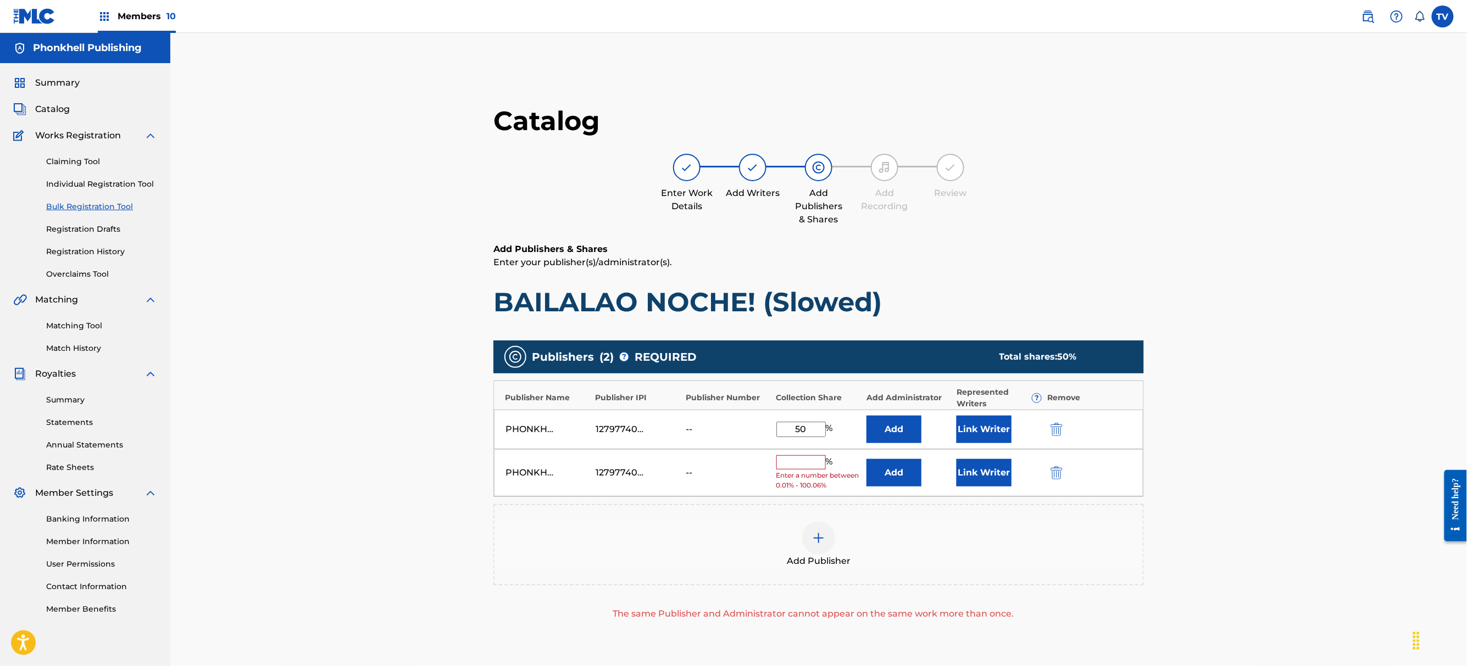
click at [1057, 469] on img "submit" at bounding box center [1056, 472] width 12 height 13
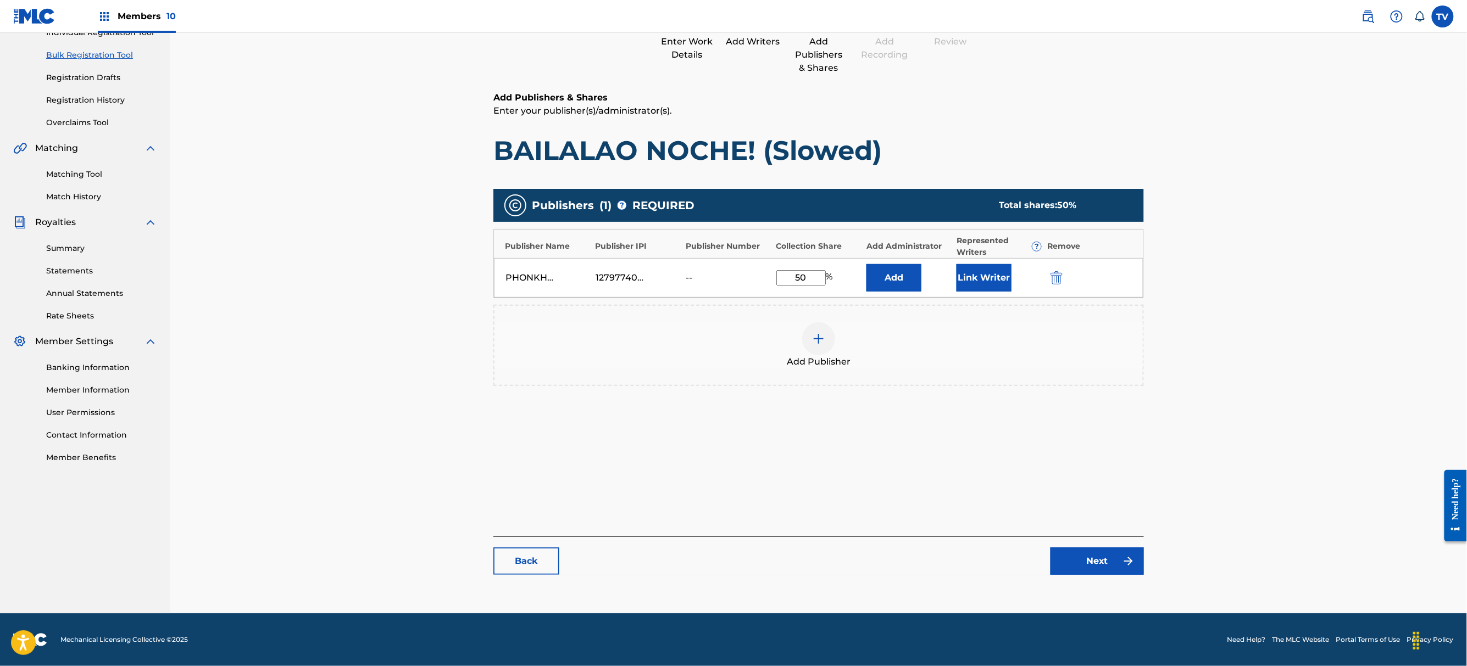
click at [1110, 561] on link "Next" at bounding box center [1096, 561] width 93 height 27
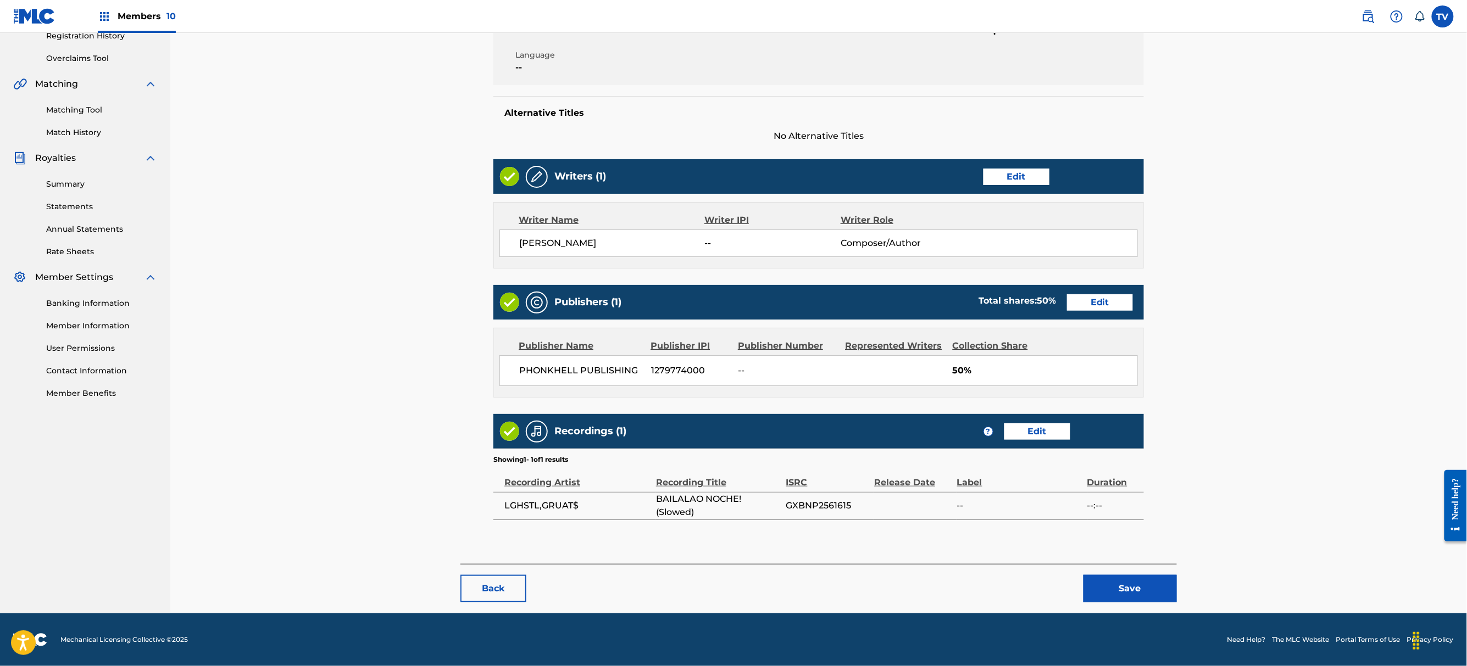
click at [1136, 578] on button "Save" at bounding box center [1129, 588] width 93 height 27
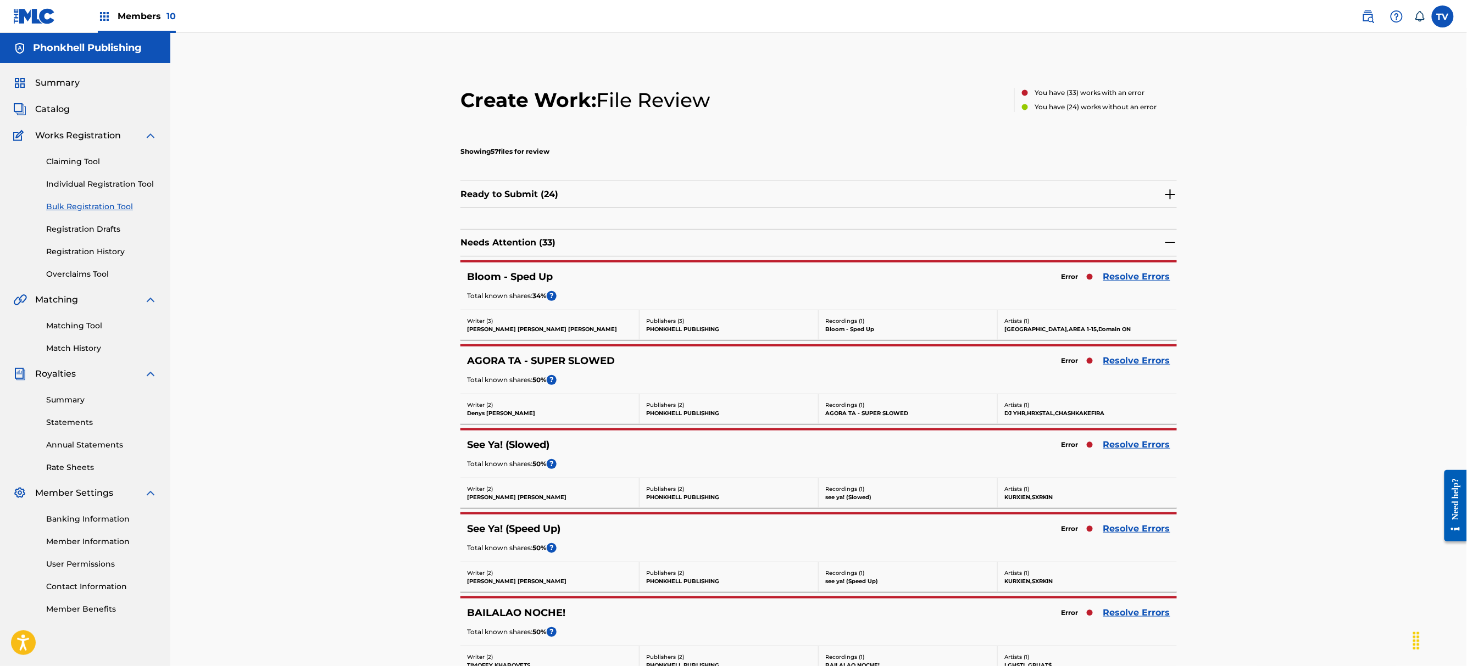
click at [1127, 447] on link "Resolve Errors" at bounding box center [1136, 444] width 67 height 13
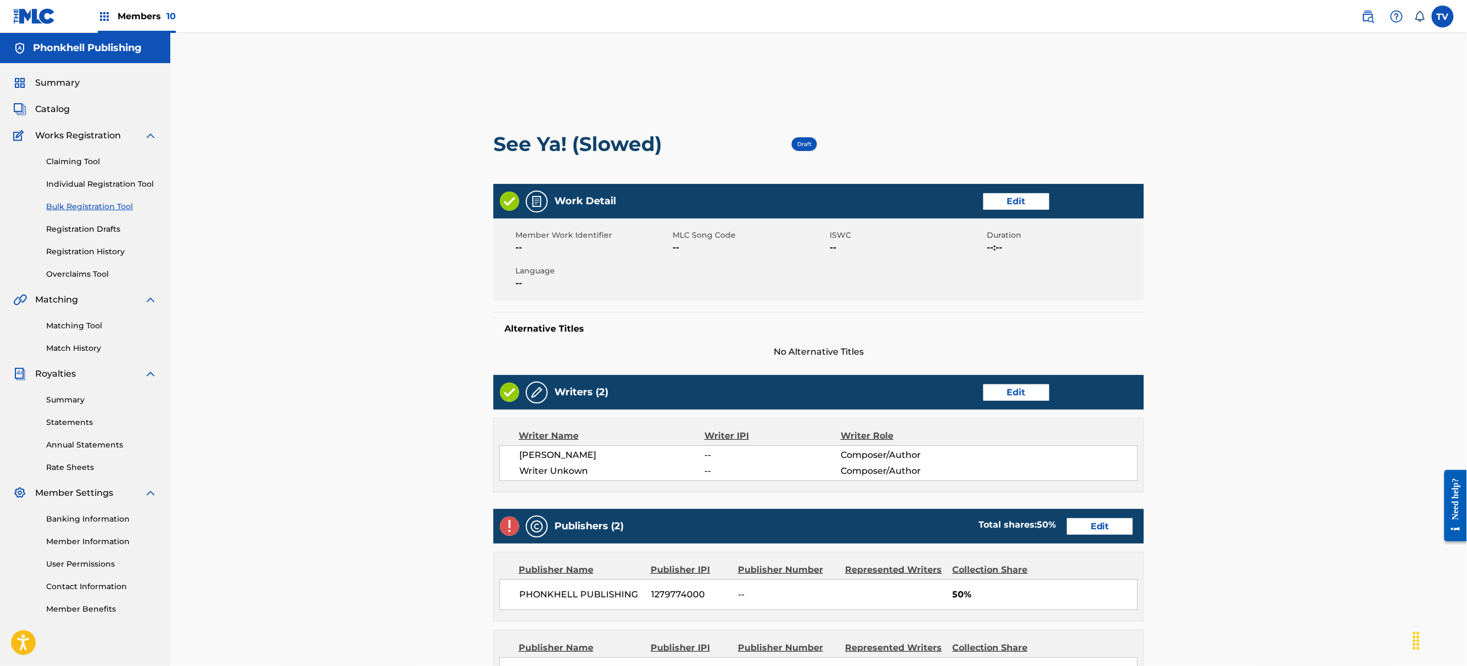
click at [1013, 399] on link "Edit" at bounding box center [1016, 393] width 66 height 16
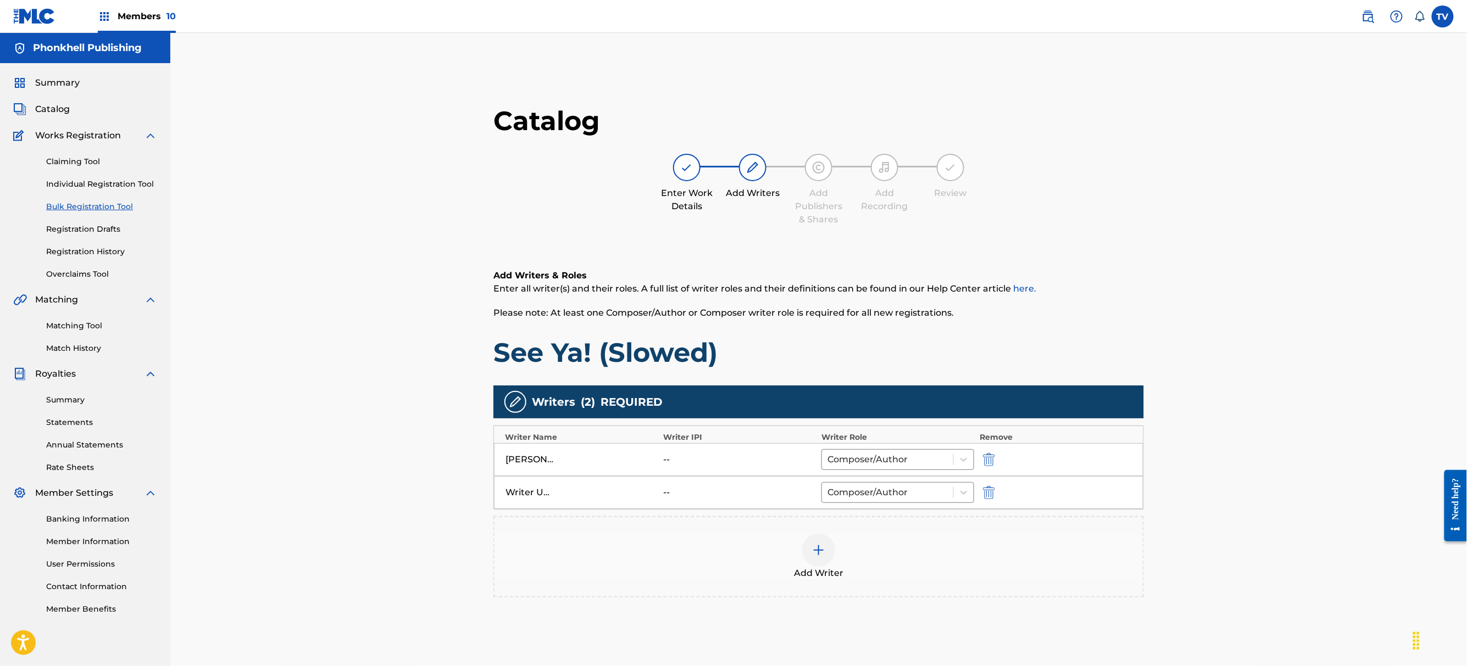
click at [989, 493] on img "submit" at bounding box center [989, 492] width 12 height 13
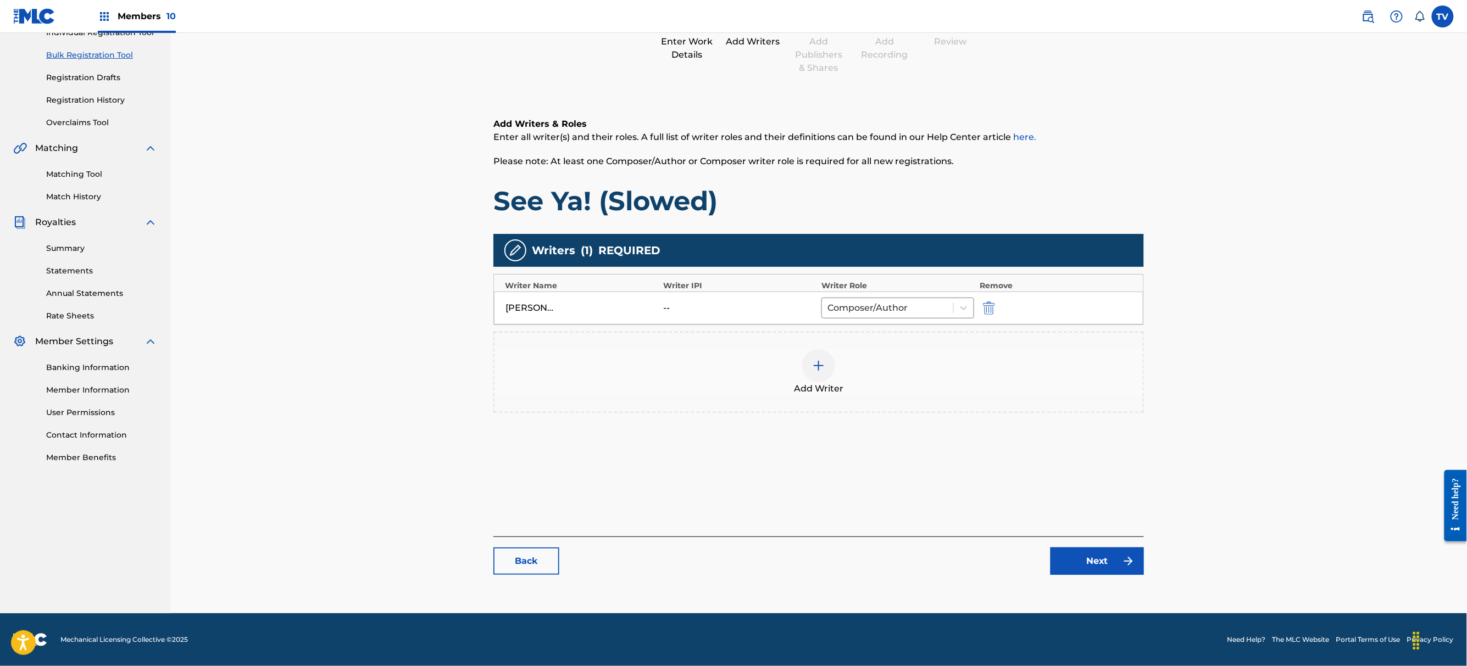
click at [1117, 563] on link "Next" at bounding box center [1096, 561] width 93 height 27
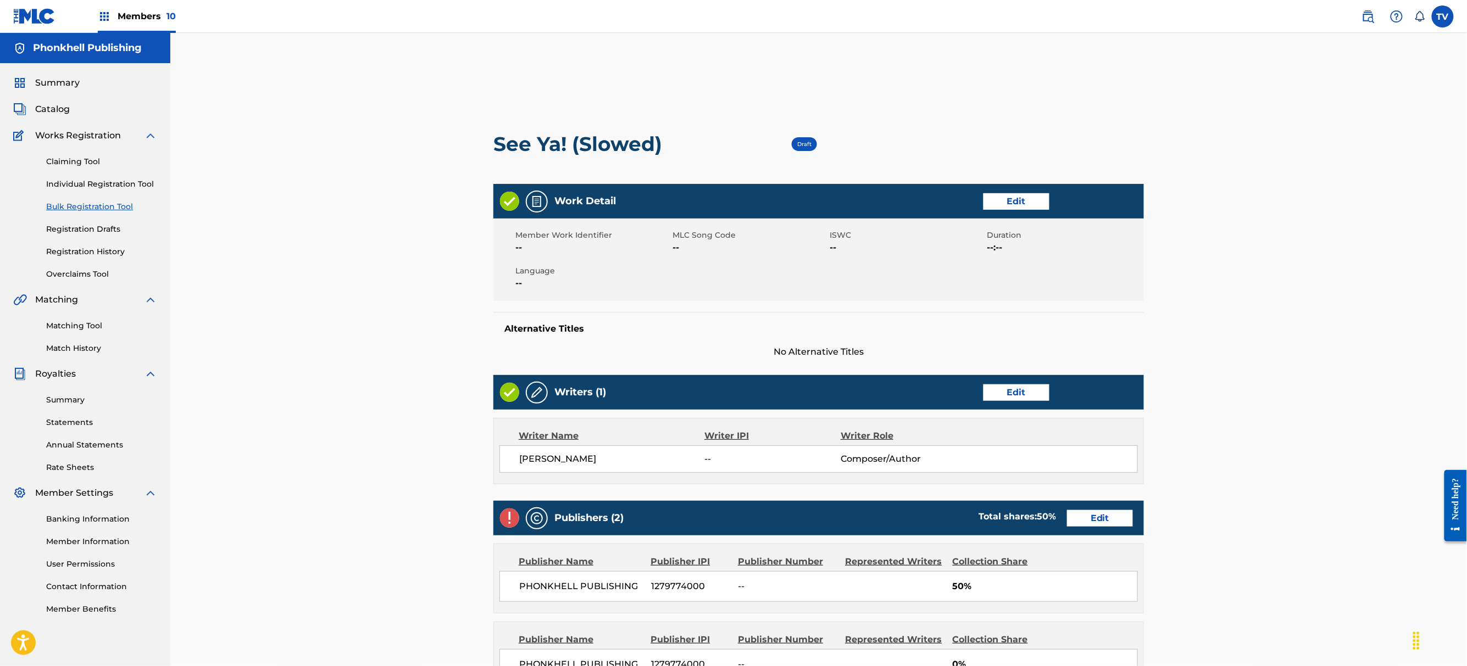
click at [1099, 516] on link "Edit" at bounding box center [1100, 518] width 66 height 16
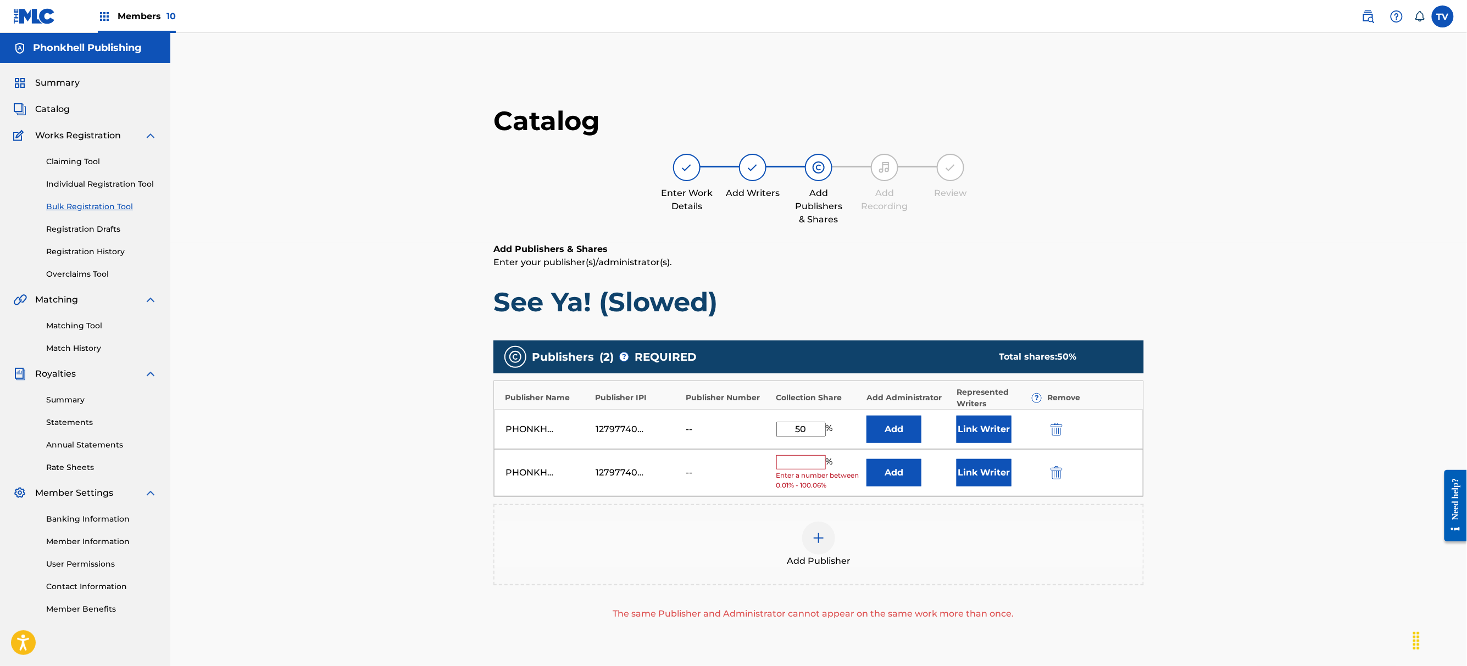
click at [1055, 472] on img "submit" at bounding box center [1056, 472] width 12 height 13
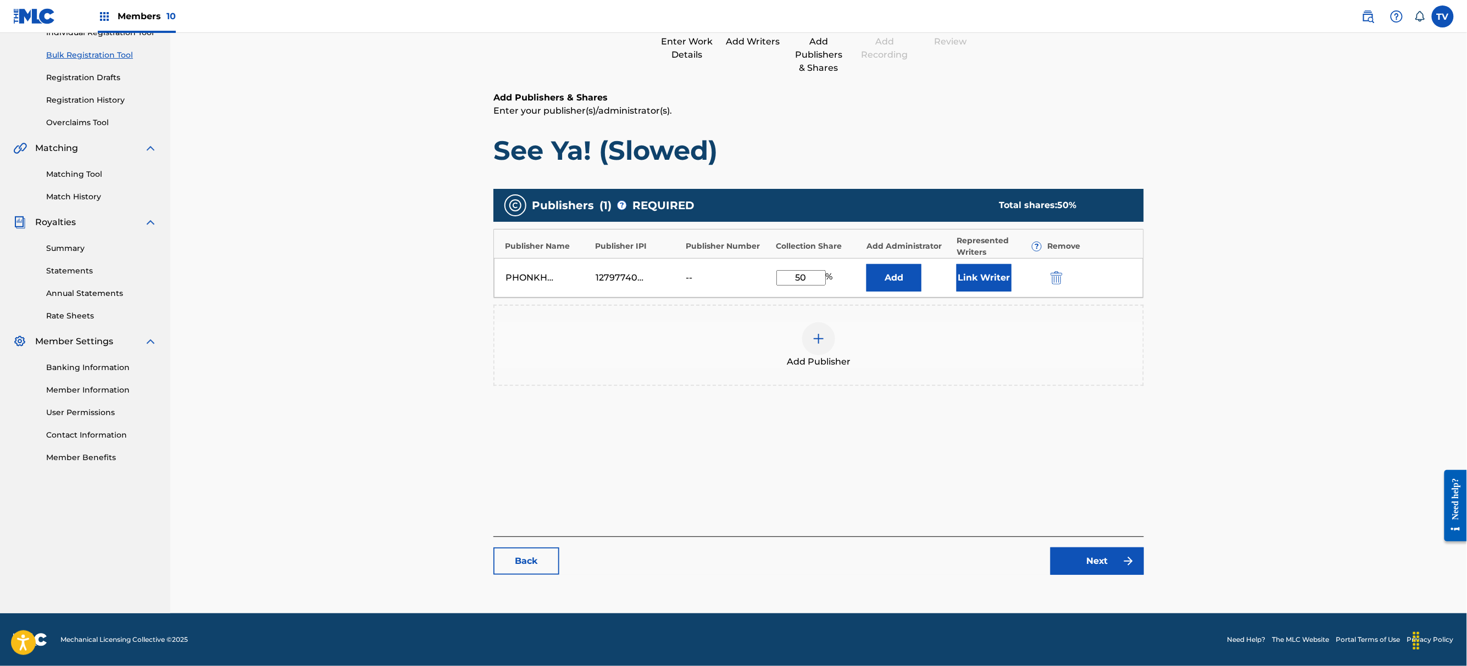
click at [1106, 571] on link "Next" at bounding box center [1096, 561] width 93 height 27
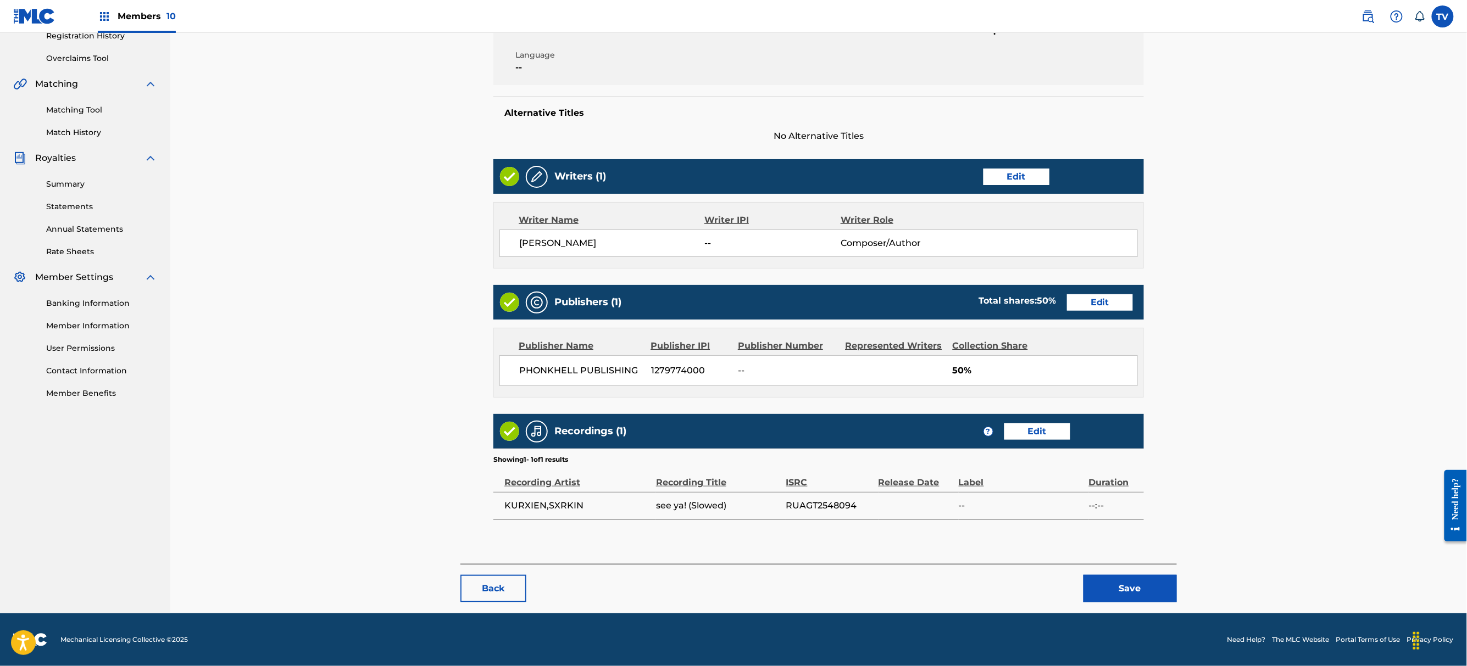
drag, startPoint x: 1146, startPoint y: 595, endPoint x: 1143, endPoint y: 590, distance: 6.4
click at [1143, 590] on button "Save" at bounding box center [1129, 588] width 93 height 27
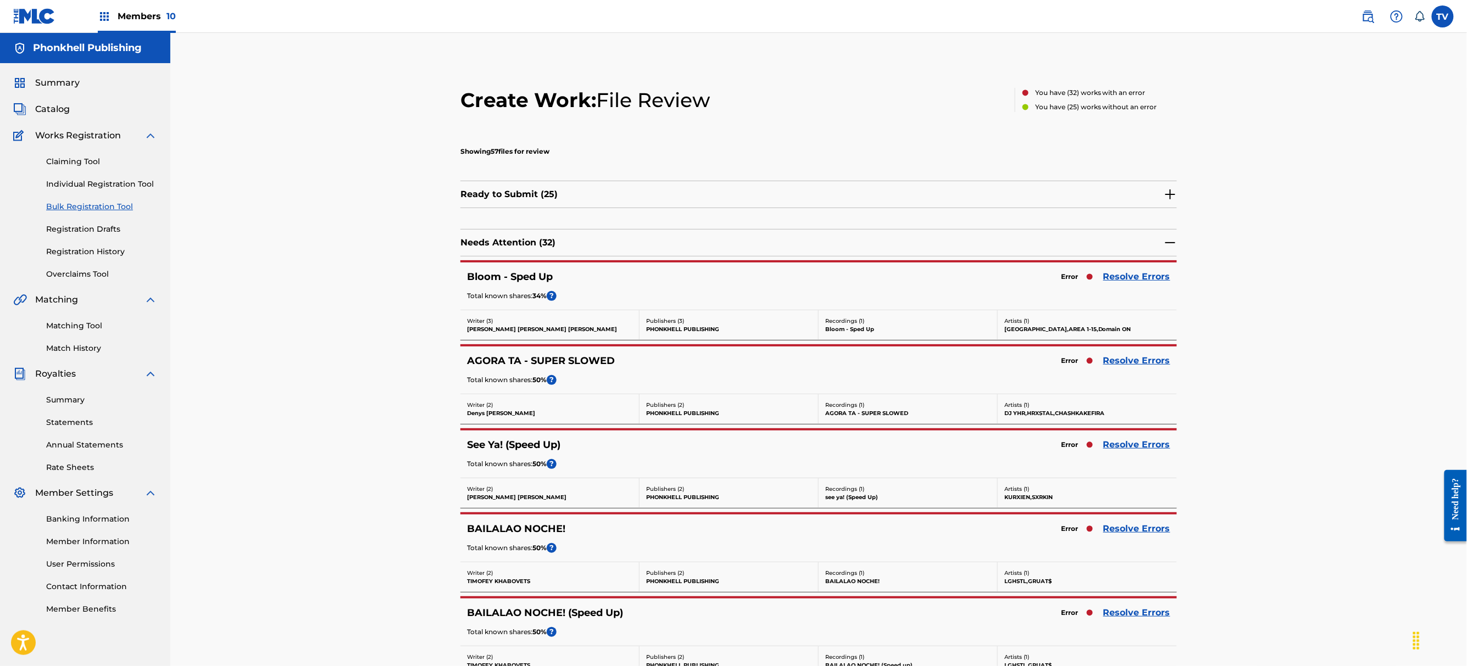
click at [1118, 278] on link "Resolve Errors" at bounding box center [1136, 276] width 67 height 13
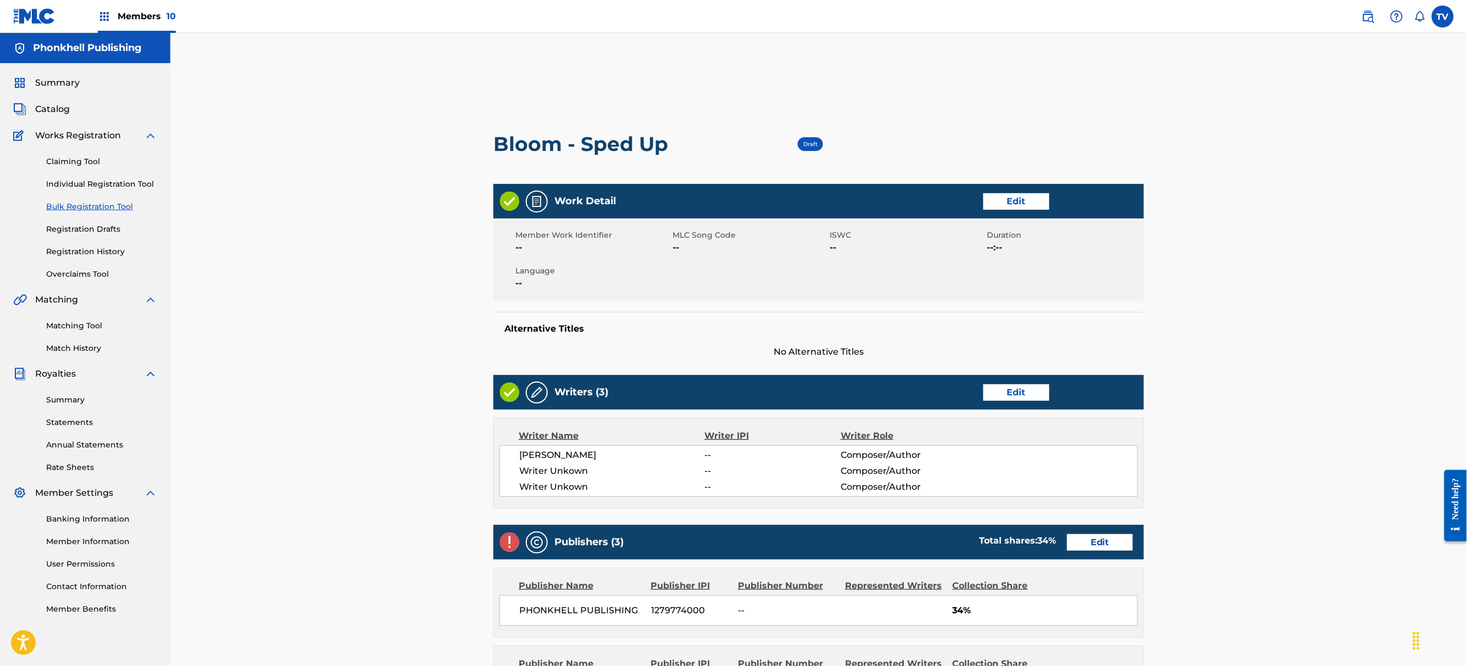
click at [1010, 399] on link "Edit" at bounding box center [1016, 393] width 66 height 16
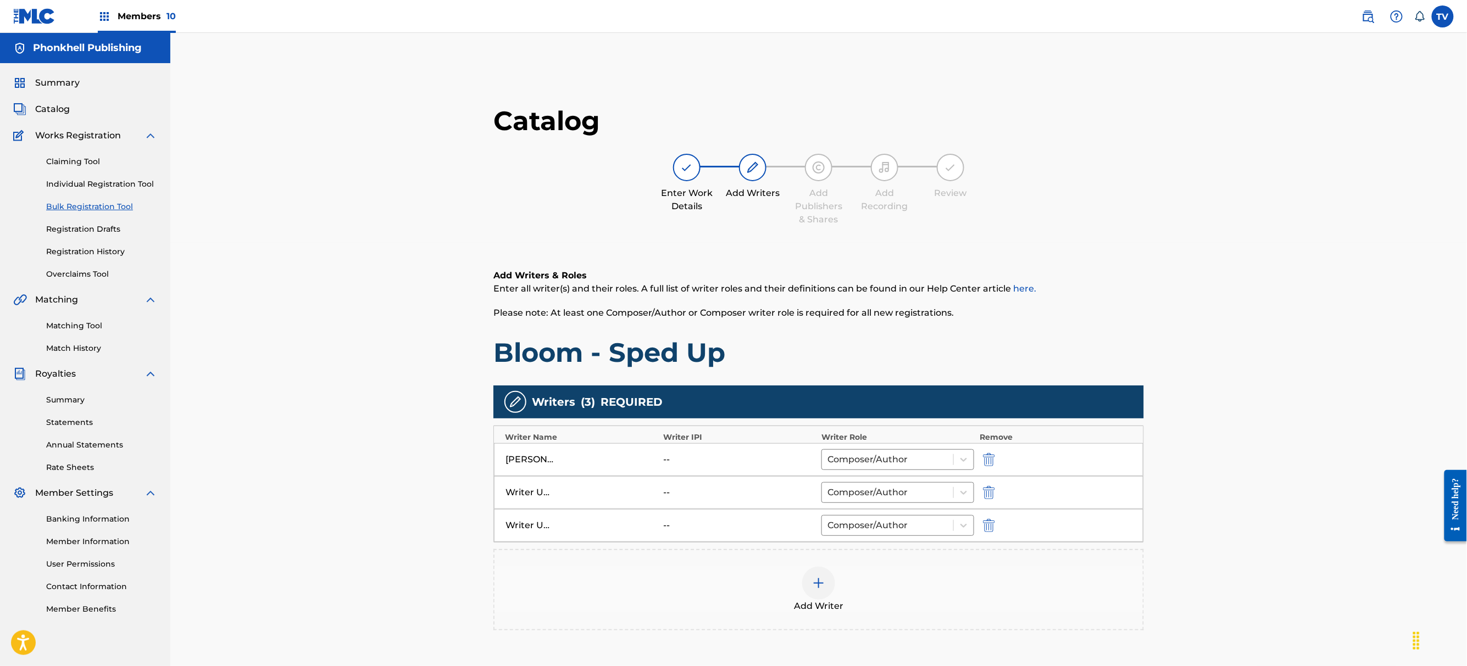
click at [987, 491] on img "submit" at bounding box center [989, 492] width 12 height 13
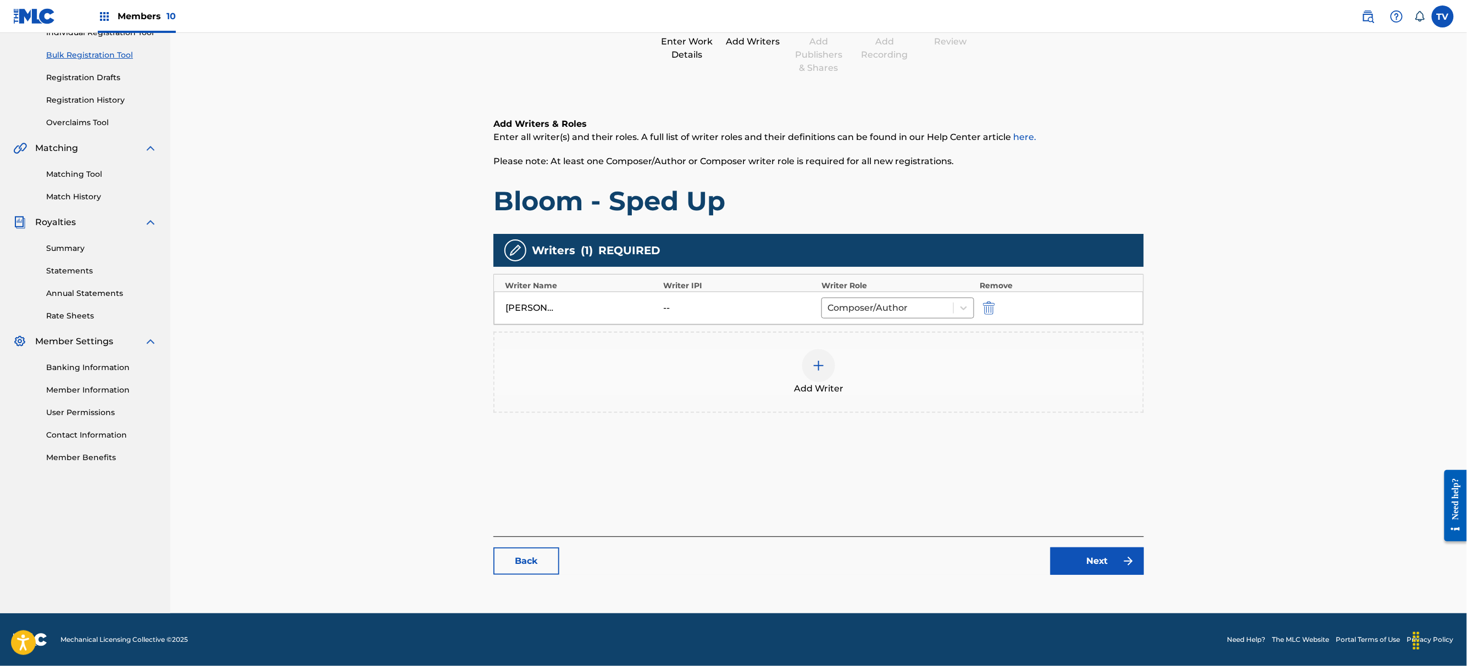
click at [1082, 563] on link "Next" at bounding box center [1096, 561] width 93 height 27
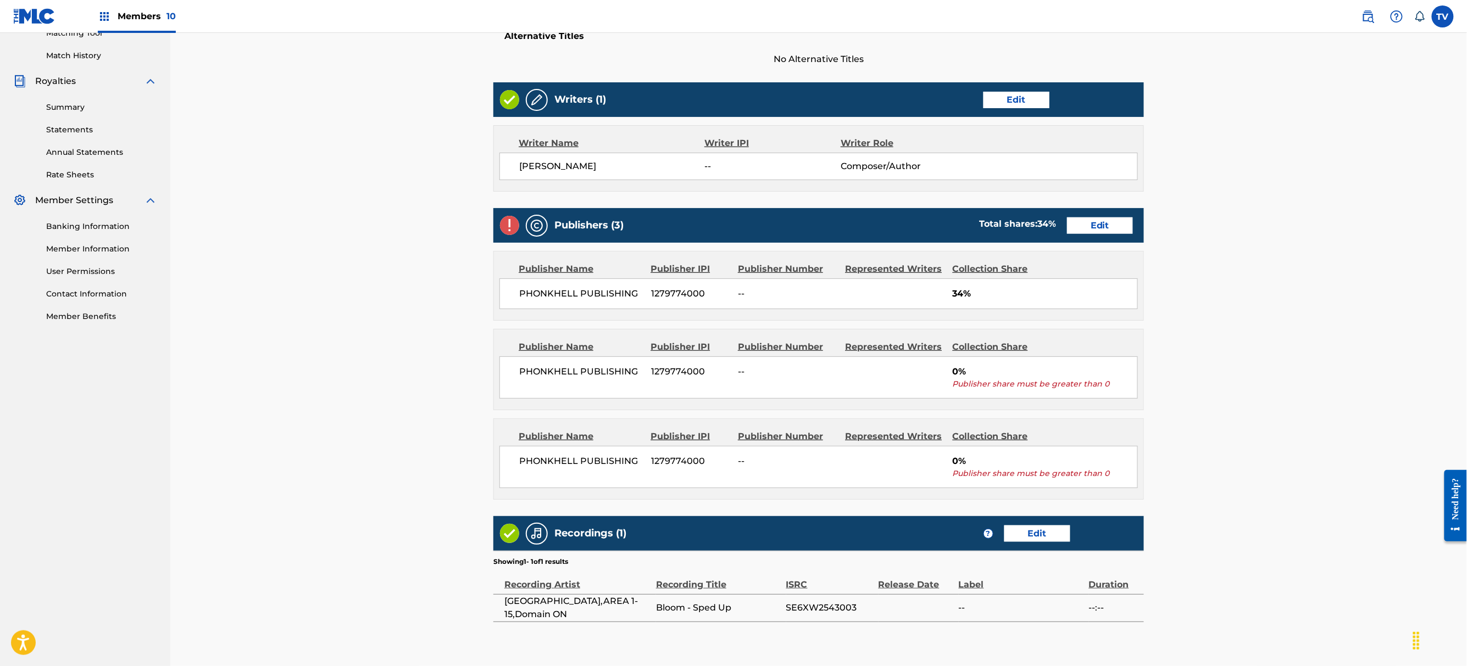
click at [1102, 225] on link "Edit" at bounding box center [1100, 226] width 66 height 16
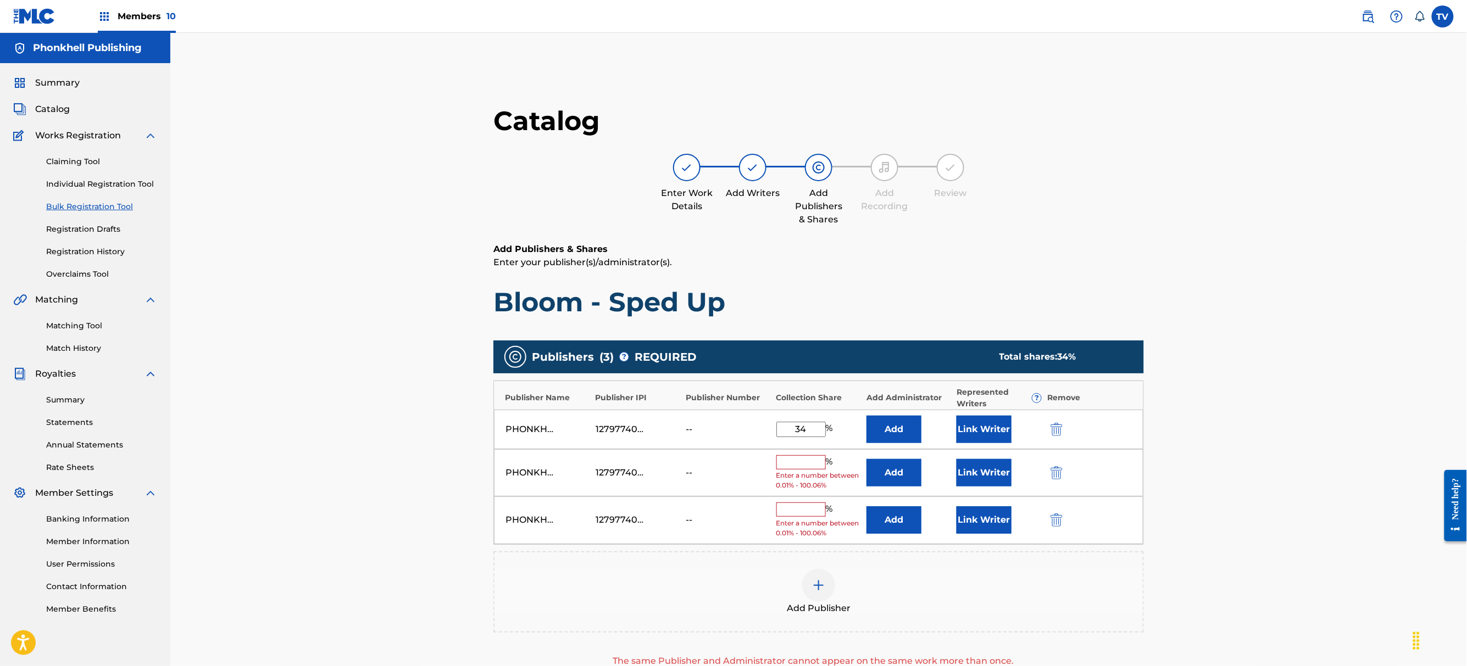
click at [1055, 474] on img "submit" at bounding box center [1056, 472] width 12 height 13
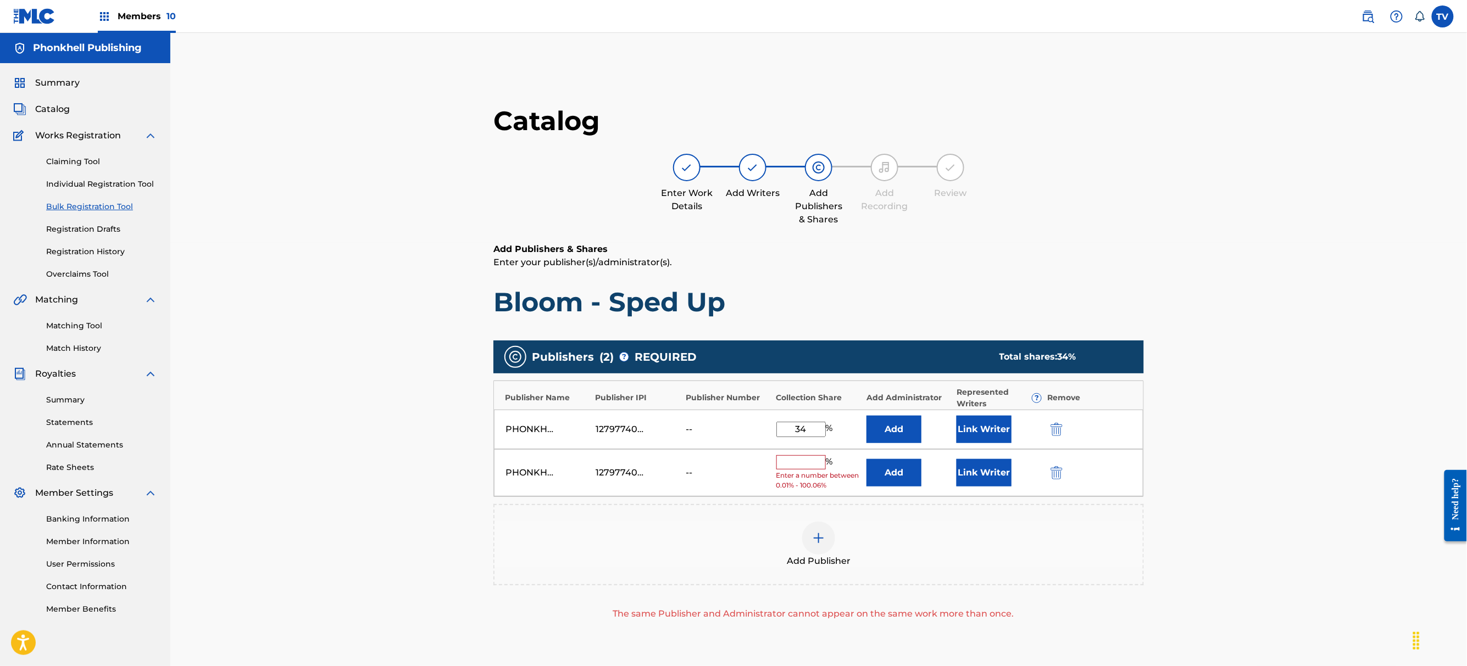
click at [1055, 474] on img "submit" at bounding box center [1056, 472] width 12 height 13
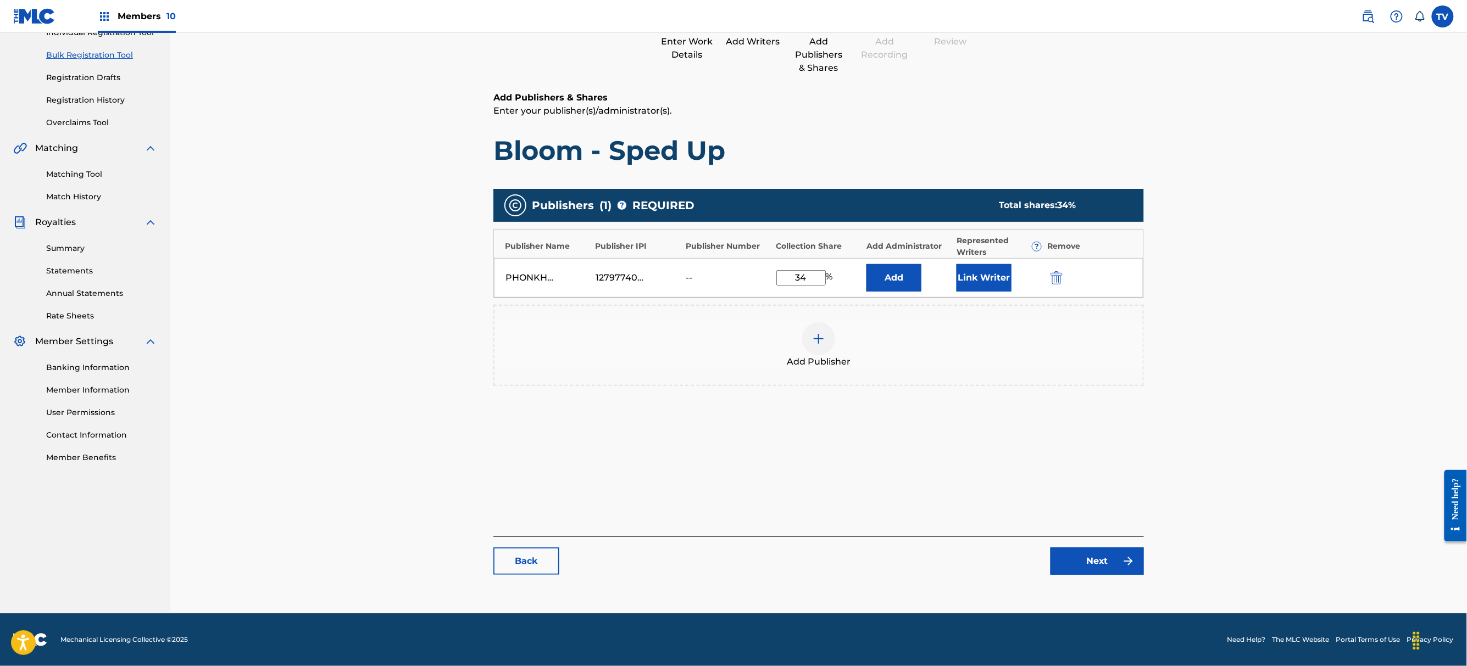
click at [1119, 556] on link "Next" at bounding box center [1096, 561] width 93 height 27
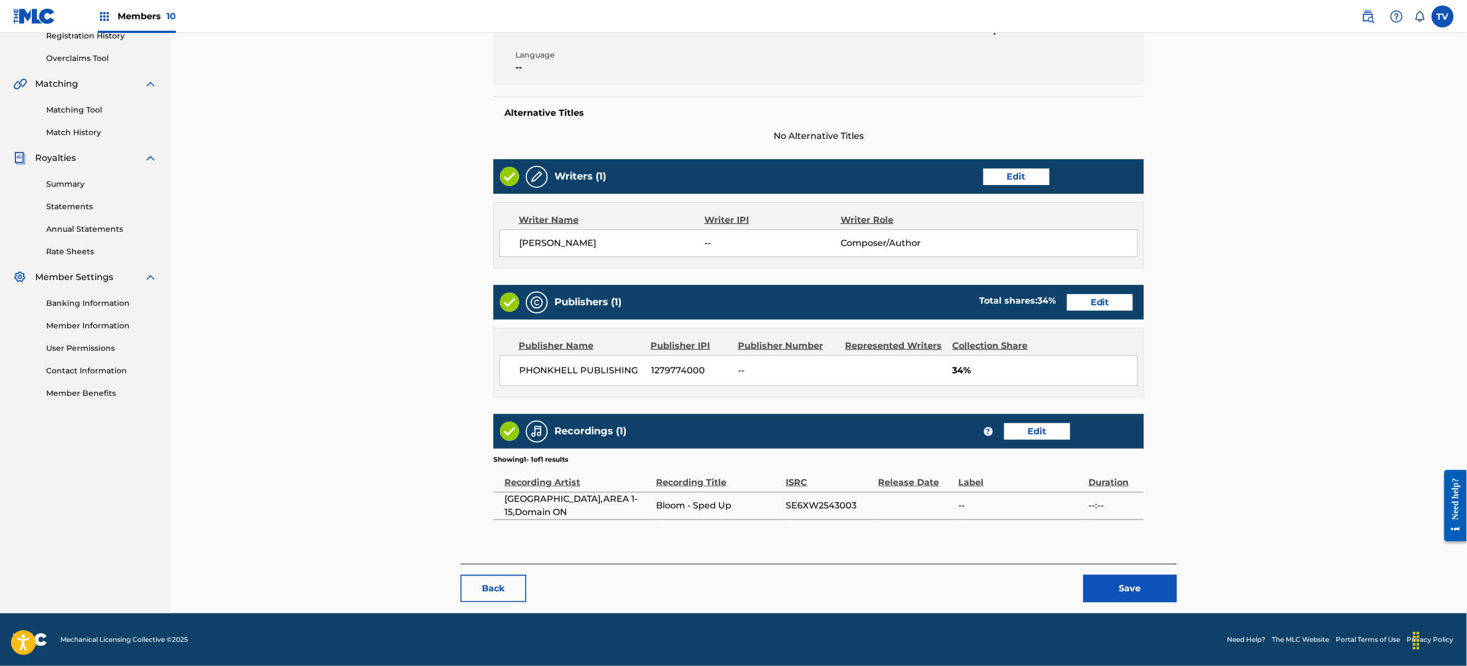
click at [1140, 589] on button "Save" at bounding box center [1129, 588] width 93 height 27
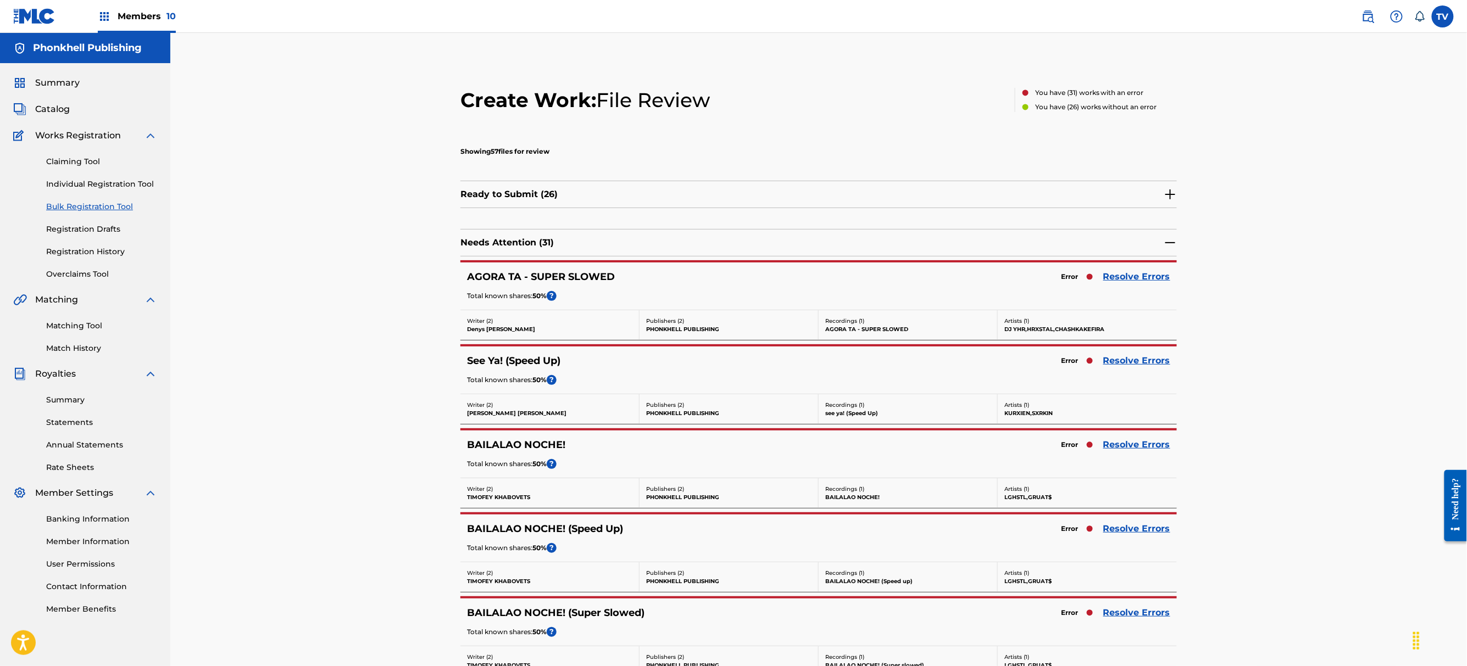
click at [1126, 275] on link "Resolve Errors" at bounding box center [1136, 276] width 67 height 13
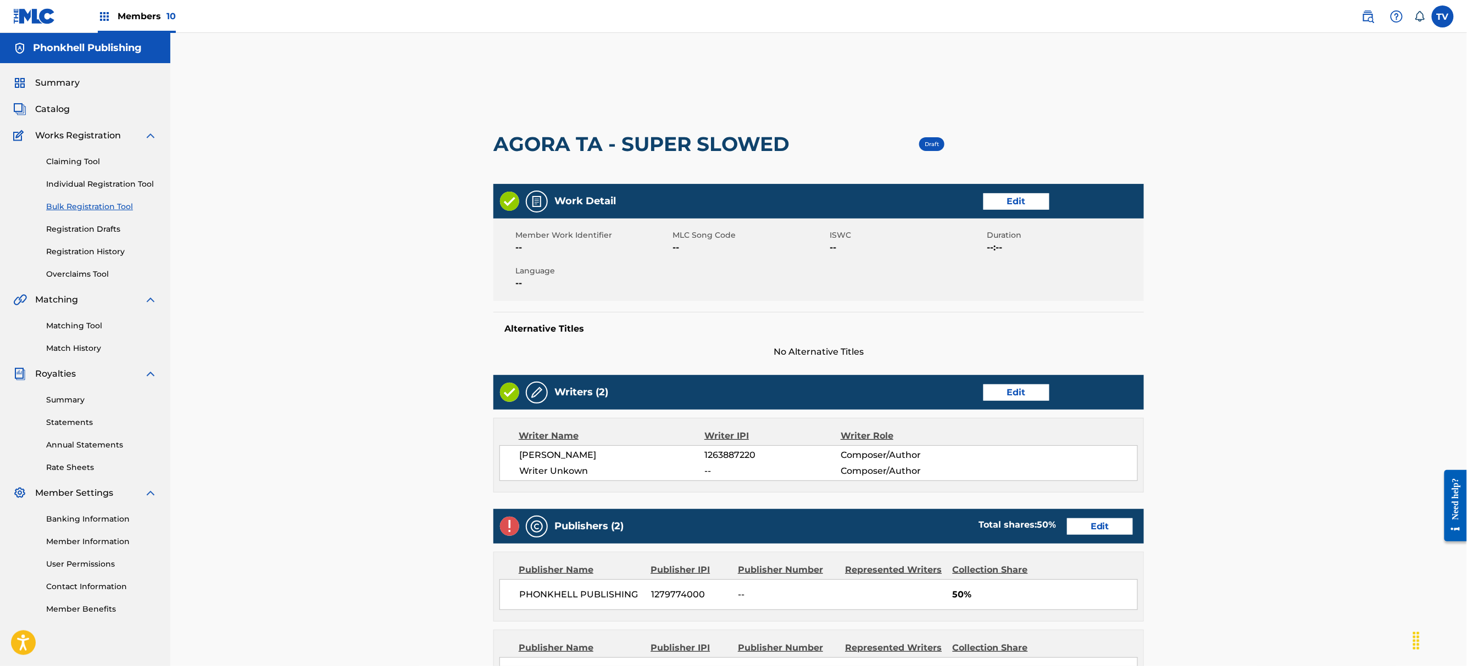
click at [1001, 396] on link "Edit" at bounding box center [1016, 393] width 66 height 16
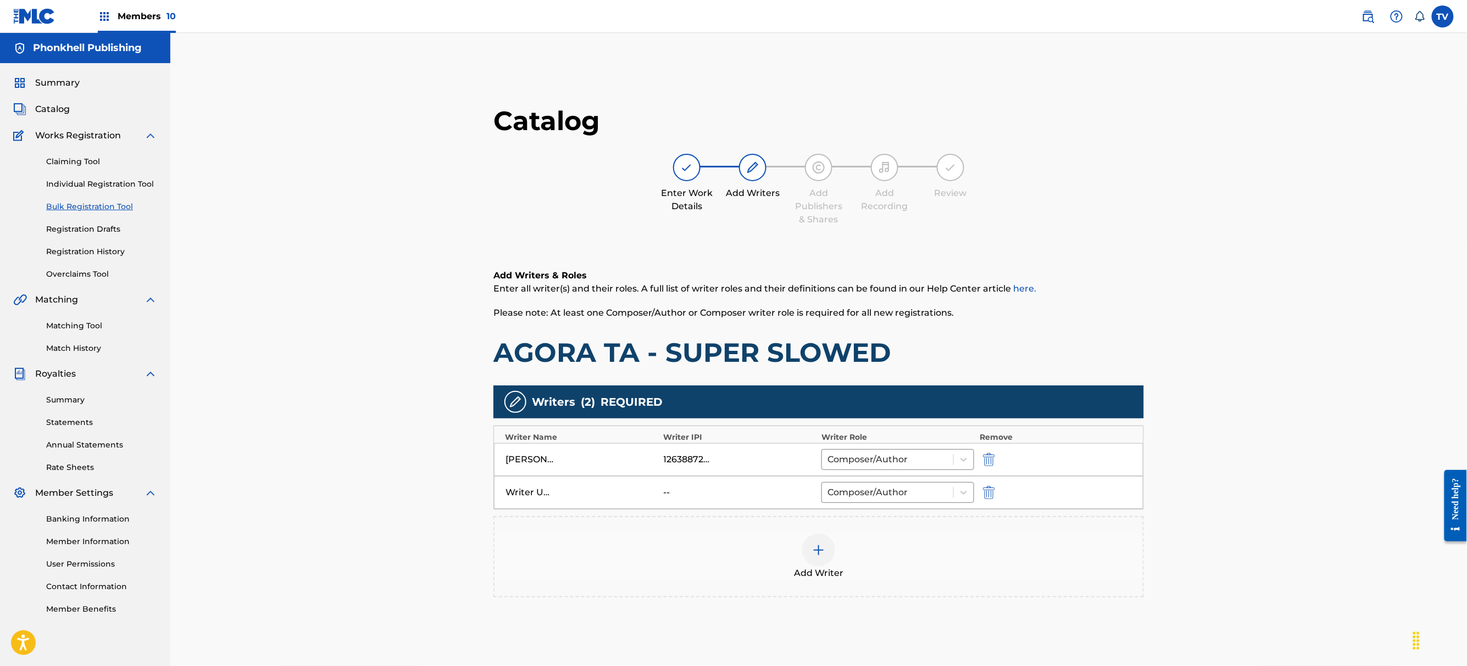
click at [984, 497] on img "submit" at bounding box center [989, 492] width 12 height 13
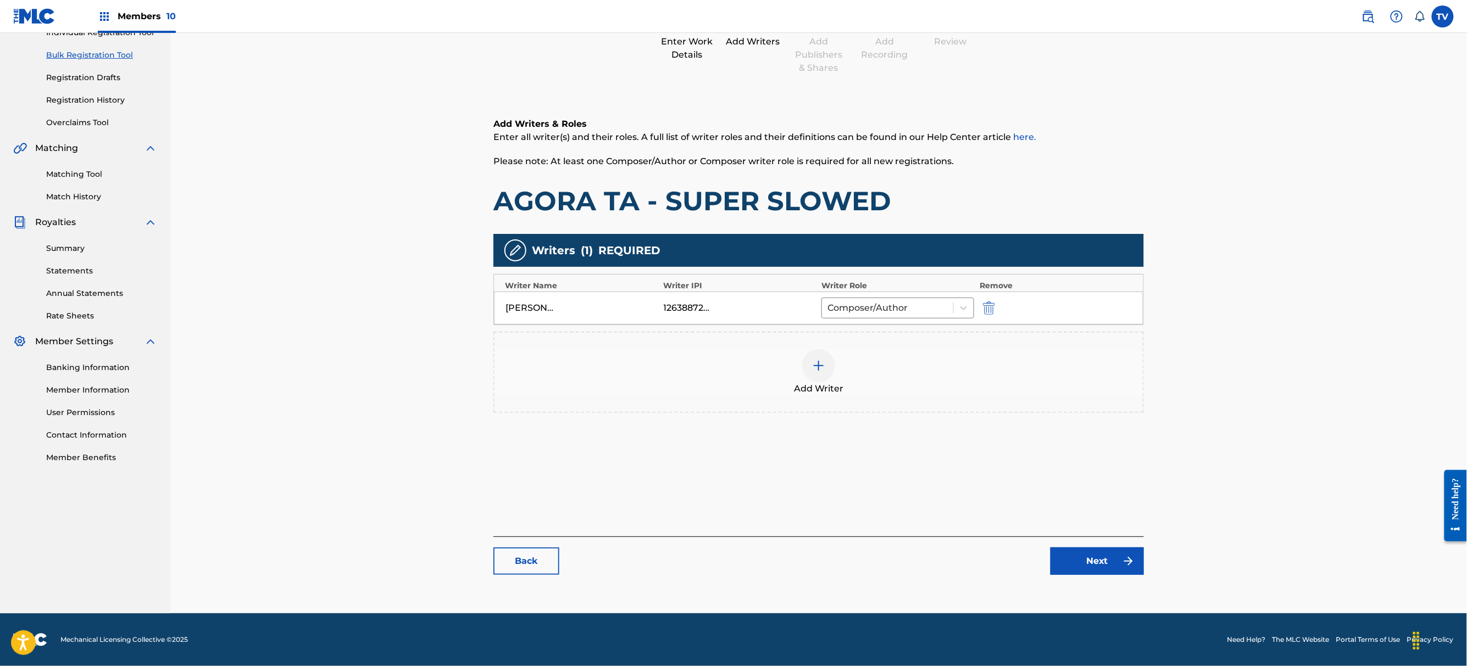
click at [1096, 562] on link "Next" at bounding box center [1096, 561] width 93 height 27
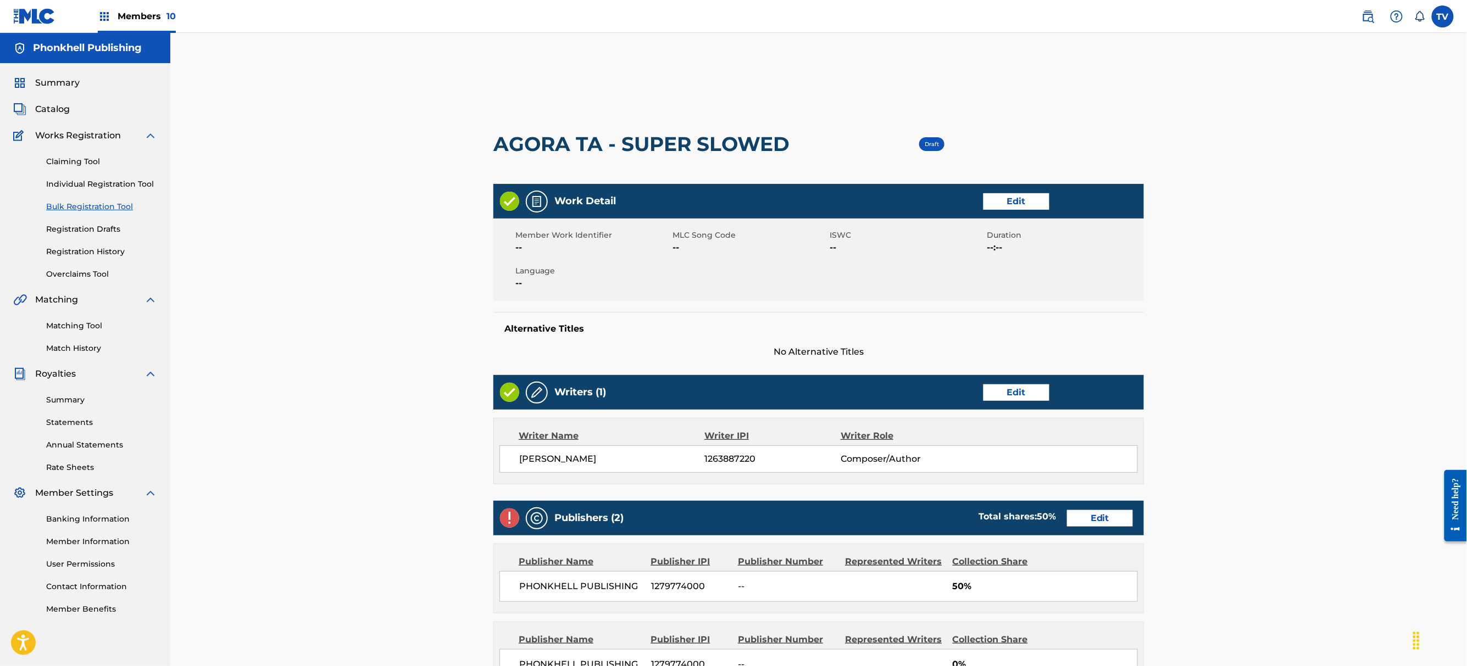
click at [1108, 515] on link "Edit" at bounding box center [1100, 518] width 66 height 16
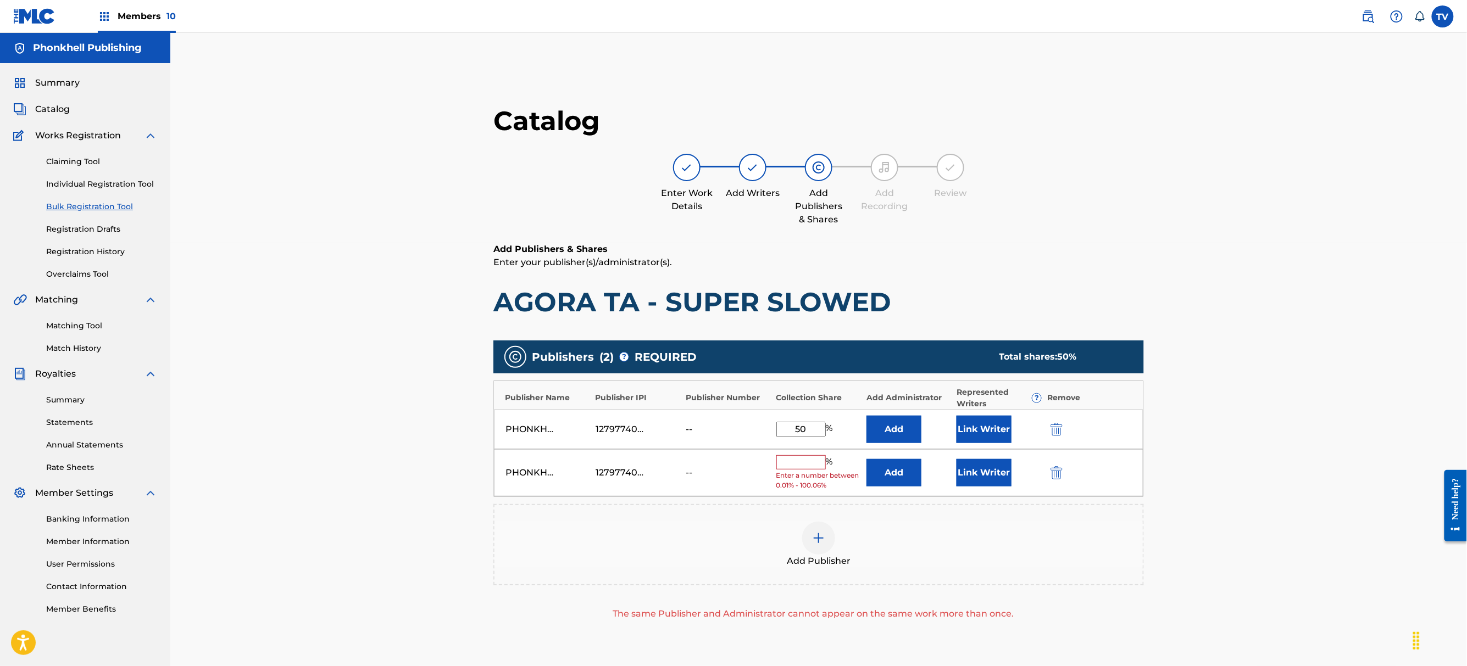
click at [1045, 474] on div "PHONKHELL PUBLISHING 1279774000 -- % Enter a number between 0.01% - 100.06% Add…" at bounding box center [818, 473] width 649 height 48
click at [1048, 473] on div "PHONKHELL PUBLISHING 1279774000 -- % Enter a number between 0.01% - 100.06% Add…" at bounding box center [818, 473] width 649 height 48
click at [1048, 473] on button "submit" at bounding box center [1055, 472] width 16 height 13
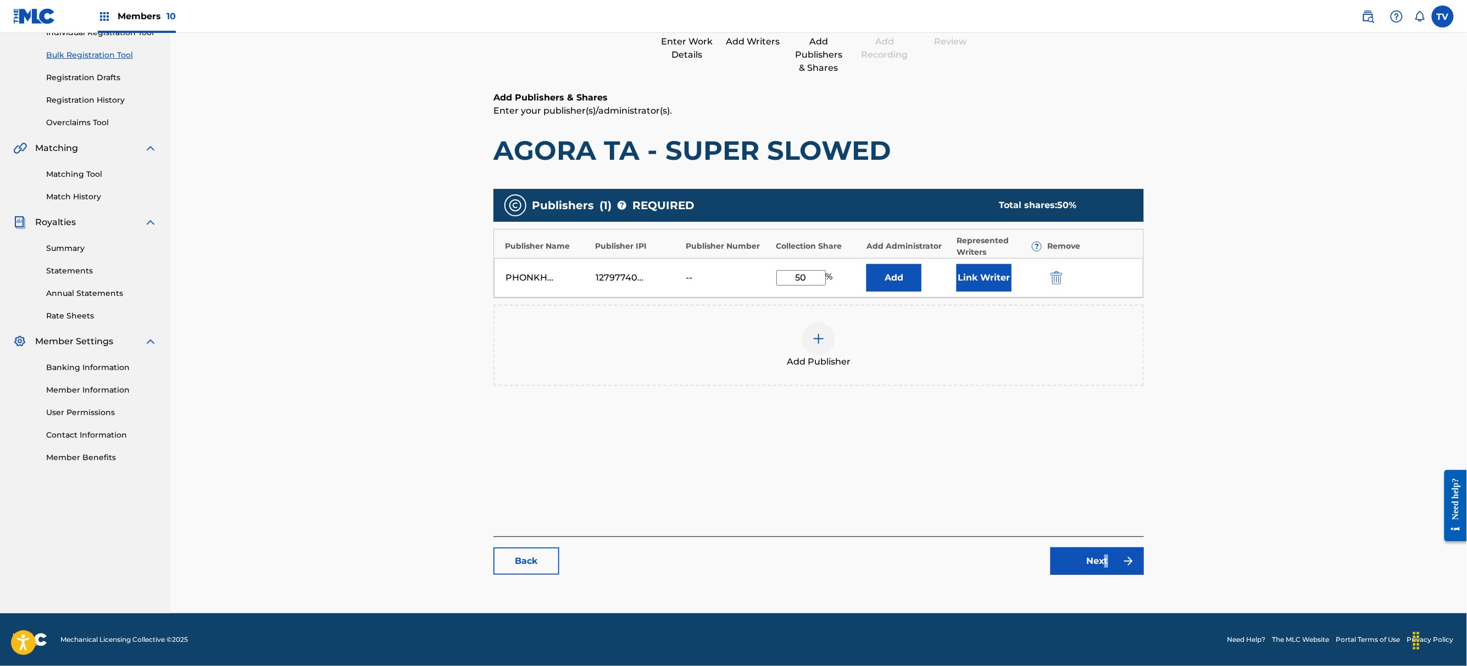
drag, startPoint x: 1106, startPoint y: 544, endPoint x: 1107, endPoint y: 549, distance: 5.7
click at [1107, 545] on div "Back Next" at bounding box center [818, 556] width 650 height 38
click at [1110, 561] on link "Next" at bounding box center [1096, 561] width 93 height 27
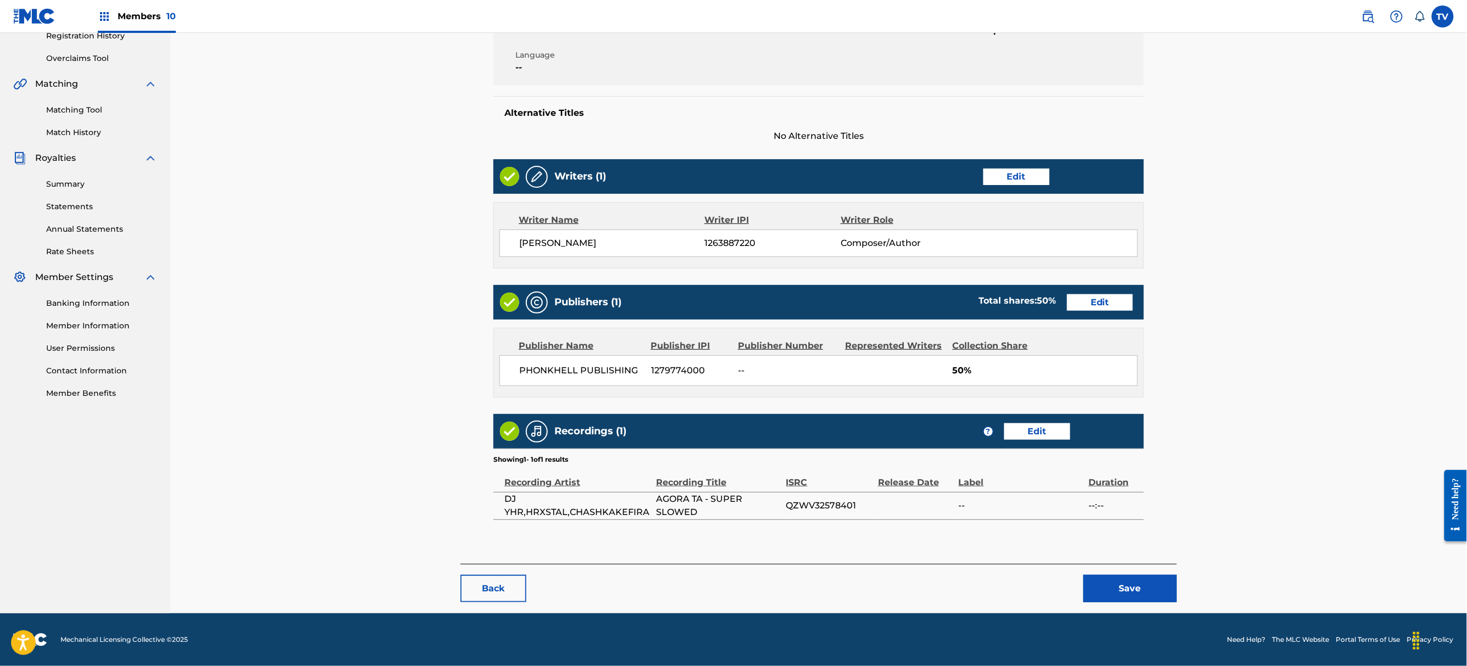
drag, startPoint x: 1121, startPoint y: 562, endPoint x: 1132, endPoint y: 578, distance: 19.2
click at [1121, 563] on main "< Back AGORA TA - SUPER SLOWED Draft Work Detail Edit Member Work Identifier --…" at bounding box center [818, 218] width 716 height 692
click at [1130, 578] on button "Save" at bounding box center [1129, 588] width 93 height 27
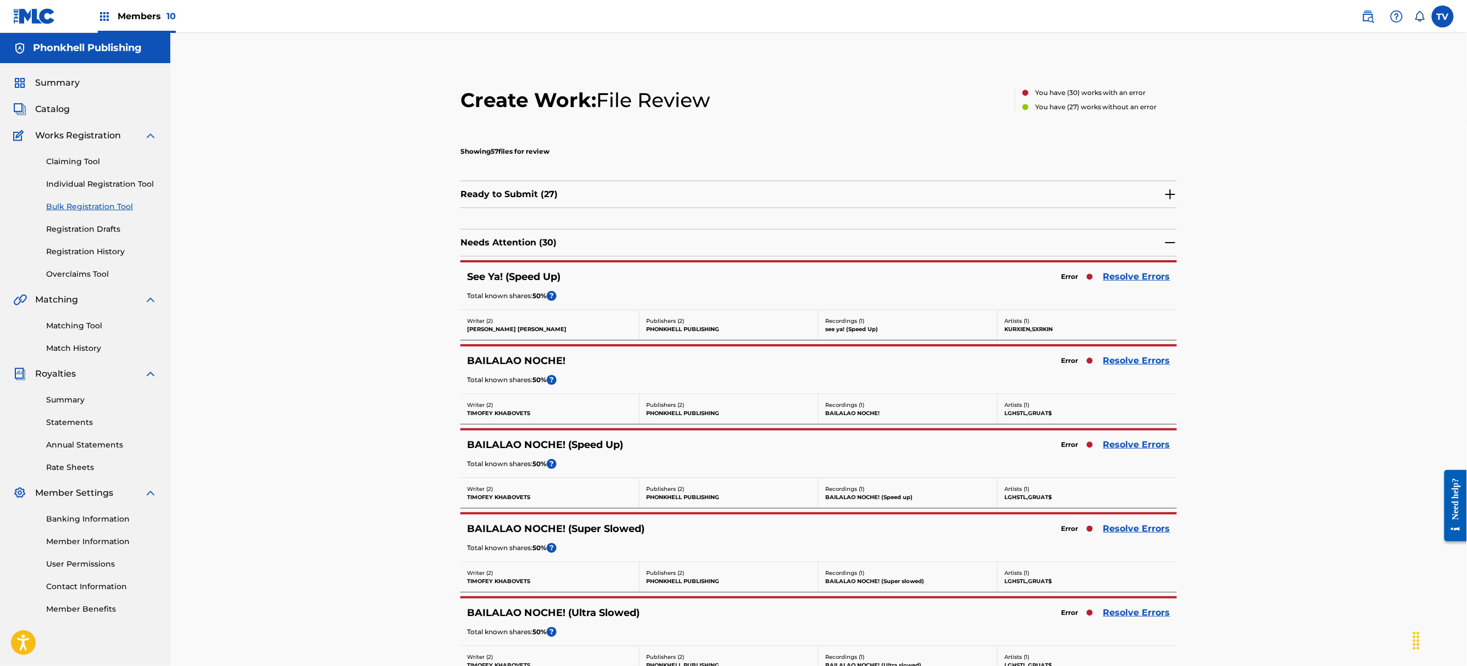
click at [1114, 519] on div "BAILALAO NOCHE! (Super Slowed) Error Resolve Errors Total known shares: 50 % ?" at bounding box center [818, 538] width 716 height 47
click at [1116, 521] on div "BAILALAO NOCHE! (Super Slowed) Error Resolve Errors Total known shares: 50 % ?" at bounding box center [818, 538] width 716 height 47
click at [1117, 524] on link "Resolve Errors" at bounding box center [1136, 528] width 67 height 13
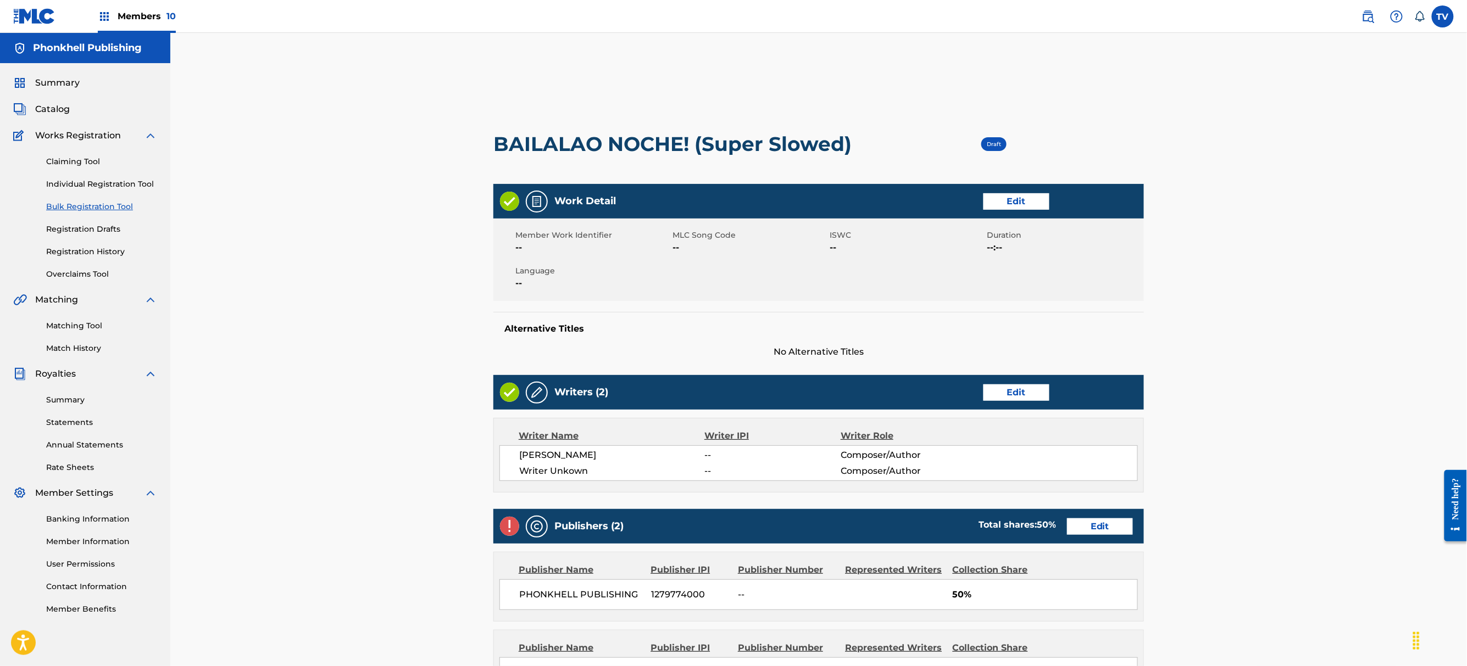
click at [996, 389] on link "Edit" at bounding box center [1016, 393] width 66 height 16
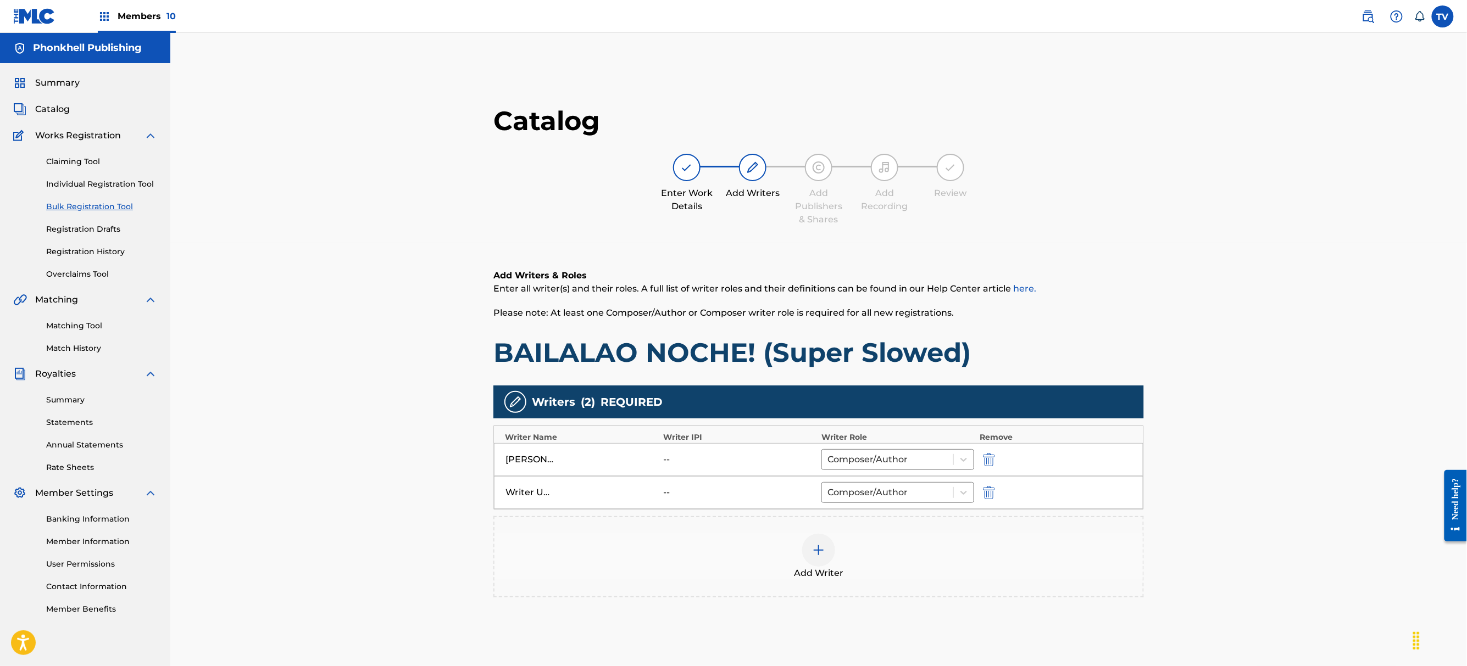
click at [988, 489] on img "submit" at bounding box center [989, 492] width 12 height 13
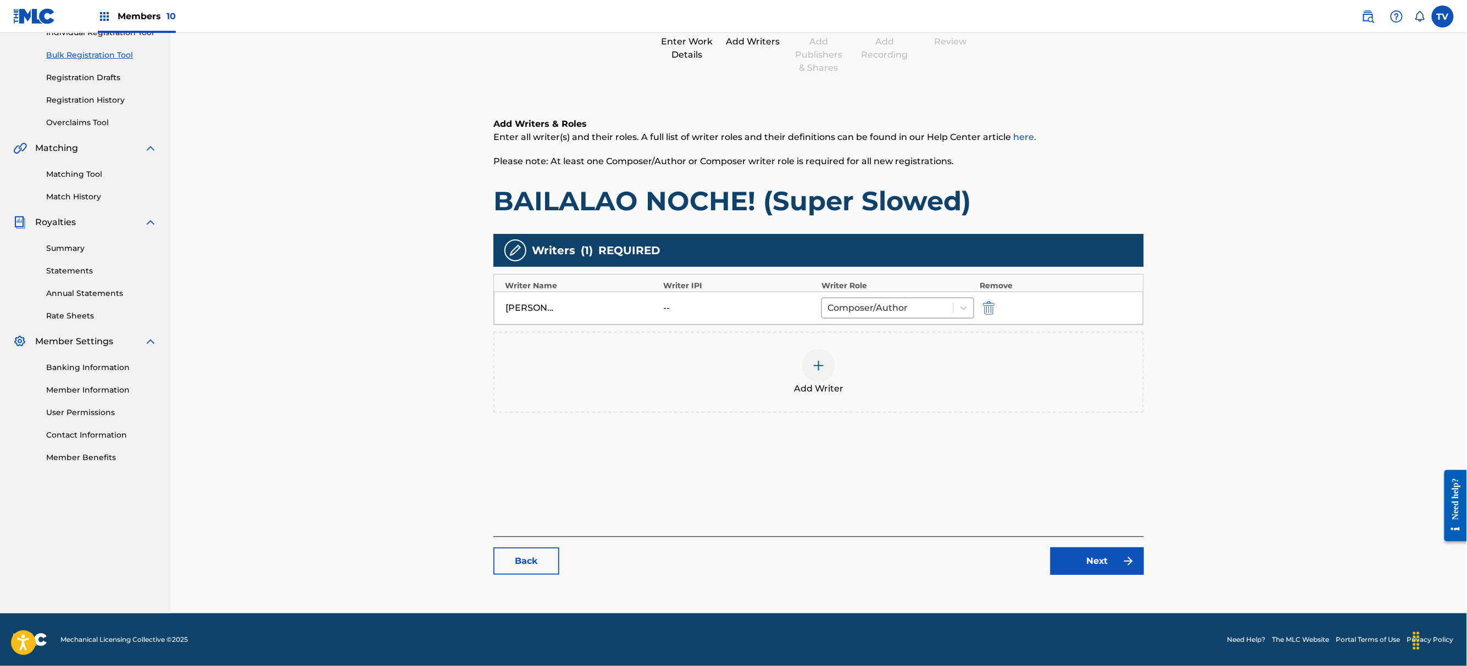
click at [1110, 572] on link "Next" at bounding box center [1096, 561] width 93 height 27
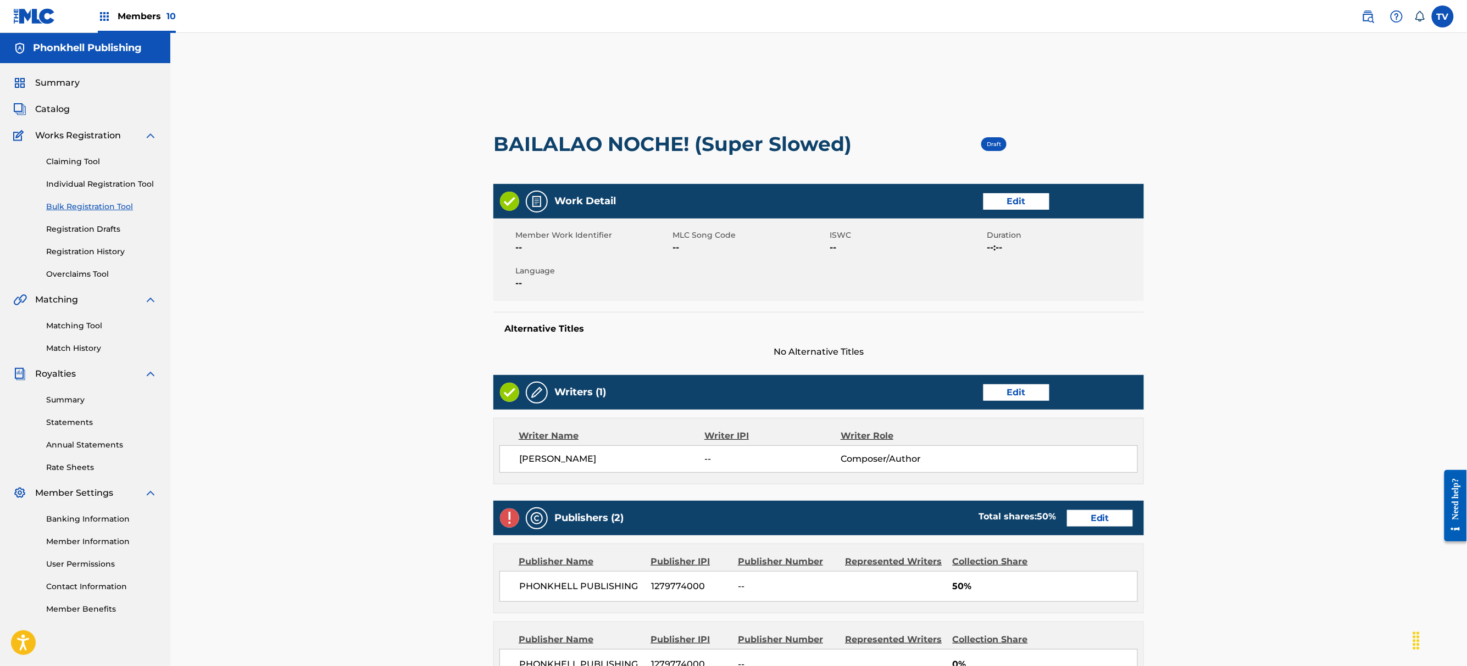
click at [1098, 519] on link "Edit" at bounding box center [1100, 518] width 66 height 16
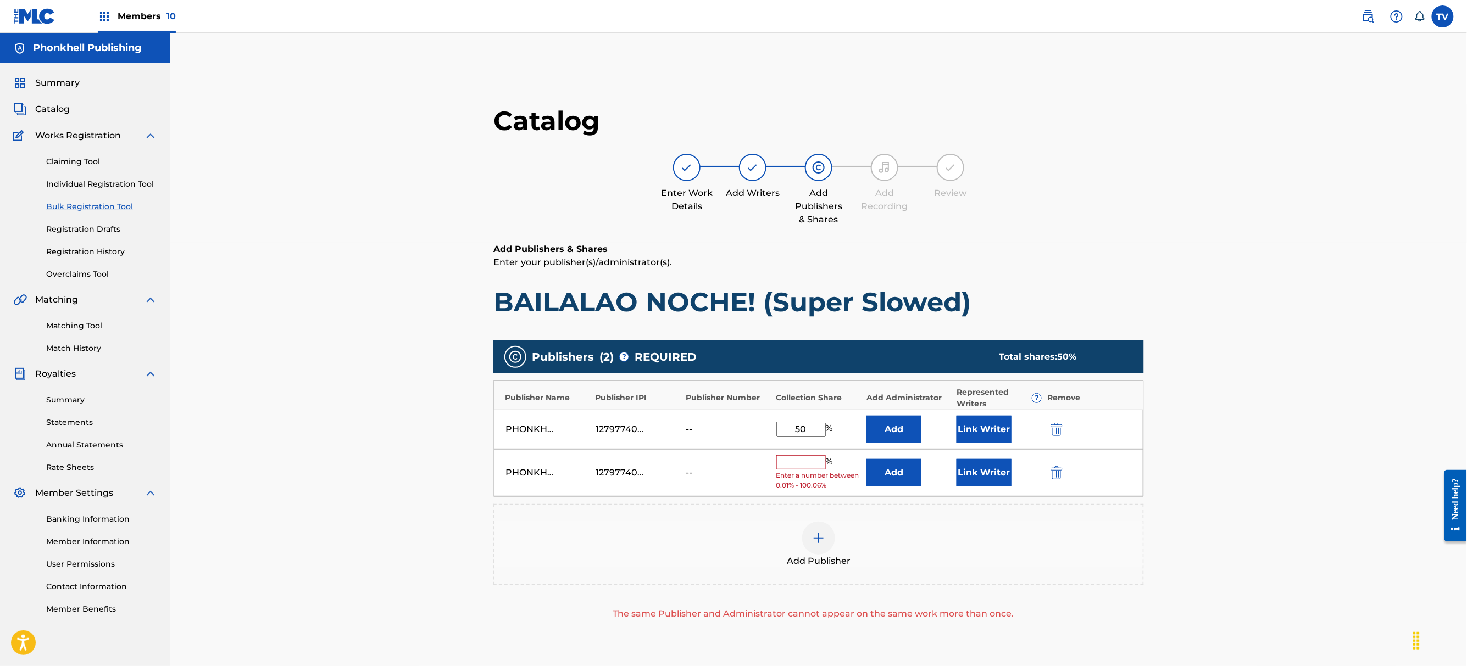
click at [1052, 472] on img "submit" at bounding box center [1056, 472] width 12 height 13
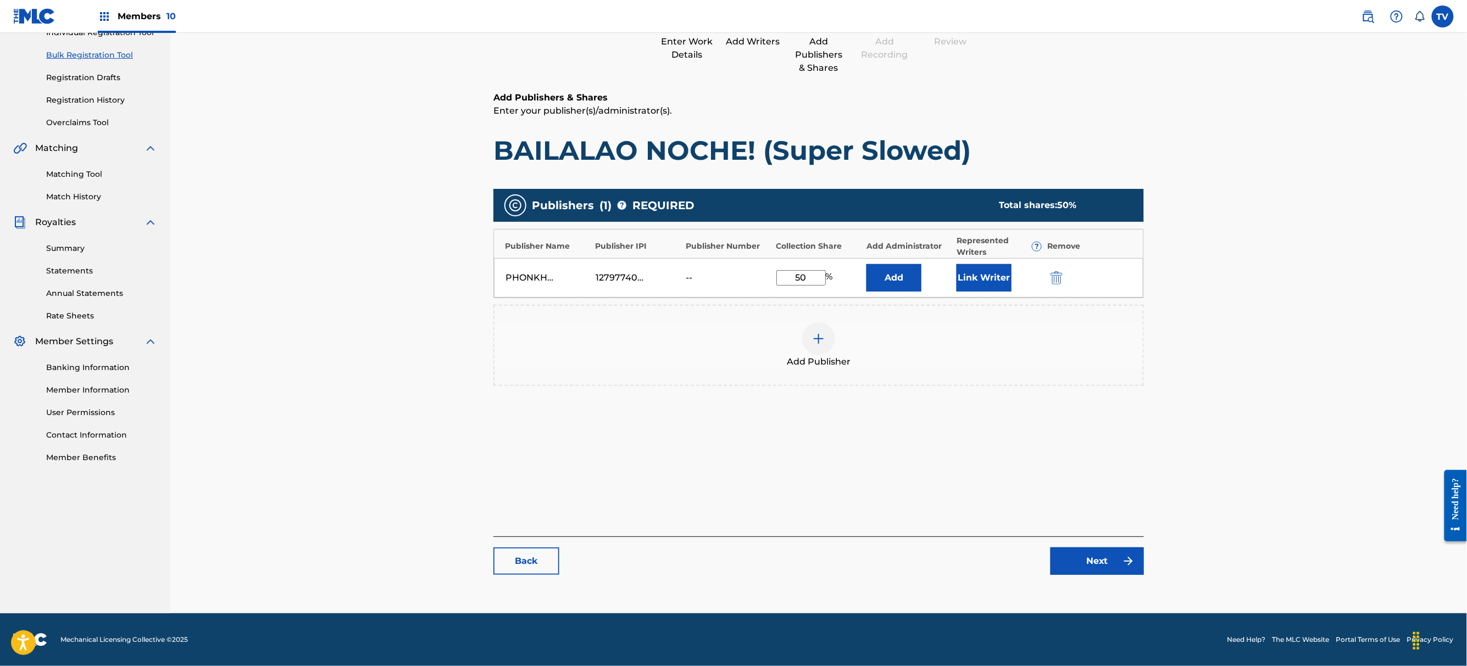
click at [1108, 576] on div "Catalog Enter Work Details Add Writers Add Publishers & Shares Add Recording Re…" at bounding box center [818, 269] width 650 height 633
click at [1110, 568] on link "Next" at bounding box center [1096, 561] width 93 height 27
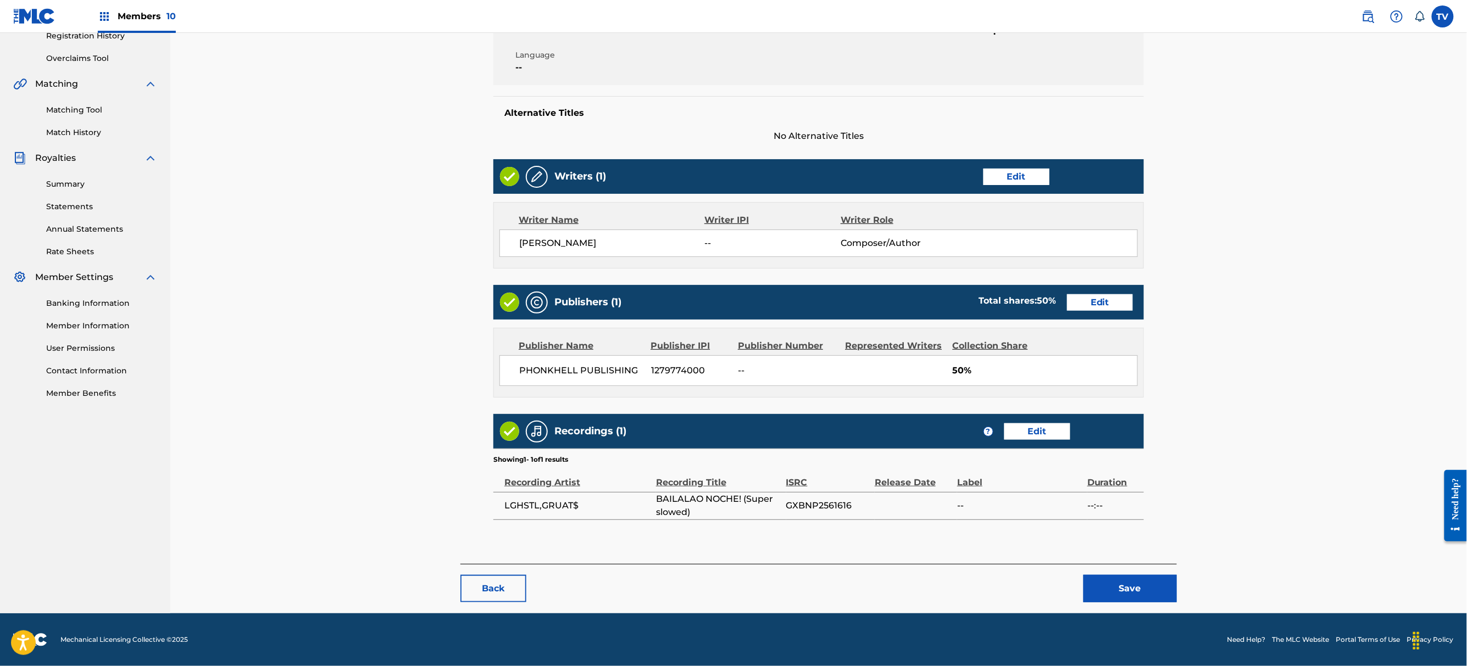
click at [1127, 586] on button "Save" at bounding box center [1129, 588] width 93 height 27
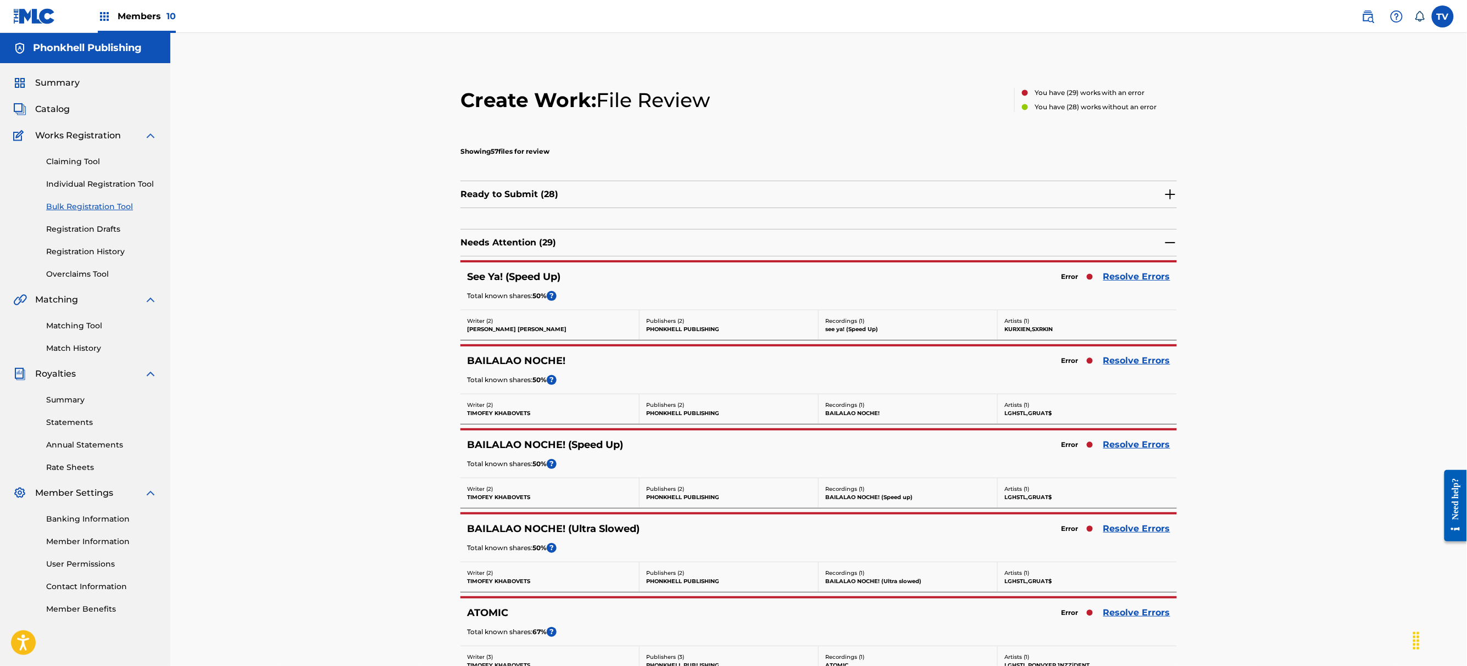
click at [1128, 532] on link "Resolve Errors" at bounding box center [1136, 528] width 67 height 13
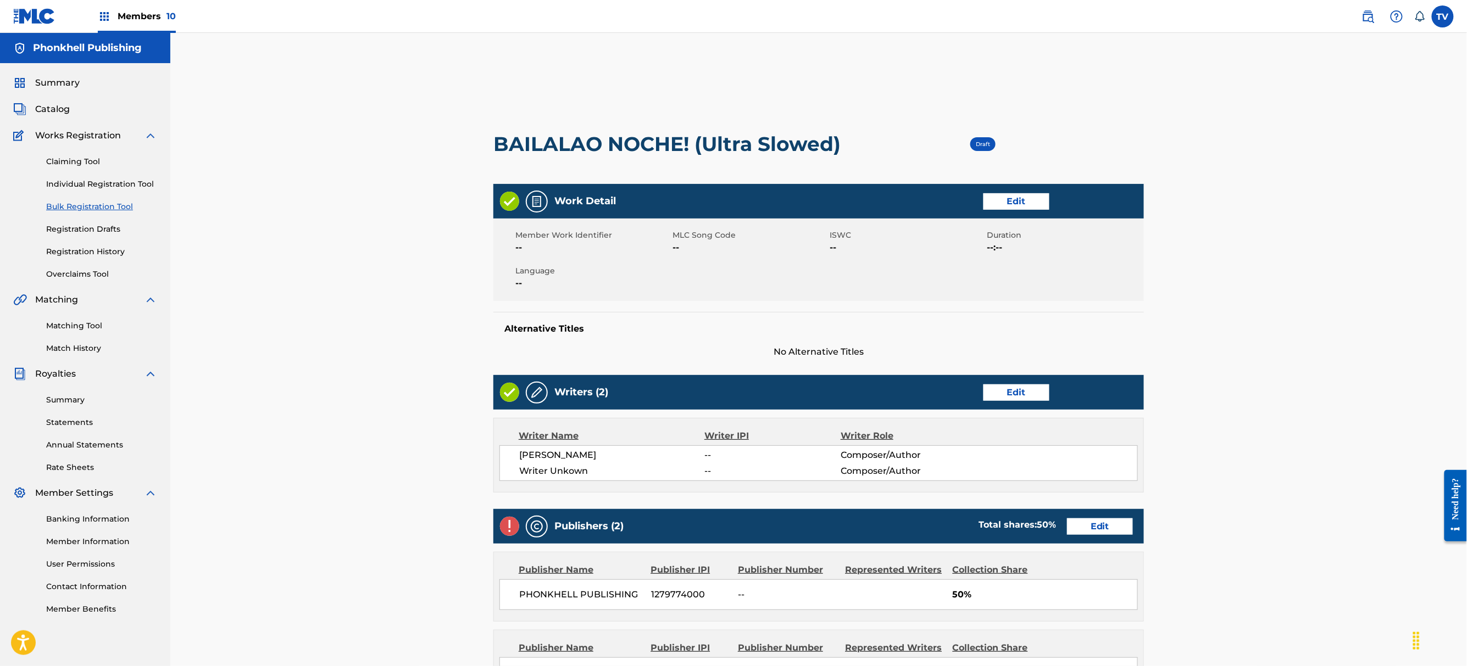
click at [1034, 383] on div "Writers (2) Edit" at bounding box center [818, 392] width 650 height 35
click at [1006, 394] on link "Edit" at bounding box center [1016, 393] width 66 height 16
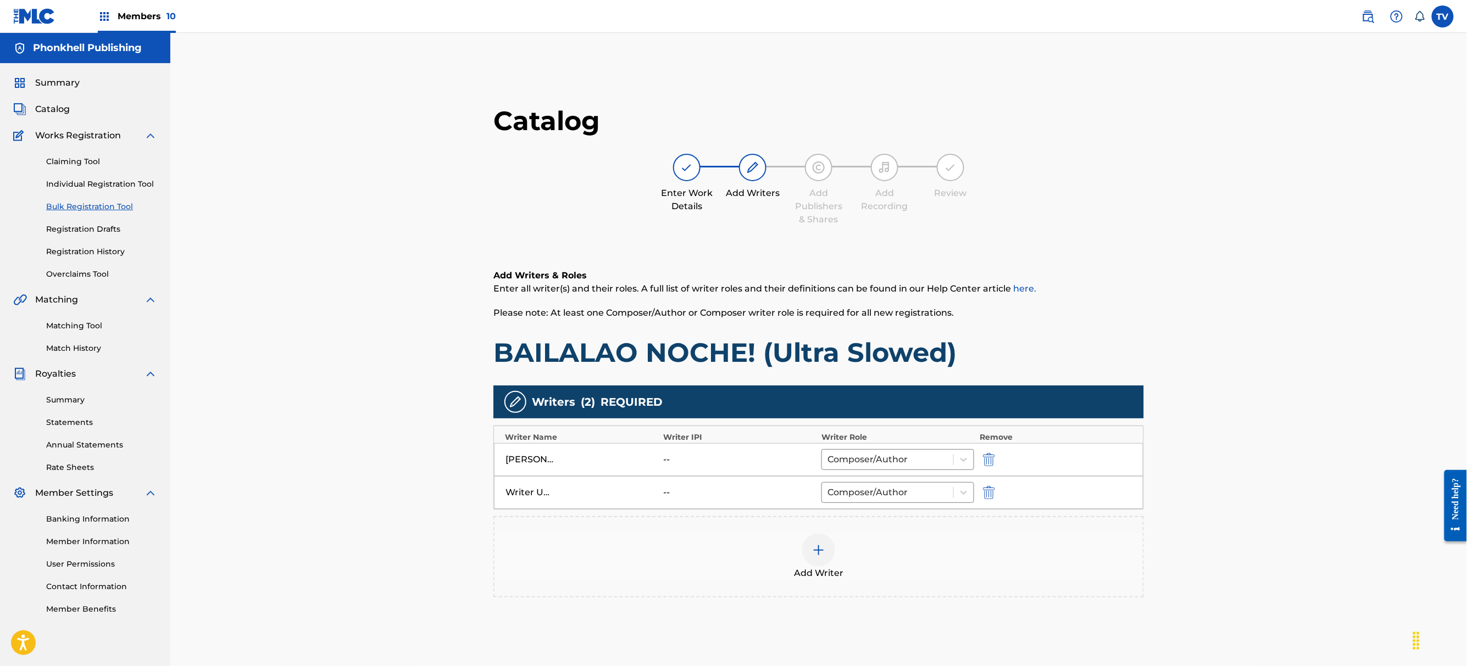
click at [989, 493] on img "submit" at bounding box center [989, 492] width 12 height 13
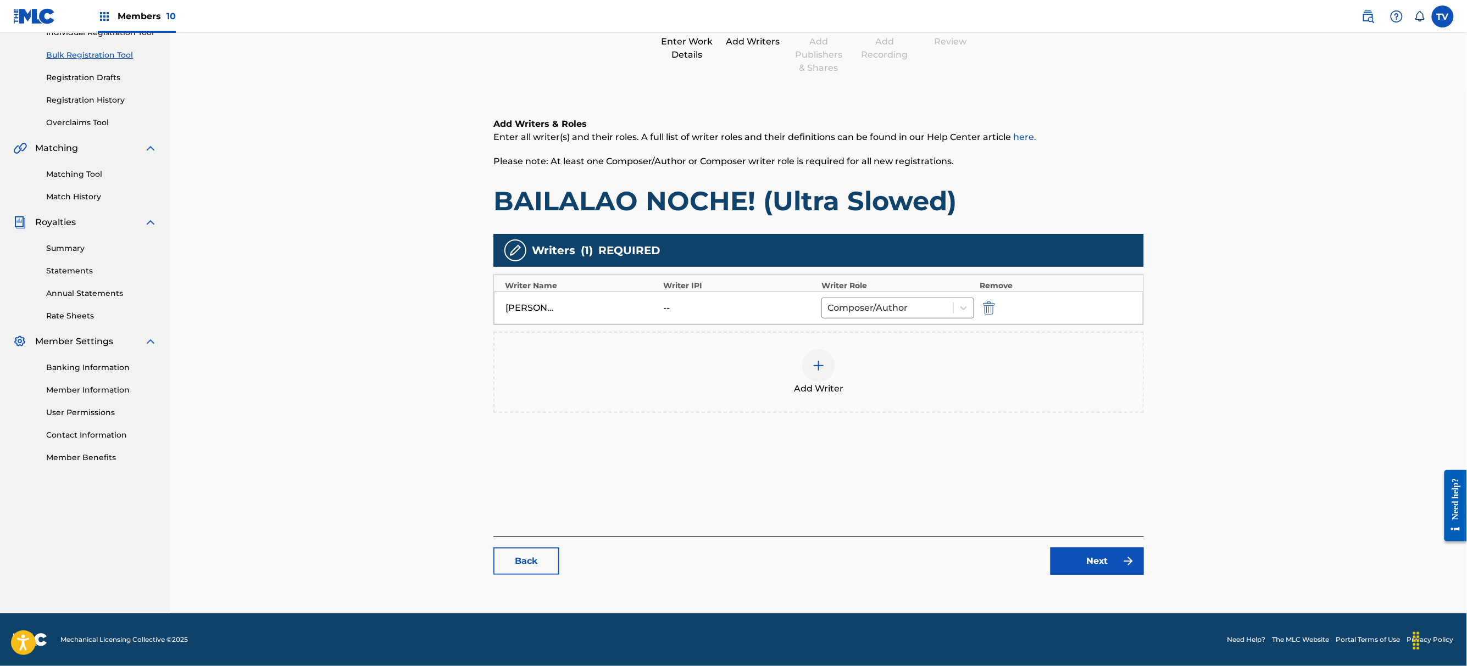
click at [1099, 578] on div "Catalog Enter Work Details Add Writers Add Publishers & Shares Add Recording Re…" at bounding box center [818, 269] width 650 height 633
click at [1099, 567] on link "Next" at bounding box center [1096, 561] width 93 height 27
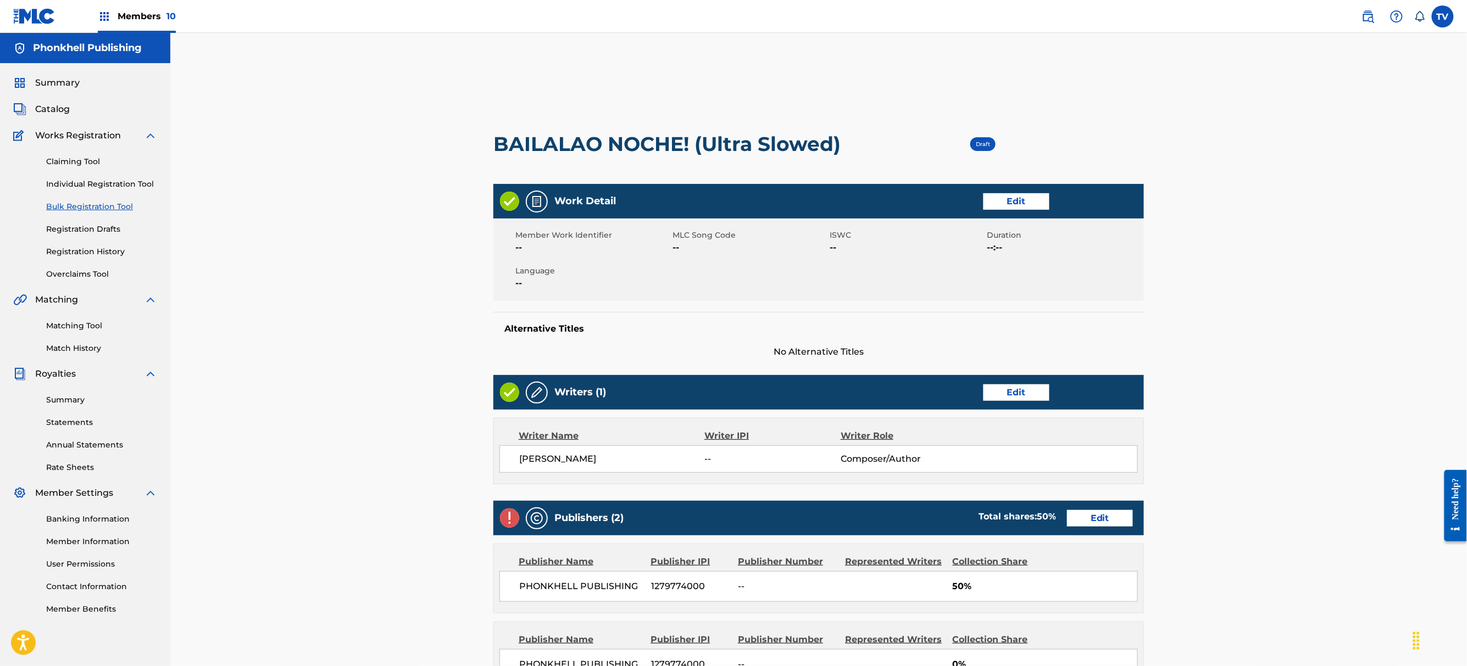
click at [1096, 523] on link "Edit" at bounding box center [1100, 518] width 66 height 16
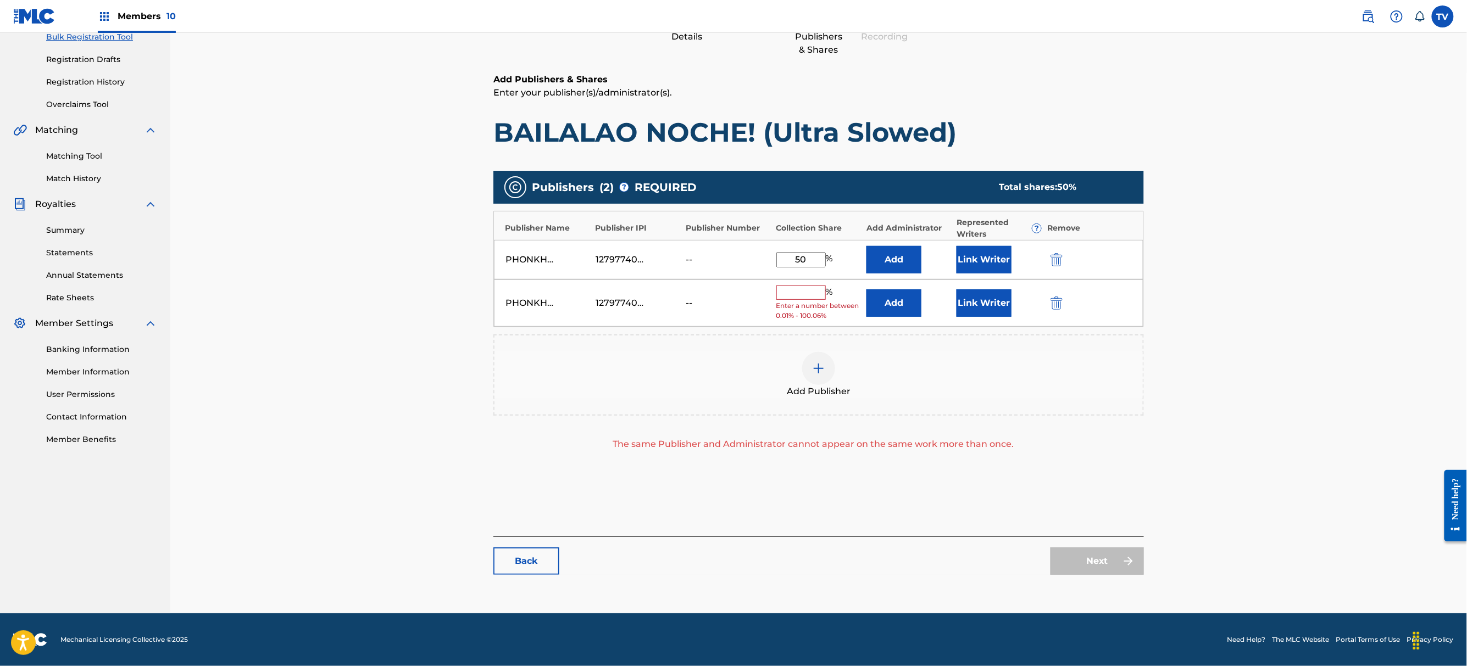
click at [1057, 288] on div "PHONKHELL PUBLISHING 1279774000 -- % Enter a number between 0.01% - 100.06% Add…" at bounding box center [818, 304] width 649 height 48
click at [1056, 294] on div "PHONKHELL PUBLISHING 1279774000 -- % Enter a number between 0.01% - 100.06% Add…" at bounding box center [818, 304] width 649 height 48
click at [1057, 299] on img "submit" at bounding box center [1056, 303] width 12 height 13
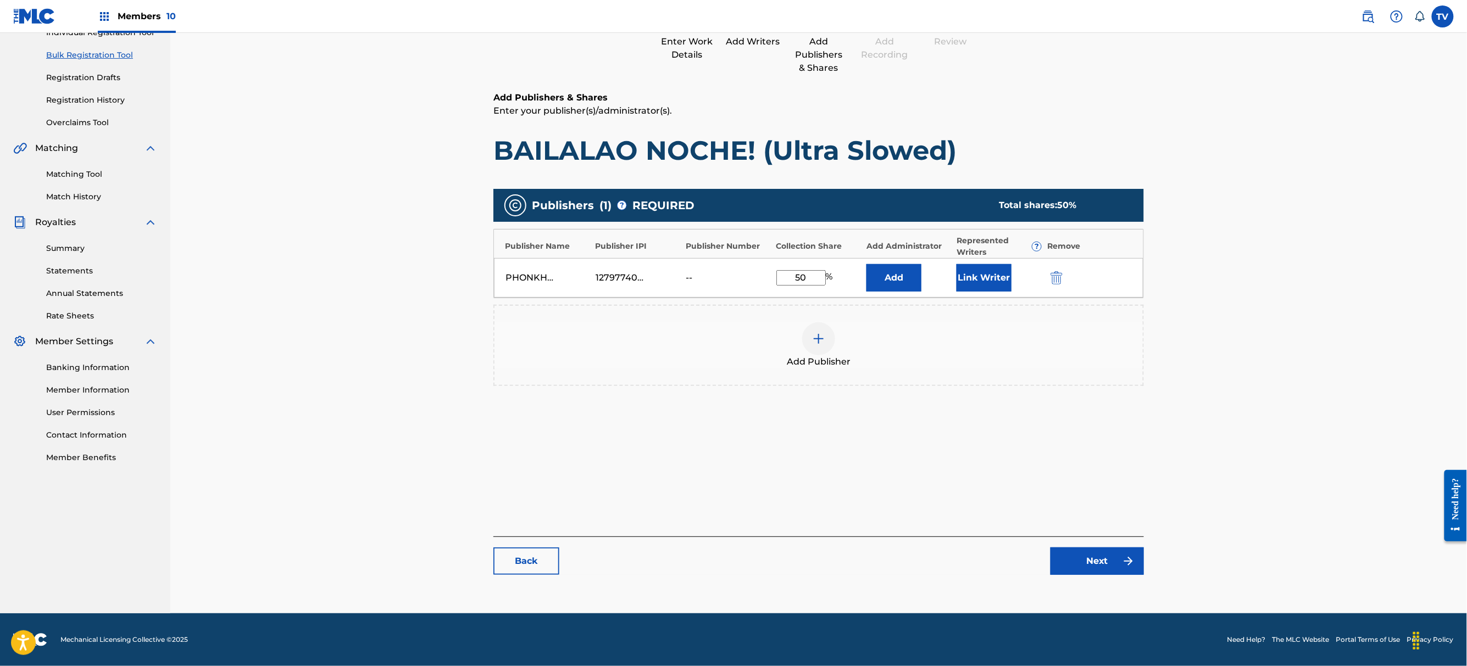
click at [1097, 571] on link "Next" at bounding box center [1096, 561] width 93 height 27
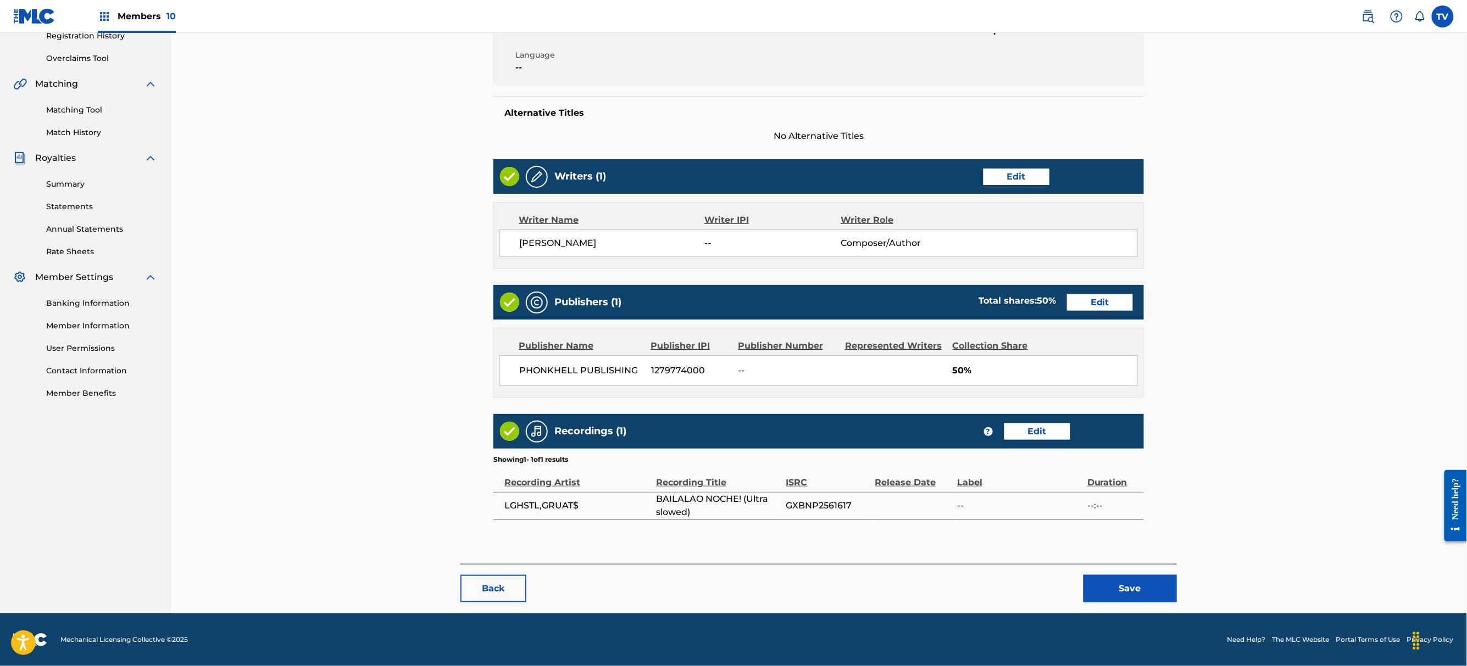
click at [1127, 585] on button "Save" at bounding box center [1129, 588] width 93 height 27
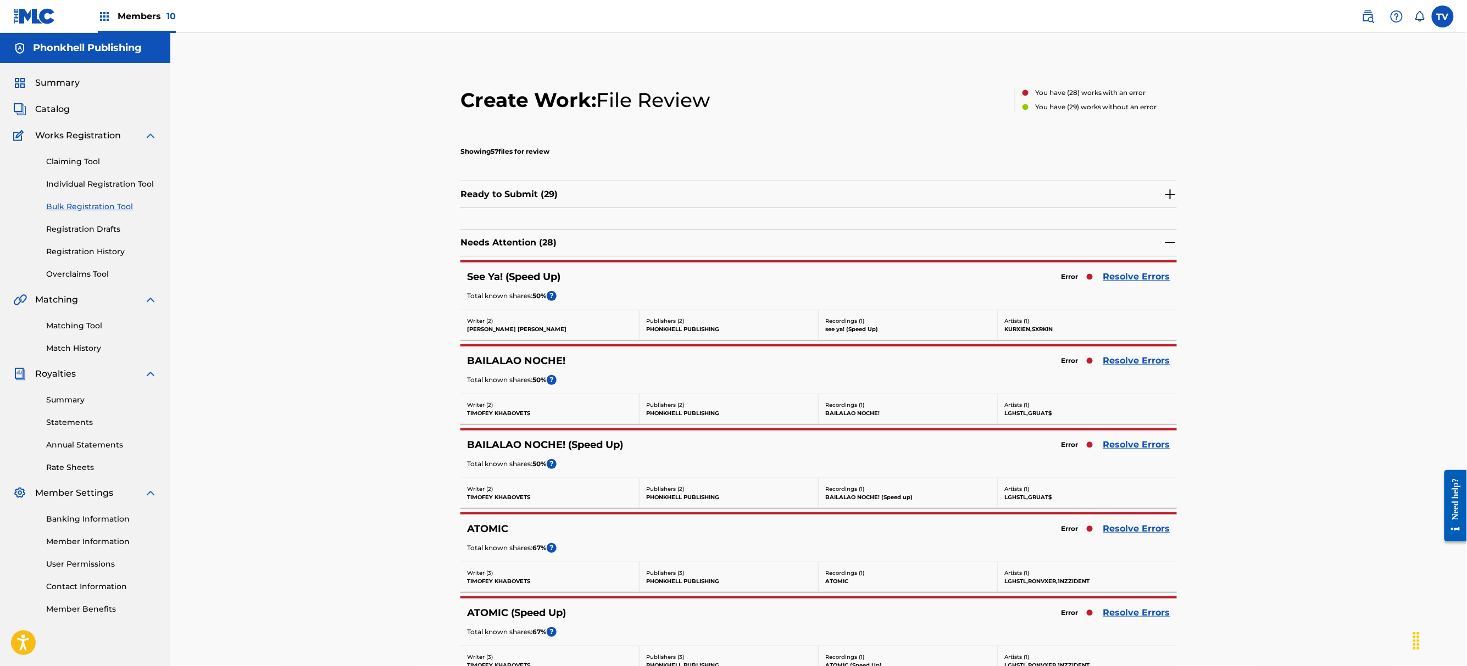
click at [1119, 527] on link "Resolve Errors" at bounding box center [1136, 528] width 67 height 13
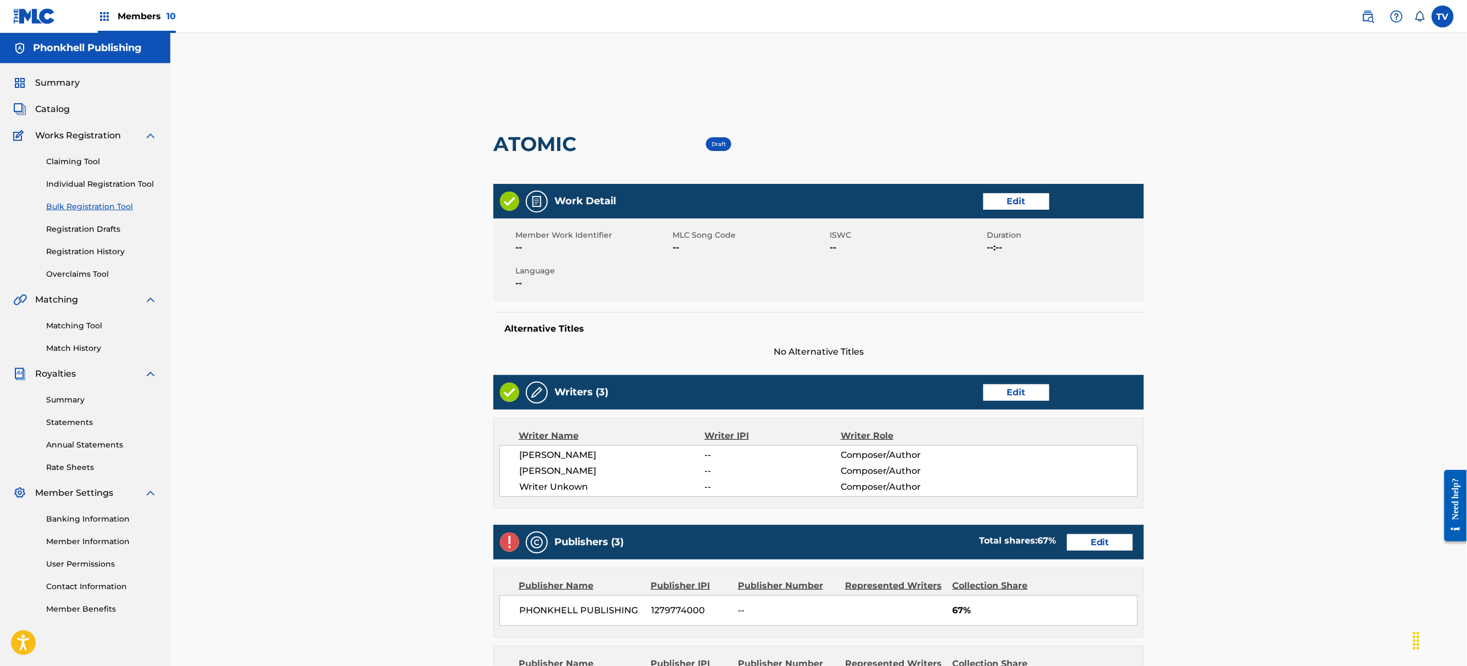
click at [1013, 389] on link "Edit" at bounding box center [1016, 393] width 66 height 16
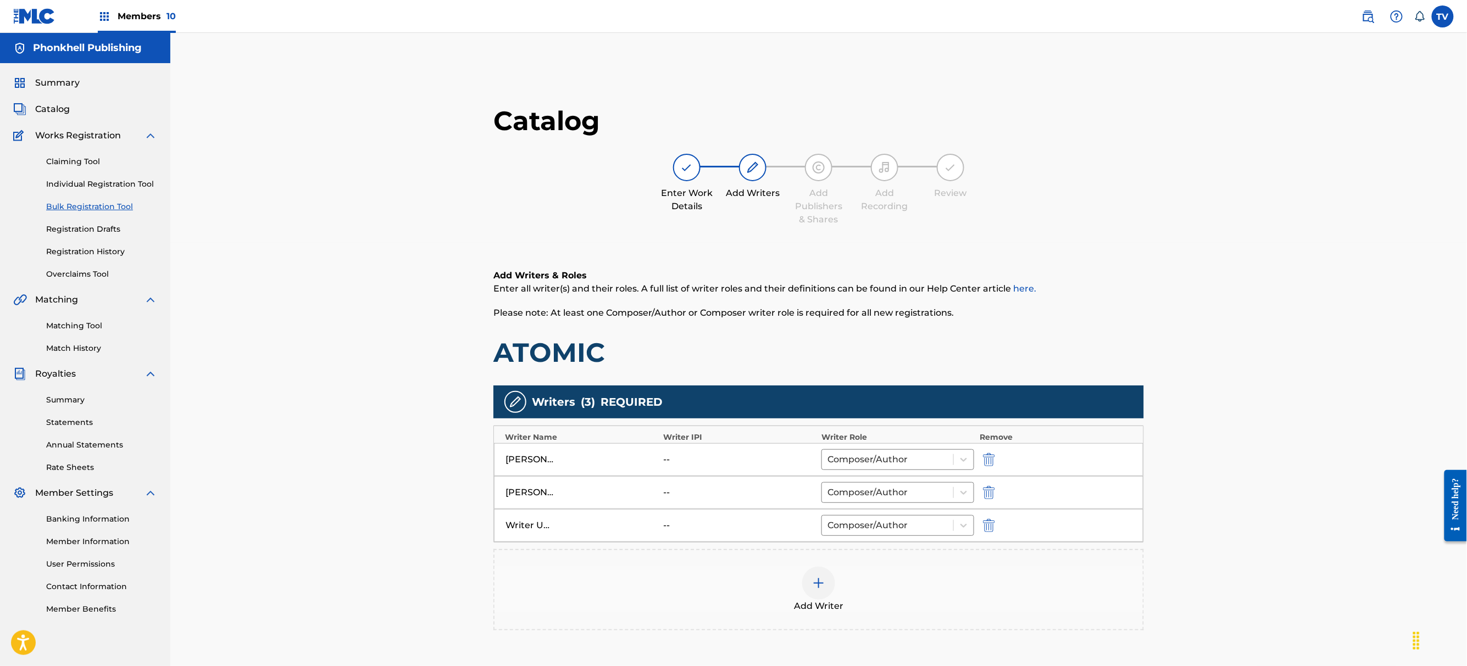
click at [991, 532] on img "submit" at bounding box center [989, 525] width 12 height 13
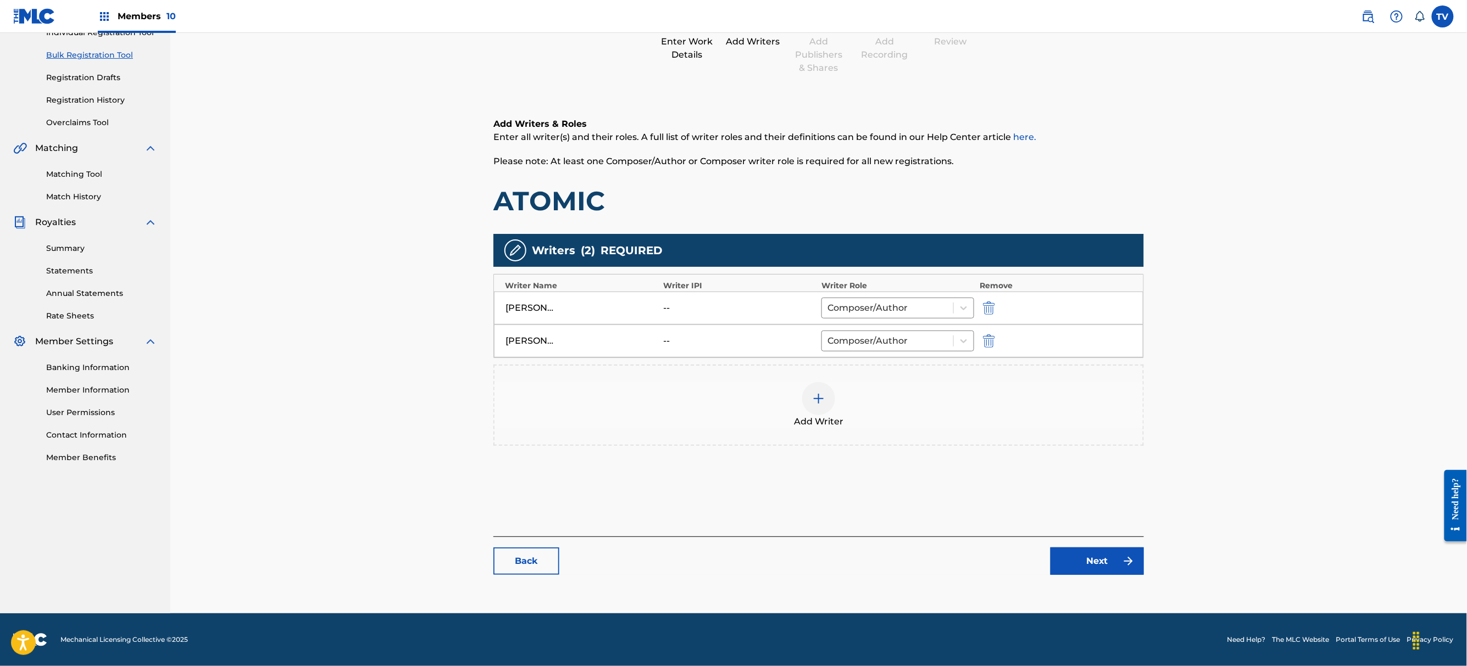
click at [1102, 563] on link "Next" at bounding box center [1096, 561] width 93 height 27
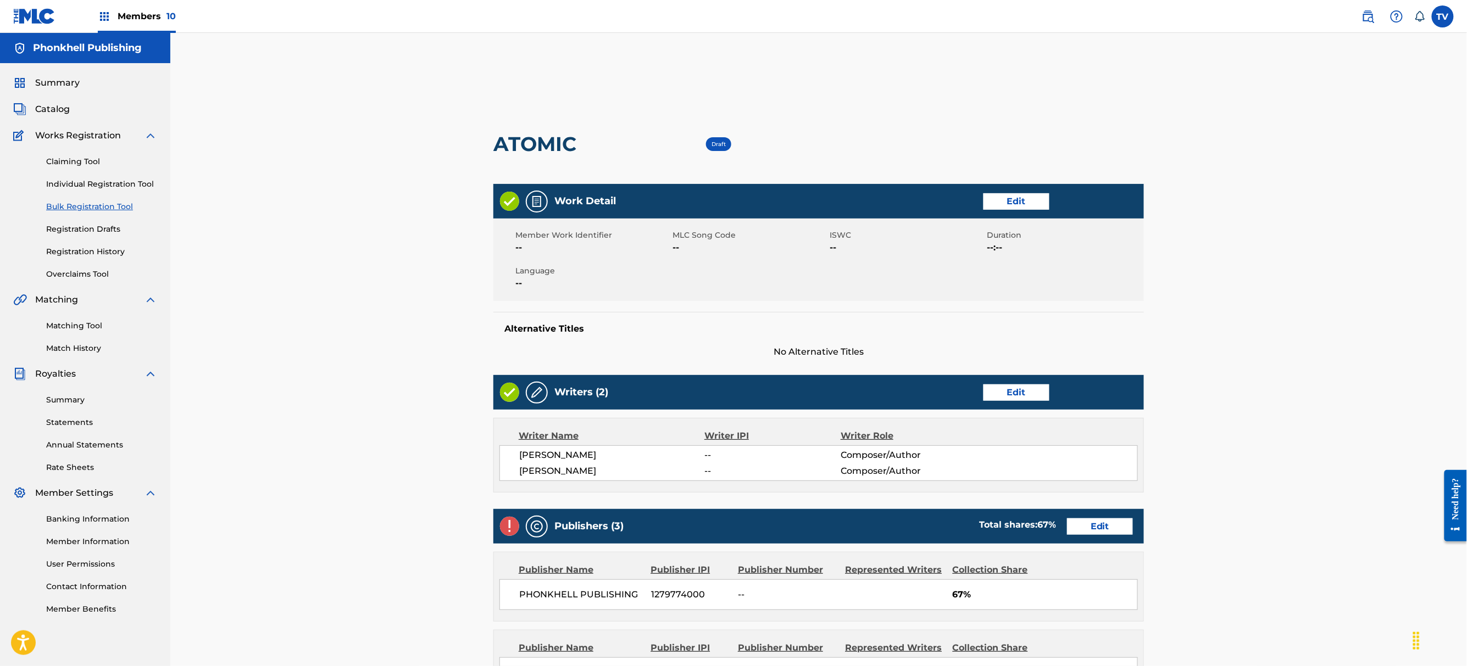
click at [1101, 532] on link "Edit" at bounding box center [1100, 527] width 66 height 16
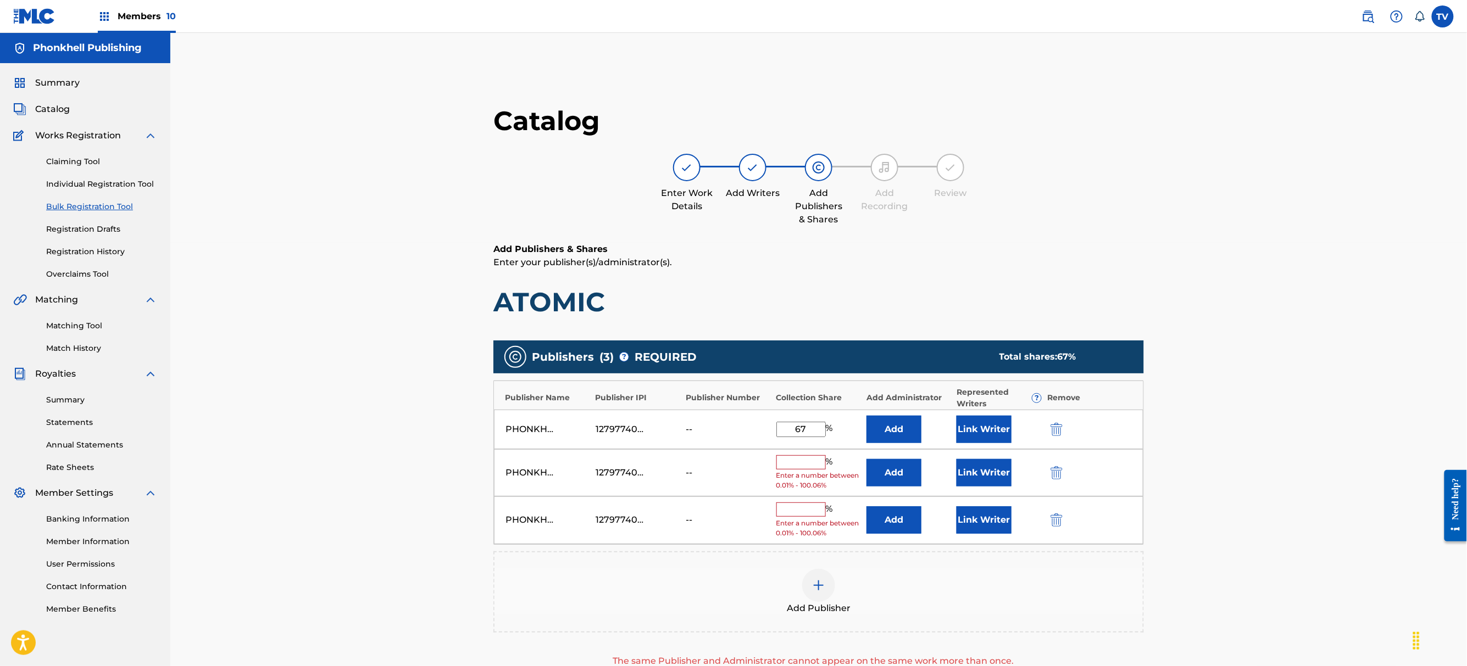
click at [1049, 470] on button "submit" at bounding box center [1055, 472] width 16 height 13
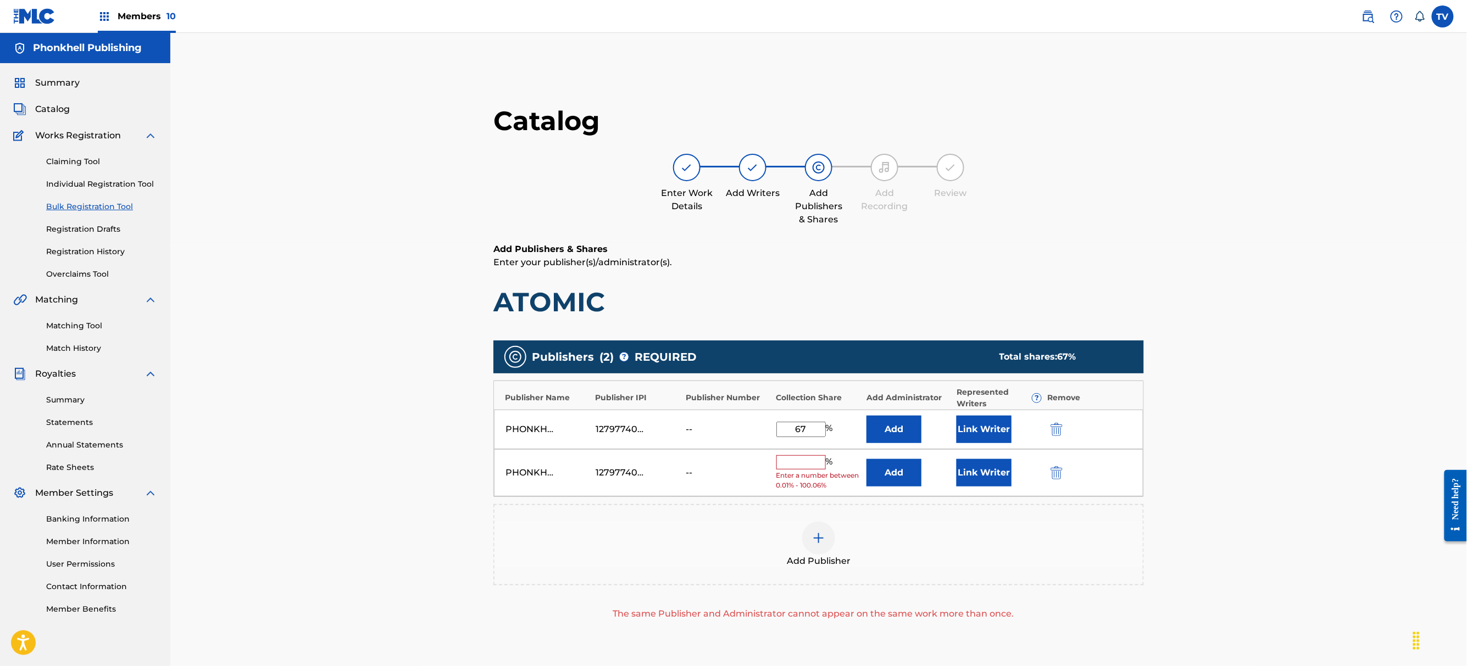
click at [1050, 470] on button "submit" at bounding box center [1055, 472] width 16 height 13
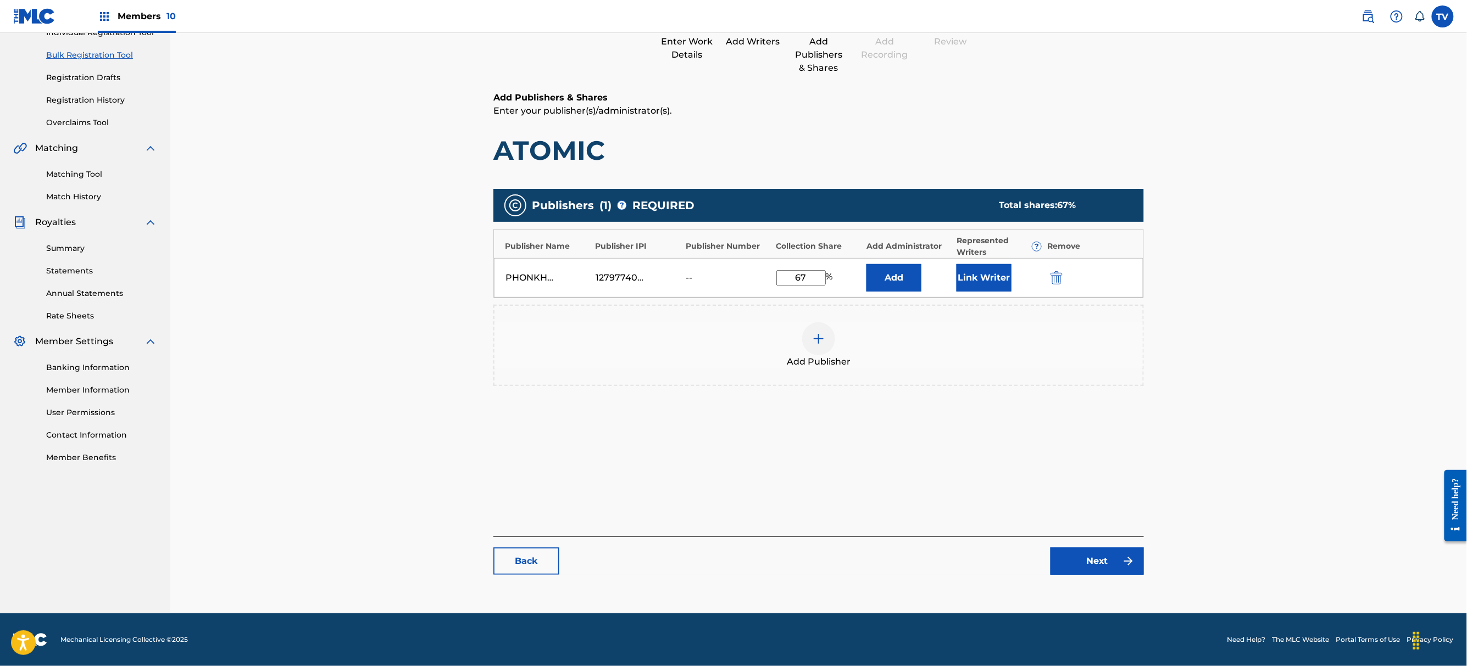
drag, startPoint x: 1124, startPoint y: 585, endPoint x: 1119, endPoint y: 574, distance: 12.0
click at [1124, 584] on div "Catalog Enter Work Details Add Writers Add Publishers & Shares Add Recording Re…" at bounding box center [818, 269] width 650 height 633
click at [1118, 569] on link "Next" at bounding box center [1096, 561] width 93 height 27
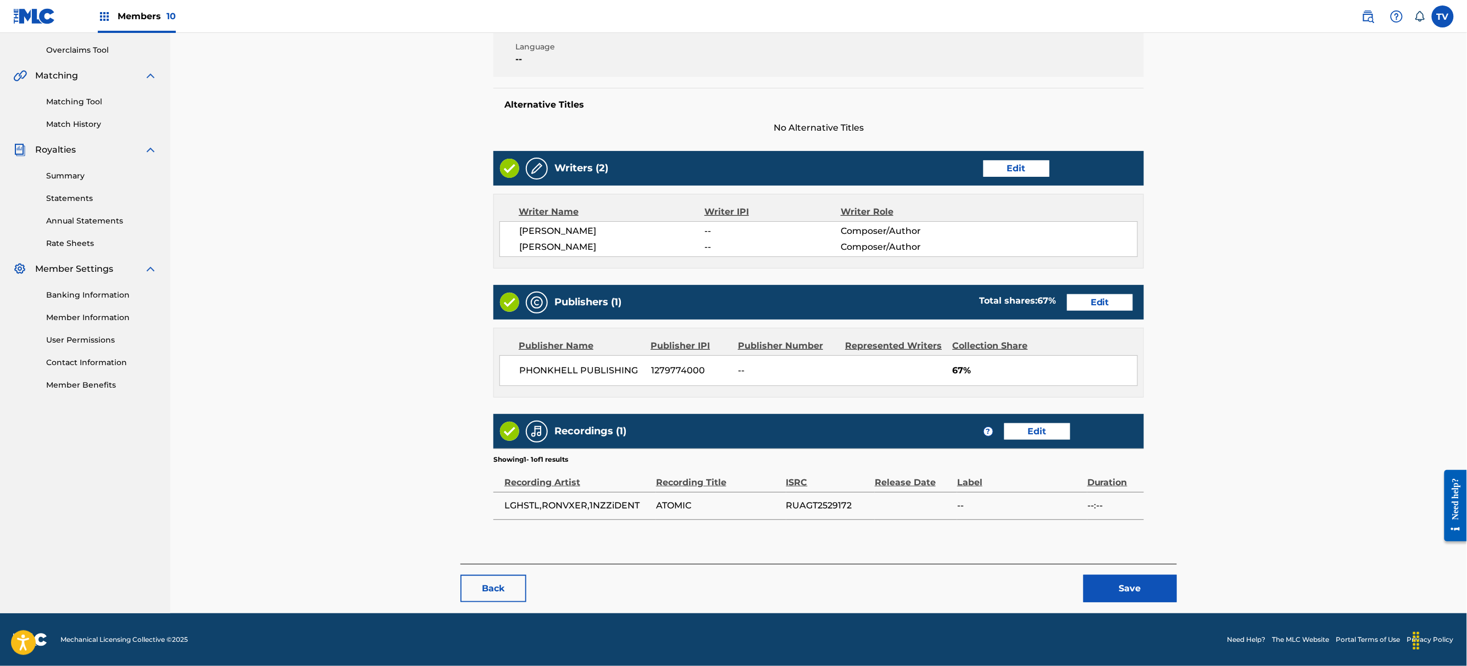
click at [1124, 580] on button "Save" at bounding box center [1129, 588] width 93 height 27
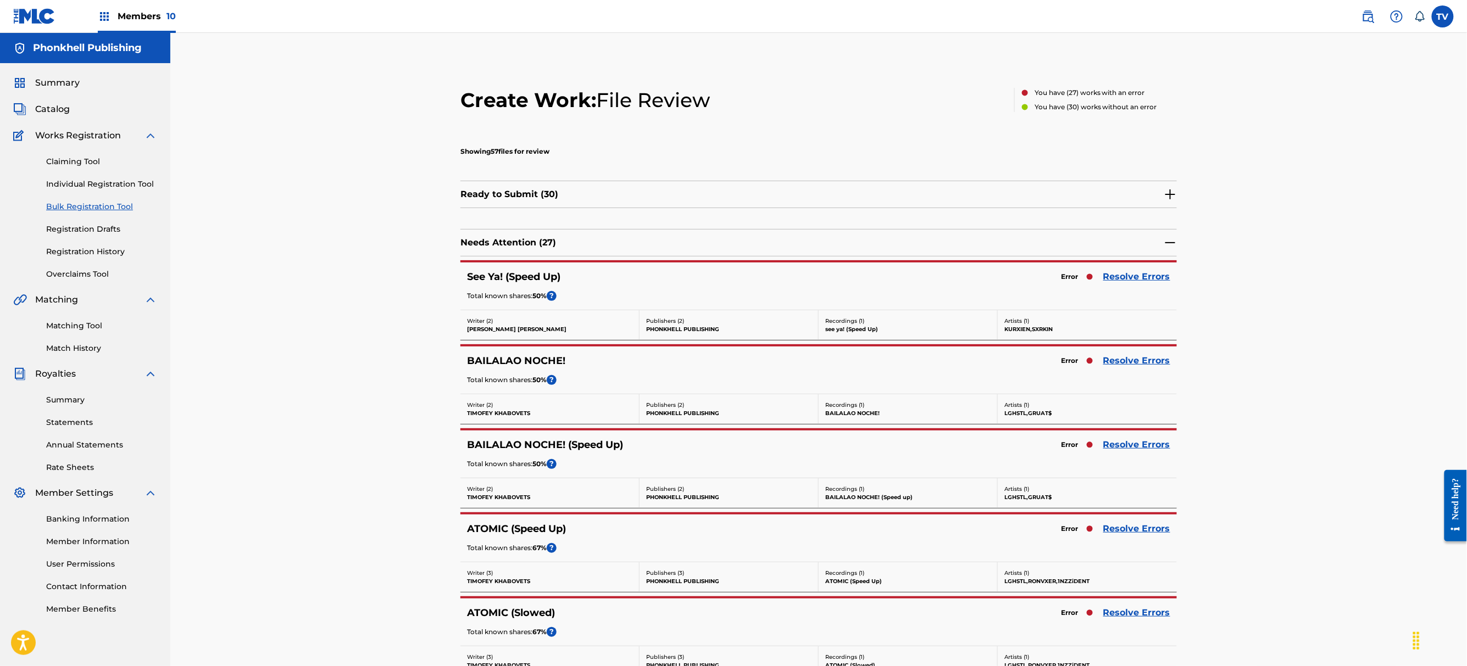
click at [1130, 277] on link "Resolve Errors" at bounding box center [1136, 276] width 67 height 13
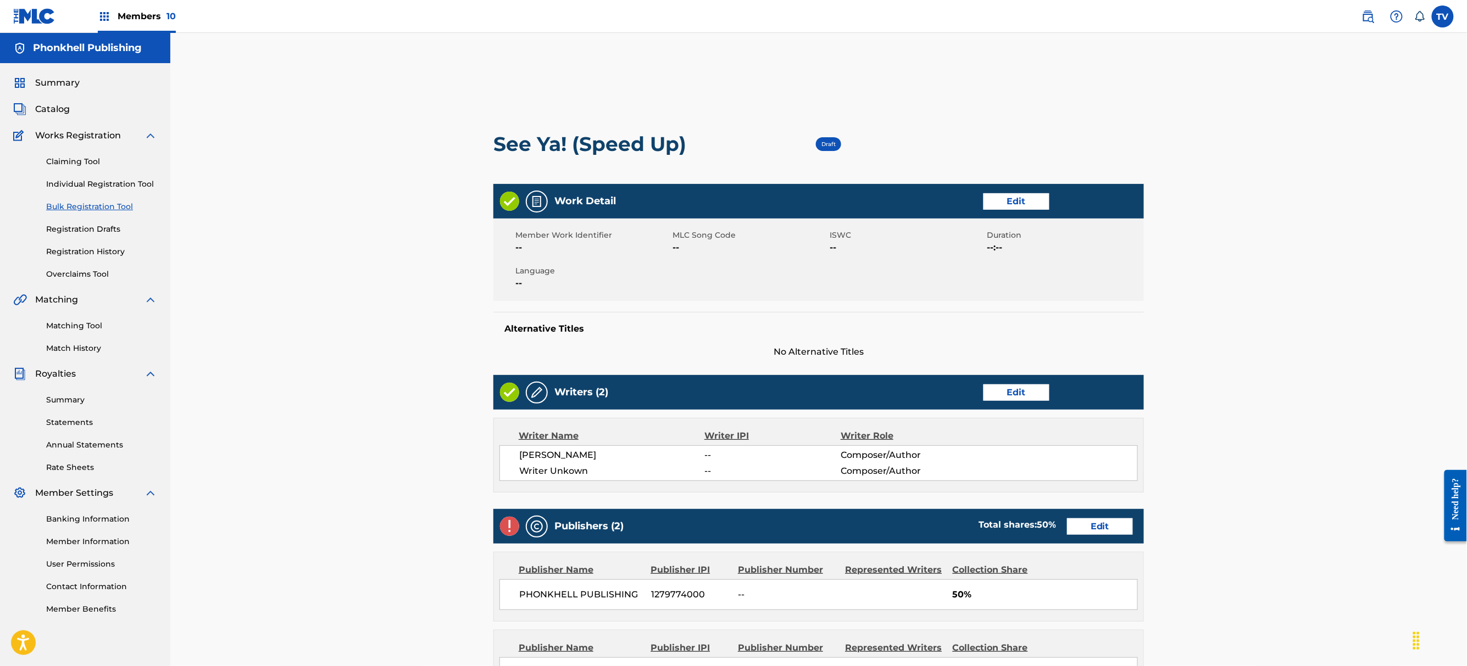
click at [1033, 386] on link "Edit" at bounding box center [1016, 393] width 66 height 16
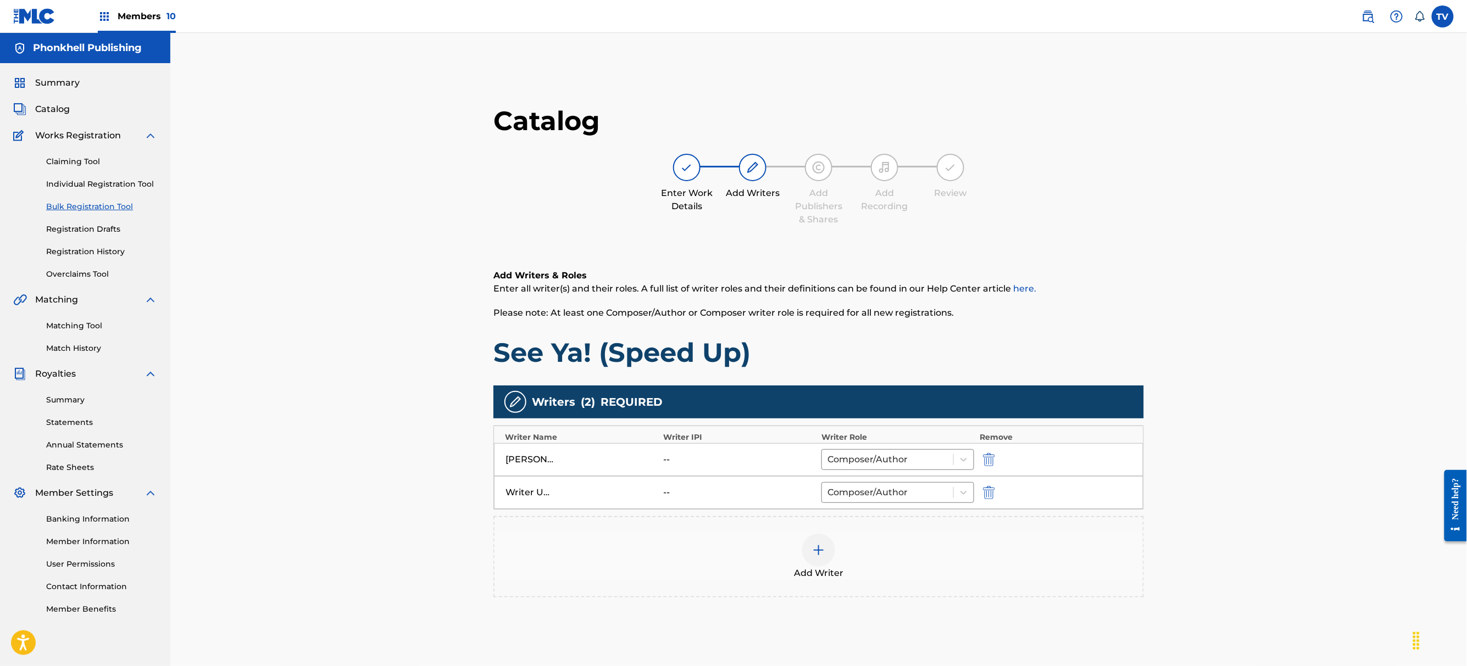
click at [990, 501] on div "Writer Unkown -- Composer/Author" at bounding box center [818, 492] width 649 height 33
click at [994, 492] on button "submit" at bounding box center [987, 492] width 16 height 13
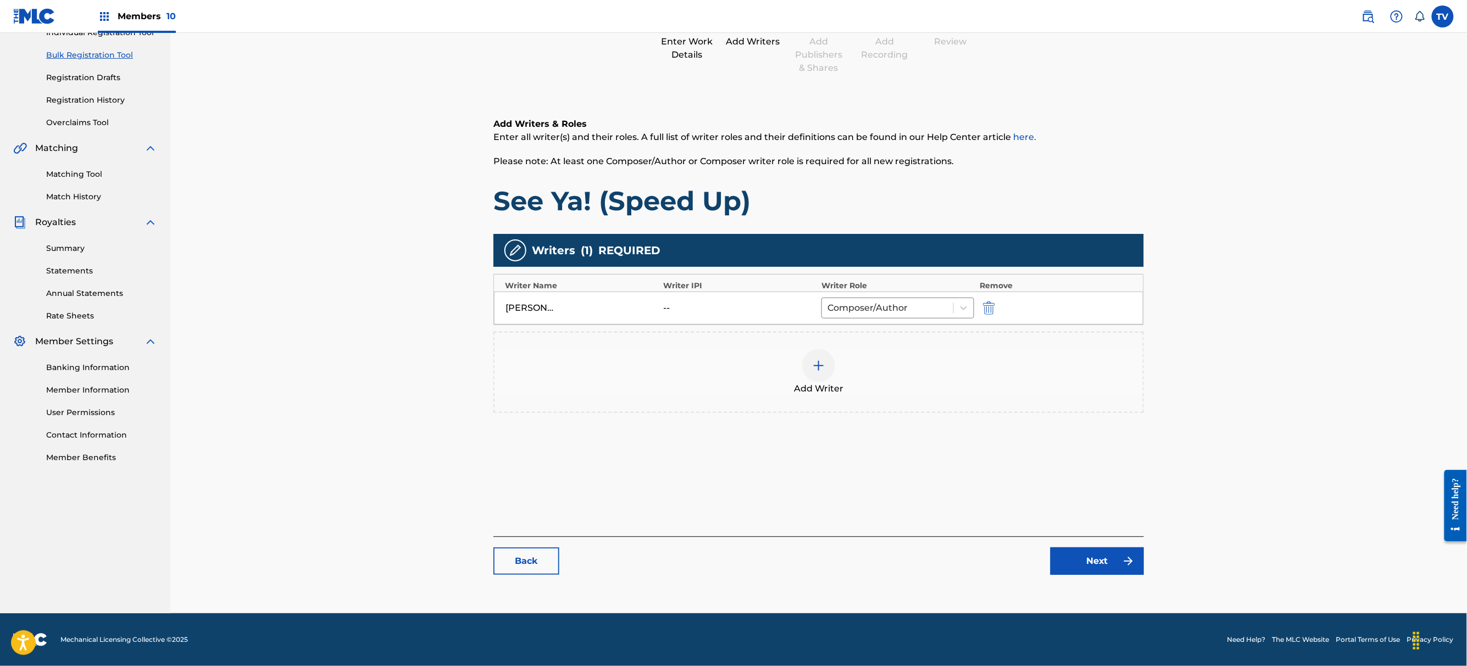
click at [1086, 566] on link "Next" at bounding box center [1096, 561] width 93 height 27
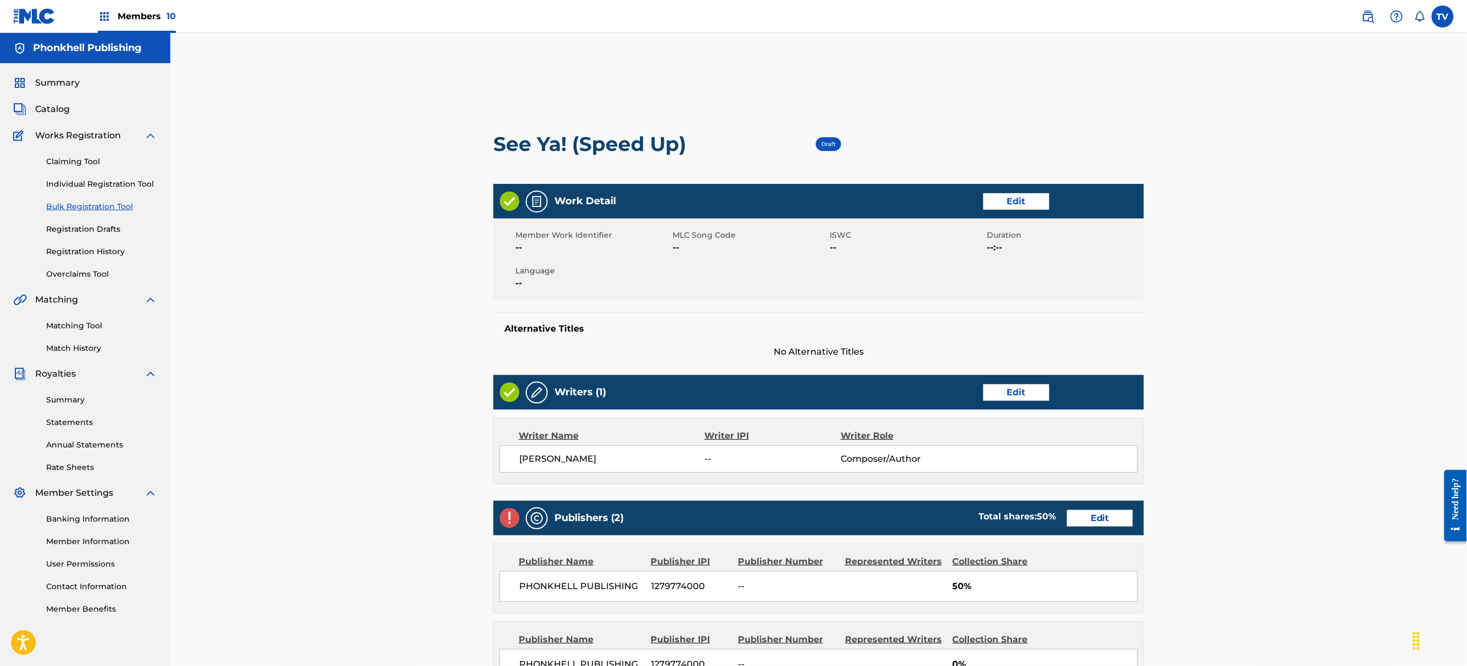
click at [1082, 513] on link "Edit" at bounding box center [1100, 518] width 66 height 16
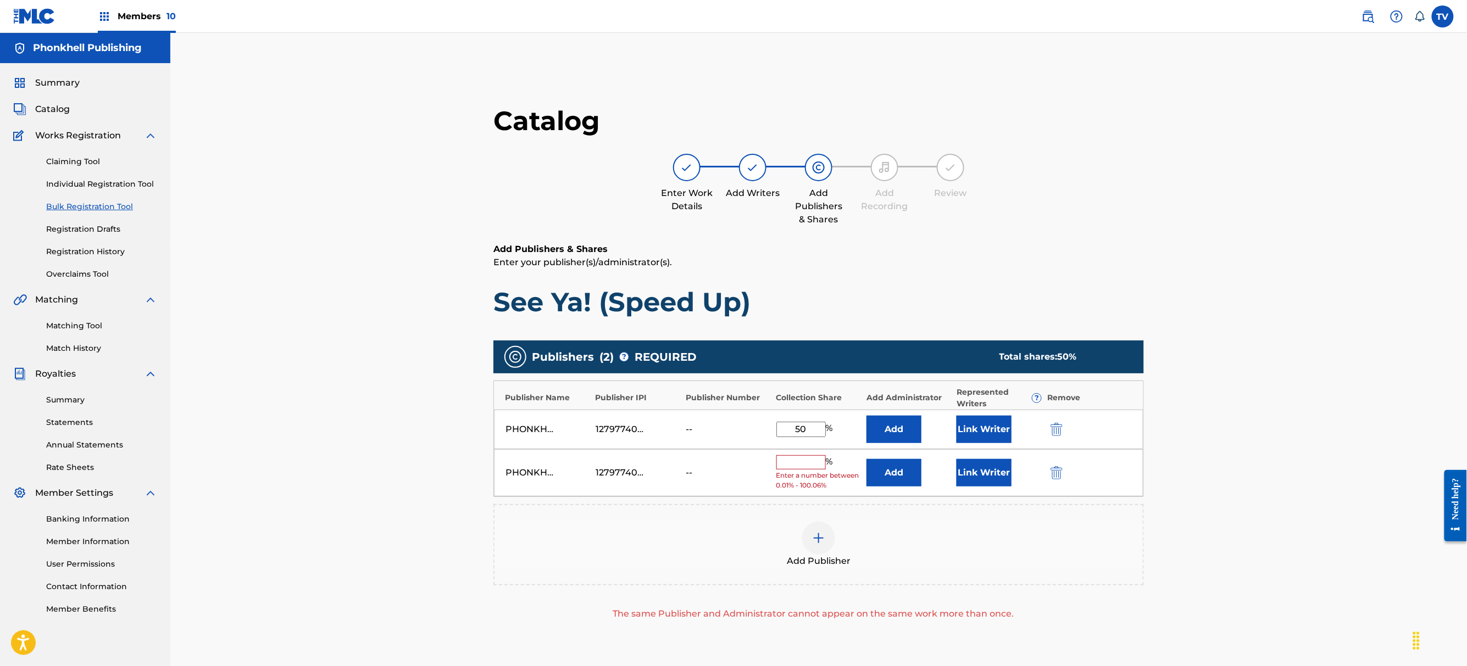
click at [1058, 471] on img "submit" at bounding box center [1056, 472] width 12 height 13
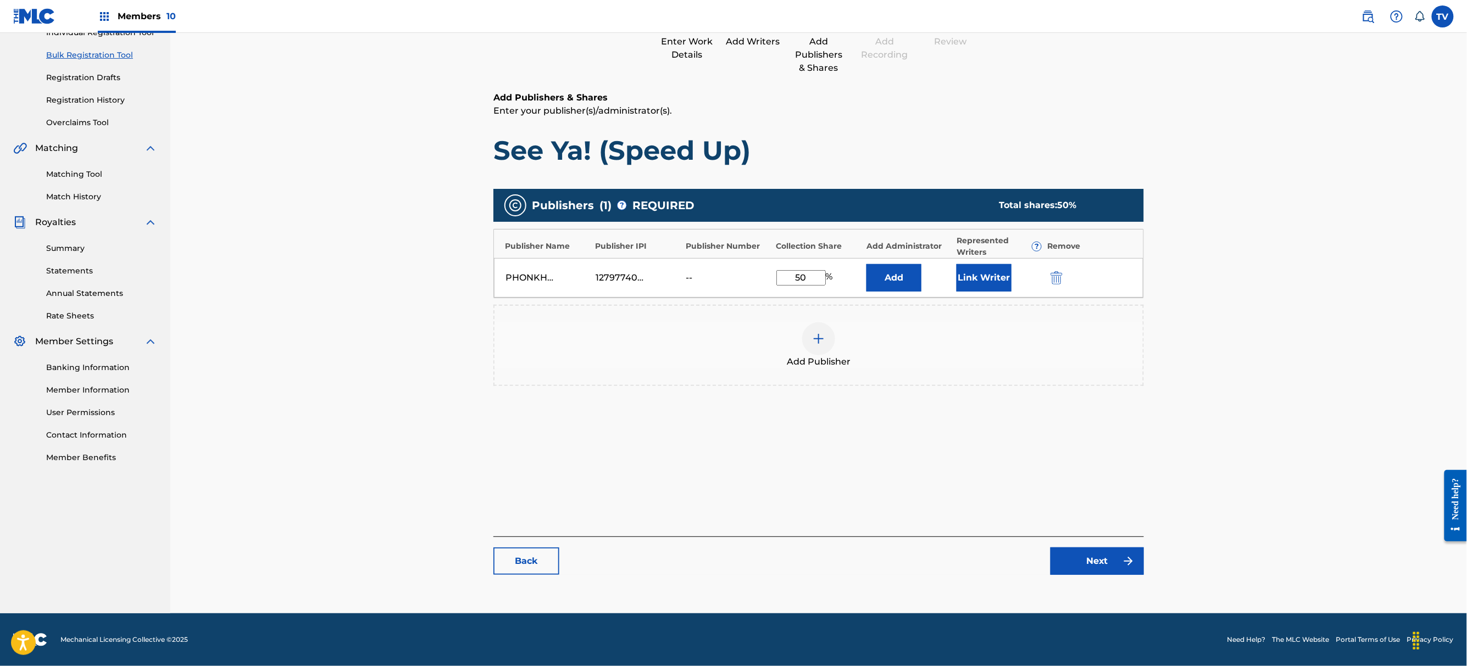
click at [1104, 572] on link "Next" at bounding box center [1096, 561] width 93 height 27
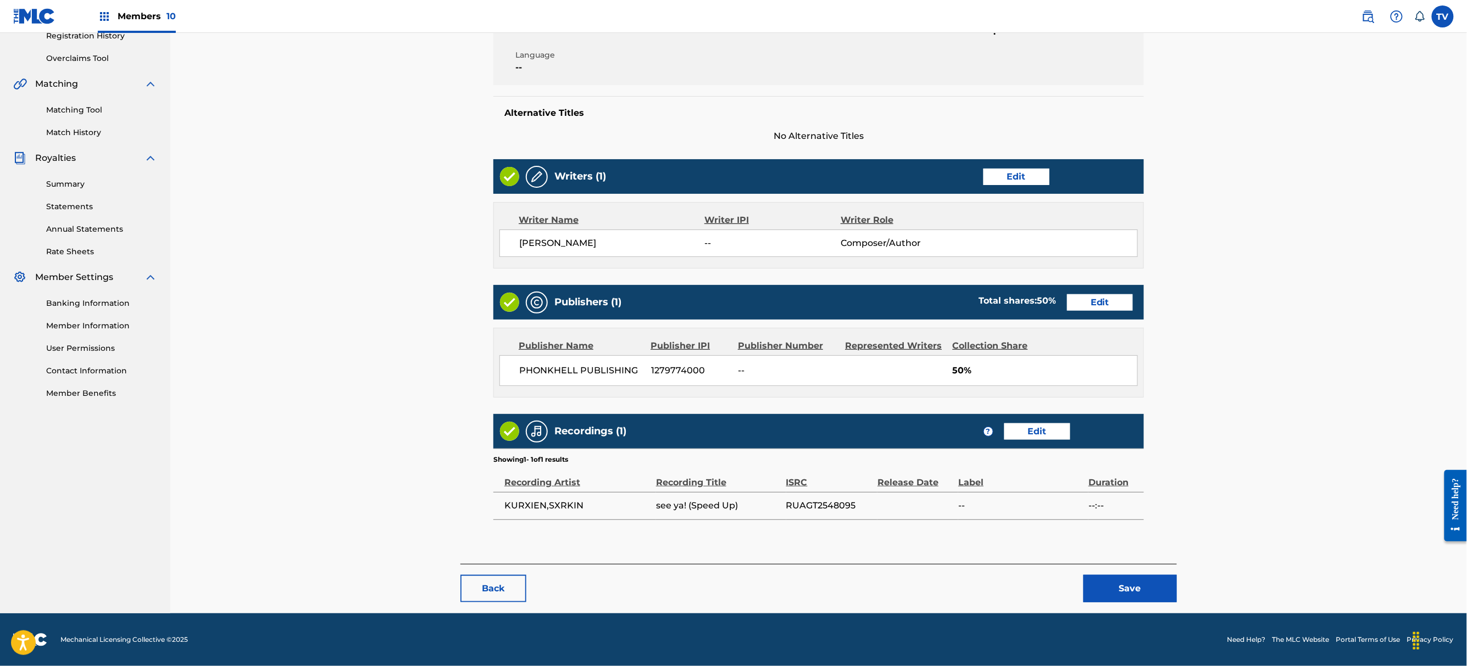
click at [1122, 592] on button "Save" at bounding box center [1129, 588] width 93 height 27
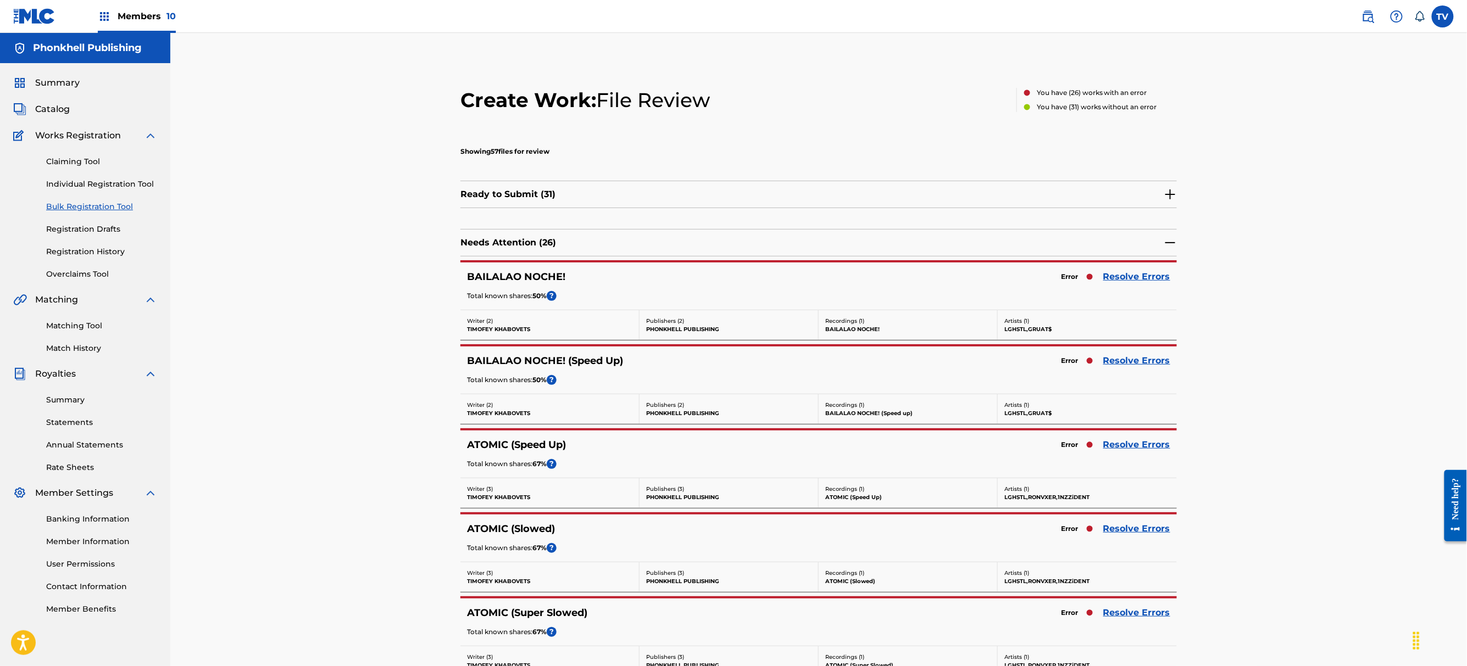
click at [1119, 447] on link "Resolve Errors" at bounding box center [1136, 444] width 67 height 13
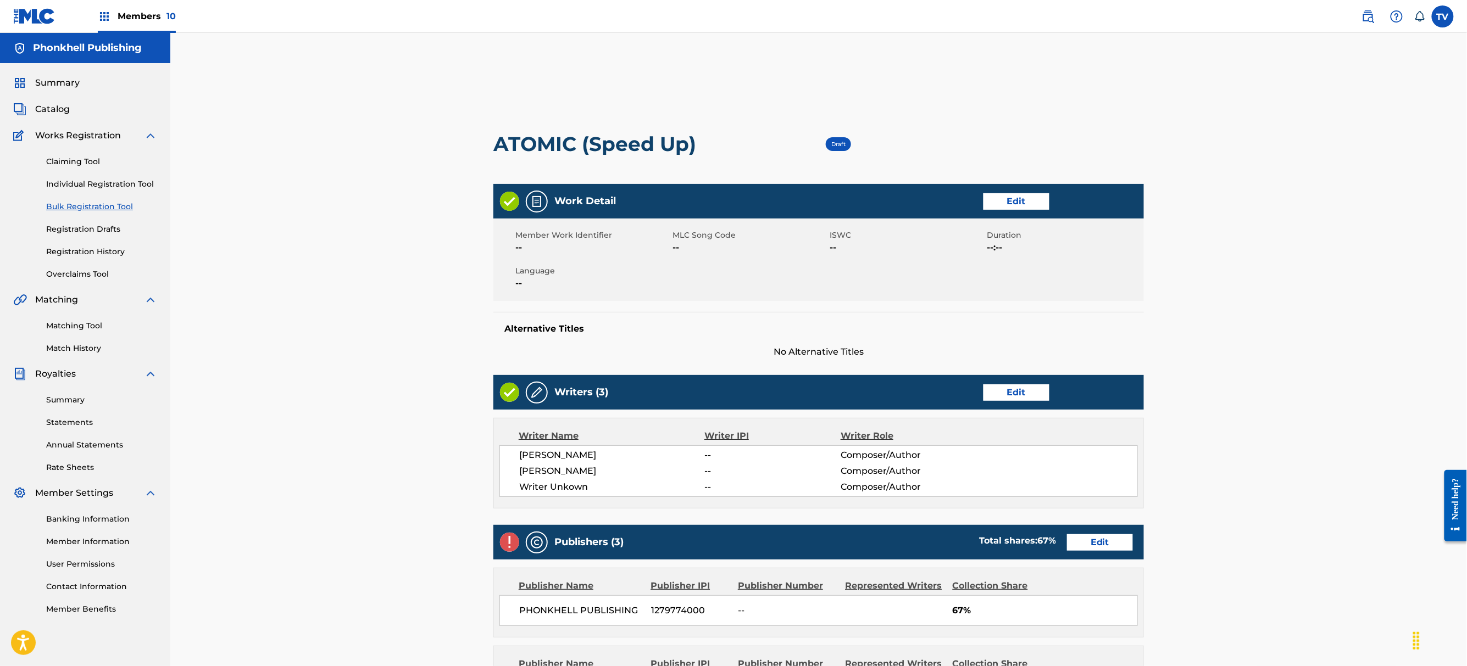
click at [974, 400] on div "Writers (3) Edit" at bounding box center [818, 392] width 650 height 35
click at [1007, 389] on link "Edit" at bounding box center [1016, 393] width 66 height 16
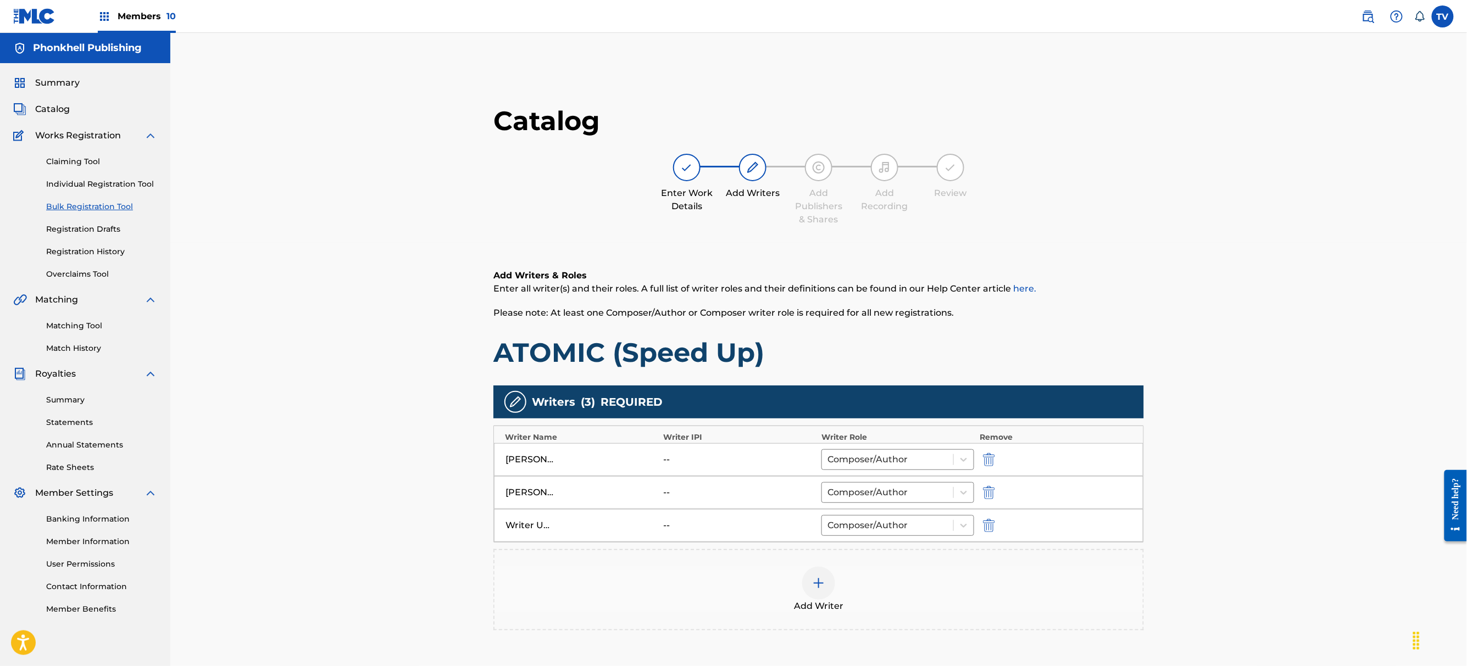
click at [987, 523] on img "submit" at bounding box center [989, 525] width 12 height 13
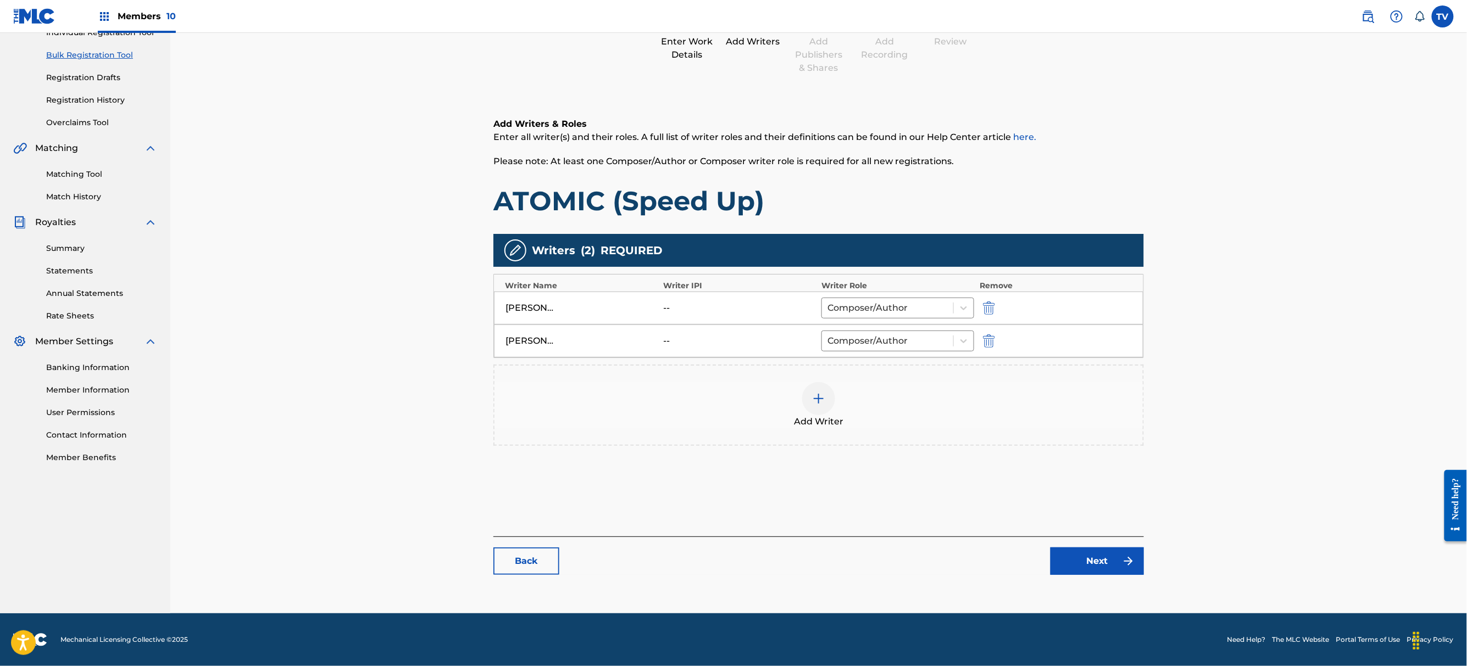
click at [1100, 586] on div "Catalog Enter Work Details Add Writers Add Publishers & Shares Add Recording Re…" at bounding box center [818, 269] width 650 height 633
click at [1099, 561] on link "Next" at bounding box center [1096, 561] width 93 height 27
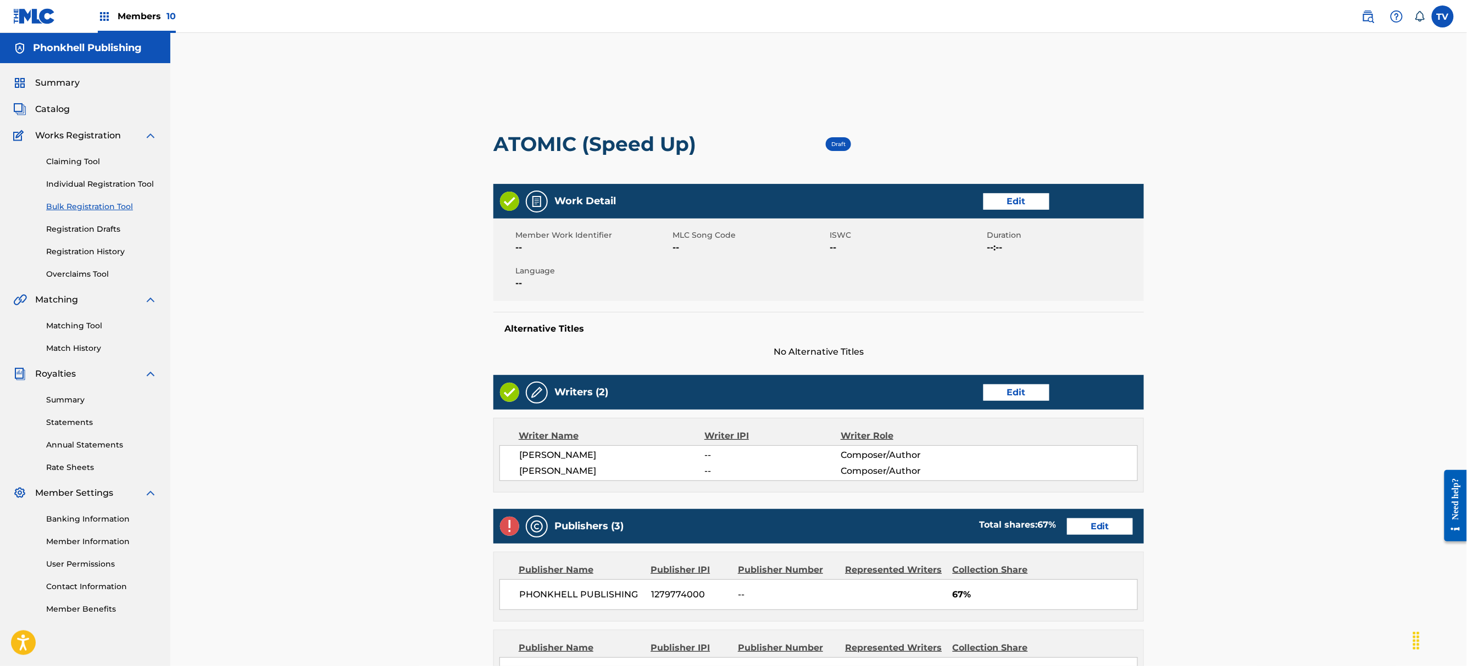
click at [1088, 523] on link "Edit" at bounding box center [1100, 527] width 66 height 16
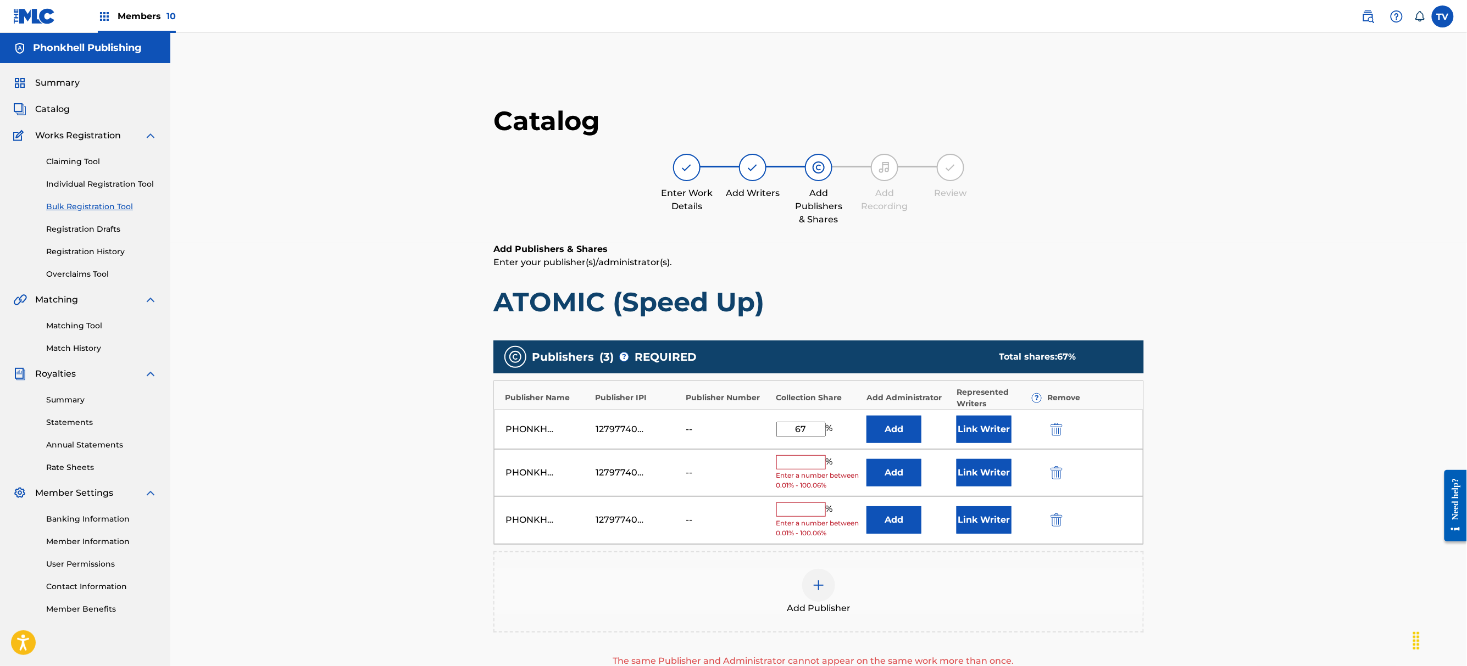
click at [1053, 468] on img "submit" at bounding box center [1056, 472] width 12 height 13
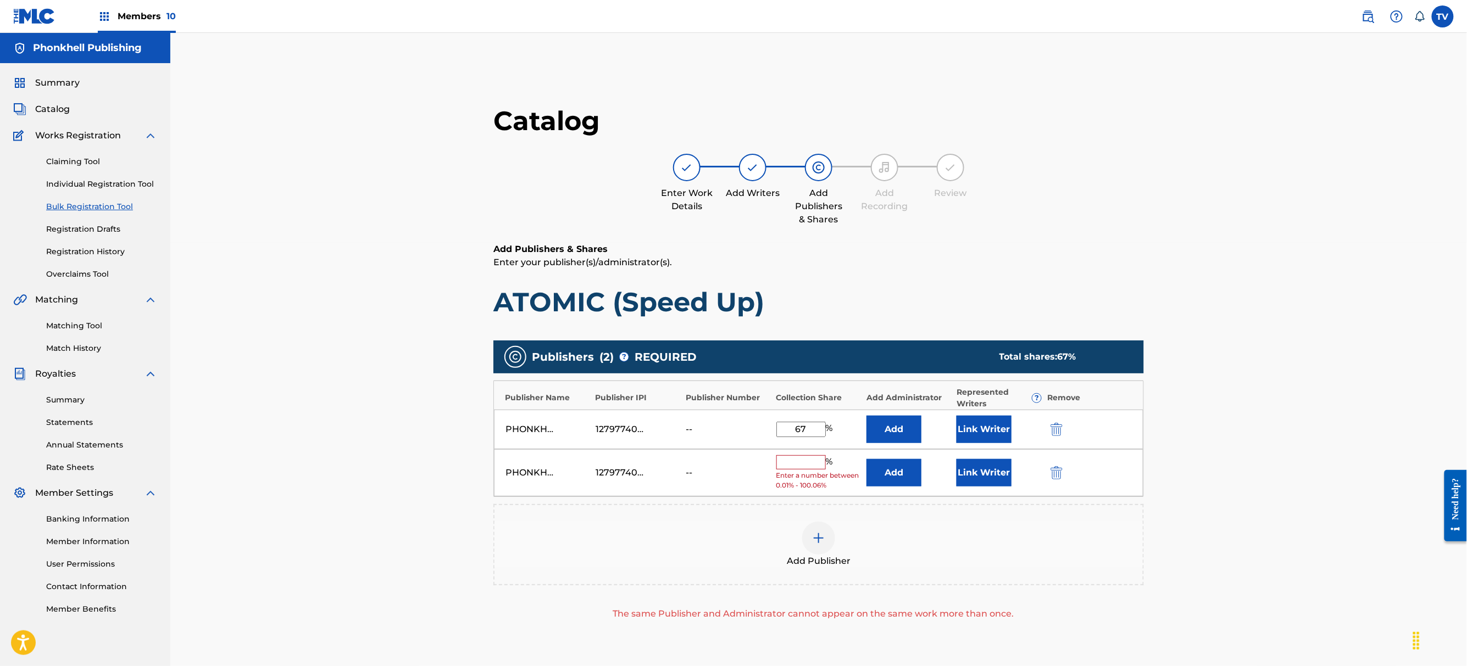
click at [1053, 468] on img "submit" at bounding box center [1056, 472] width 12 height 13
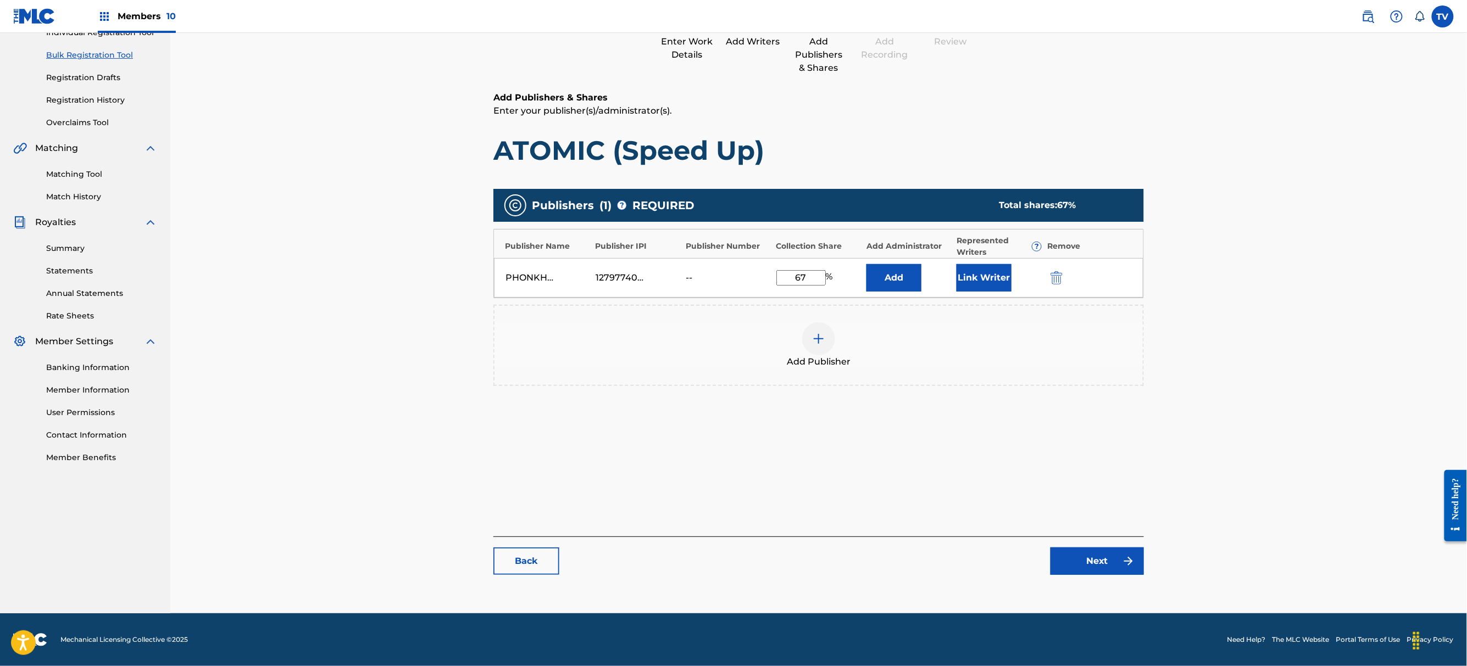
click at [1101, 572] on link "Next" at bounding box center [1096, 561] width 93 height 27
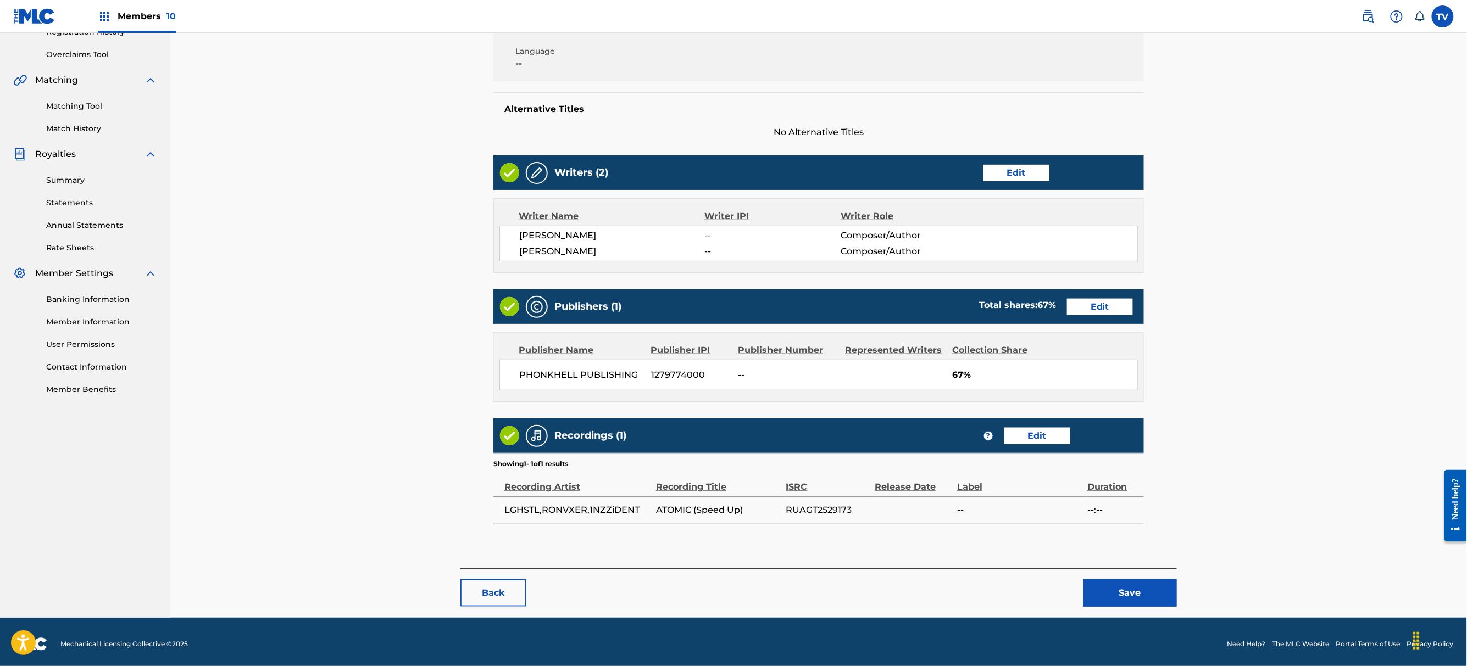
click at [1130, 596] on button "Save" at bounding box center [1129, 593] width 93 height 27
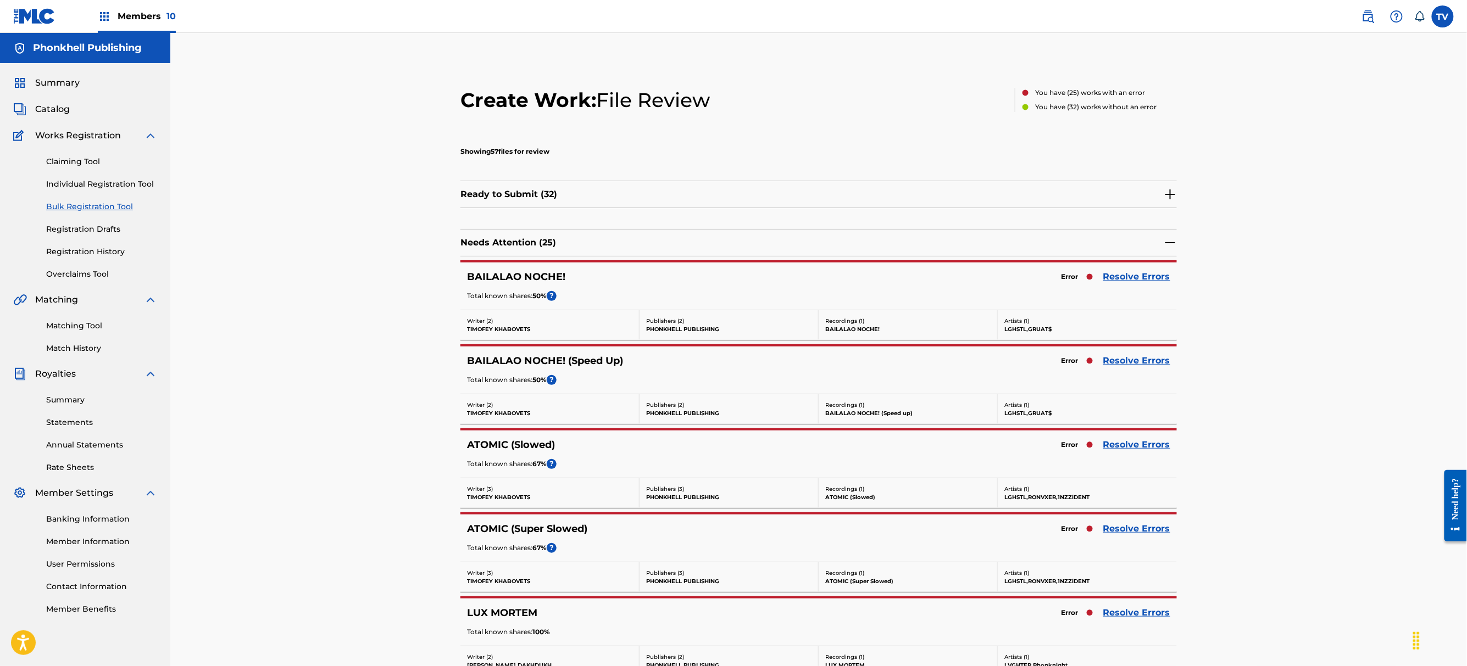
click at [1123, 448] on link "Resolve Errors" at bounding box center [1136, 444] width 67 height 13
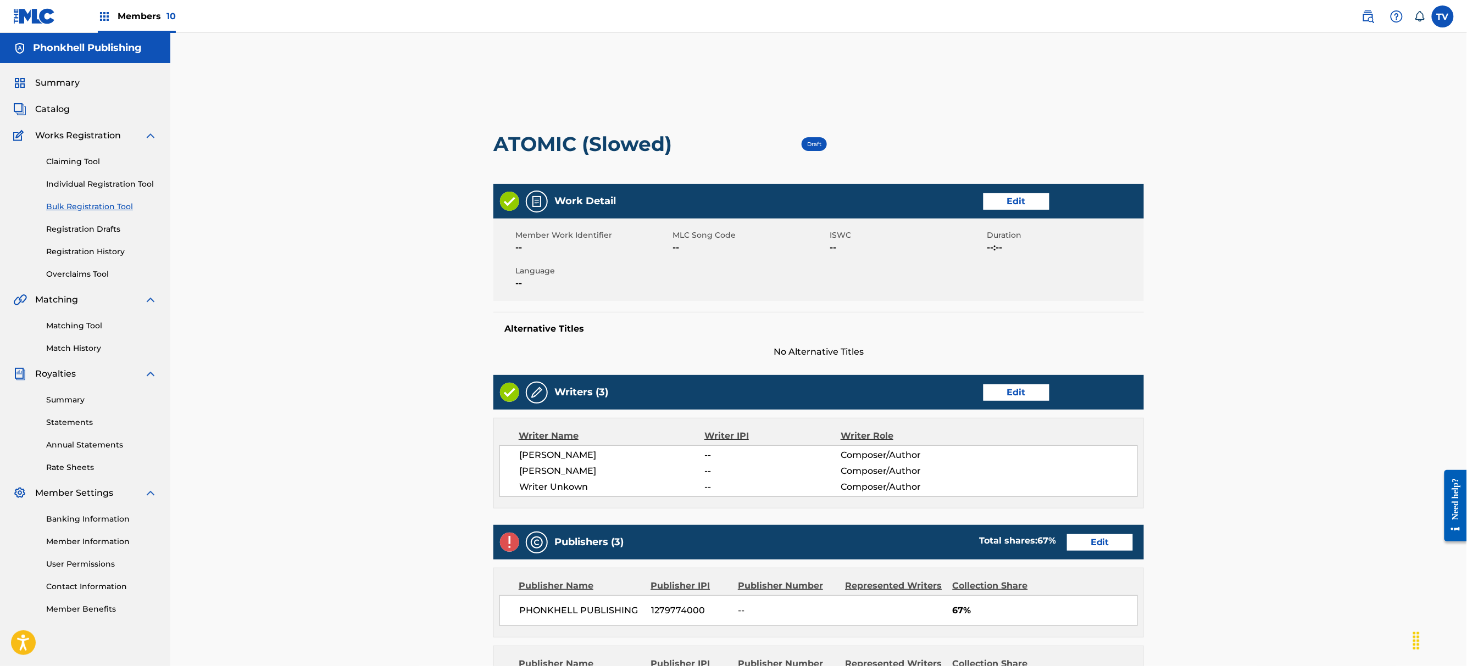
click at [1042, 394] on link "Edit" at bounding box center [1016, 393] width 66 height 16
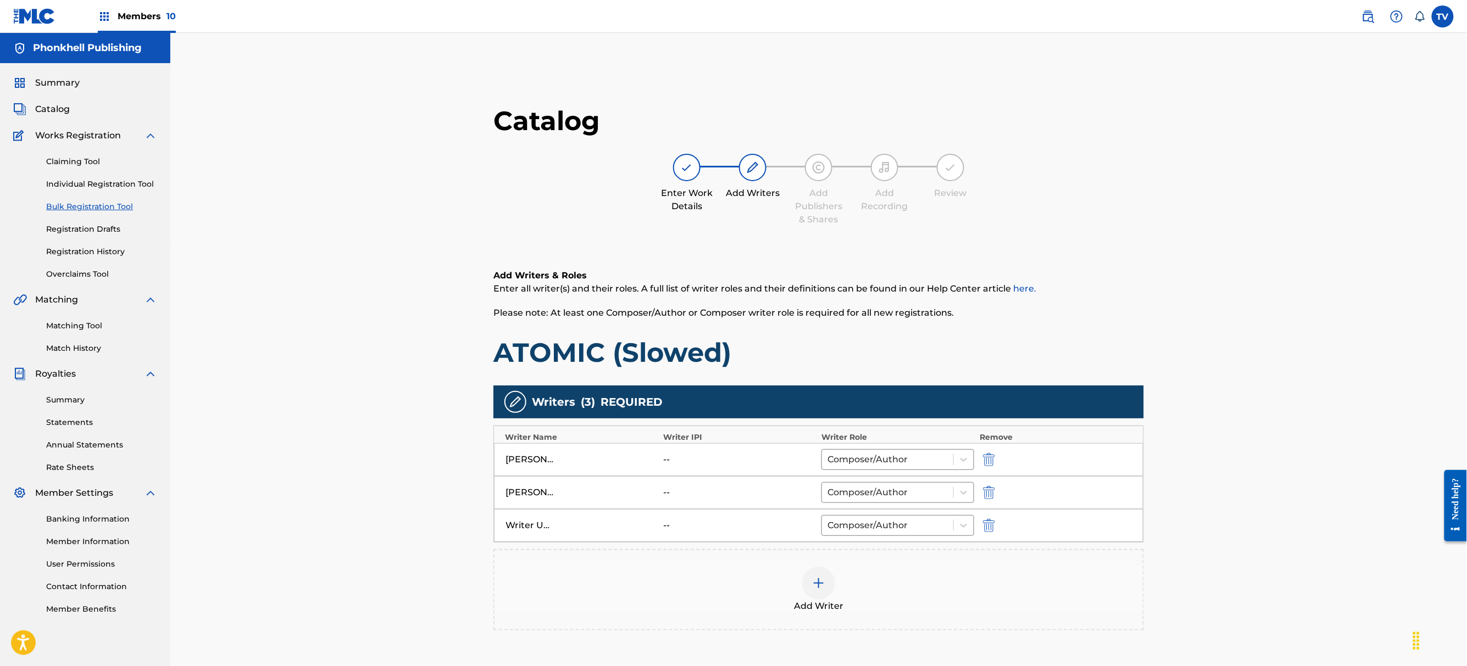
click at [983, 532] on img "submit" at bounding box center [989, 525] width 12 height 13
click at [987, 528] on div "Add Writer" at bounding box center [818, 556] width 650 height 81
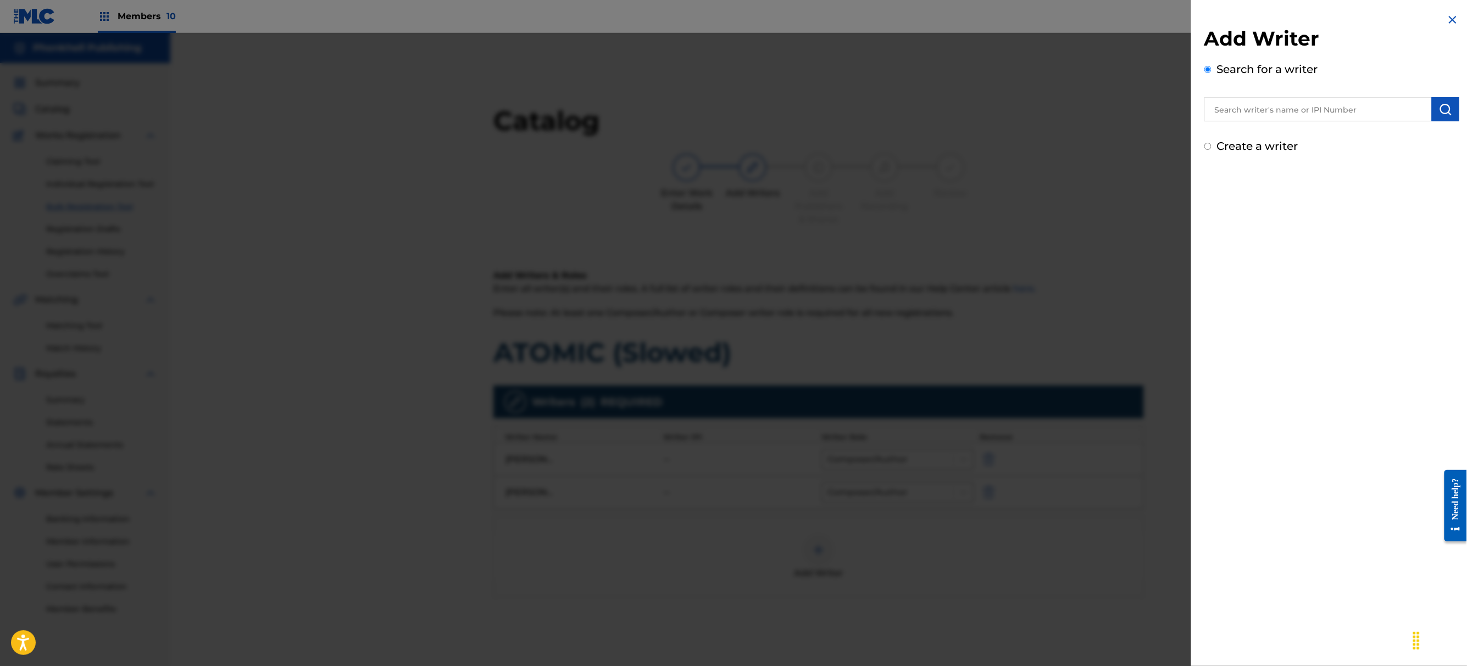
click at [1046, 550] on div at bounding box center [733, 366] width 1467 height 666
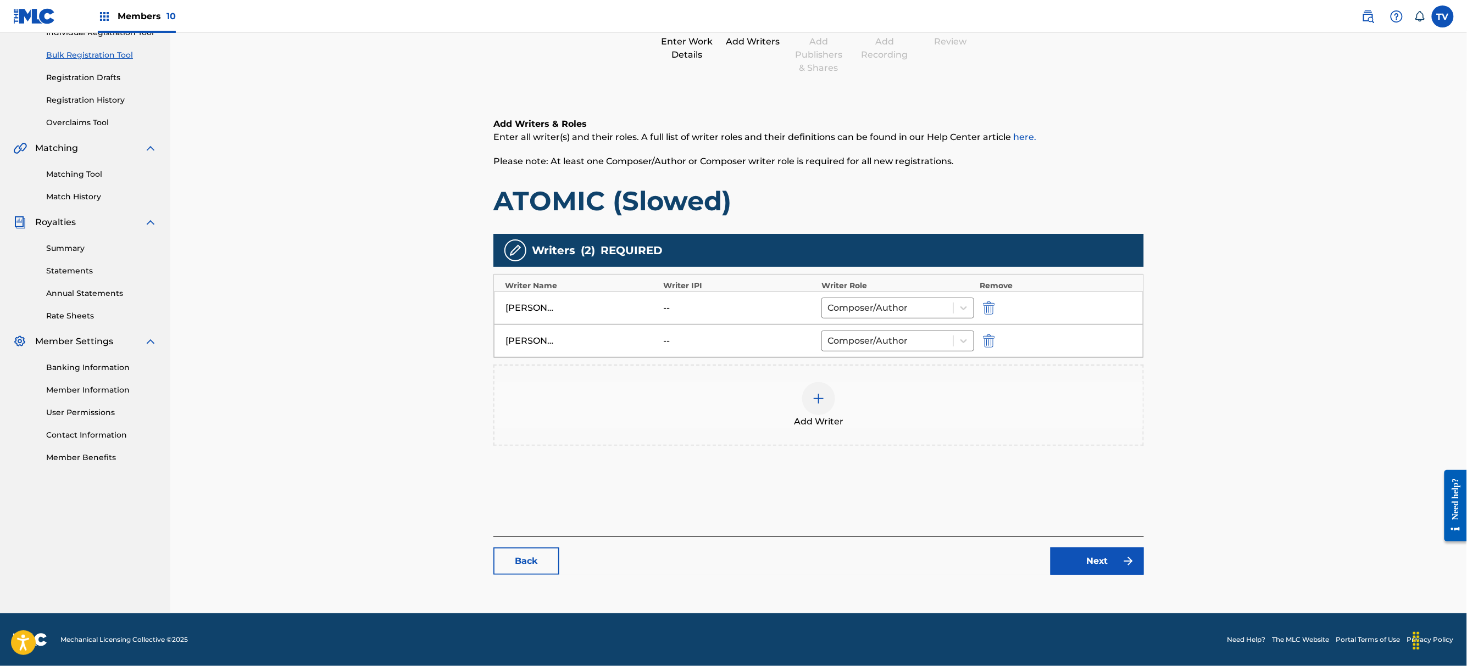
click at [1111, 569] on link "Next" at bounding box center [1096, 561] width 93 height 27
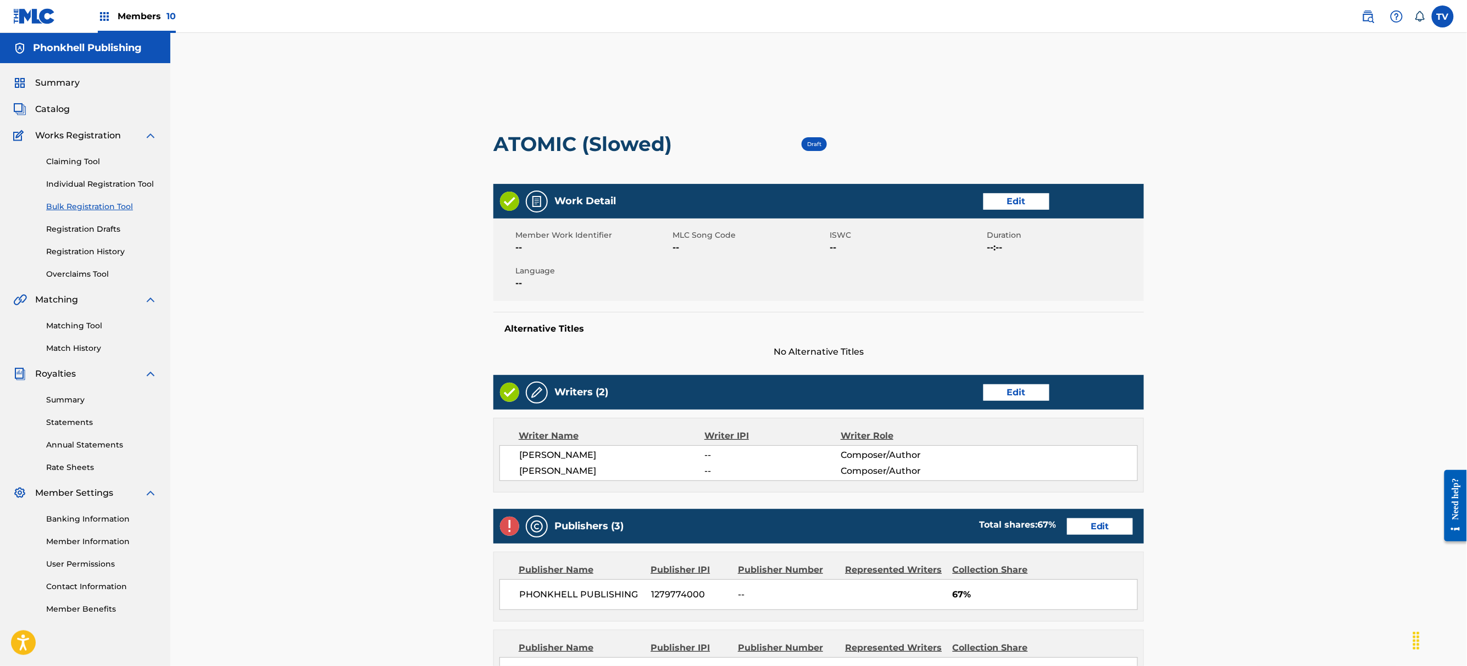
click at [1084, 533] on link "Edit" at bounding box center [1100, 527] width 66 height 16
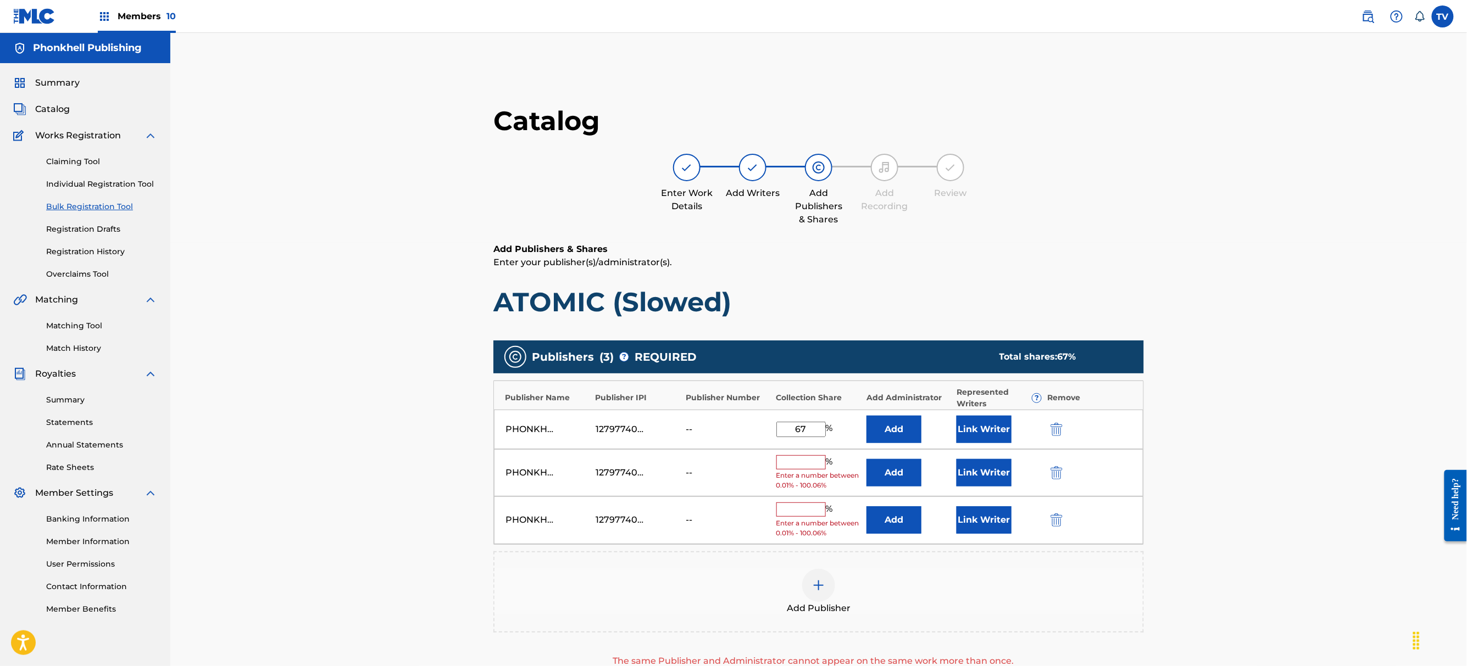
click at [1057, 475] on img "submit" at bounding box center [1056, 472] width 12 height 13
click at [1057, 474] on img "submit" at bounding box center [1056, 472] width 12 height 13
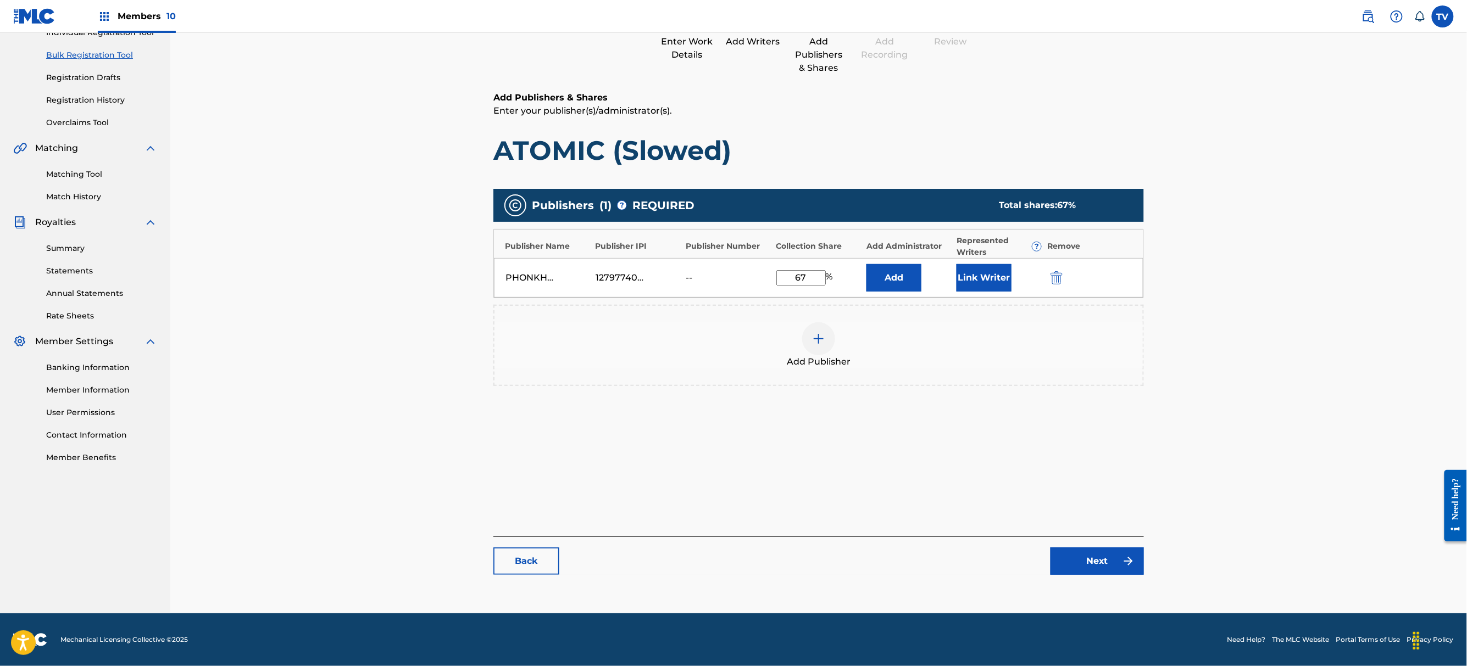
click at [1117, 574] on link "Next" at bounding box center [1096, 561] width 93 height 27
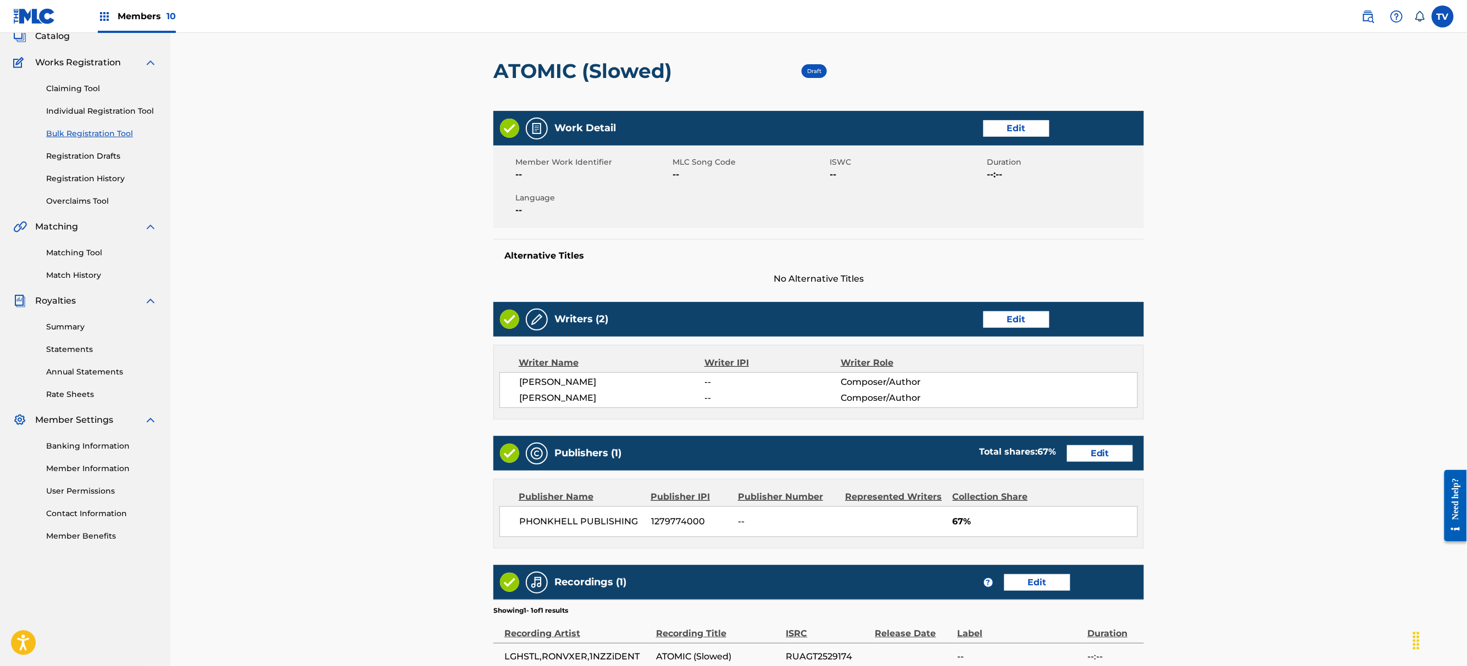
click at [1138, 596] on div "Recordings (1) ? Edit" at bounding box center [818, 582] width 650 height 35
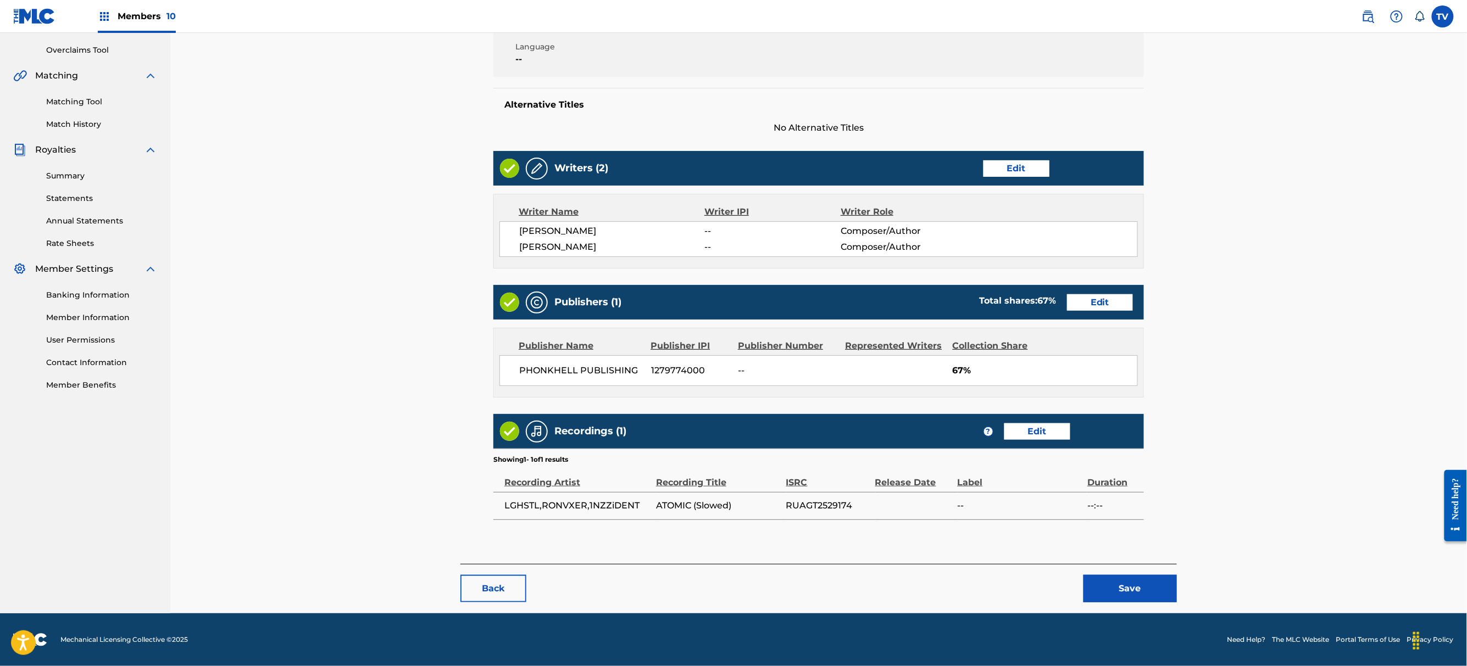
click at [1132, 592] on button "Save" at bounding box center [1129, 588] width 93 height 27
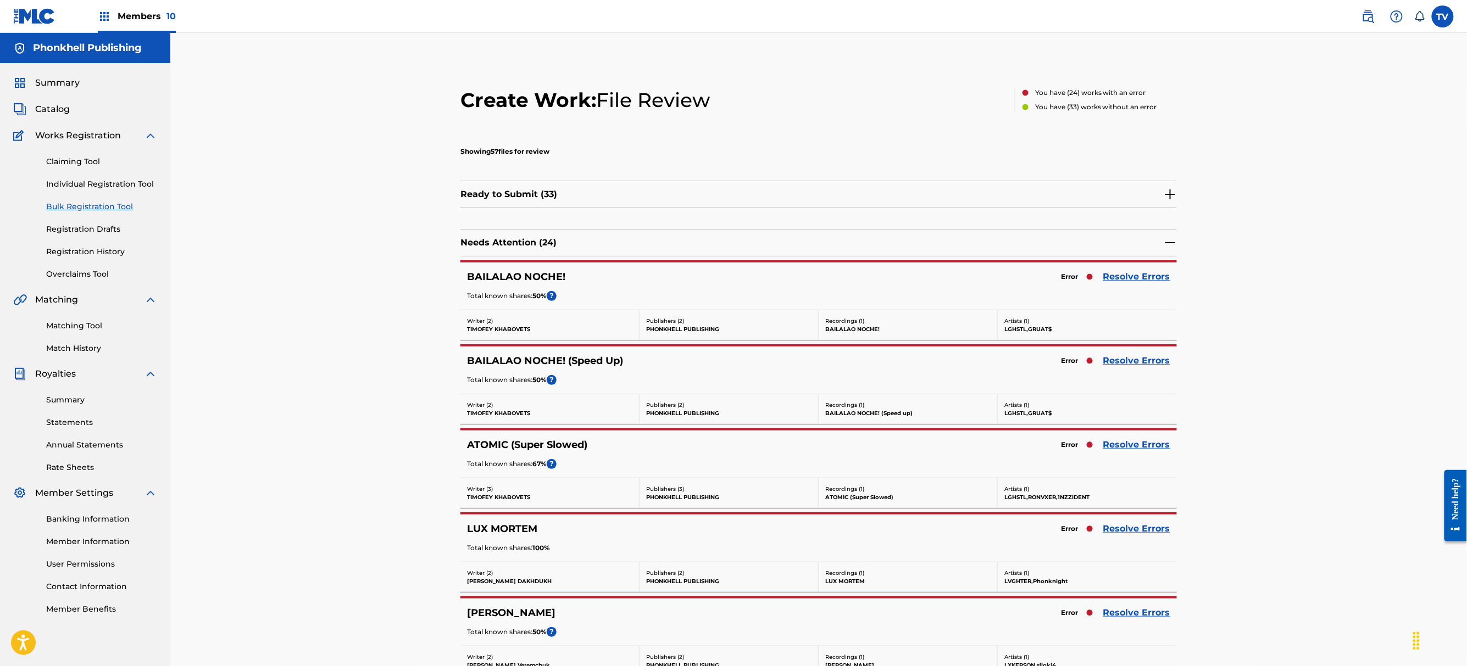
click at [1116, 447] on link "Resolve Errors" at bounding box center [1136, 444] width 67 height 13
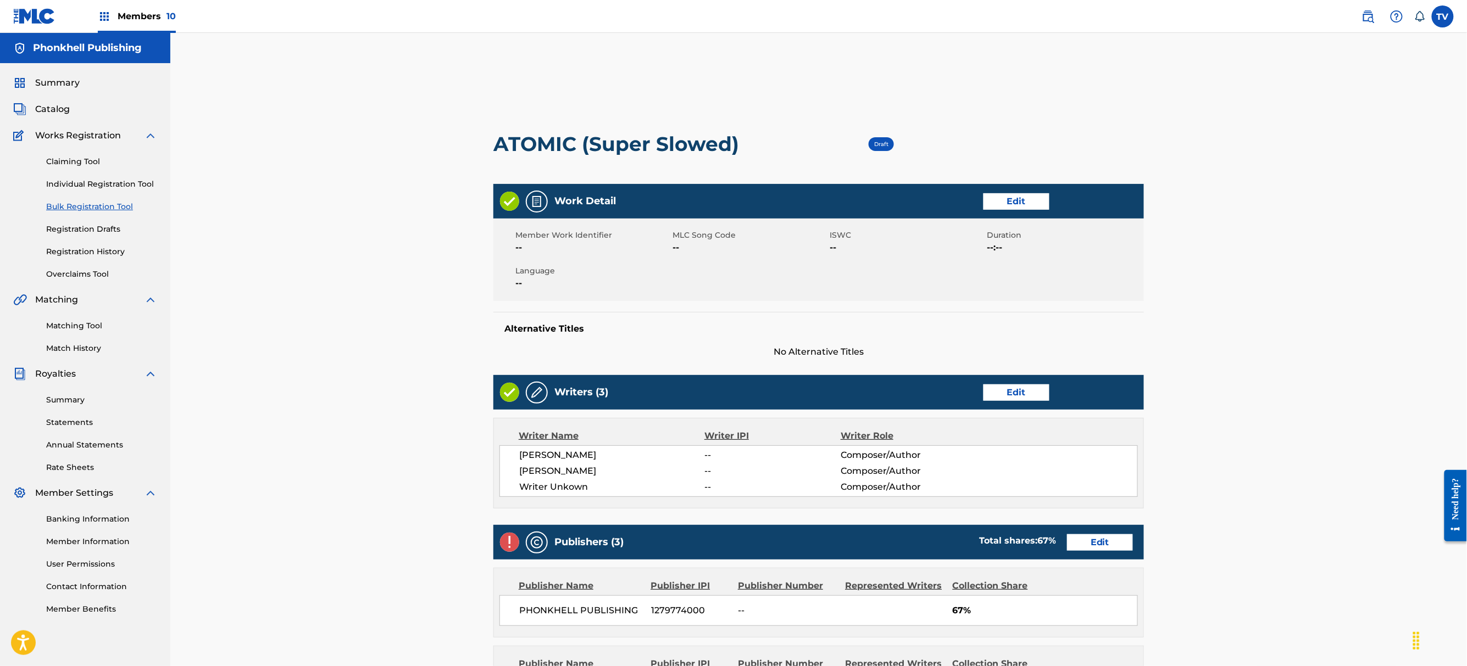
click at [989, 402] on div "Writers (3) Edit" at bounding box center [818, 392] width 650 height 35
click at [994, 396] on link "Edit" at bounding box center [1016, 393] width 66 height 16
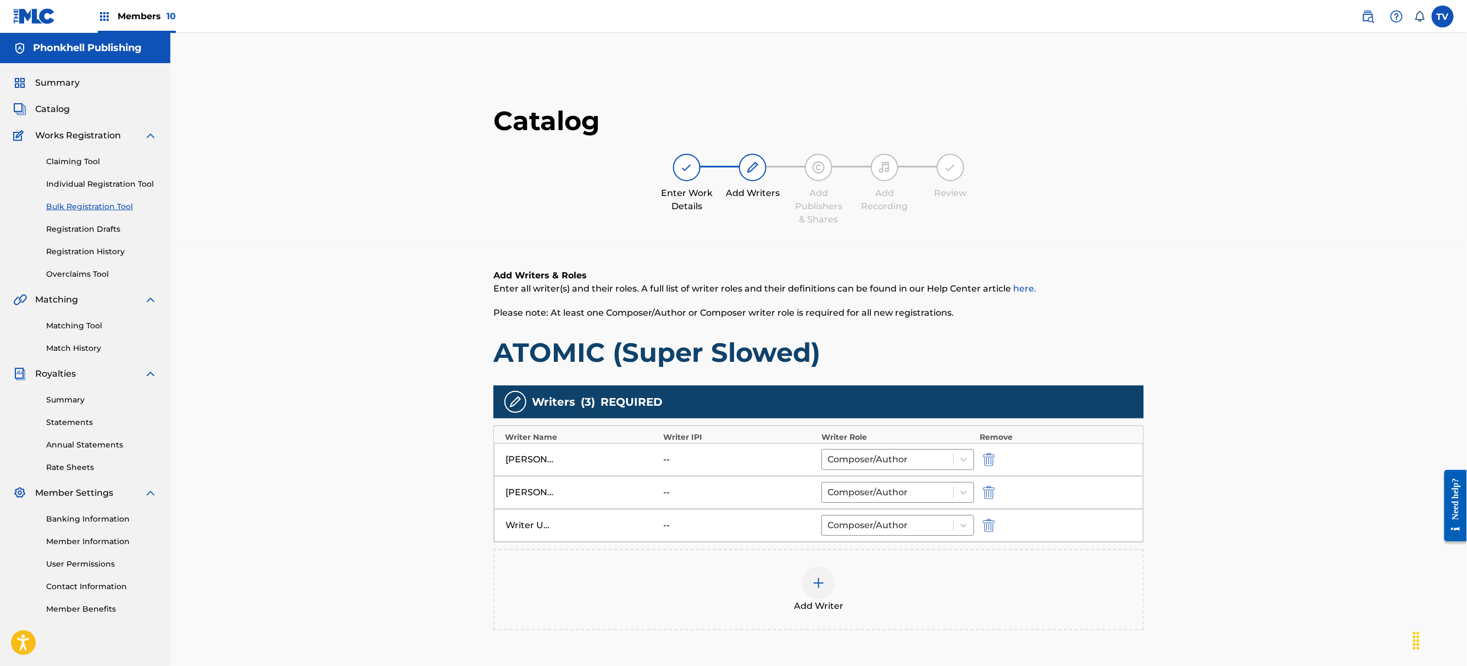
click at [990, 523] on img "submit" at bounding box center [989, 525] width 12 height 13
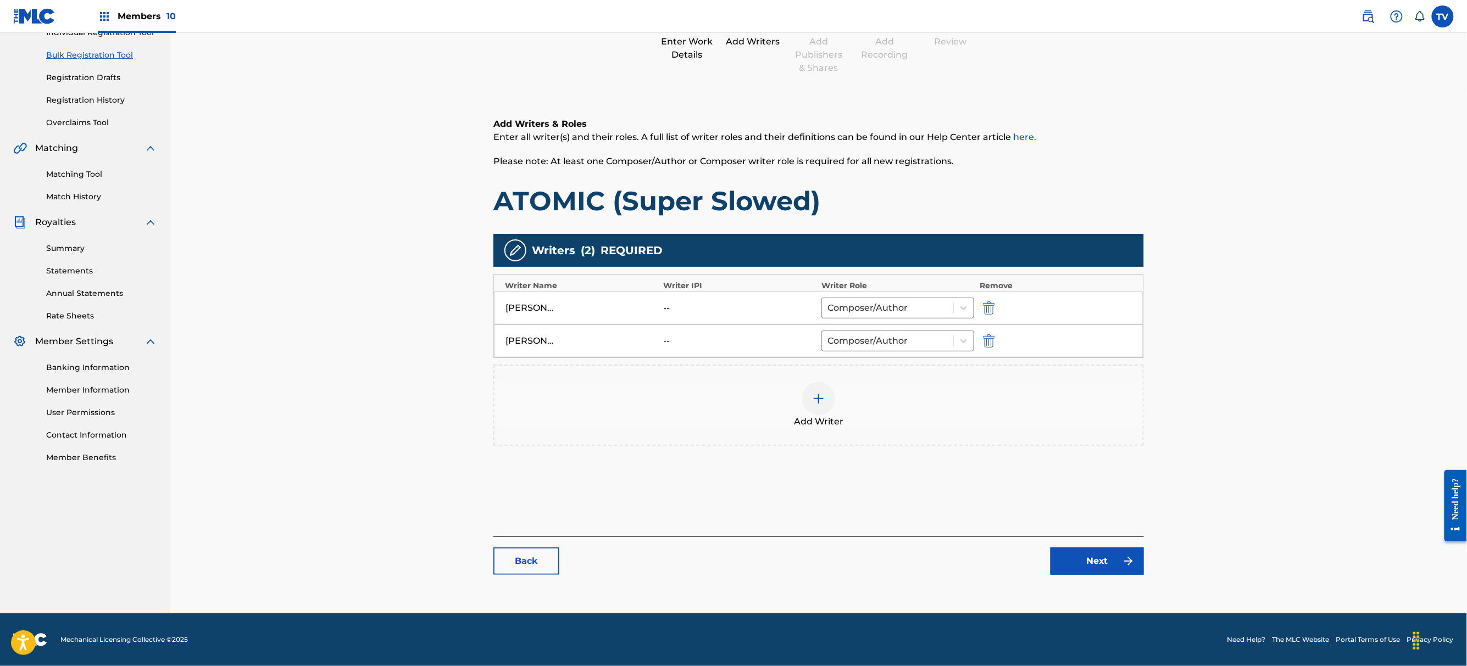
click at [1110, 561] on link "Next" at bounding box center [1096, 561] width 93 height 27
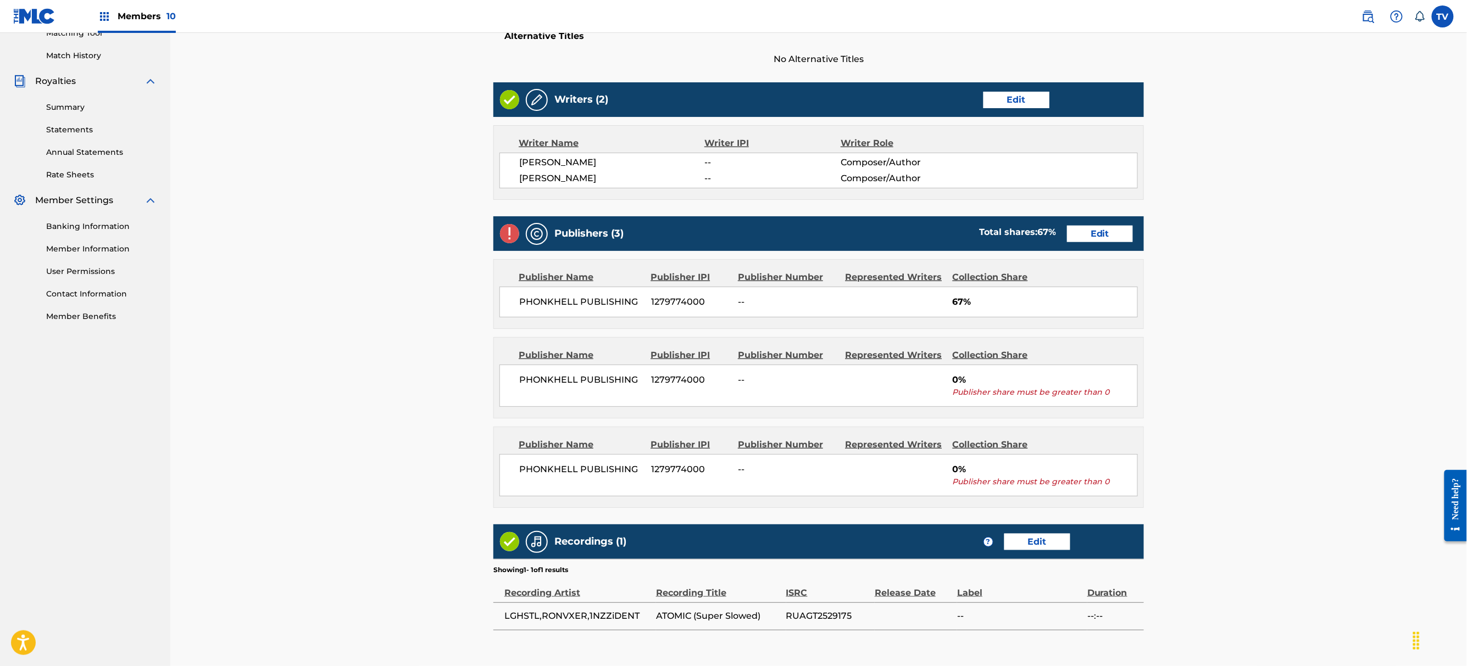
click at [1099, 234] on link "Edit" at bounding box center [1100, 234] width 66 height 16
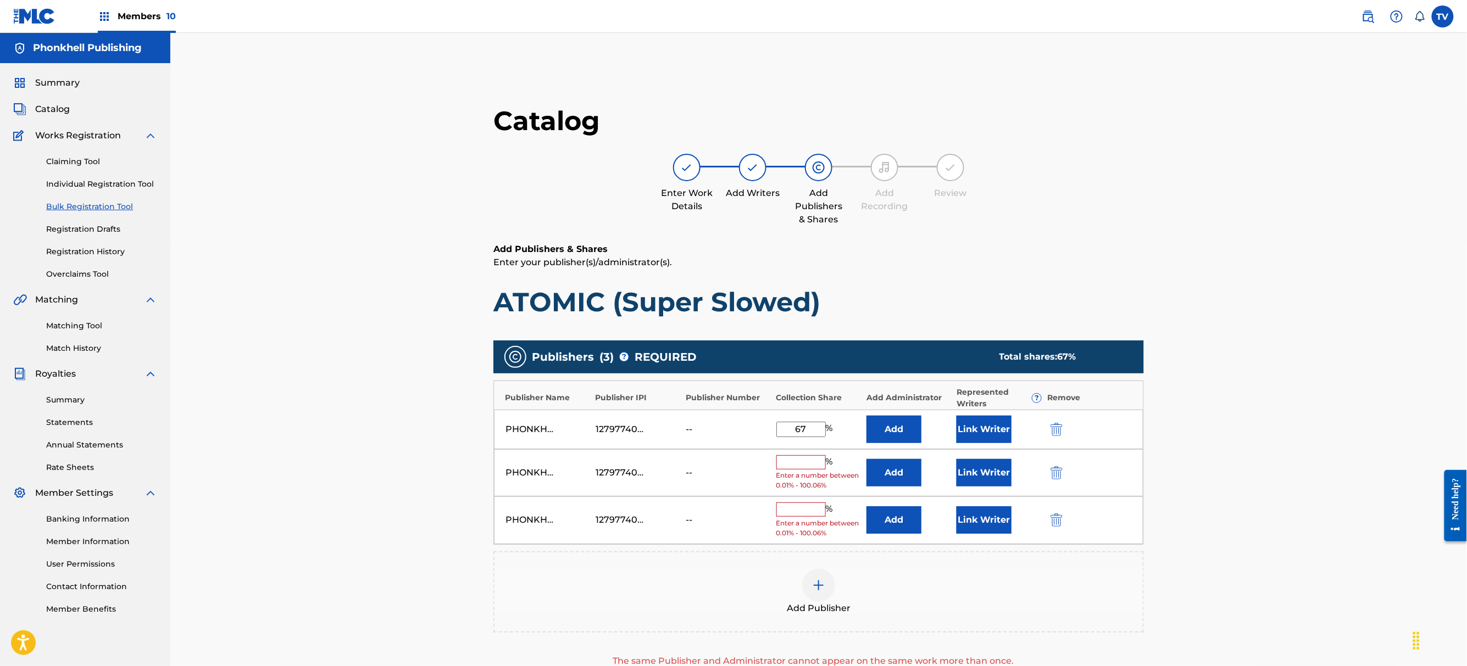
click at [1055, 469] on img "submit" at bounding box center [1056, 472] width 12 height 13
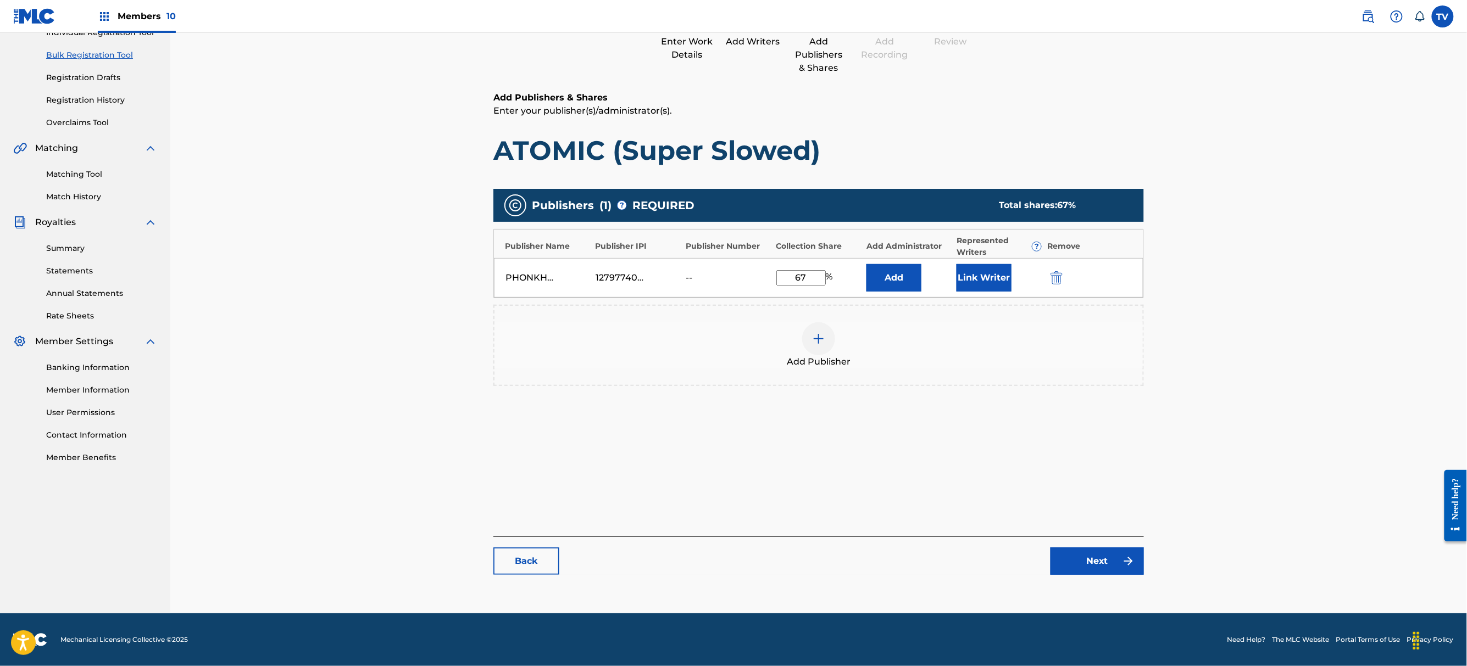
click at [1095, 565] on link "Next" at bounding box center [1096, 561] width 93 height 27
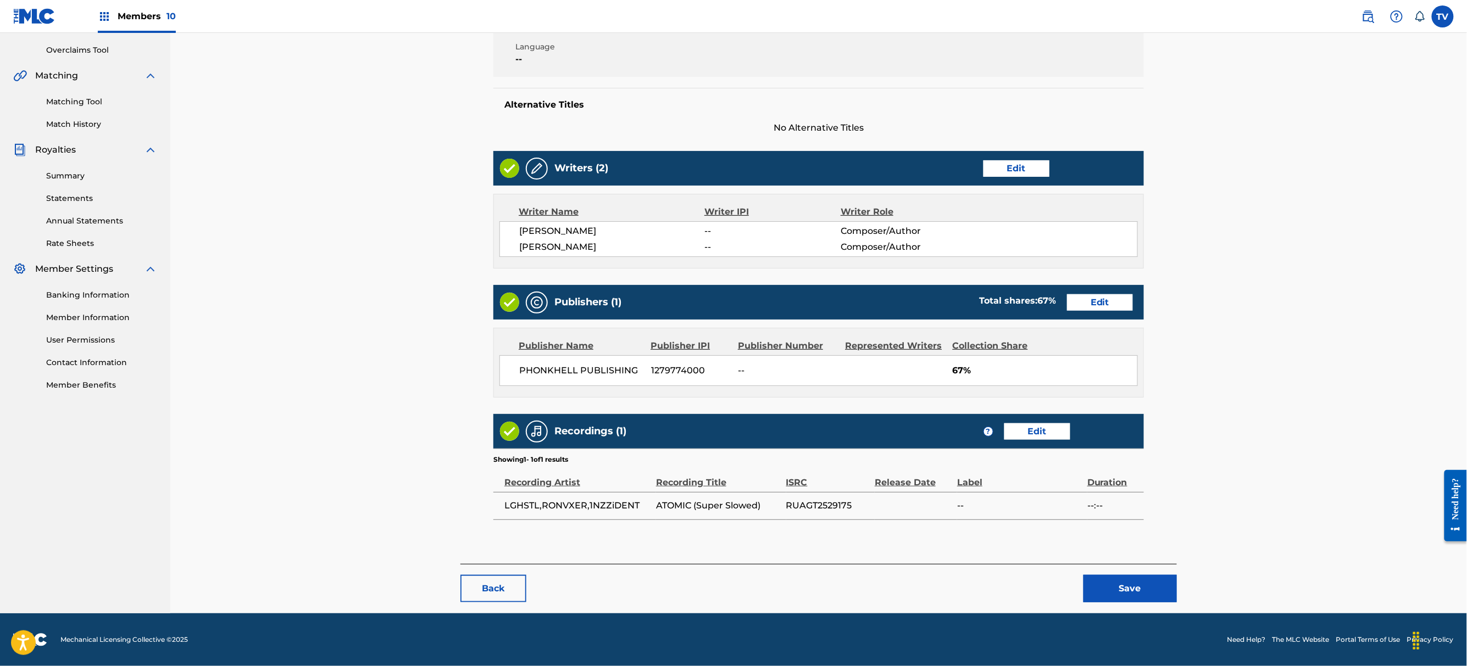
click at [1137, 589] on button "Save" at bounding box center [1129, 588] width 93 height 27
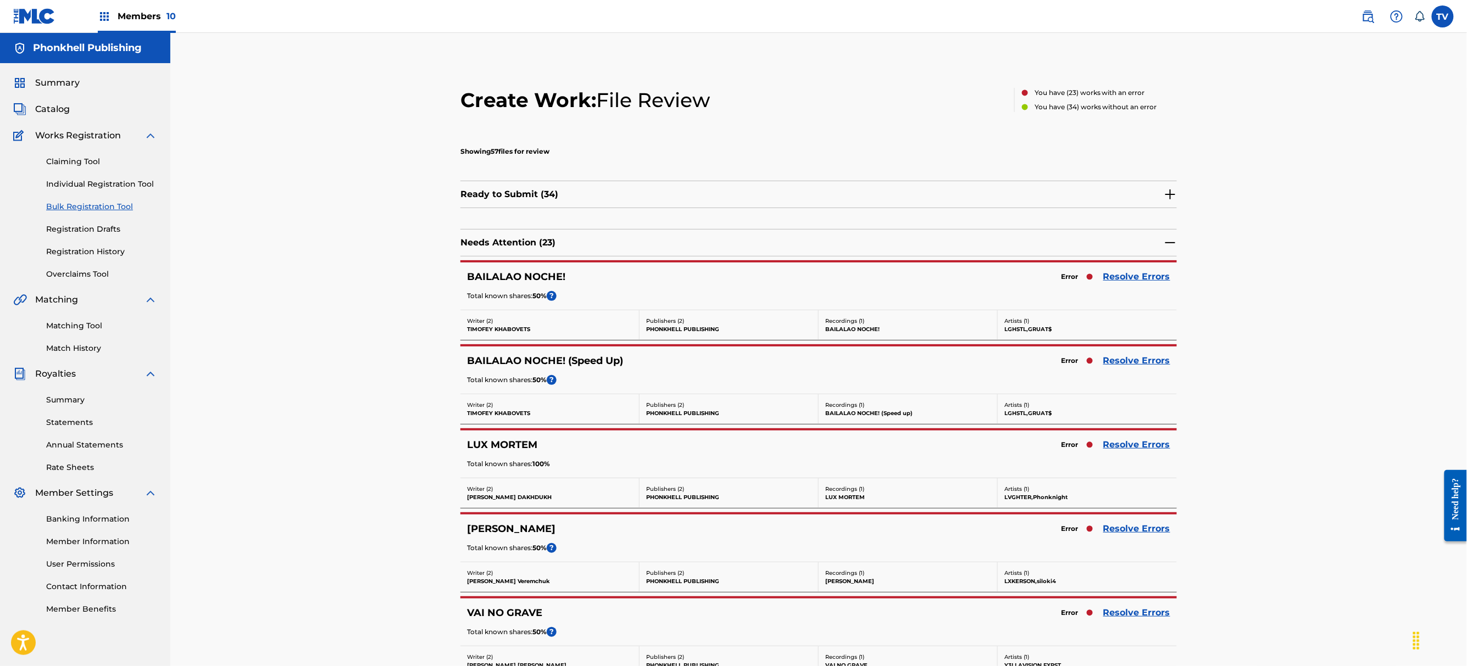
click at [1128, 273] on link "Resolve Errors" at bounding box center [1136, 276] width 67 height 13
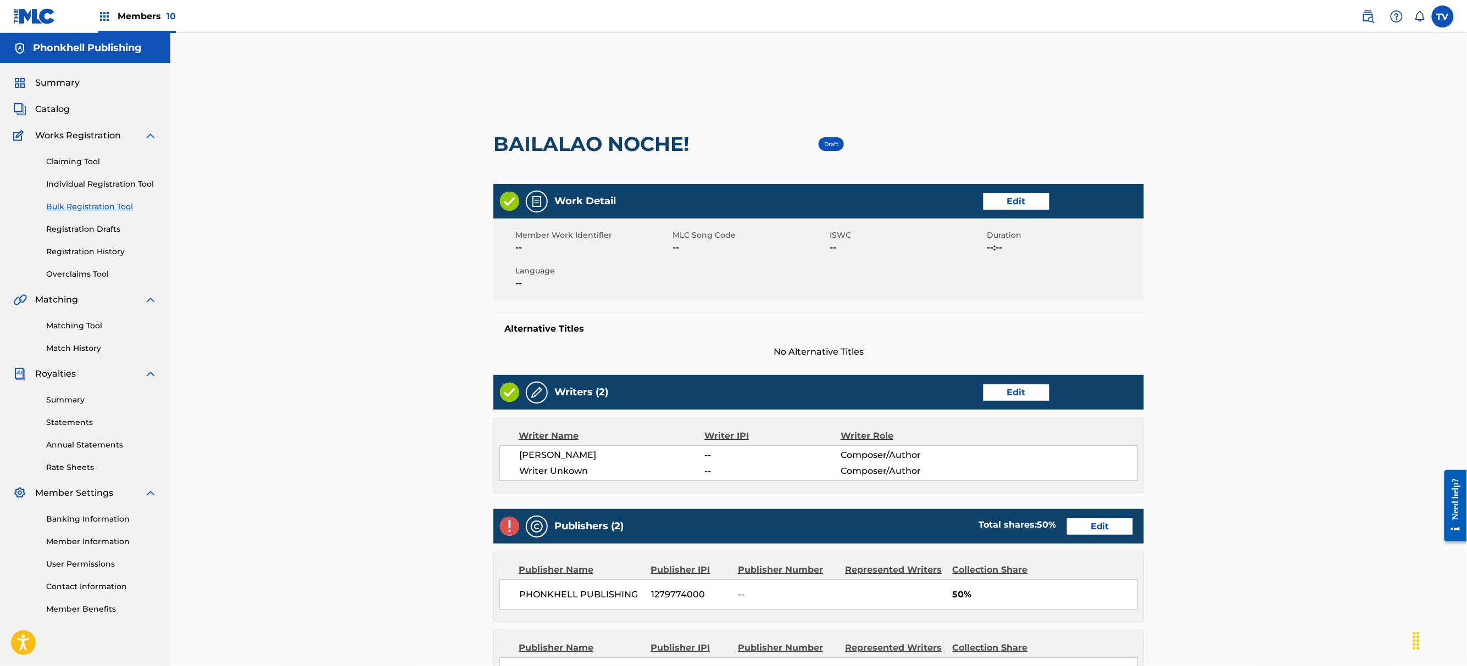
click at [1033, 390] on link "Edit" at bounding box center [1016, 393] width 66 height 16
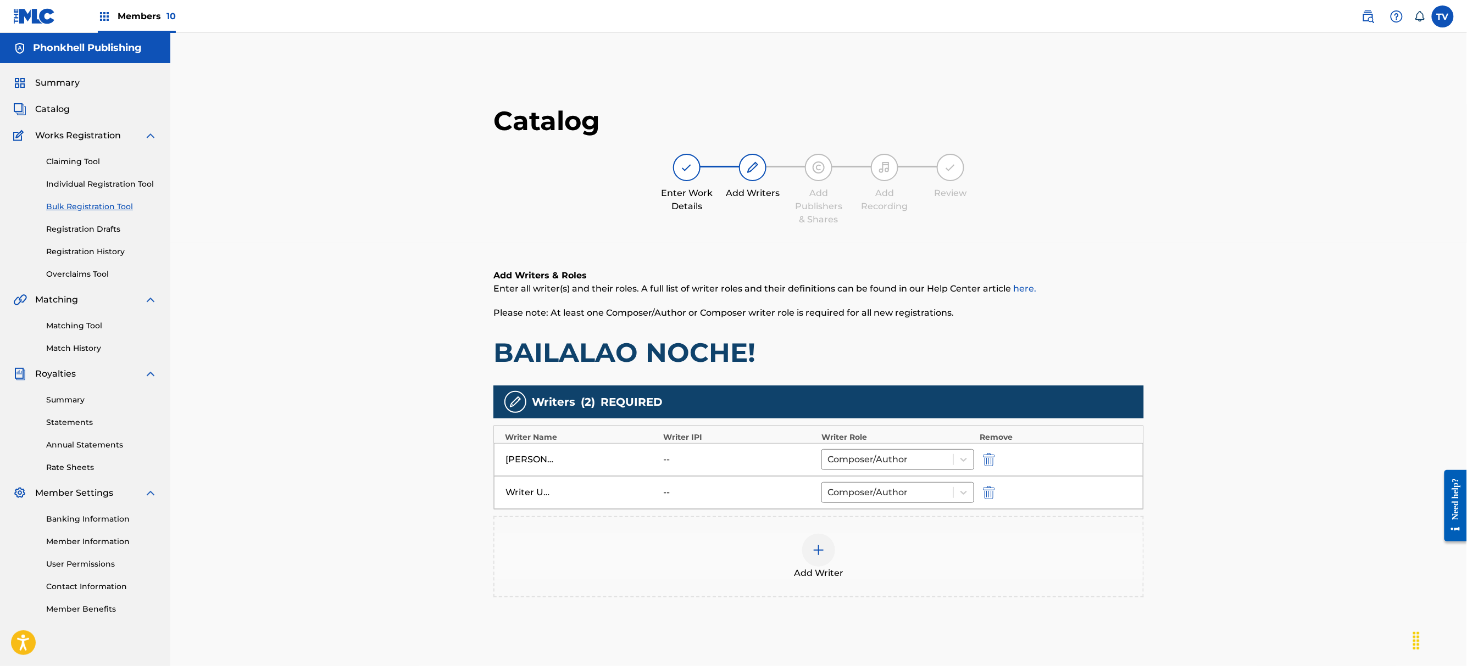
click at [987, 491] on img "submit" at bounding box center [989, 492] width 12 height 13
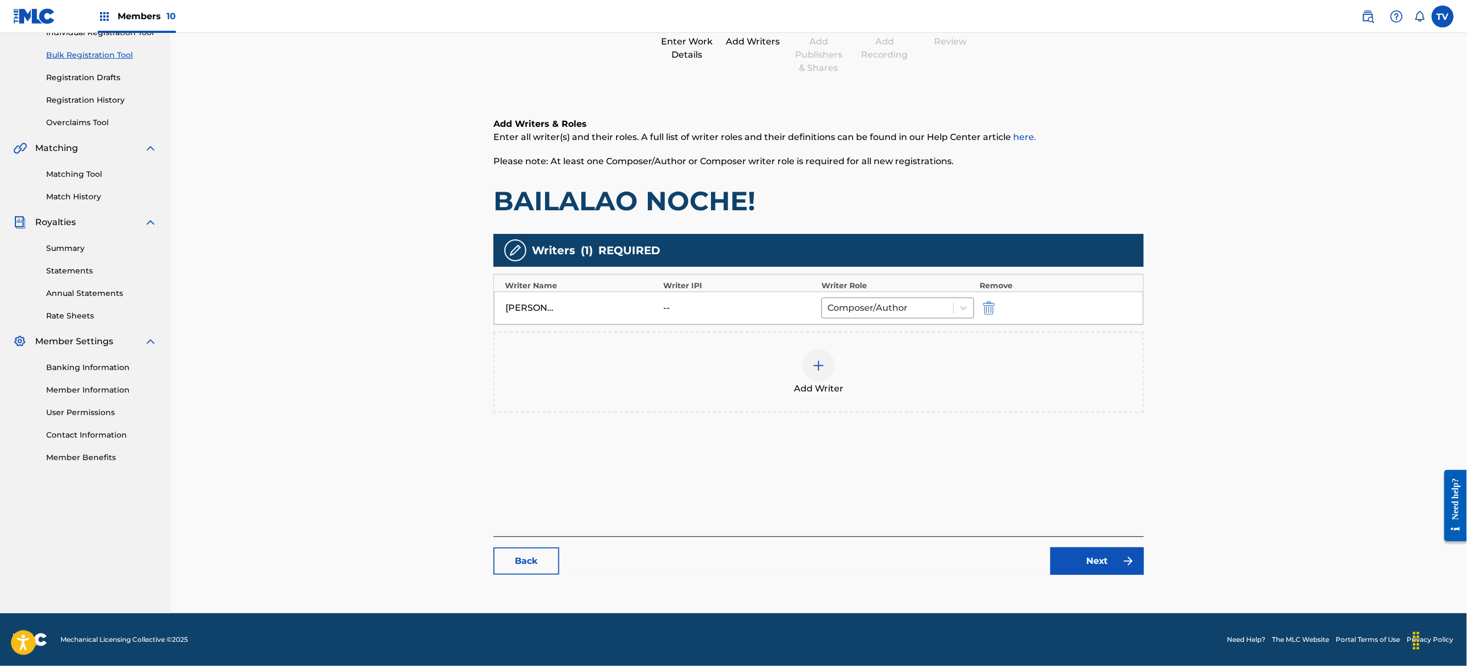
click at [1093, 554] on link "Next" at bounding box center [1096, 561] width 93 height 27
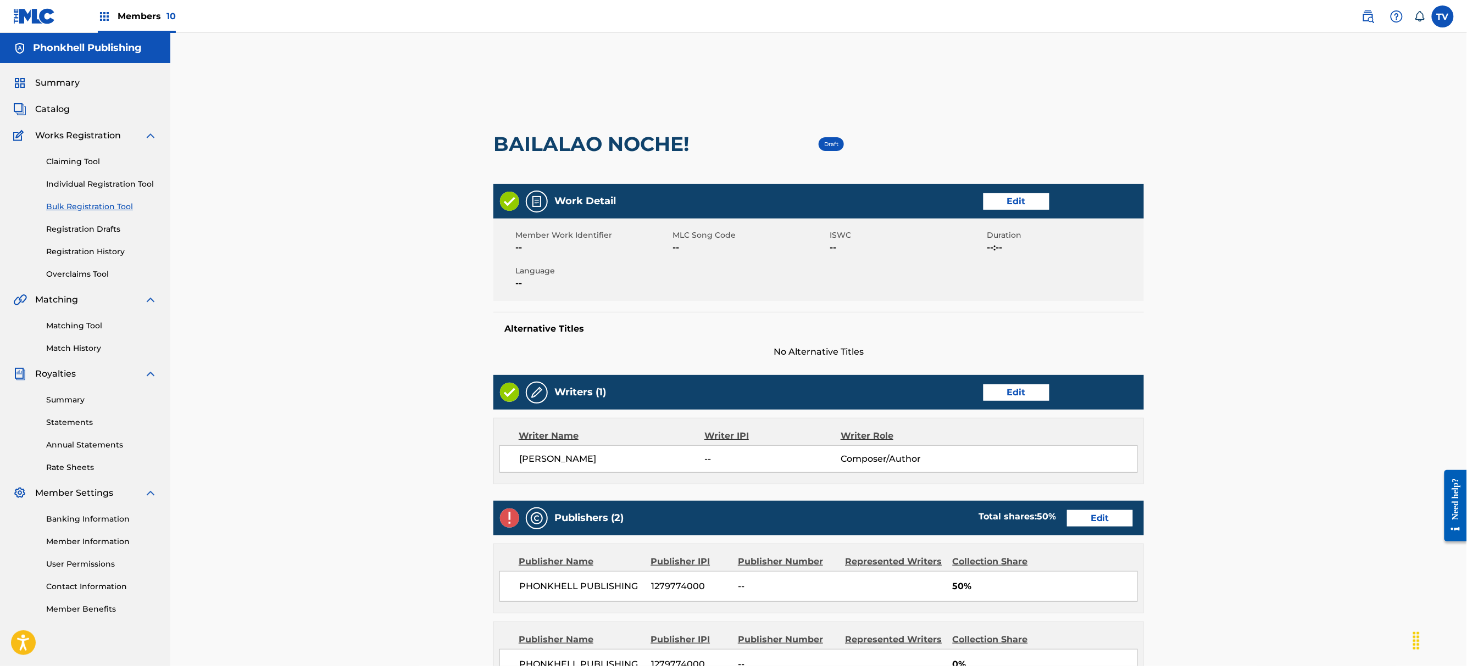
drag, startPoint x: 1090, startPoint y: 503, endPoint x: 1094, endPoint y: 515, distance: 12.2
click at [1090, 504] on div "Publishers (2) Total shares: 50 % Edit" at bounding box center [818, 518] width 650 height 35
click at [1094, 515] on link "Edit" at bounding box center [1100, 518] width 66 height 16
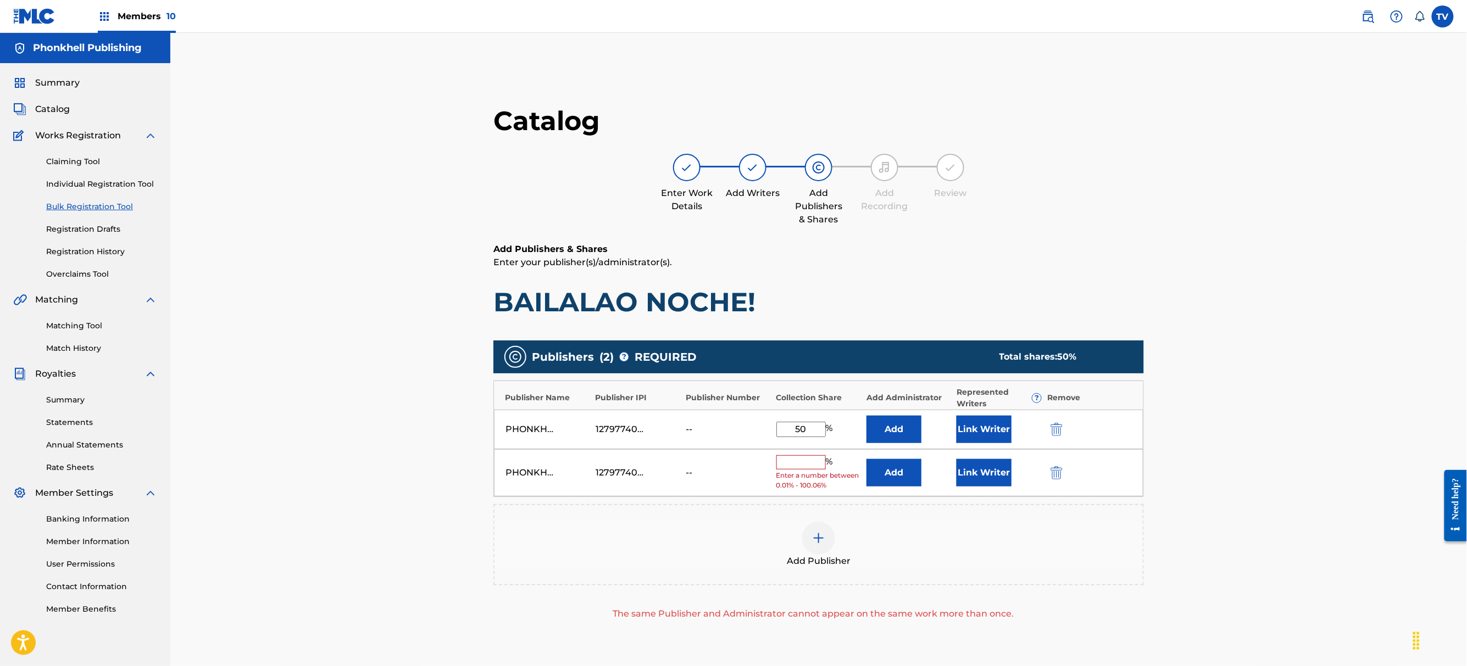
drag, startPoint x: 1062, startPoint y: 448, endPoint x: 1053, endPoint y: 463, distance: 16.8
click at [1060, 452] on div "Publisher Name Publisher IPI Publisher Number Collection Share Add Administrato…" at bounding box center [818, 439] width 650 height 117
click at [1048, 477] on button "submit" at bounding box center [1055, 472] width 16 height 13
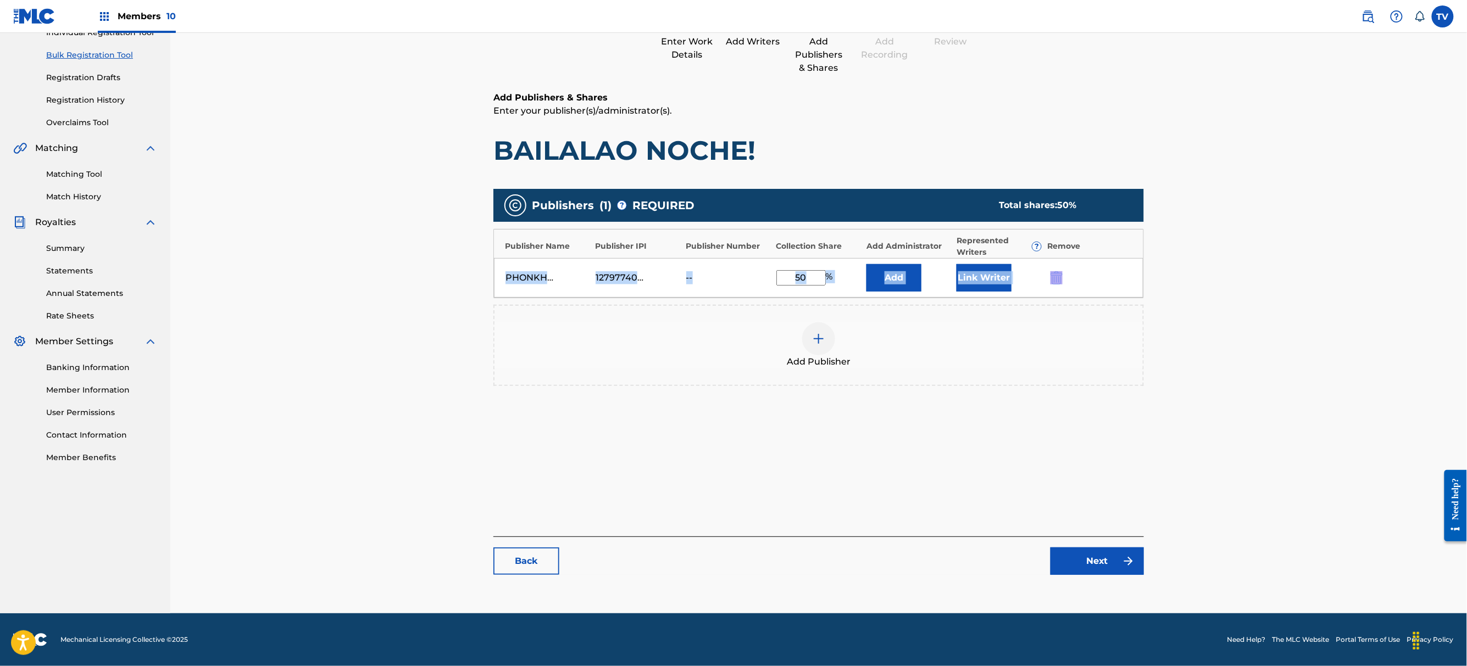
click at [1098, 566] on link "Next" at bounding box center [1096, 561] width 93 height 27
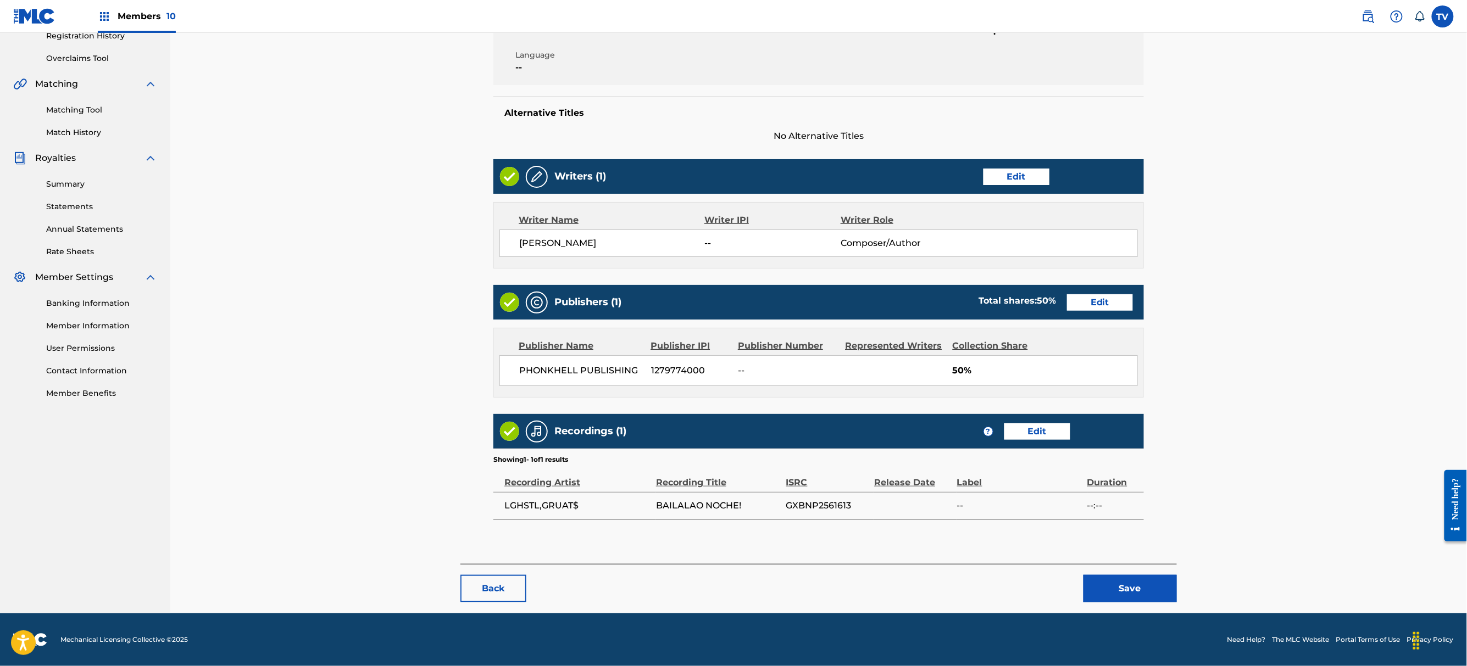
click at [1135, 595] on button "Save" at bounding box center [1129, 588] width 93 height 27
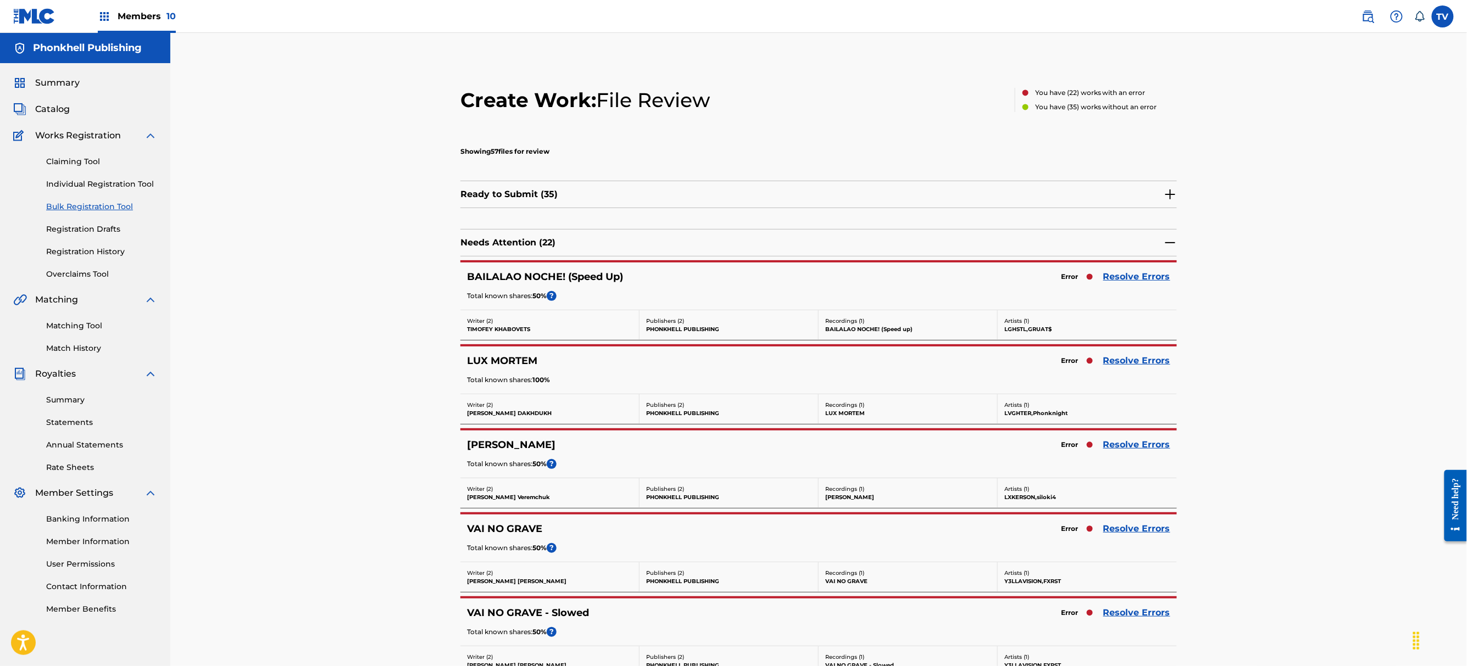
click at [1117, 279] on link "Resolve Errors" at bounding box center [1136, 276] width 67 height 13
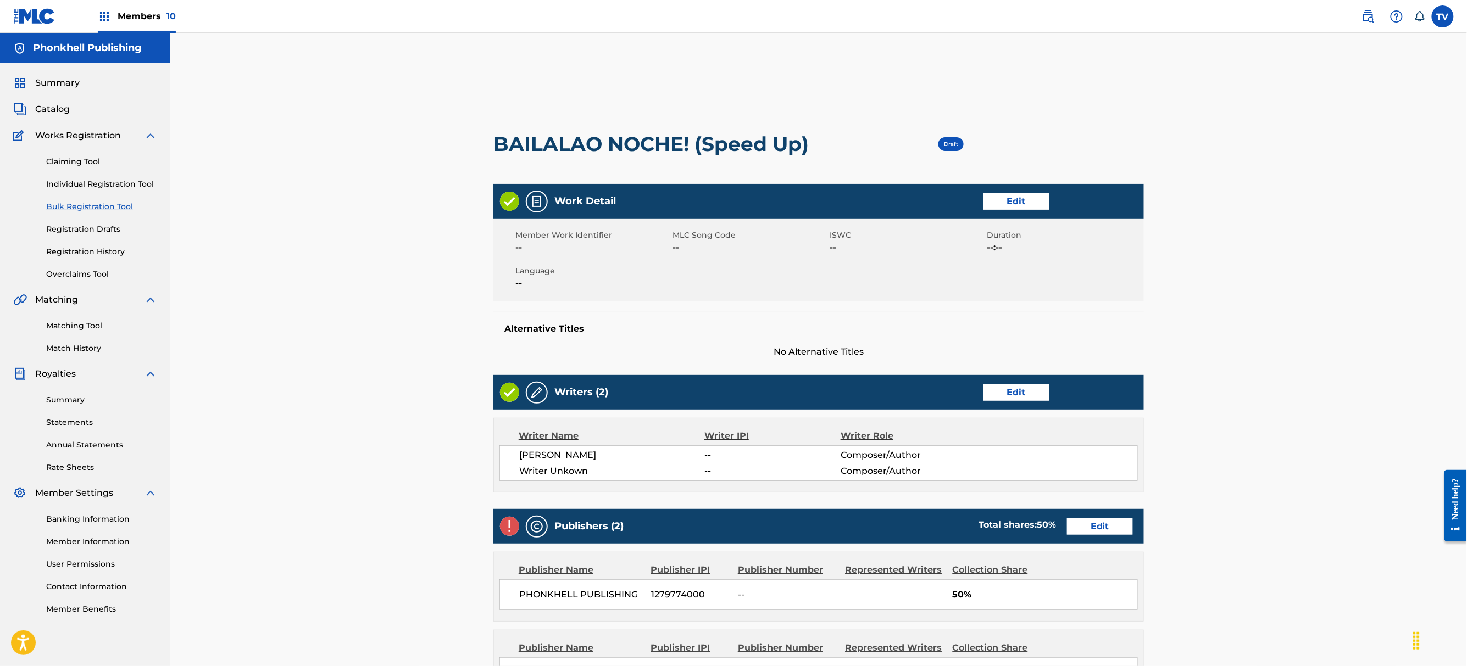
click at [1037, 385] on link "Edit" at bounding box center [1016, 393] width 66 height 16
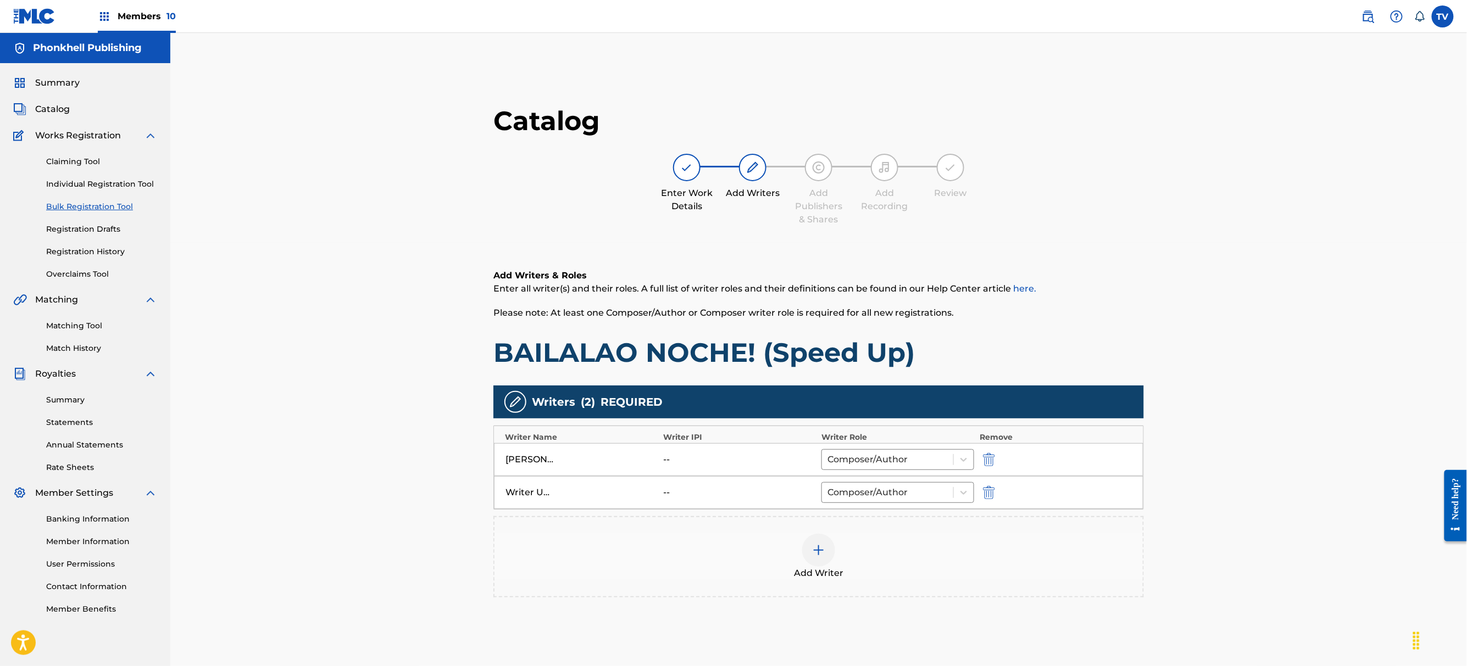
click at [991, 490] on img "submit" at bounding box center [989, 492] width 12 height 13
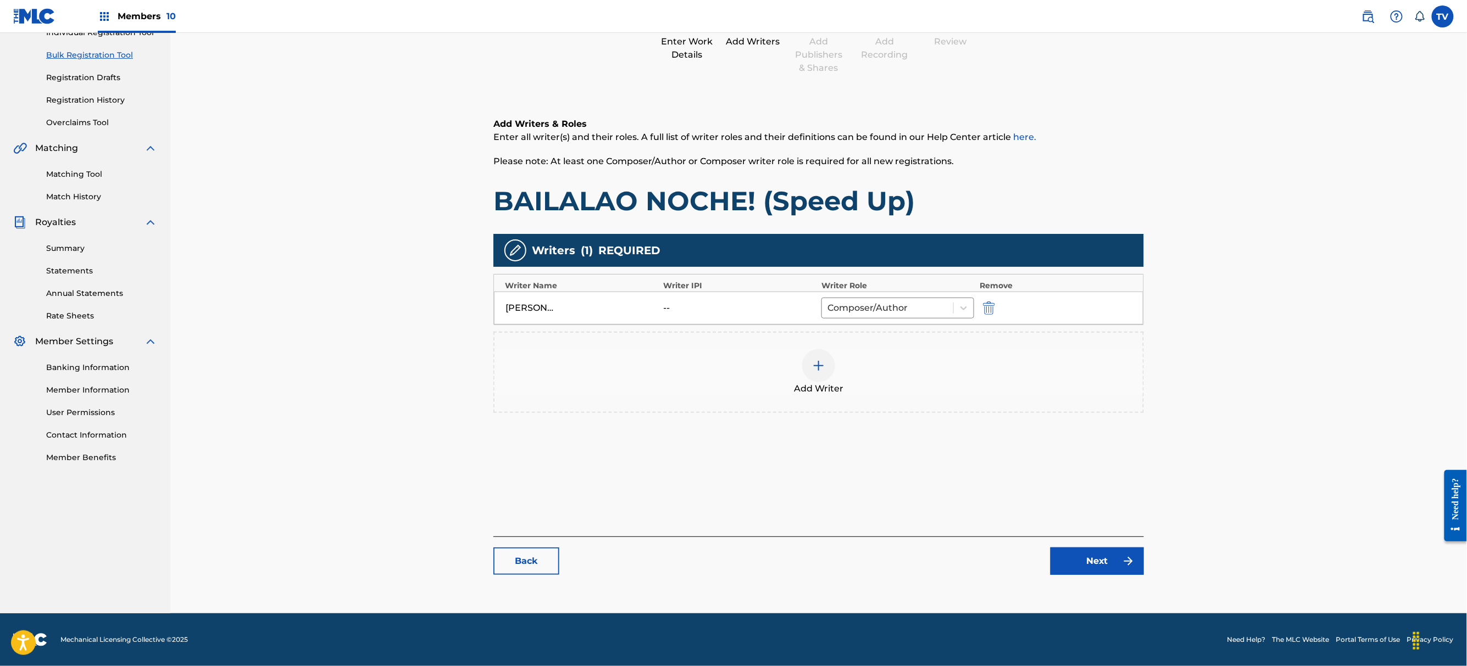
click at [1117, 558] on link "Next" at bounding box center [1096, 561] width 93 height 27
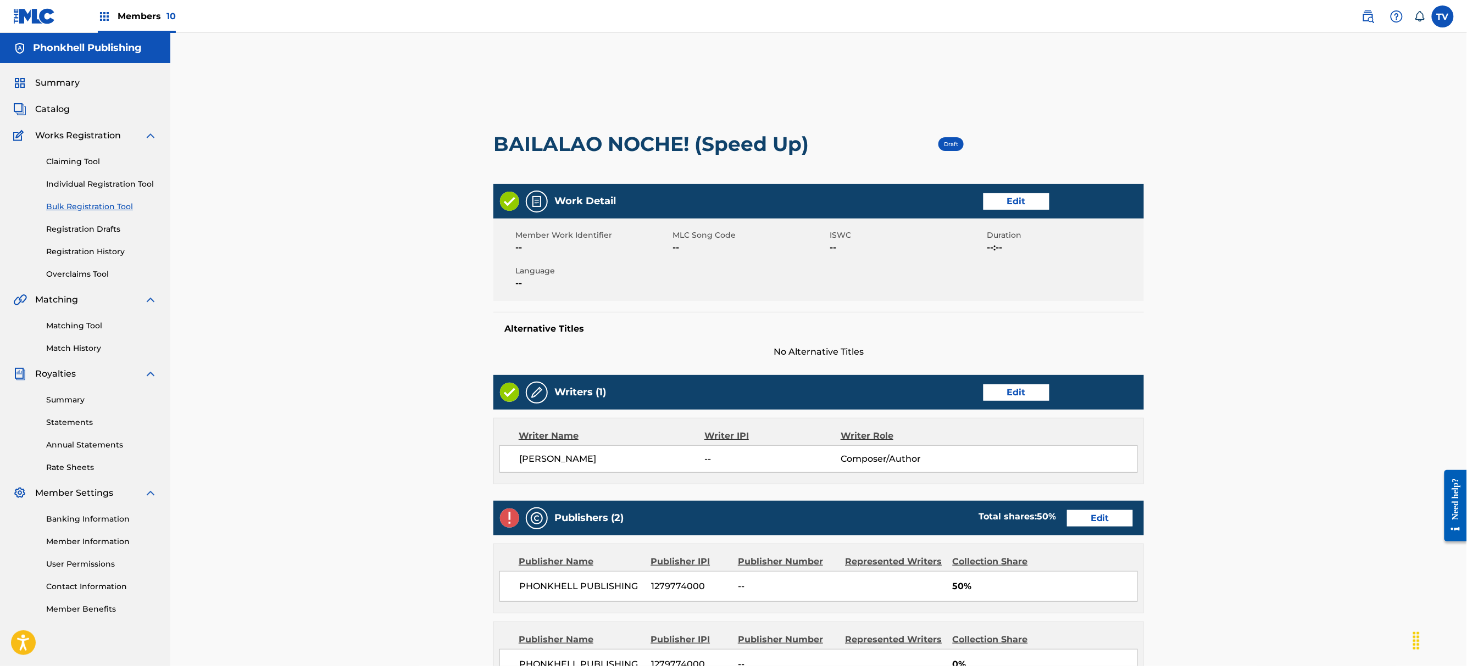
click at [1110, 513] on link "Edit" at bounding box center [1100, 518] width 66 height 16
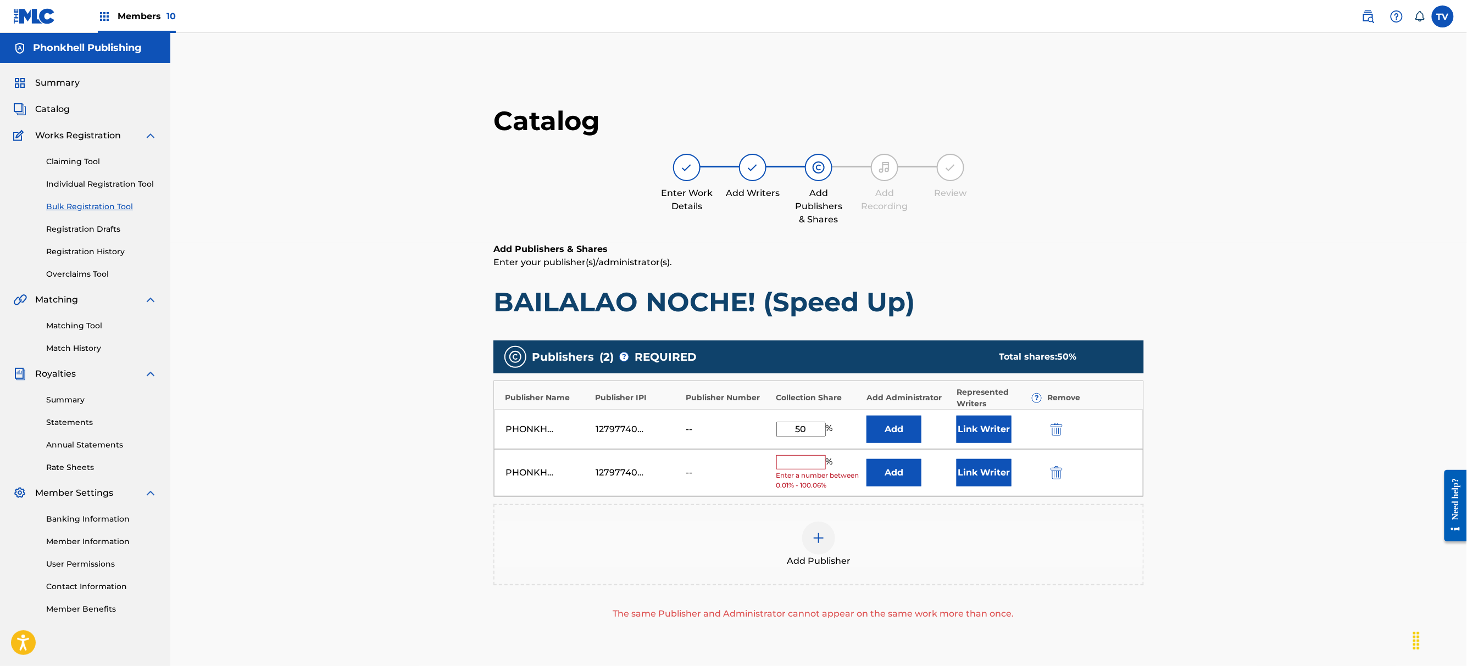
click at [1066, 478] on div at bounding box center [1071, 472] width 49 height 13
click at [1056, 475] on img "submit" at bounding box center [1056, 472] width 12 height 13
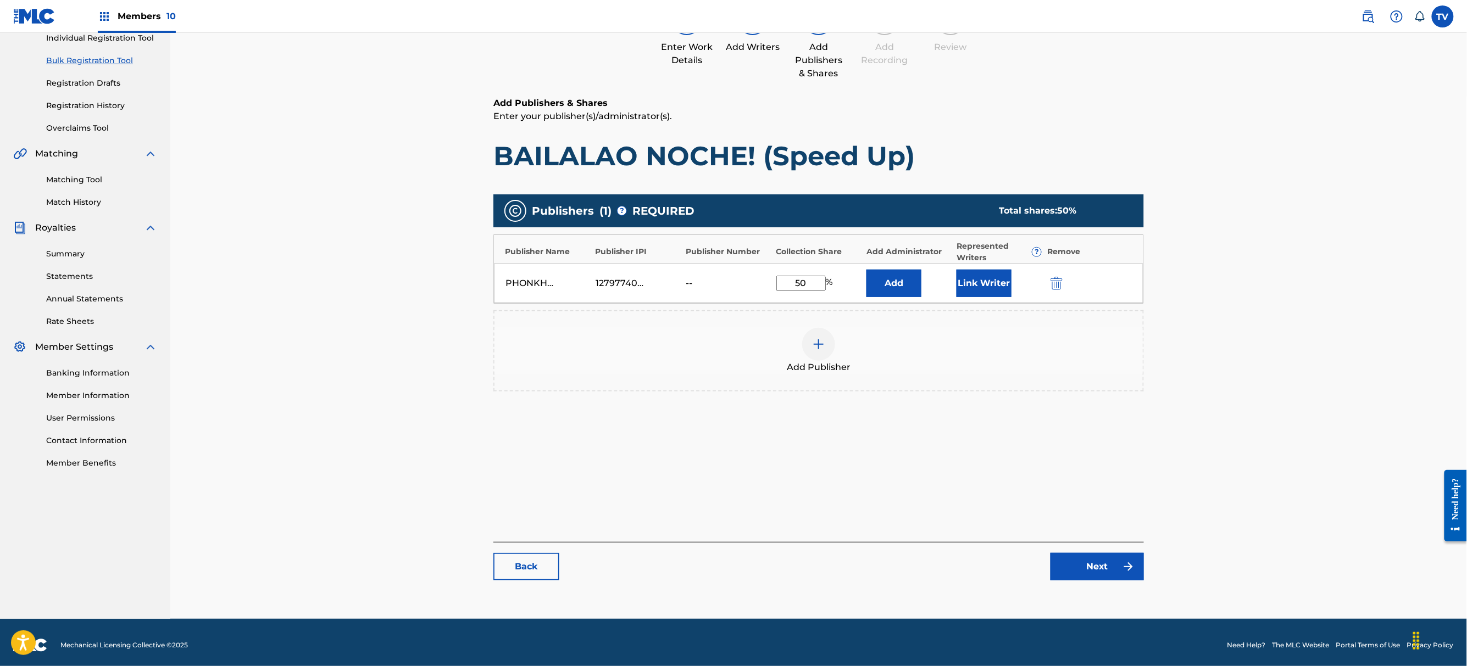
click at [1108, 564] on link "Next" at bounding box center [1096, 566] width 93 height 27
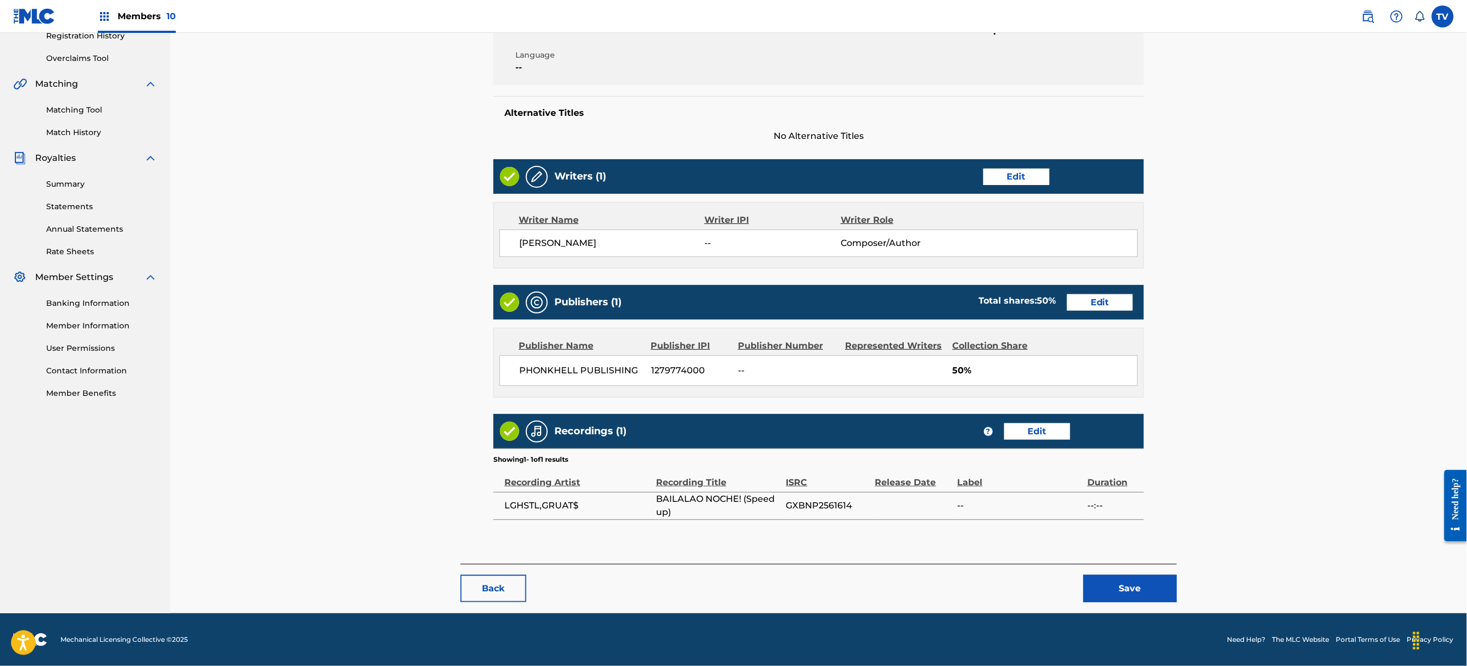
click at [1171, 605] on div "< Back BAILALAO NOCHE! (Speed Up) Draft Work Detail Edit Member Work Identifier…" at bounding box center [818, 243] width 716 height 742
click at [1156, 593] on button "Save" at bounding box center [1129, 588] width 93 height 27
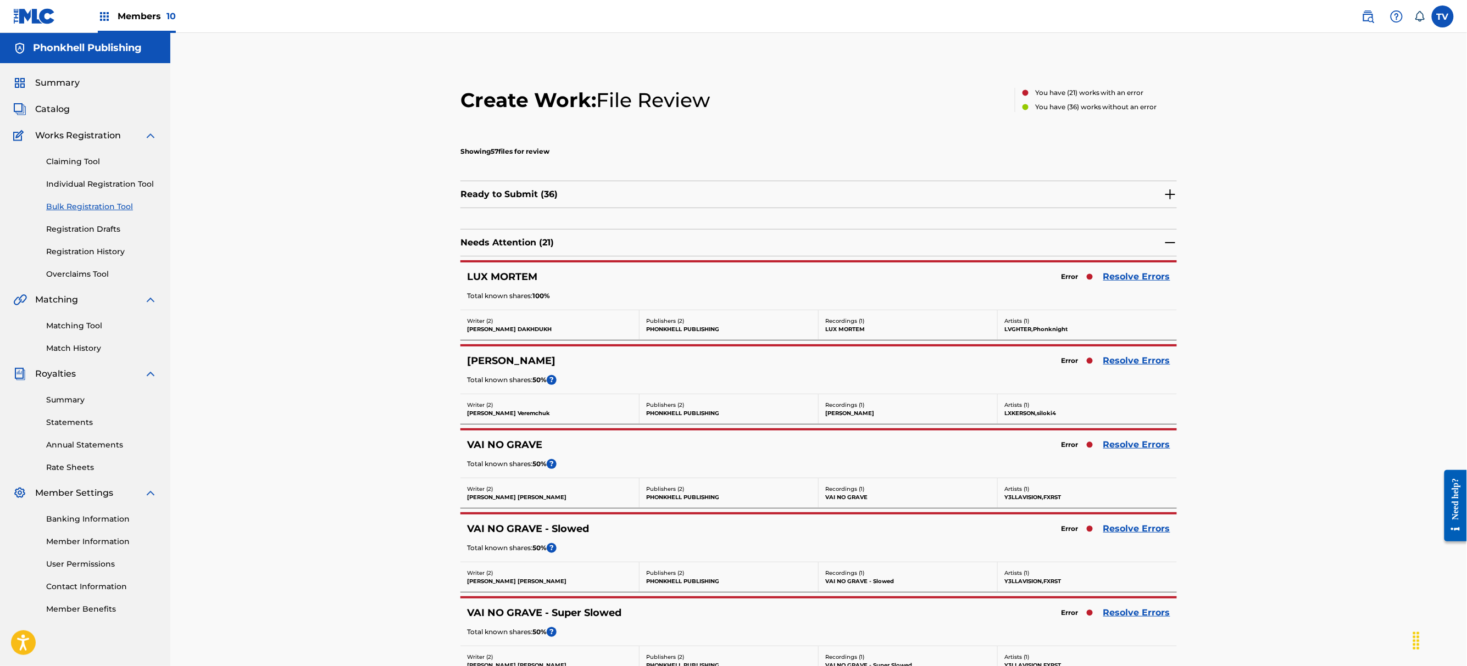
click at [1128, 365] on link "Resolve Errors" at bounding box center [1136, 360] width 67 height 13
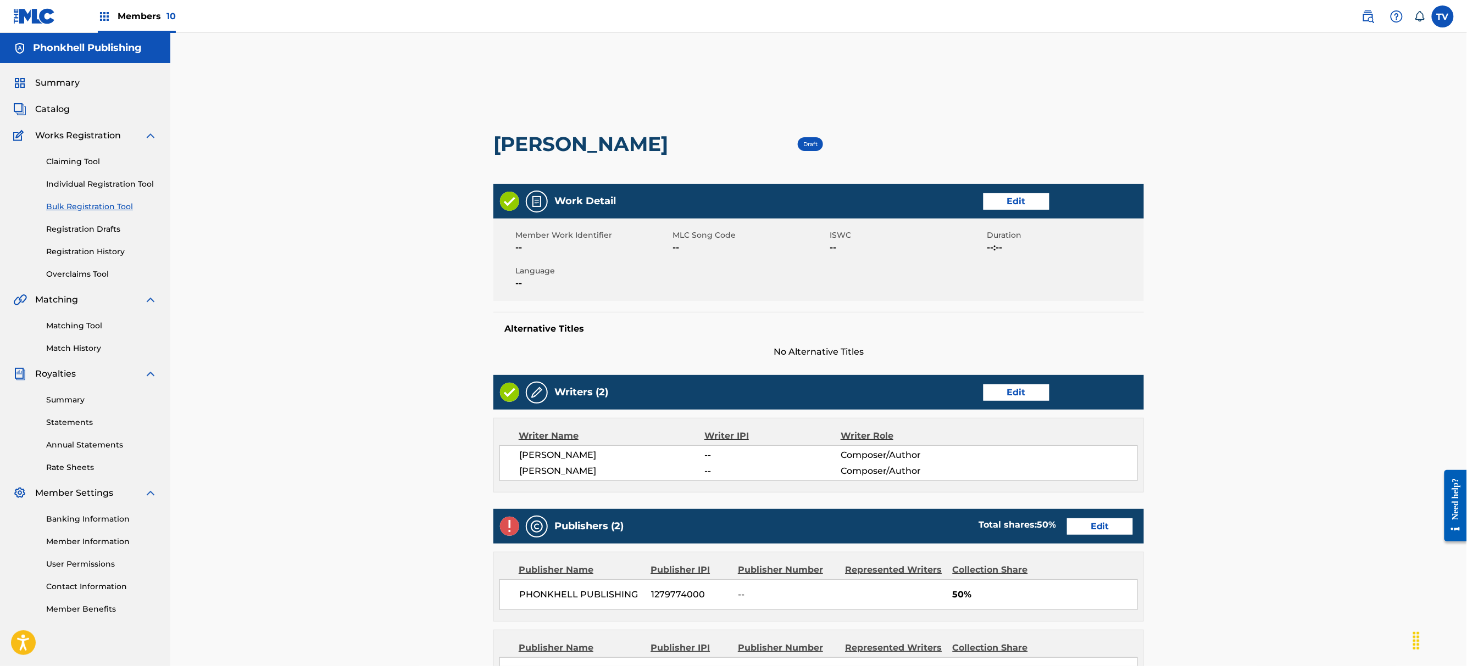
click at [1021, 400] on link "Edit" at bounding box center [1016, 393] width 66 height 16
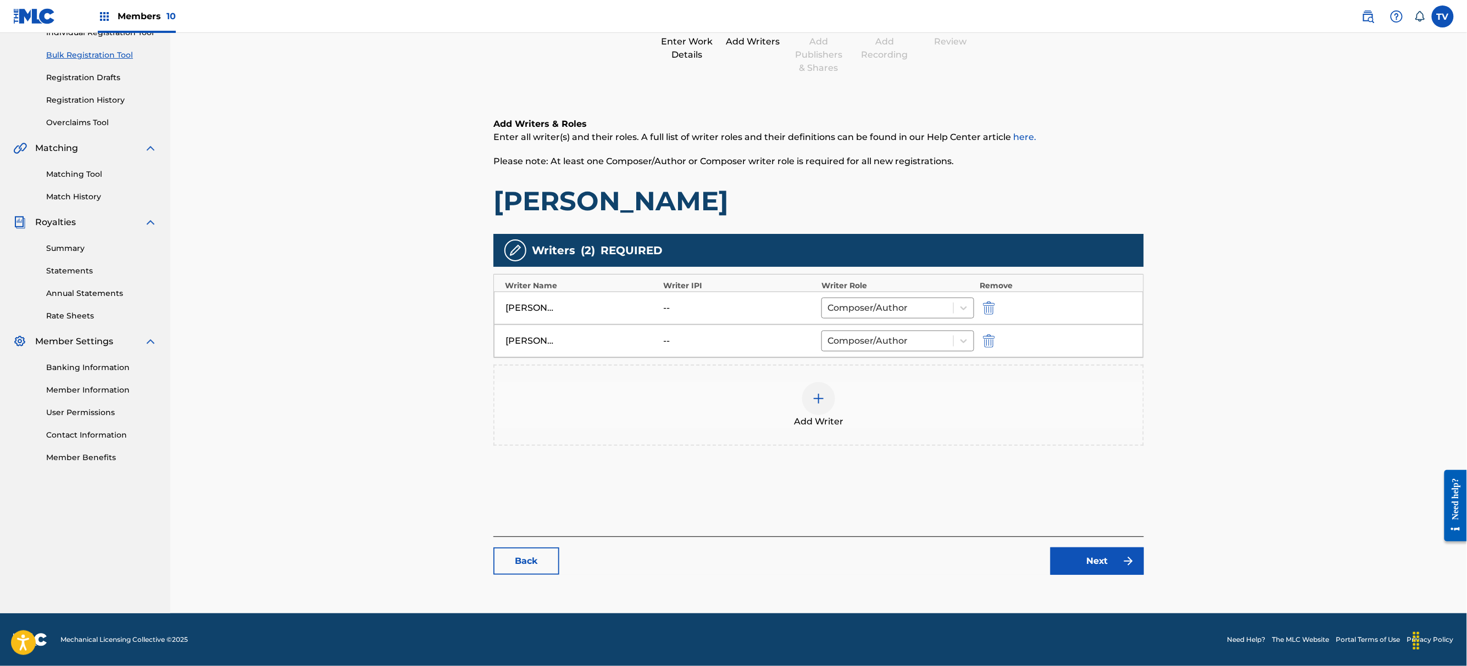
click at [1098, 564] on link "Next" at bounding box center [1096, 561] width 93 height 27
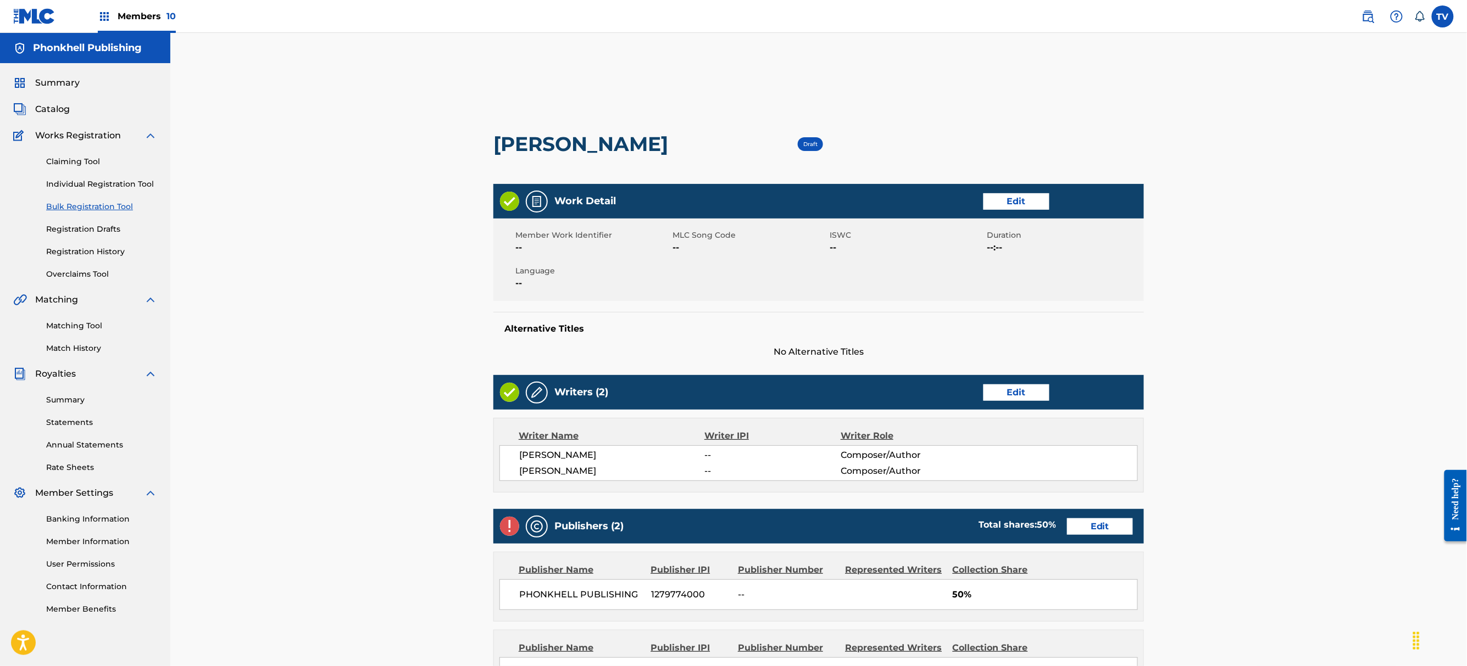
click at [1106, 525] on link "Edit" at bounding box center [1100, 527] width 66 height 16
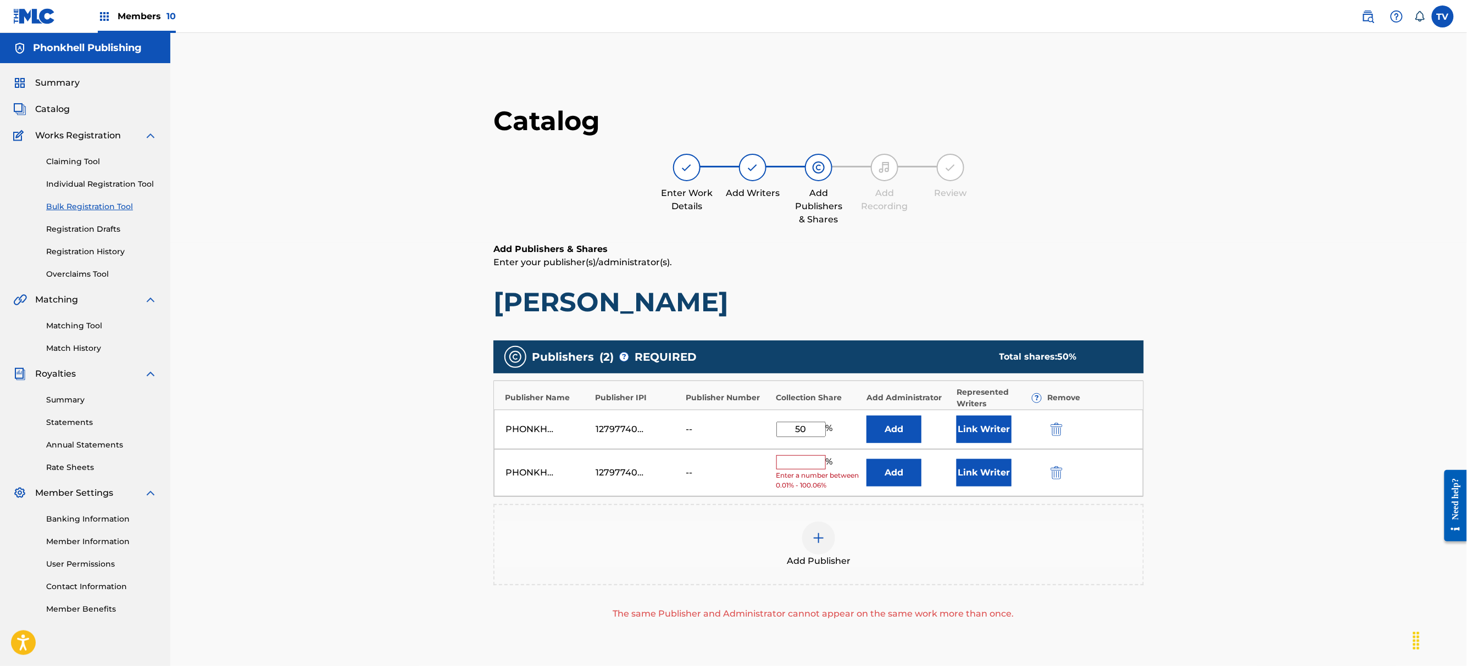
click at [1062, 470] on div at bounding box center [1071, 472] width 49 height 13
click at [1049, 466] on div "PHONKHELL PUBLISHING 1279774000 -- % Enter a number between 0.01% - 100.06% Add…" at bounding box center [818, 473] width 649 height 48
click at [1048, 471] on button "submit" at bounding box center [1055, 472] width 16 height 13
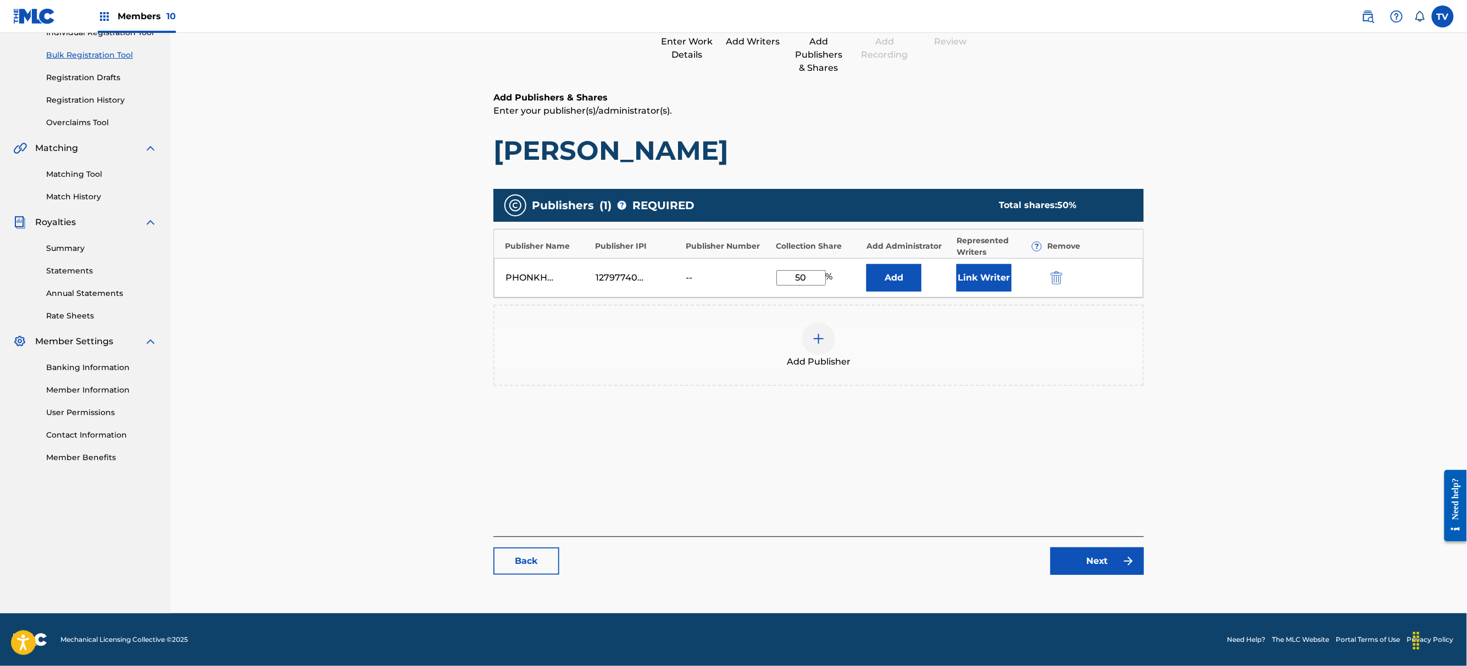
click at [1090, 555] on link "Next" at bounding box center [1096, 561] width 93 height 27
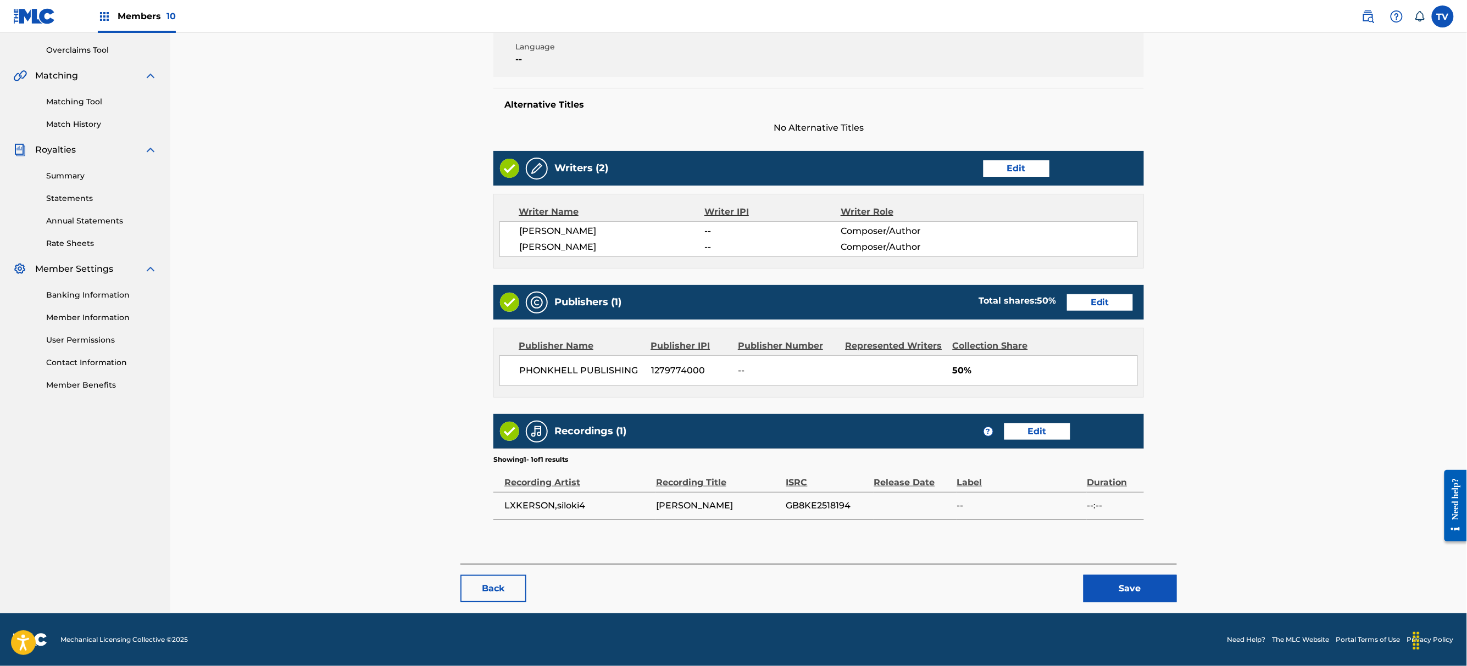
click at [1152, 590] on button "Save" at bounding box center [1129, 588] width 93 height 27
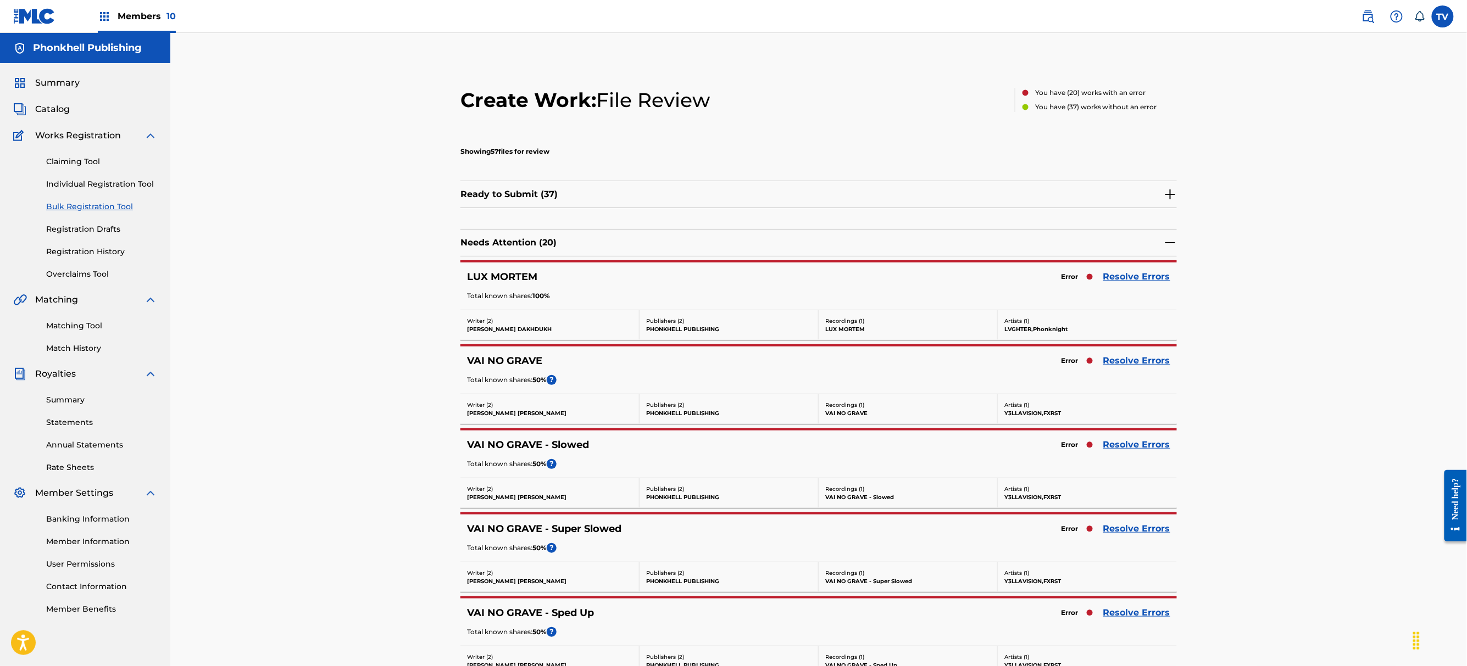
click at [1117, 361] on link "Resolve Errors" at bounding box center [1136, 360] width 67 height 13
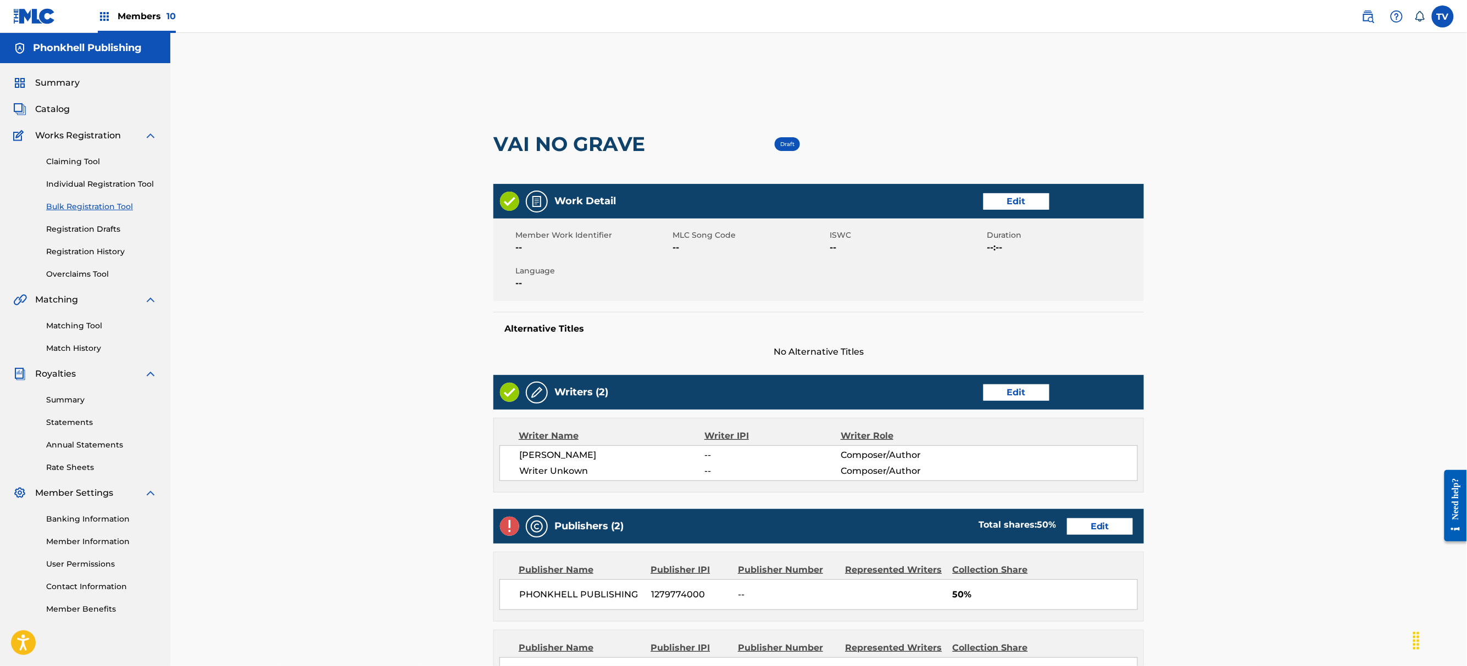
click at [996, 402] on div "Writers (2) Edit" at bounding box center [818, 392] width 650 height 35
click at [998, 398] on link "Edit" at bounding box center [1016, 393] width 66 height 16
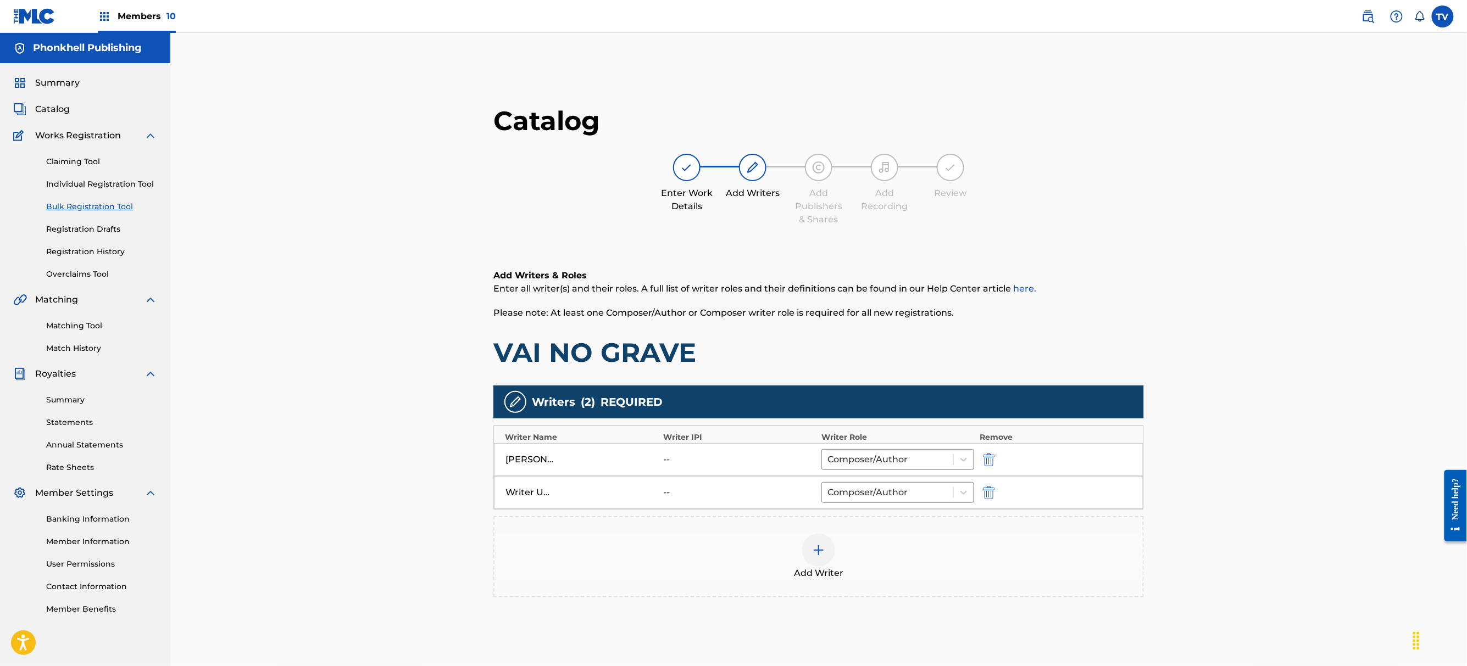
click at [989, 493] on img "submit" at bounding box center [989, 492] width 12 height 13
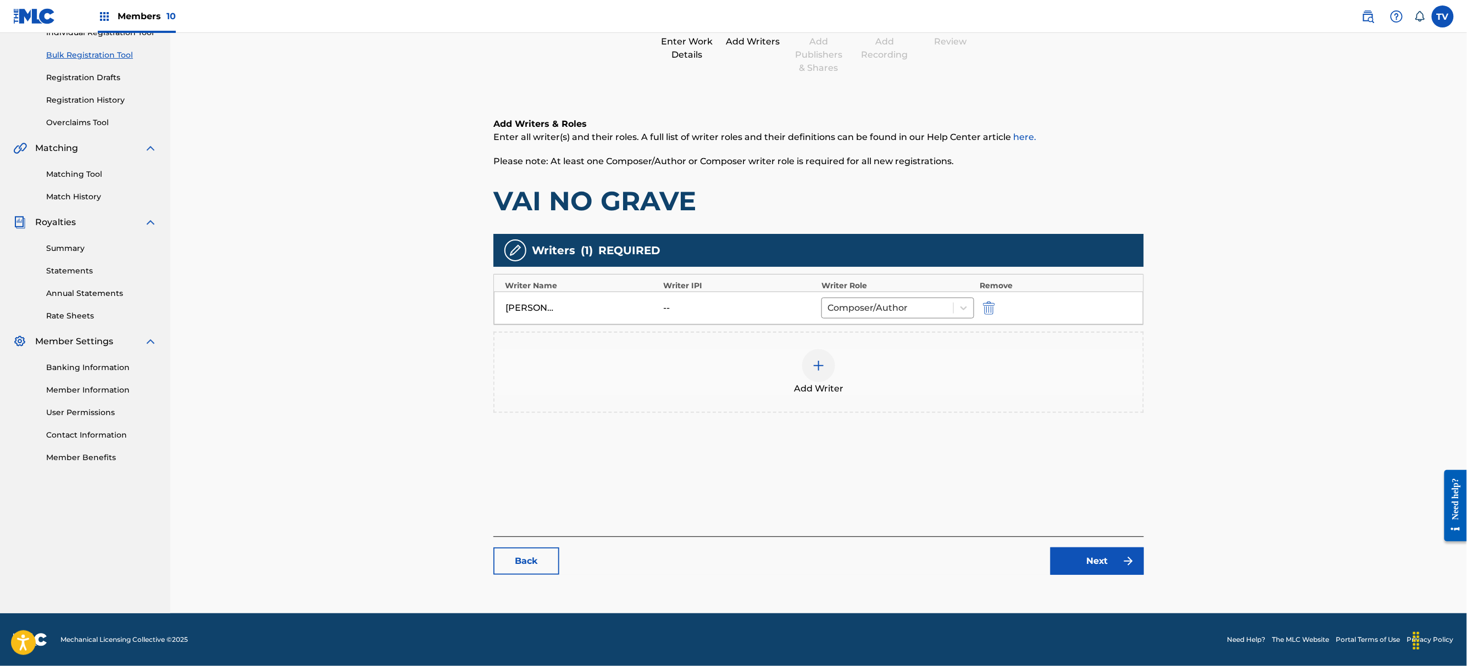
click at [1112, 552] on link "Next" at bounding box center [1096, 561] width 93 height 27
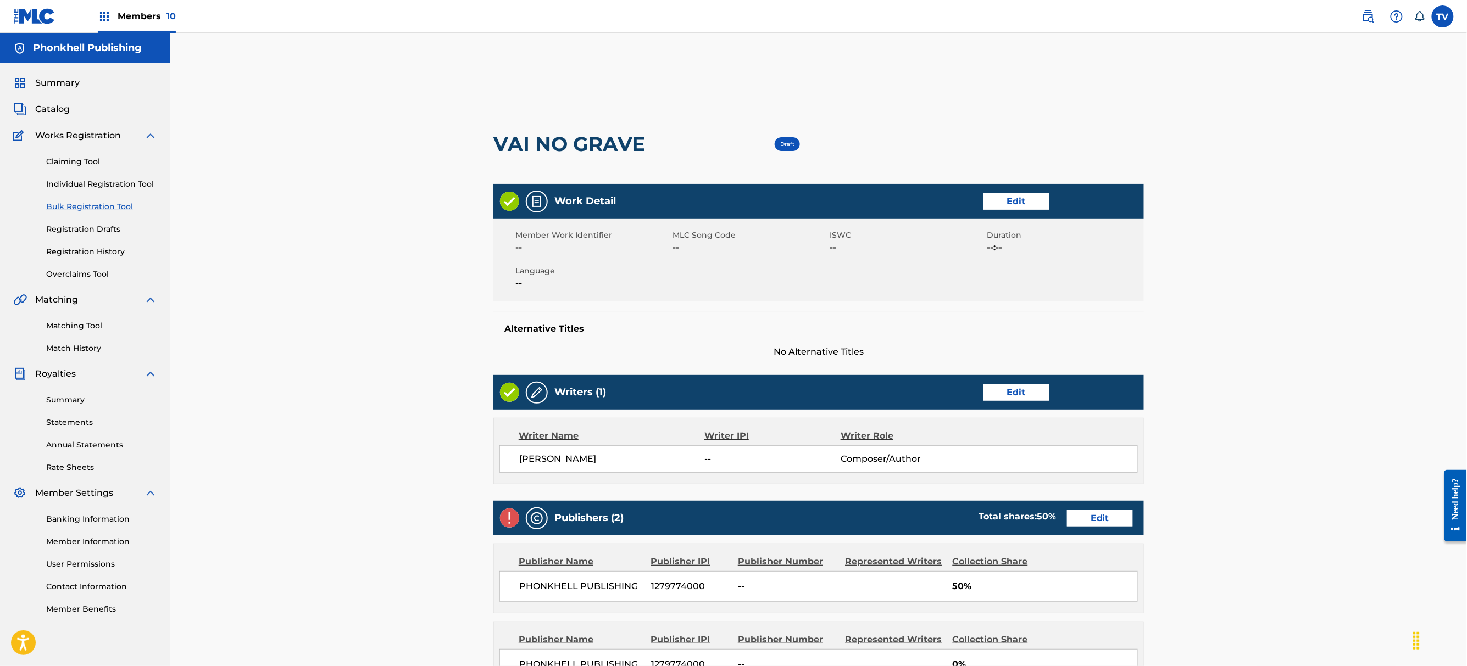
click at [1106, 509] on div "Publishers (2) Total shares: 50 % Edit" at bounding box center [818, 518] width 650 height 35
drag, startPoint x: 1100, startPoint y: 535, endPoint x: 1098, endPoint y: 525, distance: 10.1
click at [1099, 534] on div "Publishers (2) Total shares: 50 % Edit" at bounding box center [818, 518] width 650 height 35
click at [1098, 523] on link "Edit" at bounding box center [1100, 518] width 66 height 16
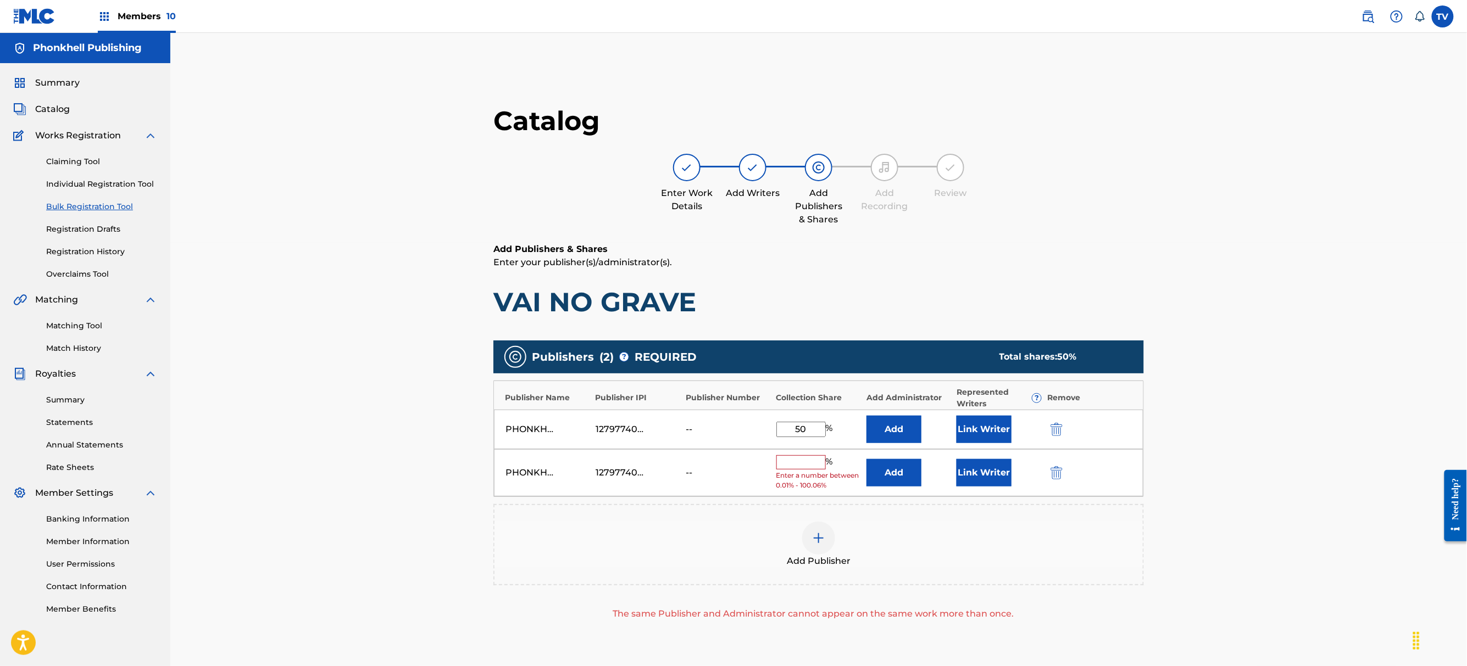
click at [1059, 469] on div at bounding box center [1071, 472] width 49 height 13
click at [1059, 469] on img "submit" at bounding box center [1056, 472] width 12 height 13
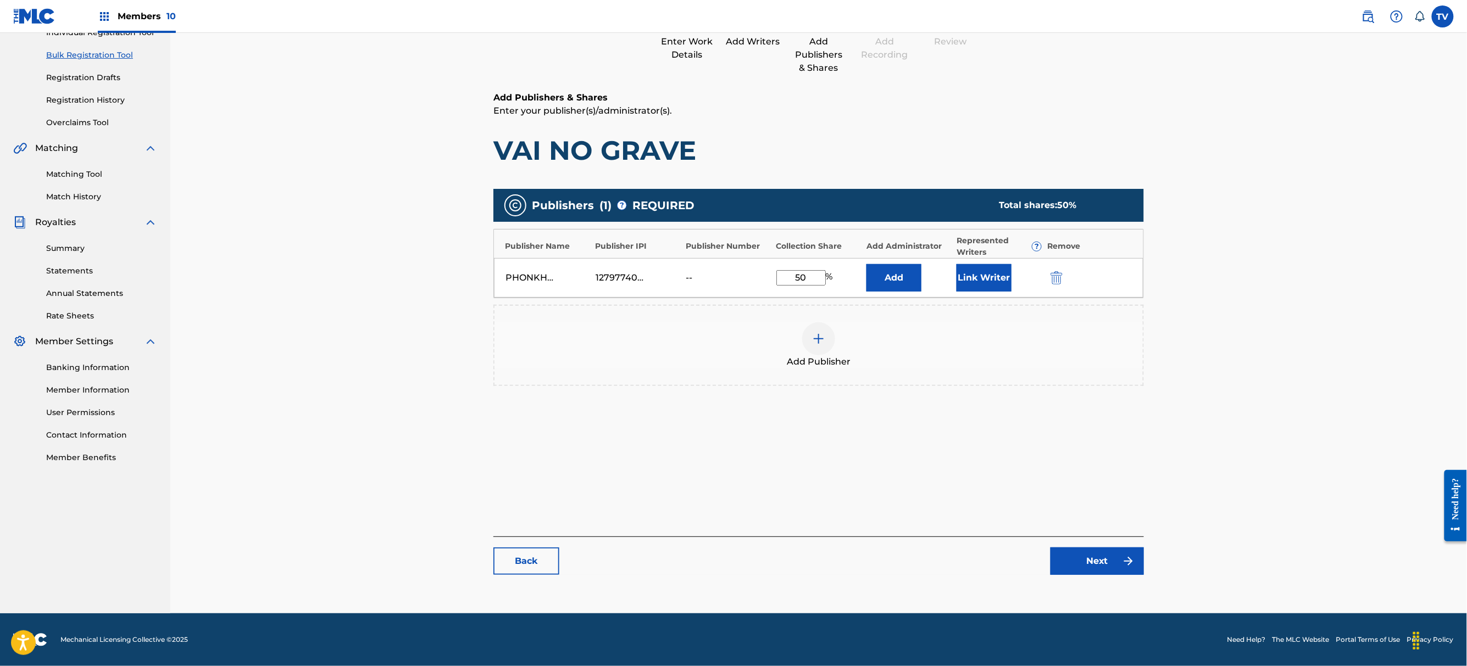
click at [1119, 572] on link "Next" at bounding box center [1096, 561] width 93 height 27
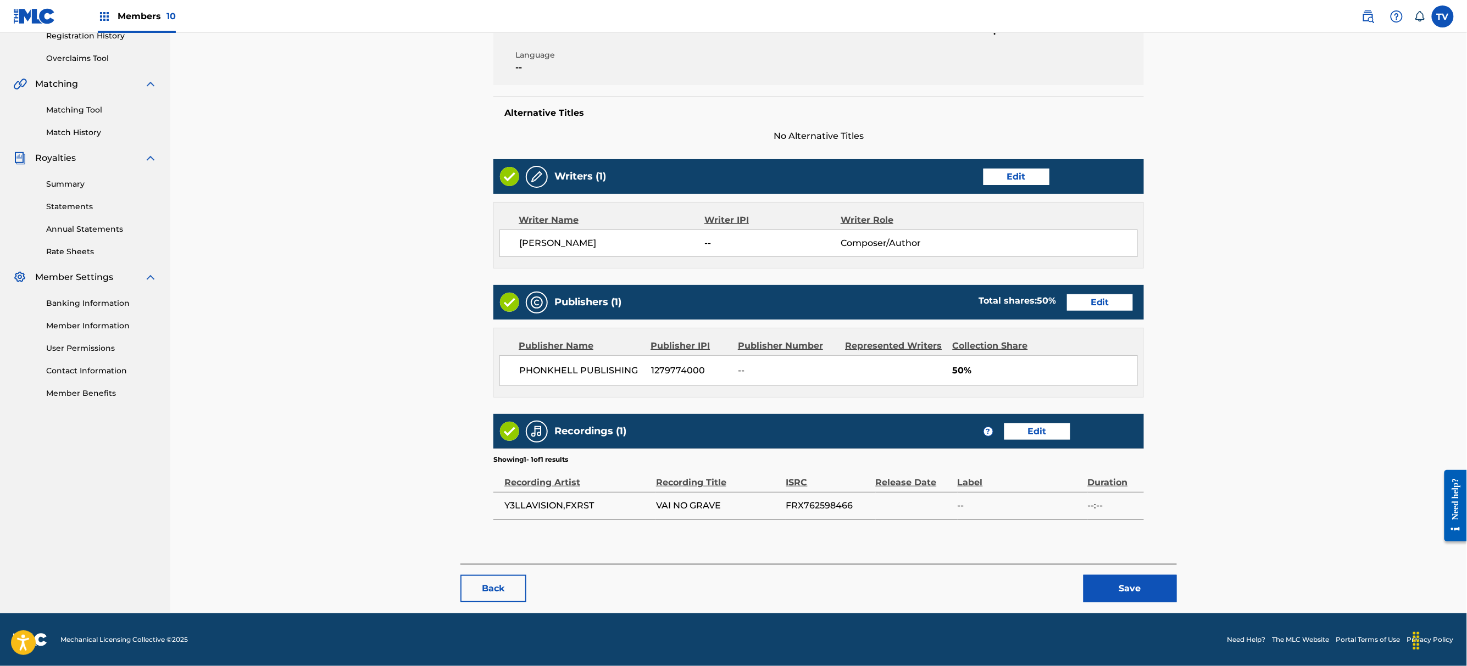
click at [1134, 579] on button "Save" at bounding box center [1129, 588] width 93 height 27
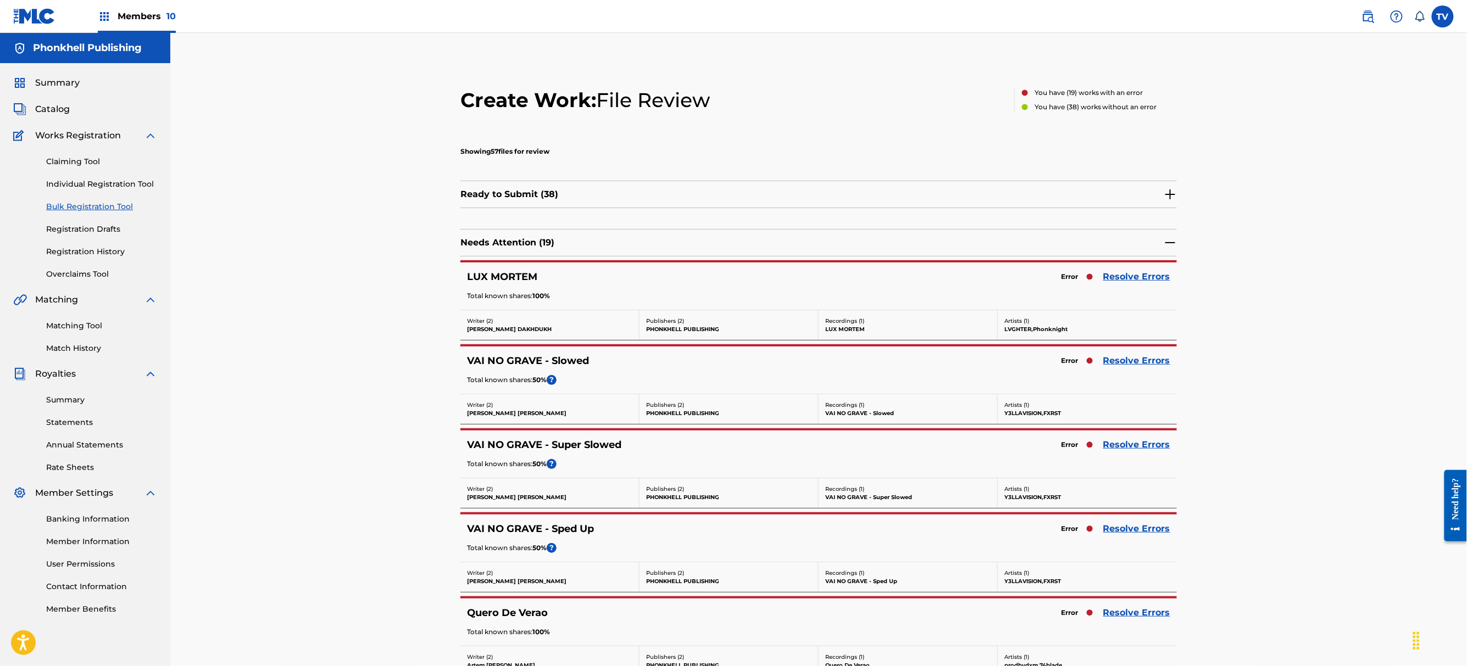
click at [1121, 447] on link "Resolve Errors" at bounding box center [1136, 444] width 67 height 13
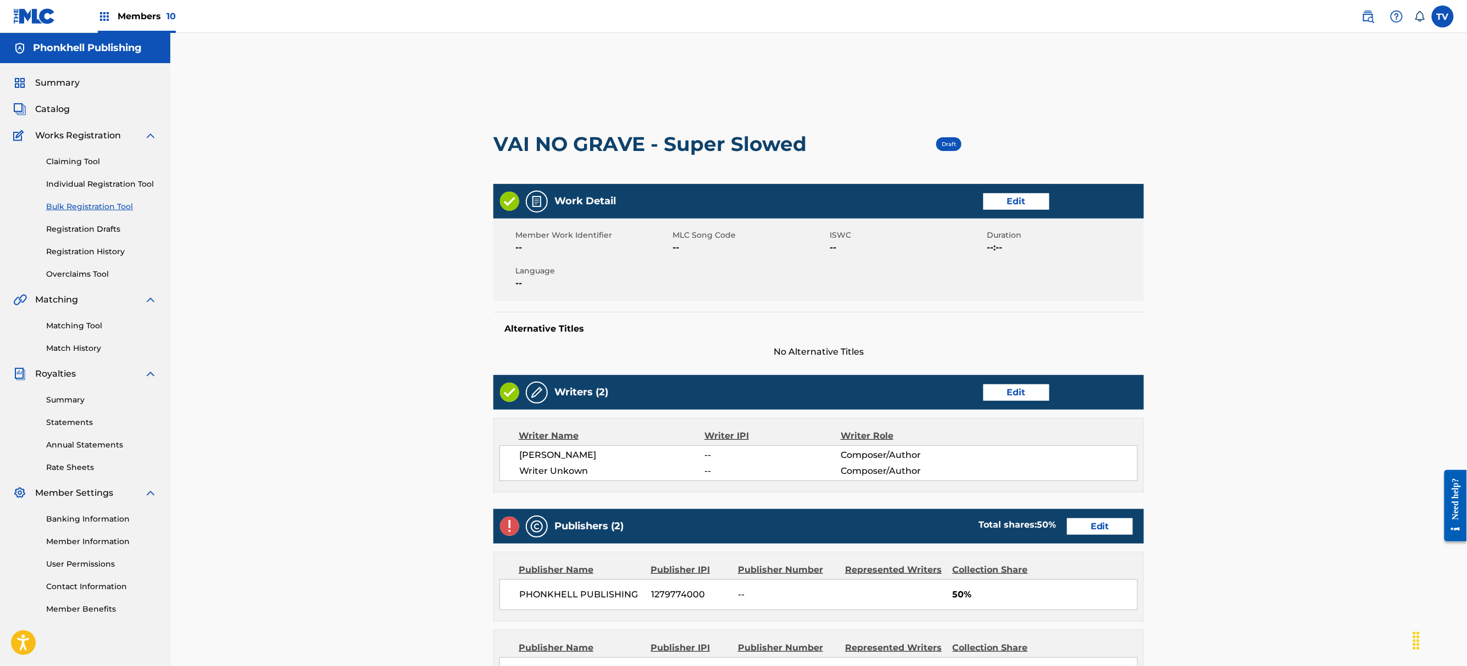
click at [1035, 394] on link "Edit" at bounding box center [1016, 393] width 66 height 16
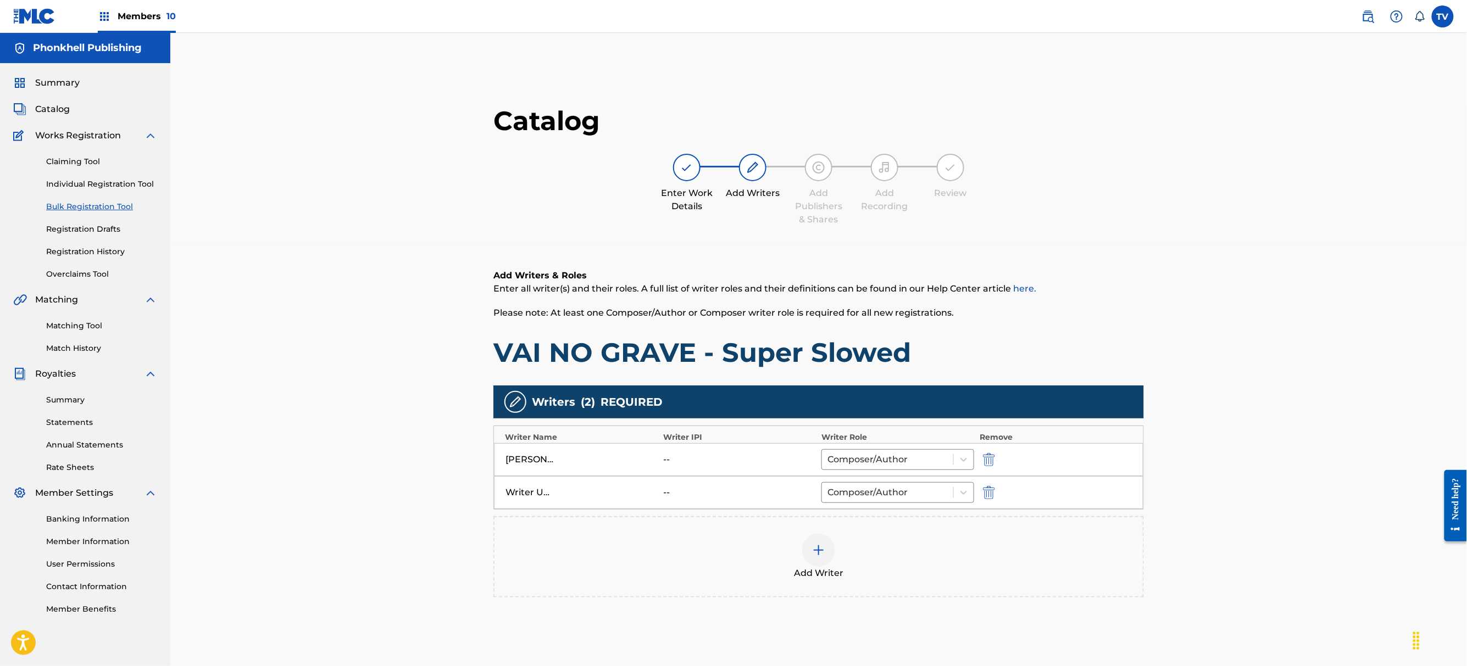
click at [994, 491] on img "submit" at bounding box center [989, 492] width 12 height 13
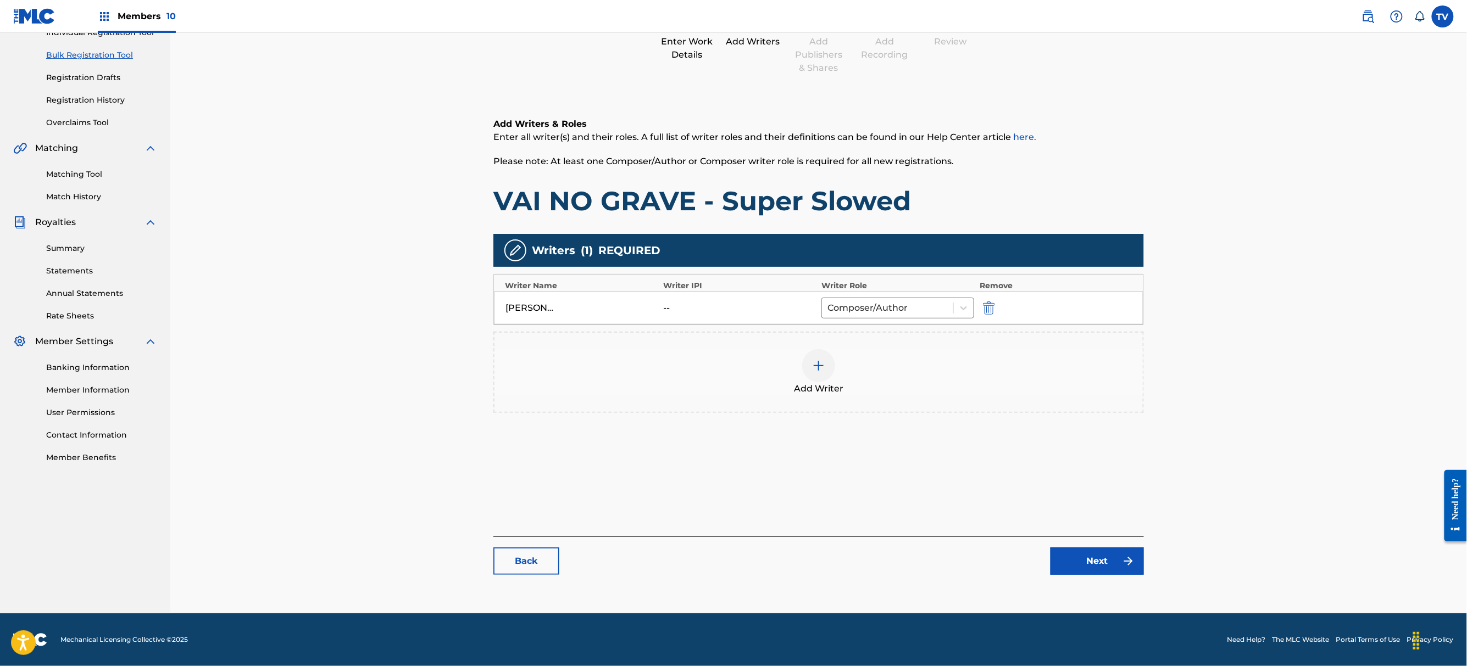
click at [1095, 564] on link "Next" at bounding box center [1096, 561] width 93 height 27
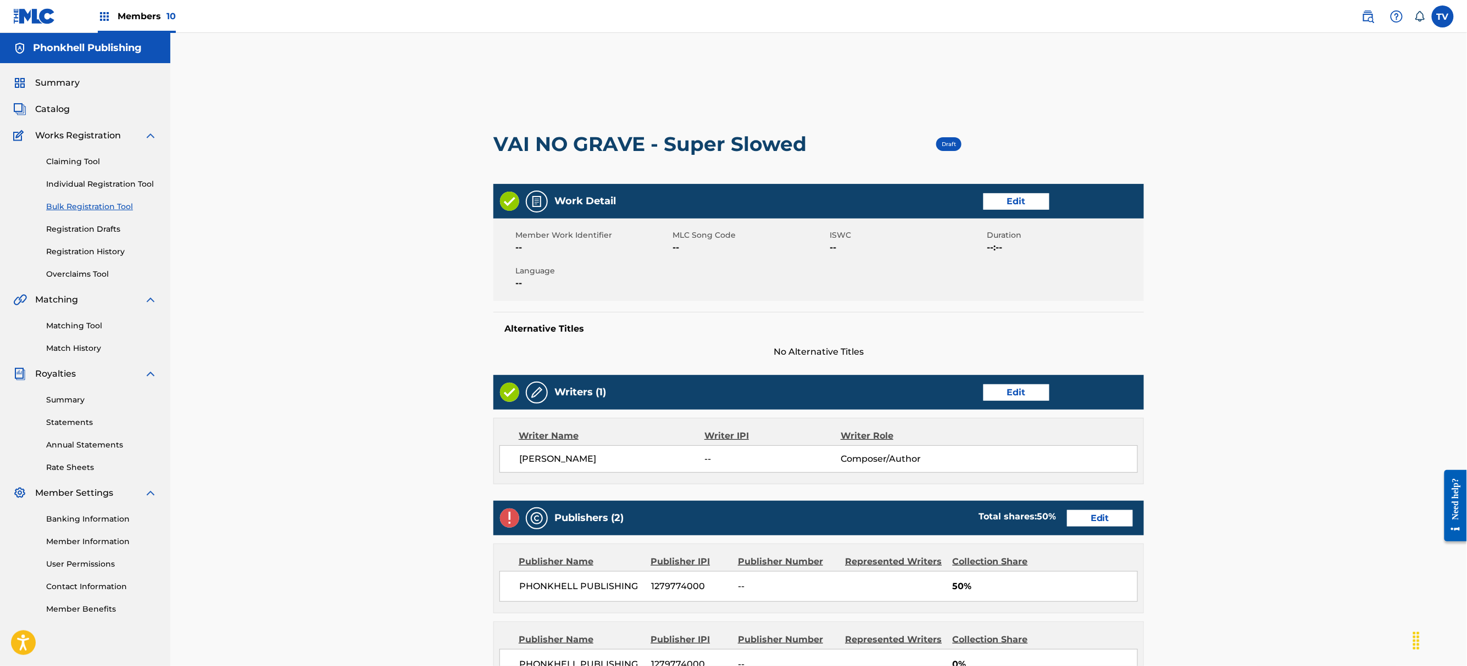
click at [1100, 511] on link "Edit" at bounding box center [1100, 518] width 66 height 16
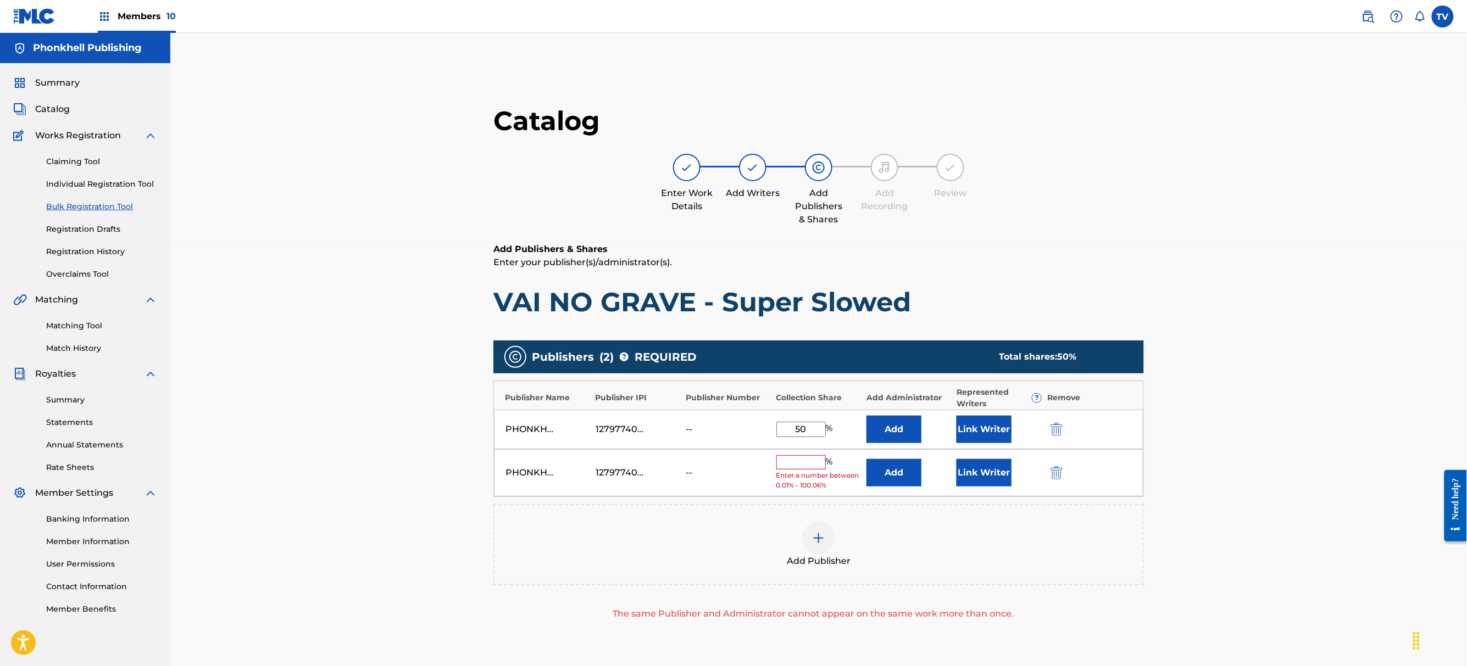
click at [1060, 477] on img "submit" at bounding box center [1056, 472] width 12 height 13
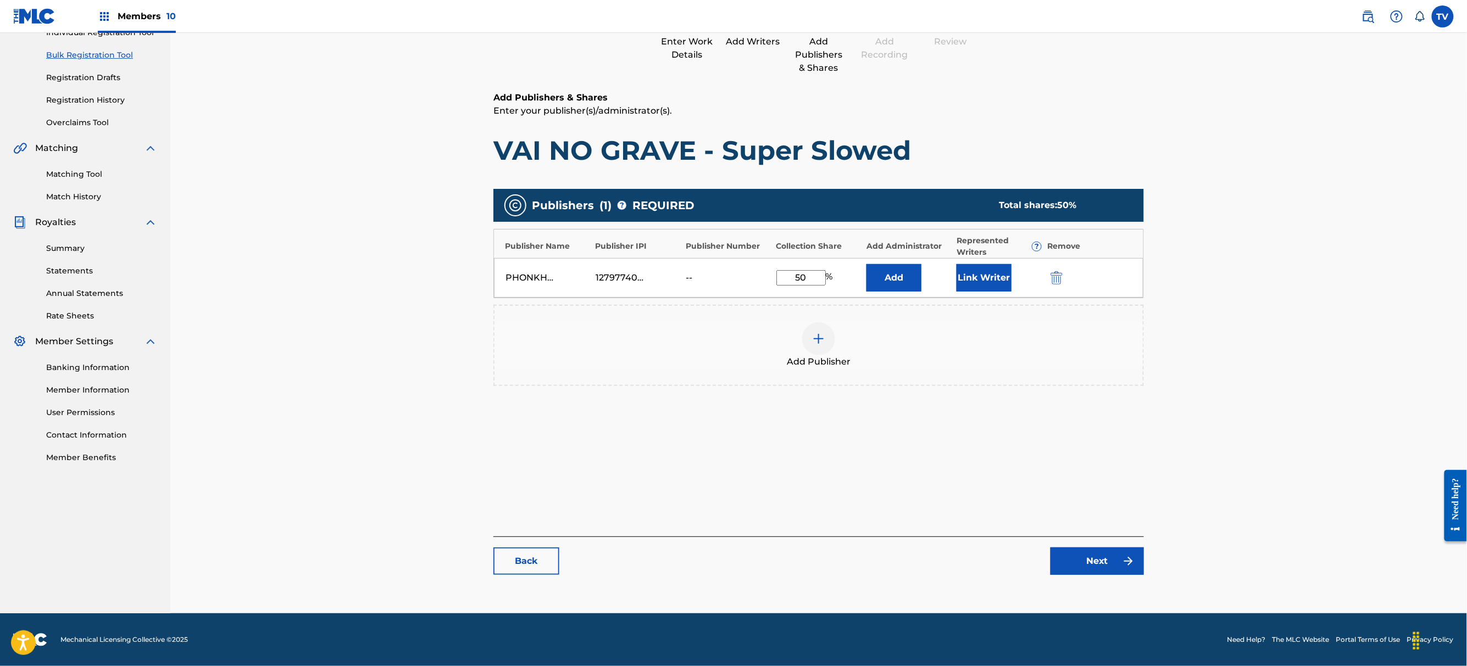
click at [1106, 550] on link "Next" at bounding box center [1096, 561] width 93 height 27
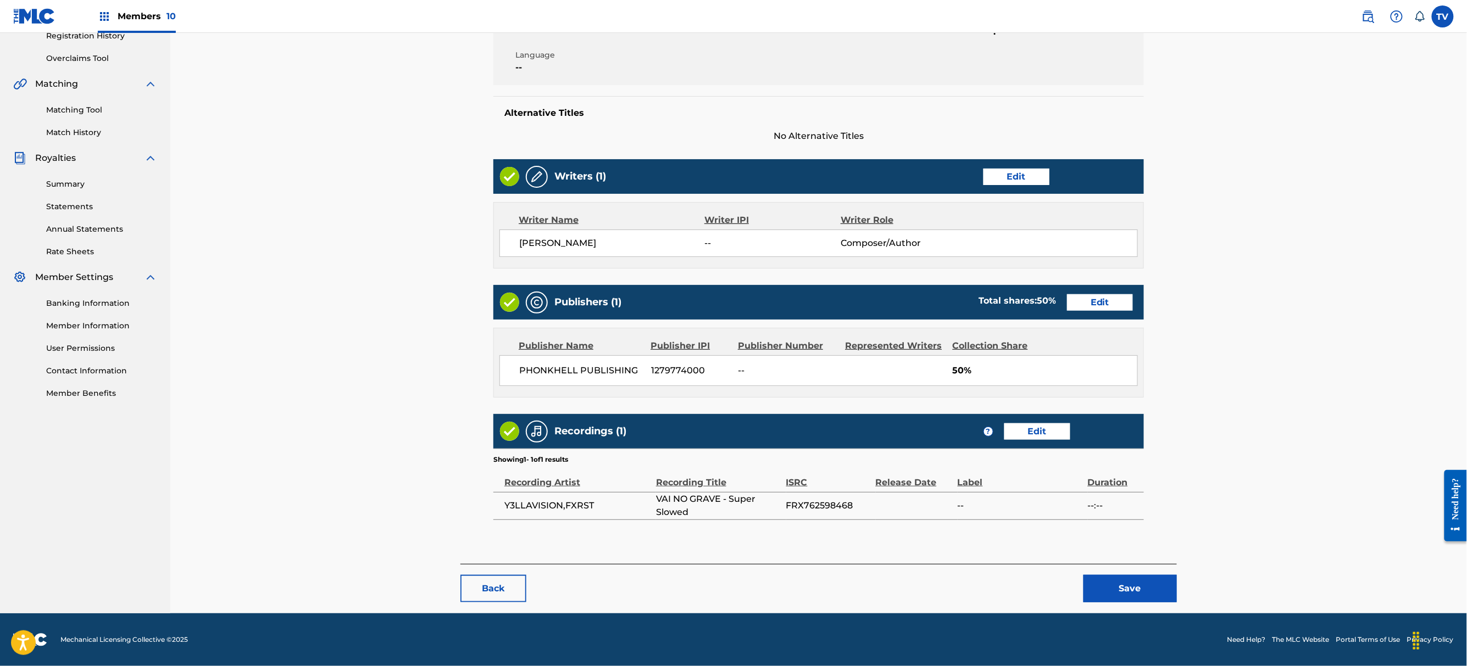
click at [1143, 572] on div "Back Save" at bounding box center [818, 583] width 716 height 38
click at [1154, 584] on button "Save" at bounding box center [1129, 588] width 93 height 27
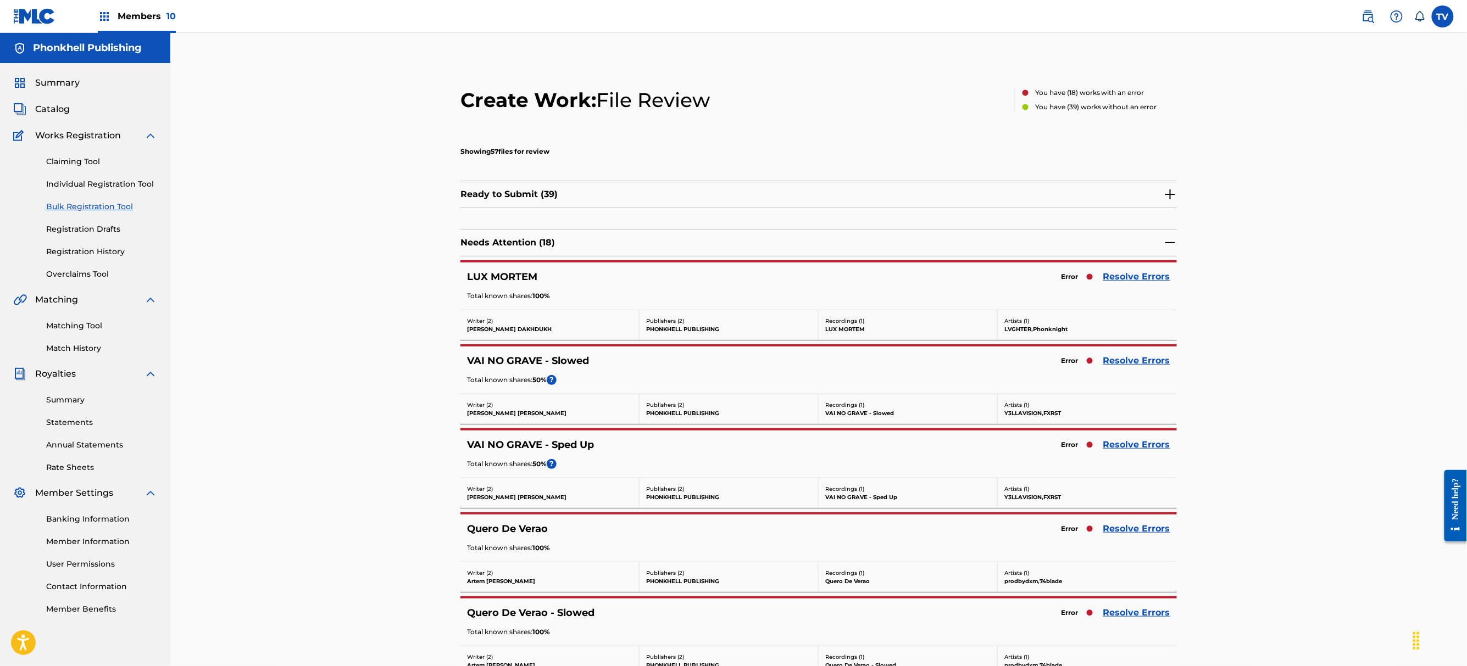
click at [1126, 360] on link "Resolve Errors" at bounding box center [1136, 360] width 67 height 13
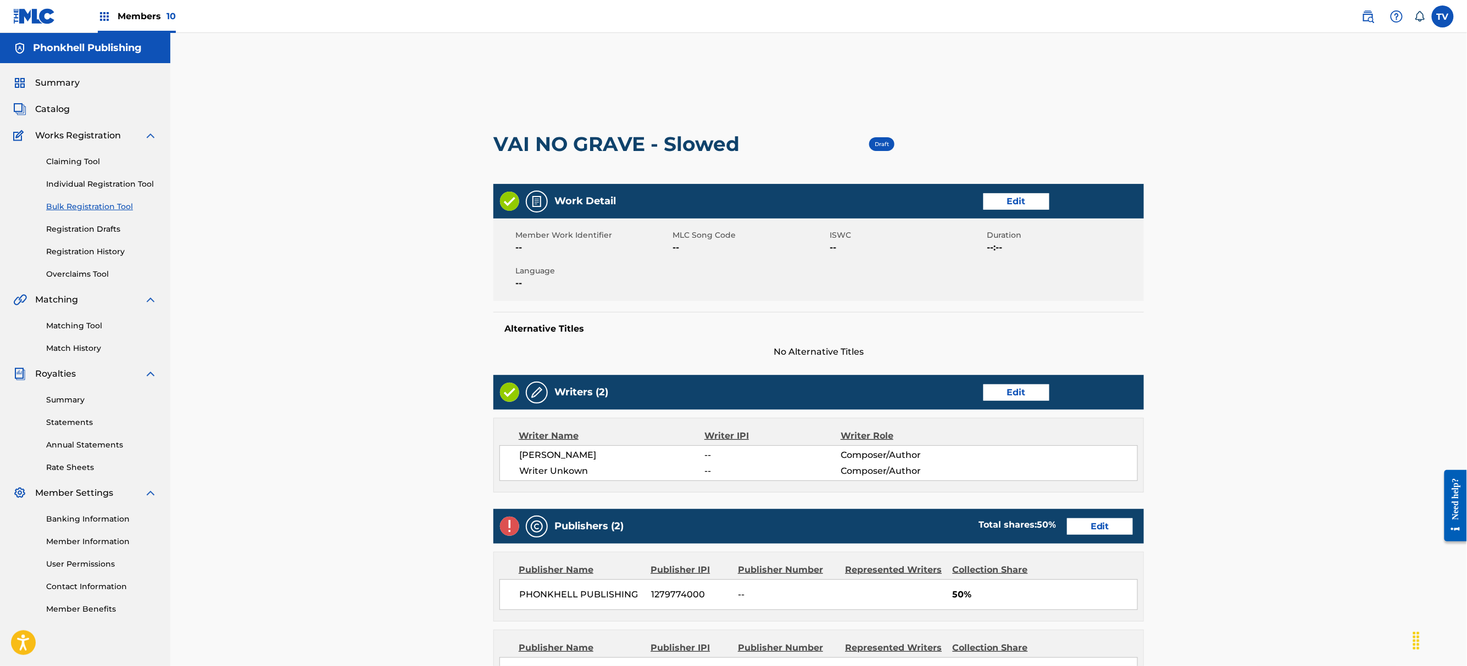
click at [1025, 386] on link "Edit" at bounding box center [1016, 393] width 66 height 16
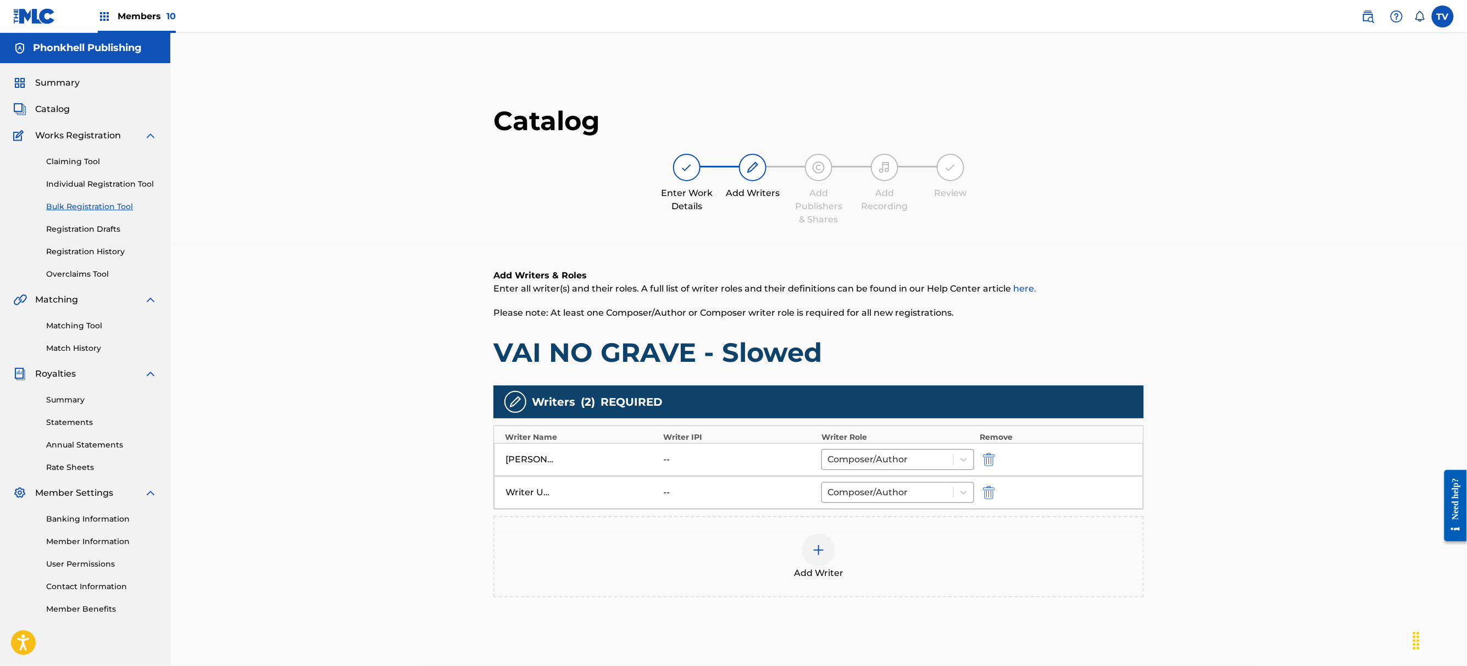
click at [992, 487] on img "submit" at bounding box center [989, 492] width 12 height 13
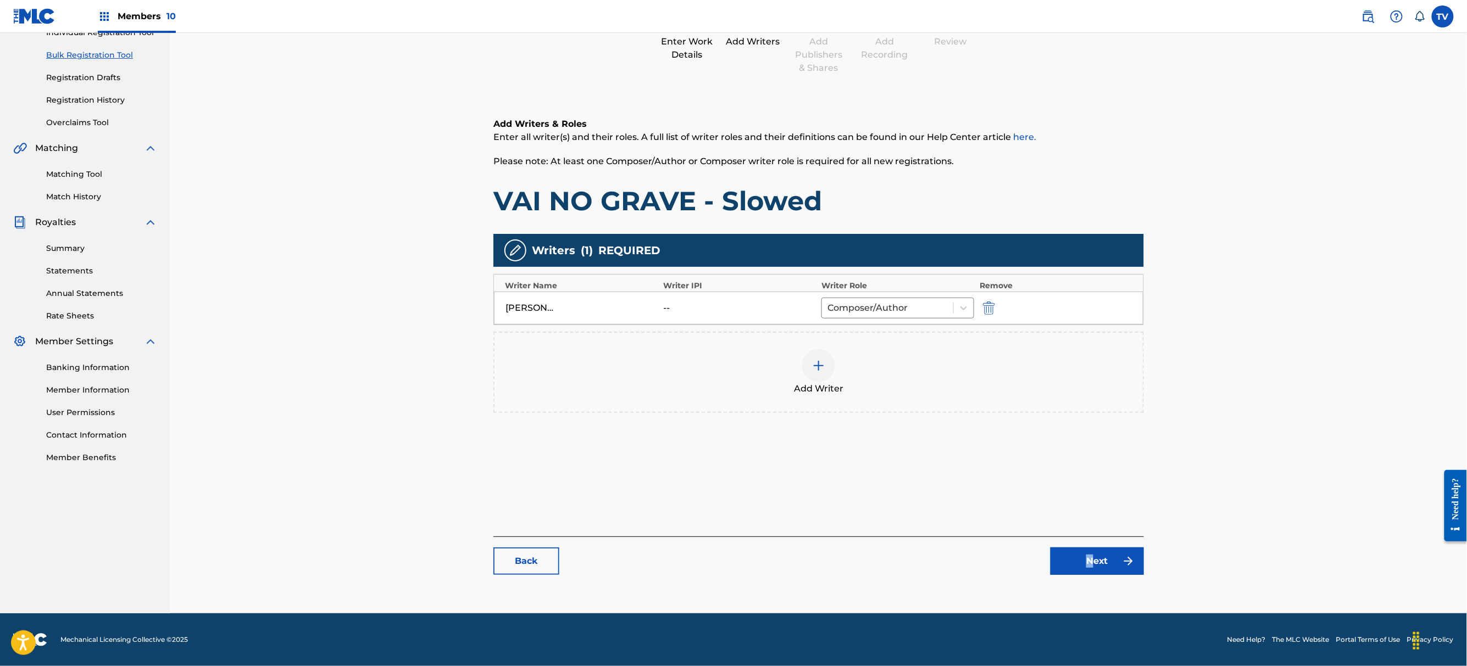
click at [1091, 543] on div "Back Next" at bounding box center [818, 556] width 650 height 38
click at [1101, 559] on link "Next" at bounding box center [1096, 561] width 93 height 27
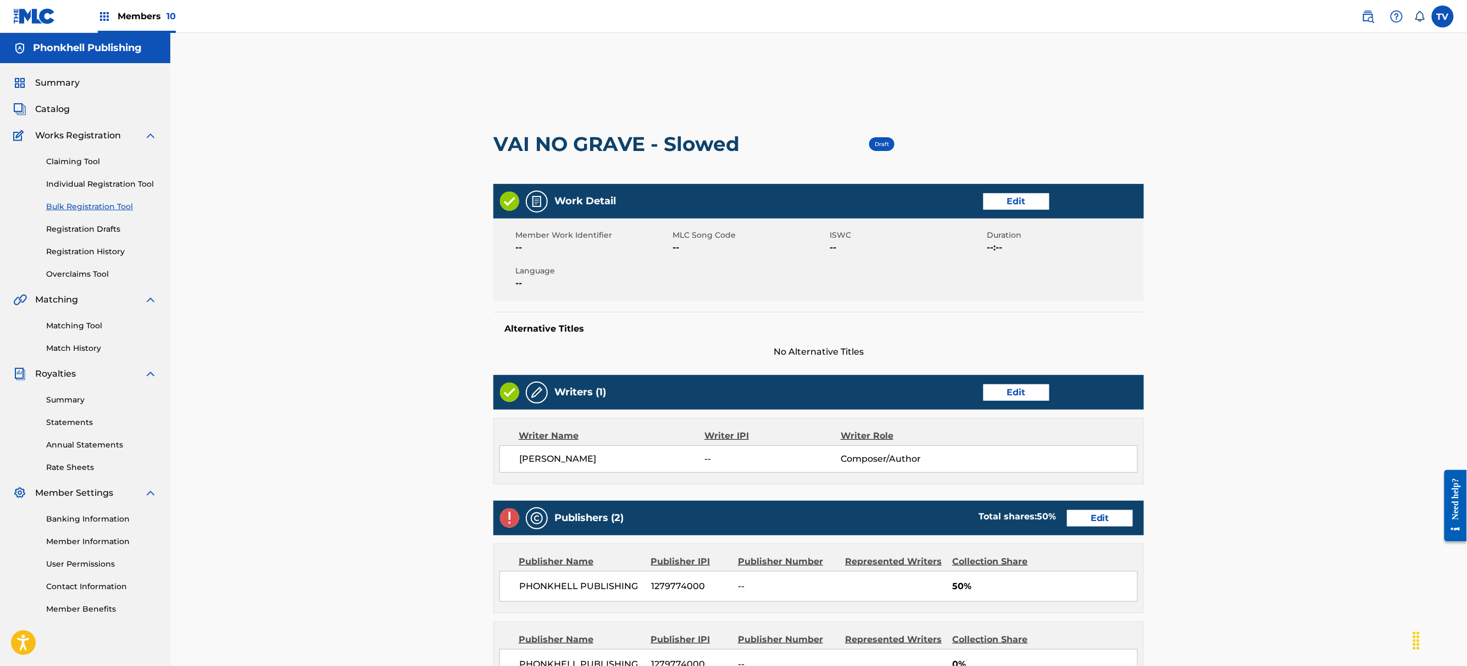
click at [1111, 513] on link "Edit" at bounding box center [1100, 518] width 66 height 16
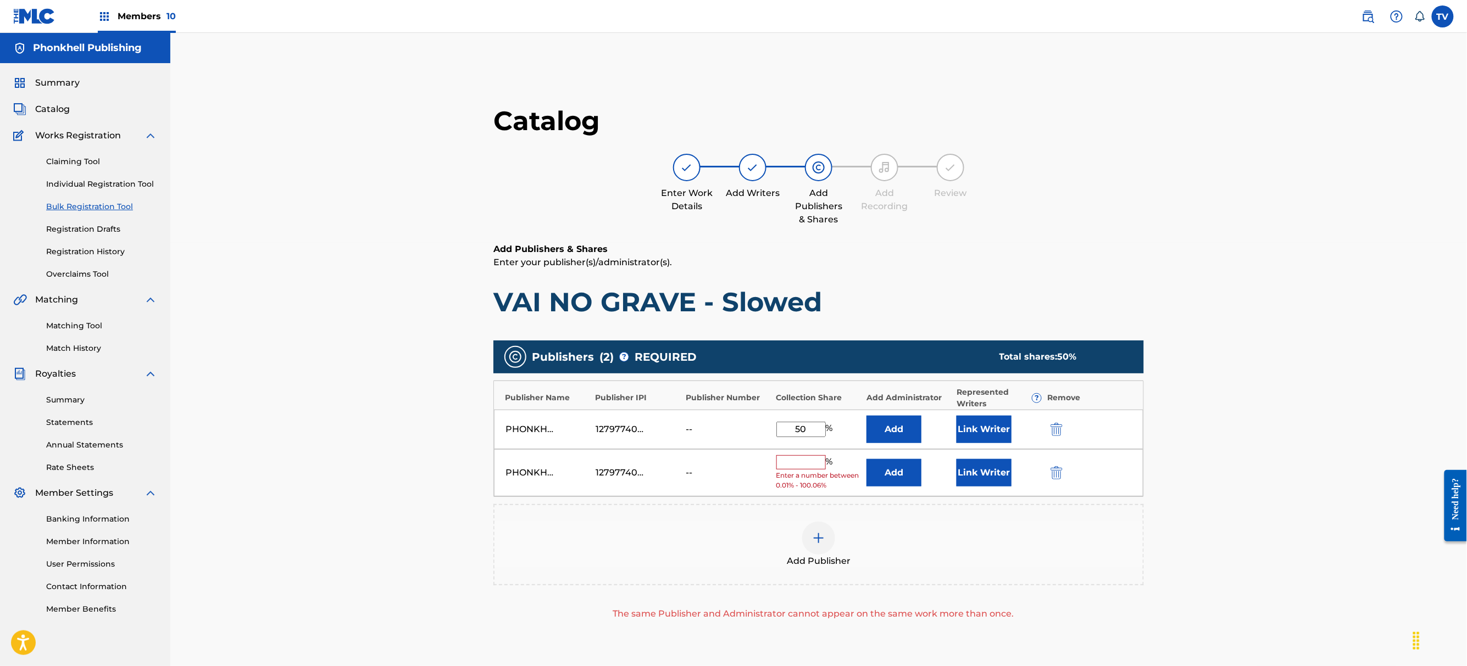
click at [1060, 474] on img "submit" at bounding box center [1056, 472] width 12 height 13
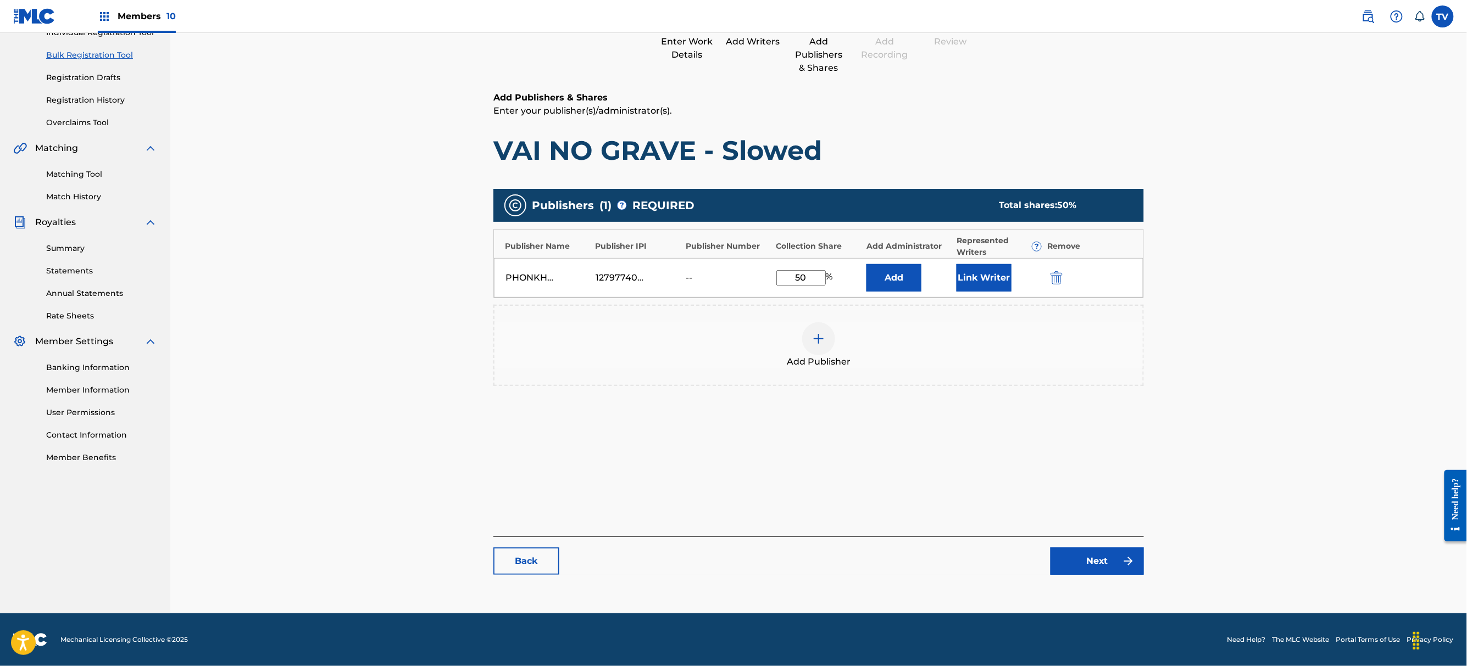
click at [1095, 567] on link "Next" at bounding box center [1096, 561] width 93 height 27
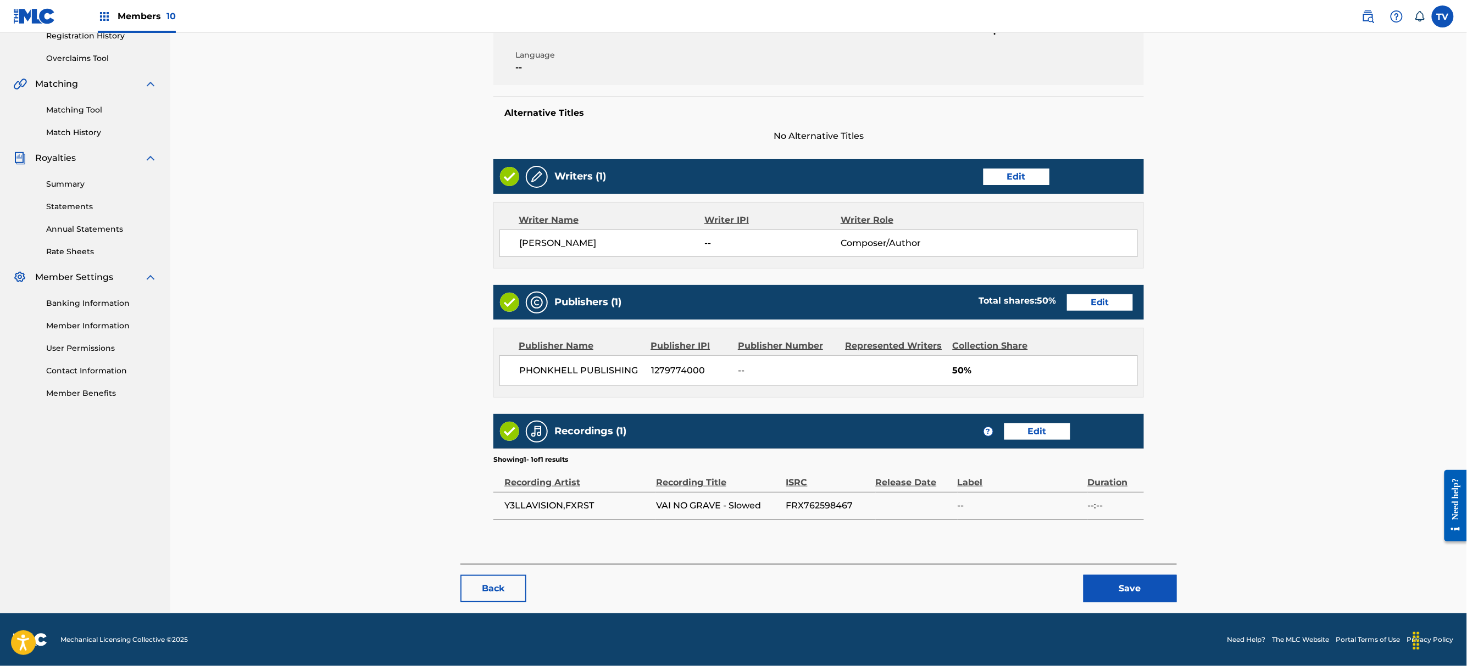
drag, startPoint x: 1136, startPoint y: 610, endPoint x: 1135, endPoint y: 603, distance: 7.2
click at [1136, 609] on div "< Back VAI NO GRAVE - Slowed Draft Work Detail Edit Member Work Identifier -- M…" at bounding box center [818, 243] width 716 height 742
click at [1136, 597] on button "Save" at bounding box center [1129, 588] width 93 height 27
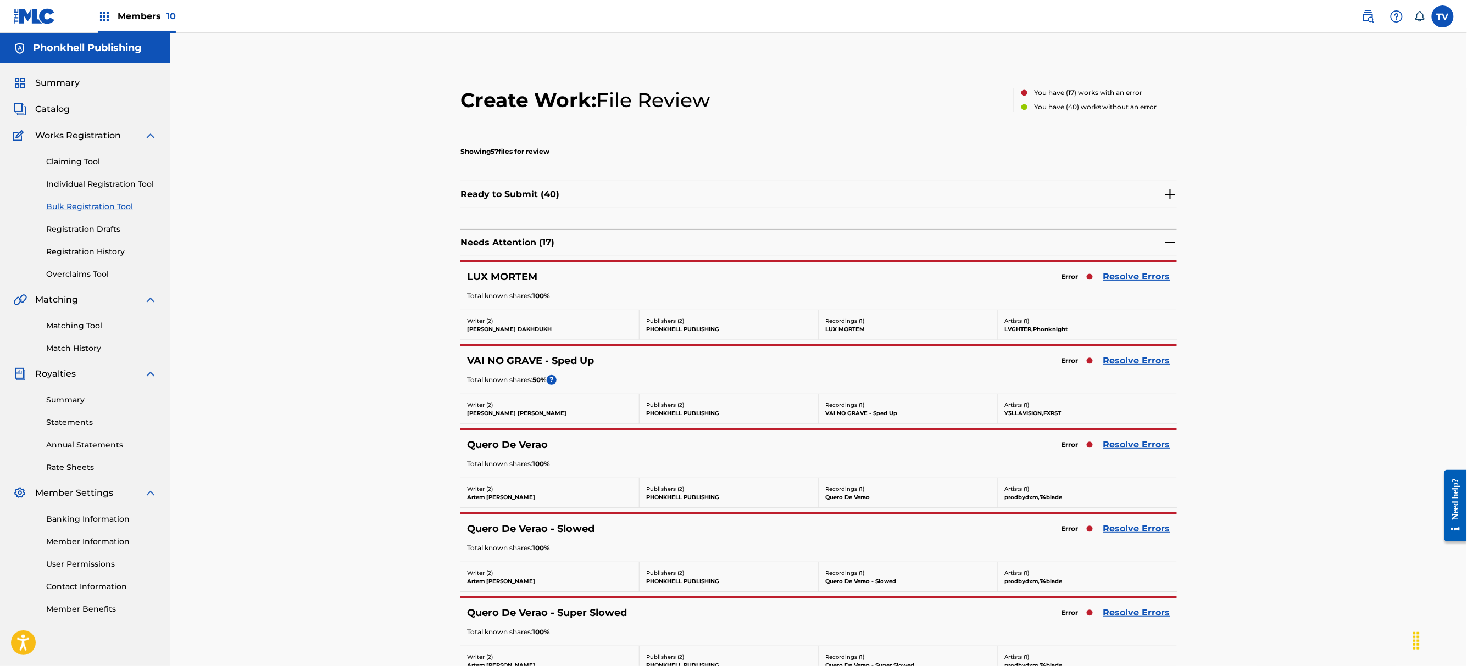
click at [1126, 280] on link "Resolve Errors" at bounding box center [1136, 276] width 67 height 13
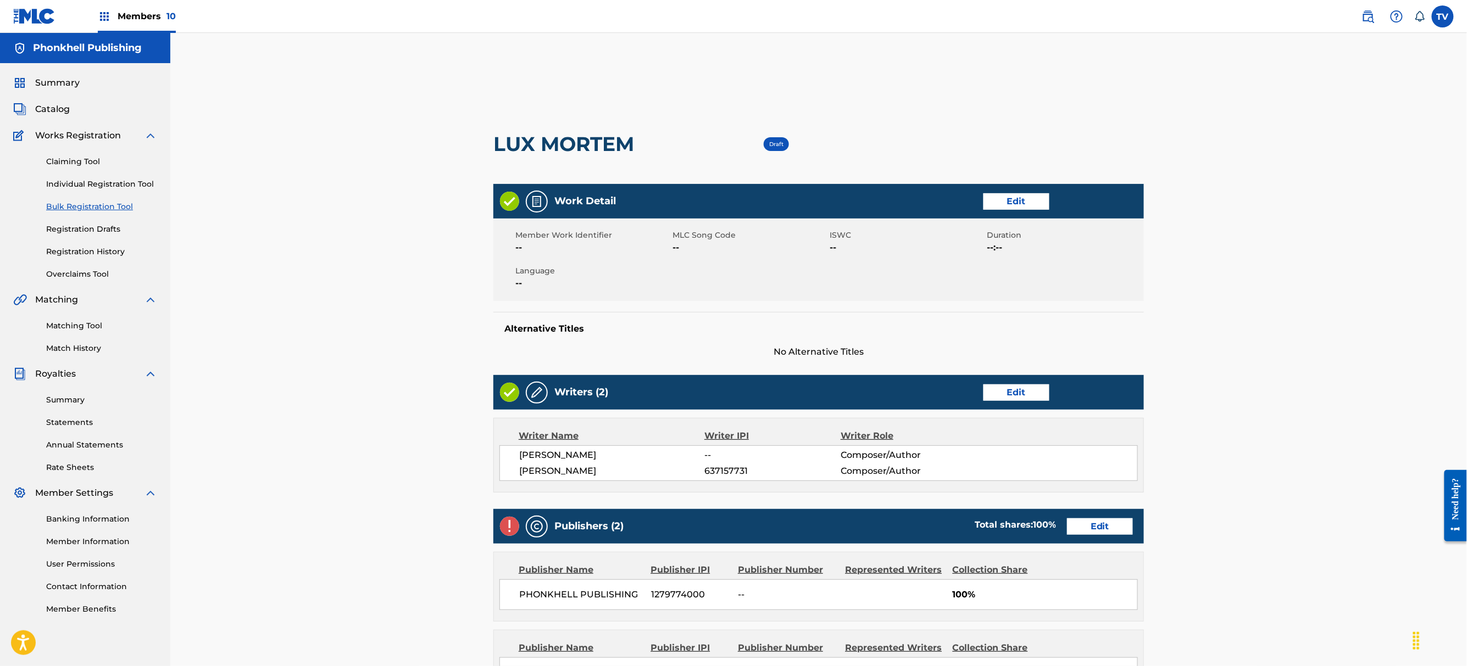
click at [1086, 530] on link "Edit" at bounding box center [1100, 527] width 66 height 16
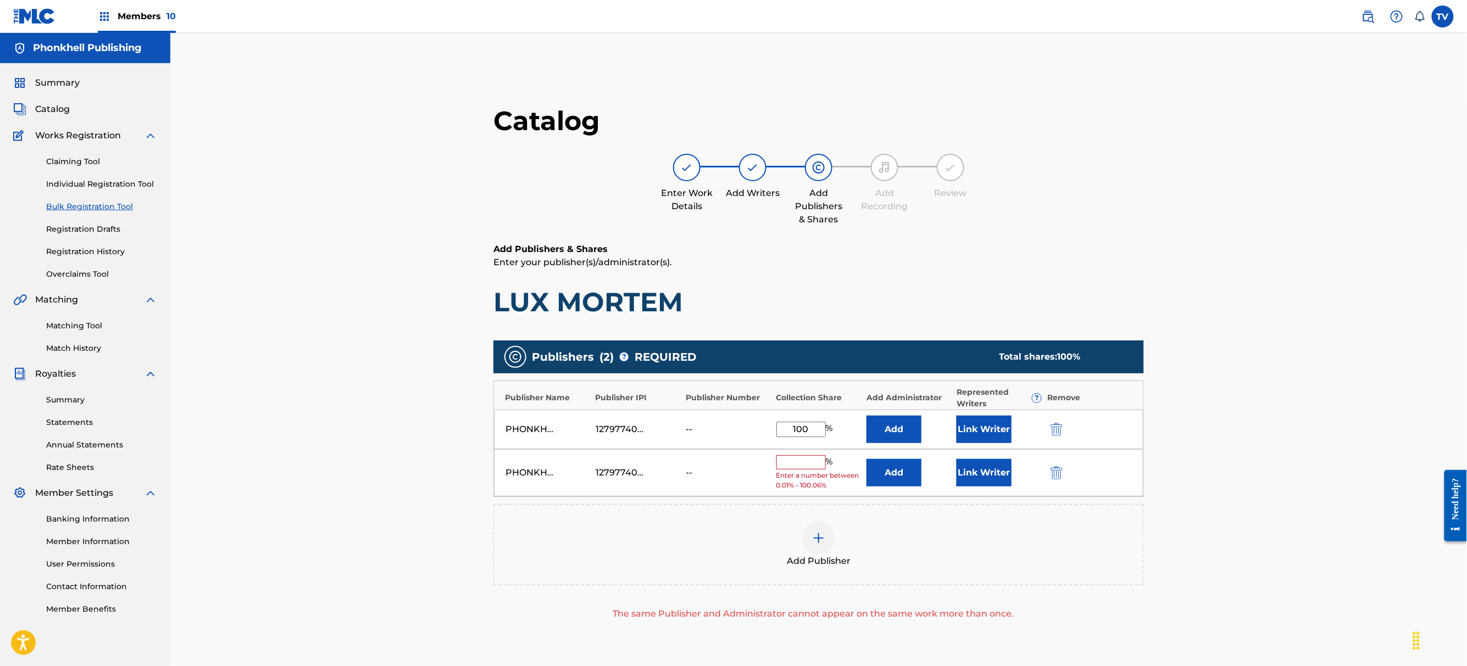
click at [1051, 470] on img "submit" at bounding box center [1056, 472] width 12 height 13
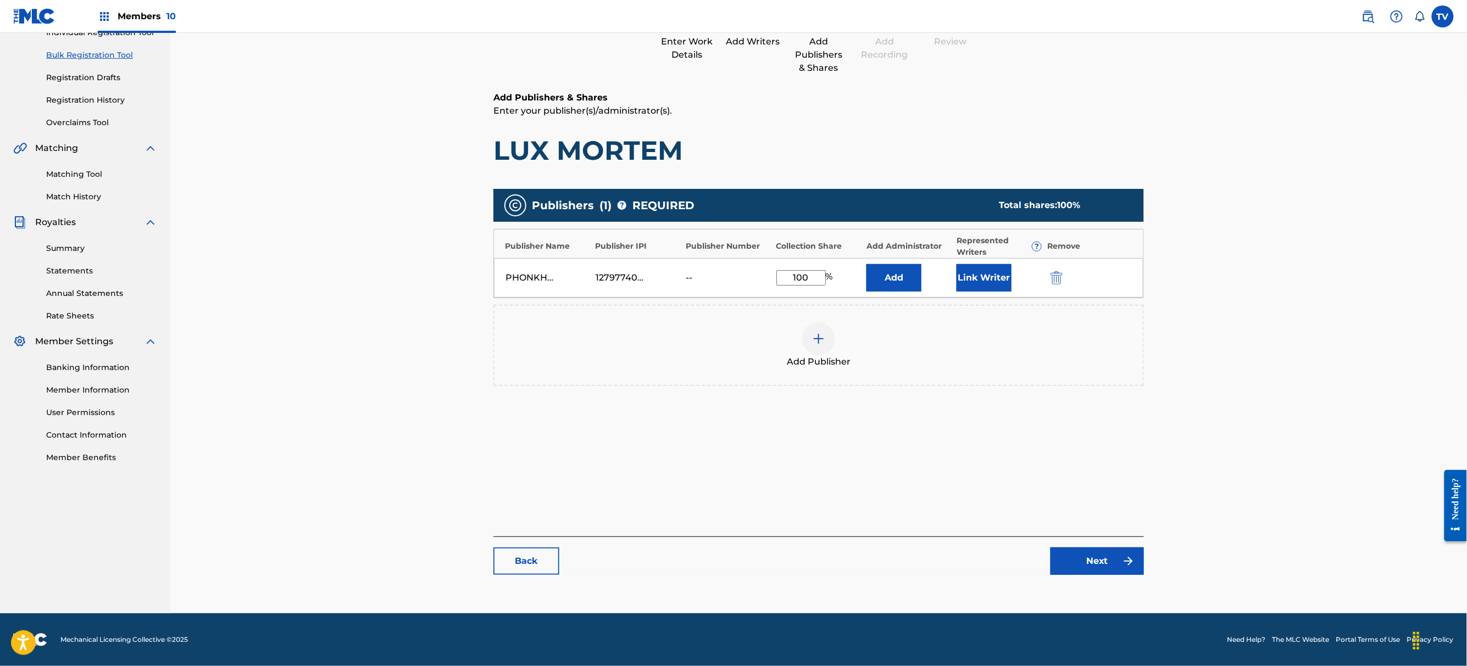
click at [1099, 562] on link "Next" at bounding box center [1096, 561] width 93 height 27
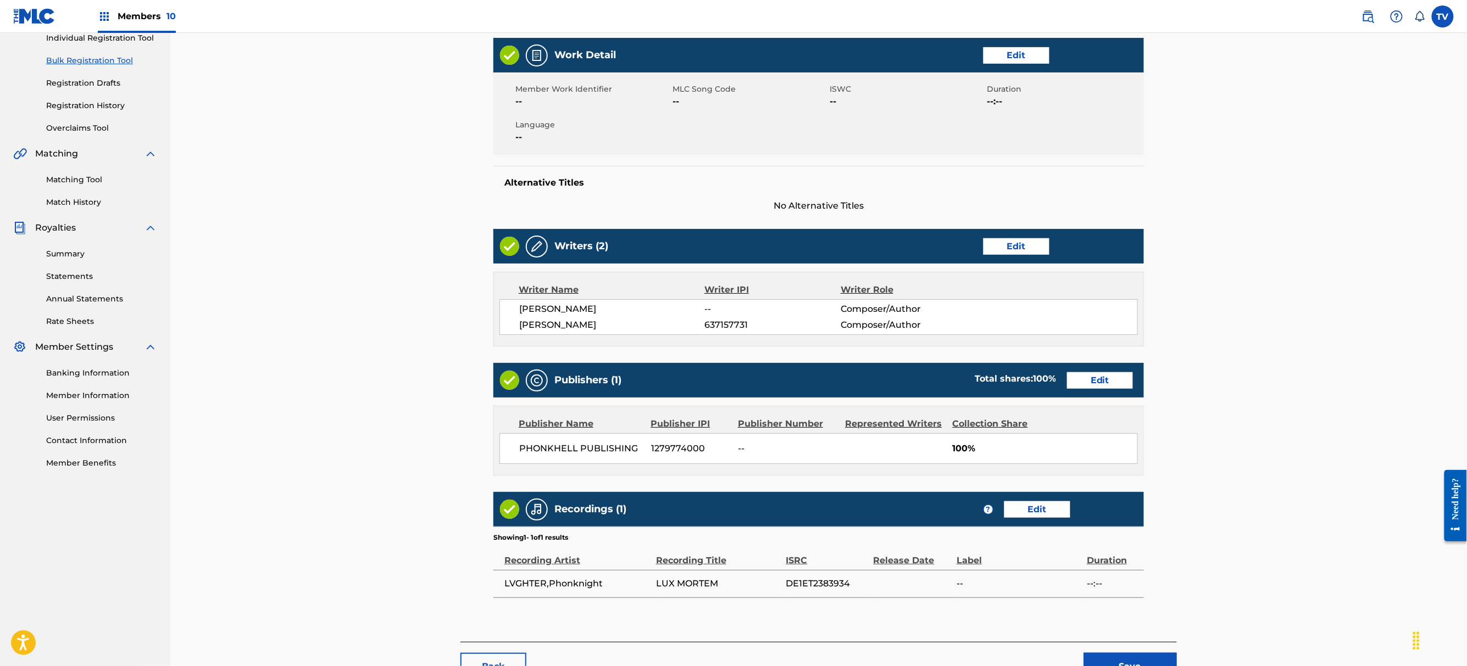
click at [1130, 654] on button "Save" at bounding box center [1129, 666] width 93 height 27
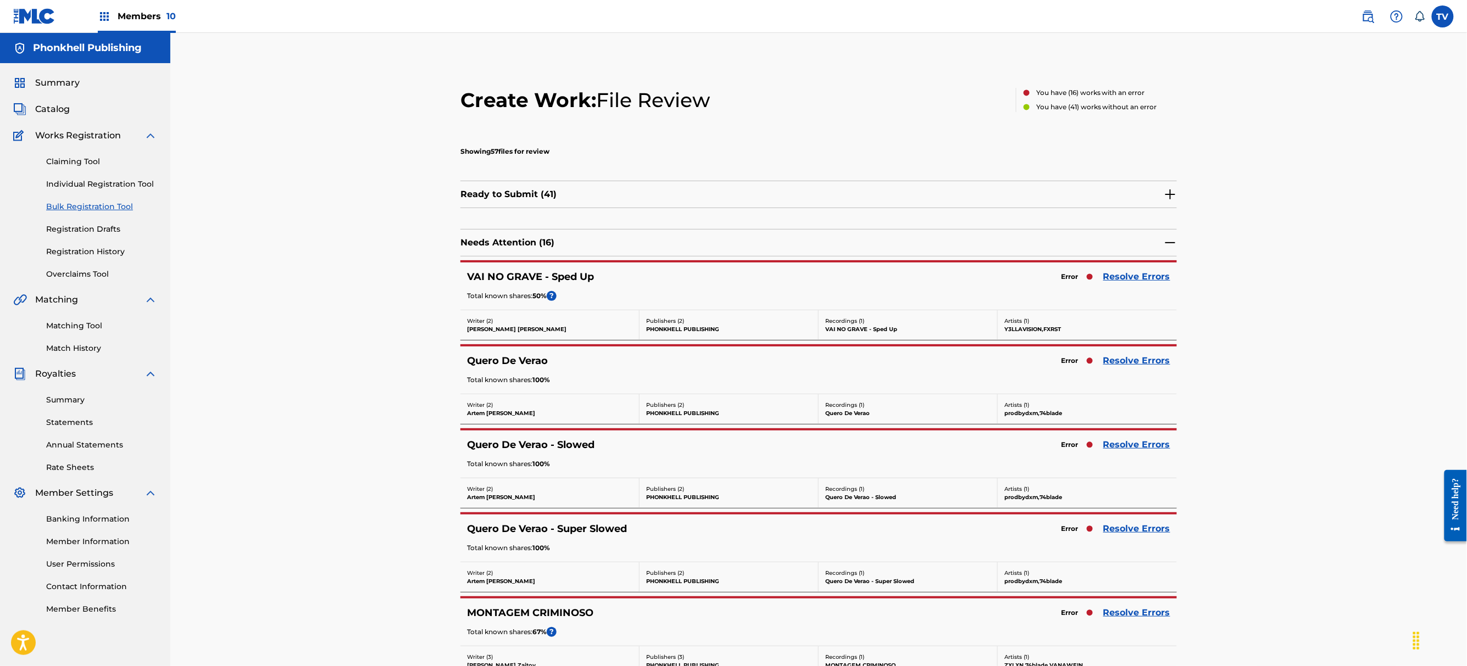
click at [1116, 368] on div "Error Resolve Errors" at bounding box center [1112, 360] width 115 height 15
click at [1117, 363] on link "Resolve Errors" at bounding box center [1136, 360] width 67 height 13
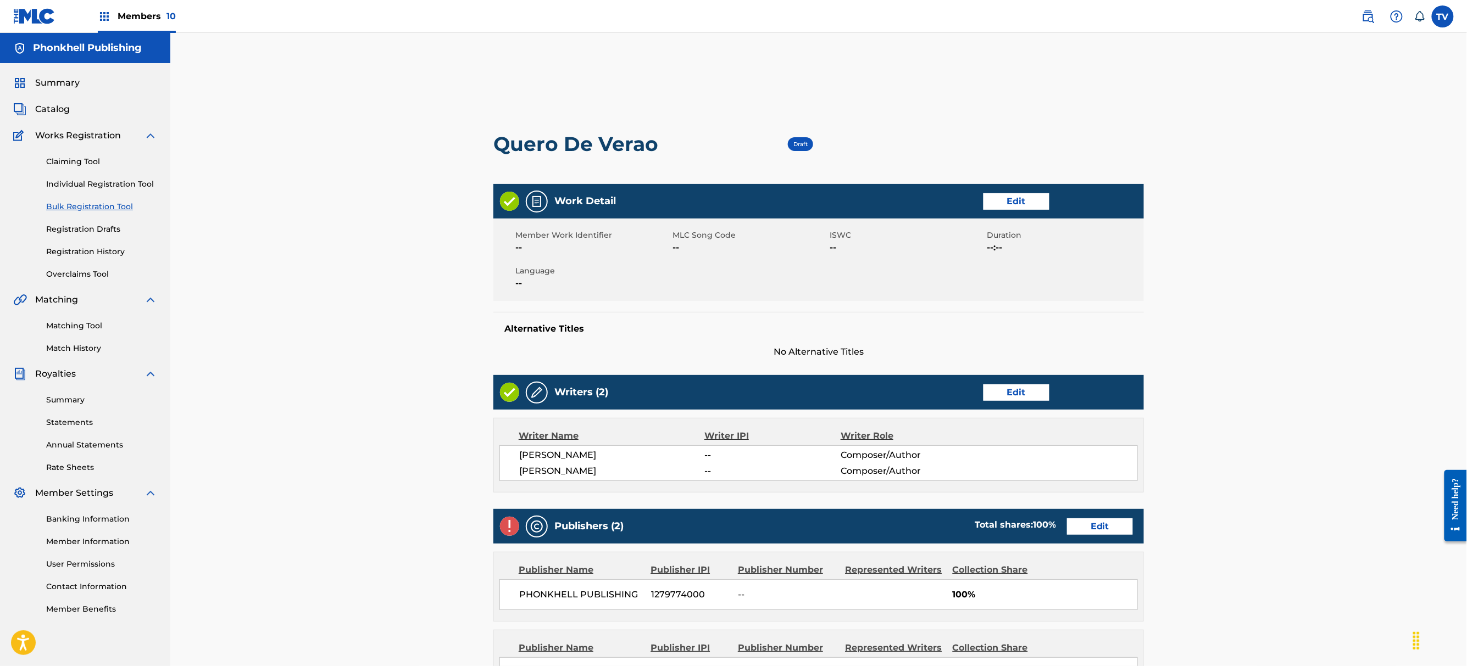
click at [1088, 523] on link "Edit" at bounding box center [1100, 527] width 66 height 16
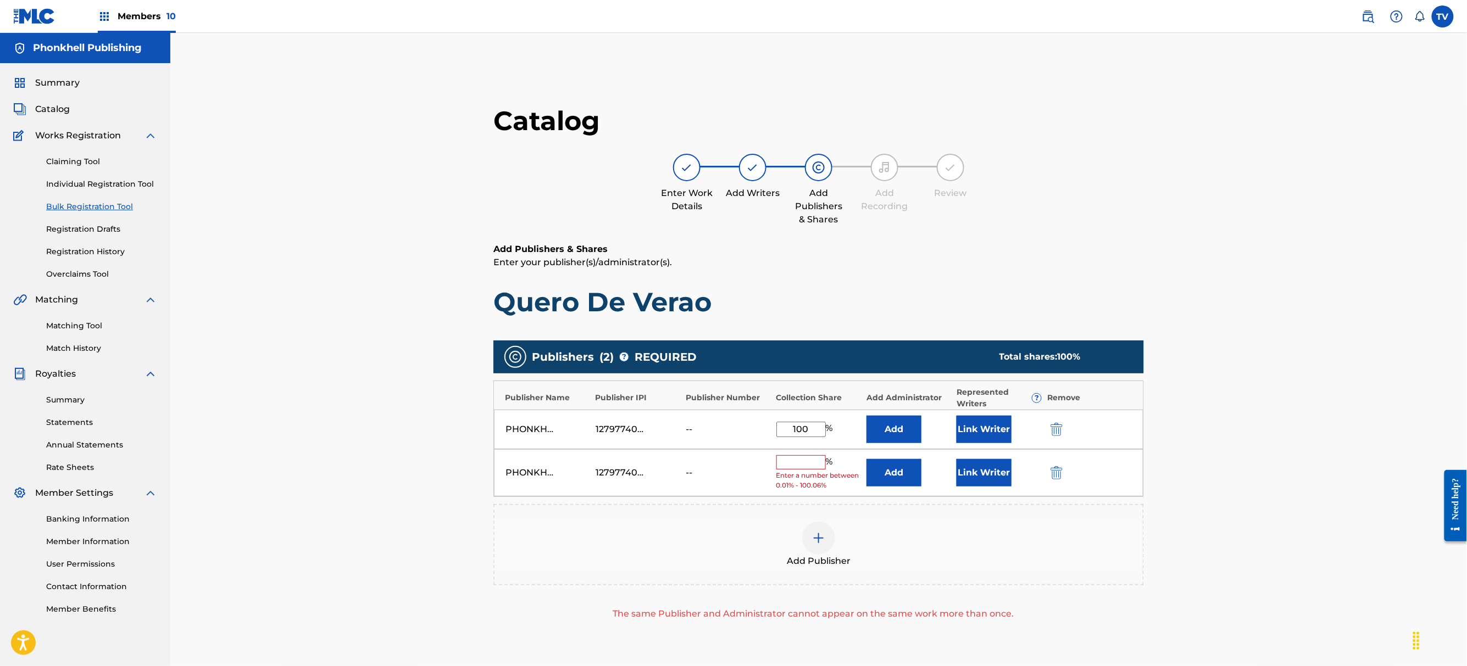
click at [1060, 469] on div at bounding box center [1071, 472] width 49 height 13
click at [1057, 467] on img "submit" at bounding box center [1056, 472] width 12 height 13
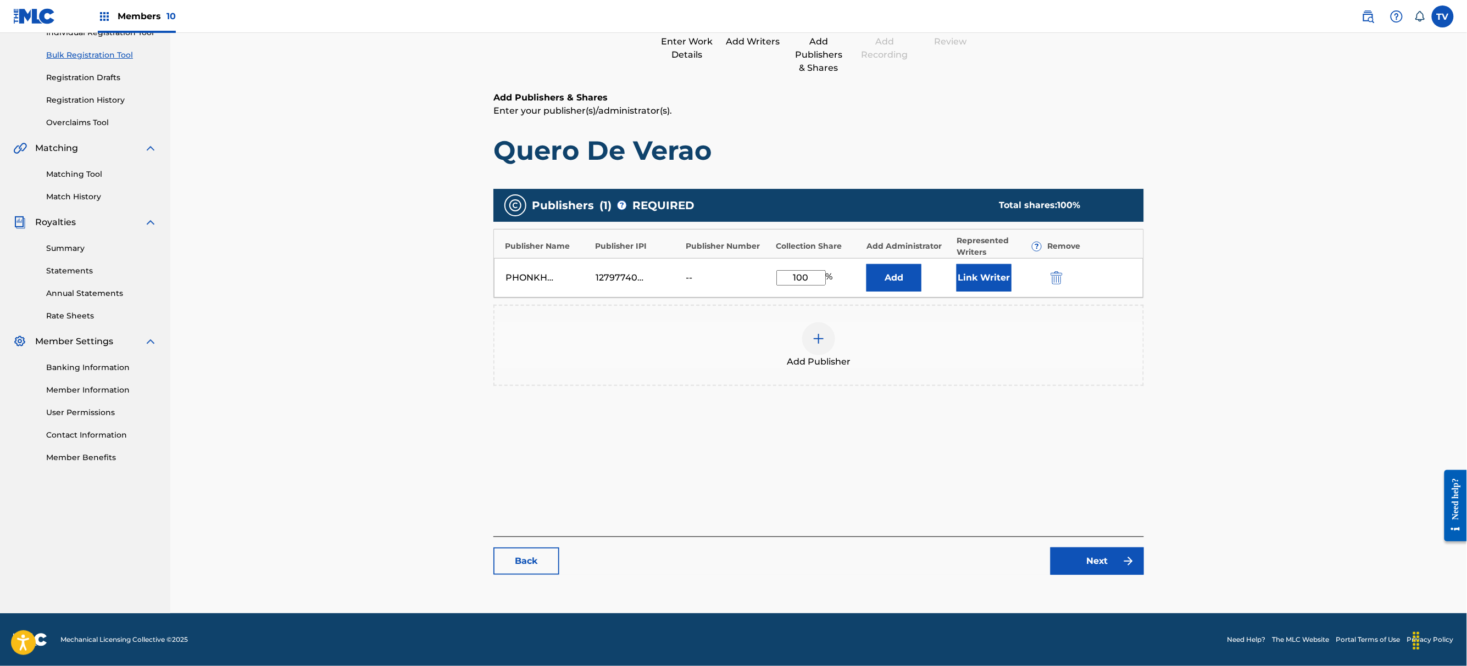
click at [1108, 570] on link "Next" at bounding box center [1096, 561] width 93 height 27
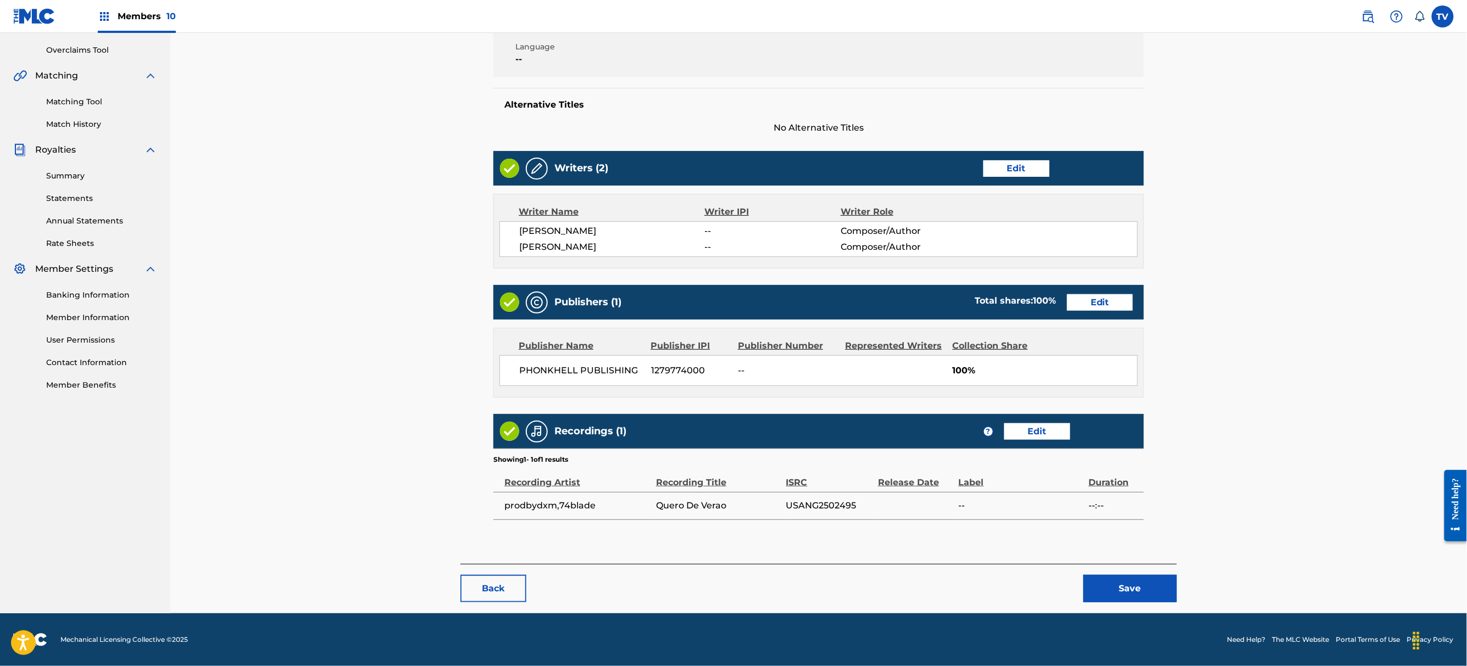
click at [1132, 576] on button "Save" at bounding box center [1129, 588] width 93 height 27
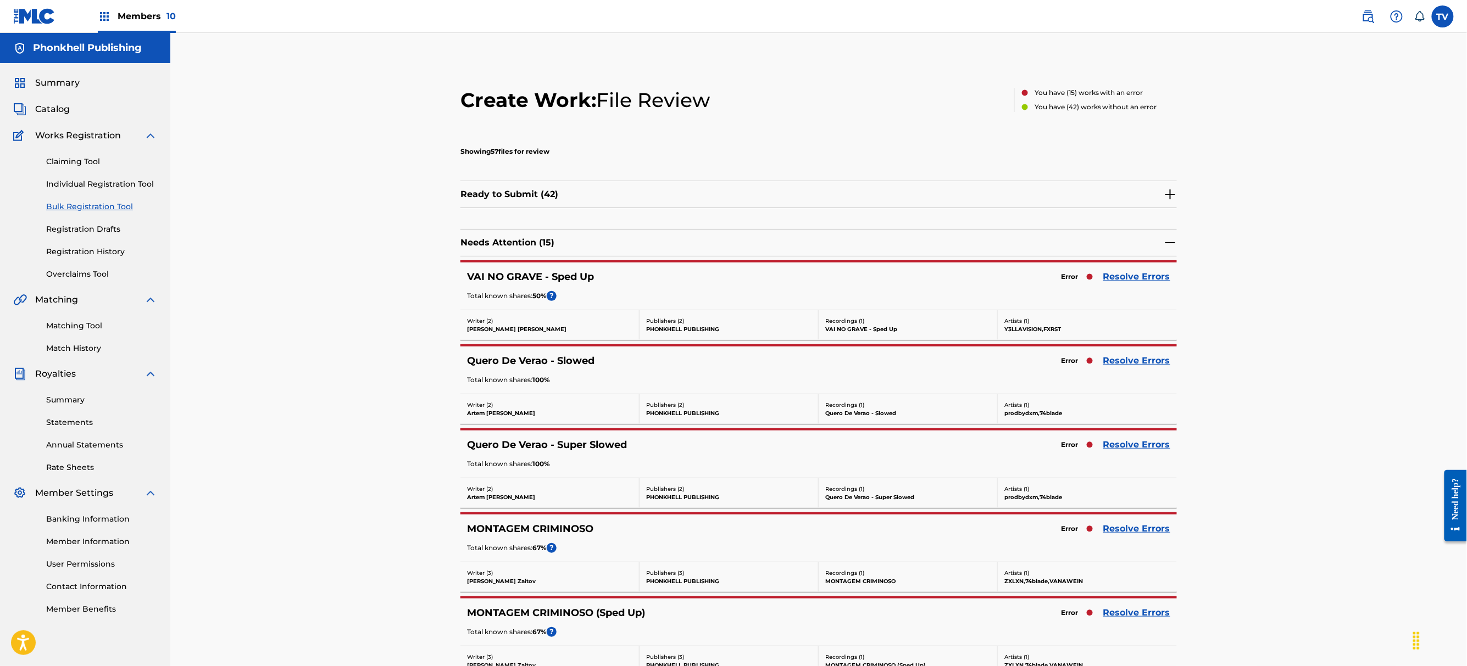
click at [1136, 530] on link "Resolve Errors" at bounding box center [1136, 528] width 67 height 13
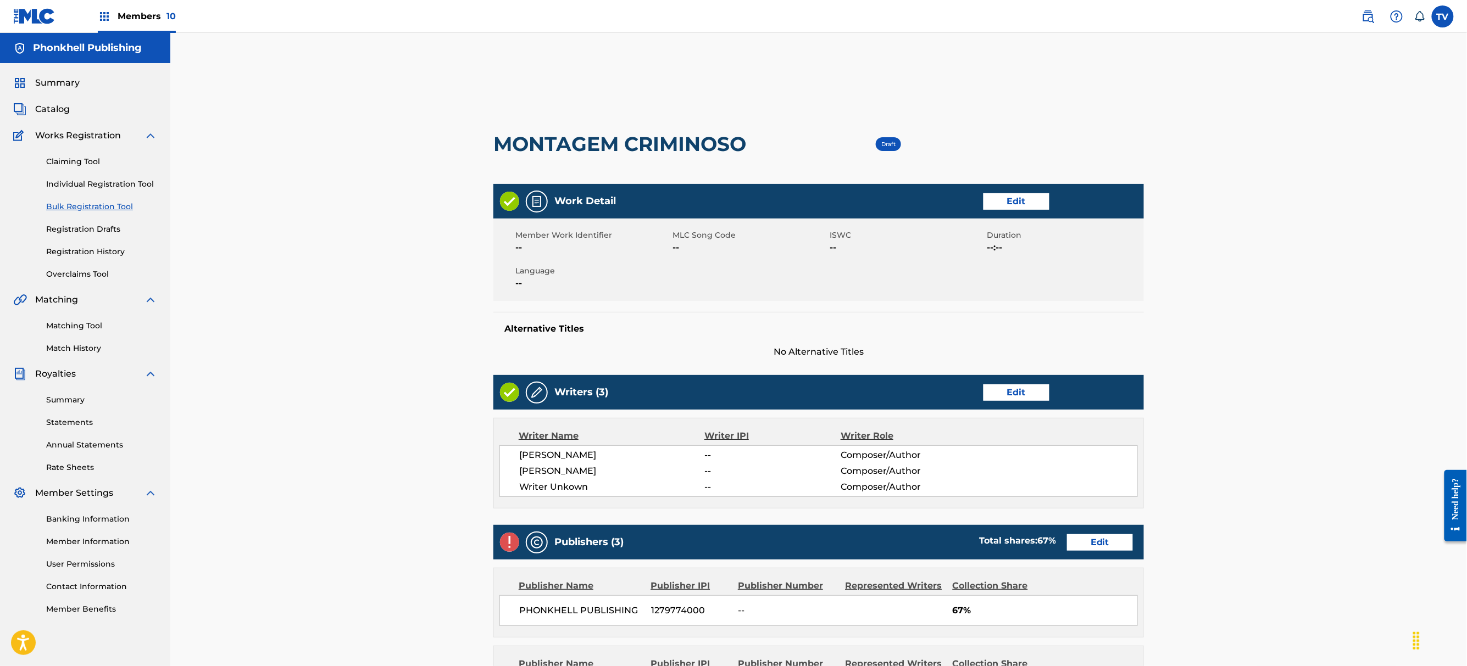
click at [1027, 396] on link "Edit" at bounding box center [1016, 393] width 66 height 16
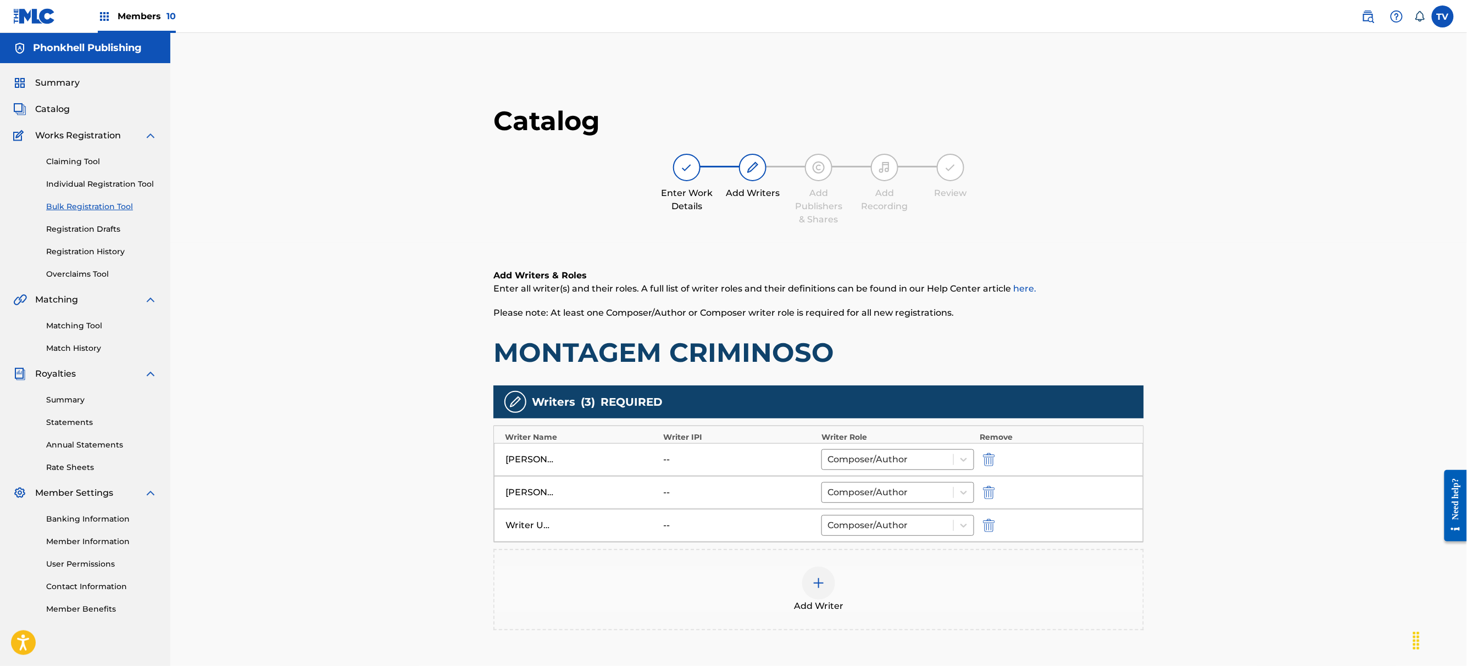
click at [985, 526] on img "submit" at bounding box center [989, 525] width 12 height 13
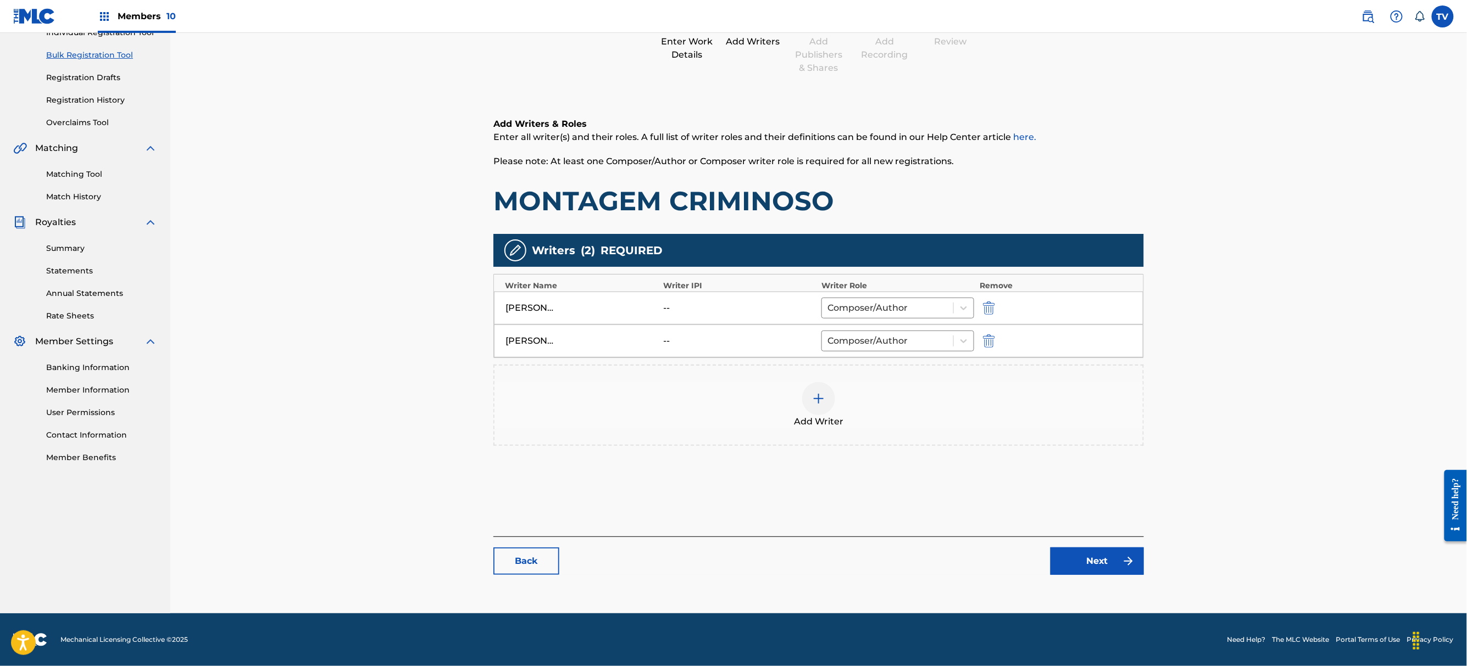
click at [1104, 554] on link "Next" at bounding box center [1096, 561] width 93 height 27
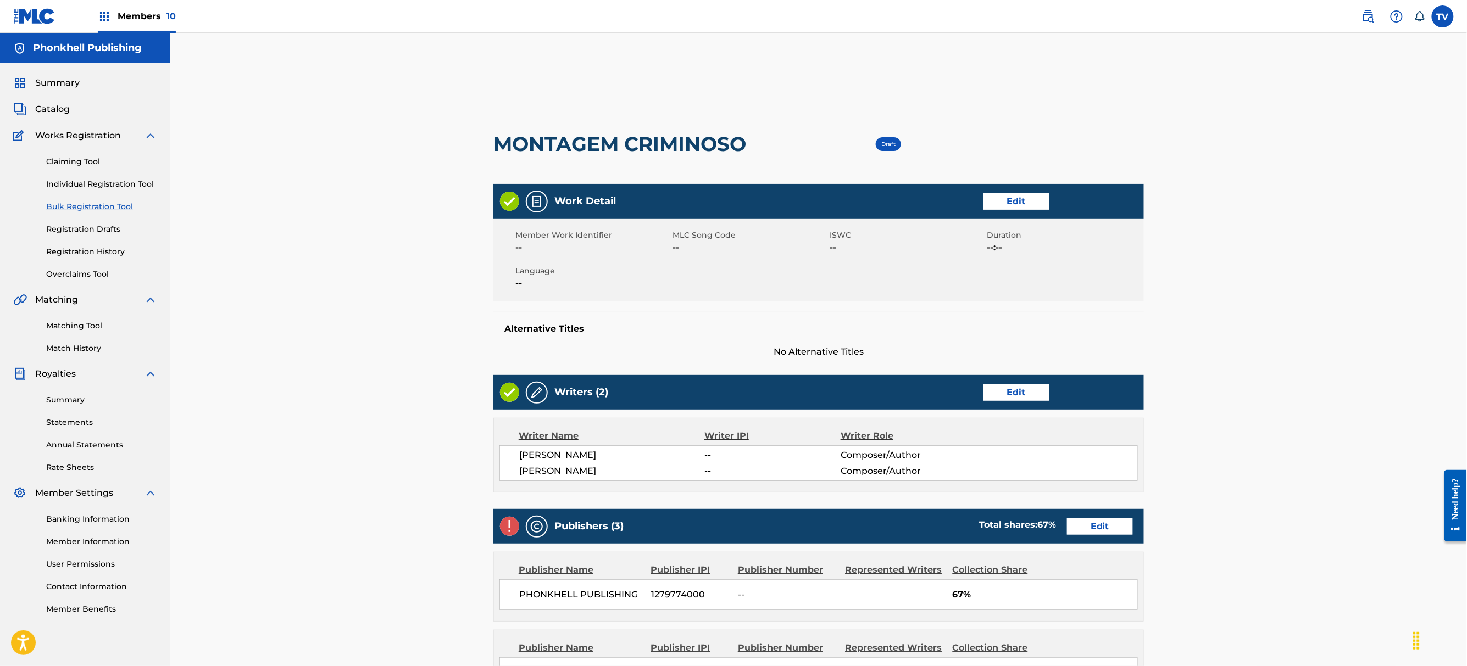
click at [1093, 523] on link "Edit" at bounding box center [1100, 527] width 66 height 16
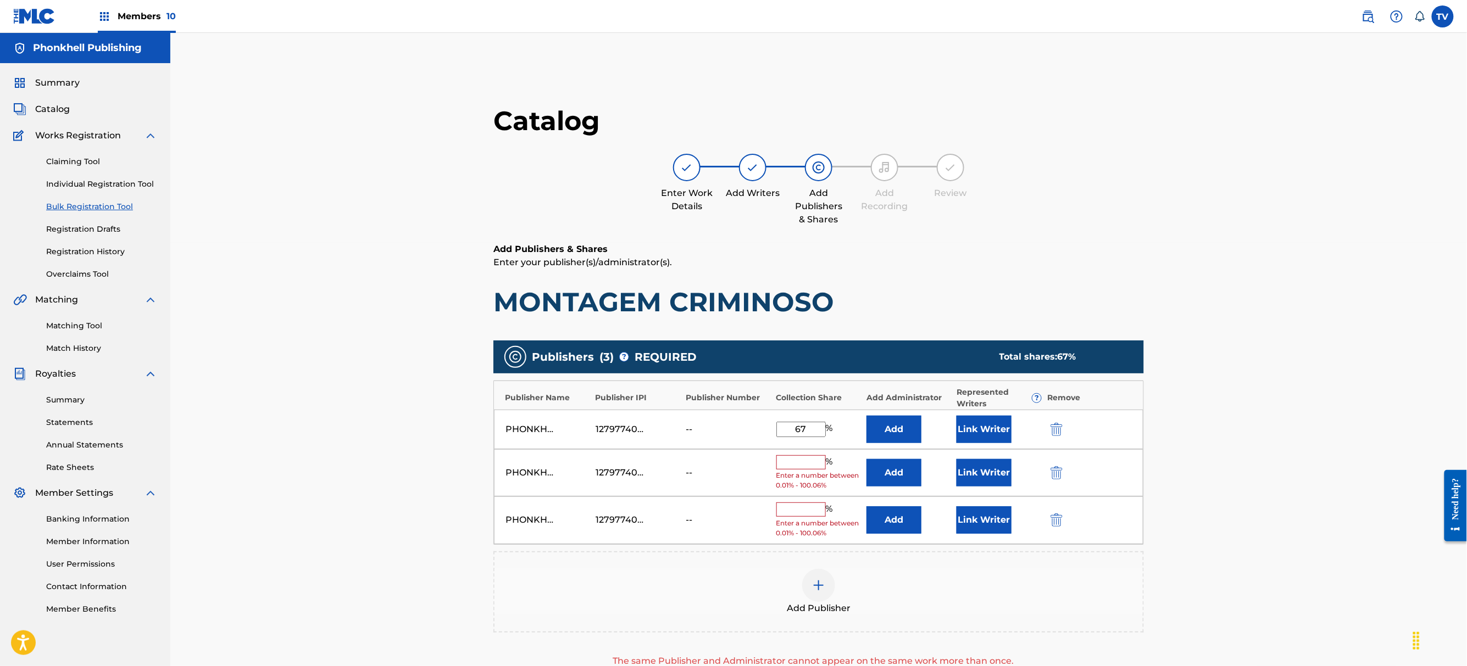
click at [1055, 477] on img "submit" at bounding box center [1056, 472] width 12 height 13
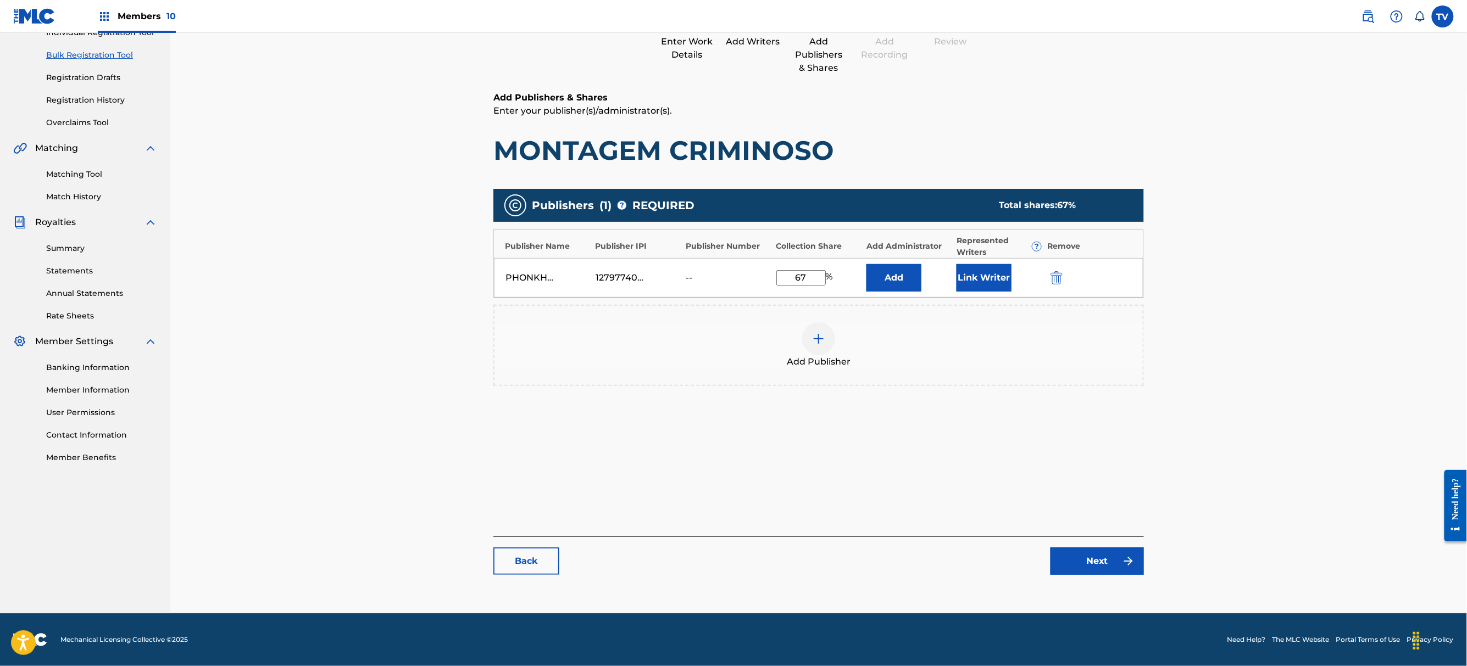
click at [1112, 563] on link "Next" at bounding box center [1096, 561] width 93 height 27
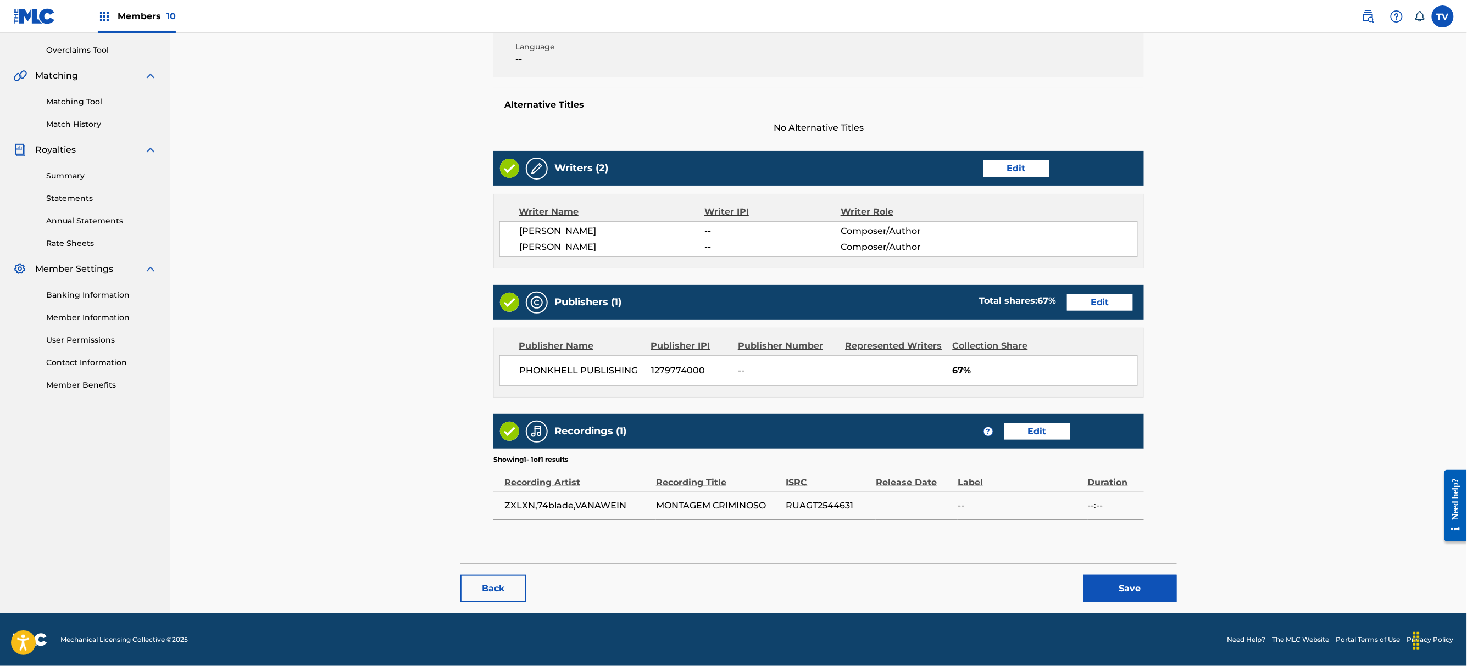
click at [1129, 592] on button "Save" at bounding box center [1129, 588] width 93 height 27
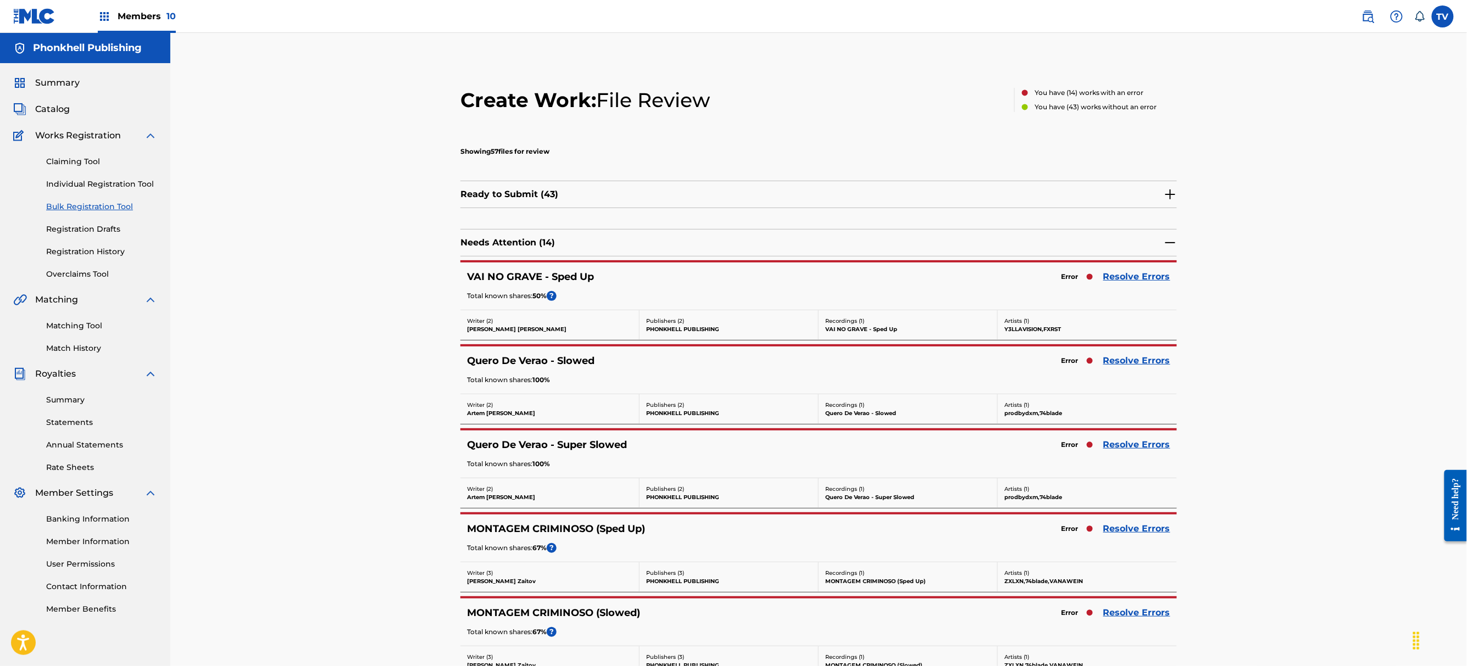
click at [1117, 446] on link "Resolve Errors" at bounding box center [1136, 444] width 67 height 13
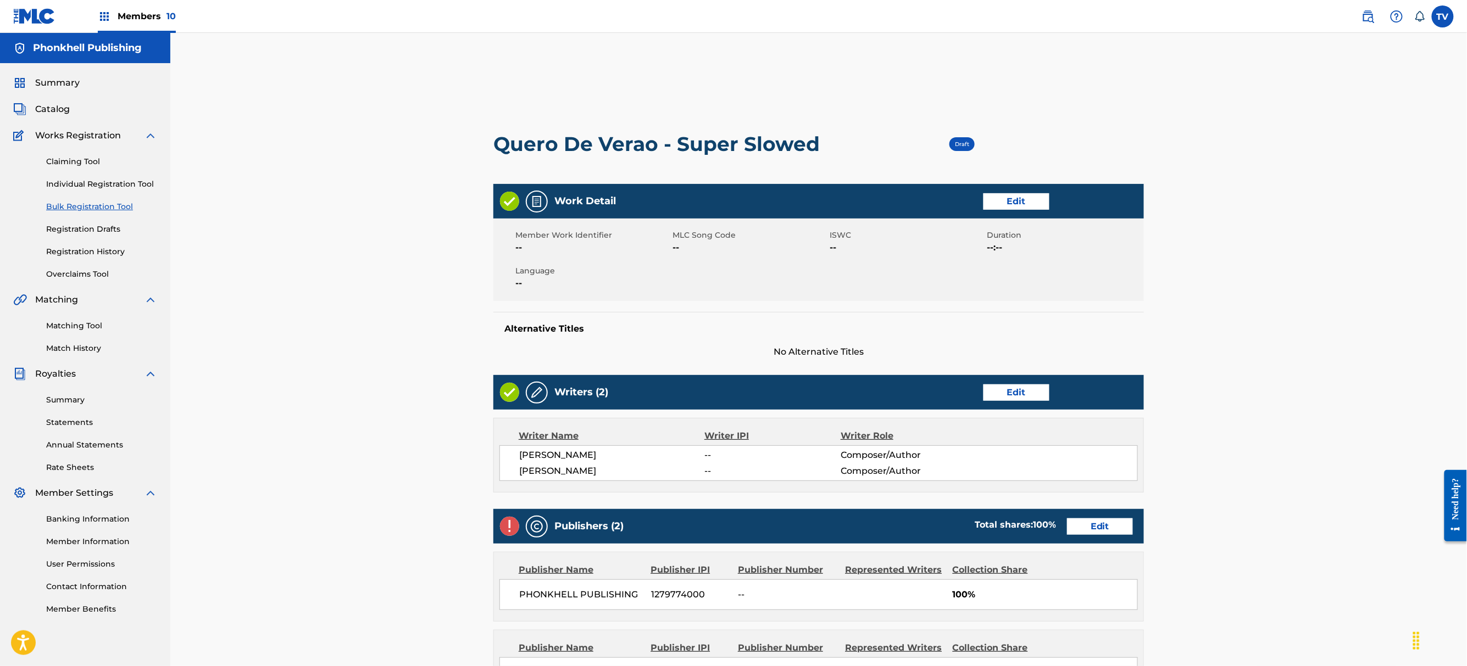
click at [1087, 527] on link "Edit" at bounding box center [1100, 527] width 66 height 16
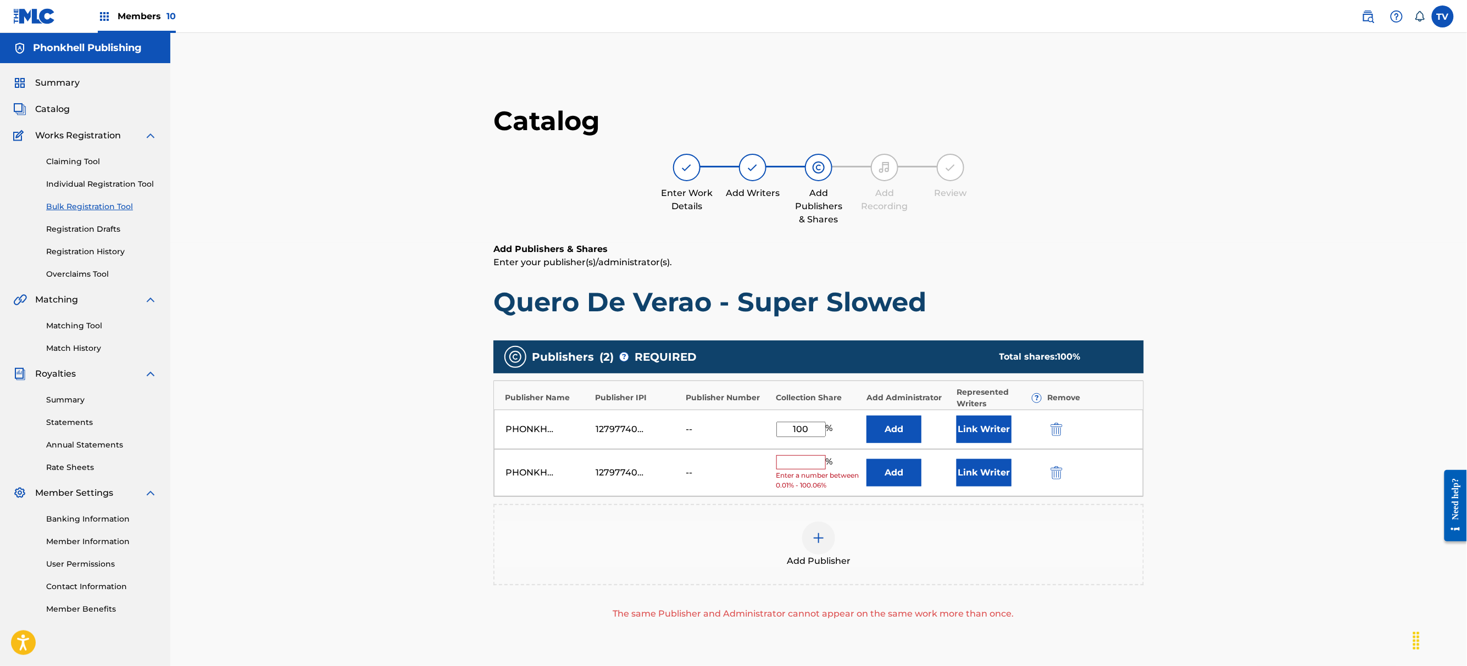
click at [1062, 467] on button "submit" at bounding box center [1055, 472] width 16 height 13
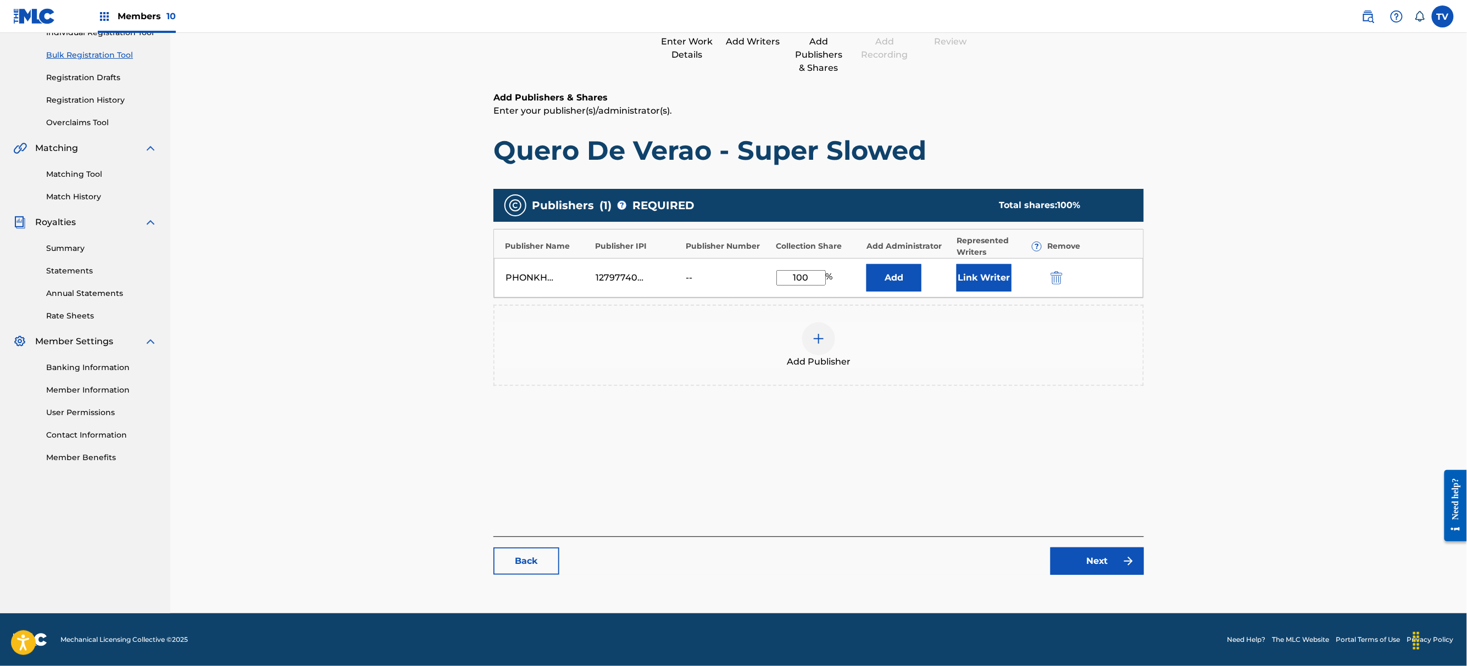
click at [1108, 558] on link "Next" at bounding box center [1096, 561] width 93 height 27
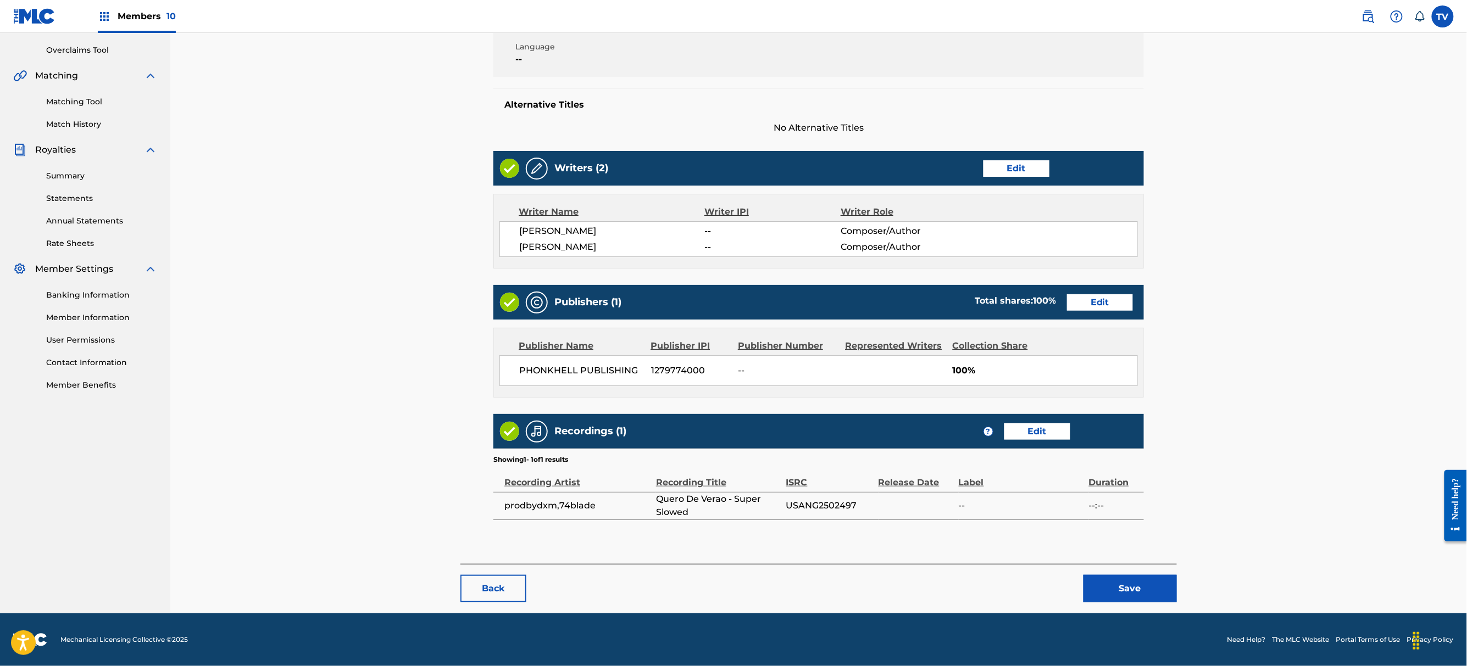
click at [1124, 576] on button "Save" at bounding box center [1129, 588] width 93 height 27
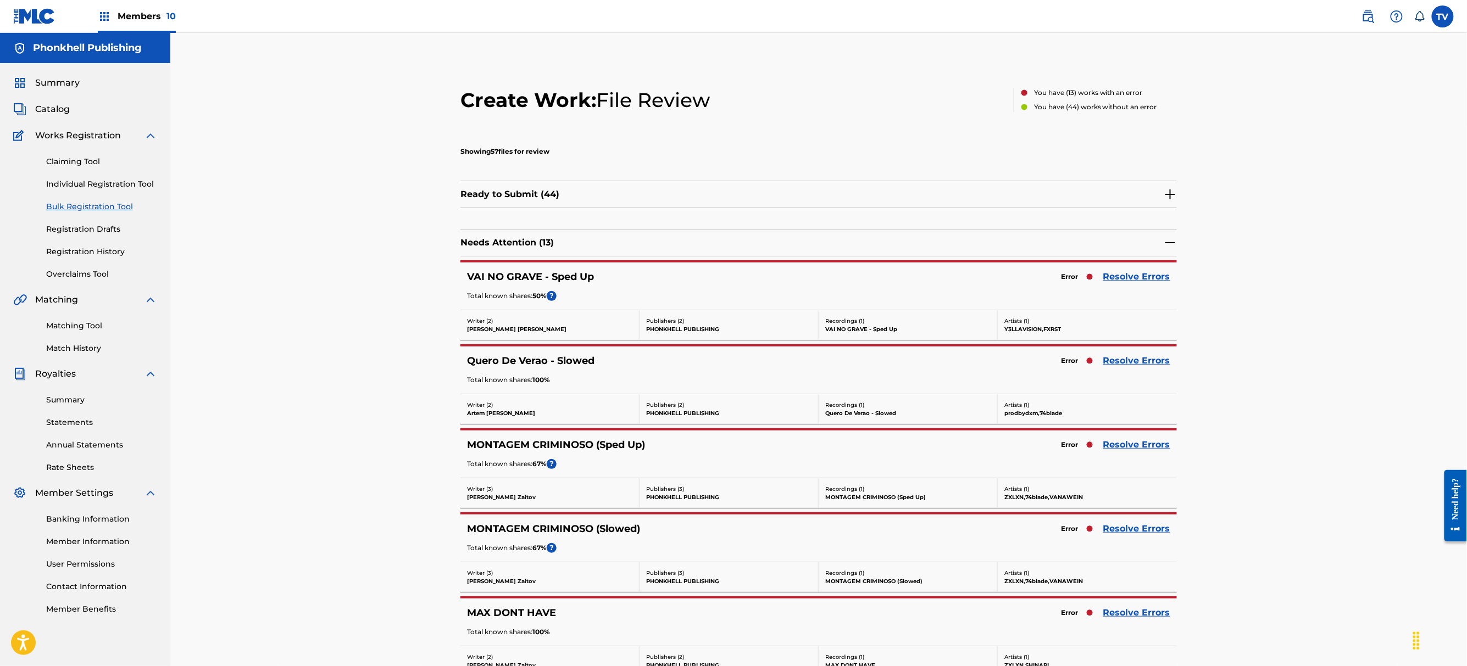
click at [1110, 282] on link "Resolve Errors" at bounding box center [1136, 276] width 67 height 13
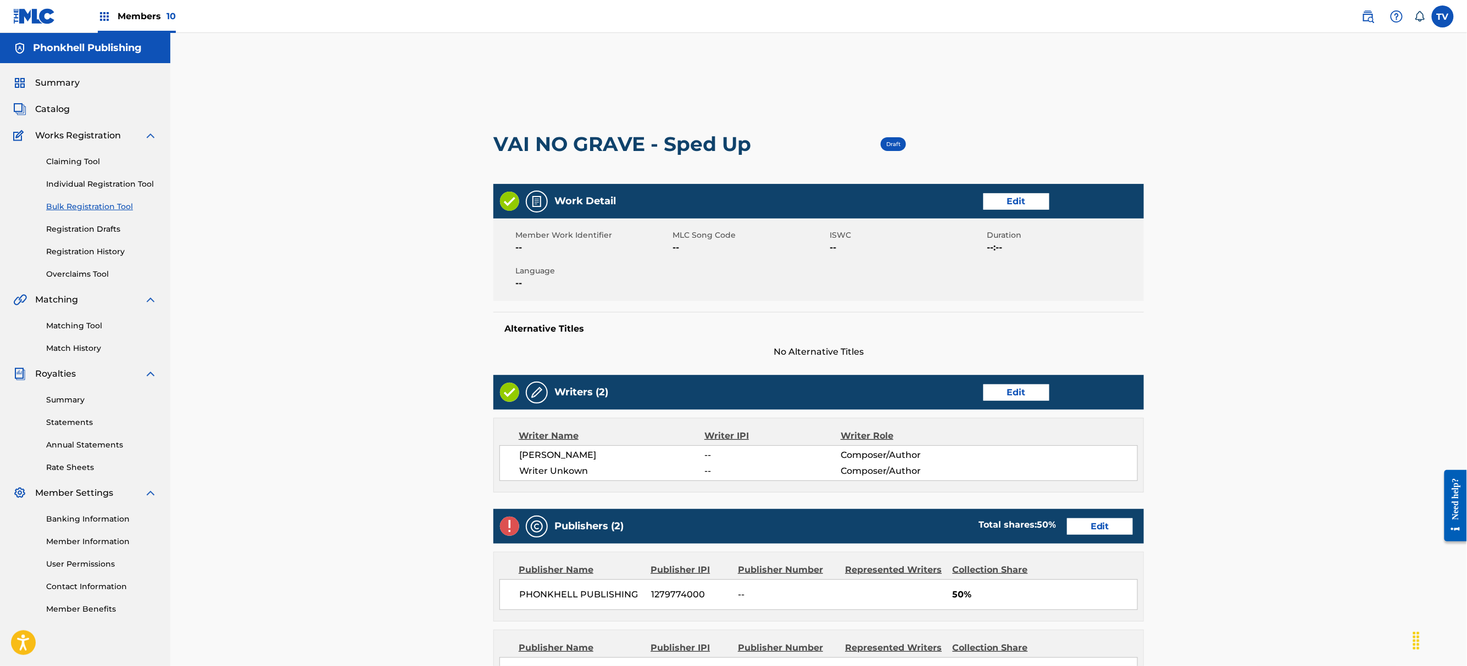
click at [1029, 392] on link "Edit" at bounding box center [1016, 393] width 66 height 16
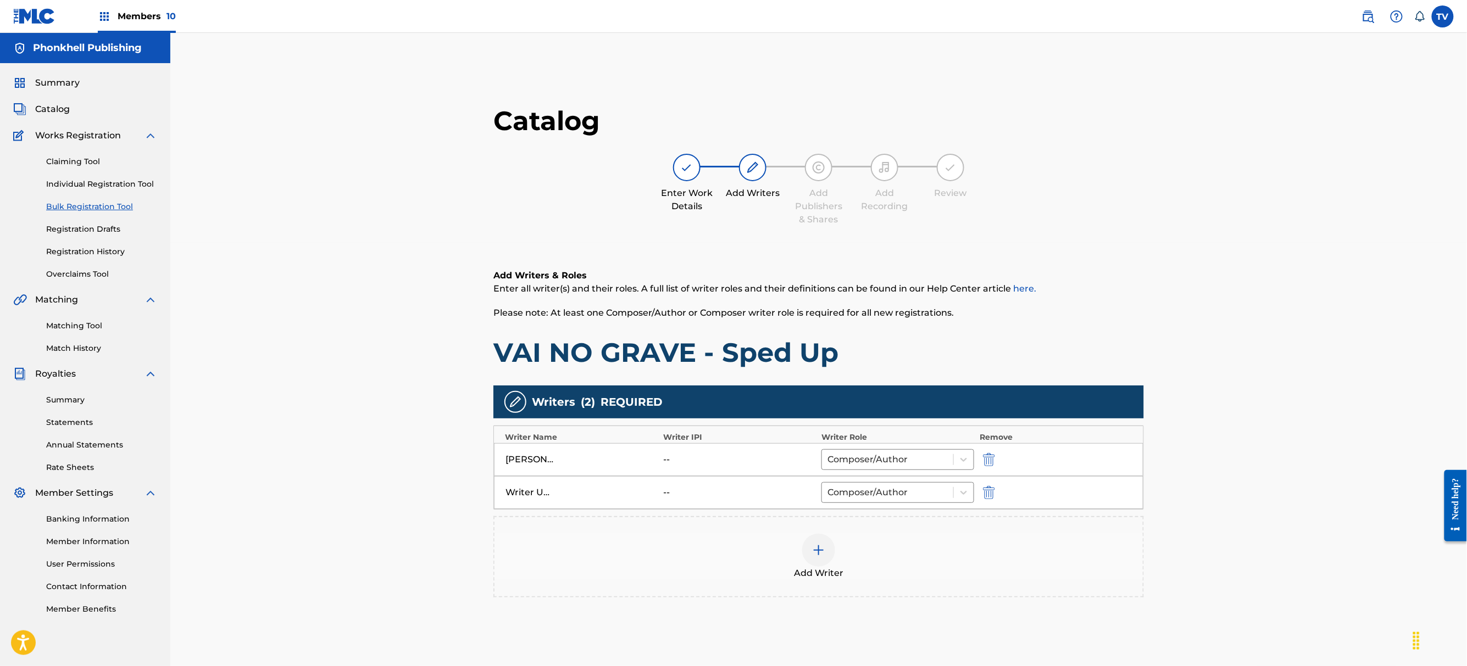
click at [989, 492] on img "submit" at bounding box center [989, 492] width 12 height 13
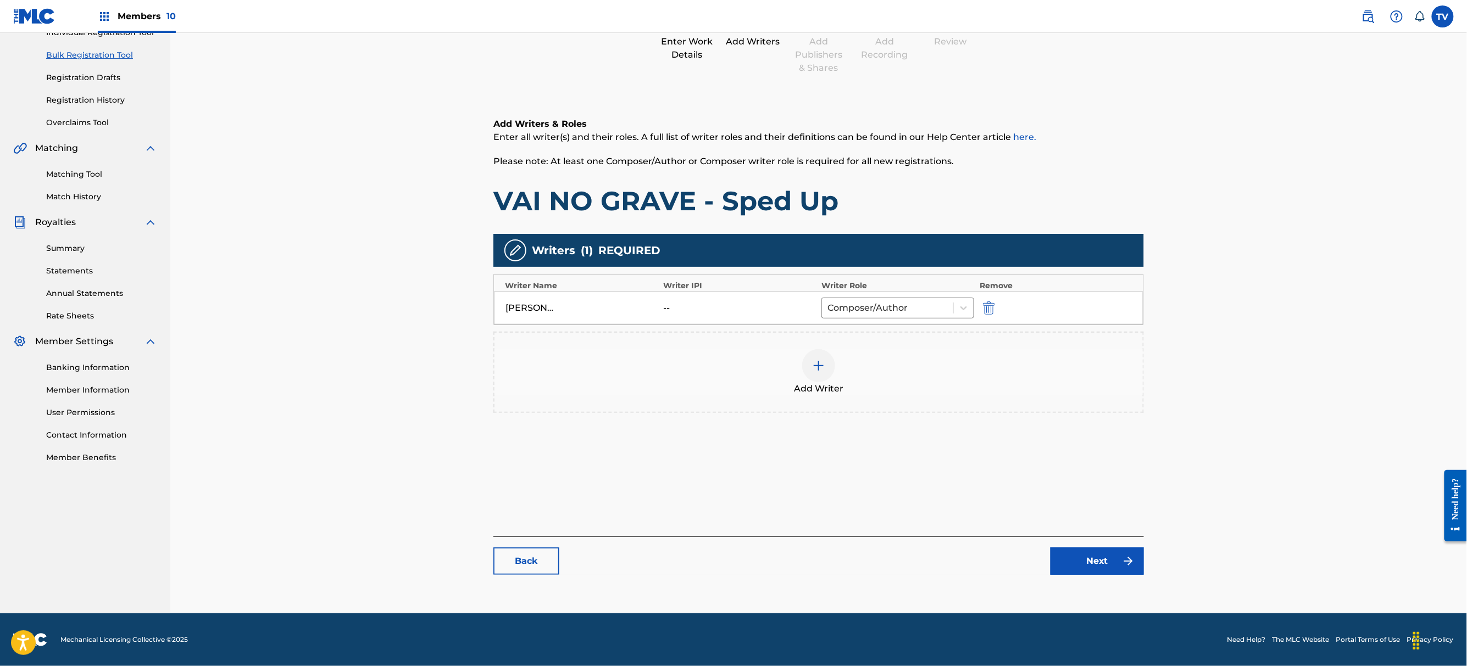
click at [1083, 545] on div "Back Next" at bounding box center [818, 556] width 650 height 38
click at [1095, 559] on link "Next" at bounding box center [1096, 561] width 93 height 27
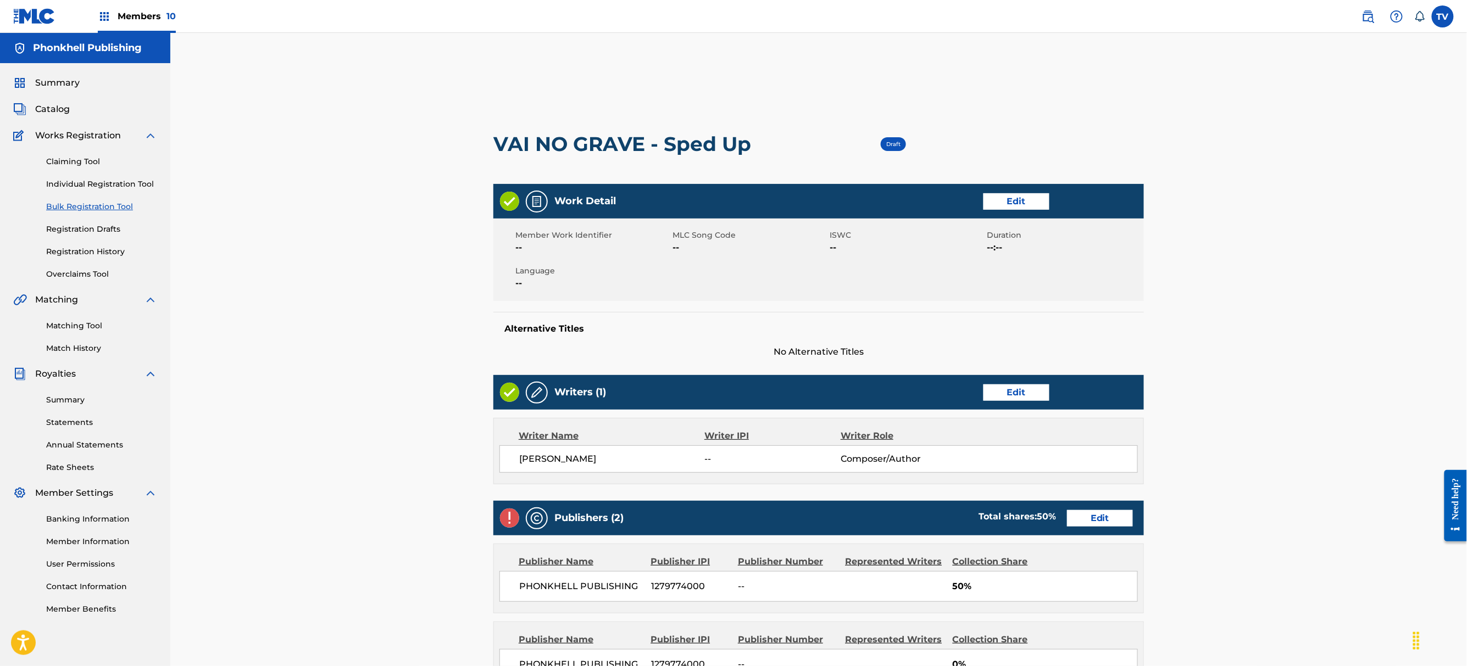
click at [1088, 504] on div "Publishers (2) Total shares: 50 % Edit" at bounding box center [818, 518] width 650 height 35
click at [1095, 517] on link "Edit" at bounding box center [1100, 518] width 66 height 16
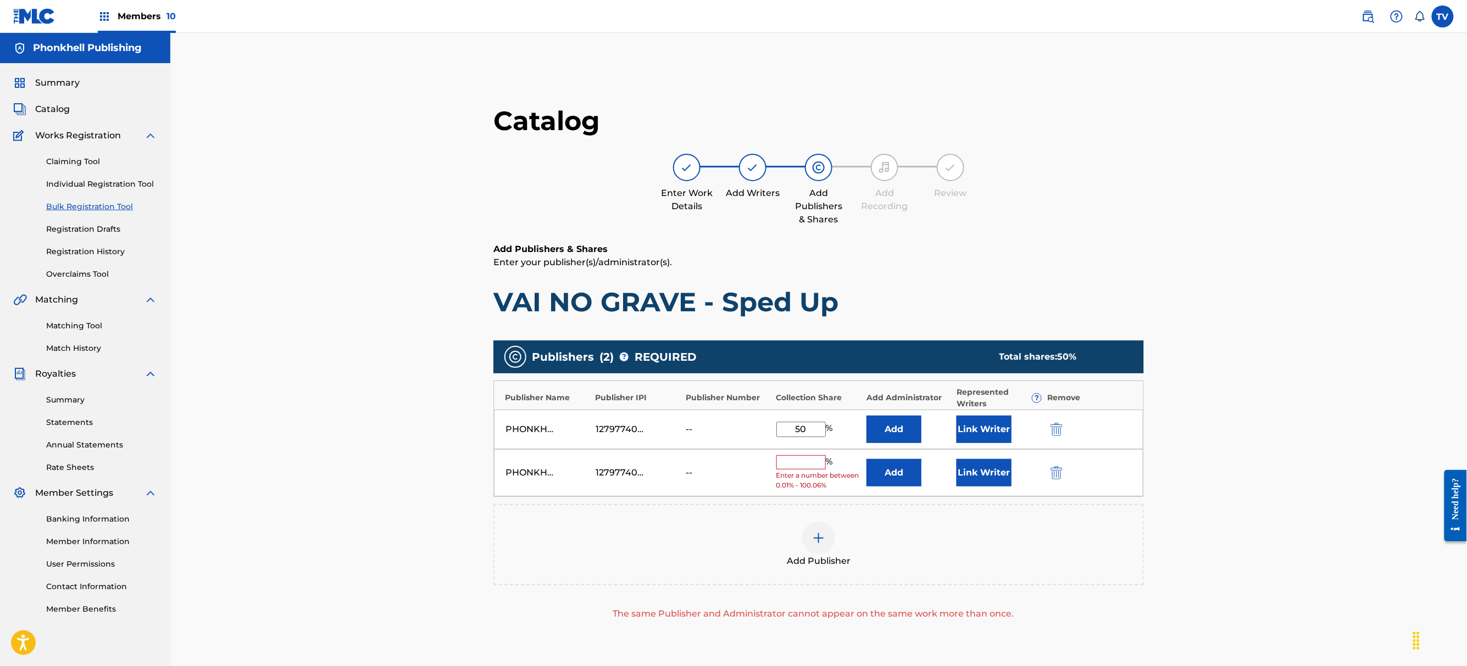
click at [1061, 471] on img "submit" at bounding box center [1056, 472] width 12 height 13
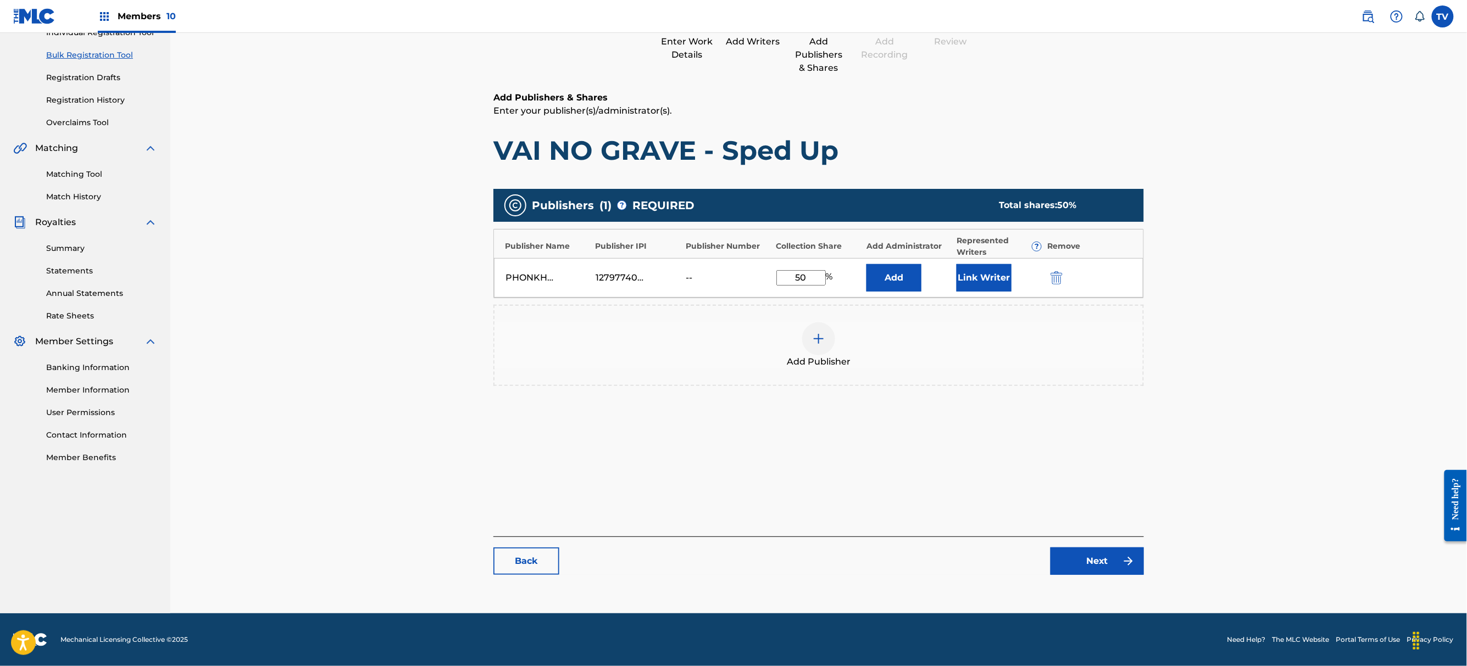
click at [1097, 568] on link "Next" at bounding box center [1096, 561] width 93 height 27
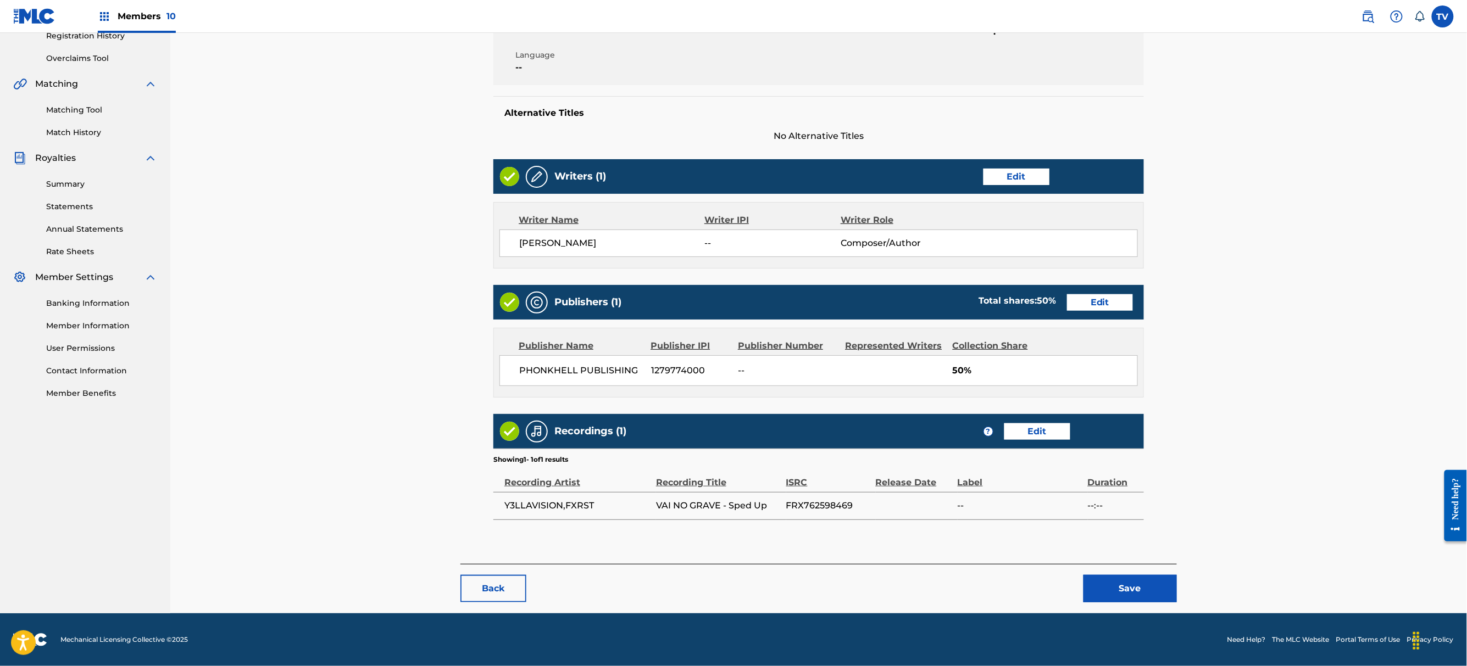
click at [1133, 585] on button "Save" at bounding box center [1129, 588] width 93 height 27
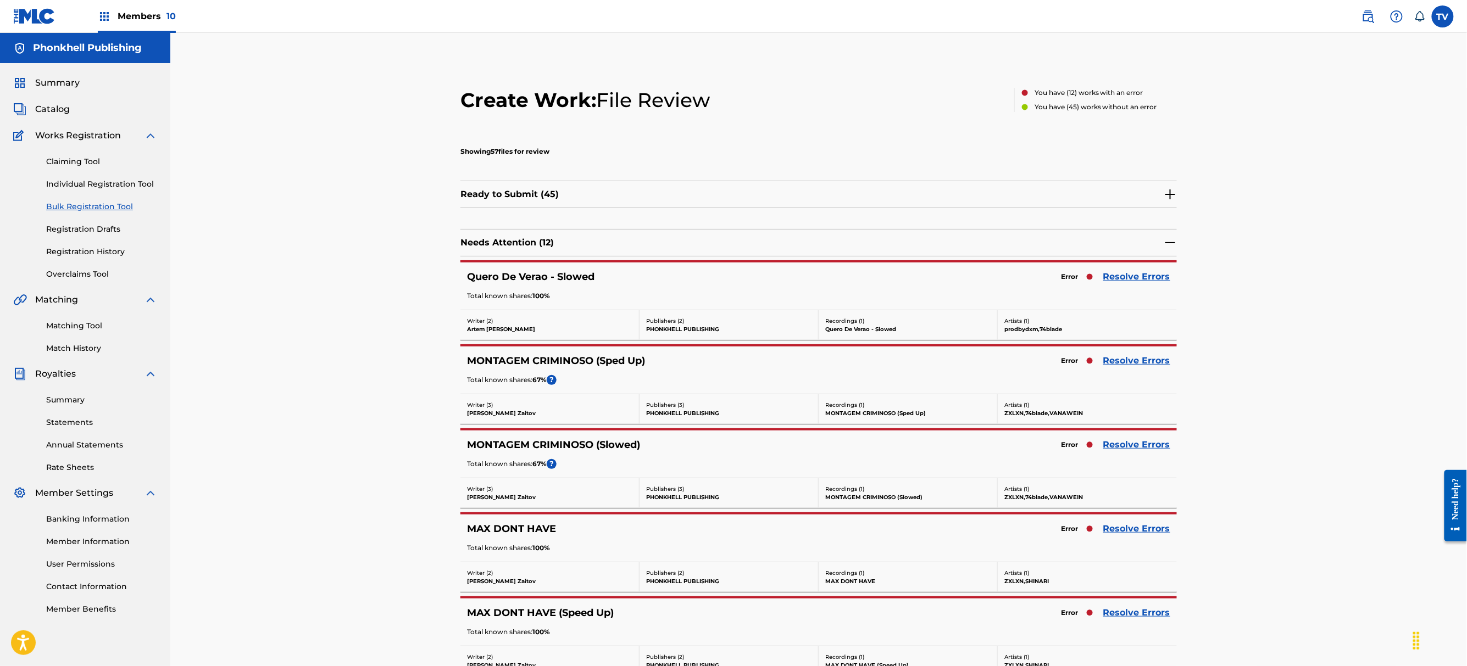
click at [1122, 365] on link "Resolve Errors" at bounding box center [1136, 360] width 67 height 13
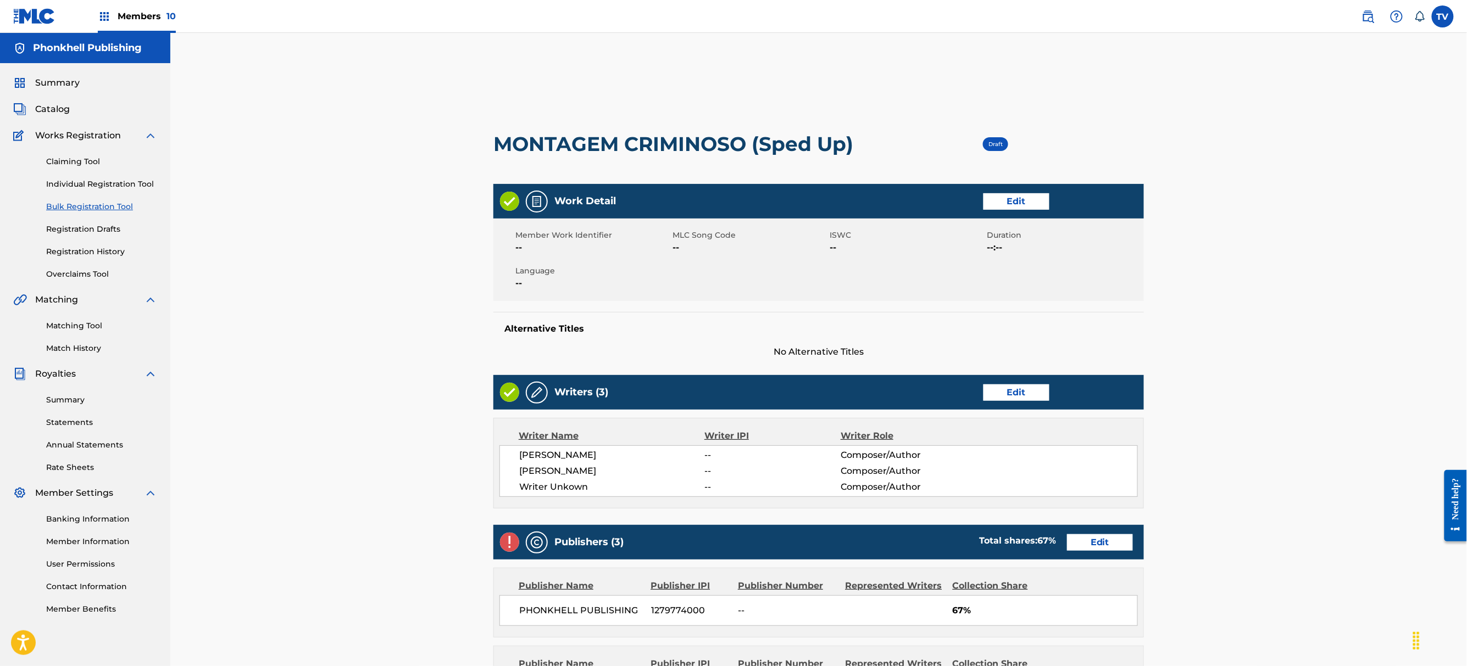
click at [1010, 394] on link "Edit" at bounding box center [1016, 393] width 66 height 16
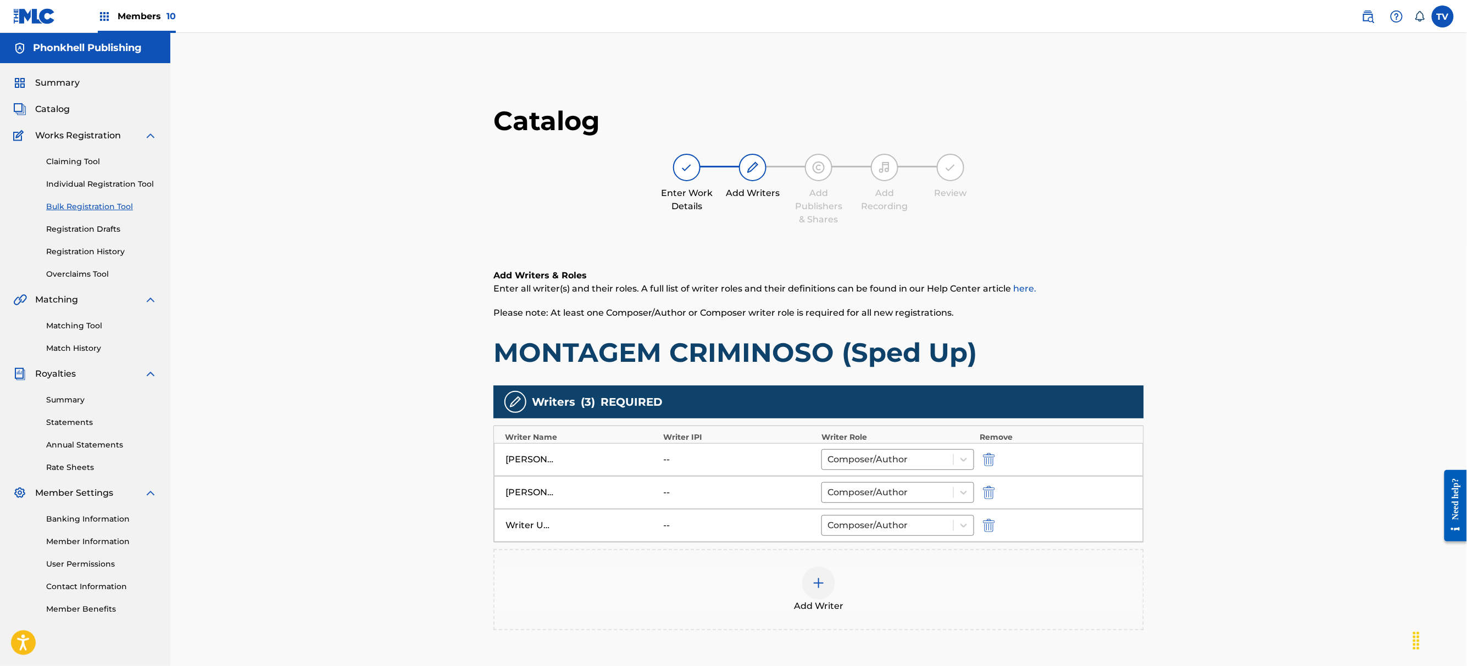
click at [991, 530] on img "submit" at bounding box center [989, 525] width 12 height 13
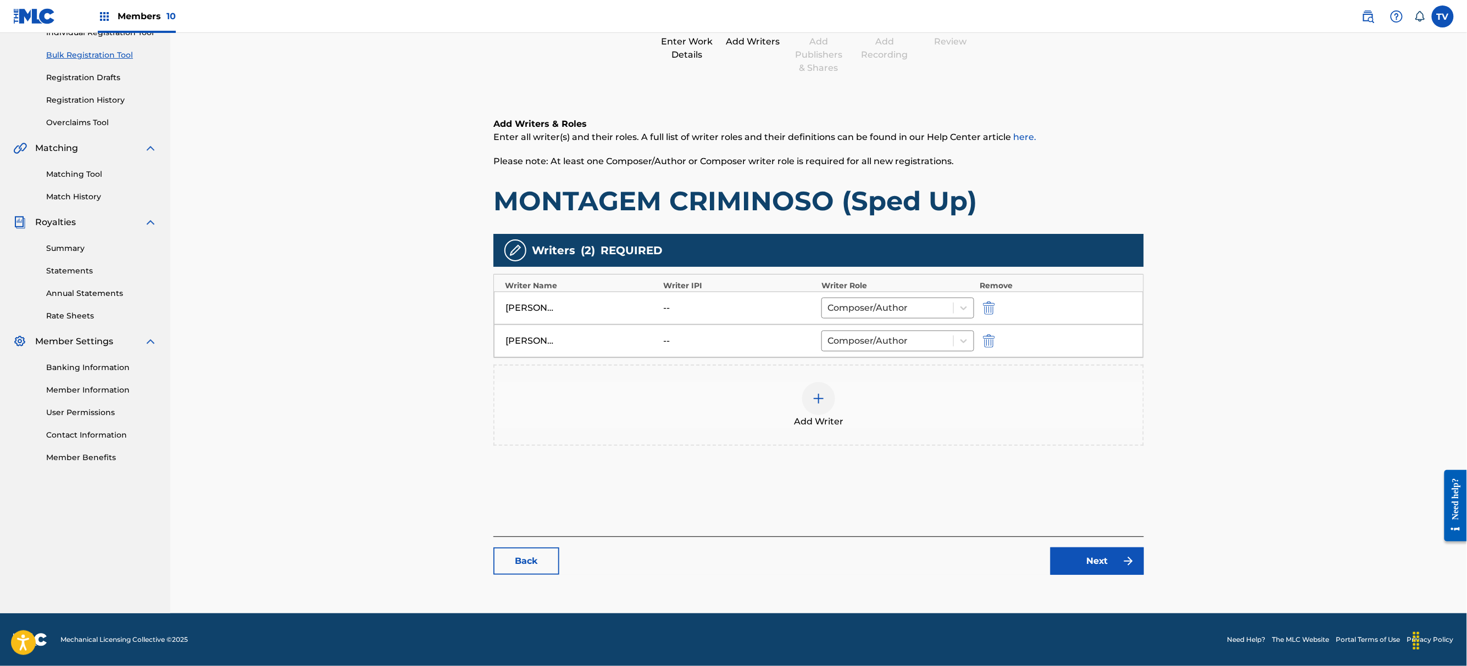
click at [1111, 559] on link "Next" at bounding box center [1096, 561] width 93 height 27
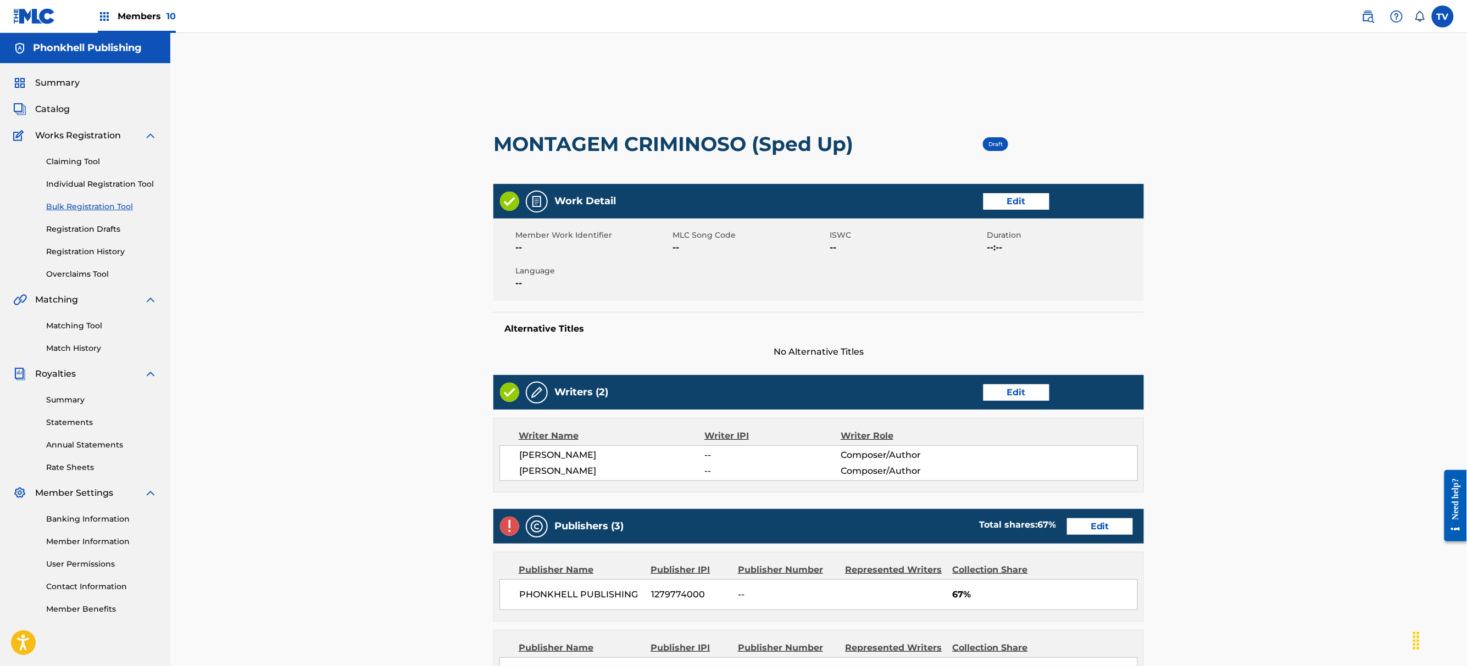
click at [1095, 514] on div "Publishers (3) Total shares: 67 % Edit" at bounding box center [818, 526] width 650 height 35
click at [1100, 523] on link "Edit" at bounding box center [1100, 527] width 66 height 16
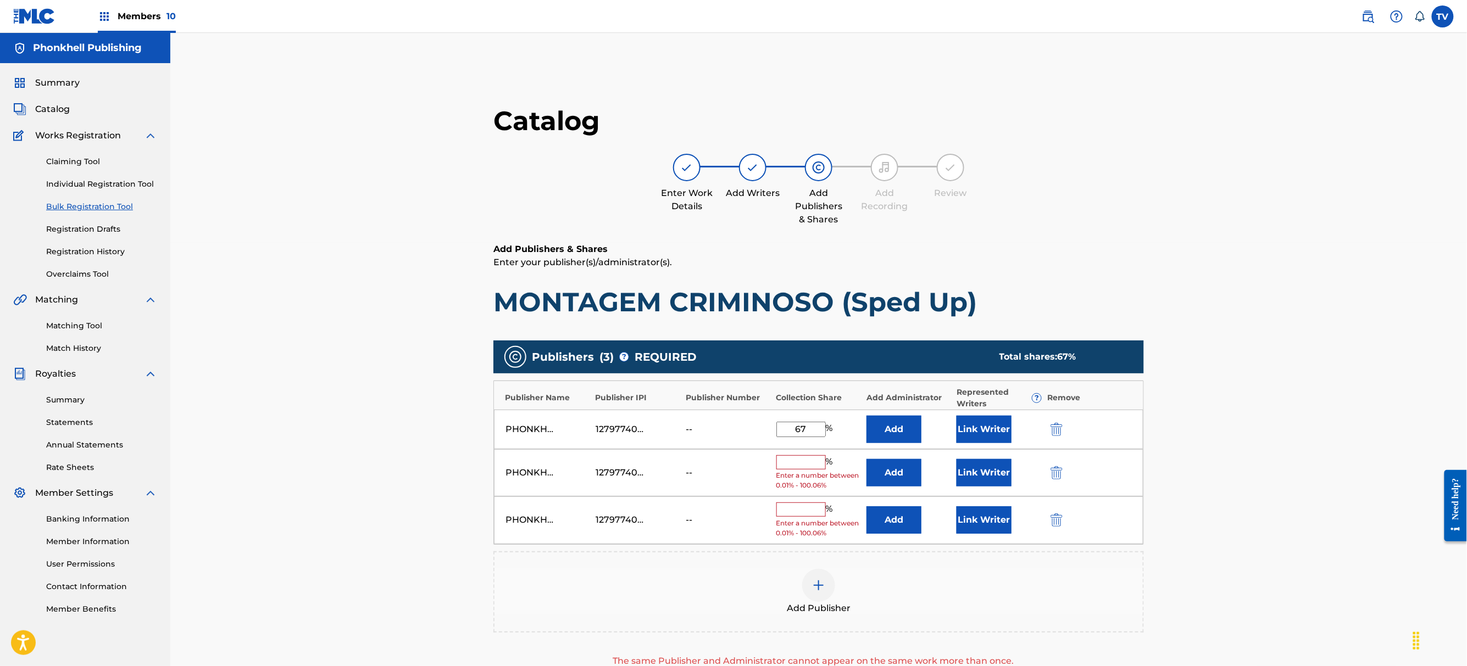
click at [1048, 477] on button "submit" at bounding box center [1055, 472] width 16 height 13
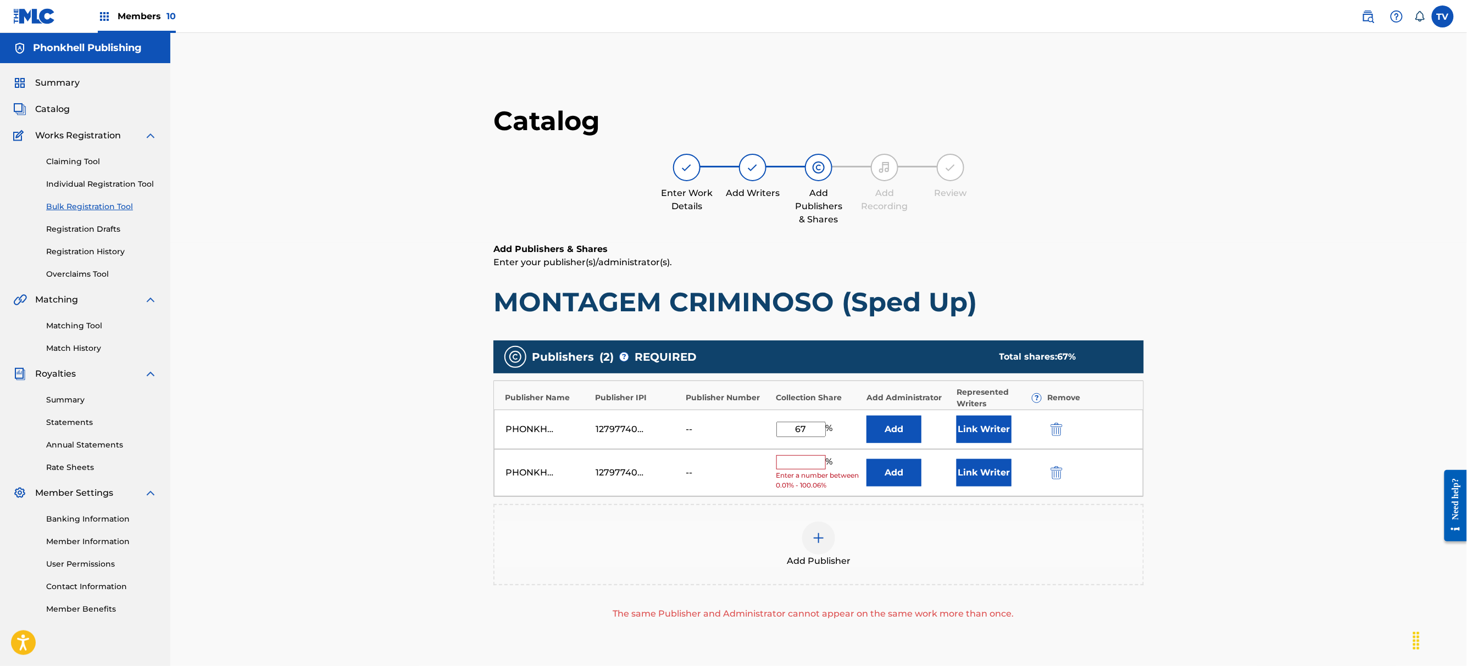
drag, startPoint x: 1049, startPoint y: 477, endPoint x: 1055, endPoint y: 491, distance: 15.2
click at [1049, 477] on button "submit" at bounding box center [1055, 472] width 16 height 13
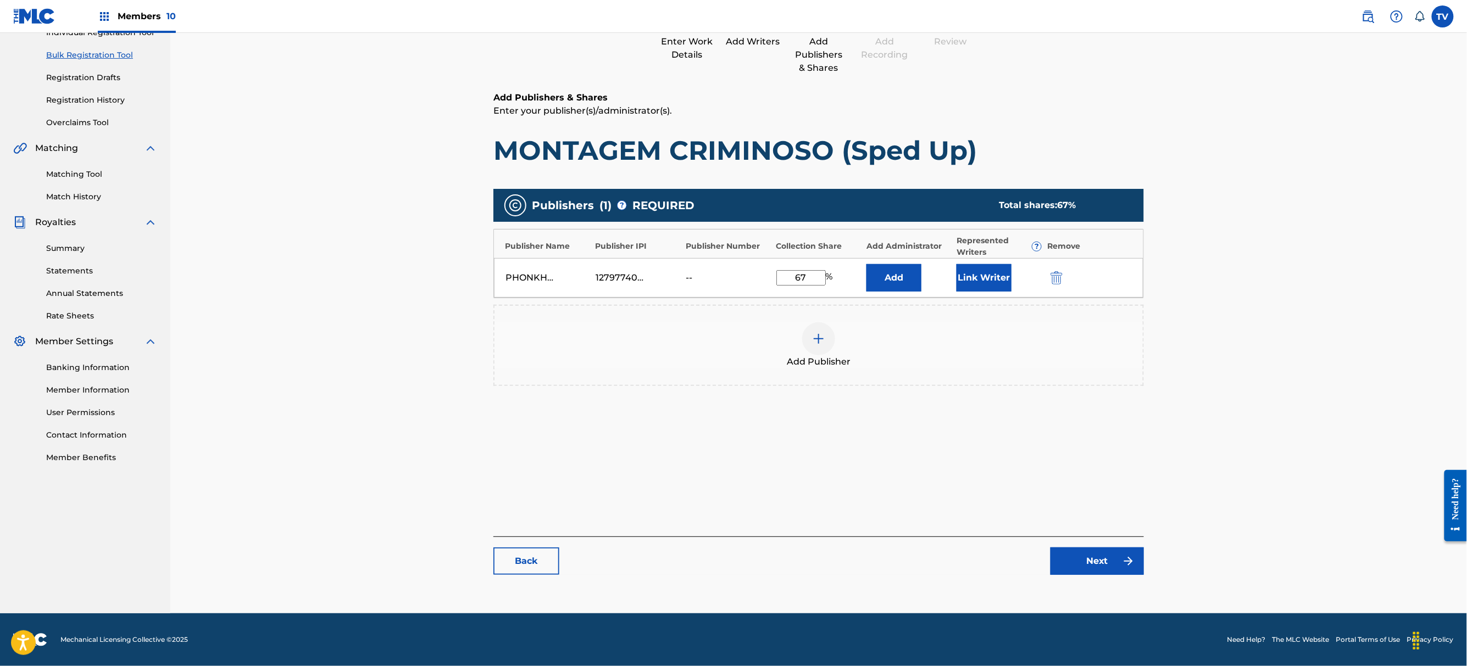
click at [1110, 563] on link "Next" at bounding box center [1096, 561] width 93 height 27
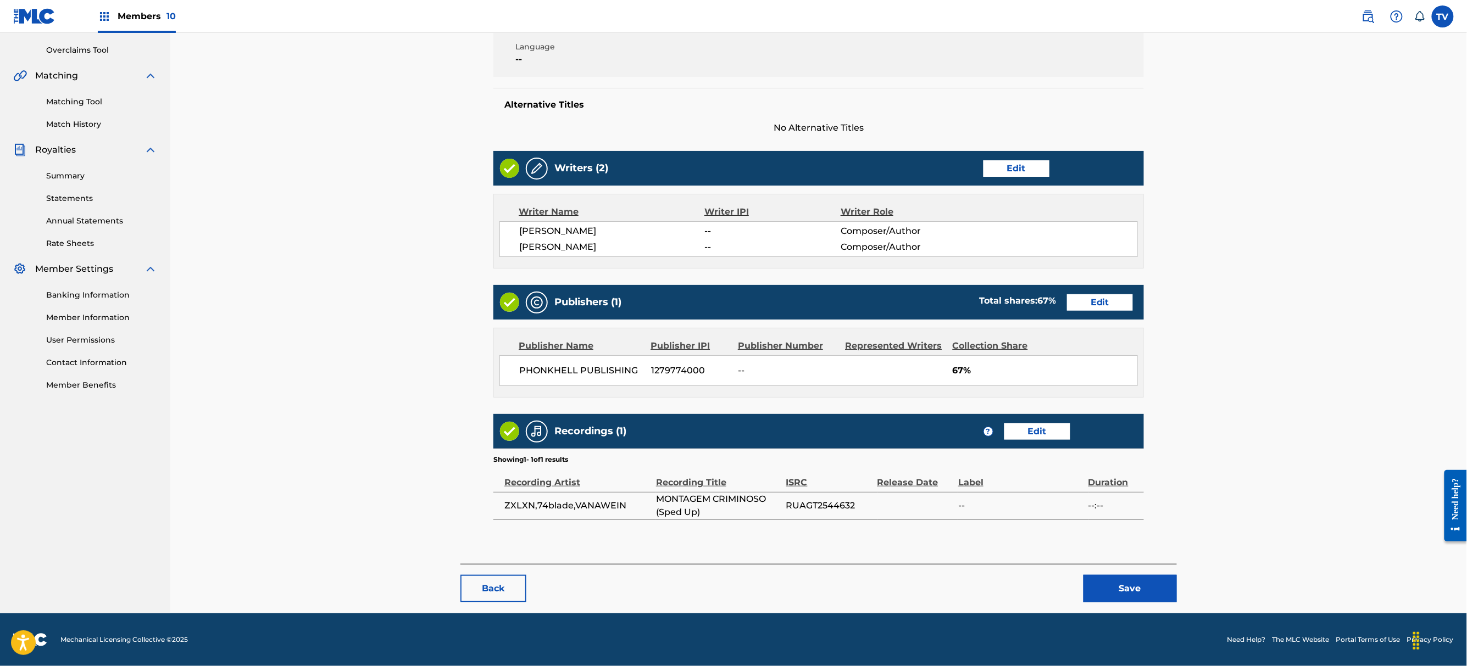
click at [1135, 575] on button "Save" at bounding box center [1129, 588] width 93 height 27
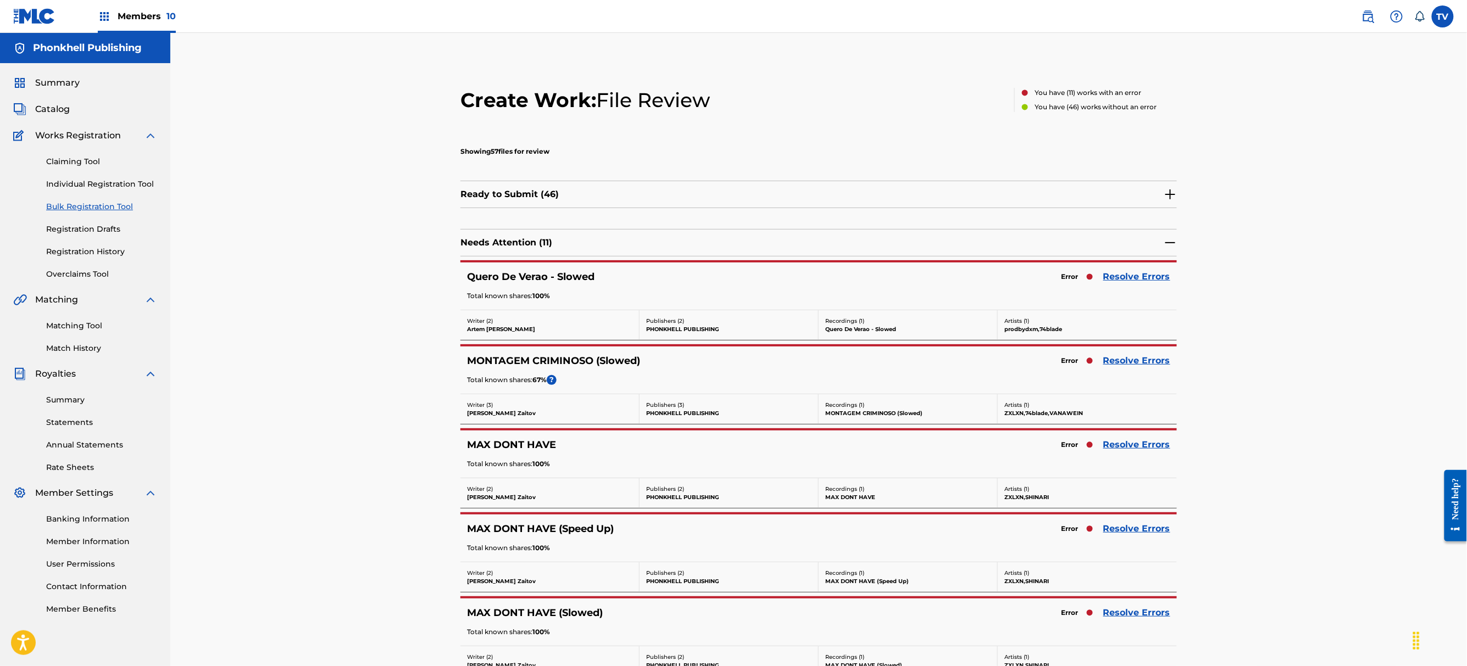
click at [1139, 277] on link "Resolve Errors" at bounding box center [1136, 276] width 67 height 13
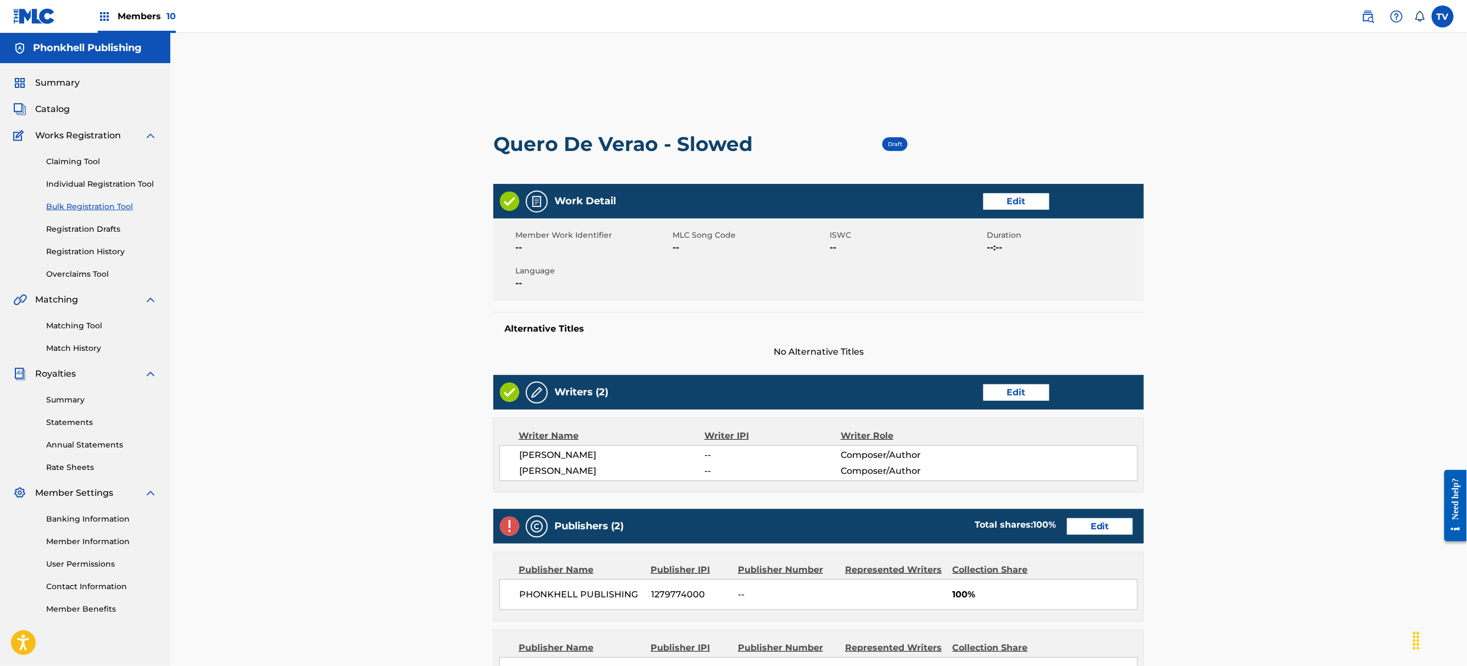
click at [1091, 535] on link "Edit" at bounding box center [1100, 527] width 66 height 16
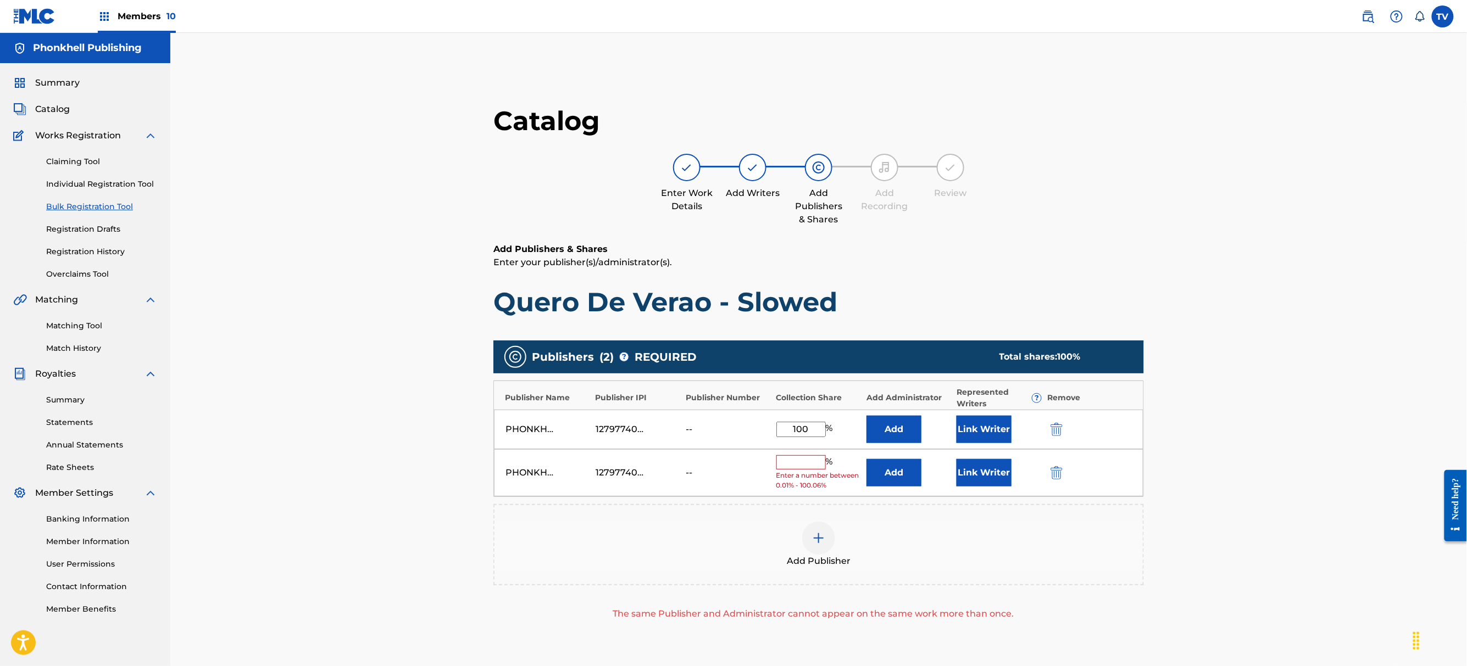
click at [1057, 475] on img "submit" at bounding box center [1056, 472] width 12 height 13
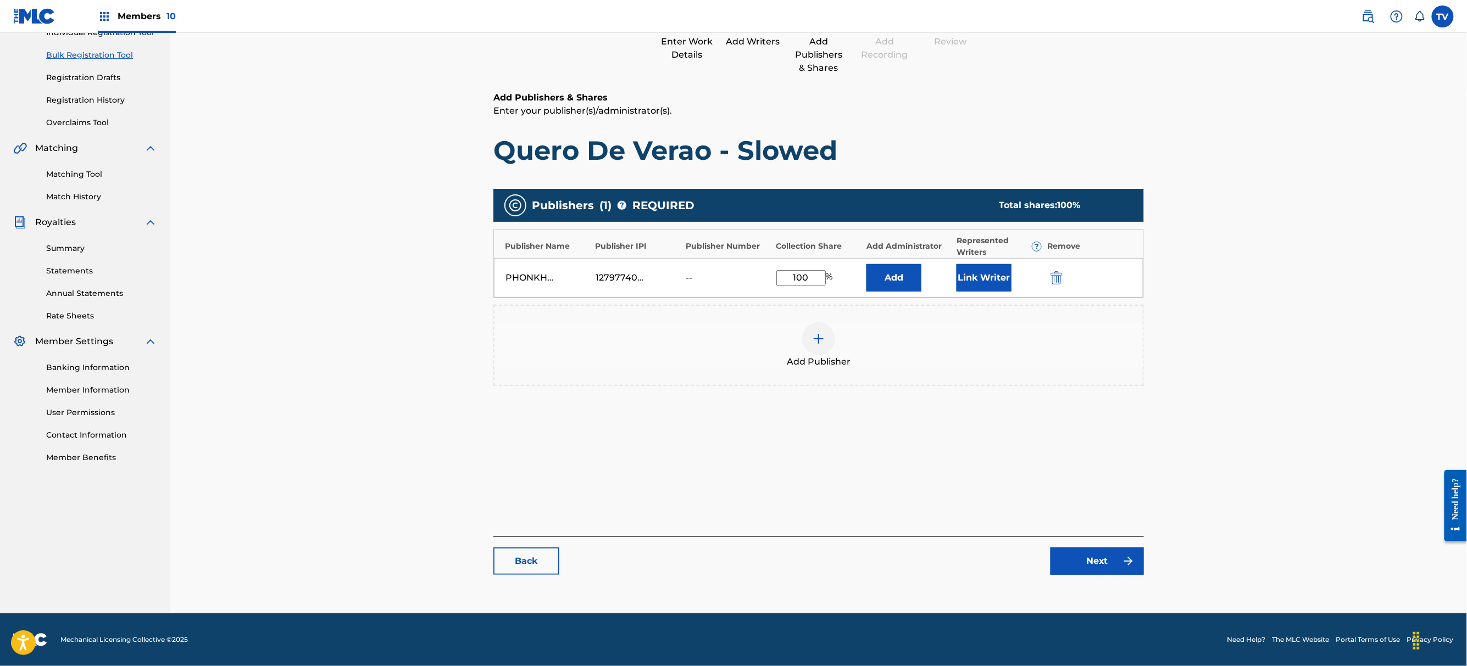
click at [1101, 566] on link "Next" at bounding box center [1096, 561] width 93 height 27
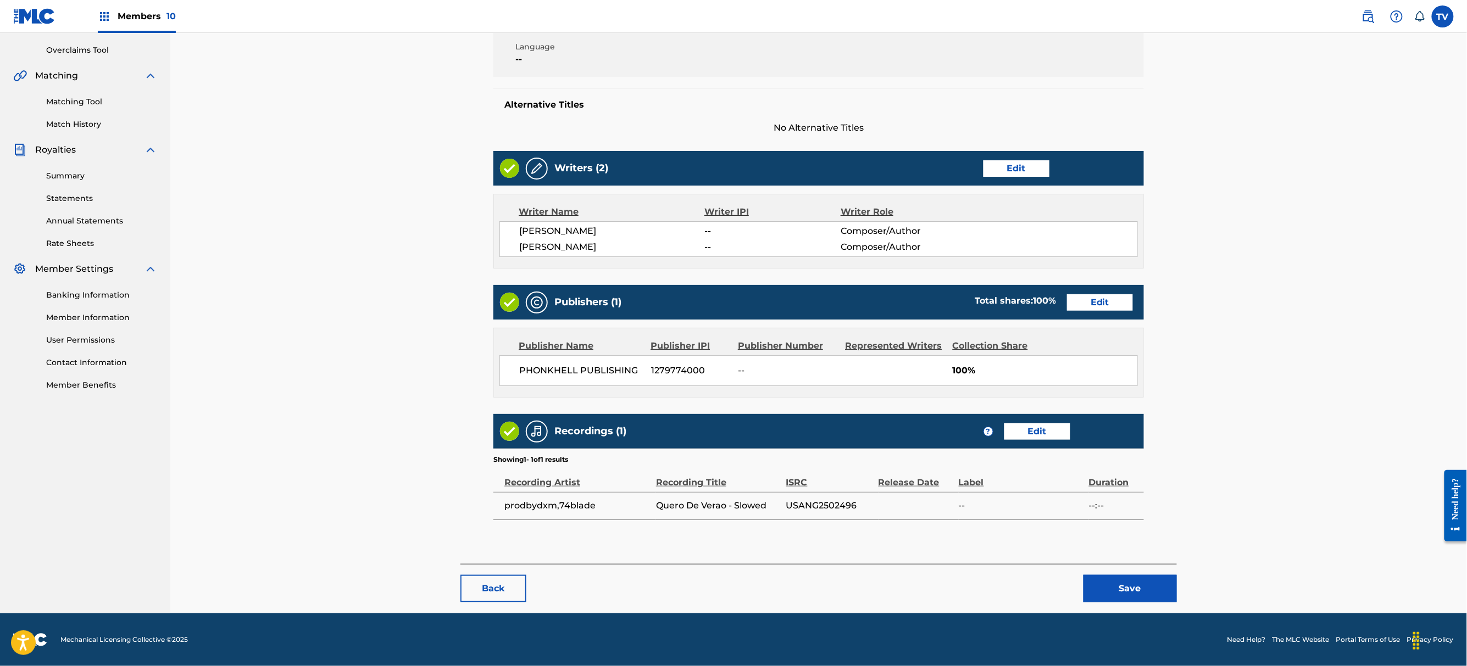
click at [1114, 581] on button "Save" at bounding box center [1129, 588] width 93 height 27
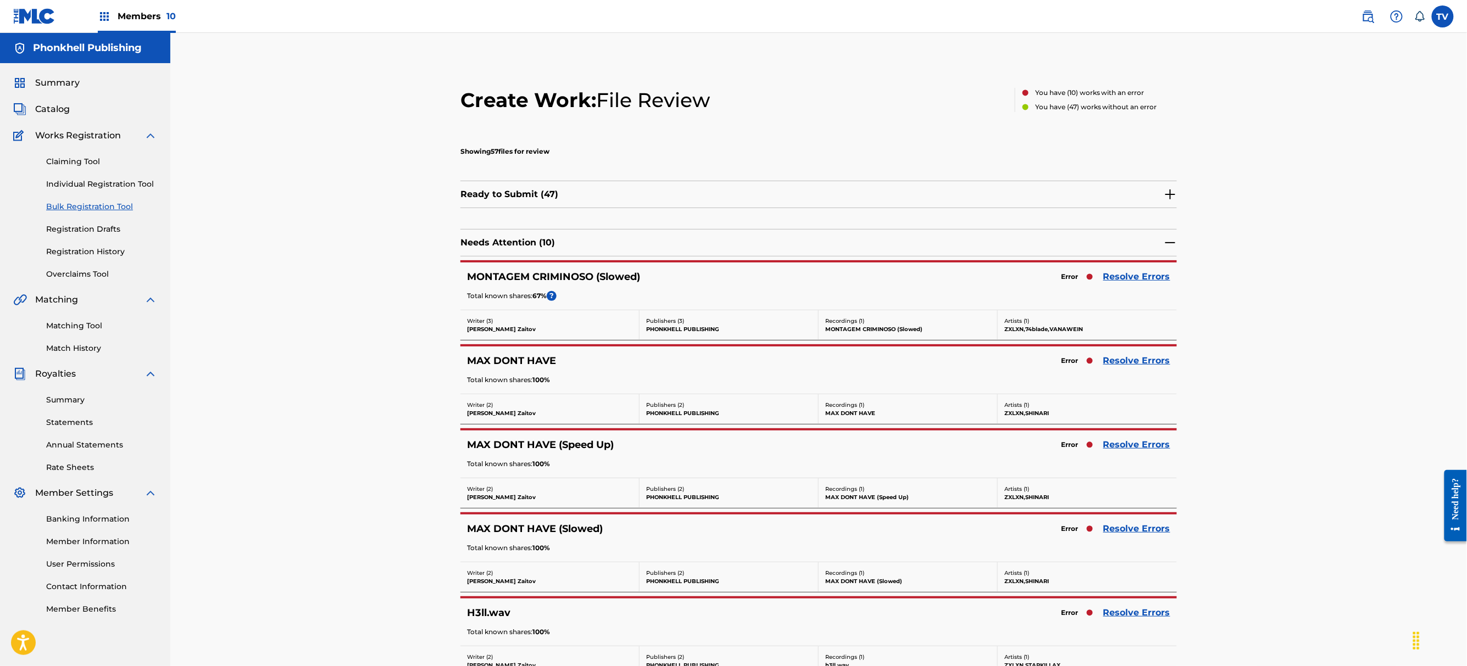
click at [1132, 361] on link "Resolve Errors" at bounding box center [1136, 360] width 67 height 13
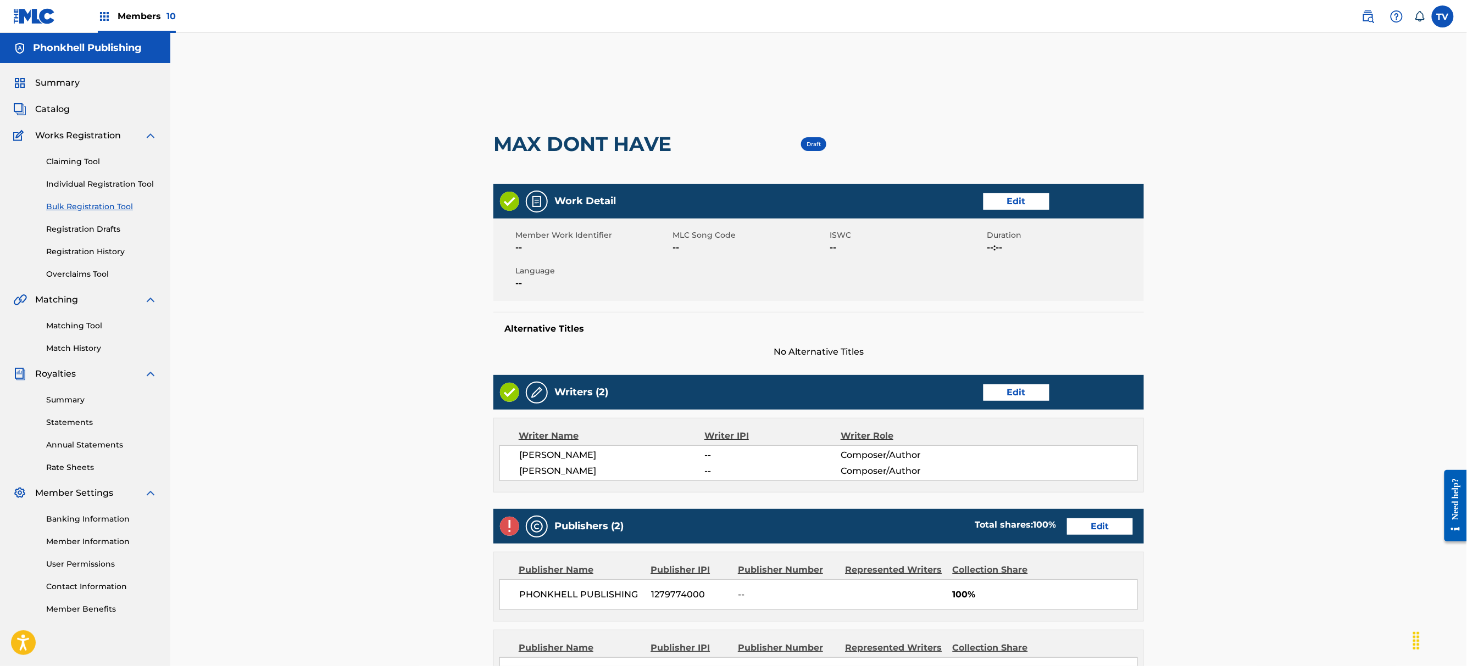
click at [1101, 524] on link "Edit" at bounding box center [1100, 527] width 66 height 16
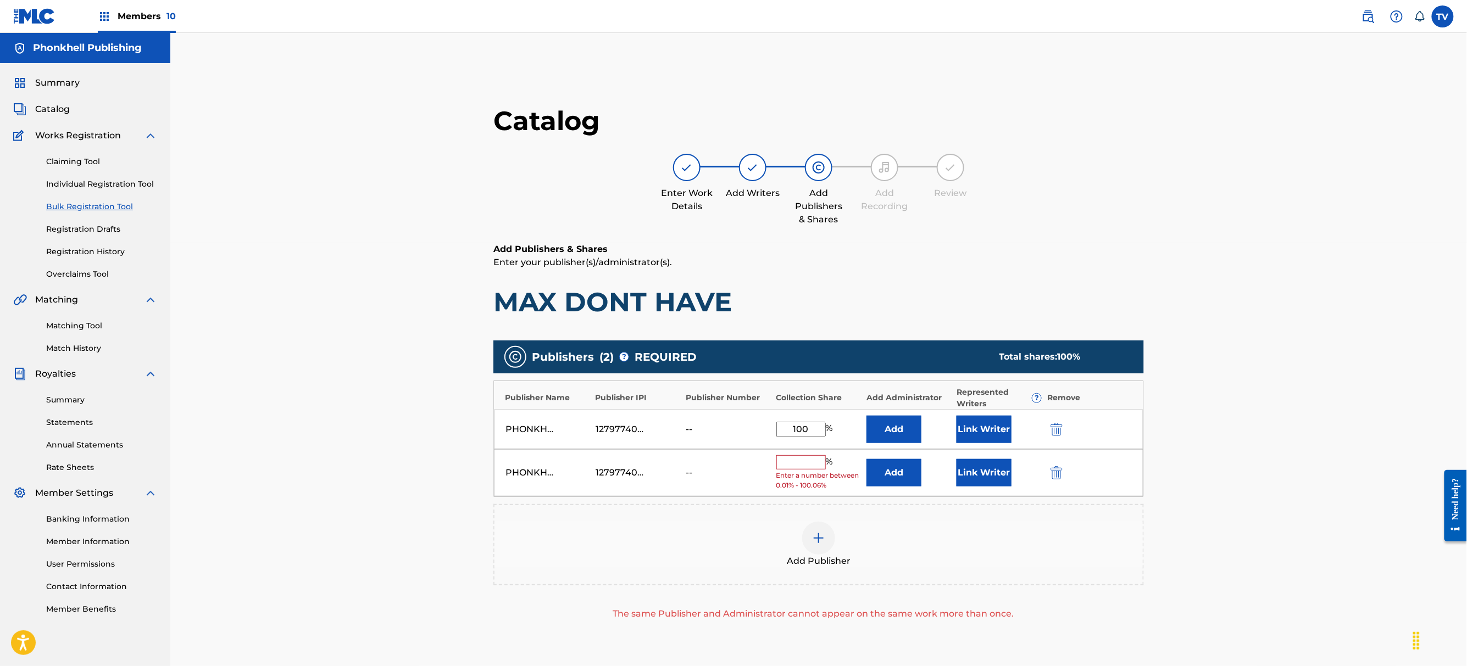
click at [1051, 470] on img "submit" at bounding box center [1056, 472] width 12 height 13
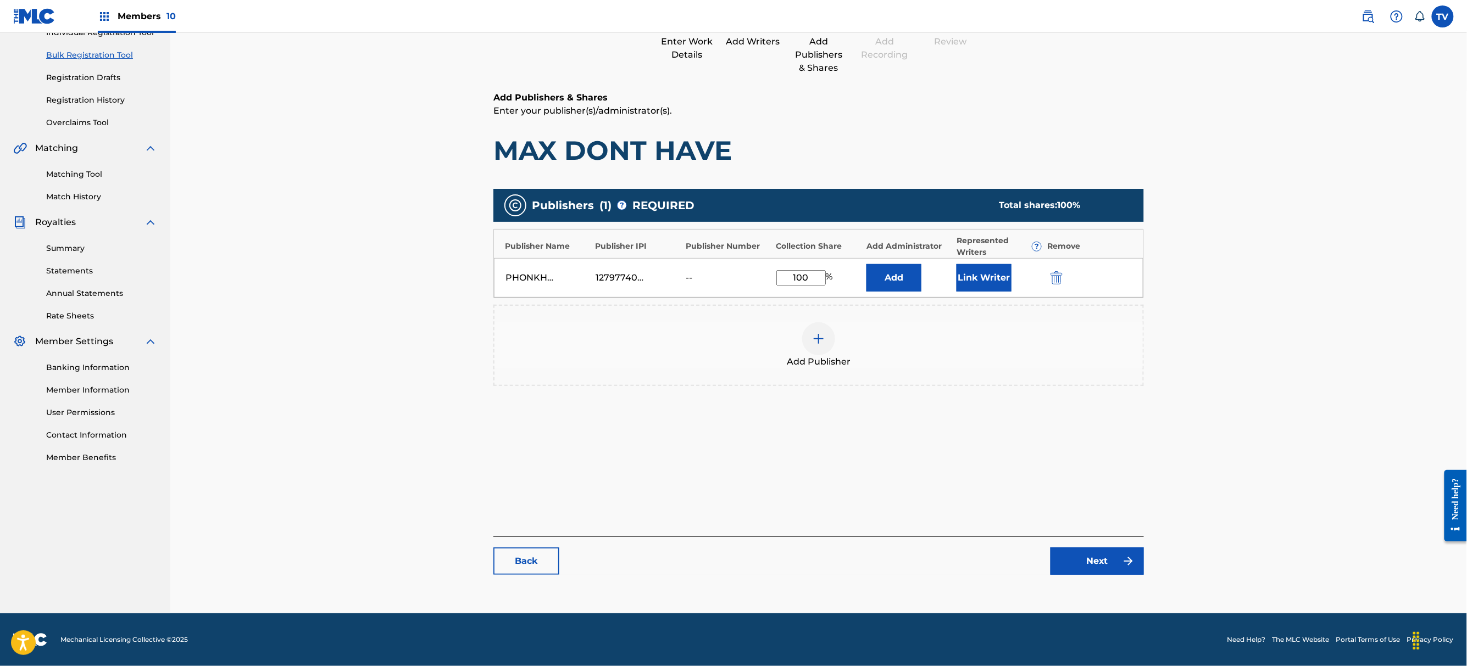
click at [1097, 572] on link "Next" at bounding box center [1096, 561] width 93 height 27
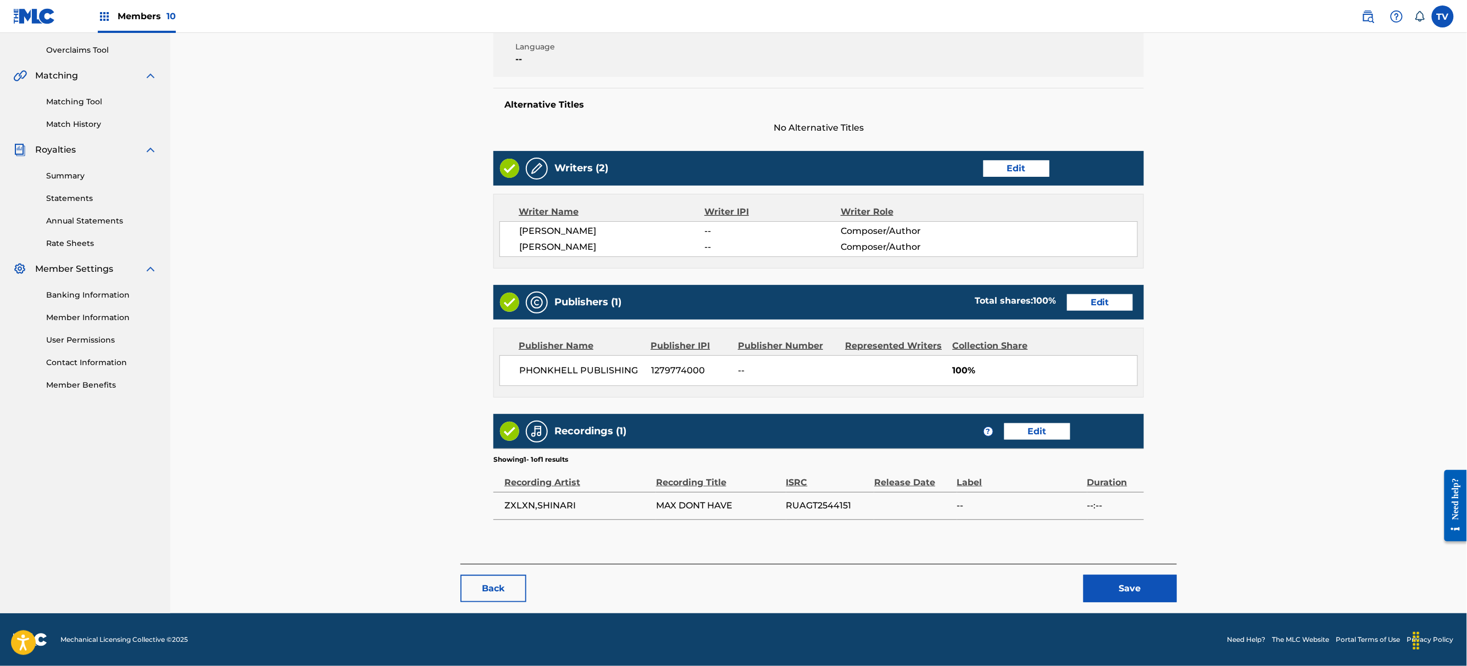
click at [1130, 587] on button "Save" at bounding box center [1129, 588] width 93 height 27
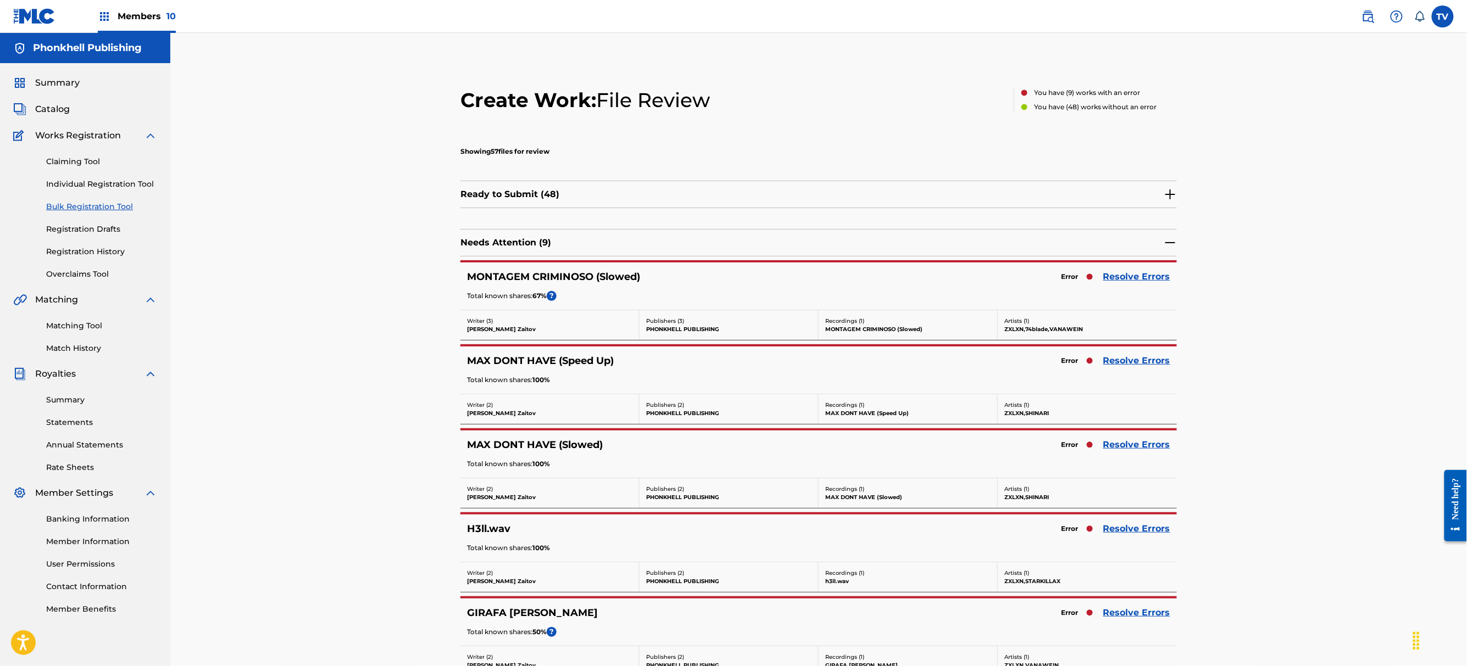
click at [1126, 269] on div "MONTAGEM CRIMINOSO (Slowed) Error Resolve Errors Total known shares: 67 % ?" at bounding box center [818, 286] width 716 height 47
click at [1126, 275] on link "Resolve Errors" at bounding box center [1136, 276] width 67 height 13
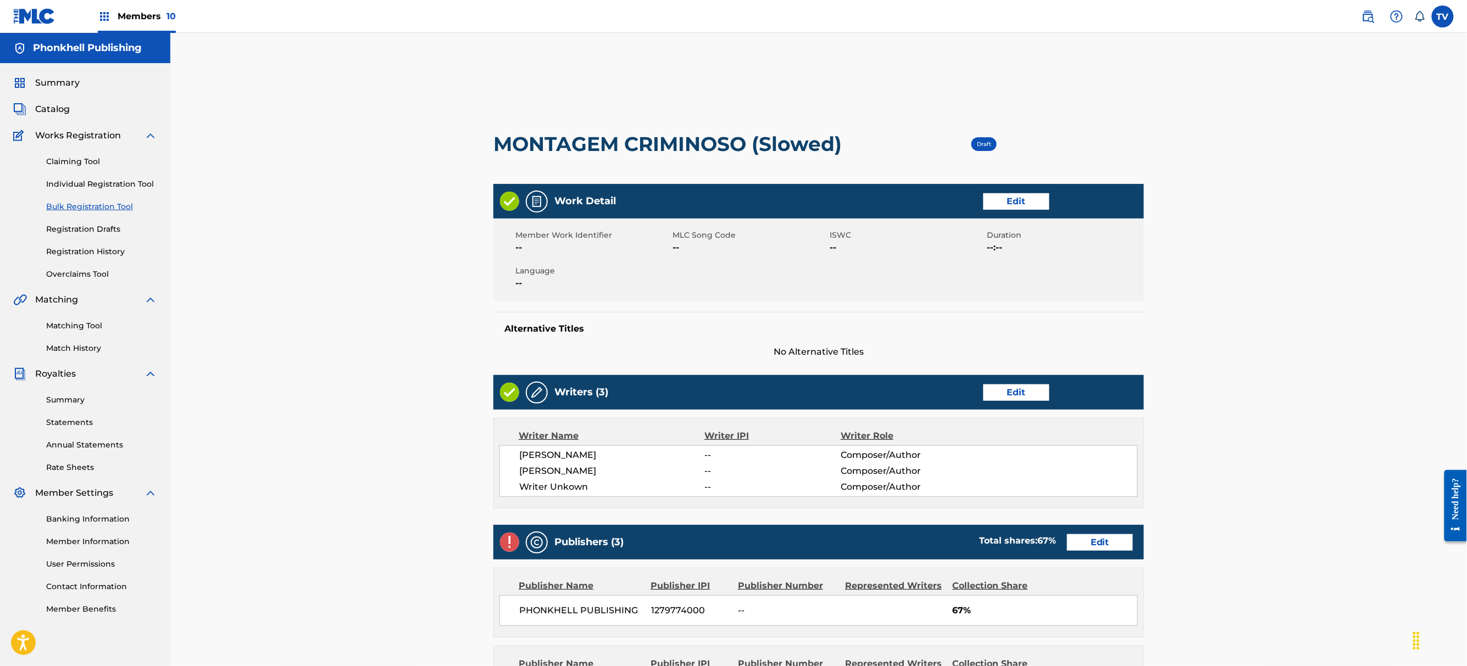
click at [1013, 391] on link "Edit" at bounding box center [1016, 393] width 66 height 16
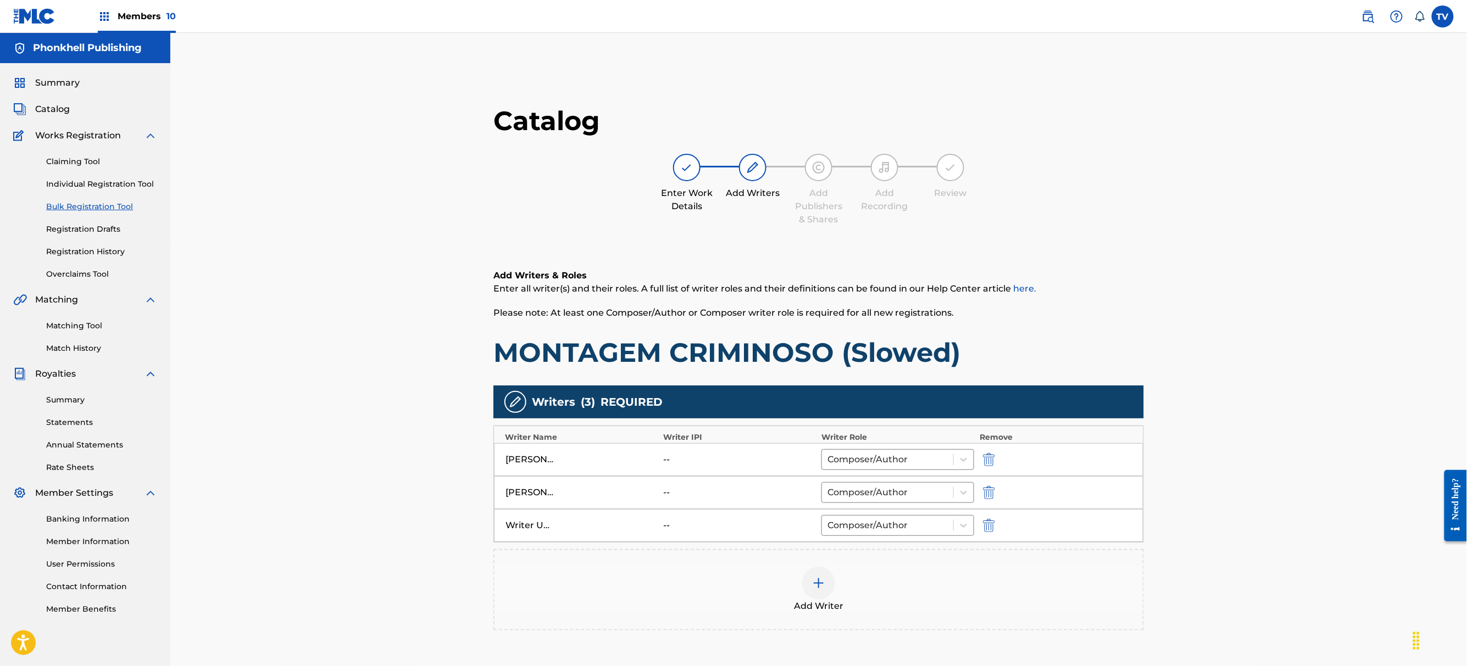
click at [989, 525] on img "submit" at bounding box center [989, 525] width 12 height 13
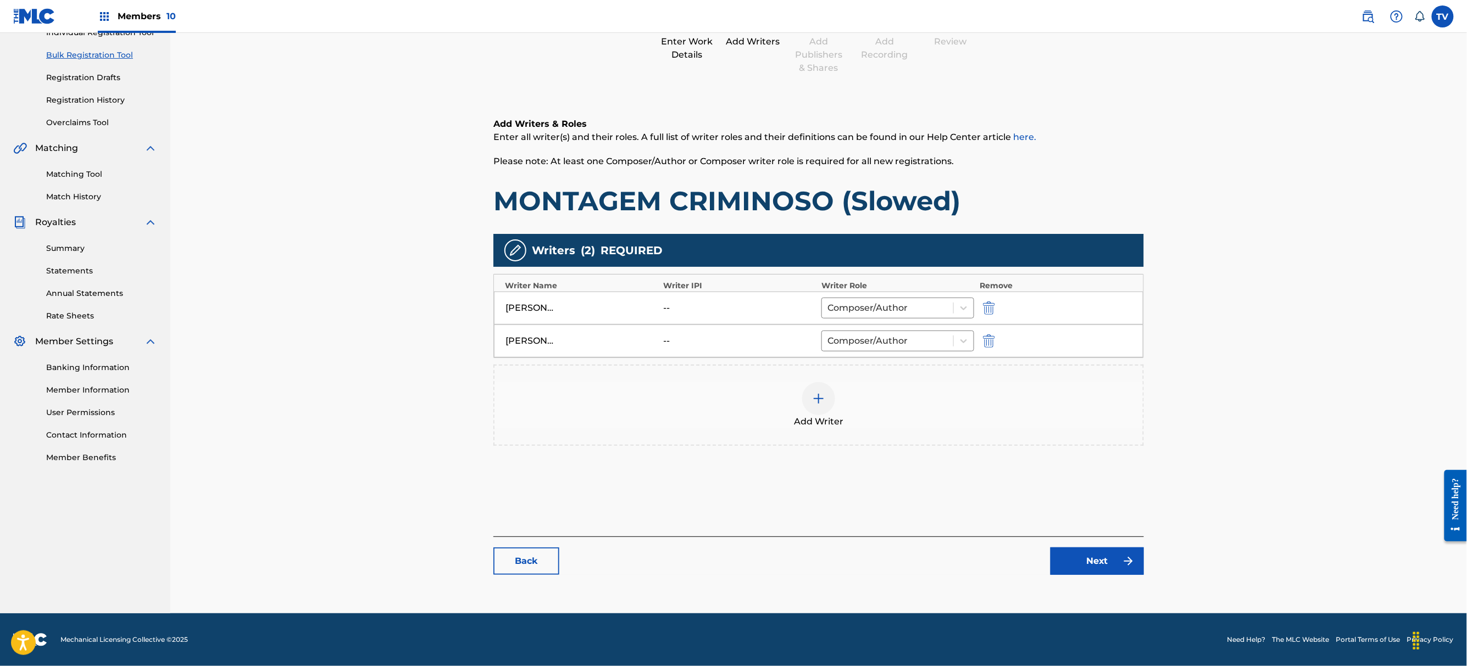
click at [1072, 561] on link "Next" at bounding box center [1096, 561] width 93 height 27
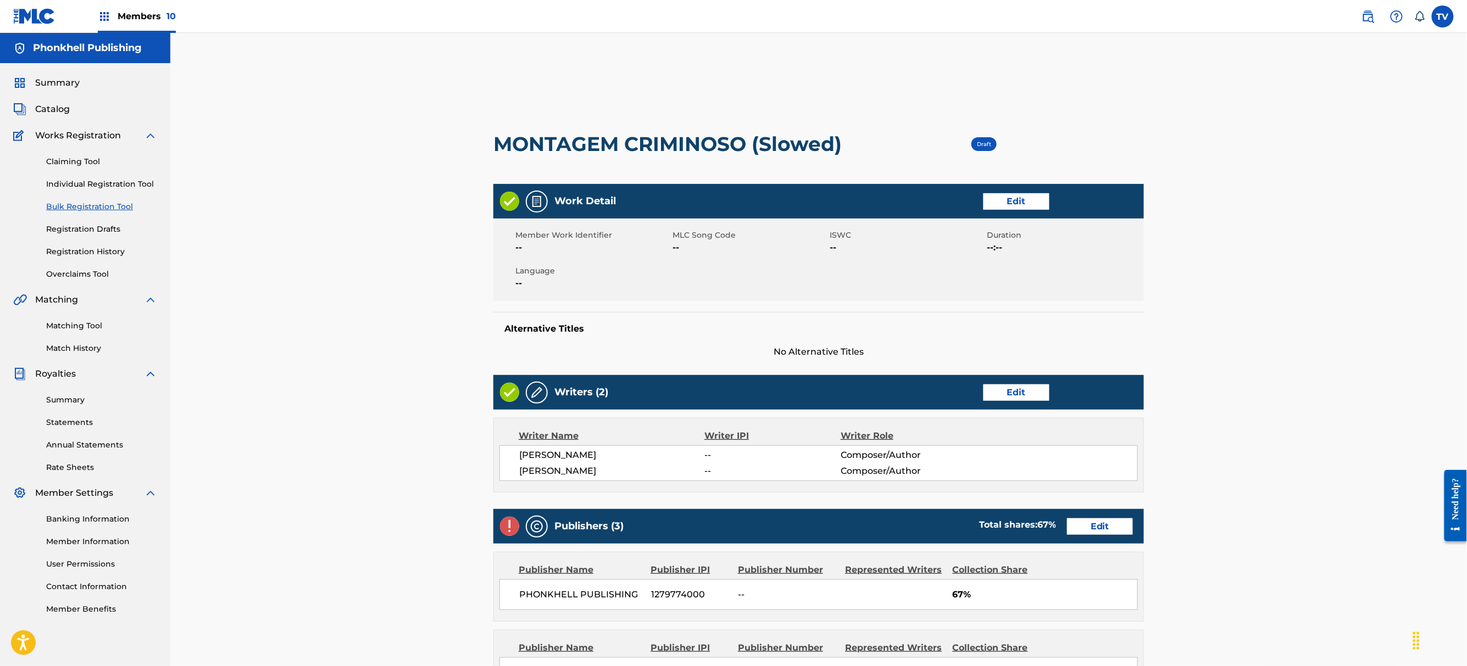
click at [1090, 520] on link "Edit" at bounding box center [1100, 527] width 66 height 16
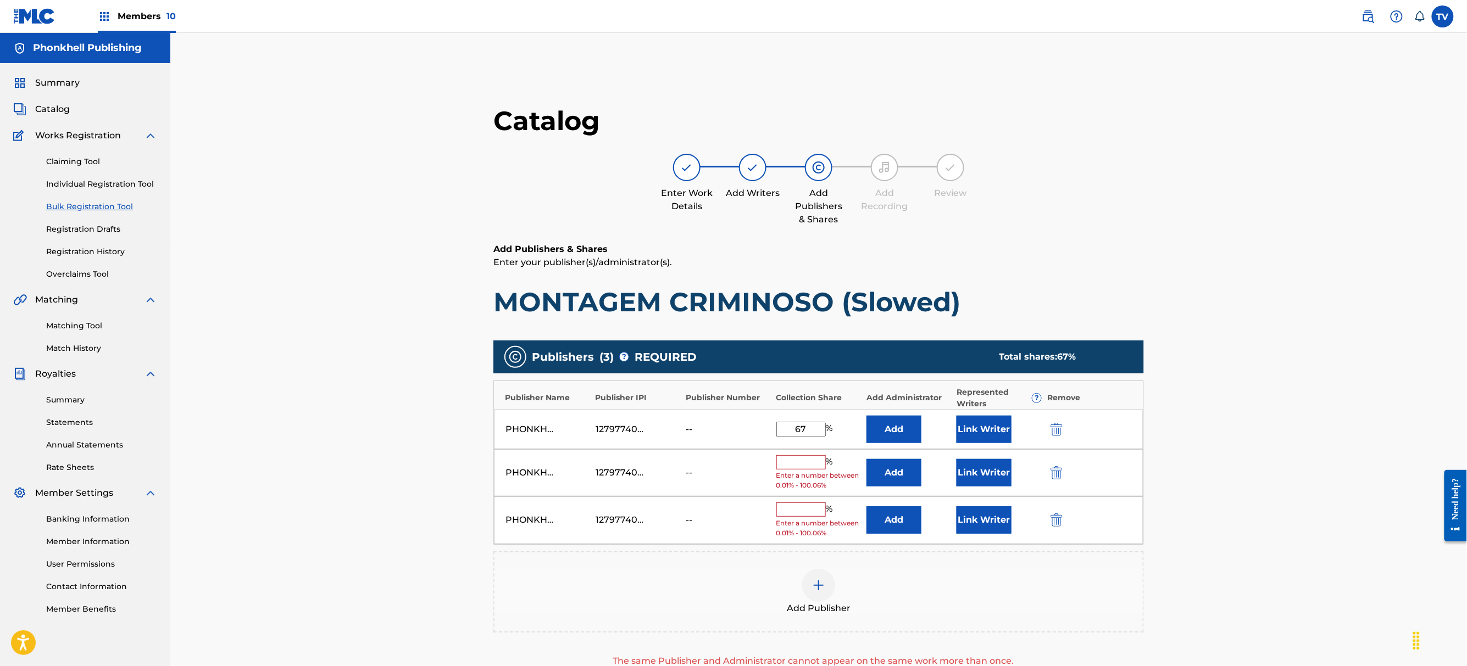
click at [1056, 475] on img "submit" at bounding box center [1056, 472] width 12 height 13
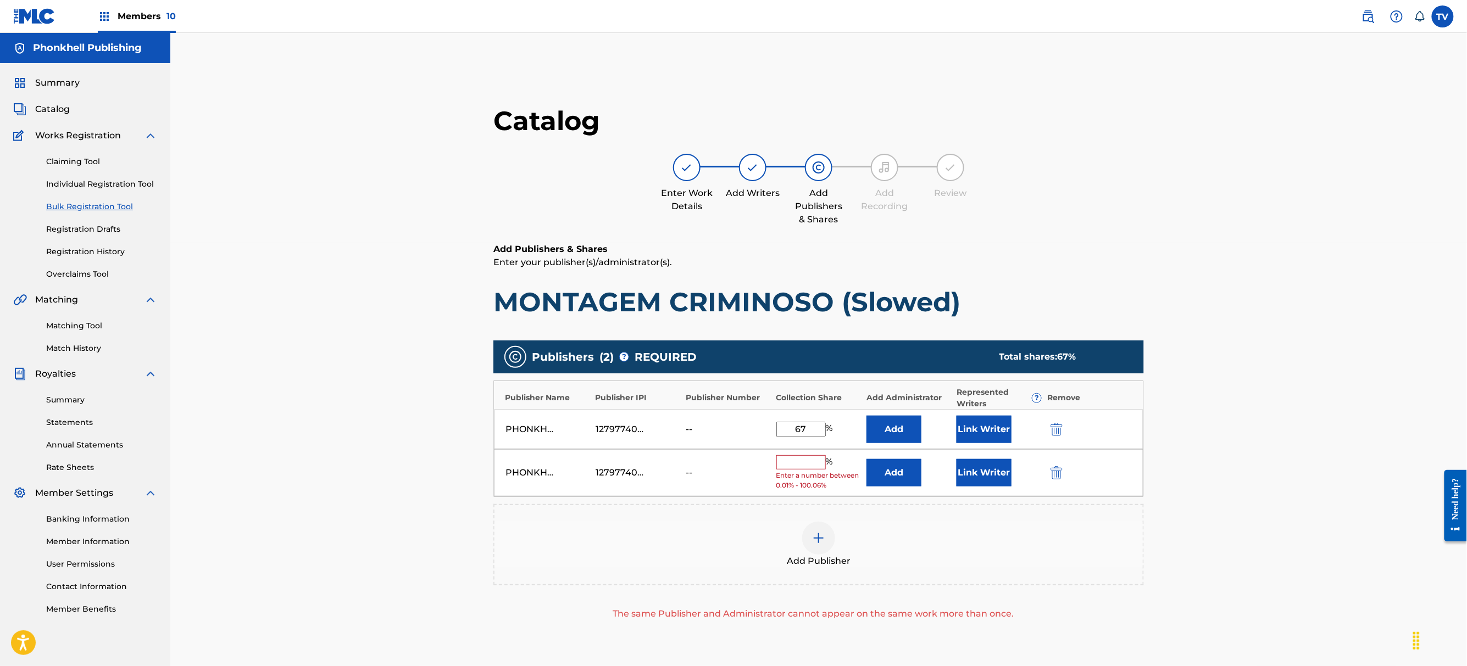
click at [1056, 475] on img "submit" at bounding box center [1056, 472] width 12 height 13
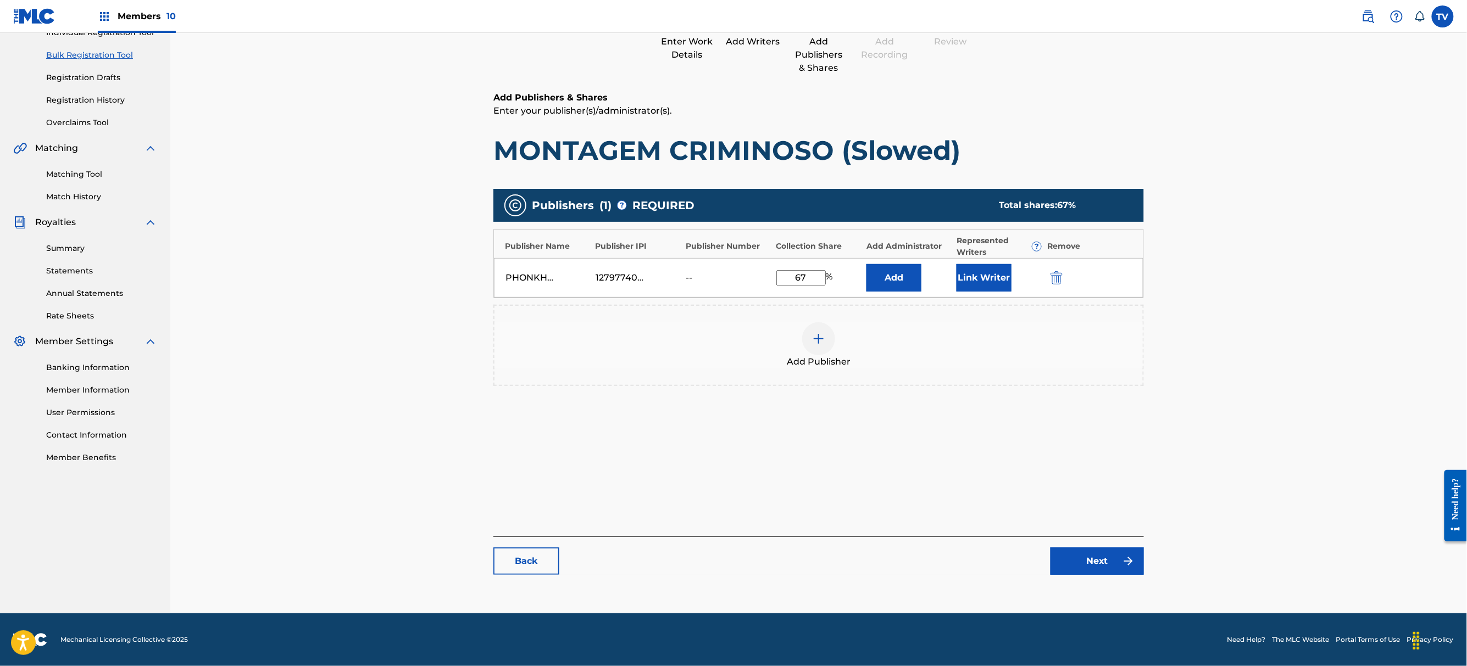
click at [1106, 569] on link "Next" at bounding box center [1096, 561] width 93 height 27
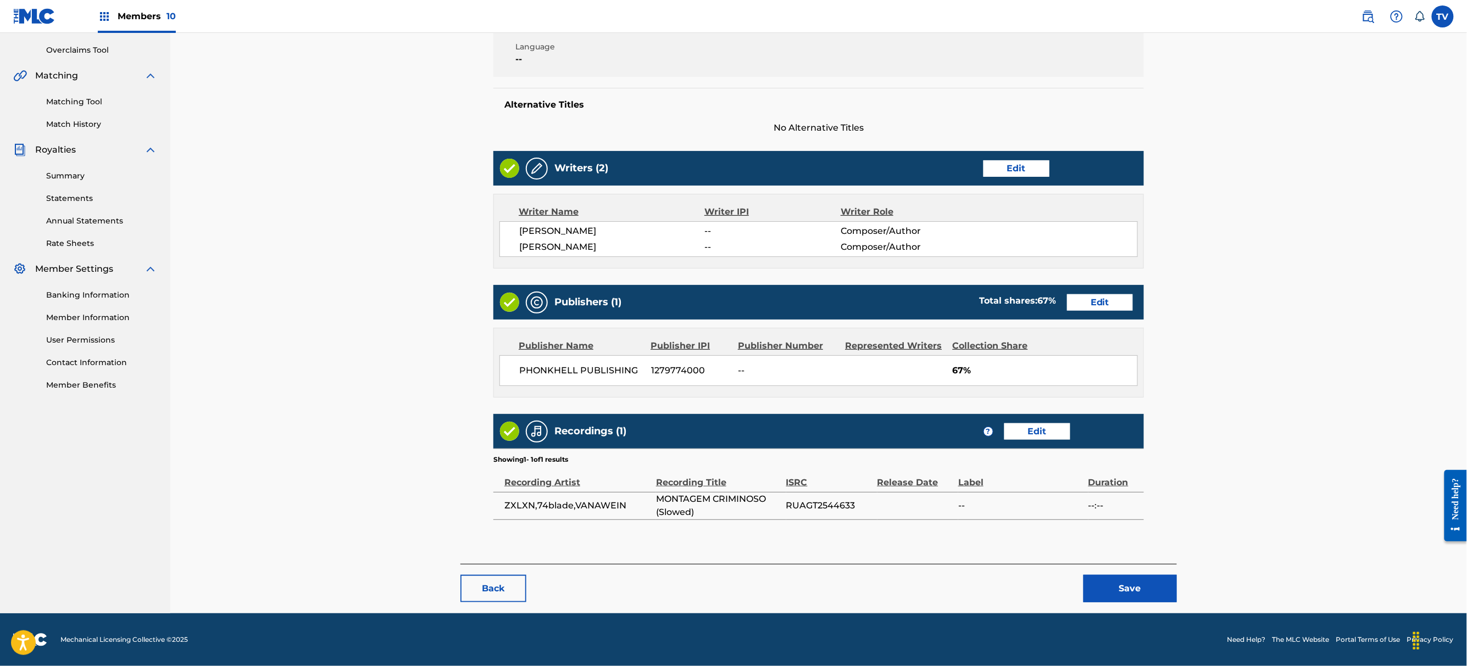
click at [1125, 585] on button "Save" at bounding box center [1129, 588] width 93 height 27
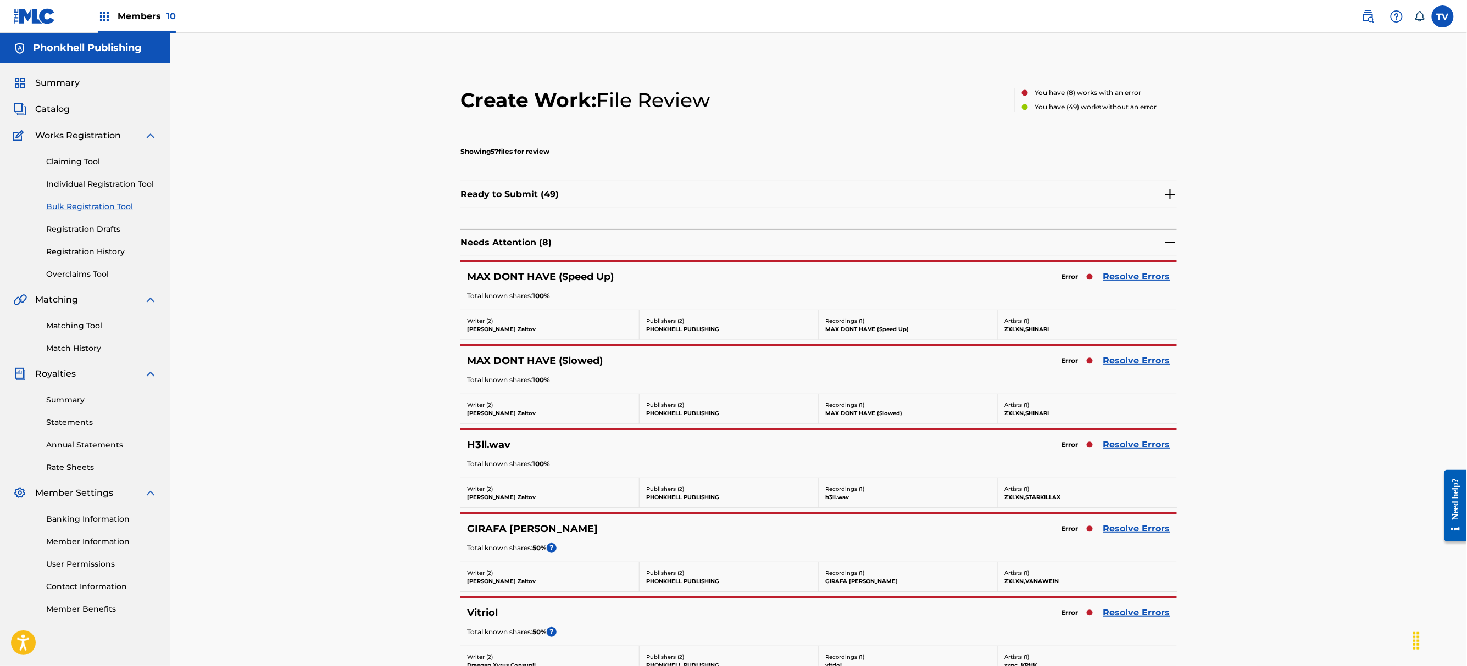
click at [1133, 361] on link "Resolve Errors" at bounding box center [1136, 360] width 67 height 13
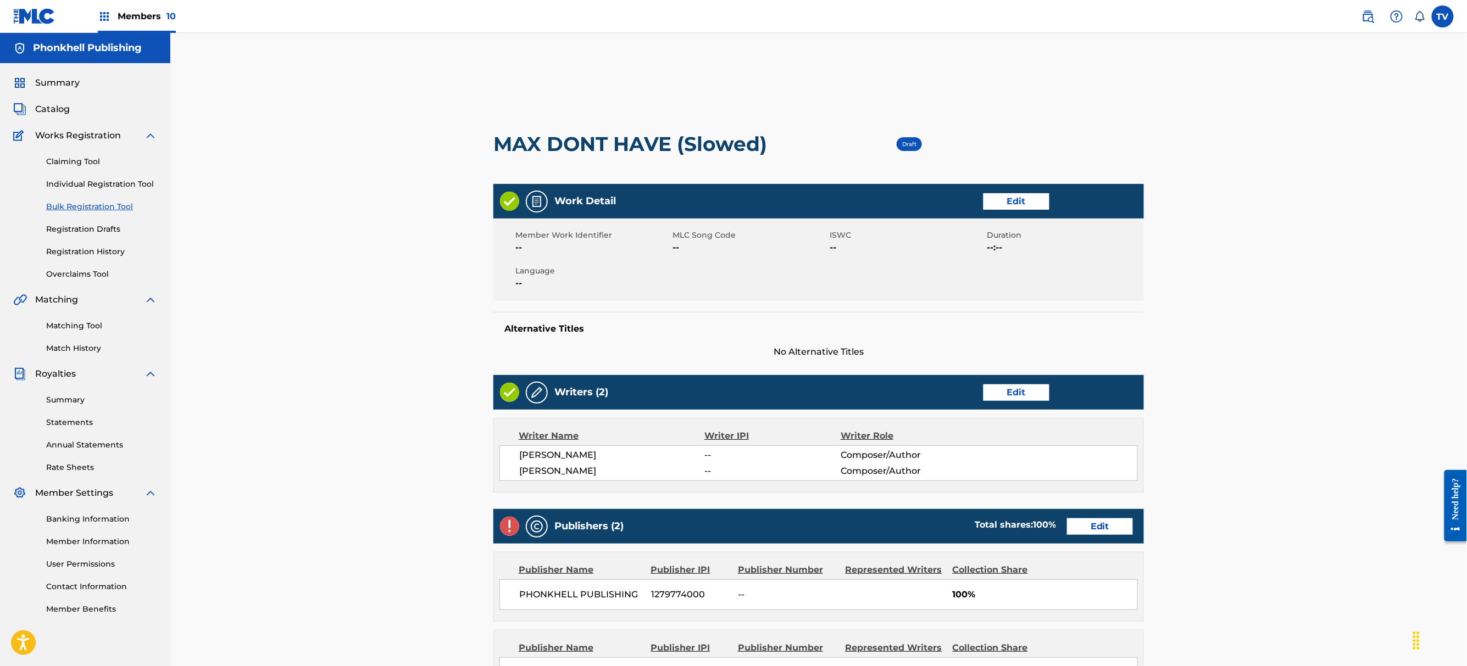
click at [1114, 534] on link "Edit" at bounding box center [1100, 527] width 66 height 16
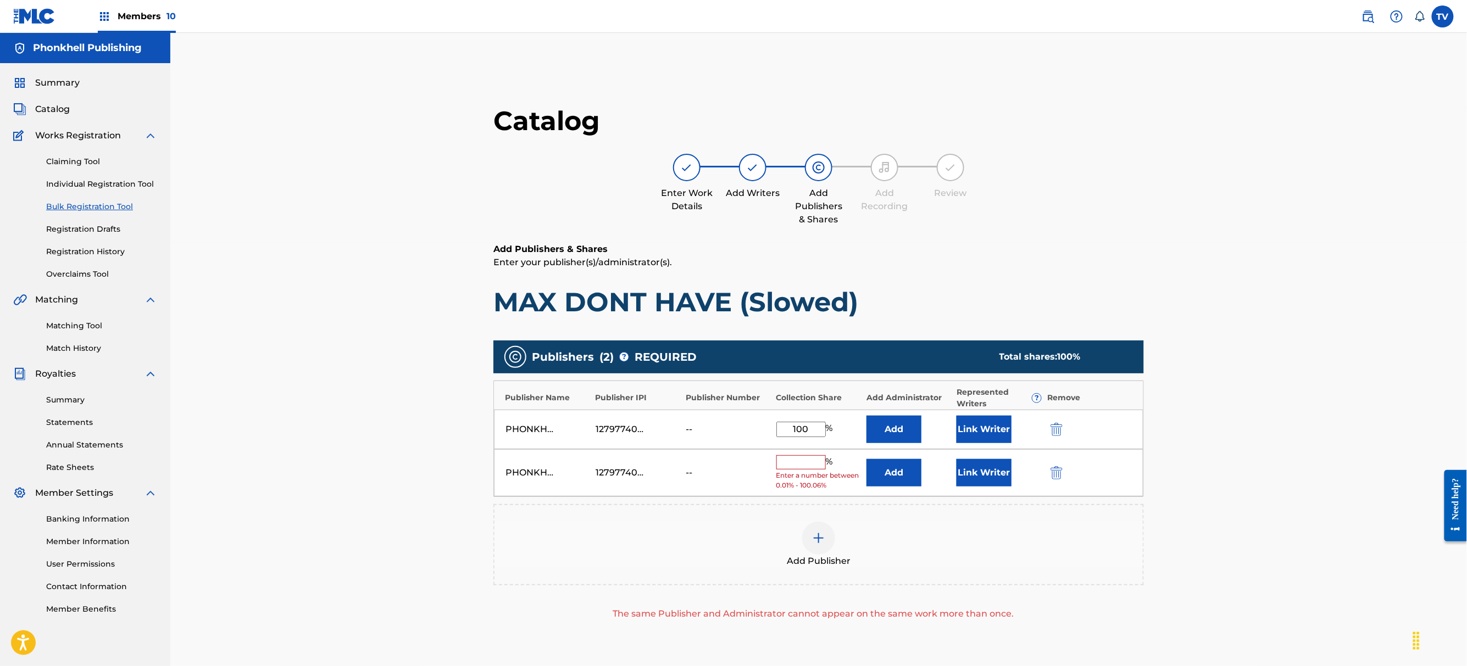
click at [1051, 477] on img "submit" at bounding box center [1056, 472] width 12 height 13
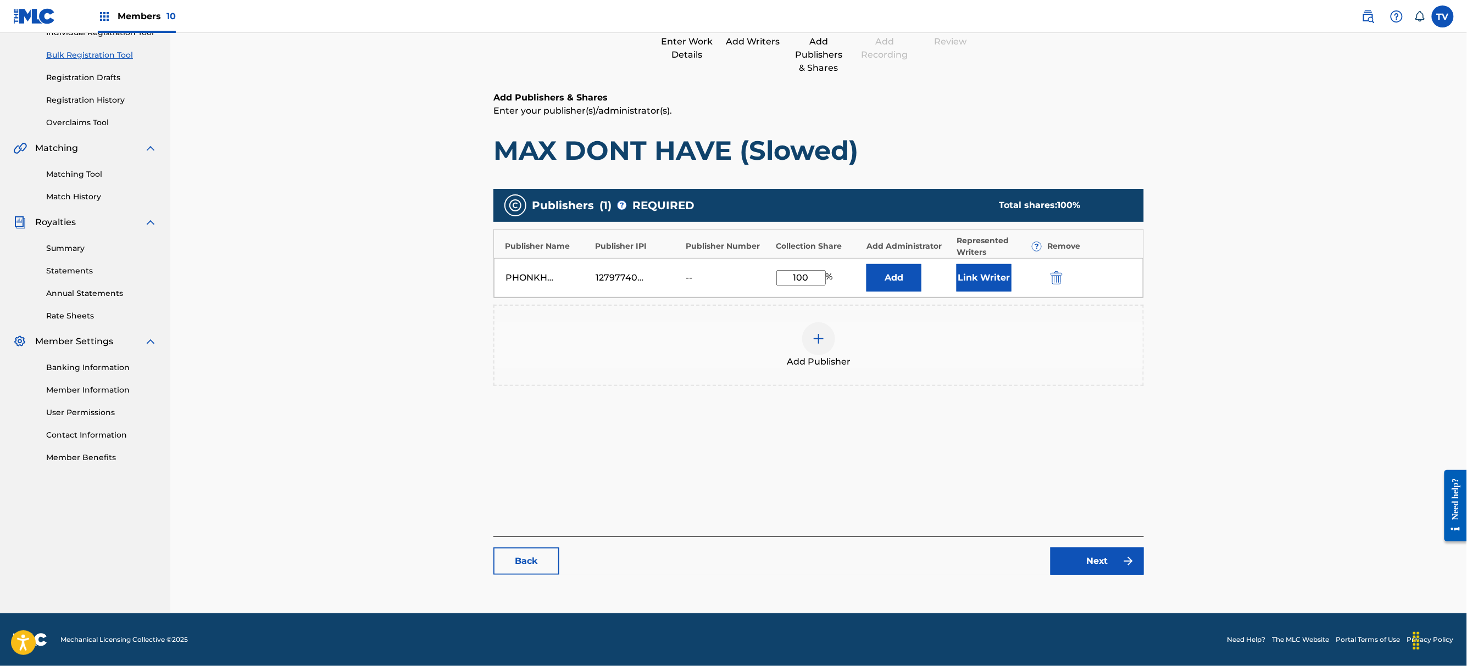
click at [1100, 578] on div "Catalog Enter Work Details Add Writers Add Publishers & Shares Add Recording Re…" at bounding box center [818, 269] width 650 height 633
click at [1097, 570] on link "Next" at bounding box center [1096, 561] width 93 height 27
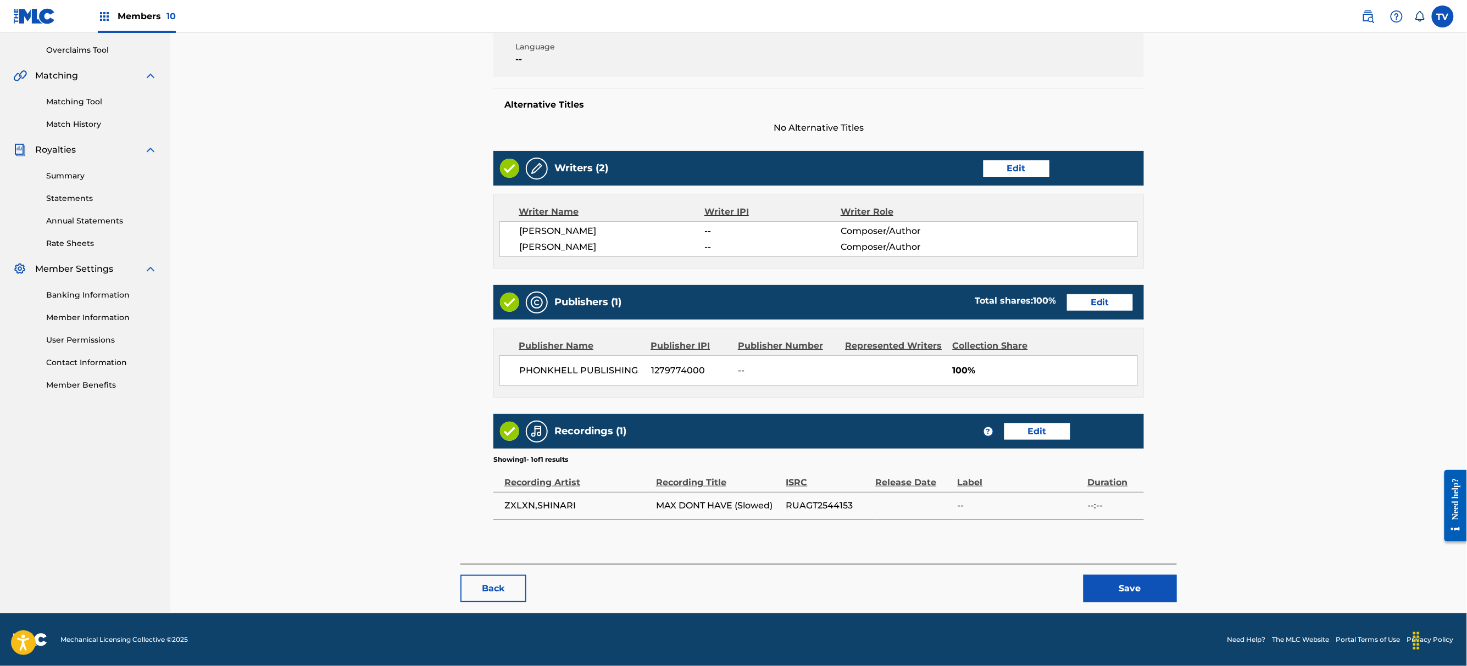
click at [1111, 585] on button "Save" at bounding box center [1129, 588] width 93 height 27
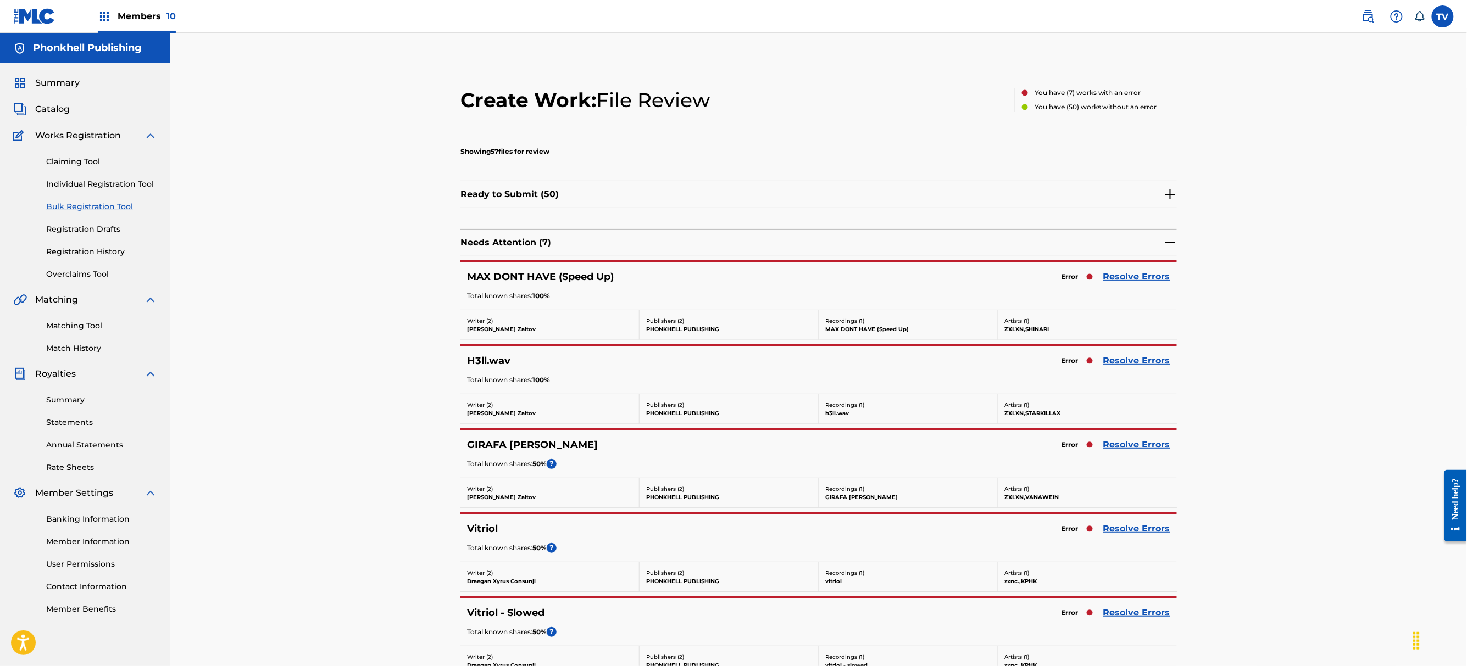
click at [1113, 270] on div "Error Resolve Errors" at bounding box center [1112, 276] width 115 height 15
click at [1111, 282] on link "Resolve Errors" at bounding box center [1136, 276] width 67 height 13
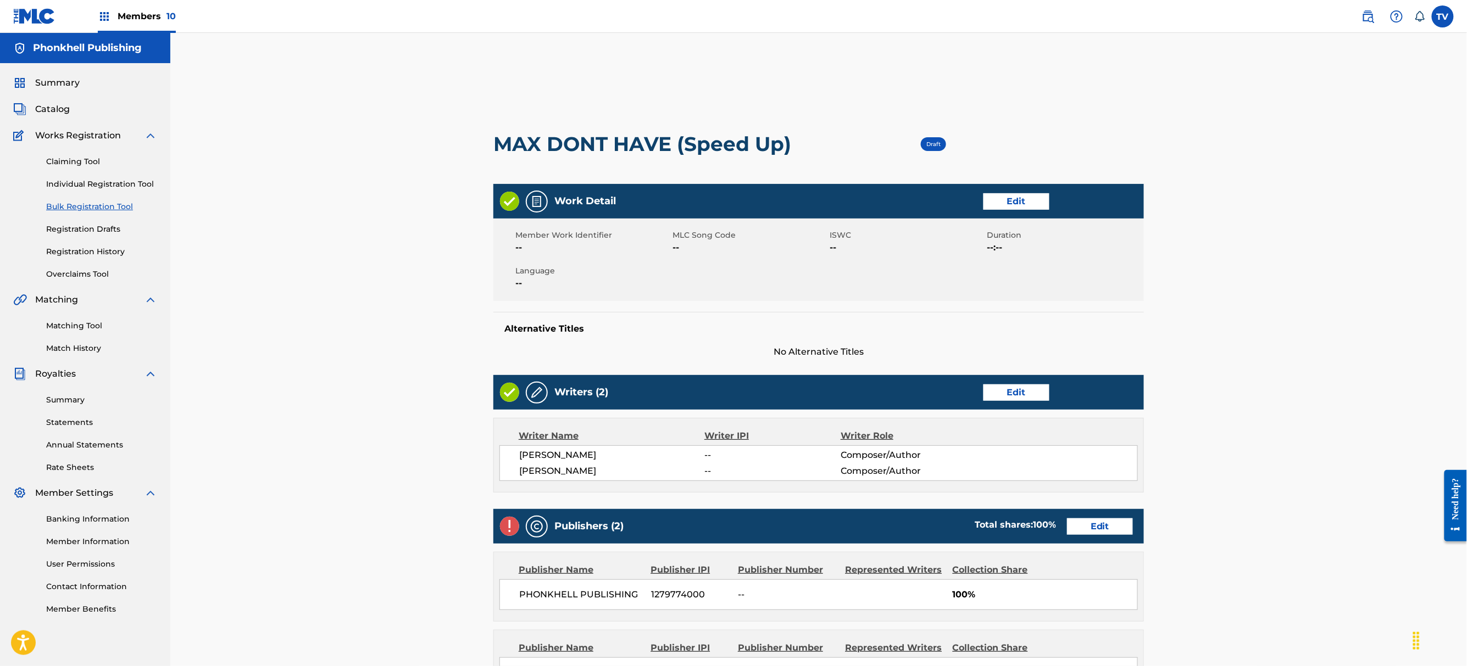
click at [1084, 527] on link "Edit" at bounding box center [1100, 527] width 66 height 16
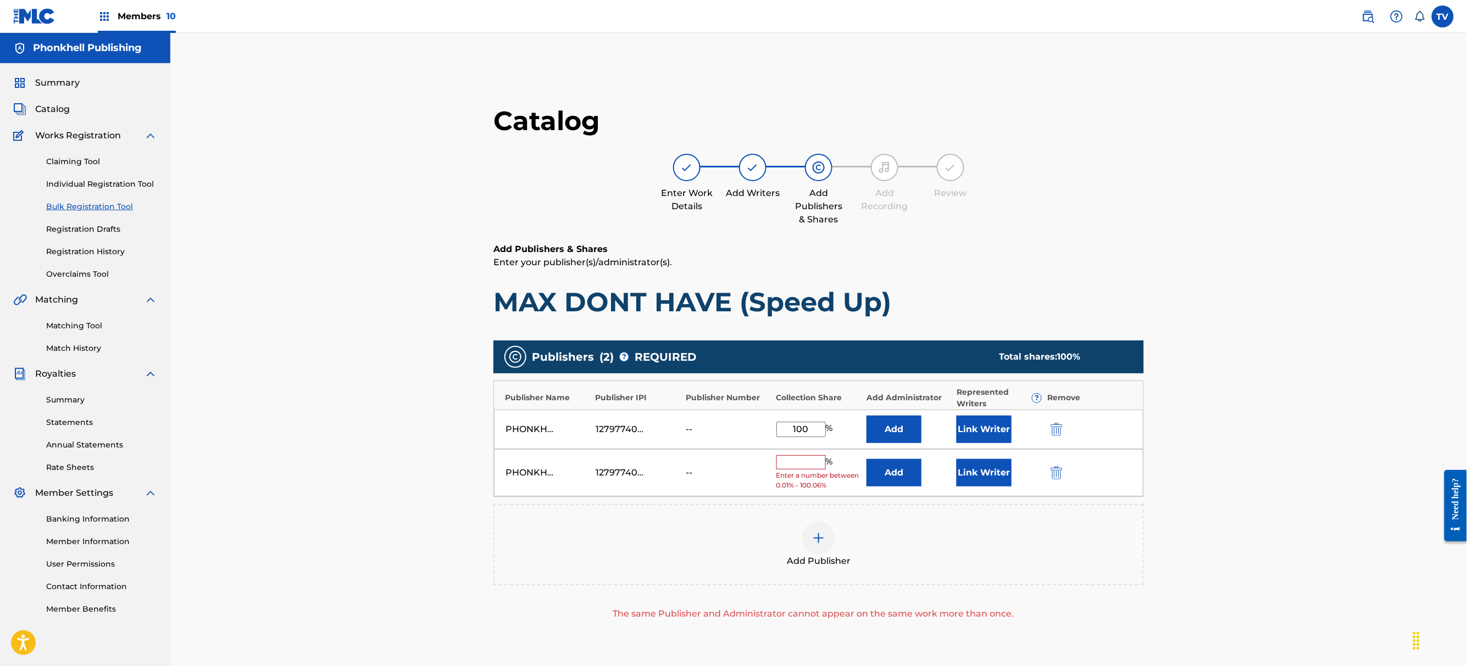
click at [1051, 473] on img "submit" at bounding box center [1056, 472] width 12 height 13
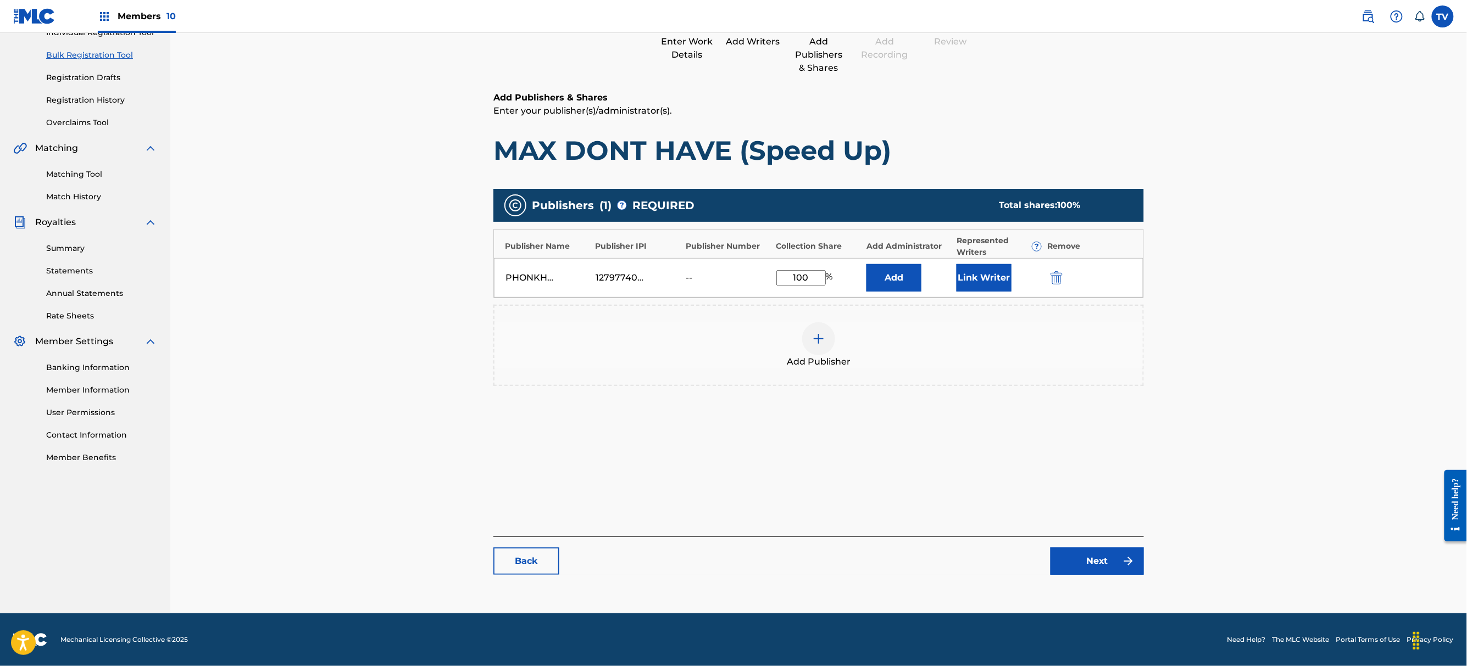
click at [1102, 571] on link "Next" at bounding box center [1096, 561] width 93 height 27
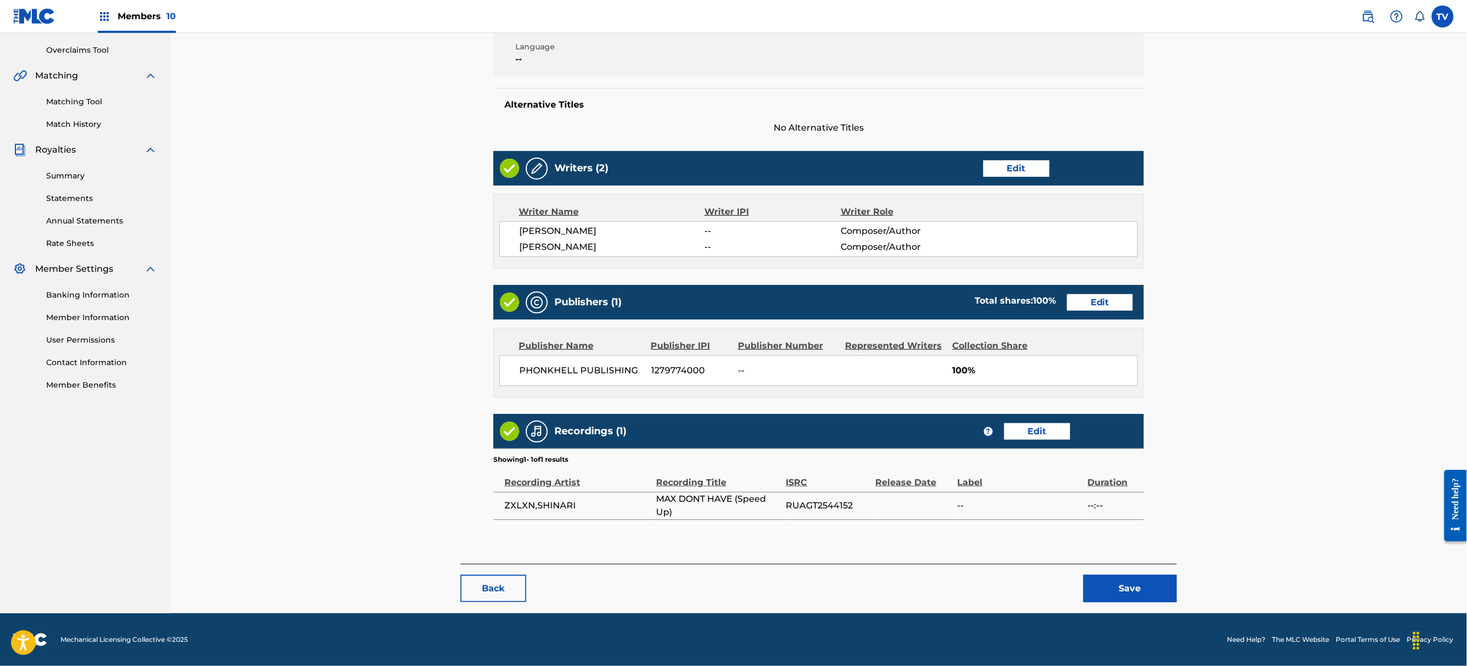
click at [1116, 579] on button "Save" at bounding box center [1129, 588] width 93 height 27
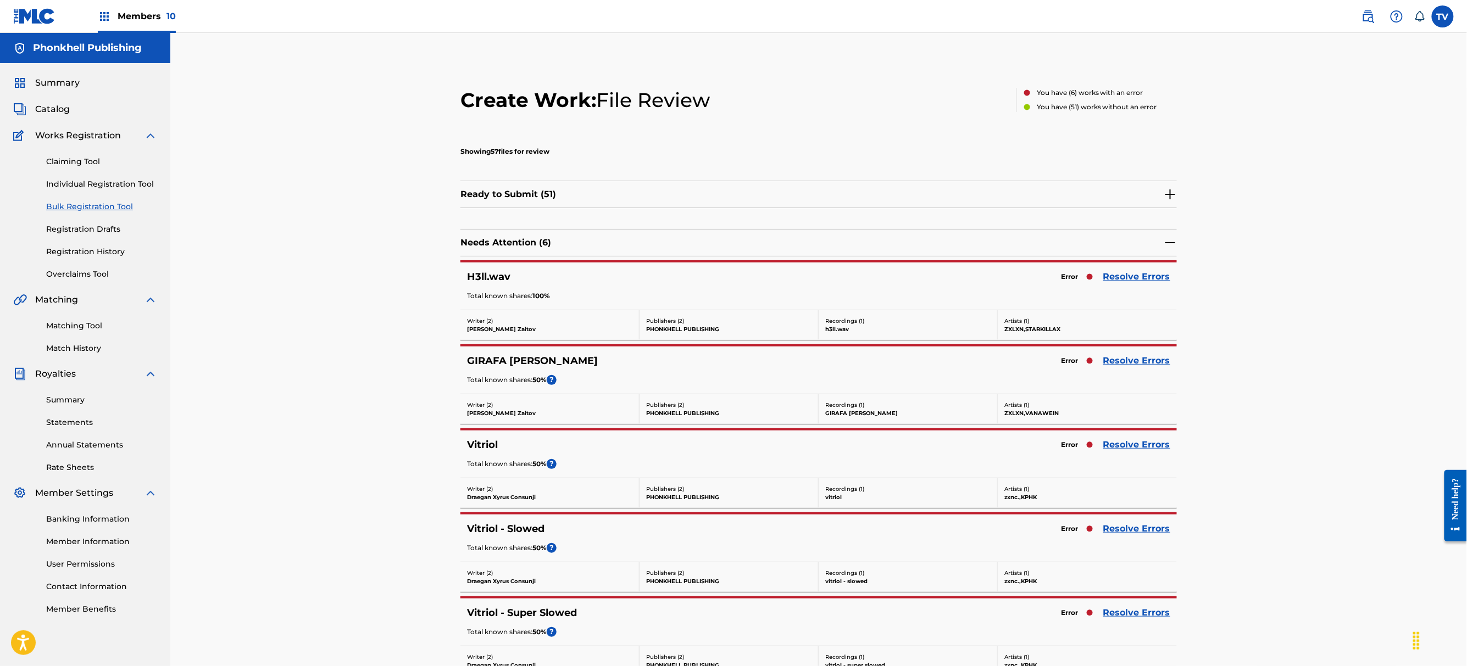
click at [1139, 277] on link "Resolve Errors" at bounding box center [1136, 276] width 67 height 13
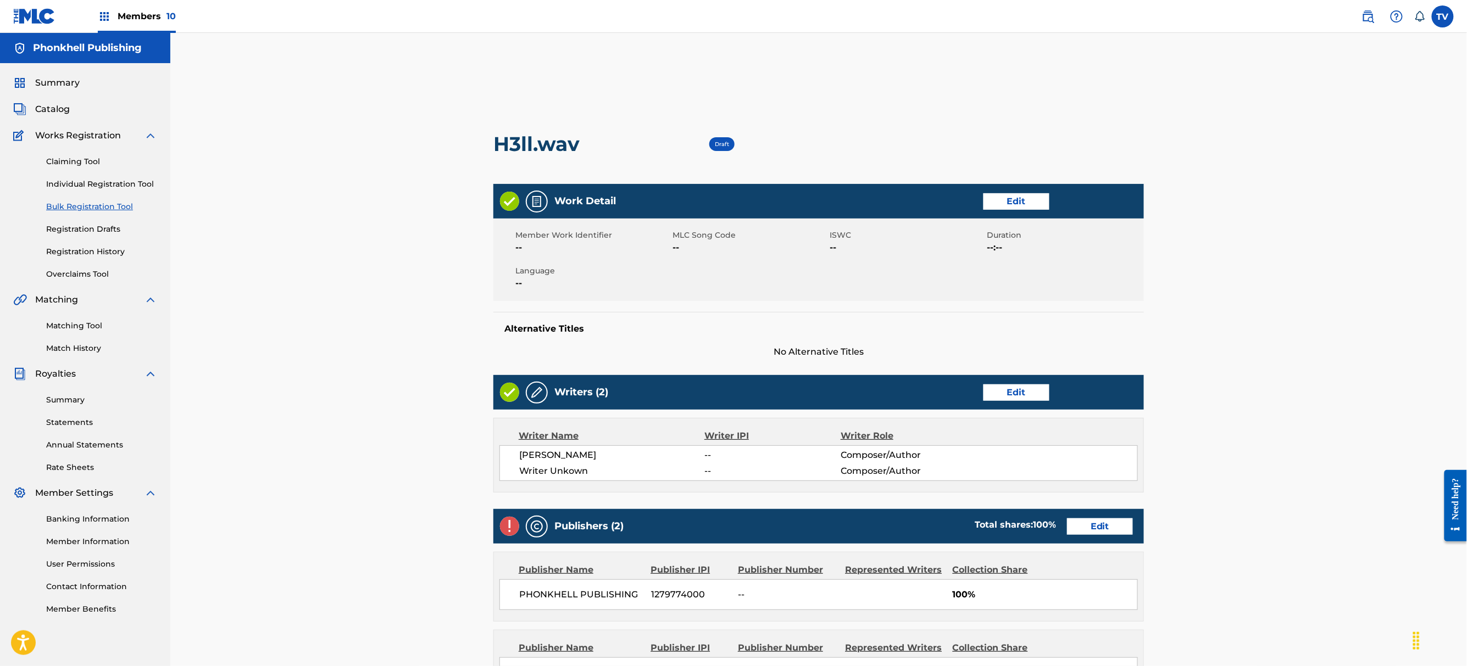
click at [1004, 387] on link "Edit" at bounding box center [1016, 393] width 66 height 16
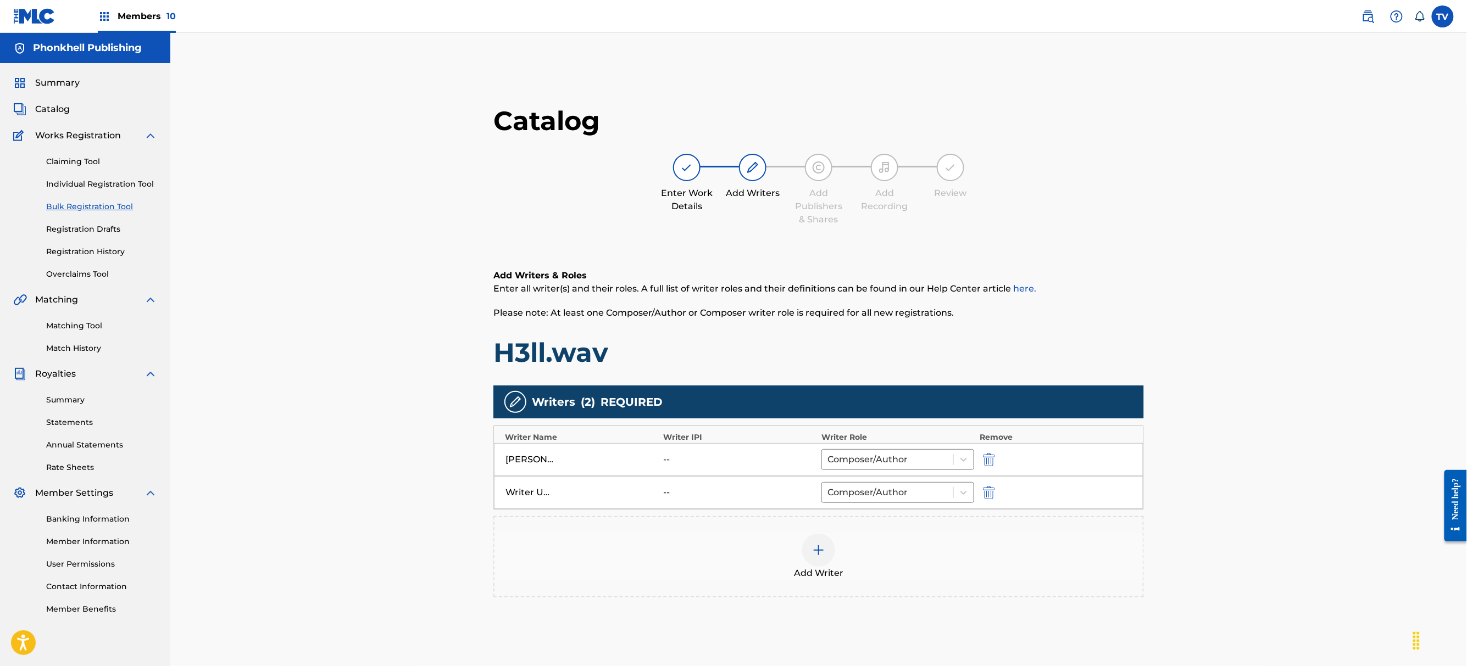
click at [988, 488] on img "submit" at bounding box center [989, 492] width 12 height 13
click at [1207, 526] on div "Catalog Enter Work Details Add Writers Add Publishers & Shares Add Recording Re…" at bounding box center [818, 399] width 1296 height 732
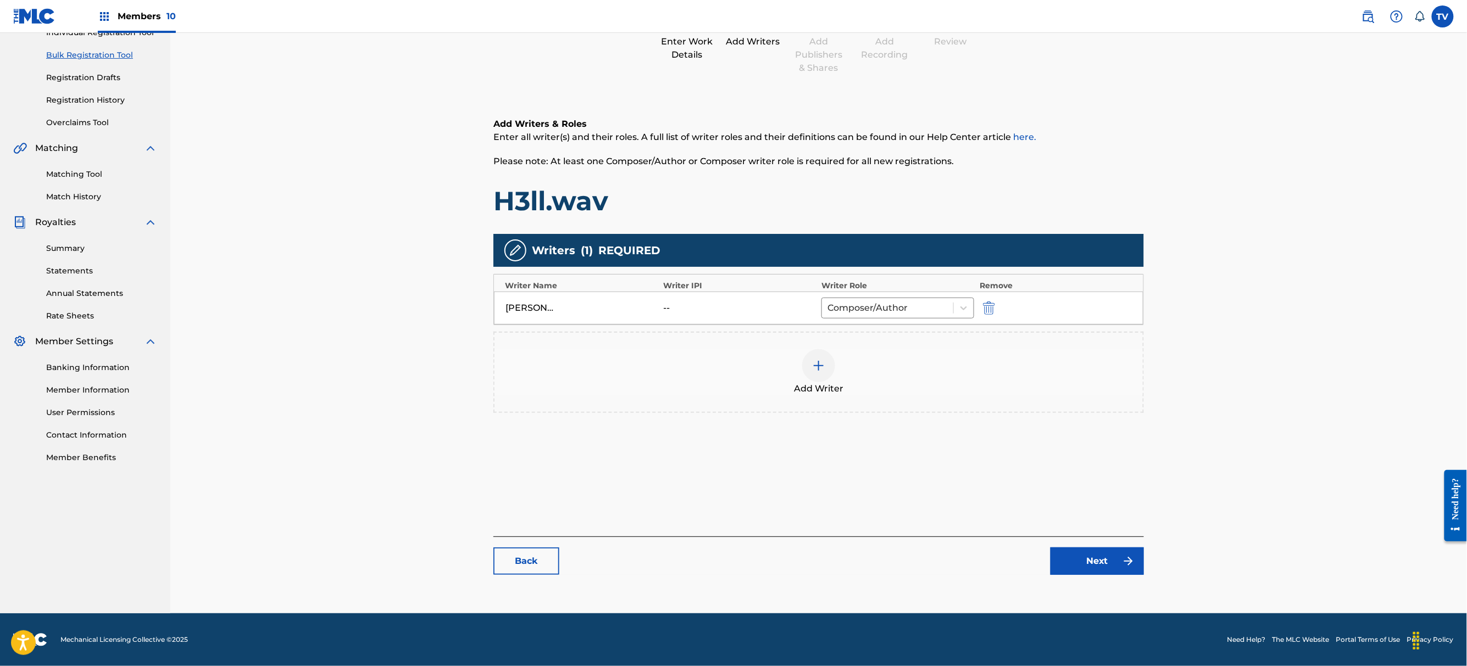
click at [1116, 568] on link "Next" at bounding box center [1096, 561] width 93 height 27
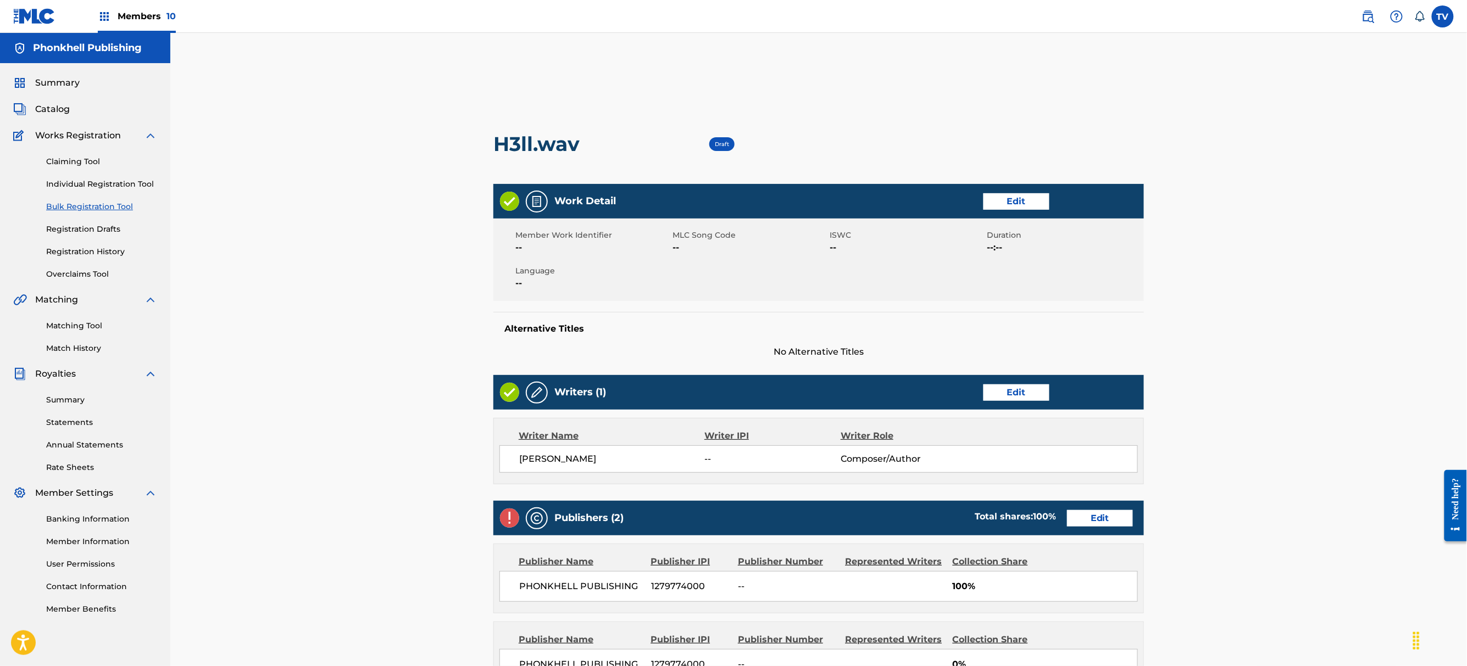
click at [1101, 523] on link "Edit" at bounding box center [1100, 518] width 66 height 16
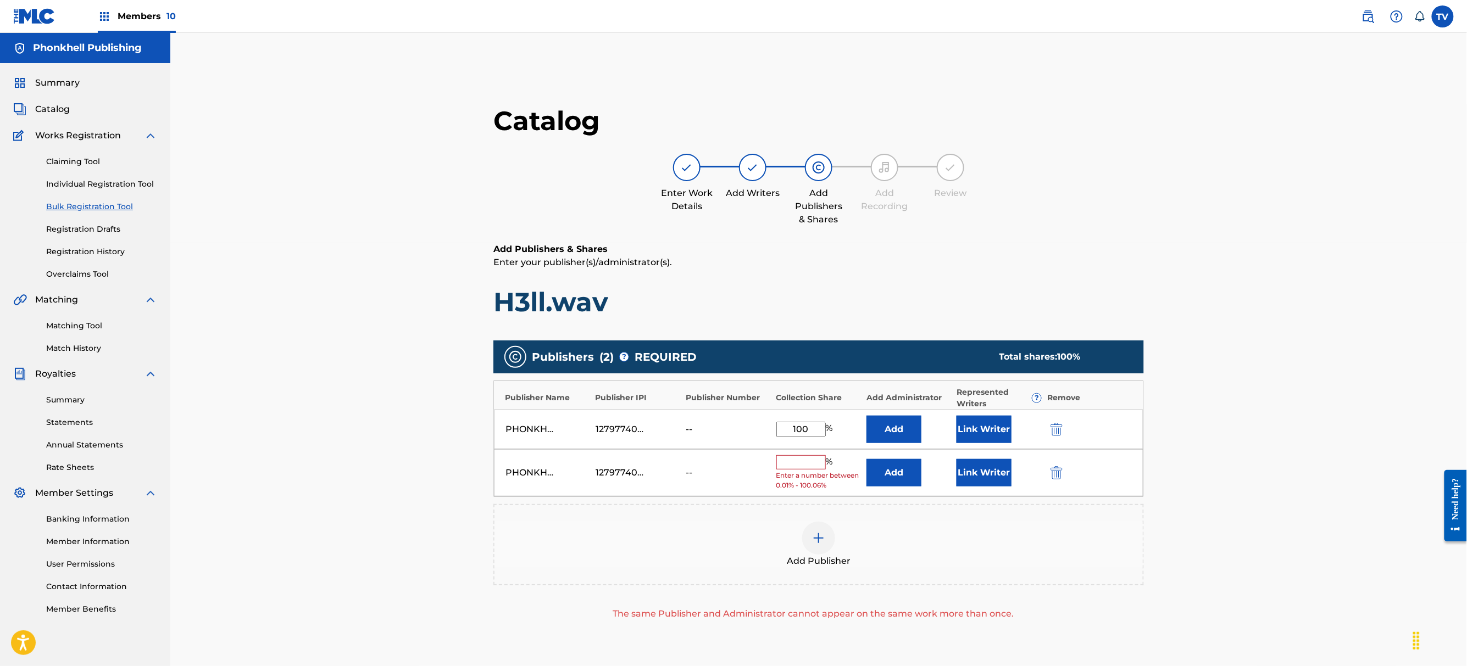
click at [1054, 470] on img "submit" at bounding box center [1056, 472] width 12 height 13
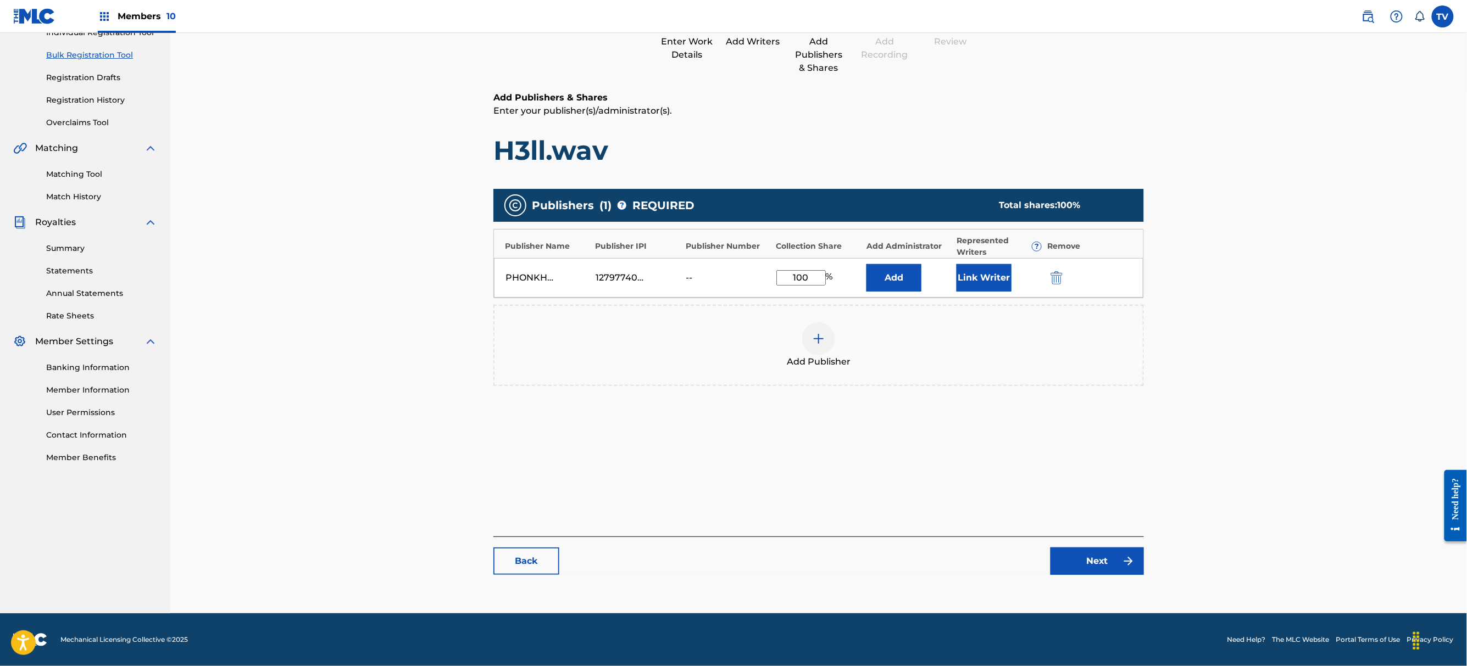
click at [1107, 596] on main "Catalog Enter Work Details Add Writers Add Publishers & Shares Add Recording Re…" at bounding box center [818, 269] width 716 height 666
click at [1108, 573] on link "Next" at bounding box center [1096, 561] width 93 height 27
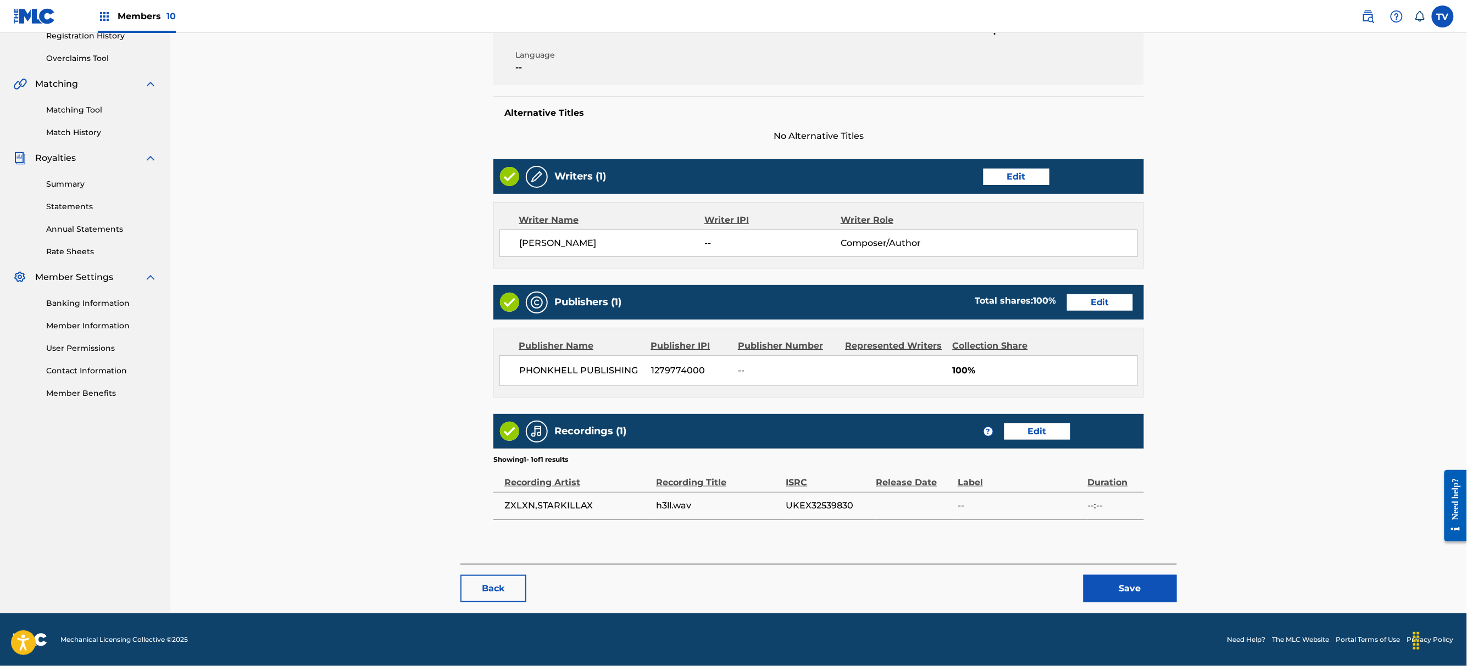
click at [1115, 589] on button "Save" at bounding box center [1129, 588] width 93 height 27
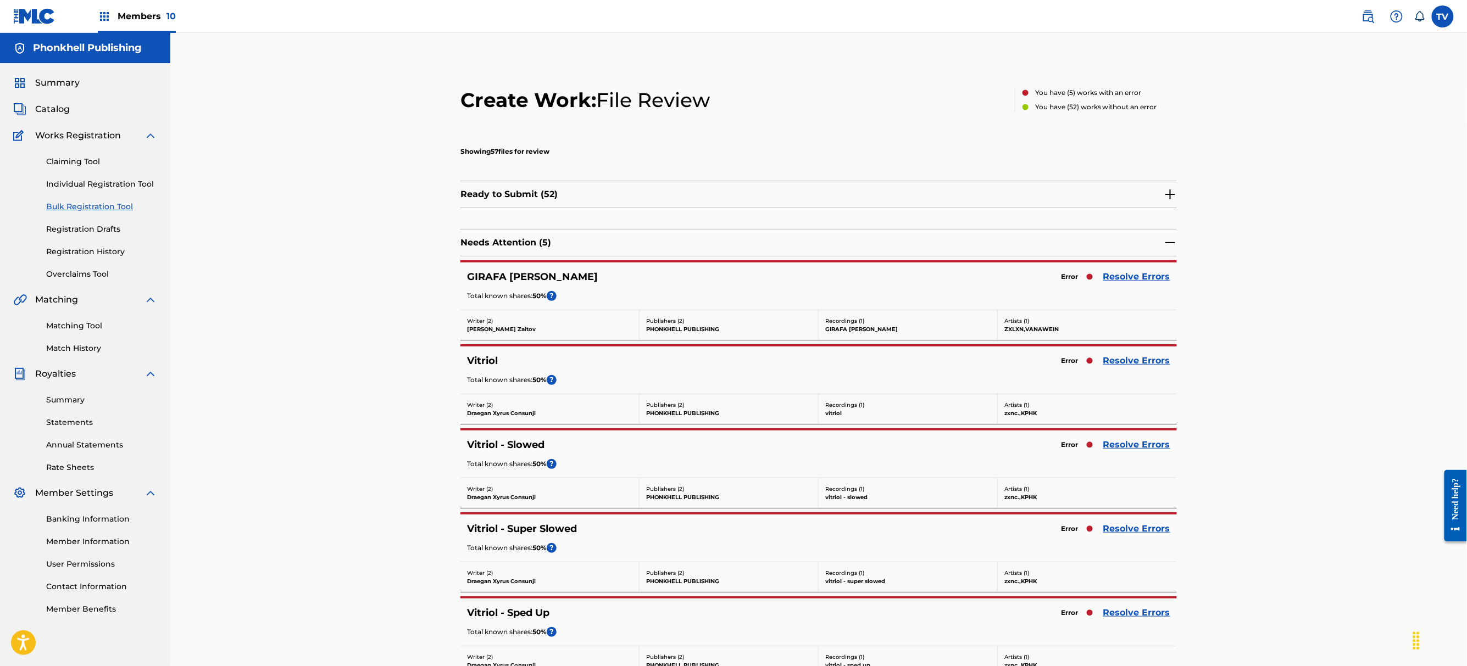
click at [1125, 440] on link "Resolve Errors" at bounding box center [1136, 444] width 67 height 13
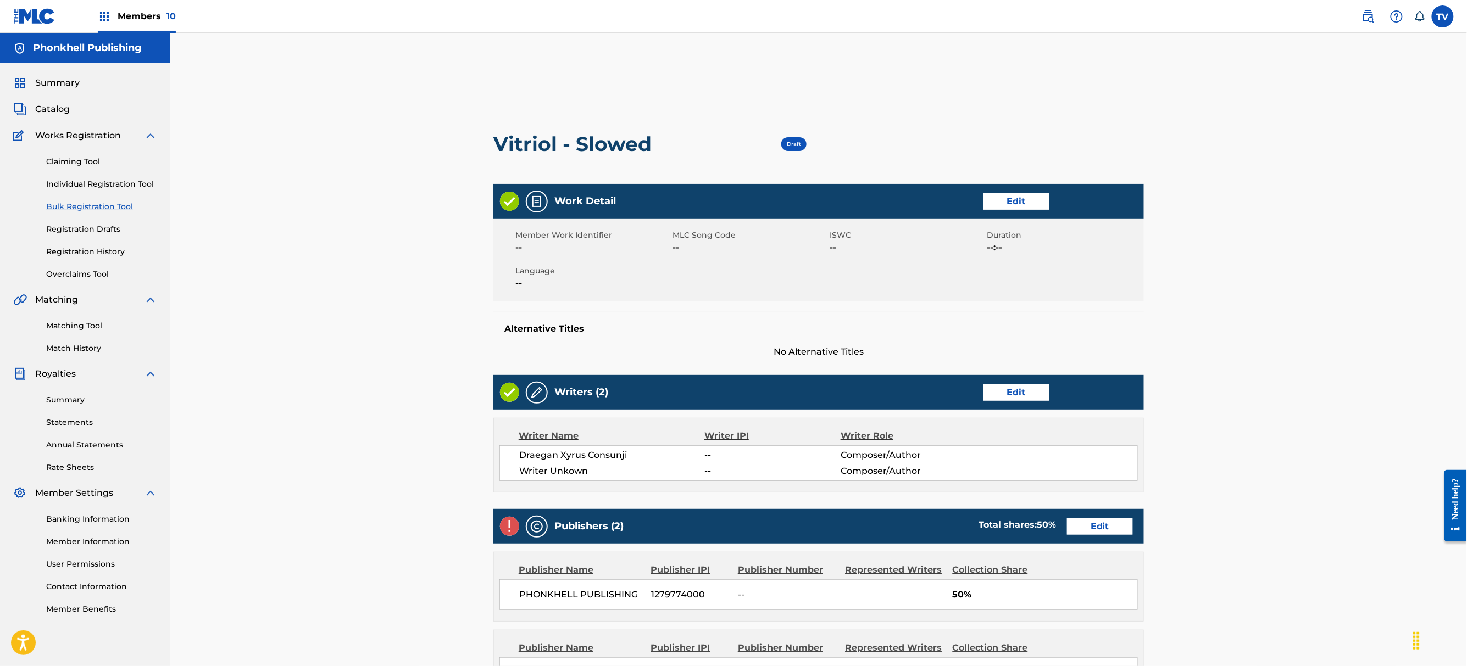
click at [1017, 396] on link "Edit" at bounding box center [1016, 393] width 66 height 16
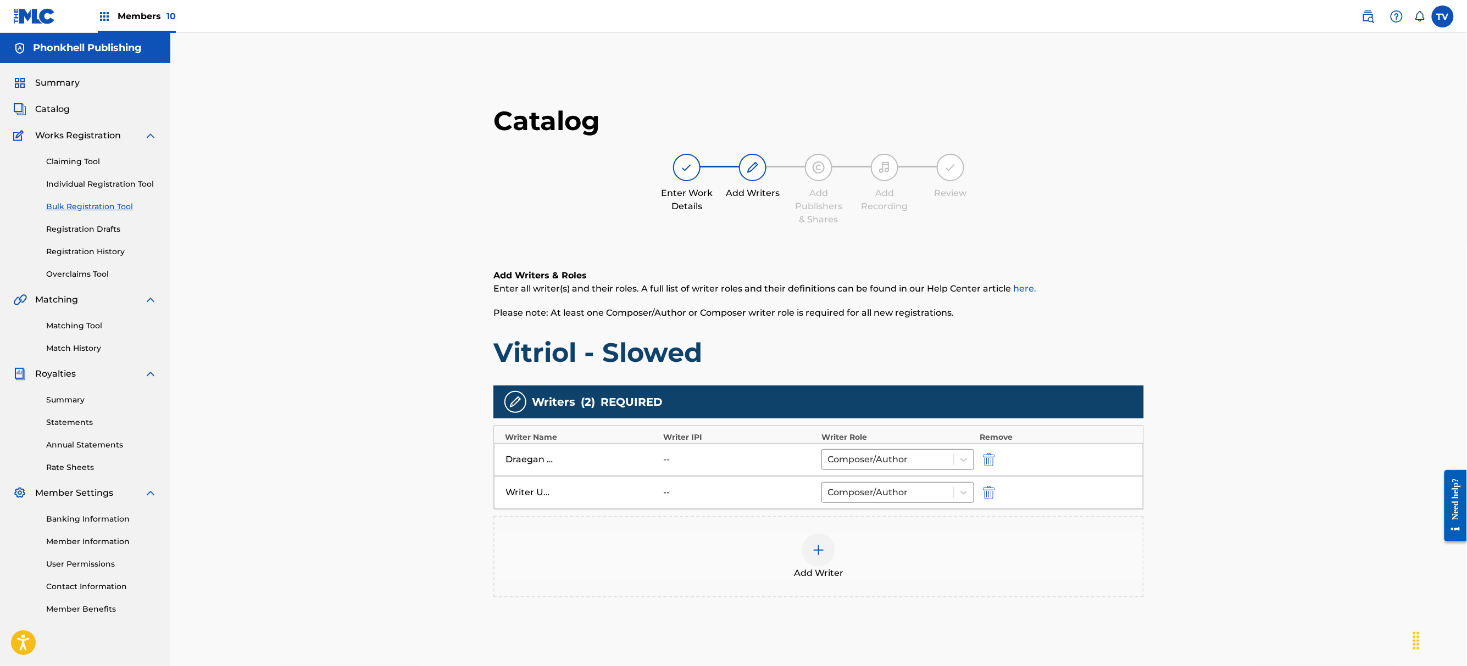
click at [987, 491] on img "submit" at bounding box center [989, 492] width 12 height 13
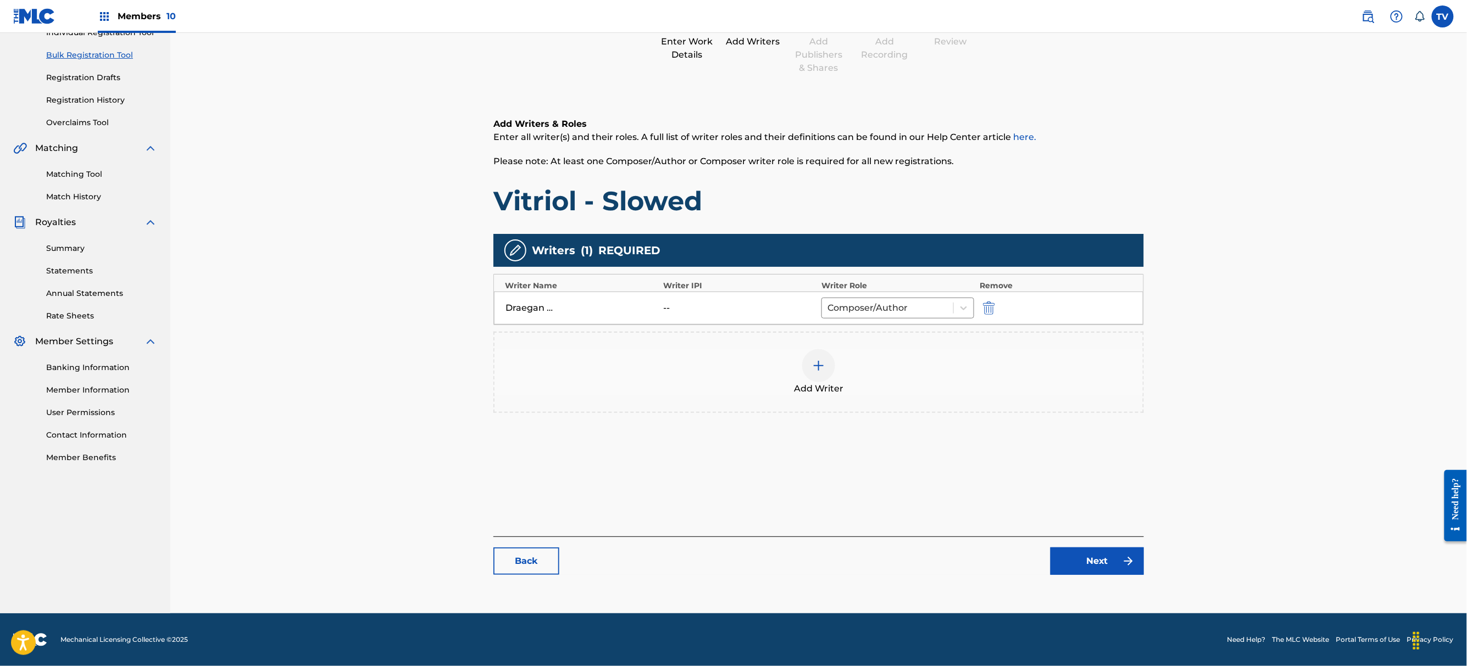
click at [1108, 565] on link "Next" at bounding box center [1096, 561] width 93 height 27
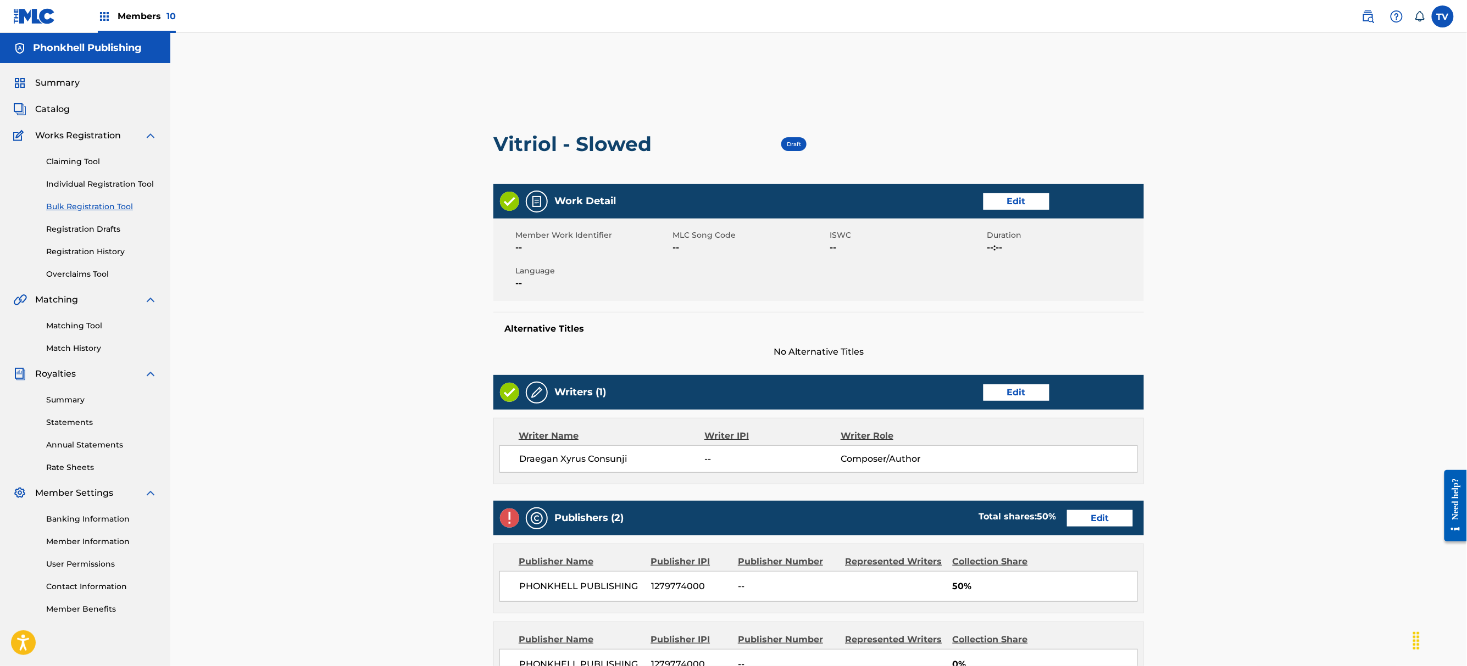
click at [1099, 515] on link "Edit" at bounding box center [1100, 518] width 66 height 16
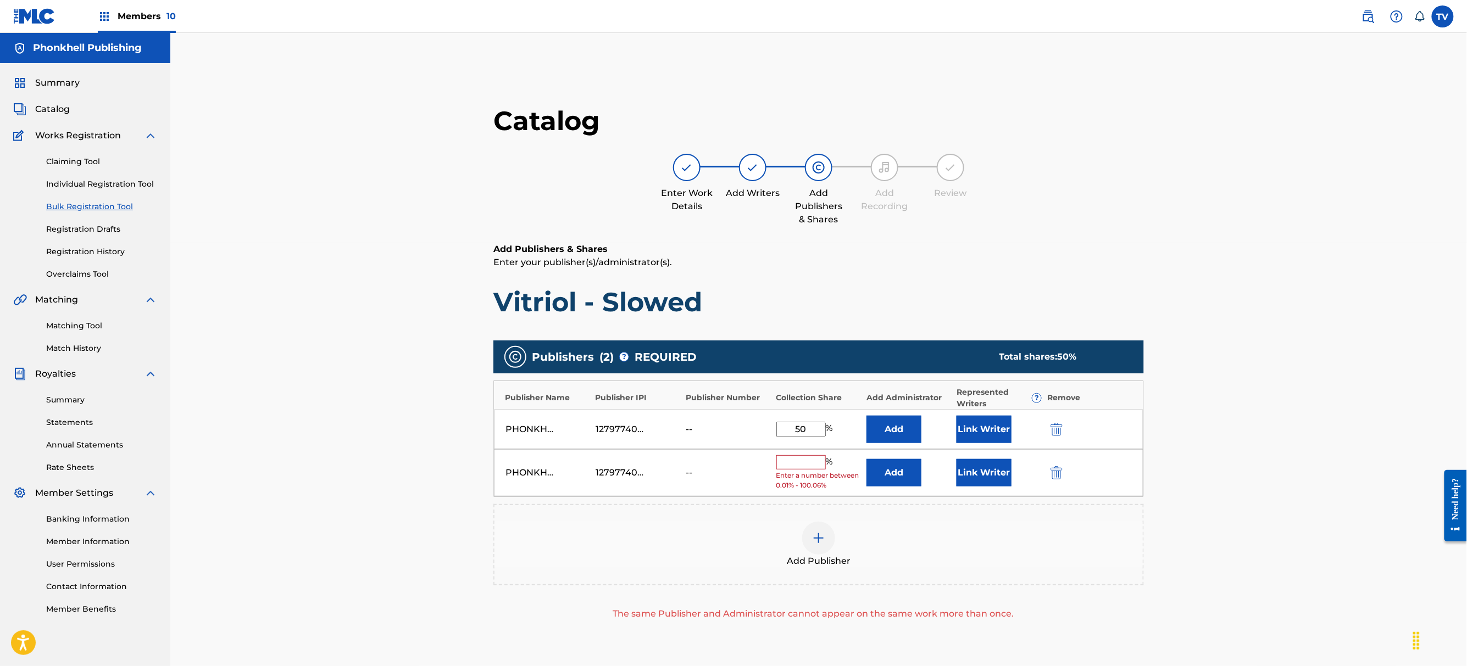
click at [1051, 469] on img "submit" at bounding box center [1056, 472] width 12 height 13
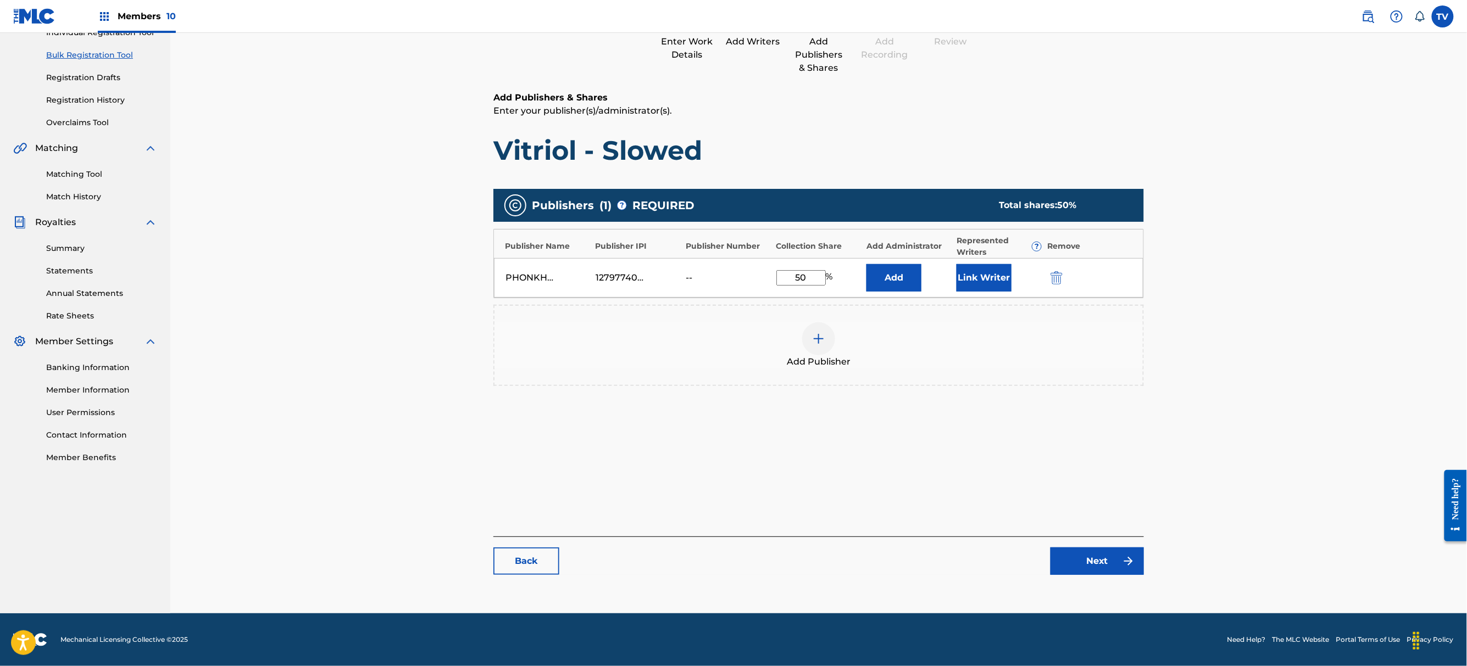
click at [1104, 549] on link "Next" at bounding box center [1096, 561] width 93 height 27
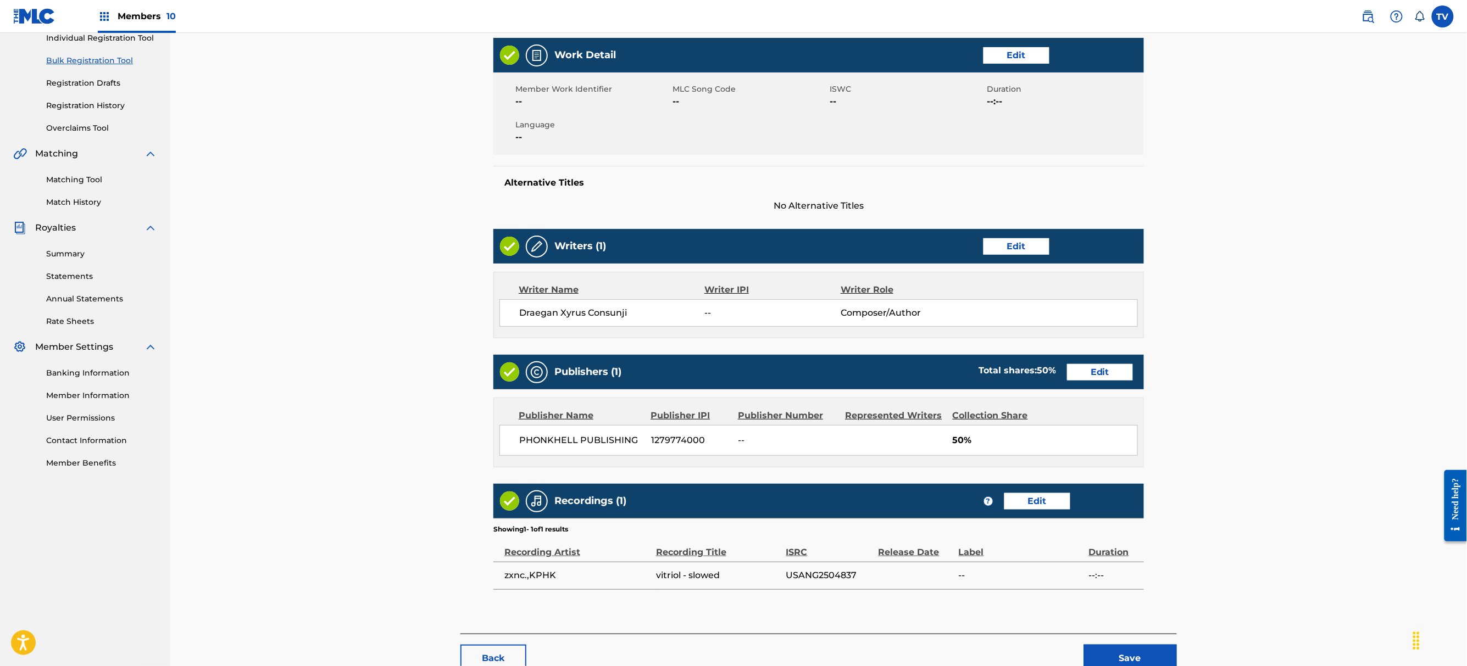
click at [1141, 651] on button "Save" at bounding box center [1129, 658] width 93 height 27
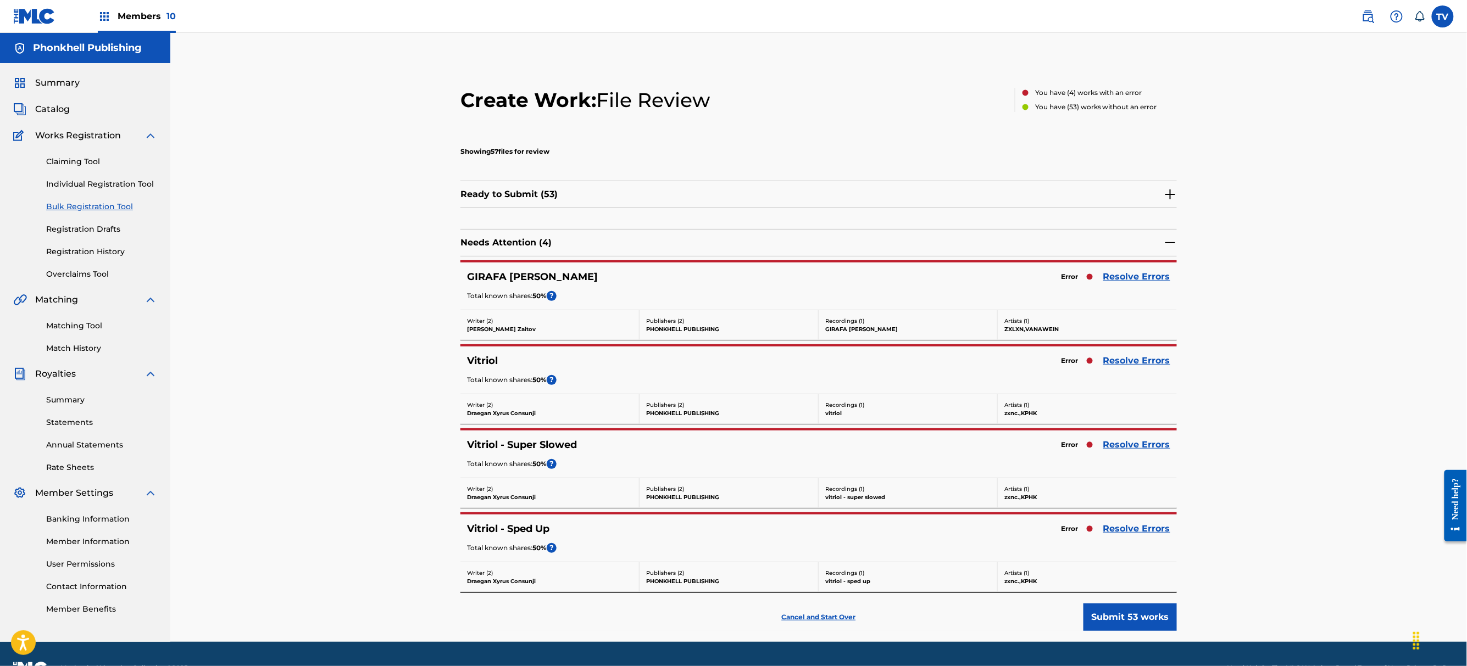
click at [1130, 357] on link "Resolve Errors" at bounding box center [1136, 360] width 67 height 13
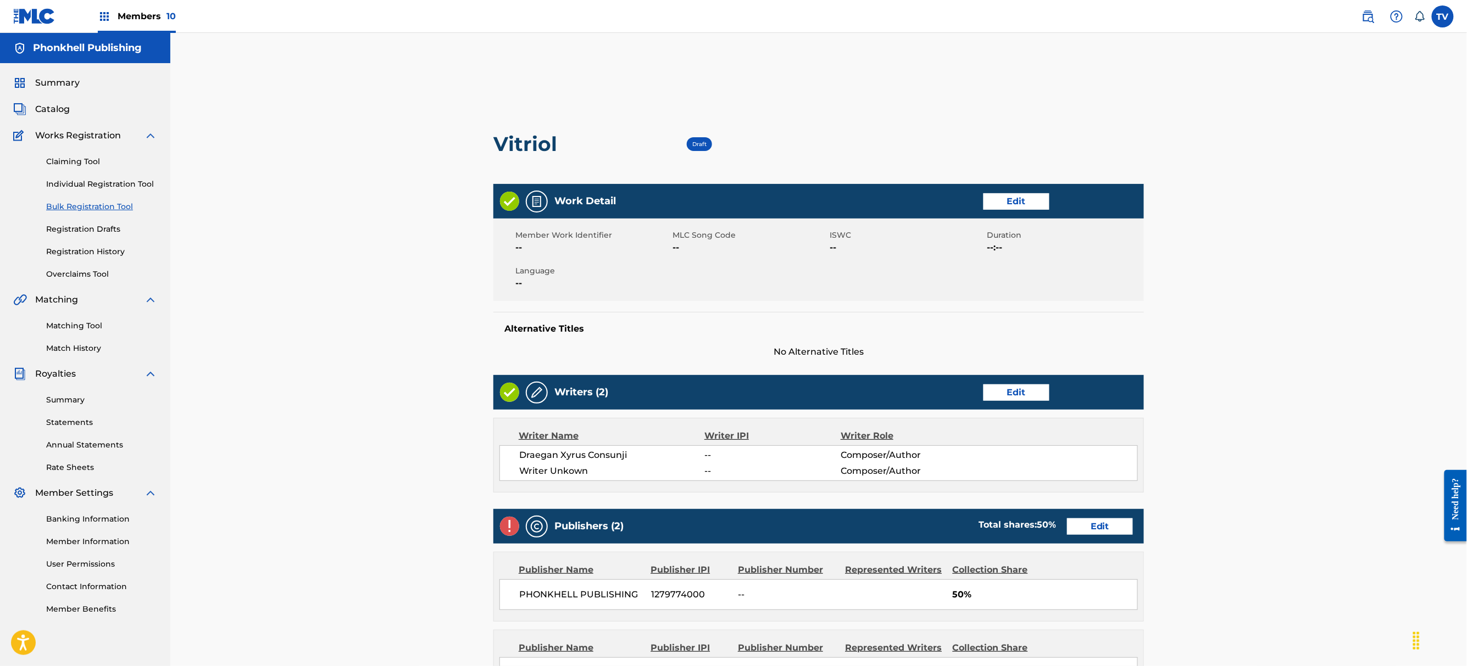
click at [1002, 389] on link "Edit" at bounding box center [1016, 393] width 66 height 16
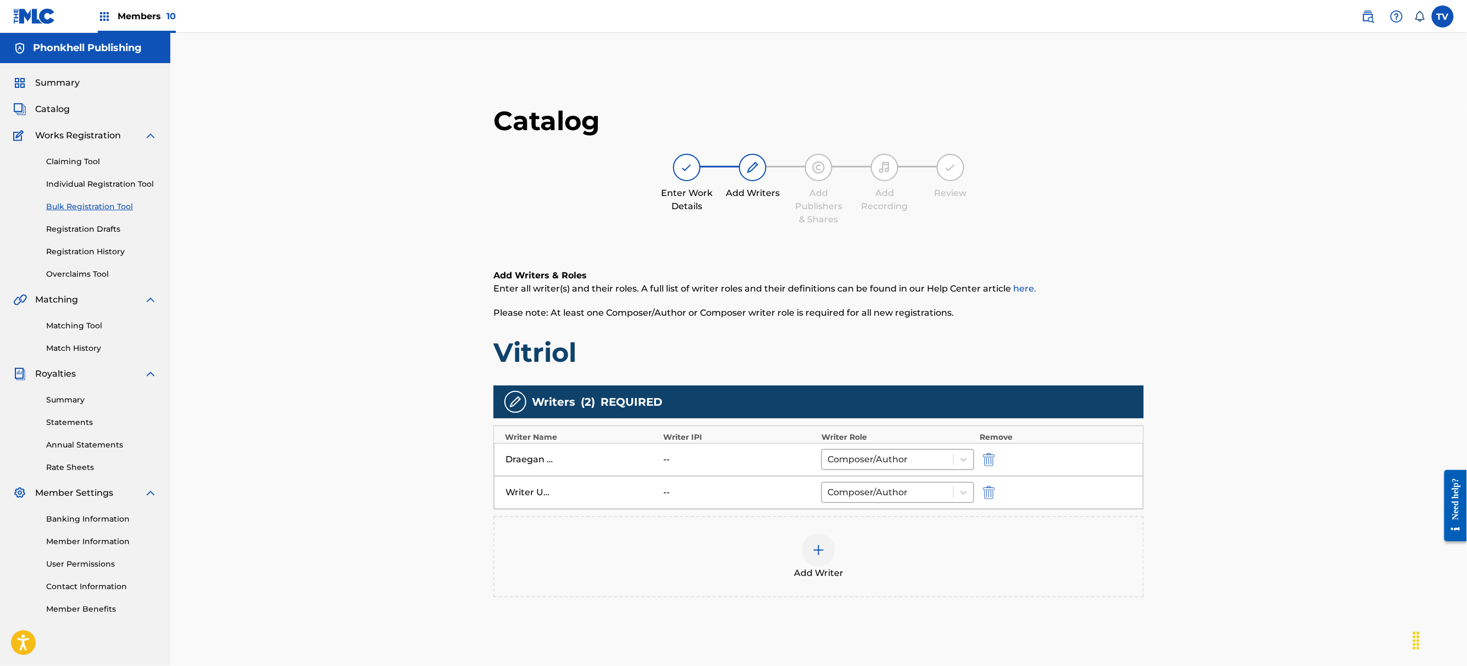
click at [991, 490] on img "submit" at bounding box center [989, 492] width 12 height 13
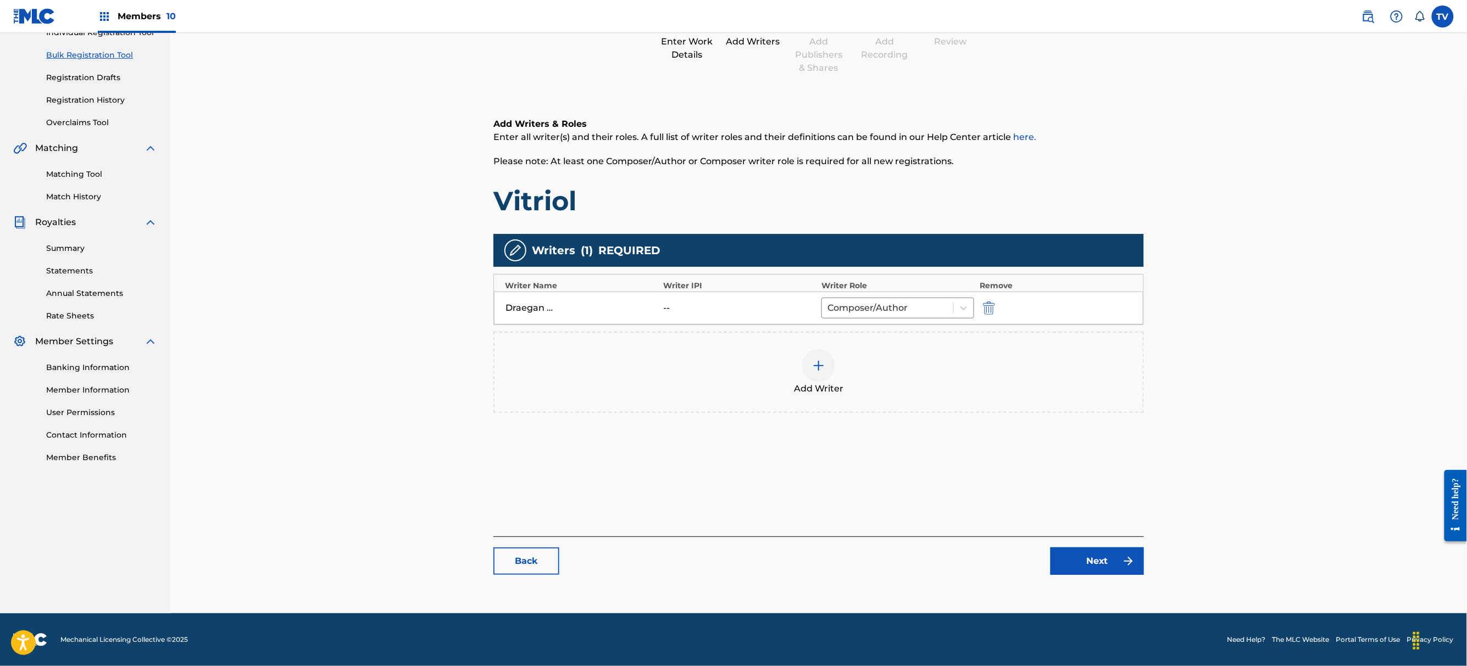
click at [1095, 574] on link "Next" at bounding box center [1096, 561] width 93 height 27
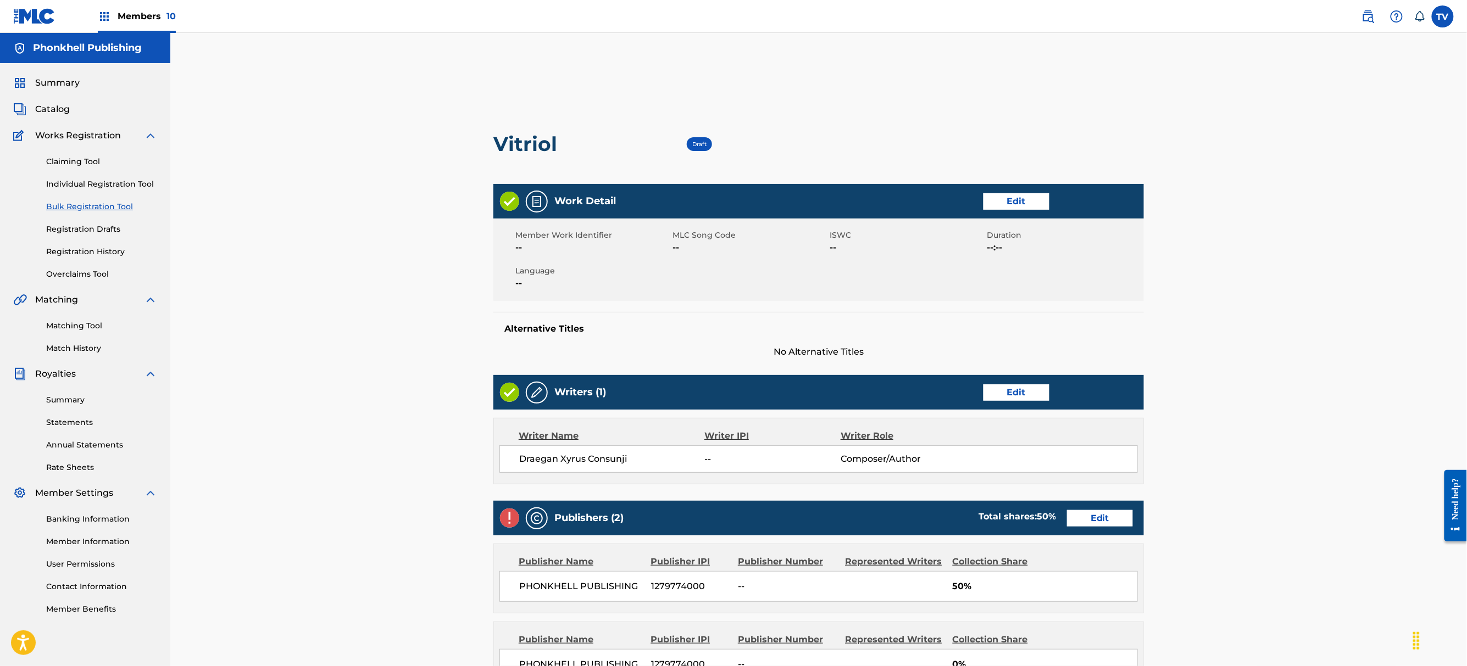
click at [1088, 519] on link "Edit" at bounding box center [1100, 518] width 66 height 16
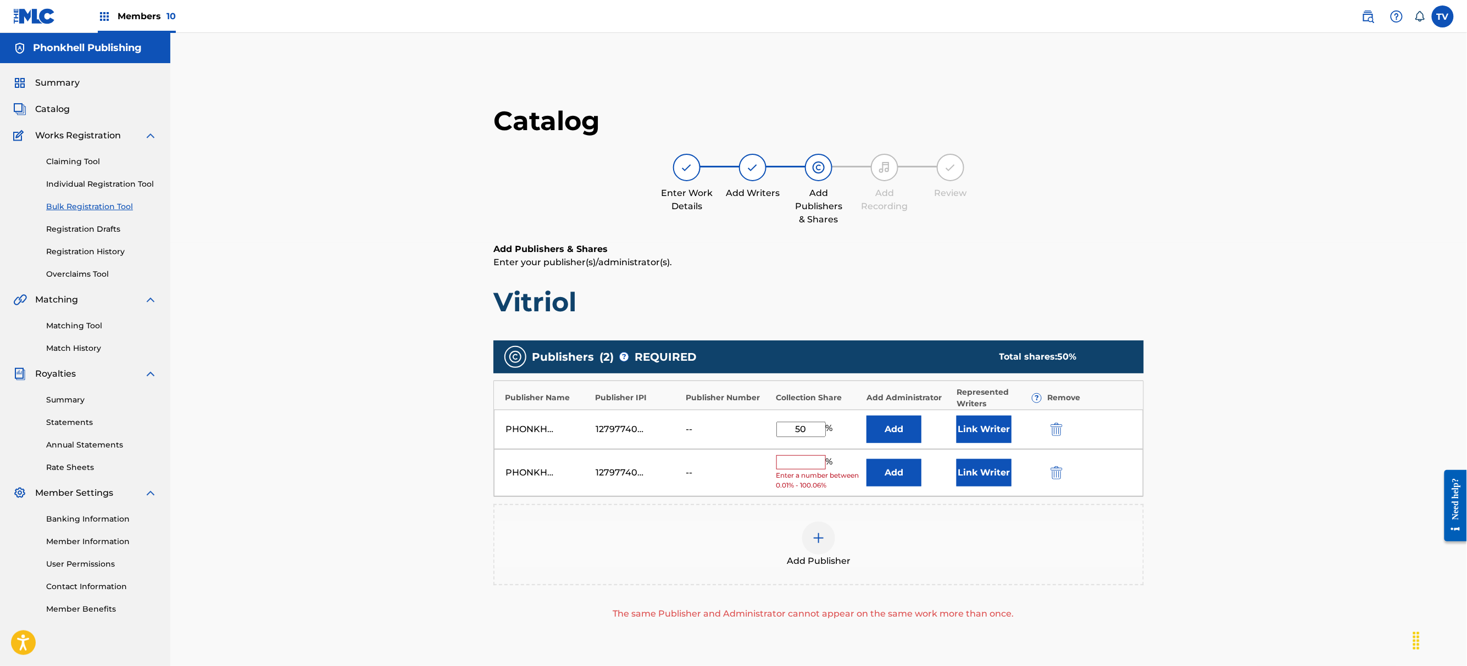
click at [1060, 466] on div "PHONKHELL PUBLISHING 1279774000 -- % Enter a number between 0.01% - 100.06% Add…" at bounding box center [818, 473] width 649 height 48
click at [1047, 469] on button "submit" at bounding box center [1055, 472] width 16 height 13
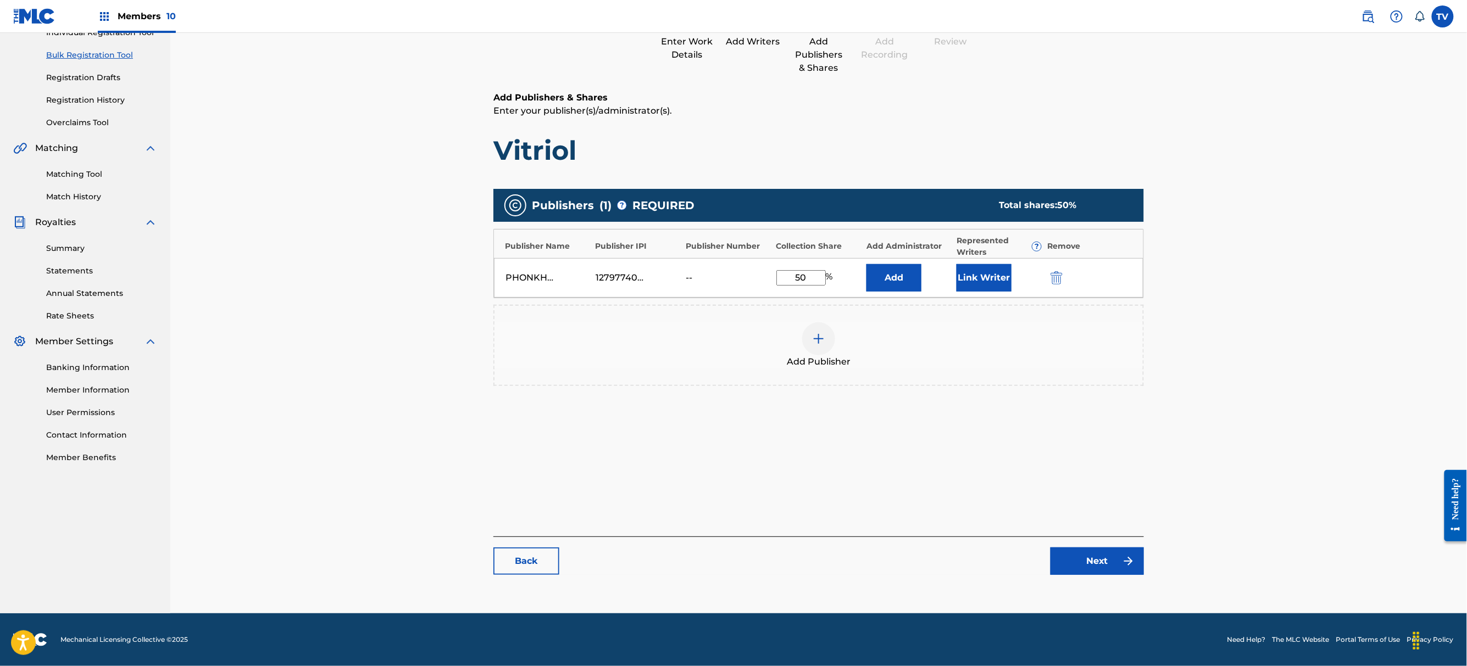
click at [1095, 559] on link "Next" at bounding box center [1096, 561] width 93 height 27
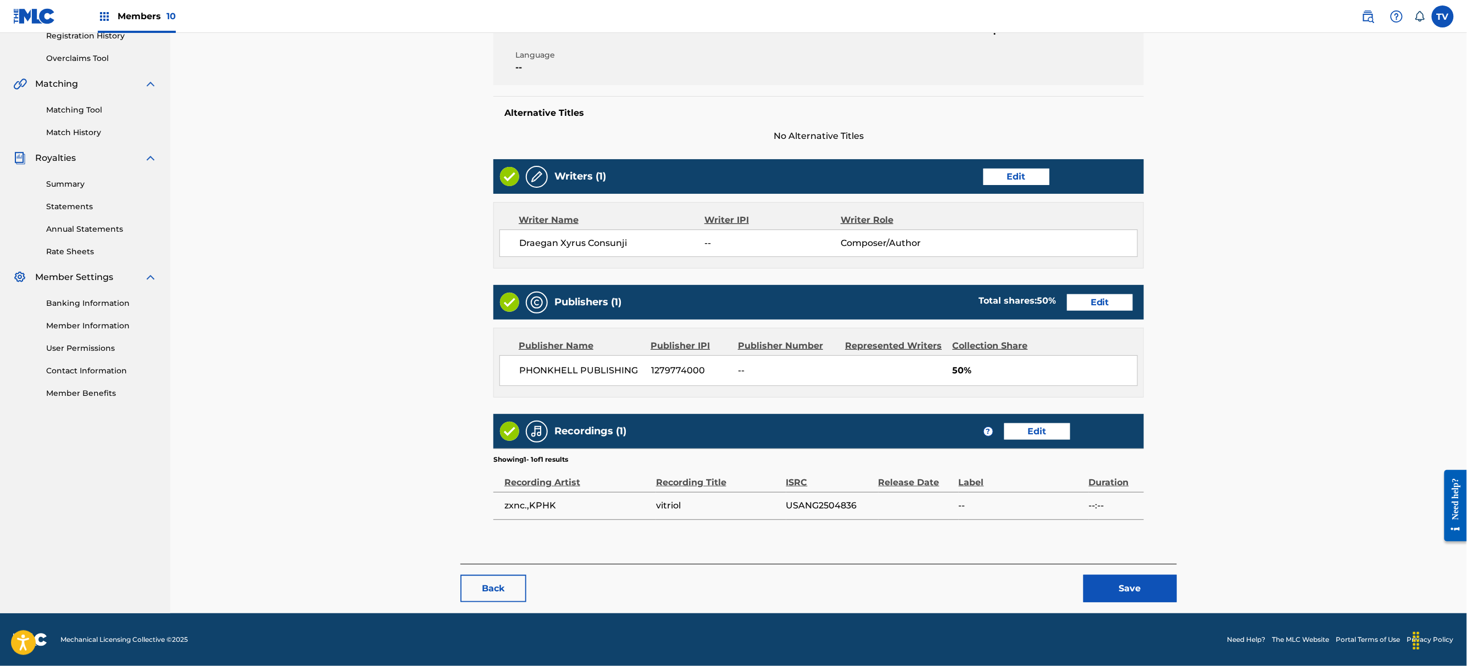
drag, startPoint x: 1129, startPoint y: 588, endPoint x: 1130, endPoint y: 581, distance: 7.2
click at [1130, 587] on button "Save" at bounding box center [1129, 588] width 93 height 27
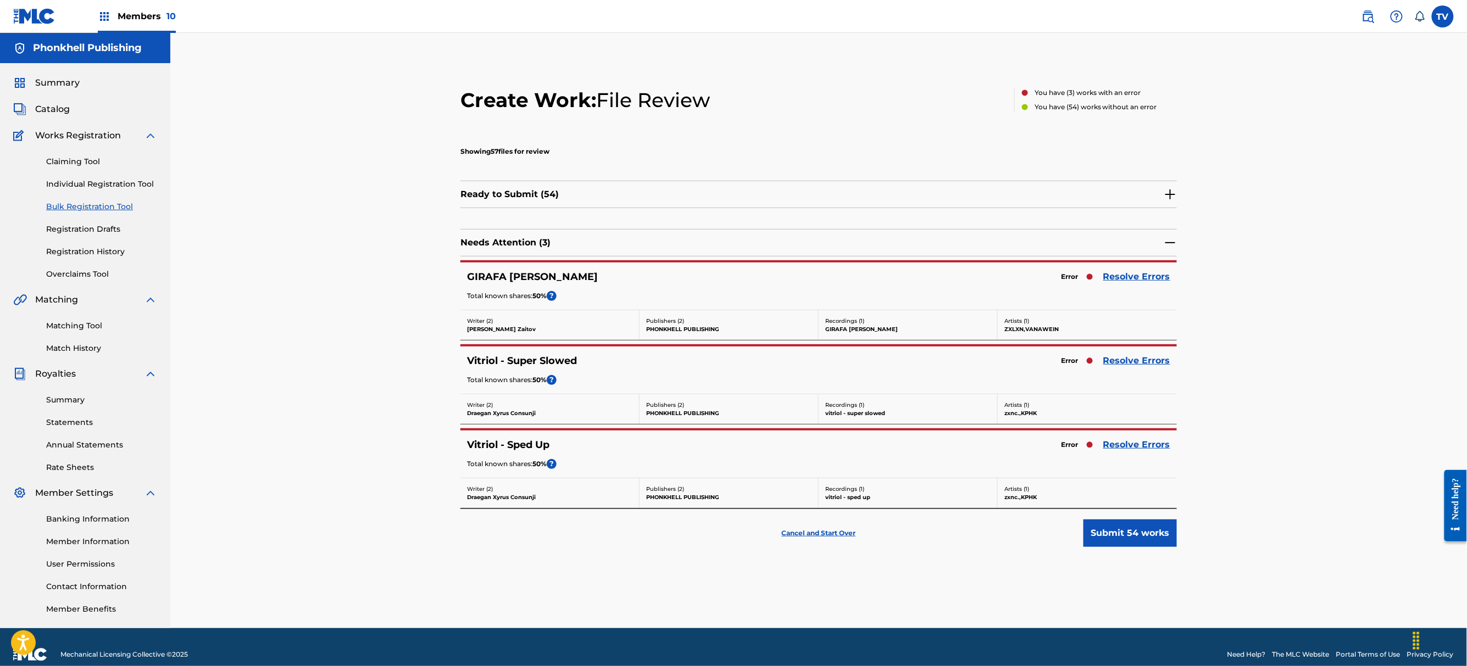
click at [1132, 277] on link "Resolve Errors" at bounding box center [1136, 276] width 67 height 13
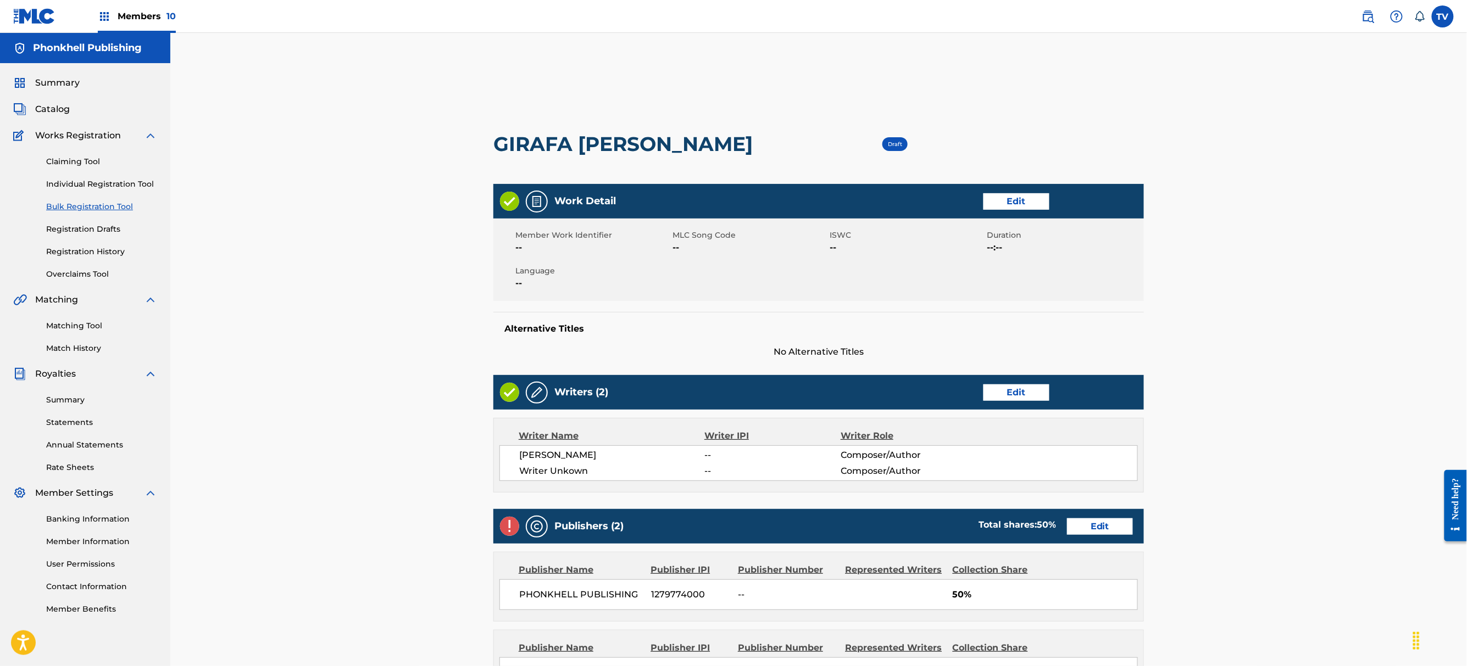
click at [1021, 393] on link "Edit" at bounding box center [1016, 393] width 66 height 16
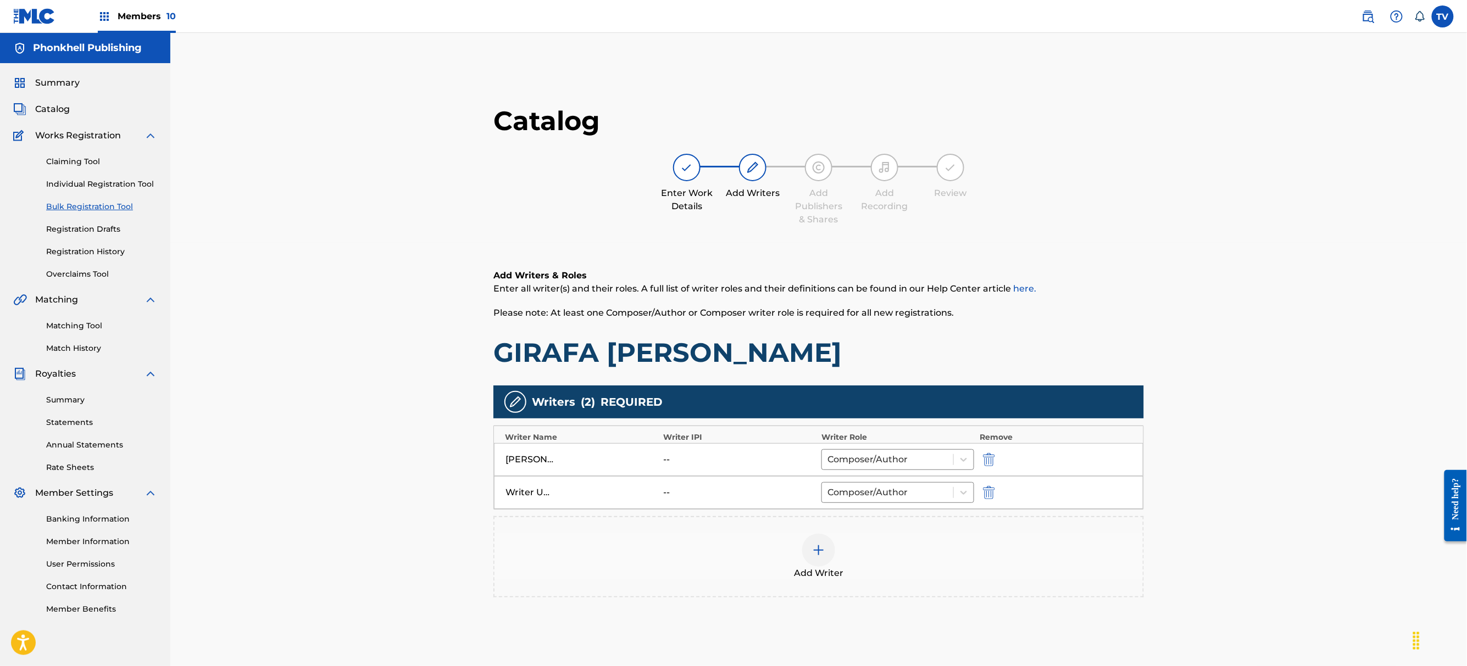
click at [992, 483] on div "Writer Unkown -- Composer/Author" at bounding box center [818, 492] width 649 height 33
click at [984, 502] on div "Writer Unkown -- Composer/Author" at bounding box center [818, 492] width 649 height 33
click at [988, 495] on img "submit" at bounding box center [989, 492] width 12 height 13
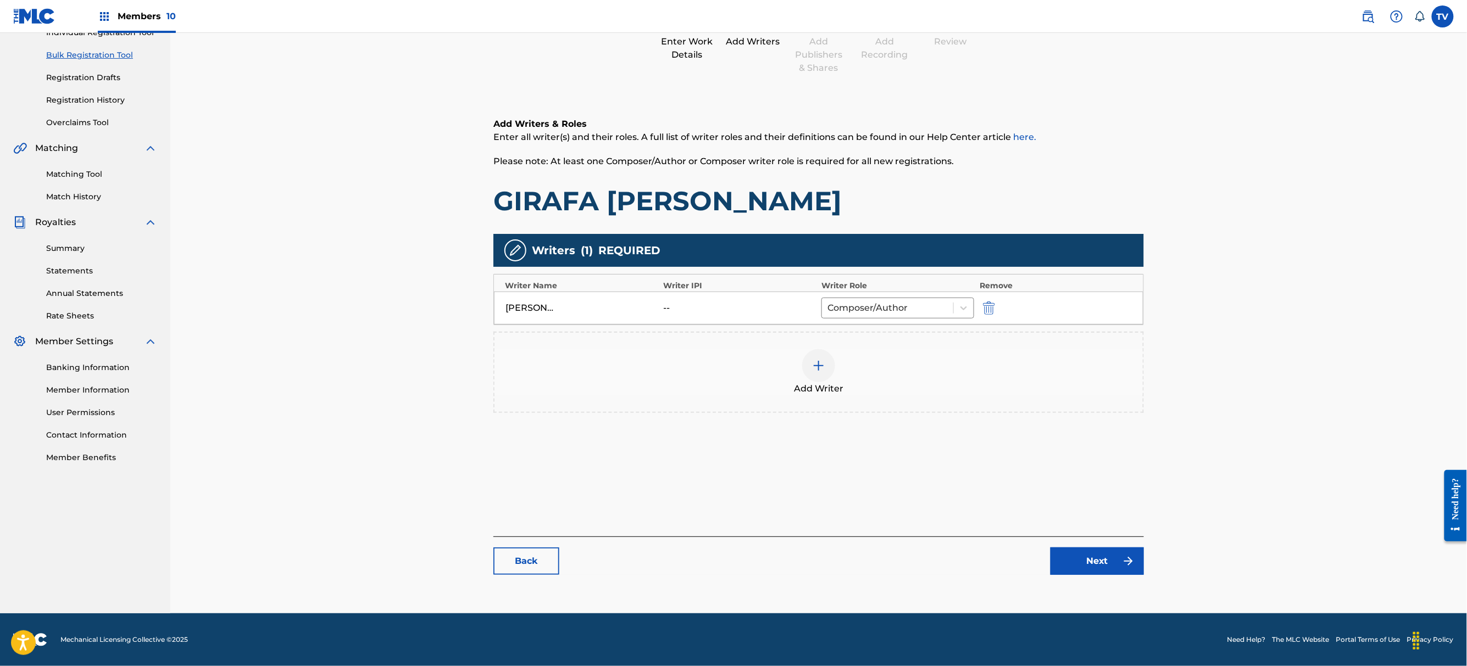
click at [1093, 558] on link "Next" at bounding box center [1096, 561] width 93 height 27
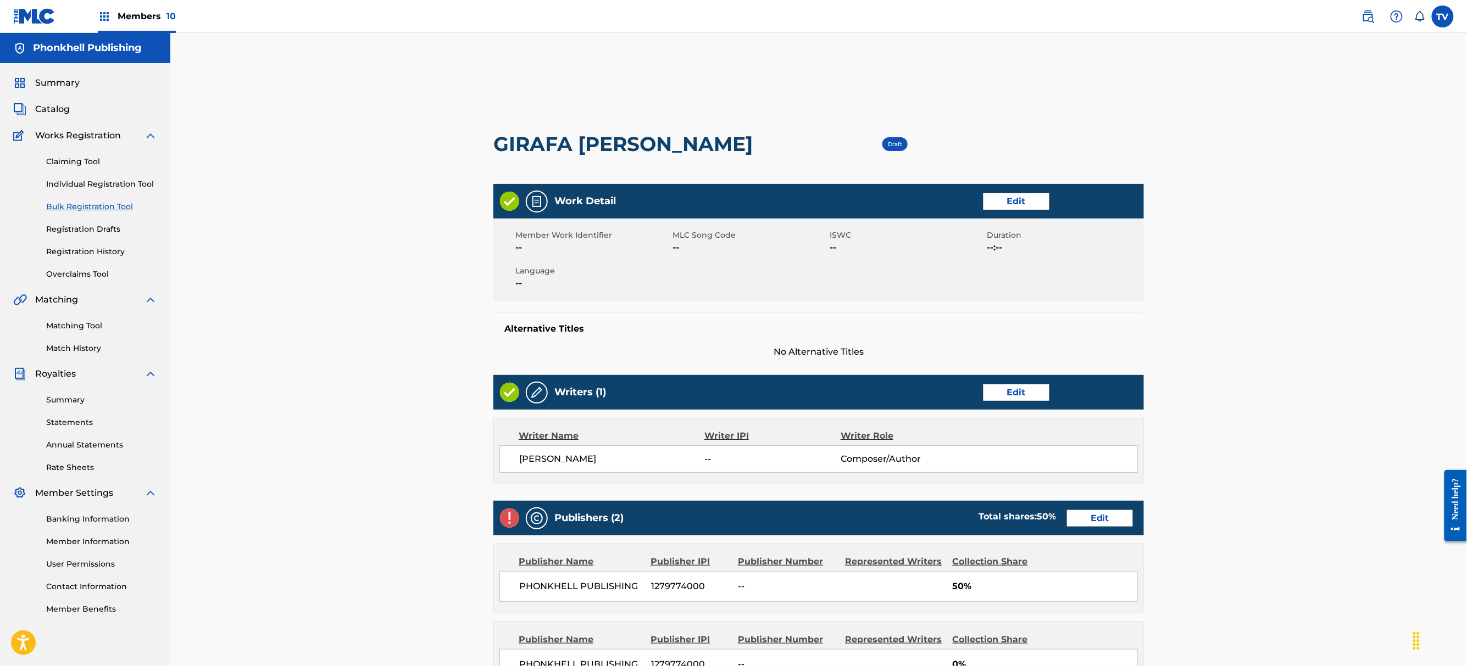
click at [1084, 516] on link "Edit" at bounding box center [1100, 518] width 66 height 16
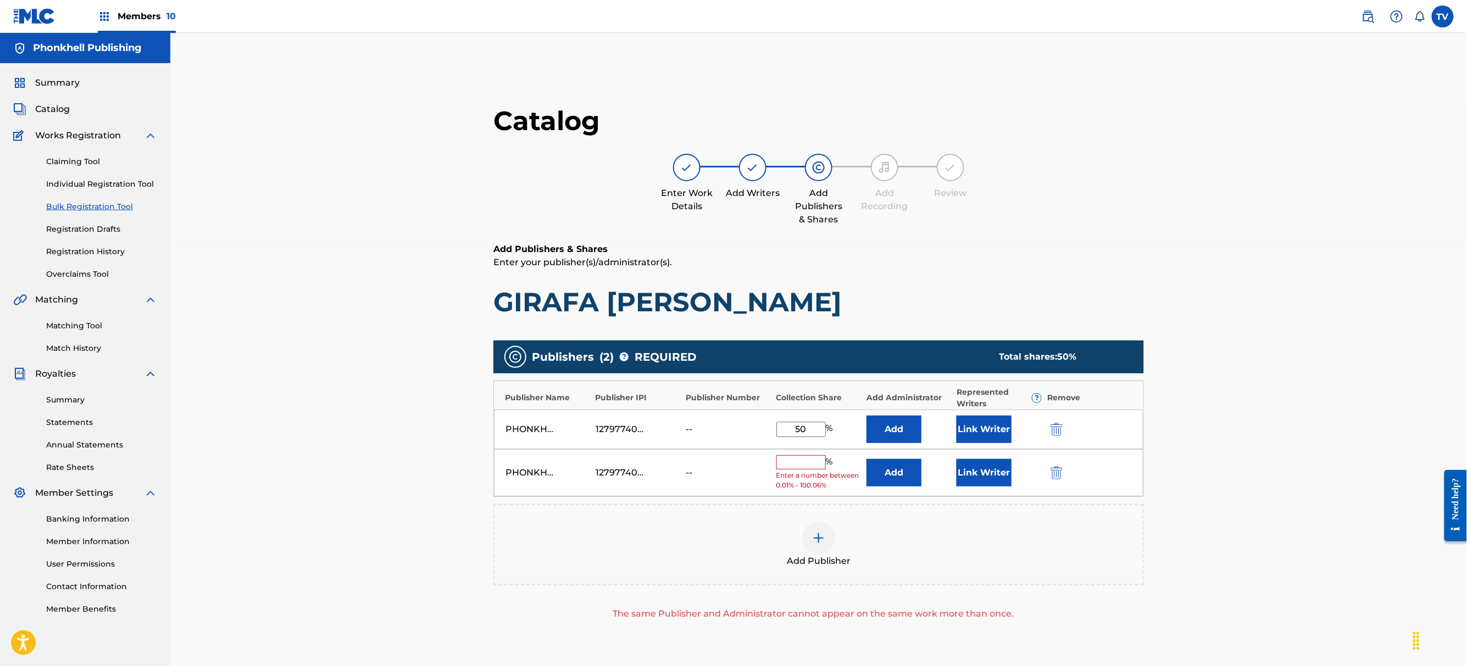
click at [1057, 469] on img "submit" at bounding box center [1056, 472] width 12 height 13
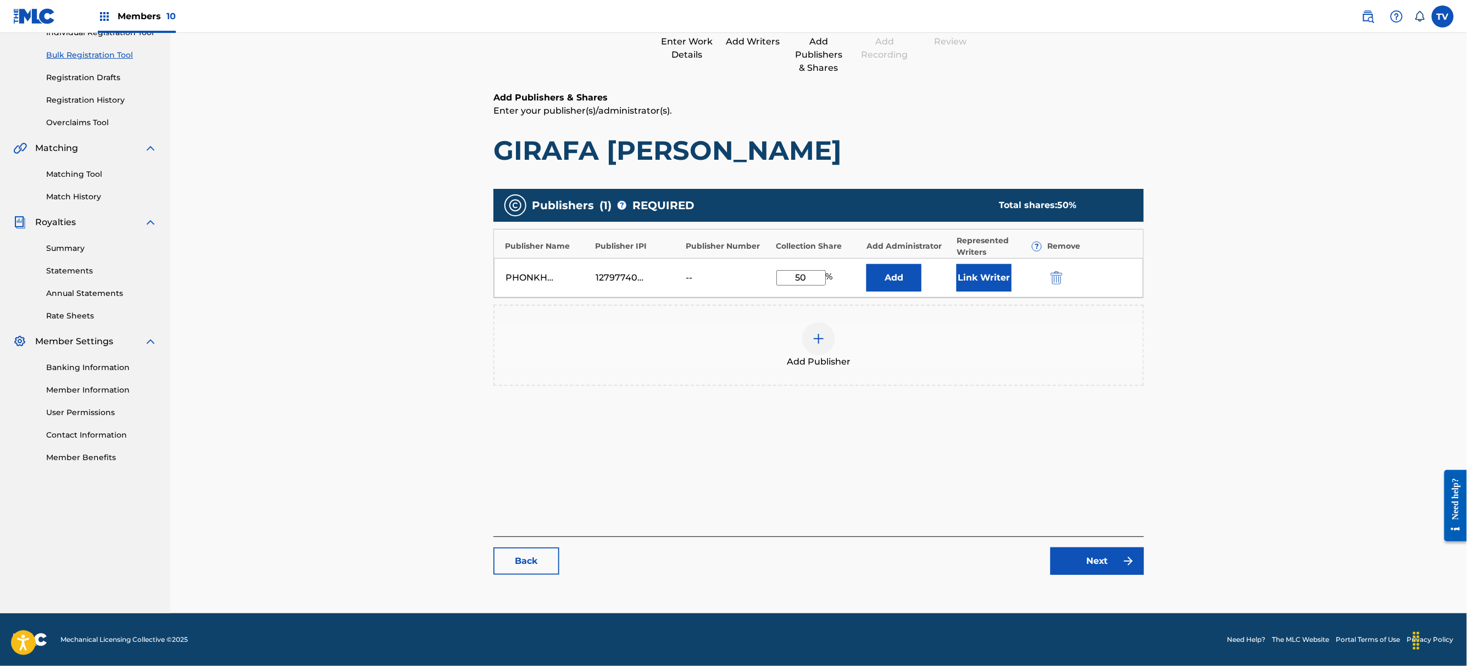
click at [1106, 562] on link "Next" at bounding box center [1096, 561] width 93 height 27
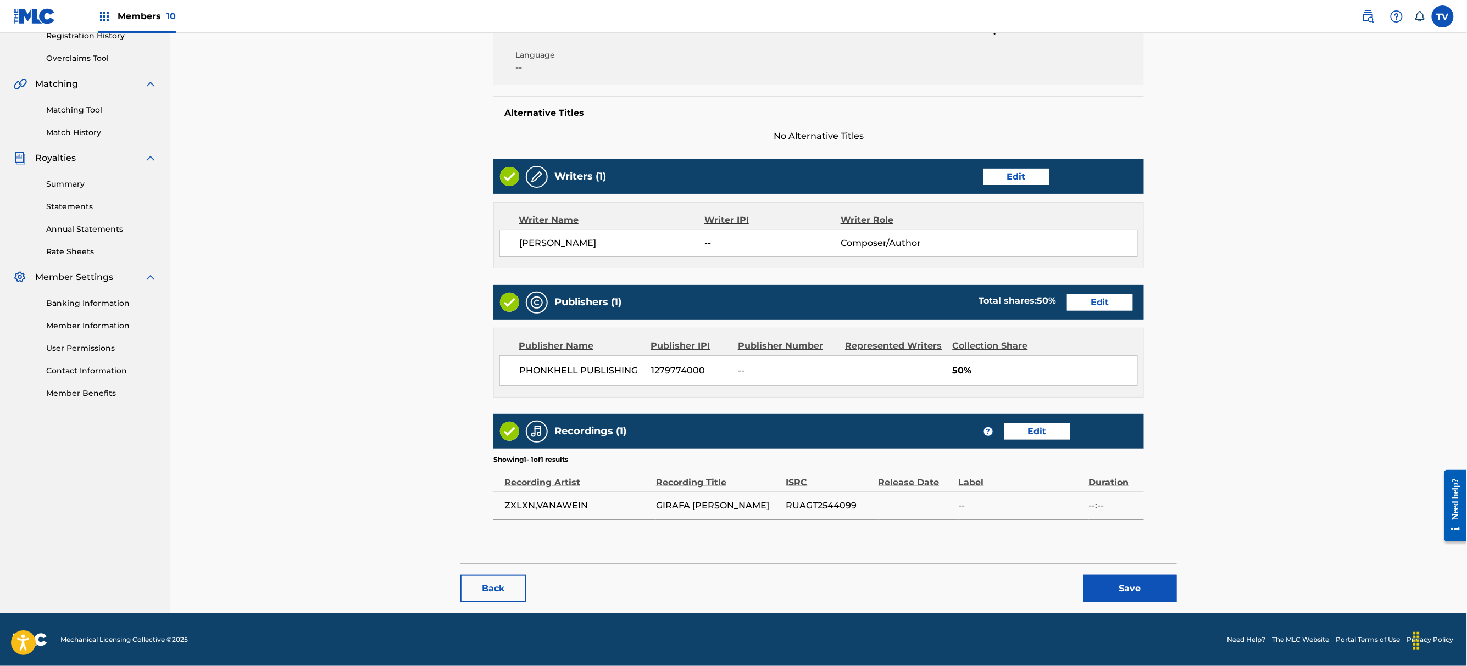
click at [1135, 592] on button "Save" at bounding box center [1129, 588] width 93 height 27
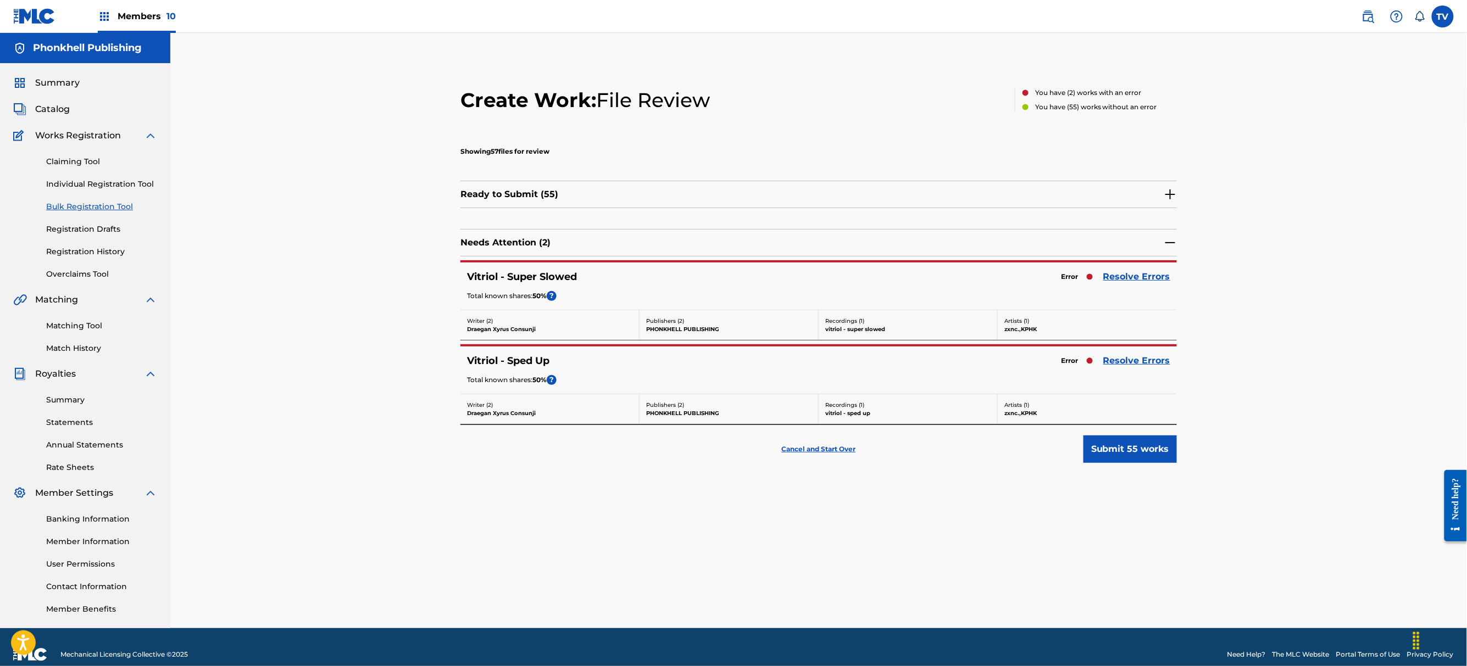
click at [1105, 363] on div "Error Resolve Errors" at bounding box center [1112, 360] width 115 height 15
click at [1108, 361] on link "Resolve Errors" at bounding box center [1136, 360] width 67 height 13
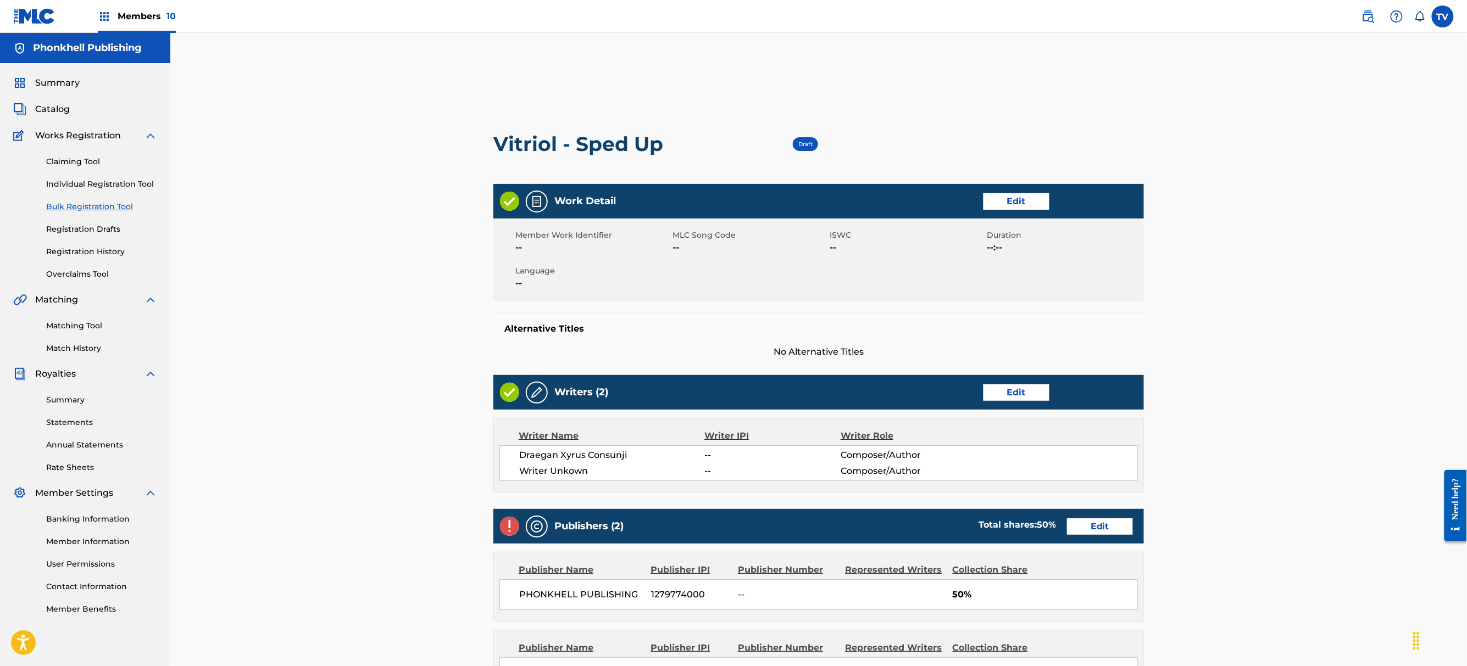
click at [1016, 378] on div "Writers (2) Edit" at bounding box center [818, 392] width 650 height 35
click at [1017, 396] on link "Edit" at bounding box center [1016, 393] width 66 height 16
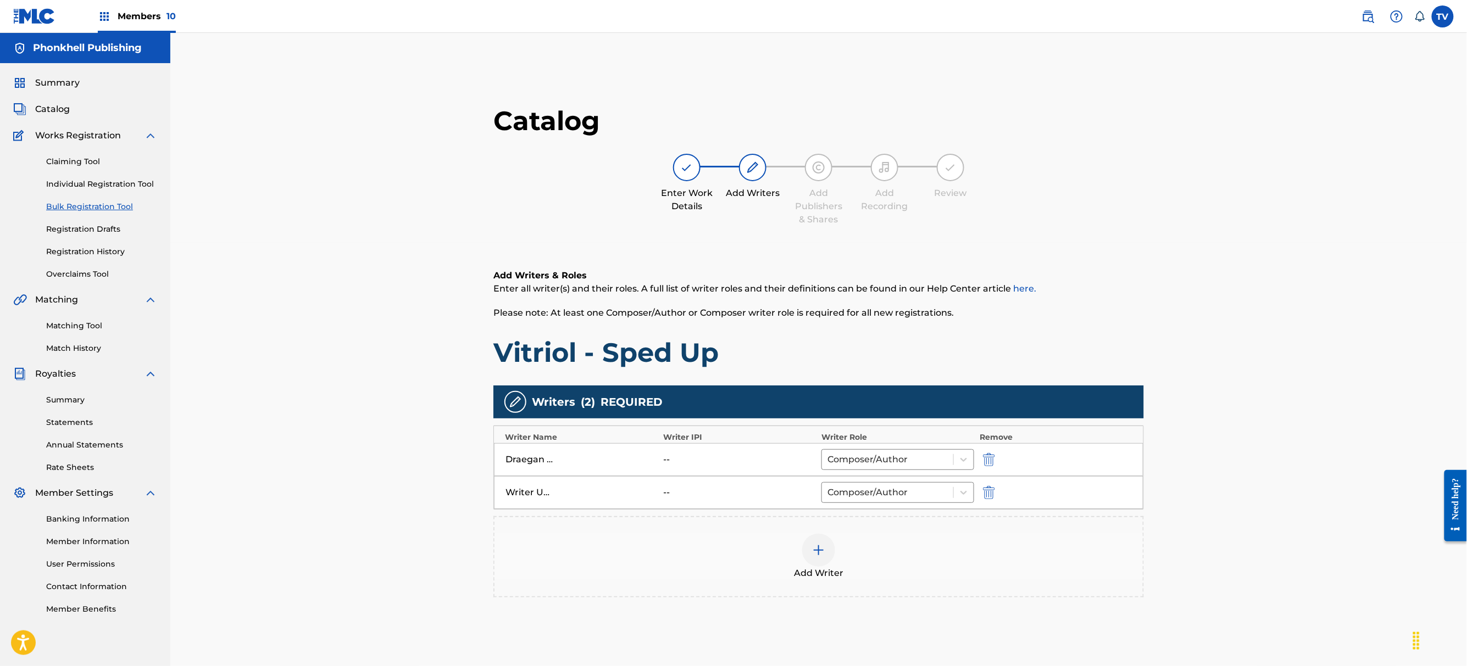
click at [989, 487] on img "submit" at bounding box center [989, 492] width 12 height 13
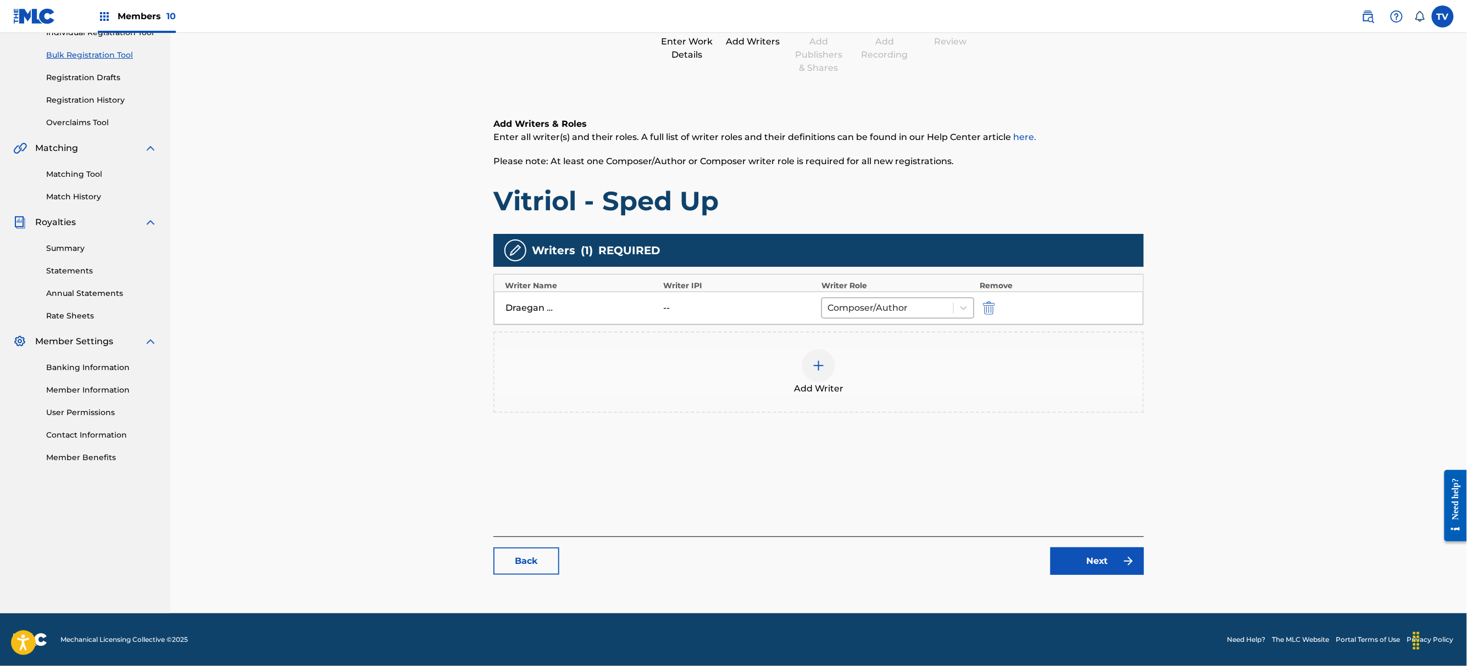
click at [1088, 558] on link "Next" at bounding box center [1096, 561] width 93 height 27
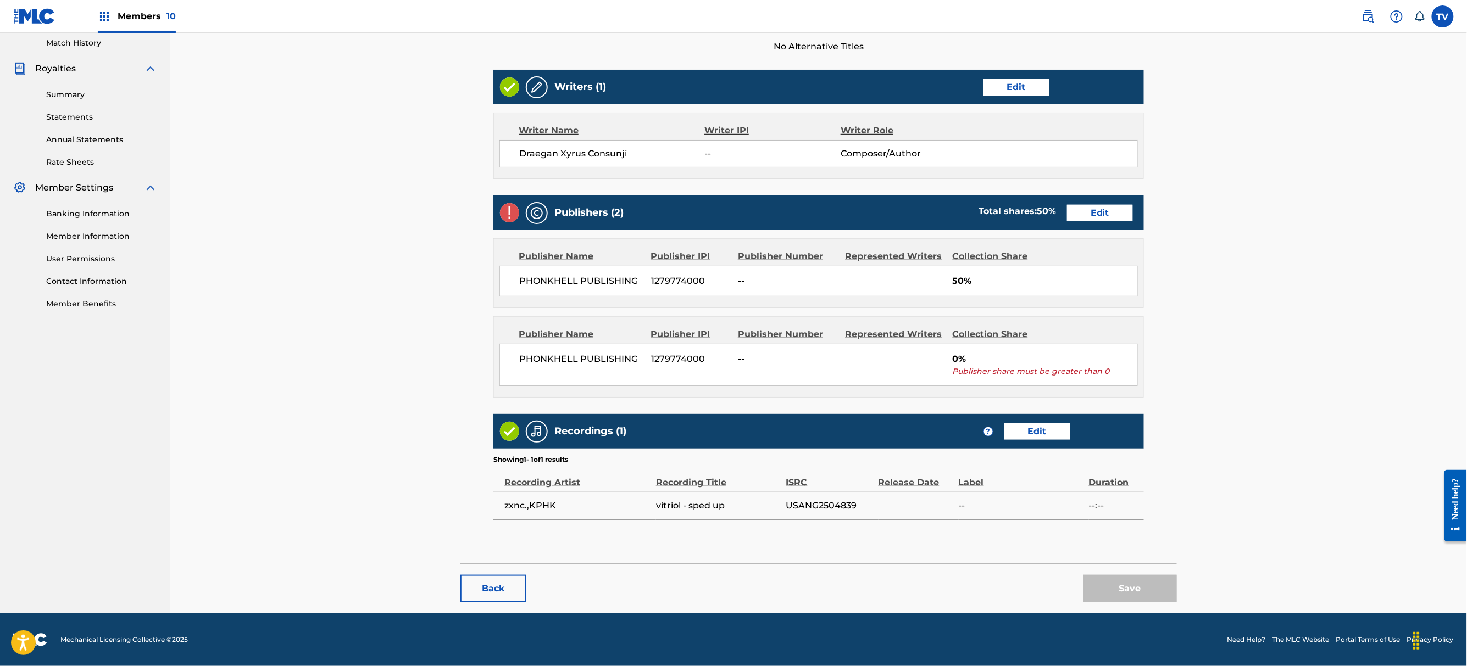
click at [1111, 211] on link "Edit" at bounding box center [1100, 213] width 66 height 16
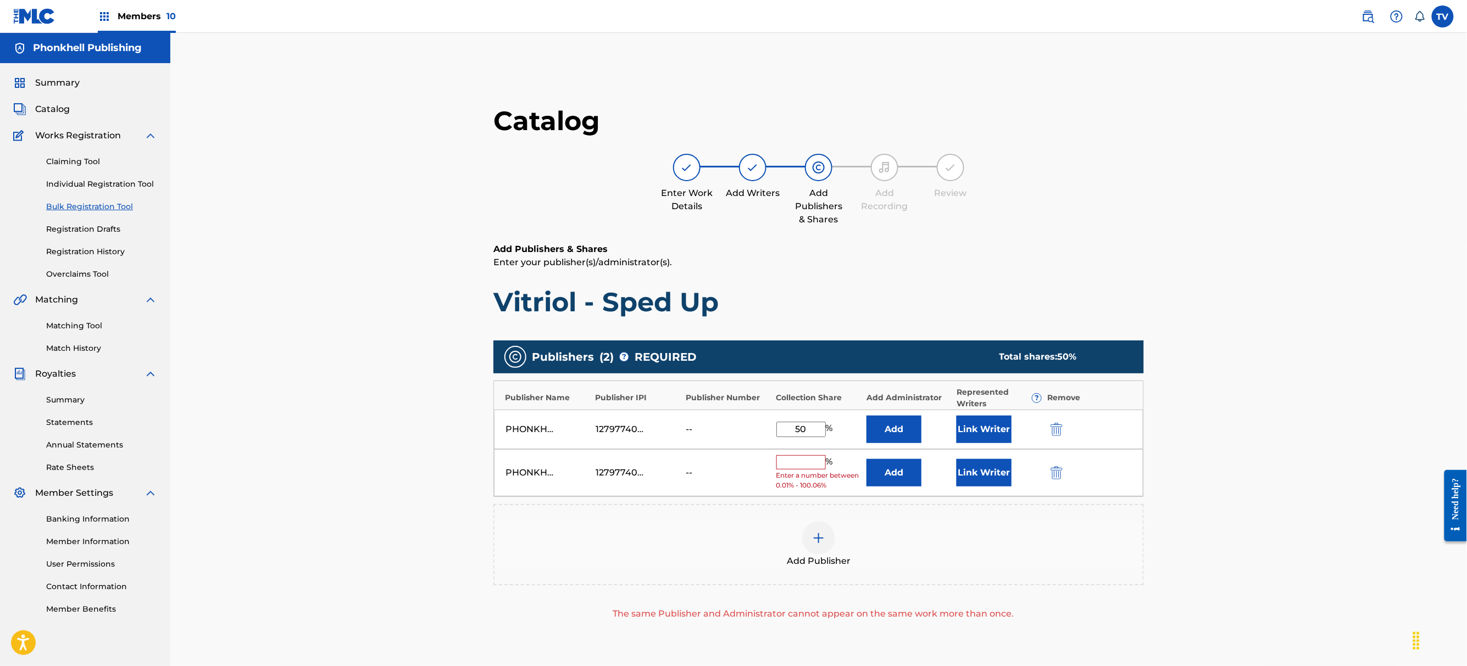
click at [1056, 474] on img "submit" at bounding box center [1056, 472] width 12 height 13
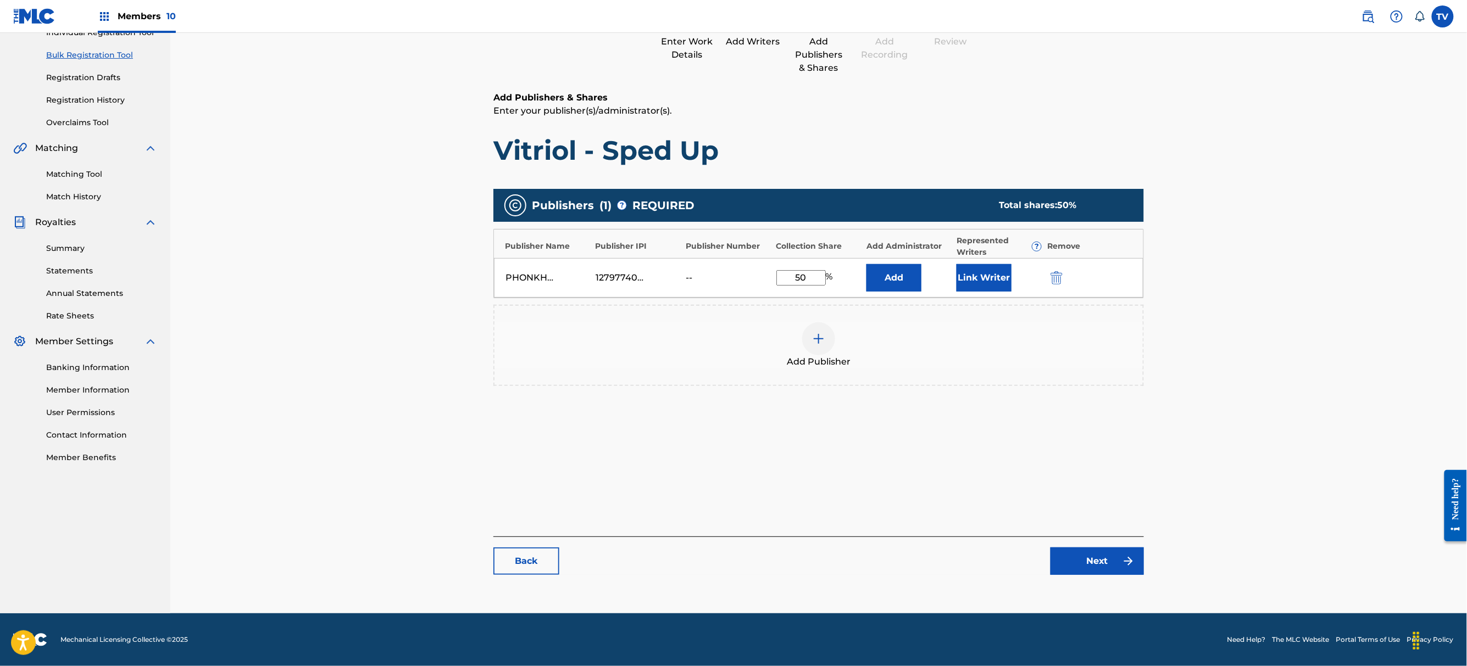
click at [1112, 561] on link "Next" at bounding box center [1096, 561] width 93 height 27
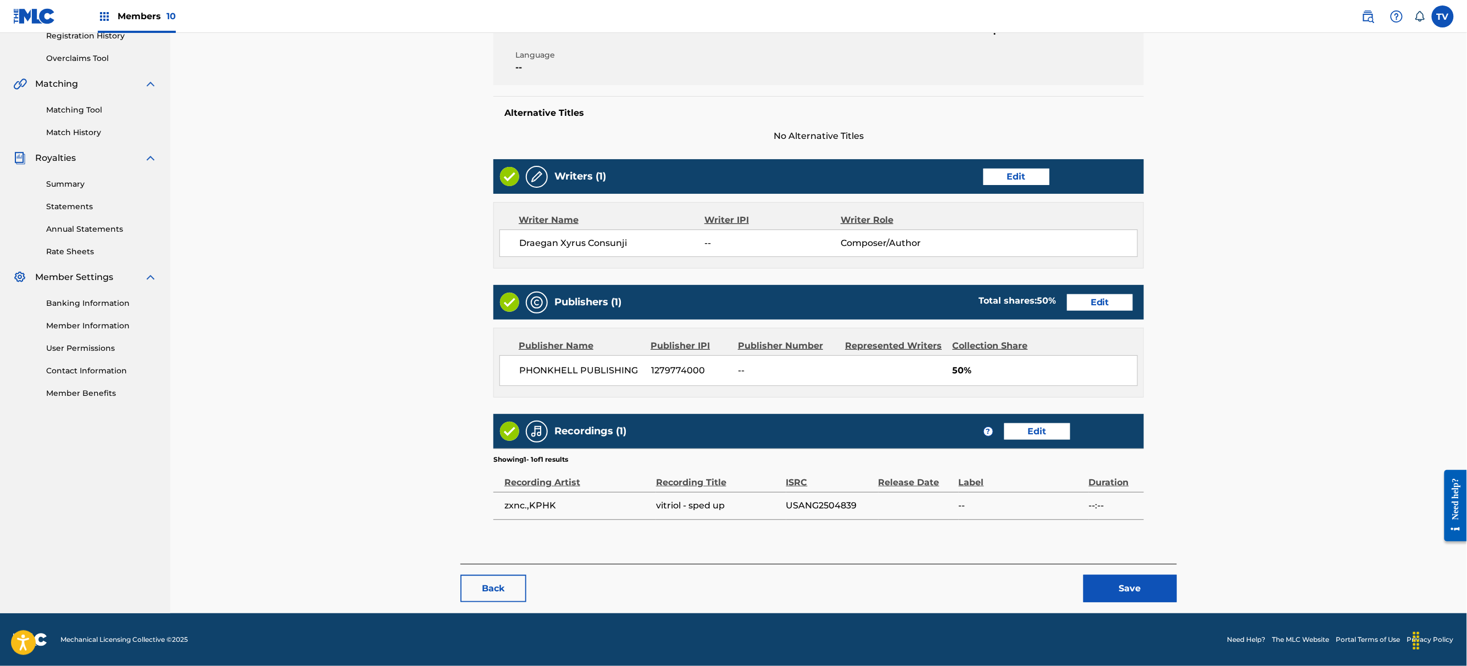
click at [1139, 595] on button "Save" at bounding box center [1129, 588] width 93 height 27
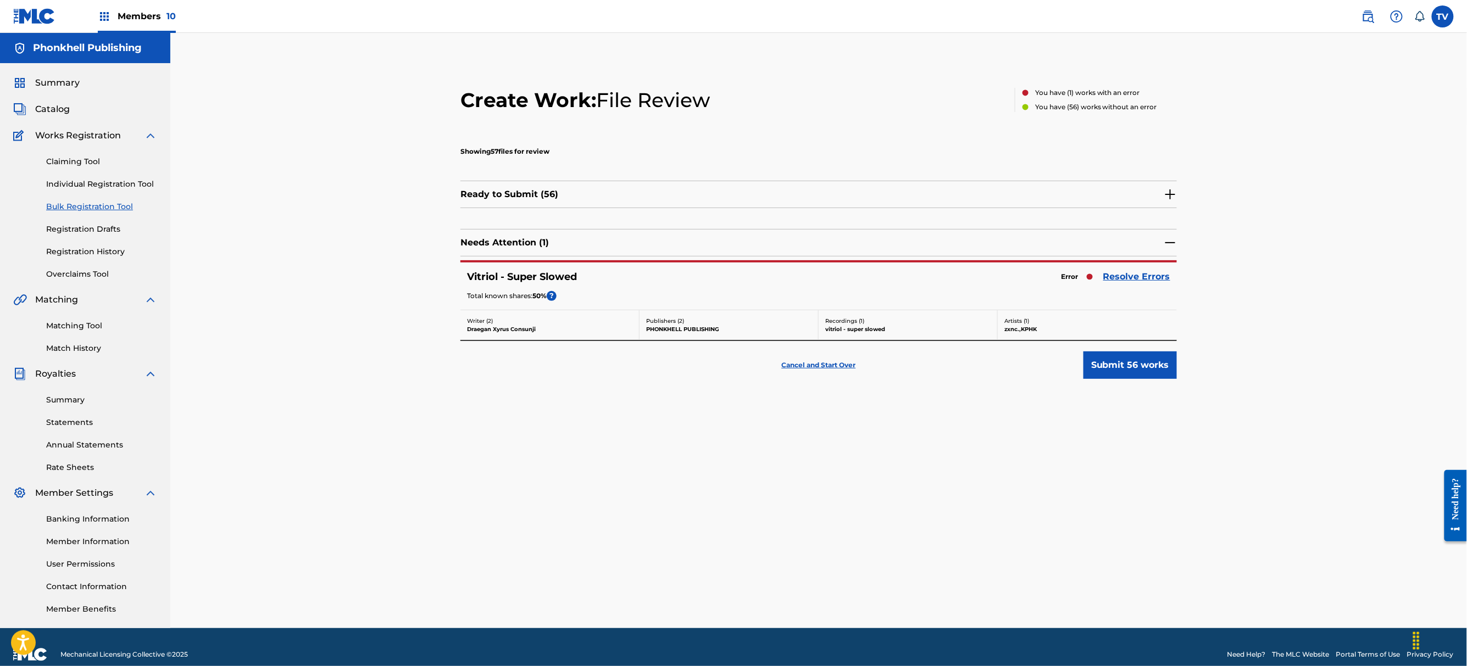
click at [1141, 275] on link "Resolve Errors" at bounding box center [1136, 276] width 67 height 13
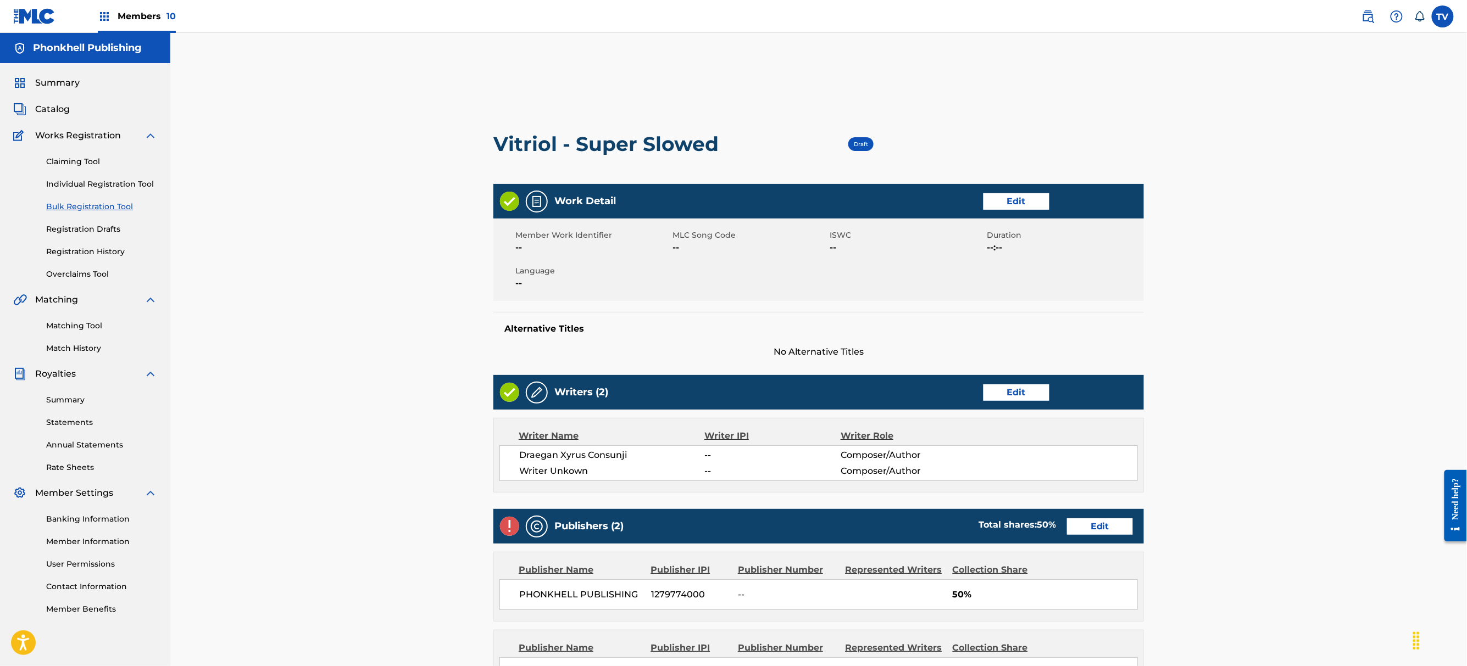
click at [1020, 398] on link "Edit" at bounding box center [1016, 393] width 66 height 16
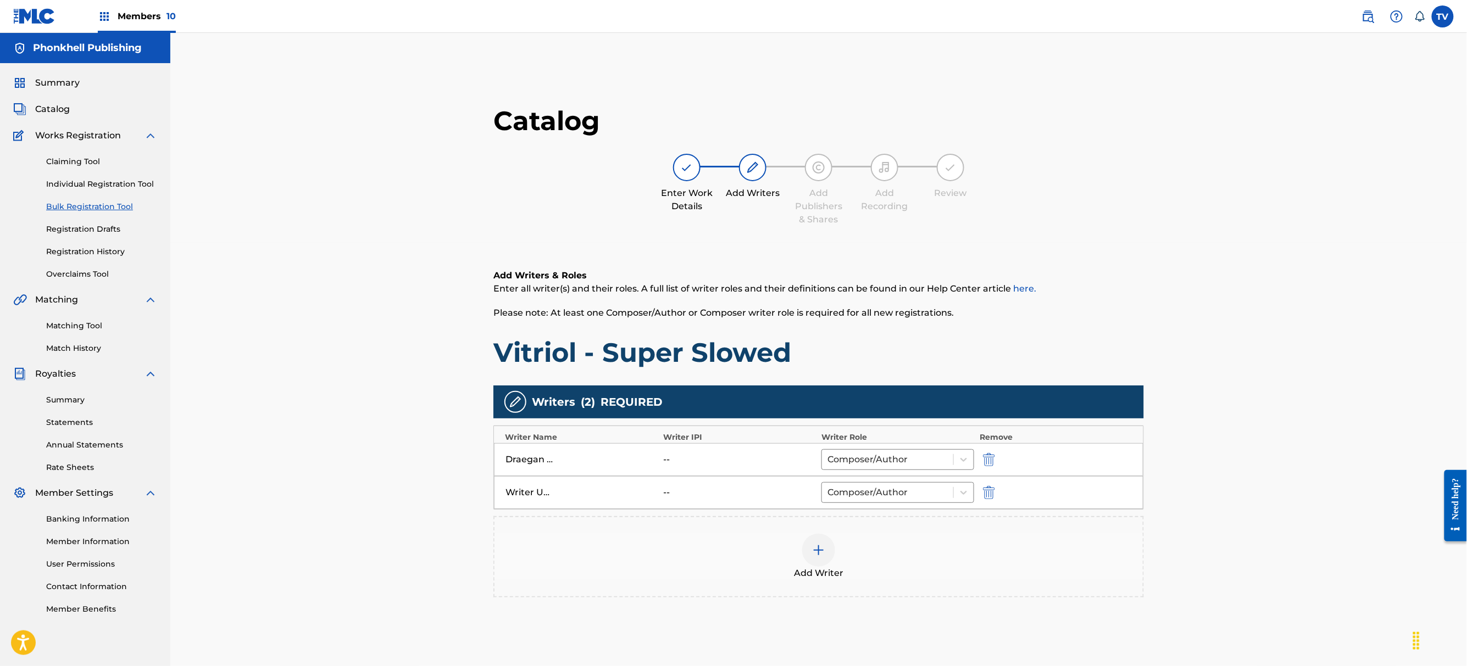
click at [985, 489] on img "submit" at bounding box center [989, 492] width 12 height 13
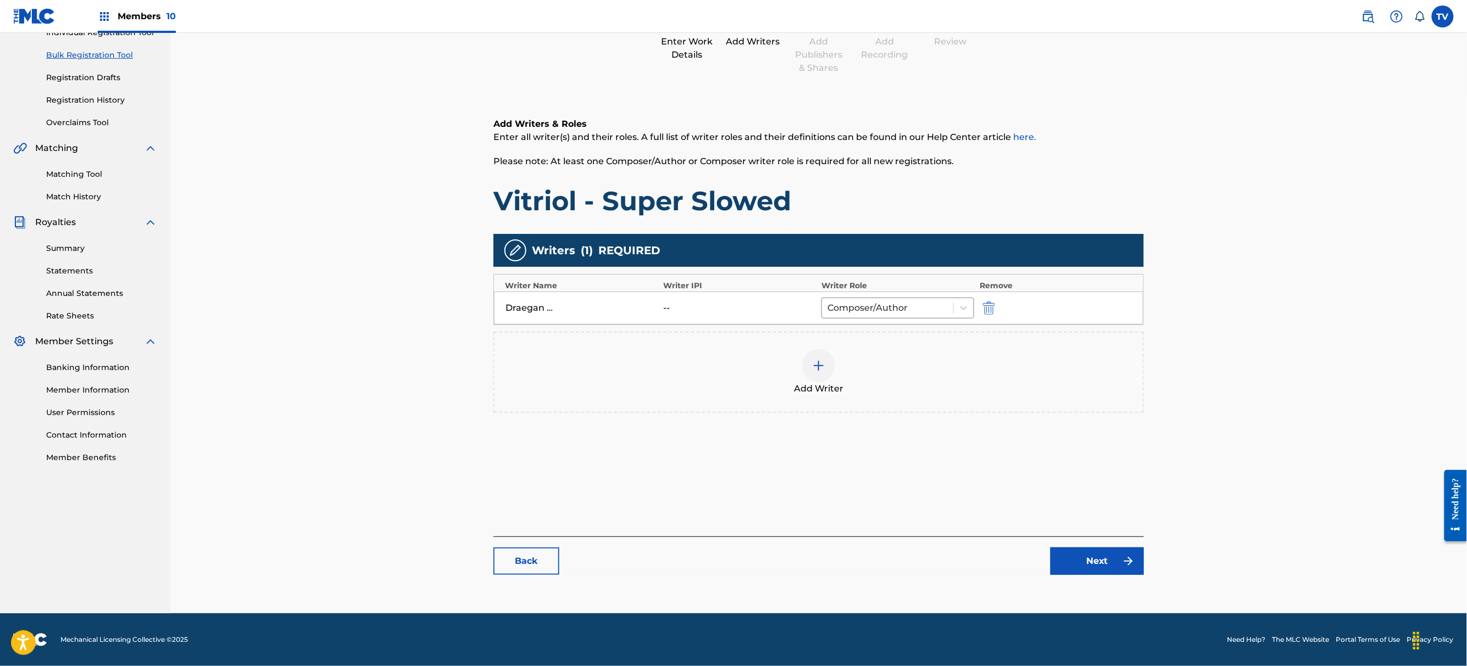
click at [1102, 557] on link "Next" at bounding box center [1096, 561] width 93 height 27
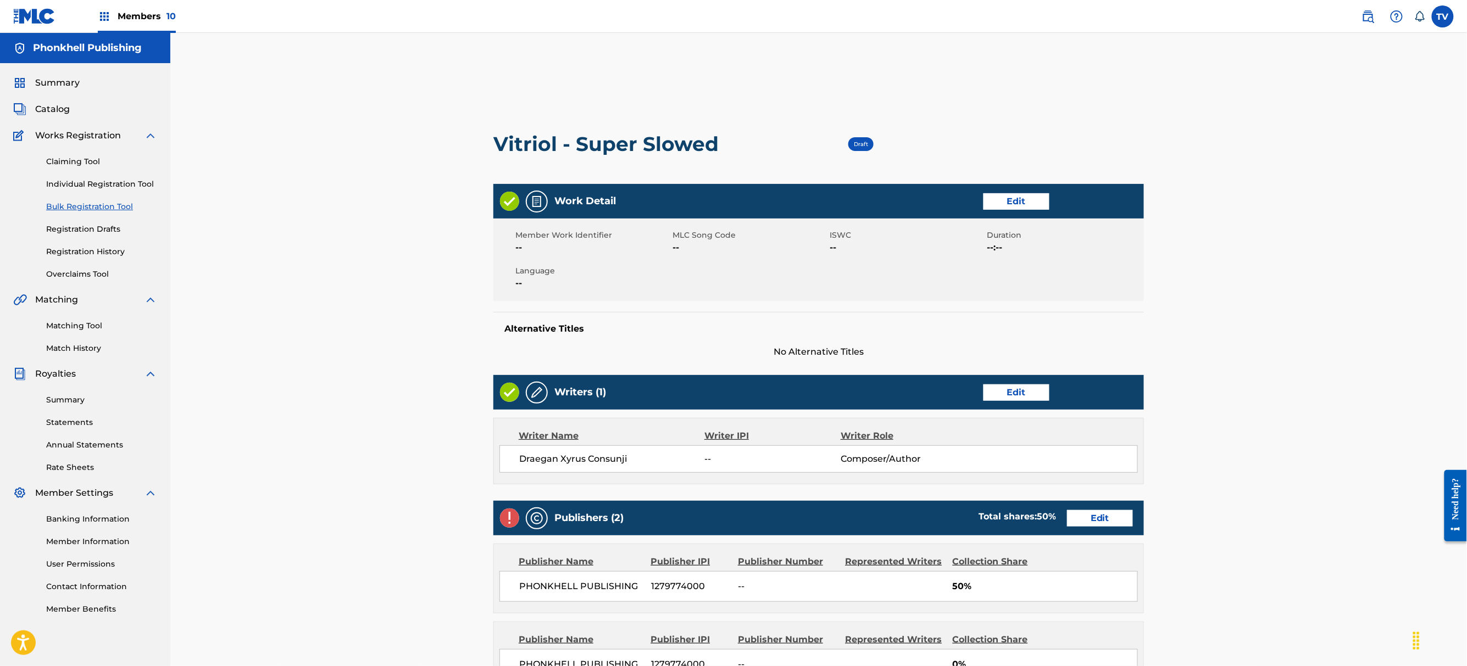
click at [1099, 505] on div "Publishers (2) Total shares: 50 % Edit" at bounding box center [818, 518] width 650 height 35
click at [1103, 519] on link "Edit" at bounding box center [1100, 518] width 66 height 16
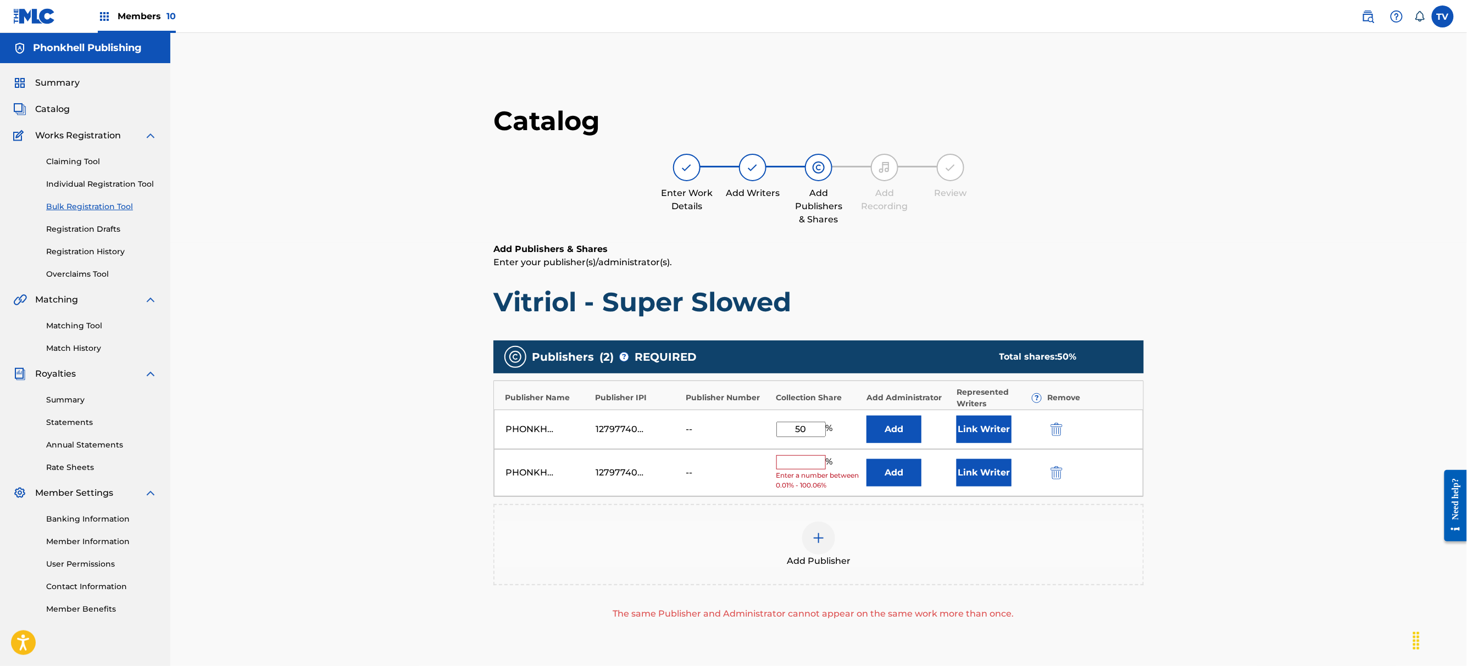
click at [1055, 477] on img "submit" at bounding box center [1056, 472] width 12 height 13
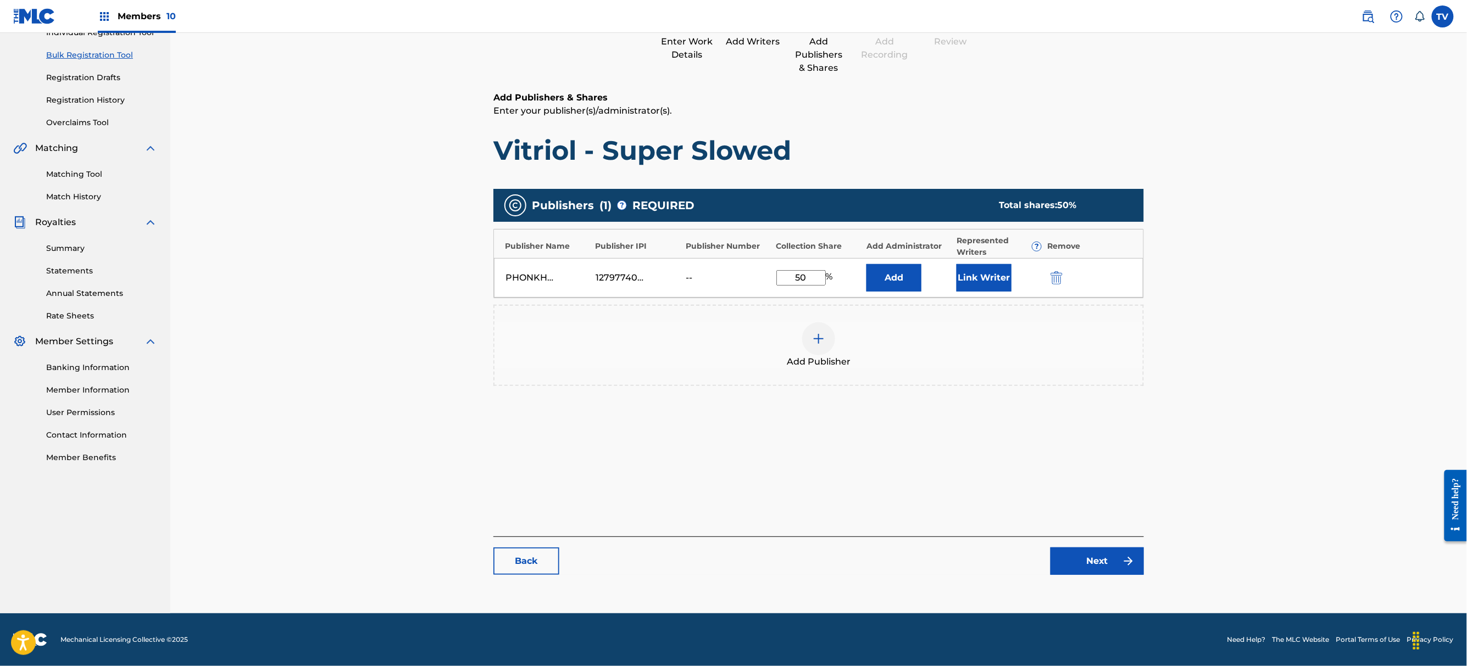
click at [1116, 562] on link "Next" at bounding box center [1096, 561] width 93 height 27
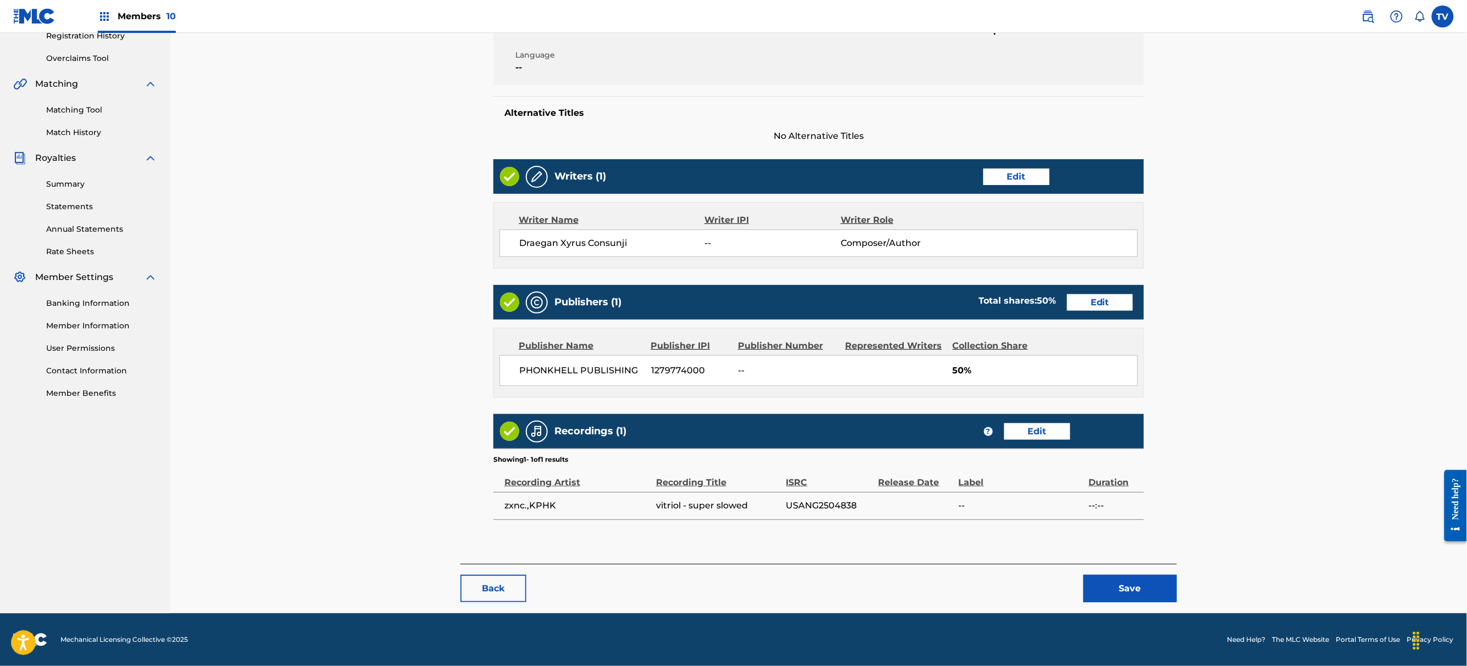
click at [1150, 596] on button "Save" at bounding box center [1129, 588] width 93 height 27
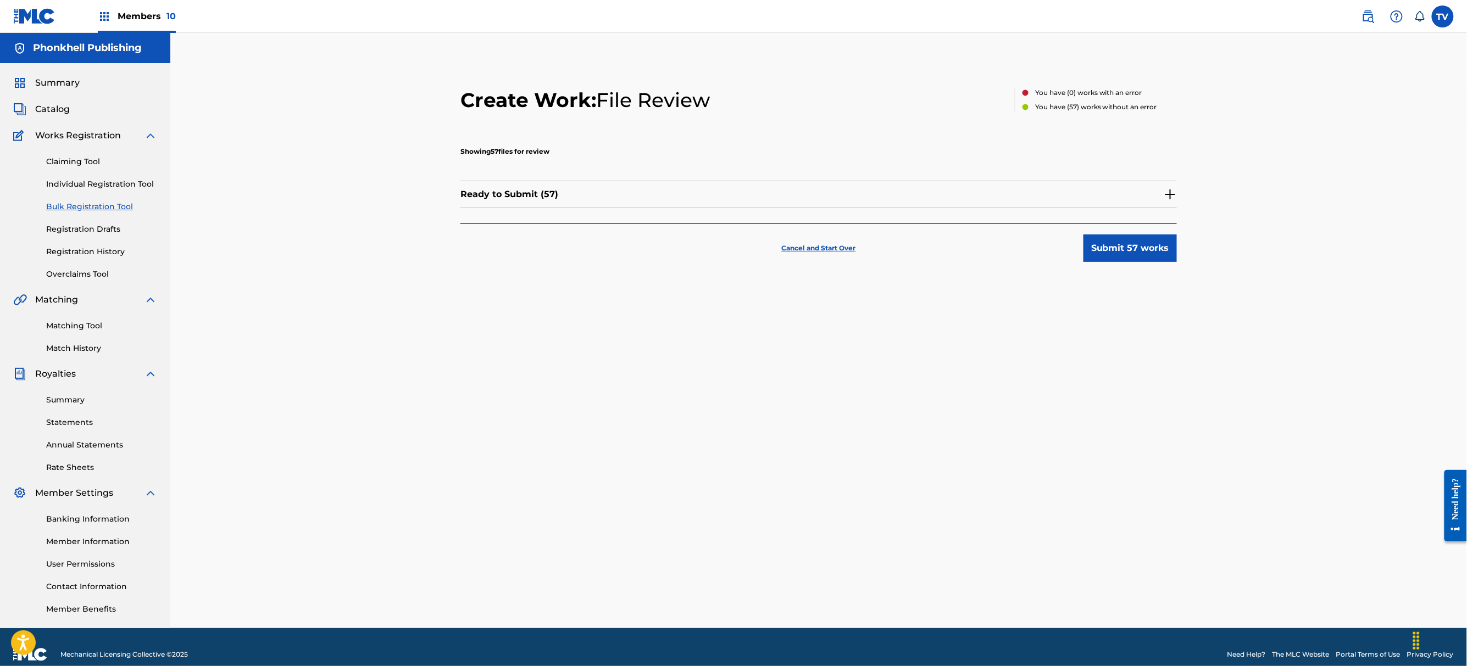
click at [1128, 253] on button "Submit 57 works" at bounding box center [1129, 248] width 93 height 27
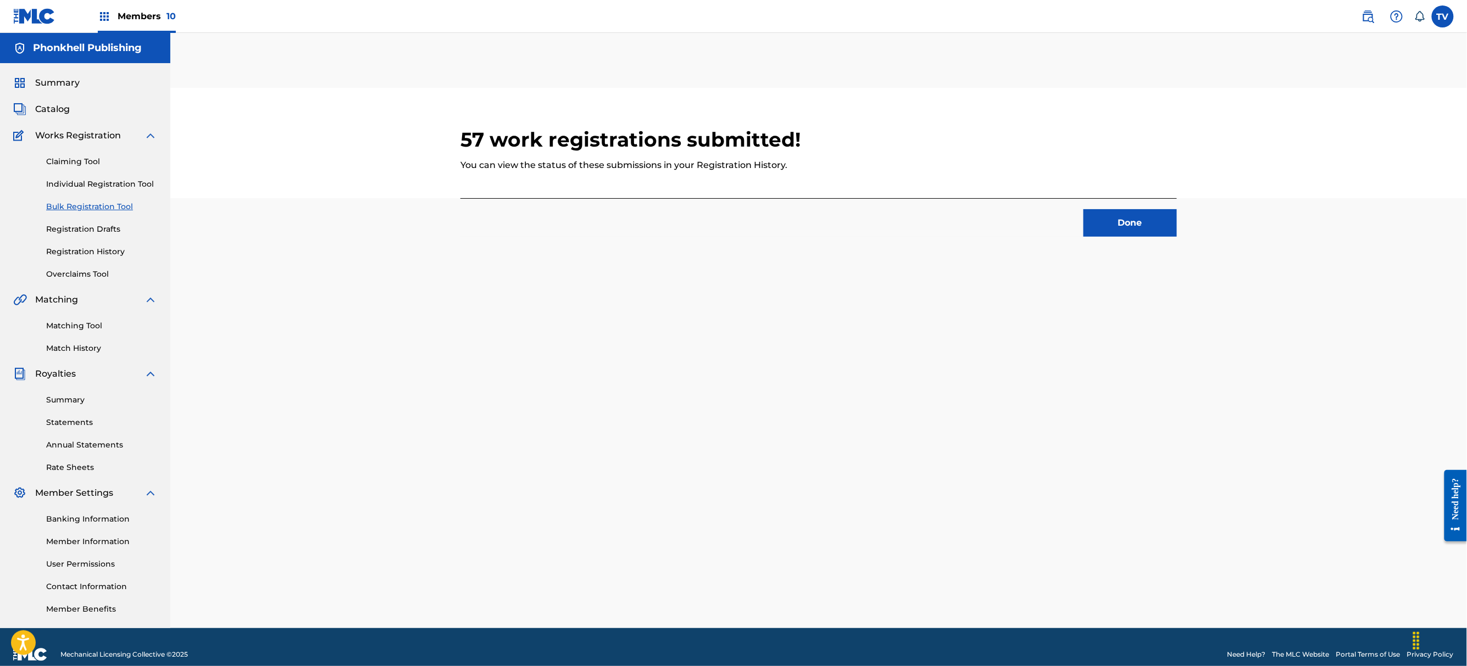
click at [1119, 225] on button "Done" at bounding box center [1129, 222] width 93 height 27
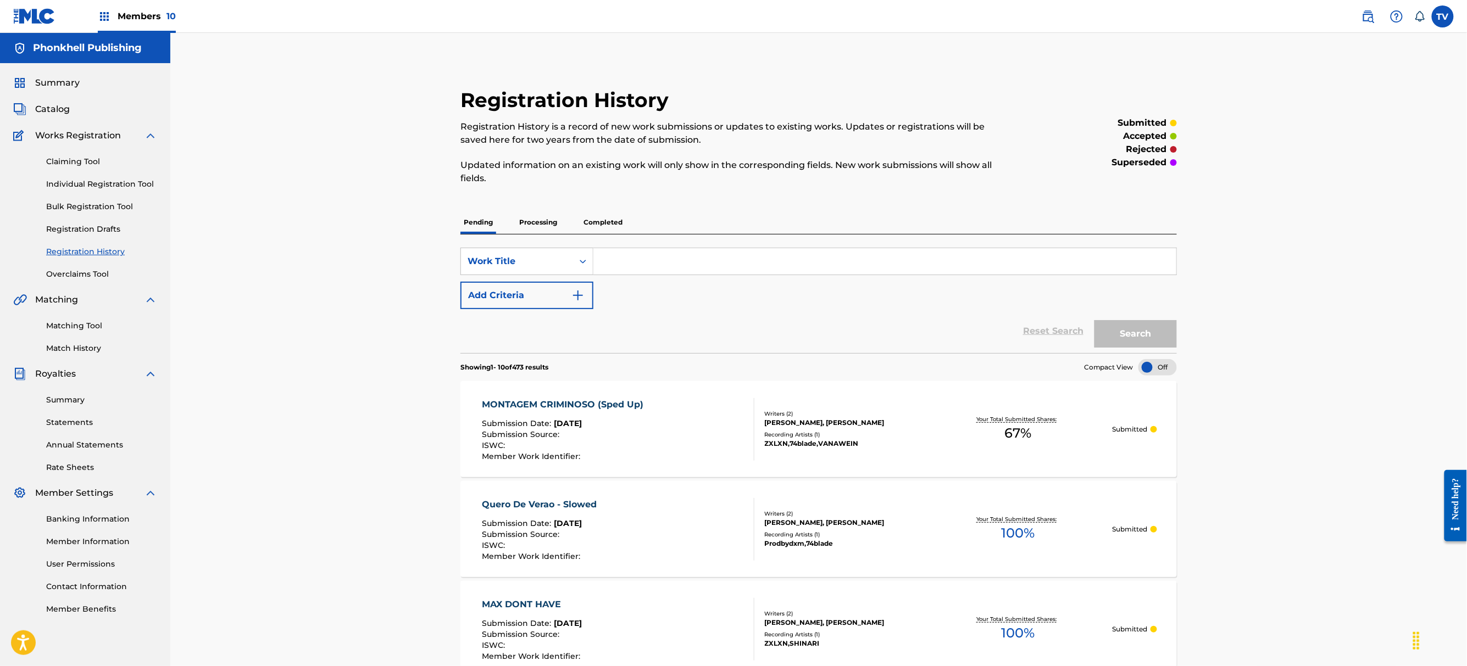
click at [532, 222] on p "Processing" at bounding box center [538, 222] width 44 height 23
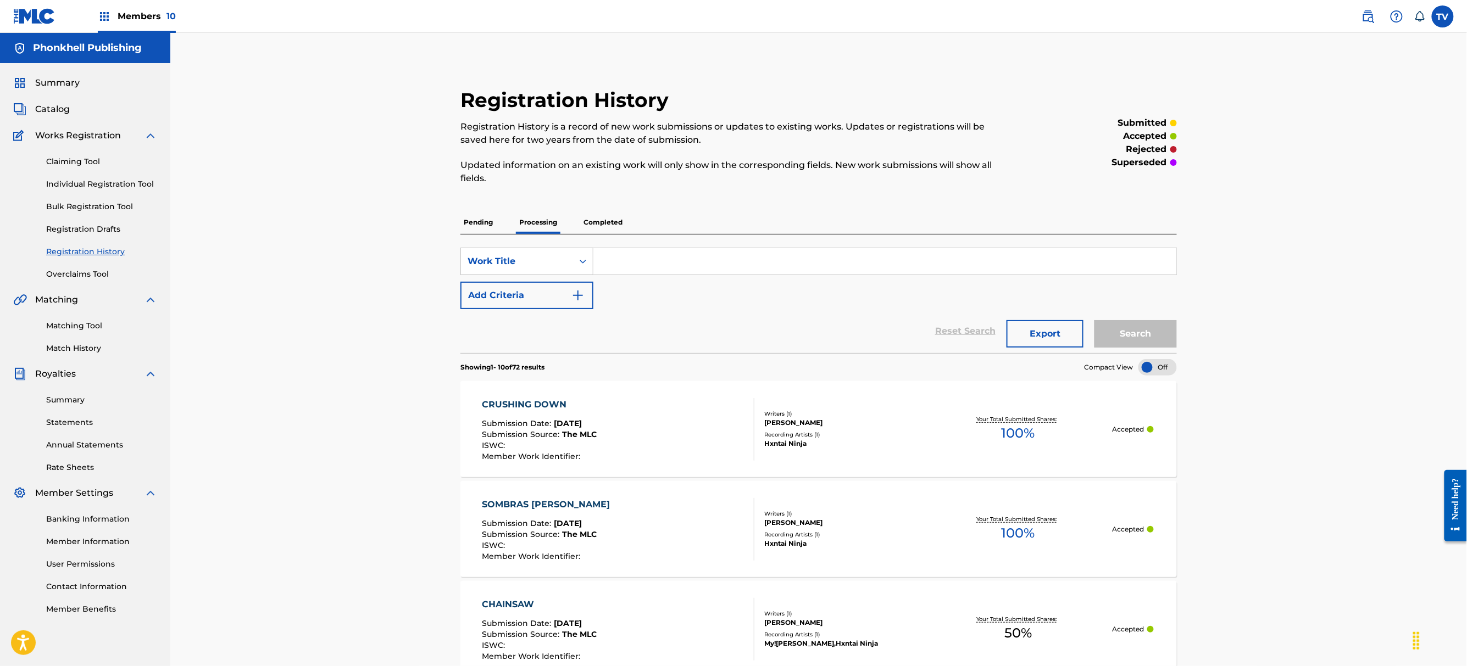
click at [594, 219] on p "Completed" at bounding box center [603, 222] width 46 height 23
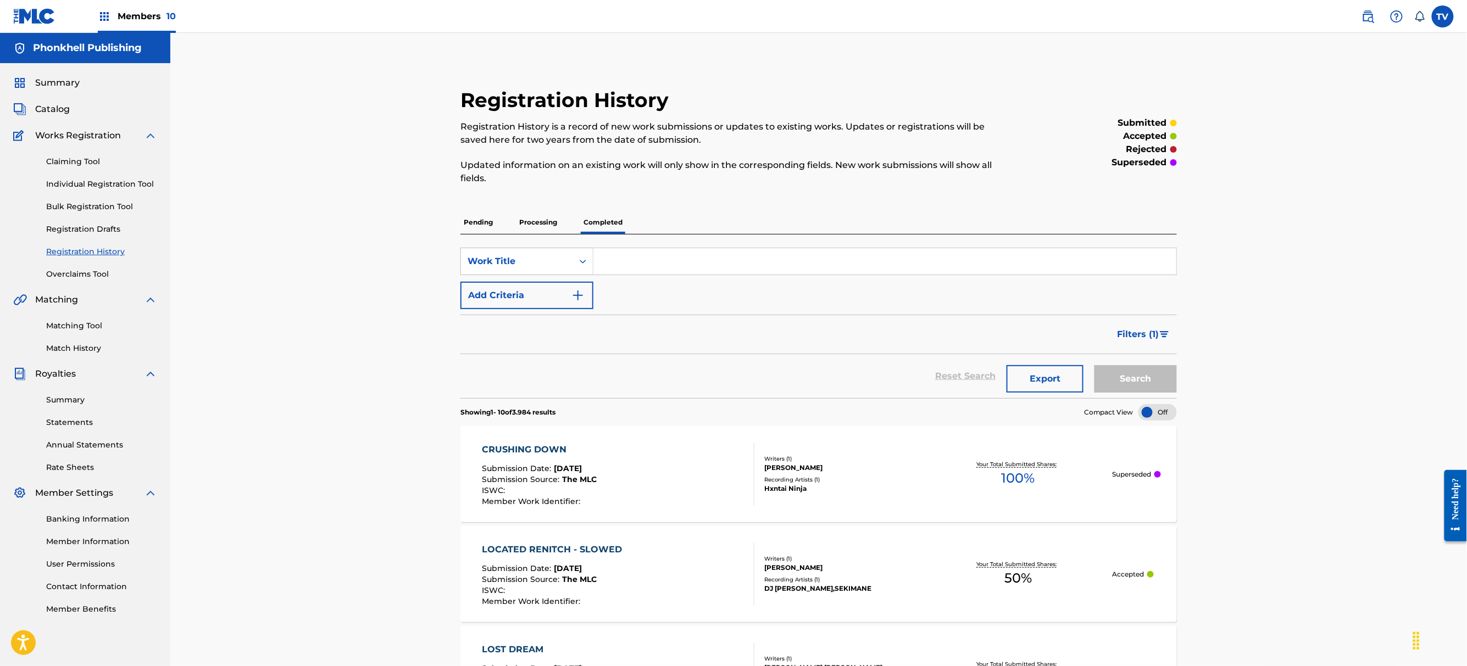
click at [857, 477] on div "Recording Artists ( 1 )" at bounding box center [845, 480] width 160 height 8
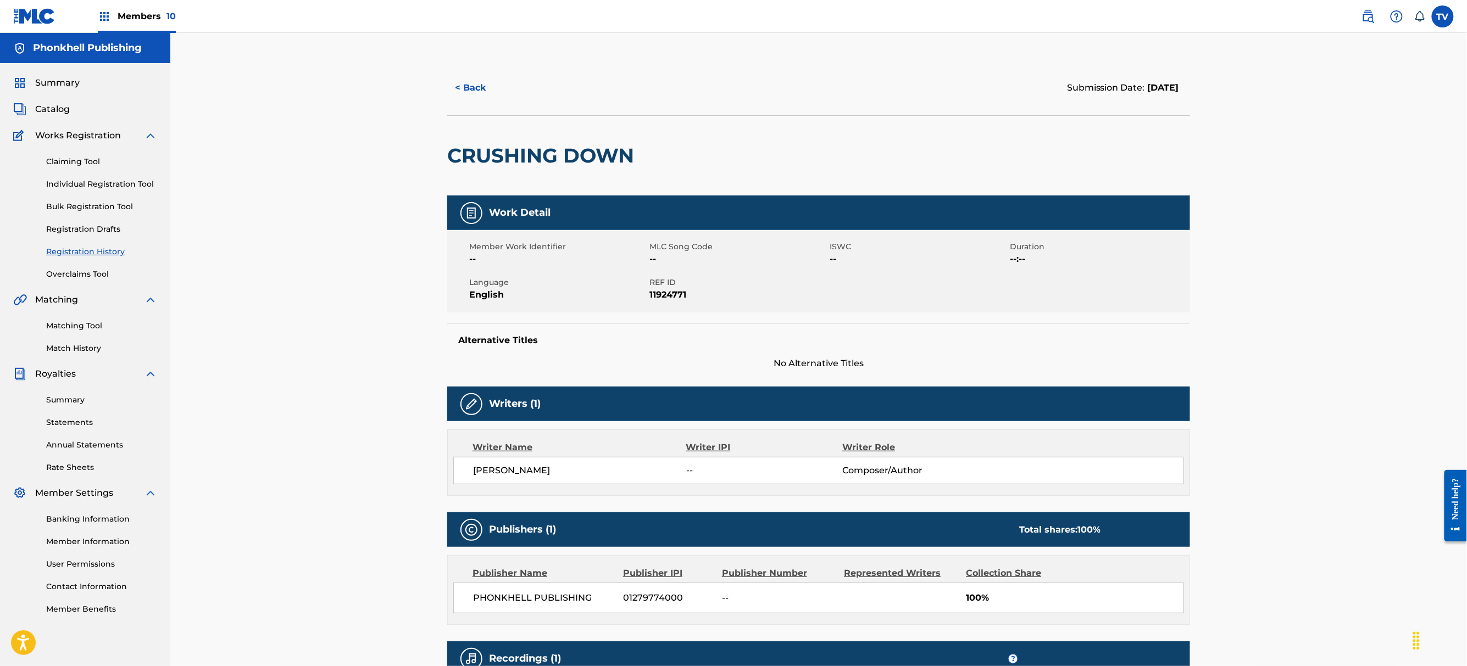
click at [477, 94] on button "< Back" at bounding box center [480, 87] width 66 height 27
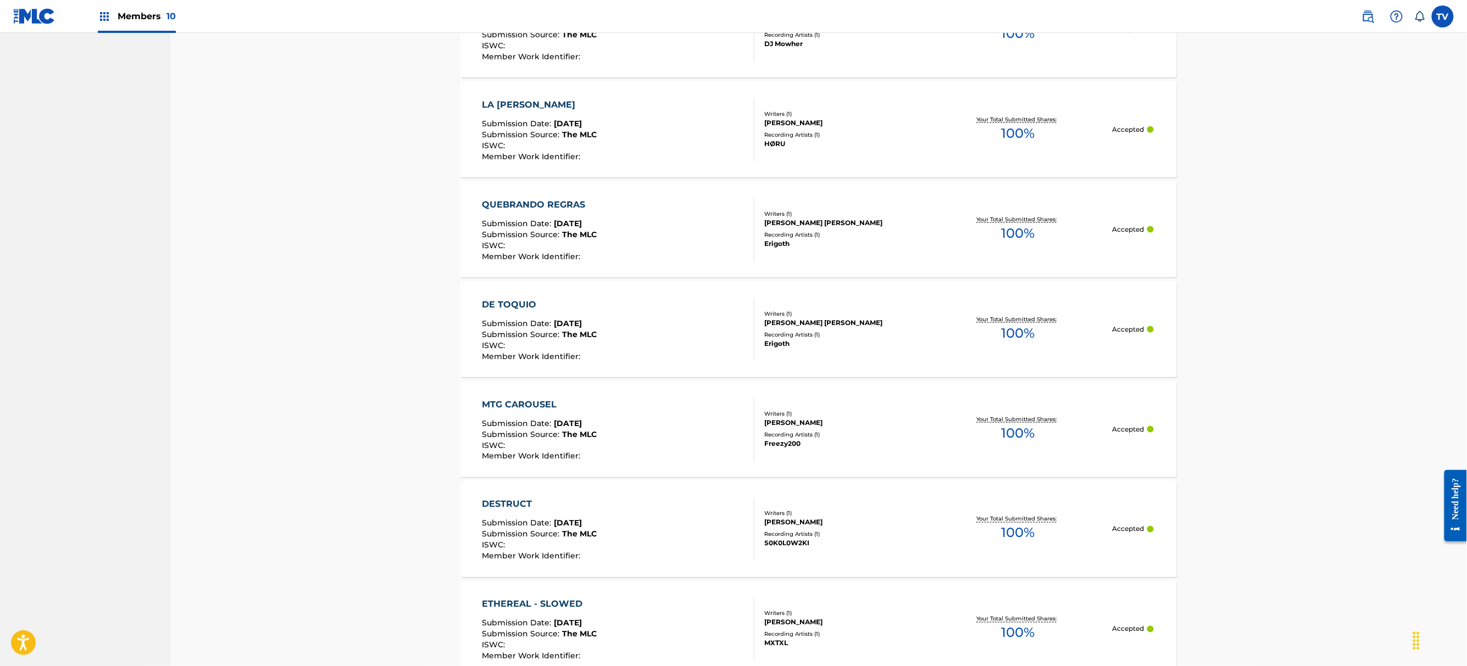
scroll to position [879, 0]
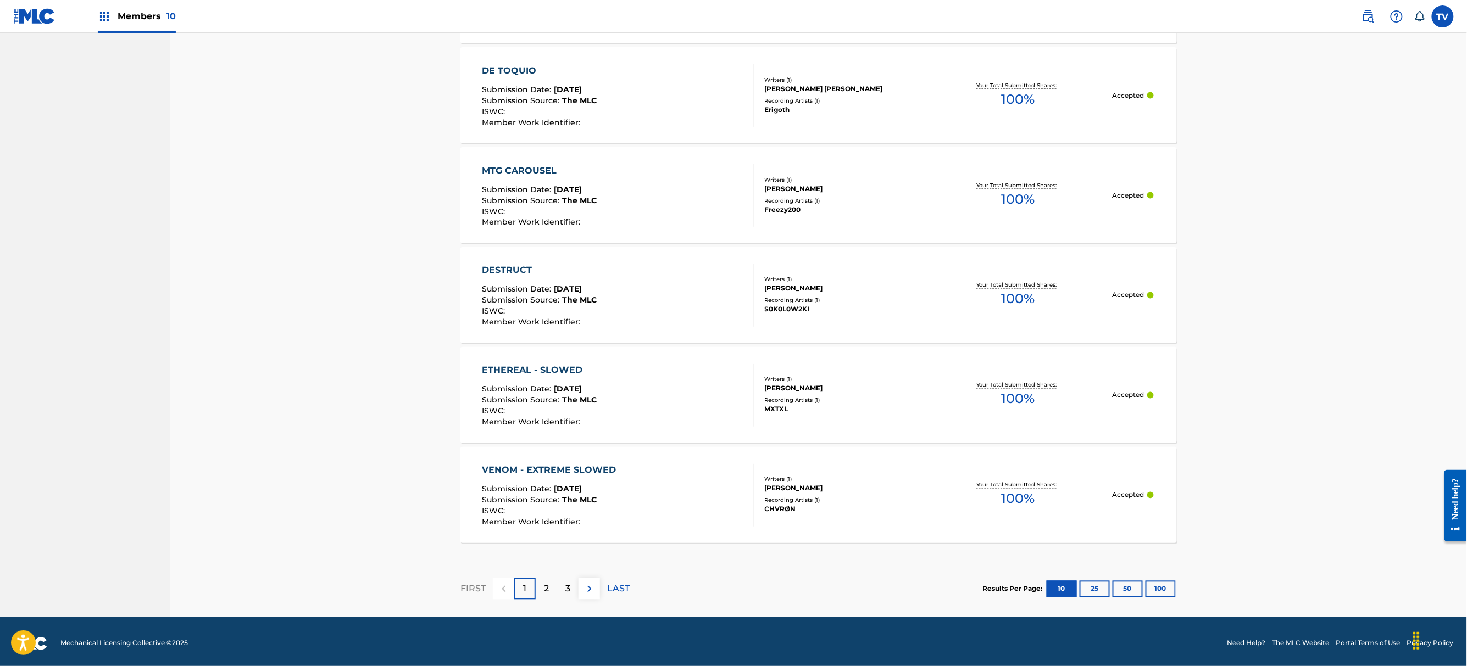
click at [1166, 591] on button "100" at bounding box center [1160, 589] width 30 height 16
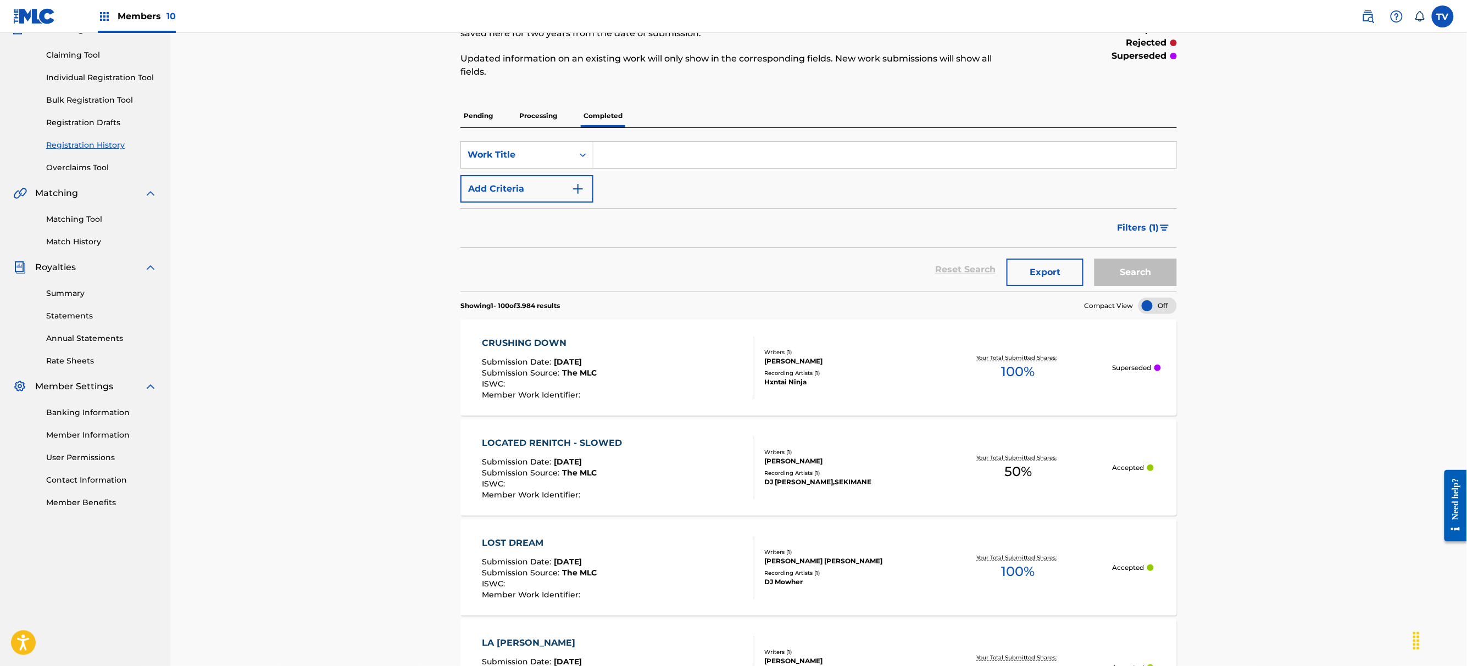
scroll to position [0, 0]
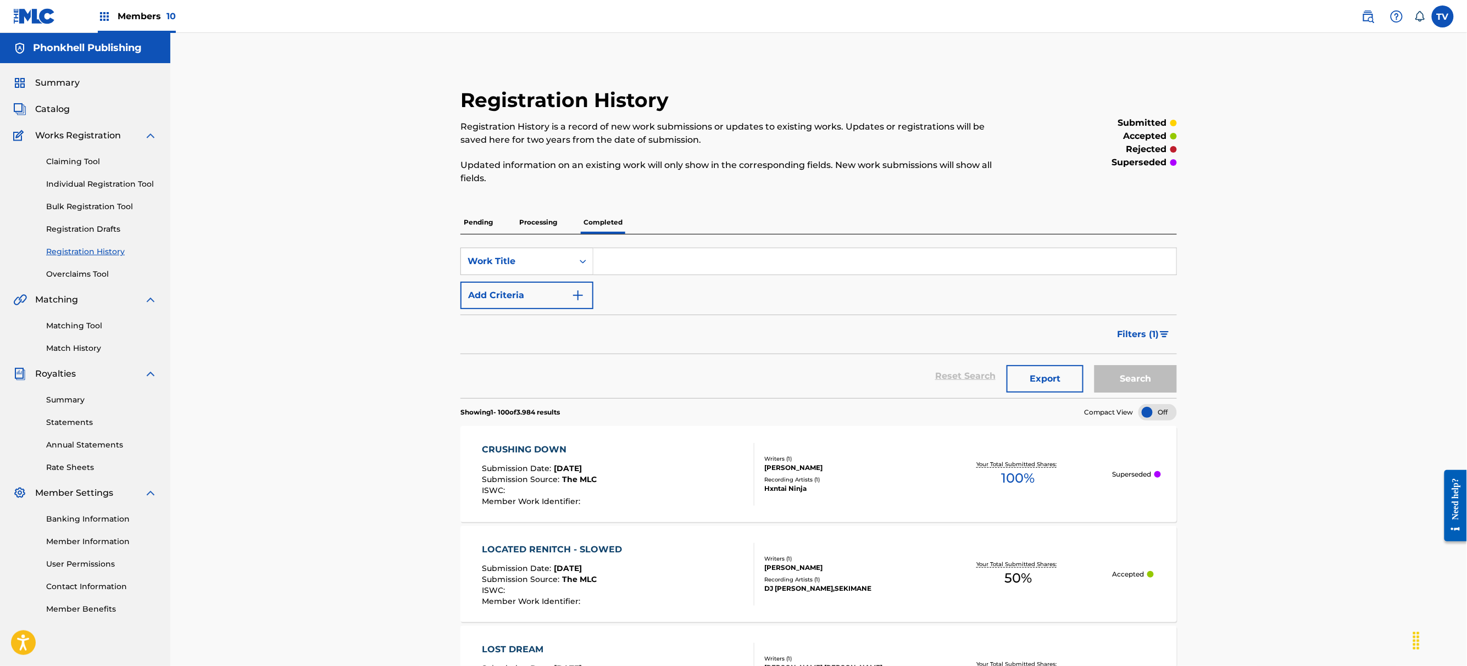
click at [46, 18] on img at bounding box center [34, 16] width 42 height 16
